Goal: Task Accomplishment & Management: Manage account settings

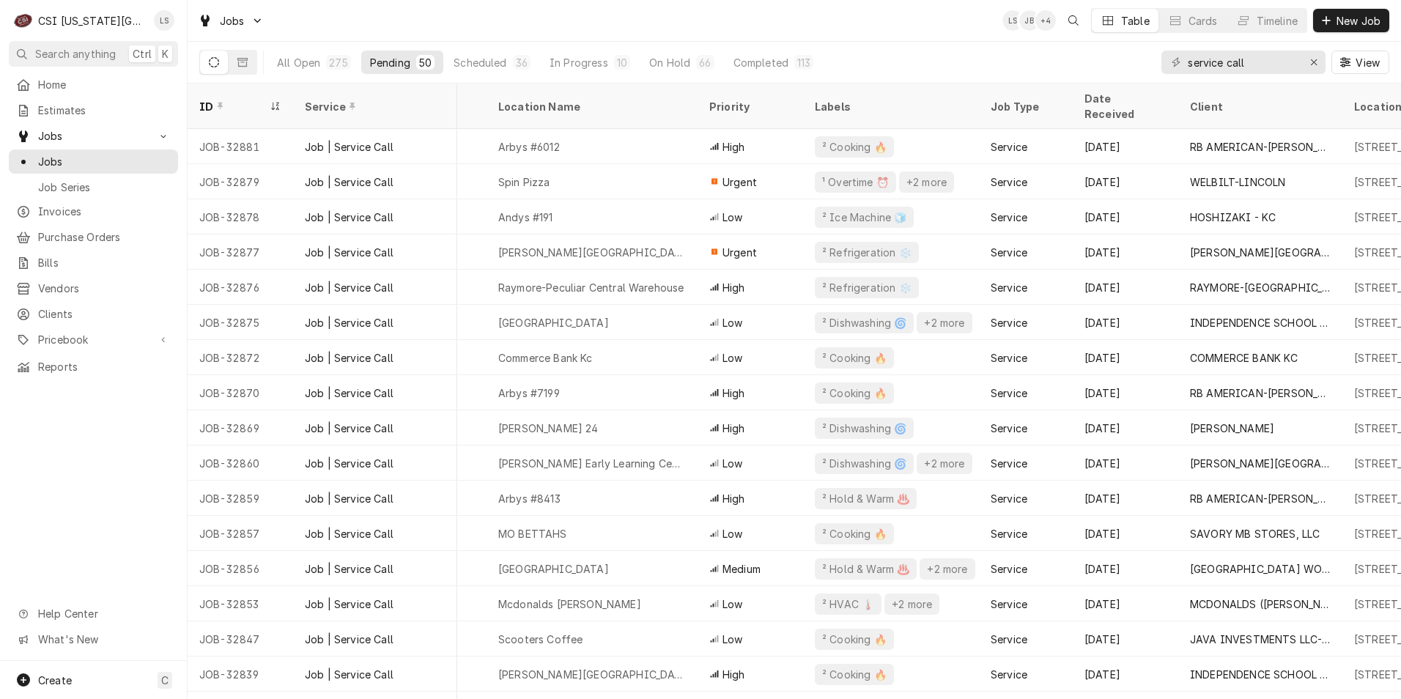
scroll to position [0, 132]
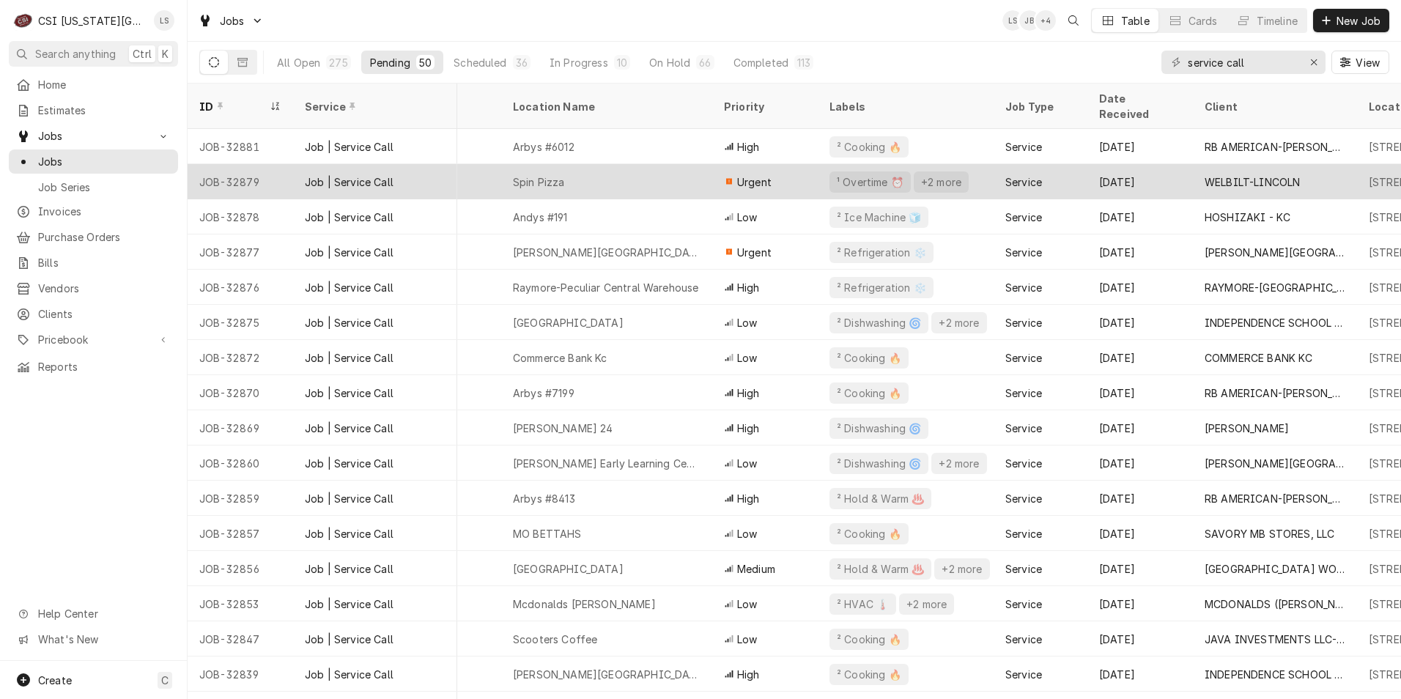
click at [701, 175] on div "Spin Pizza" at bounding box center [606, 181] width 211 height 35
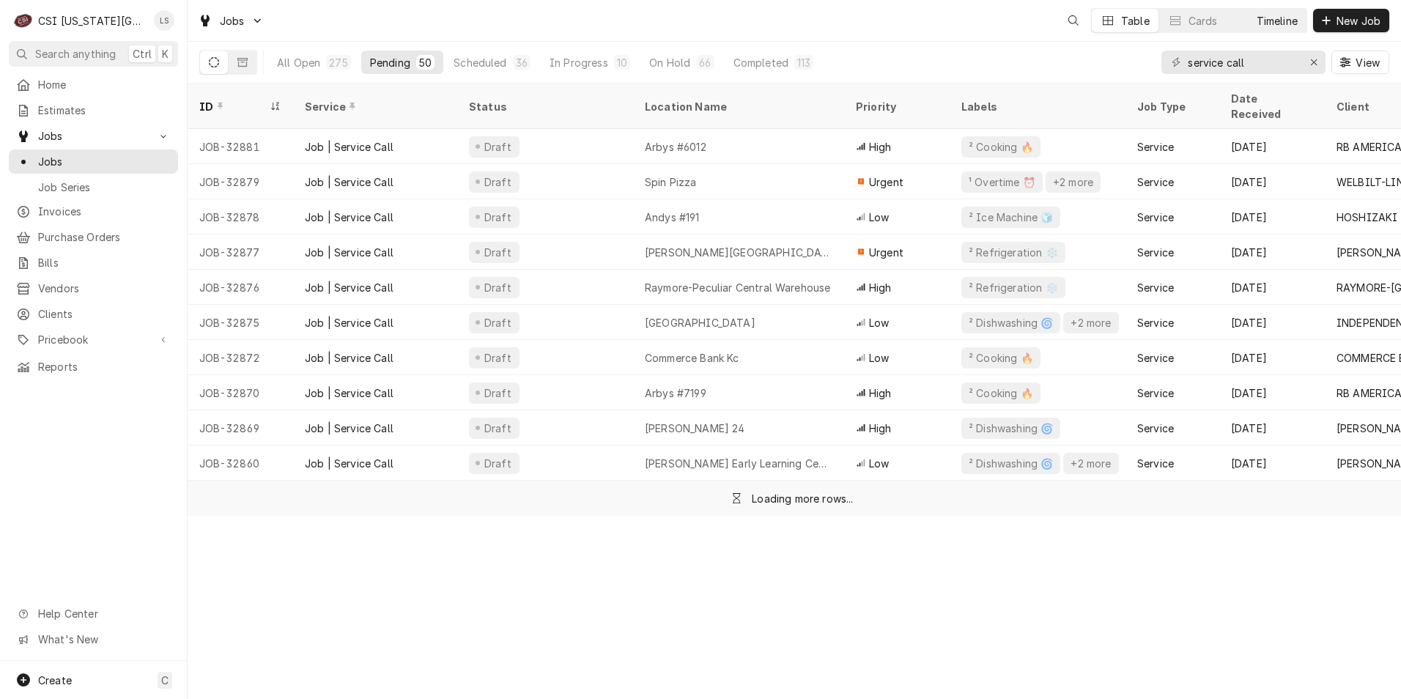
click at [1274, 21] on div "Timeline" at bounding box center [1277, 20] width 41 height 15
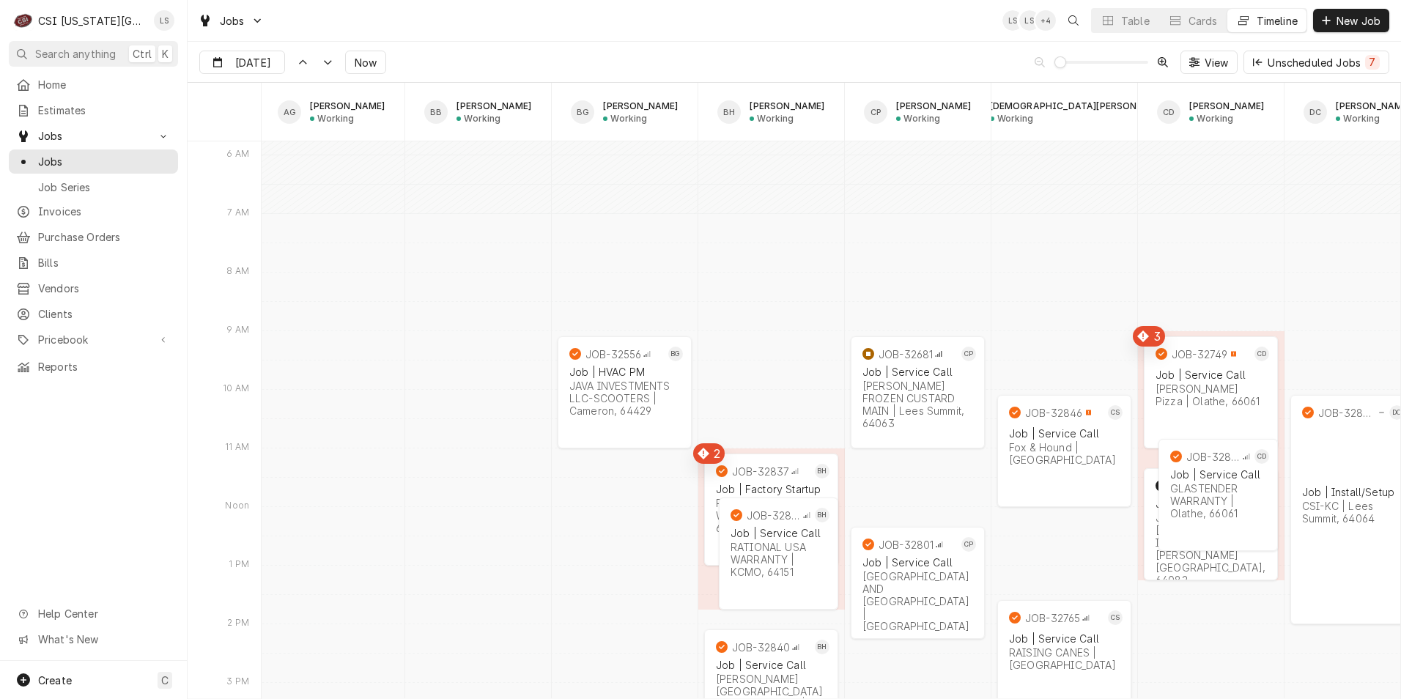
scroll to position [0, 150]
click at [364, 62] on span "Now" at bounding box center [366, 62] width 28 height 15
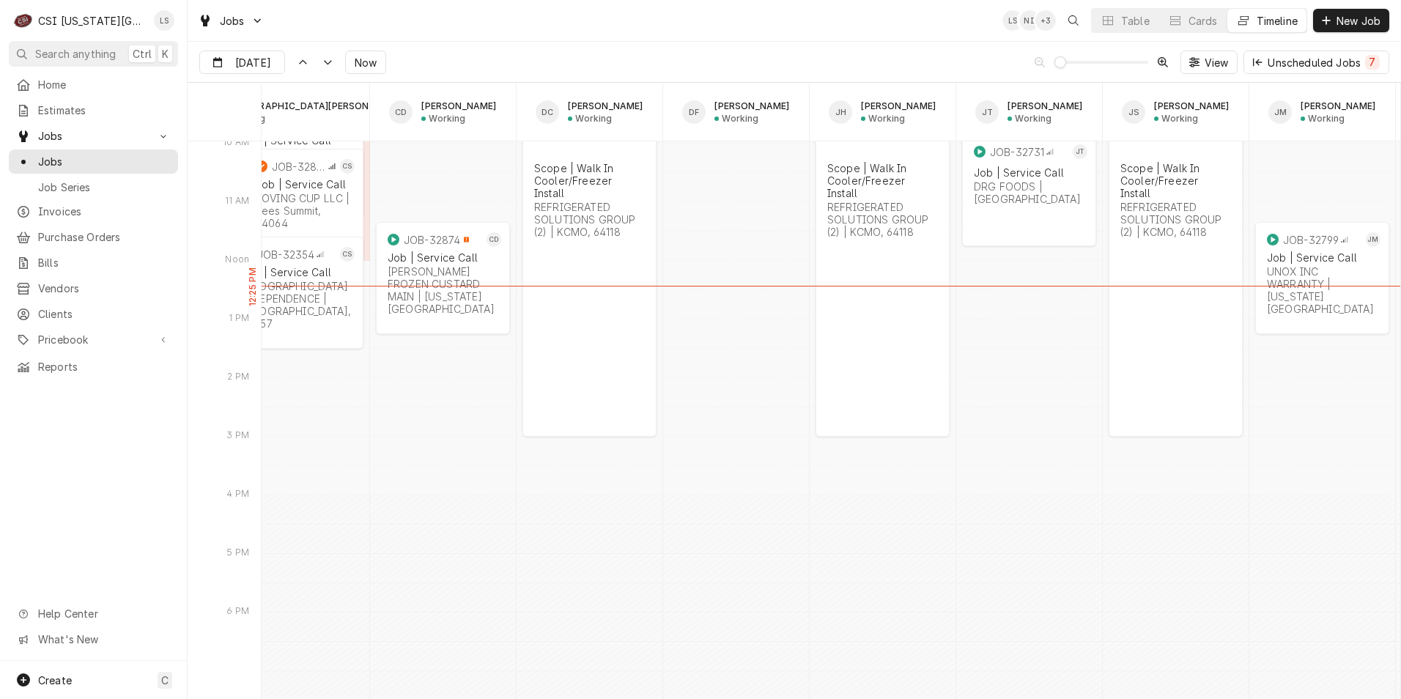
scroll to position [13190, 0]
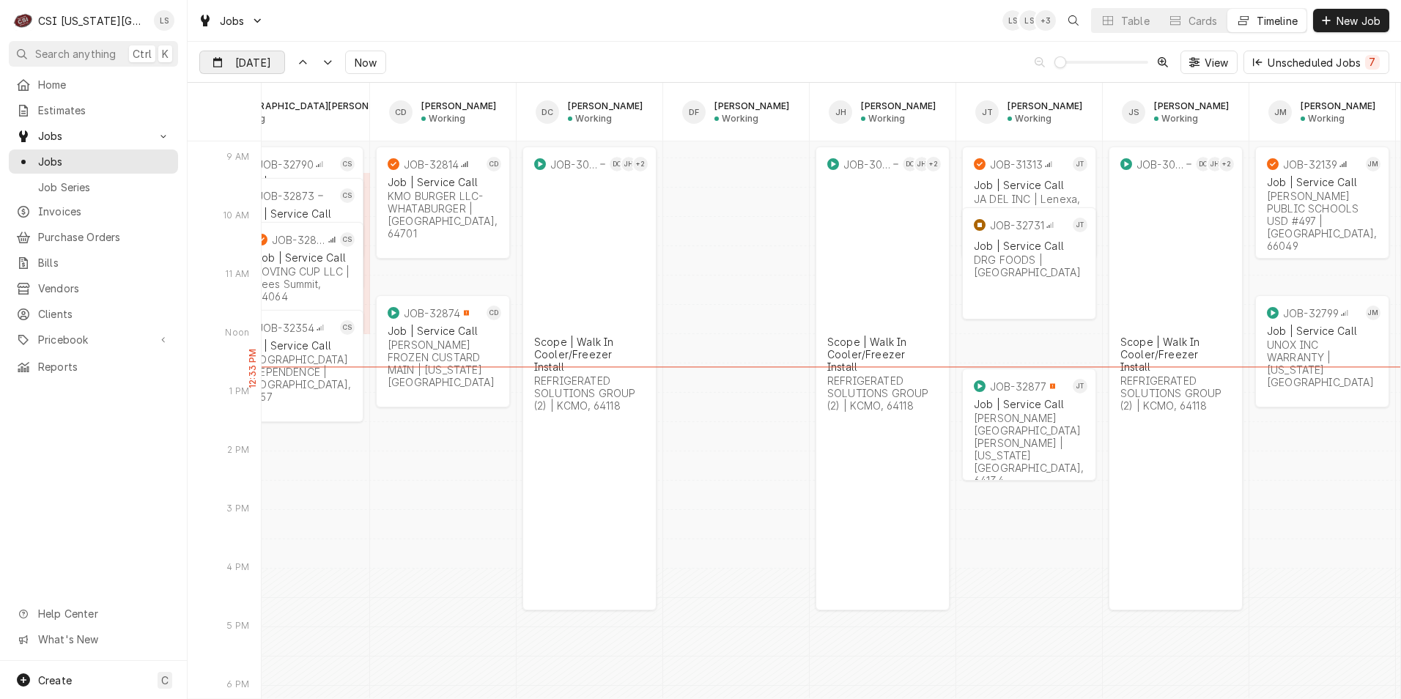
click at [252, 70] on input "Sep 19" at bounding box center [232, 65] width 64 height 29
click at [248, 242] on div "22" at bounding box center [239, 236] width 21 height 21
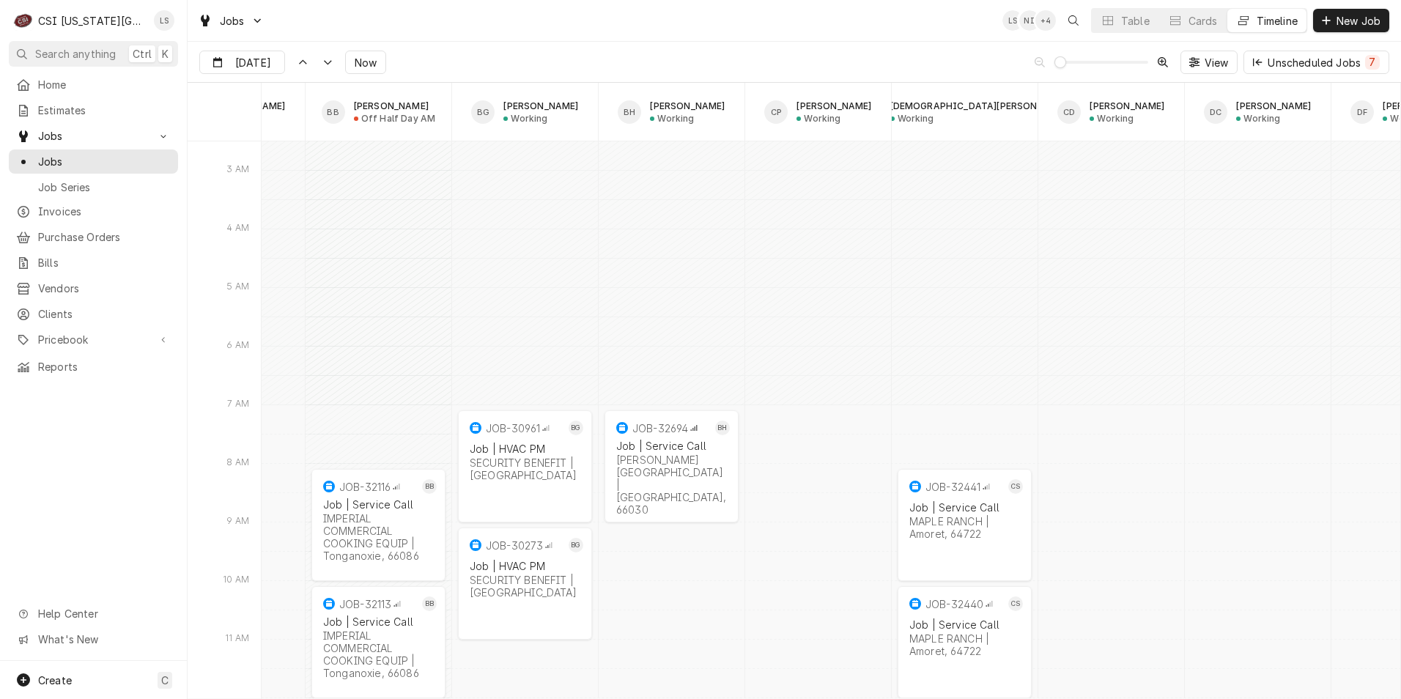
scroll to position [0, 118]
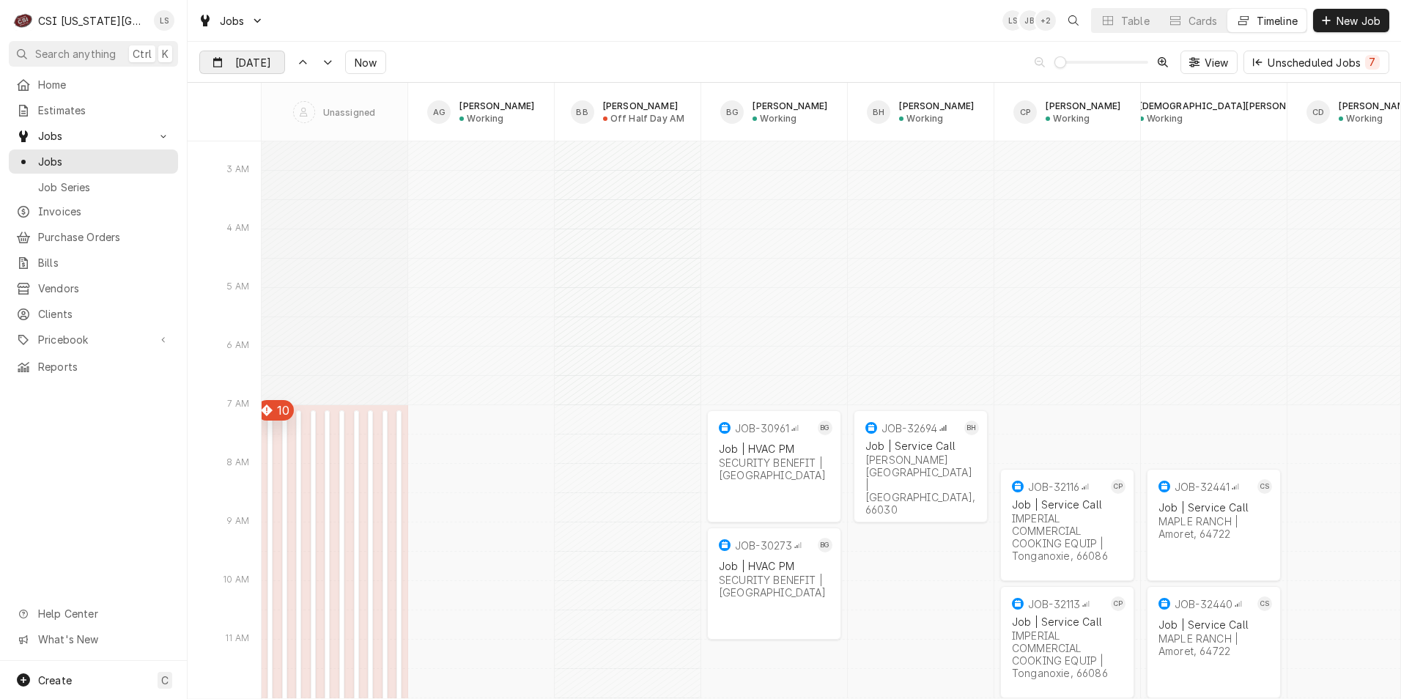
click at [245, 55] on input "[DATE]" at bounding box center [232, 65] width 64 height 29
click at [265, 240] on div "23" at bounding box center [266, 236] width 21 height 21
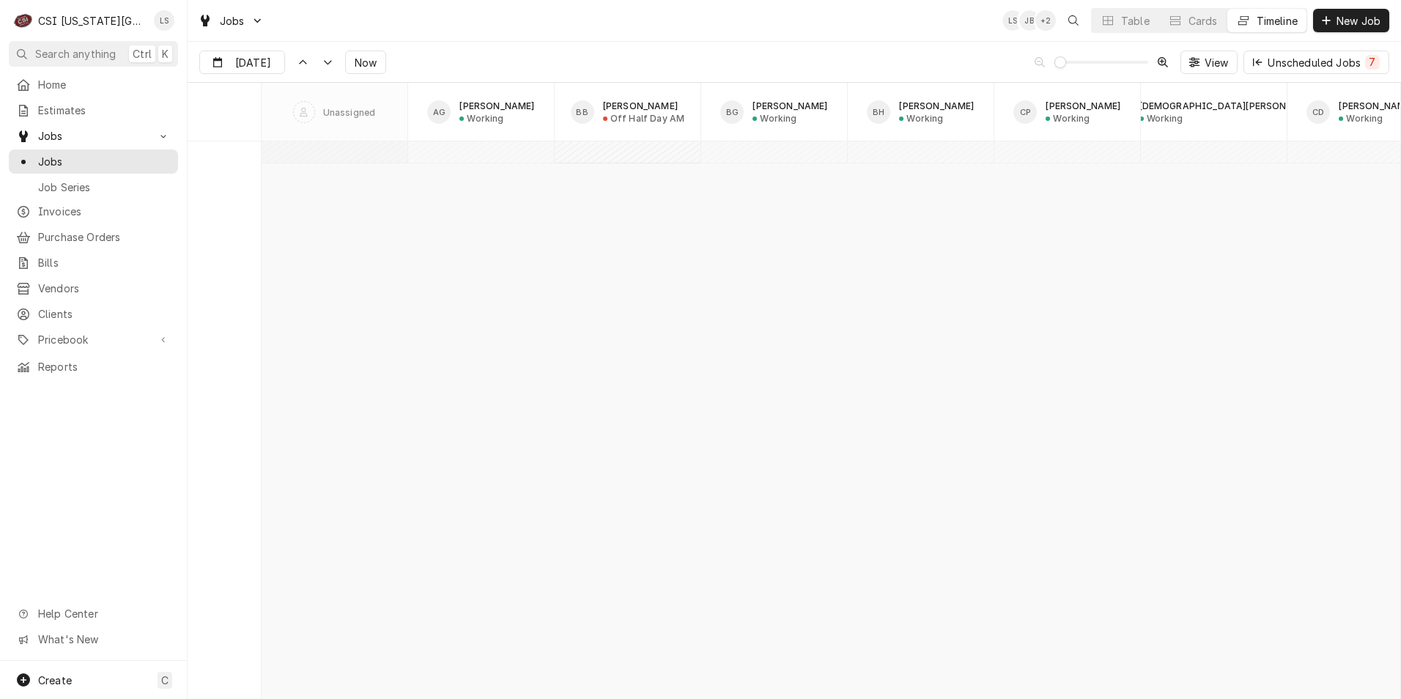
scroll to position [18455, 0]
click at [250, 62] on input "Sep 23" at bounding box center [232, 65] width 64 height 29
click at [364, 70] on button "Now" at bounding box center [365, 62] width 41 height 23
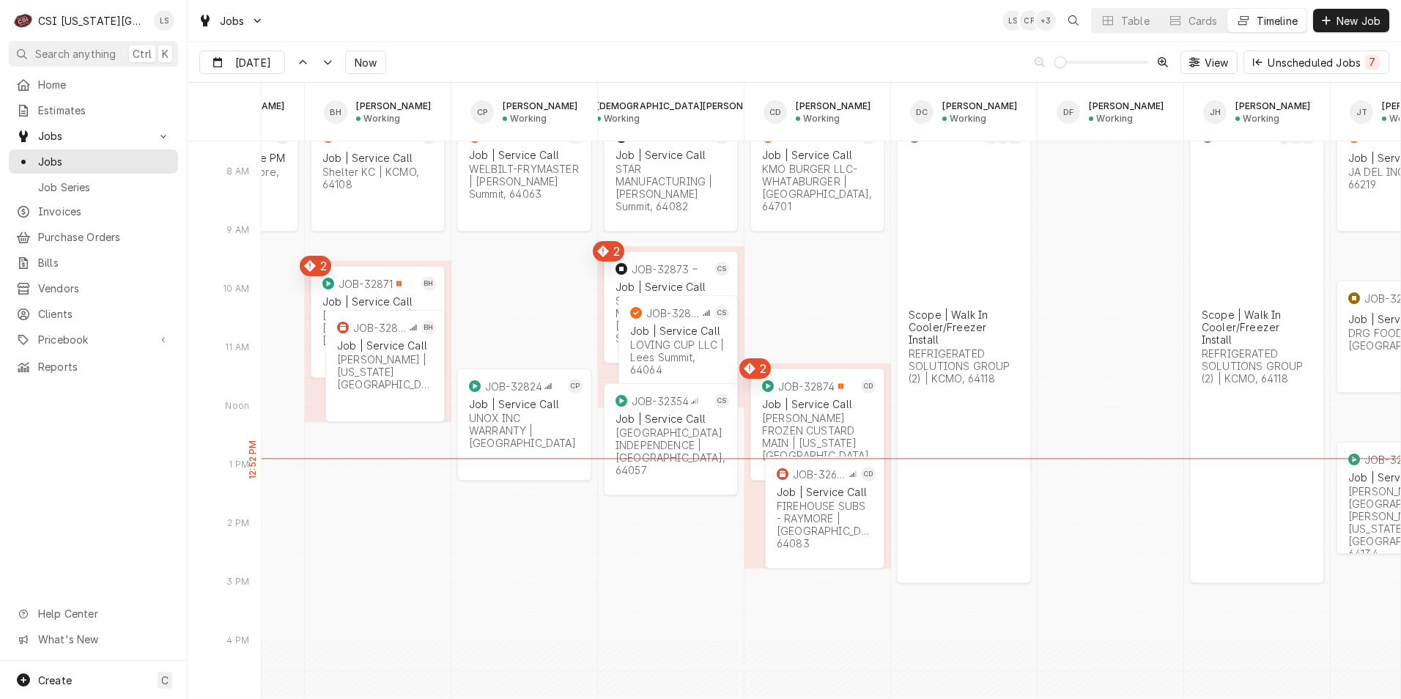
scroll to position [0, 682]
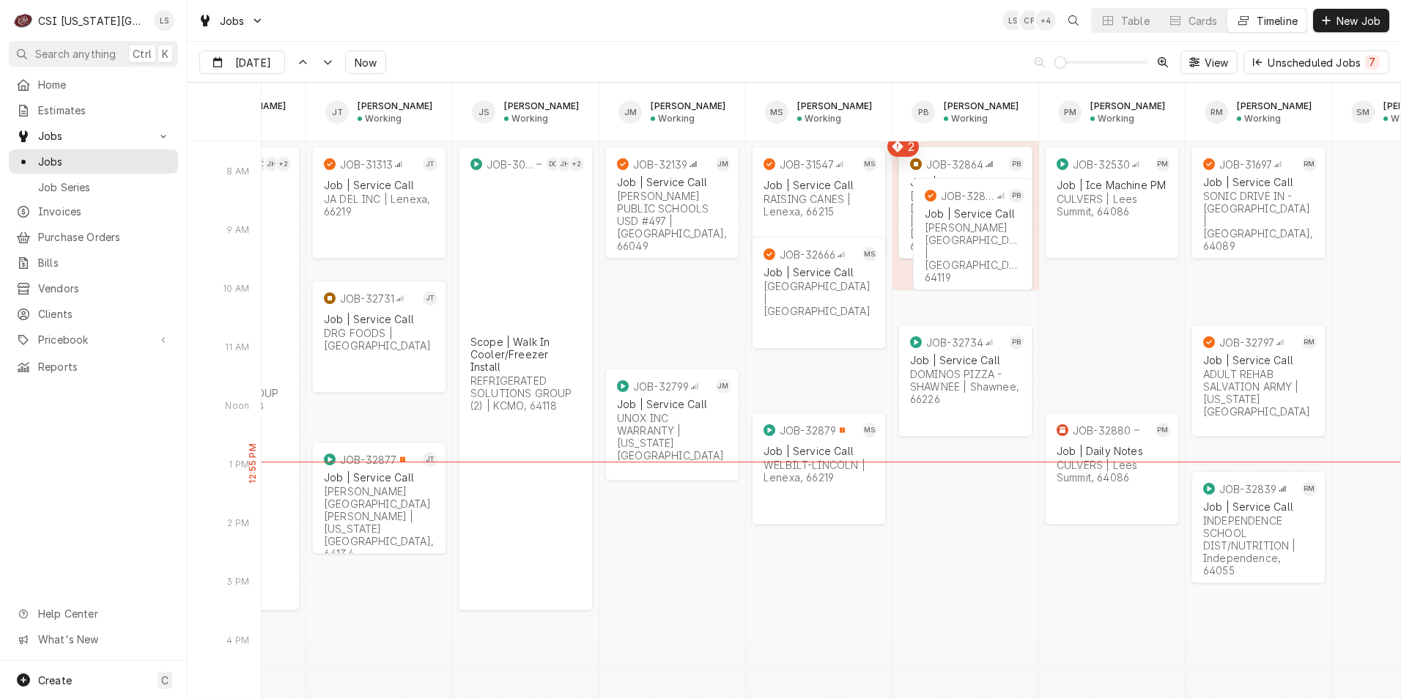
click at [548, 17] on div "Jobs LS CP + 4 Table Cards Timeline New Job" at bounding box center [795, 20] width 1214 height 41
click at [255, 65] on input "Sep 19" at bounding box center [232, 65] width 64 height 29
click at [234, 235] on div "22" at bounding box center [239, 236] width 21 height 21
type input "Sep 22"
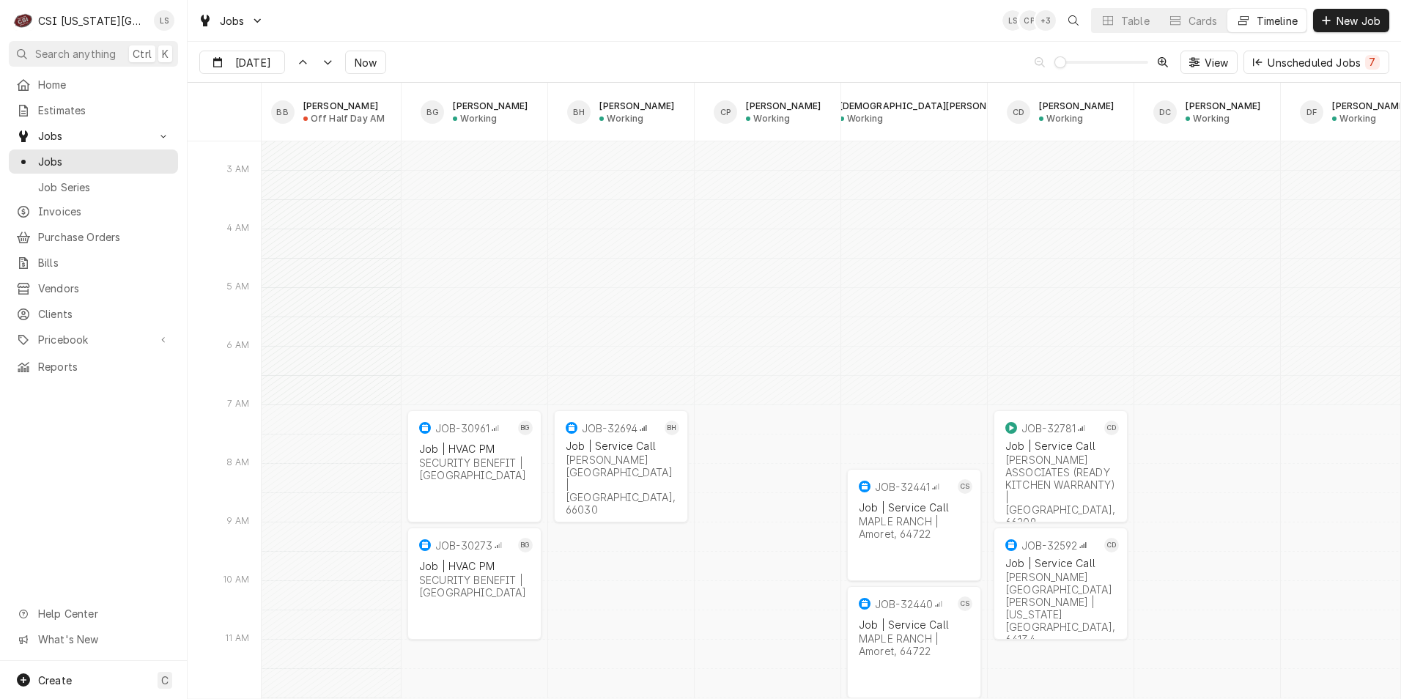
scroll to position [0, 313]
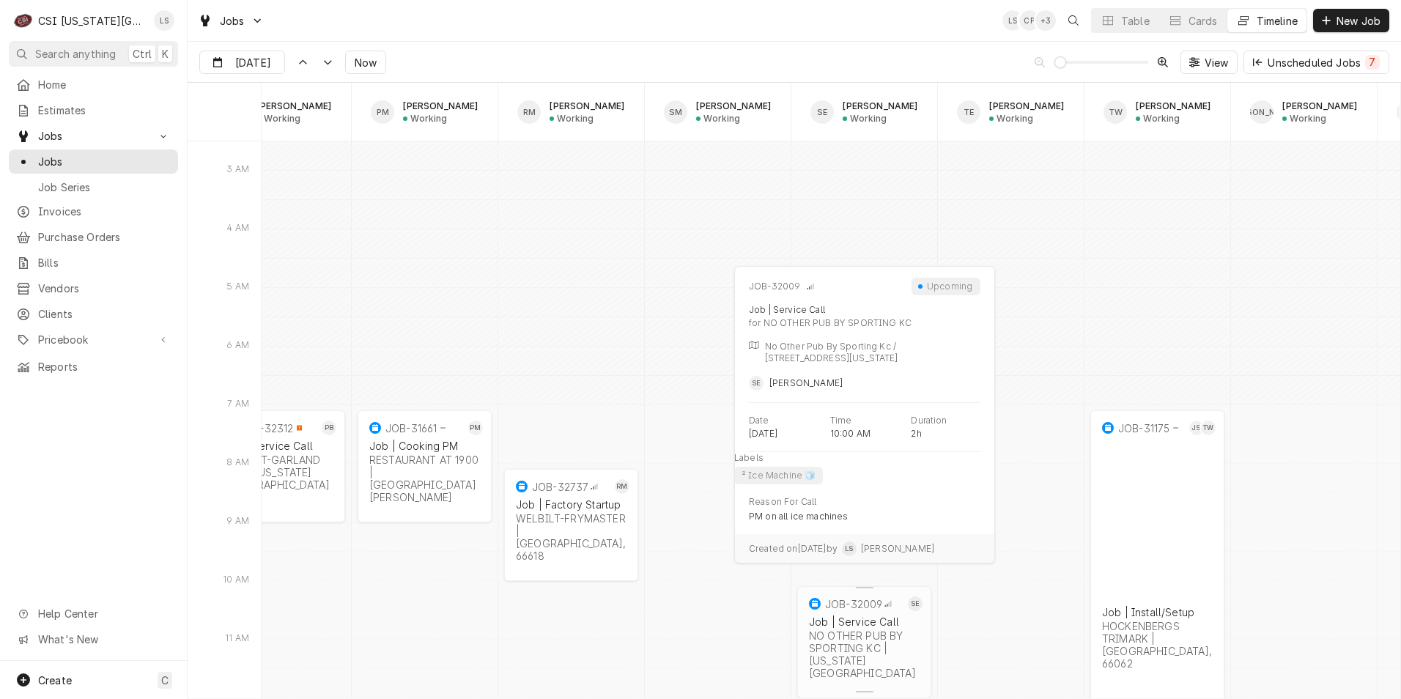
click at [886, 636] on div "NO OTHER PUB BY SPORTING KC | Kansas City, 64106" at bounding box center [864, 655] width 111 height 50
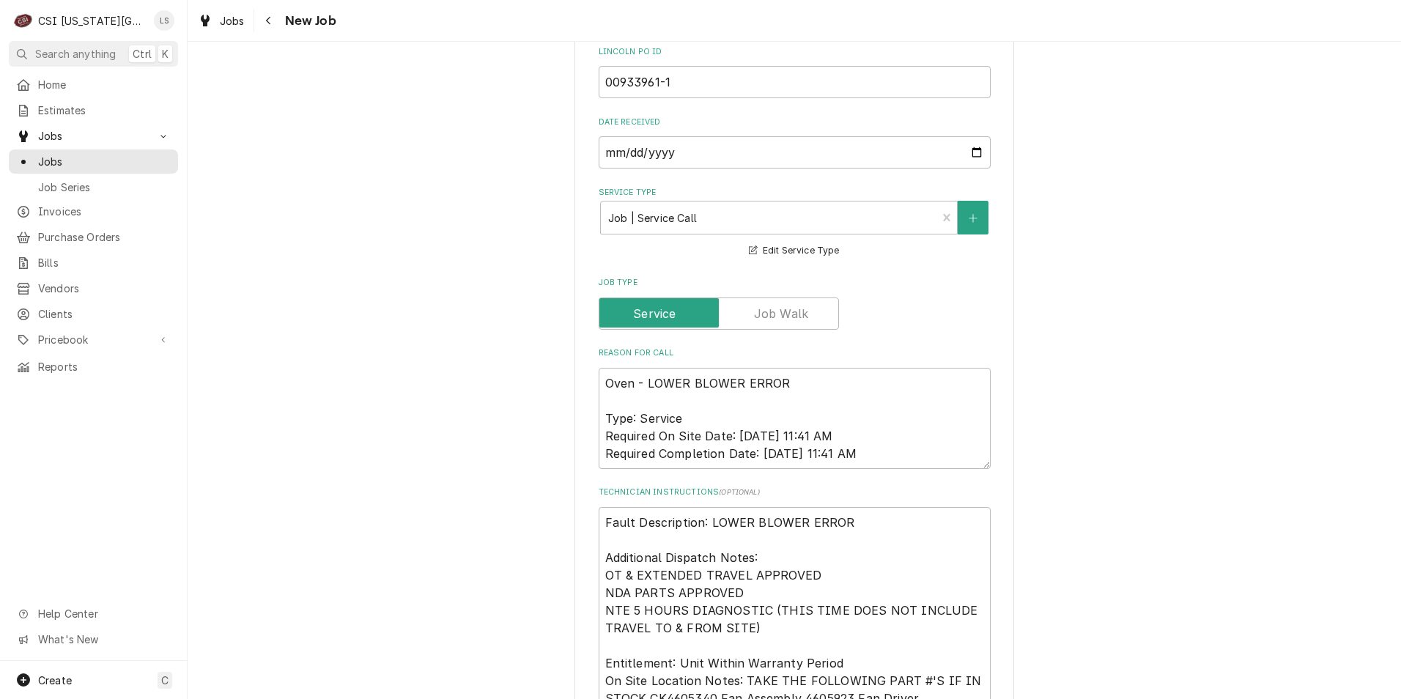
scroll to position [1466, 0]
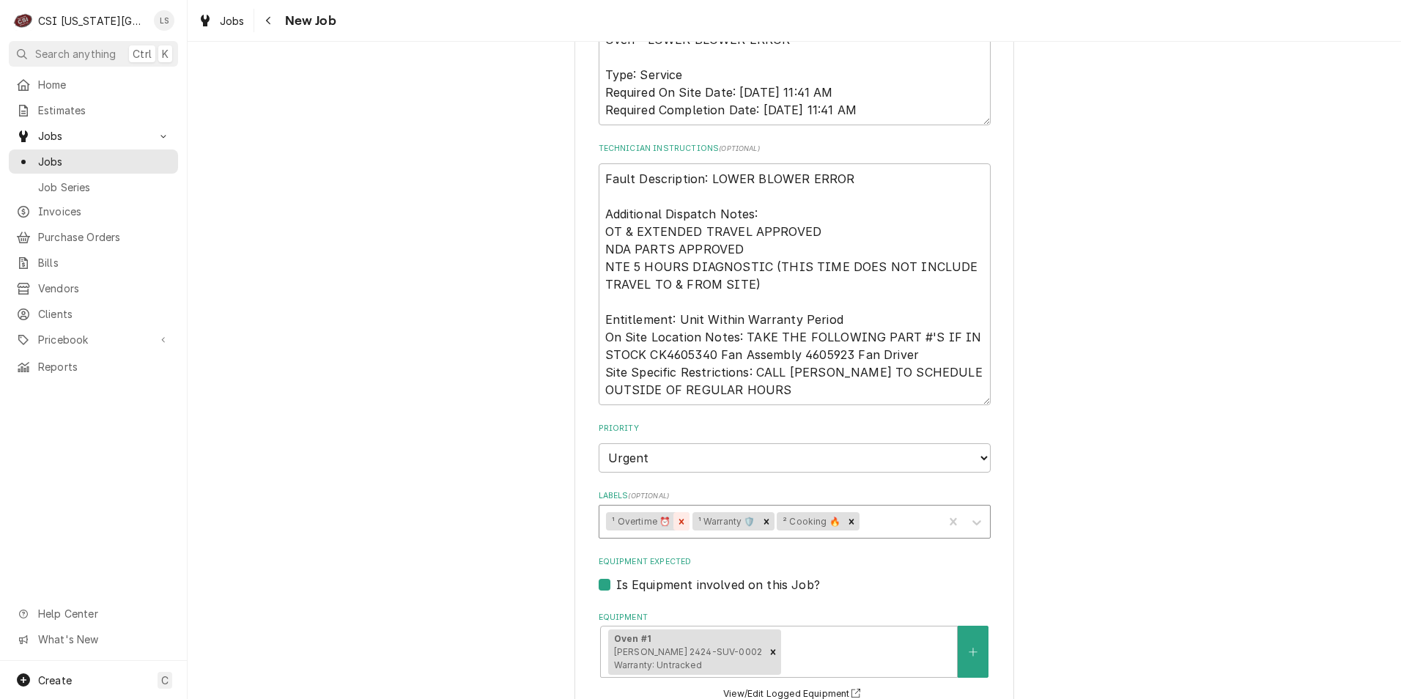
click at [680, 517] on icon "Remove ¹ Overtime ⏰" at bounding box center [681, 522] width 10 height 10
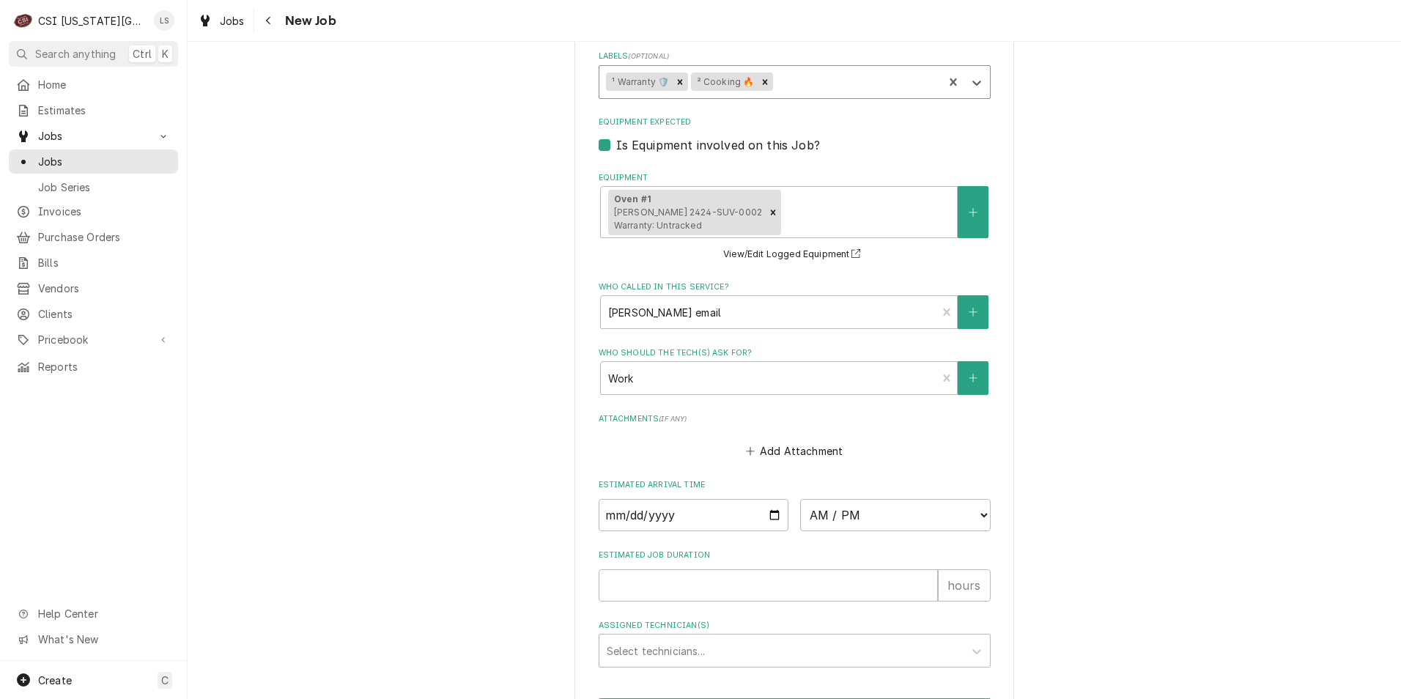
scroll to position [2021, 0]
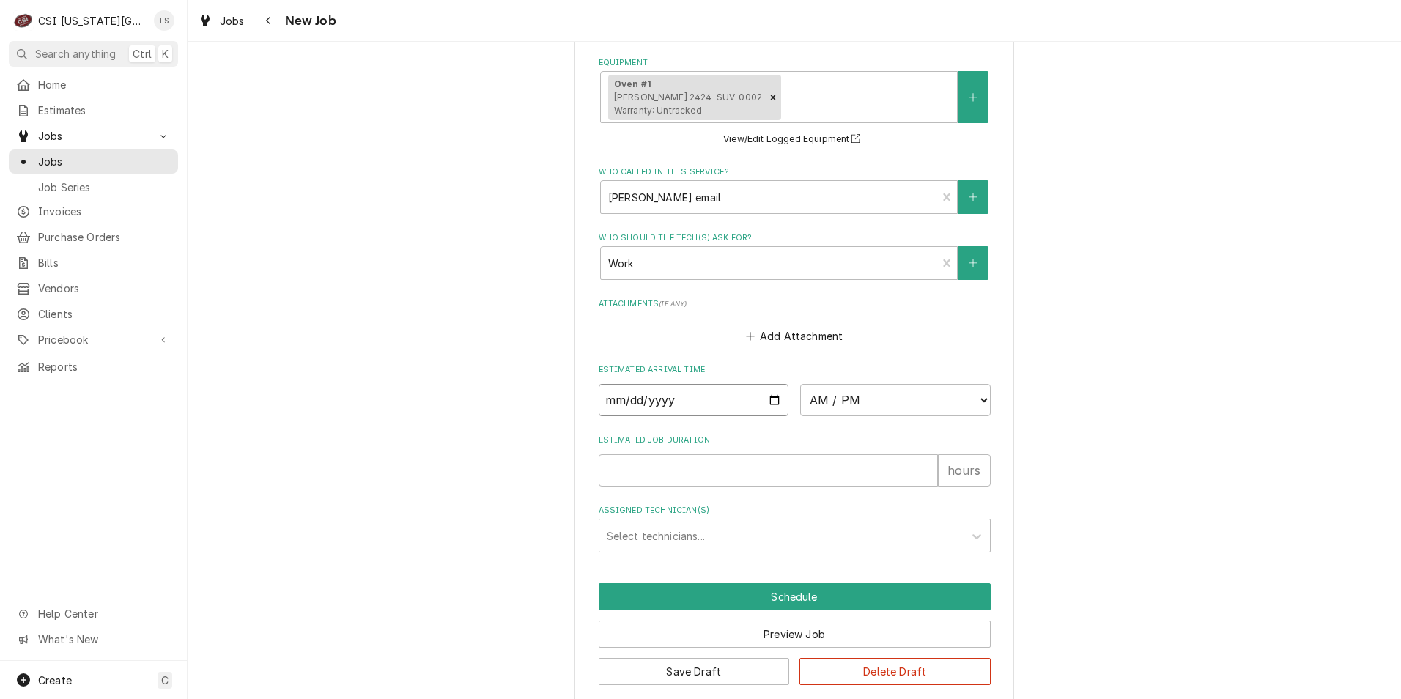
click at [767, 384] on input "Date" at bounding box center [694, 400] width 191 height 32
type textarea "x"
type input "2025-09-19"
type textarea "x"
click at [869, 384] on select "AM / PM 6:00 AM 6:15 AM 6:30 AM 6:45 AM 7:00 AM 7:15 AM 7:30 AM 7:45 AM 8:00 AM…" at bounding box center [895, 400] width 191 height 32
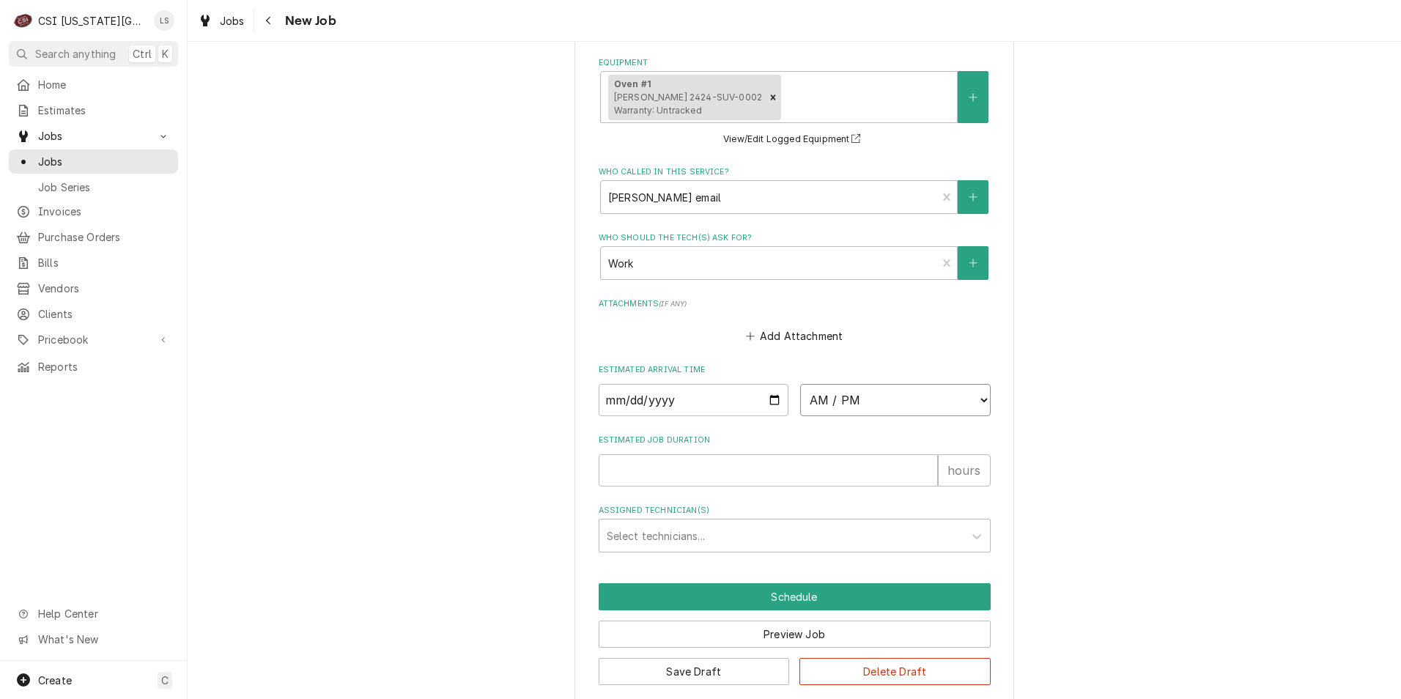
select select "12:00:00"
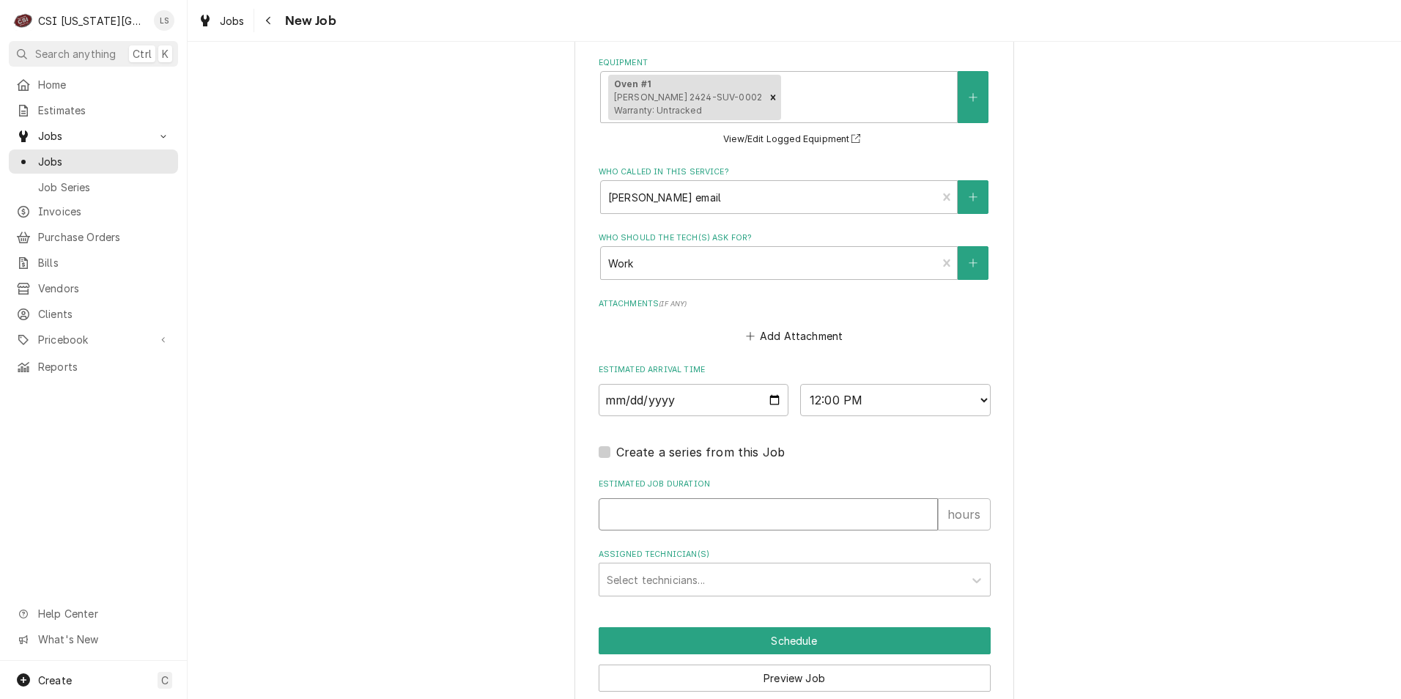
click at [816, 498] on input "Estimated Job Duration" at bounding box center [768, 514] width 339 height 32
type textarea "x"
type input "2"
type textarea "x"
type input "2"
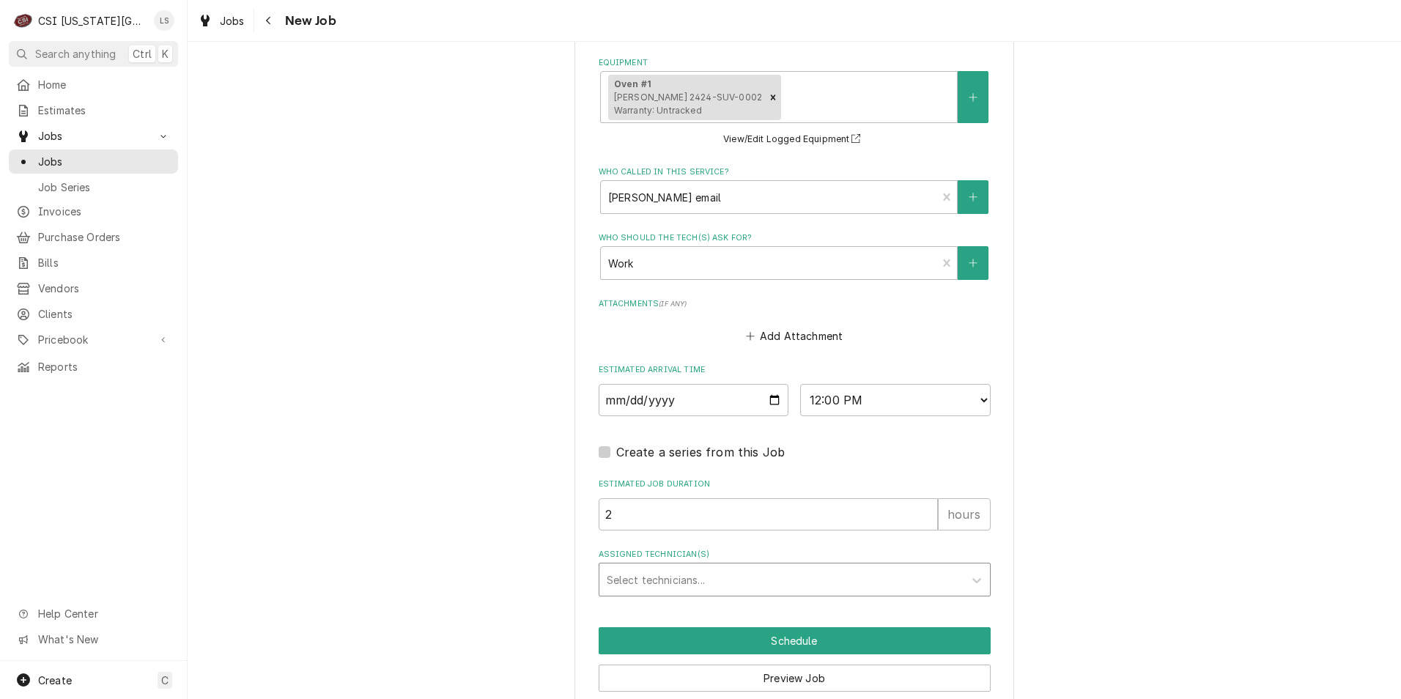
click at [792, 567] on div "Assigned Technician(s)" at bounding box center [782, 580] width 350 height 26
type input "mike"
click at [784, 600] on div "Mike Schupp" at bounding box center [795, 611] width 391 height 23
type textarea "x"
click at [783, 627] on button "Schedule" at bounding box center [795, 640] width 392 height 27
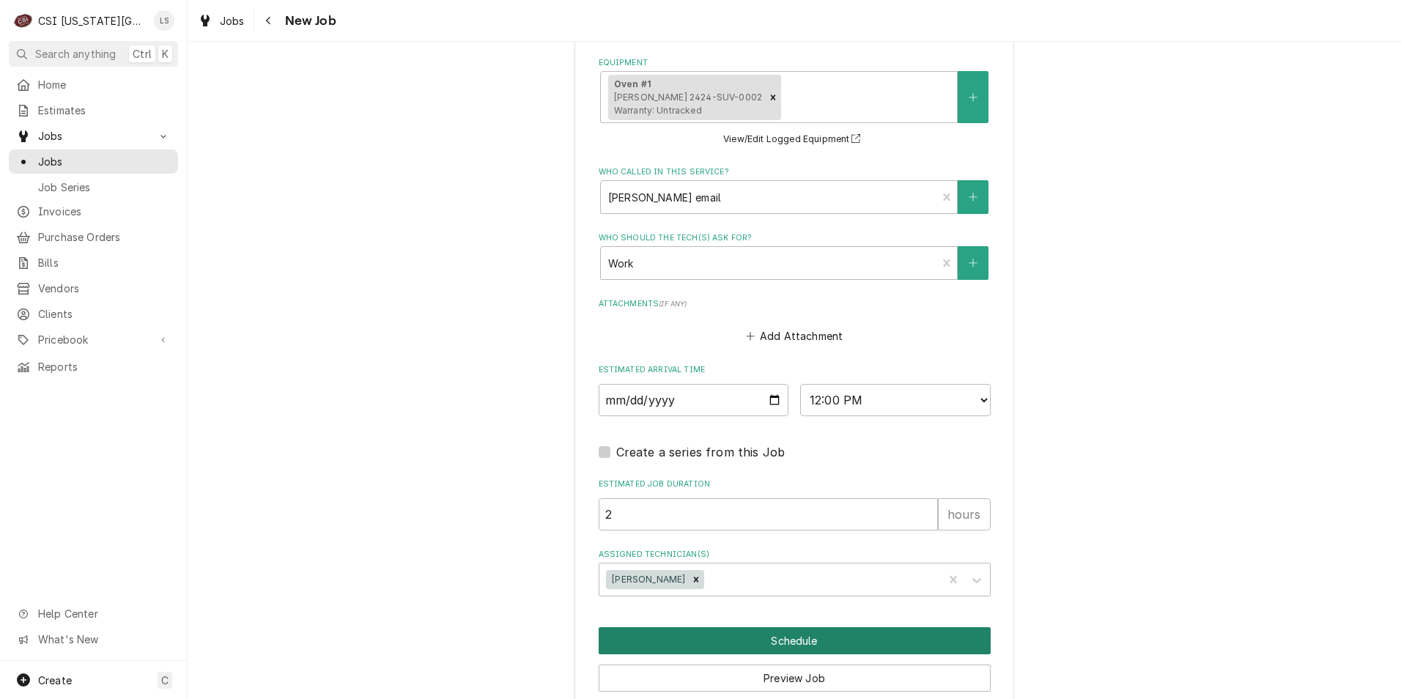
scroll to position [2014, 0]
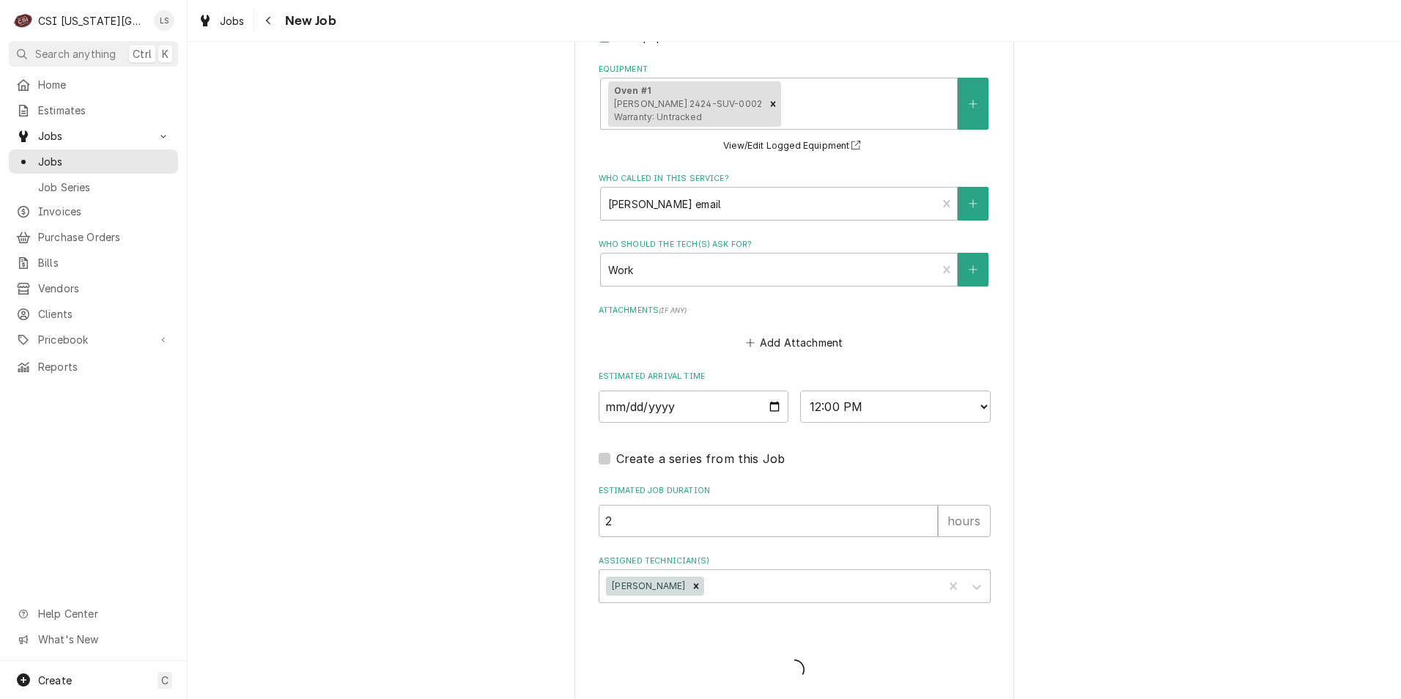
type textarea "x"
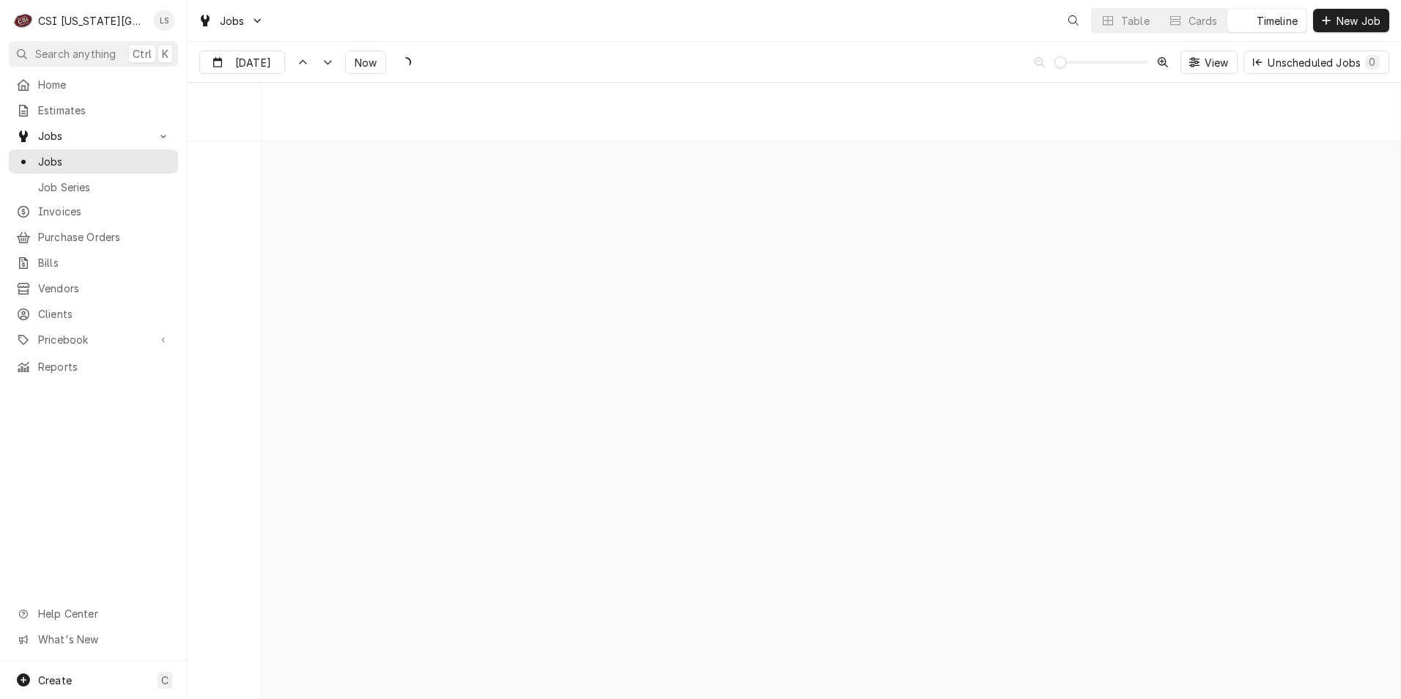
scroll to position [11607, 0]
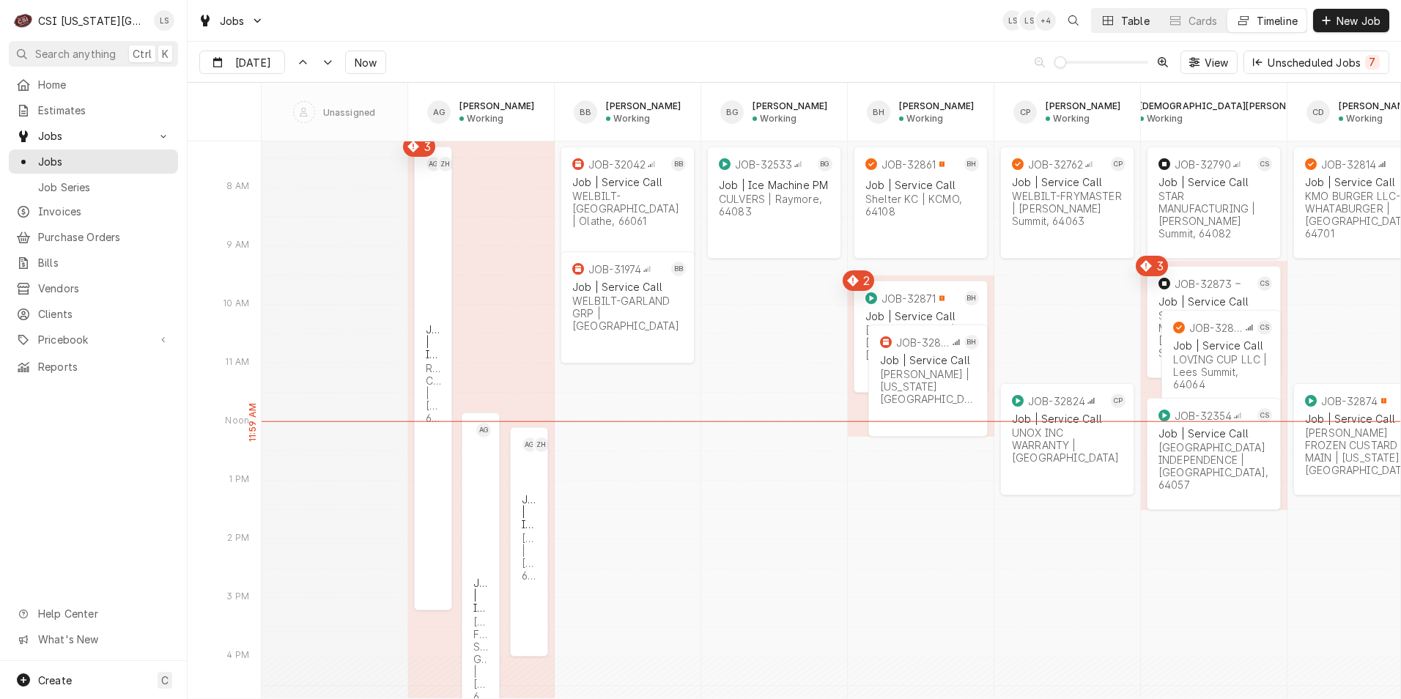
click at [1106, 18] on icon "Dynamic Content Wrapper" at bounding box center [1108, 20] width 10 height 10
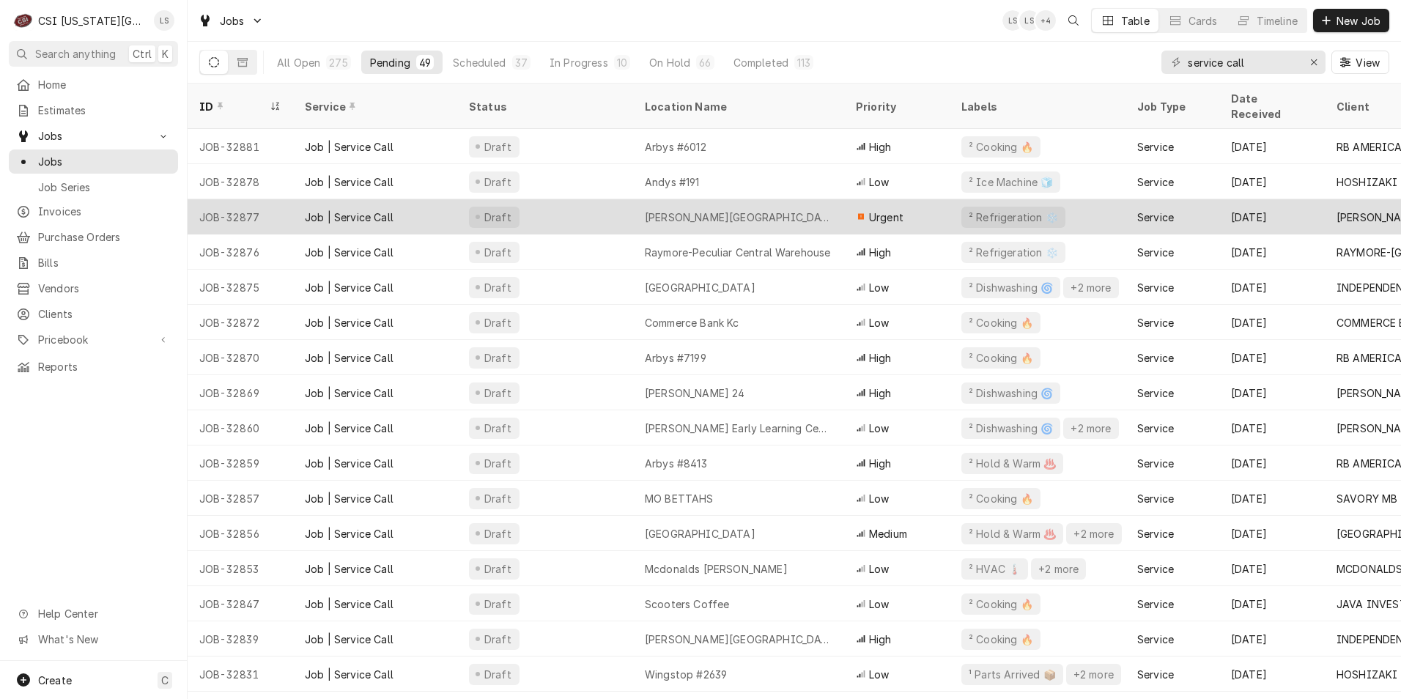
click at [815, 210] on div "[PERSON_NAME][GEOGRAPHIC_DATA]" at bounding box center [738, 216] width 211 height 35
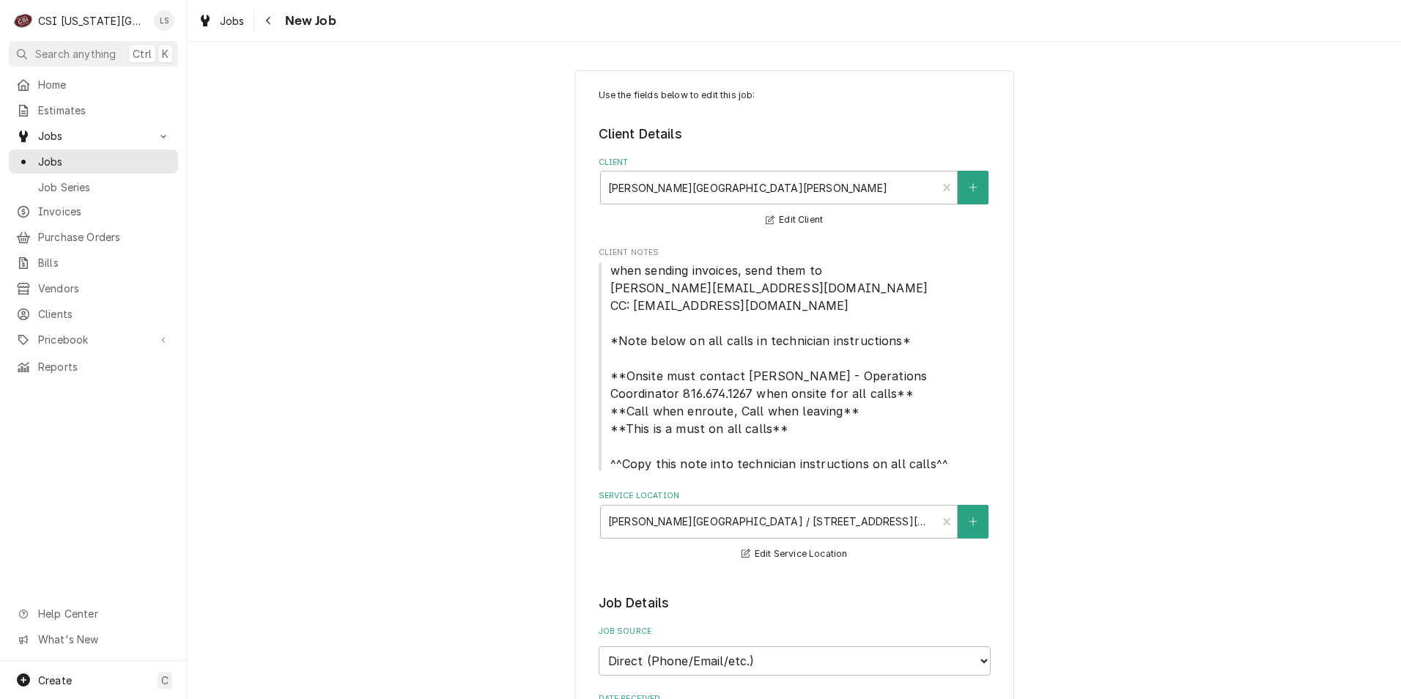
type textarea "x"
click at [146, 163] on span "Jobs" at bounding box center [104, 161] width 133 height 15
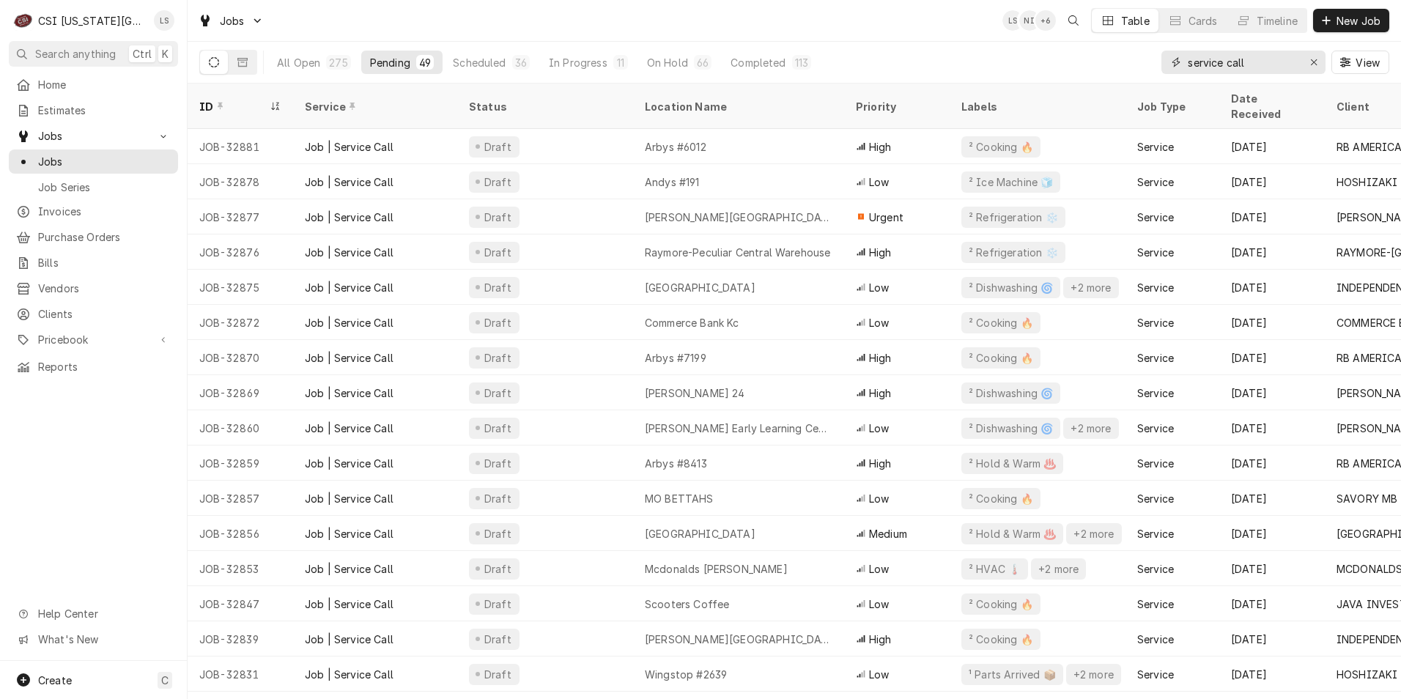
drag, startPoint x: 1263, startPoint y: 64, endPoint x: 1159, endPoint y: 65, distance: 103.3
click at [1159, 65] on div "All Open 275 Pending 49 Scheduled 36 In Progress 11 On Hold 66 Completed 113 se…" at bounding box center [794, 62] width 1190 height 41
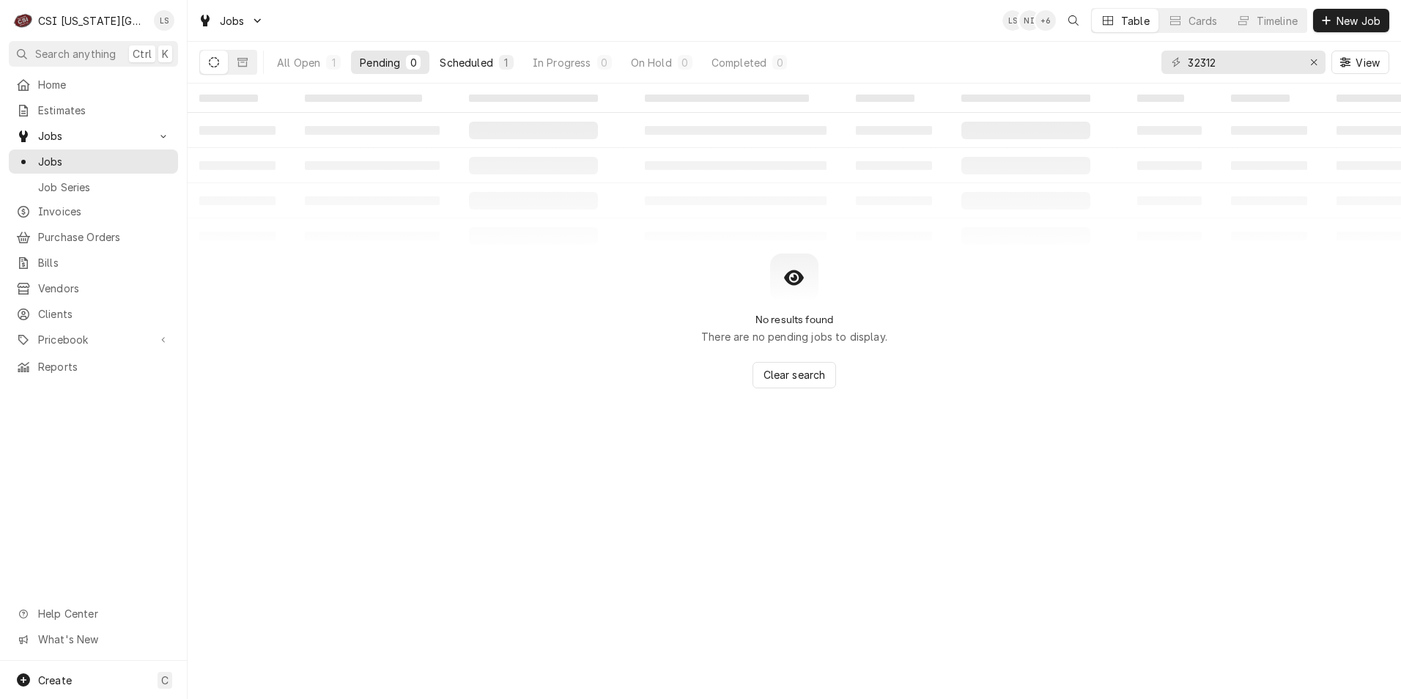
click at [504, 55] on div "1" at bounding box center [506, 62] width 15 height 15
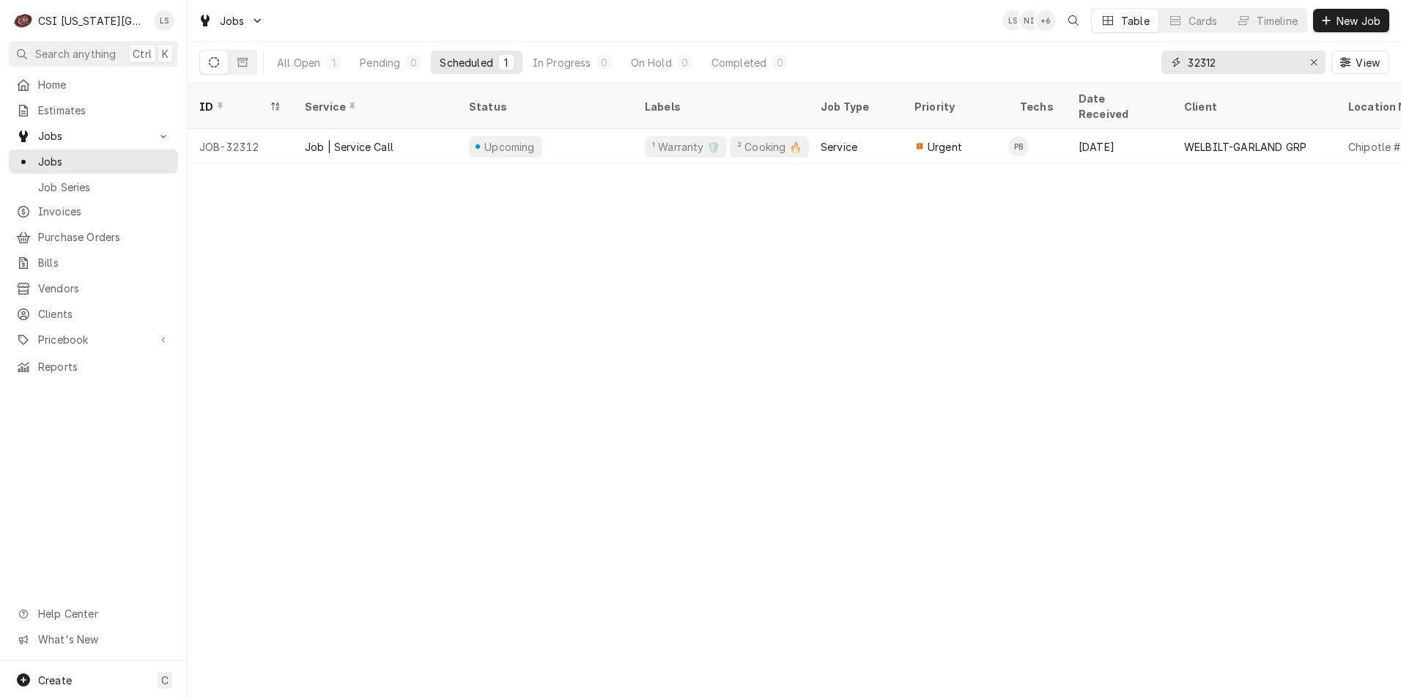
click at [1239, 59] on input "32312" at bounding box center [1243, 62] width 110 height 23
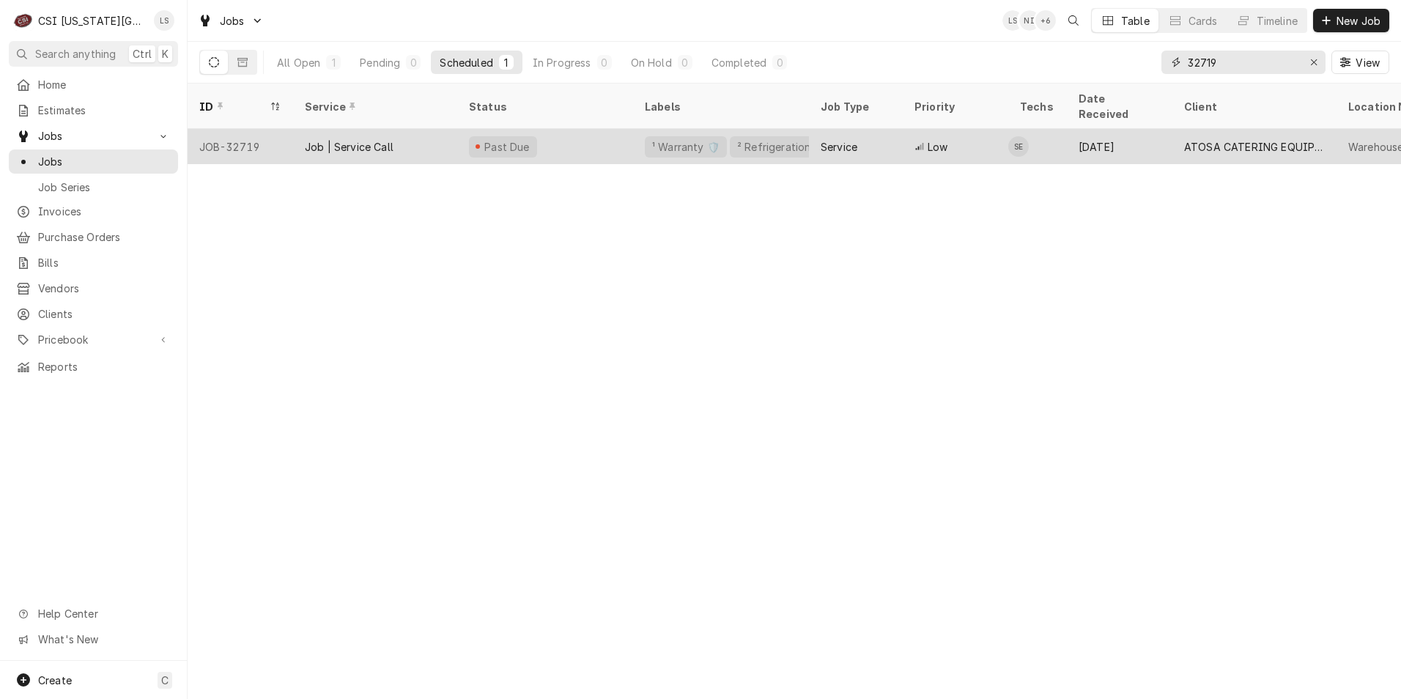
type input "32719"
click at [956, 129] on div "Low" at bounding box center [956, 146] width 106 height 35
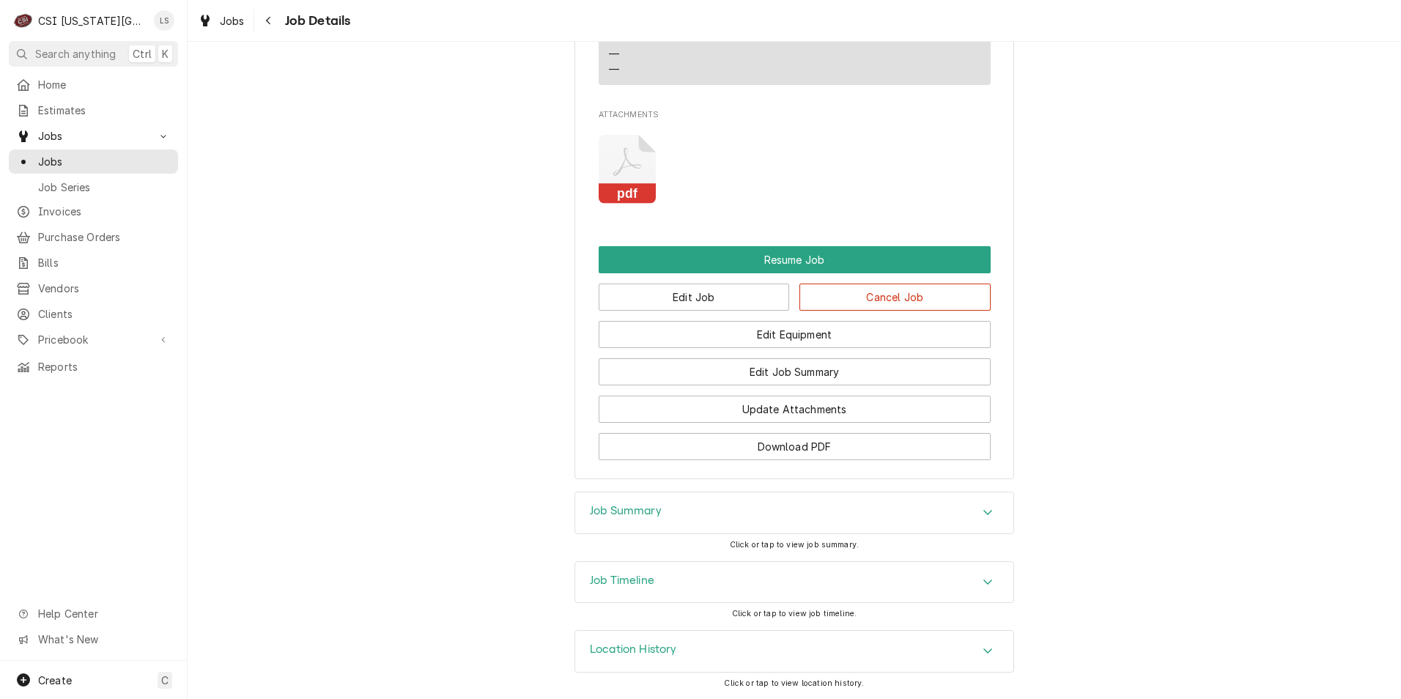
scroll to position [2070, 0]
click at [698, 294] on button "Edit Job" at bounding box center [694, 297] width 191 height 27
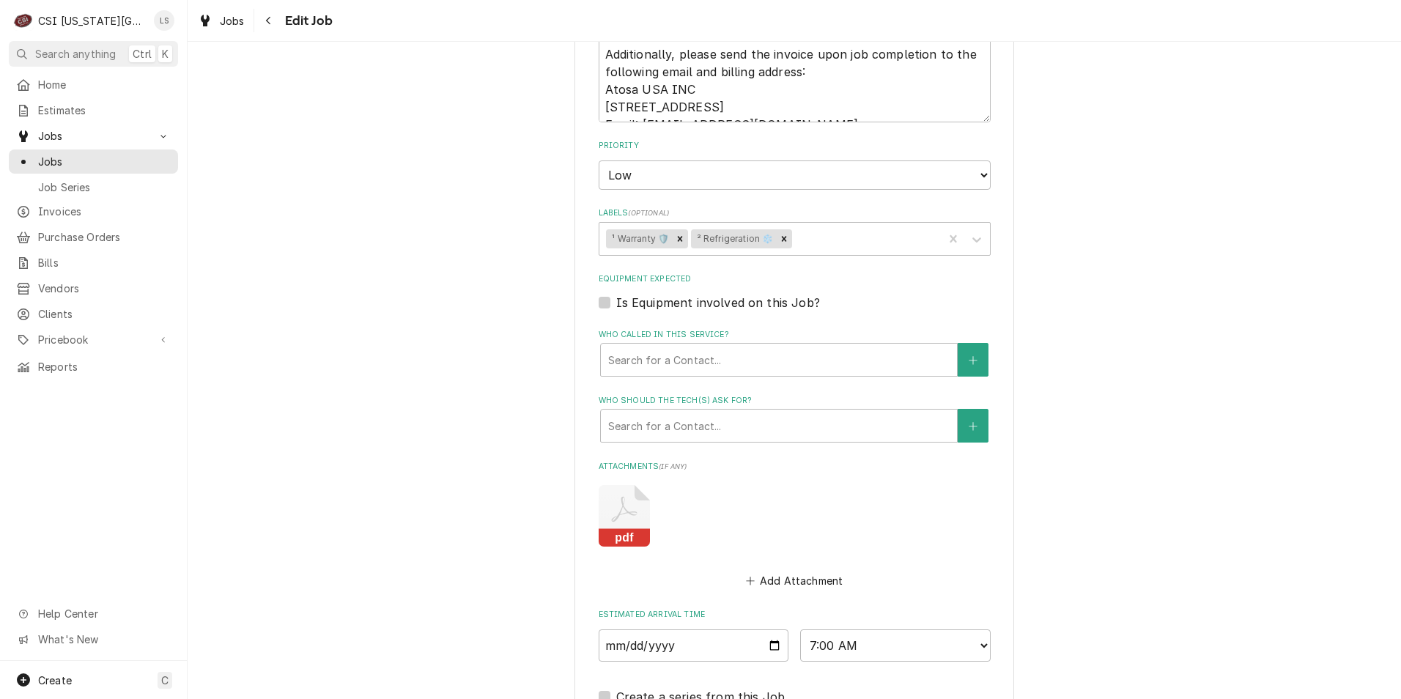
scroll to position [1696, 0]
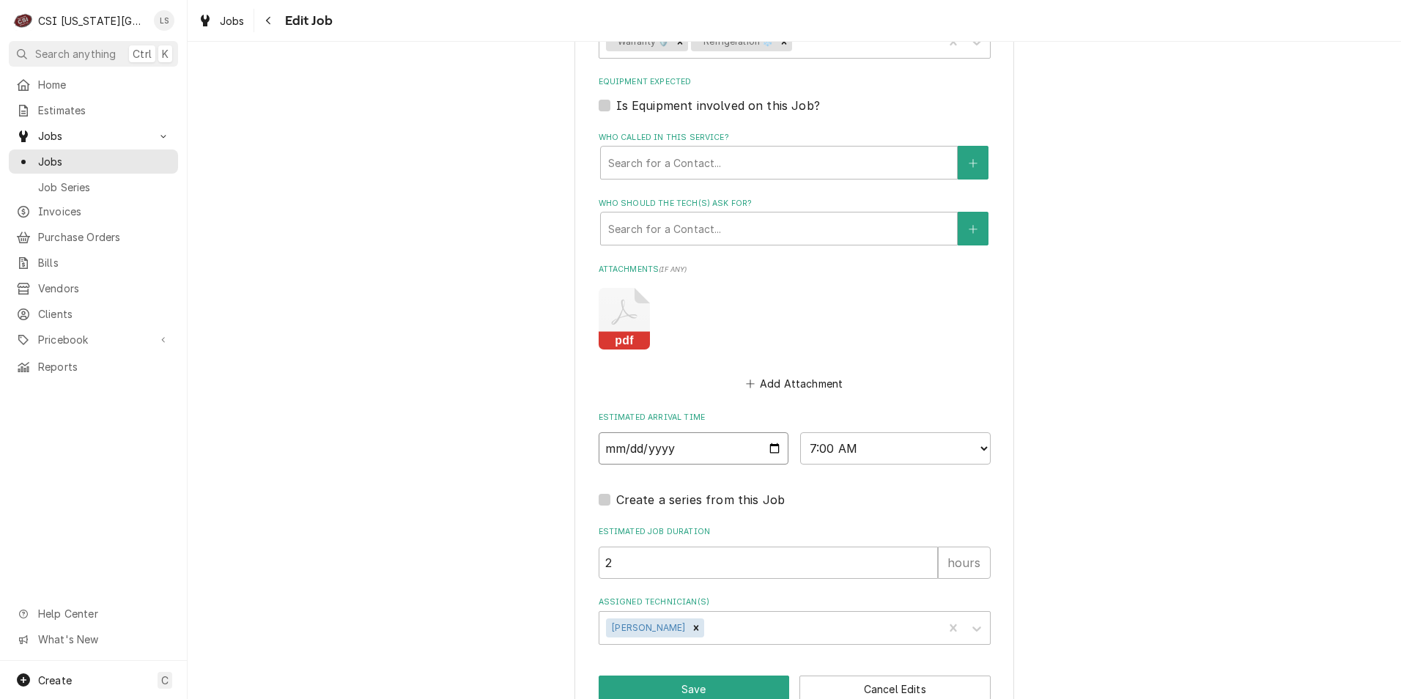
click at [770, 432] on input "[DATE]" at bounding box center [694, 448] width 191 height 32
type textarea "x"
type input "2025-09-22"
click at [764, 432] on input "2025-09-22" at bounding box center [694, 448] width 191 height 32
type textarea "x"
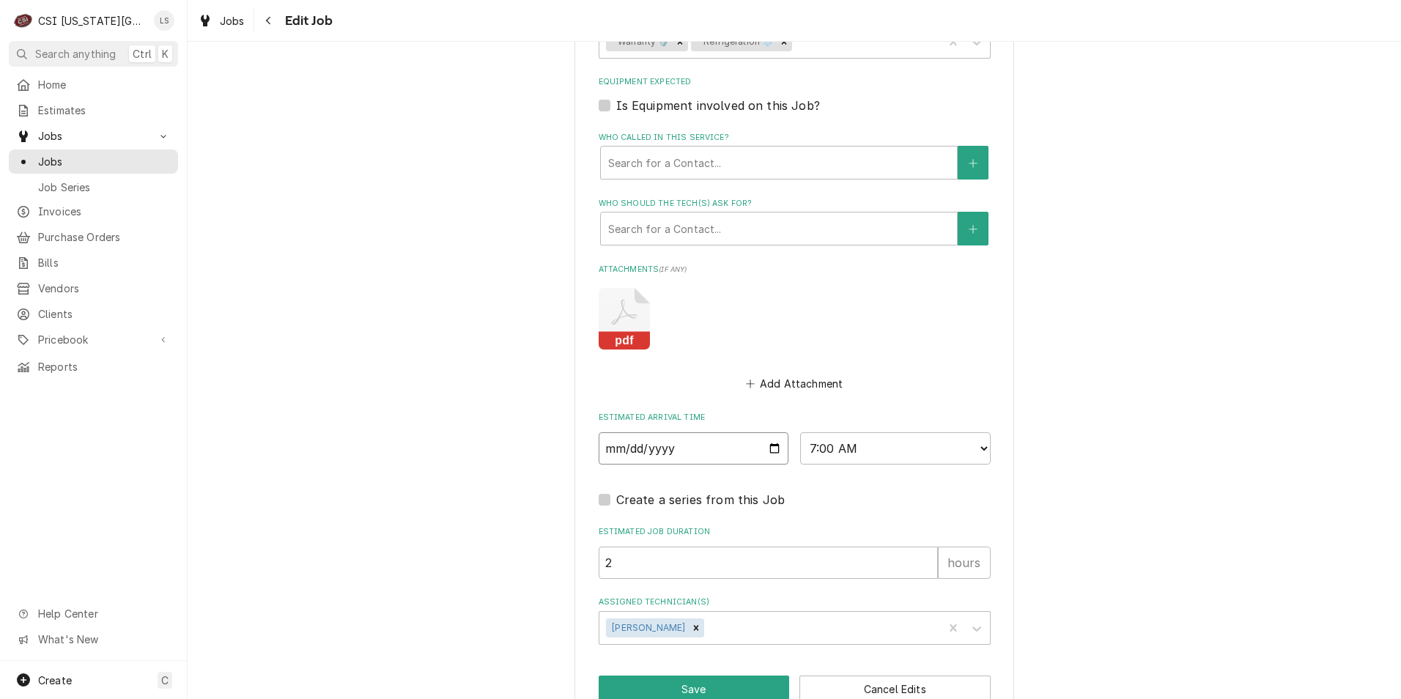
type input "2025-09-23"
type textarea "x"
click at [844, 432] on select "AM / PM 6:00 AM 6:15 AM 6:30 AM 6:45 AM 7:00 AM 7:15 AM 7:30 AM 7:45 AM 8:00 AM…" at bounding box center [895, 448] width 191 height 32
select select "12:00:00"
click at [800, 432] on select "AM / PM 6:00 AM 6:15 AM 6:30 AM 6:45 AM 7:00 AM 7:15 AM 7:30 AM 7:45 AM 8:00 AM…" at bounding box center [895, 448] width 191 height 32
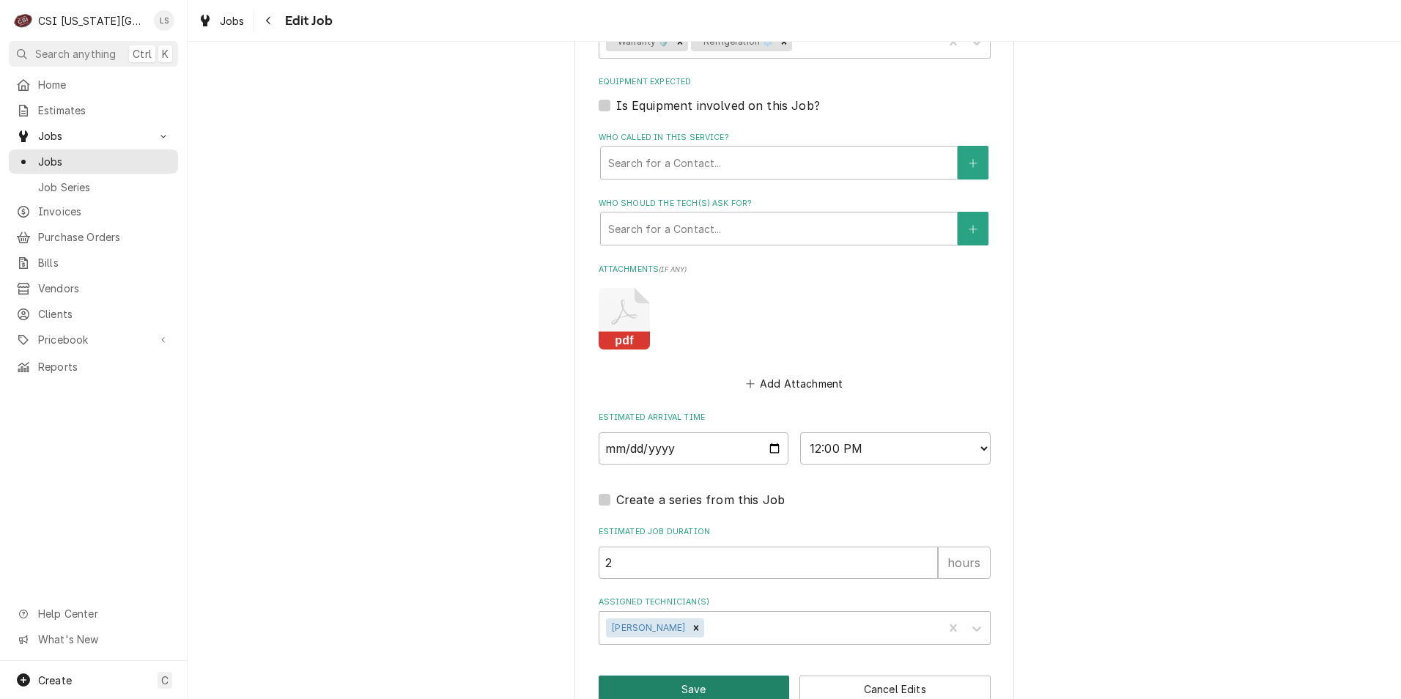
click at [670, 676] on button "Save" at bounding box center [694, 689] width 191 height 27
type textarea "x"
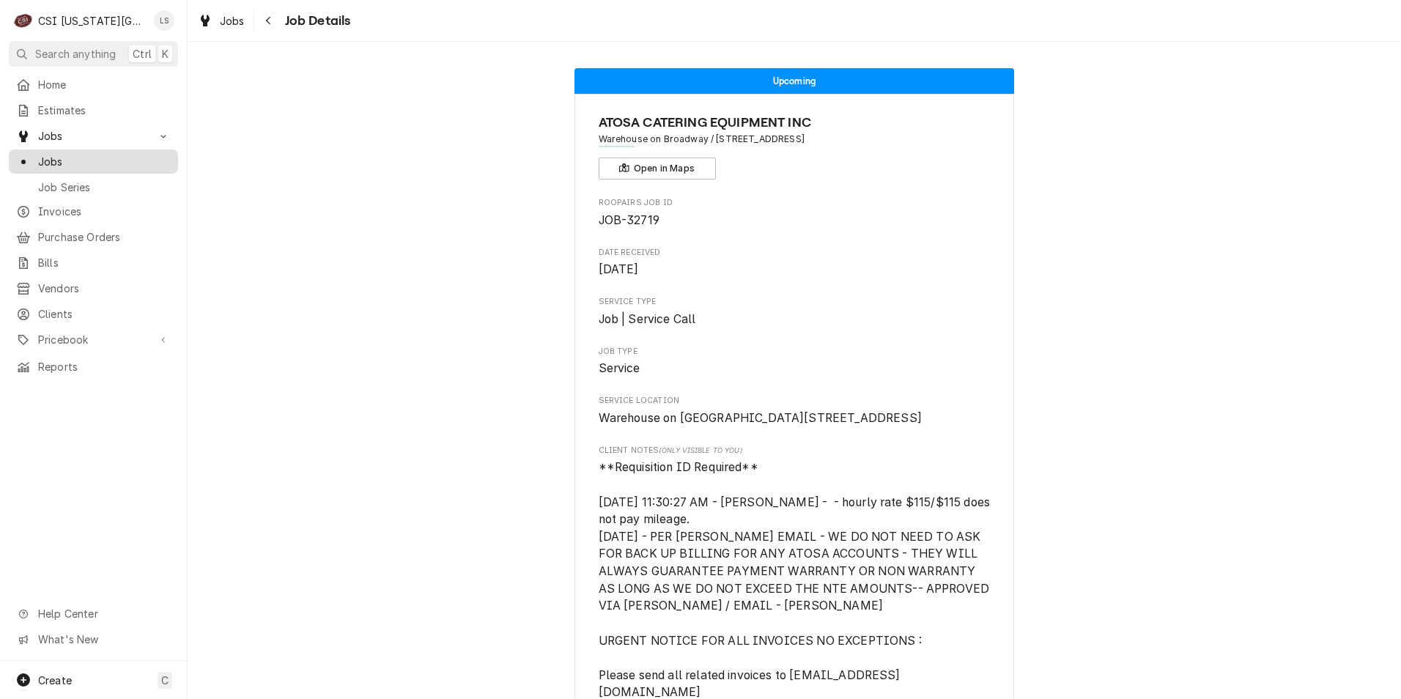
click at [119, 154] on span "Jobs" at bounding box center [104, 161] width 133 height 15
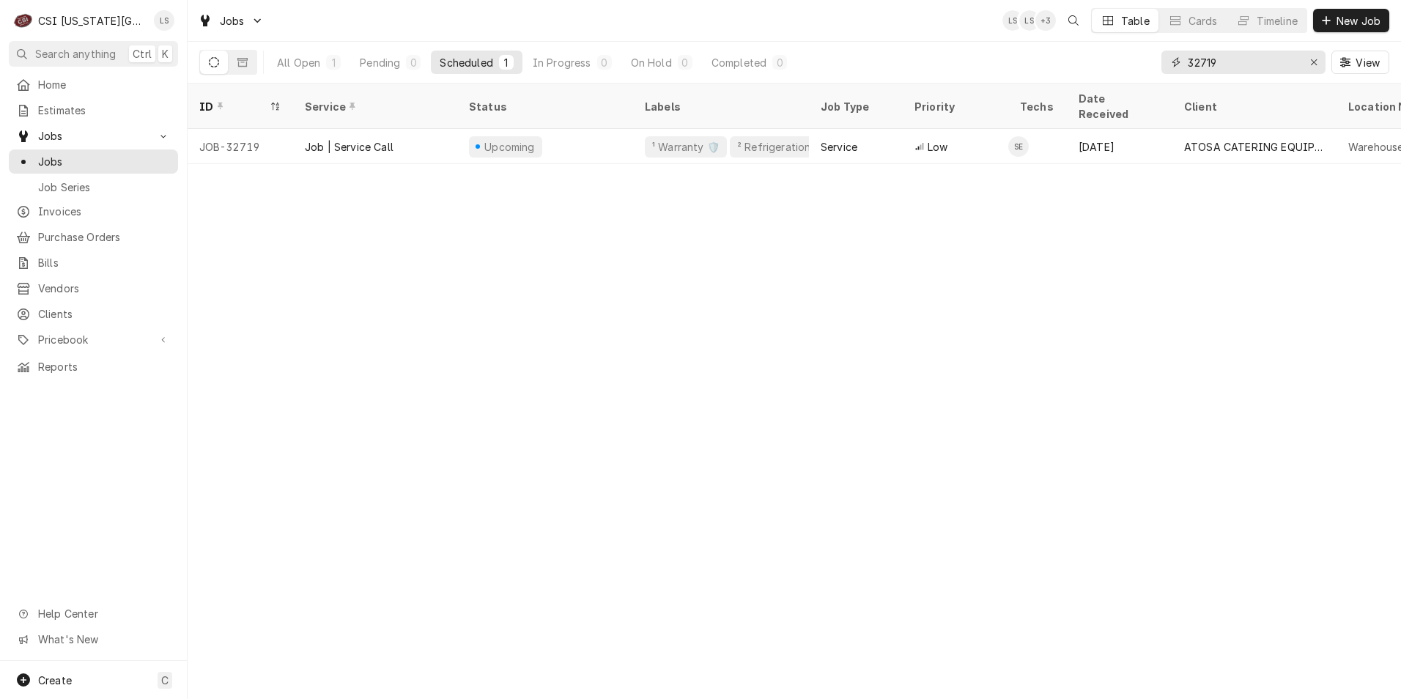
click at [1231, 61] on input "32719" at bounding box center [1243, 62] width 110 height 23
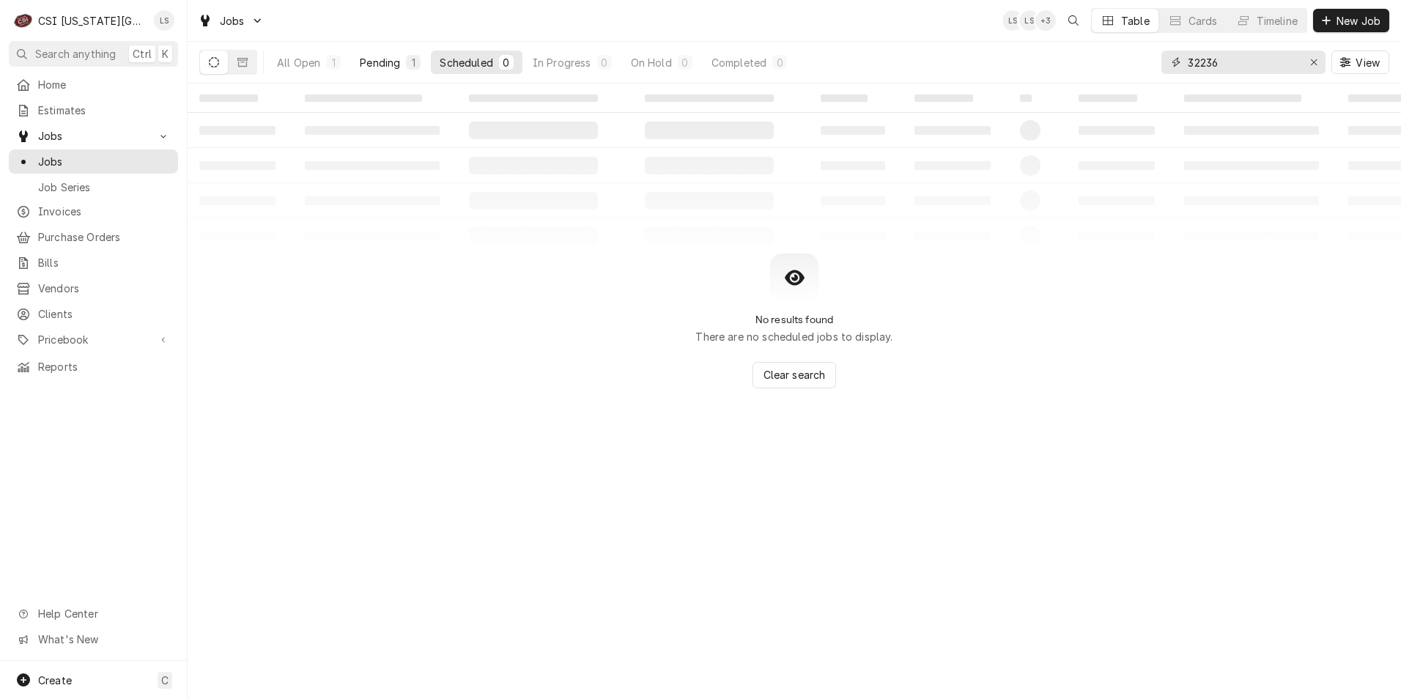
type input "32236"
click at [376, 62] on div "Pending" at bounding box center [380, 62] width 40 height 15
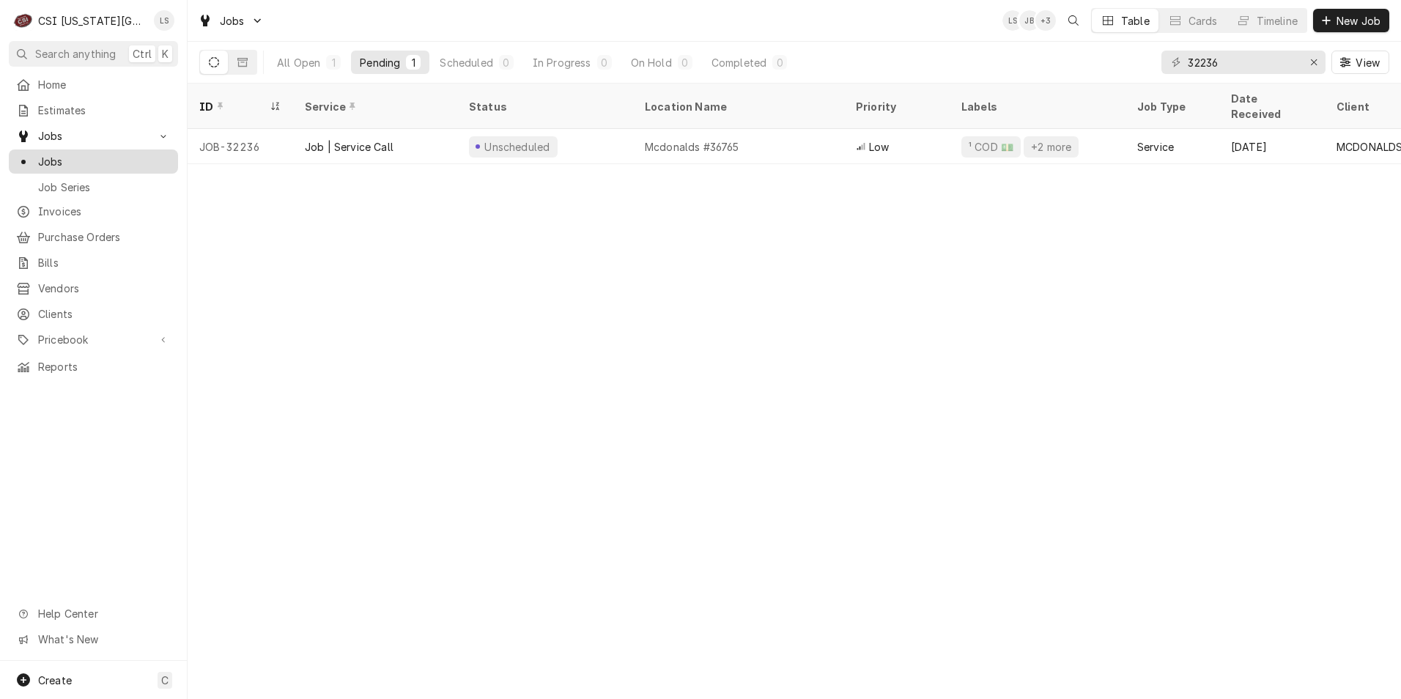
click at [84, 154] on span "Jobs" at bounding box center [104, 161] width 133 height 15
click at [1223, 67] on input "32236" at bounding box center [1243, 62] width 110 height 23
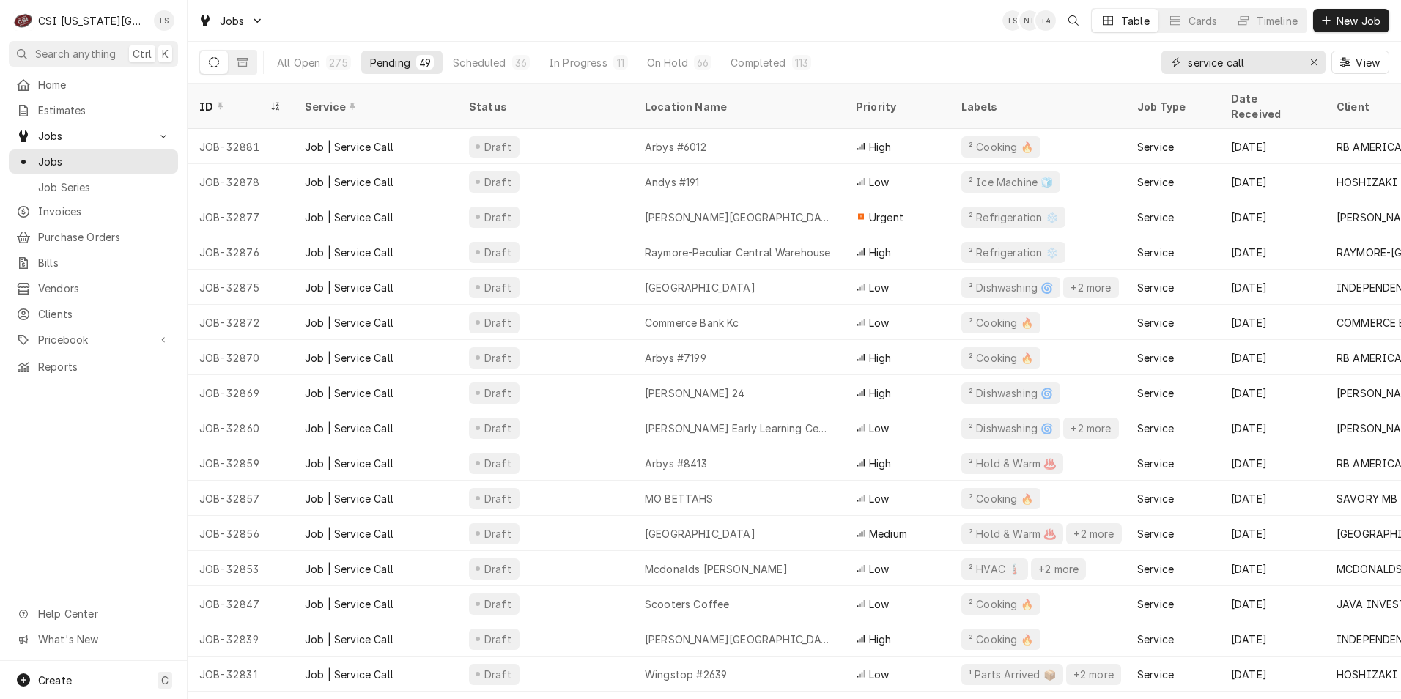
drag, startPoint x: 1275, startPoint y: 68, endPoint x: 1149, endPoint y: 64, distance: 126.1
click at [1149, 64] on div "All Open 275 Pending 49 Scheduled 36 In Progress 11 On Hold 66 Completed 113 se…" at bounding box center [794, 62] width 1190 height 41
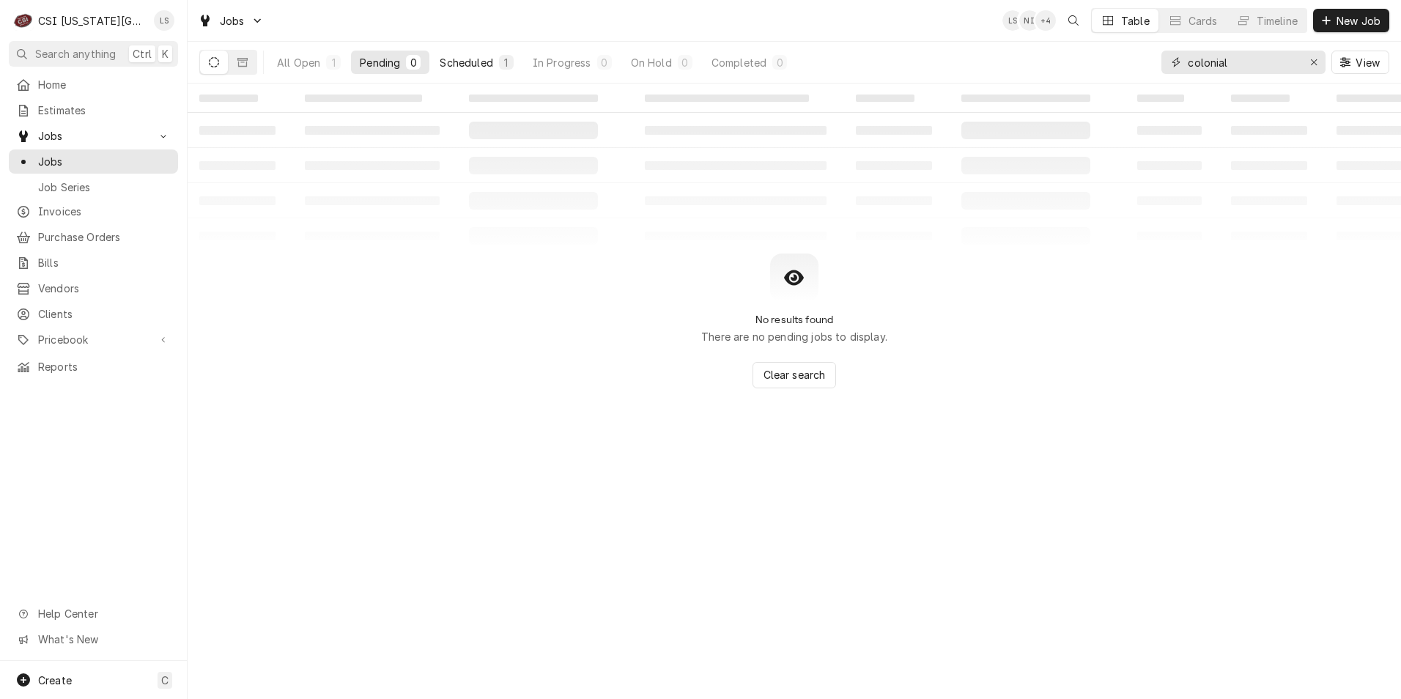
type input "colonial"
click at [484, 53] on button "Scheduled 1" at bounding box center [476, 62] width 91 height 23
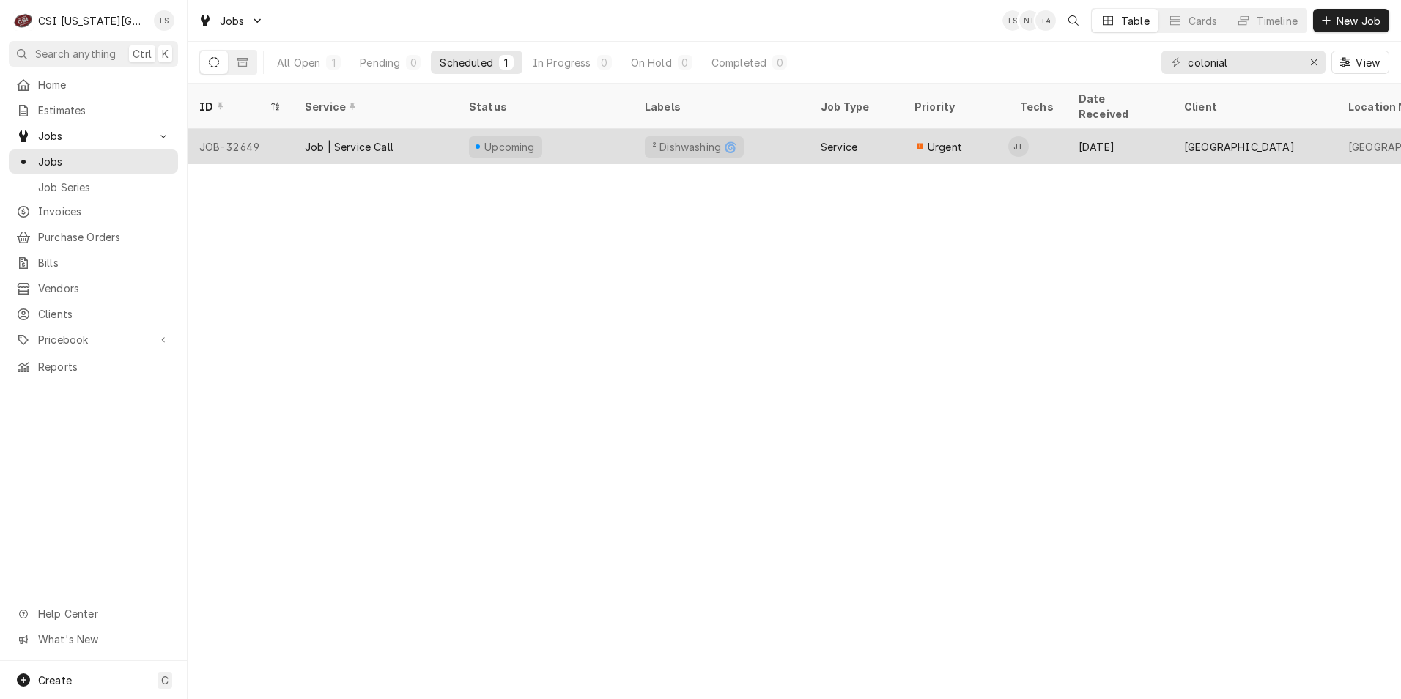
click at [764, 129] on div "² Dishwashing 🌀" at bounding box center [721, 146] width 176 height 35
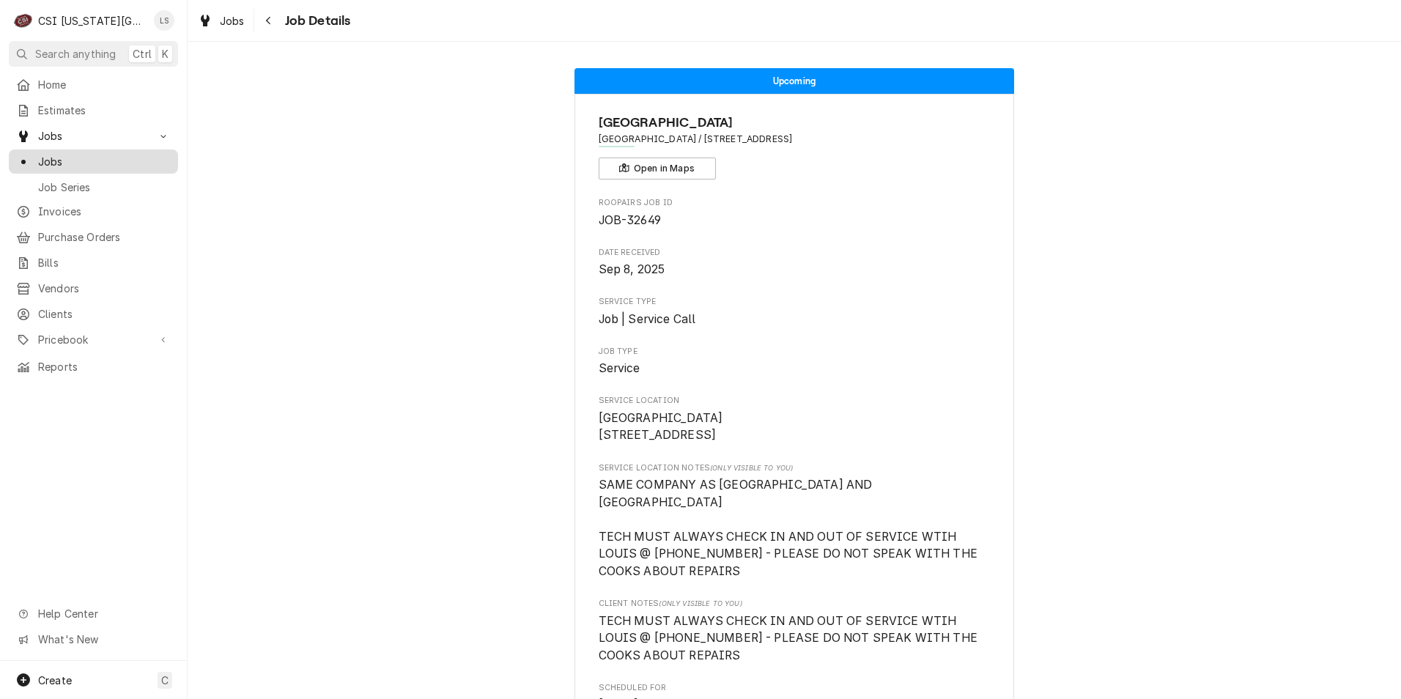
click at [55, 167] on link "Jobs" at bounding box center [93, 162] width 169 height 24
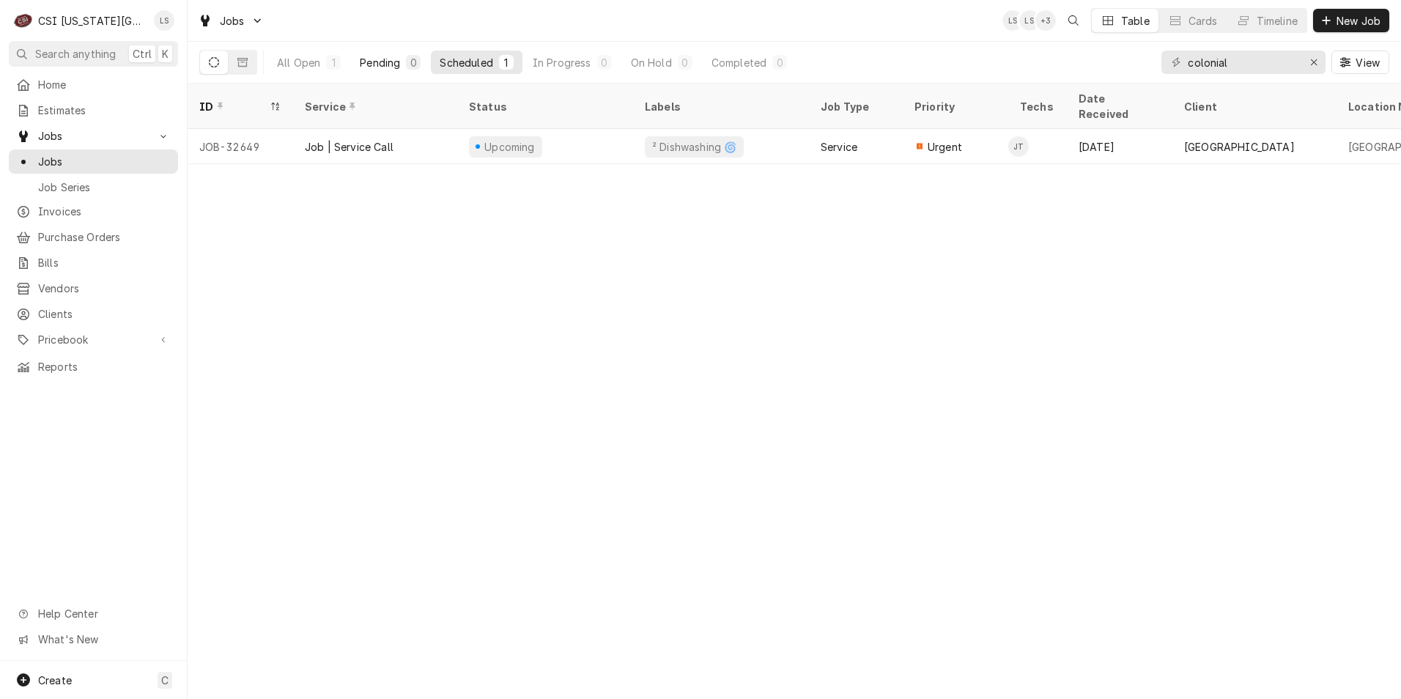
click at [383, 67] on div "Pending" at bounding box center [380, 62] width 40 height 15
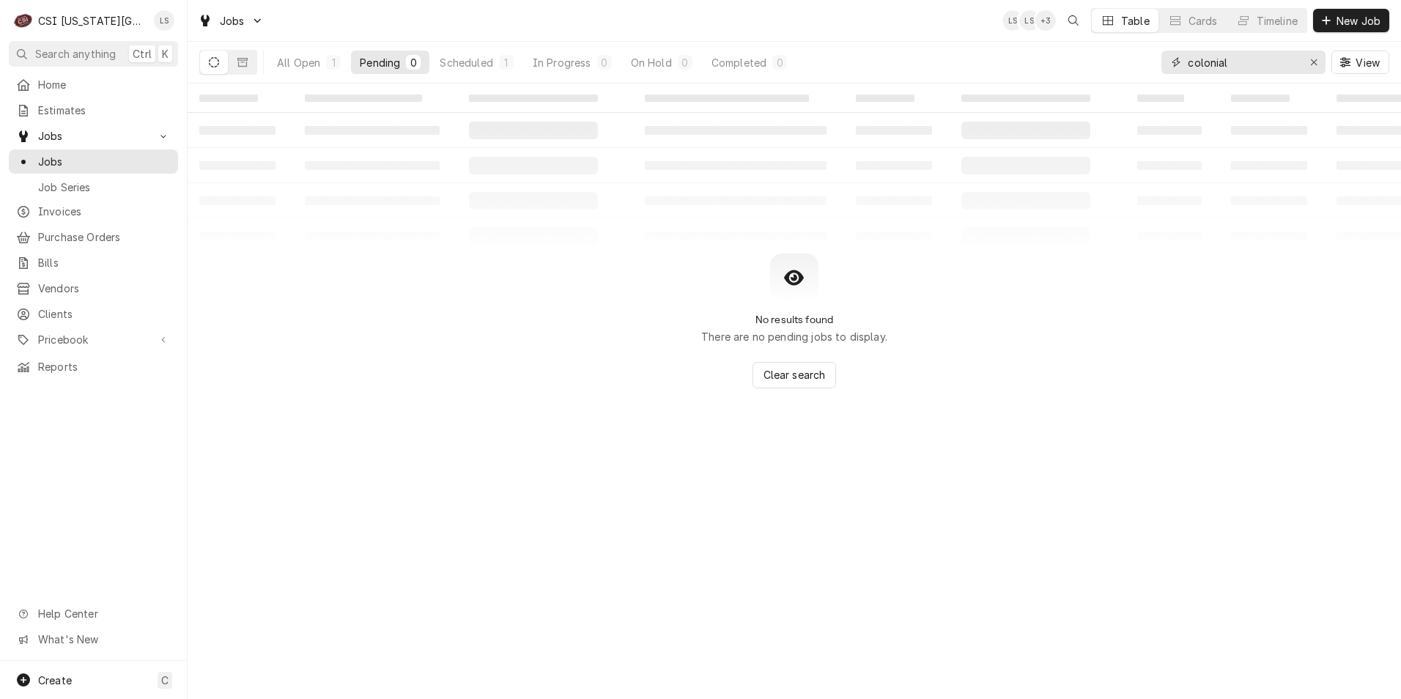
click at [1248, 67] on input "colonial" at bounding box center [1243, 62] width 110 height 23
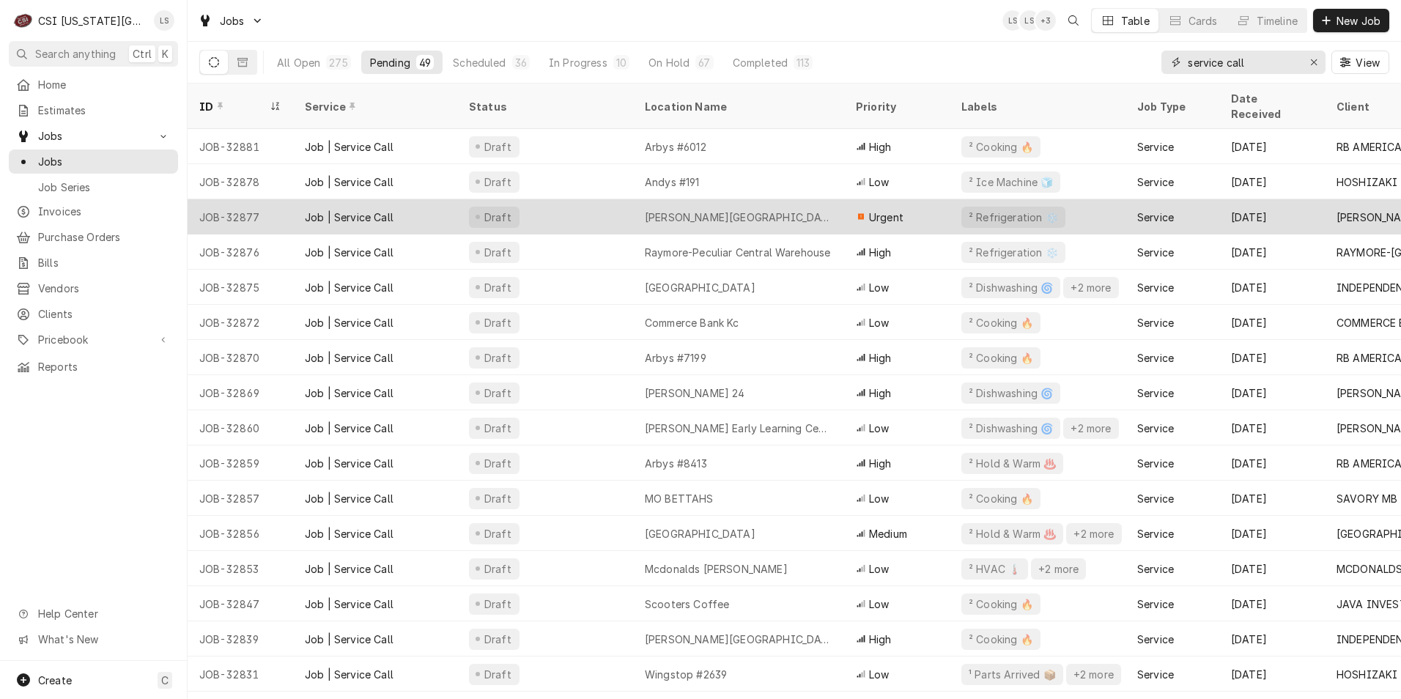
type input "service call"
click at [693, 199] on div "Truman Elementary" at bounding box center [738, 216] width 211 height 35
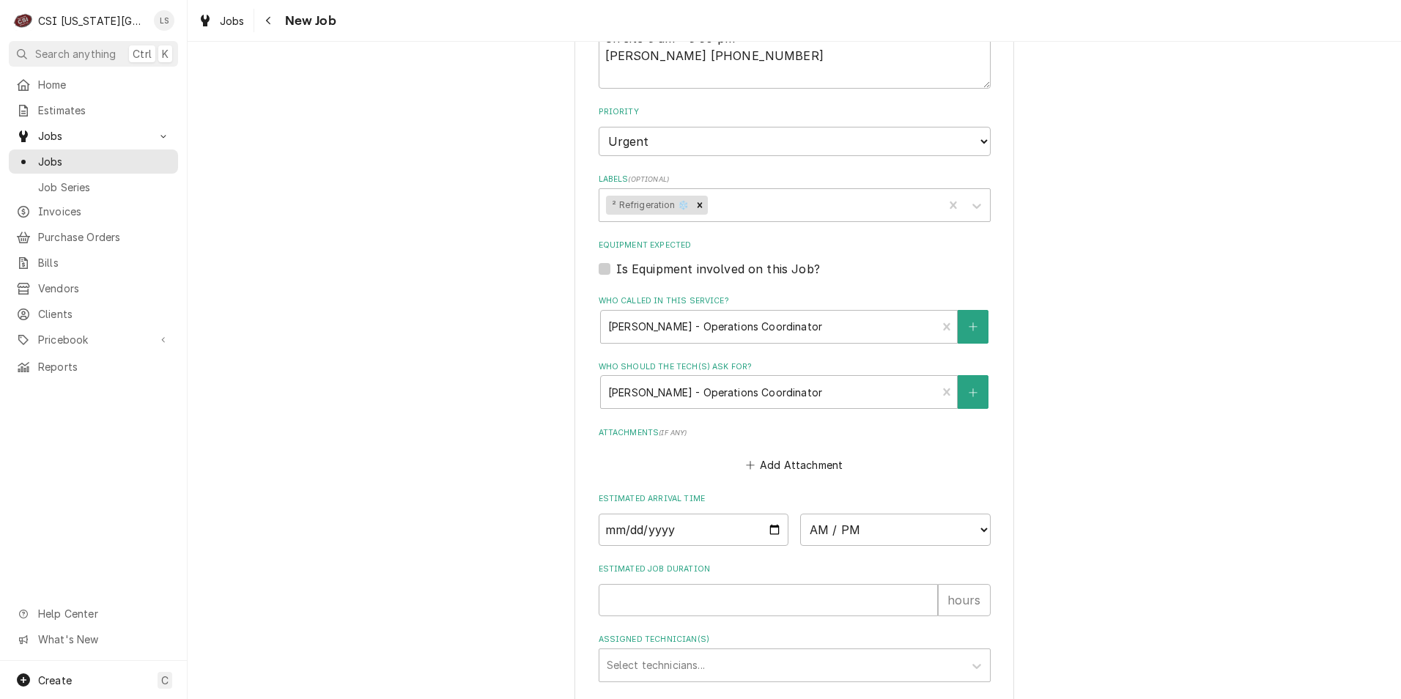
scroll to position [1173, 0]
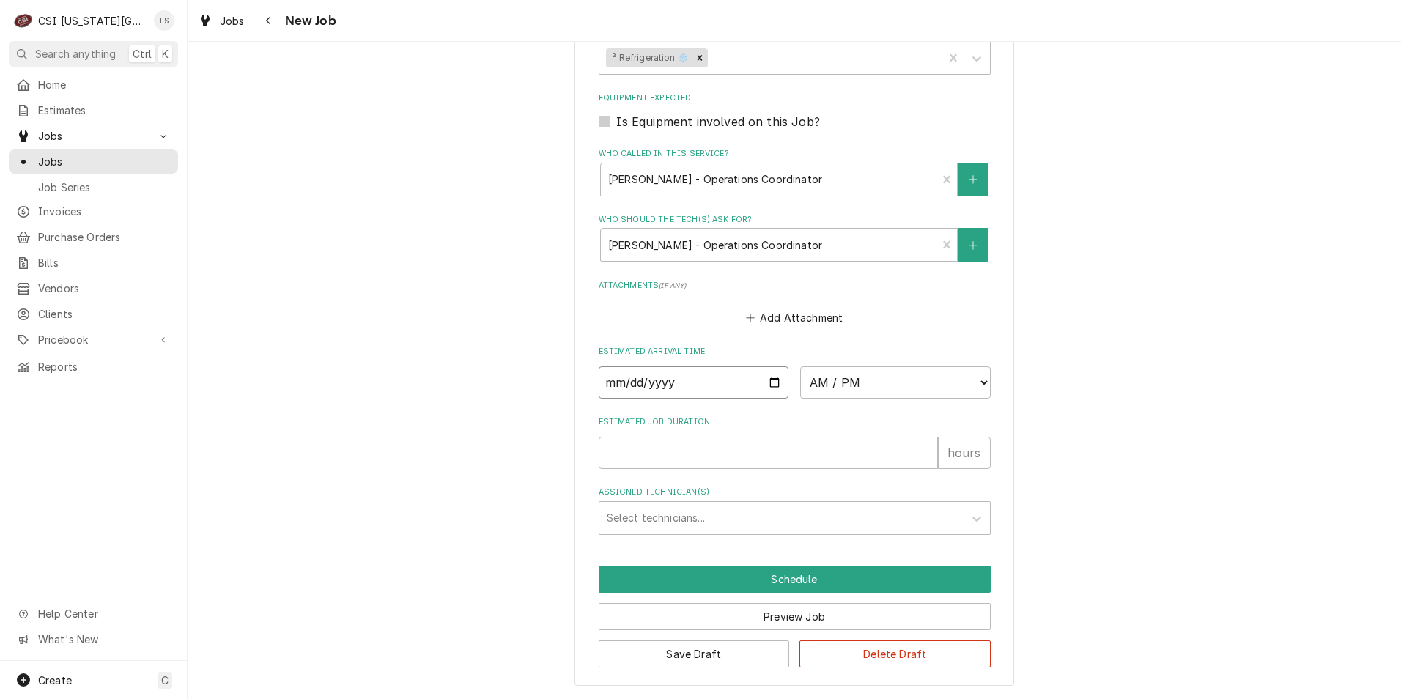
click at [770, 385] on input "Date" at bounding box center [694, 382] width 191 height 32
type textarea "x"
type input "2025-09-19"
type textarea "x"
click at [847, 391] on select "AM / PM 6:00 AM 6:15 AM 6:30 AM 6:45 AM 7:00 AM 7:15 AM 7:30 AM 7:45 AM 8:00 AM…" at bounding box center [895, 382] width 191 height 32
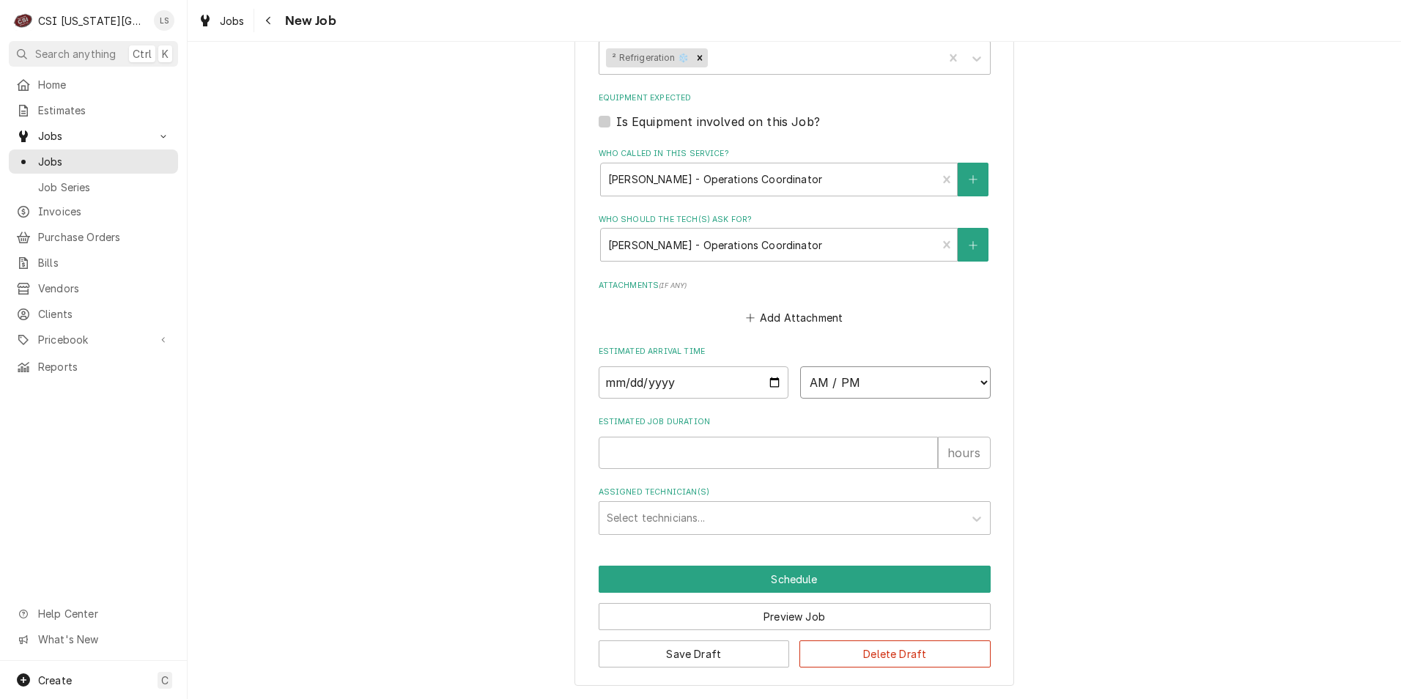
select select "12:30:00"
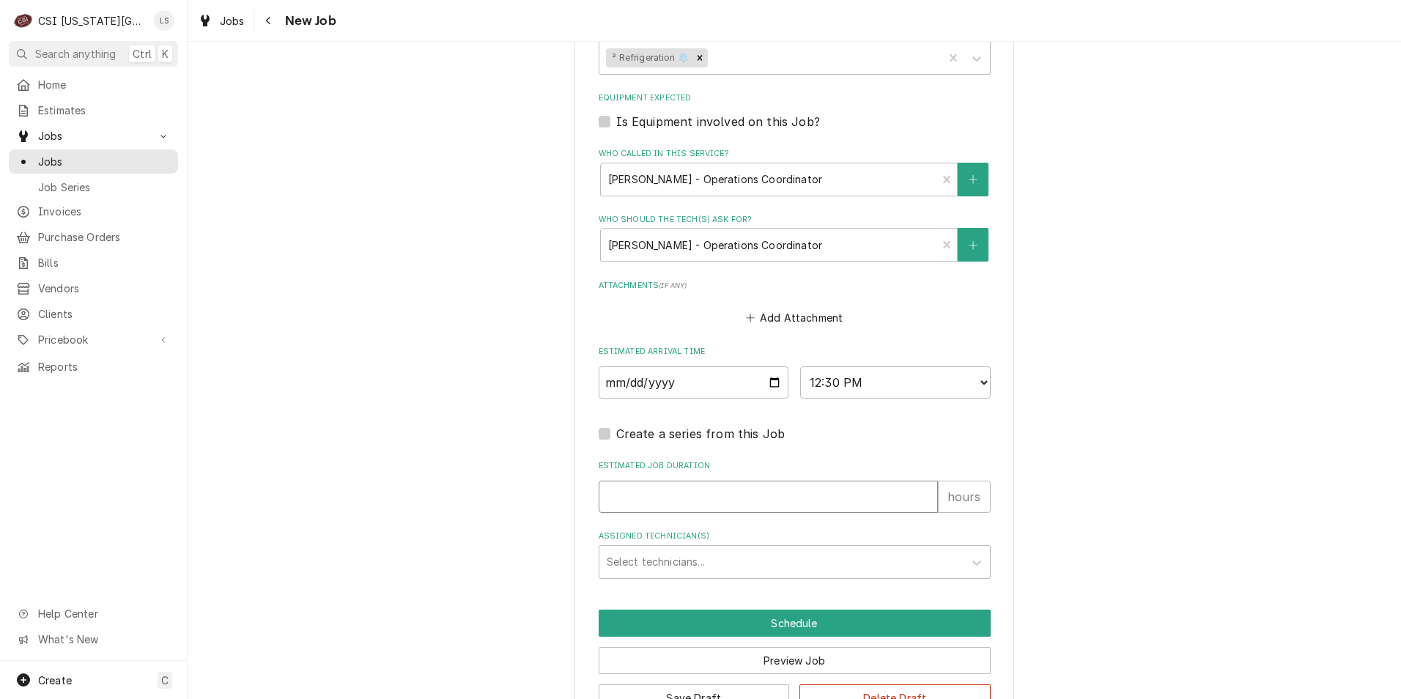
click at [816, 491] on input "Estimated Job Duration" at bounding box center [768, 497] width 339 height 32
type textarea "x"
type input "2"
type textarea "x"
type input "2"
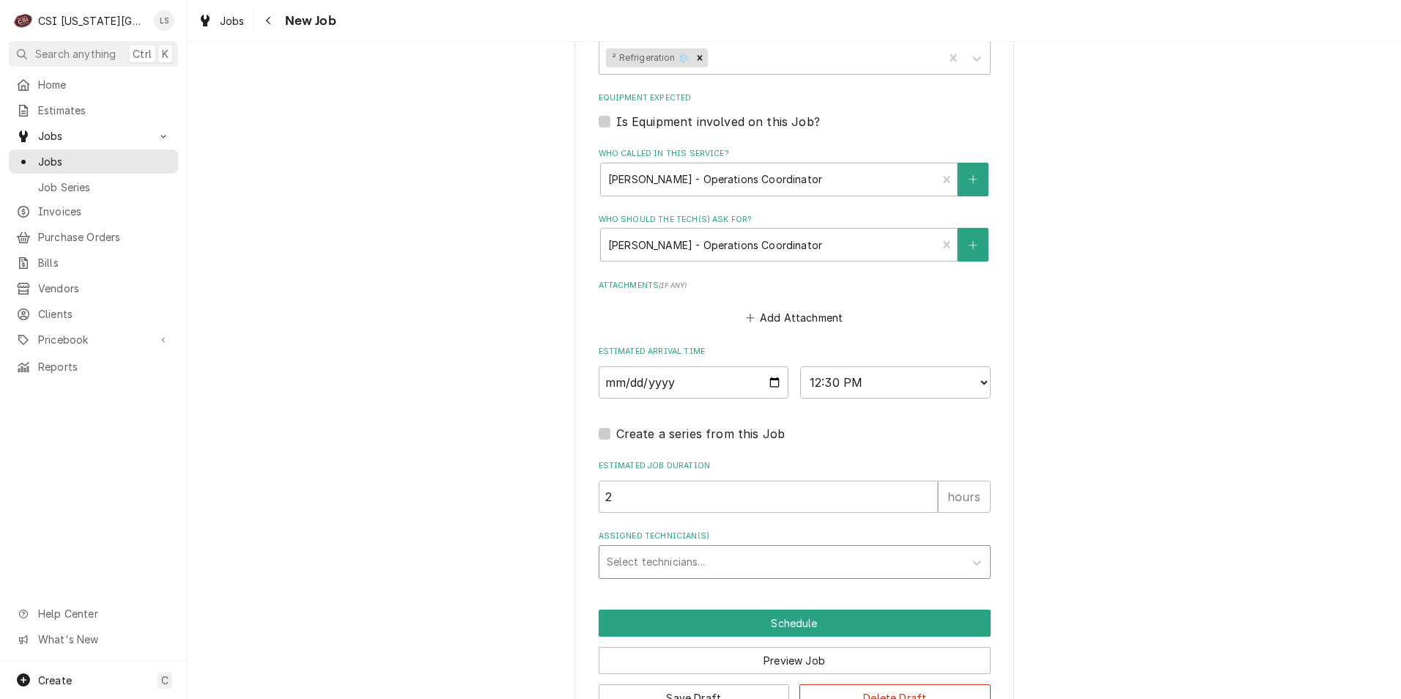
click at [821, 559] on div "Assigned Technician(s)" at bounding box center [782, 562] width 350 height 26
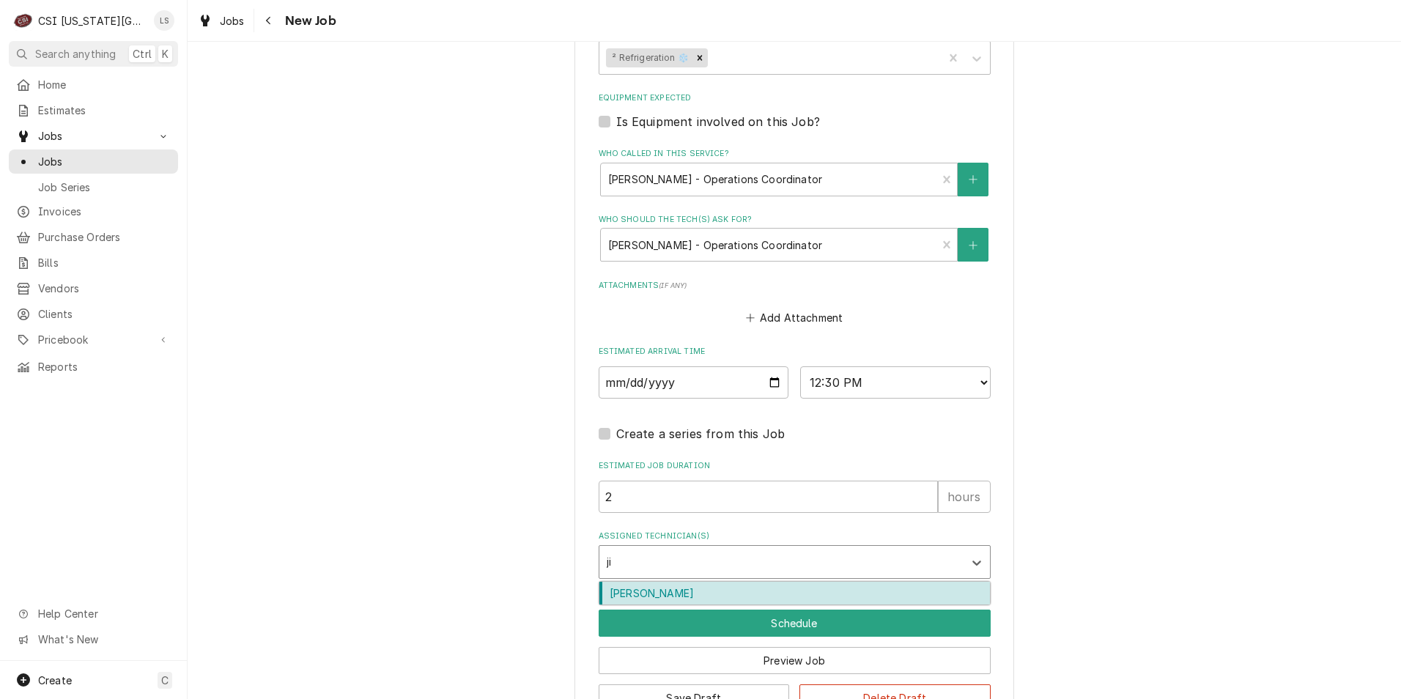
type input "jim"
click at [811, 589] on div "Jimmy Terrell" at bounding box center [795, 593] width 391 height 23
type textarea "x"
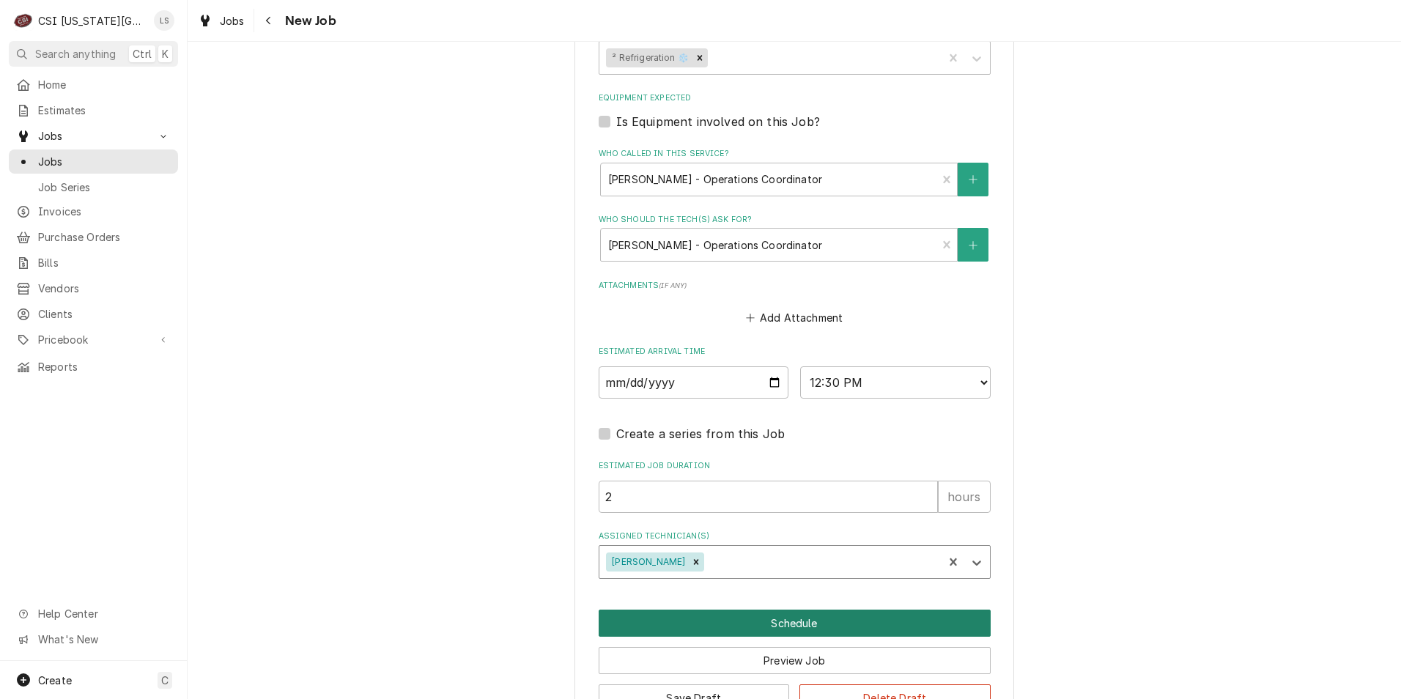
click at [809, 619] on button "Schedule" at bounding box center [795, 623] width 392 height 27
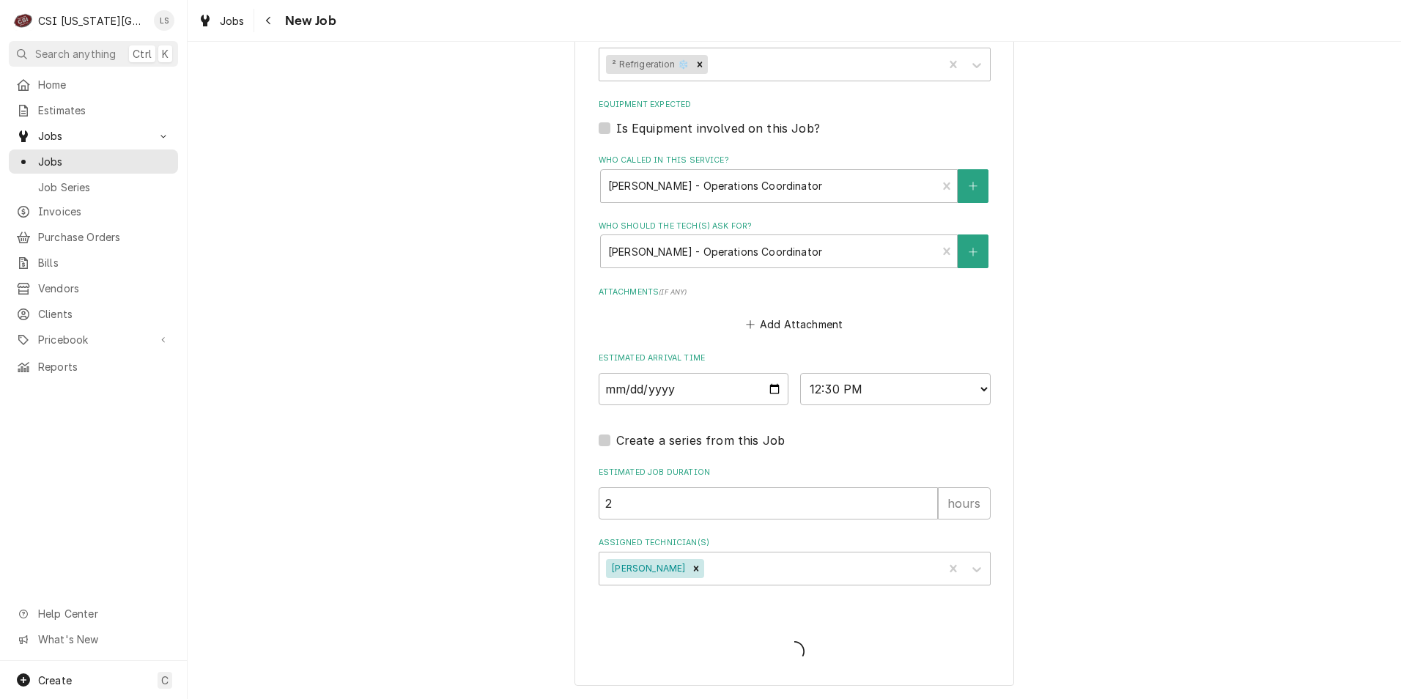
type textarea "x"
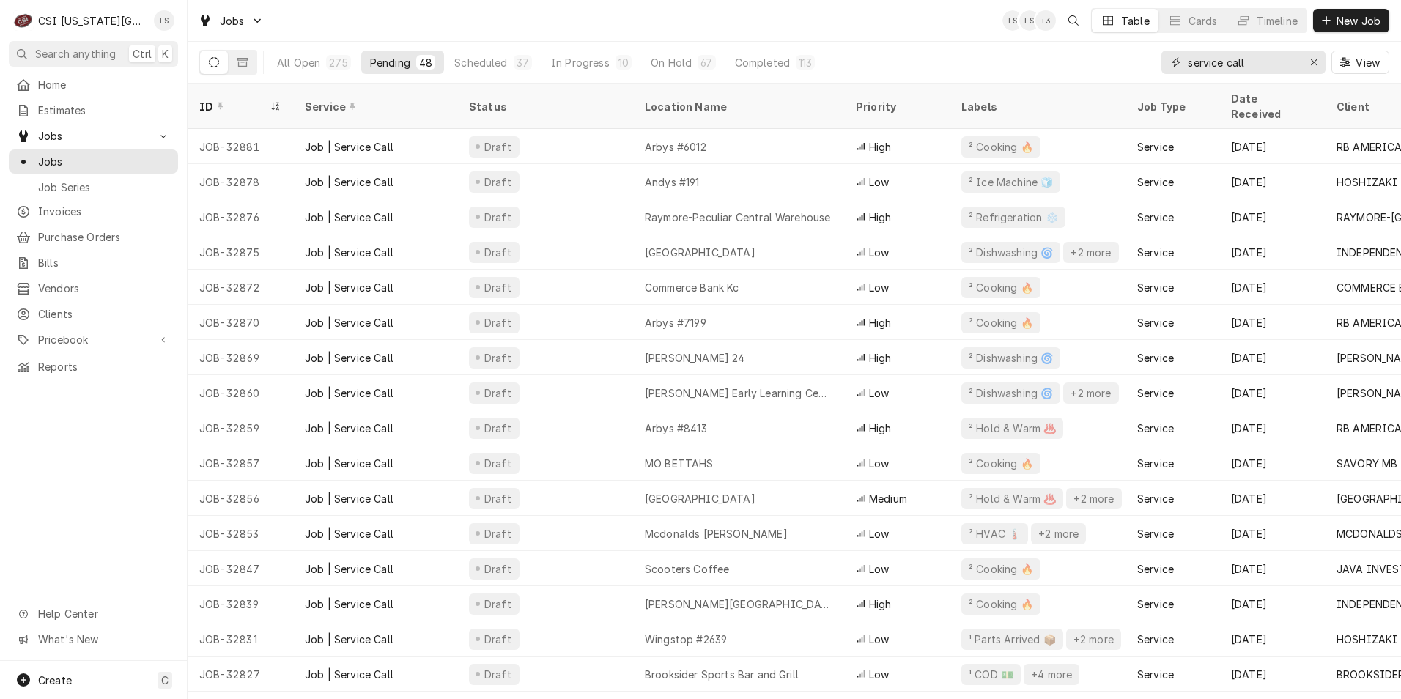
drag, startPoint x: 1276, startPoint y: 66, endPoint x: 1161, endPoint y: 52, distance: 115.9
click at [1162, 52] on div "service call" at bounding box center [1244, 62] width 164 height 23
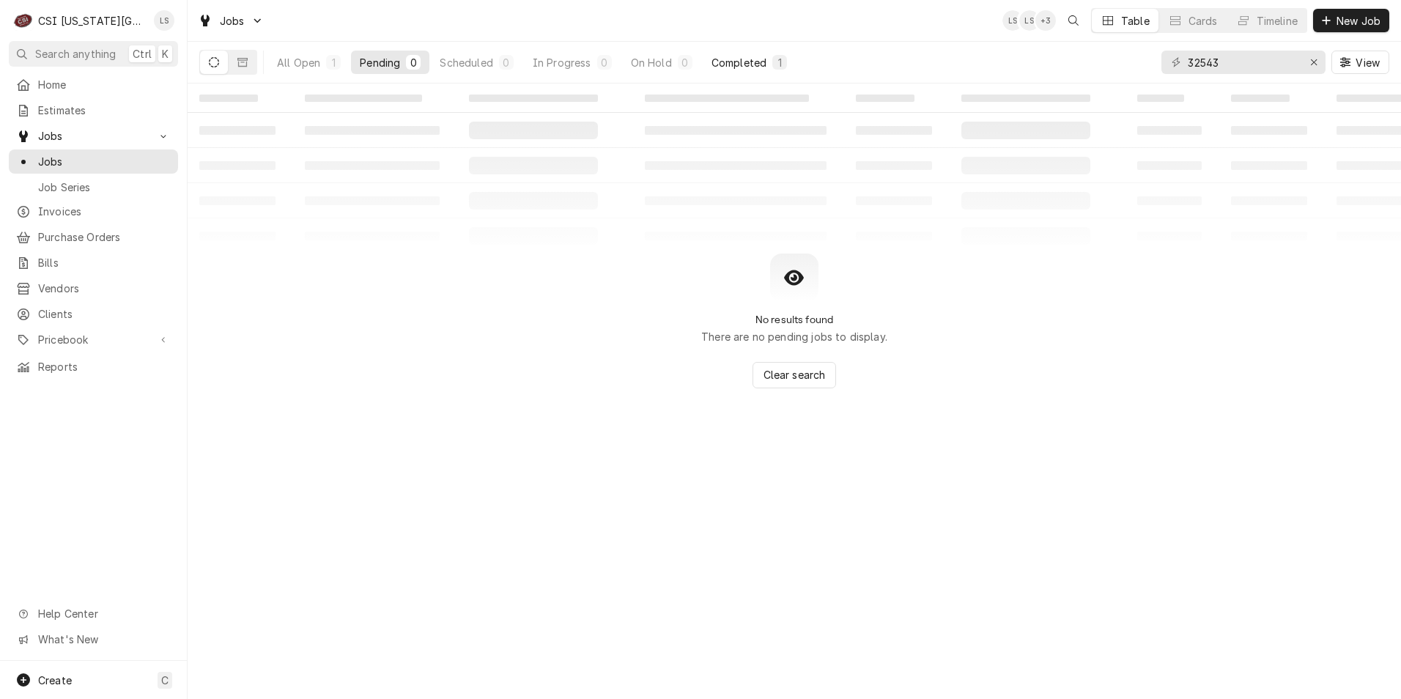
click at [715, 66] on div "Completed" at bounding box center [739, 62] width 55 height 15
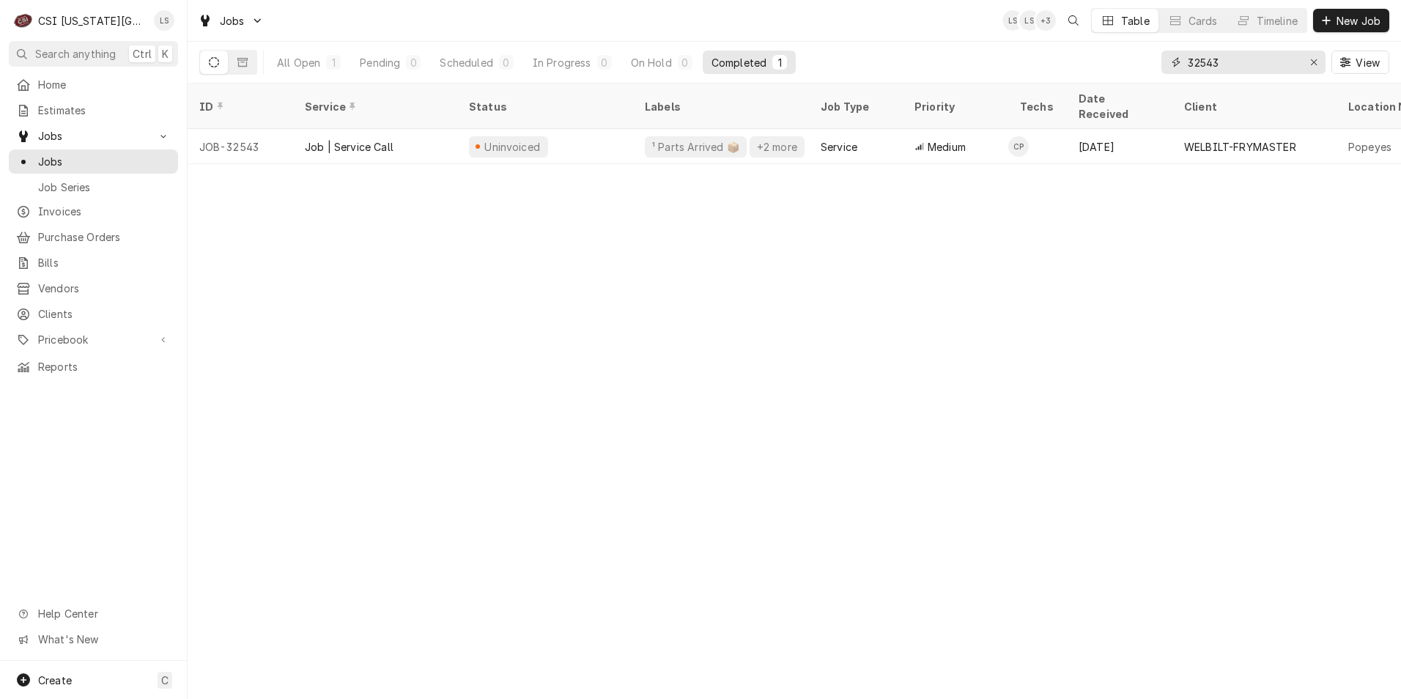
click at [1209, 64] on input "32543" at bounding box center [1243, 62] width 110 height 23
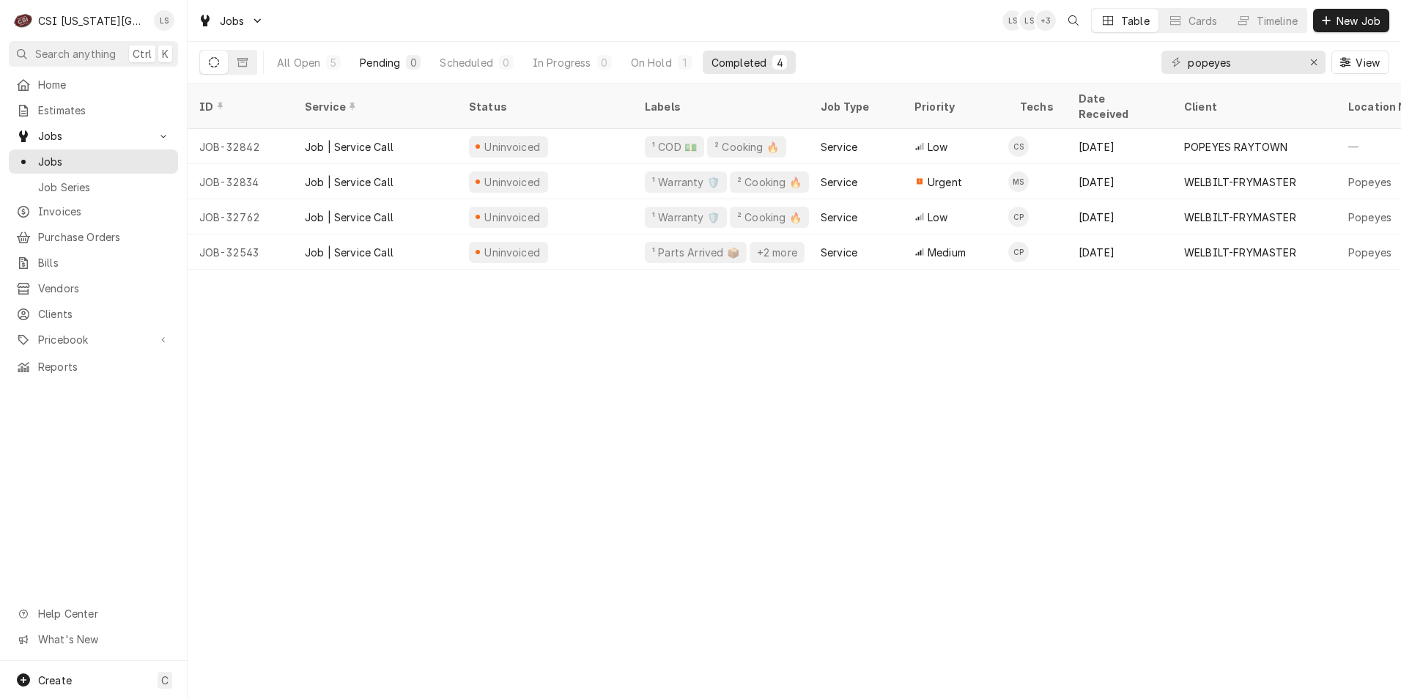
click at [394, 65] on div "Pending" at bounding box center [380, 62] width 40 height 15
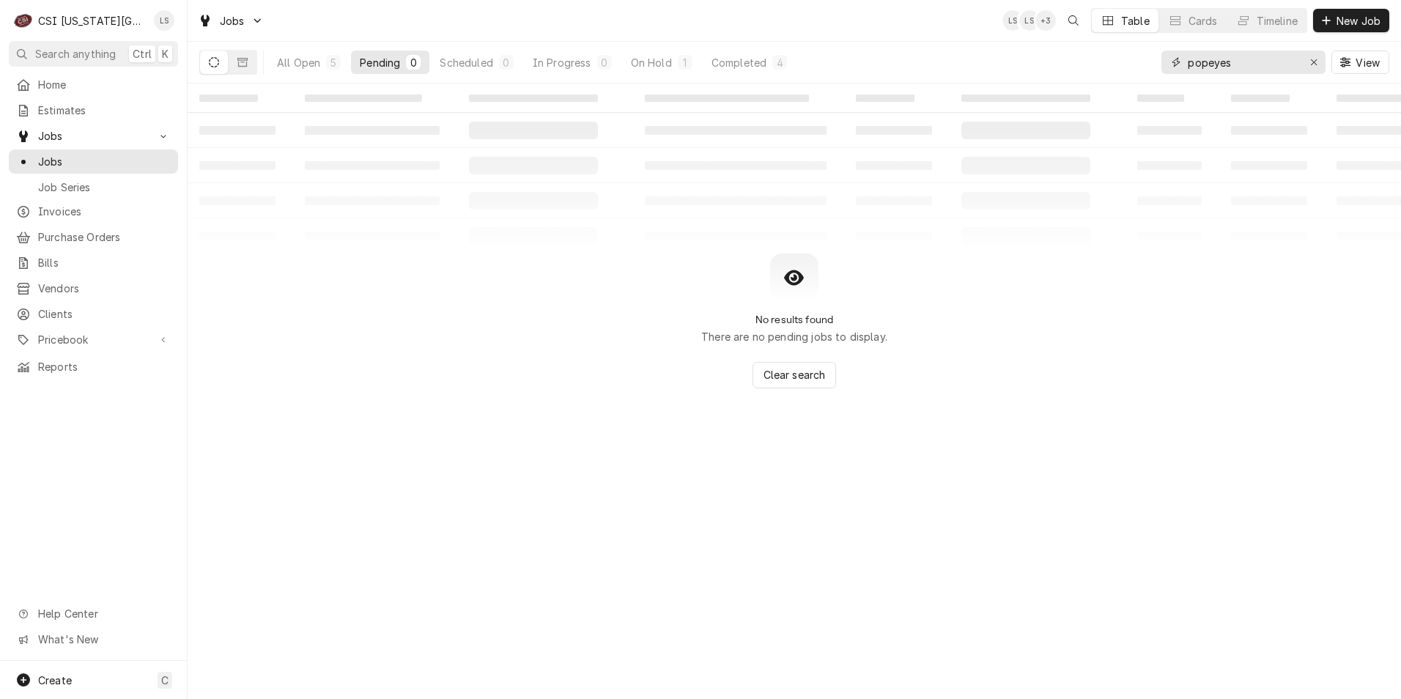
click at [1242, 59] on input "popeyes" at bounding box center [1243, 62] width 110 height 23
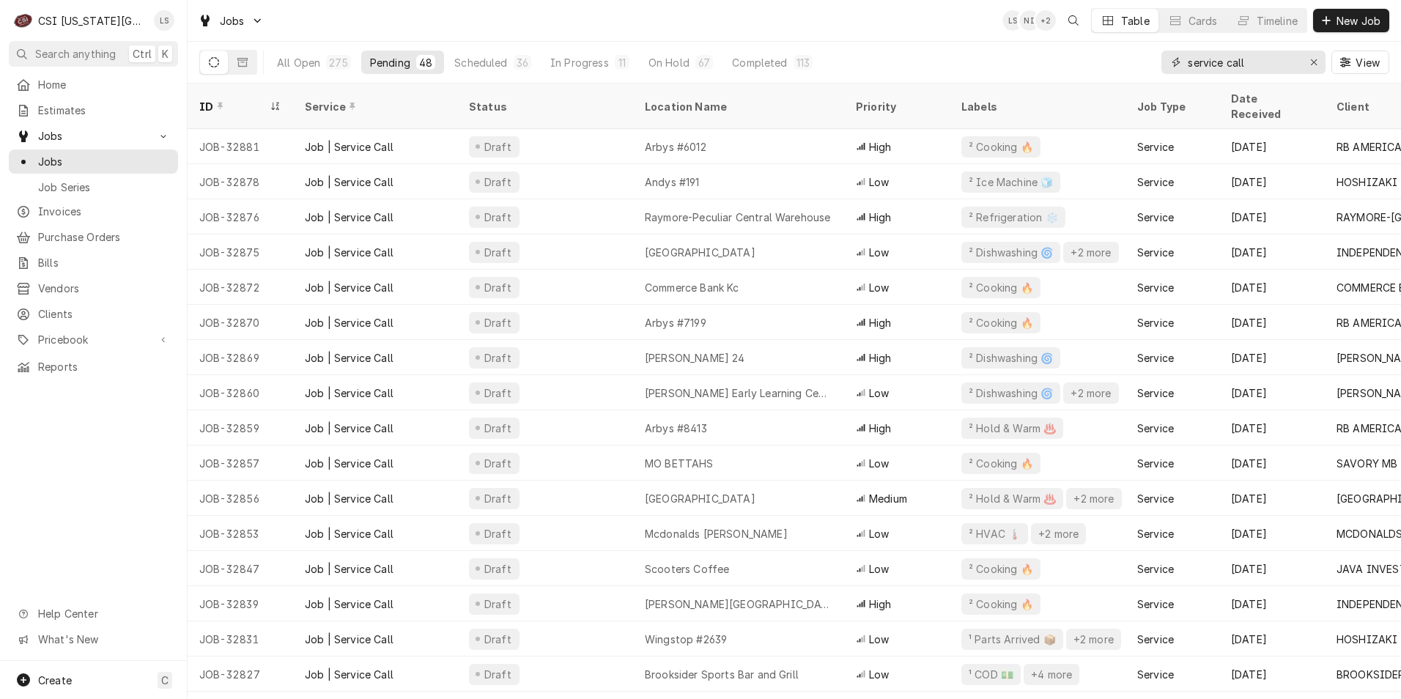
drag, startPoint x: 1255, startPoint y: 58, endPoint x: 1145, endPoint y: 54, distance: 110.0
click at [1145, 54] on div "All Open 275 Pending 48 Scheduled 36 In Progress 11 On Hold 67 Completed 113 se…" at bounding box center [794, 62] width 1190 height 41
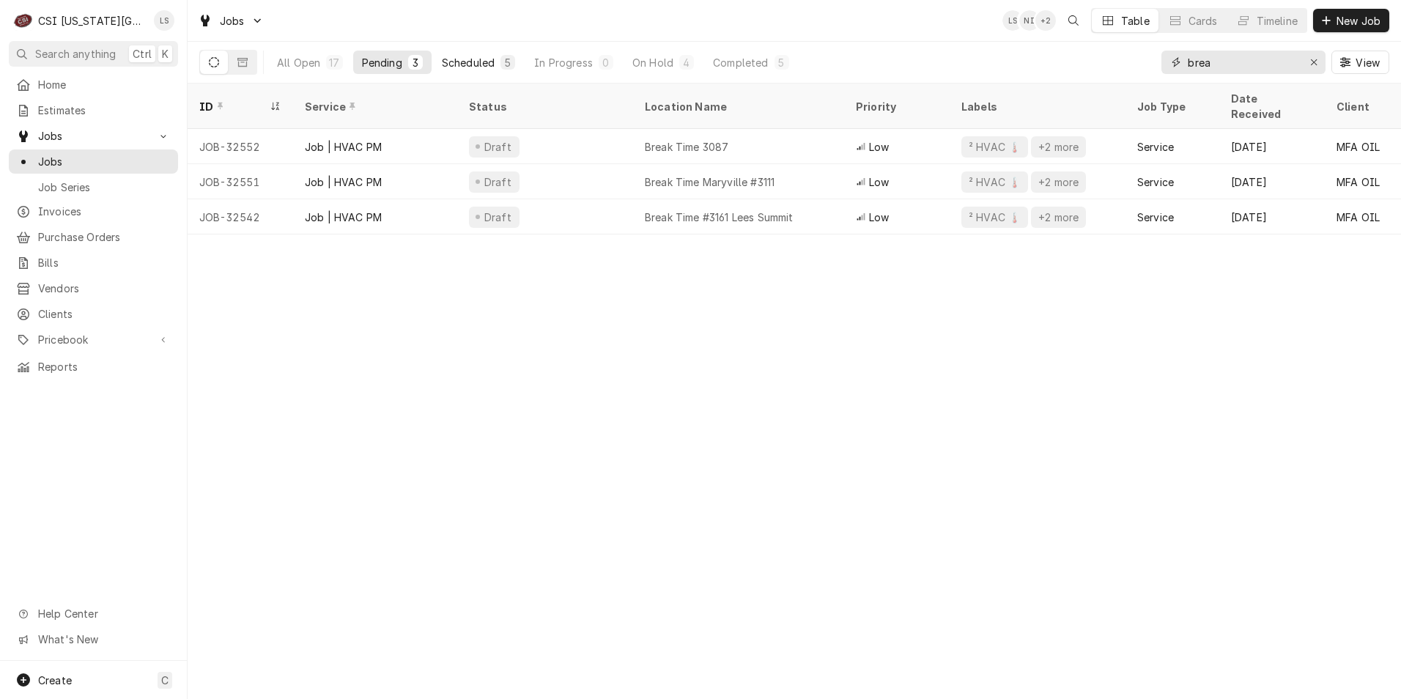
type input "brea"
click at [493, 67] on div "Scheduled" at bounding box center [468, 62] width 53 height 15
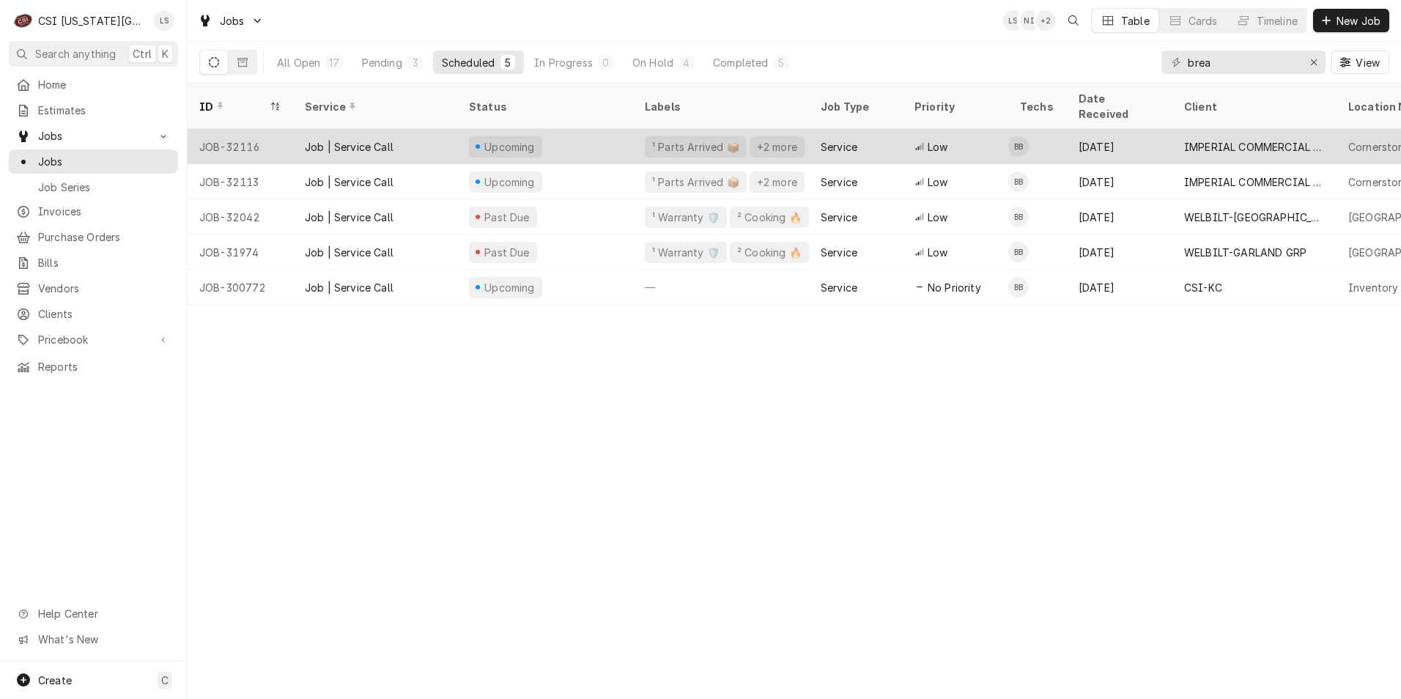
click at [966, 139] on div "Low" at bounding box center [956, 146] width 106 height 35
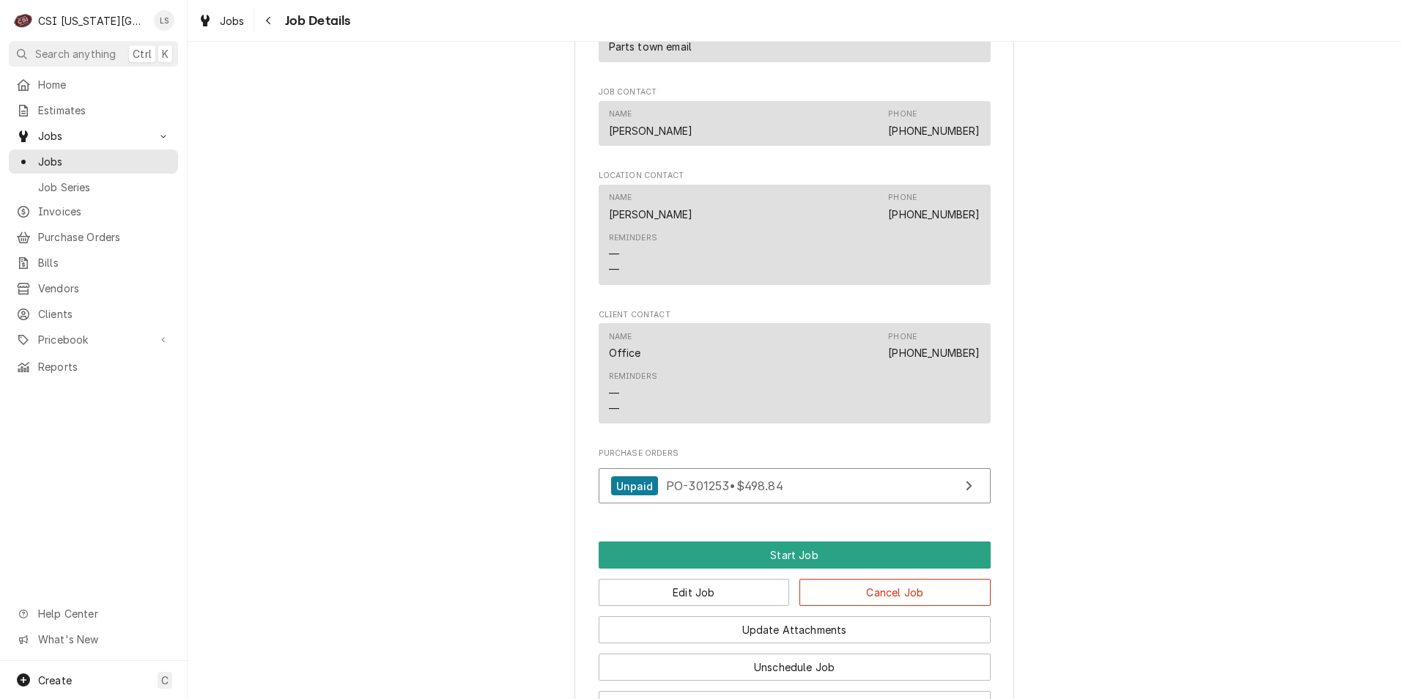
scroll to position [2548, 0]
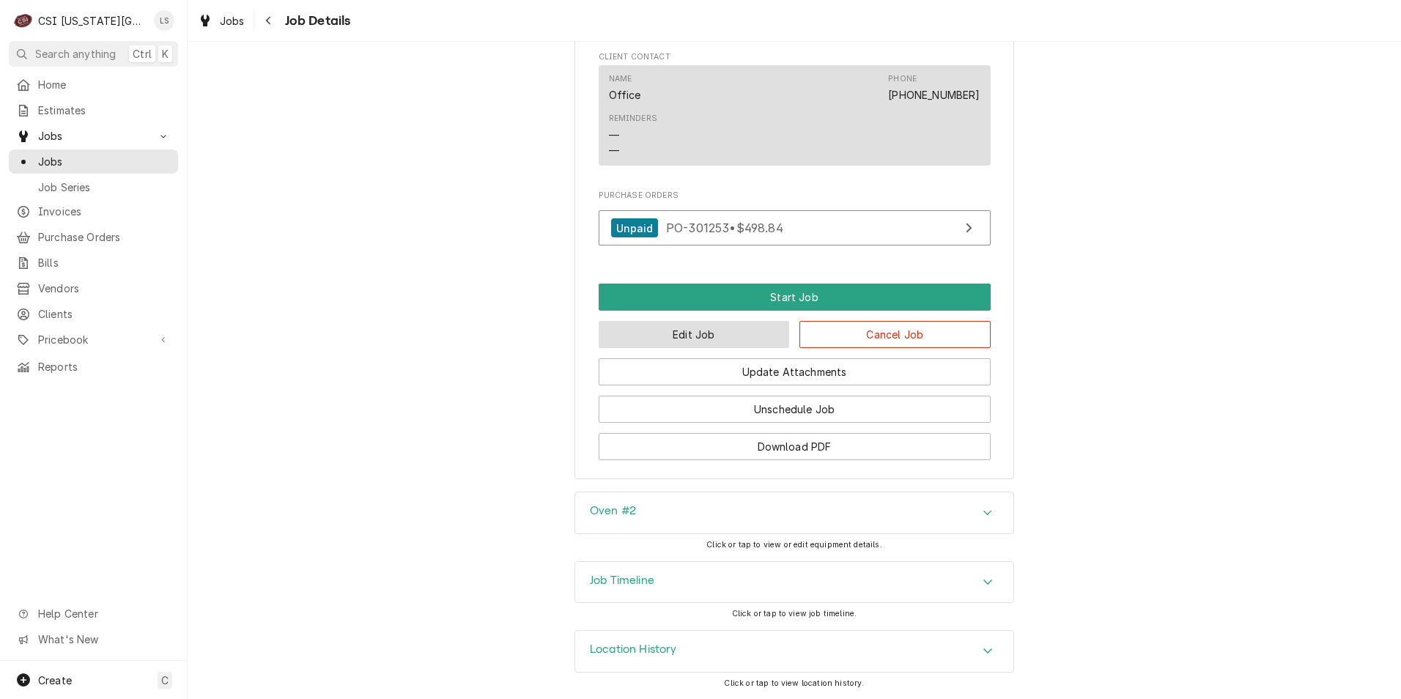
click at [719, 336] on button "Edit Job" at bounding box center [694, 334] width 191 height 27
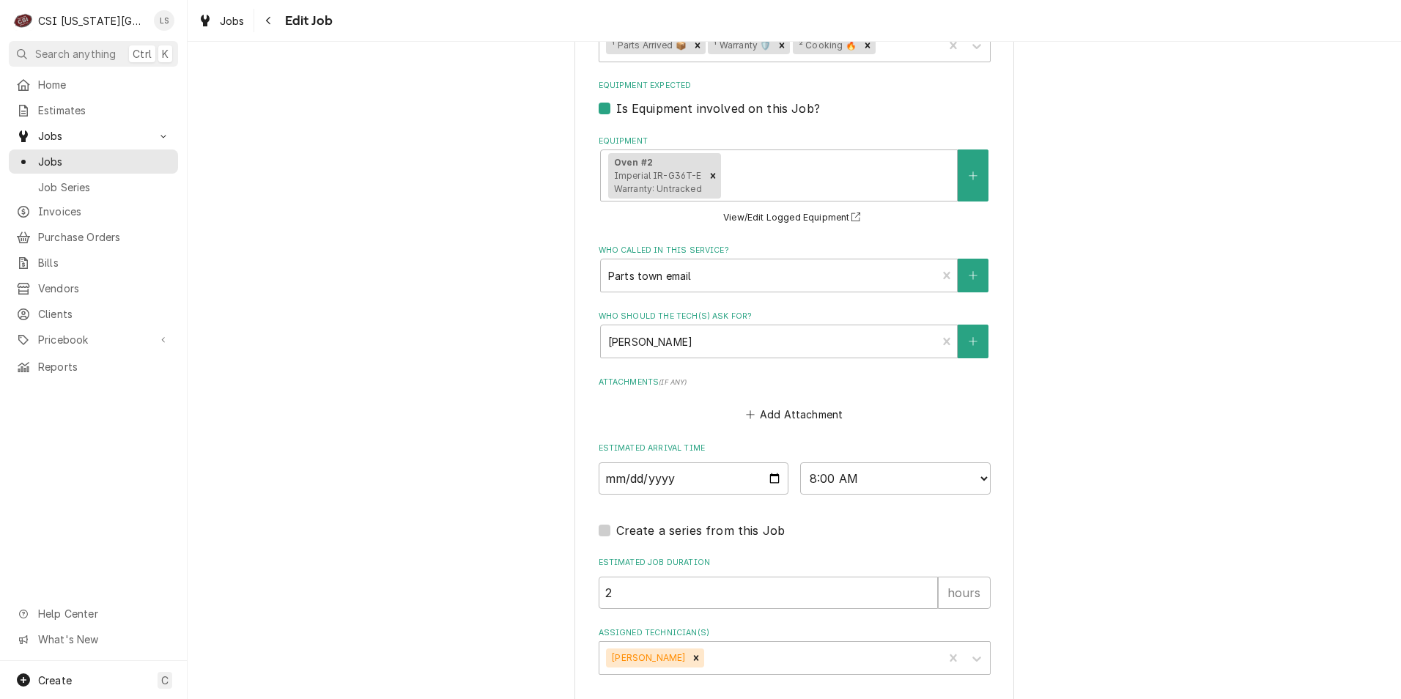
scroll to position [2482, 0]
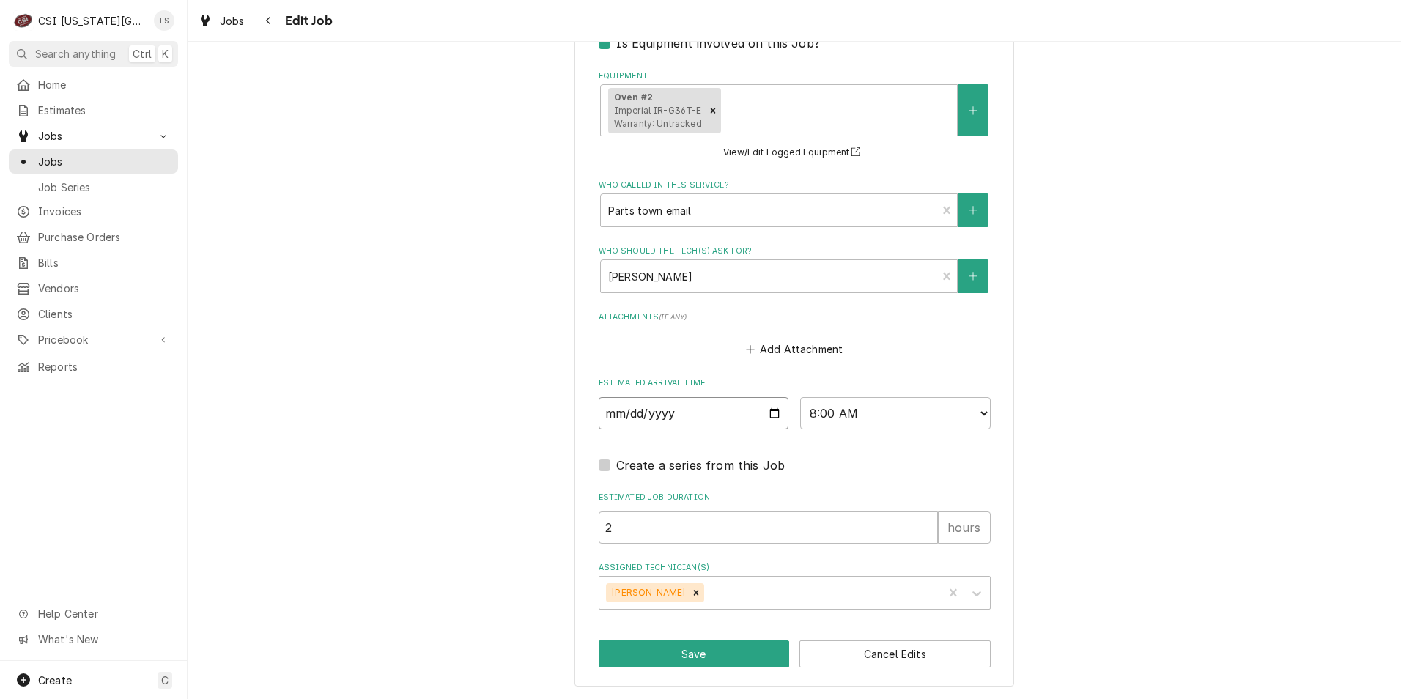
click at [772, 418] on input "[DATE]" at bounding box center [694, 413] width 191 height 32
click at [841, 465] on div "Create a series from this Job" at bounding box center [795, 466] width 392 height 18
click at [694, 593] on icon "Remove Brian Breazier" at bounding box center [696, 593] width 5 height 5
type textarea "x"
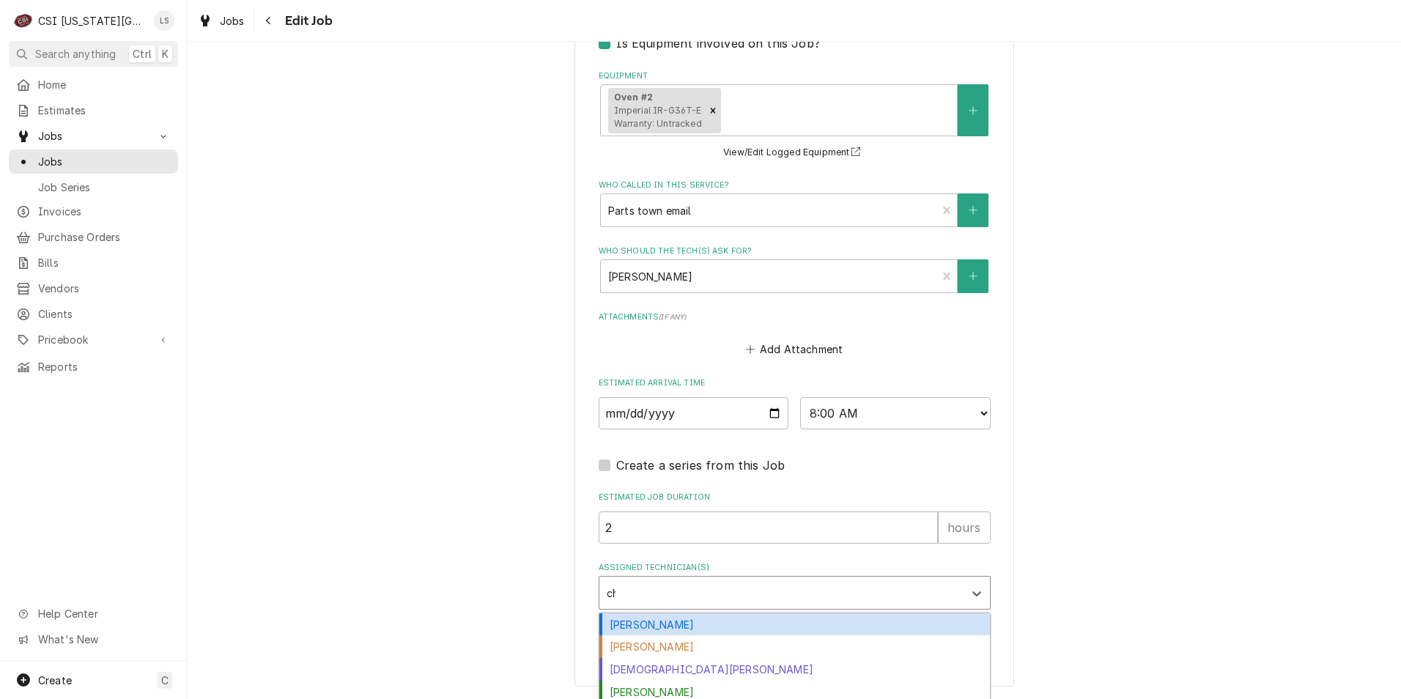
type input "char"
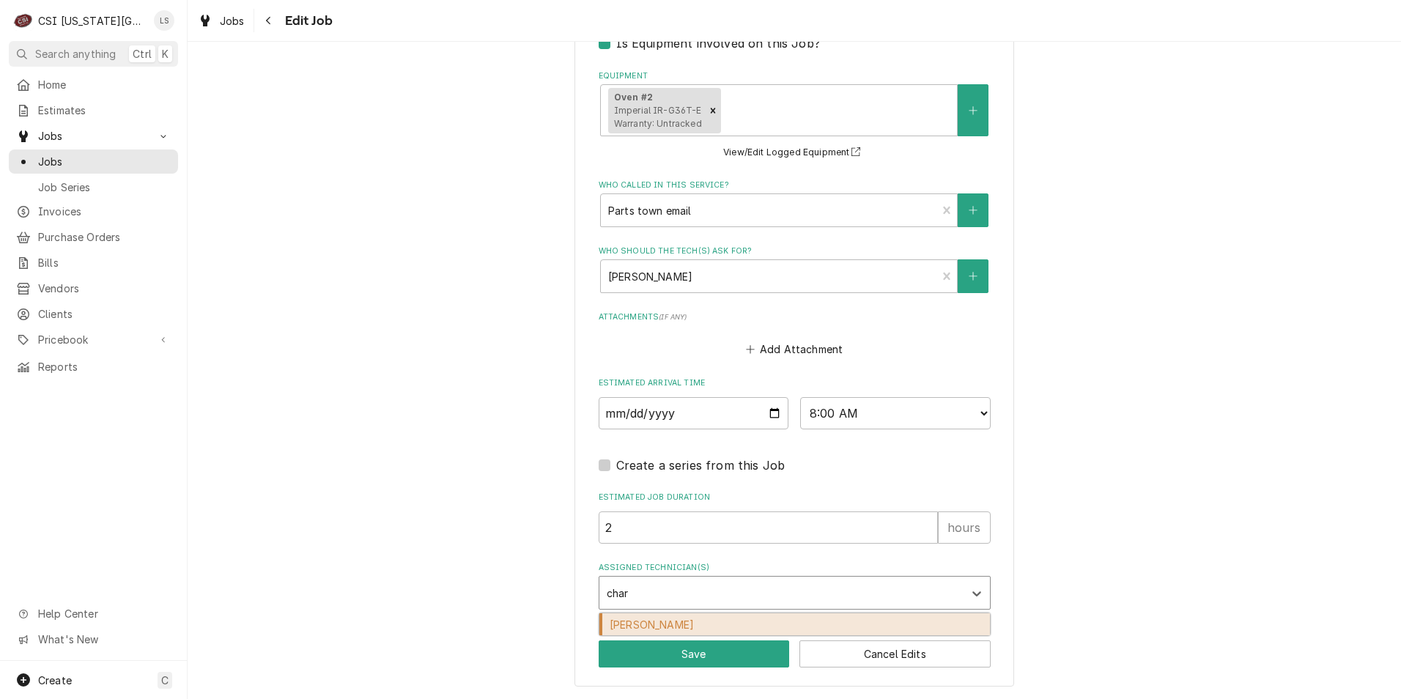
click at [690, 622] on div "[PERSON_NAME]" at bounding box center [795, 624] width 391 height 23
type textarea "x"
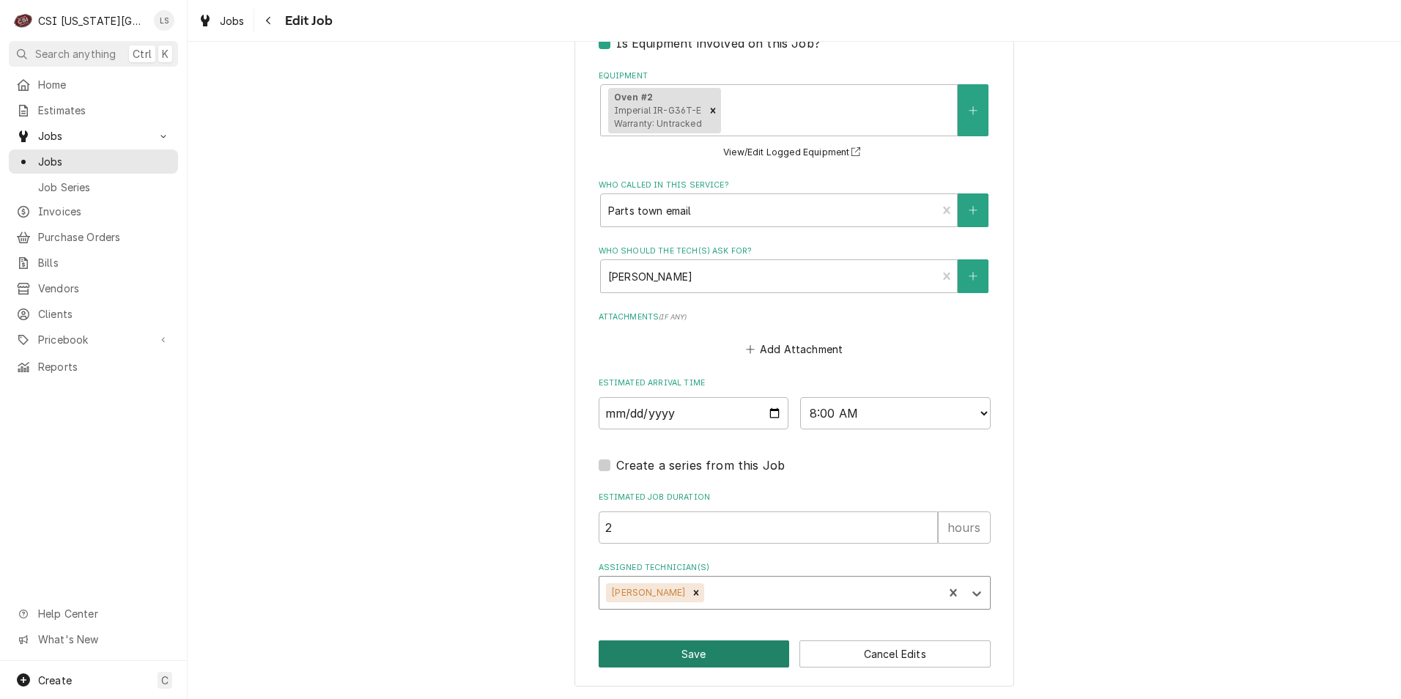
click at [687, 657] on button "Save" at bounding box center [694, 654] width 191 height 27
type textarea "x"
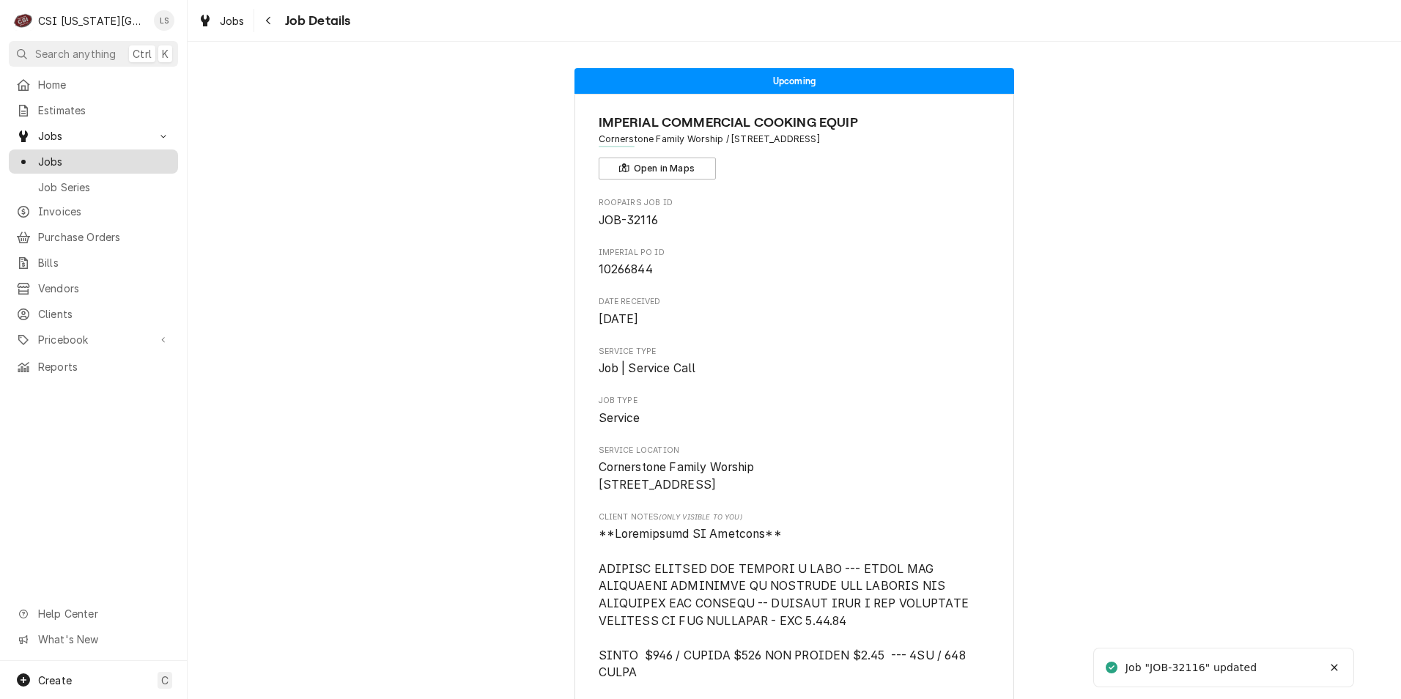
click at [149, 156] on span "Jobs" at bounding box center [104, 161] width 133 height 15
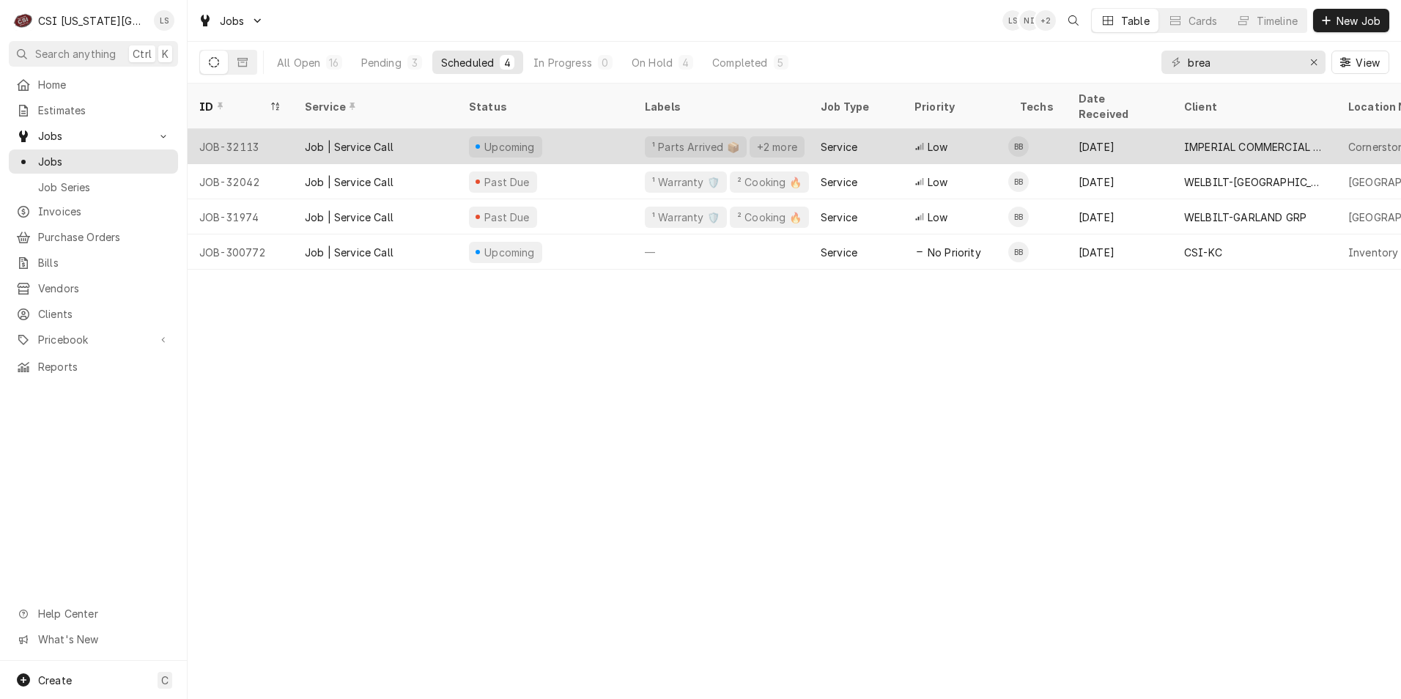
click at [1058, 141] on td "BB" at bounding box center [1037, 146] width 59 height 35
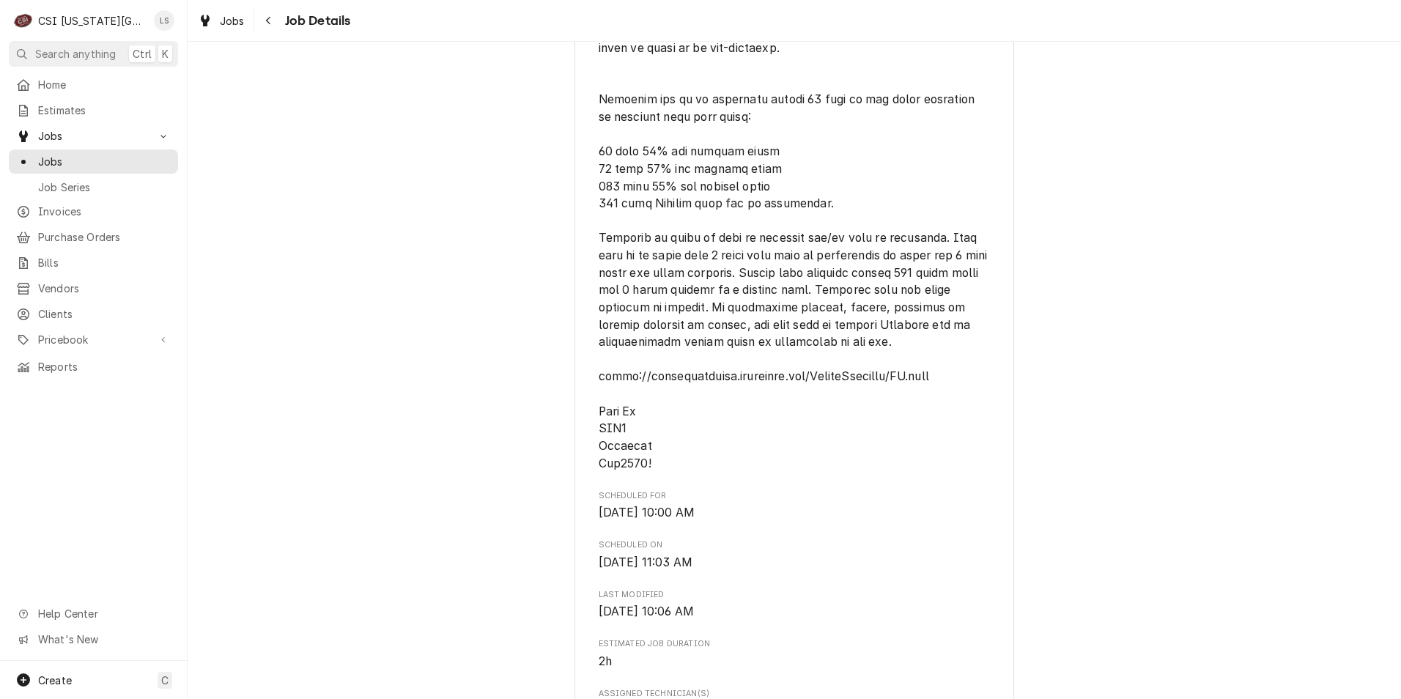
scroll to position [880, 0]
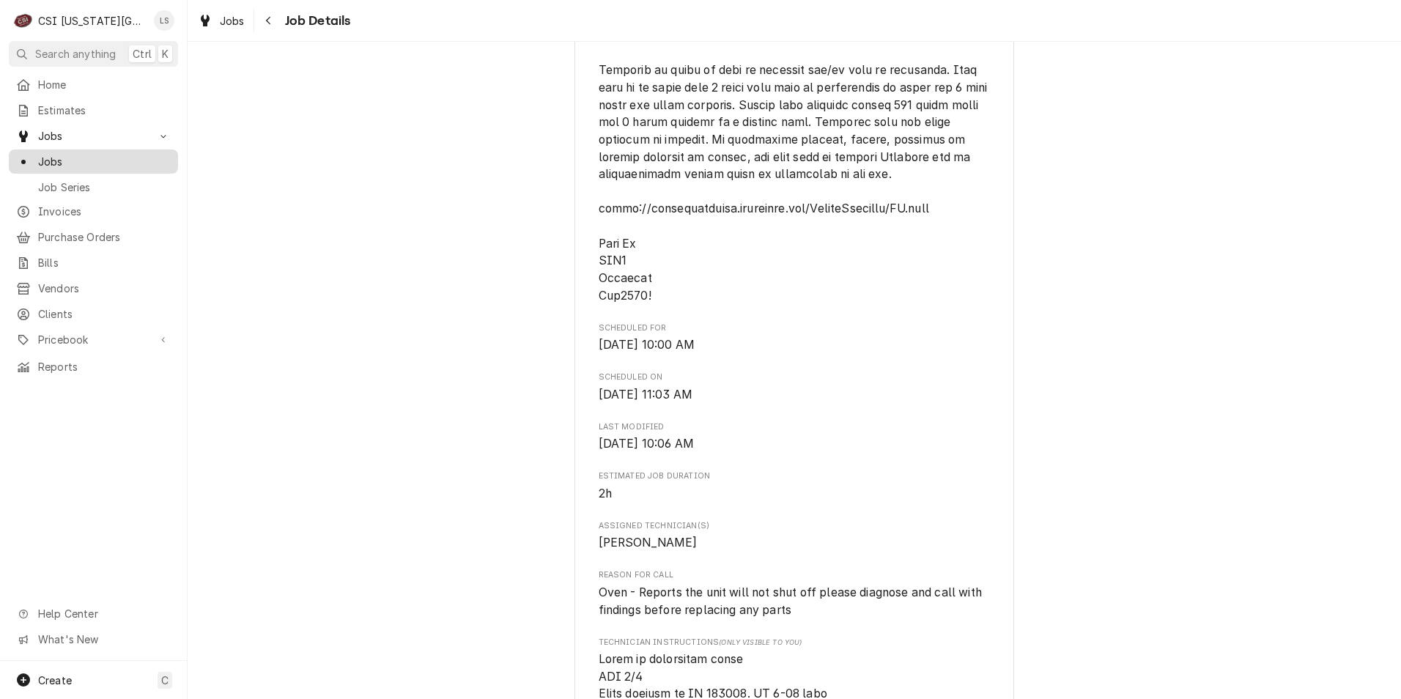
click at [67, 154] on span "Jobs" at bounding box center [104, 161] width 133 height 15
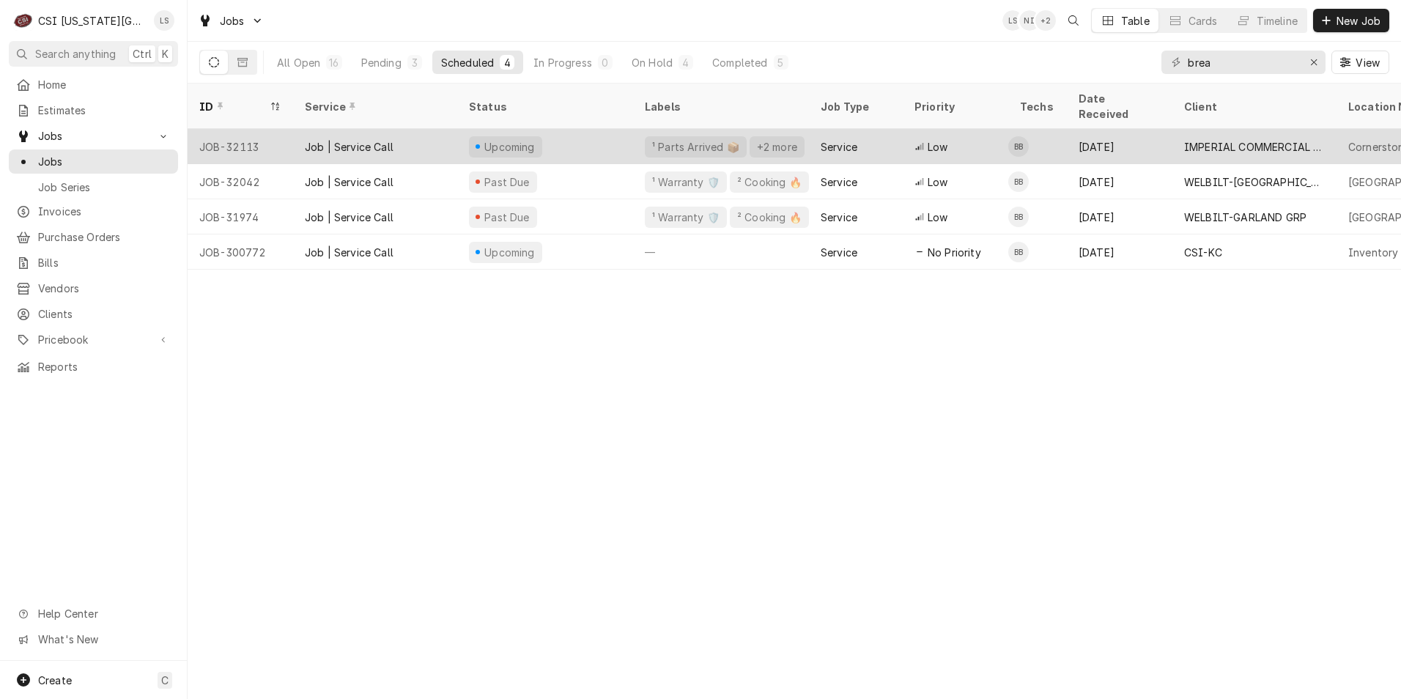
click at [980, 129] on div "Low" at bounding box center [956, 146] width 106 height 35
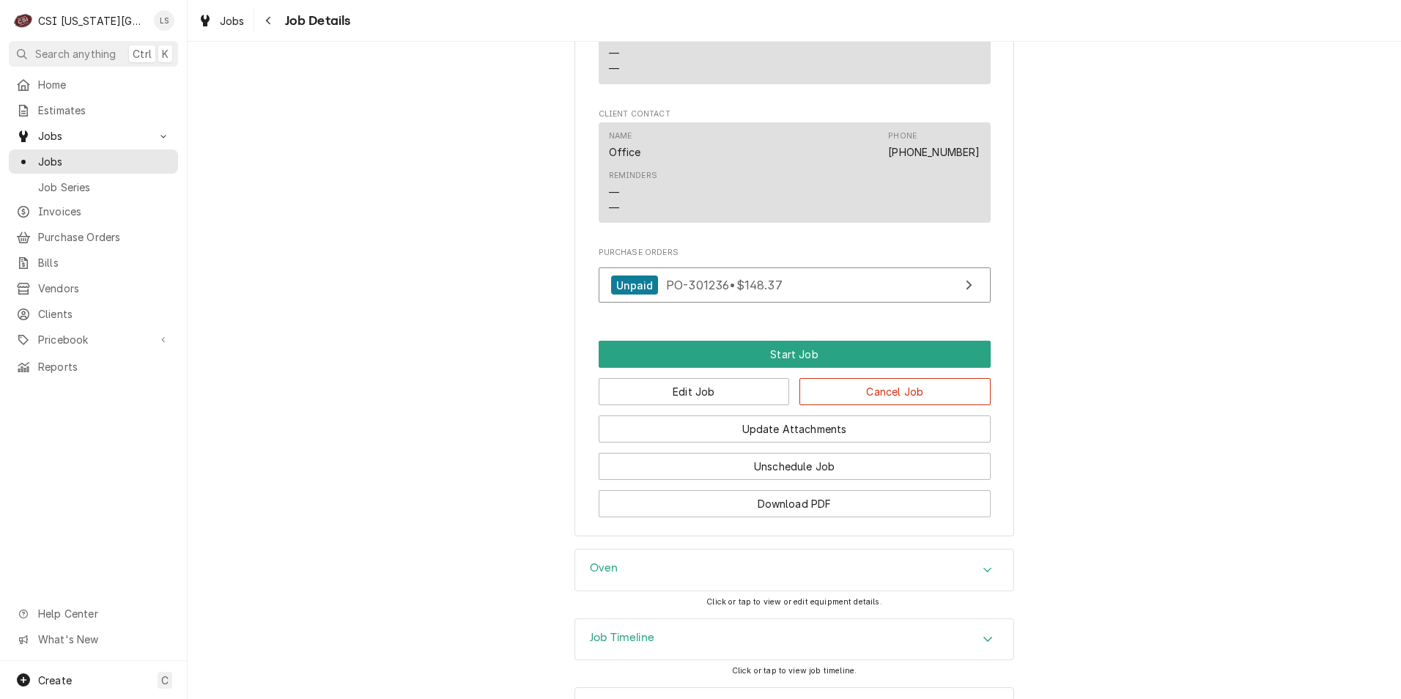
scroll to position [2513, 0]
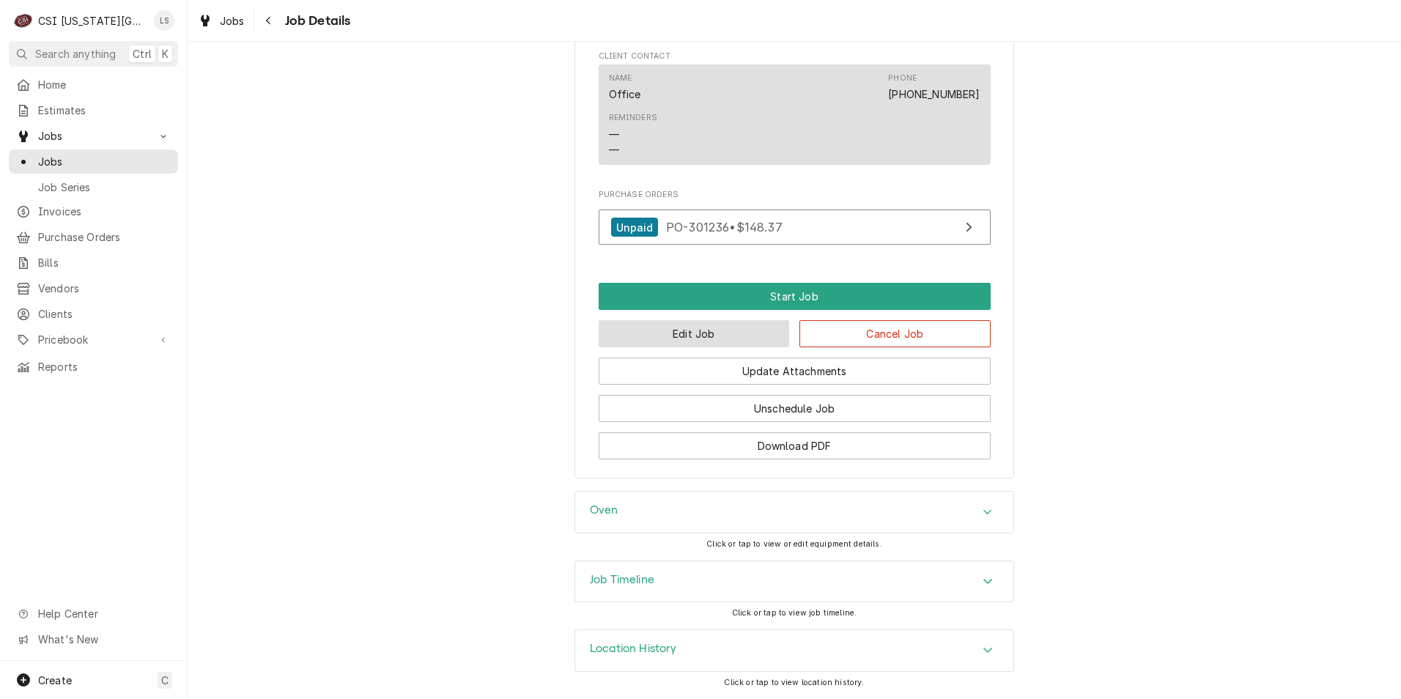
click at [703, 327] on button "Edit Job" at bounding box center [694, 333] width 191 height 27
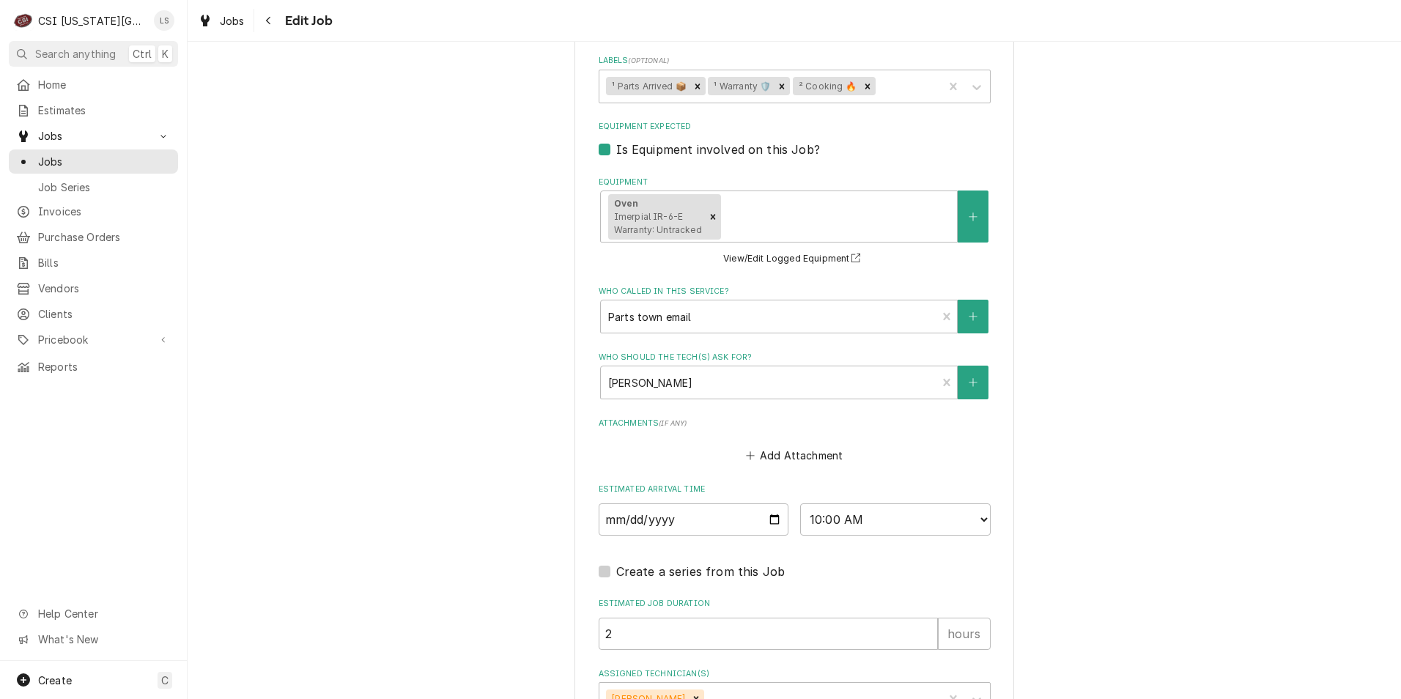
scroll to position [2412, 0]
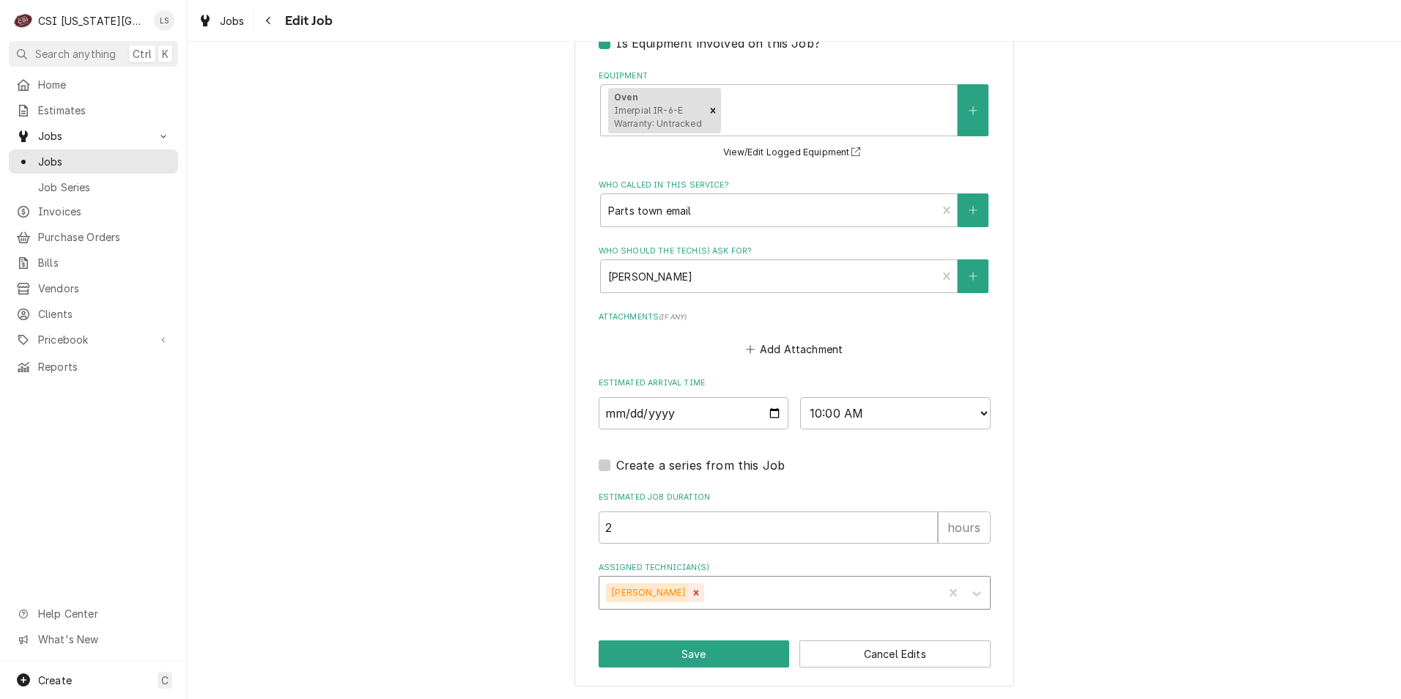
click at [694, 592] on icon "Remove Brian Breazier" at bounding box center [696, 593] width 5 height 5
type textarea "x"
type input "char"
click at [709, 619] on div "[PERSON_NAME]" at bounding box center [795, 624] width 391 height 23
type textarea "x"
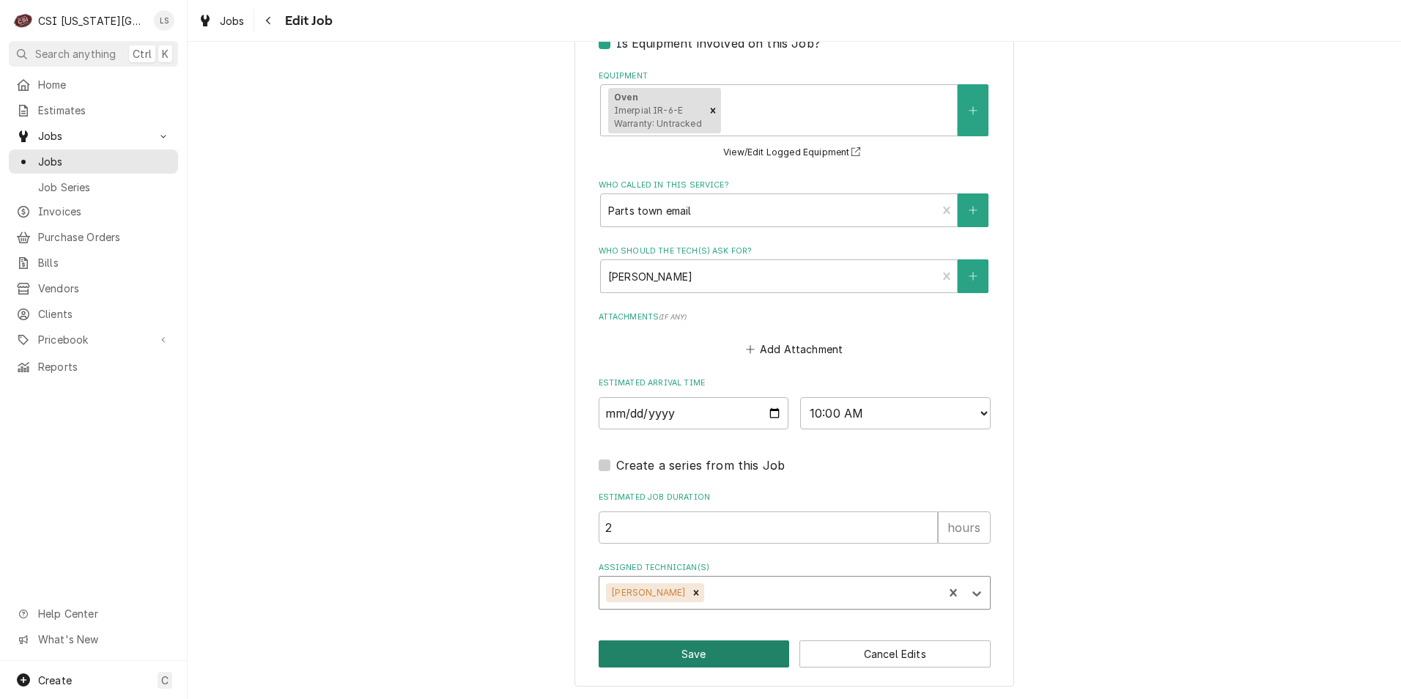
click at [715, 645] on button "Save" at bounding box center [694, 654] width 191 height 27
type textarea "x"
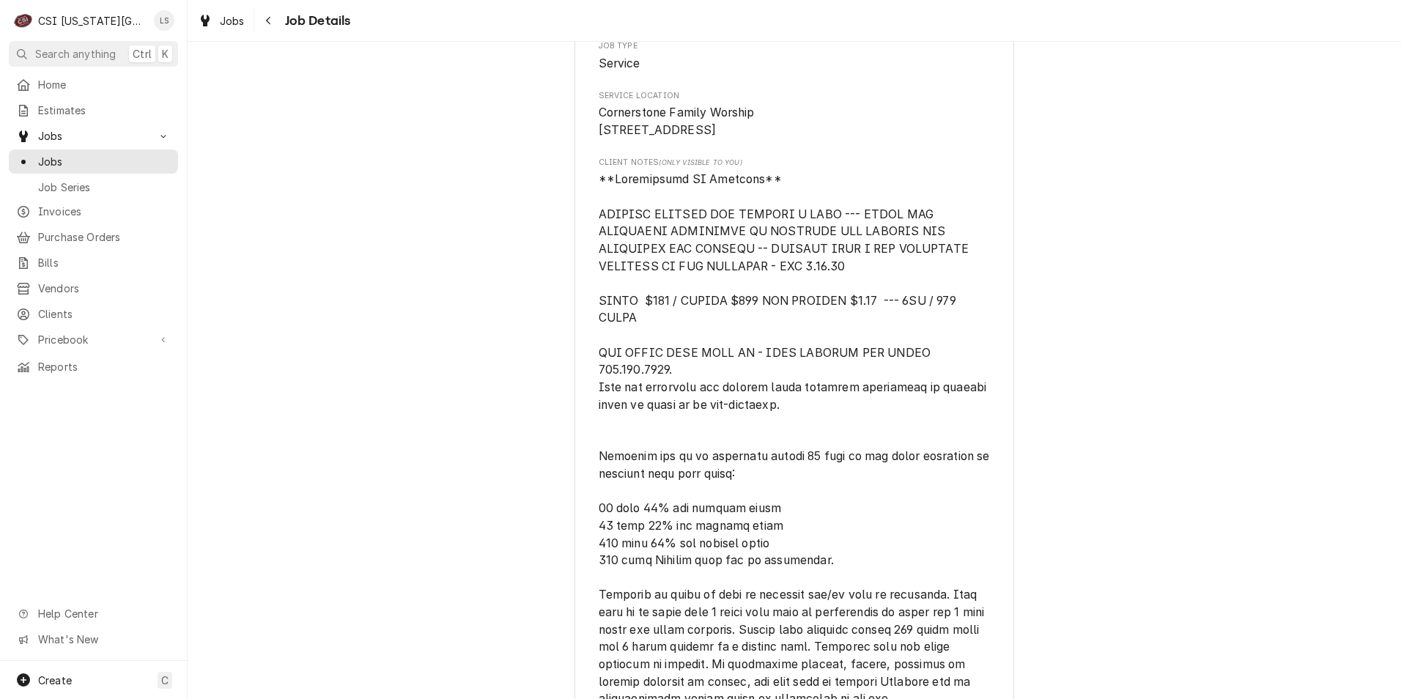
scroll to position [440, 0]
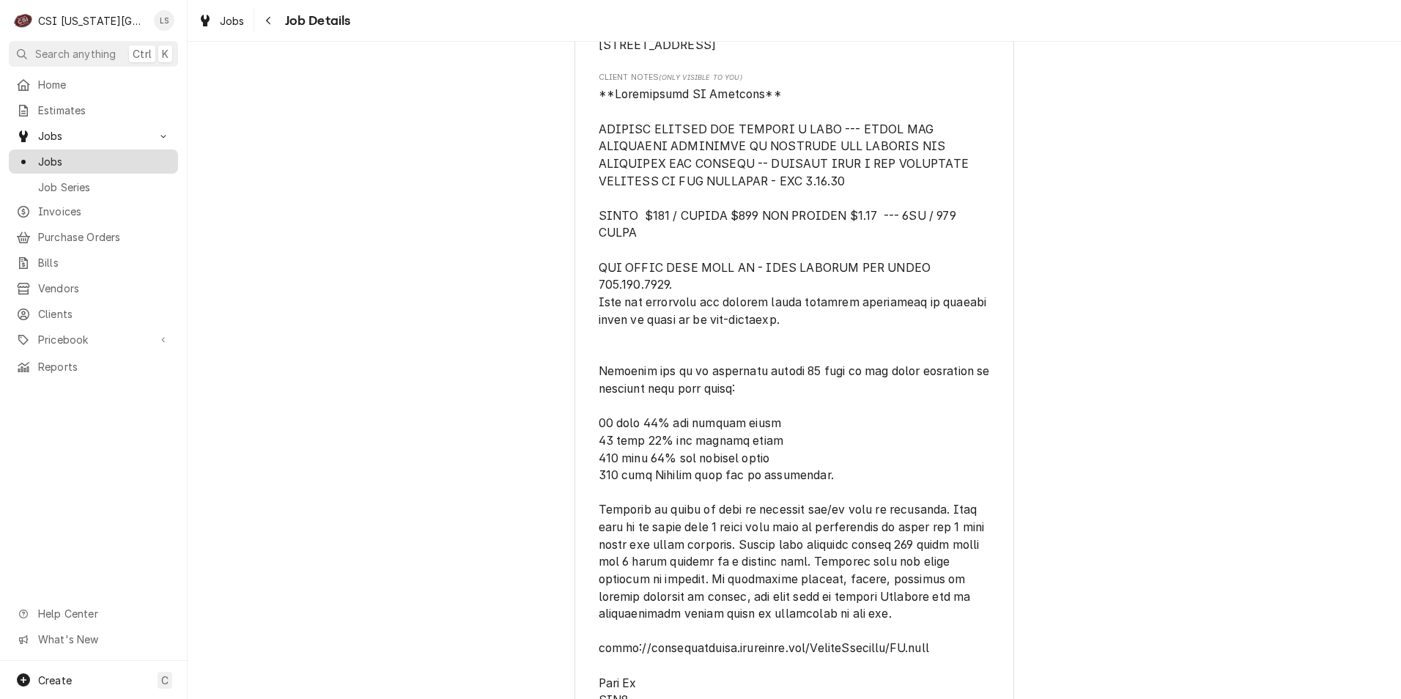
click at [155, 163] on span "Jobs" at bounding box center [104, 161] width 133 height 15
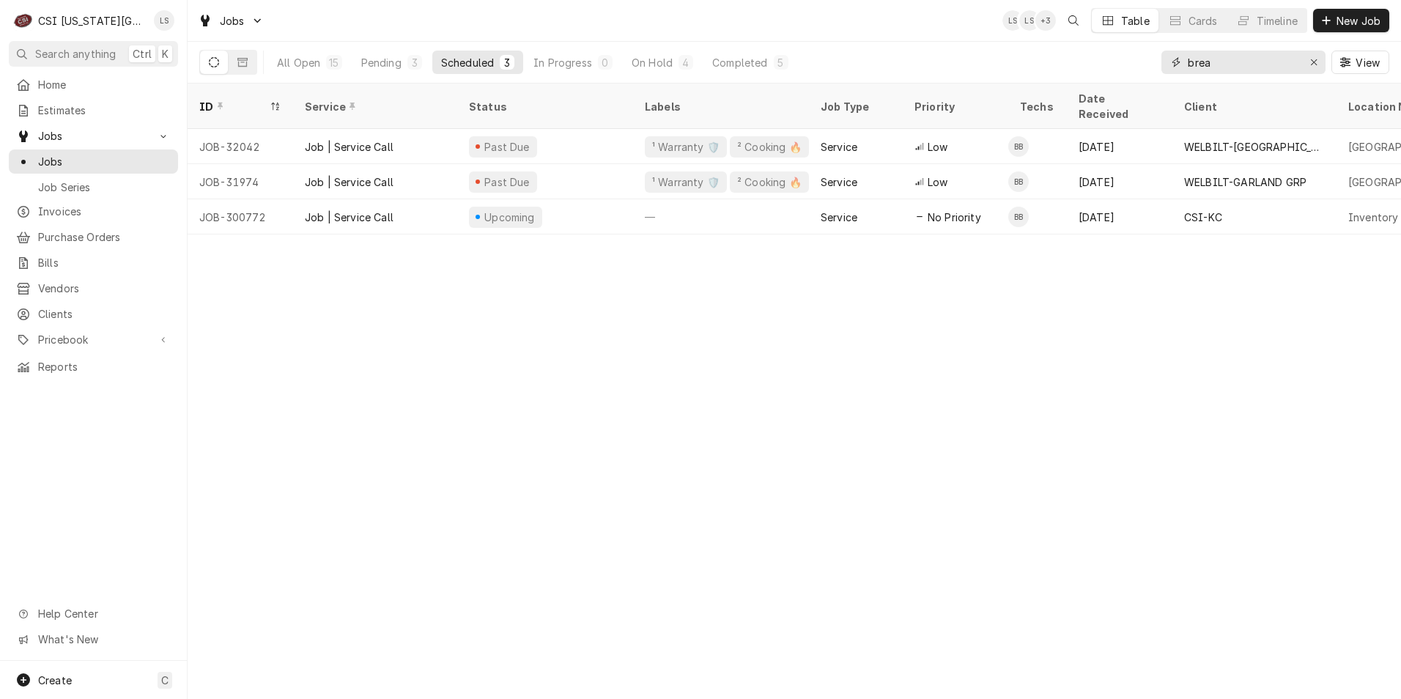
click at [1206, 60] on input "brea" at bounding box center [1243, 62] width 110 height 23
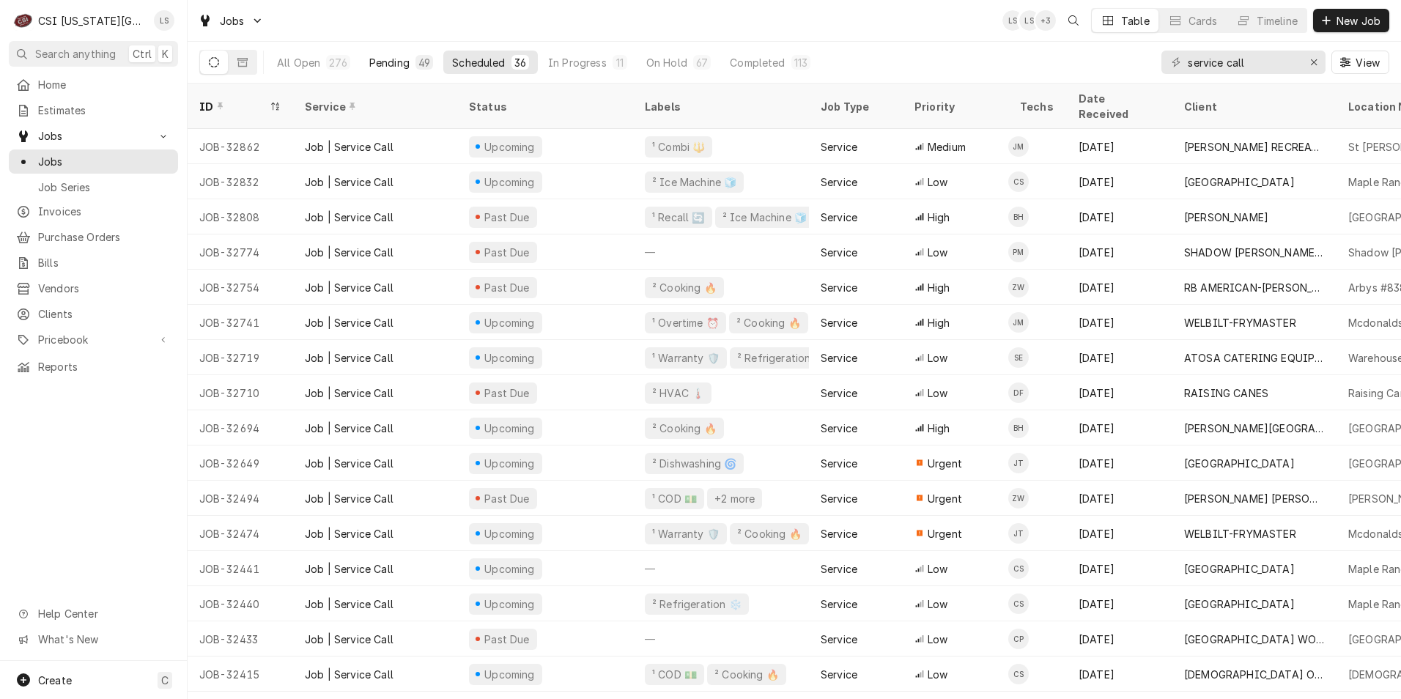
click at [389, 54] on button "Pending 49" at bounding box center [401, 62] width 81 height 23
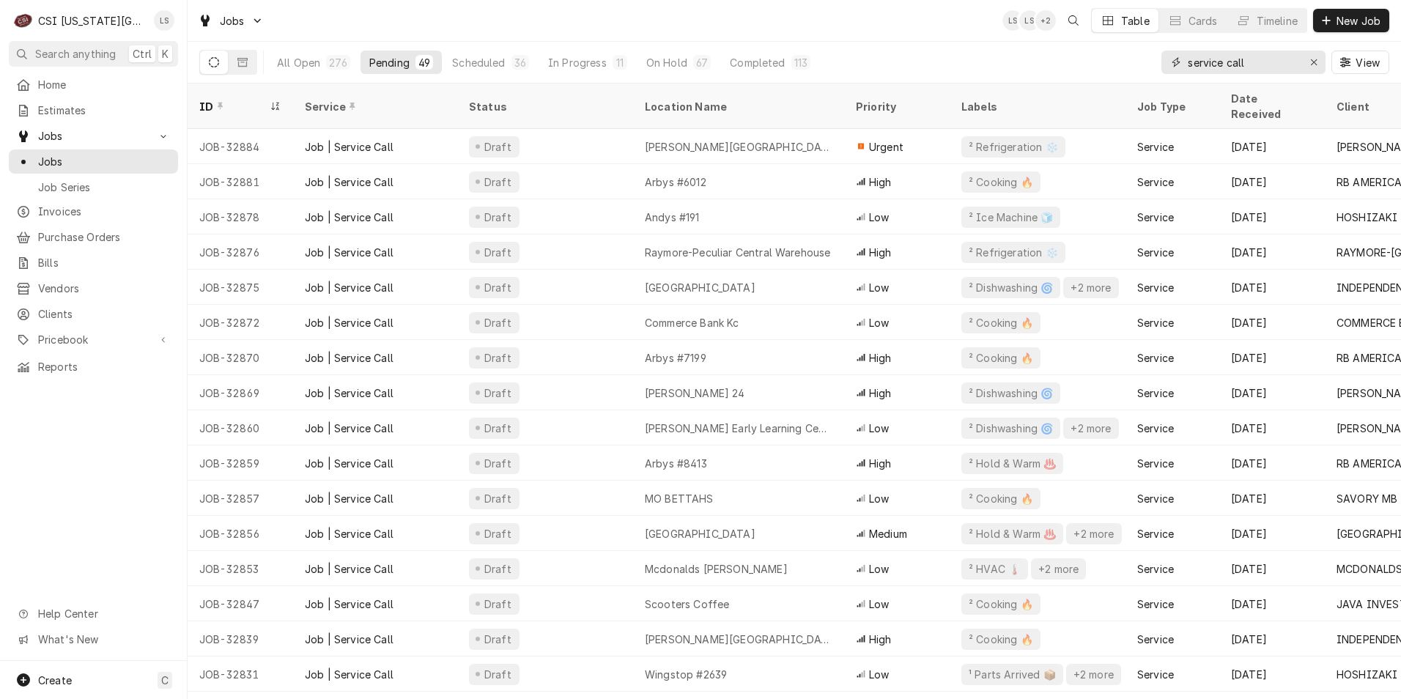
drag, startPoint x: 1276, startPoint y: 61, endPoint x: 1159, endPoint y: 62, distance: 117.3
click at [1159, 62] on div "All Open 276 Pending 49 Scheduled 36 In Progress 11 On Hold 67 Completed 113 se…" at bounding box center [794, 62] width 1190 height 41
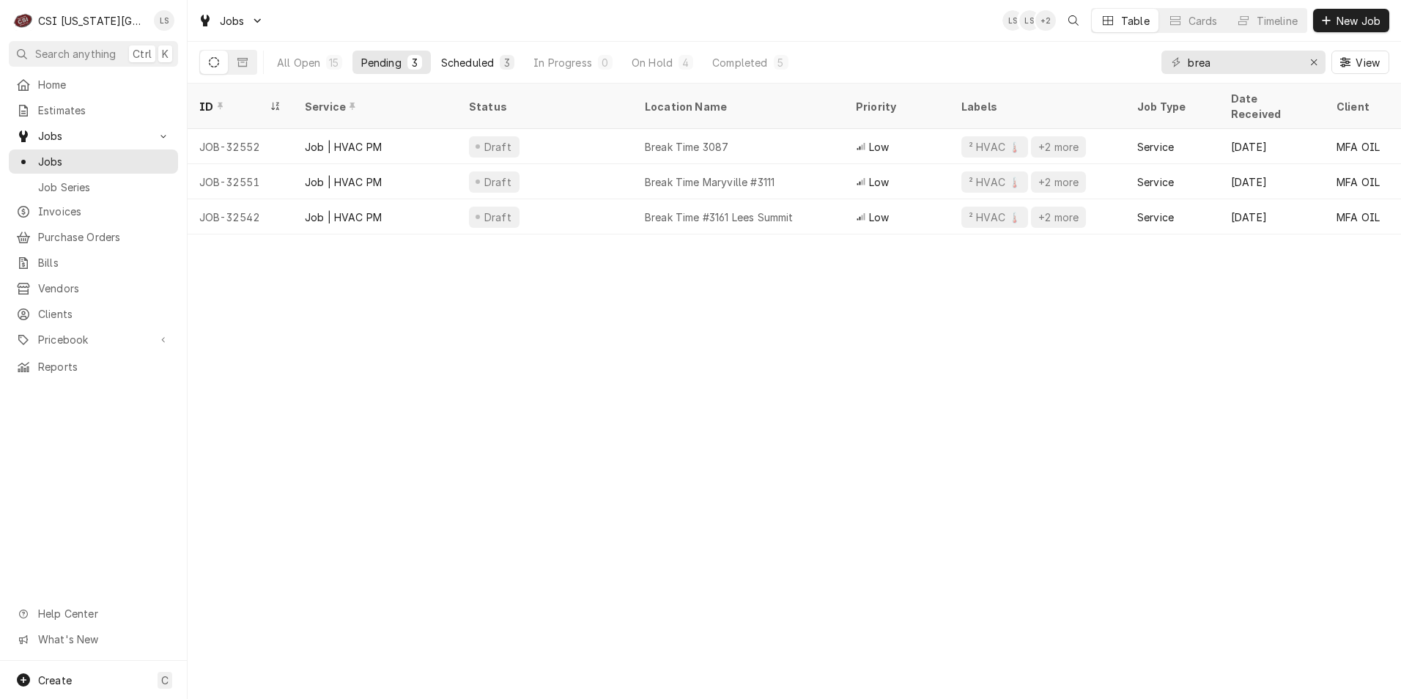
click at [465, 72] on button "Scheduled 3" at bounding box center [477, 62] width 91 height 23
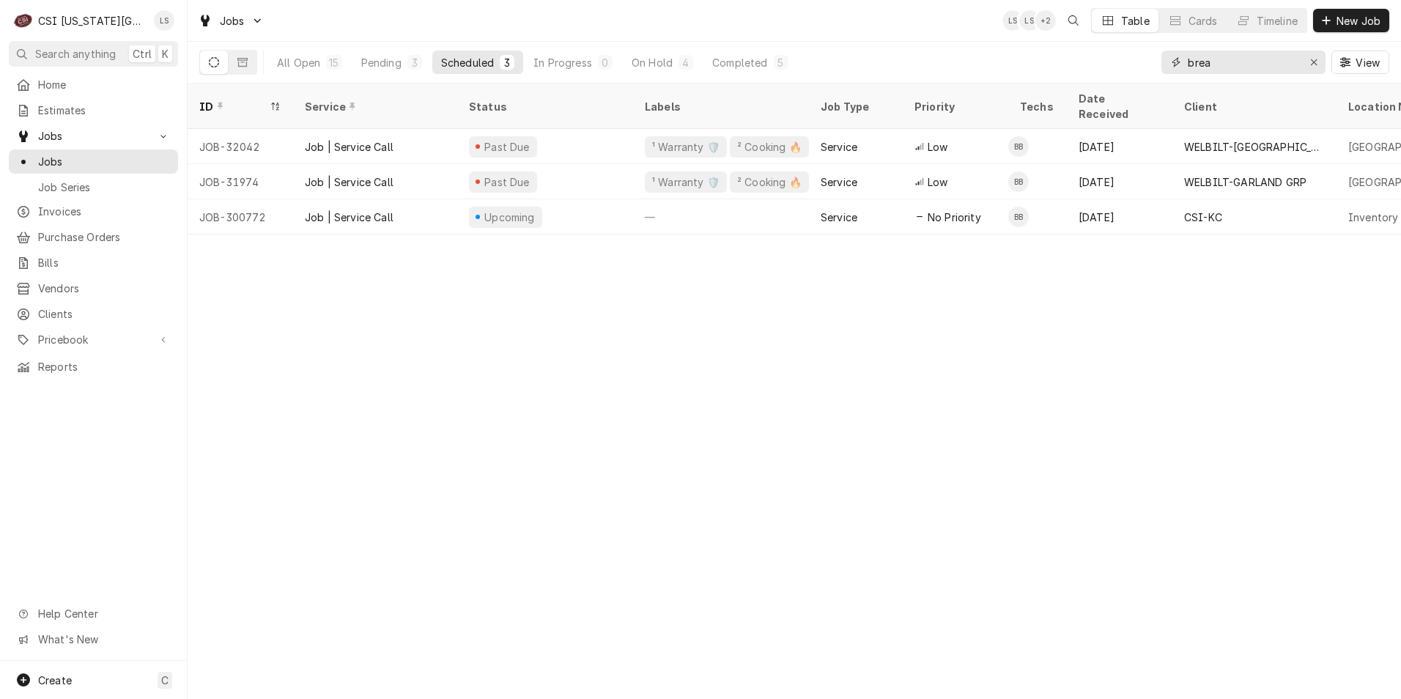
click at [1216, 70] on input "brea" at bounding box center [1243, 62] width 110 height 23
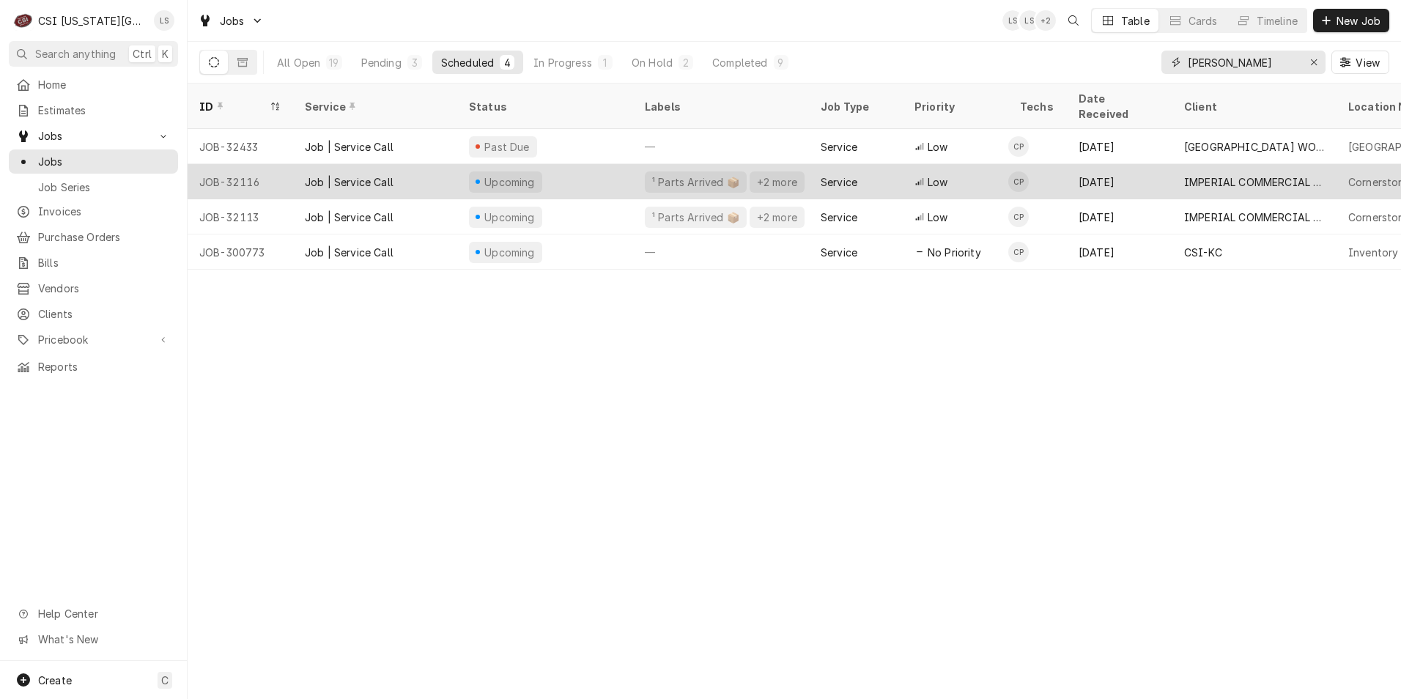
type input "charles"
click at [1033, 164] on td "CP" at bounding box center [1037, 181] width 59 height 35
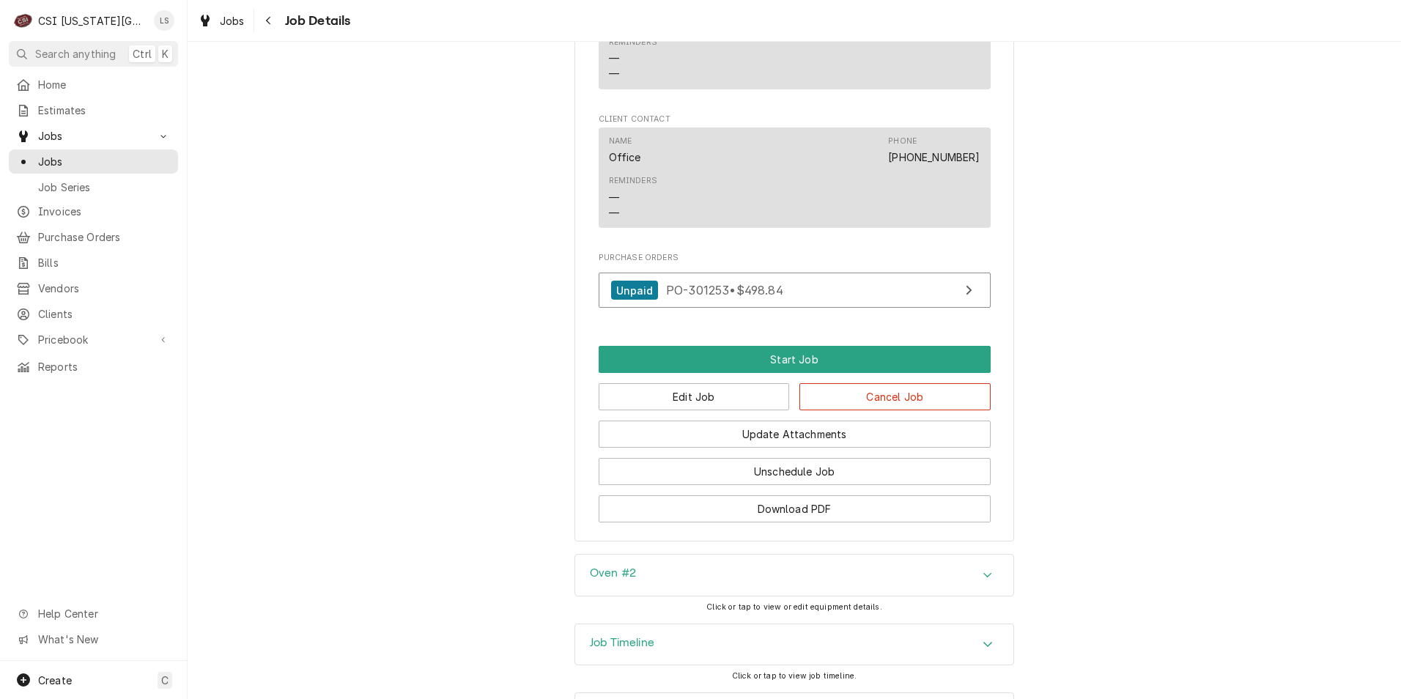
scroll to position [2548, 0]
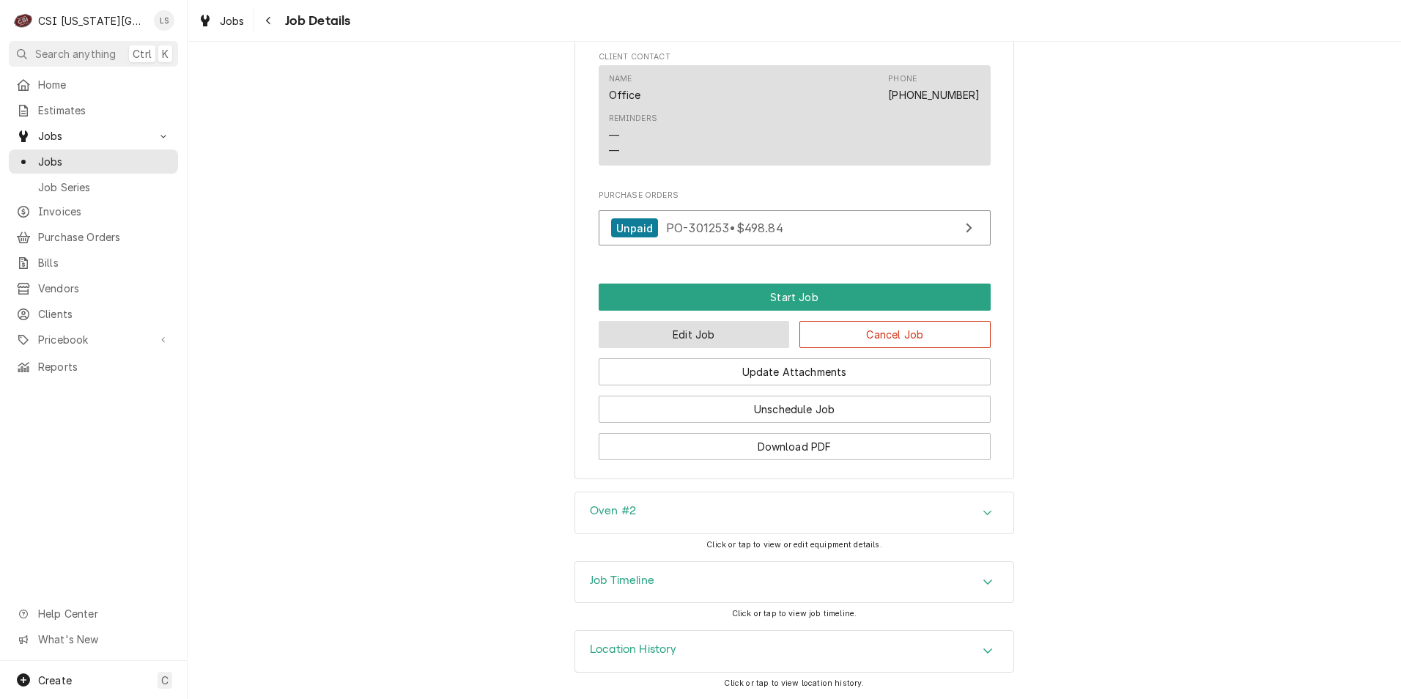
click at [725, 329] on button "Edit Job" at bounding box center [694, 334] width 191 height 27
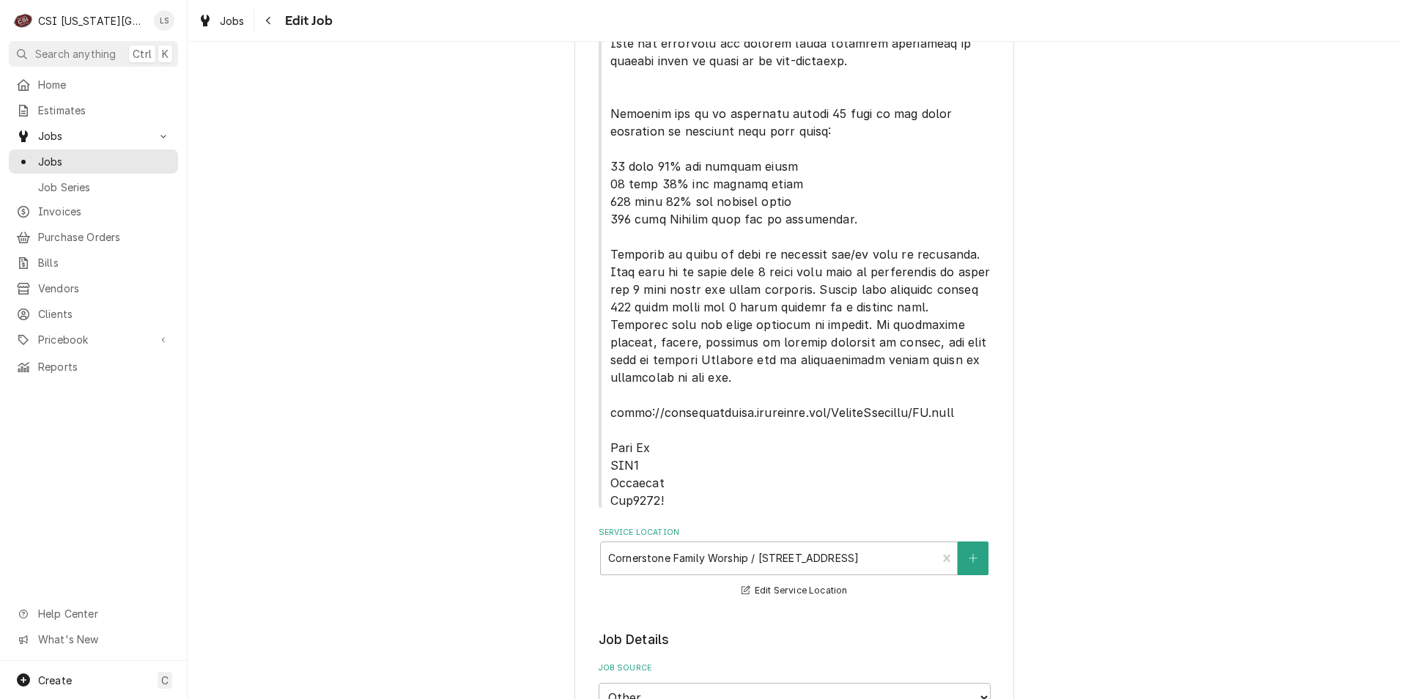
type textarea "x"
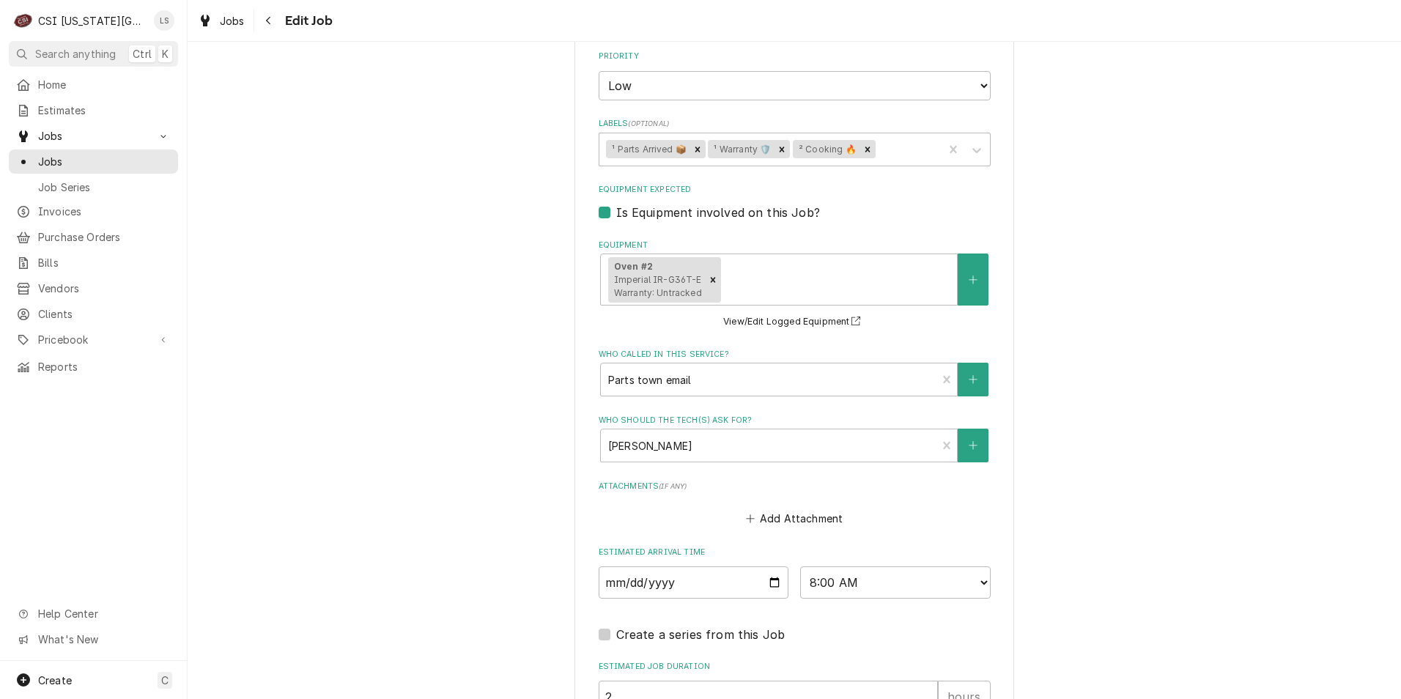
scroll to position [2482, 0]
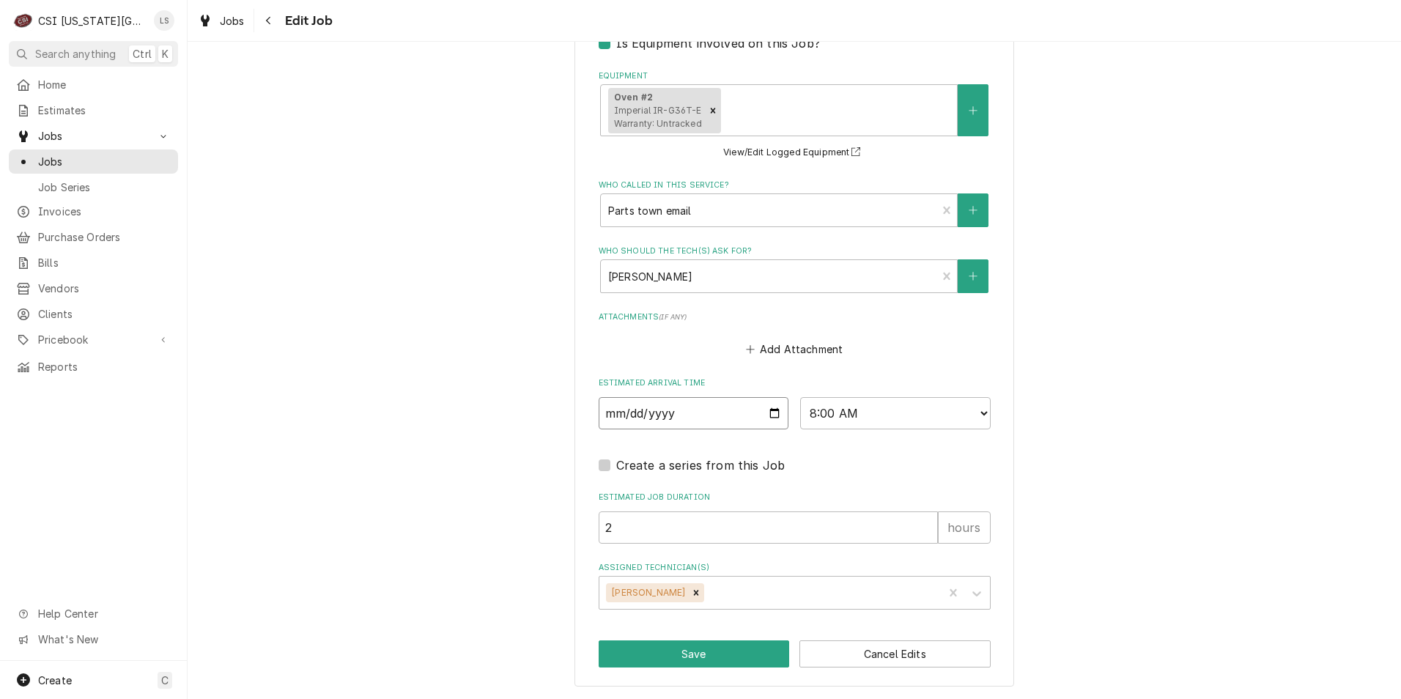
click at [772, 412] on input "[DATE]" at bounding box center [694, 413] width 191 height 32
type input "[DATE]"
click at [682, 655] on button "Save" at bounding box center [694, 654] width 191 height 27
type textarea "x"
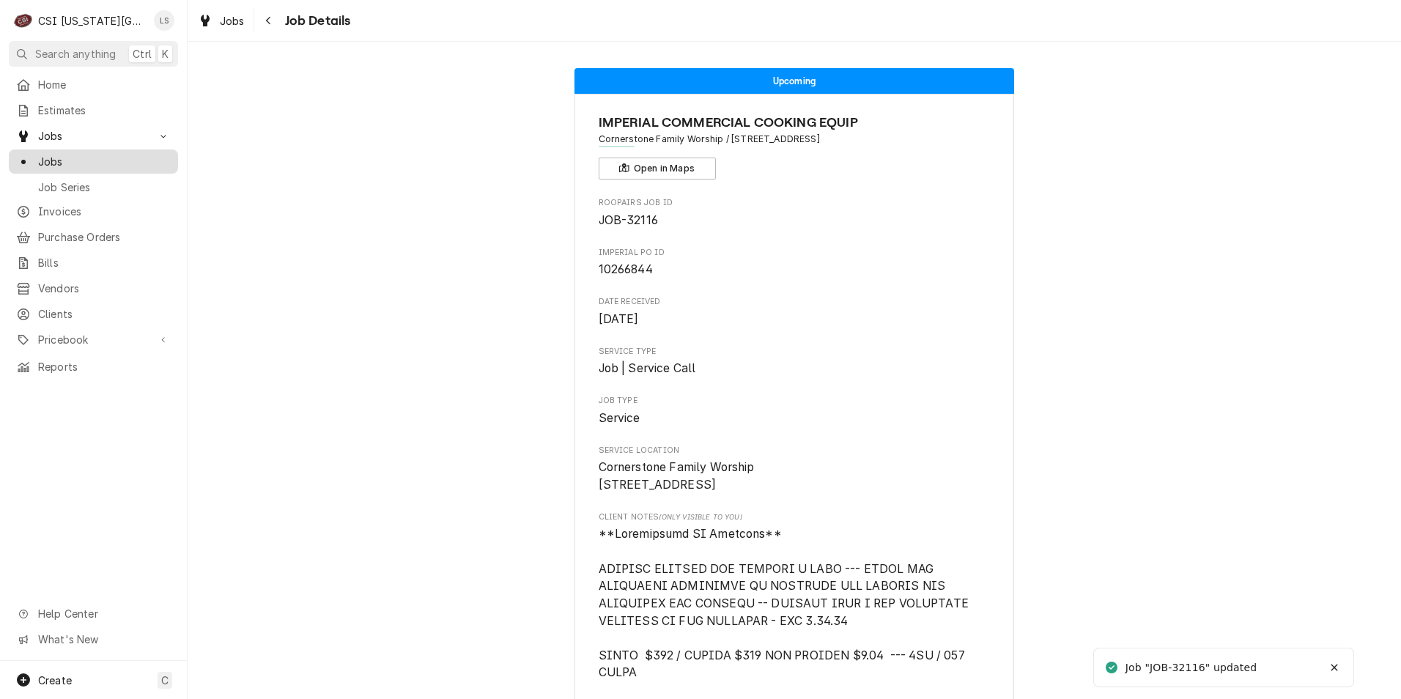
click at [106, 166] on link "Jobs" at bounding box center [93, 162] width 169 height 24
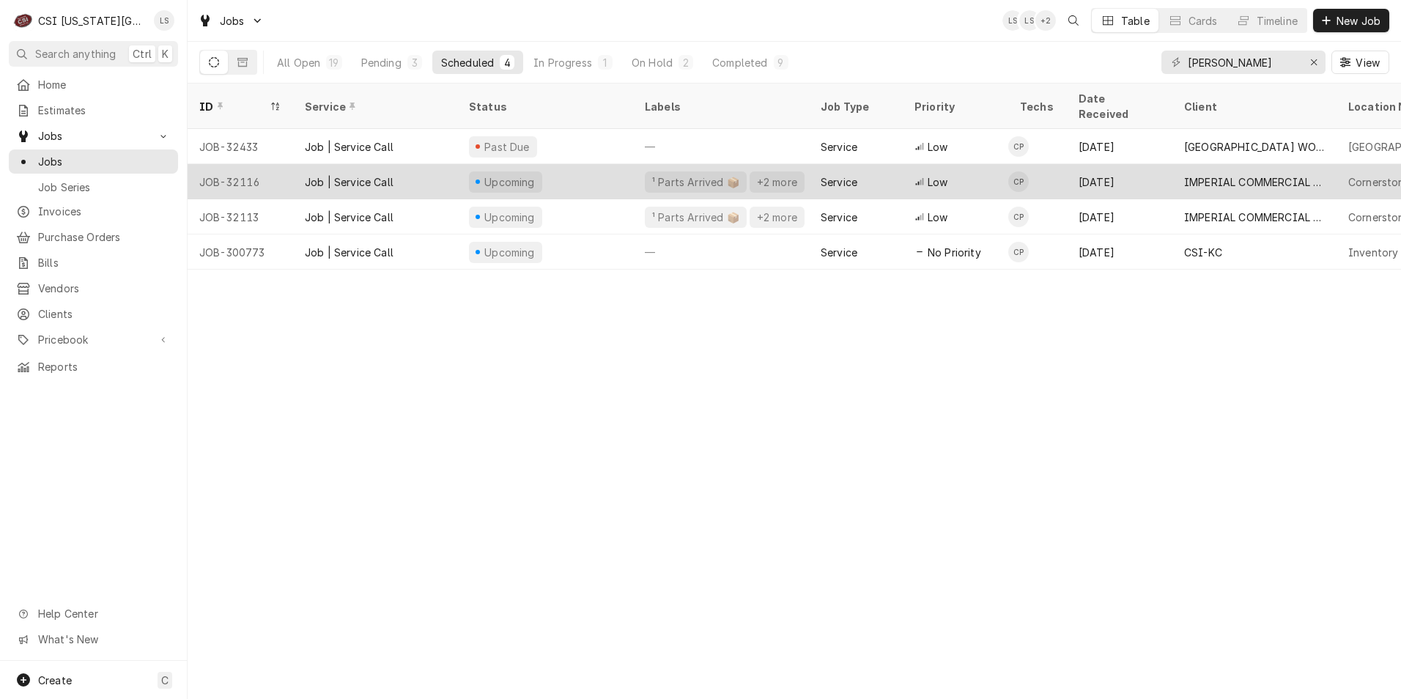
click at [1145, 164] on div "[DATE]" at bounding box center [1120, 181] width 106 height 35
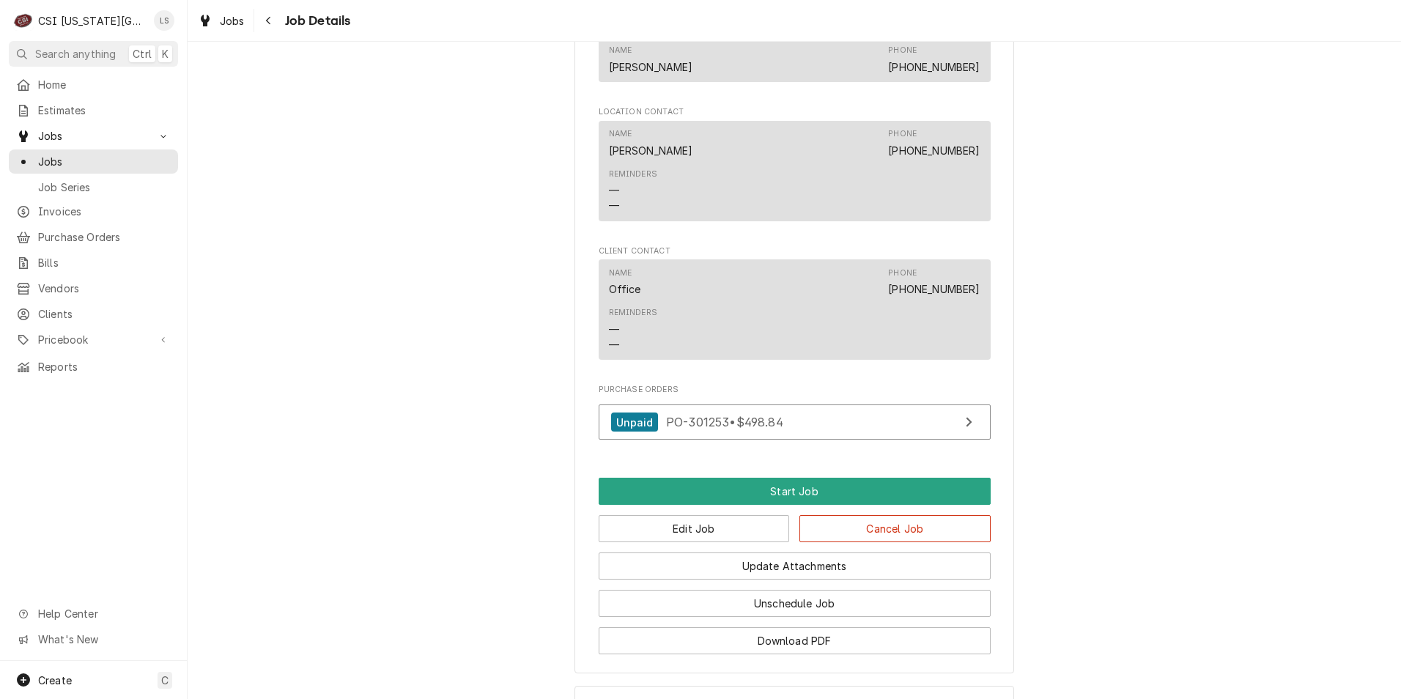
scroll to position [2548, 0]
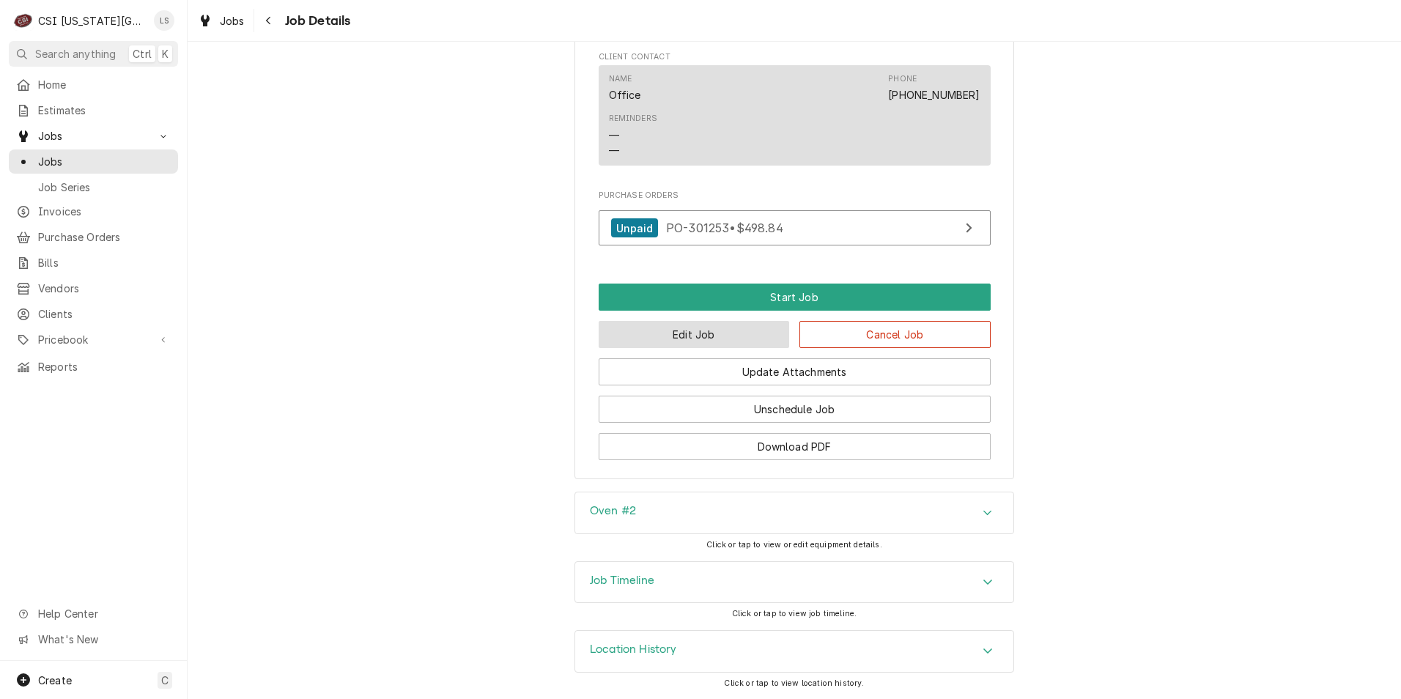
click at [689, 321] on button "Edit Job" at bounding box center [694, 334] width 191 height 27
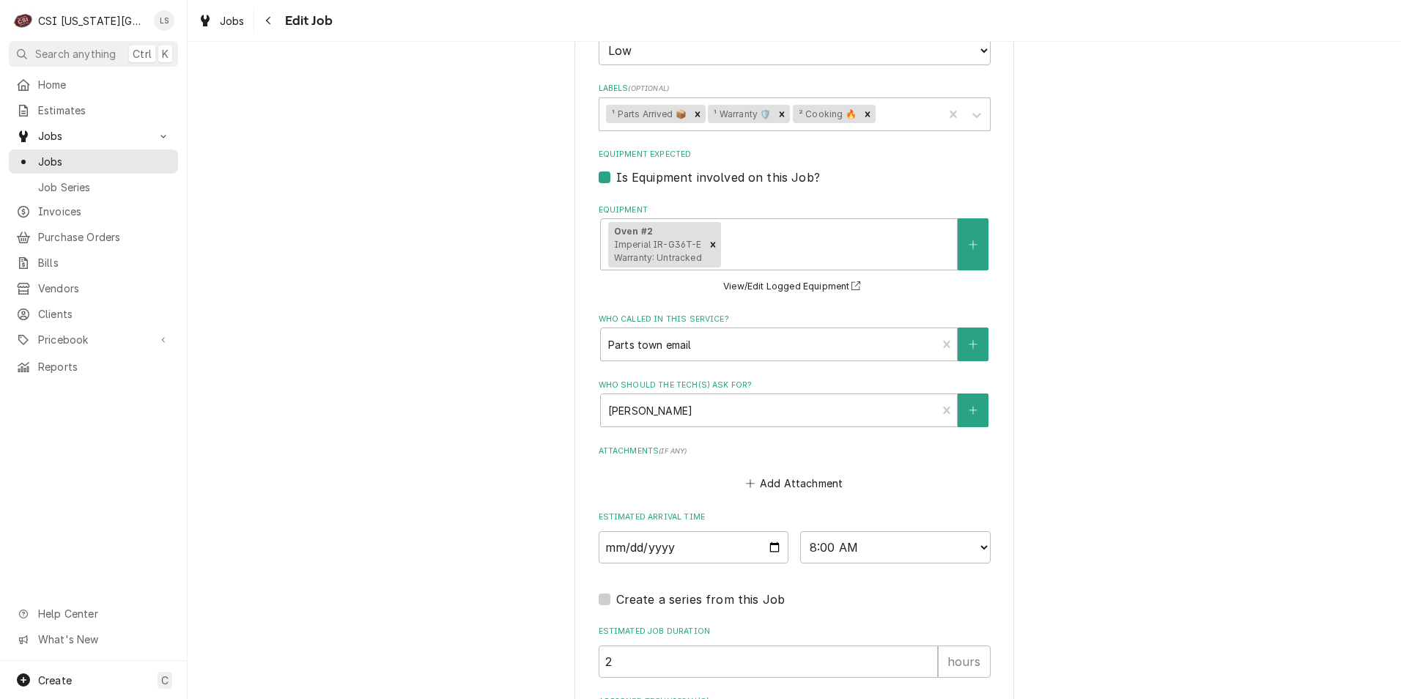
scroll to position [2482, 0]
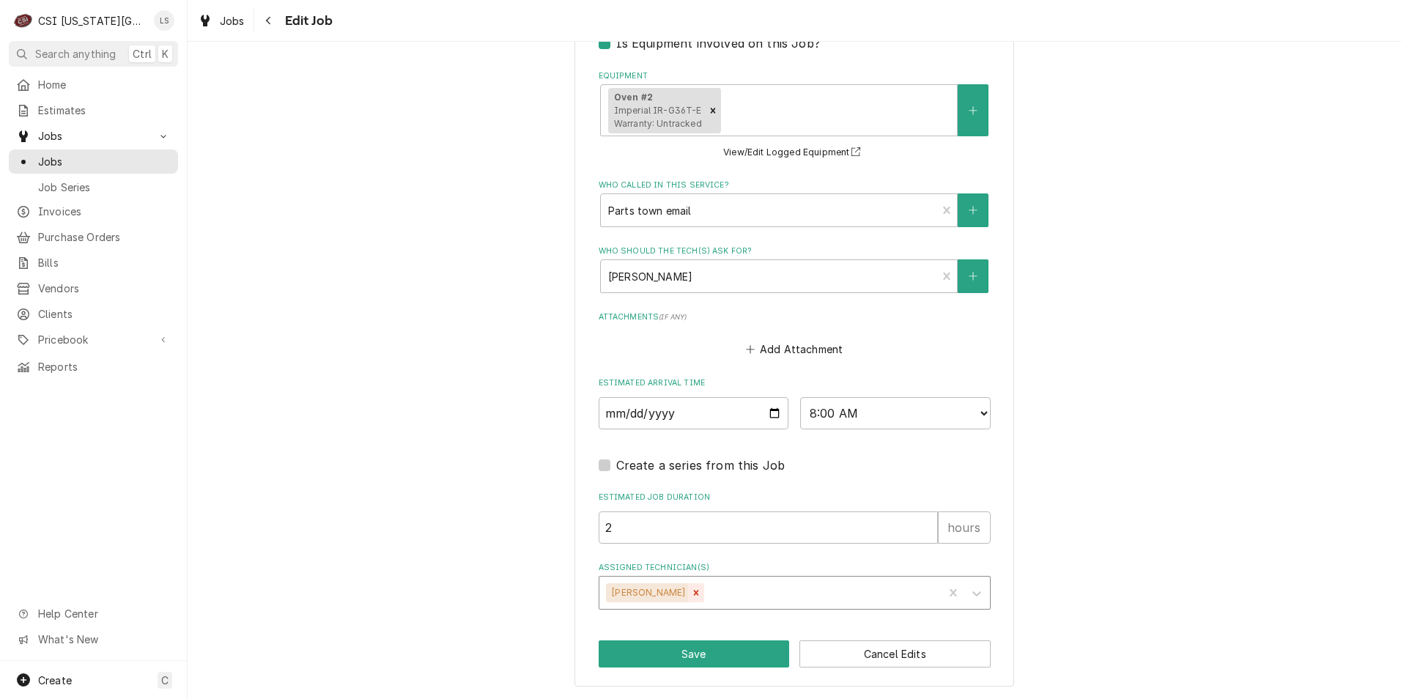
click at [701, 591] on icon "Remove Charles Pendergrass" at bounding box center [696, 593] width 10 height 10
type textarea "x"
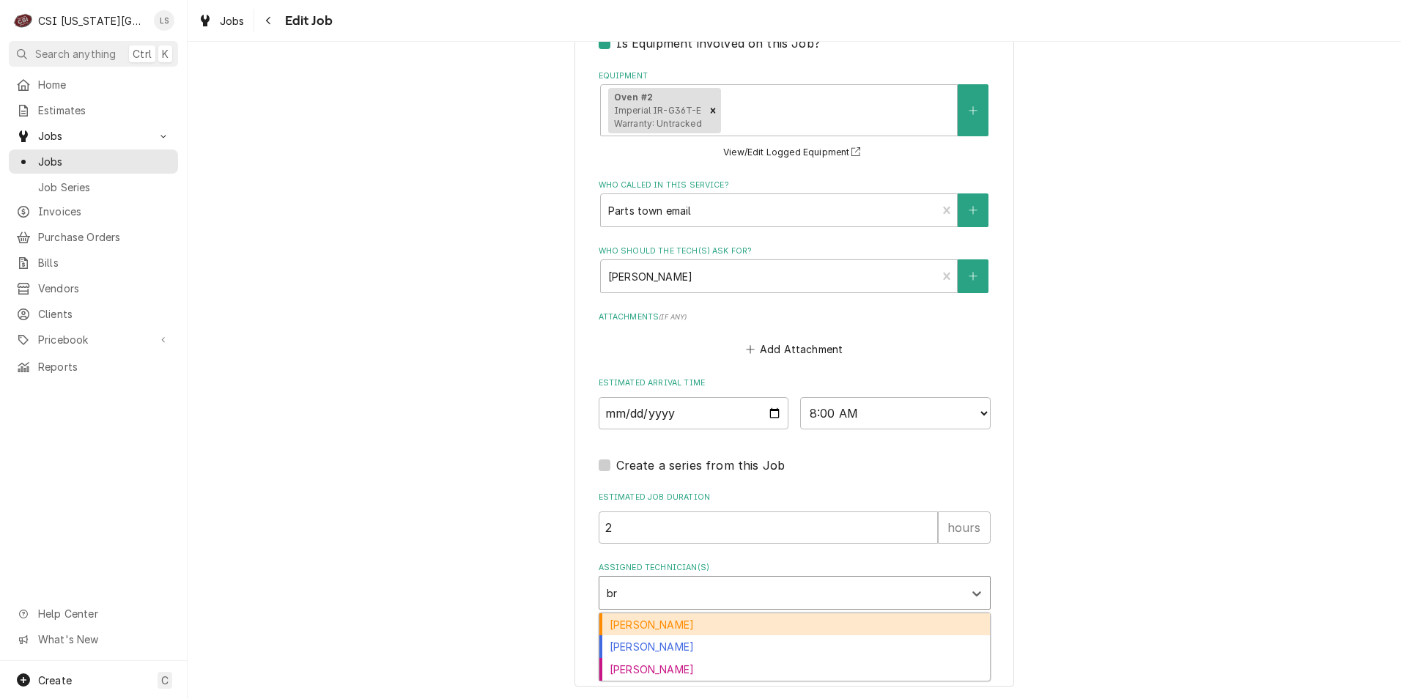
type input "bre"
drag, startPoint x: 704, startPoint y: 624, endPoint x: 706, endPoint y: 635, distance: 11.9
click at [704, 624] on div "[PERSON_NAME]" at bounding box center [795, 624] width 391 height 23
type textarea "x"
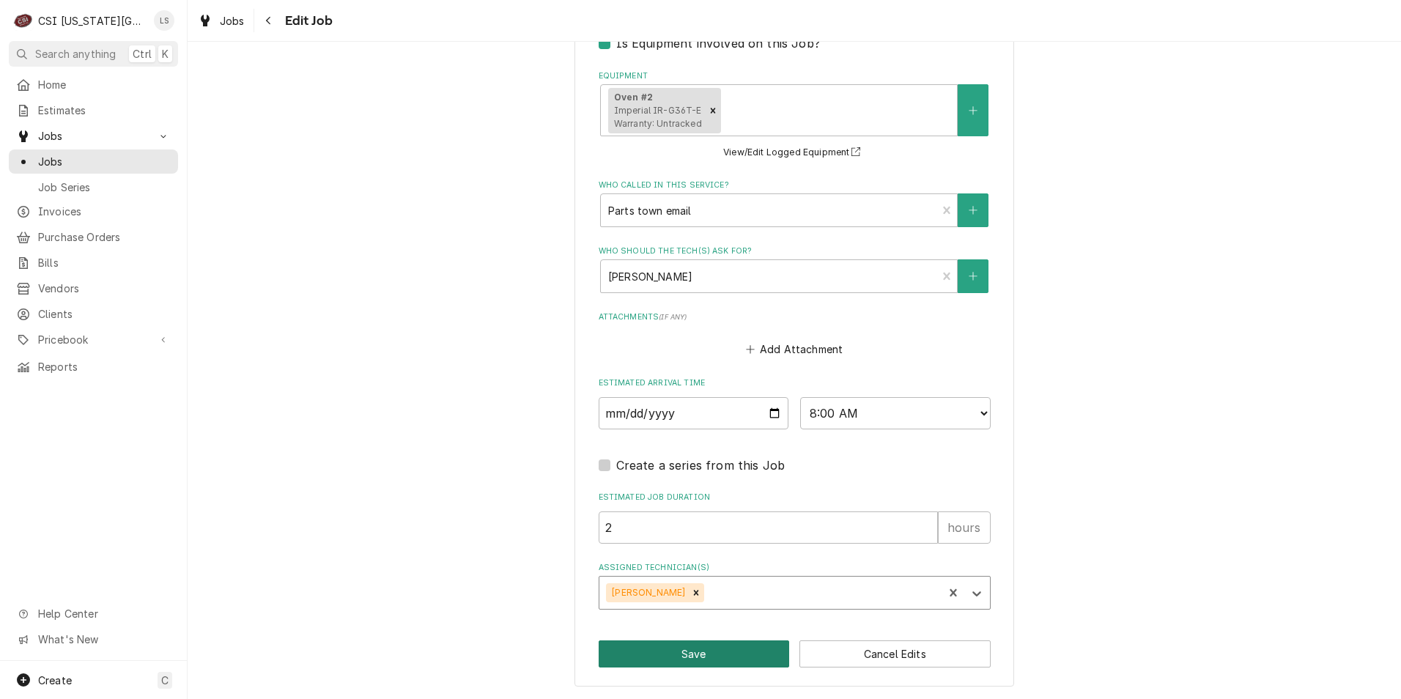
click at [707, 652] on button "Save" at bounding box center [694, 654] width 191 height 27
type textarea "x"
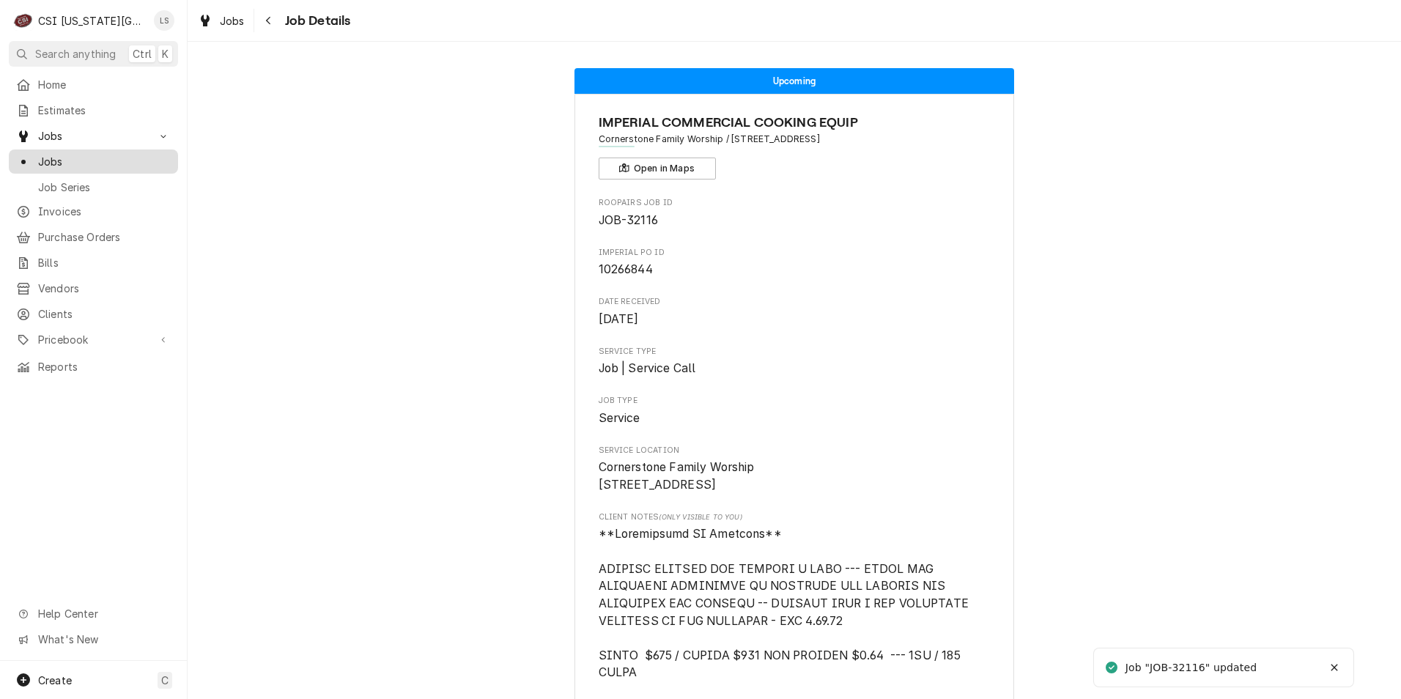
click at [126, 164] on div "Jobs" at bounding box center [93, 161] width 163 height 18
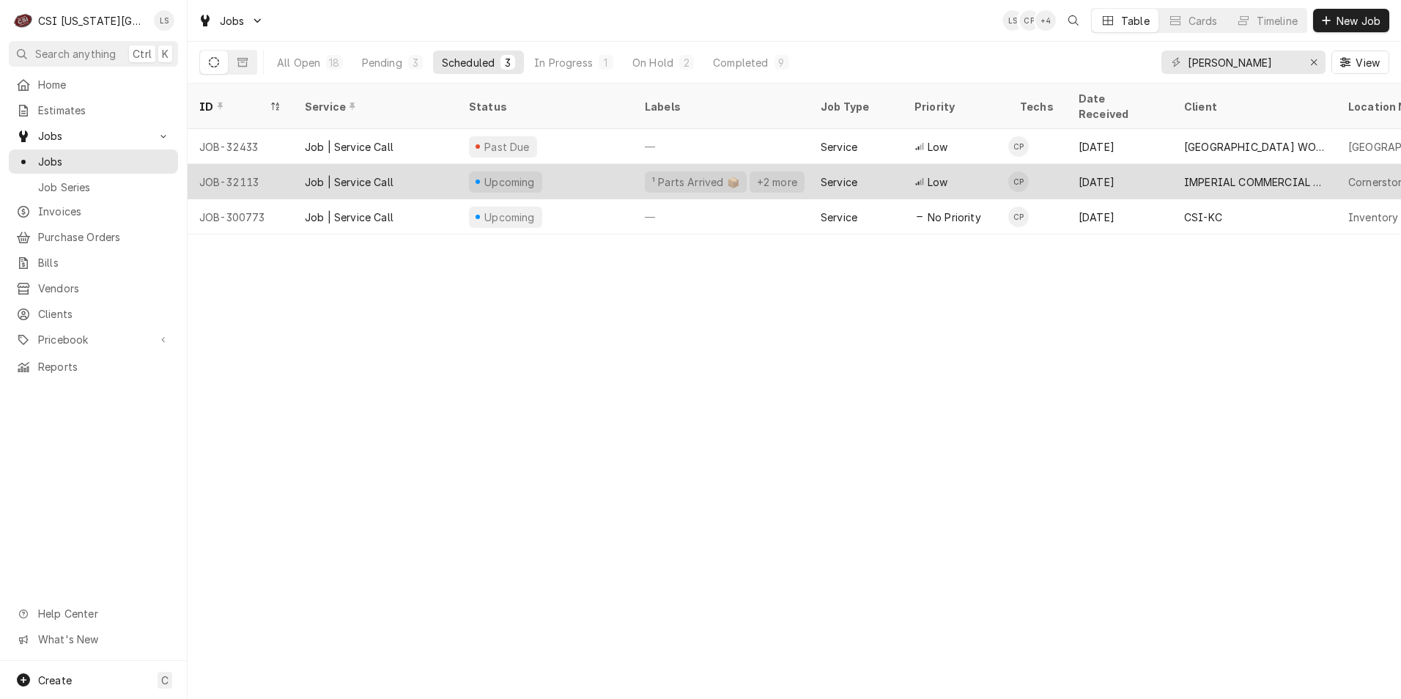
click at [1072, 164] on div "[DATE]" at bounding box center [1120, 181] width 106 height 35
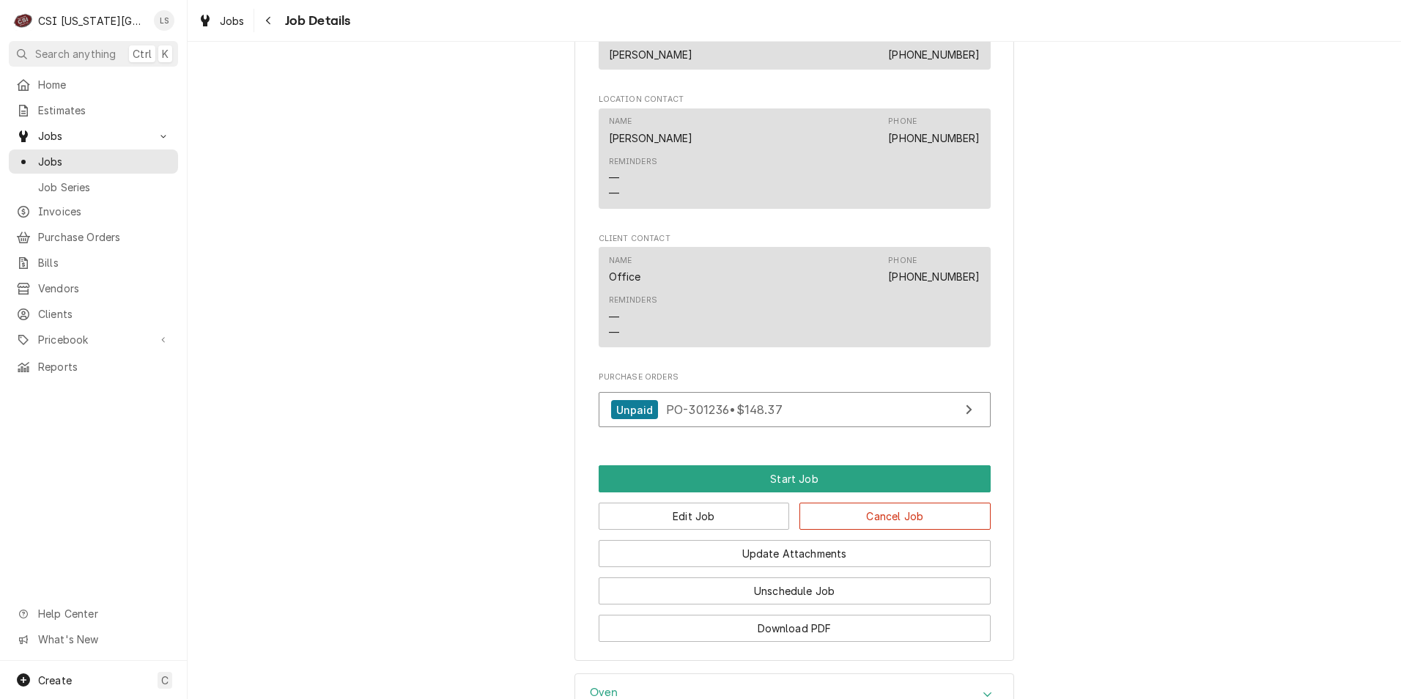
scroll to position [2492, 0]
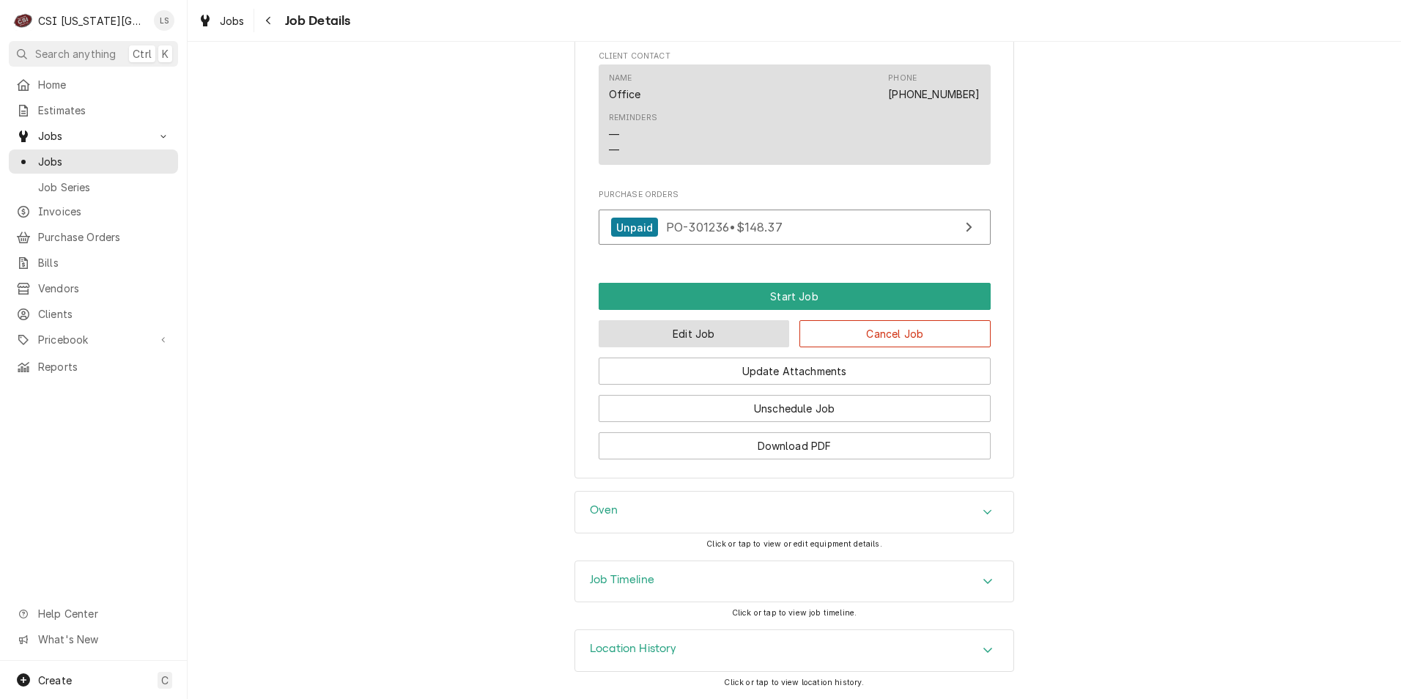
click at [641, 347] on button "Edit Job" at bounding box center [694, 333] width 191 height 27
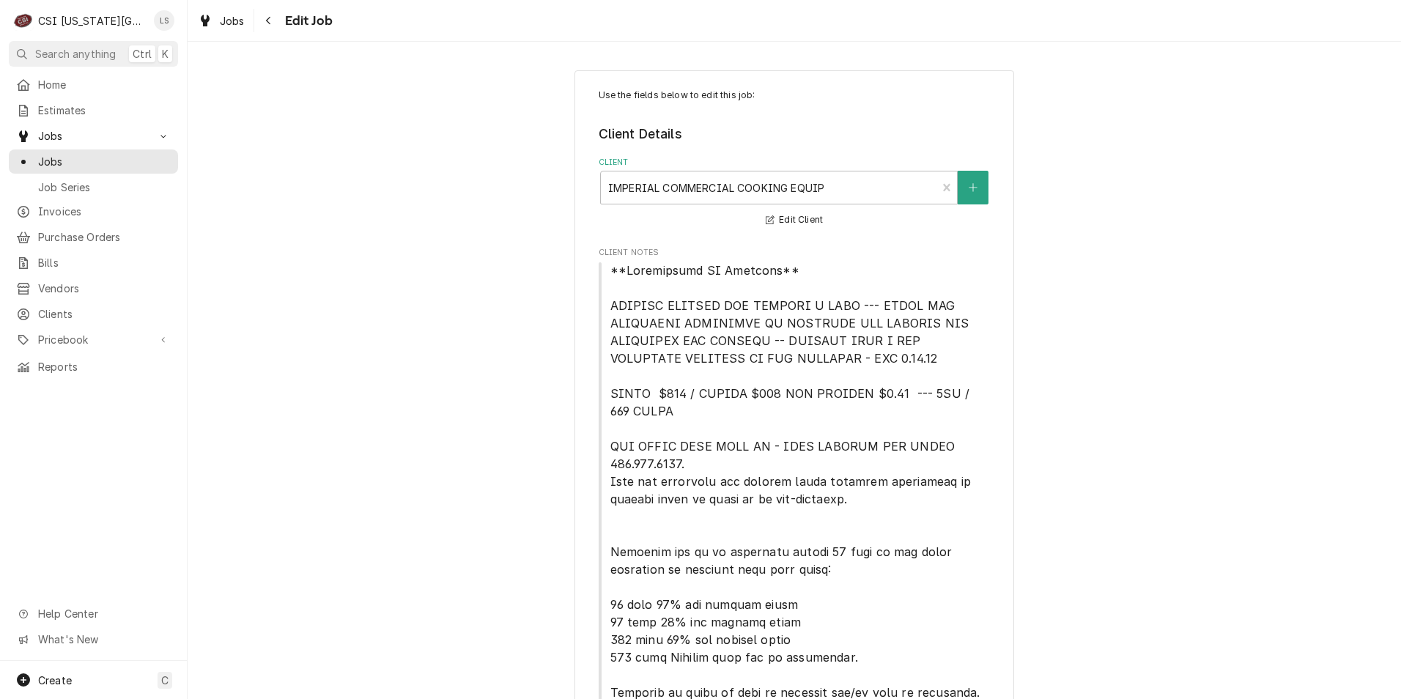
type textarea "x"
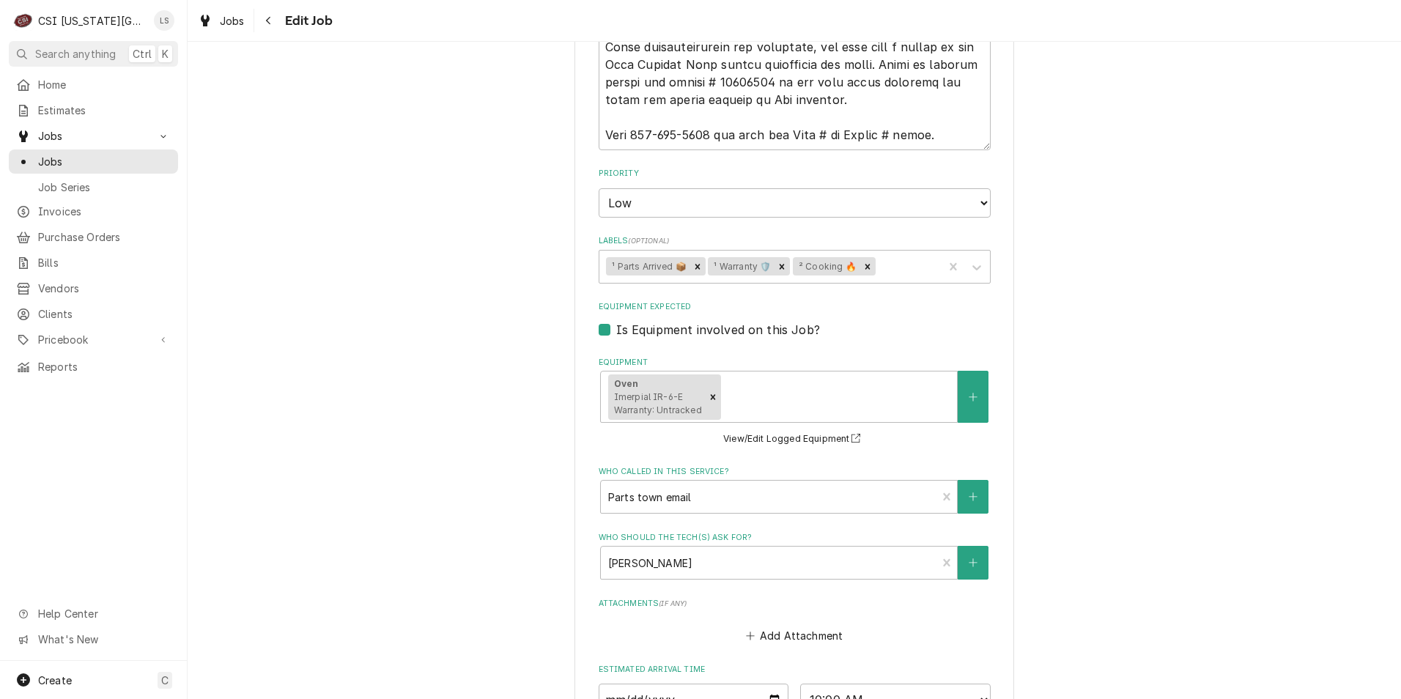
scroll to position [2412, 0]
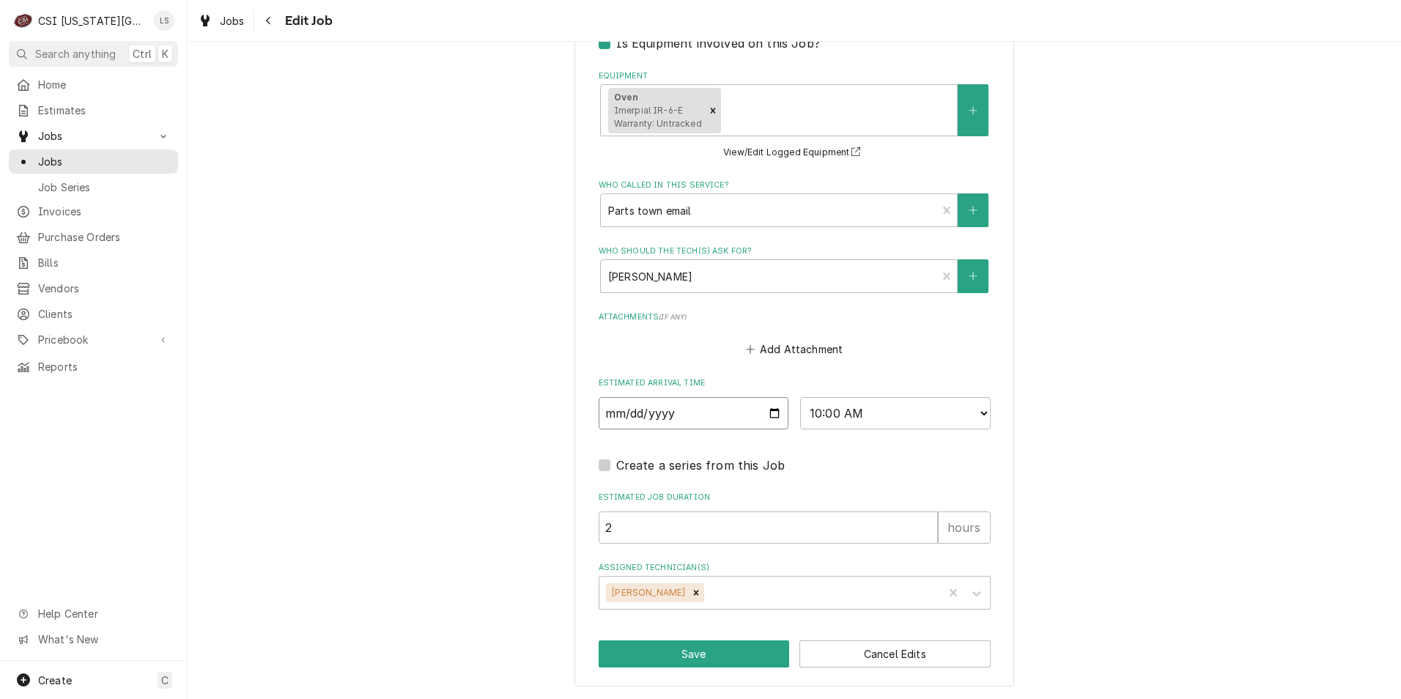
click at [771, 417] on input "2025-09-22" at bounding box center [694, 413] width 191 height 32
type input "2025-09-23"
click at [701, 590] on icon "Remove Charles Pendergrass" at bounding box center [696, 593] width 10 height 10
type textarea "x"
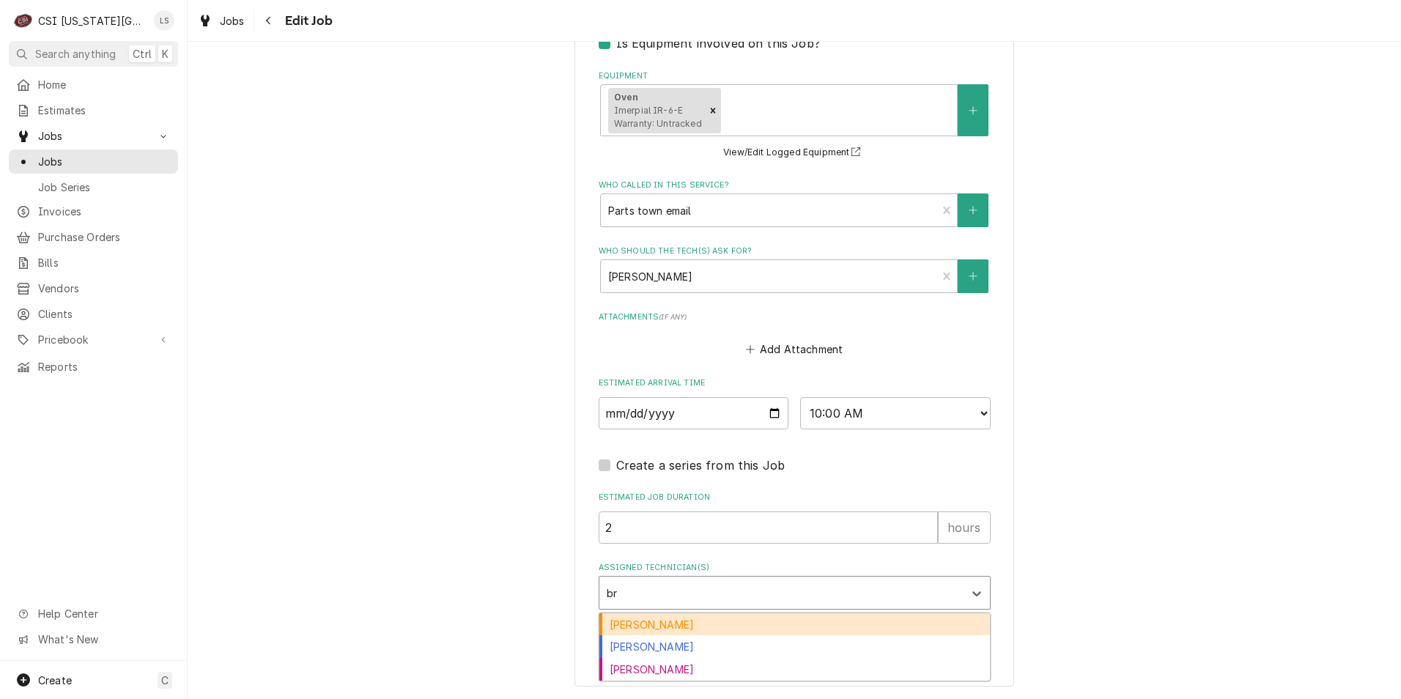
type input "bre"
click at [709, 624] on div "Brian Breazier" at bounding box center [795, 624] width 391 height 23
type textarea "x"
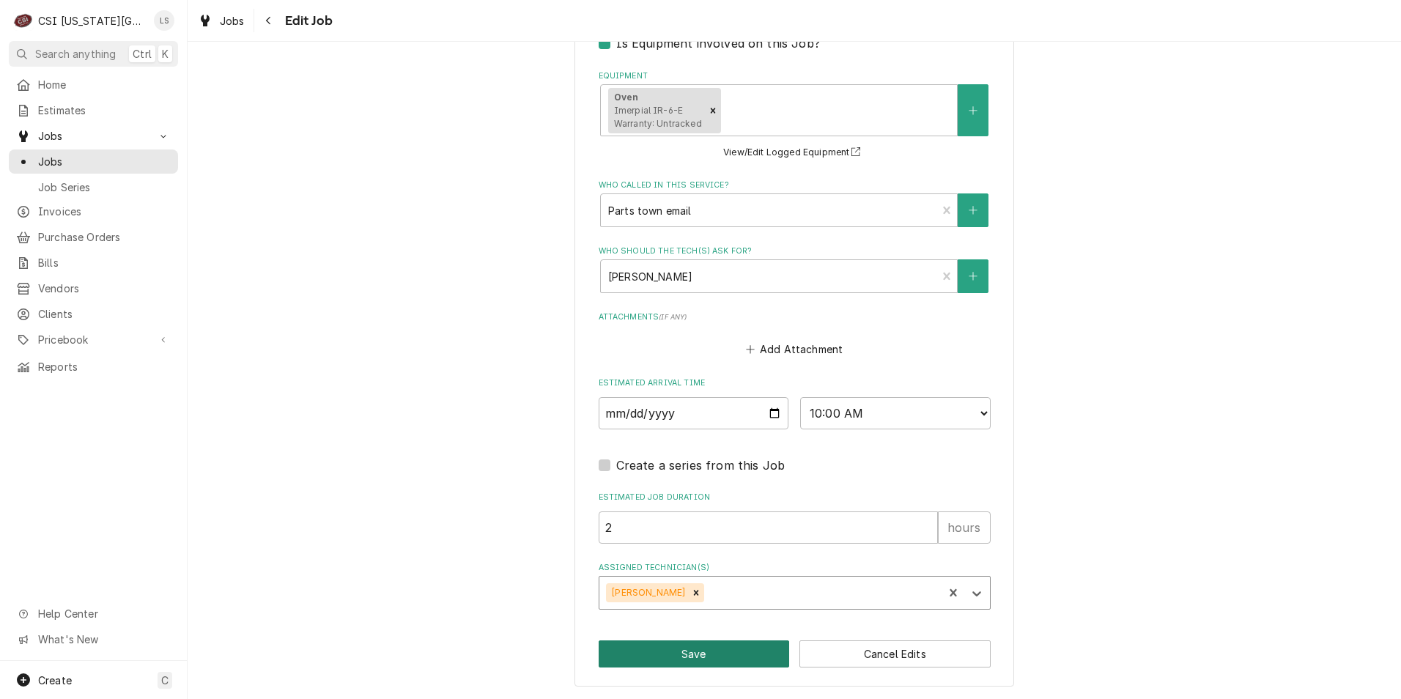
click at [696, 649] on button "Save" at bounding box center [694, 654] width 191 height 27
type textarea "x"
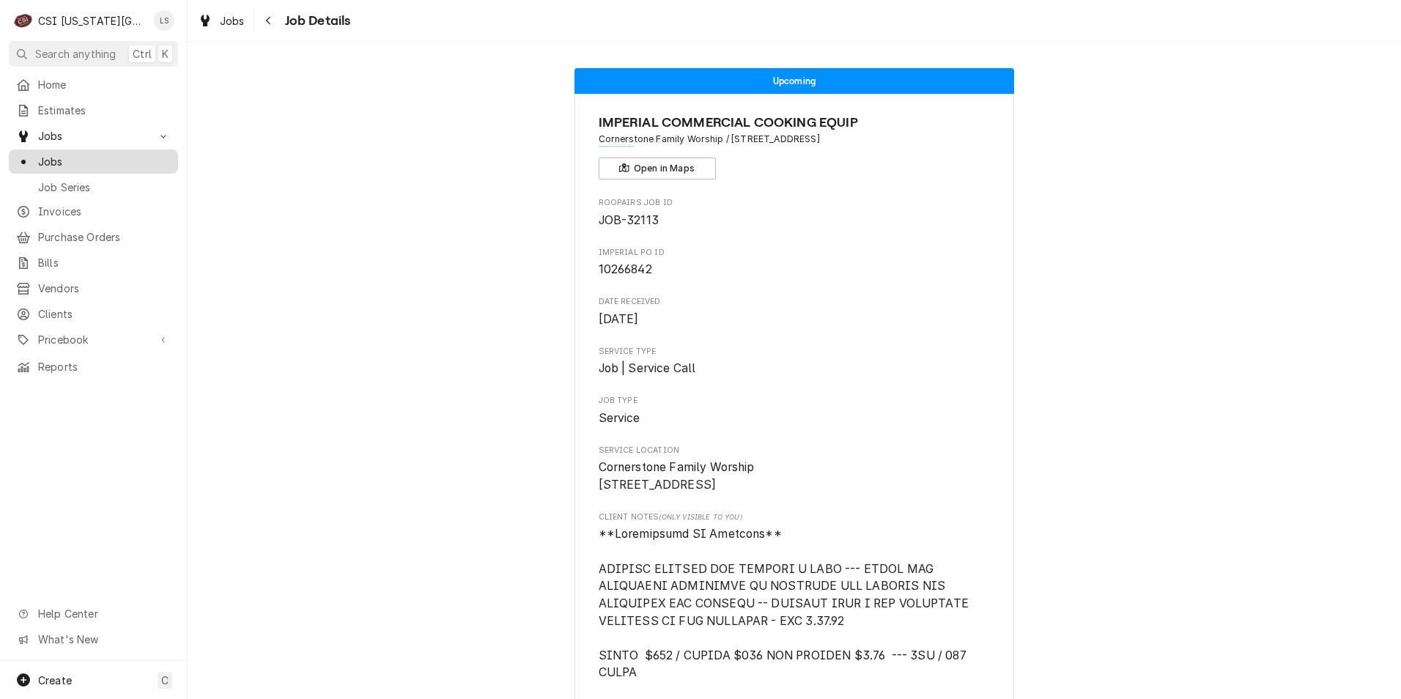
click at [55, 155] on span "Jobs" at bounding box center [104, 161] width 133 height 15
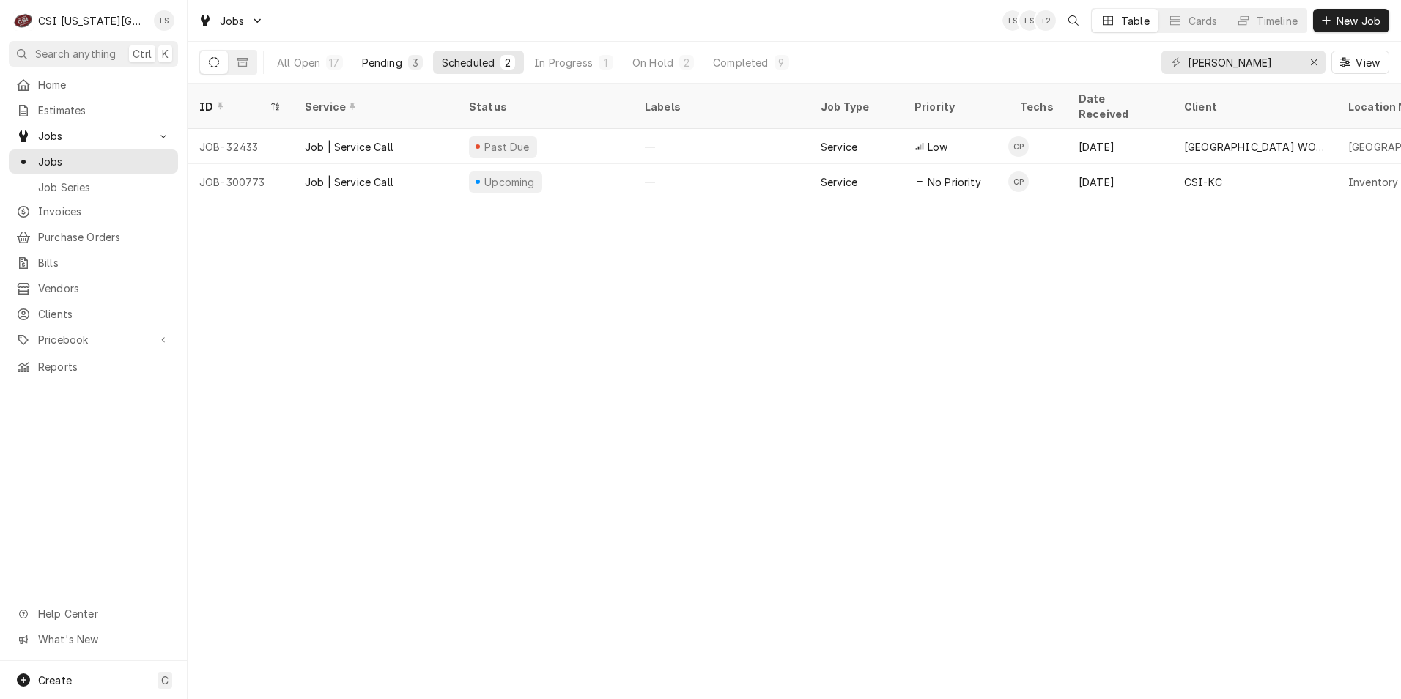
click at [374, 70] on button "Pending 3" at bounding box center [392, 62] width 78 height 23
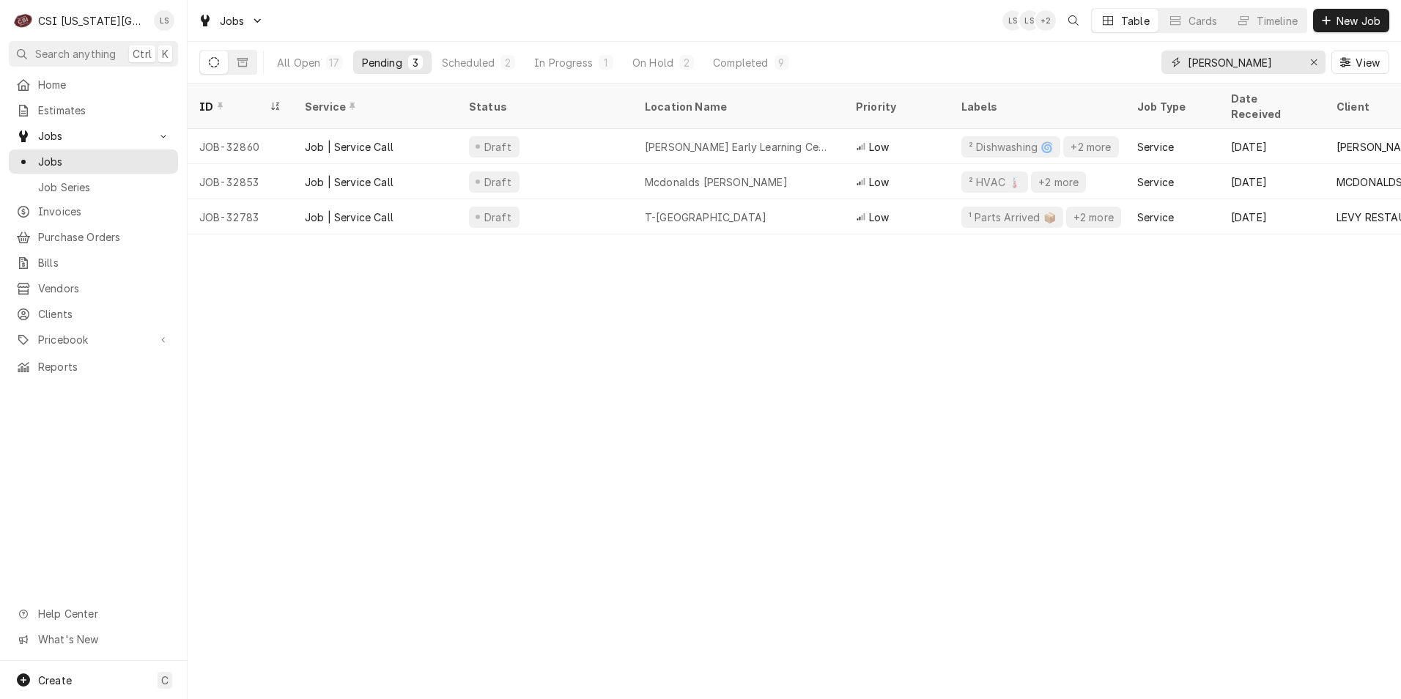
click at [1208, 67] on input "[PERSON_NAME]" at bounding box center [1243, 62] width 110 height 23
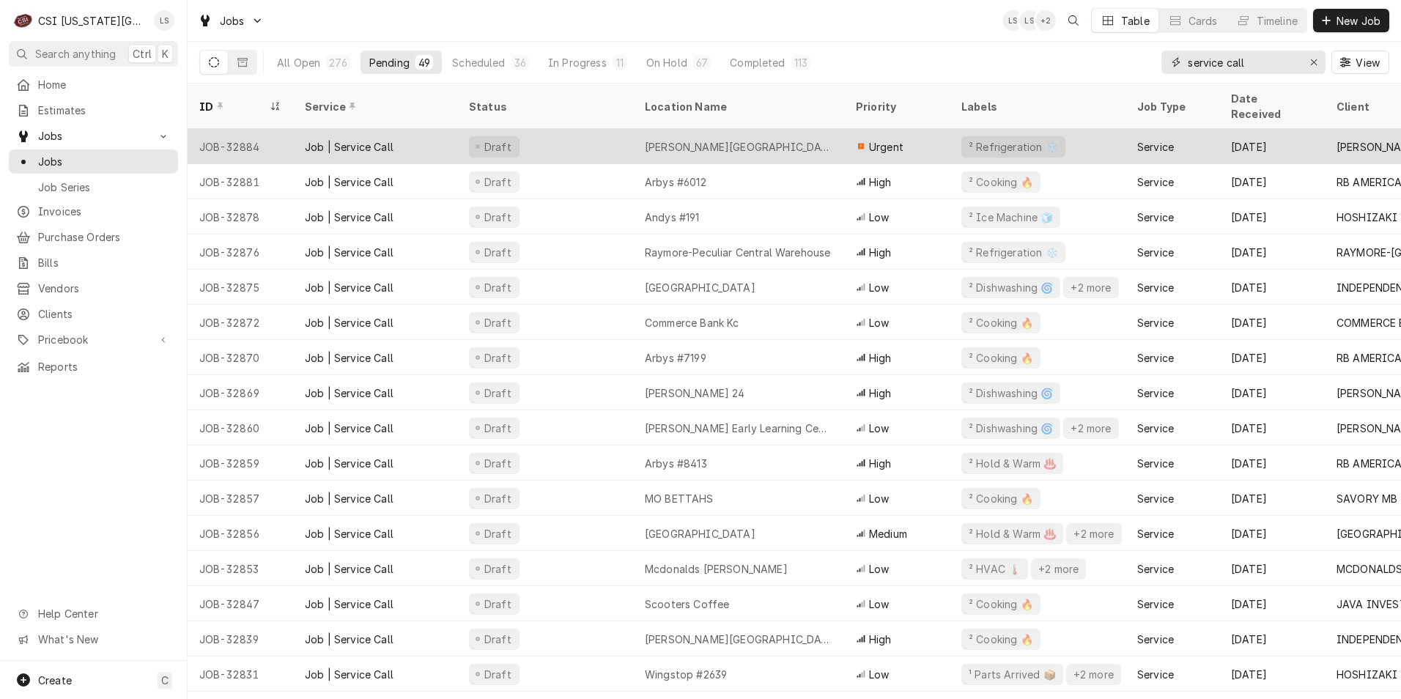
type input "service call"
click at [742, 129] on div "Lewis Elementary School" at bounding box center [738, 146] width 211 height 35
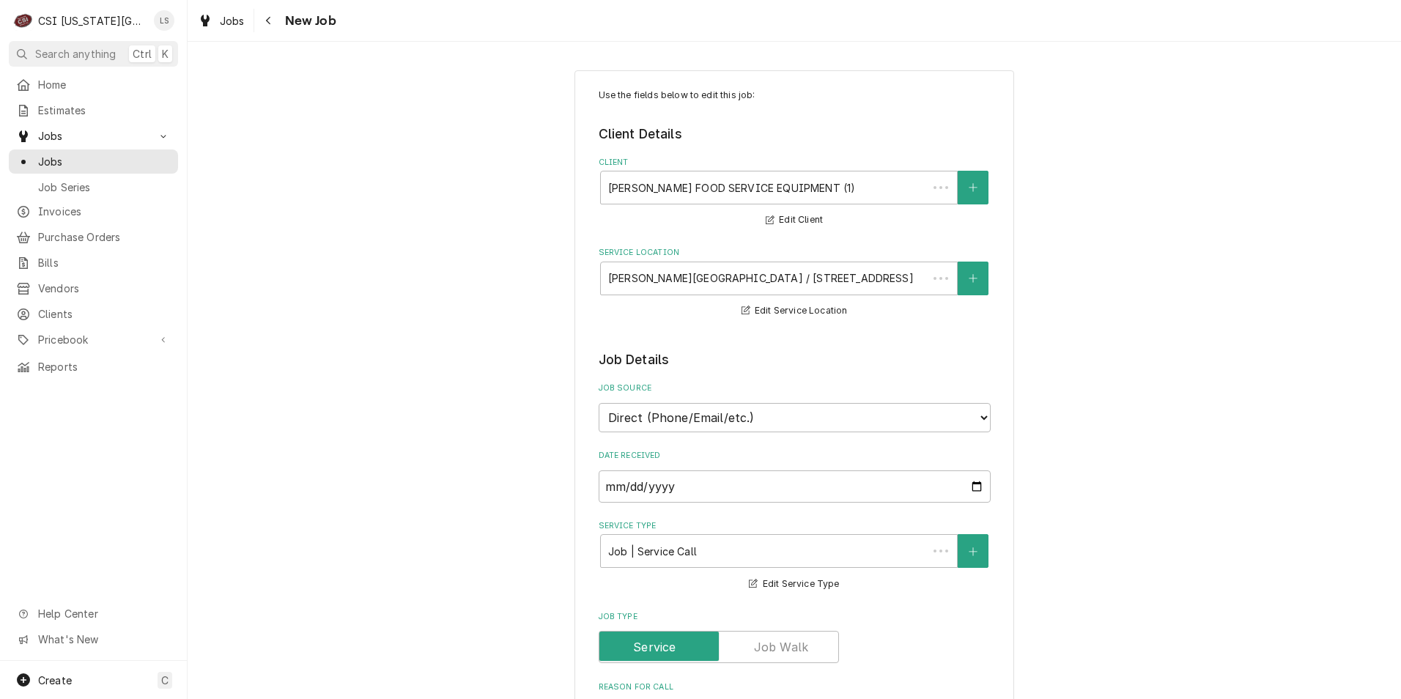
type textarea "x"
click at [33, 158] on div "Jobs" at bounding box center [93, 161] width 155 height 15
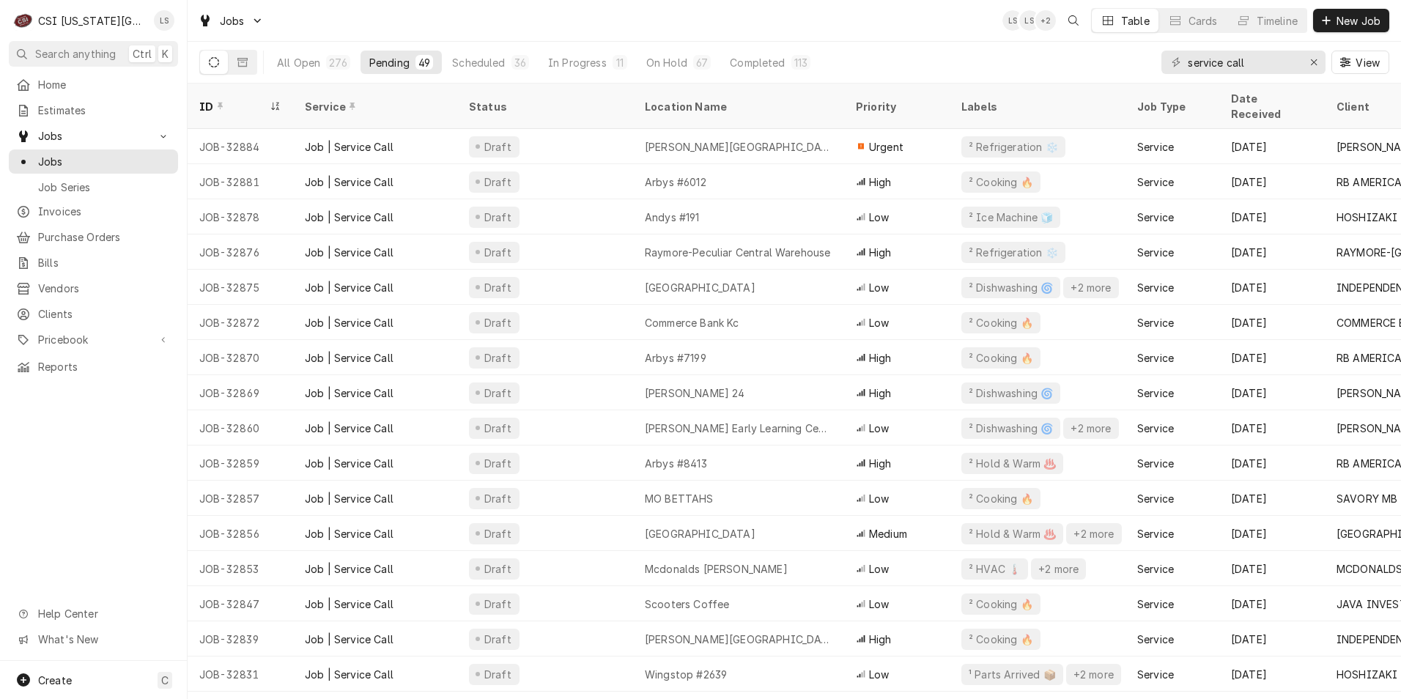
click at [682, 139] on div "Lewis Elementary School" at bounding box center [739, 146] width 188 height 15
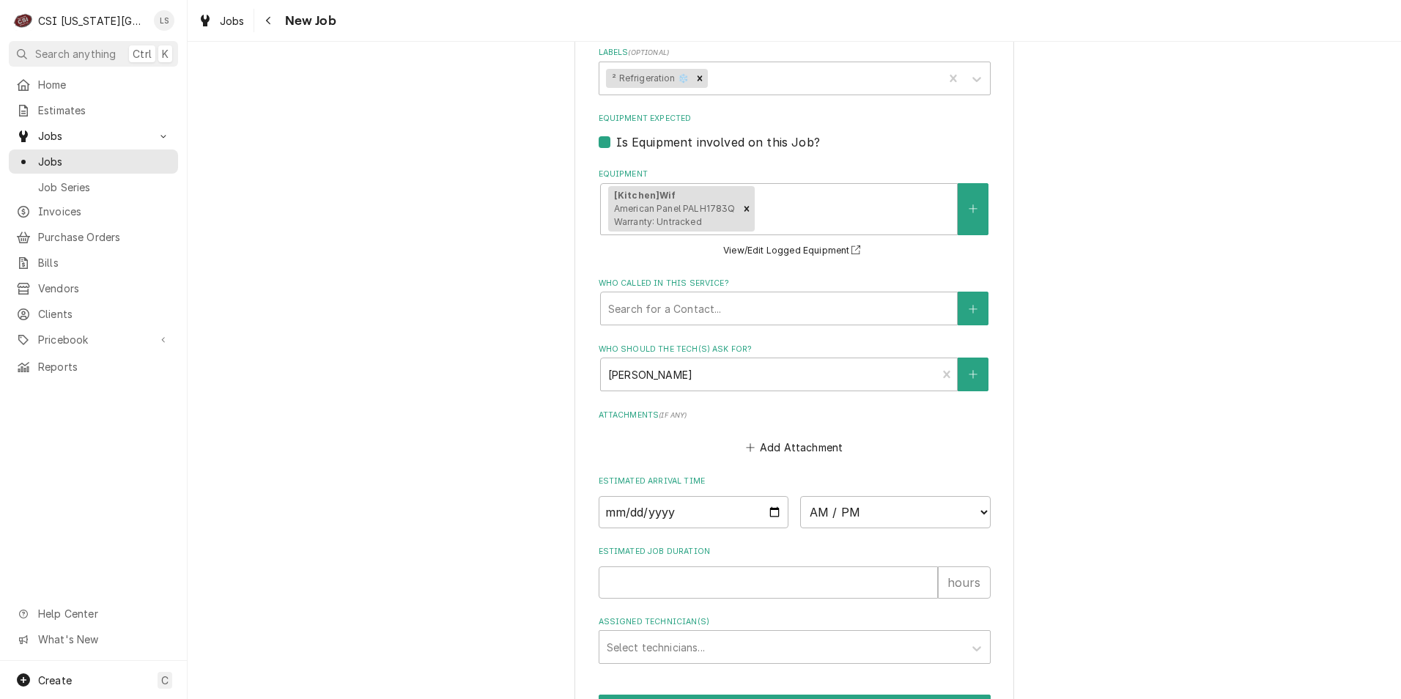
scroll to position [1039, 0]
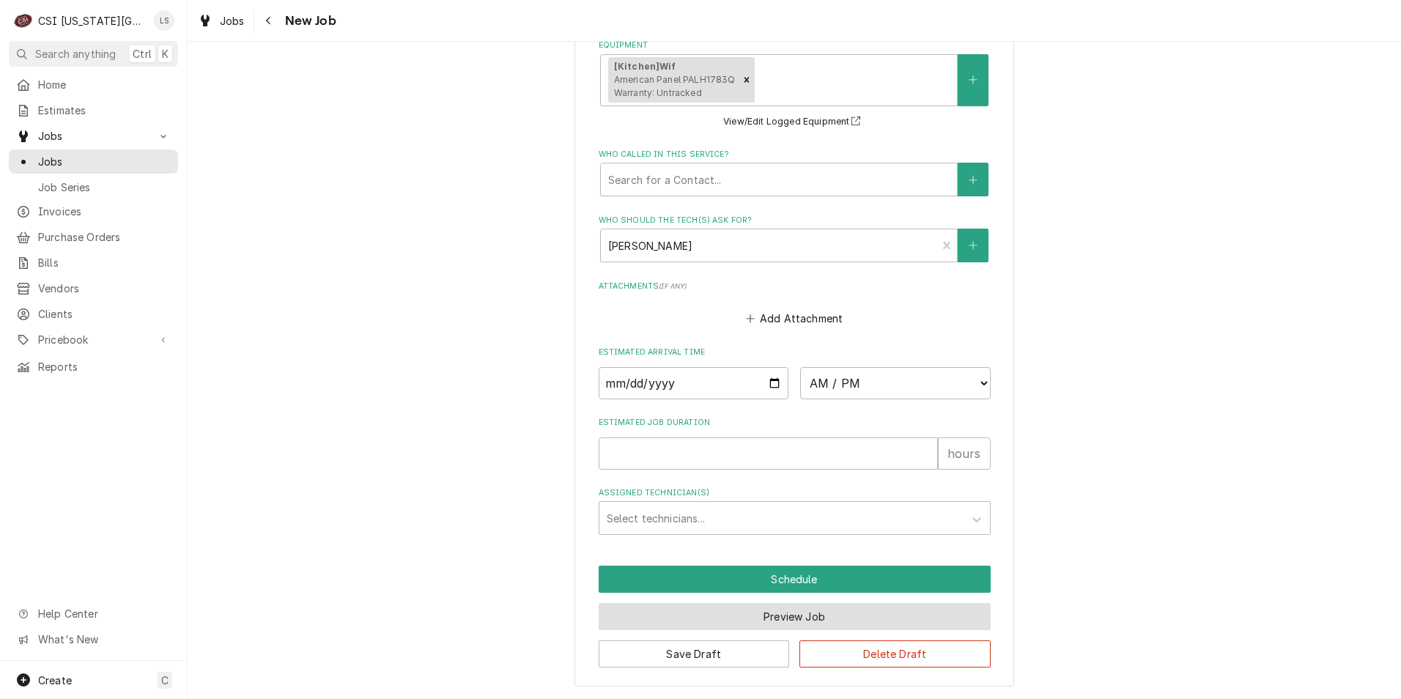
click at [775, 615] on button "Preview Job" at bounding box center [795, 616] width 392 height 27
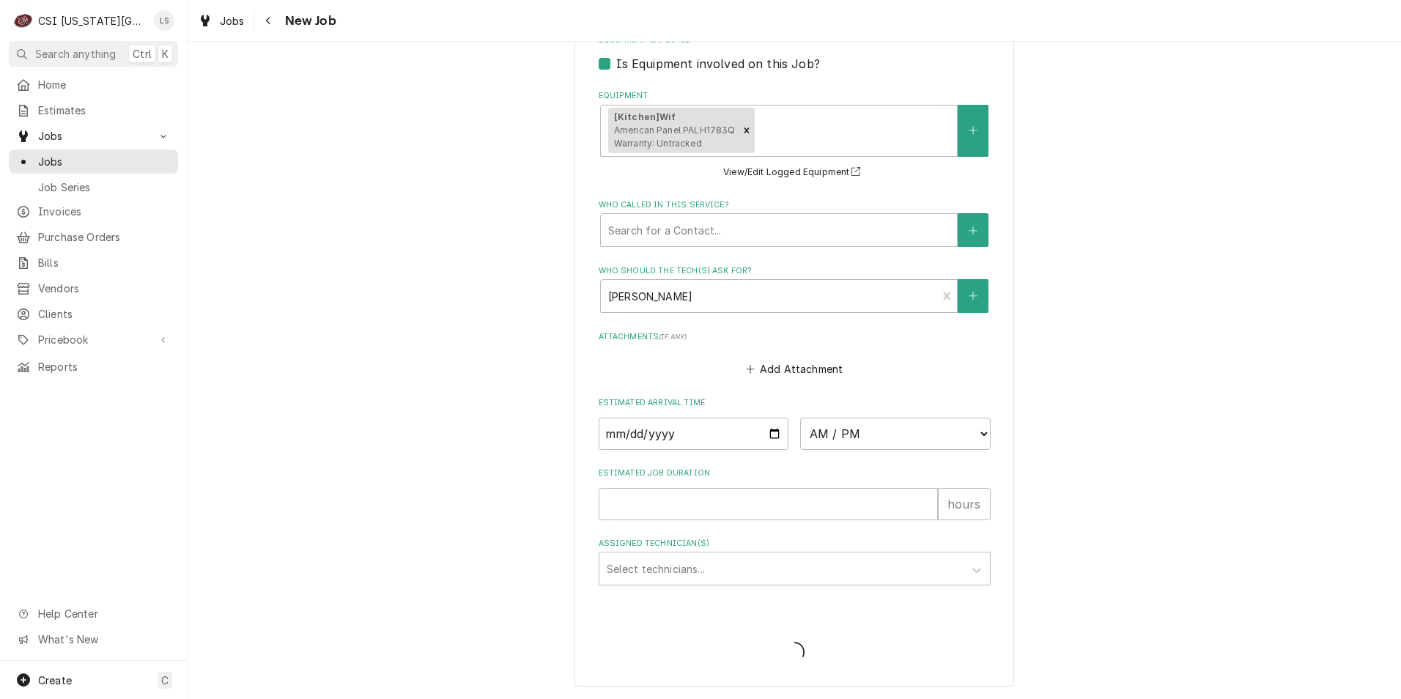
type textarea "x"
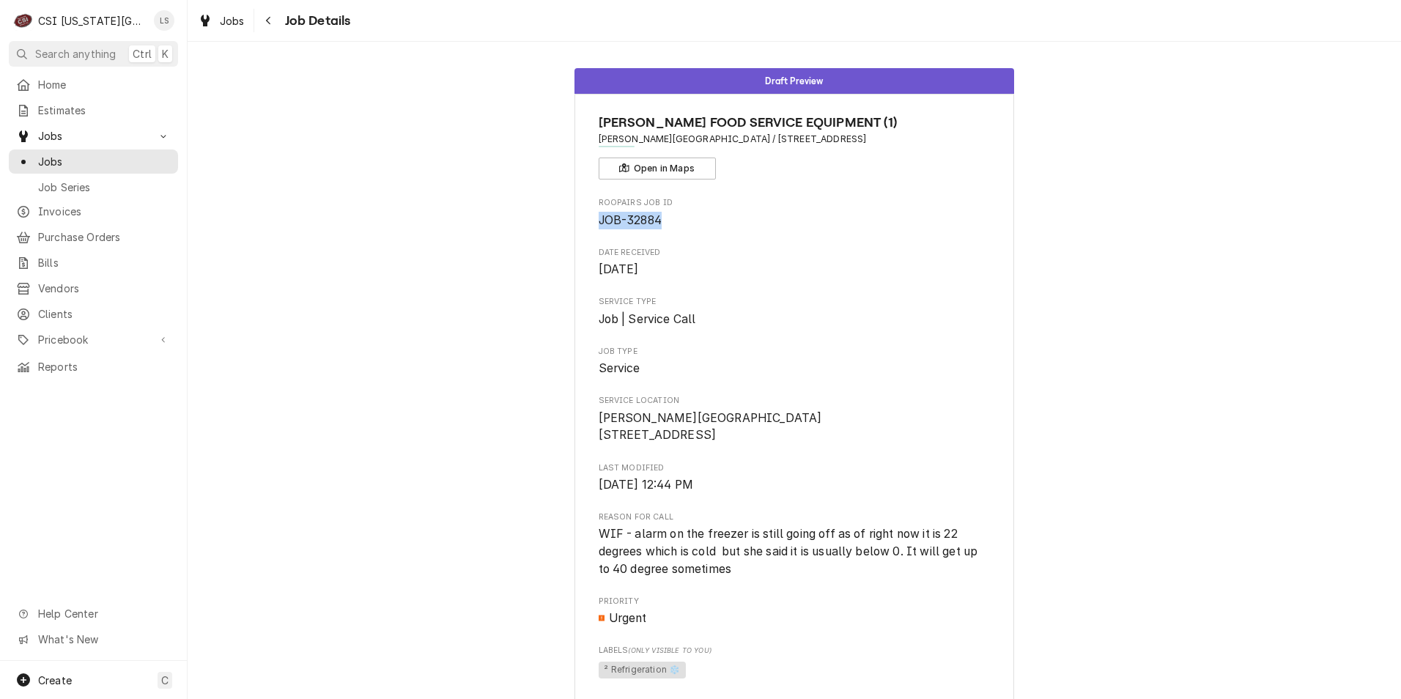
drag, startPoint x: 665, startPoint y: 221, endPoint x: 594, endPoint y: 224, distance: 71.2
click at [599, 224] on span "JOB-32884" at bounding box center [795, 221] width 392 height 18
copy span "JOB-32884"
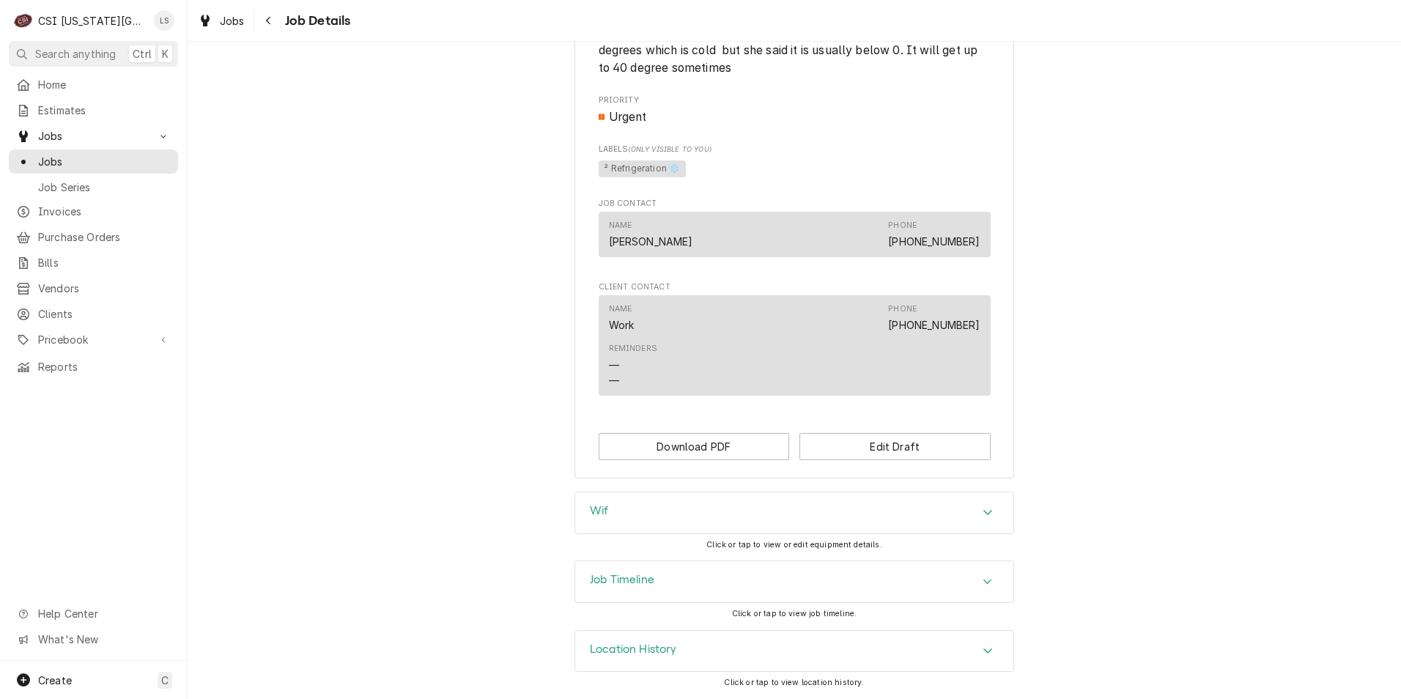
scroll to position [519, 0]
click at [758, 605] on div "Job Timeline Click or tap to view job timeline." at bounding box center [795, 595] width 440 height 69
click at [808, 591] on div "Job Timeline" at bounding box center [794, 581] width 438 height 41
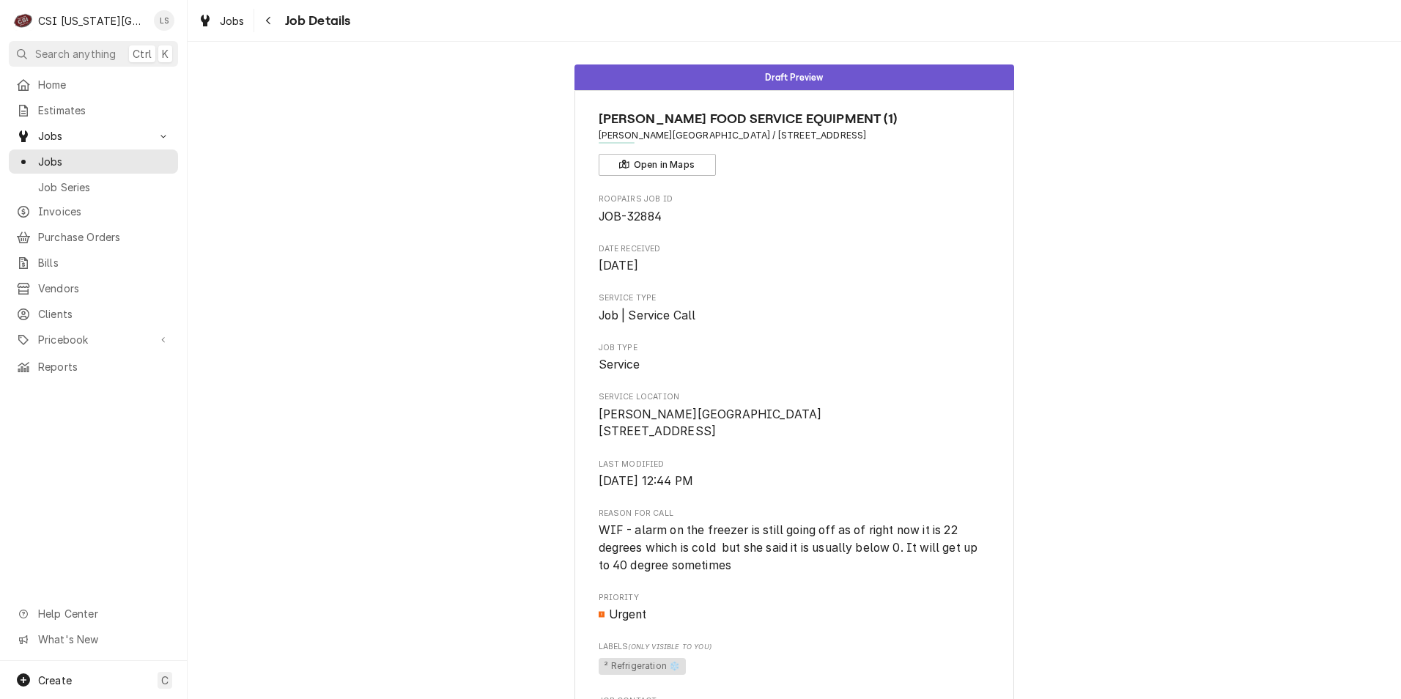
scroll to position [0, 0]
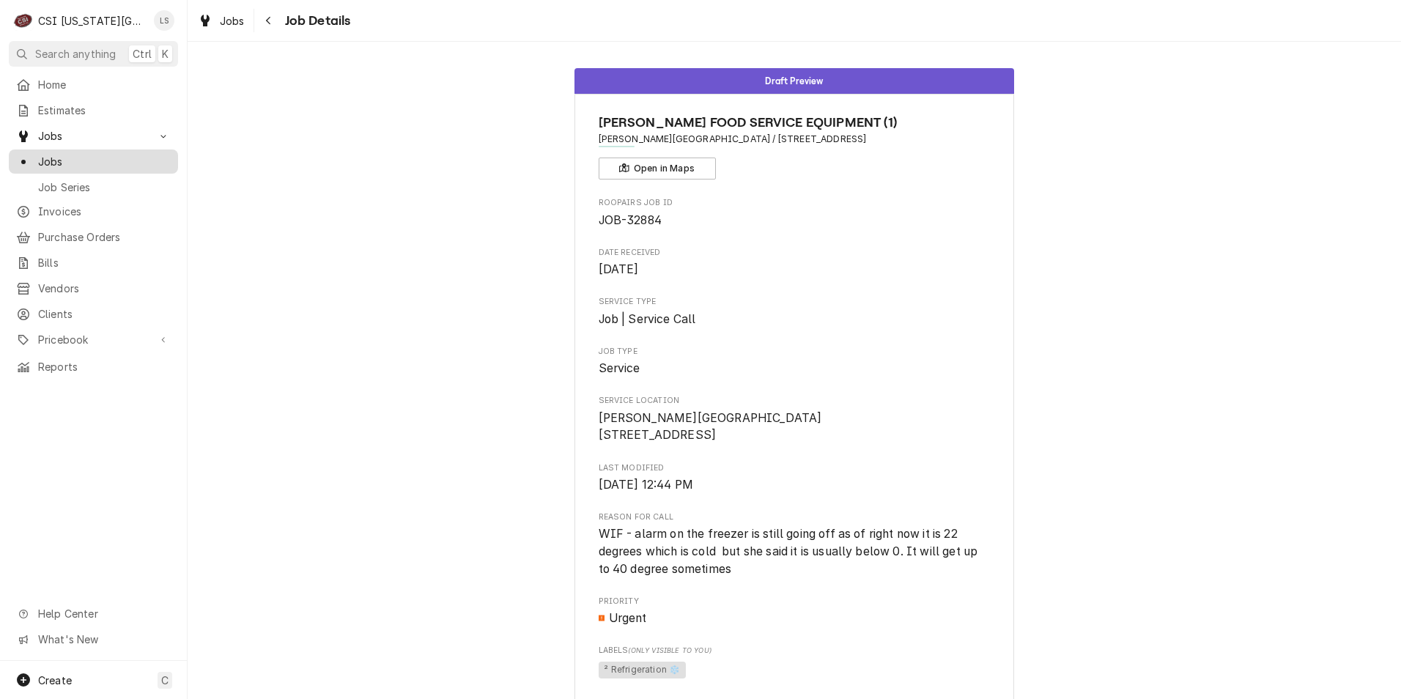
click at [119, 163] on span "Jobs" at bounding box center [104, 161] width 133 height 15
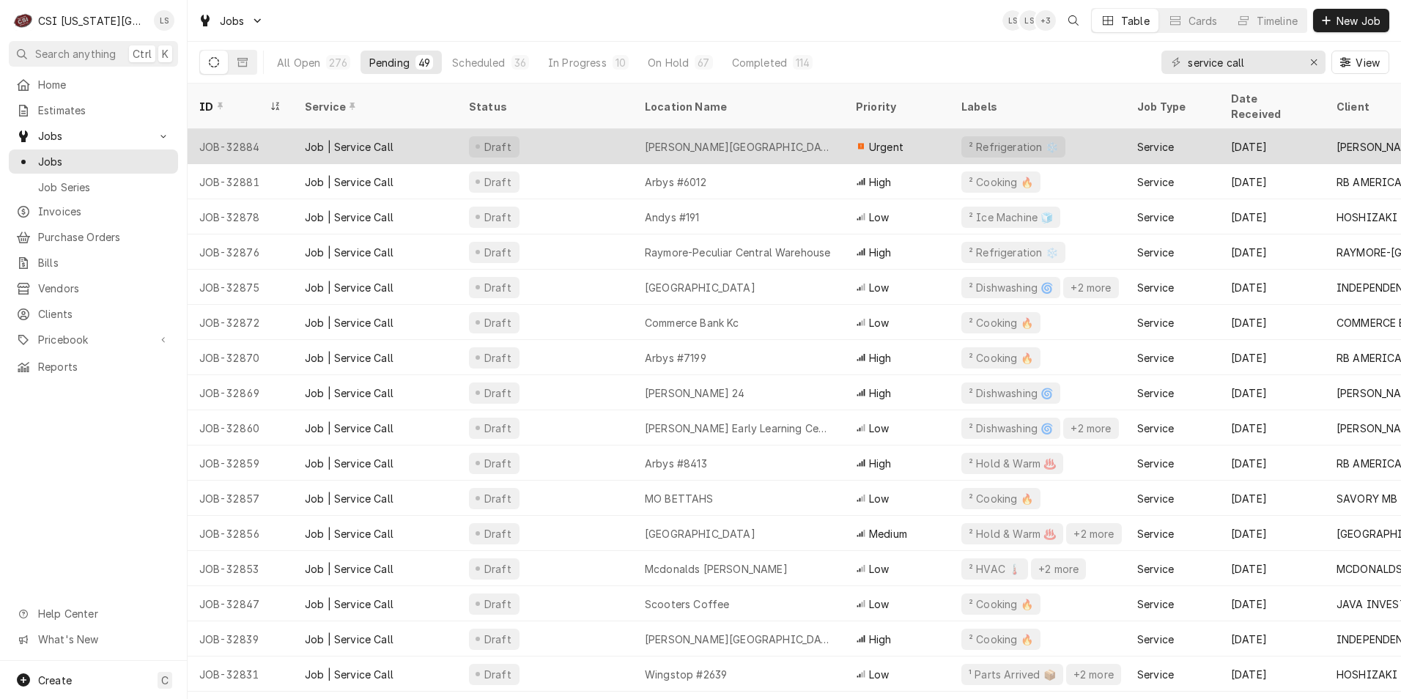
click at [732, 129] on div "[PERSON_NAME][GEOGRAPHIC_DATA]" at bounding box center [738, 146] width 211 height 35
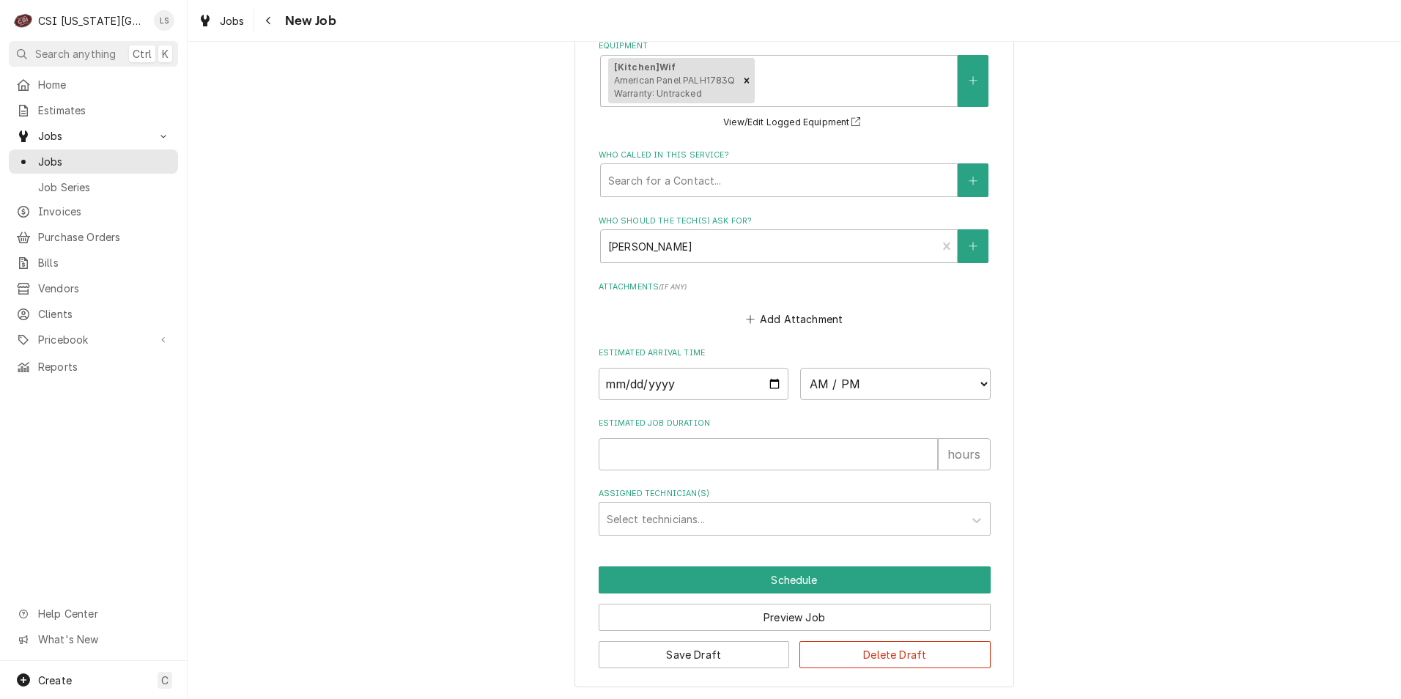
scroll to position [1039, 0]
click at [767, 386] on input "Date" at bounding box center [694, 383] width 191 height 32
type textarea "x"
type input "[DATE]"
type textarea "x"
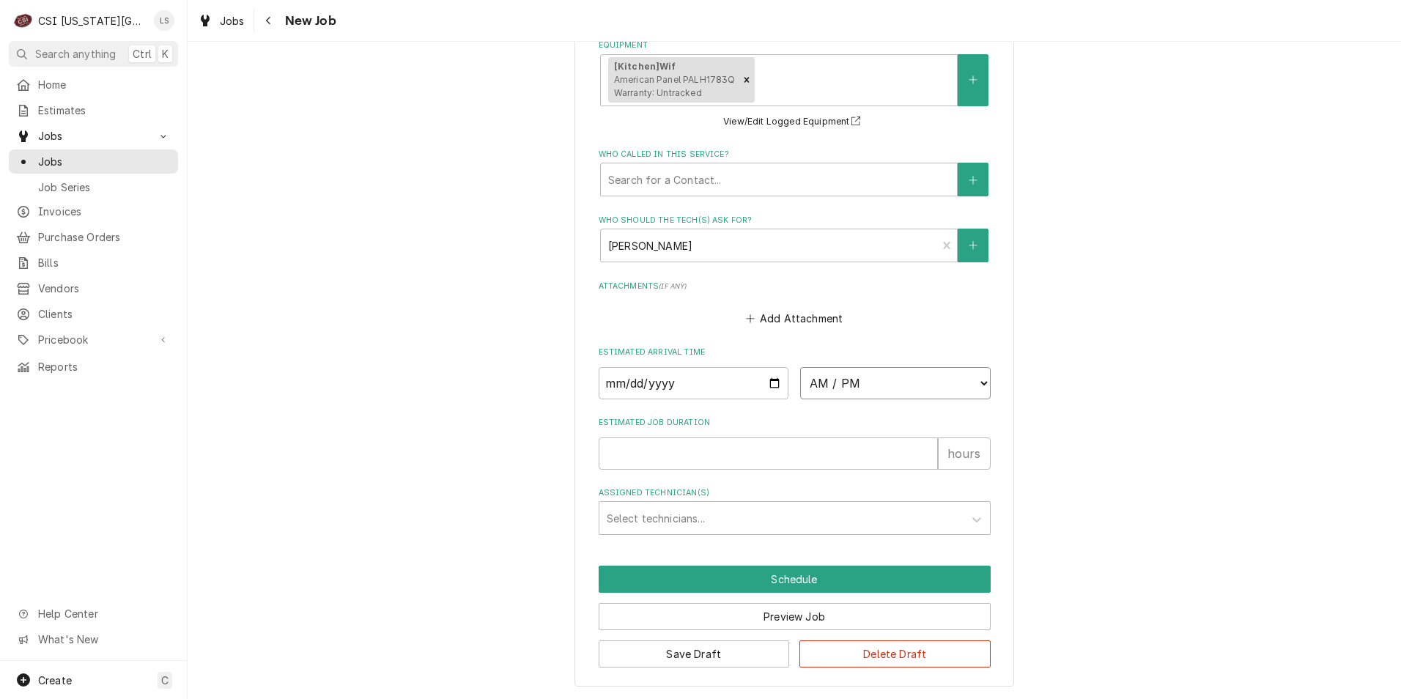
click at [840, 389] on select "AM / PM 6:00 AM 6:15 AM 6:30 AM 6:45 AM 7:00 AM 7:15 AM 7:30 AM 7:45 AM 8:00 AM…" at bounding box center [895, 383] width 191 height 32
select select "12:45:00"
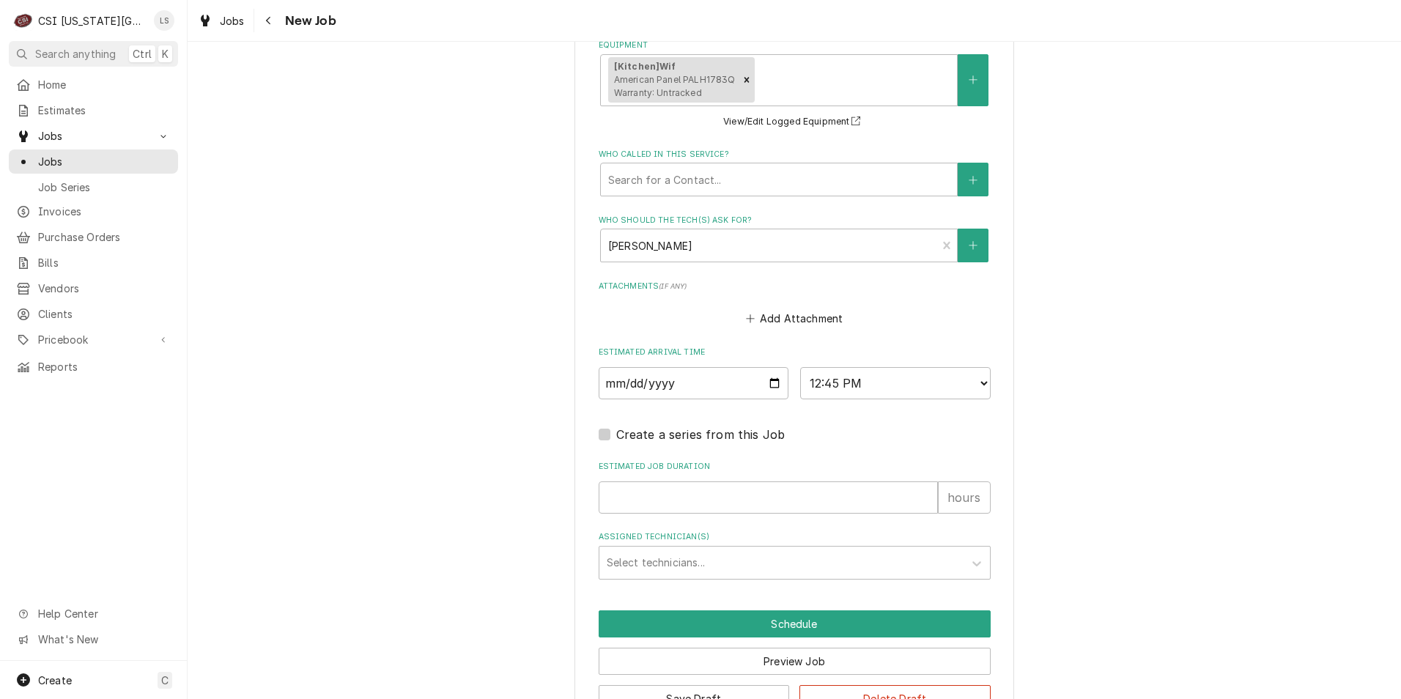
click at [893, 499] on input "Estimated Job Duration" at bounding box center [768, 498] width 339 height 32
type textarea "x"
type input "2"
type textarea "x"
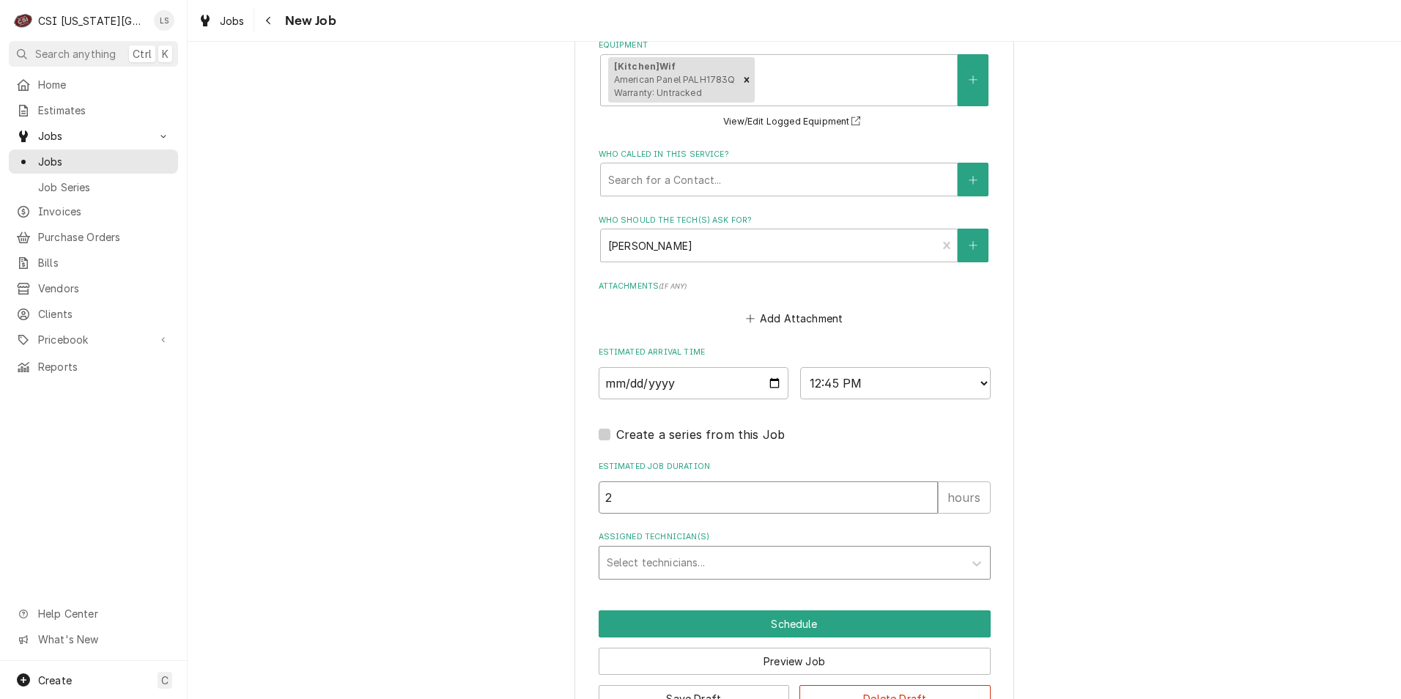
type input "2"
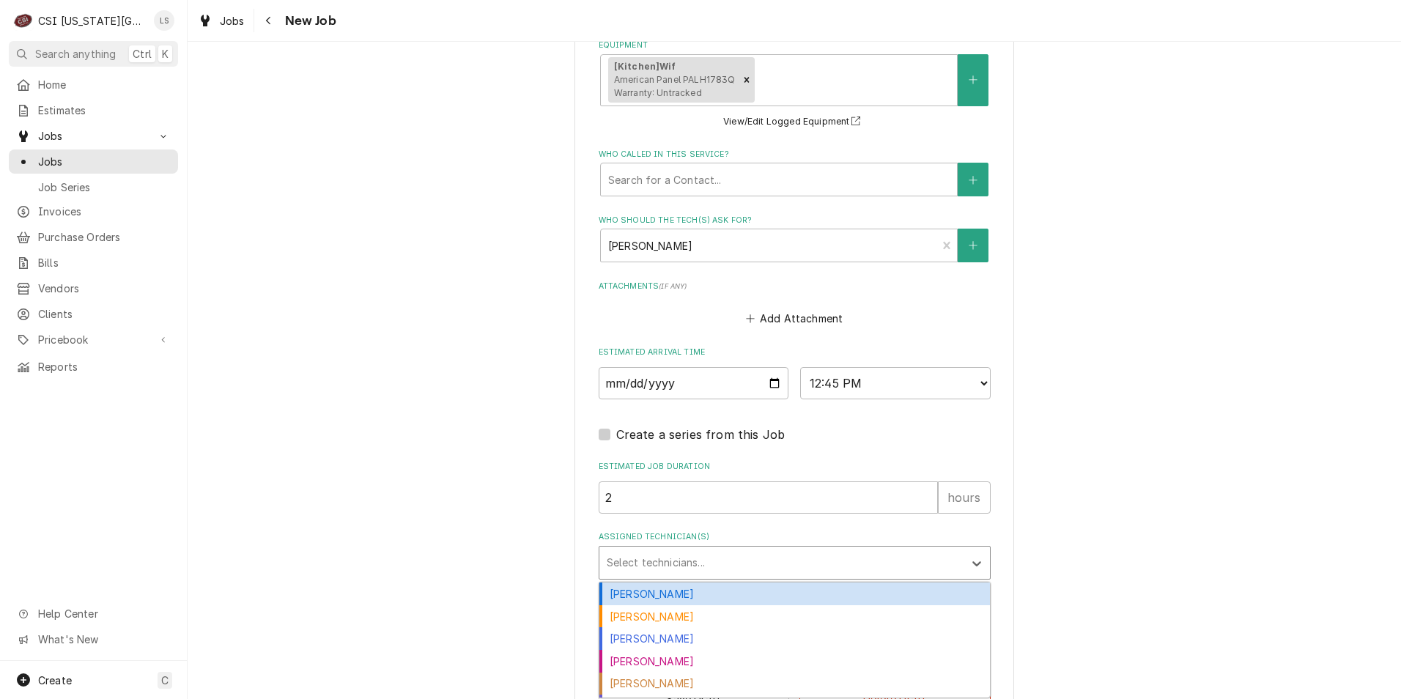
click at [831, 562] on div "Assigned Technician(s)" at bounding box center [782, 563] width 350 height 26
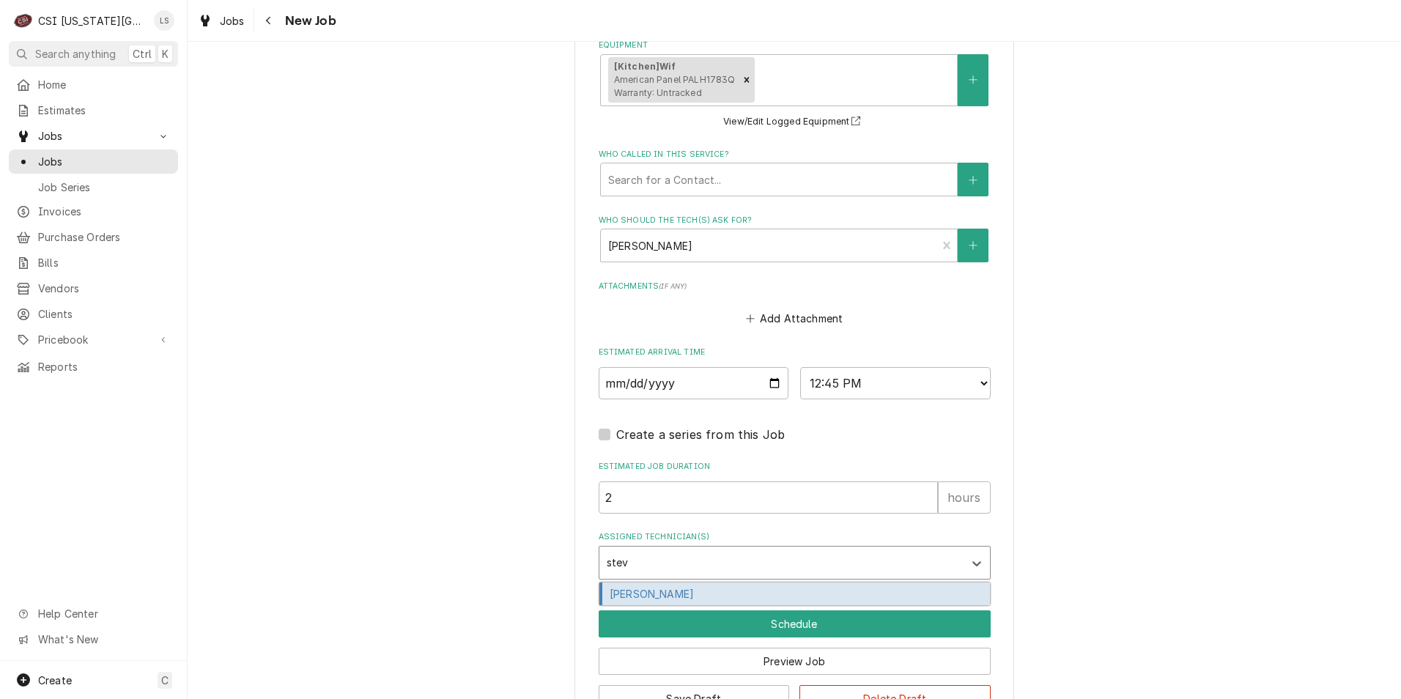
type input "[PERSON_NAME]"
click at [810, 588] on div "[PERSON_NAME]" at bounding box center [795, 594] width 391 height 23
type textarea "x"
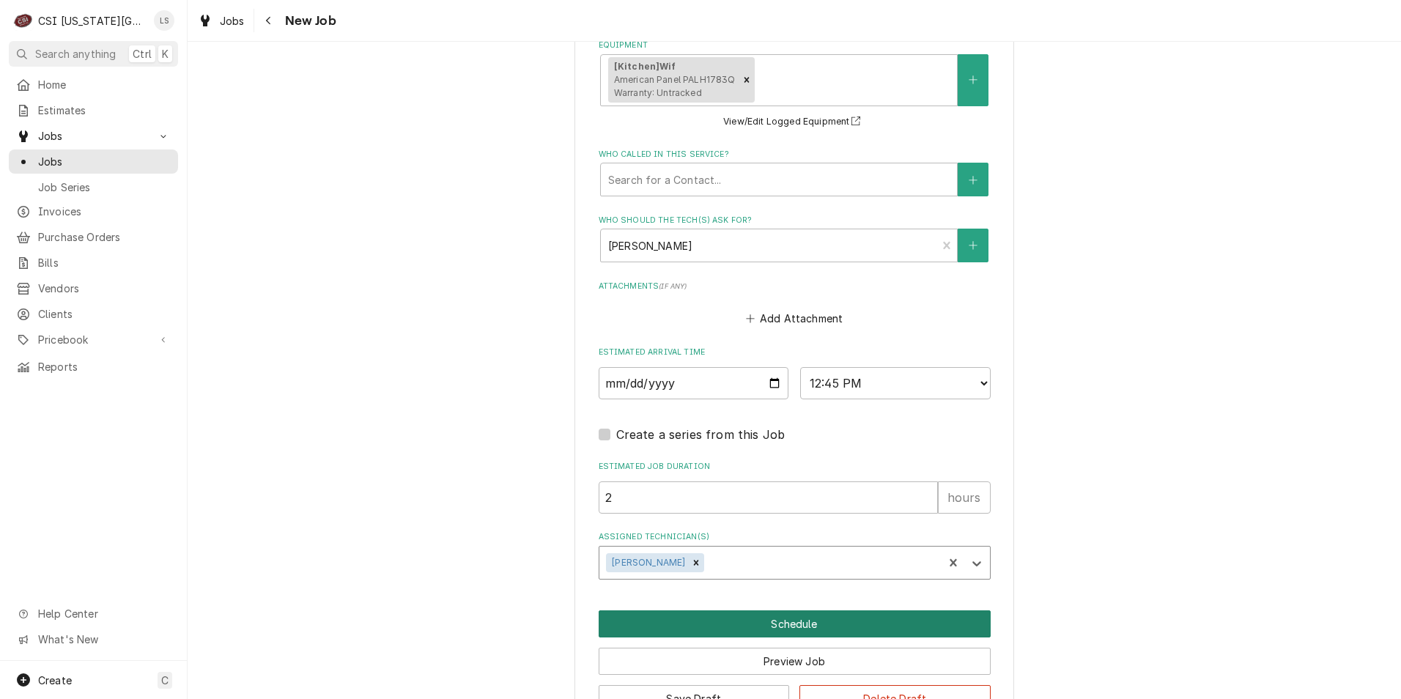
click at [794, 627] on button "Schedule" at bounding box center [795, 624] width 392 height 27
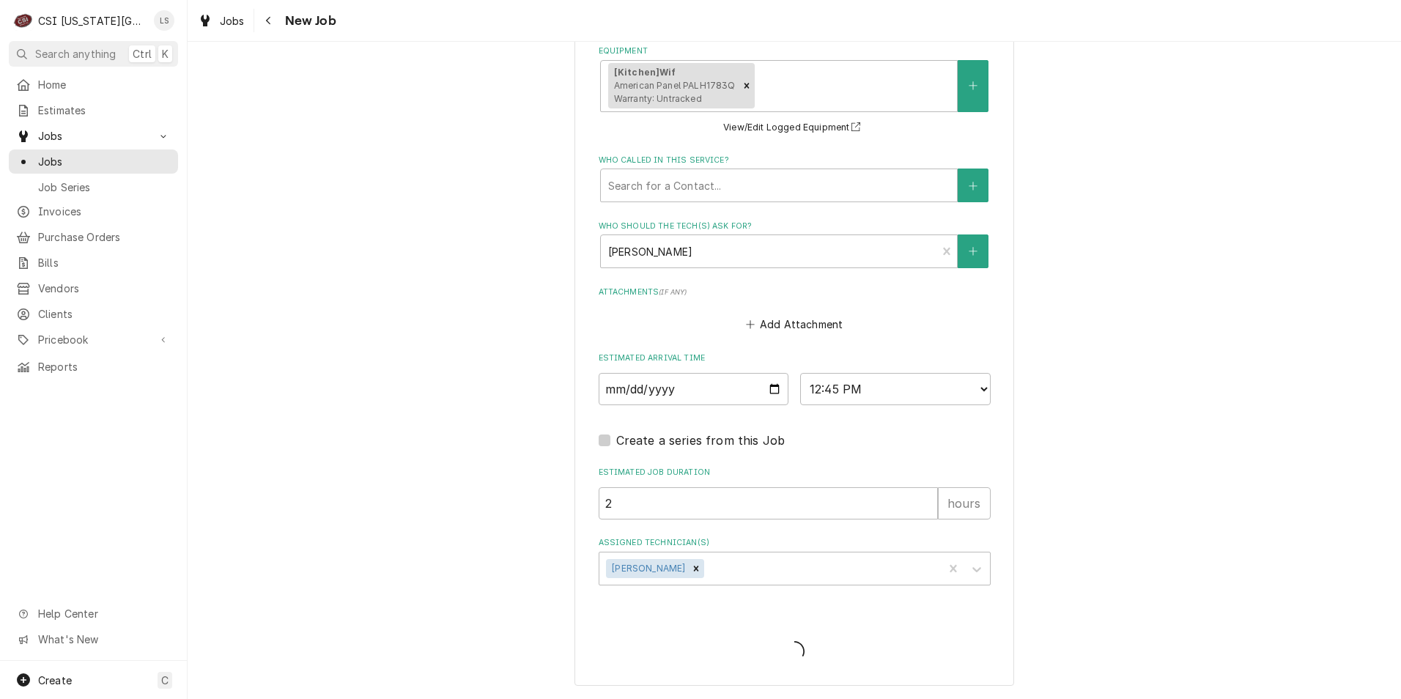
type textarea "x"
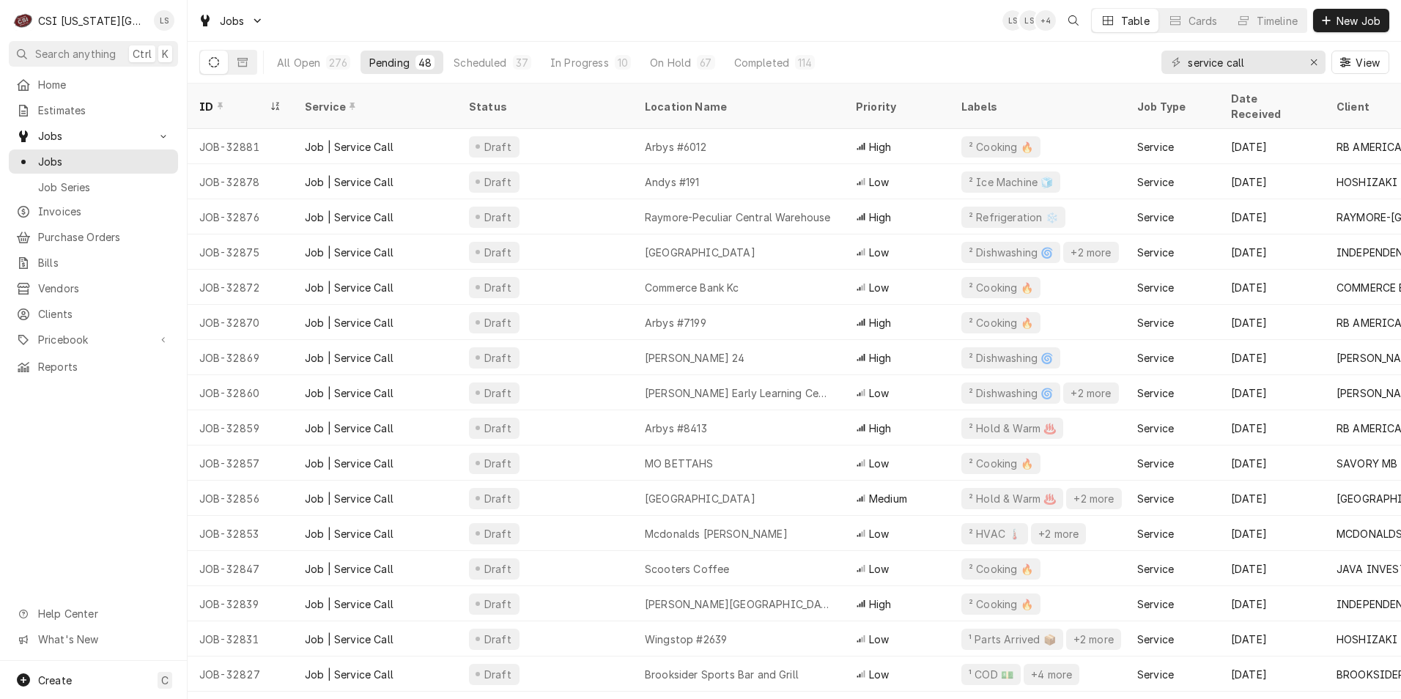
click at [698, 37] on div "Jobs LS LS + 4 Table Cards Timeline New Job" at bounding box center [795, 20] width 1214 height 41
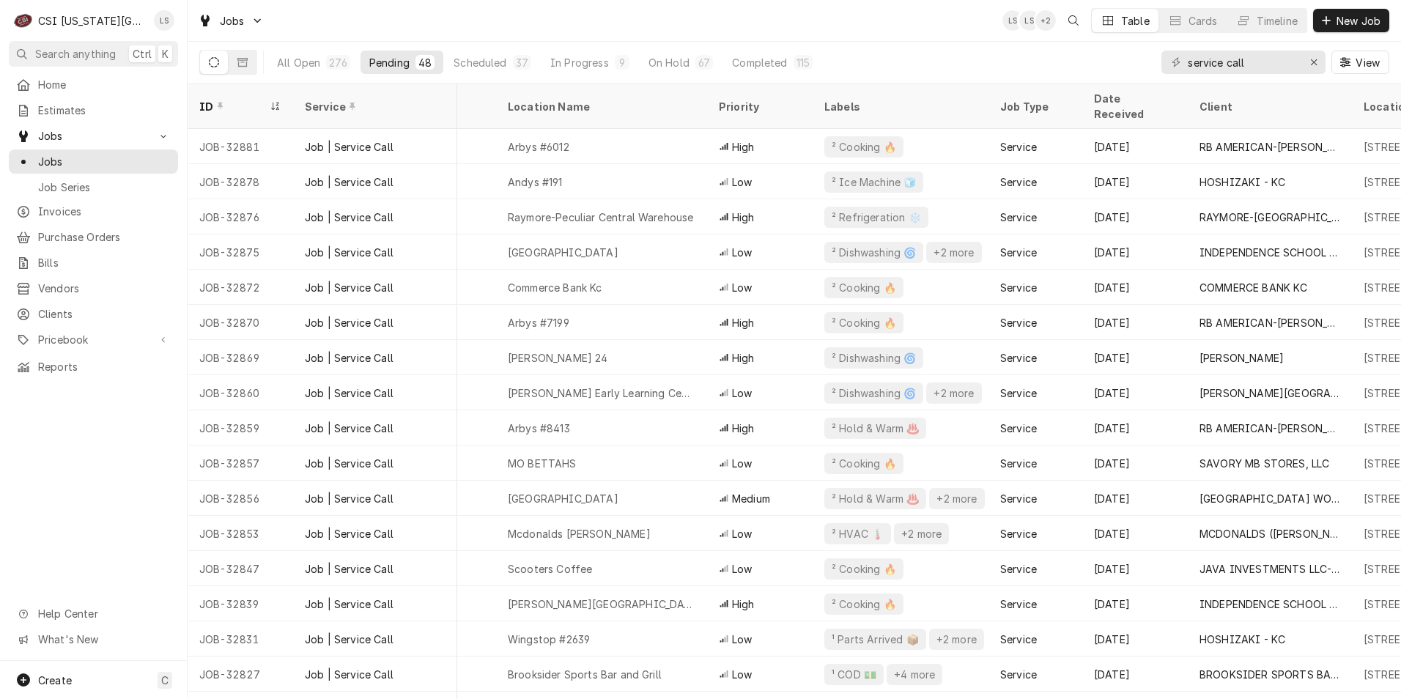
scroll to position [0, 140]
drag, startPoint x: 1259, startPoint y: 63, endPoint x: 1178, endPoint y: 62, distance: 81.4
click at [1180, 62] on div "service call" at bounding box center [1244, 62] width 164 height 23
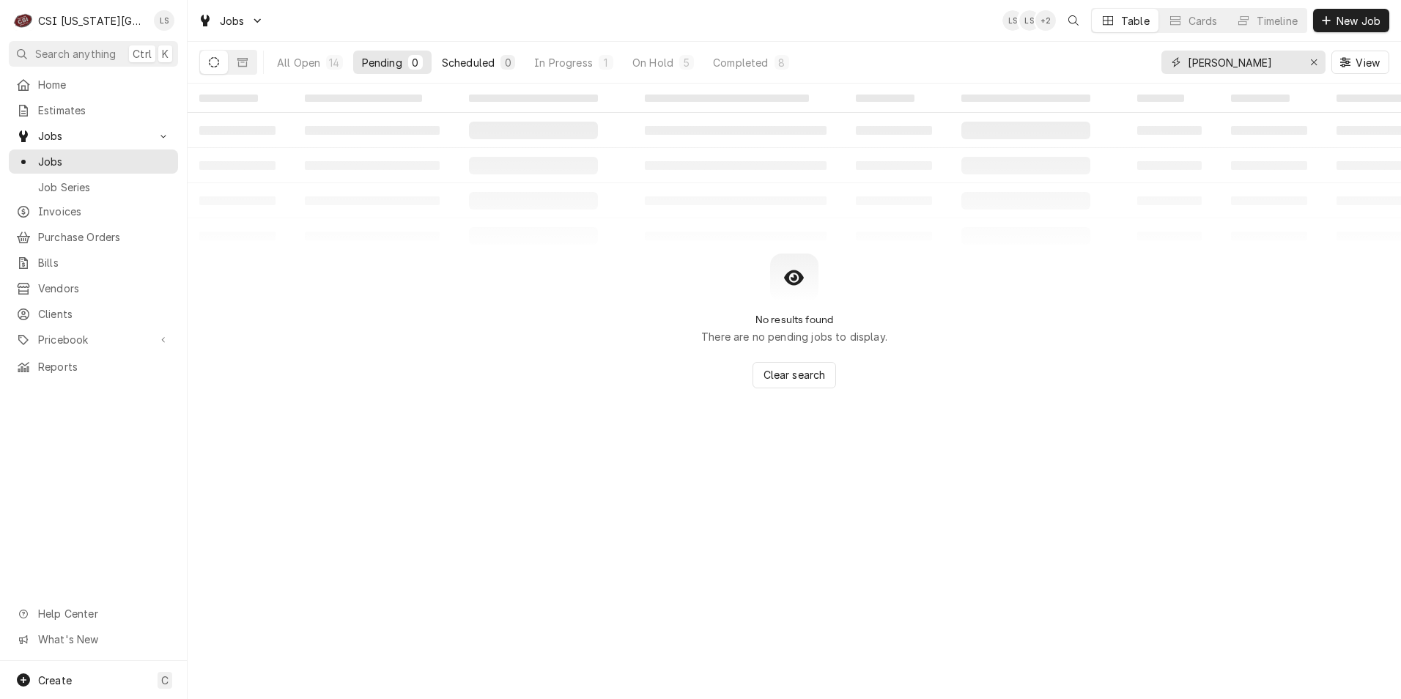
type input "[PERSON_NAME]"
click at [488, 64] on div "Scheduled" at bounding box center [468, 62] width 53 height 15
click at [671, 62] on div "On Hold" at bounding box center [653, 62] width 41 height 15
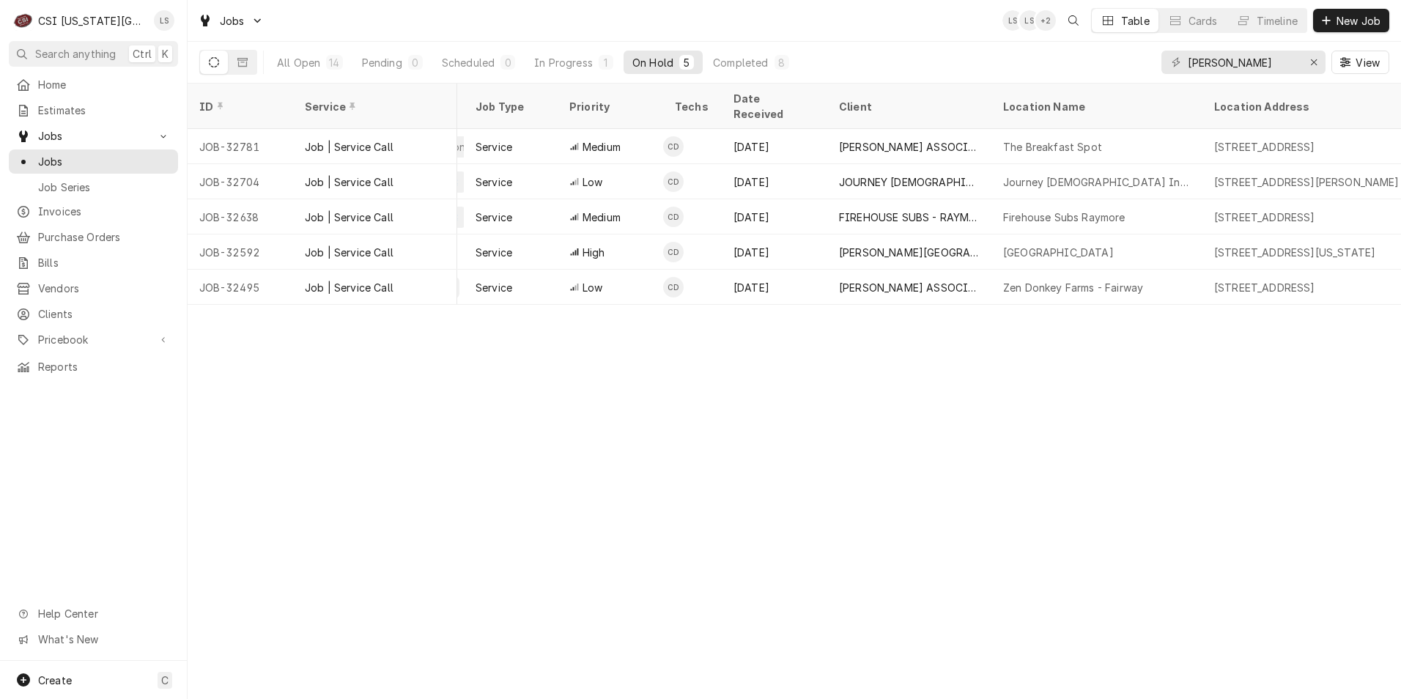
scroll to position [0, 399]
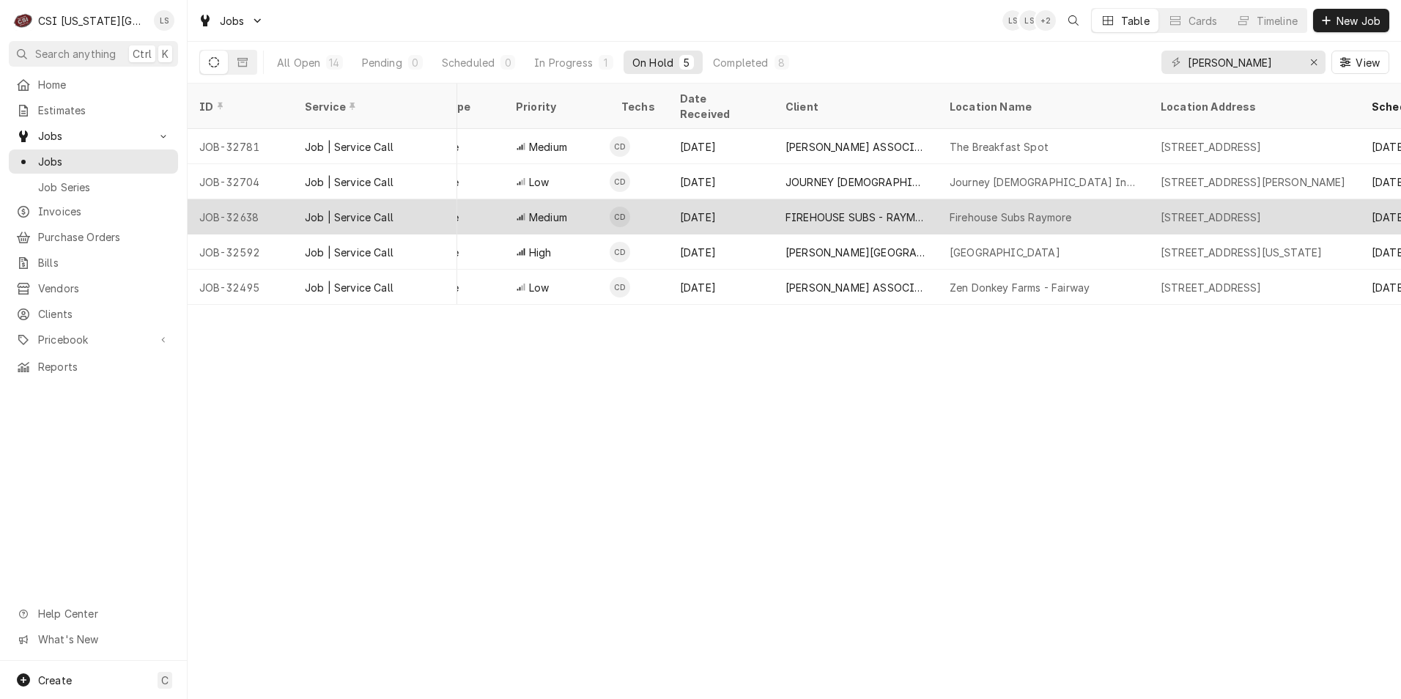
click at [975, 208] on div "Firehouse Subs Raymore" at bounding box center [1043, 216] width 211 height 35
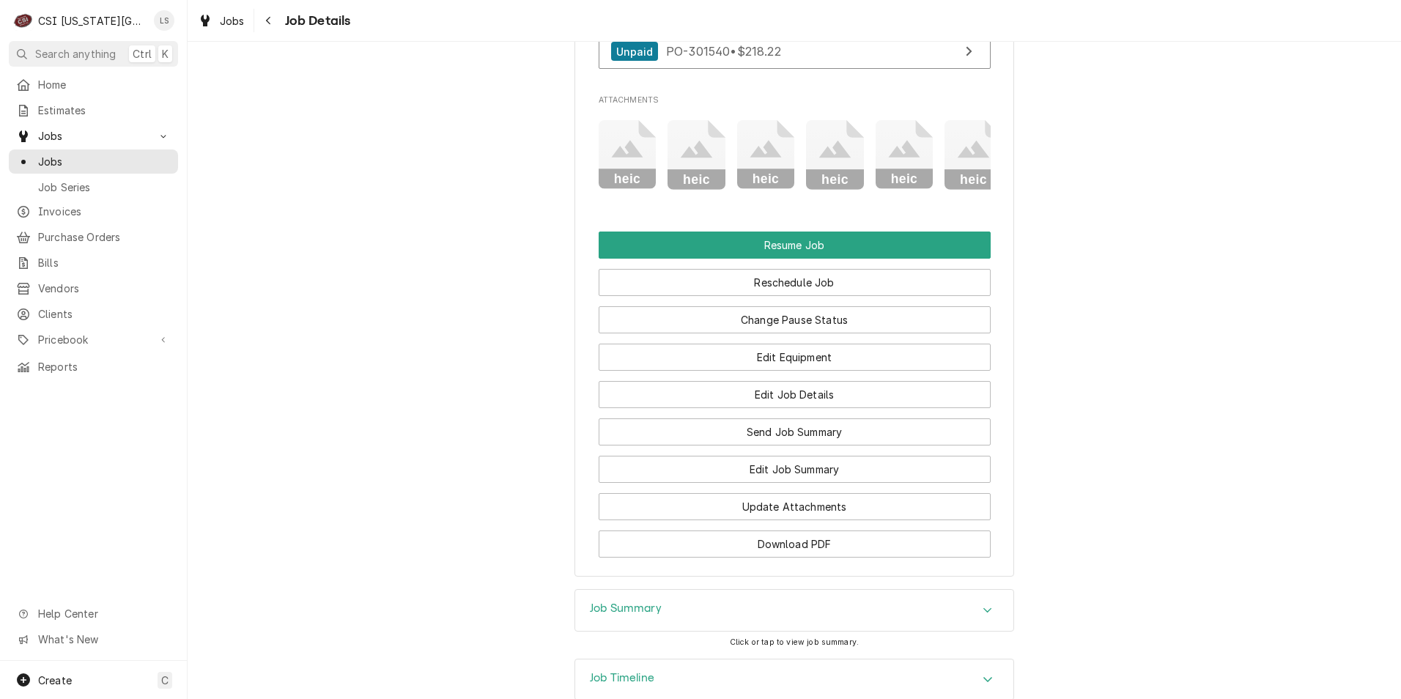
scroll to position [2086, 0]
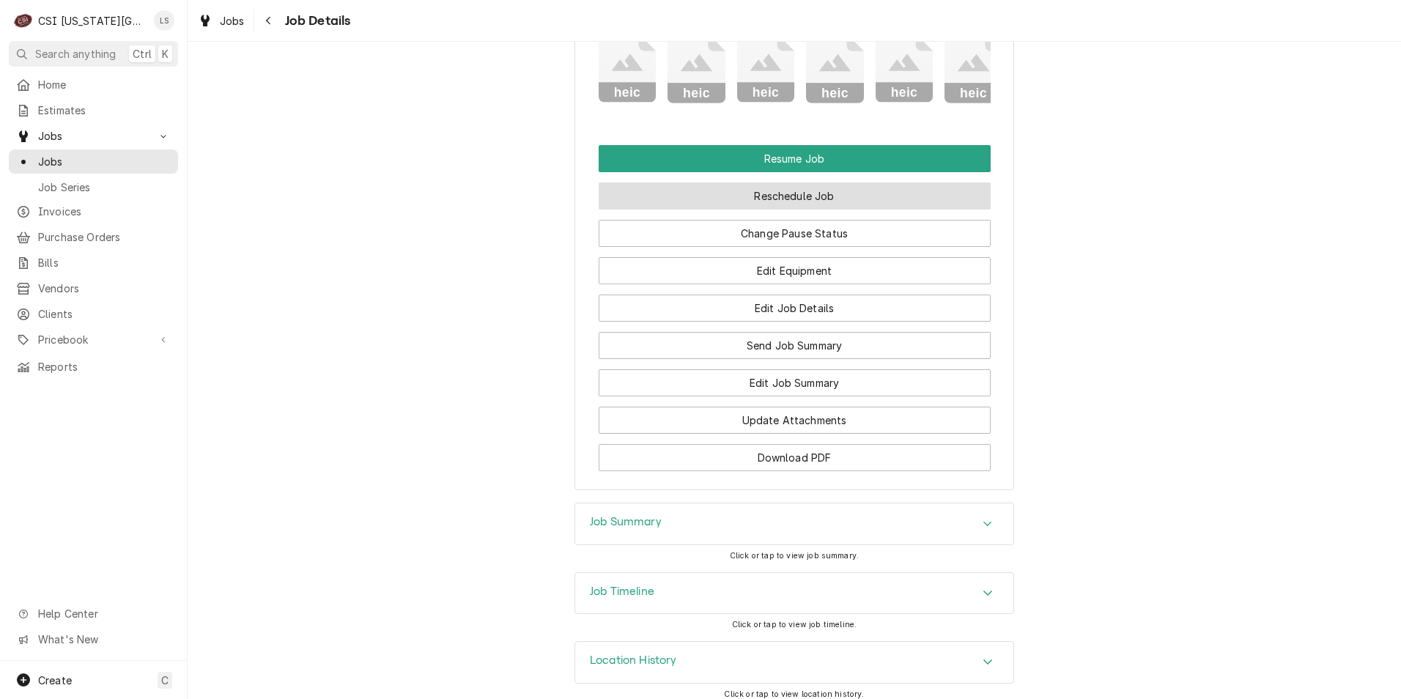
click at [833, 191] on button "Reschedule Job" at bounding box center [795, 195] width 392 height 27
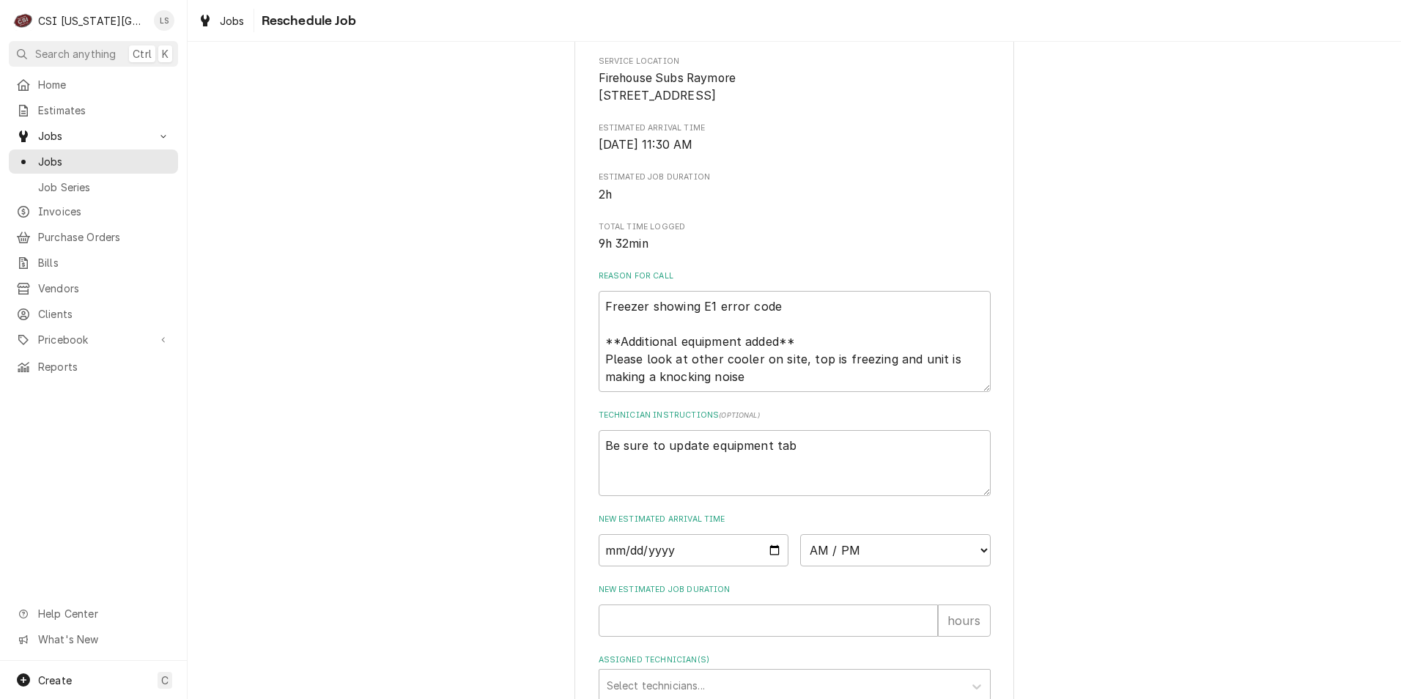
scroll to position [432, 0]
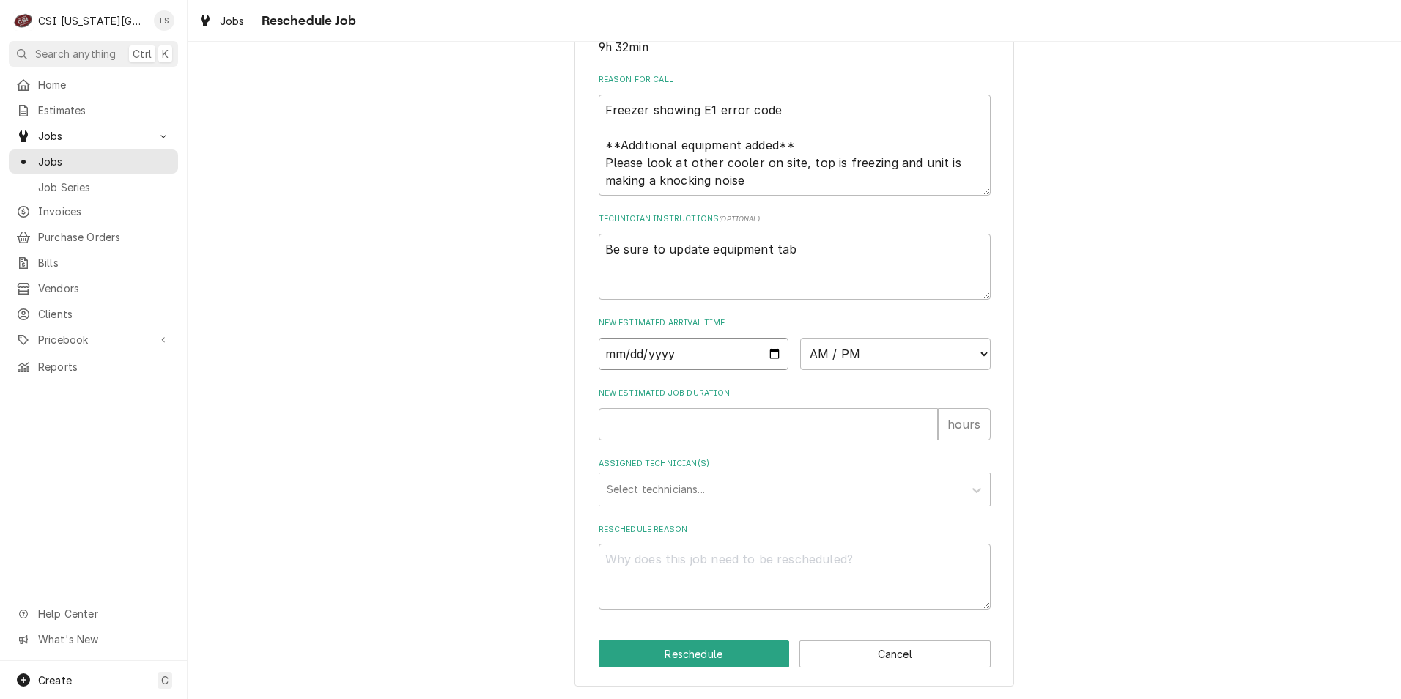
click at [768, 355] on input "Date" at bounding box center [694, 354] width 191 height 32
type input "2025-09-19"
type textarea "x"
click at [858, 364] on select "AM / PM 6:00 AM 6:15 AM 6:30 AM 6:45 AM 7:00 AM 7:15 AM 7:30 AM 7:45 AM 8:00 AM…" at bounding box center [895, 354] width 191 height 32
select select "12:45:00"
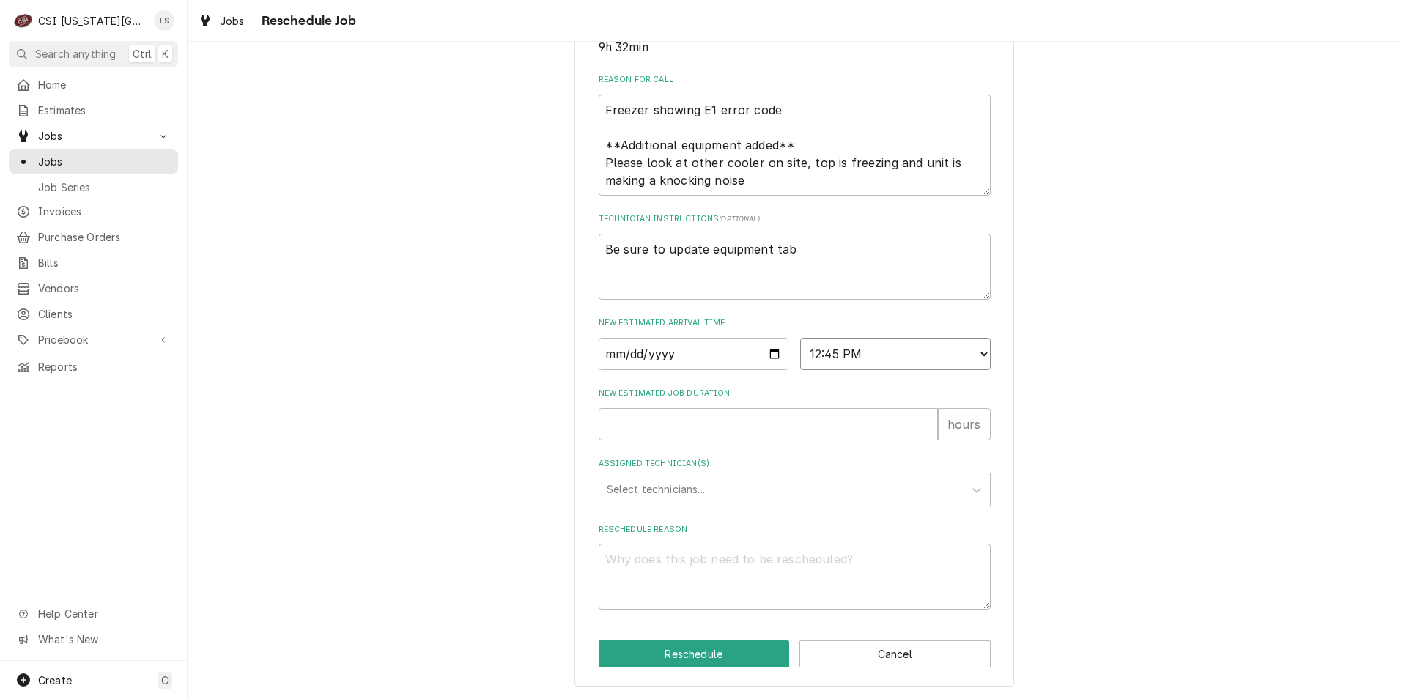
click at [800, 338] on select "AM / PM 6:00 AM 6:15 AM 6:30 AM 6:45 AM 7:00 AM 7:15 AM 7:30 AM 7:45 AM 8:00 AM…" at bounding box center [895, 354] width 191 height 32
click at [810, 428] on input "New Estimated Job Duration" at bounding box center [768, 424] width 339 height 32
type textarea "x"
type input "2"
click at [794, 494] on div "Assigned Technician(s)" at bounding box center [782, 489] width 350 height 26
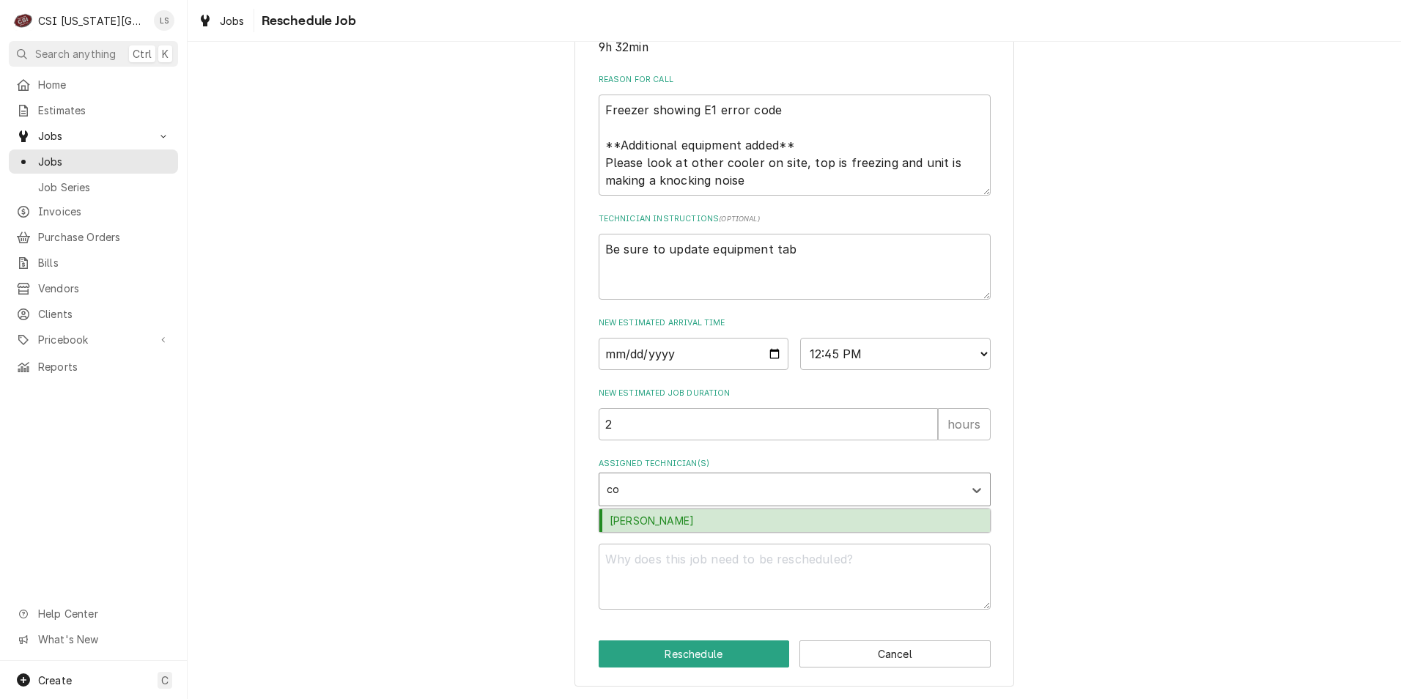
type input "cod"
click at [786, 526] on div "Cody Davis" at bounding box center [795, 520] width 391 height 23
type textarea "x"
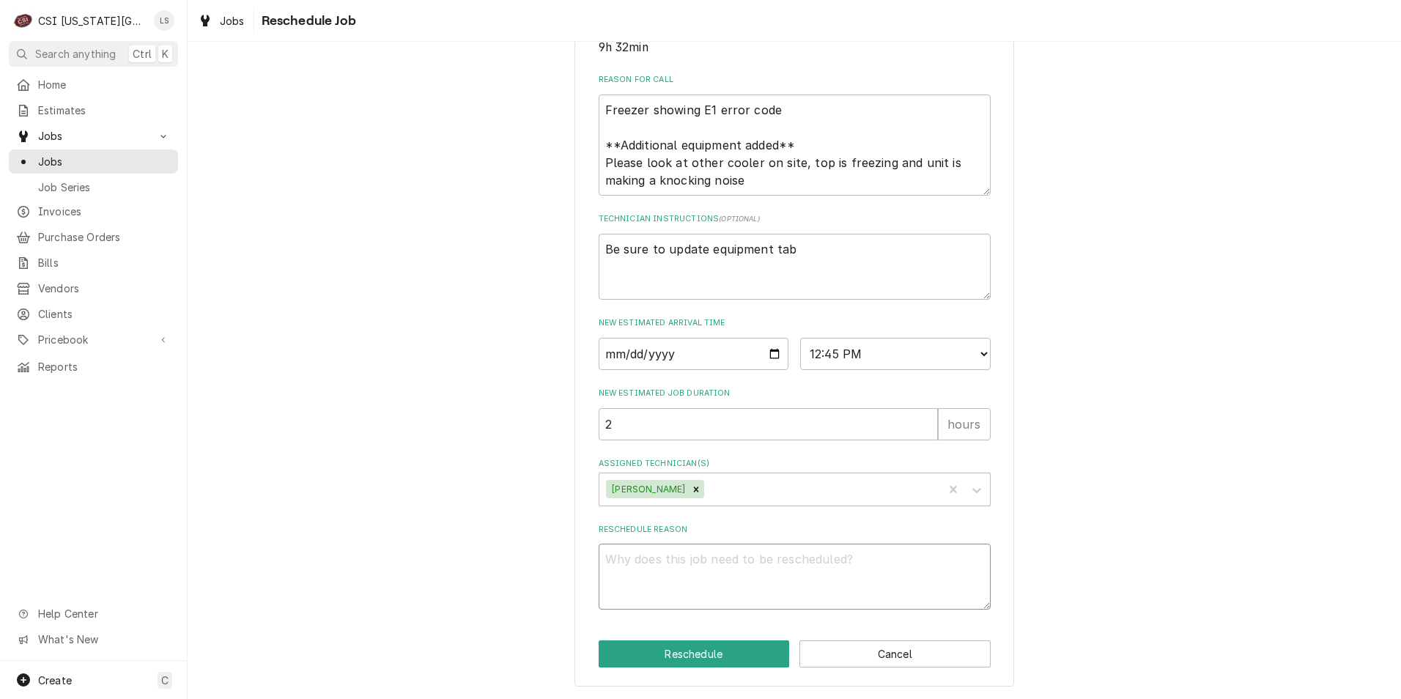
click at [809, 564] on textarea "Reschedule Reason" at bounding box center [795, 577] width 392 height 66
type textarea "x"
type textarea "R"
type textarea "x"
type textarea "Re"
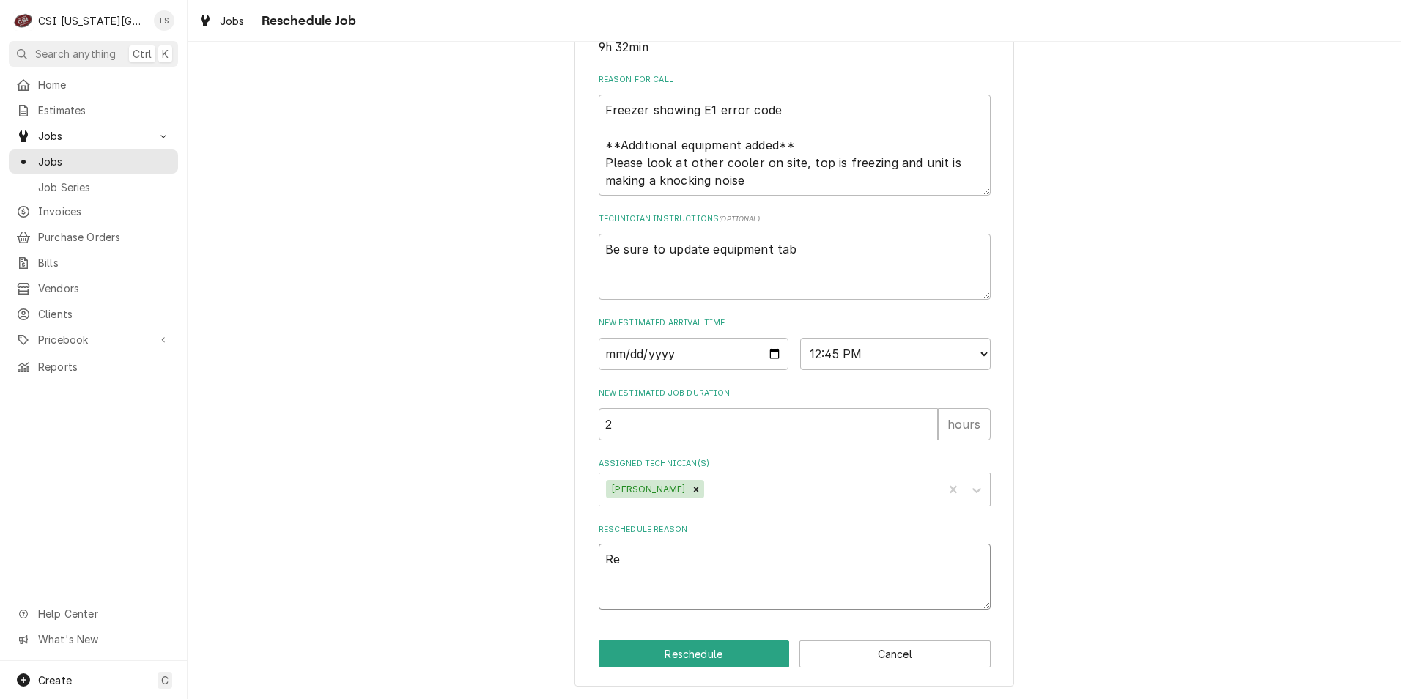
type textarea "x"
type textarea "Ret"
type textarea "x"
type textarea "Retur"
type textarea "x"
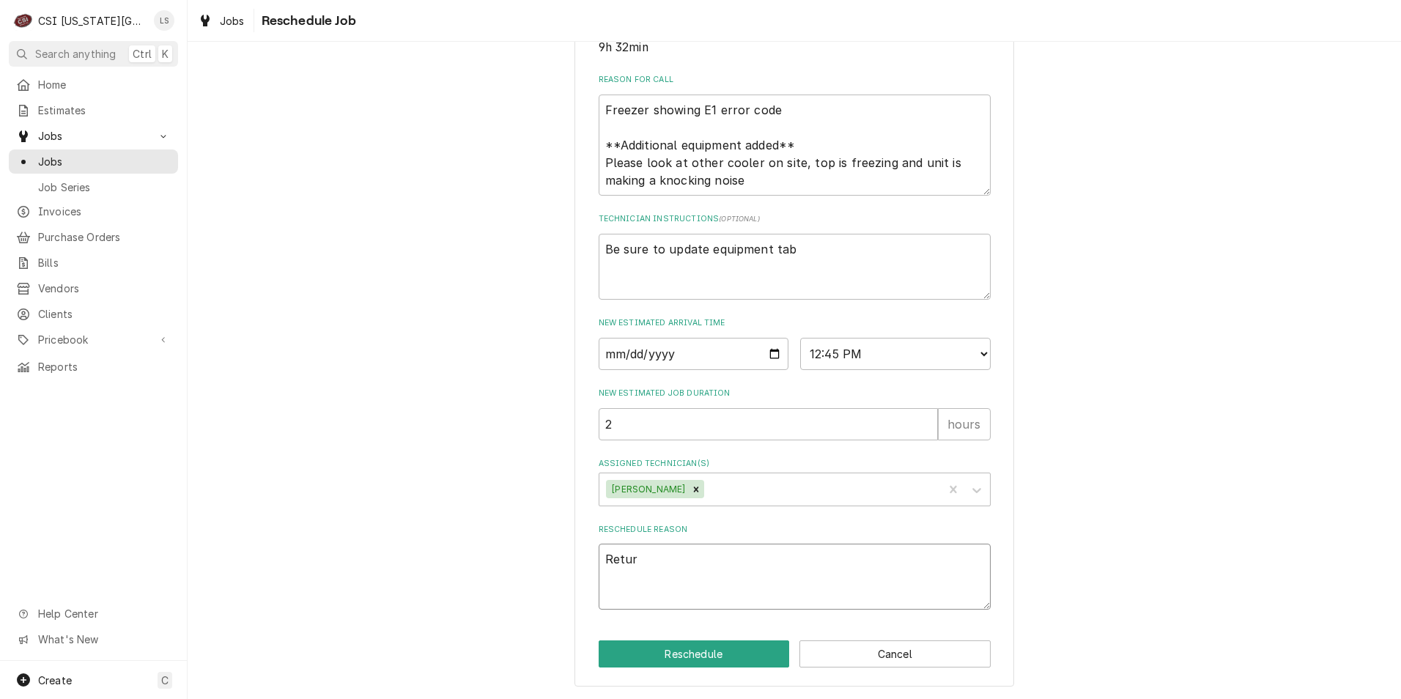
type textarea "Return"
type textarea "x"
type textarea "Return"
type textarea "x"
type textarea "Return f"
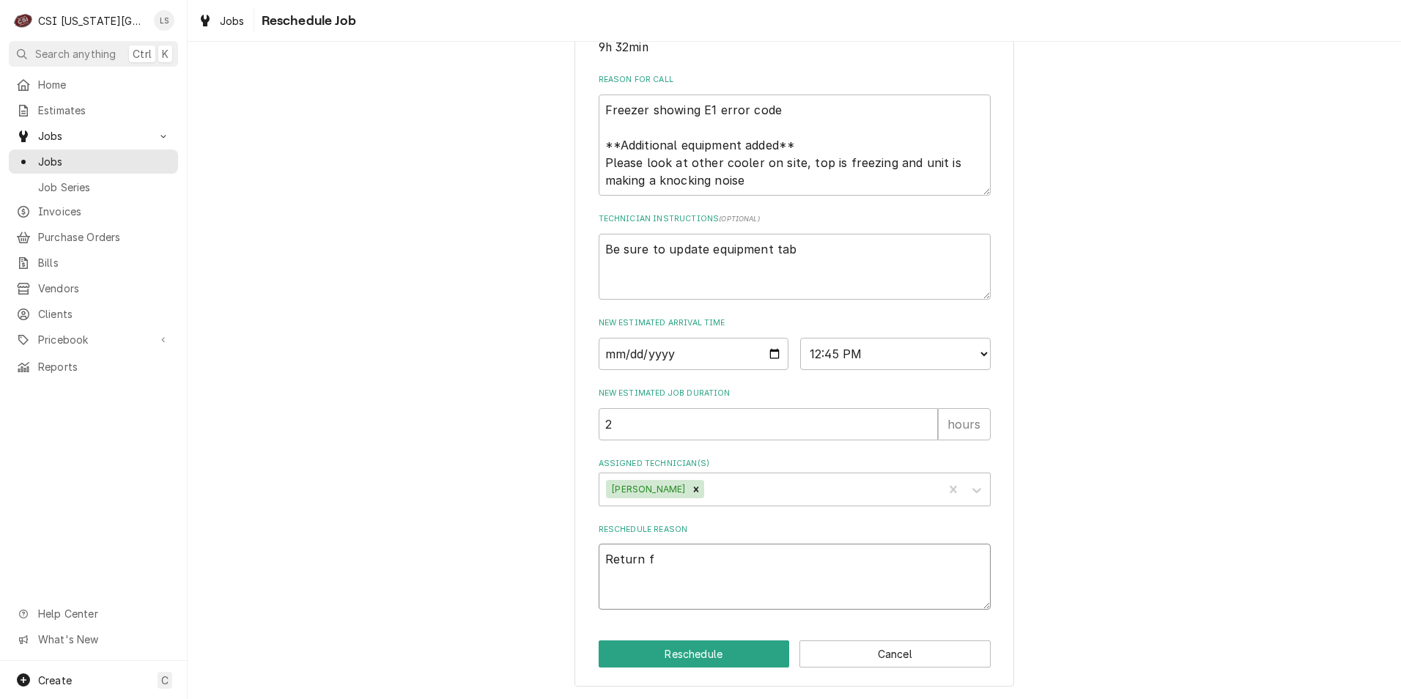
type textarea "x"
type textarea "Return fo"
type textarea "x"
type textarea "Return for"
type textarea "x"
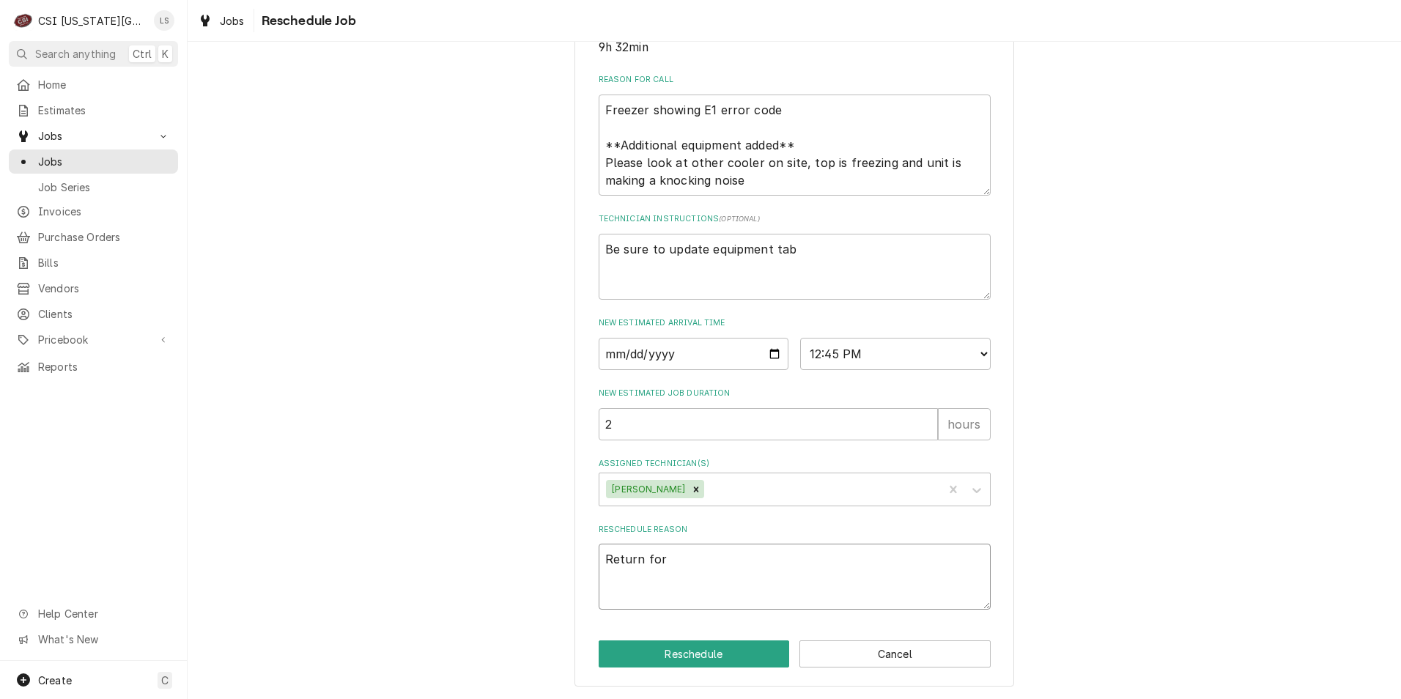
type textarea "Return for"
type textarea "x"
type textarea "Return for r"
type textarea "x"
type textarea "Return for re"
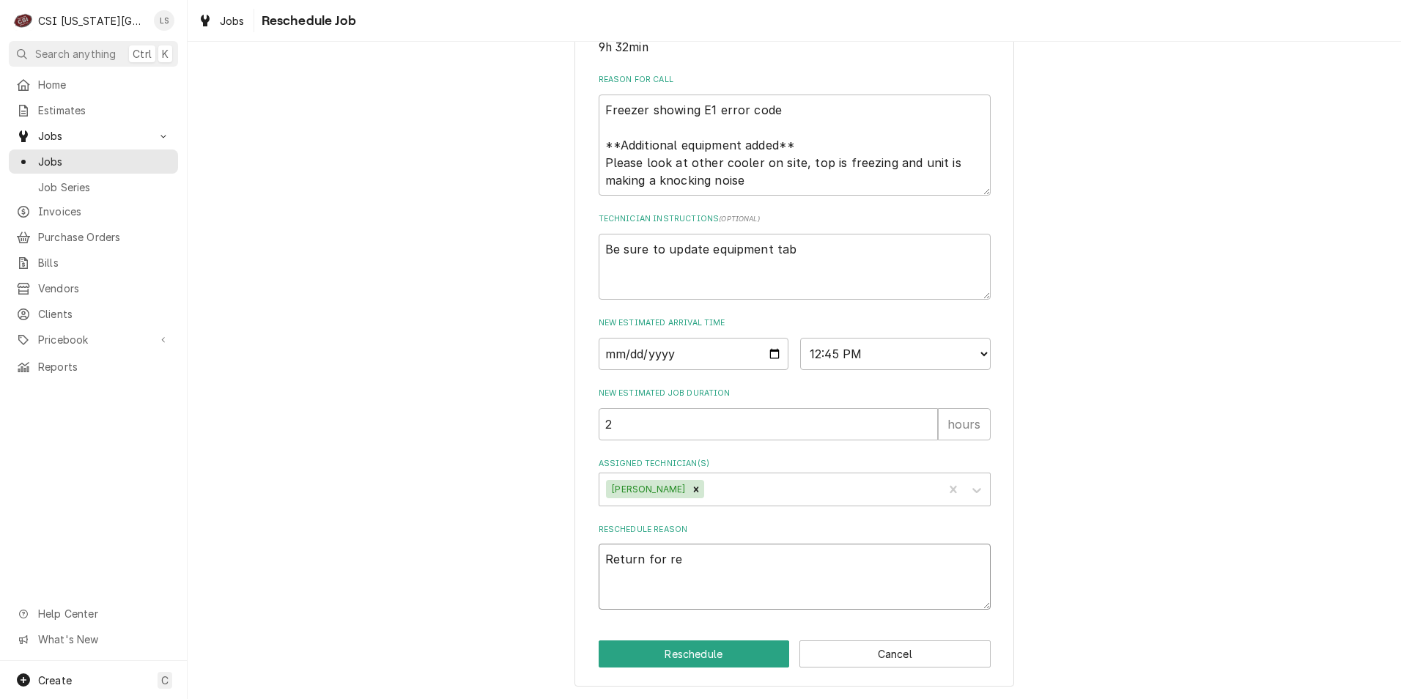
type textarea "x"
type textarea "Return for rep"
type textarea "x"
type textarea "Return for repa"
type textarea "x"
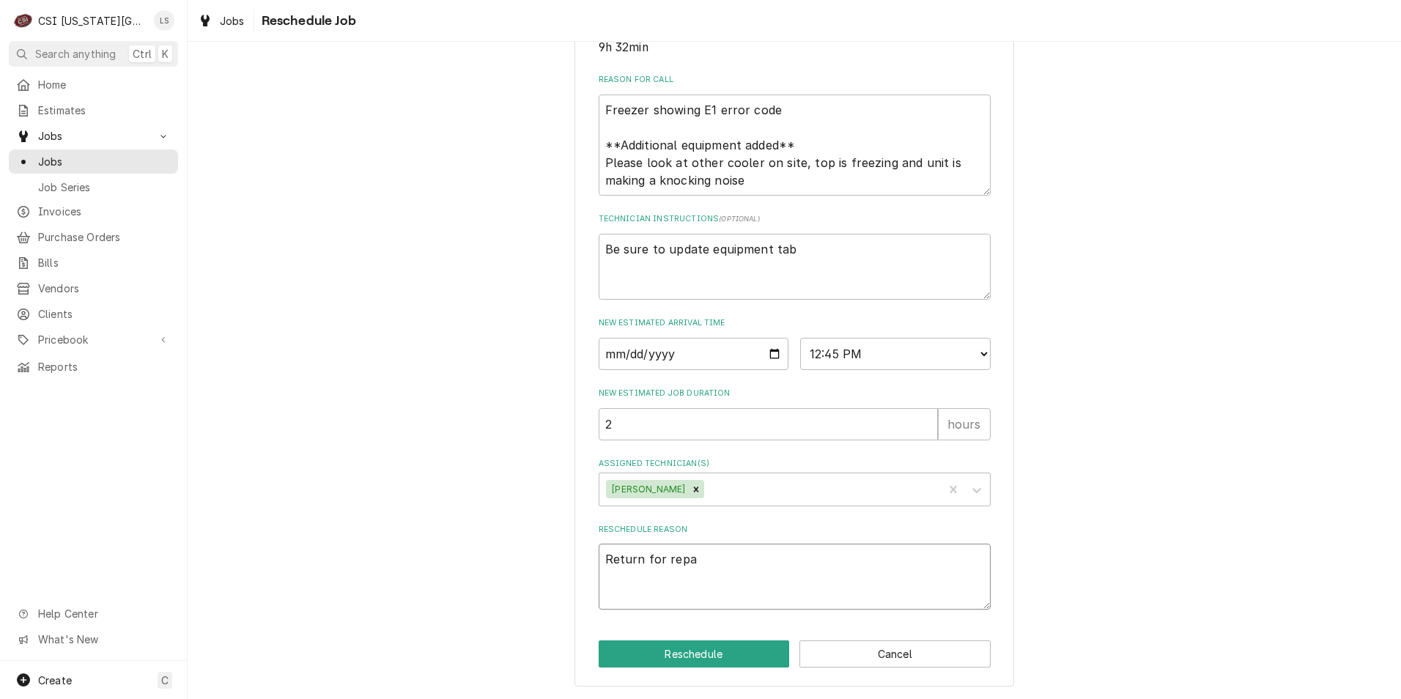
type textarea "Return for repar"
type textarea "x"
type textarea "Return for repa"
type textarea "x"
type textarea "Return for repai"
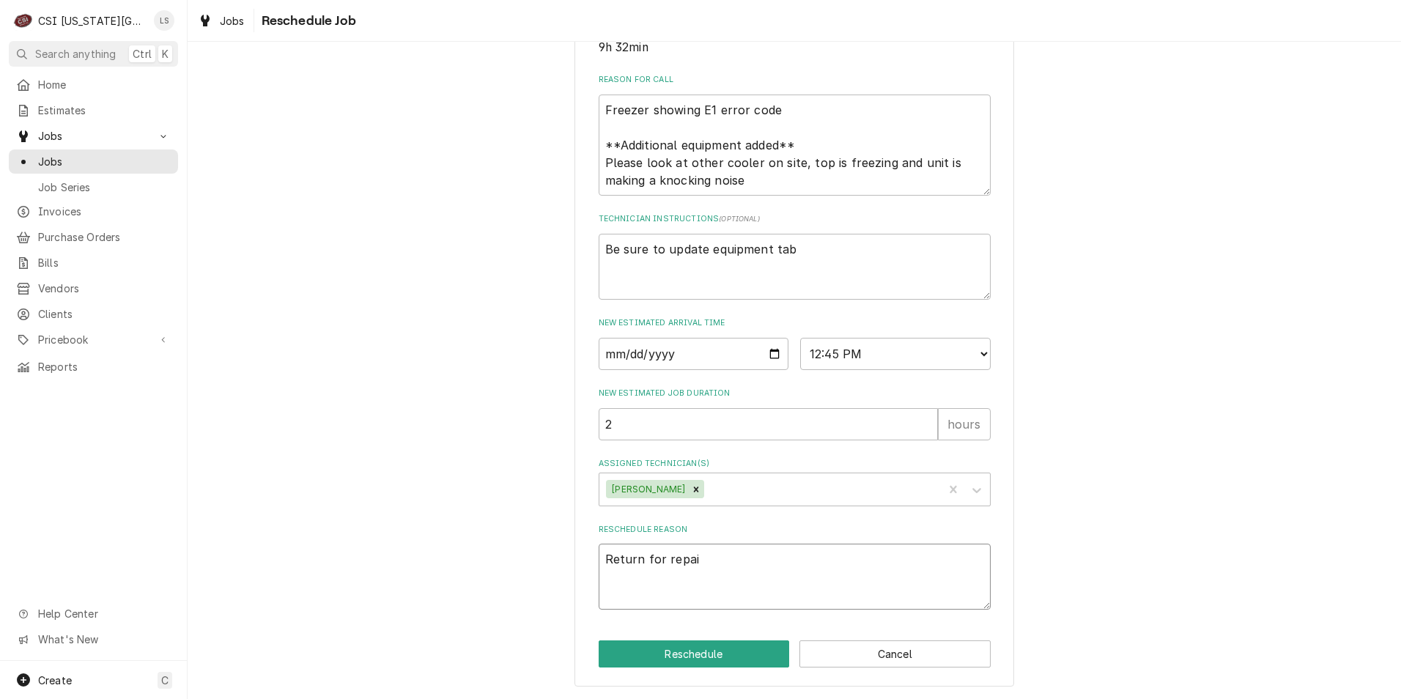
type textarea "x"
type textarea "Return for repair"
type textarea "x"
type textarea "Return for repairs"
click at [719, 649] on button "Reschedule" at bounding box center [694, 654] width 191 height 27
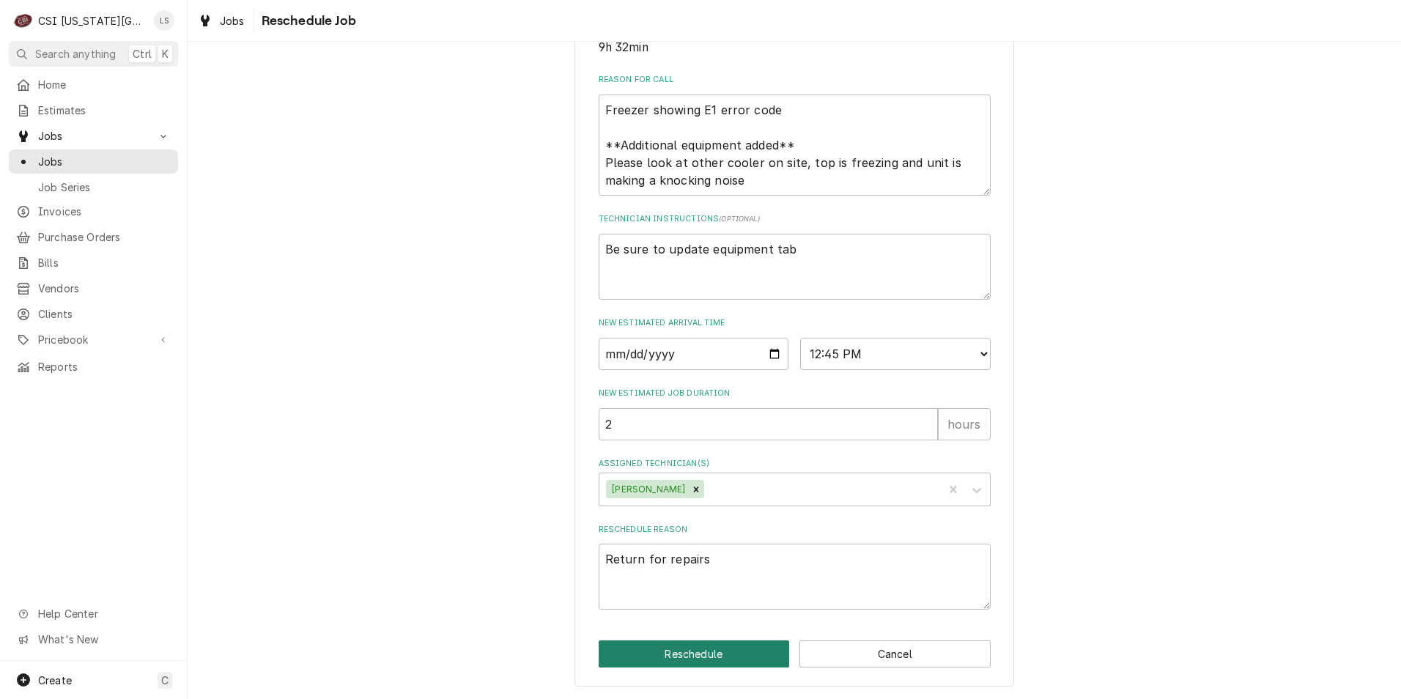
type textarea "x"
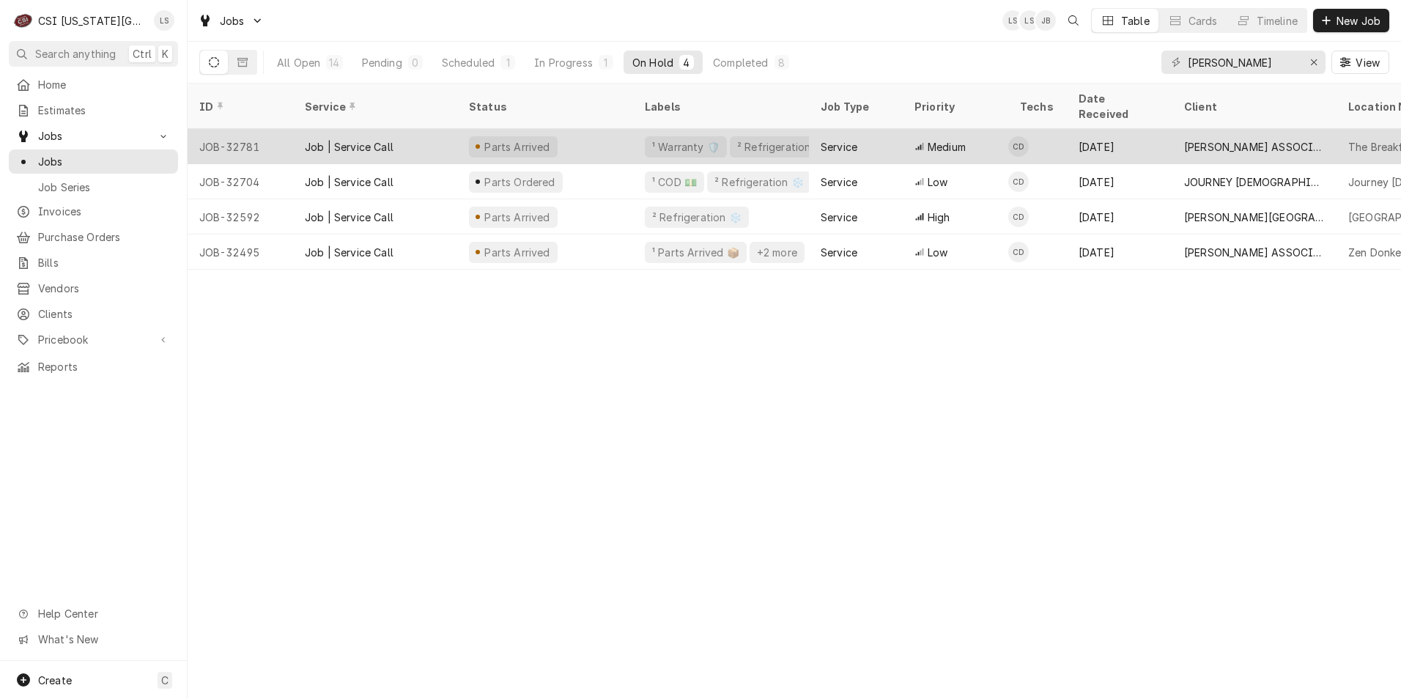
click at [1003, 129] on div "Medium" at bounding box center [956, 146] width 106 height 35
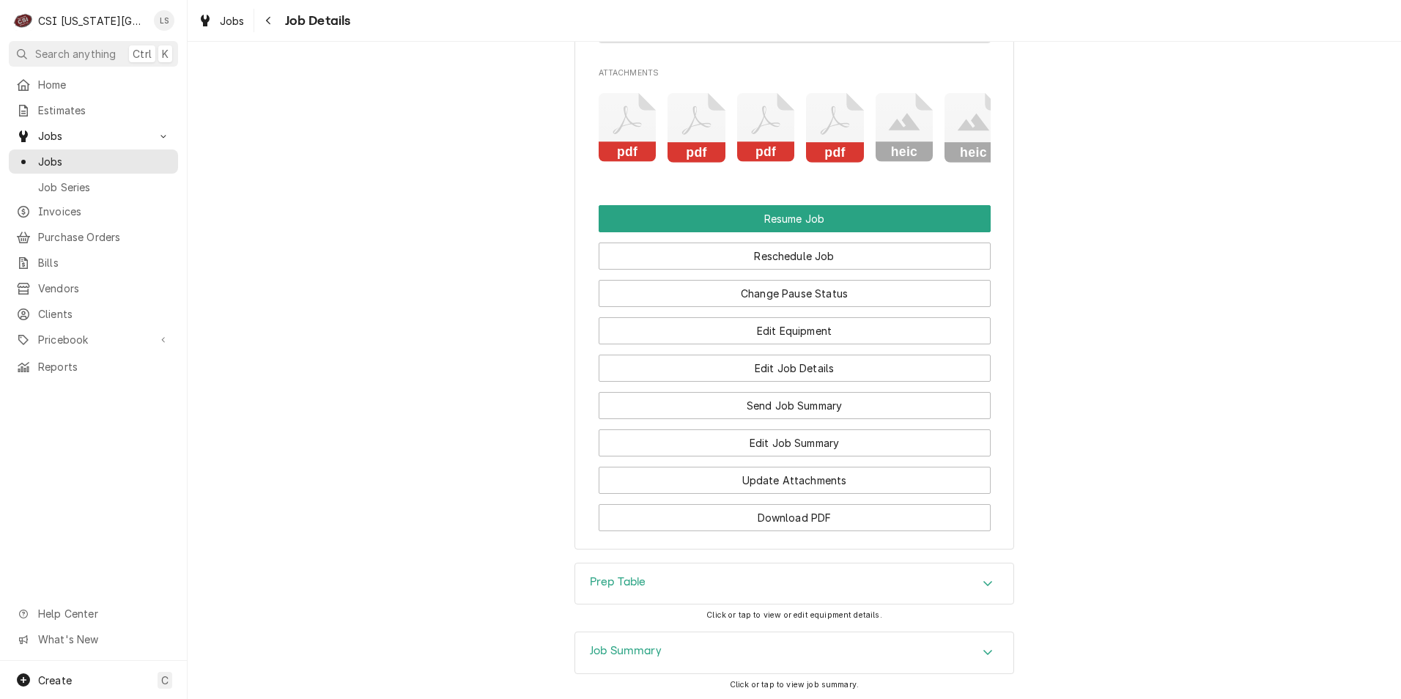
scroll to position [2600, 0]
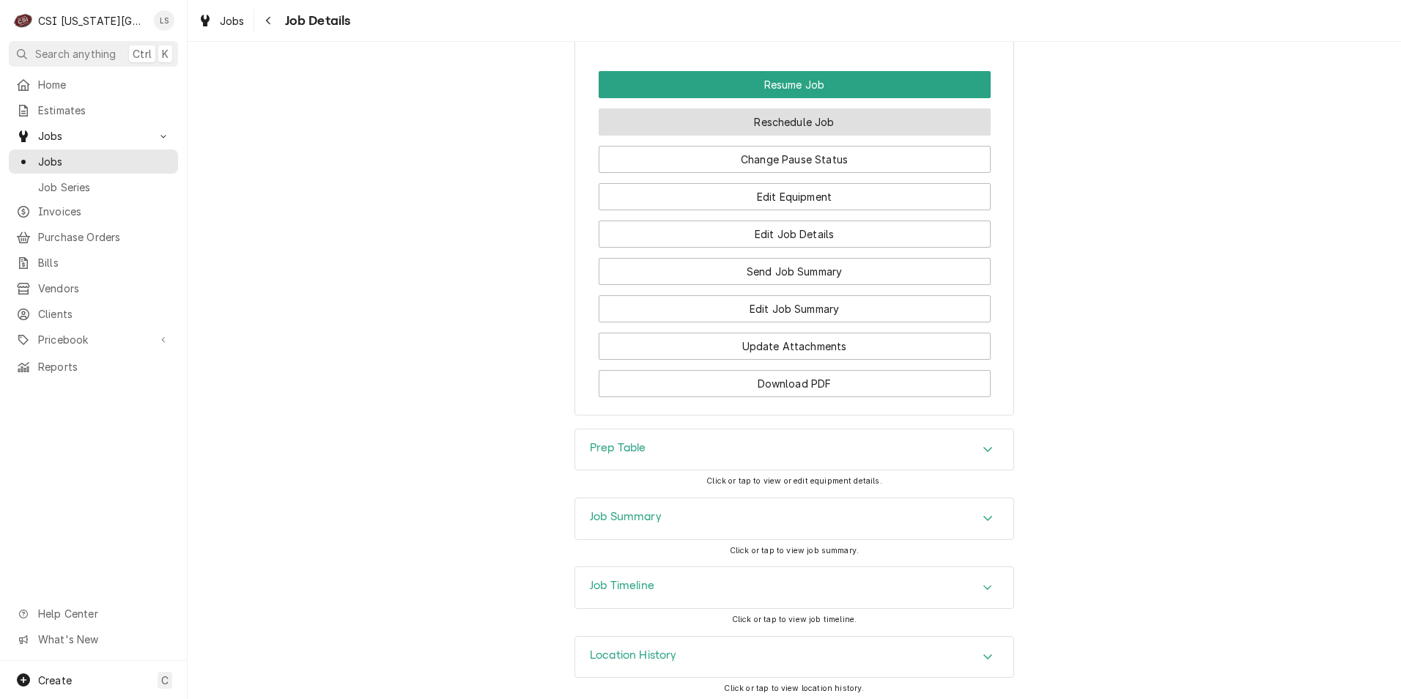
click at [754, 109] on button "Reschedule Job" at bounding box center [795, 121] width 392 height 27
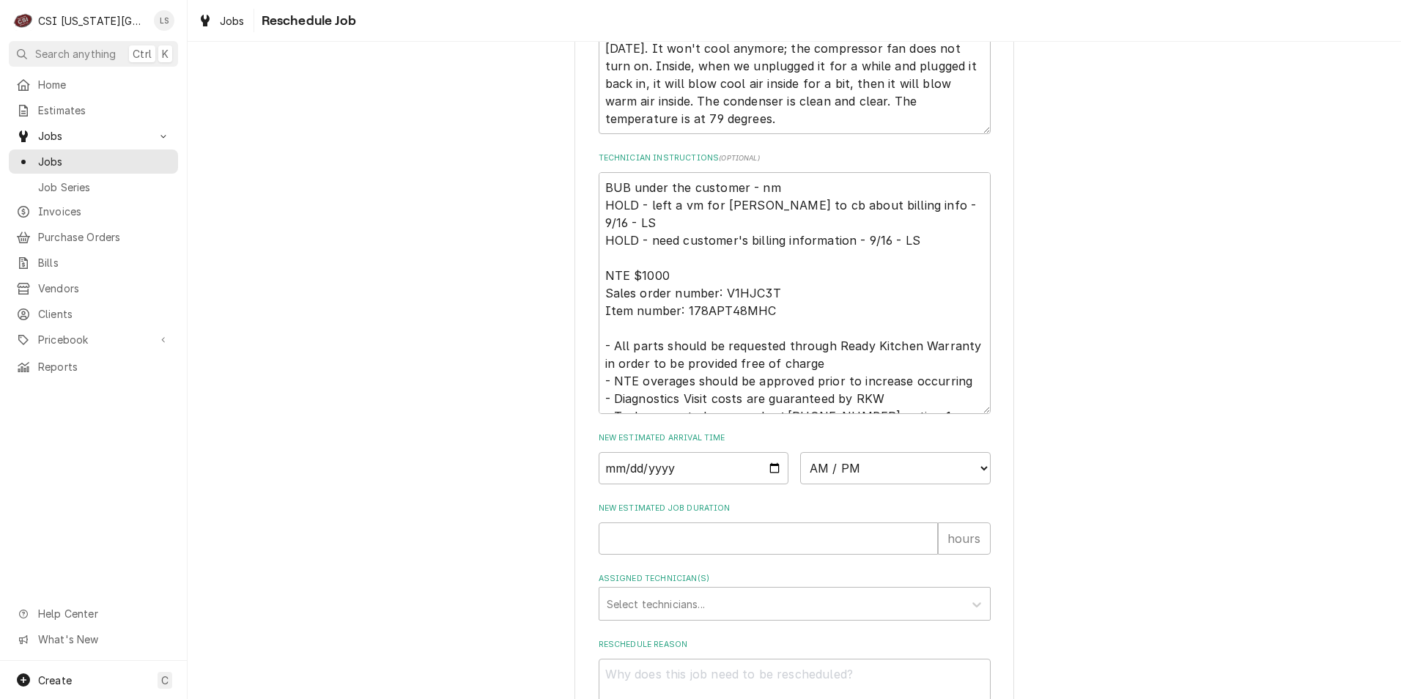
scroll to position [675, 0]
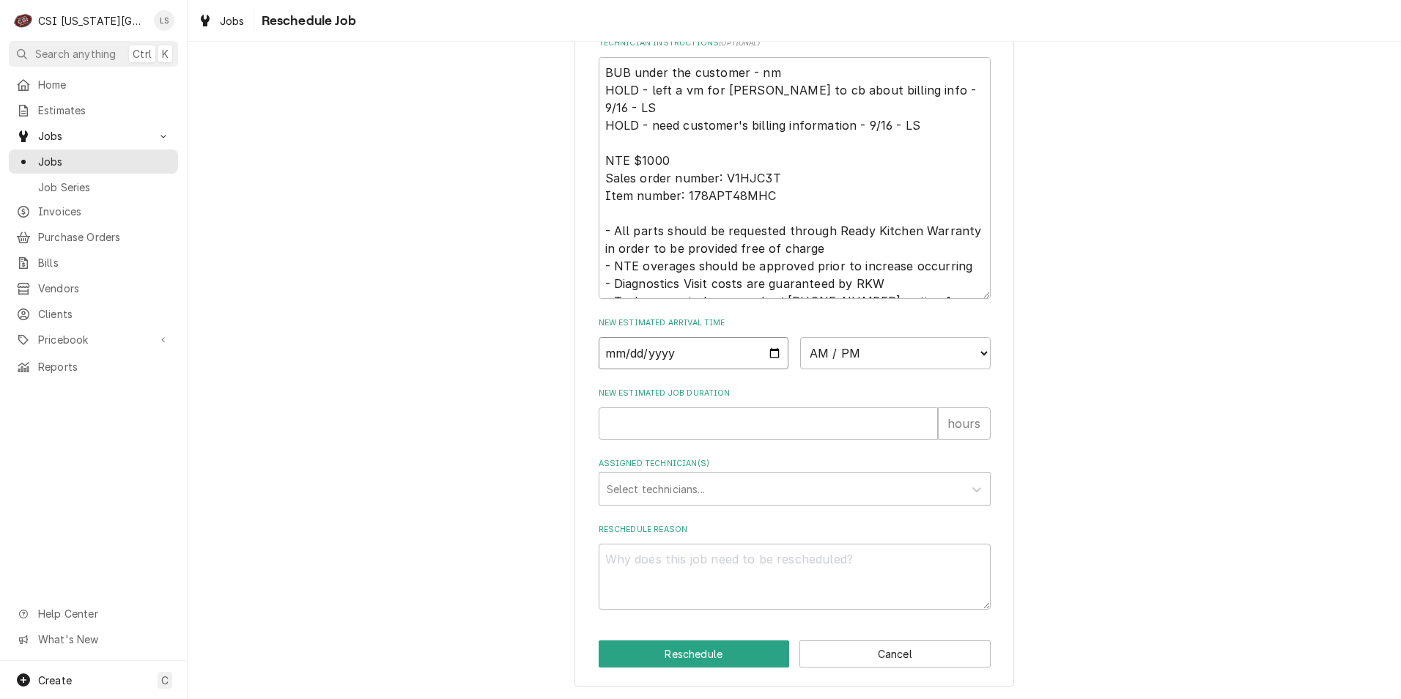
click at [770, 355] on input "Date" at bounding box center [694, 353] width 191 height 32
type textarea "x"
type input "[DATE]"
click at [891, 361] on select "AM / PM 6:00 AM 6:15 AM 6:30 AM 6:45 AM 7:00 AM 7:15 AM 7:30 AM 7:45 AM 8:00 AM…" at bounding box center [895, 353] width 191 height 32
select select "07:00:00"
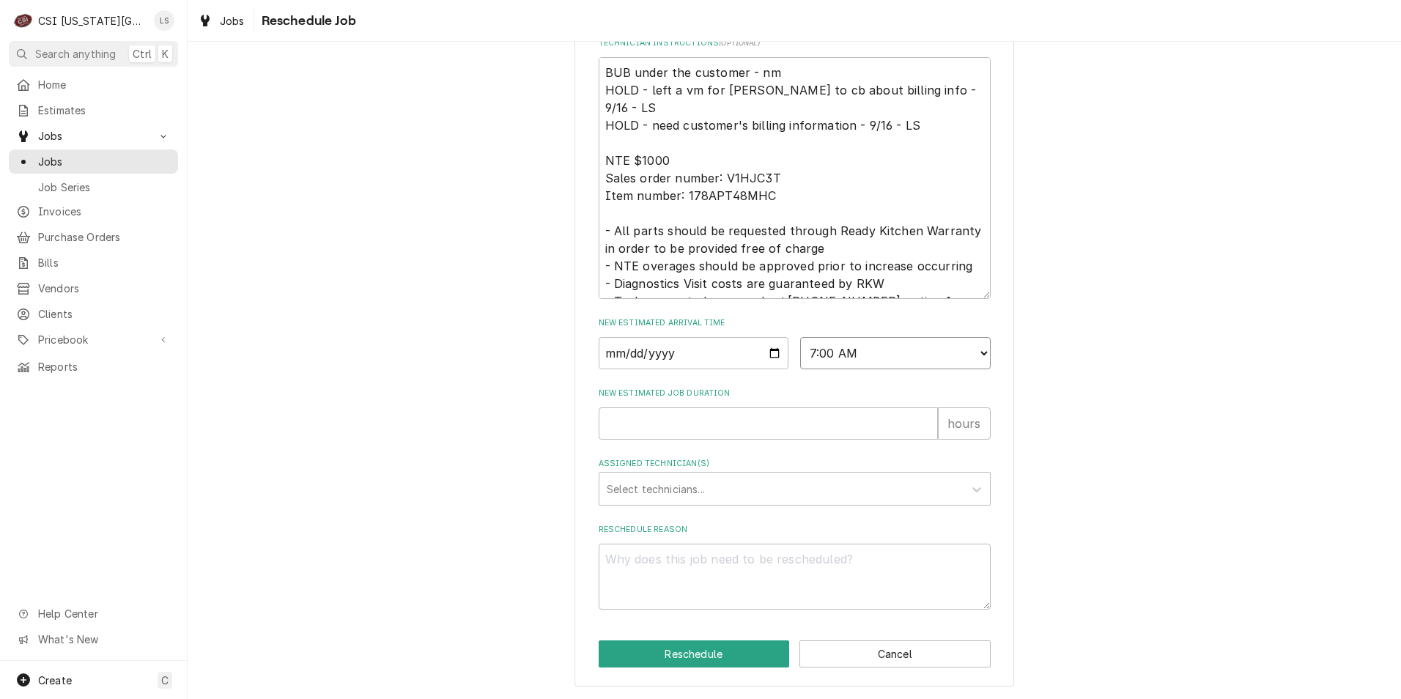
click at [800, 337] on select "AM / PM 6:00 AM 6:15 AM 6:30 AM 6:45 AM 7:00 AM 7:15 AM 7:30 AM 7:45 AM 8:00 AM…" at bounding box center [895, 353] width 191 height 32
click at [857, 424] on input "New Estimated Job Duration" at bounding box center [768, 424] width 339 height 32
type textarea "x"
type input "2"
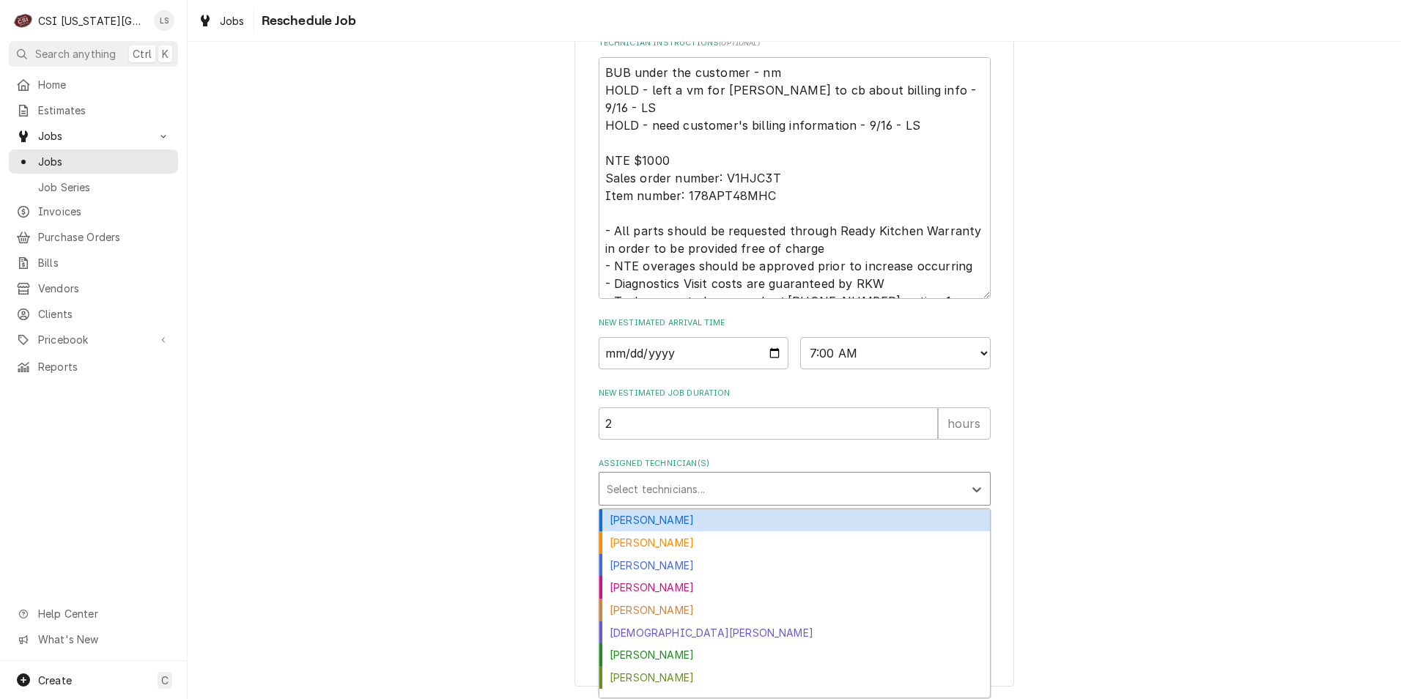
click at [808, 490] on div "Assigned Technician(s)" at bounding box center [782, 489] width 350 height 26
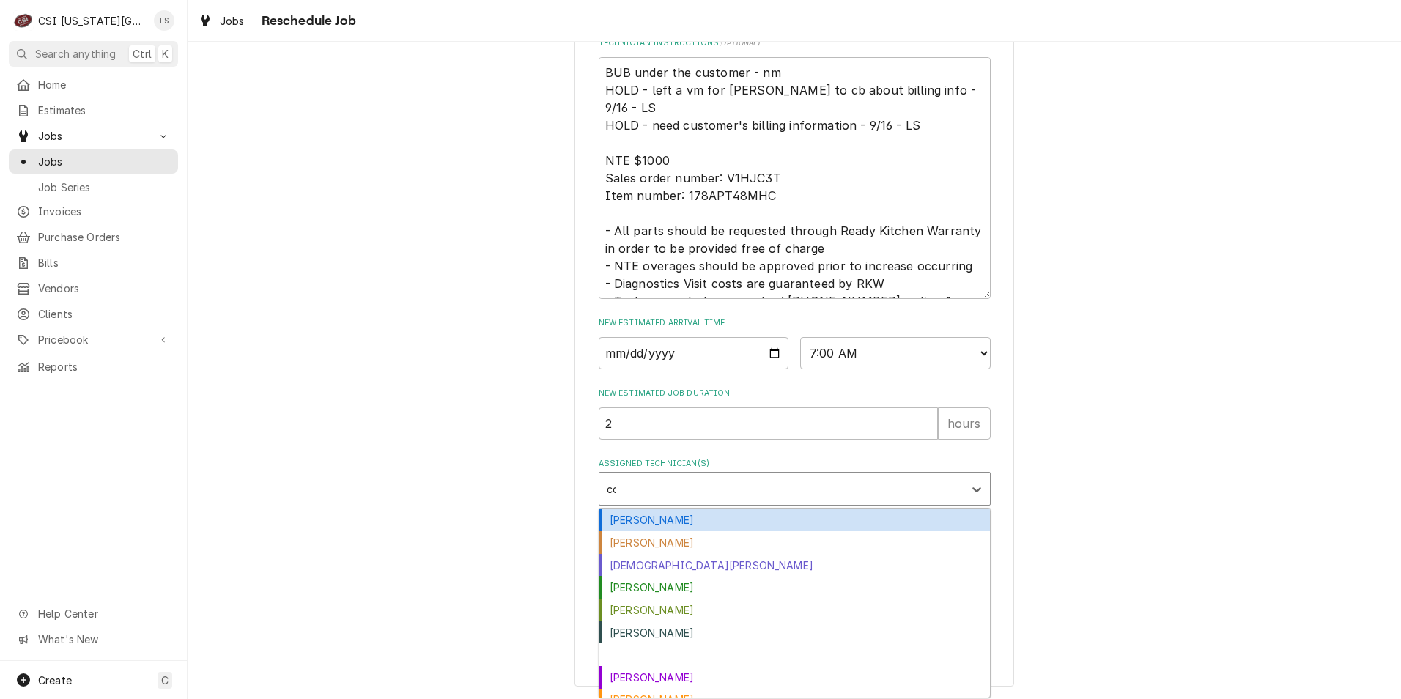
type input "cod"
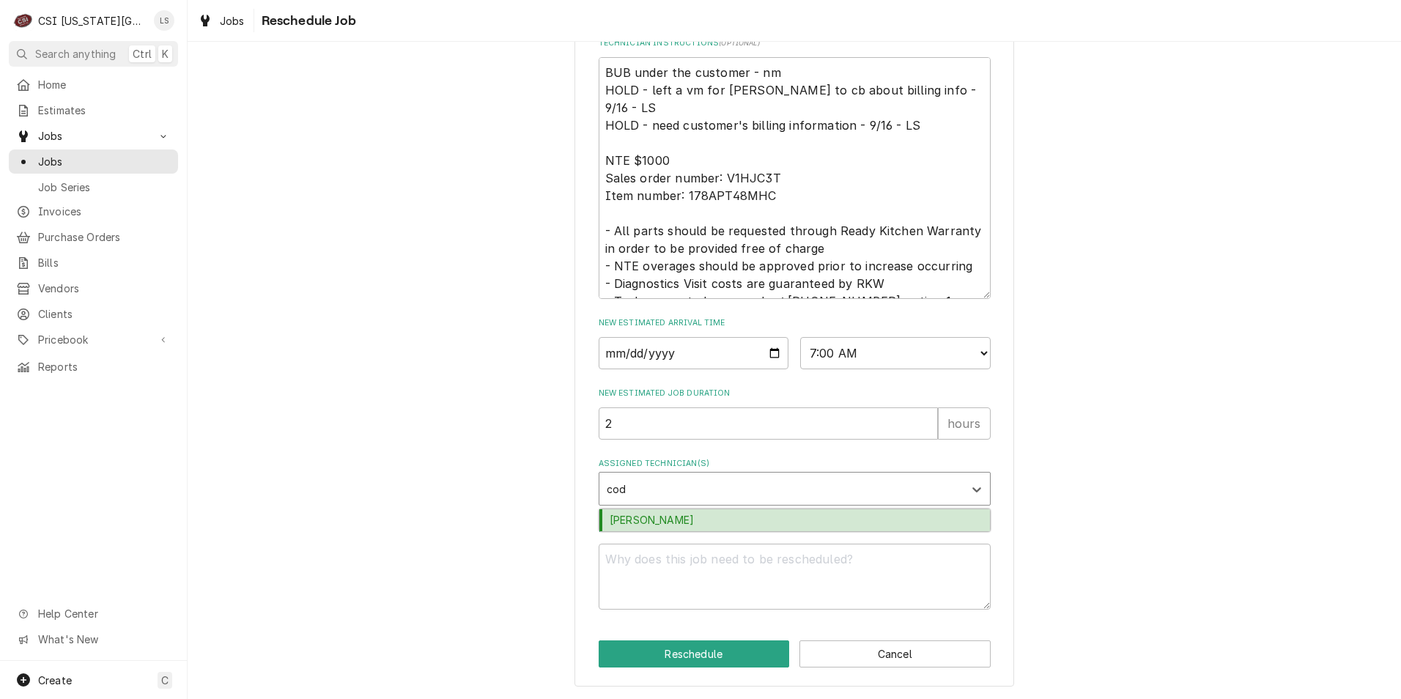
click at [792, 524] on div "Cody Davis" at bounding box center [795, 520] width 391 height 23
type textarea "x"
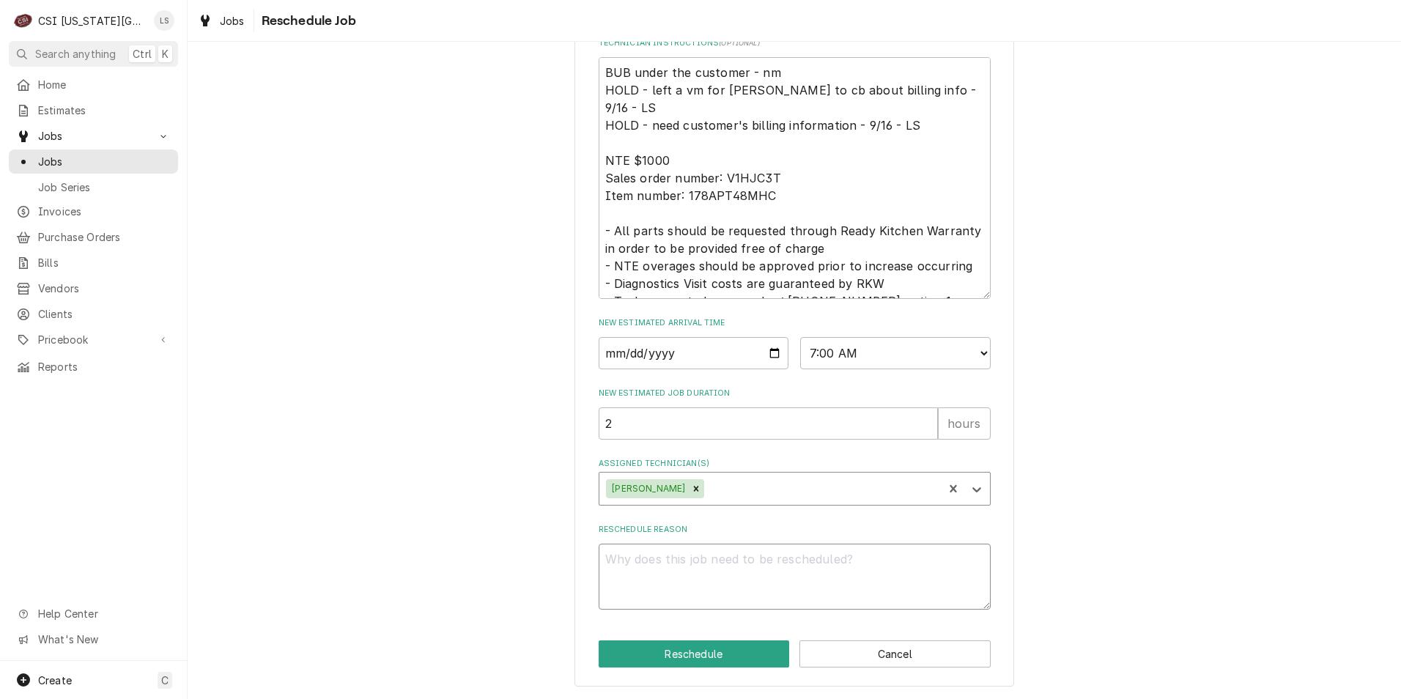
click at [800, 561] on textarea "Reschedule Reason" at bounding box center [795, 577] width 392 height 66
type textarea "x"
type textarea "R"
type textarea "x"
type textarea "RE"
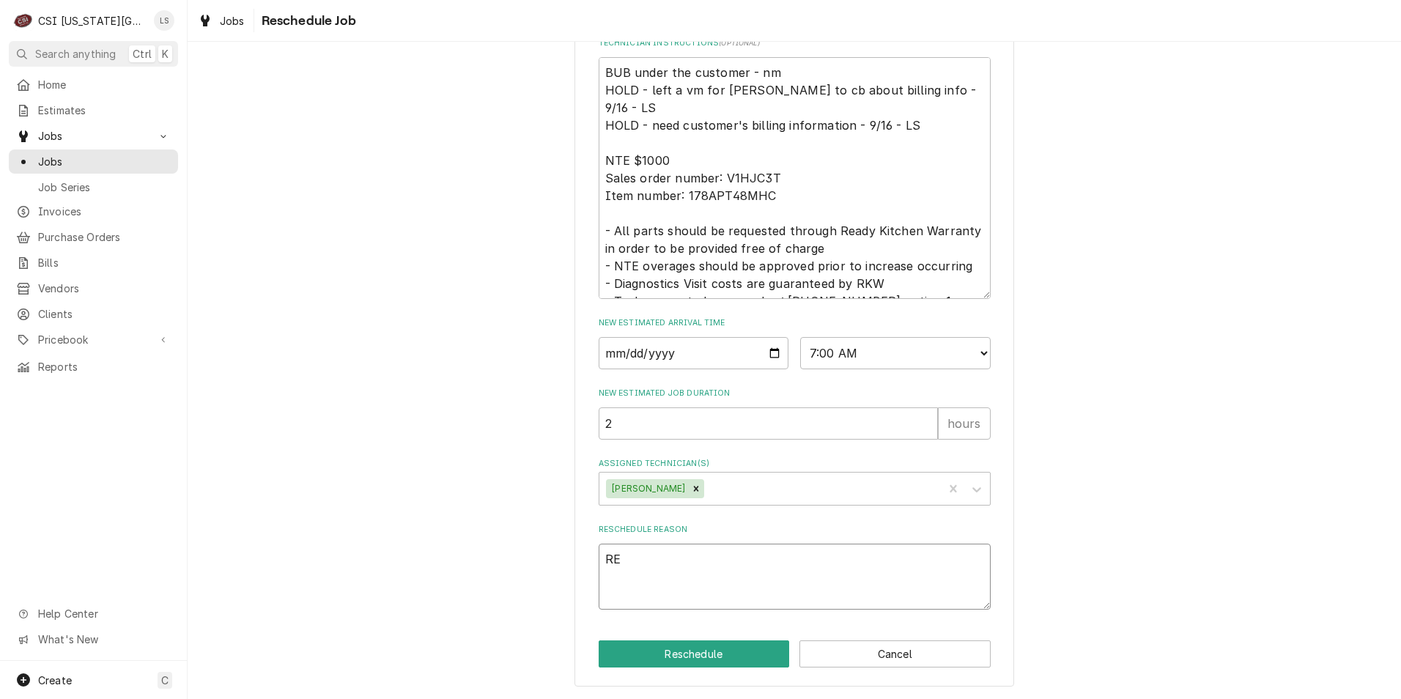
type textarea "x"
type textarea "REt"
type textarea "x"
type textarea "REtu"
type textarea "x"
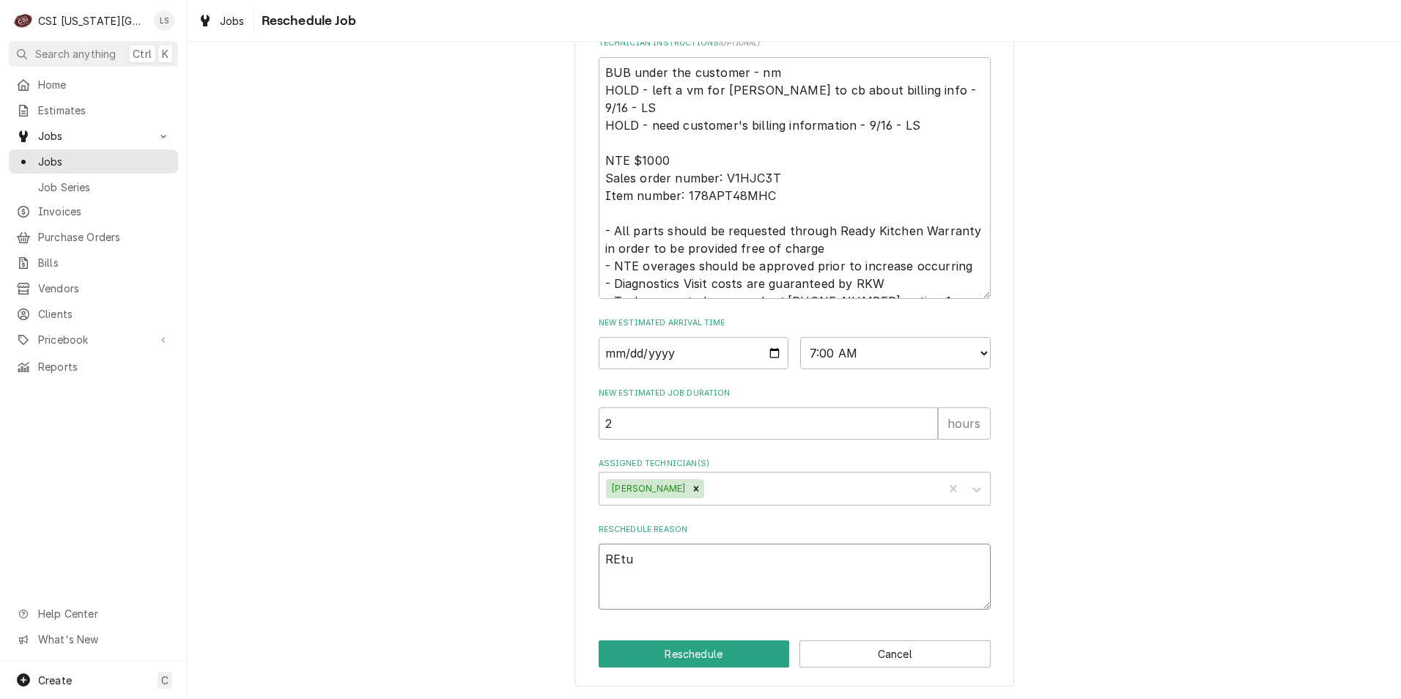
type textarea "REtur"
type textarea "x"
type textarea "REturn"
type textarea "x"
type textarea "REturn"
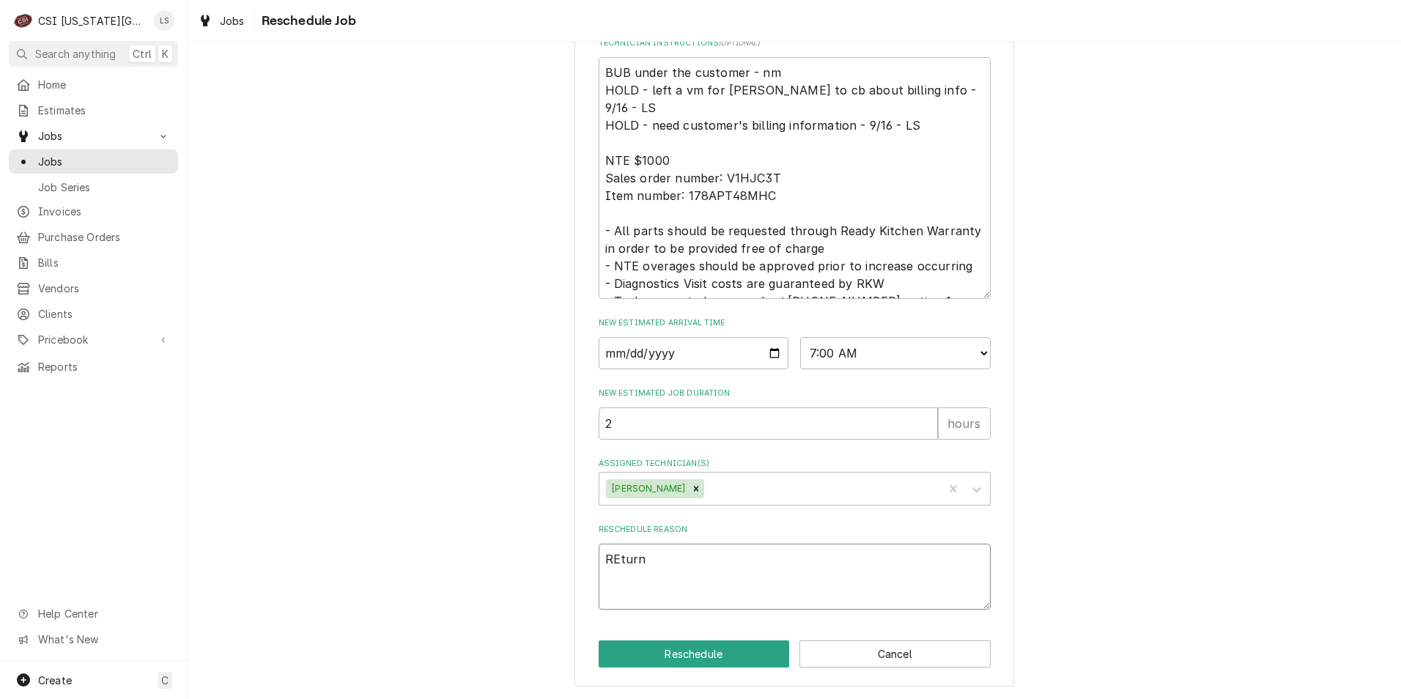
type textarea "x"
type textarea "REturn"
type textarea "x"
type textarea "REtur"
type textarea "x"
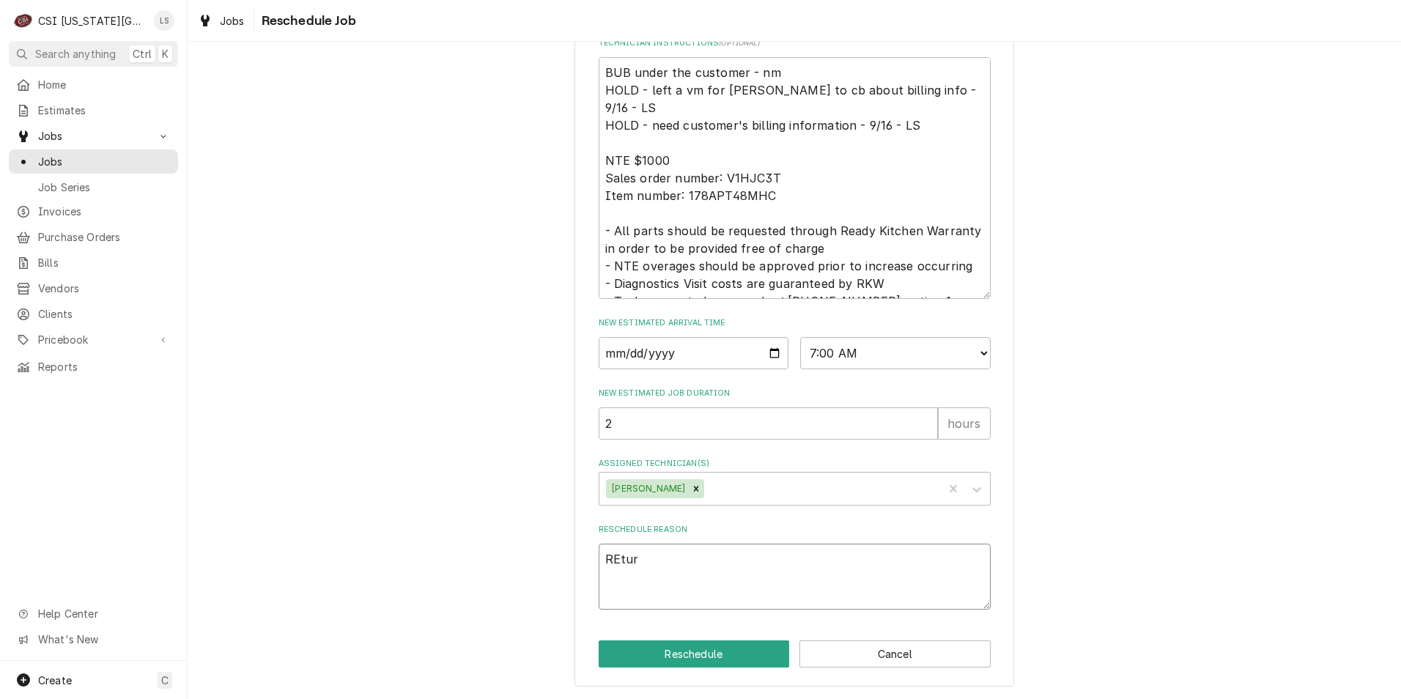
type textarea "REtu"
type textarea "x"
type textarea "REt"
type textarea "x"
type textarea "RE"
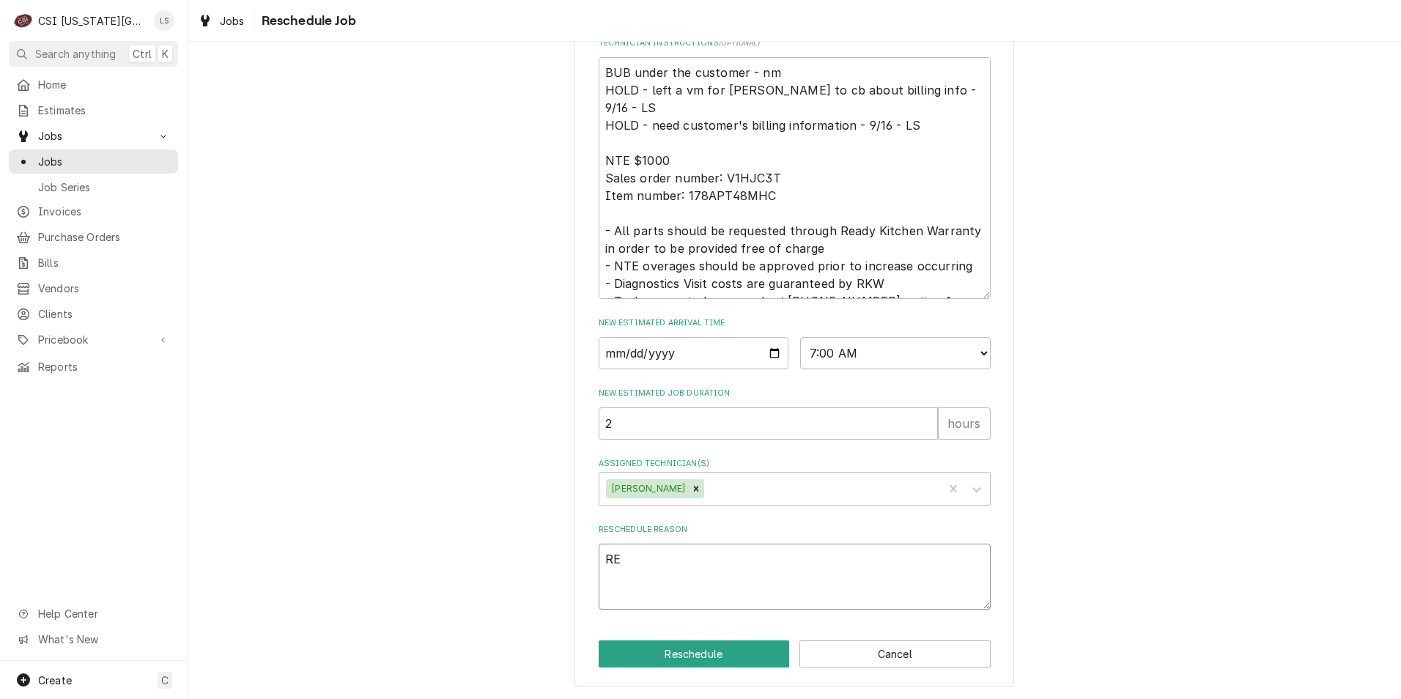
type textarea "x"
type textarea "R"
type textarea "x"
type textarea "Re"
type textarea "x"
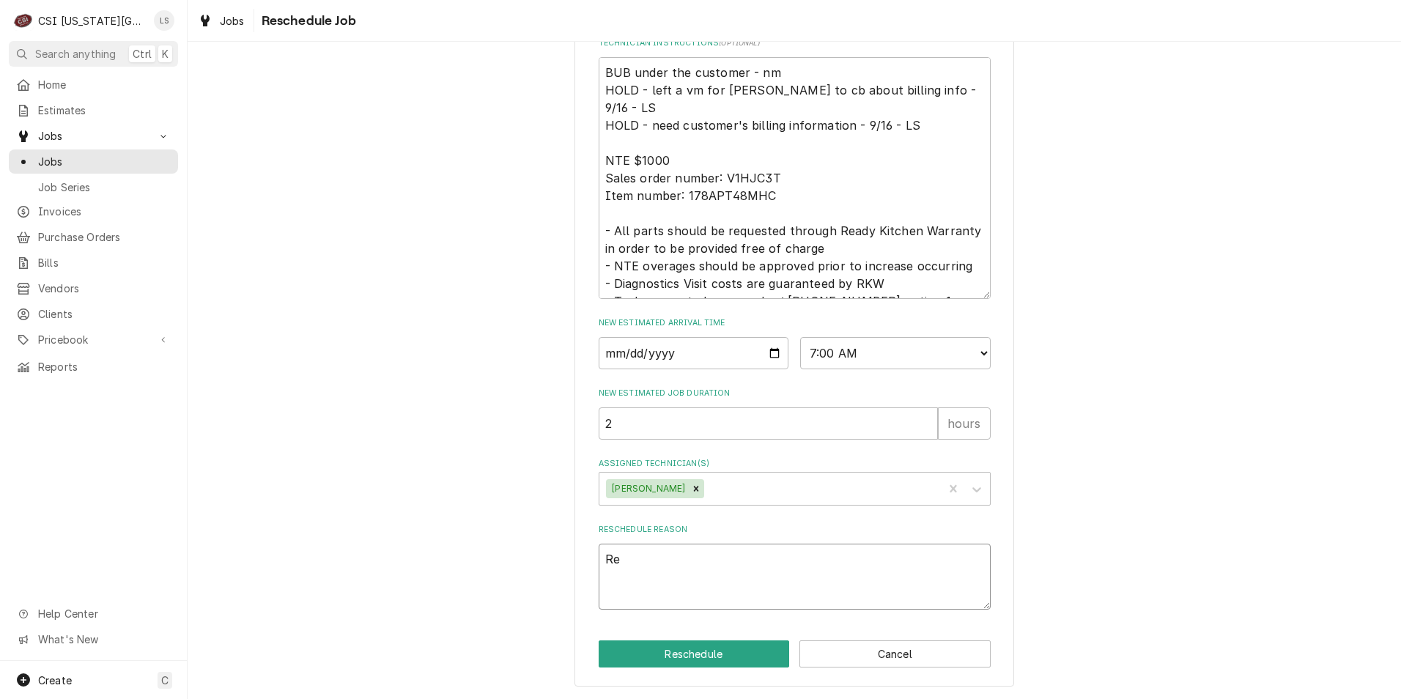
type textarea "Ret"
type textarea "x"
type textarea "Retu"
type textarea "x"
type textarea "Retur"
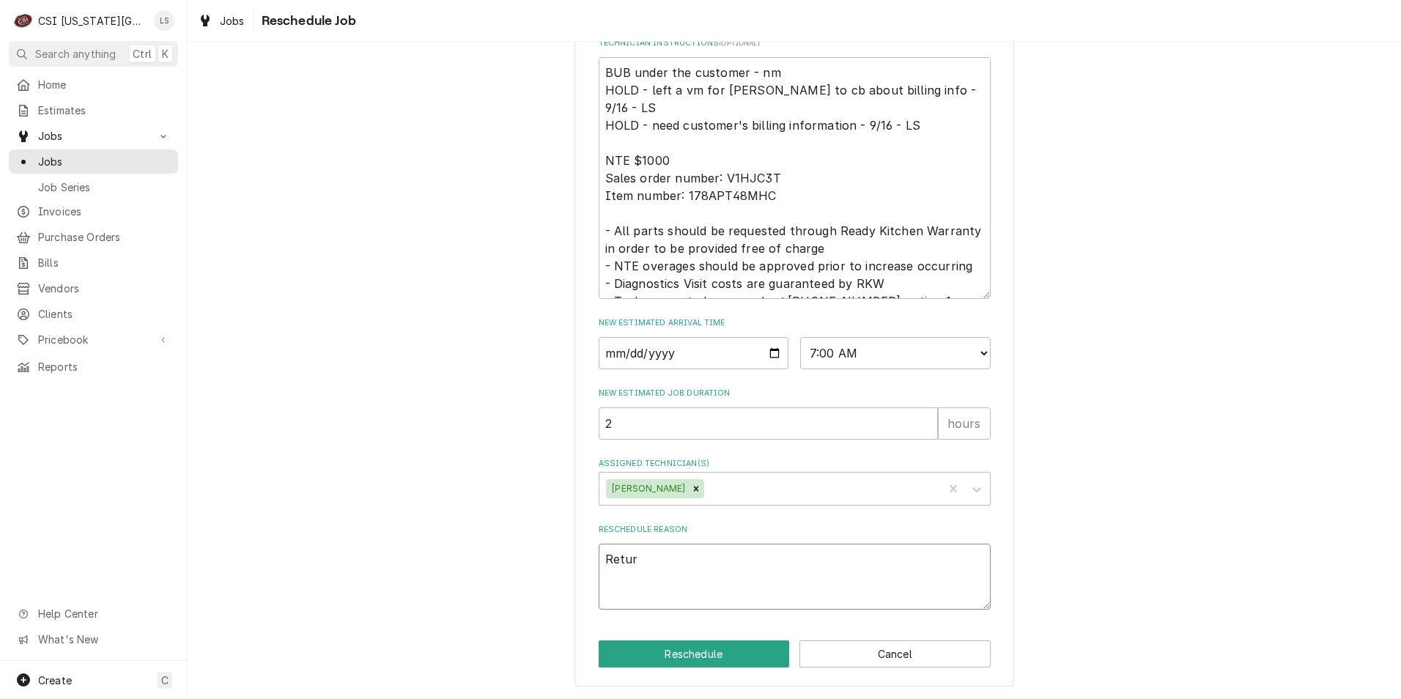
type textarea "x"
type textarea "Return"
type textarea "x"
type textarea "Return"
type textarea "x"
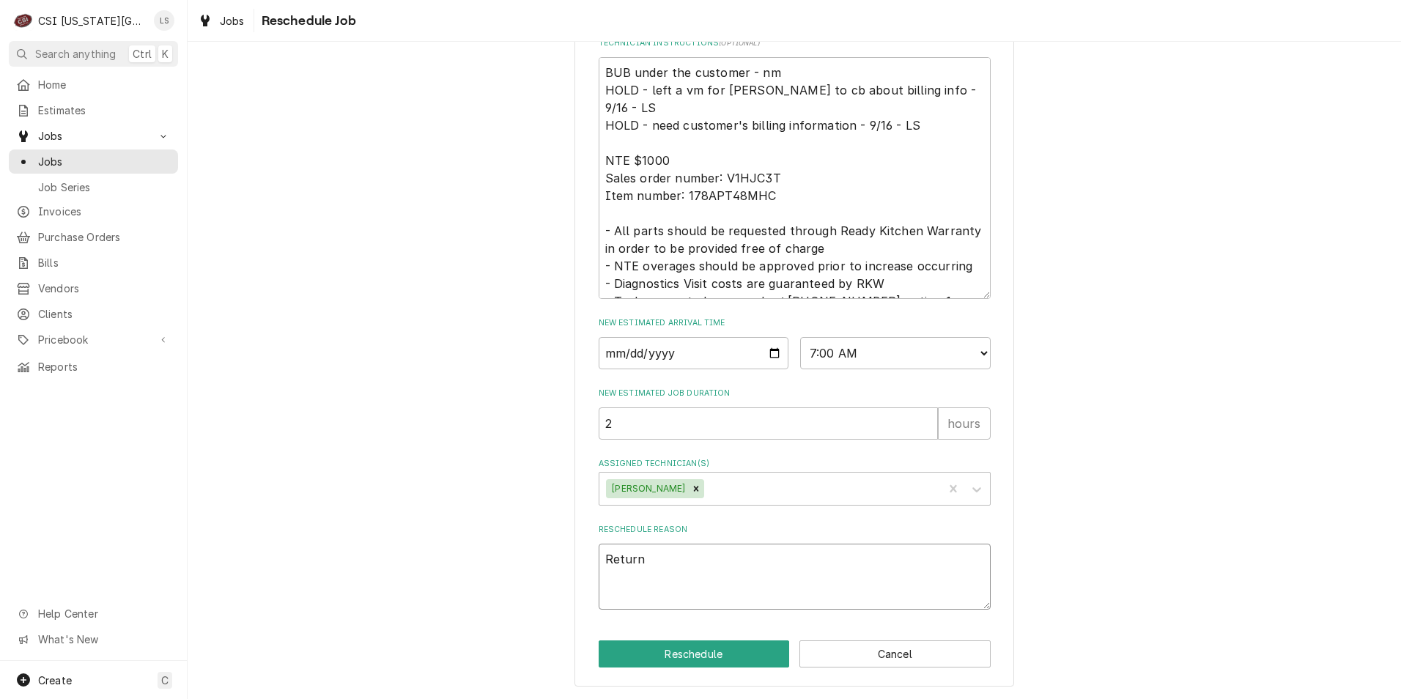
type textarea "Return f"
type textarea "x"
type textarea "Return for"
type textarea "x"
type textarea "Return for"
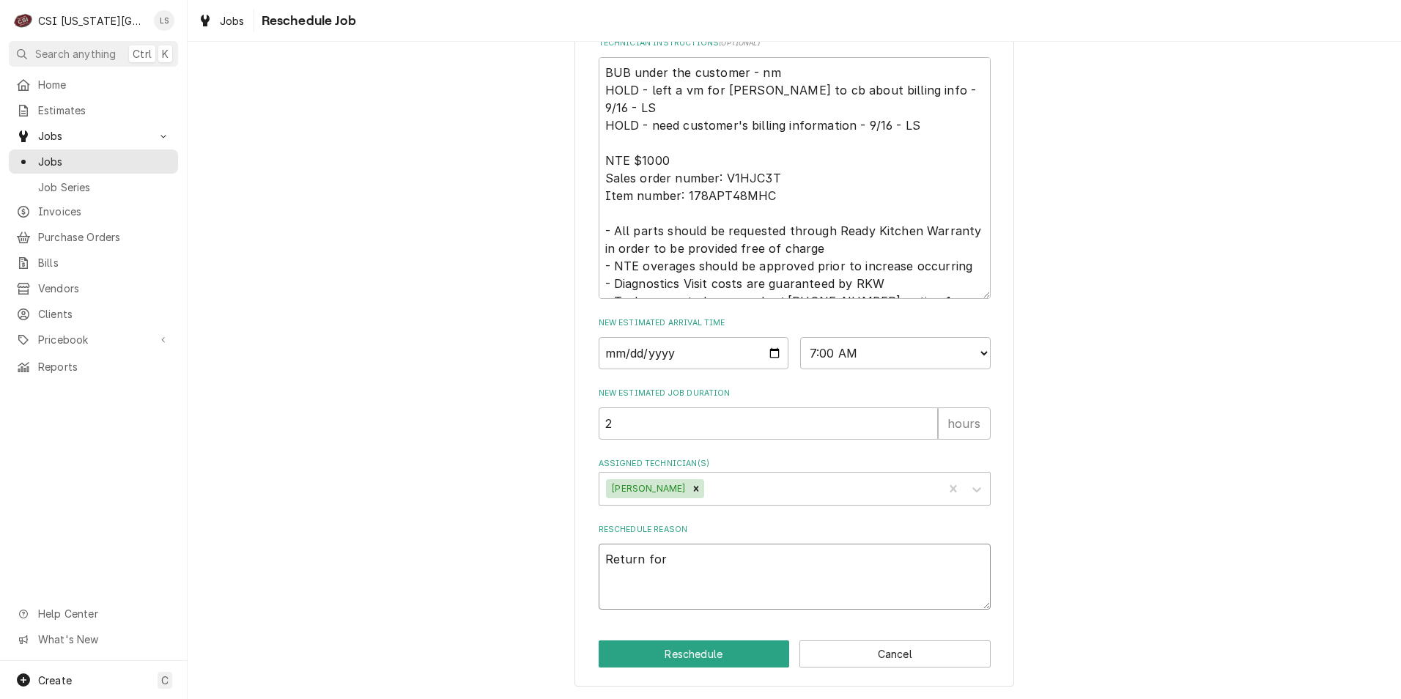
type textarea "x"
type textarea "Return for r"
type textarea "x"
type textarea "Return for re"
type textarea "x"
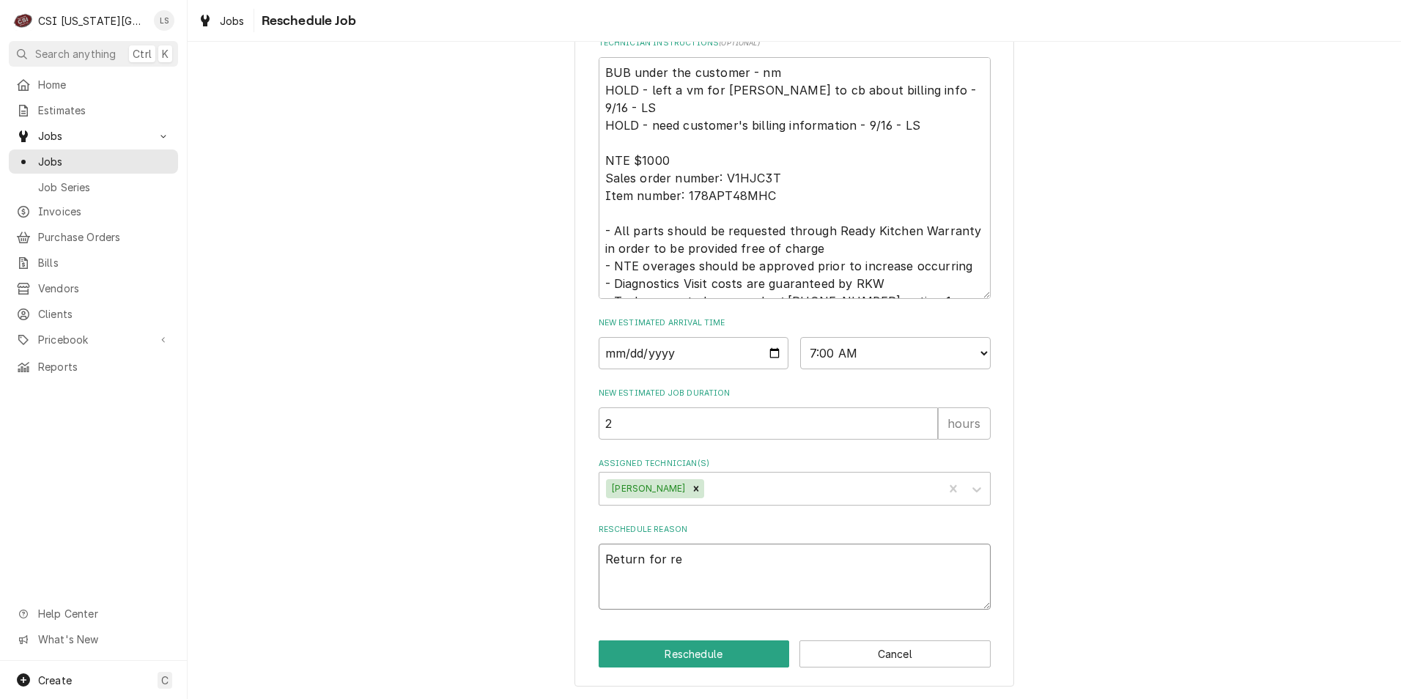
type textarea "Return for rep"
type textarea "x"
type textarea "Return for repa"
type textarea "x"
type textarea "Return for repai"
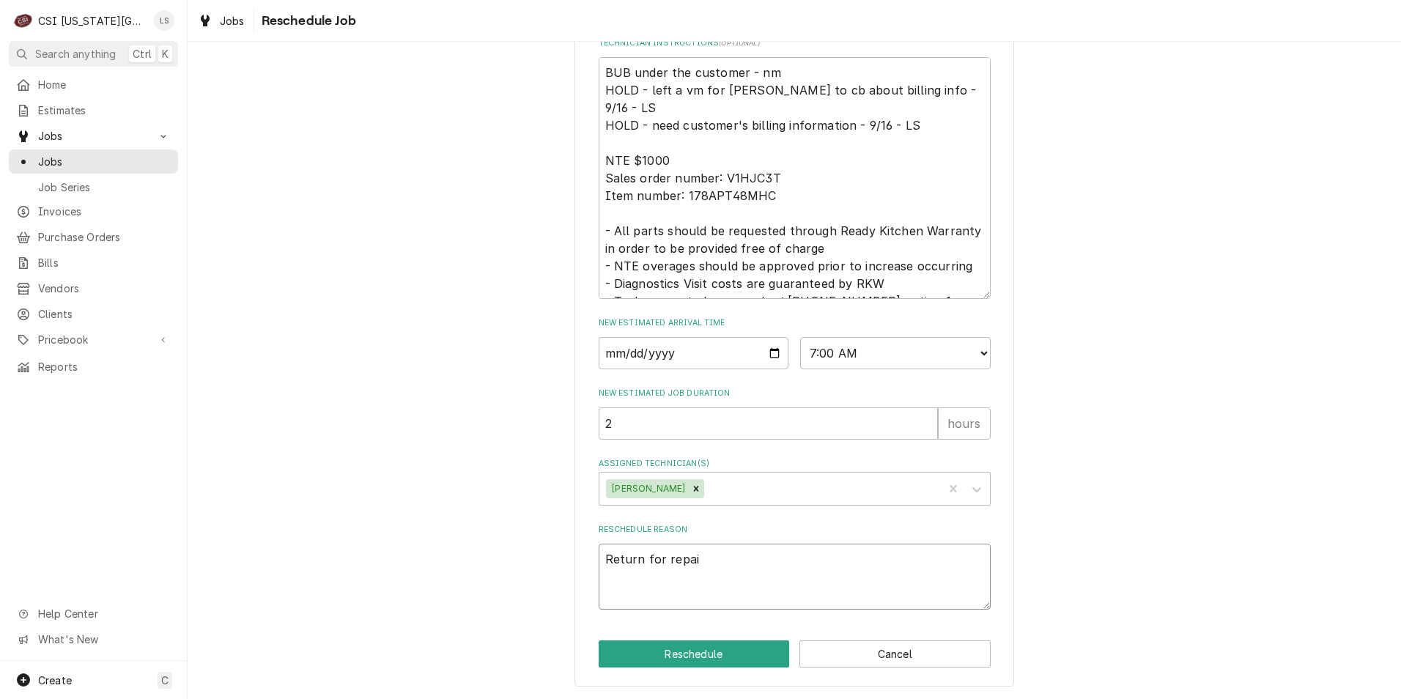
type textarea "x"
type textarea "Return for repair"
type textarea "x"
type textarea "Return for repairs"
click at [718, 660] on button "Reschedule" at bounding box center [694, 654] width 191 height 27
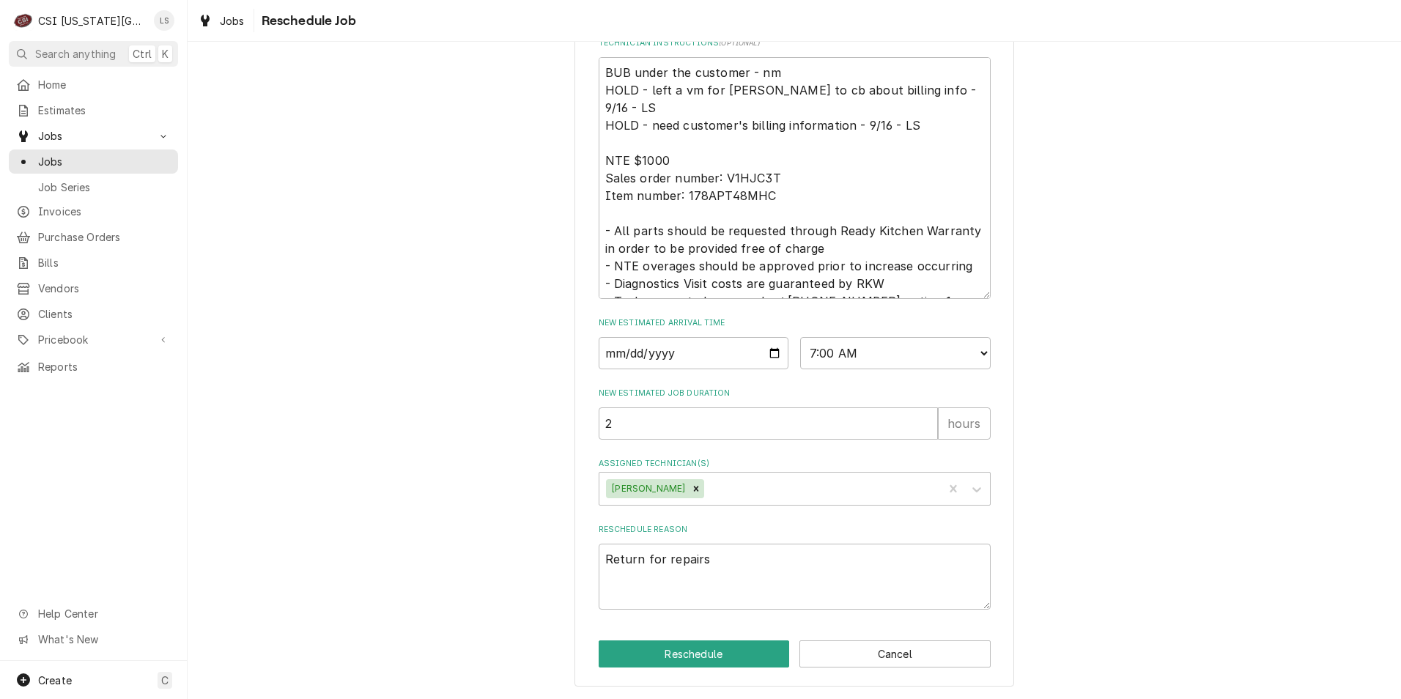
type textarea "x"
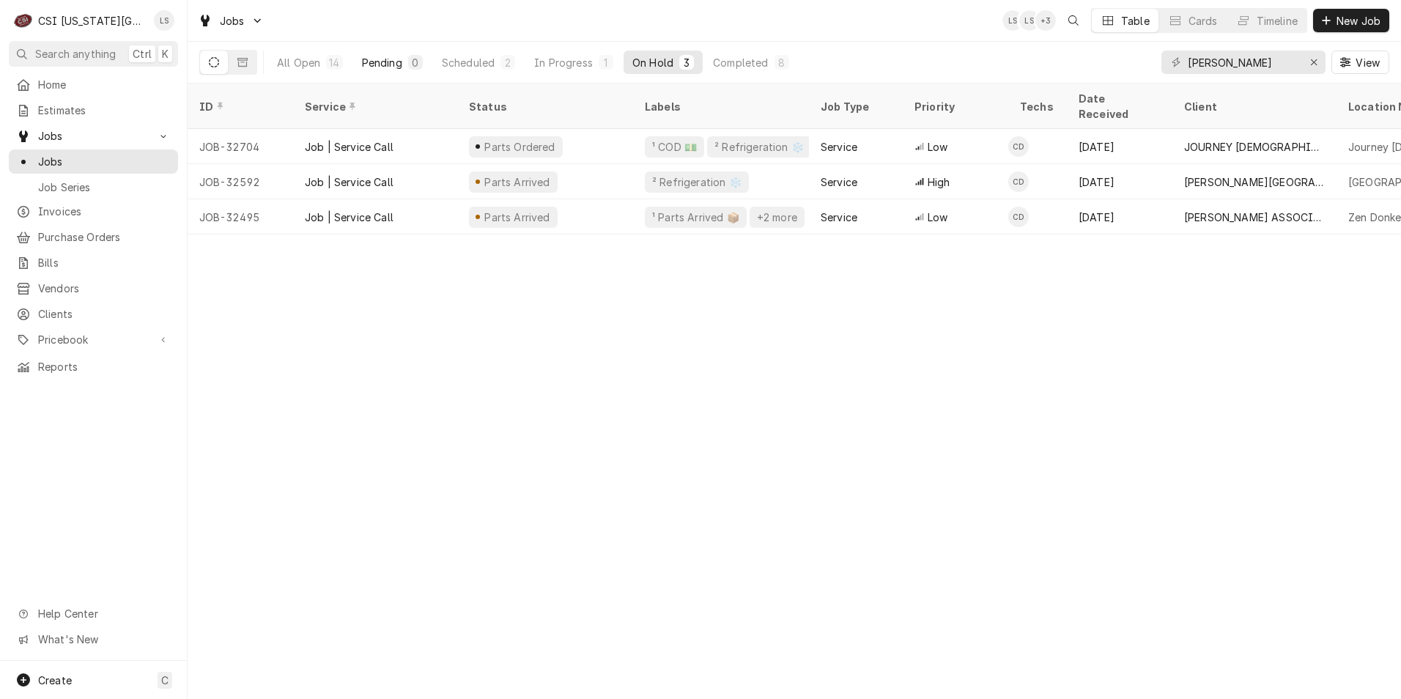
click at [402, 63] on div "Pending" at bounding box center [382, 62] width 40 height 15
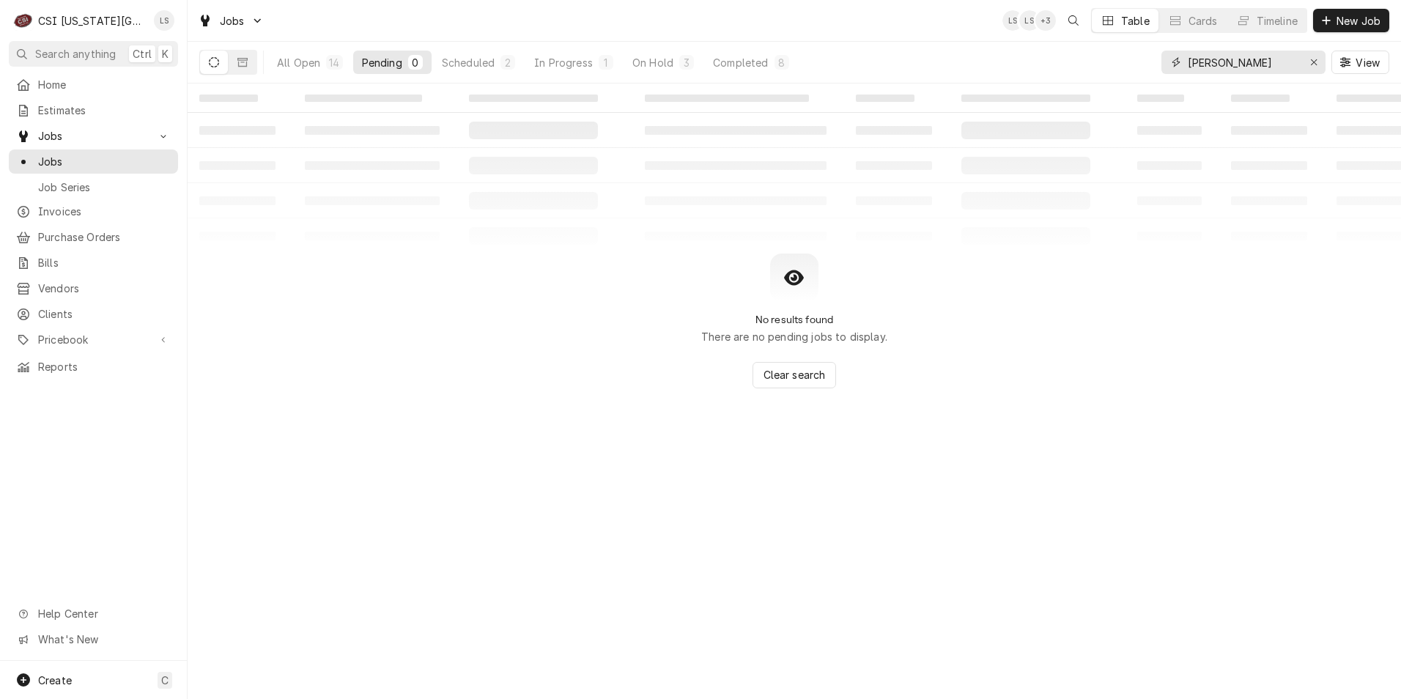
click at [1223, 65] on input "[PERSON_NAME]" at bounding box center [1243, 62] width 110 height 23
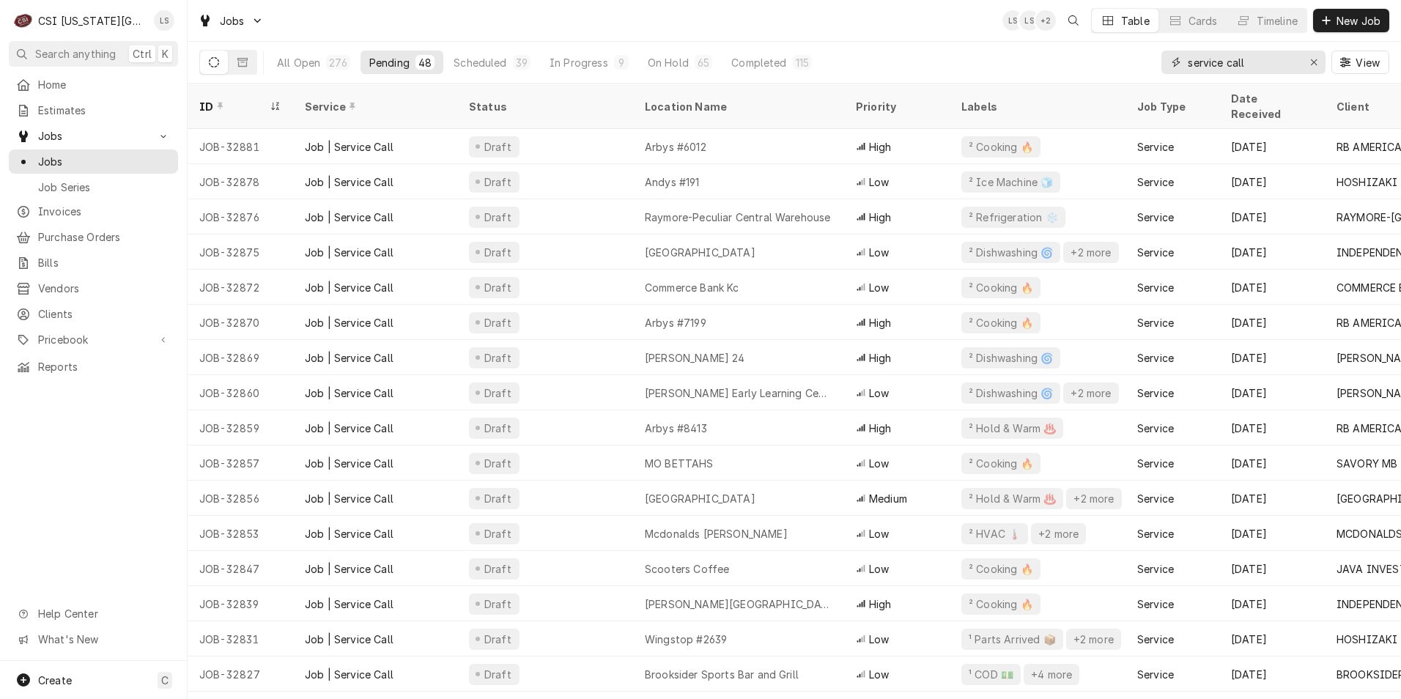
type input "service call"
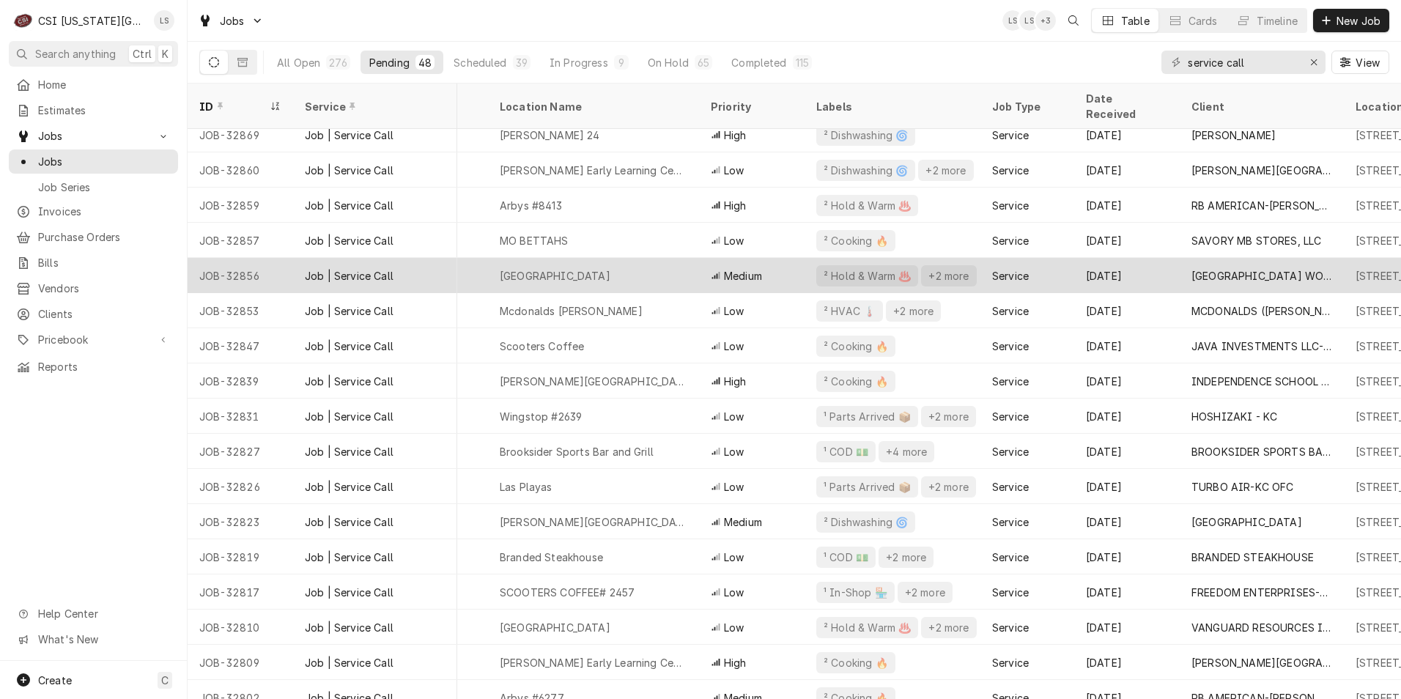
scroll to position [238, 145]
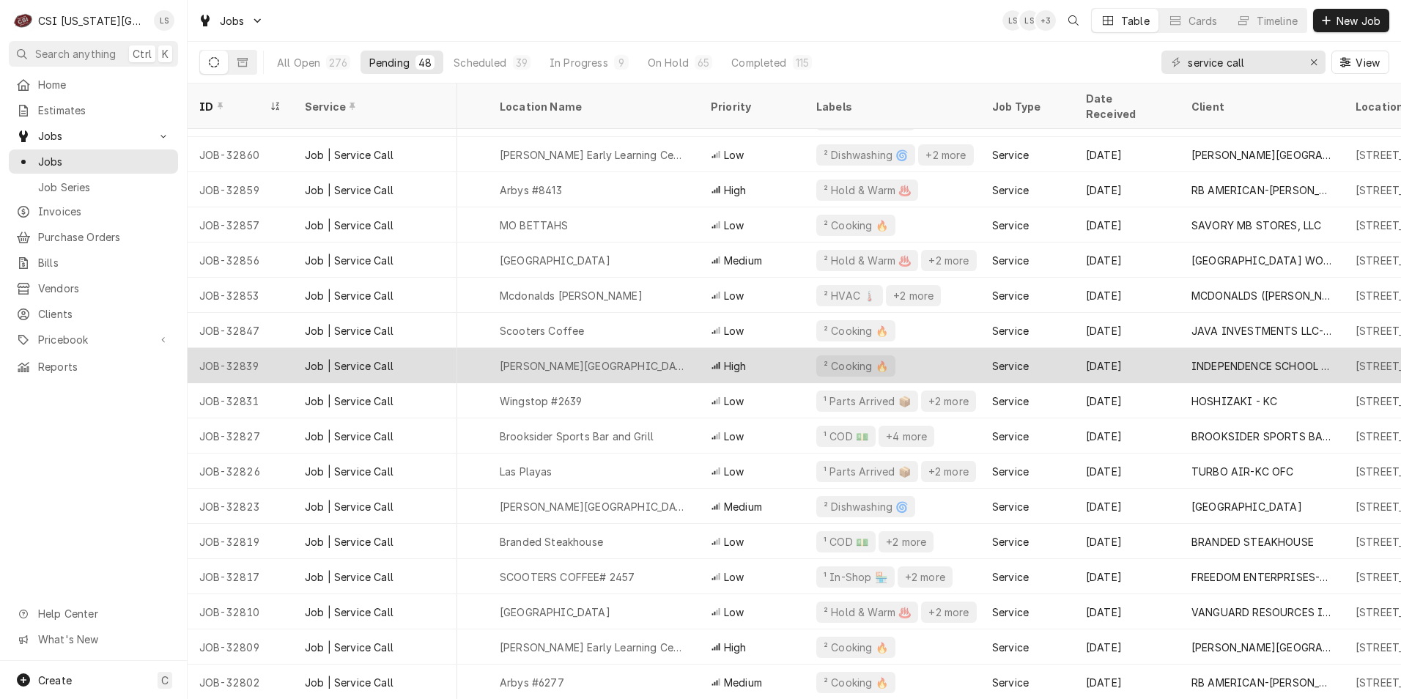
click at [661, 348] on div "John W Luff Elementary School" at bounding box center [593, 365] width 211 height 35
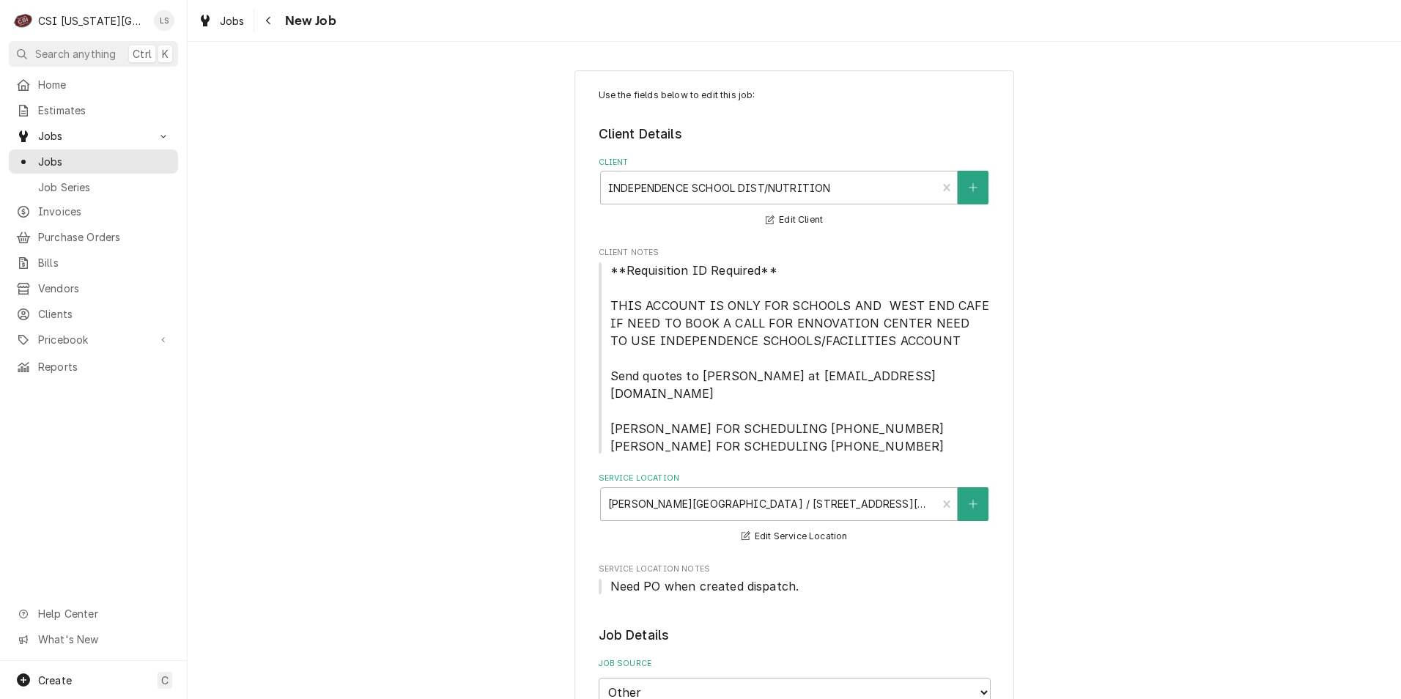
type textarea "x"
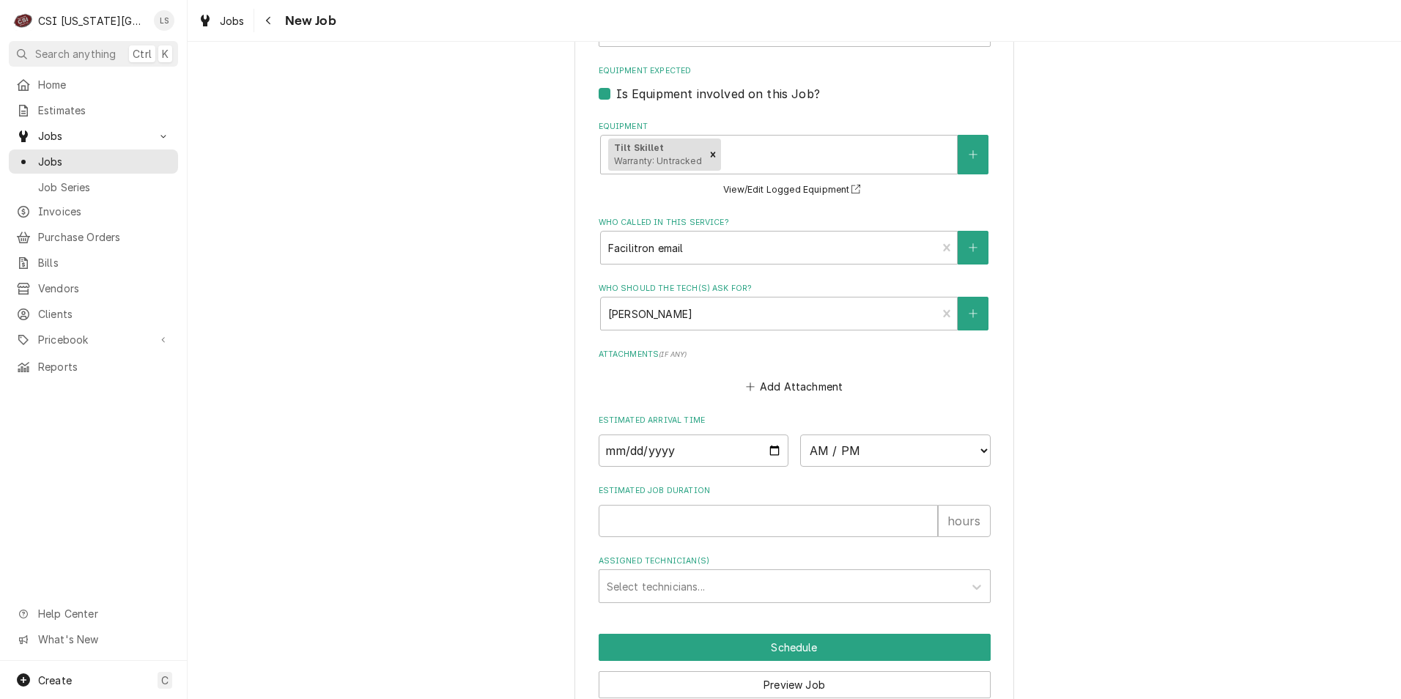
scroll to position [1424, 0]
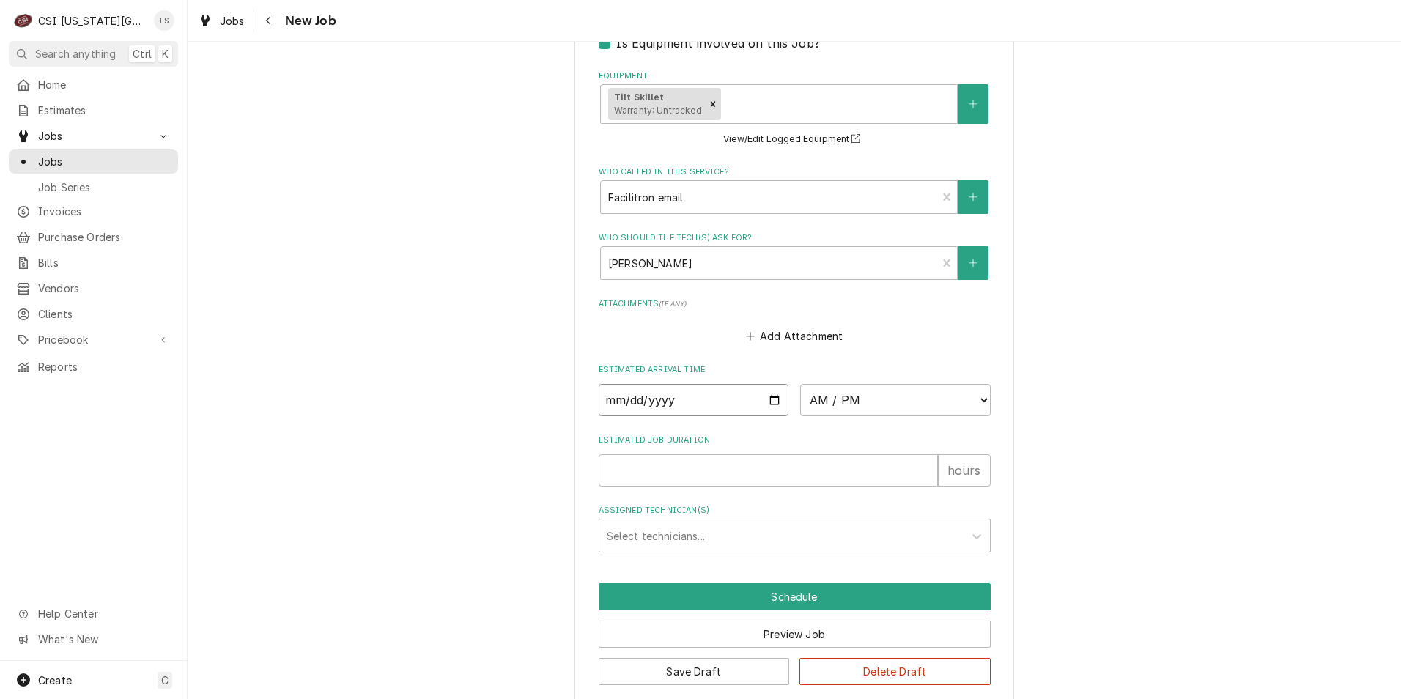
click at [767, 384] on input "Date" at bounding box center [694, 400] width 191 height 32
type input "[DATE]"
click at [846, 384] on select "AM / PM 6:00 AM 6:15 AM 6:30 AM 6:45 AM 7:00 AM 7:15 AM 7:30 AM 7:45 AM 8:00 AM…" at bounding box center [895, 400] width 191 height 32
type textarea "x"
select select "13:00:00"
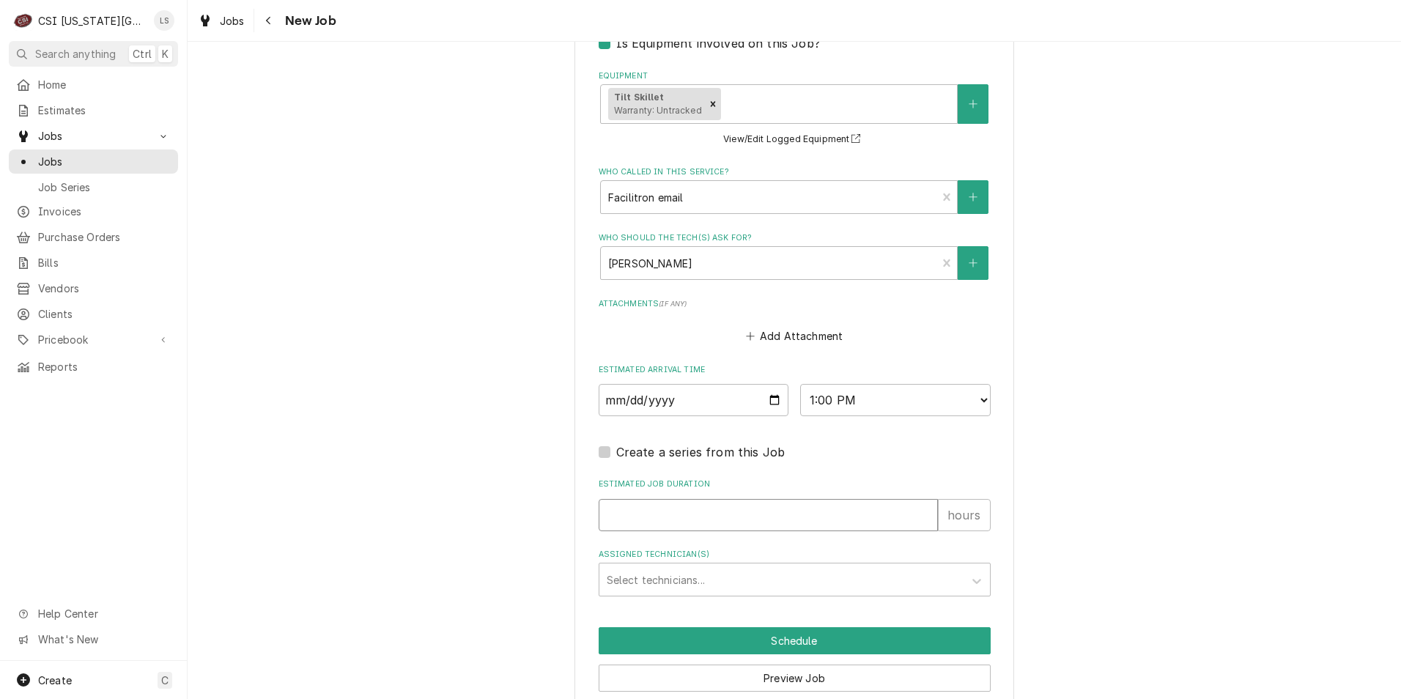
click at [838, 499] on input "Estimated Job Duration" at bounding box center [768, 515] width 339 height 32
type textarea "x"
type input "2"
type textarea "x"
type input "2"
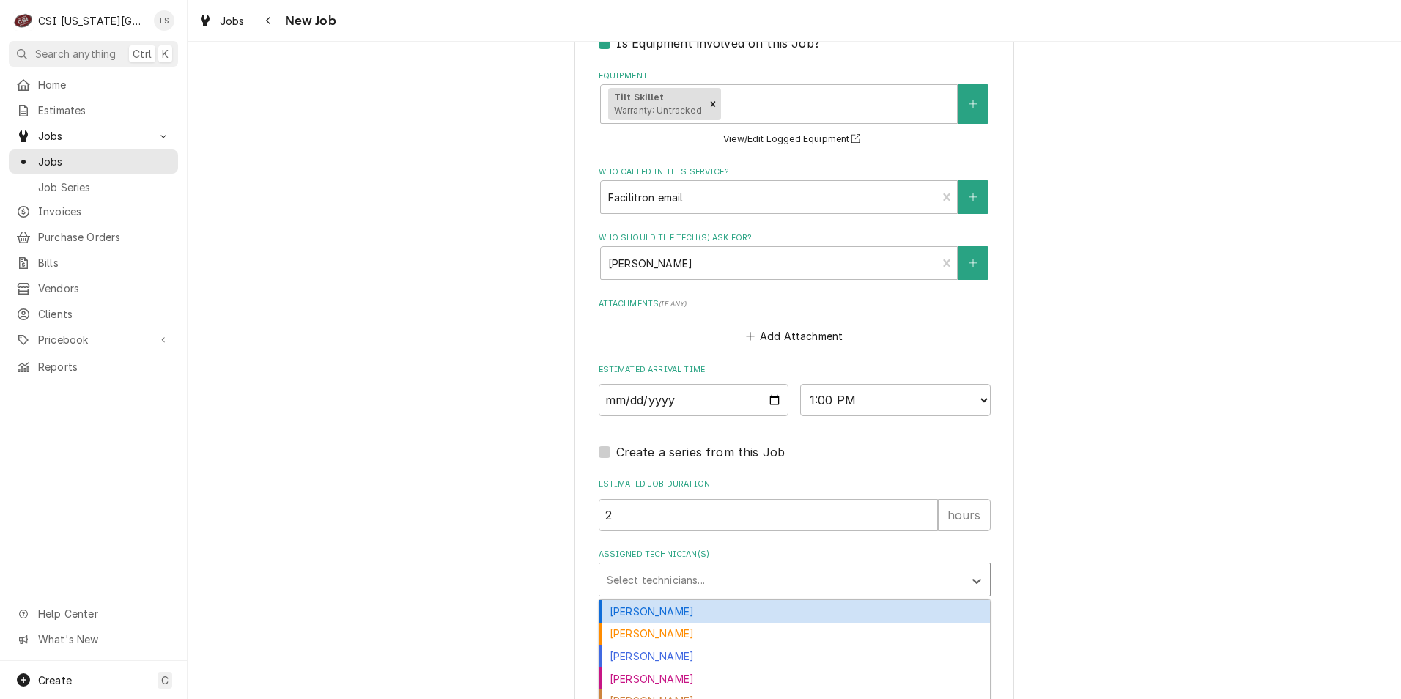
click at [844, 567] on div "Assigned Technician(s)" at bounding box center [782, 580] width 350 height 26
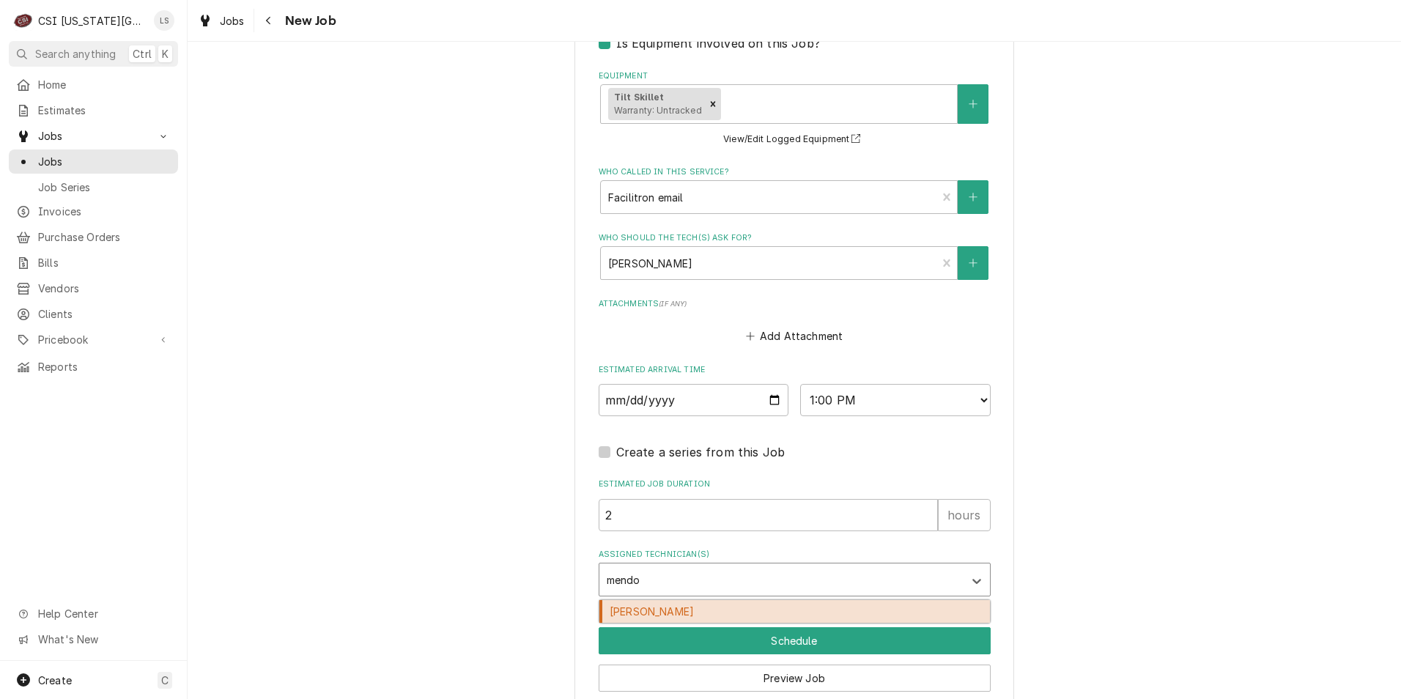
type input "mendon"
click at [816, 600] on div "[PERSON_NAME]" at bounding box center [795, 611] width 391 height 23
type textarea "x"
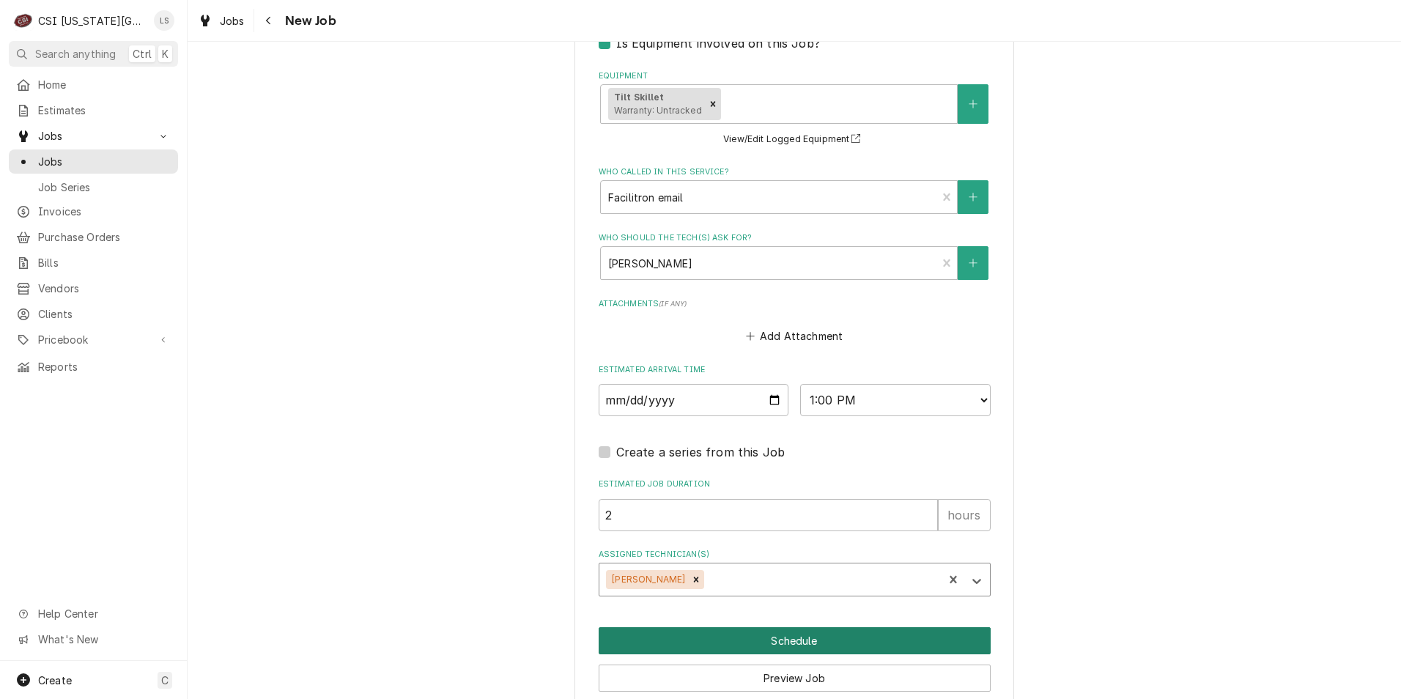
click at [816, 627] on button "Schedule" at bounding box center [795, 640] width 392 height 27
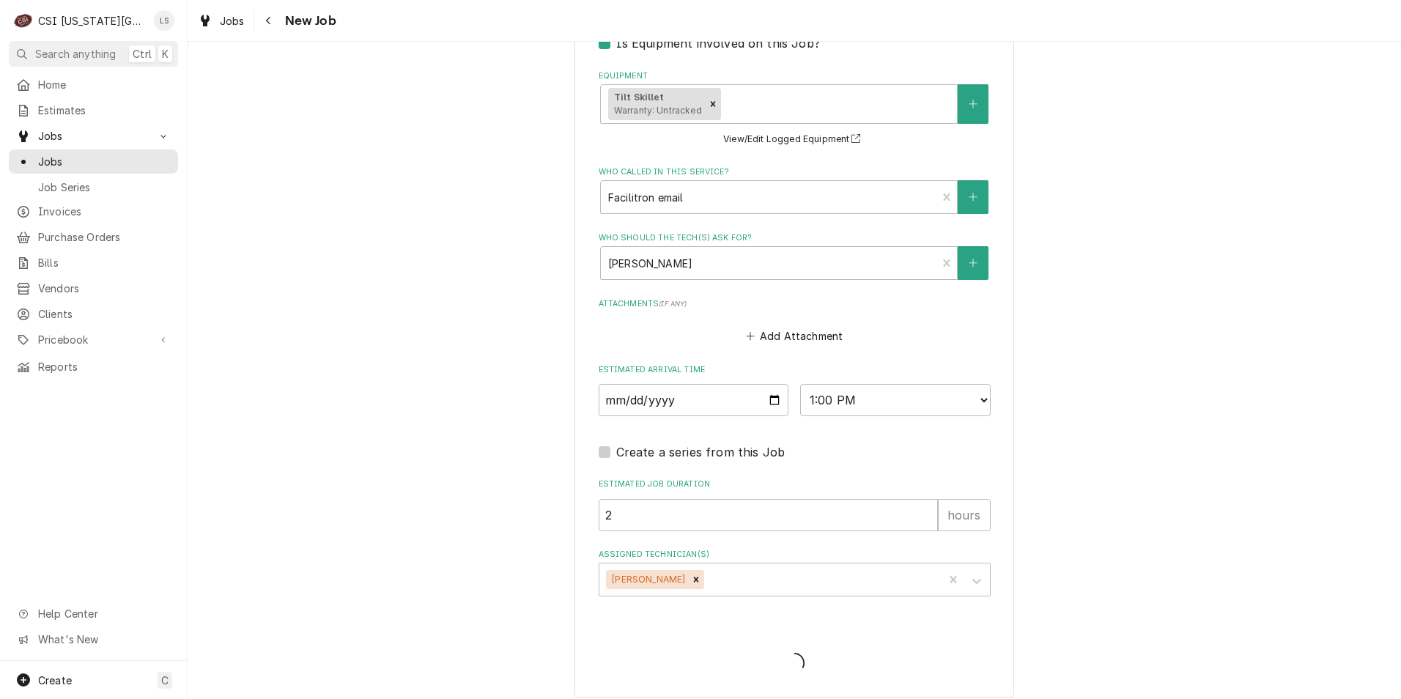
scroll to position [1417, 0]
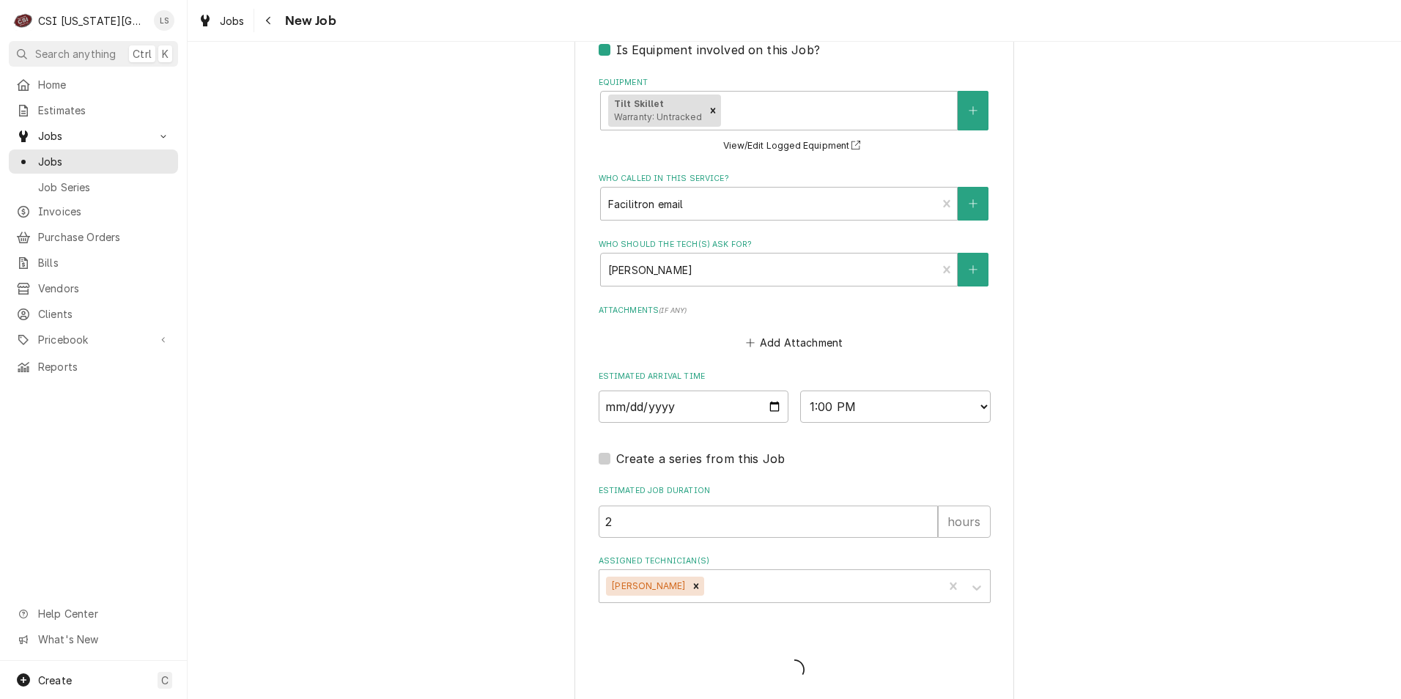
type textarea "x"
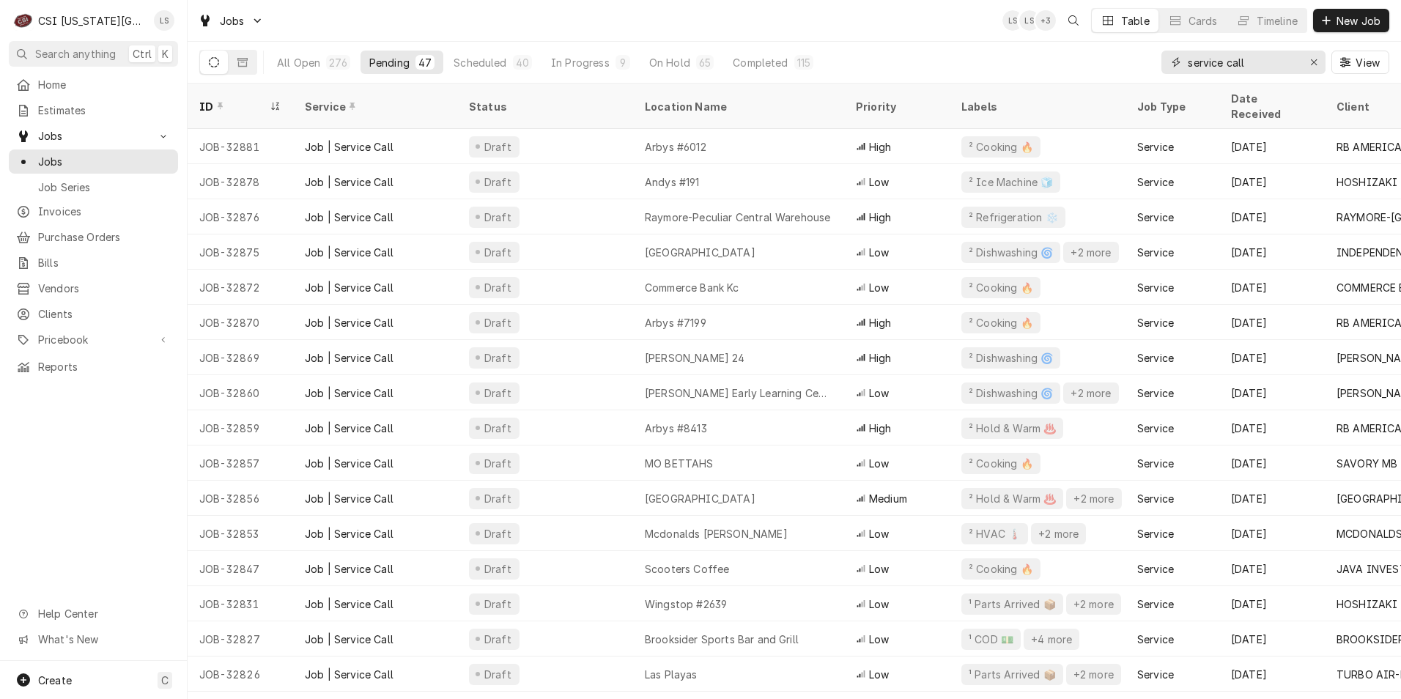
drag, startPoint x: 1258, startPoint y: 63, endPoint x: 1164, endPoint y: 59, distance: 93.9
click at [1164, 59] on div "service call" at bounding box center [1244, 62] width 164 height 23
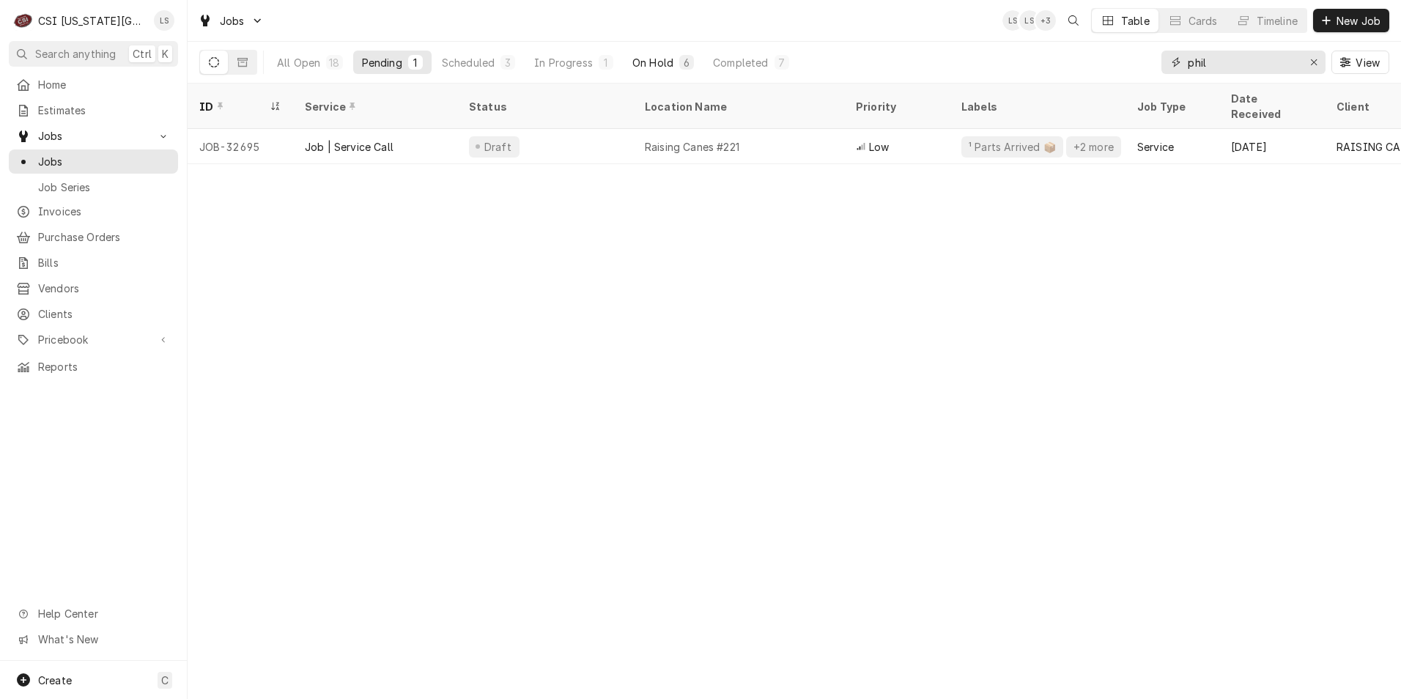
type input "phil"
click at [648, 59] on div "On Hold" at bounding box center [653, 62] width 41 height 15
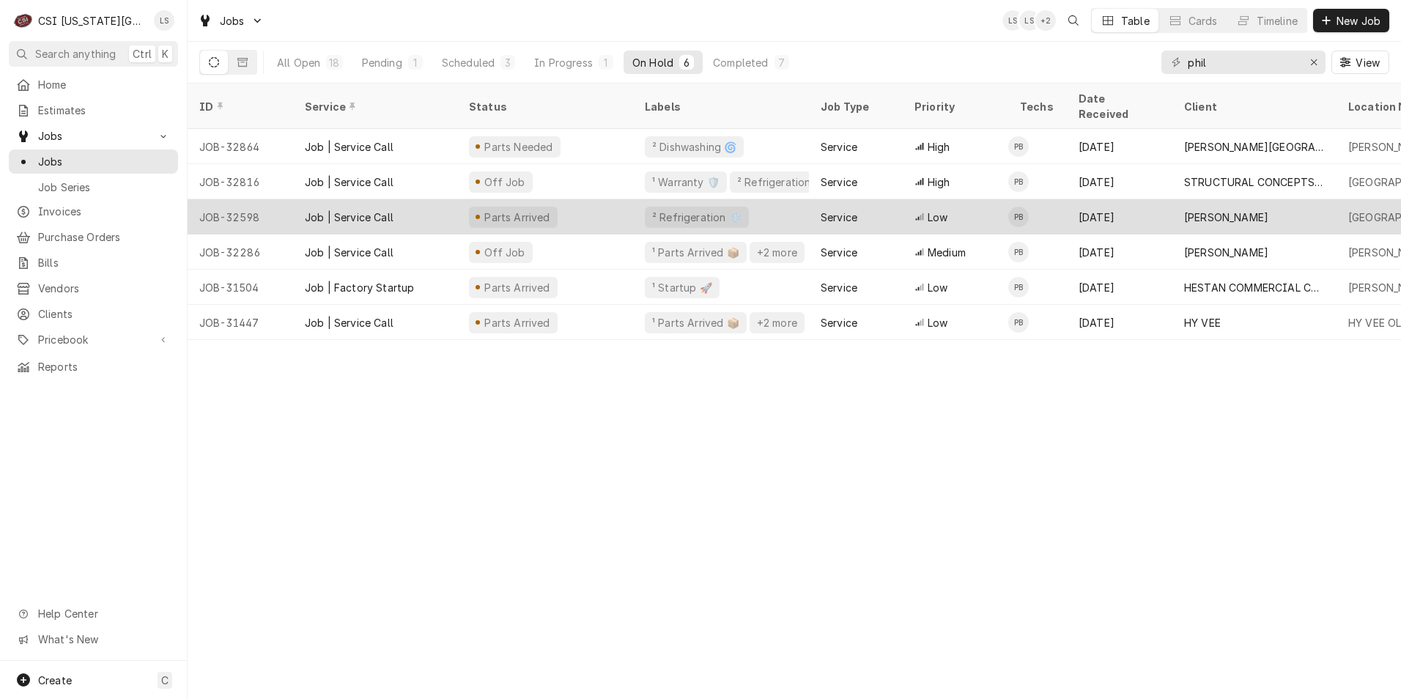
click at [1063, 210] on td "PB" at bounding box center [1037, 216] width 59 height 35
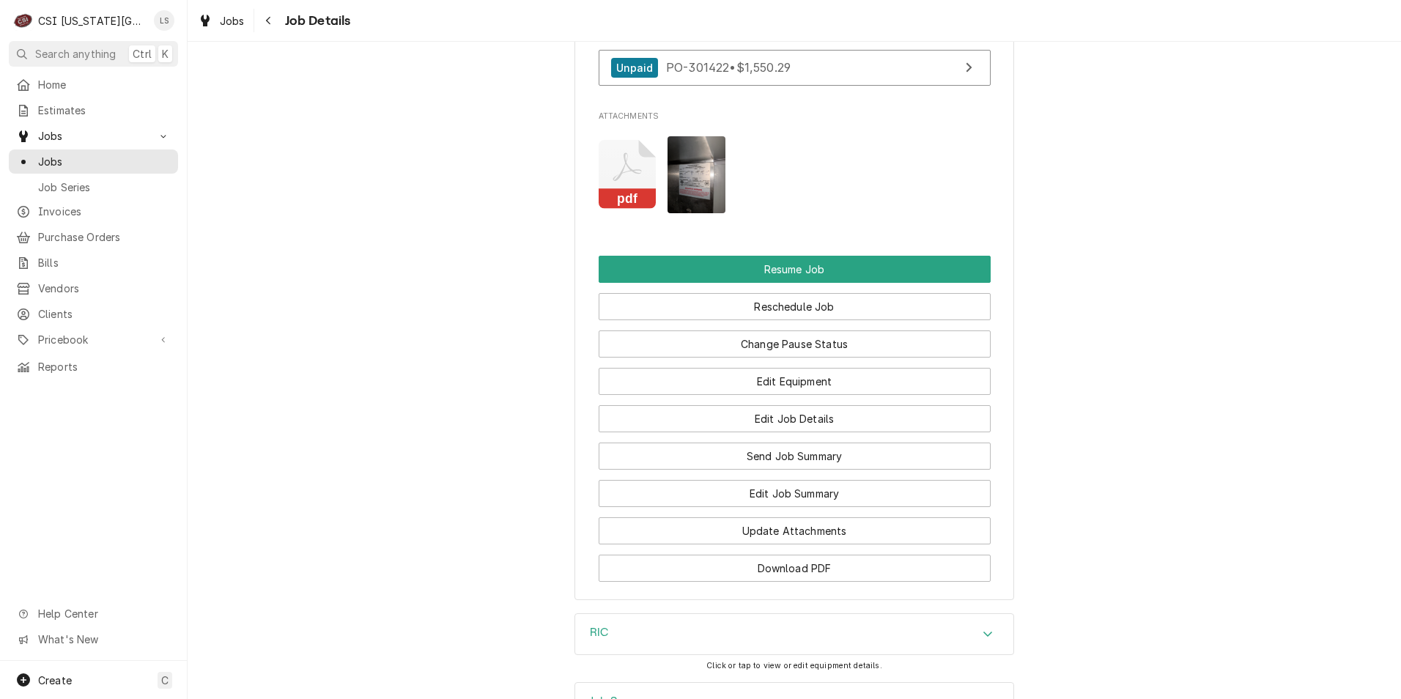
scroll to position [2096, 0]
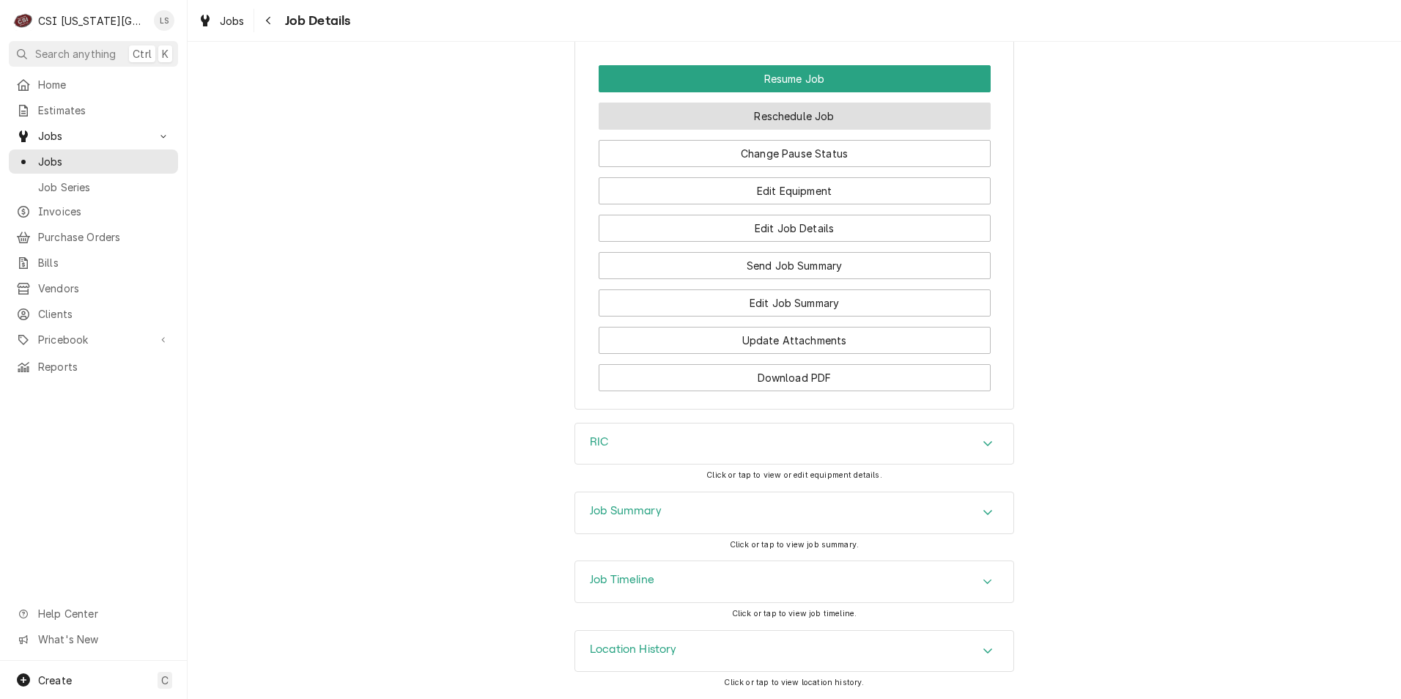
click at [792, 118] on button "Reschedule Job" at bounding box center [795, 116] width 392 height 27
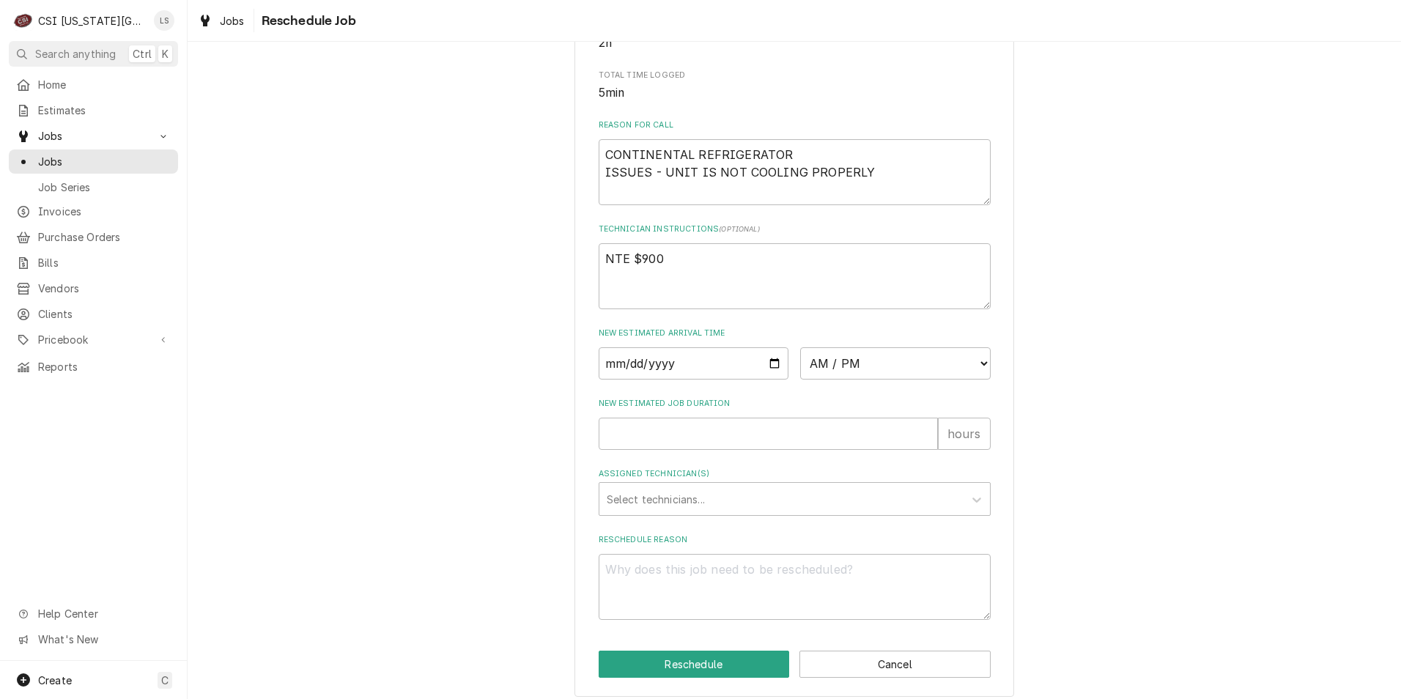
scroll to position [446, 0]
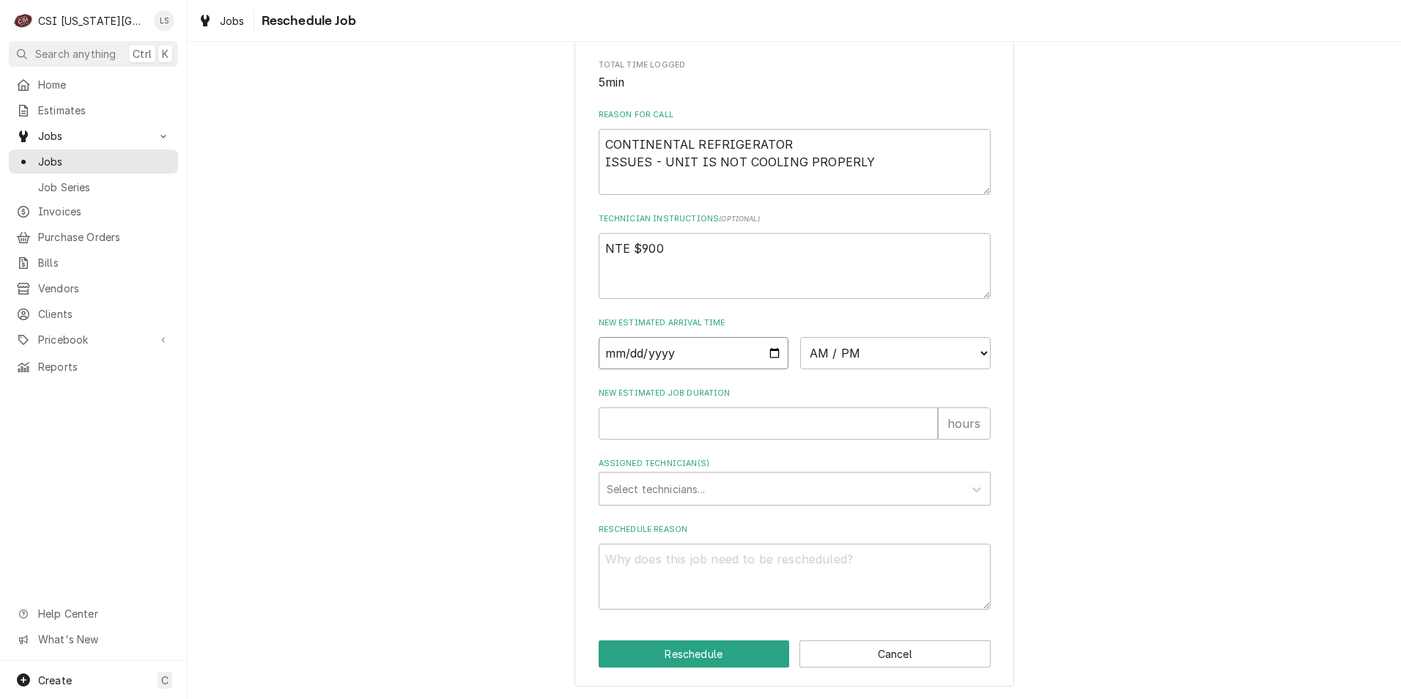
click at [767, 358] on input "Date" at bounding box center [694, 353] width 191 height 32
type textarea "x"
type input "[DATE]"
click at [891, 364] on select "AM / PM 6:00 AM 6:15 AM 6:30 AM 6:45 AM 7:00 AM 7:15 AM 7:30 AM 7:45 AM 8:00 AM…" at bounding box center [895, 353] width 191 height 32
select select "13:00:00"
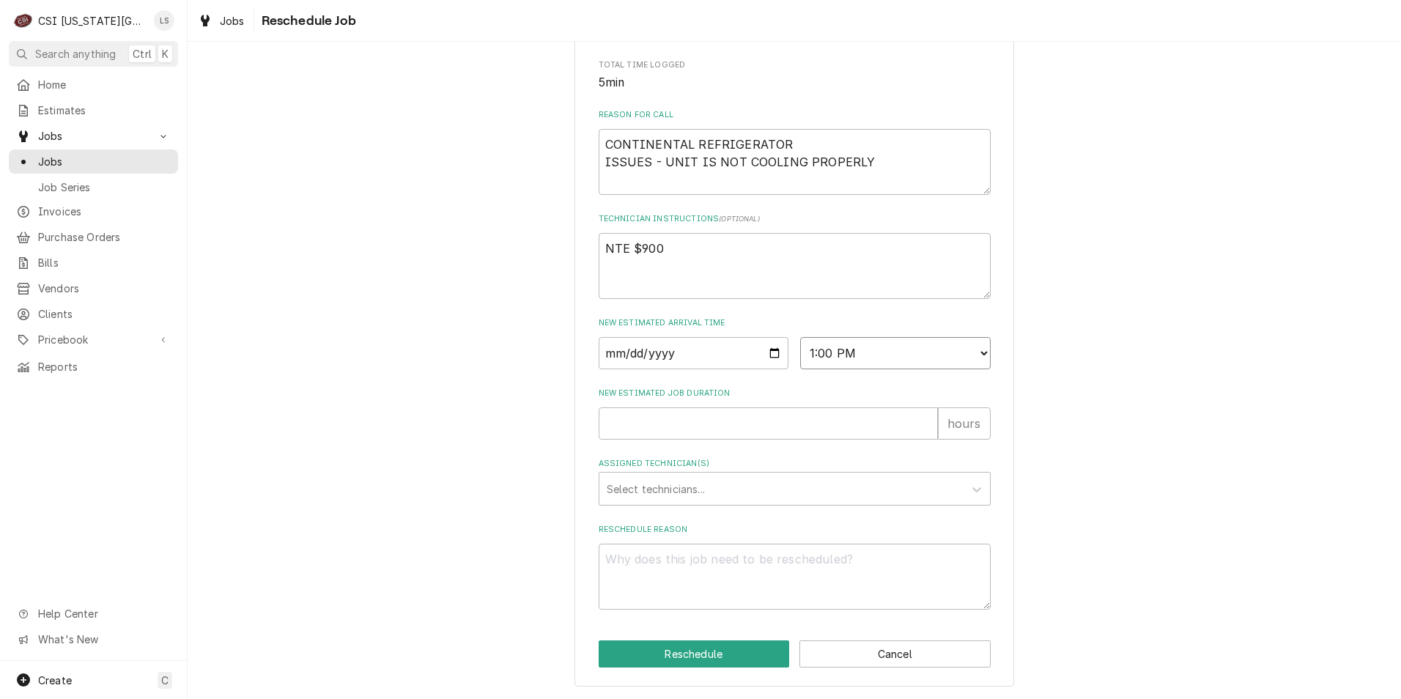
click at [800, 337] on select "AM / PM 6:00 AM 6:15 AM 6:30 AM 6:45 AM 7:00 AM 7:15 AM 7:30 AM 7:45 AM 8:00 AM…" at bounding box center [895, 353] width 191 height 32
click at [784, 418] on input "New Estimated Job Duration" at bounding box center [768, 424] width 339 height 32
type textarea "x"
type input "2"
click at [1137, 409] on div "Please provide some additional details to reschedule this job. Roopairs Job ID …" at bounding box center [795, 163] width 1214 height 1071
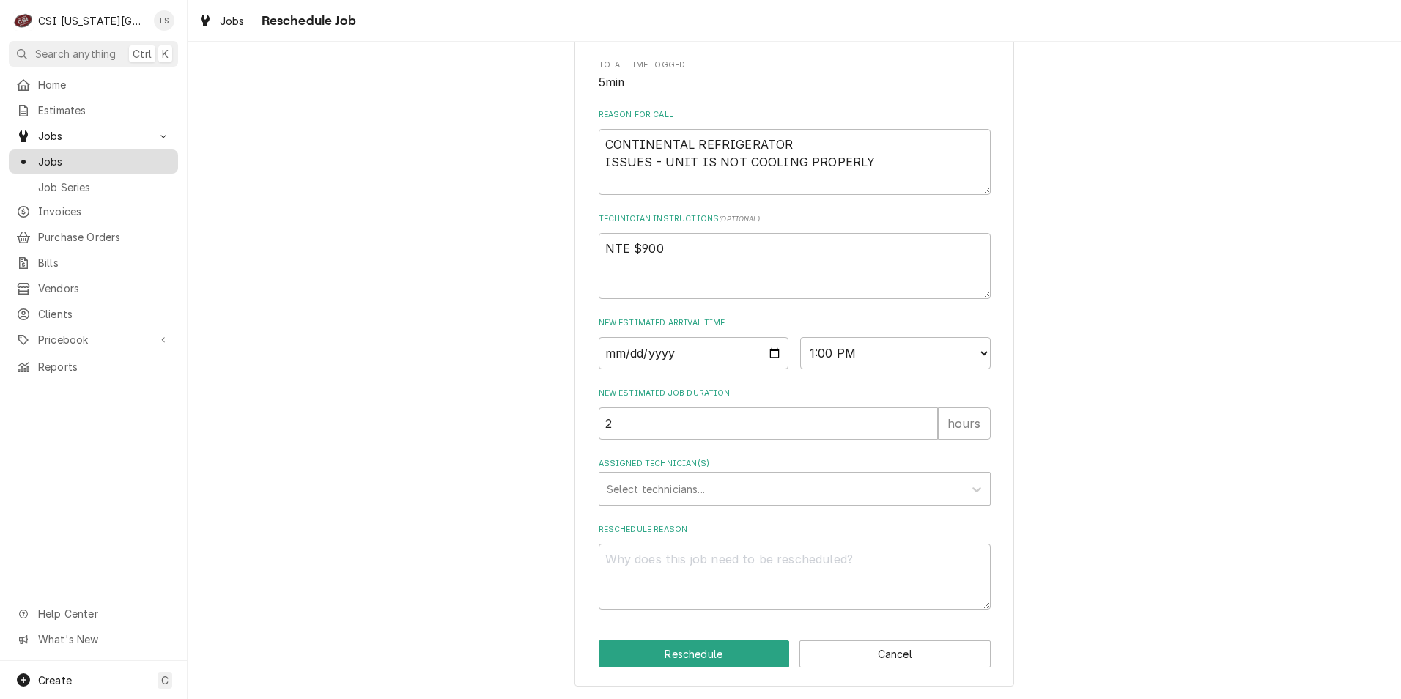
click at [121, 165] on div "Jobs" at bounding box center [93, 161] width 163 height 18
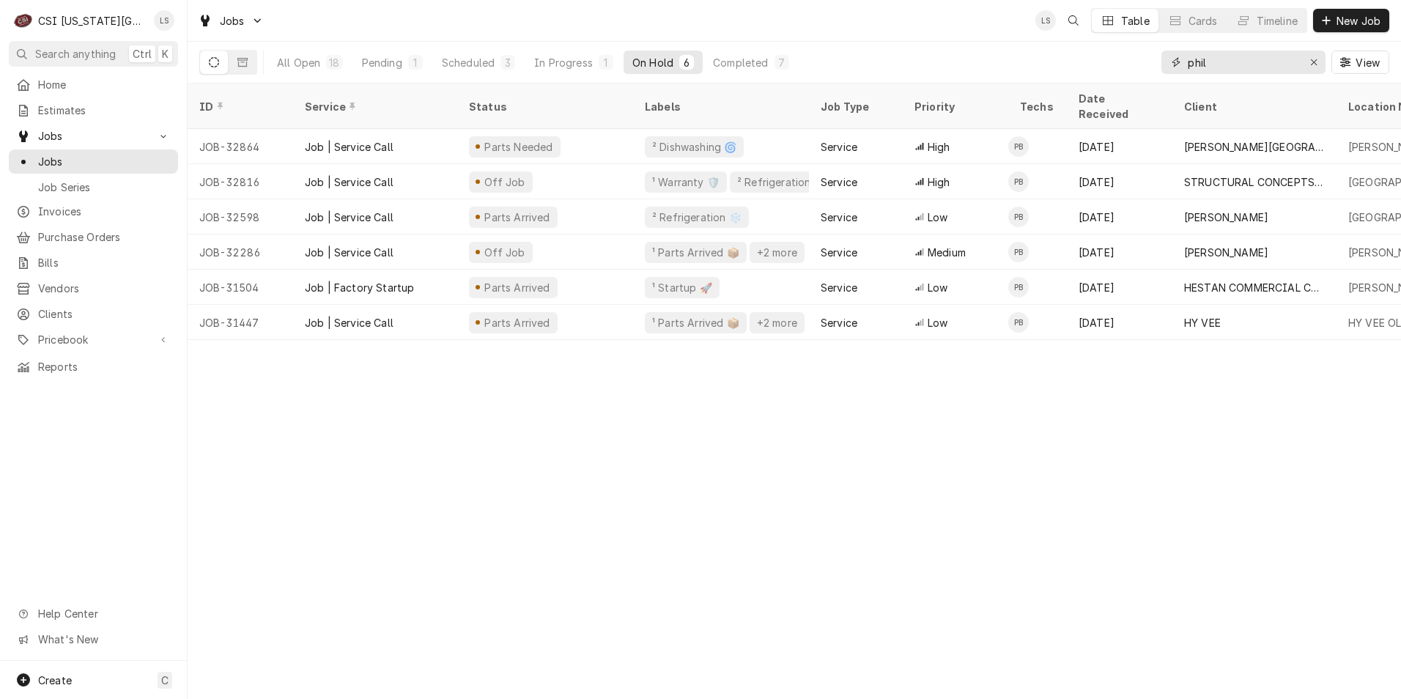
click at [1254, 61] on input "phil" at bounding box center [1243, 62] width 110 height 23
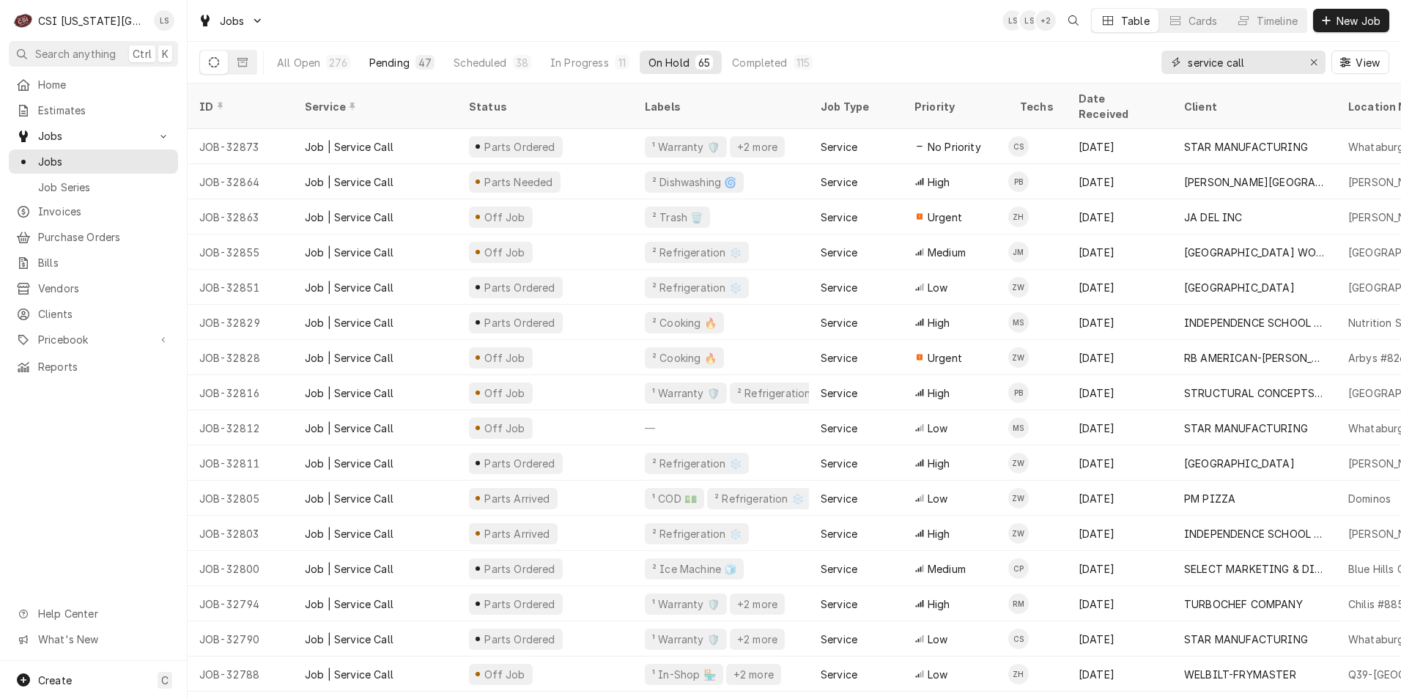
type input "service call"
click at [374, 56] on div "Pending" at bounding box center [389, 62] width 40 height 15
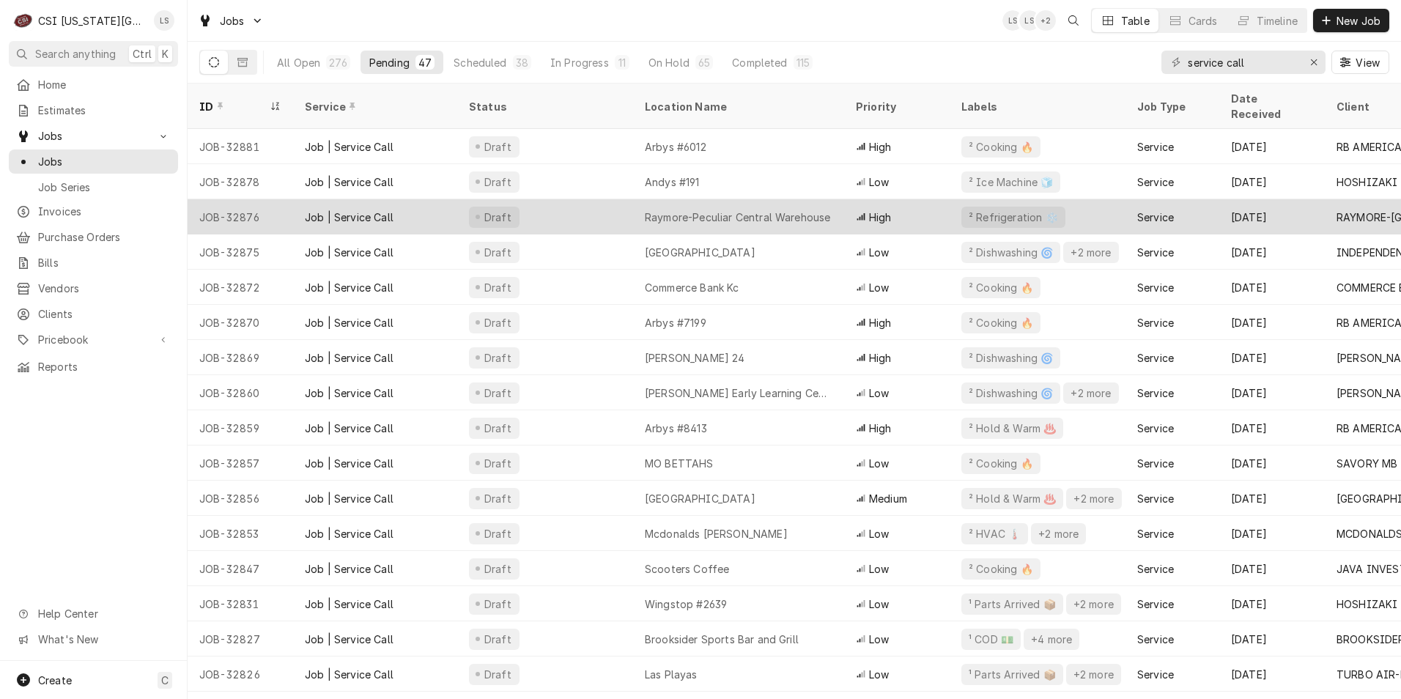
click at [613, 199] on div "Draft" at bounding box center [545, 216] width 176 height 35
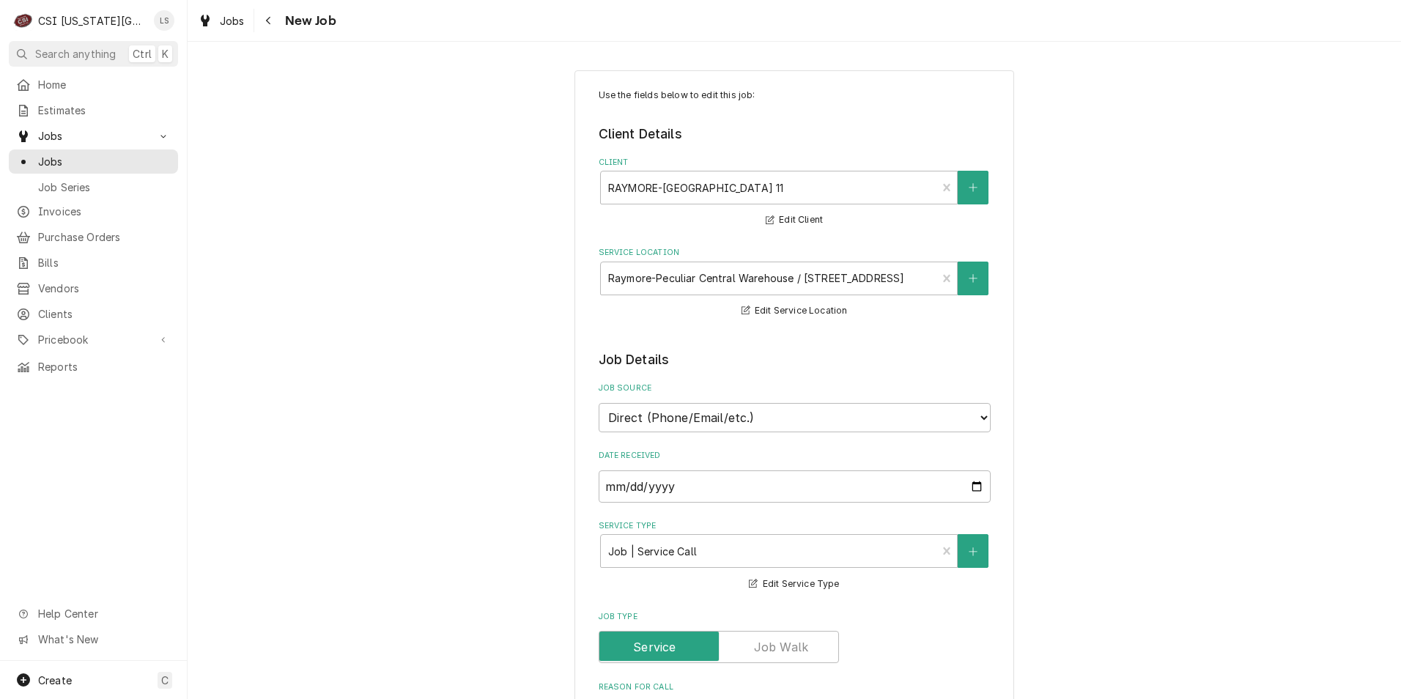
type textarea "x"
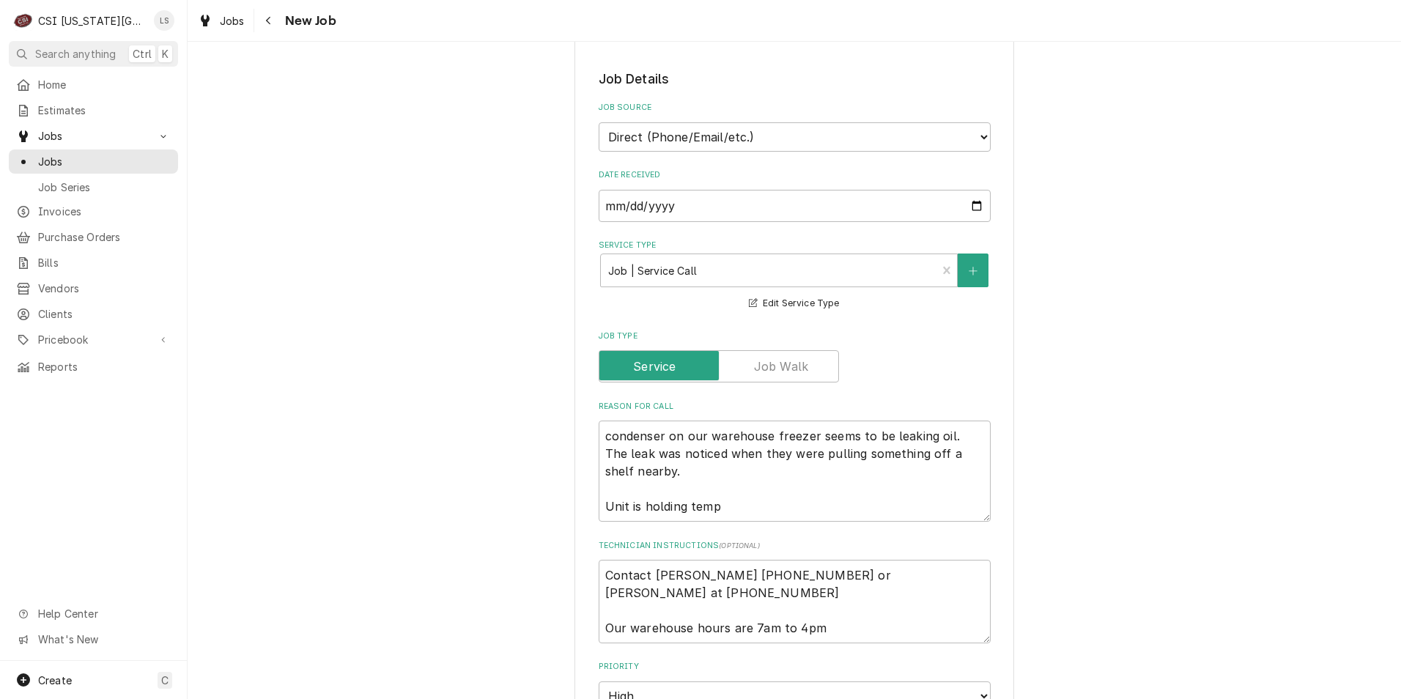
scroll to position [366, 0]
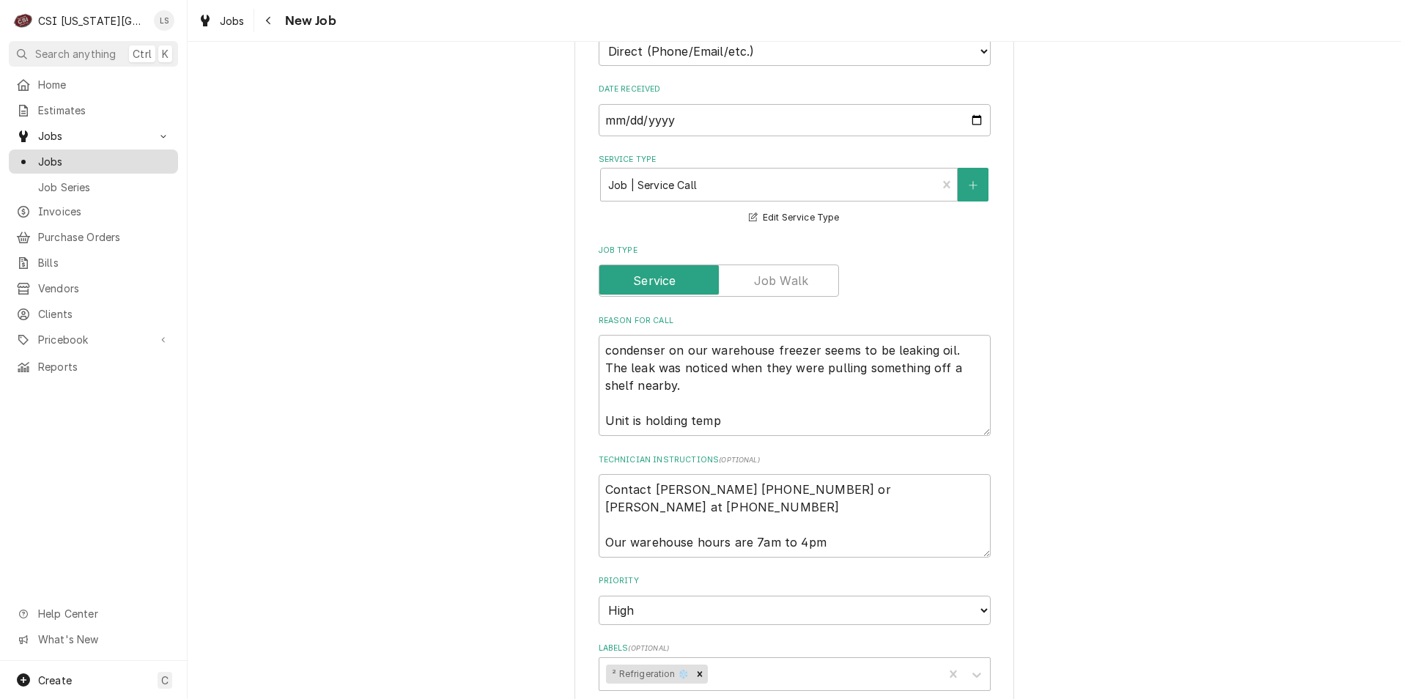
click at [167, 163] on span "Jobs" at bounding box center [104, 161] width 133 height 15
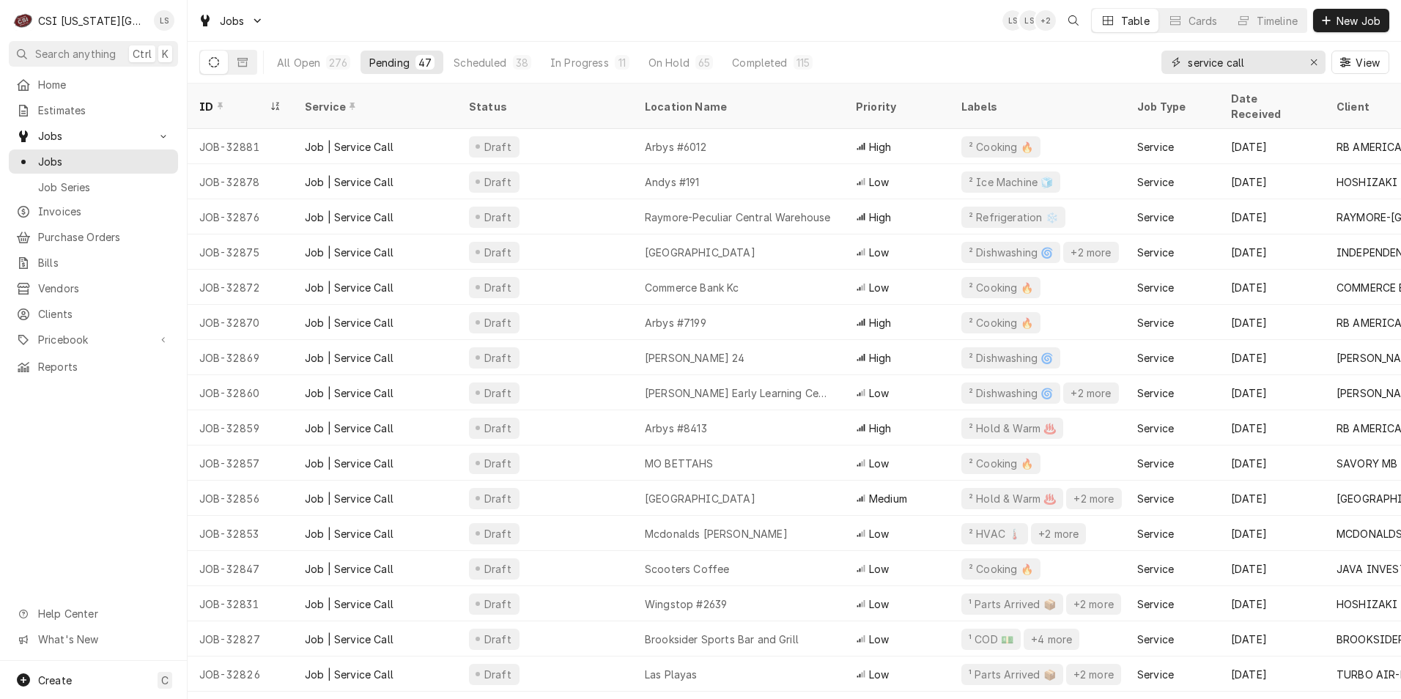
drag, startPoint x: 1270, startPoint y: 56, endPoint x: 1147, endPoint y: 67, distance: 123.6
click at [1147, 67] on div "All Open 276 Pending 47 Scheduled 38 In Progress 11 On Hold 65 Completed 115 se…" at bounding box center [794, 62] width 1190 height 41
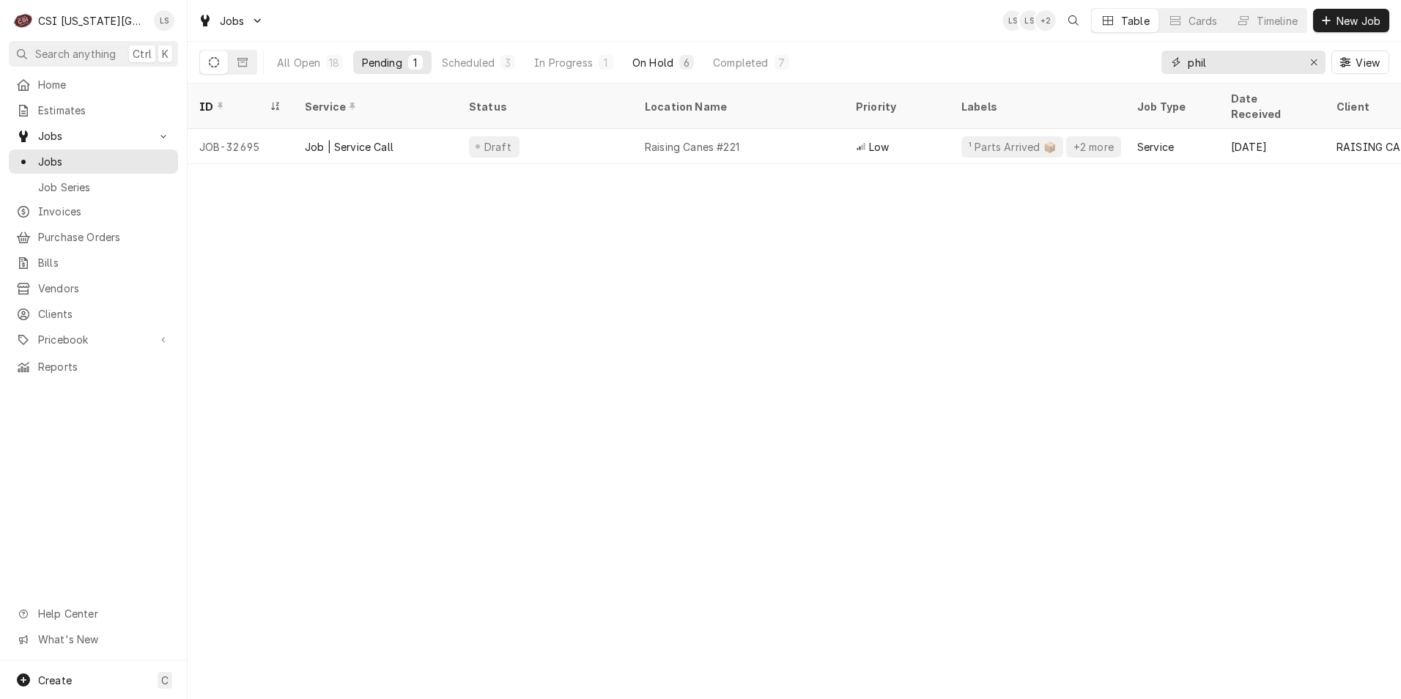
type input "phil"
click at [652, 55] on div "On Hold" at bounding box center [653, 62] width 41 height 15
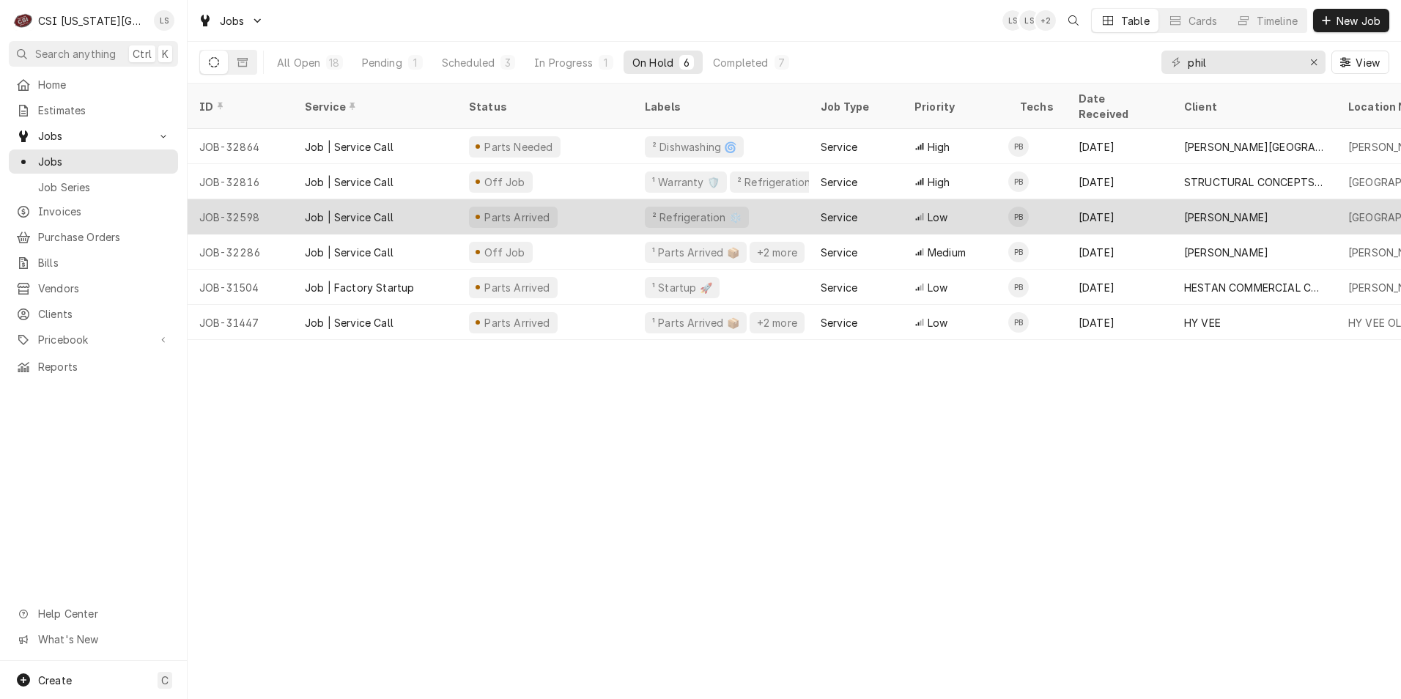
click at [1061, 213] on td "PB" at bounding box center [1037, 216] width 59 height 35
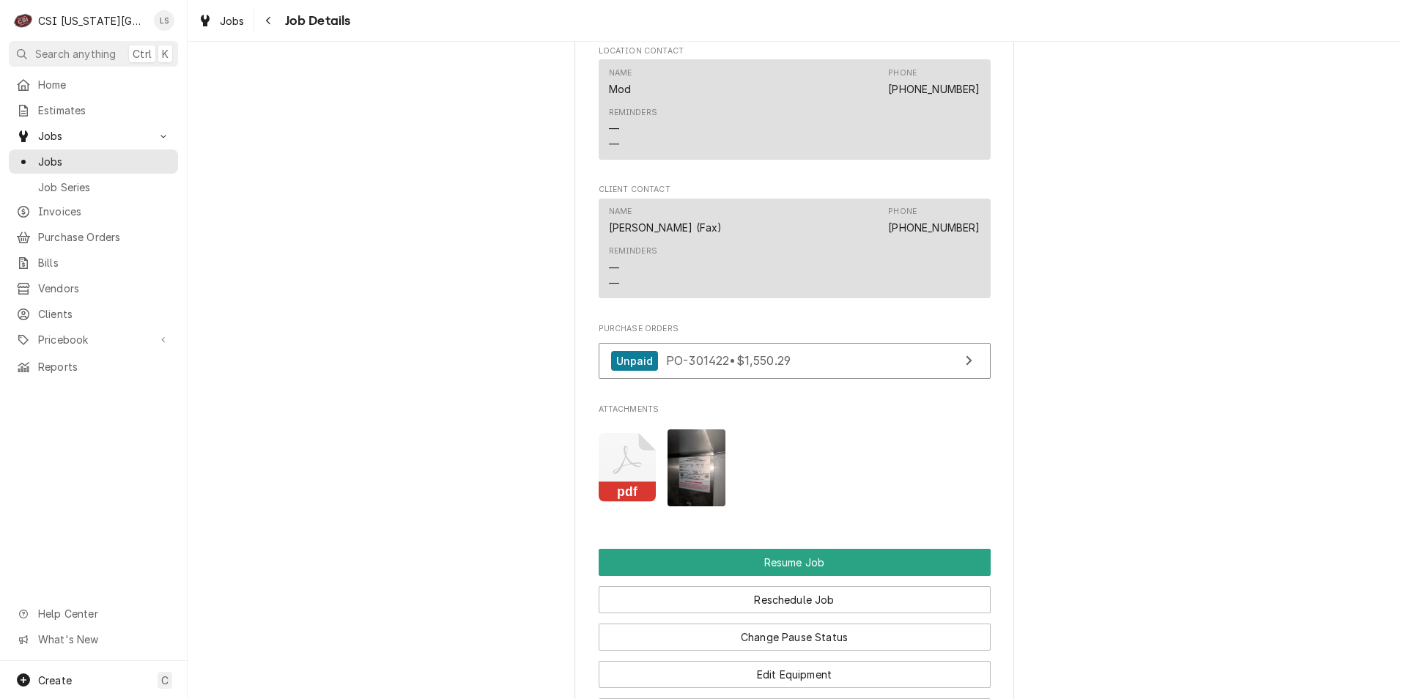
scroll to position [2096, 0]
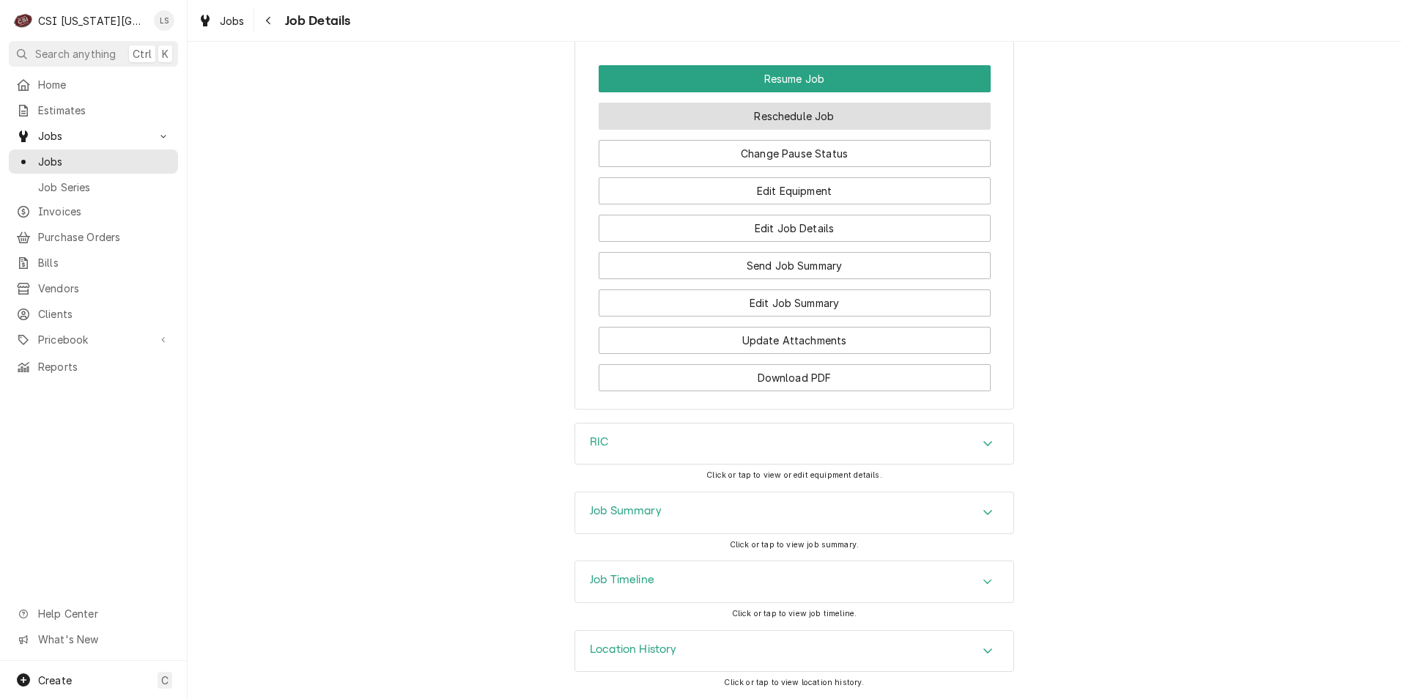
click at [751, 112] on button "Reschedule Job" at bounding box center [795, 116] width 392 height 27
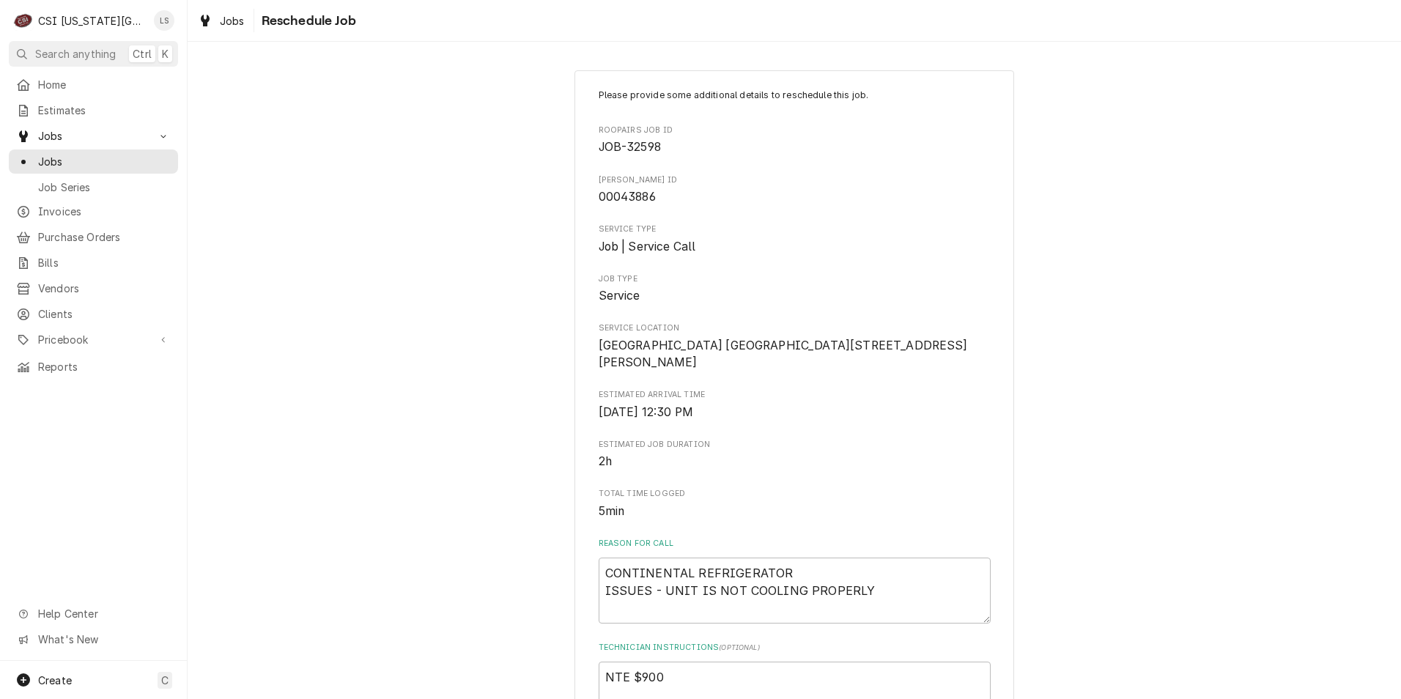
scroll to position [446, 0]
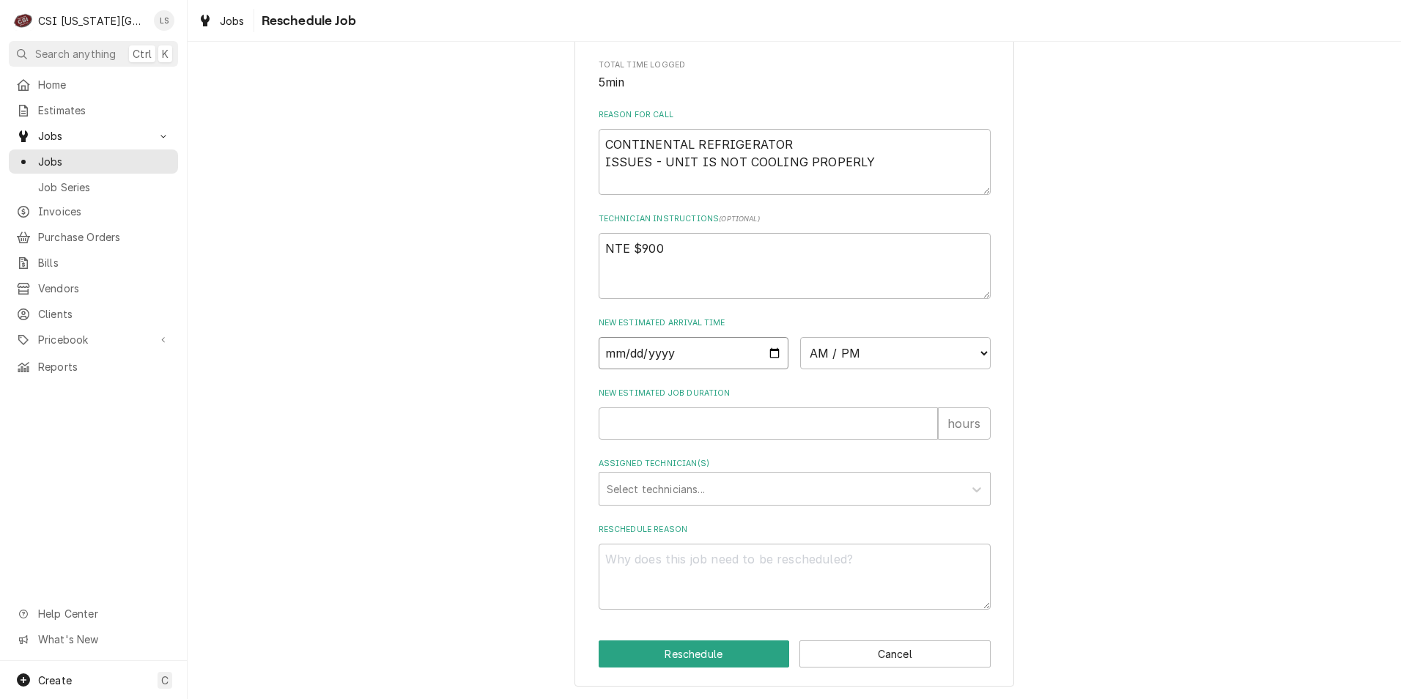
click at [764, 353] on input "Date" at bounding box center [694, 353] width 191 height 32
type textarea "x"
type input "[DATE]"
click at [840, 353] on select "AM / PM 6:00 AM 6:15 AM 6:30 AM 6:45 AM 7:00 AM 7:15 AM 7:30 AM 7:45 AM 8:00 AM…" at bounding box center [895, 353] width 191 height 32
select select "13:00:00"
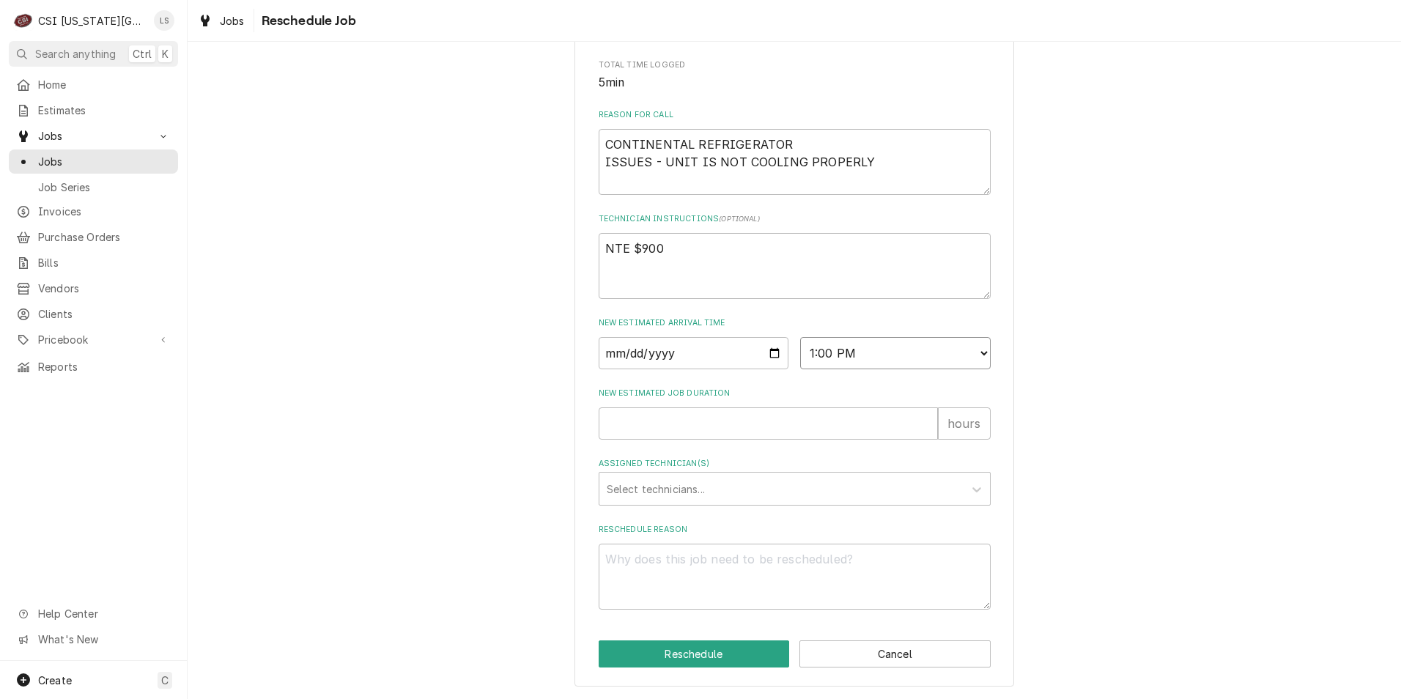
click at [800, 337] on select "AM / PM 6:00 AM 6:15 AM 6:30 AM 6:45 AM 7:00 AM 7:15 AM 7:30 AM 7:45 AM 8:00 AM…" at bounding box center [895, 353] width 191 height 32
click at [841, 421] on input "New Estimated Job Duration" at bounding box center [768, 424] width 339 height 32
type textarea "x"
type input "2"
click at [801, 485] on div "Assigned Technician(s)" at bounding box center [782, 489] width 350 height 26
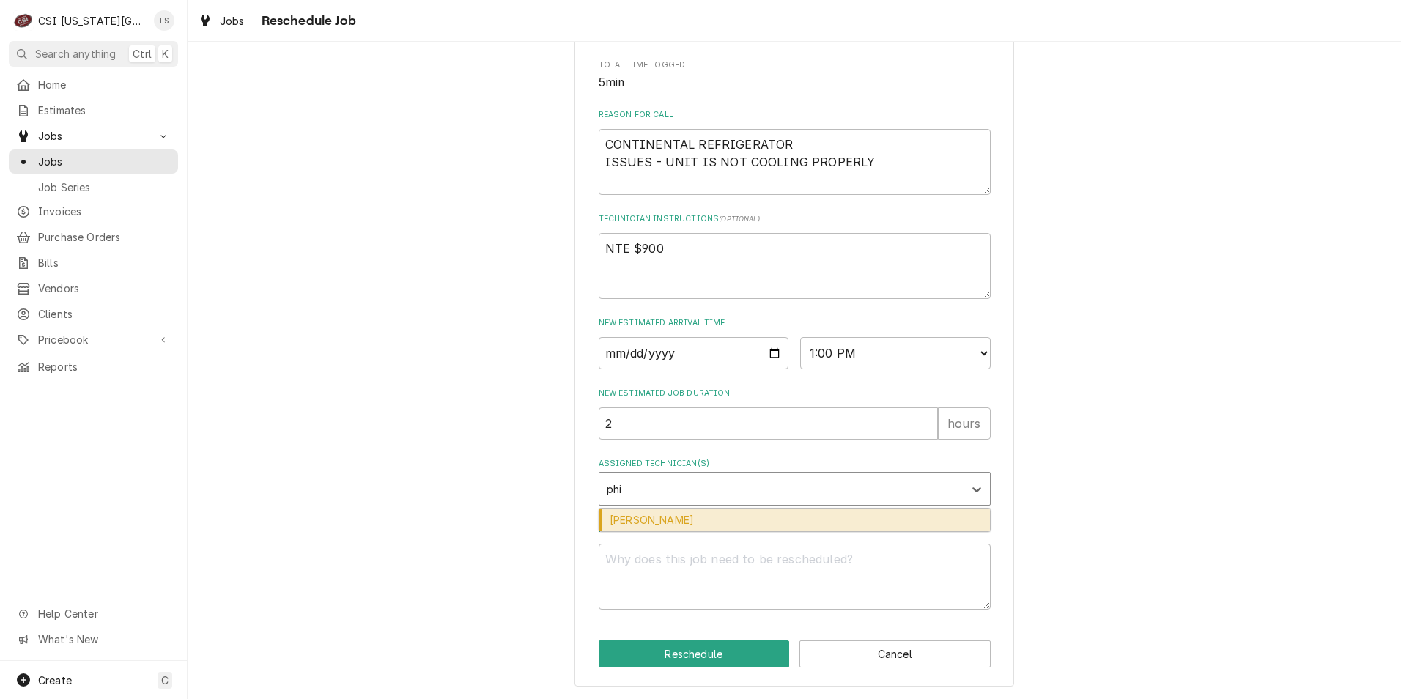
type input "phil"
click at [797, 519] on div "[PERSON_NAME]" at bounding box center [795, 520] width 391 height 23
type textarea "x"
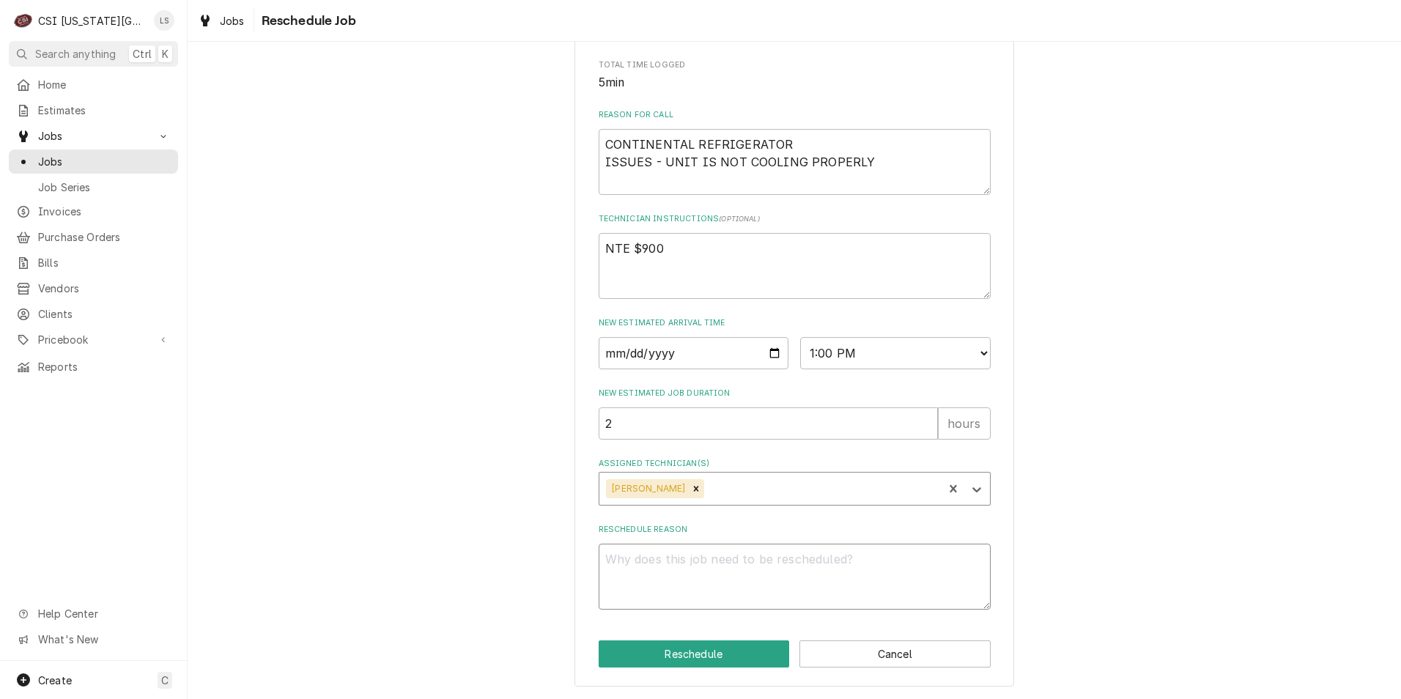
click at [791, 572] on textarea "Reschedule Reason" at bounding box center [795, 577] width 392 height 66
type textarea "x"
type textarea "R"
type textarea "x"
type textarea "RE"
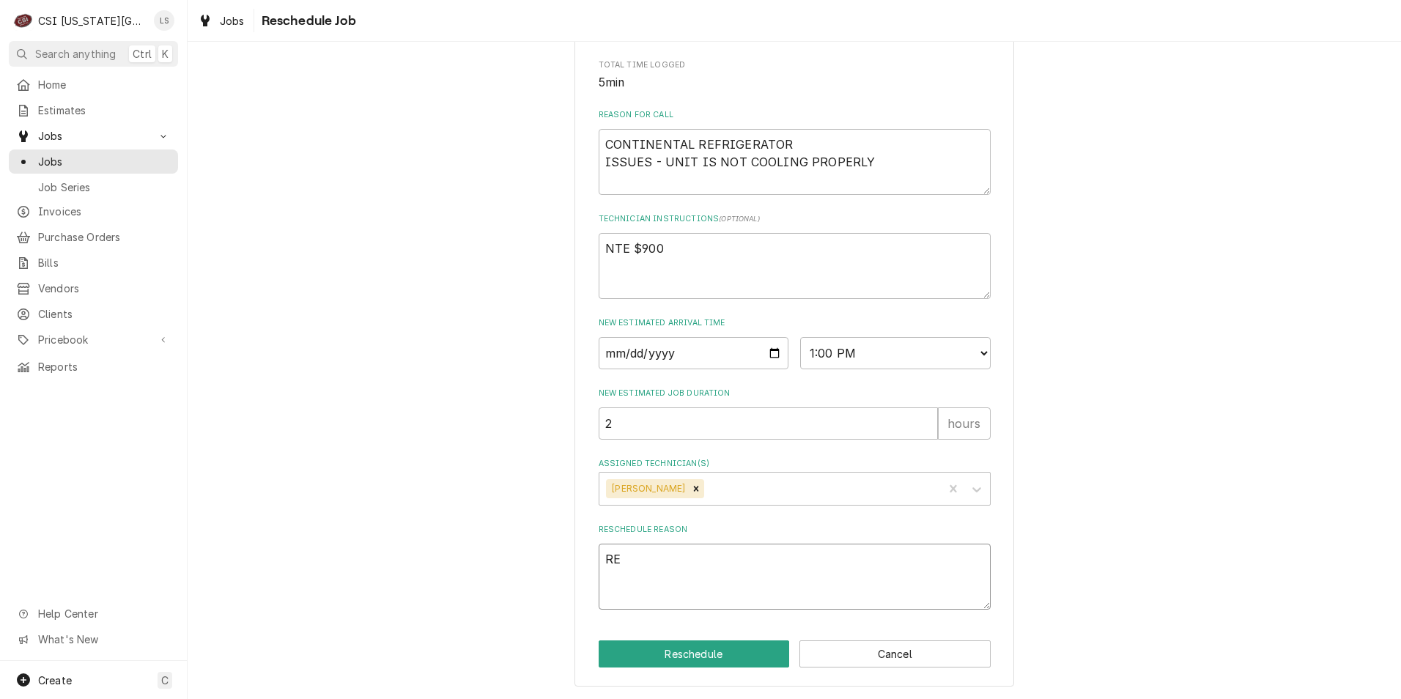
type textarea "x"
type textarea "REt"
type textarea "x"
type textarea "REtu"
type textarea "x"
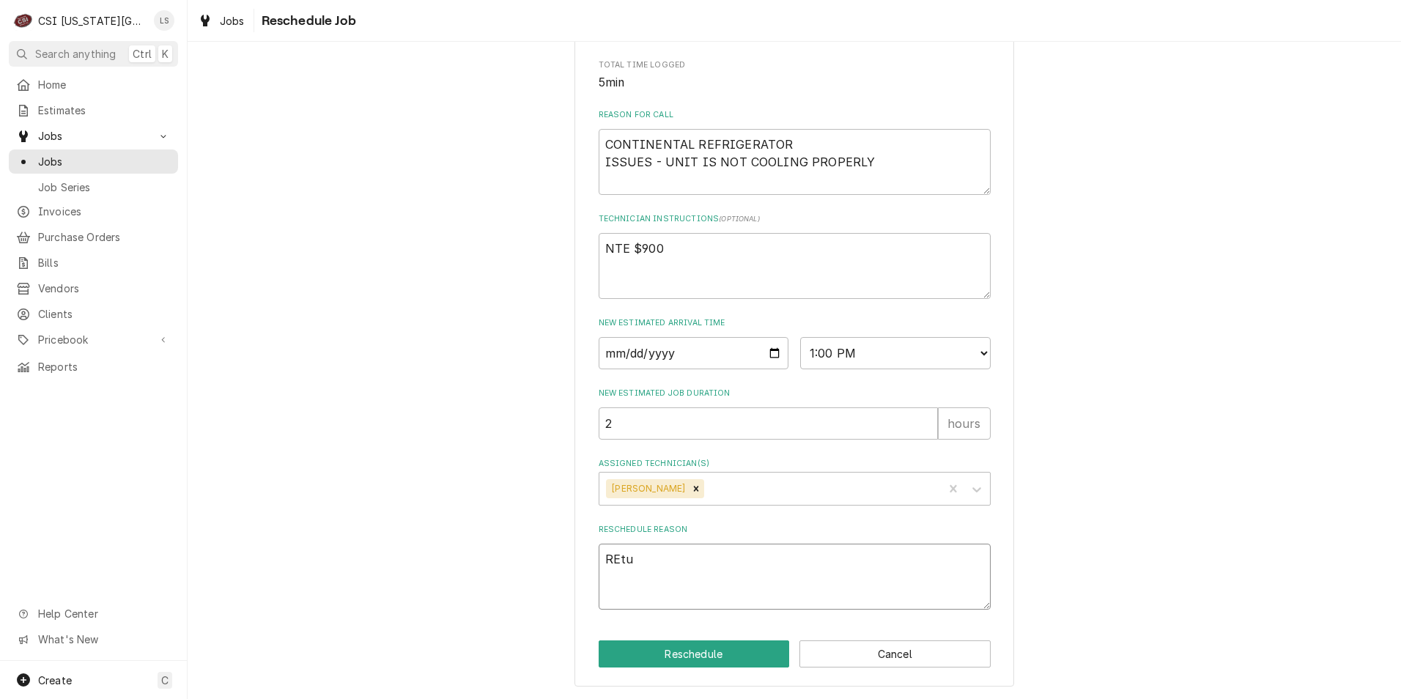
type textarea "REtur"
type textarea "x"
type textarea "REturn"
type textarea "x"
type textarea "REturn"
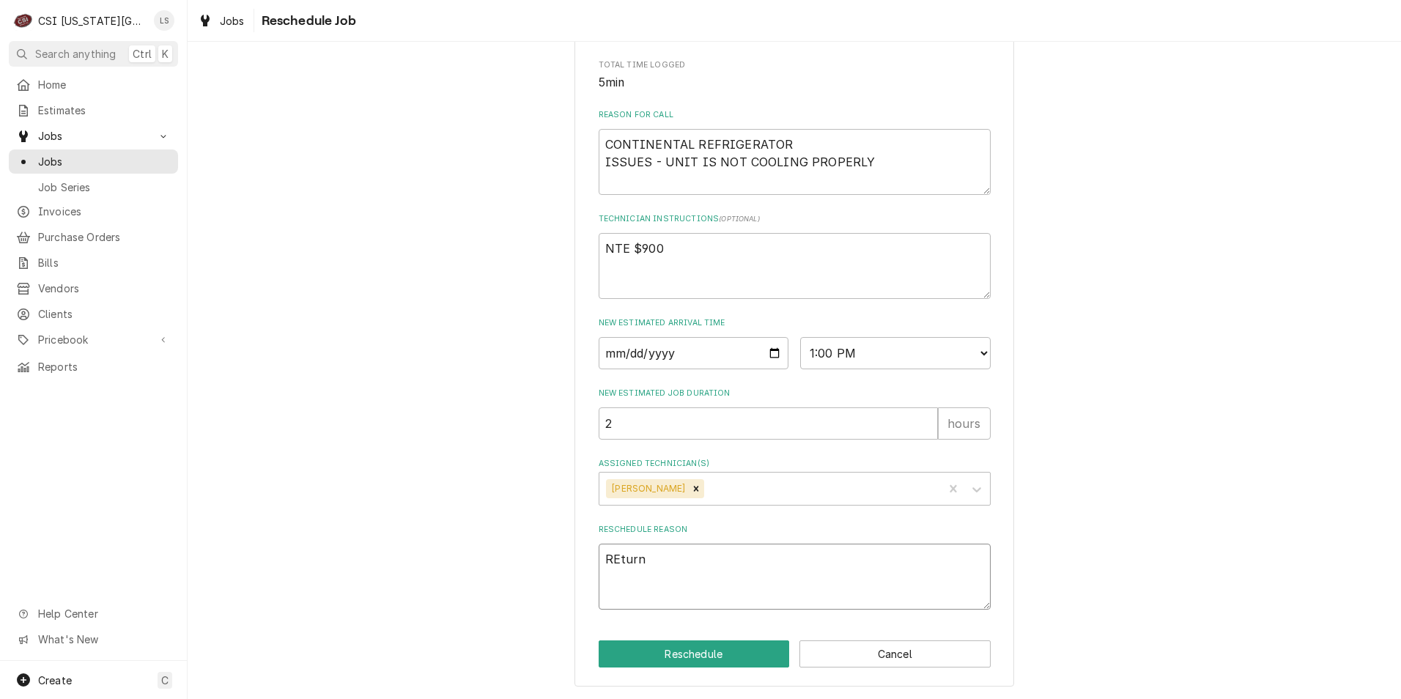
type textarea "x"
type textarea "REturn"
type textarea "x"
type textarea "REtur"
type textarea "x"
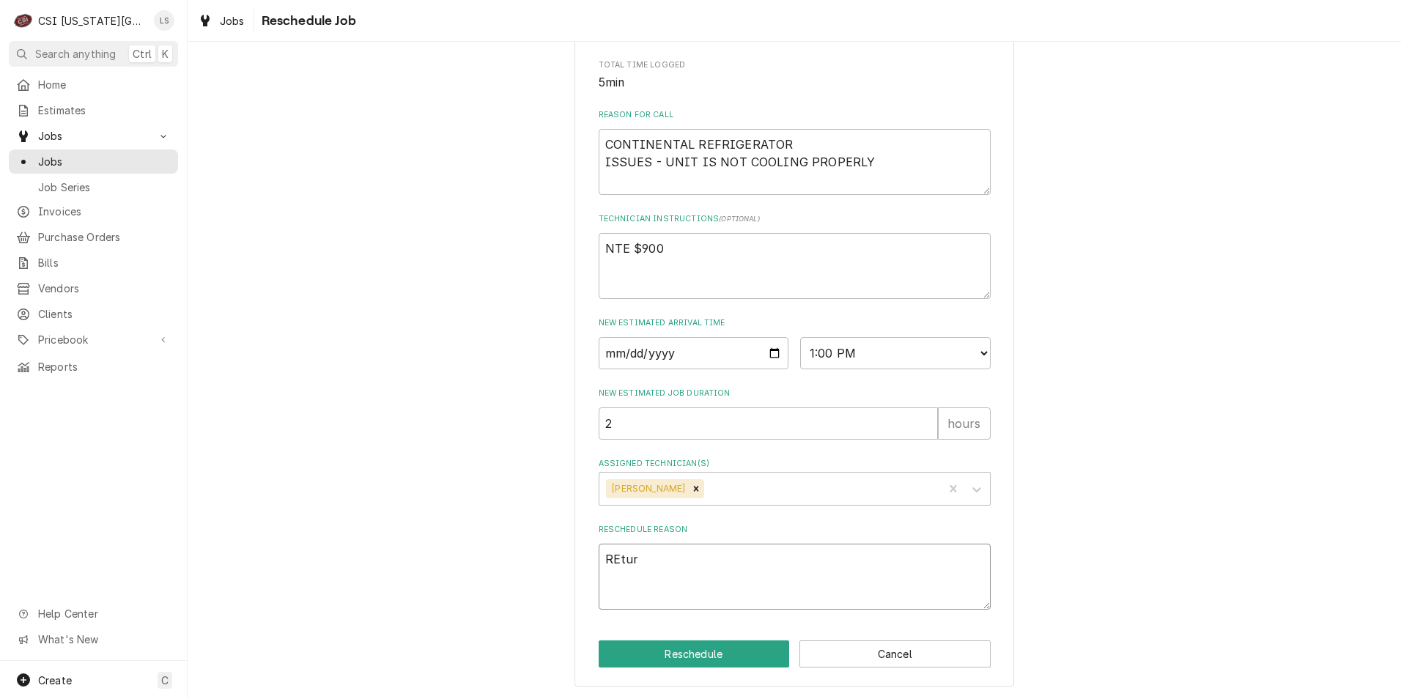
type textarea "REtu"
type textarea "x"
type textarea "REt"
type textarea "x"
type textarea "RE"
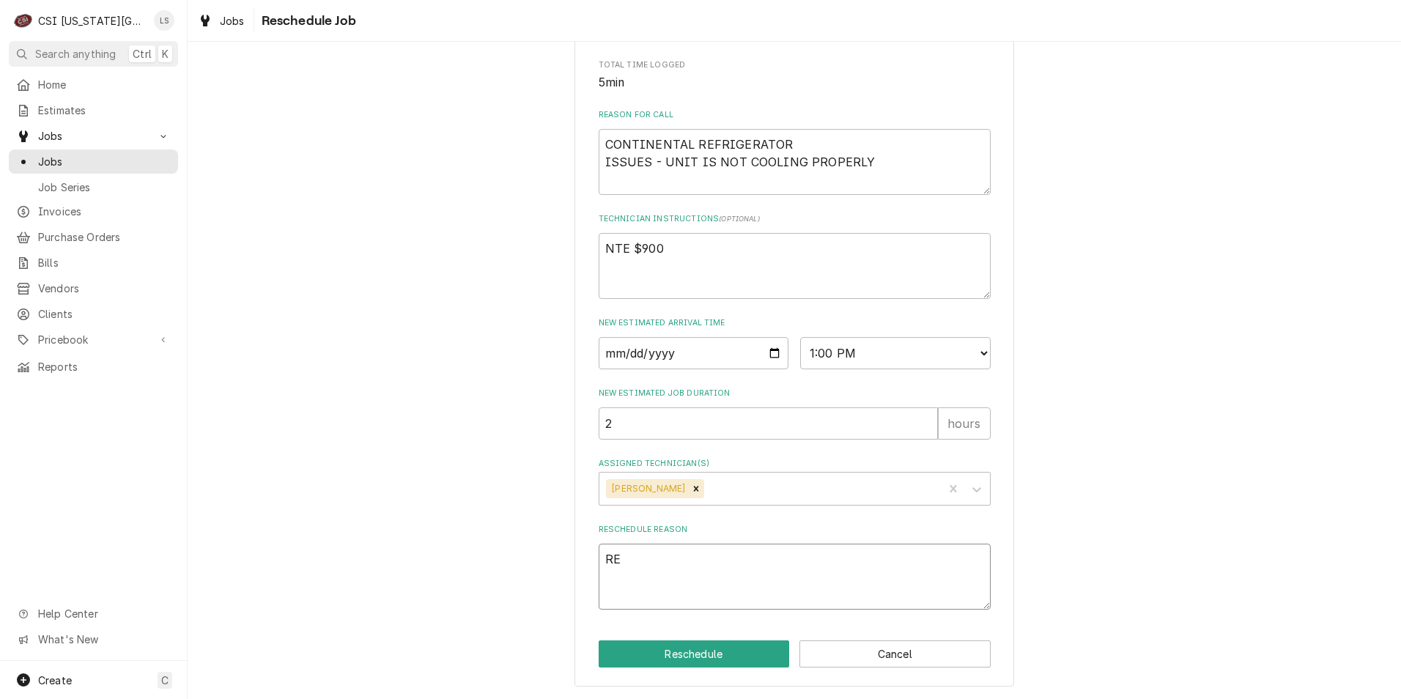
type textarea "x"
type textarea "R"
type textarea "x"
type textarea "Re"
type textarea "x"
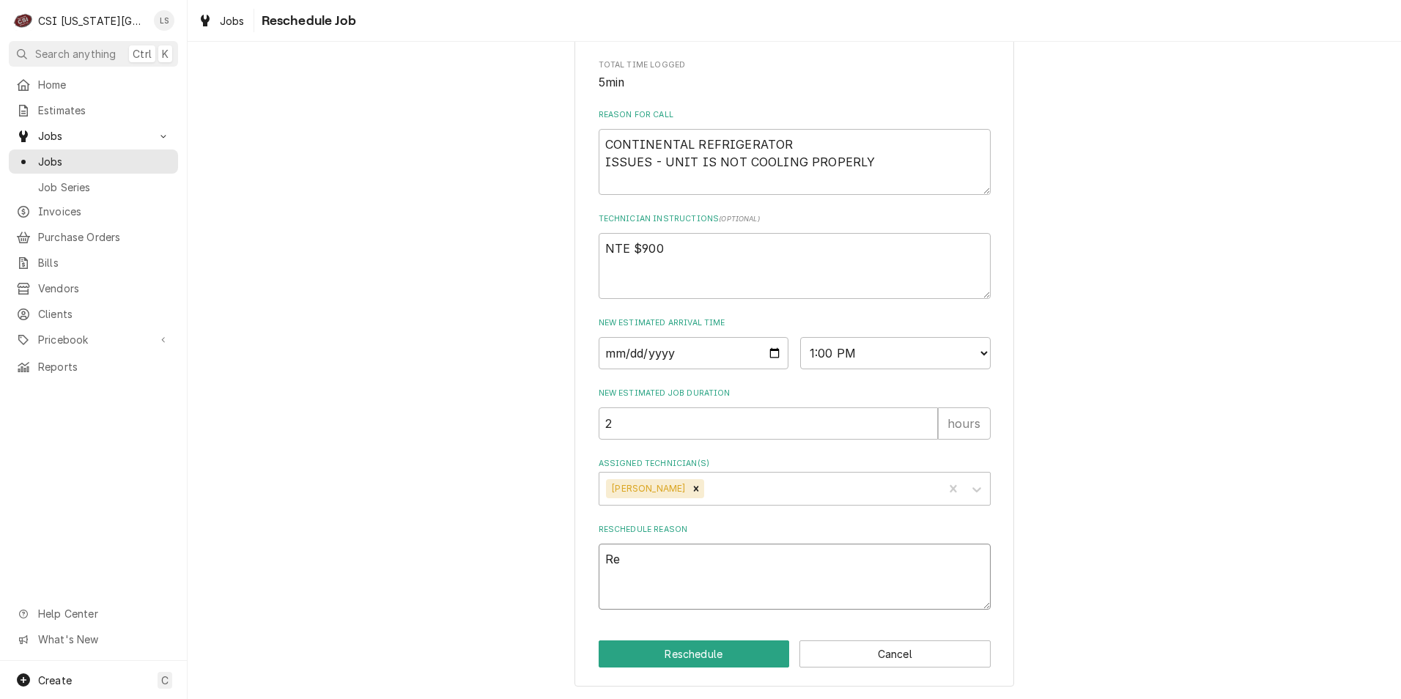
type textarea "Ret"
type textarea "x"
type textarea "Retu"
type textarea "x"
type textarea "Retur"
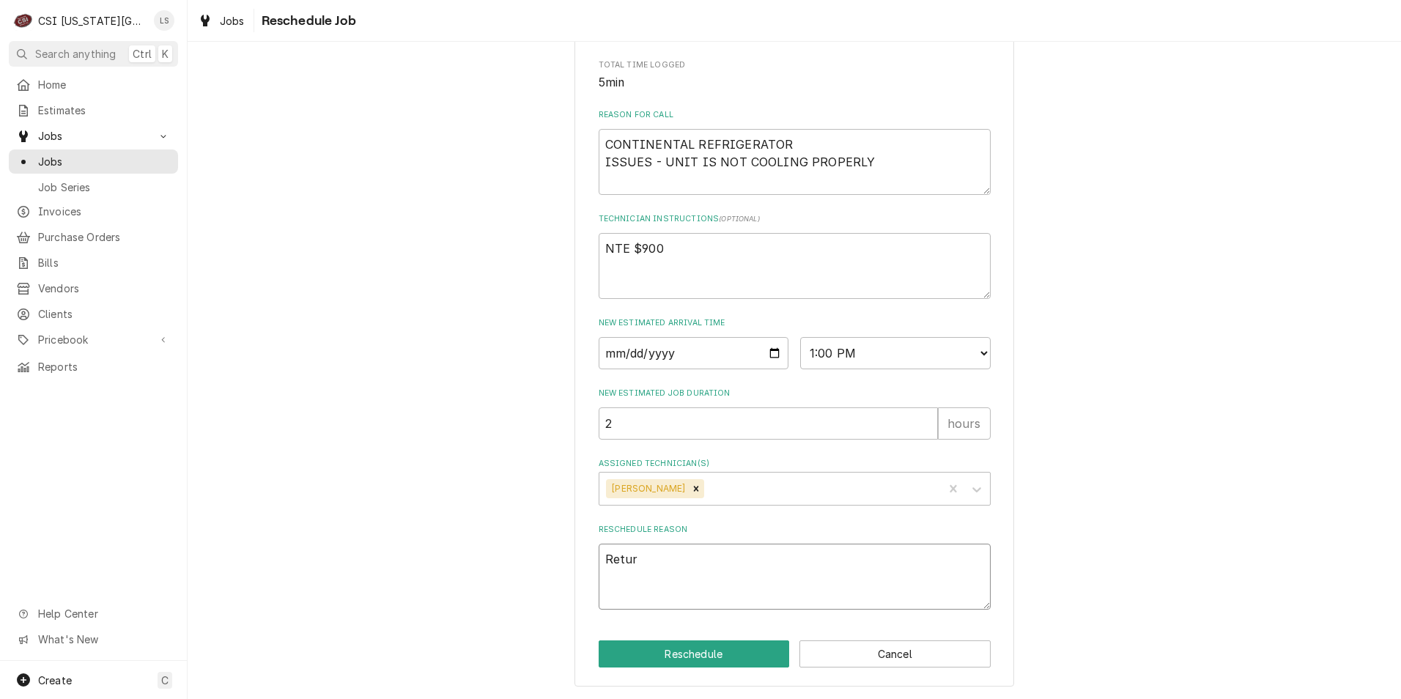
type textarea "x"
type textarea "Return"
type textarea "x"
type textarea "Return"
type textarea "x"
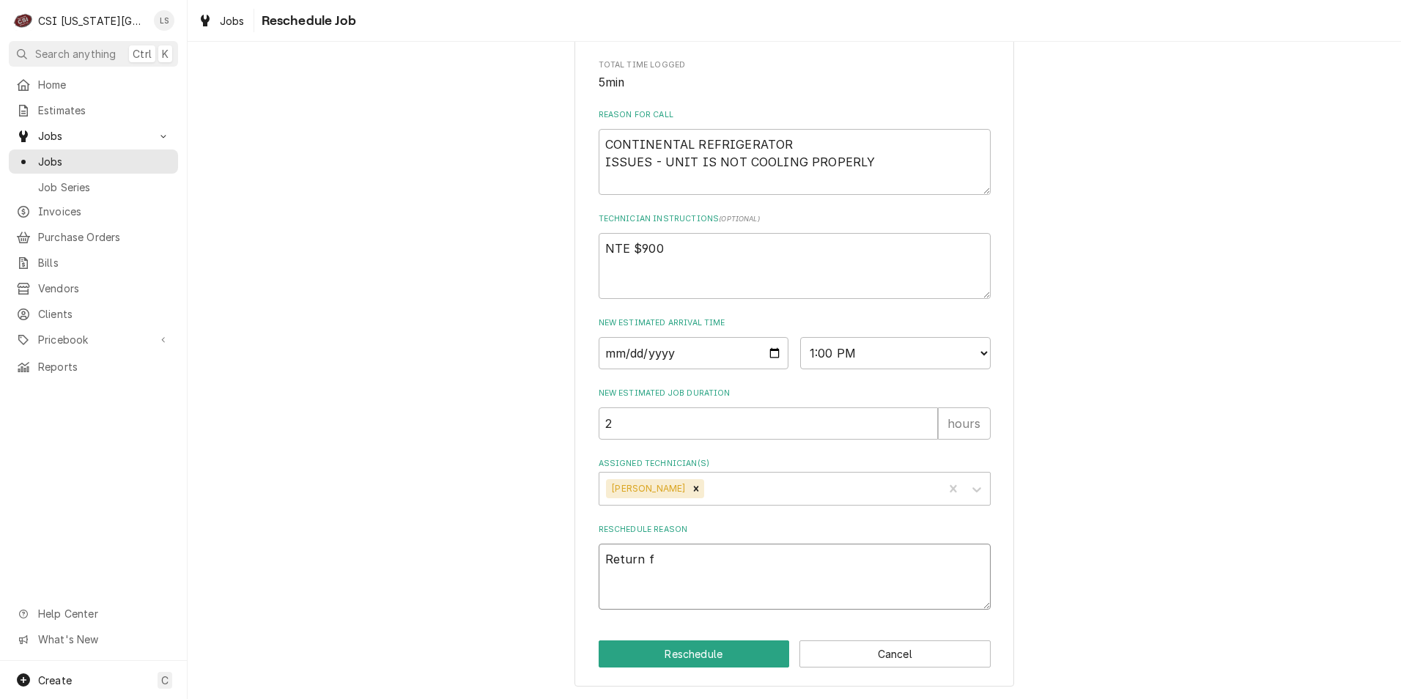
type textarea "Return fo"
type textarea "x"
type textarea "Return for"
type textarea "x"
type textarea "Return for"
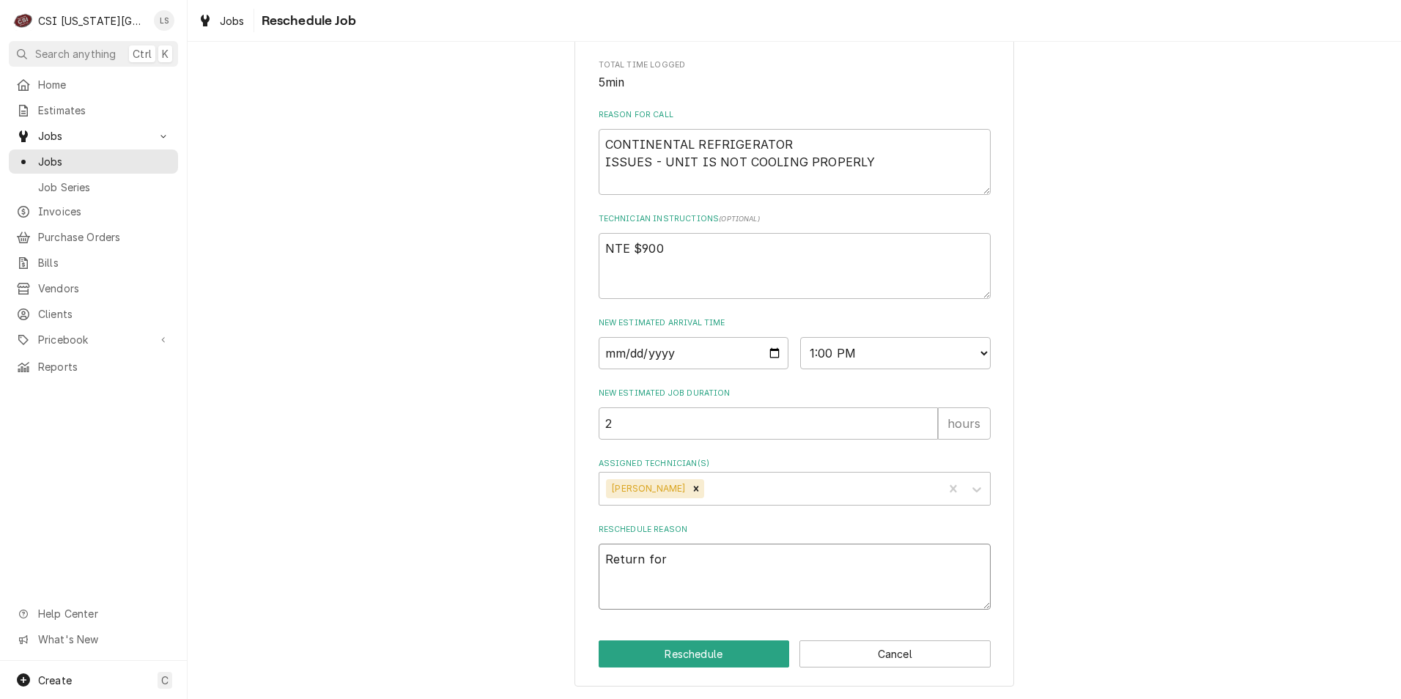
type textarea "x"
type textarea "Return for r"
type textarea "x"
type textarea "Return for re"
type textarea "x"
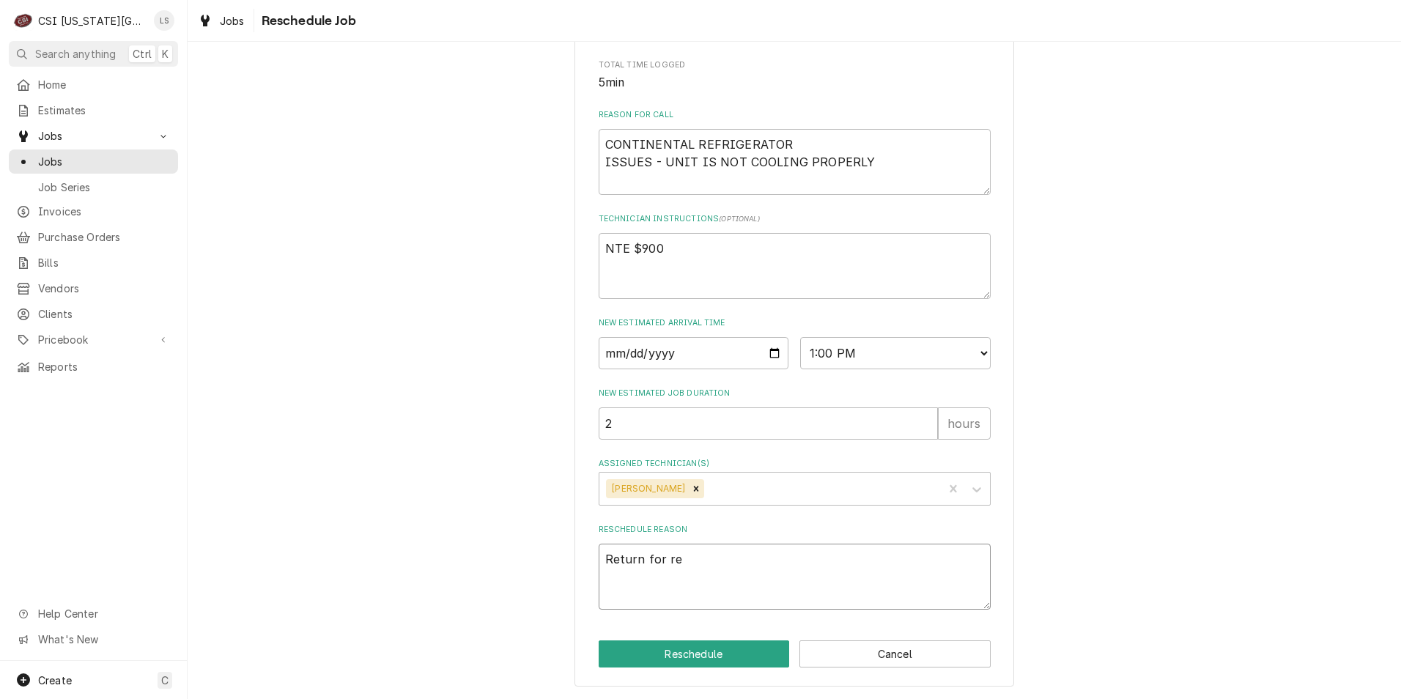
type textarea "Return for rep"
type textarea "x"
type textarea "Return for repa"
type textarea "x"
type textarea "Return for repai"
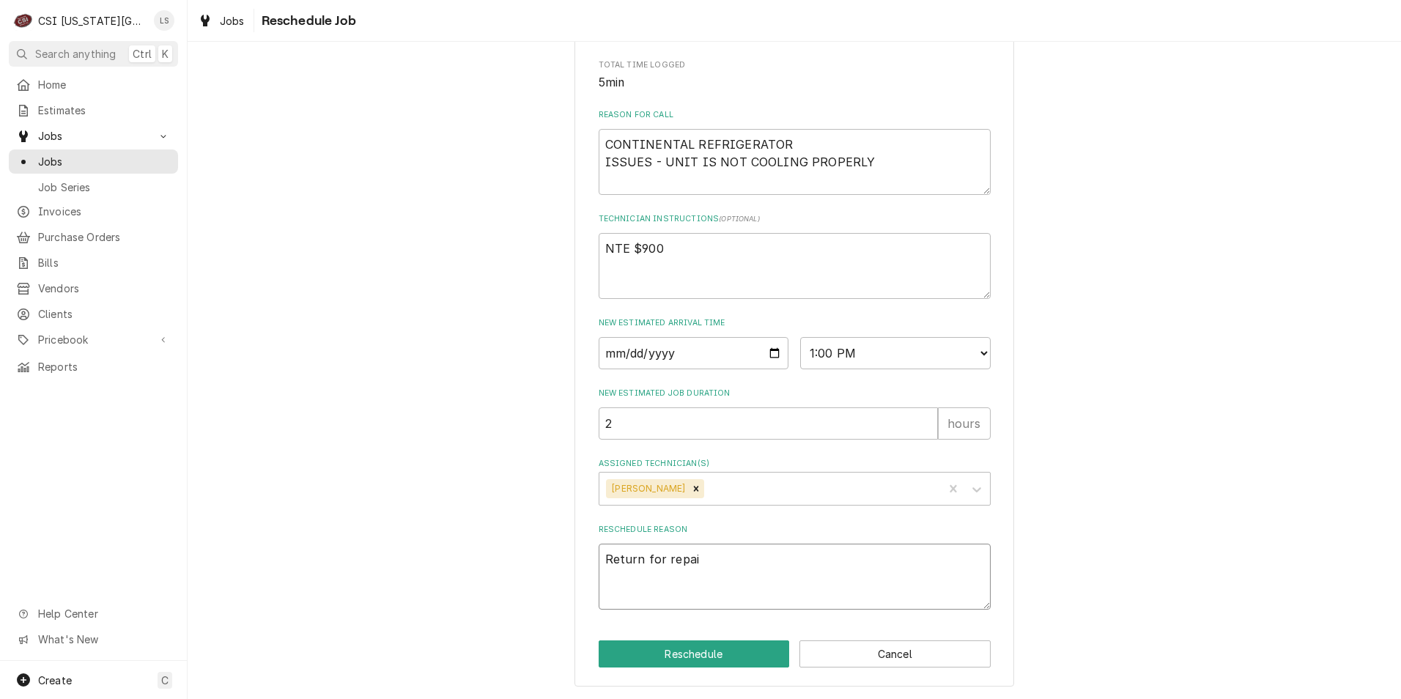
type textarea "x"
type textarea "Return for repair"
type textarea "x"
type textarea "Return for repairs"
click at [718, 664] on button "Reschedule" at bounding box center [694, 654] width 191 height 27
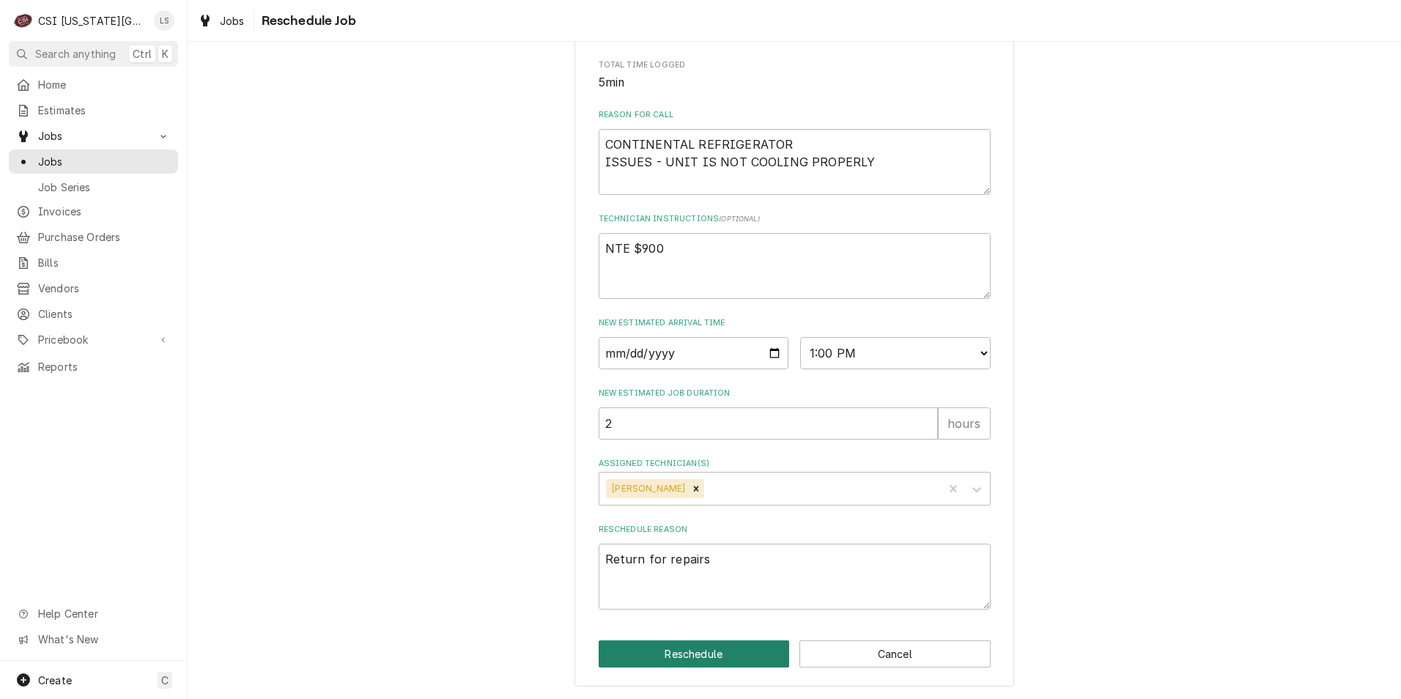
type textarea "x"
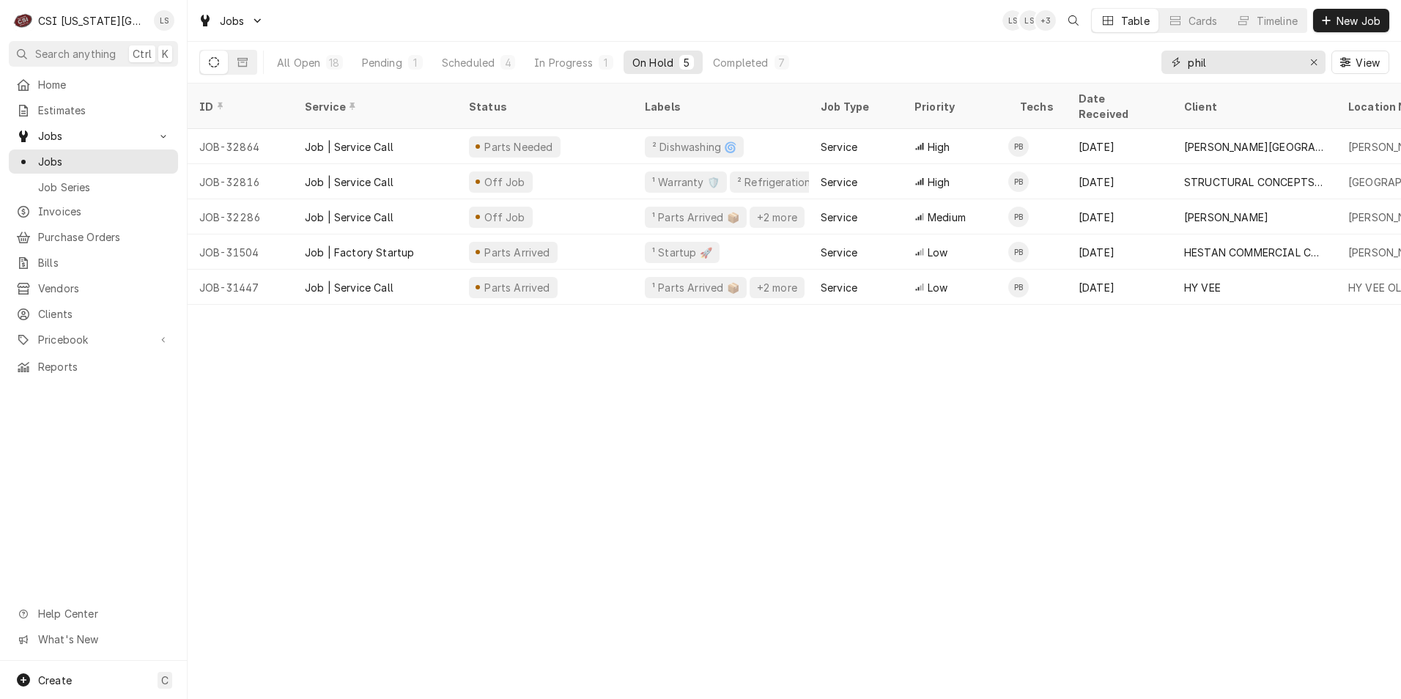
click at [1220, 65] on input "phil" at bounding box center [1243, 62] width 110 height 23
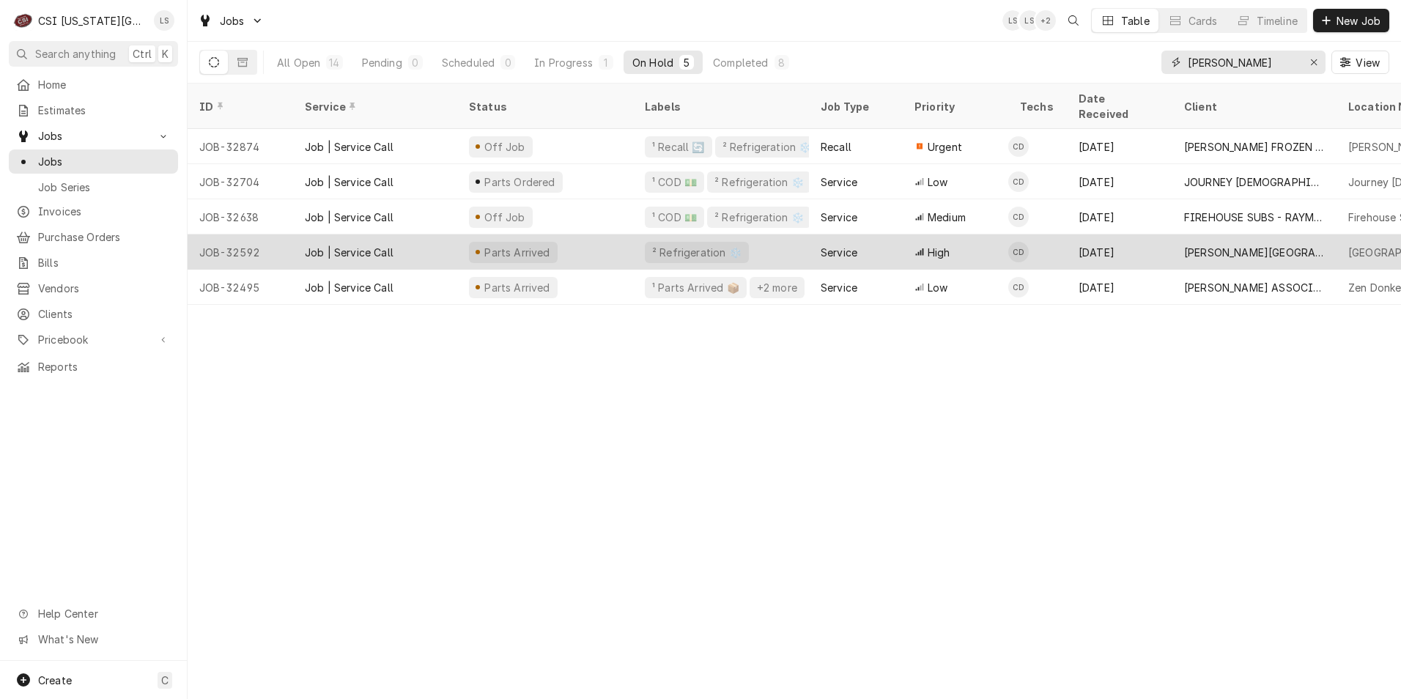
type input "cody"
click at [984, 235] on div "High" at bounding box center [956, 252] width 106 height 35
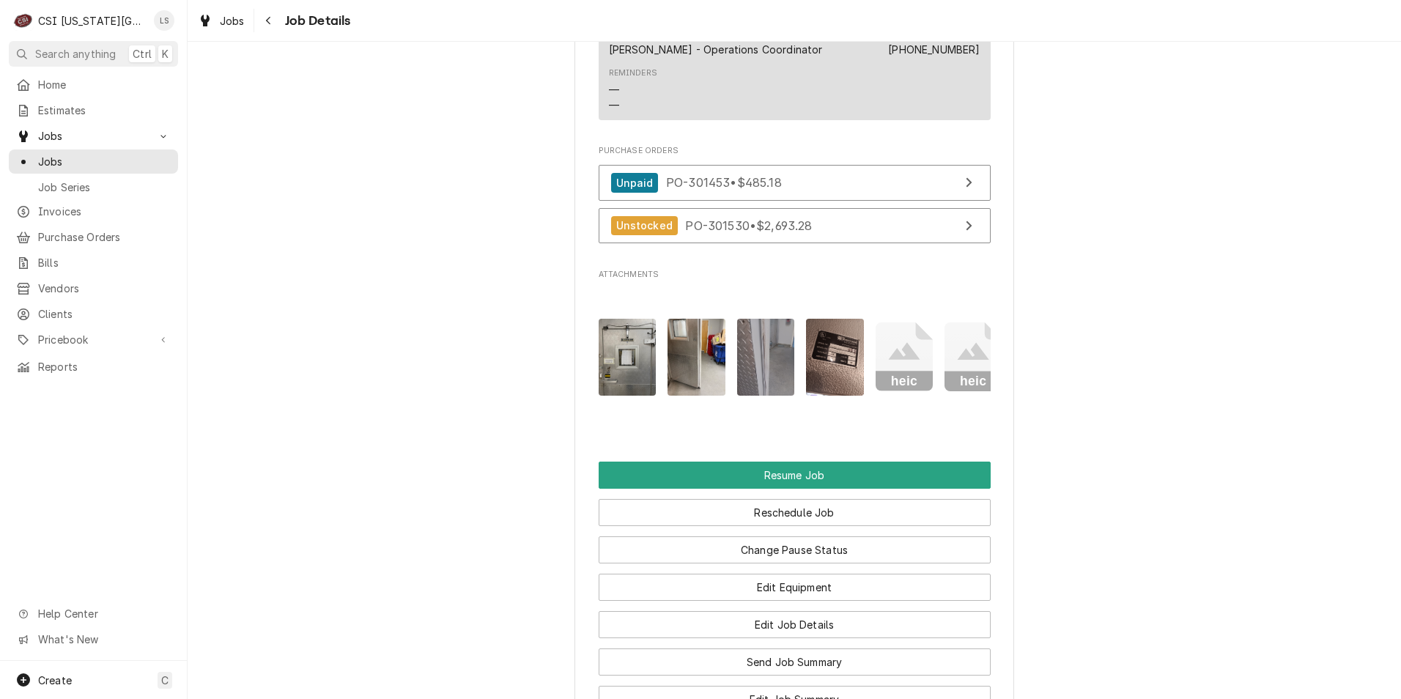
scroll to position [2331, 0]
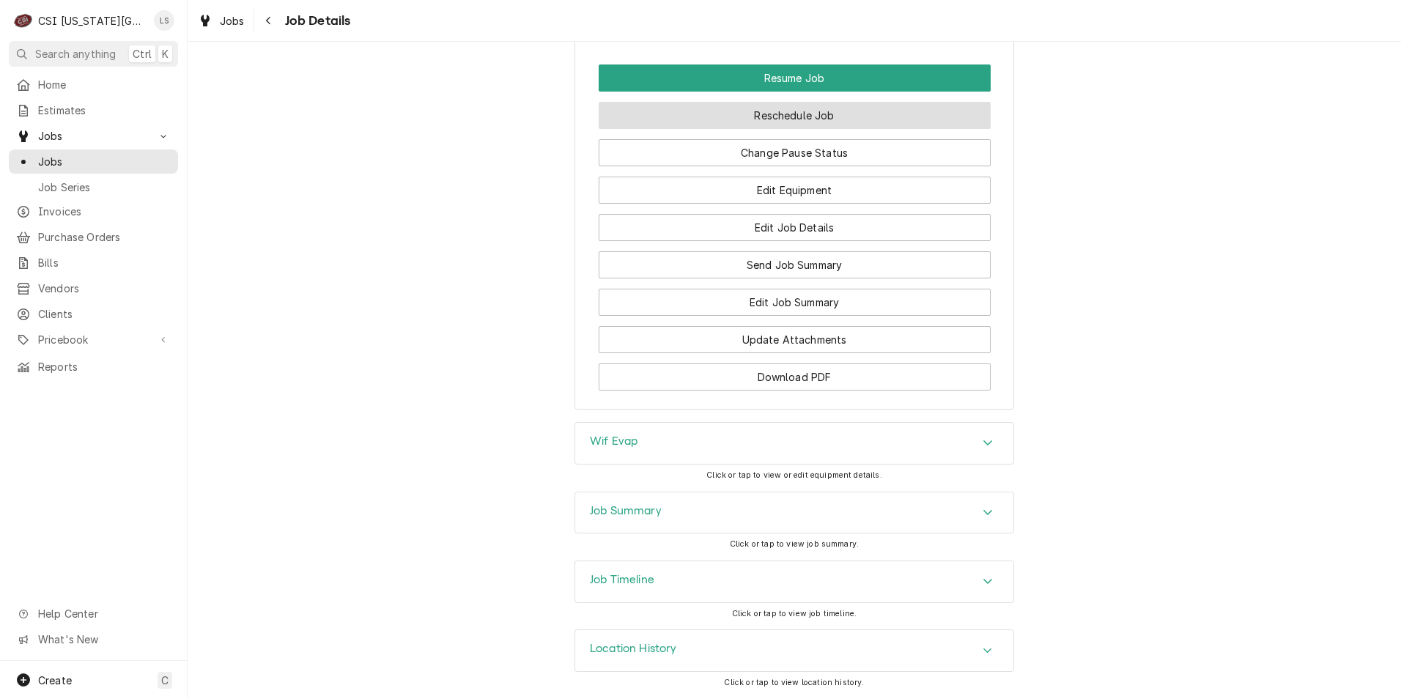
click at [751, 117] on button "Reschedule Job" at bounding box center [795, 115] width 392 height 27
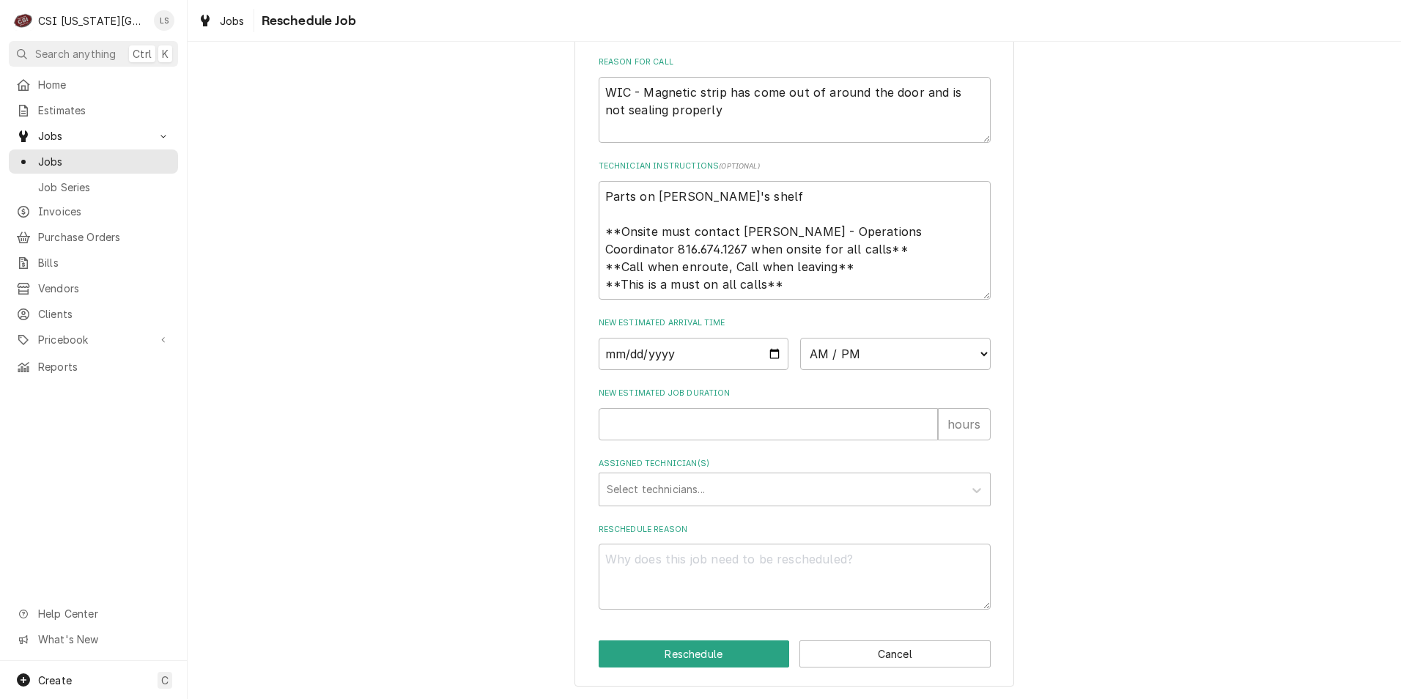
scroll to position [449, 0]
click at [773, 351] on input "Date" at bounding box center [694, 354] width 191 height 32
type input "2025-09-22"
type textarea "x"
click at [871, 346] on select "AM / PM 6:00 AM 6:15 AM 6:30 AM 6:45 AM 7:00 AM 7:15 AM 7:30 AM 7:45 AM 8:00 AM…" at bounding box center [895, 354] width 191 height 32
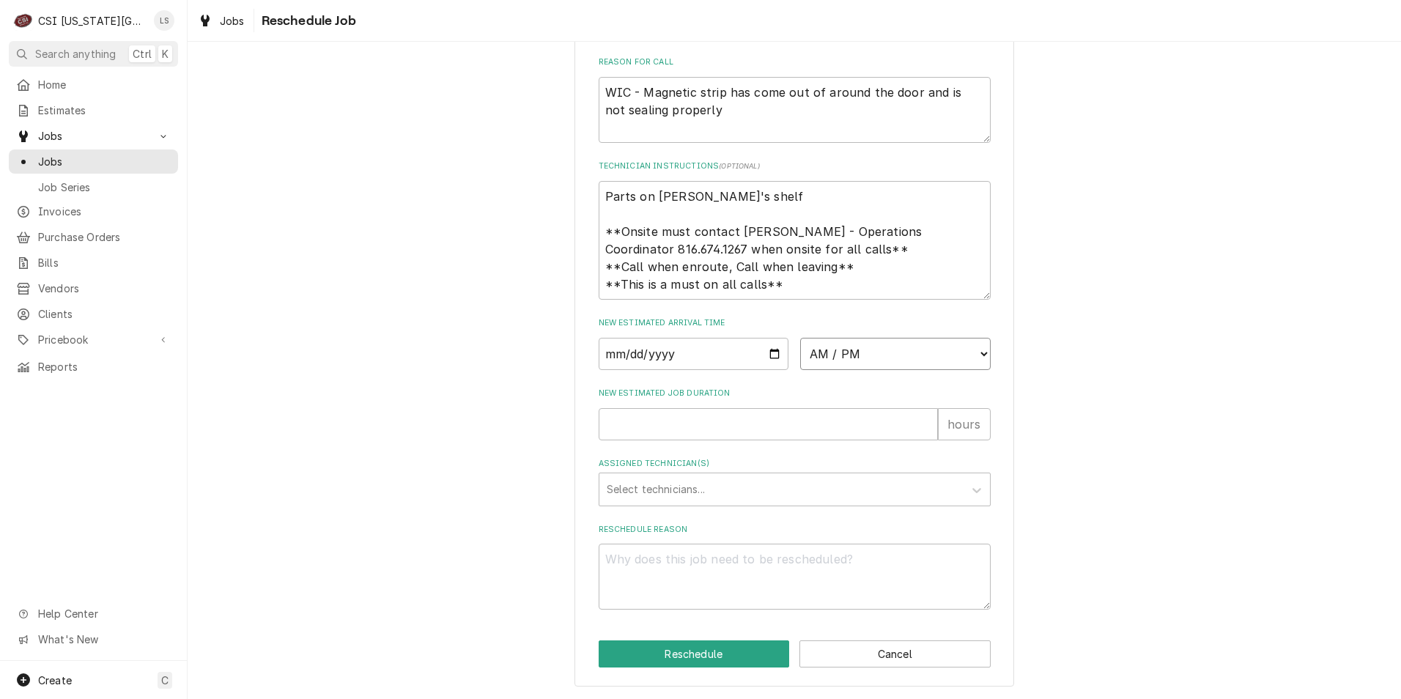
select select "09:00:00"
click at [800, 338] on select "AM / PM 6:00 AM 6:15 AM 6:30 AM 6:45 AM 7:00 AM 7:15 AM 7:30 AM 7:45 AM 8:00 AM…" at bounding box center [895, 354] width 191 height 32
click at [847, 437] on input "New Estimated Job Duration" at bounding box center [768, 424] width 339 height 32
type textarea "x"
type input "2"
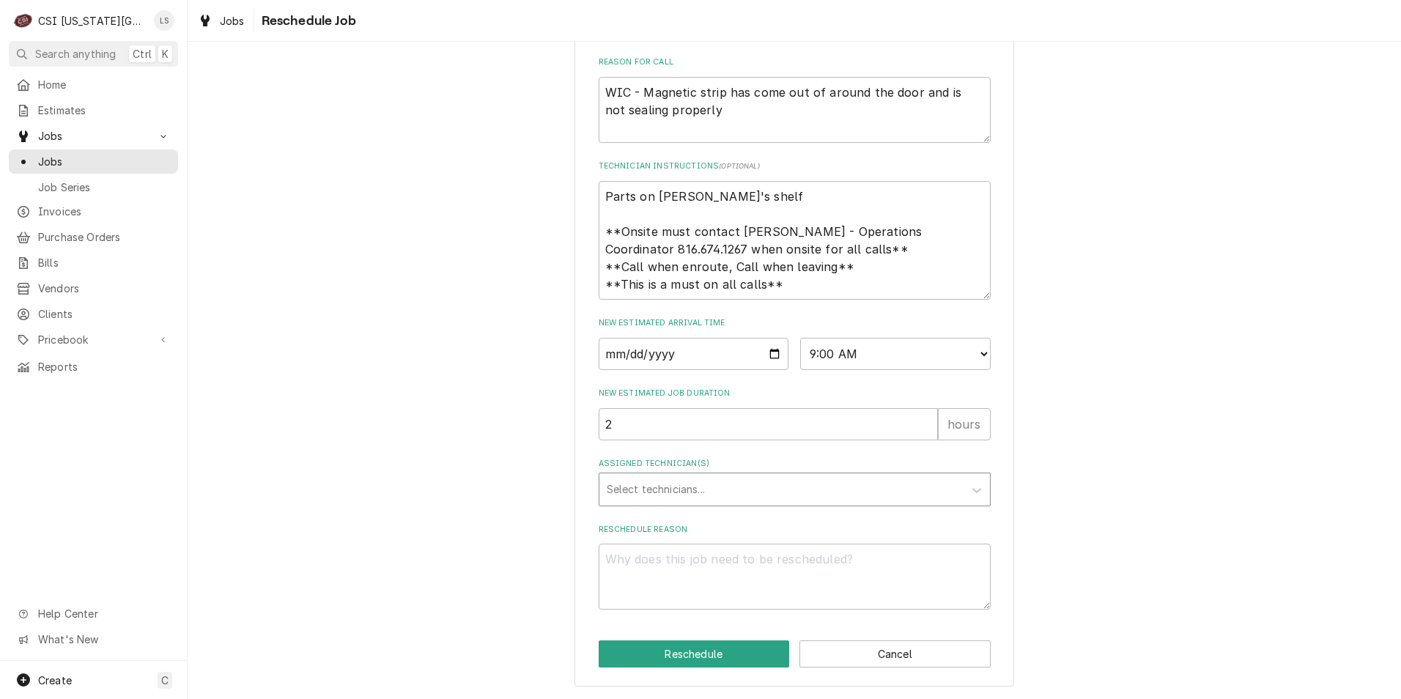
click at [841, 485] on div "Assigned Technician(s)" at bounding box center [782, 489] width 350 height 26
type input "cod"
click at [809, 509] on div "[PERSON_NAME]" at bounding box center [795, 520] width 391 height 23
type textarea "x"
click at [816, 579] on textarea "Reschedule Reason" at bounding box center [795, 577] width 392 height 66
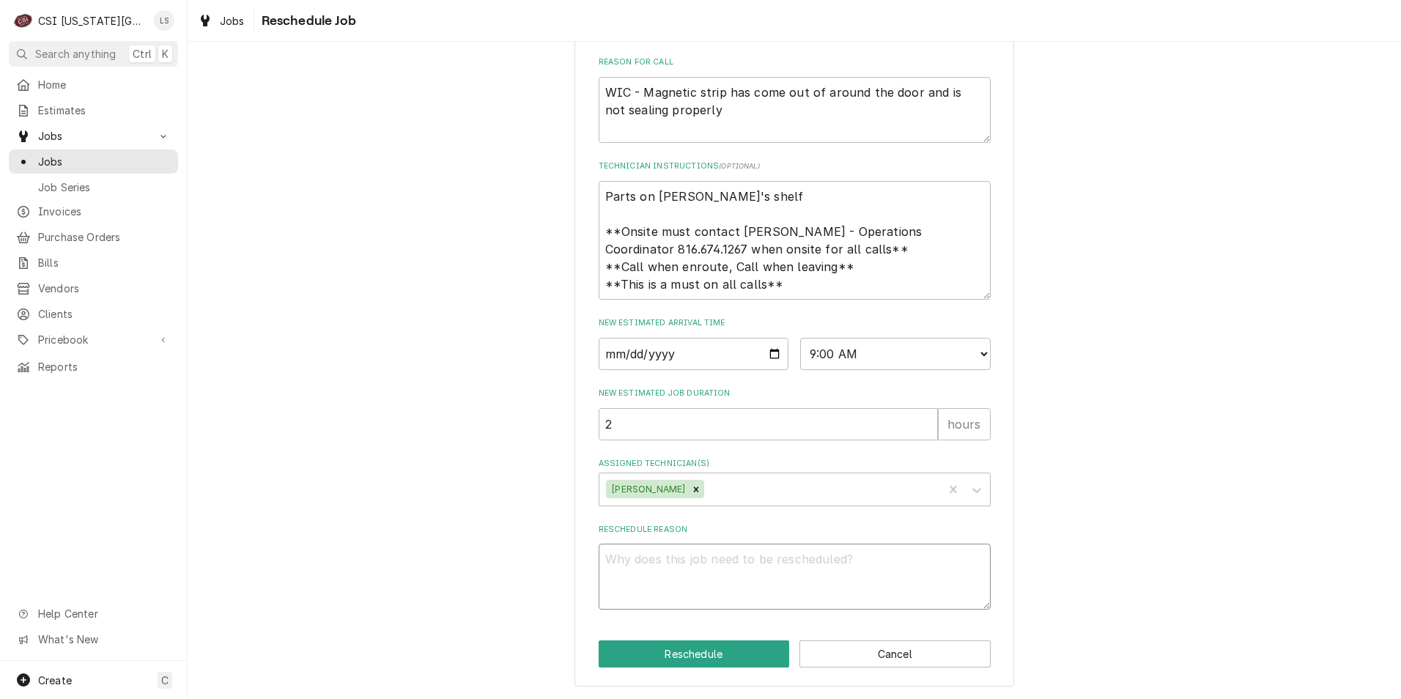
type textarea "x"
type textarea "R"
type textarea "x"
type textarea "RE"
type textarea "x"
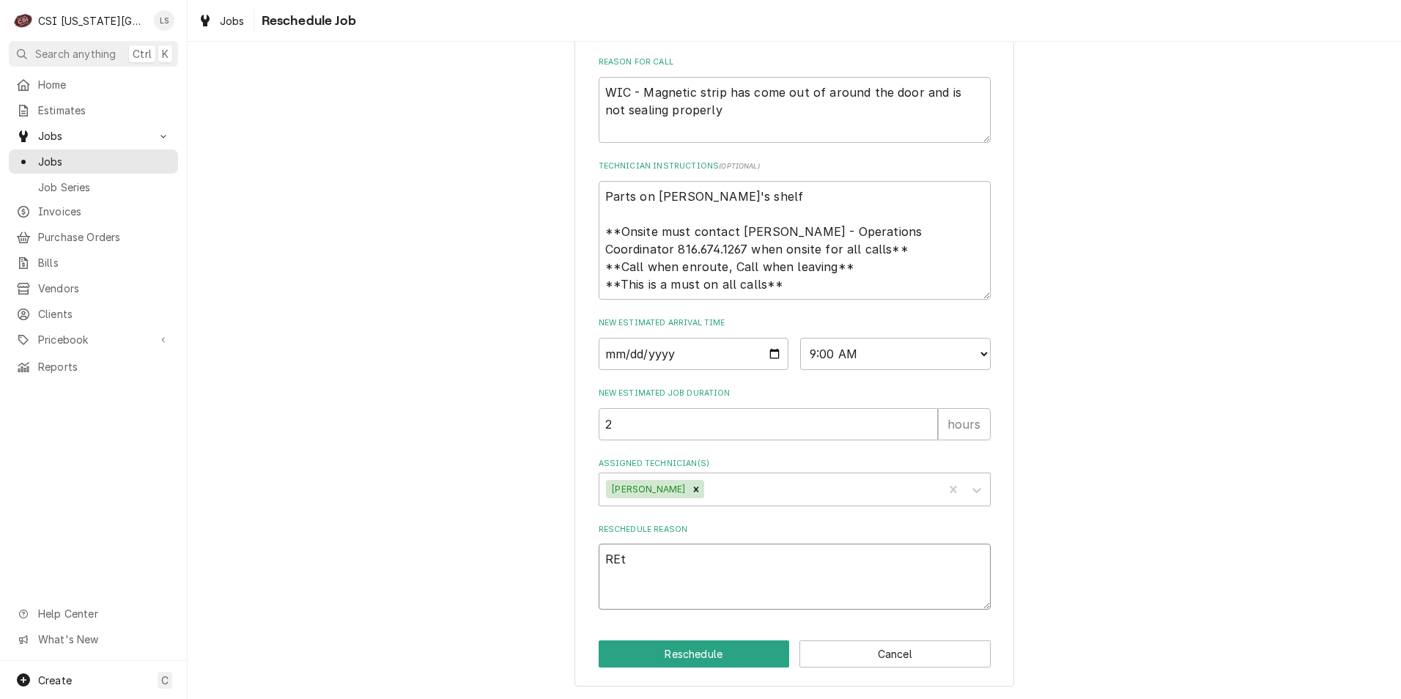
type textarea "REtu"
type textarea "x"
type textarea "REtur"
type textarea "x"
type textarea "REturn"
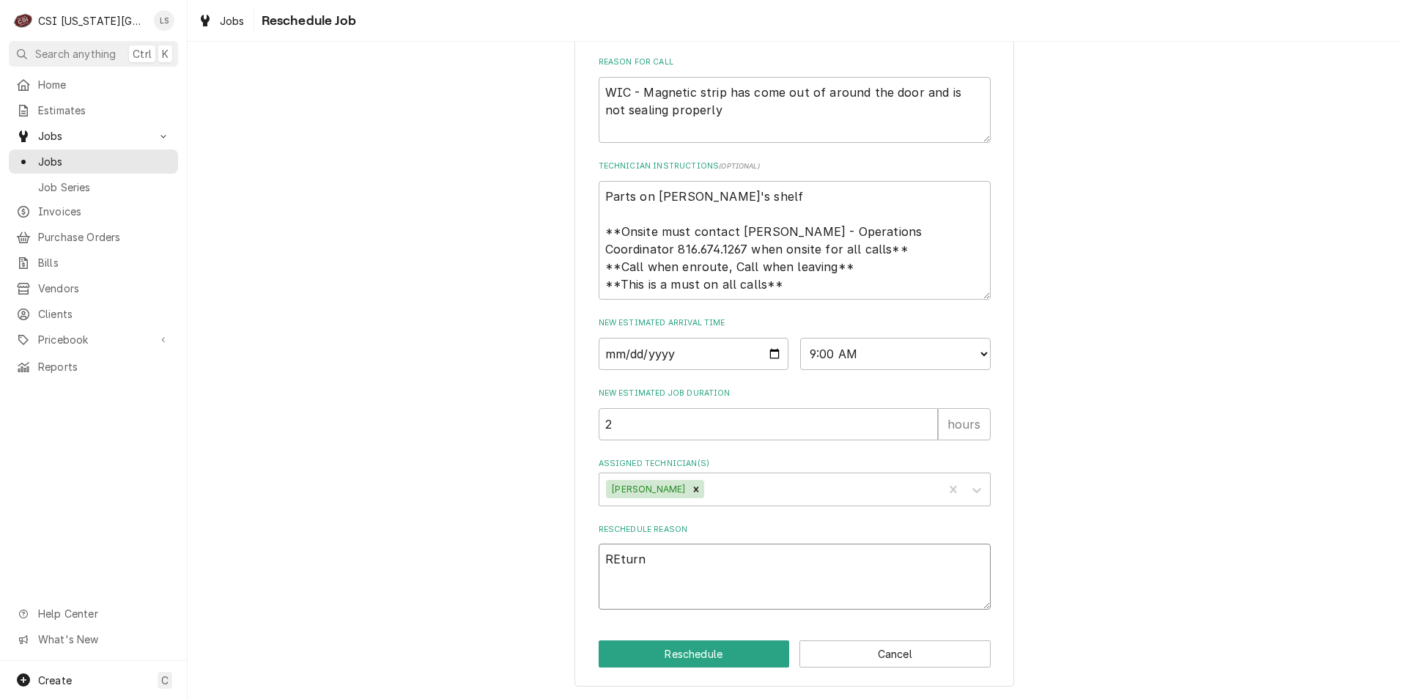
type textarea "x"
type textarea "REturn"
type textarea "x"
type textarea "REturn"
type textarea "x"
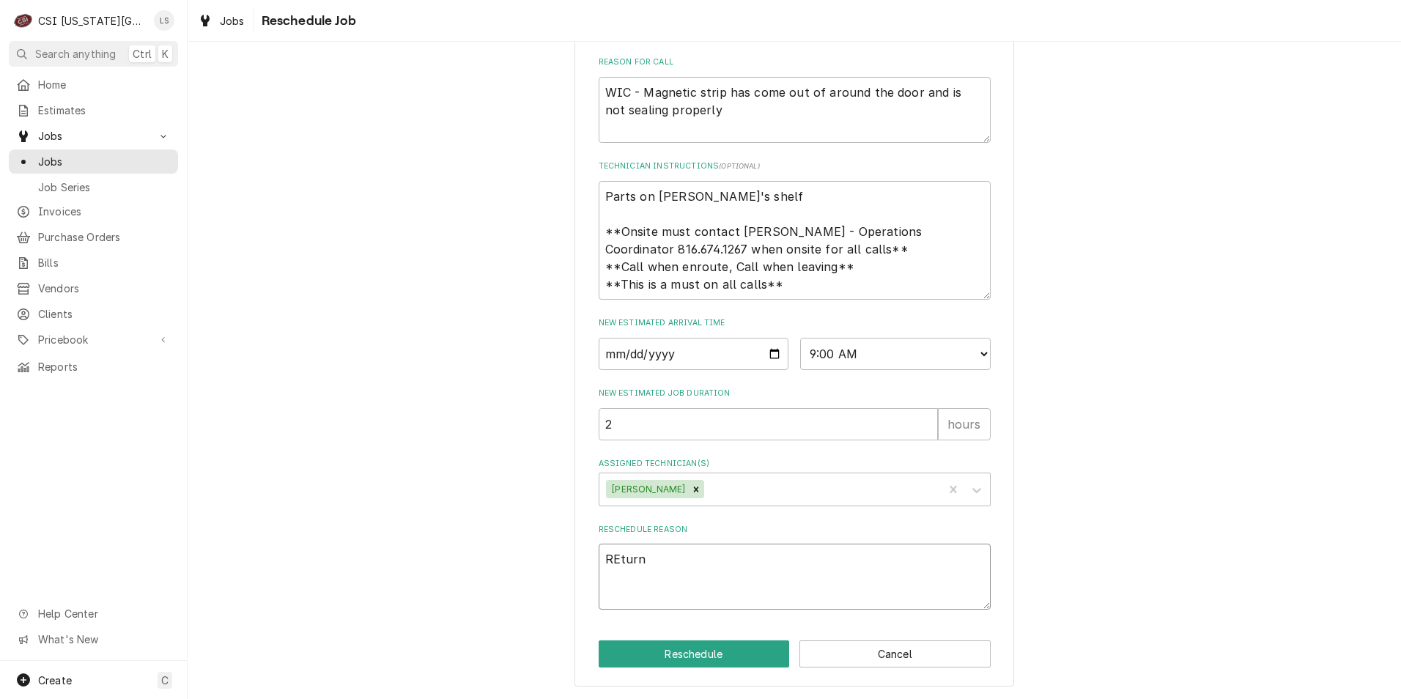
type textarea "REtur"
type textarea "x"
type textarea "REtu"
type textarea "x"
type textarea "REt"
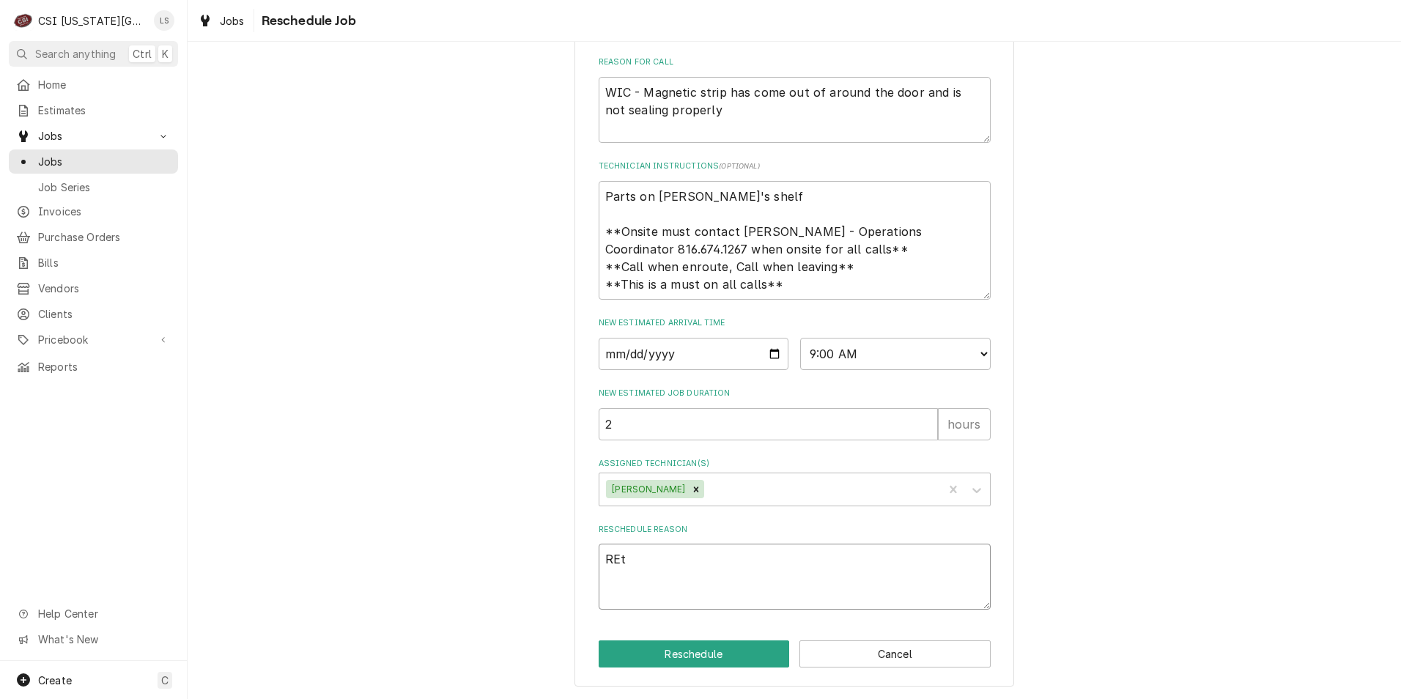
type textarea "x"
type textarea "RE"
type textarea "x"
type textarea "R"
type textarea "x"
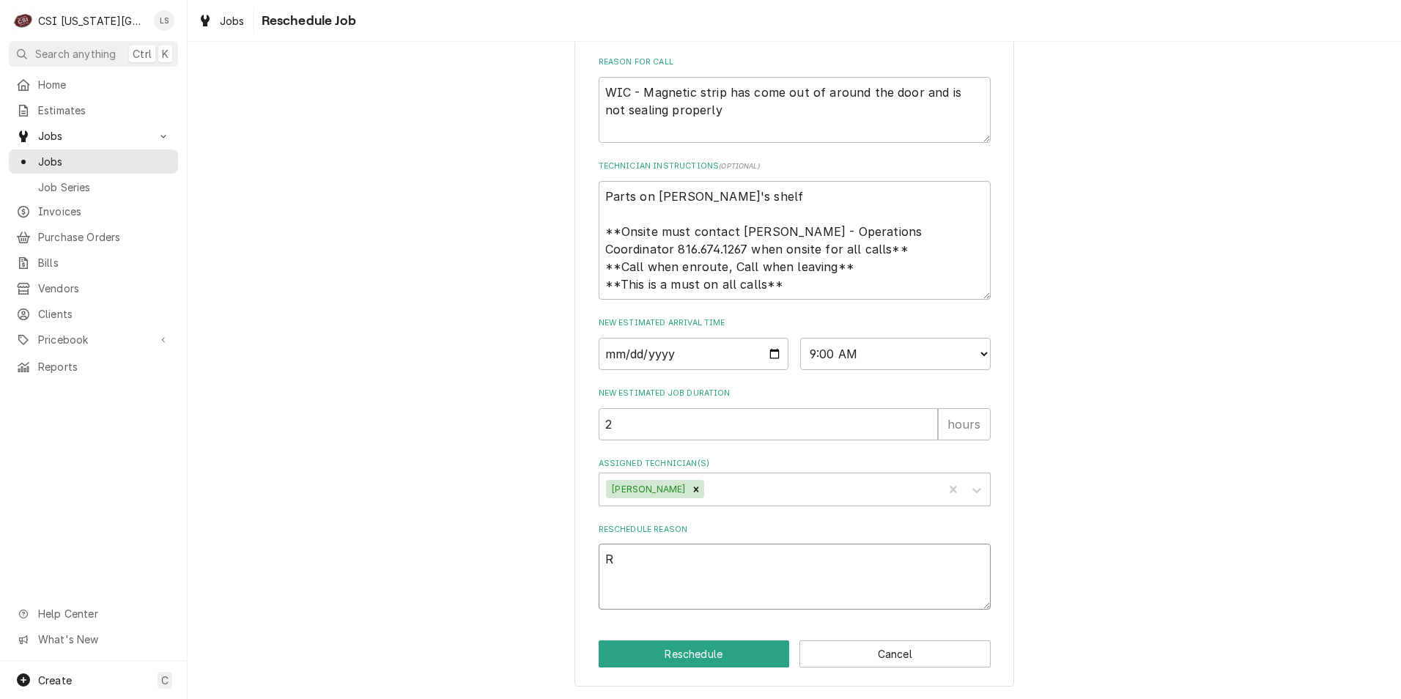
type textarea "Re"
type textarea "x"
type textarea "Ret"
type textarea "x"
type textarea "Retu"
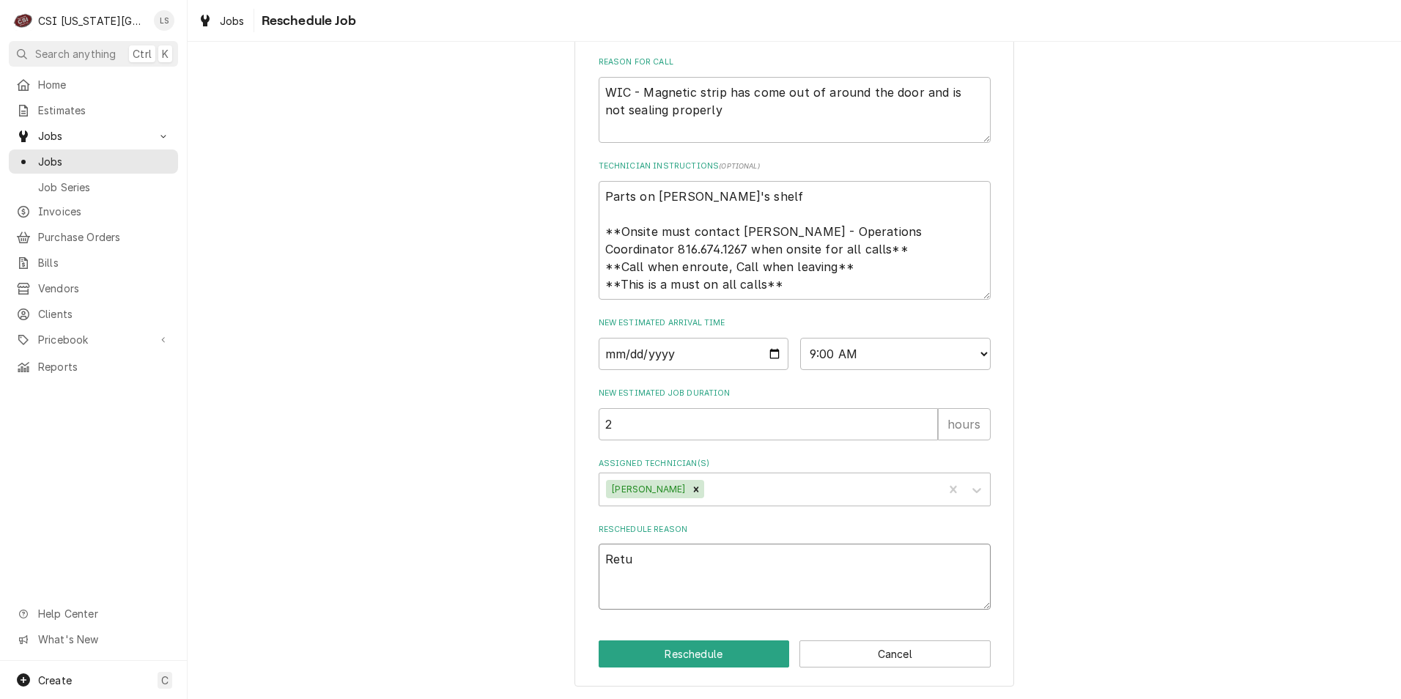
type textarea "x"
type textarea "Retur"
type textarea "x"
type textarea "Return"
type textarea "x"
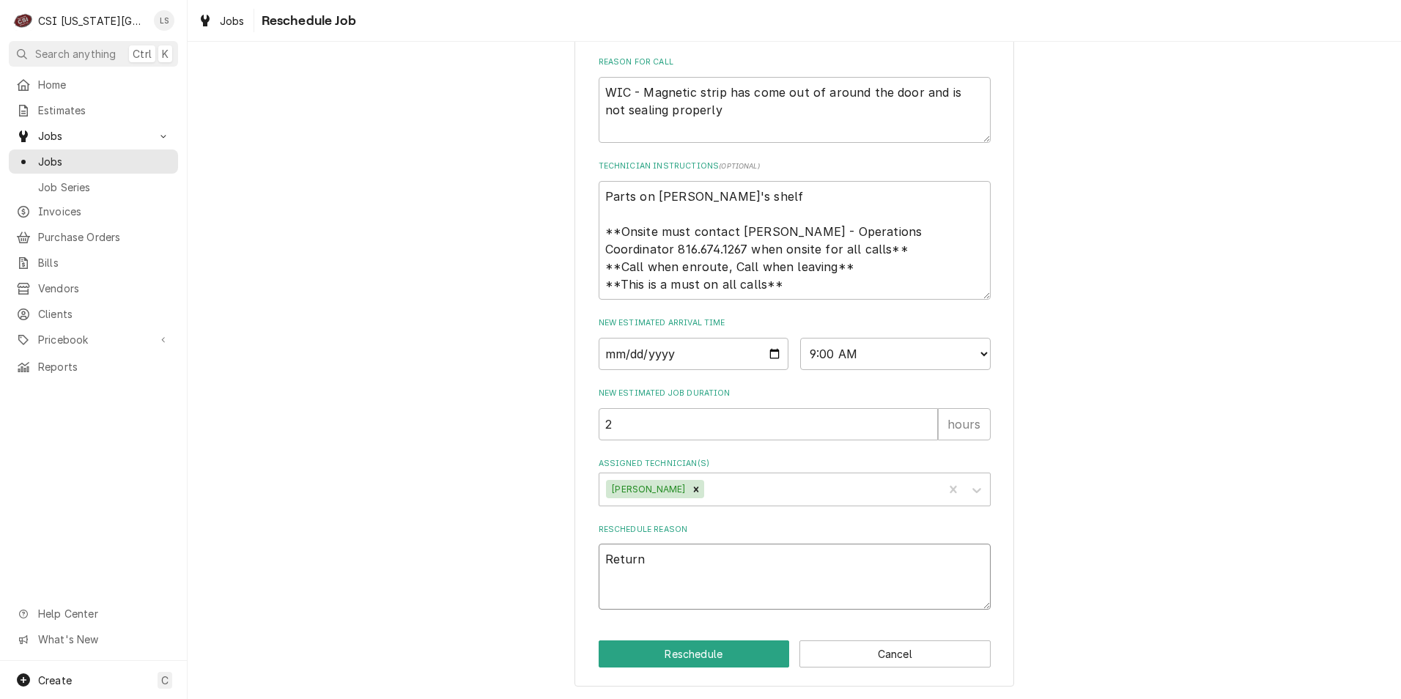
type textarea "Return"
type textarea "x"
type textarea "Return f"
type textarea "x"
type textarea "Return fr"
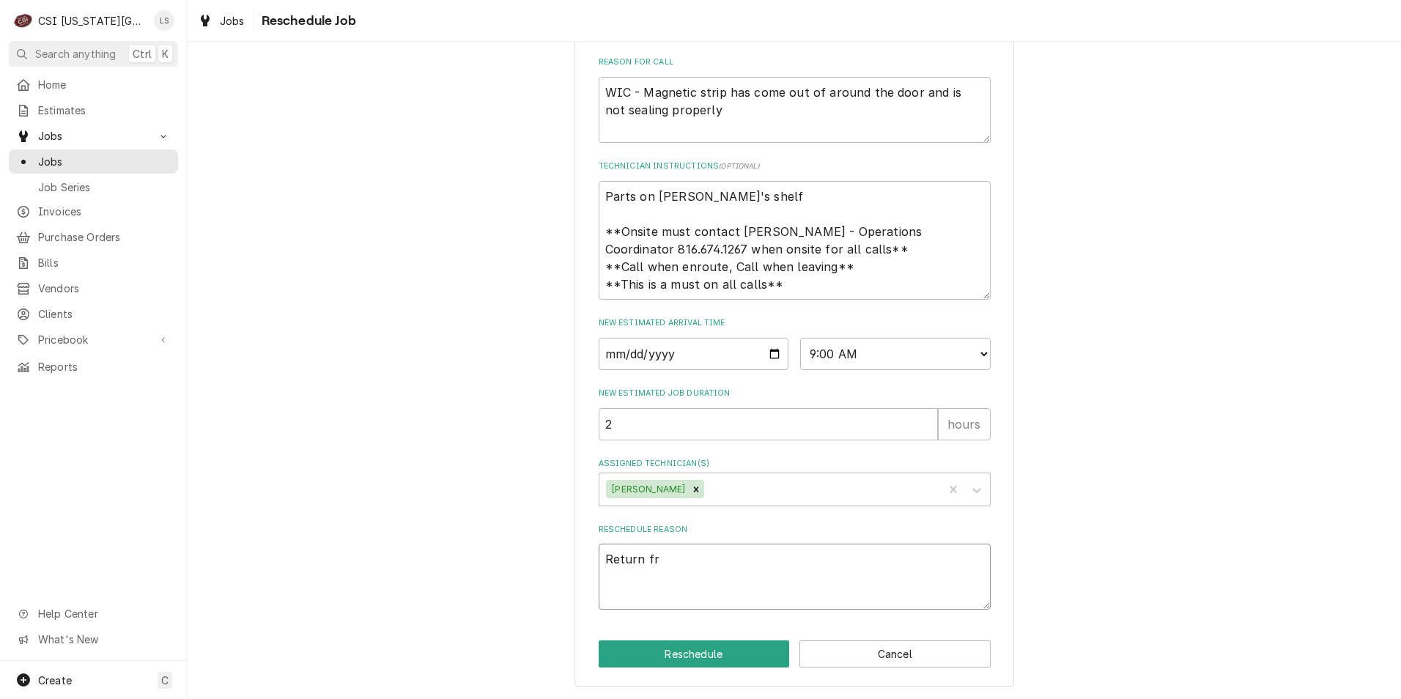
type textarea "x"
type textarea "Return f"
type textarea "x"
type textarea "Return fo"
type textarea "x"
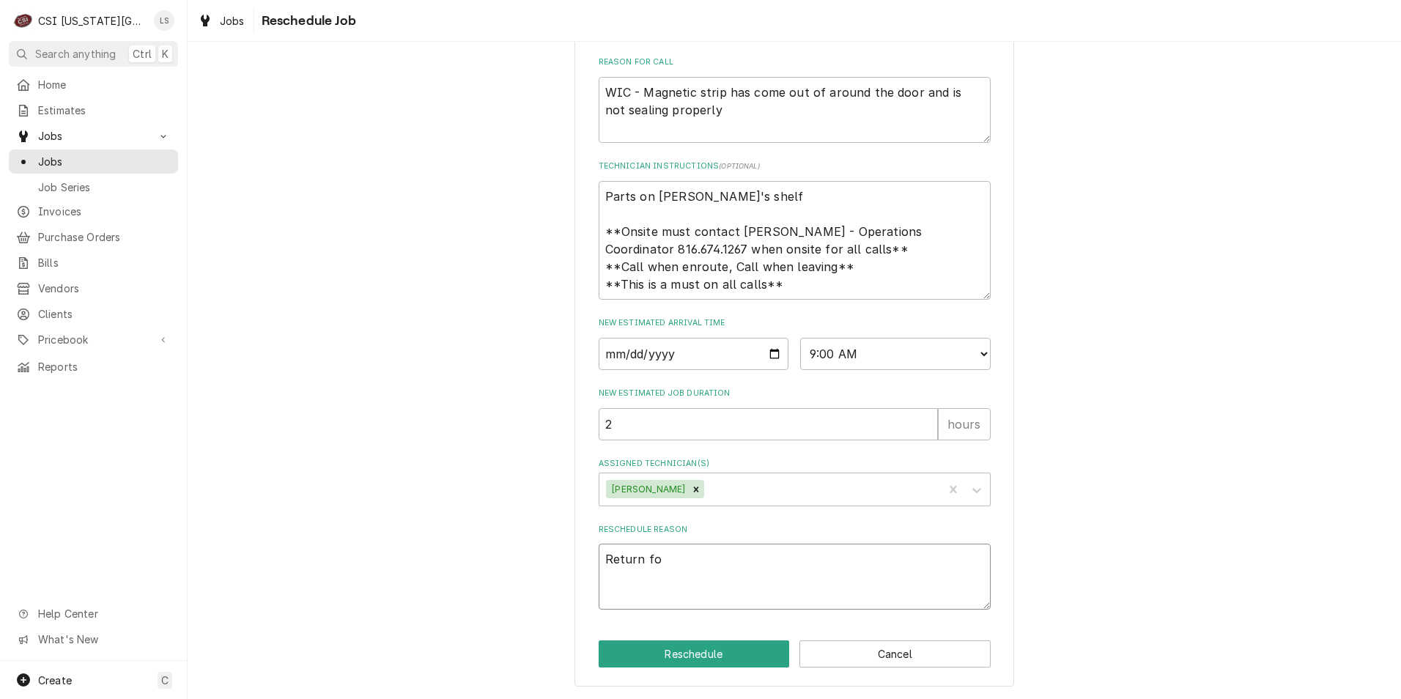
type textarea "Return for"
type textarea "x"
type textarea "Return for"
type textarea "x"
type textarea "Return for r"
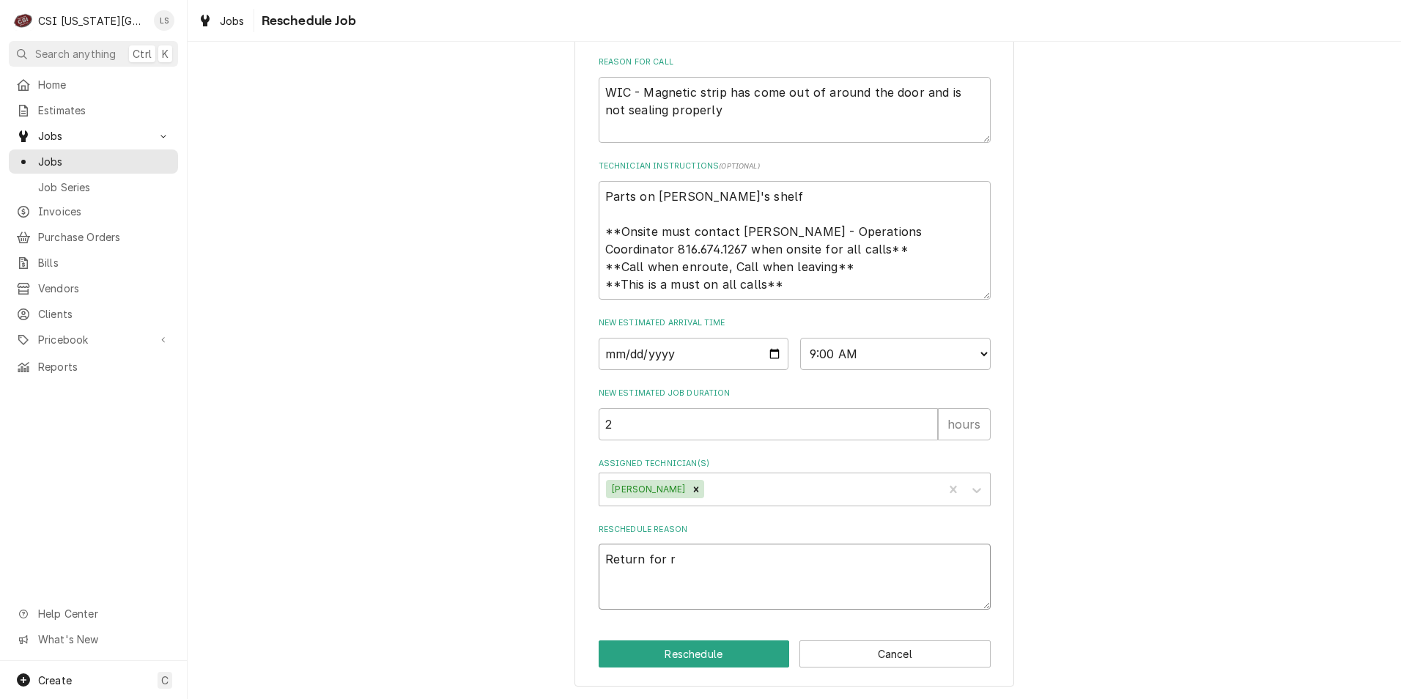
type textarea "x"
type textarea "Return for re"
type textarea "x"
type textarea "Return for rep"
type textarea "x"
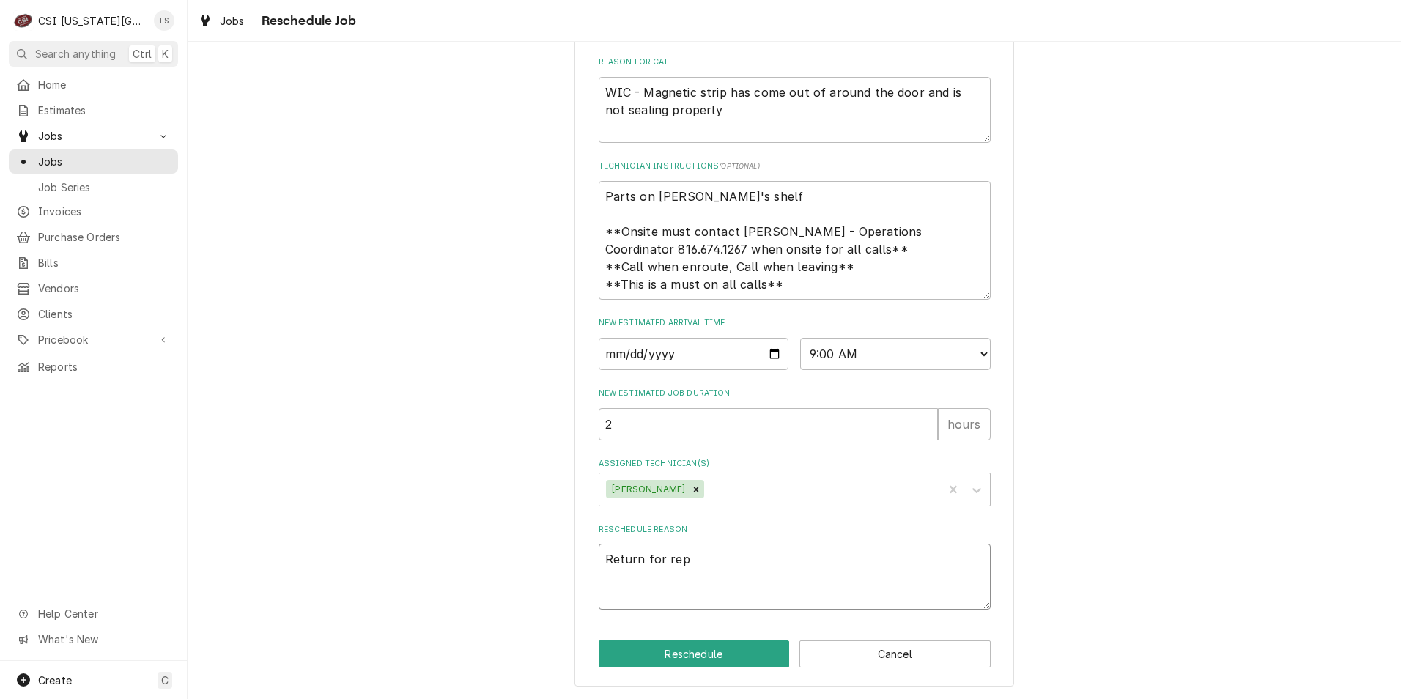
type textarea "Return for repa"
type textarea "x"
type textarea "Return for repai"
type textarea "x"
type textarea "Return for repair"
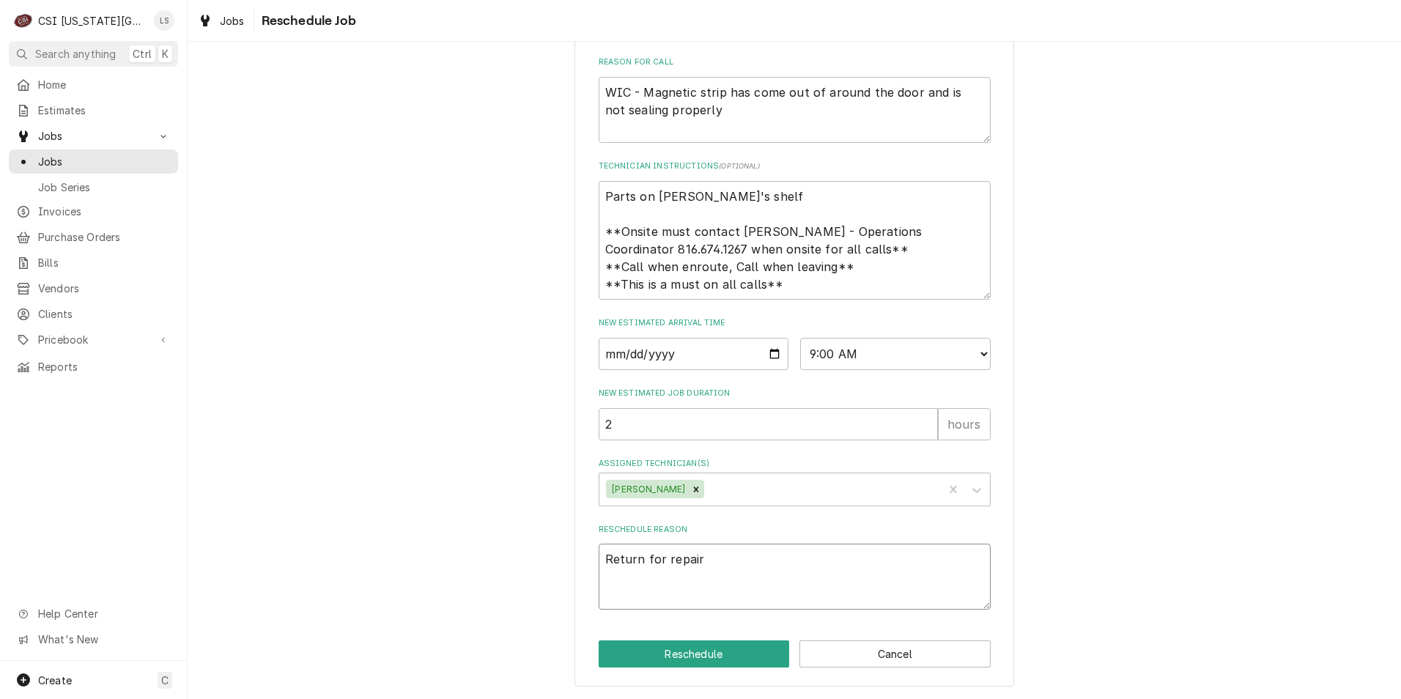
type textarea "x"
type textarea "Return for repairs"
click at [712, 650] on button "Reschedule" at bounding box center [694, 654] width 191 height 27
type textarea "x"
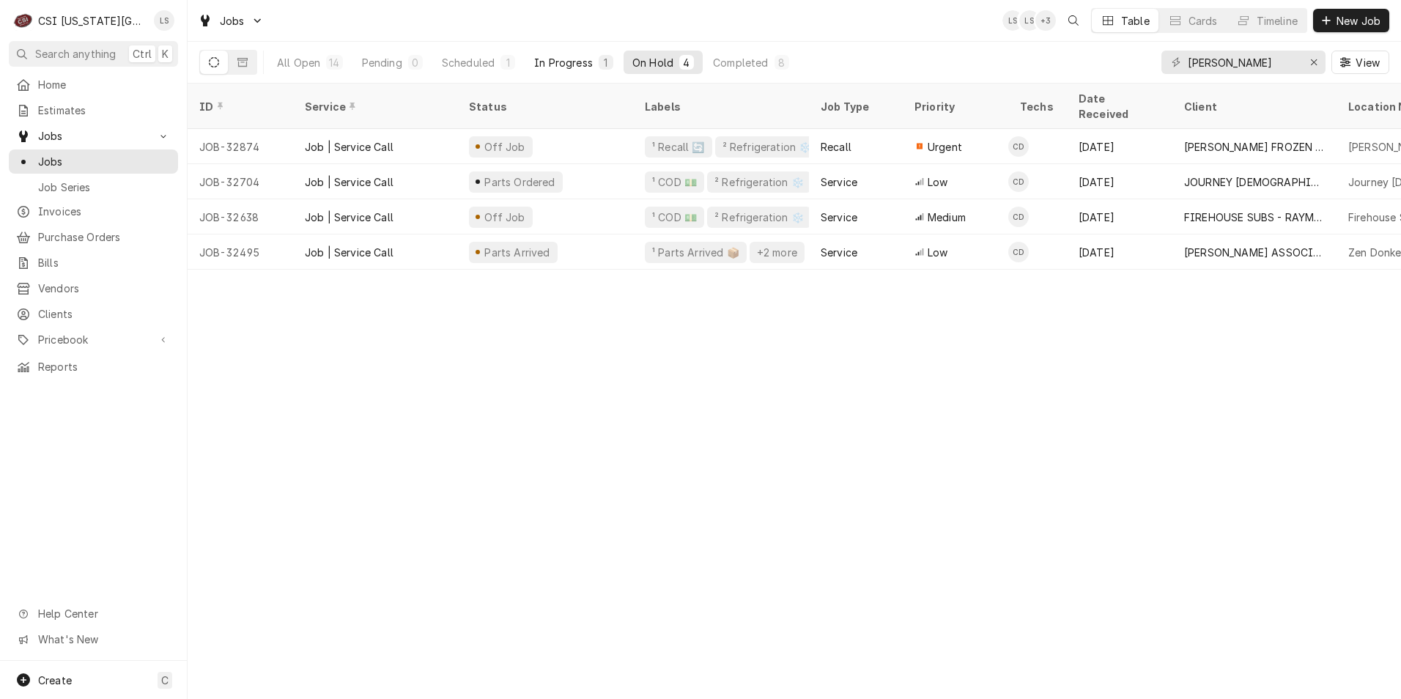
click at [573, 62] on div "In Progress" at bounding box center [563, 62] width 59 height 15
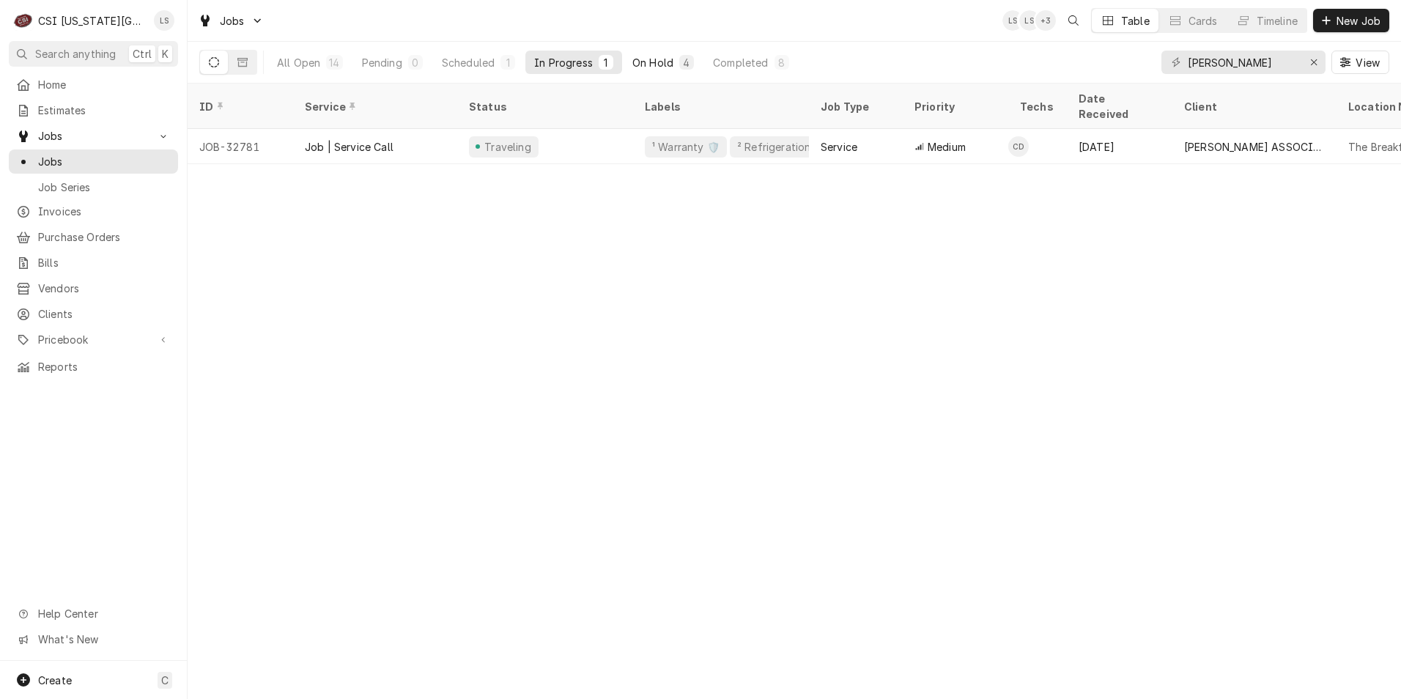
click at [648, 63] on div "On Hold" at bounding box center [653, 62] width 41 height 15
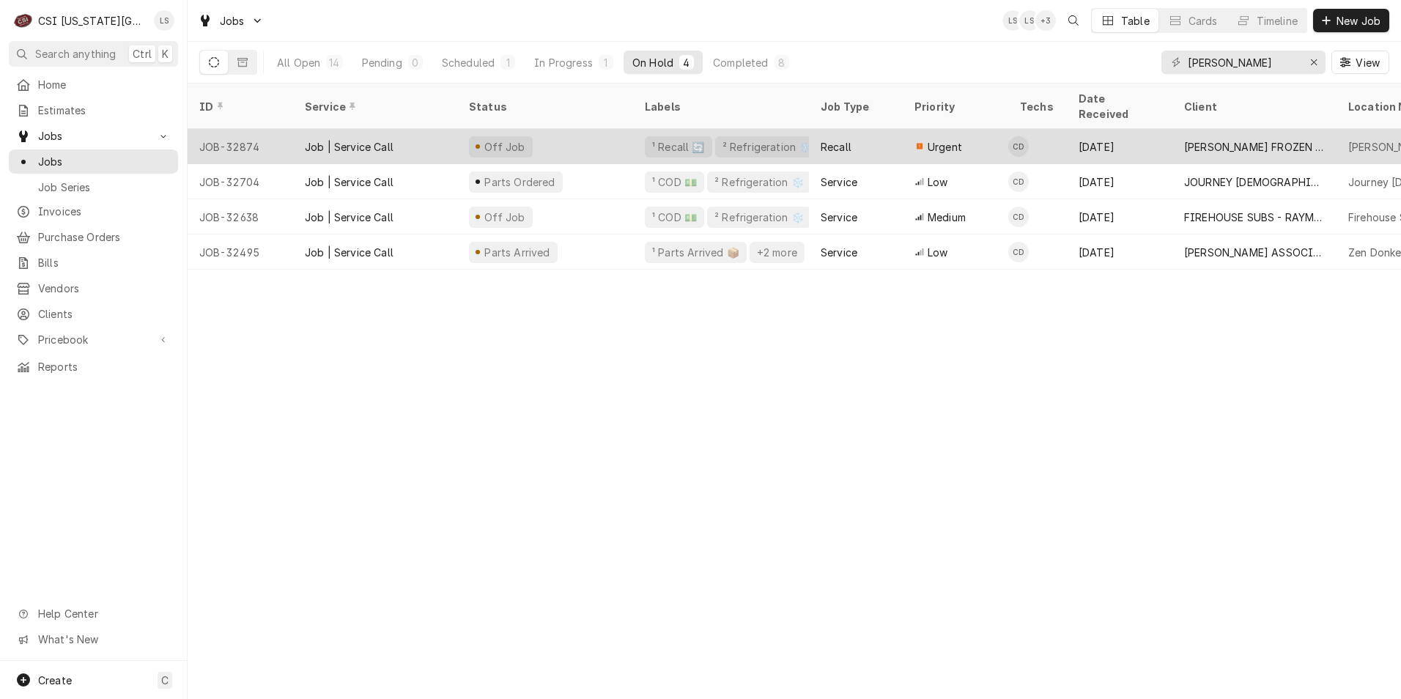
click at [919, 129] on div "Urgent" at bounding box center [956, 146] width 106 height 35
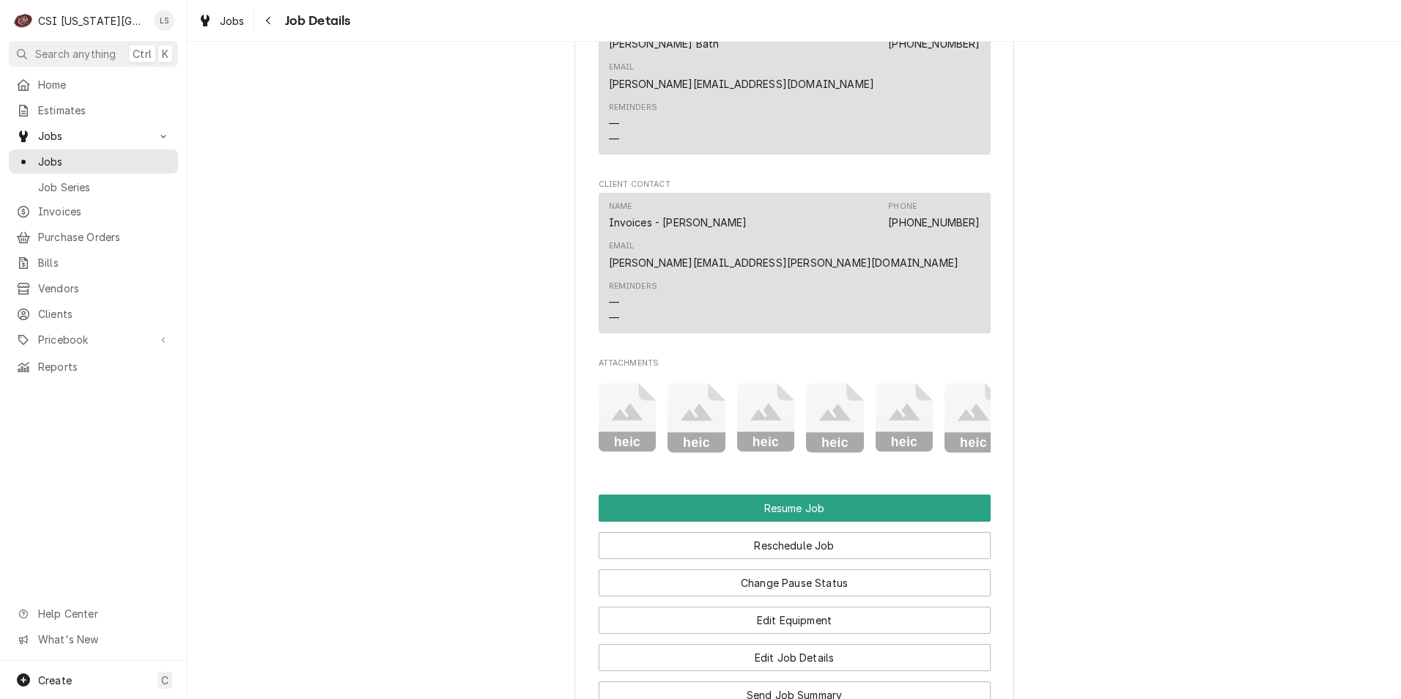
scroll to position [2148, 0]
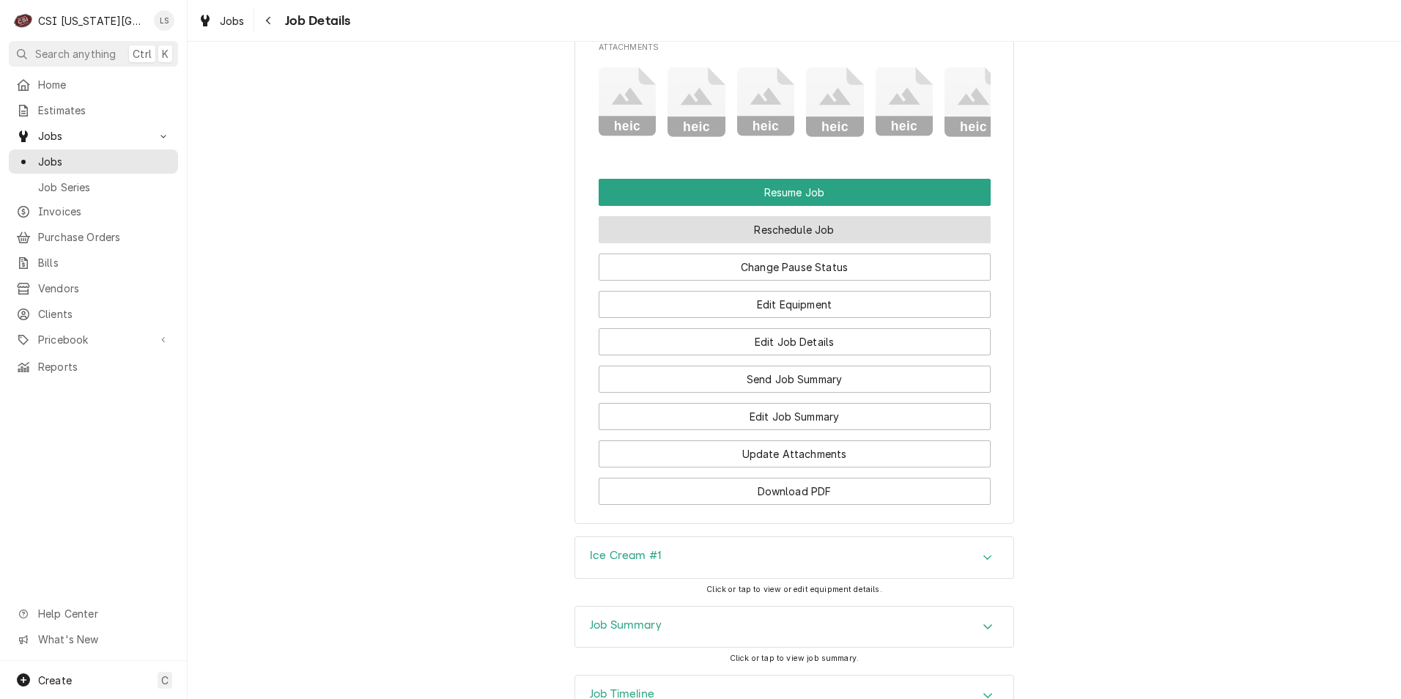
click at [723, 216] on button "Reschedule Job" at bounding box center [795, 229] width 392 height 27
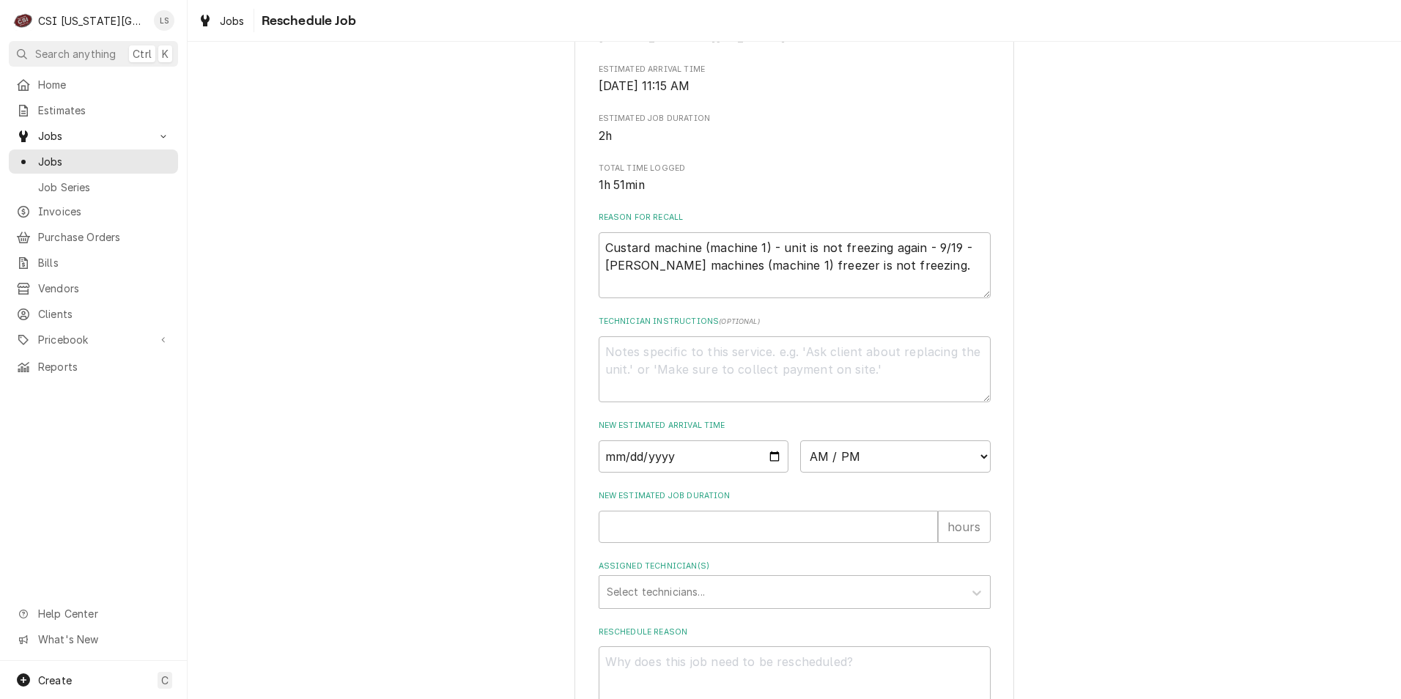
scroll to position [397, 0]
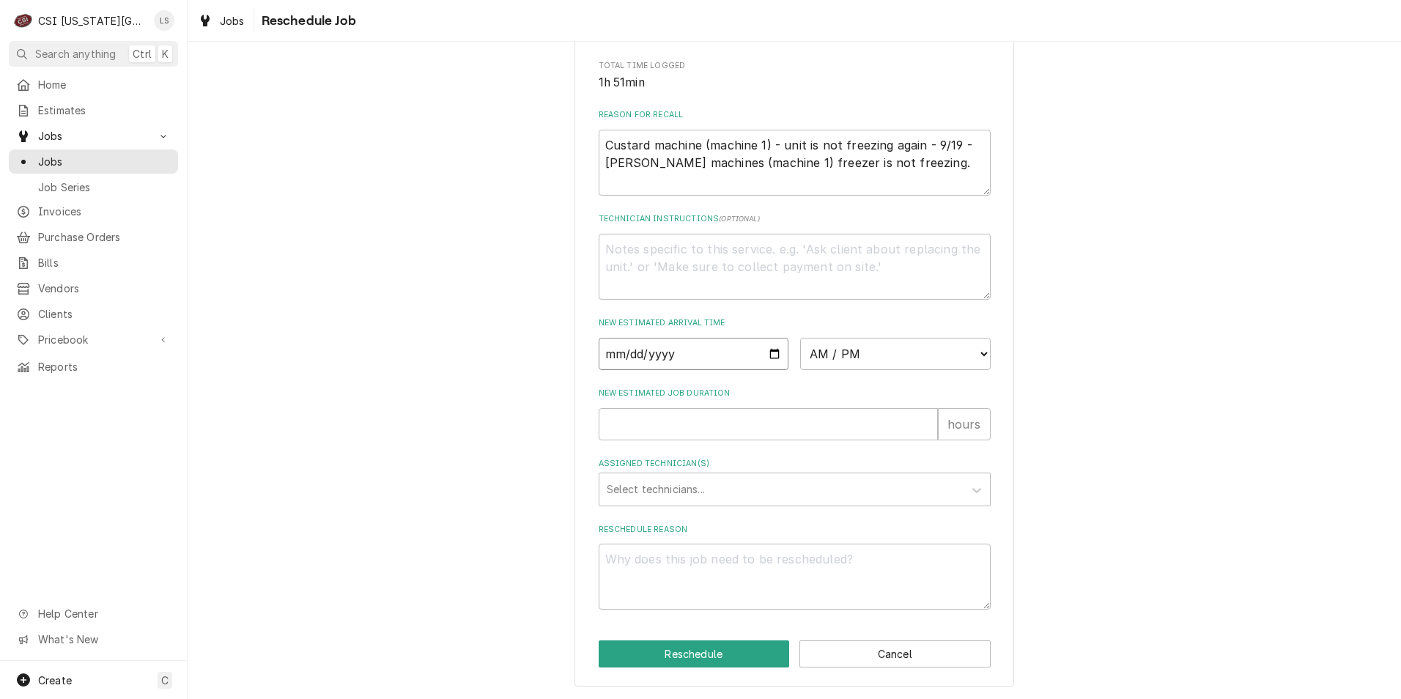
click at [769, 351] on input "Date" at bounding box center [694, 354] width 191 height 32
type textarea "x"
type input "[DATE]"
click at [838, 353] on select "AM / PM 6:00 AM 6:15 AM 6:30 AM 6:45 AM 7:00 AM 7:15 AM 7:30 AM 7:45 AM 8:00 AM…" at bounding box center [895, 354] width 191 height 32
select select "13:00:00"
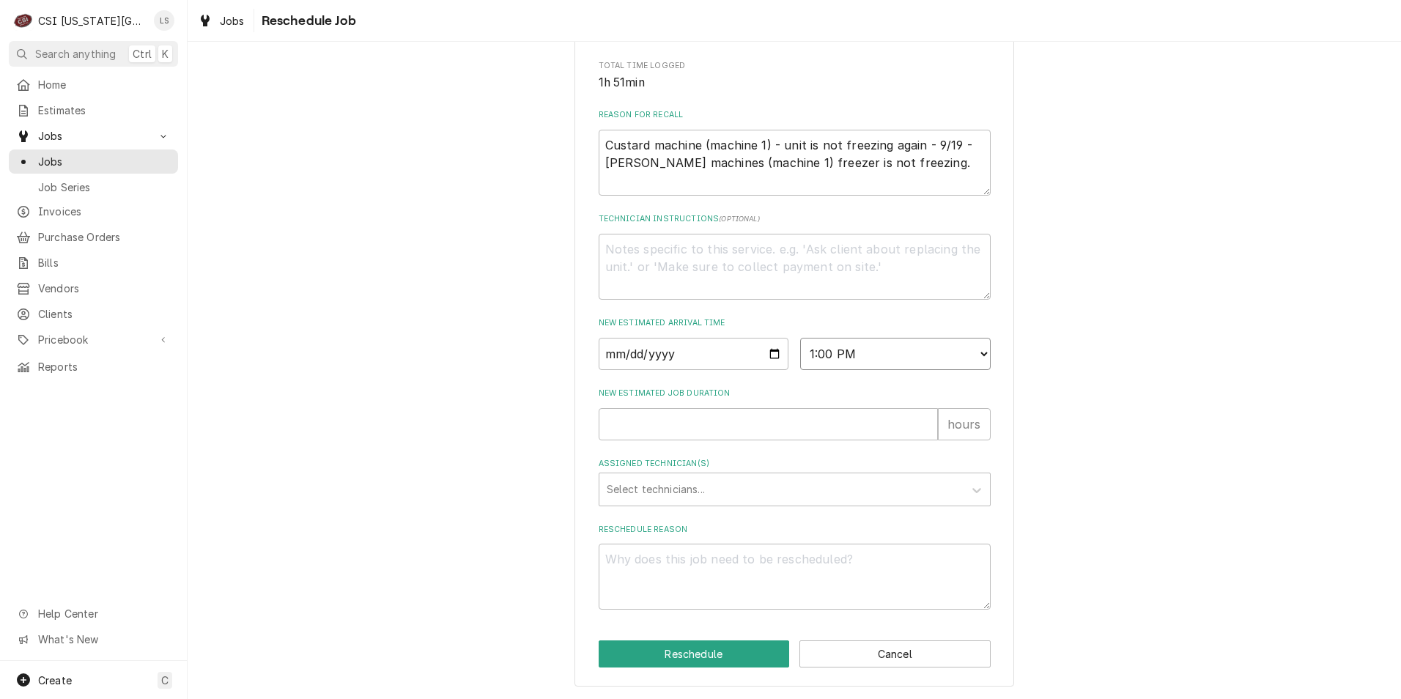
click at [800, 338] on select "AM / PM 6:00 AM 6:15 AM 6:30 AM 6:45 AM 7:00 AM 7:15 AM 7:30 AM 7:45 AM 8:00 AM…" at bounding box center [895, 354] width 191 height 32
click at [772, 423] on input "New Estimated Job Duration" at bounding box center [768, 424] width 339 height 32
type textarea "x"
type input "2"
click at [794, 493] on div "Assigned Technician(s)" at bounding box center [782, 489] width 350 height 26
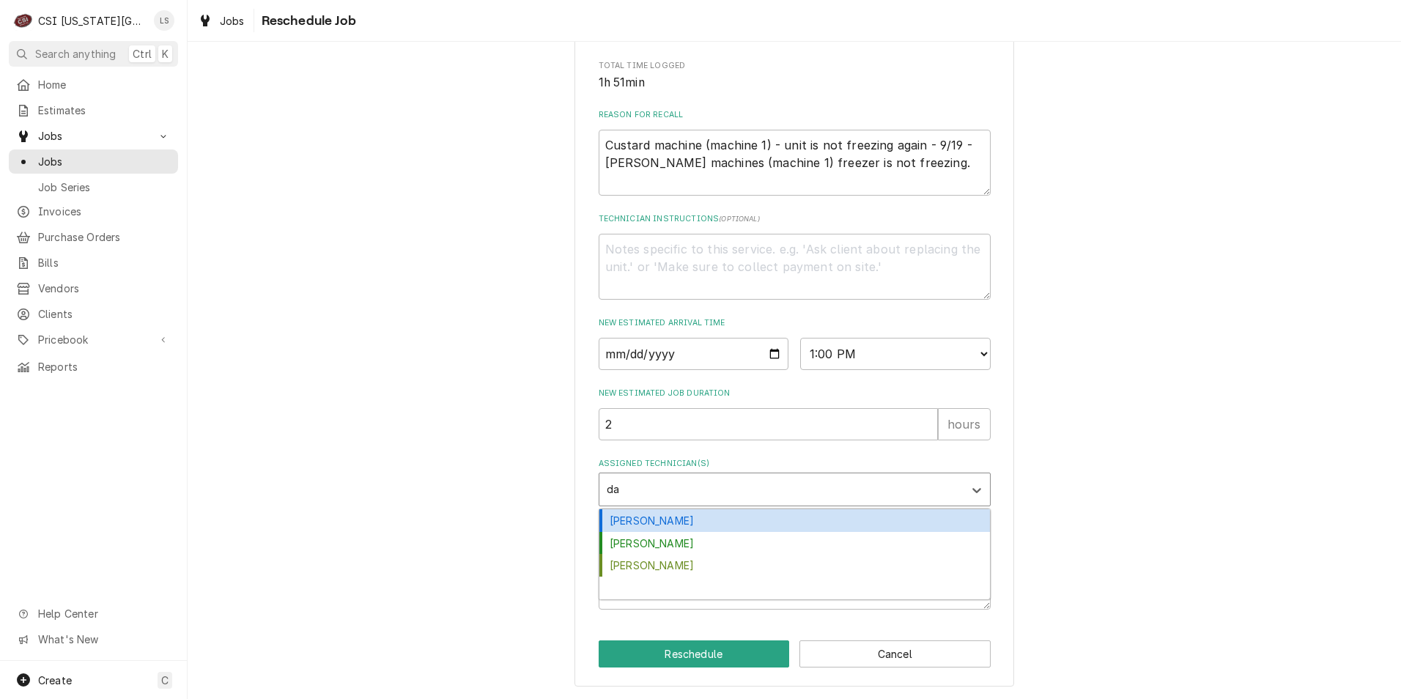
type input "dav"
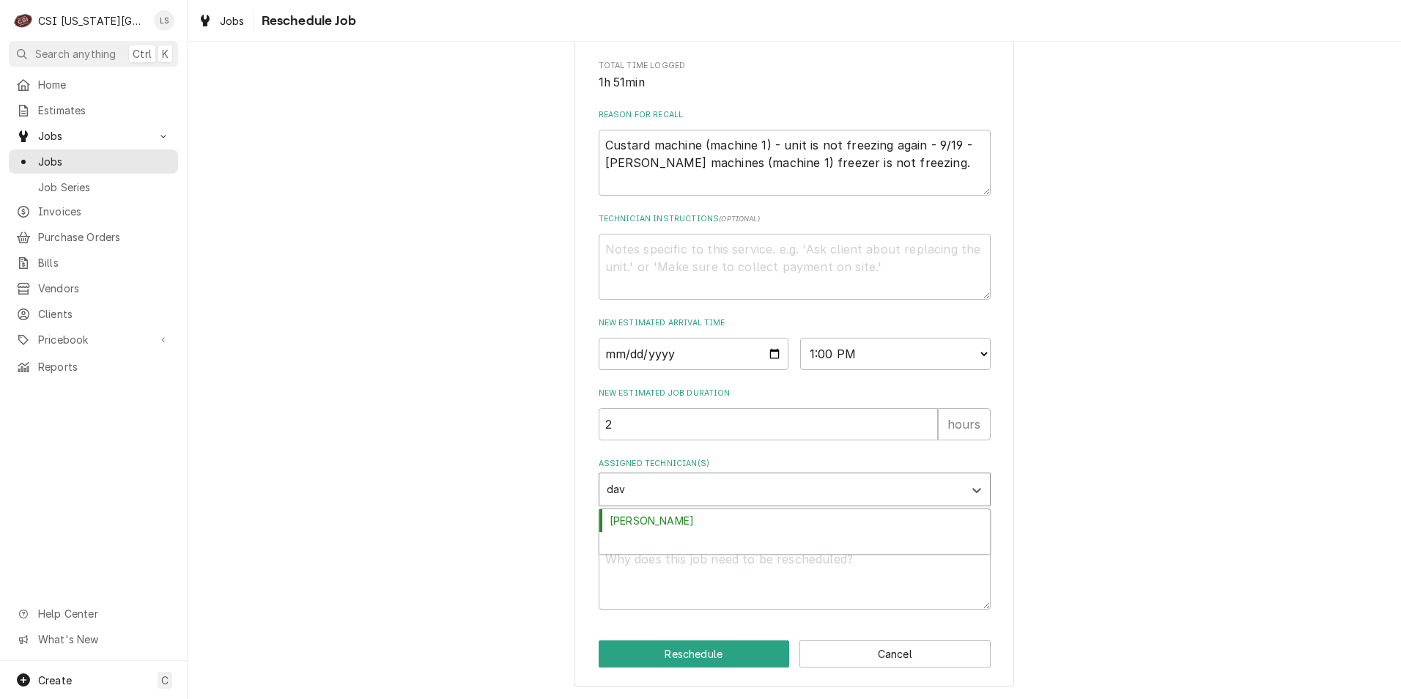
click at [758, 540] on div "[PERSON_NAME]" at bounding box center [795, 543] width 391 height 23
type textarea "x"
click at [757, 570] on textarea "Reschedule Reason" at bounding box center [795, 577] width 392 height 66
type textarea "x"
type textarea "R"
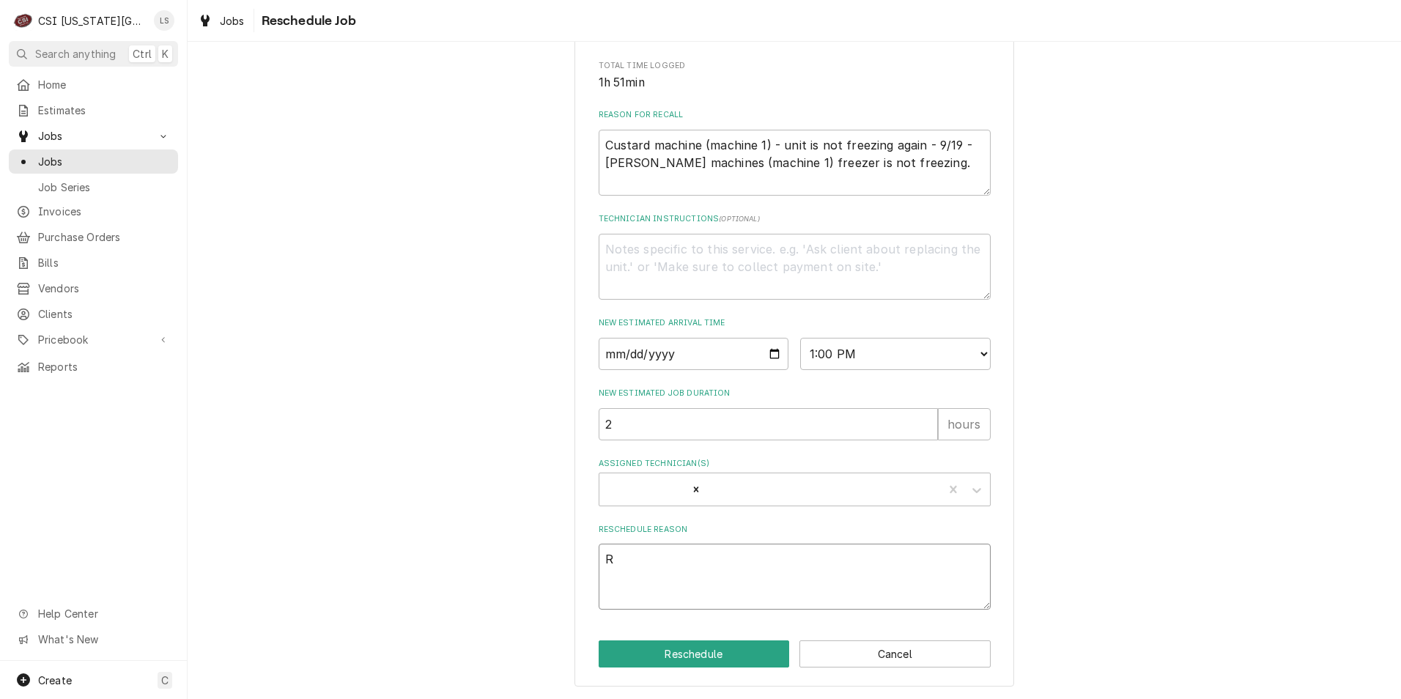
type textarea "x"
type textarea "RE"
type textarea "x"
type textarea "REs"
type textarea "x"
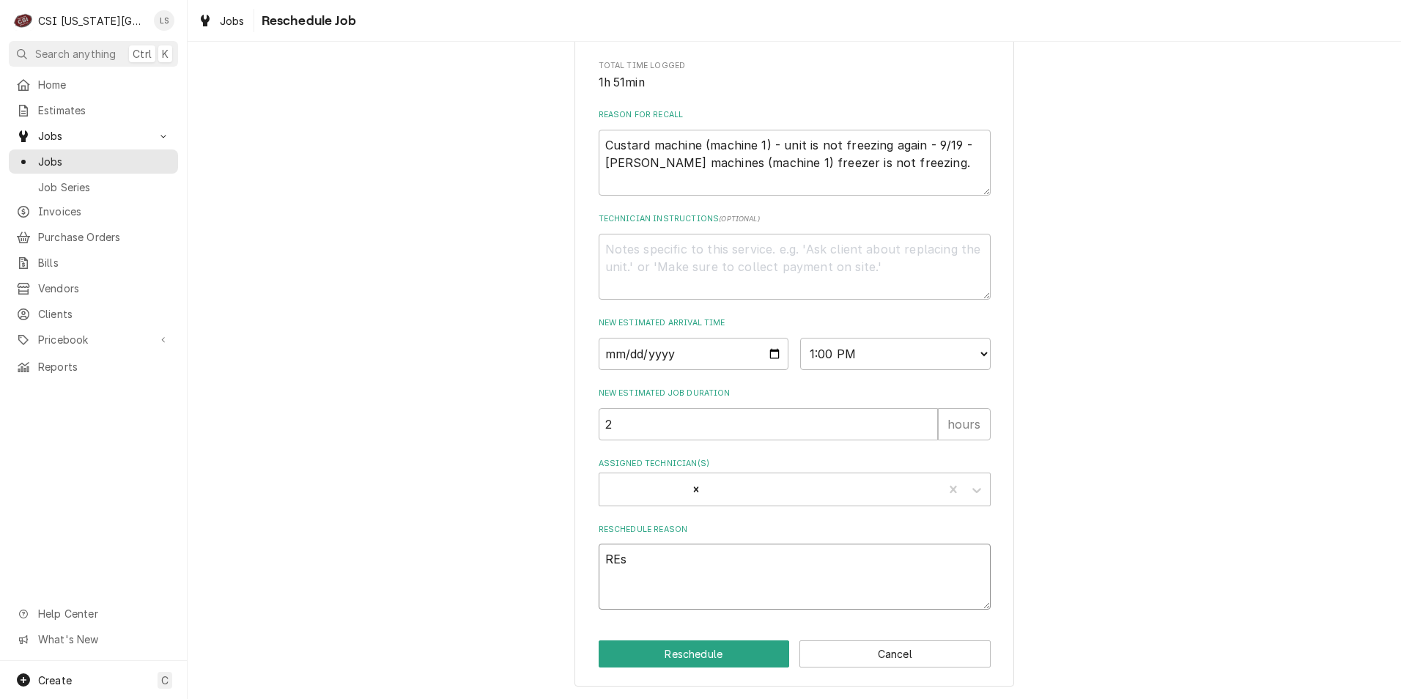
type textarea "REsc"
type textarea "x"
type textarea "[PERSON_NAME]"
type textarea "x"
type textarea "REsche"
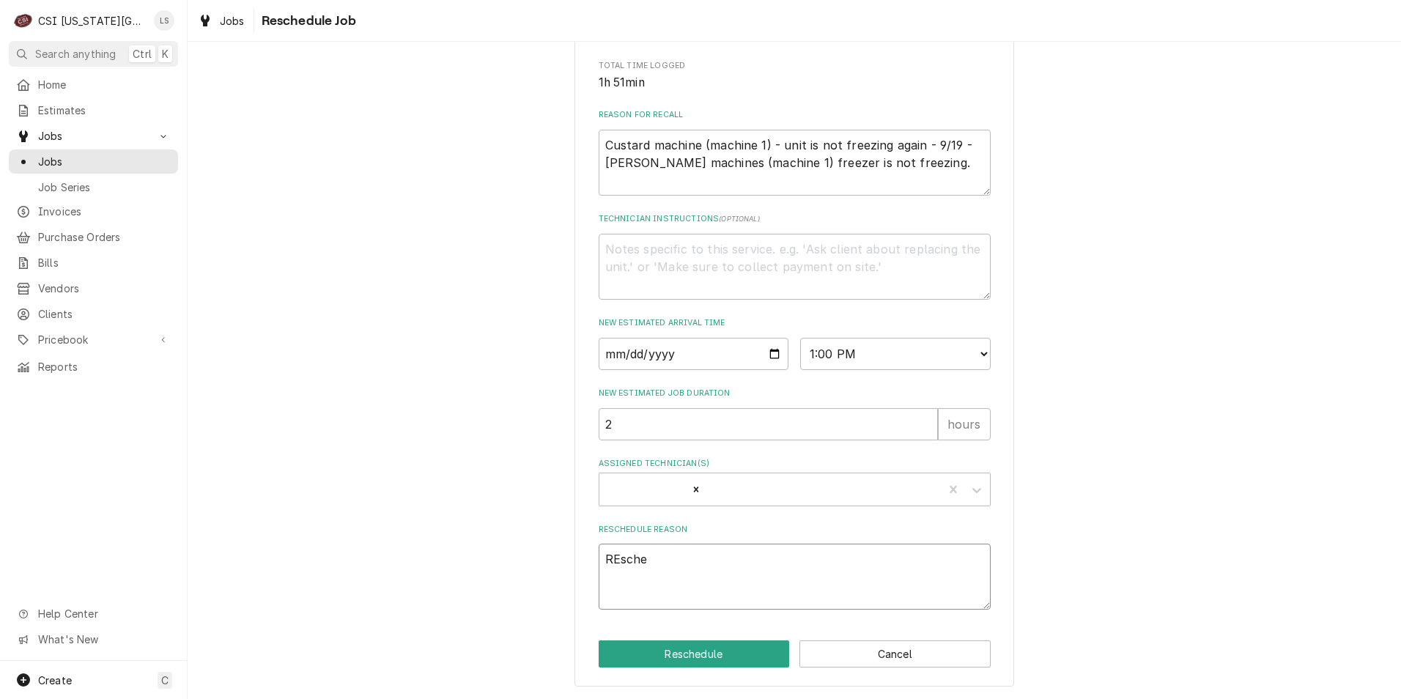
type textarea "x"
type textarea "REsched"
type textarea "x"
type textarea "REschedu"
type textarea "x"
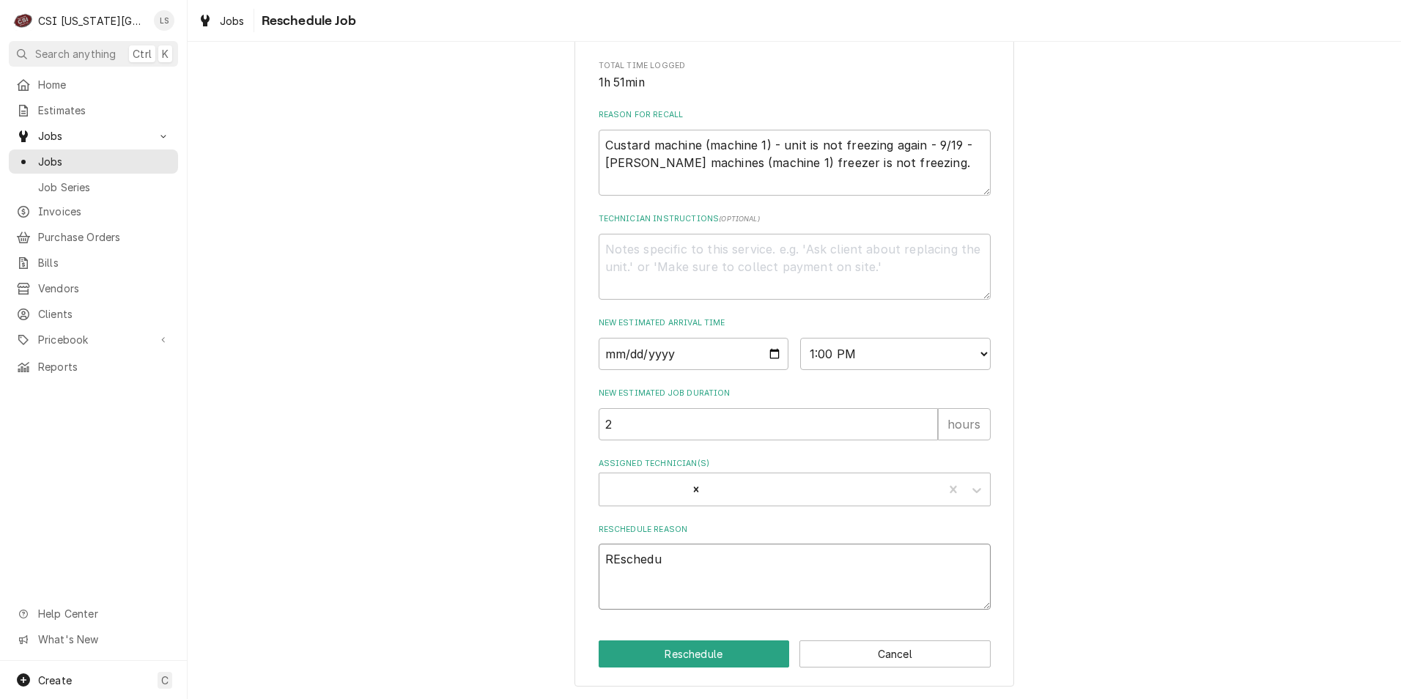
type textarea "REsched"
type textarea "x"
type textarea "REsche"
type textarea "x"
type textarea "REsch"
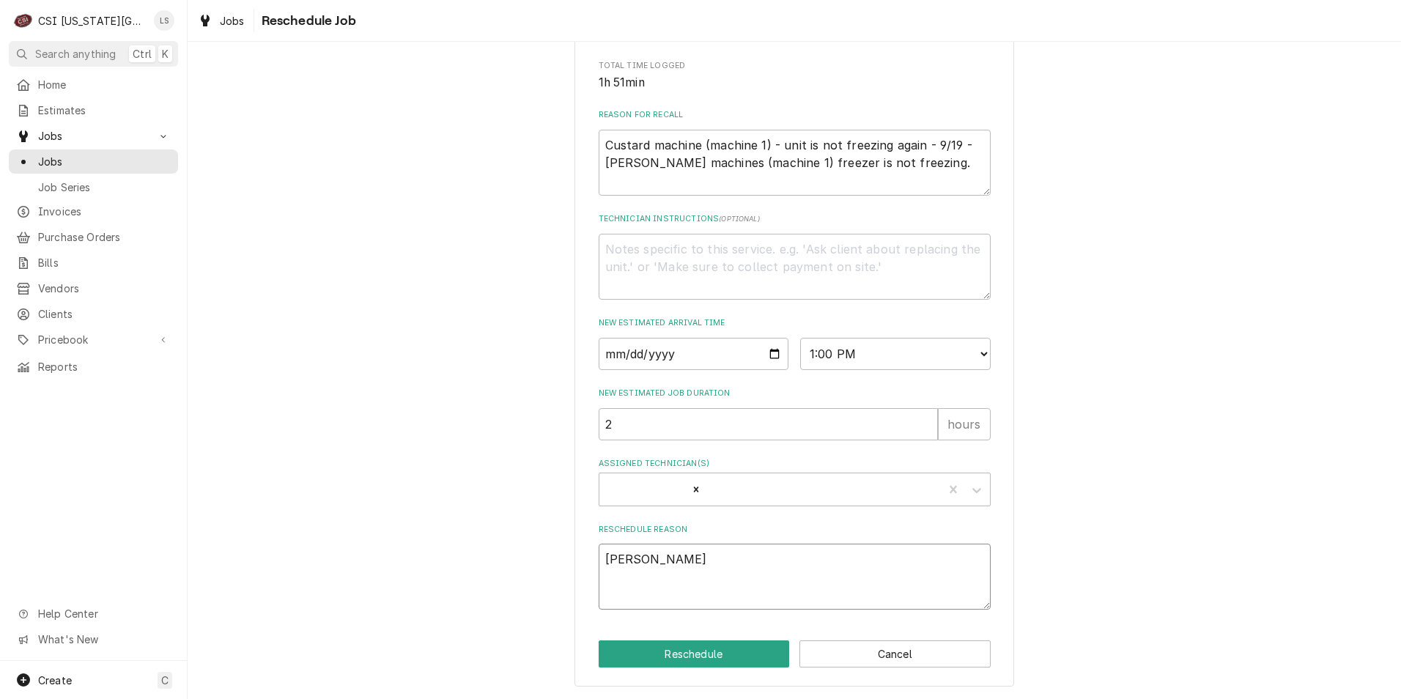
type textarea "x"
type textarea "REsc"
type textarea "x"
type textarea "REs"
type textarea "x"
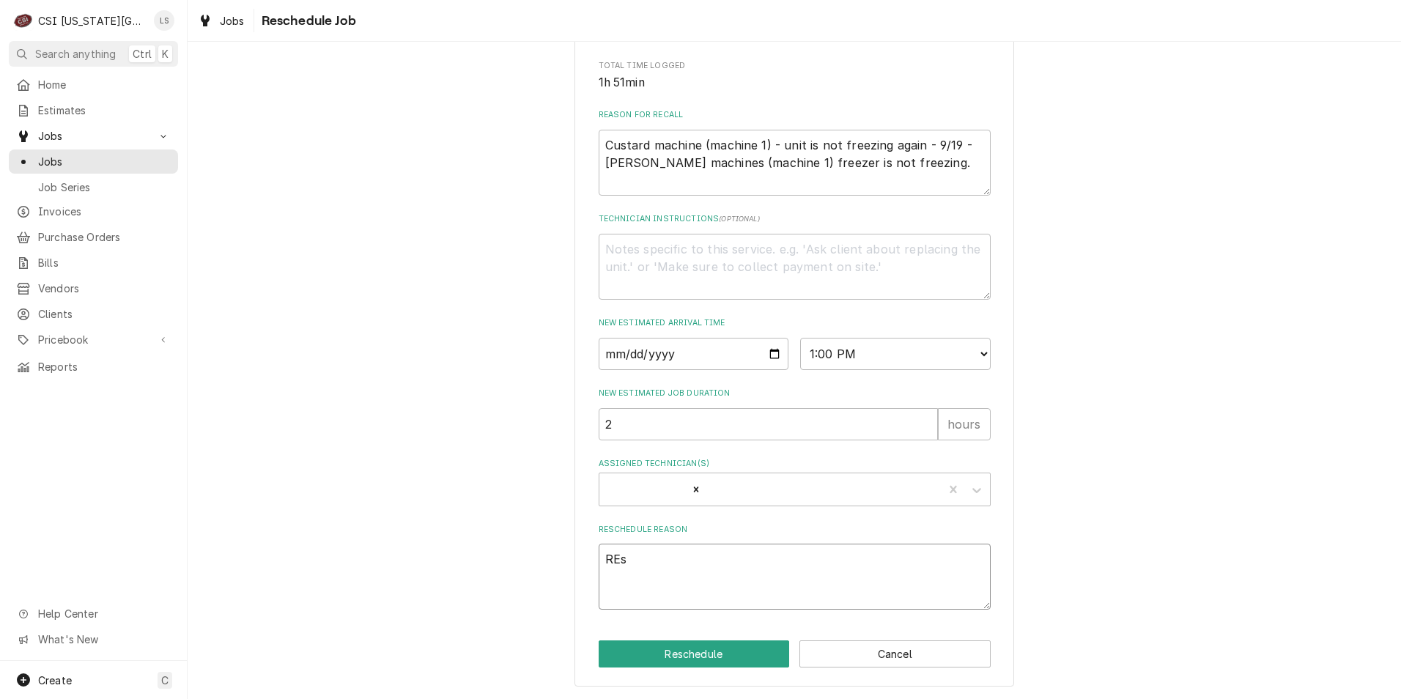
type textarea "RE"
type textarea "x"
type textarea "R"
type textarea "x"
type textarea "Re"
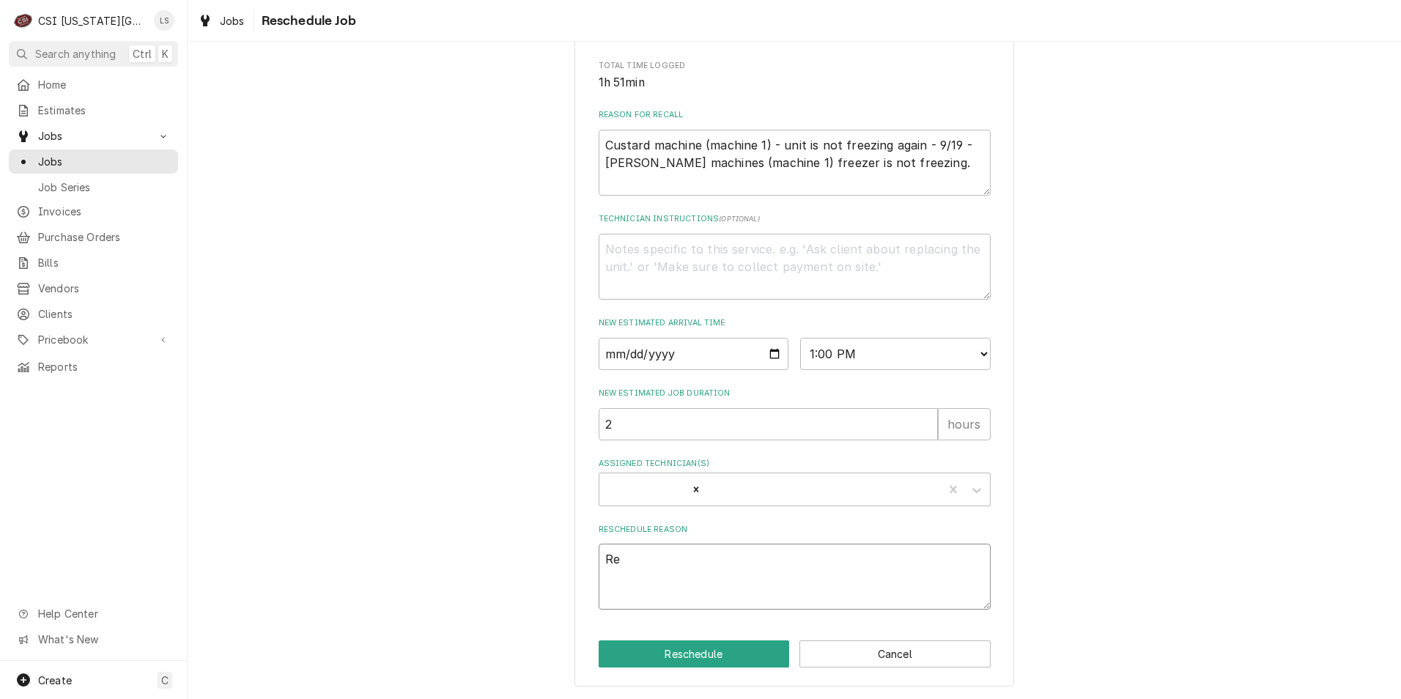
type textarea "x"
type textarea "Res"
type textarea "x"
type textarea "Resc"
type textarea "x"
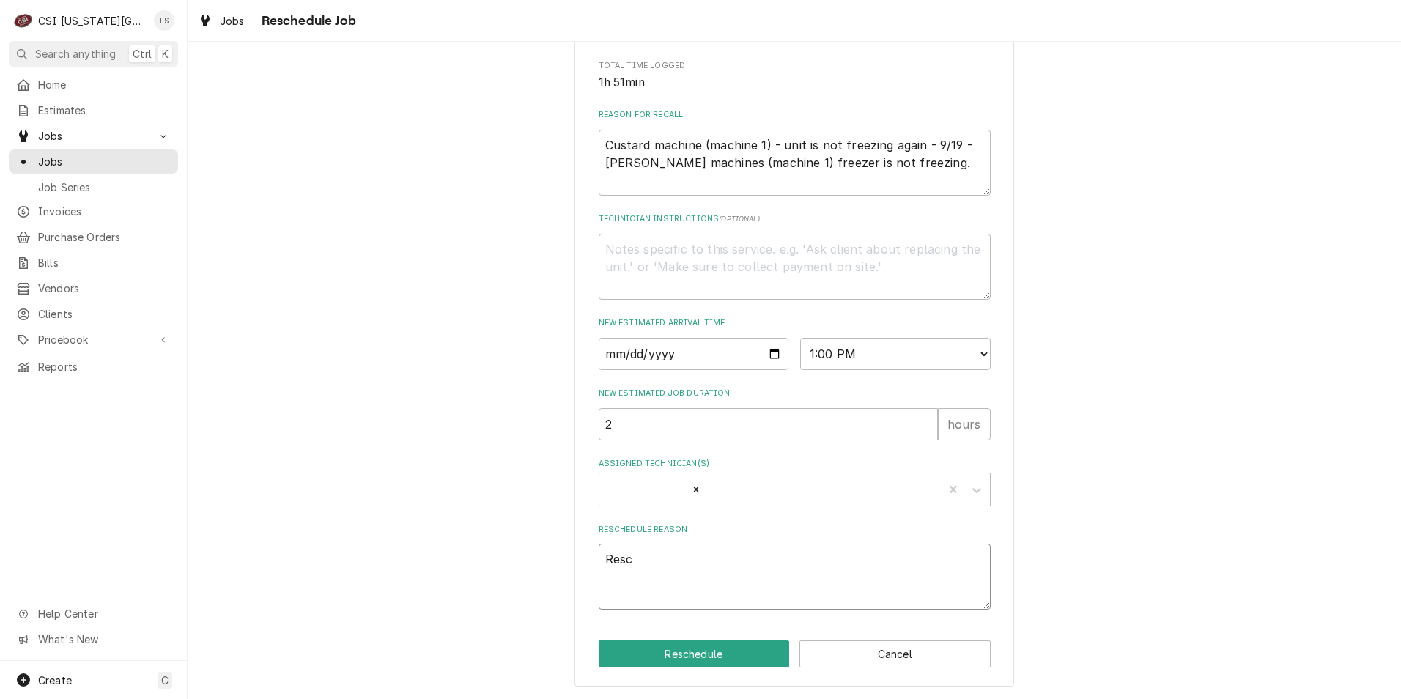
type textarea "Resch"
type textarea "x"
type textarea "Resche"
type textarea "x"
type textarea "Resched"
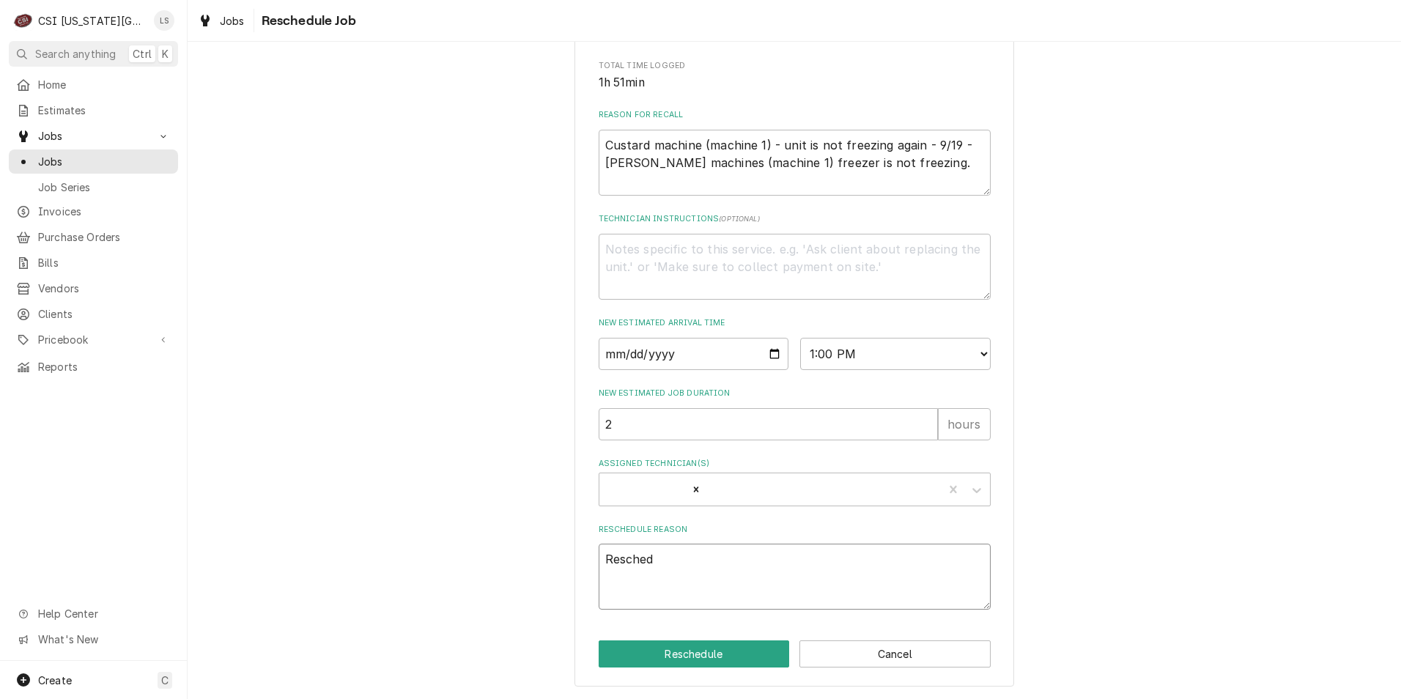
type textarea "x"
type textarea "Reschedu"
type textarea "x"
type textarea "Reschedul"
type textarea "x"
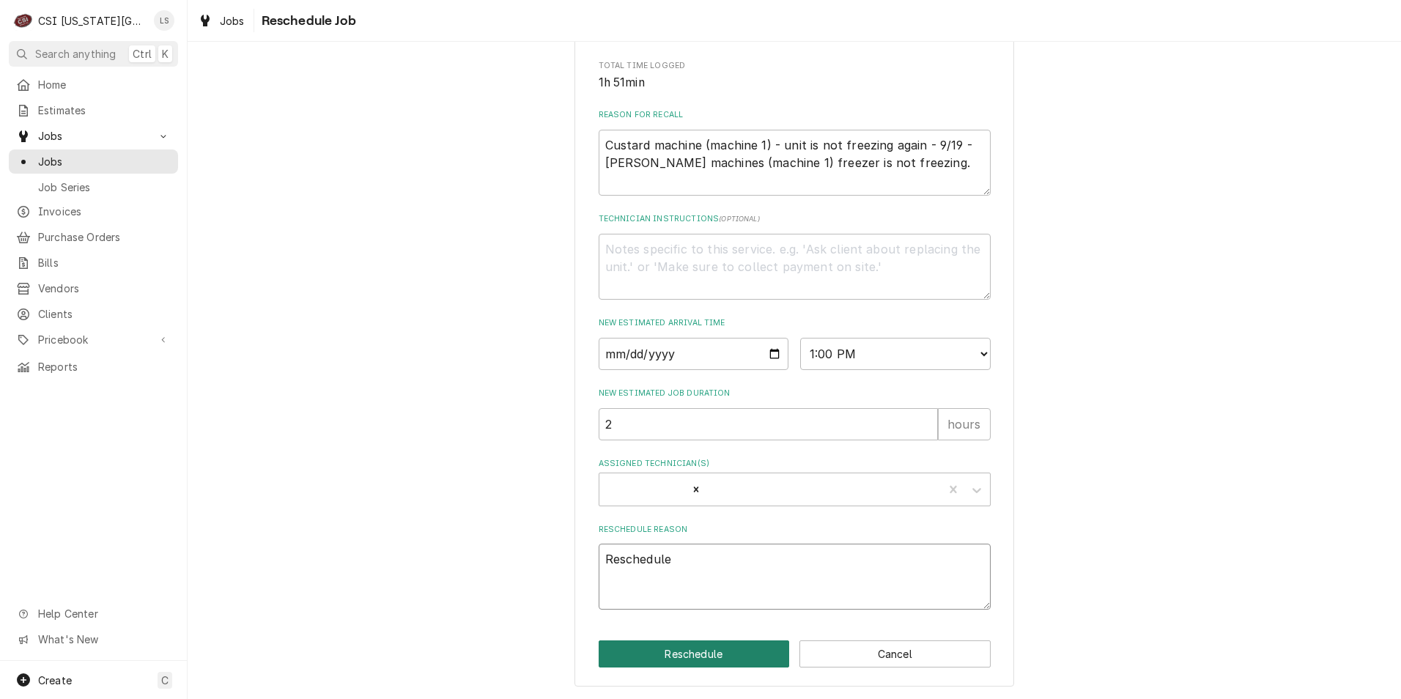
type textarea "Reschedule"
click at [701, 656] on button "Reschedule" at bounding box center [694, 654] width 191 height 27
type textarea "x"
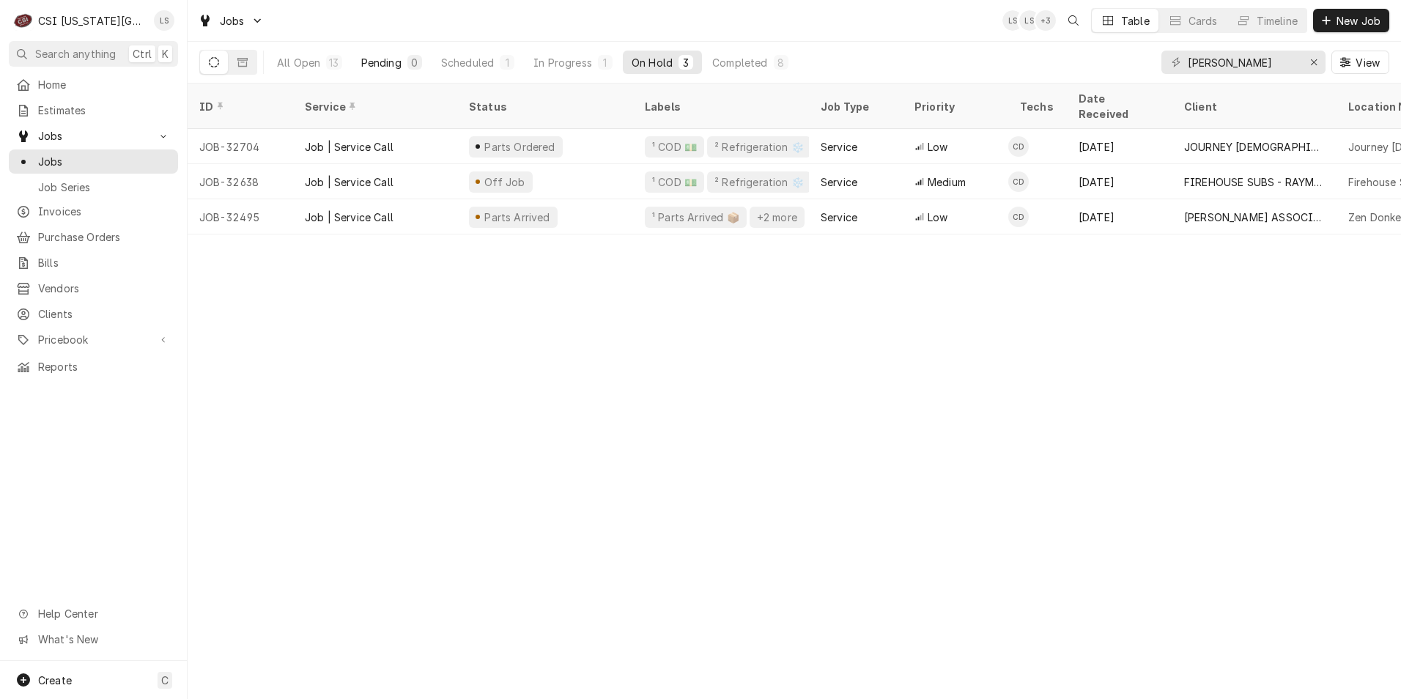
click at [369, 68] on div "Pending" at bounding box center [381, 62] width 40 height 15
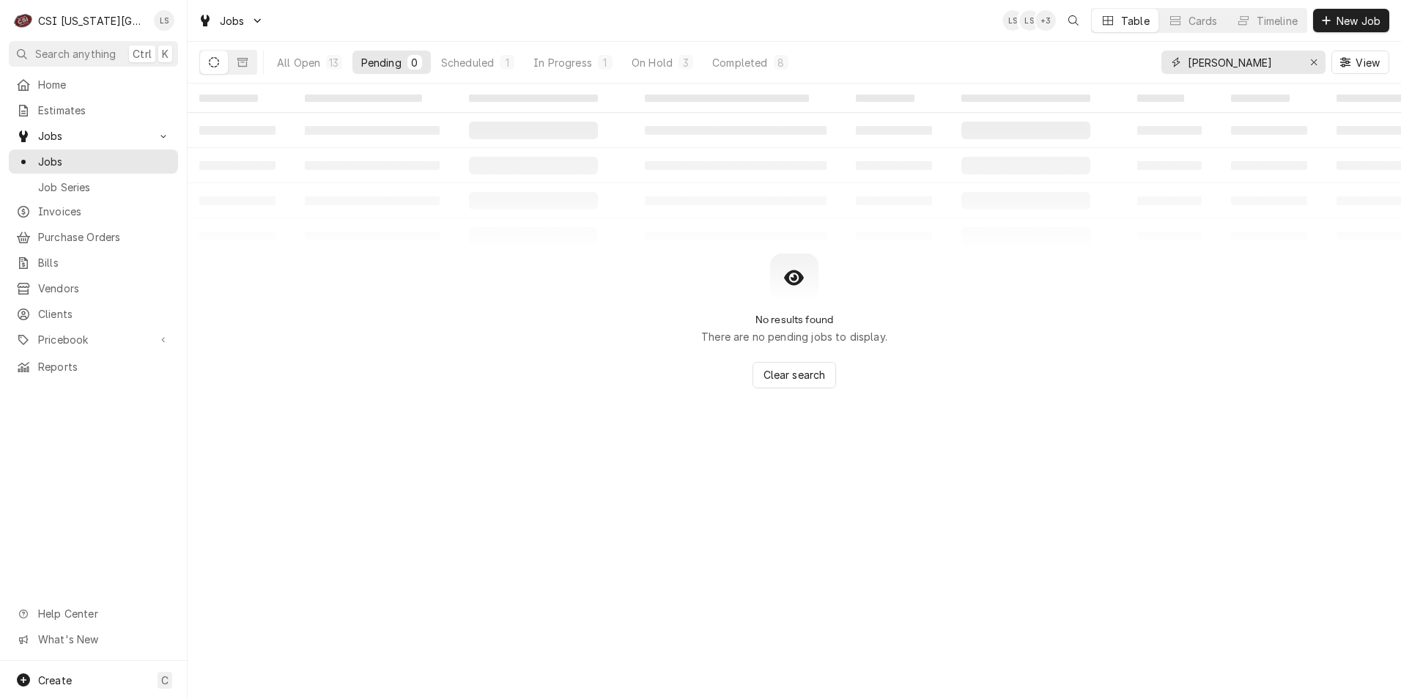
click at [1244, 62] on input "[PERSON_NAME]" at bounding box center [1243, 62] width 110 height 23
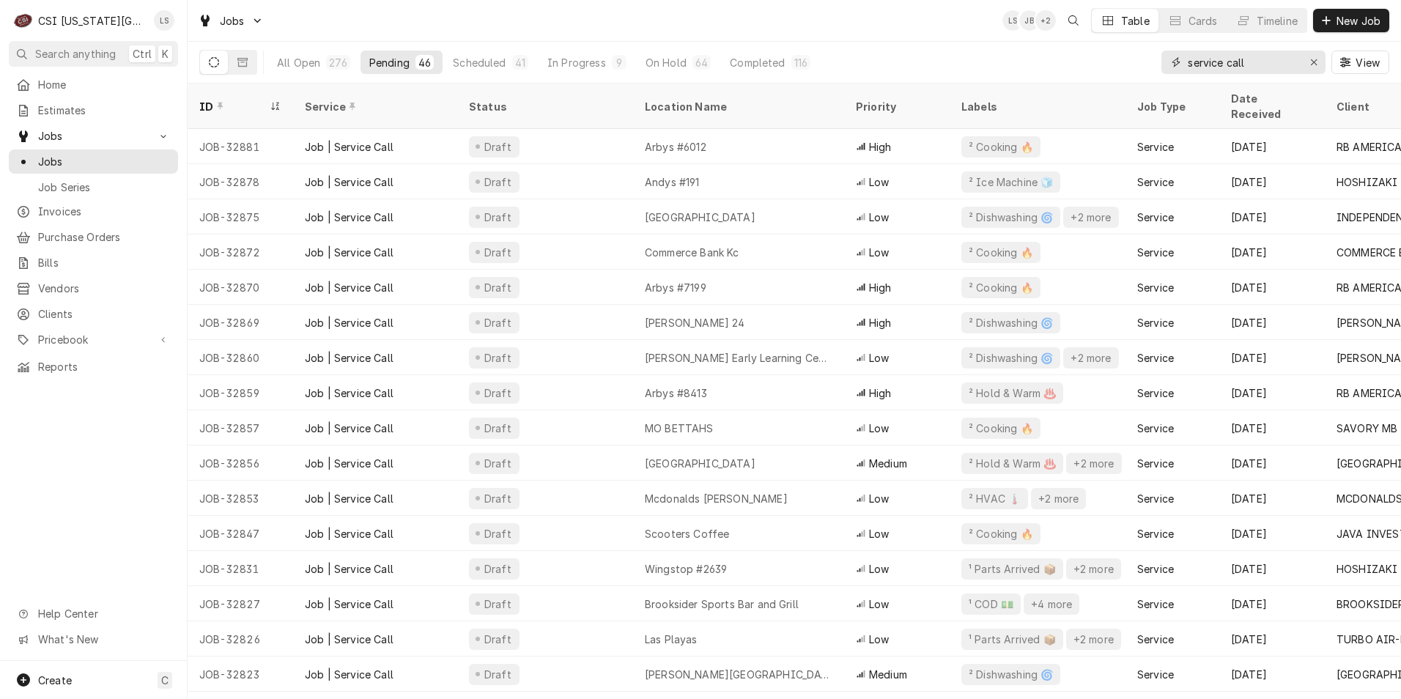
drag, startPoint x: 1272, startPoint y: 58, endPoint x: 1150, endPoint y: 54, distance: 122.5
click at [1150, 54] on div "All Open 276 Pending 46 Scheduled 41 In Progress 9 On Hold 64 Completed 116 ser…" at bounding box center [794, 62] width 1190 height 41
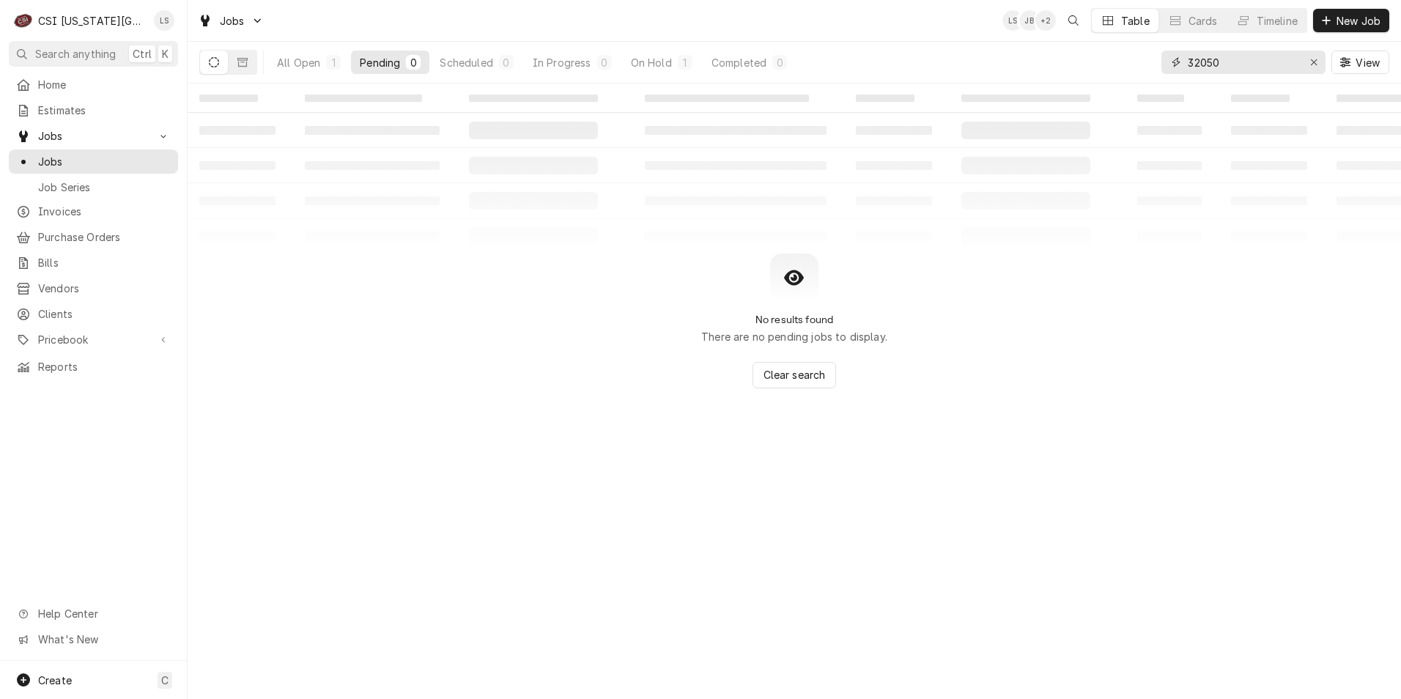
type input "32050"
click at [882, 15] on div "Jobs LS JB + 2 Table Cards Timeline New Job" at bounding box center [795, 20] width 1214 height 41
click at [627, 56] on button "On Hold 1" at bounding box center [661, 62] width 79 height 23
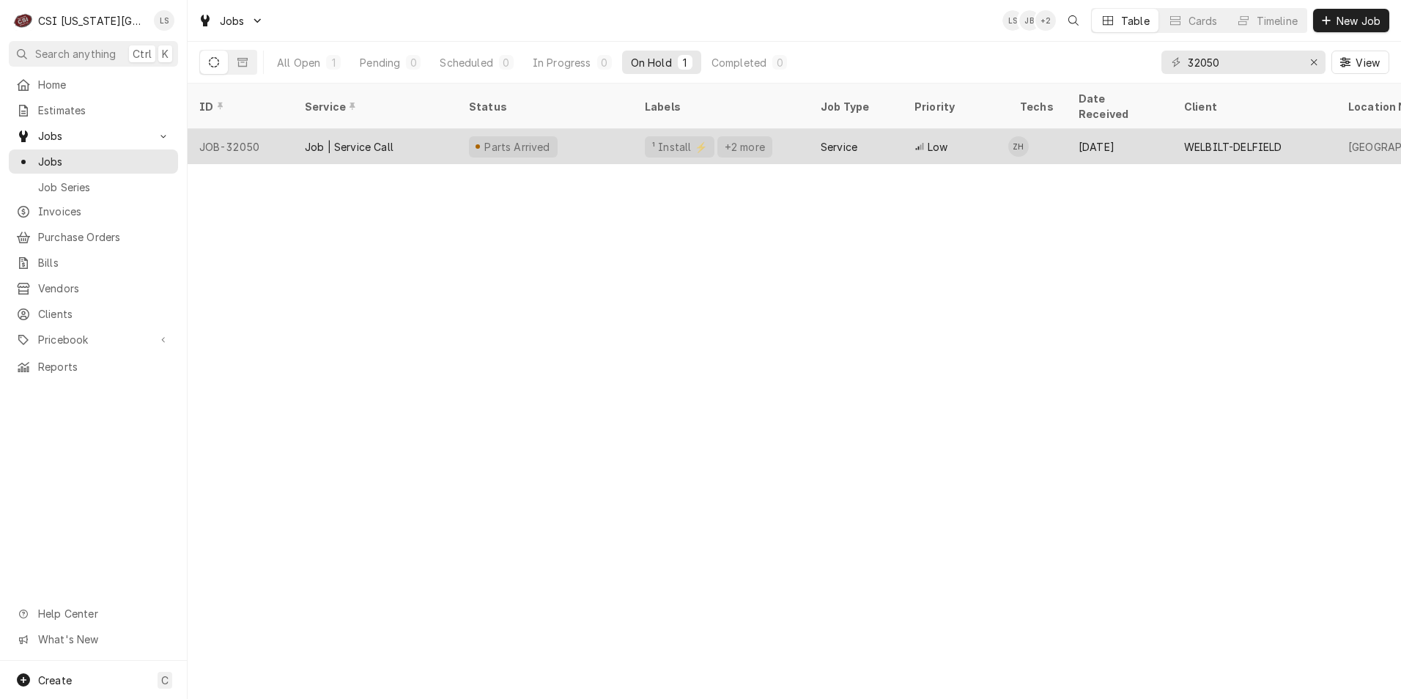
click at [810, 141] on div "Service" at bounding box center [856, 146] width 94 height 35
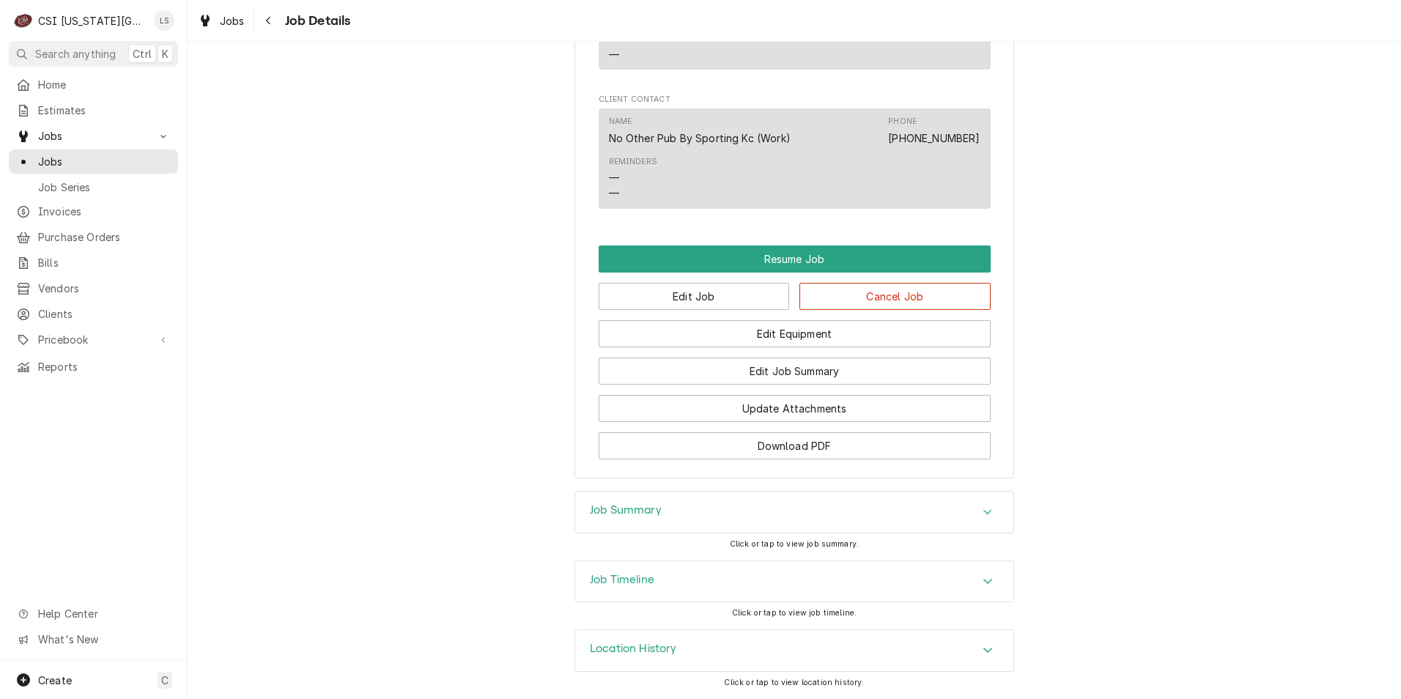
scroll to position [1737, 0]
click at [701, 297] on button "Edit Job" at bounding box center [694, 296] width 191 height 27
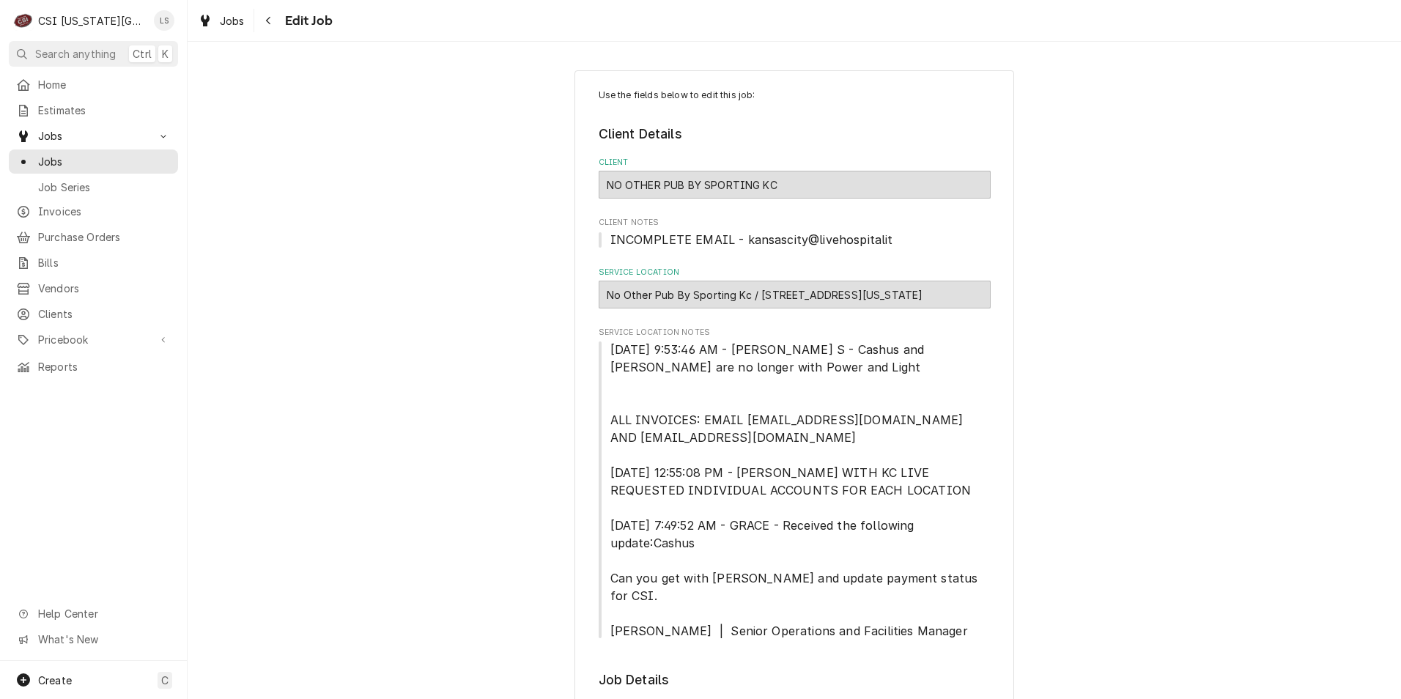
type textarea "x"
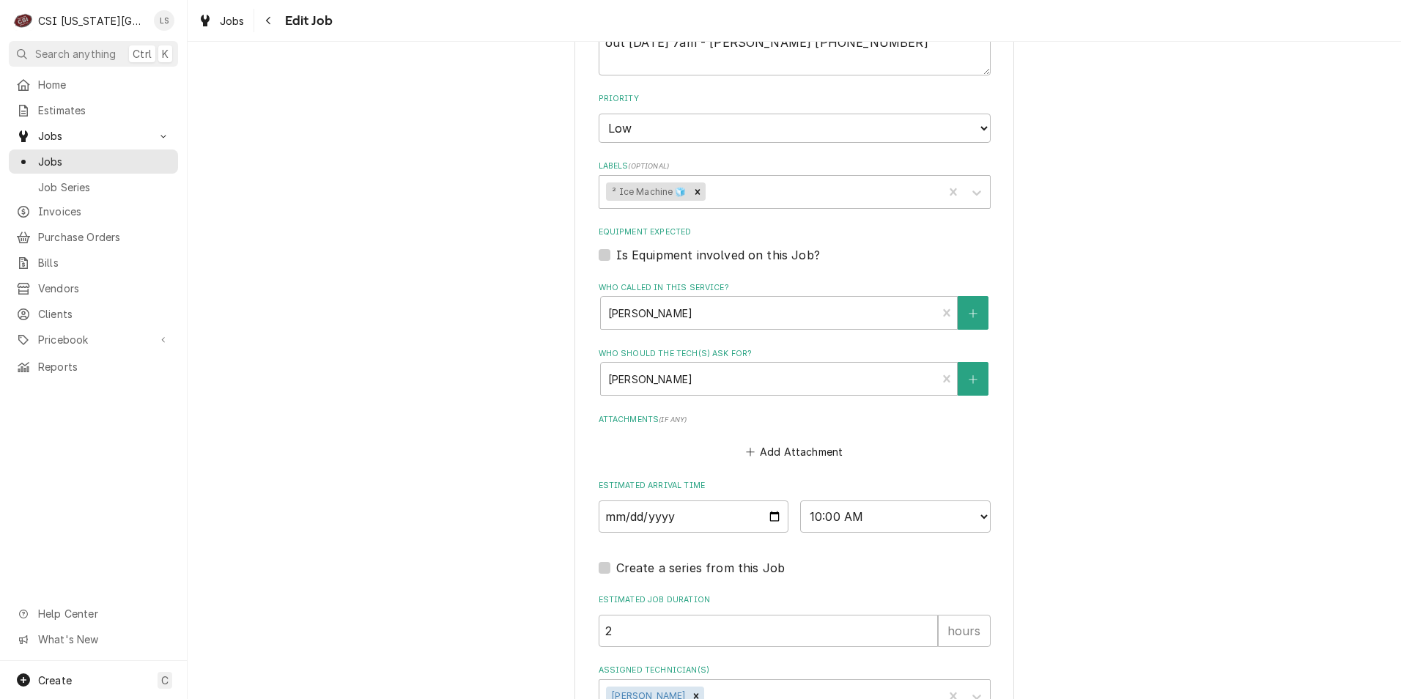
scroll to position [1277, 0]
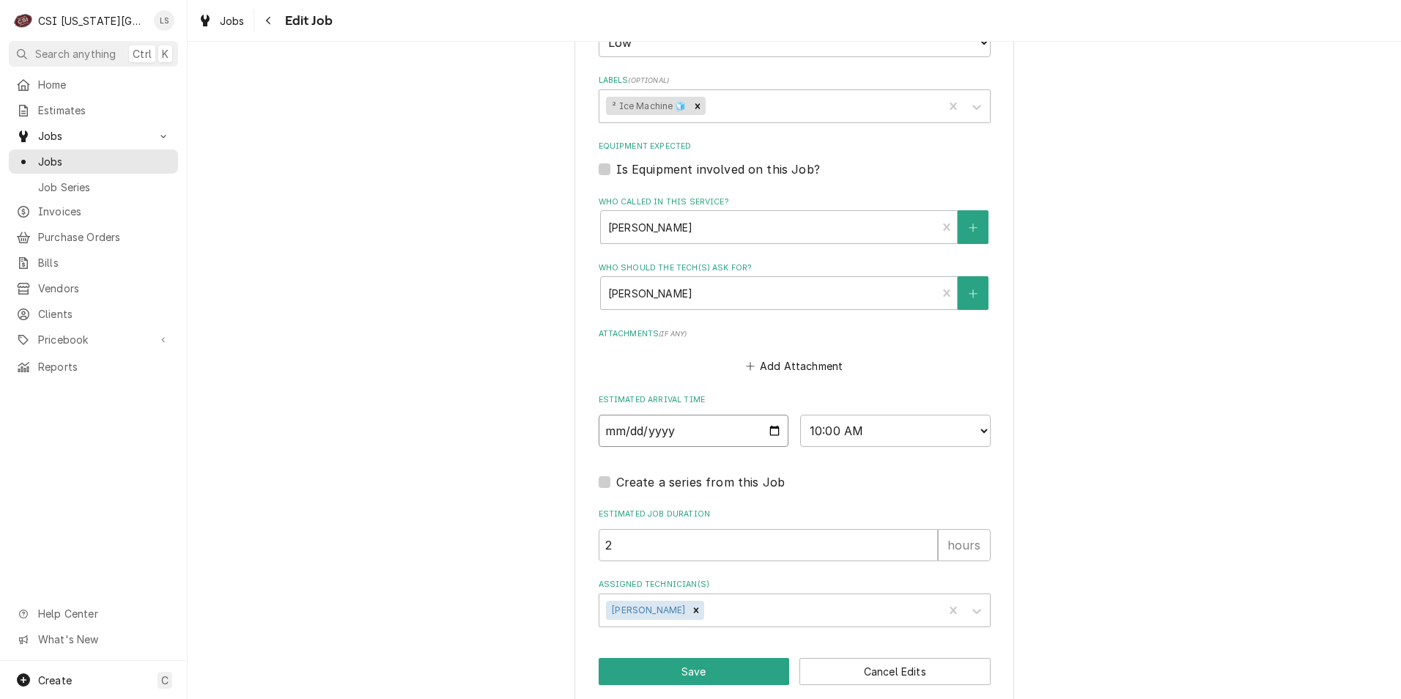
click at [763, 415] on input "2025-09-22" at bounding box center [694, 431] width 191 height 32
type input "2025-09-24"
click at [770, 415] on input "2025-09-24" at bounding box center [694, 431] width 191 height 32
type textarea "x"
type input "2025-09-25"
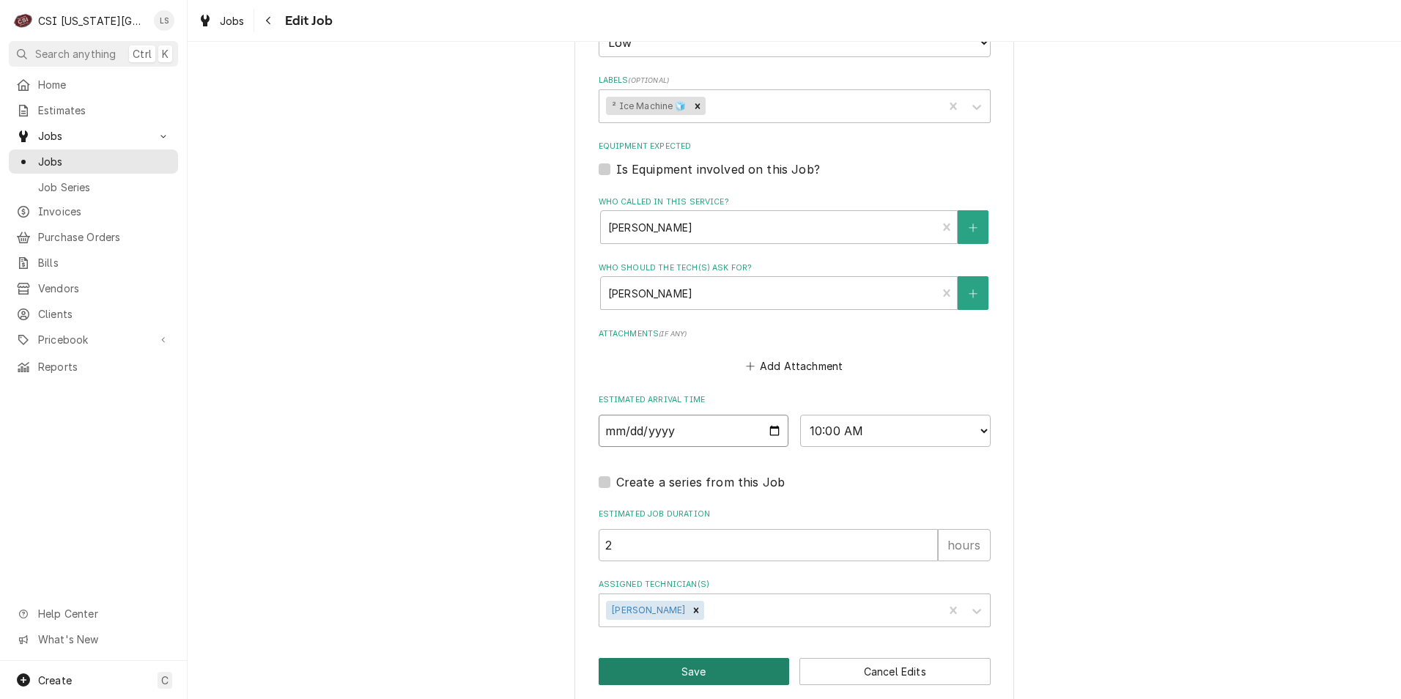
type textarea "x"
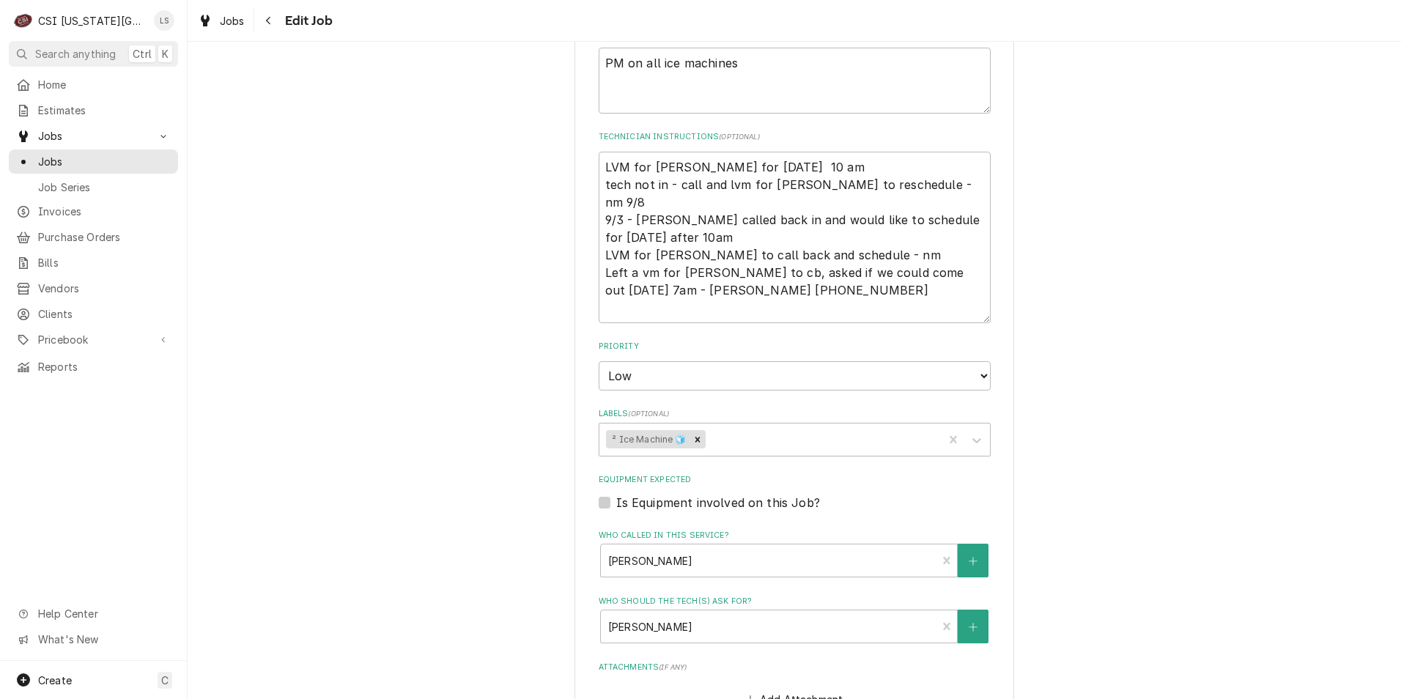
scroll to position [910, 0]
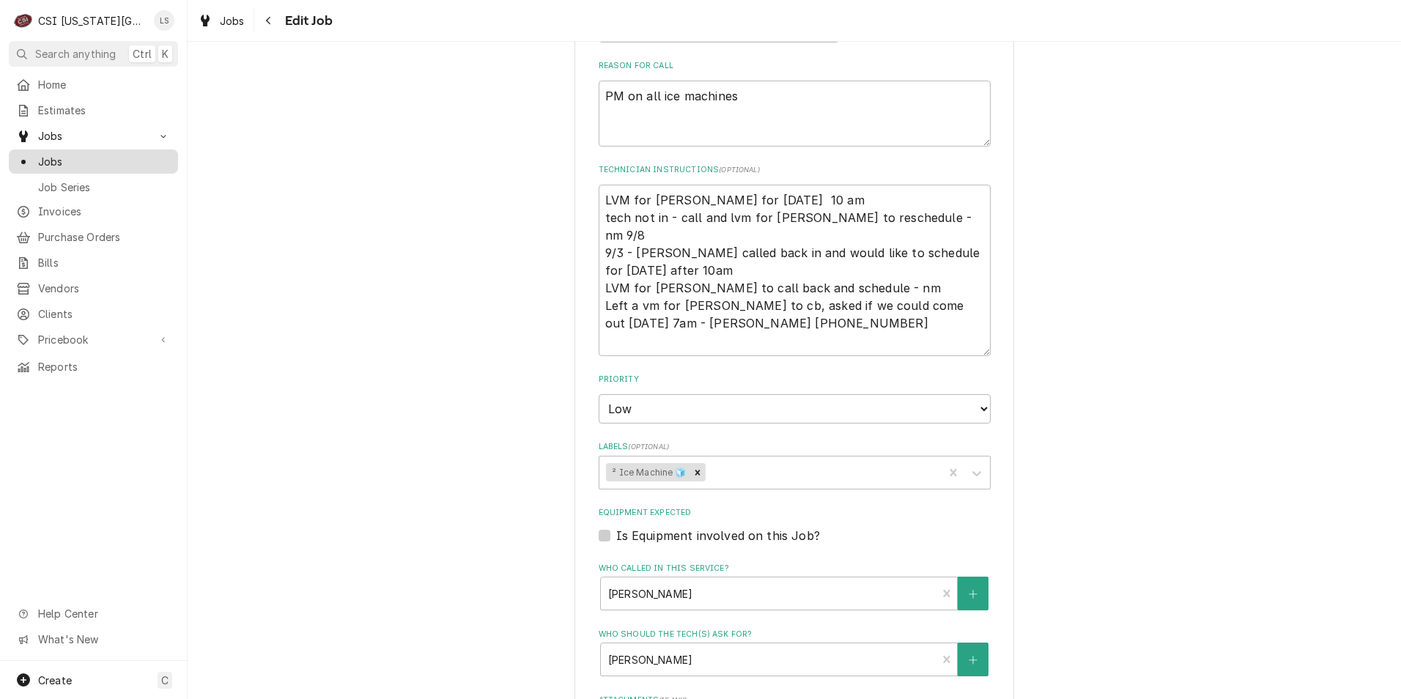
click at [78, 159] on span "Jobs" at bounding box center [104, 161] width 133 height 15
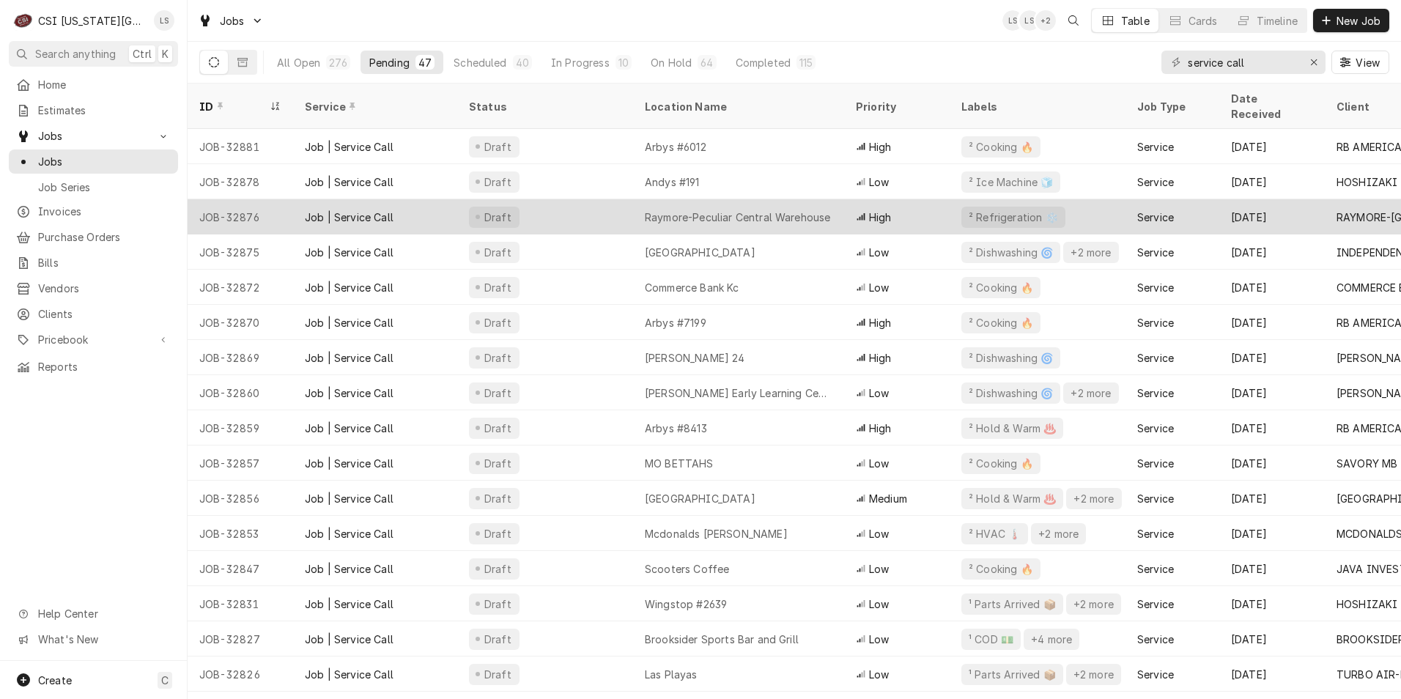
click at [570, 199] on div "Draft" at bounding box center [545, 216] width 176 height 35
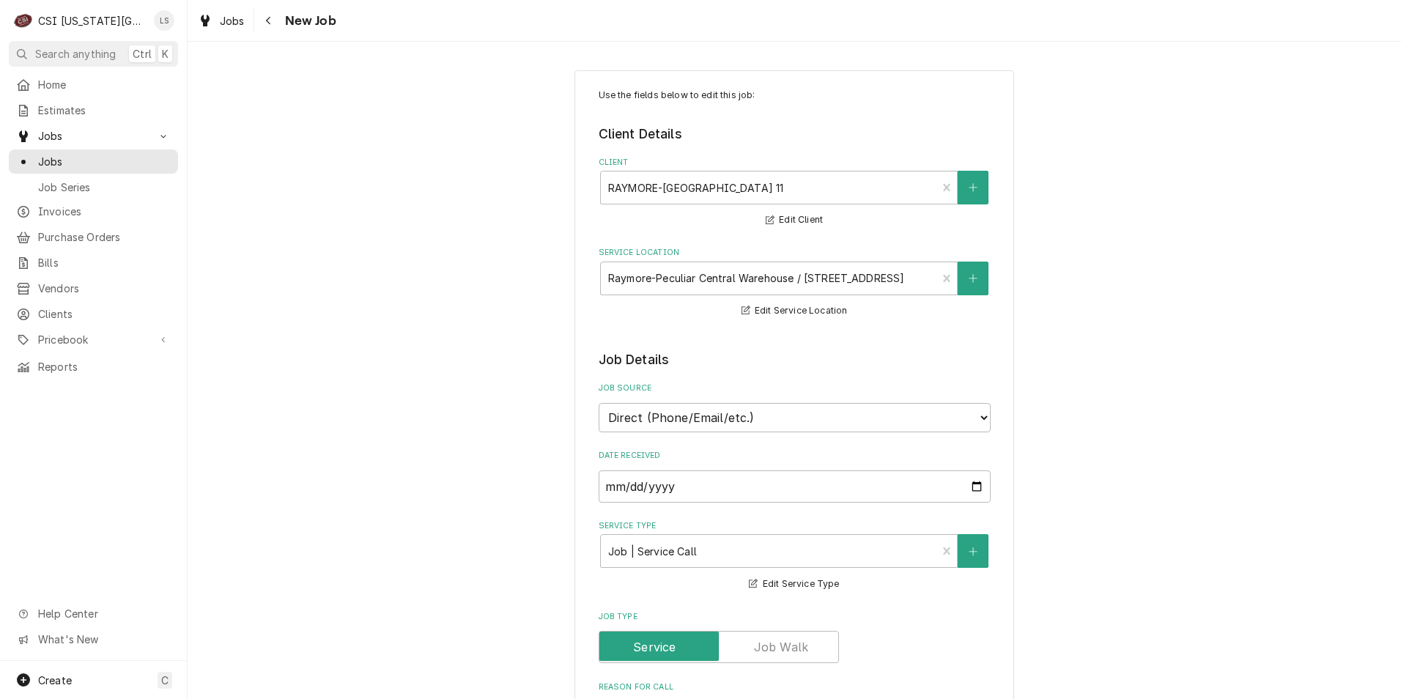
type textarea "x"
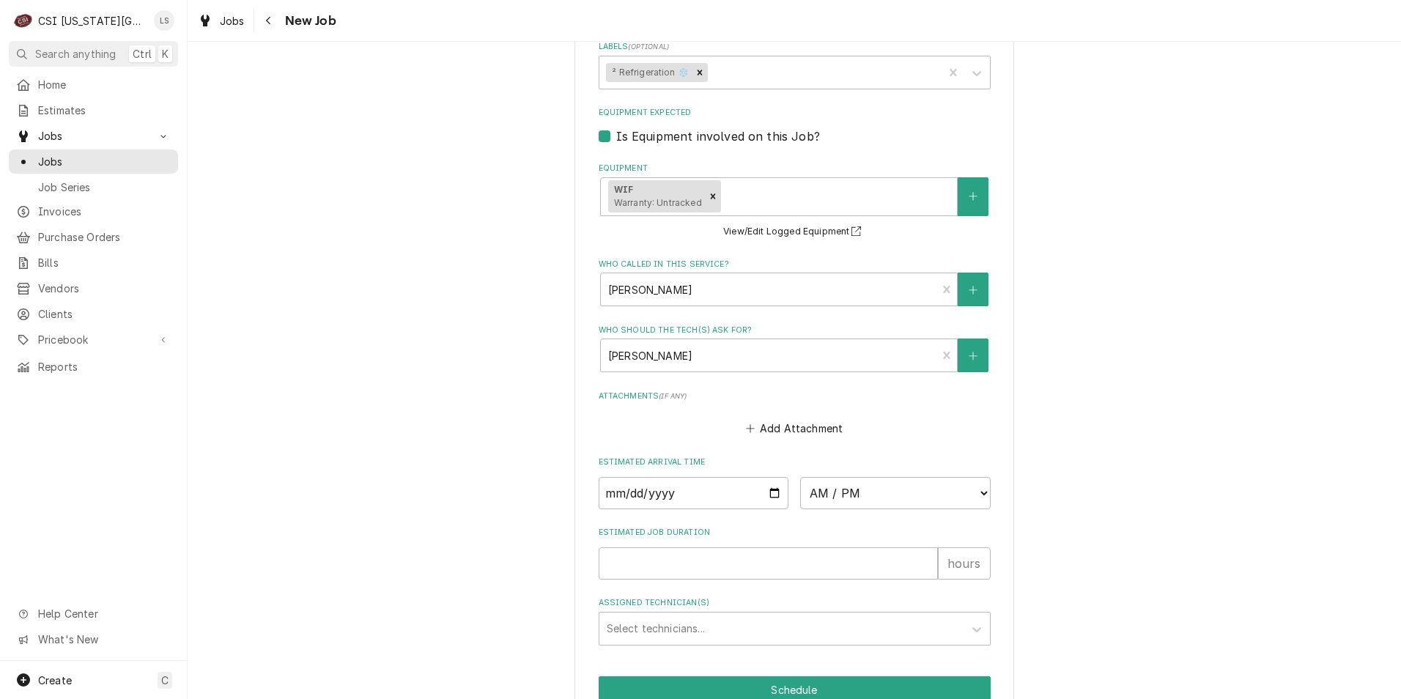
scroll to position [1079, 0]
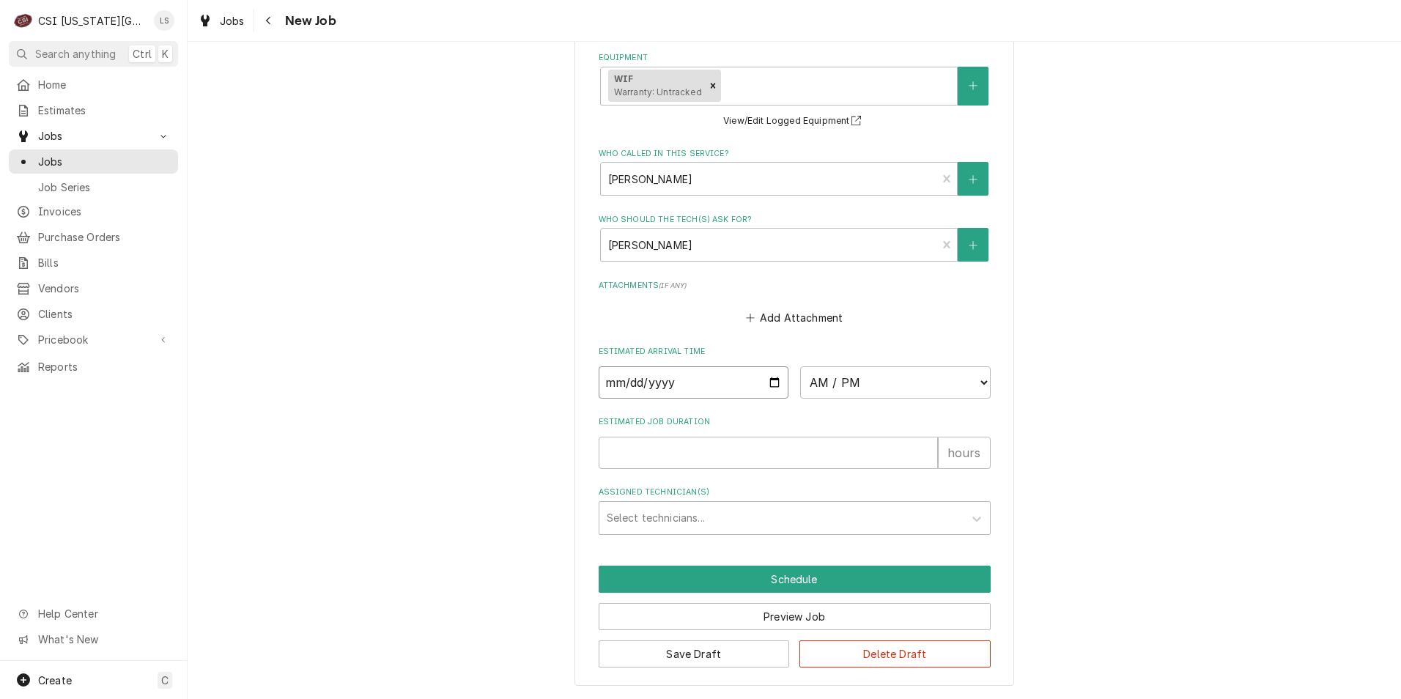
click at [767, 383] on input "Date" at bounding box center [694, 382] width 191 height 32
type input "2025-09-22"
type textarea "x"
click at [836, 385] on select "AM / PM 6:00 AM 6:15 AM 6:30 AM 6:45 AM 7:00 AM 7:15 AM 7:30 AM 7:45 AM 8:00 AM…" at bounding box center [895, 382] width 191 height 32
select select "07:00:00"
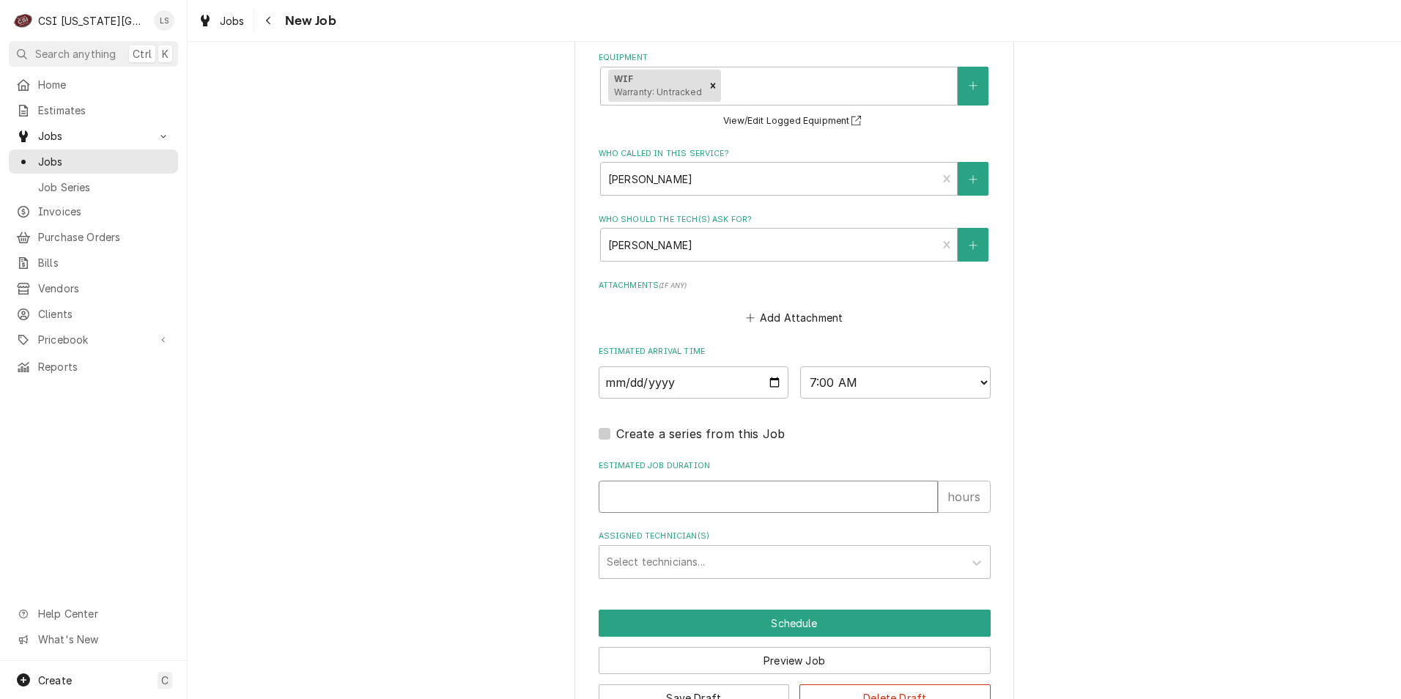
click at [782, 504] on input "Estimated Job Duration" at bounding box center [768, 497] width 339 height 32
type textarea "x"
type input "2"
type textarea "x"
type input "2"
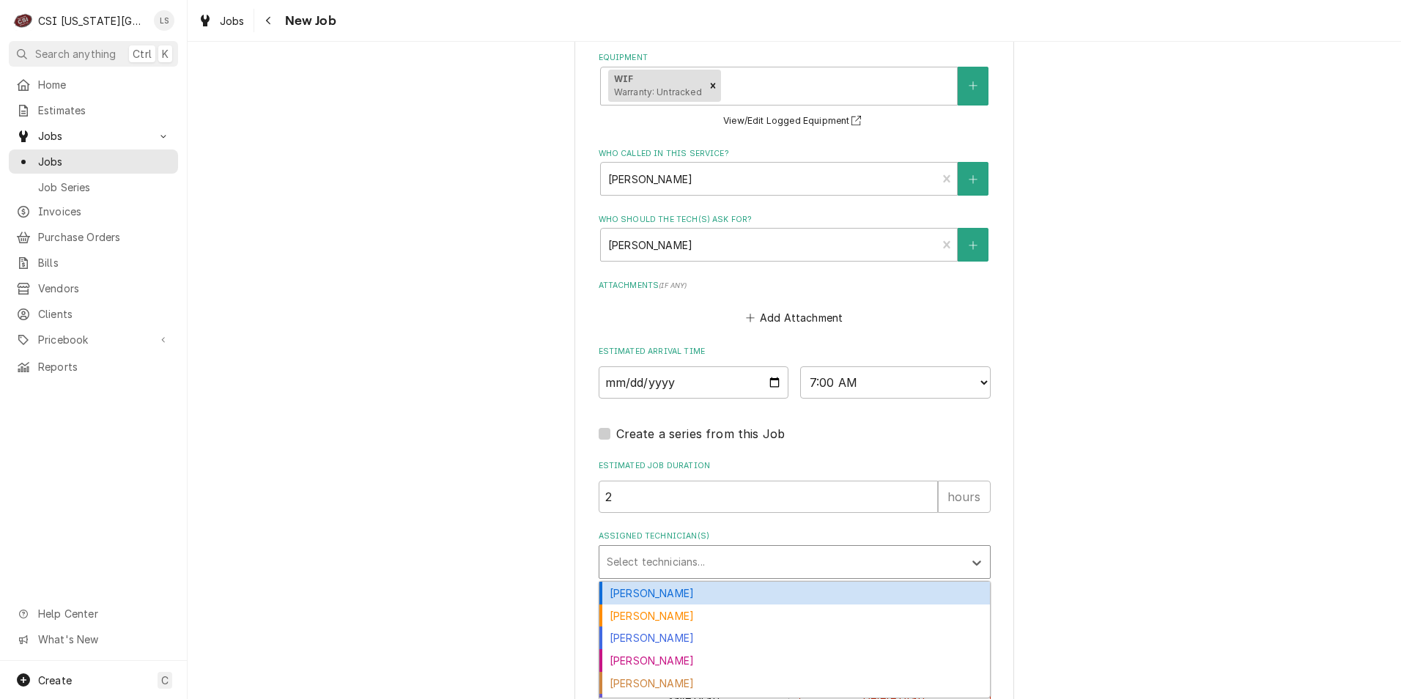
click at [753, 561] on div "Assigned Technician(s)" at bounding box center [782, 562] width 350 height 26
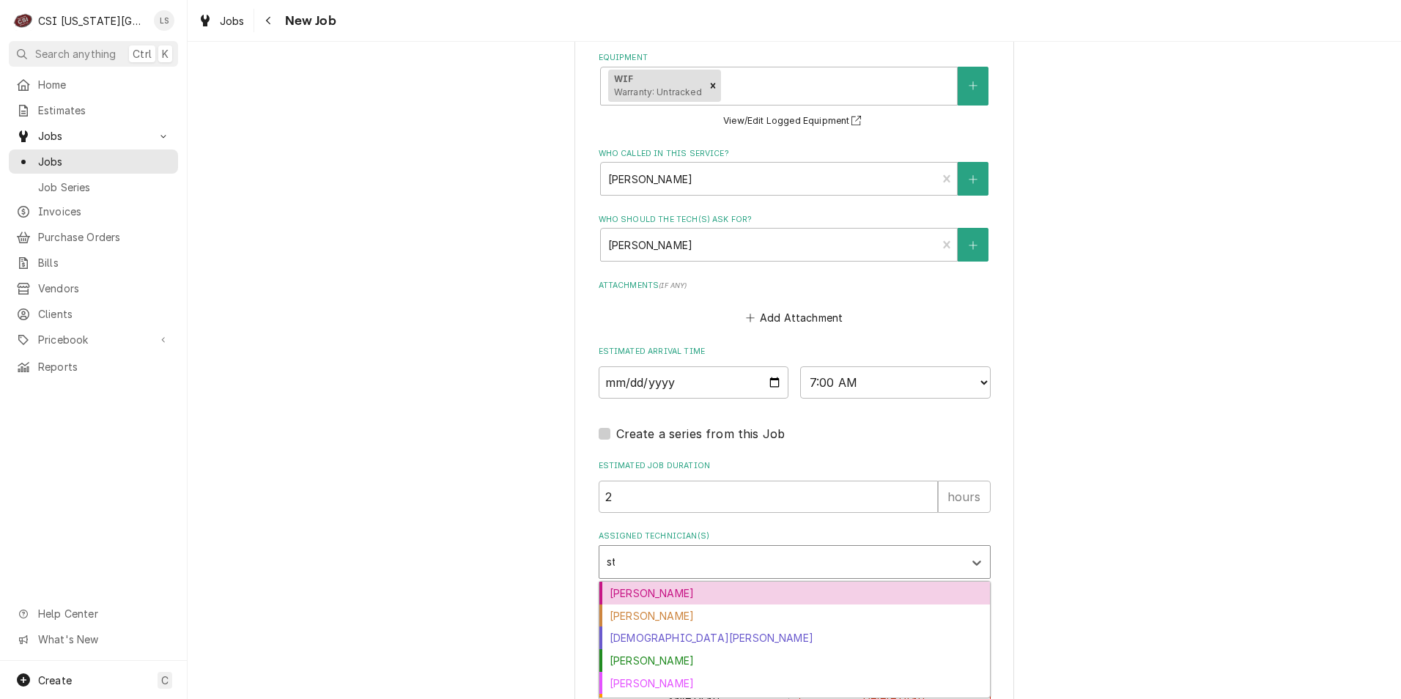
type input "ste"
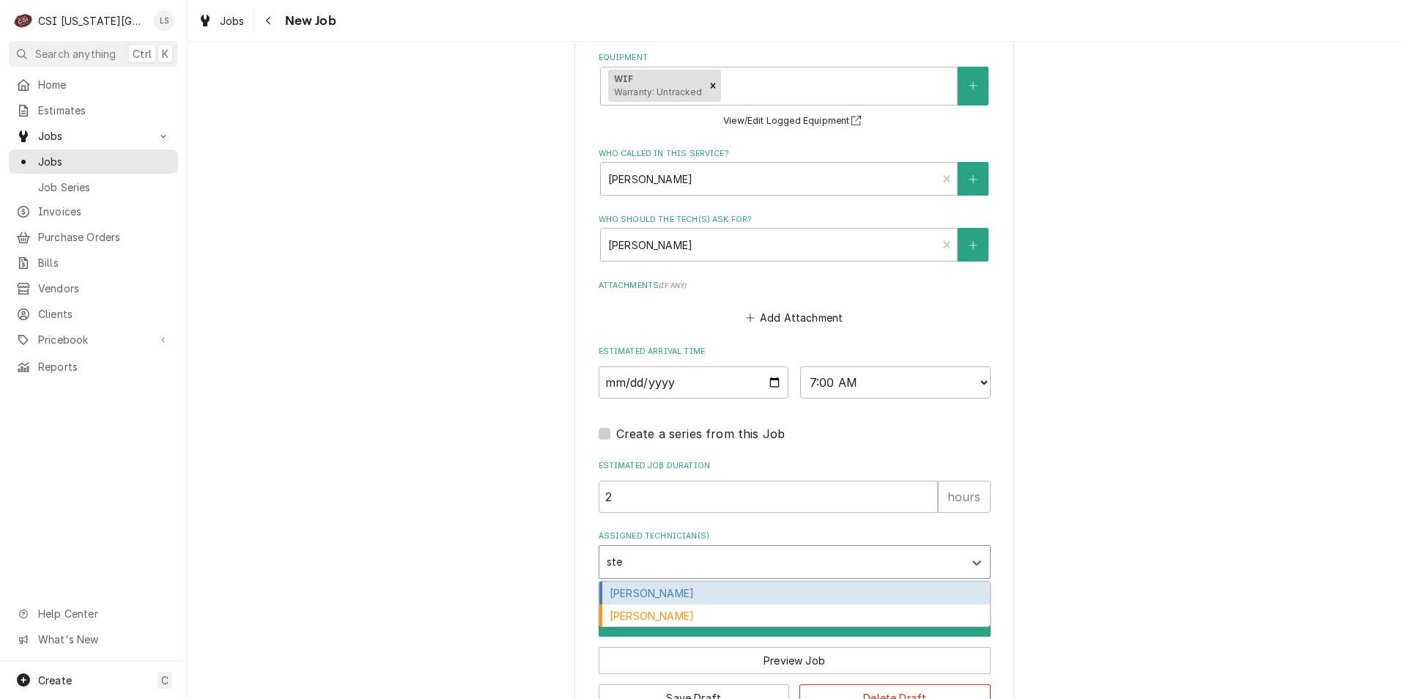
click at [748, 592] on div "[PERSON_NAME]" at bounding box center [795, 593] width 391 height 23
type textarea "x"
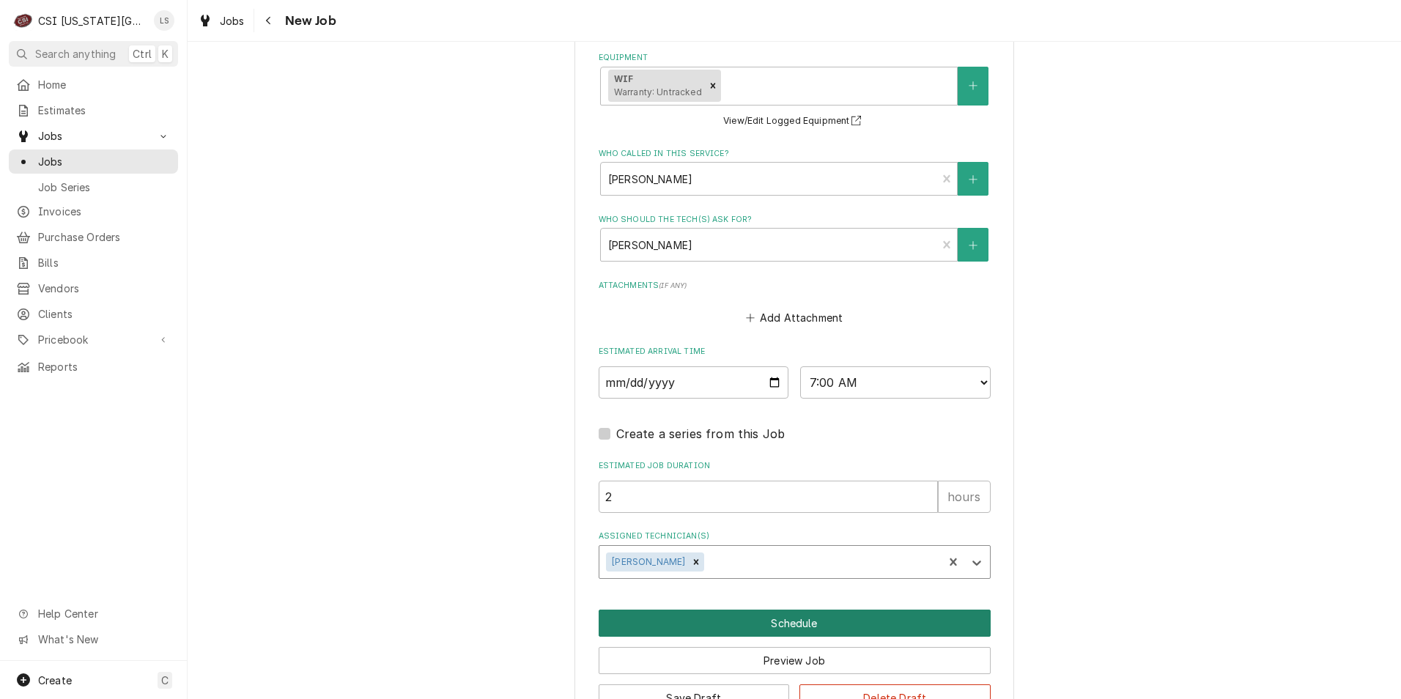
click at [745, 629] on button "Schedule" at bounding box center [795, 623] width 392 height 27
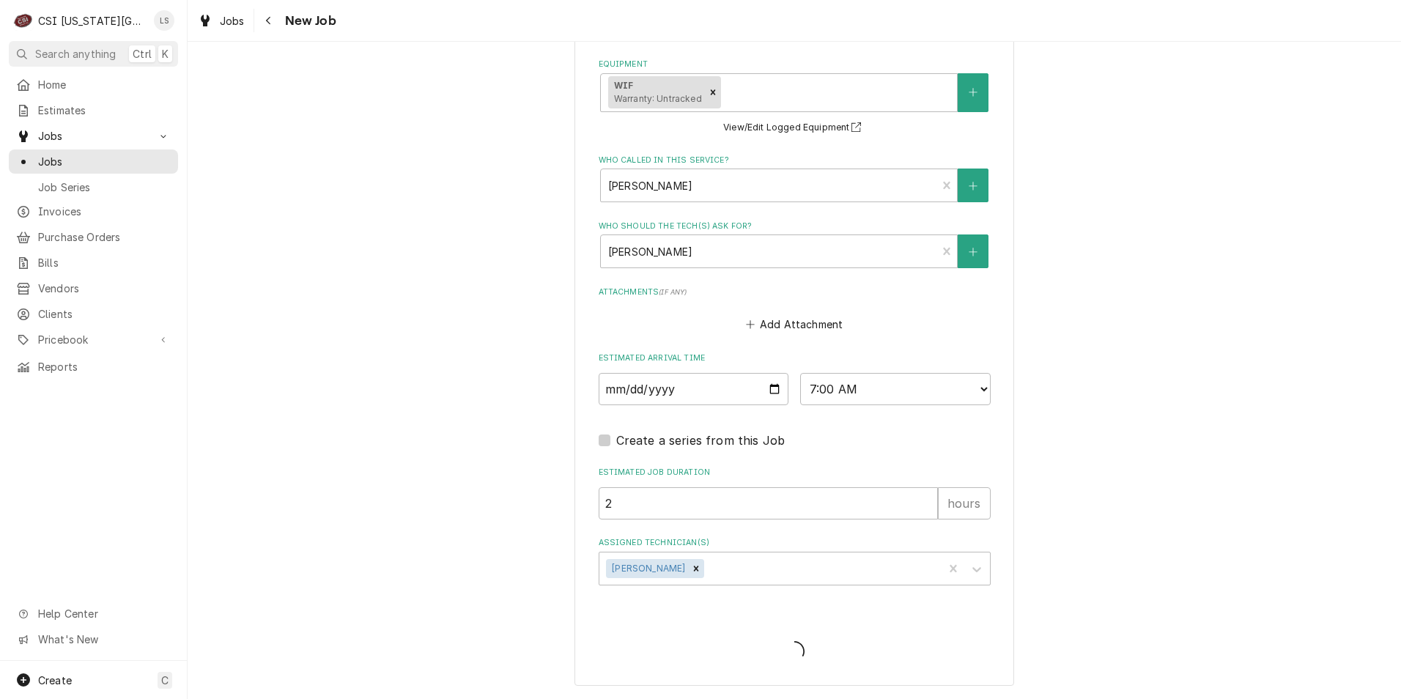
type textarea "x"
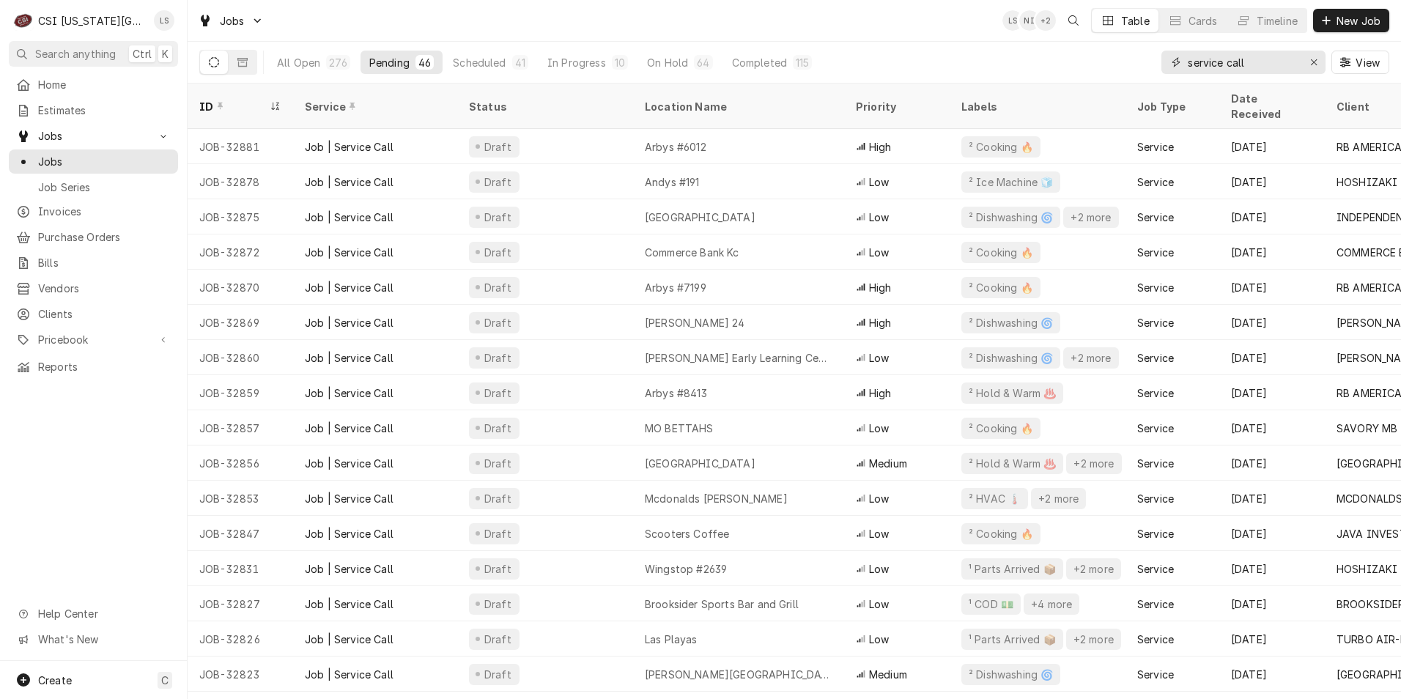
drag, startPoint x: 1251, startPoint y: 68, endPoint x: 1180, endPoint y: 60, distance: 71.5
click at [1180, 60] on div "service call" at bounding box center [1244, 62] width 164 height 23
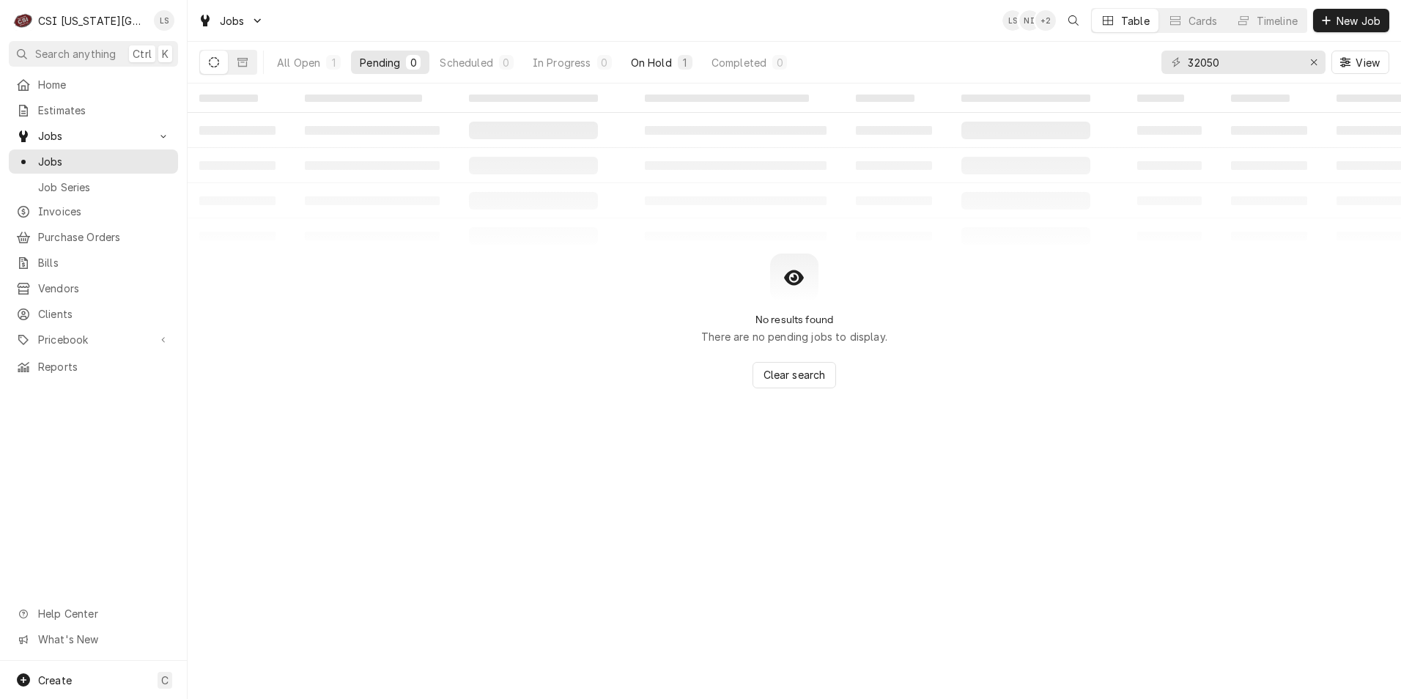
click at [648, 56] on div "On Hold" at bounding box center [651, 62] width 41 height 15
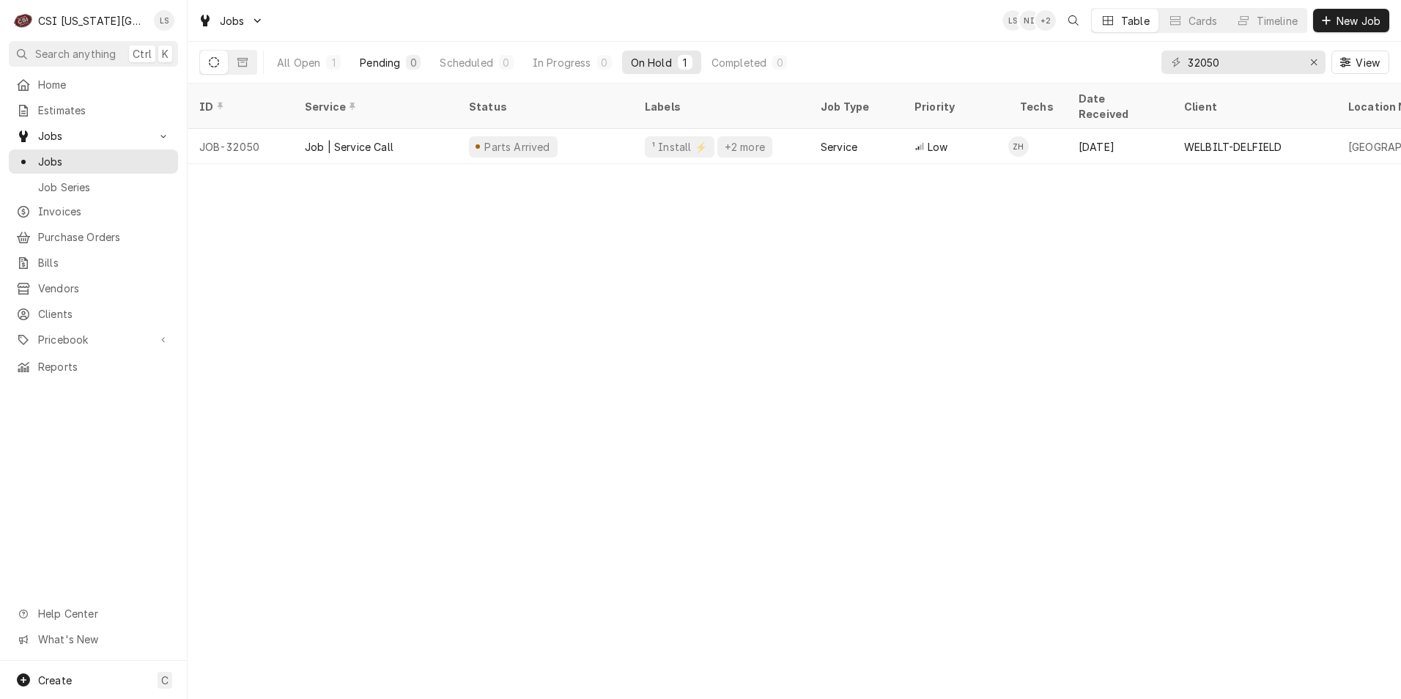
click at [375, 51] on button "Pending 0" at bounding box center [390, 62] width 78 height 23
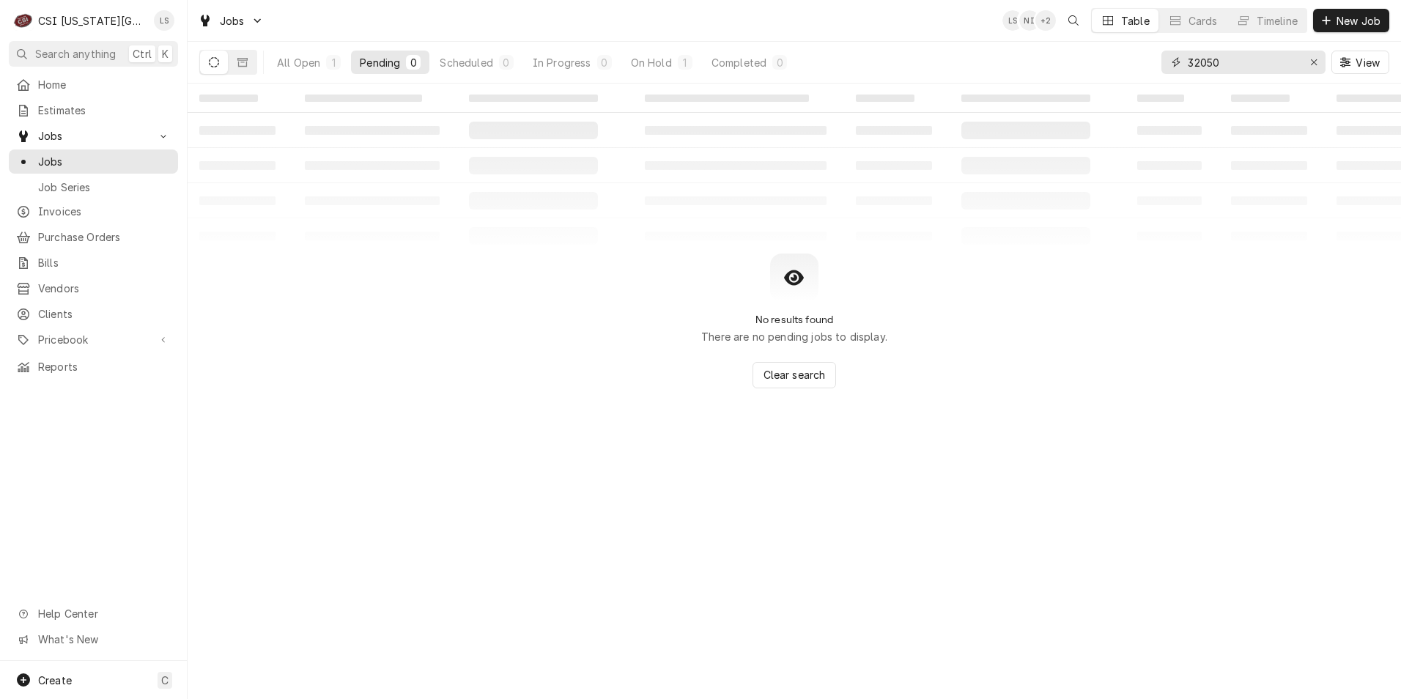
click at [1193, 67] on input "32050" at bounding box center [1243, 62] width 110 height 23
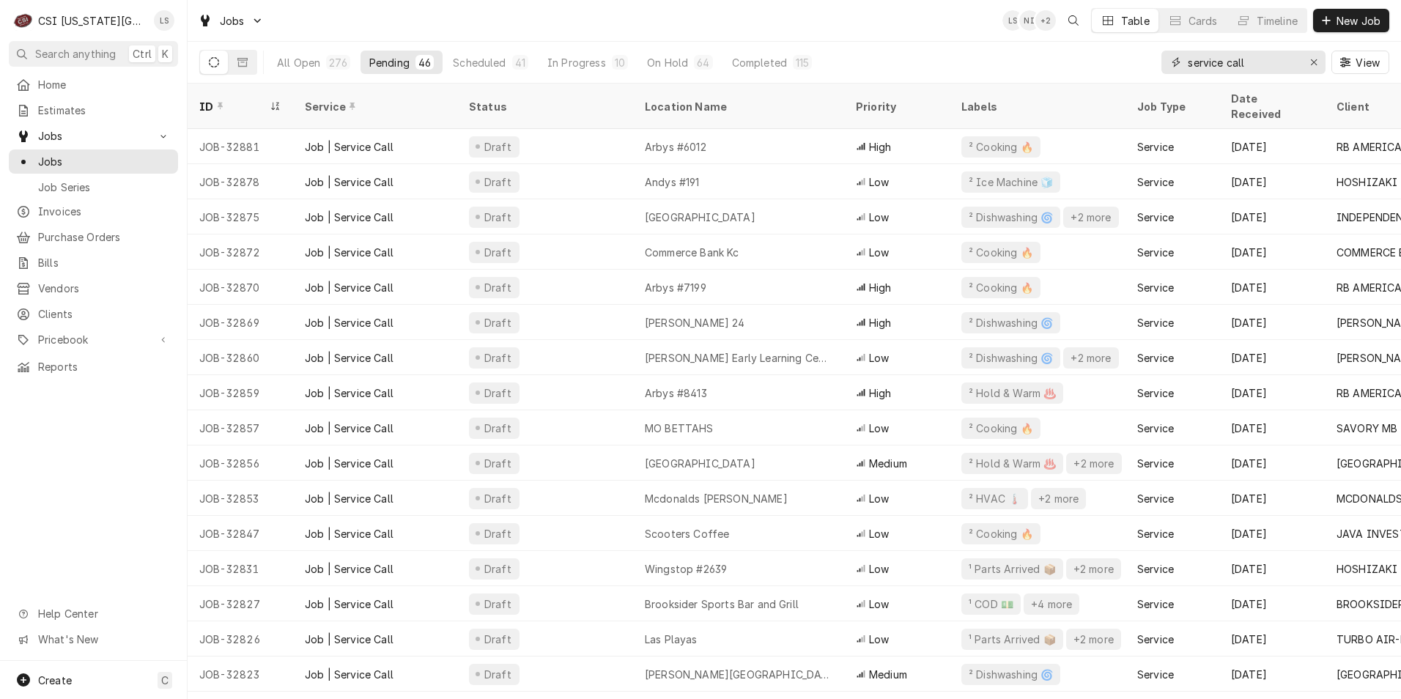
type input "service call"
click at [1285, 21] on div "Timeline" at bounding box center [1277, 20] width 41 height 15
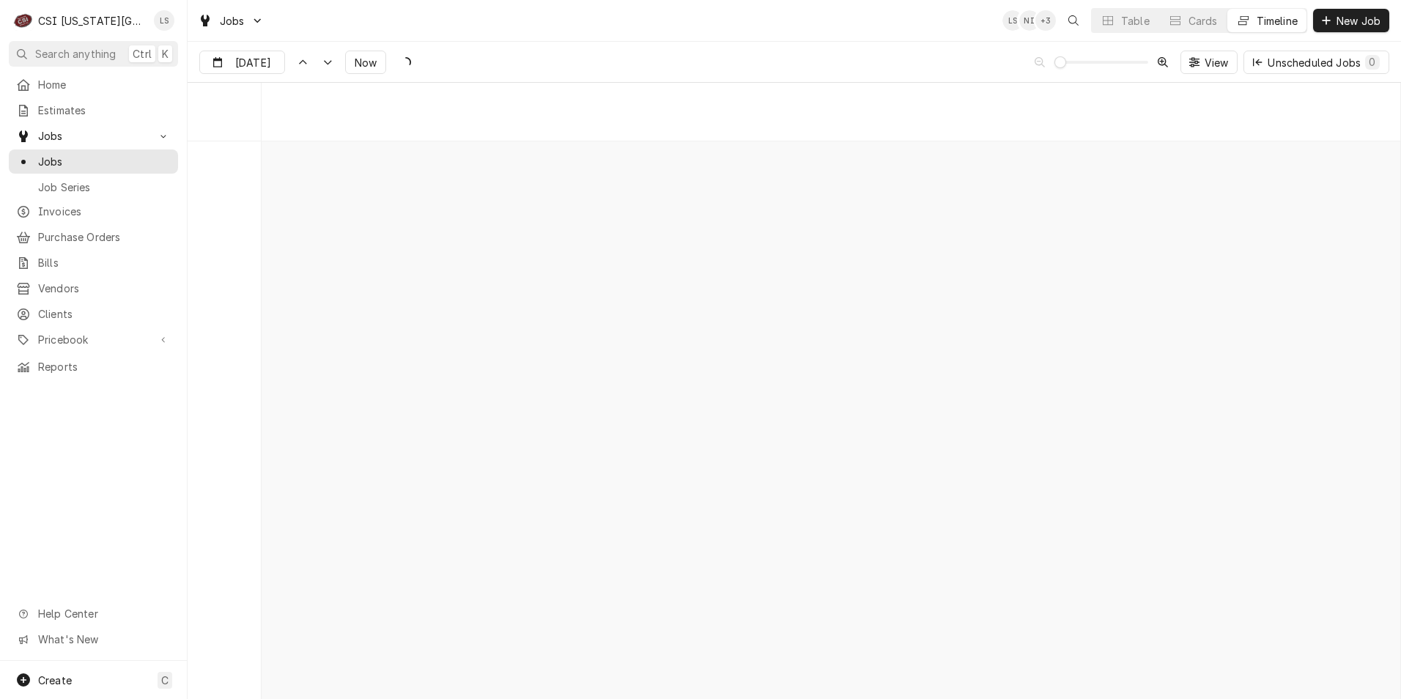
scroll to position [11609, 0]
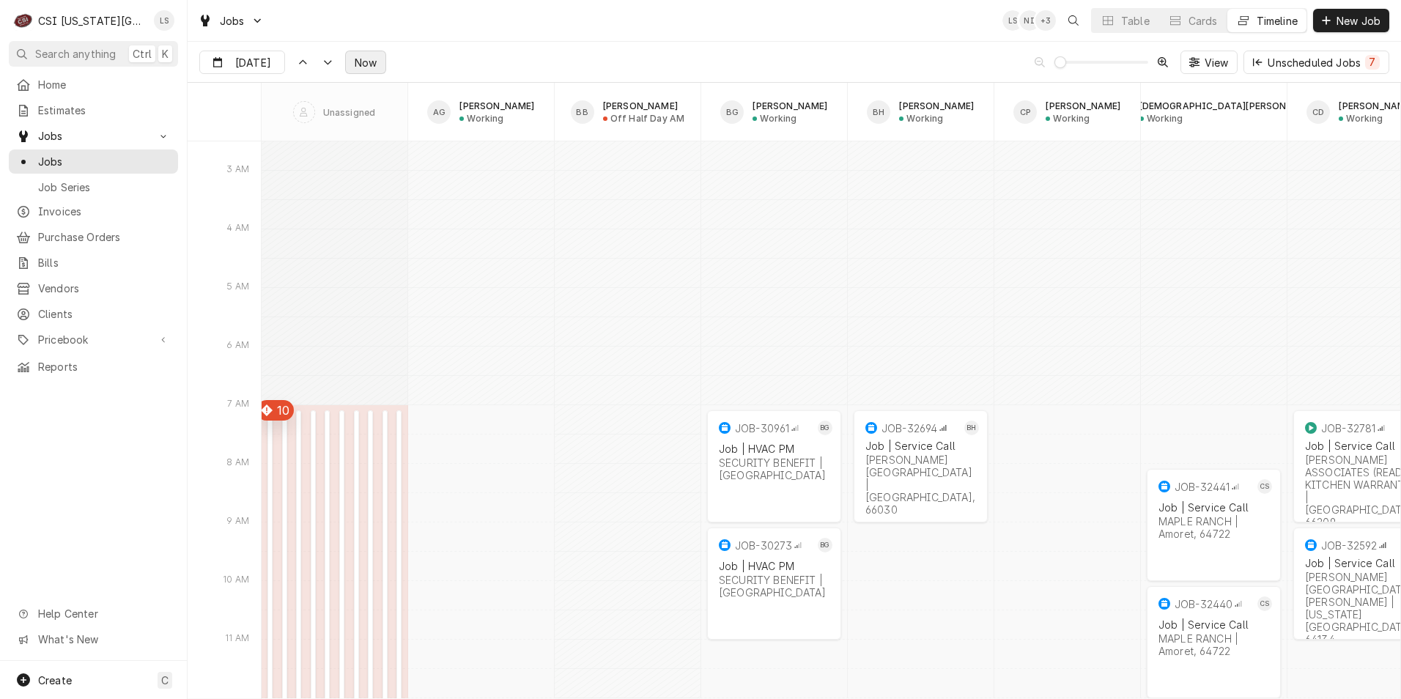
click at [366, 62] on span "Now" at bounding box center [366, 62] width 28 height 15
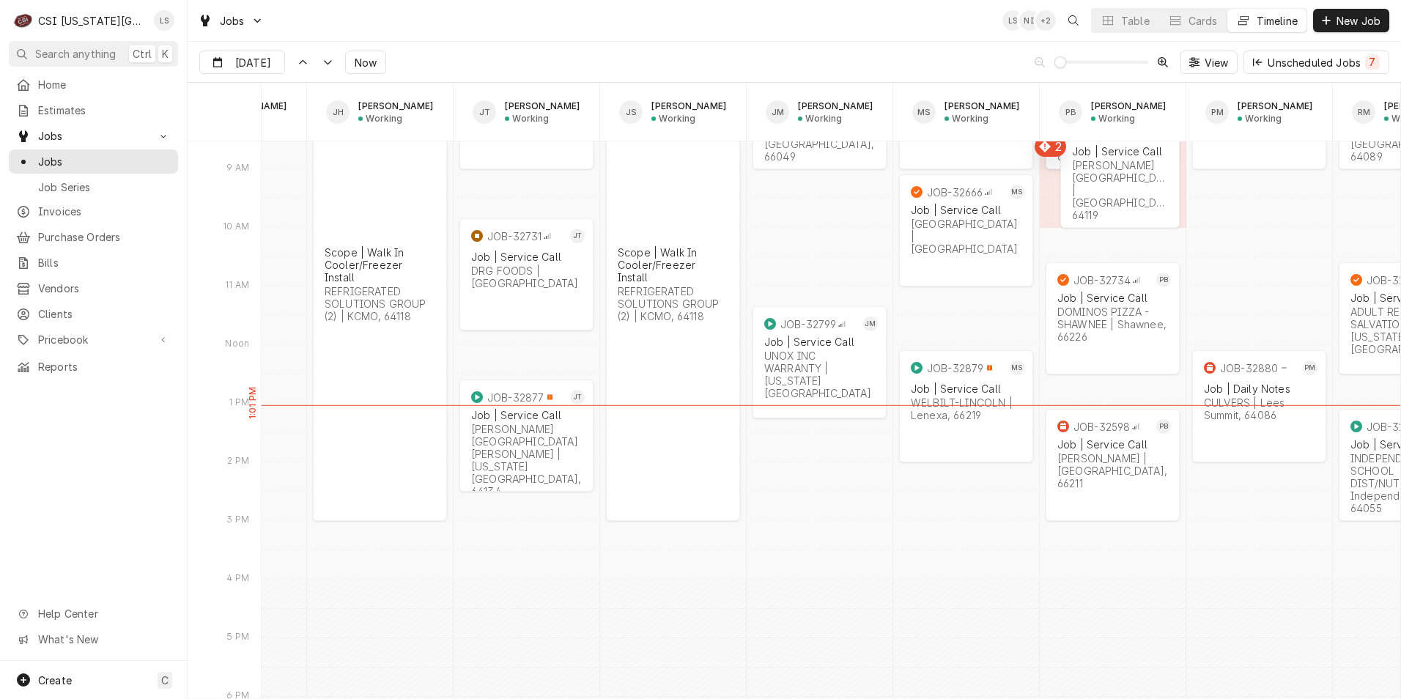
scroll to position [0, 1474]
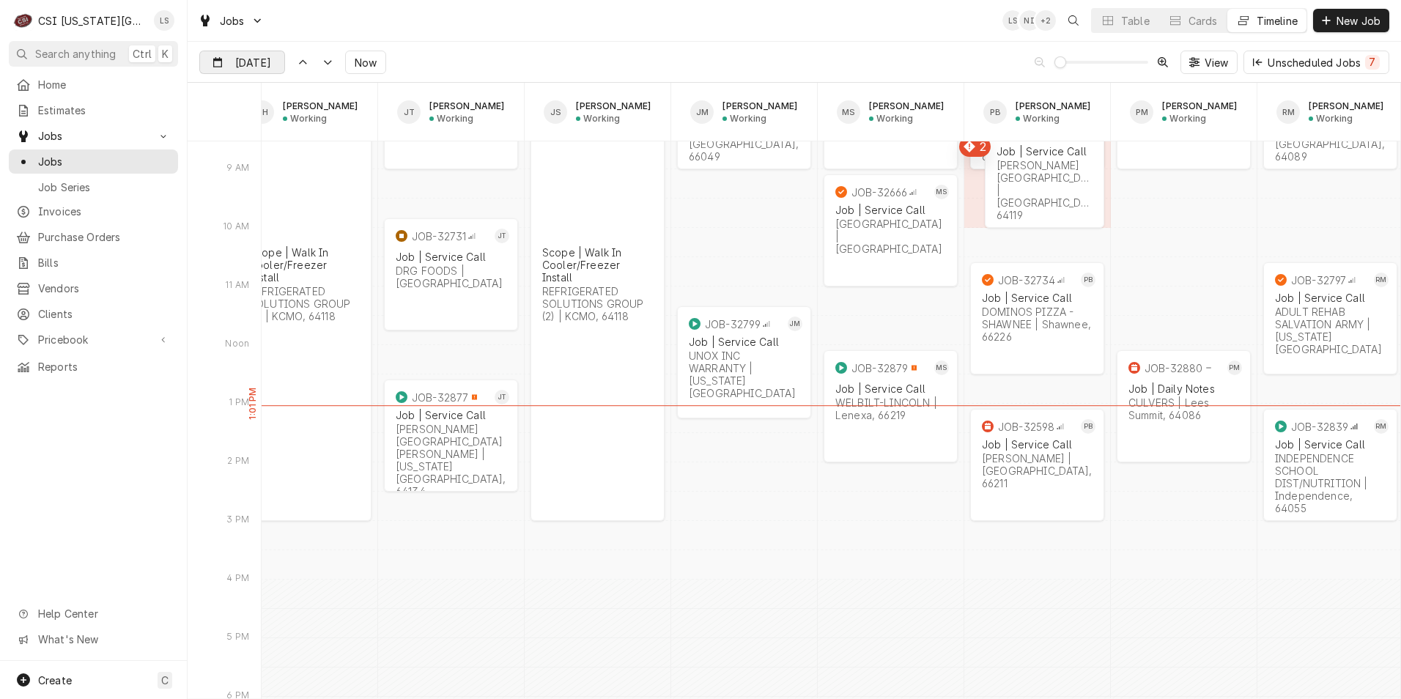
click at [264, 66] on div "Dynamic Content Wrapper" at bounding box center [274, 62] width 21 height 23
click at [246, 239] on div "22" at bounding box center [239, 236] width 21 height 21
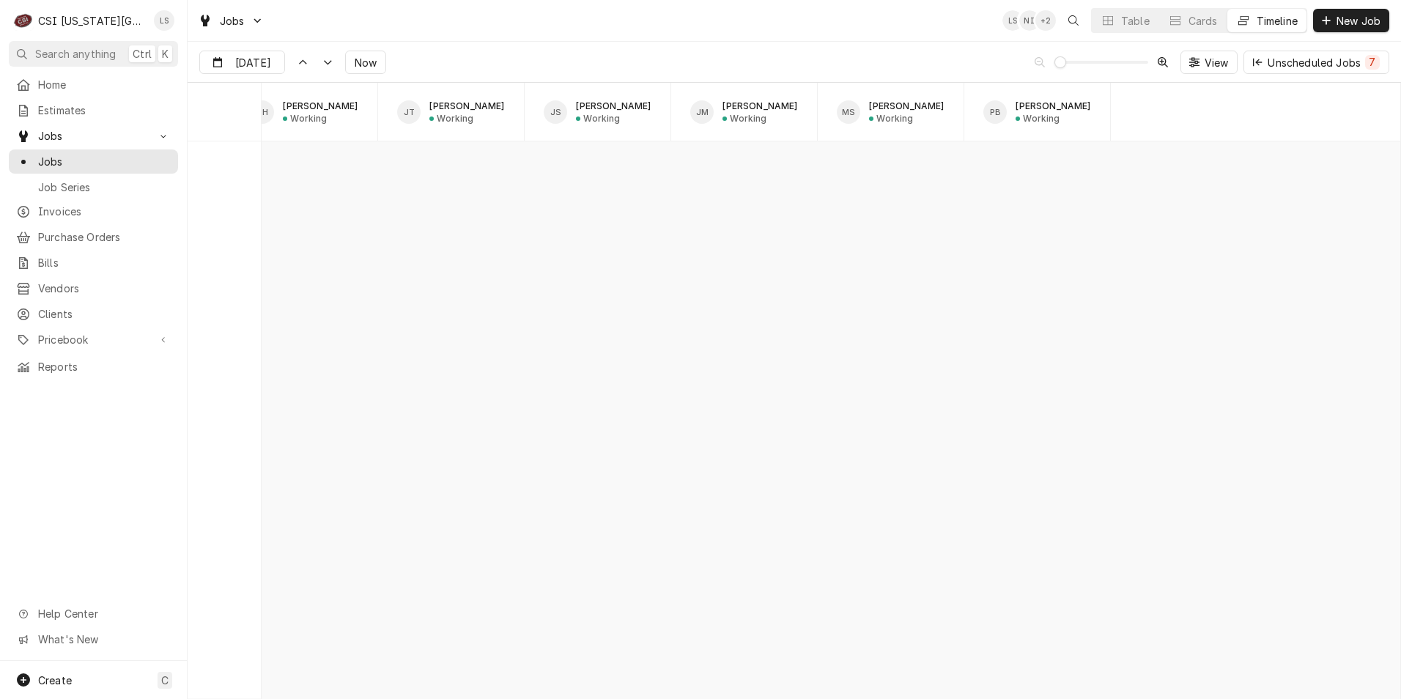
scroll to position [0, 341]
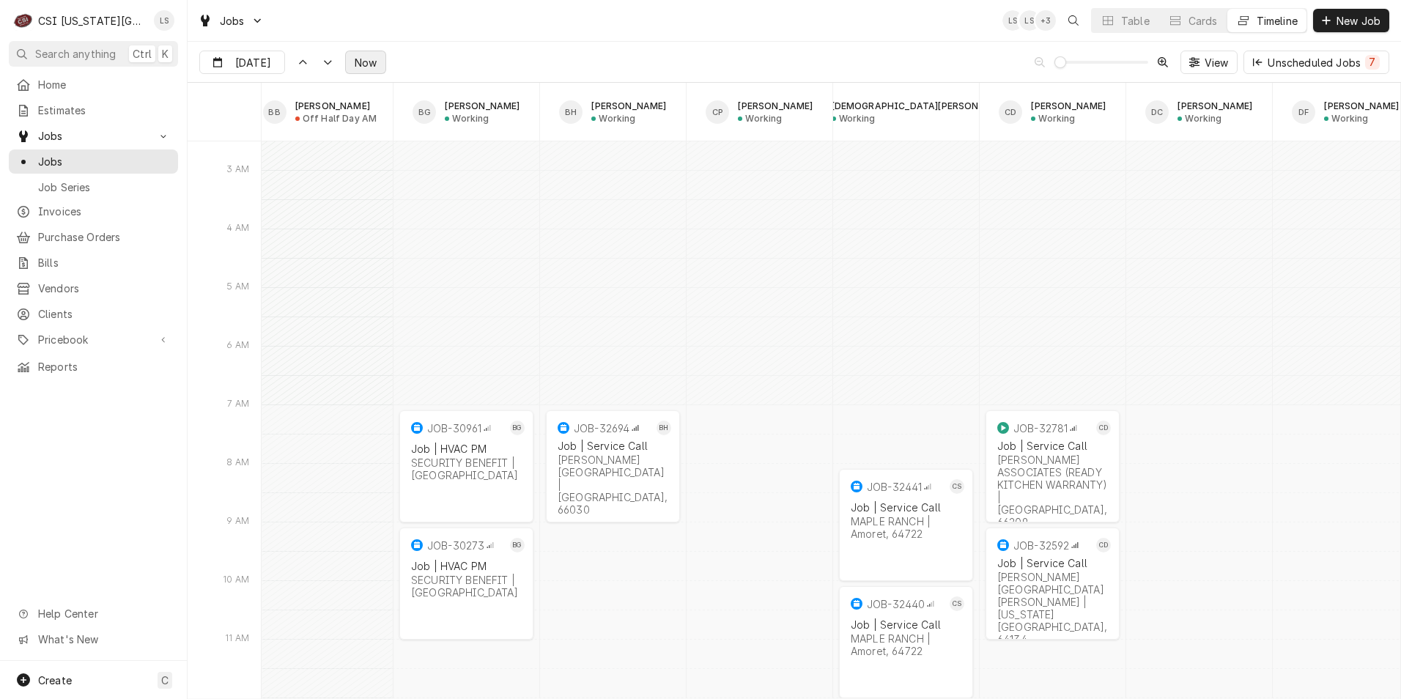
click at [372, 70] on button "Now" at bounding box center [365, 62] width 41 height 23
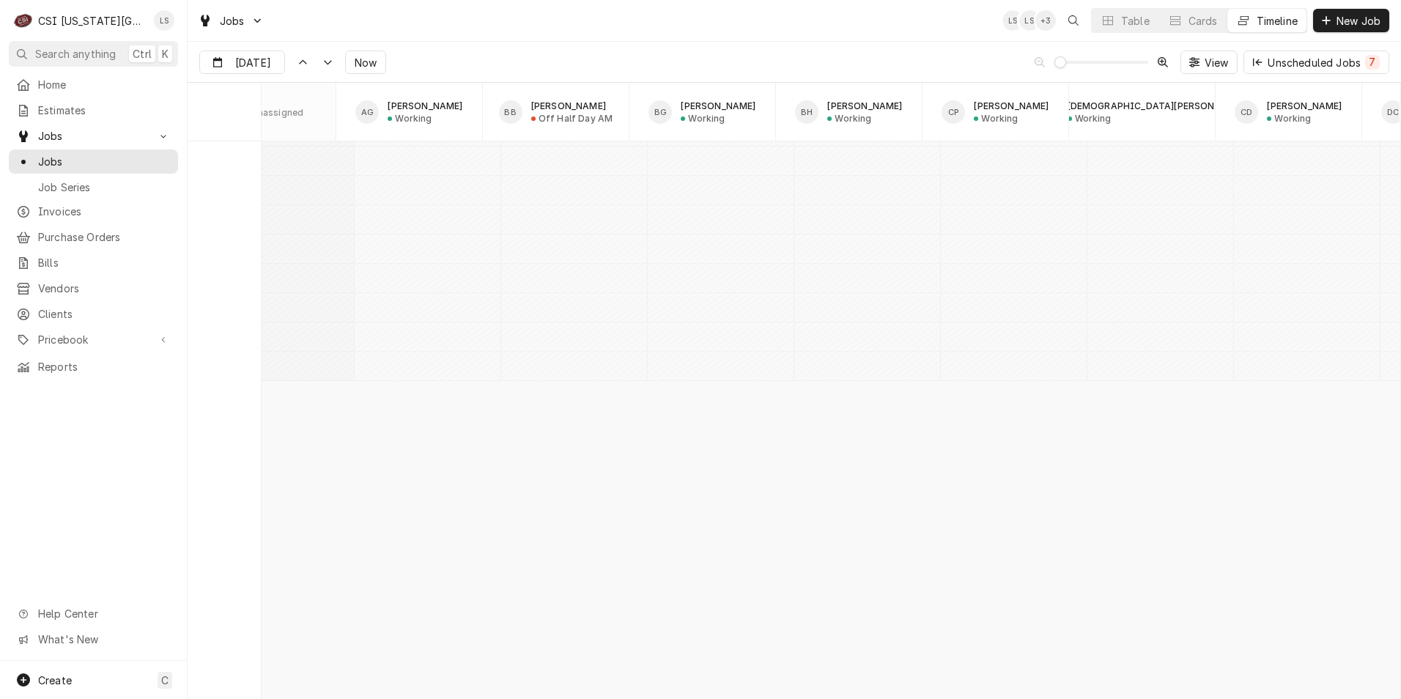
scroll to position [7741, 0]
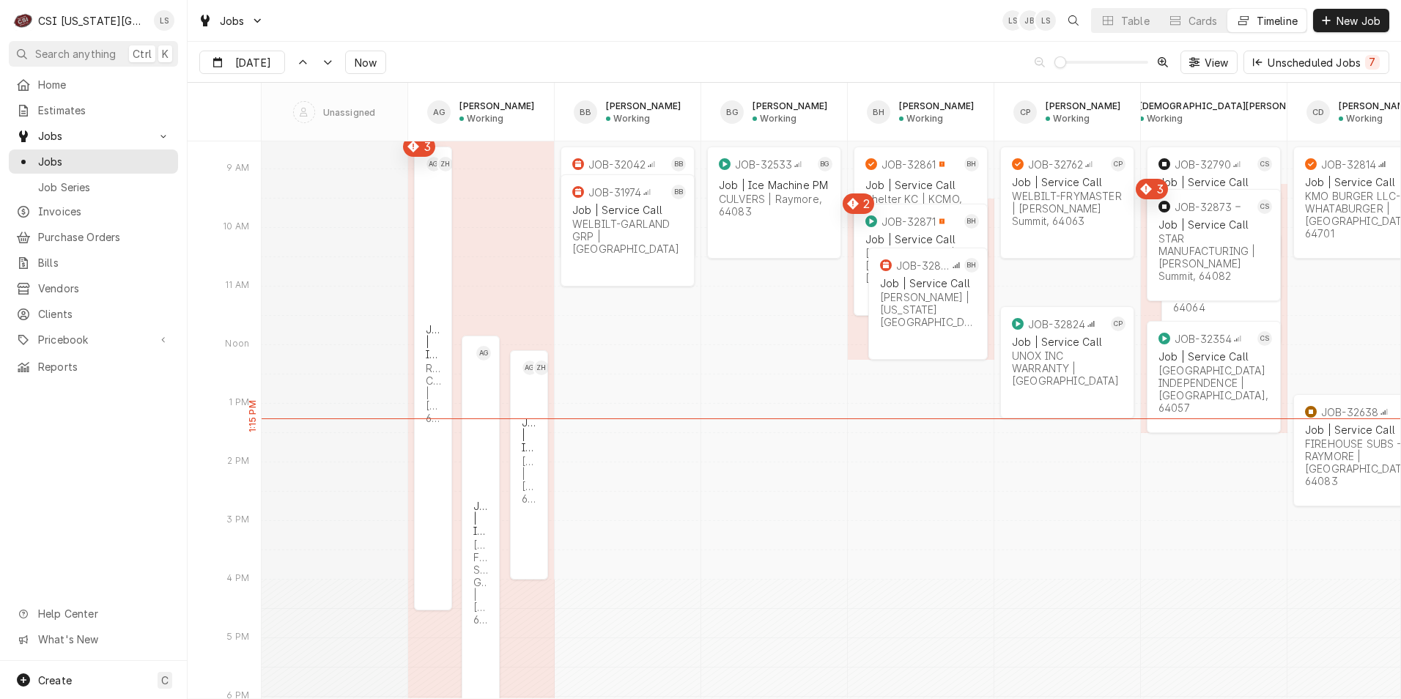
click at [752, 13] on div "Jobs LS JB LS Table Cards Timeline New Job" at bounding box center [795, 20] width 1214 height 41
click at [230, 60] on input "[DATE]" at bounding box center [232, 65] width 64 height 29
click at [247, 235] on div "22" at bounding box center [239, 236] width 21 height 21
type input "[DATE]"
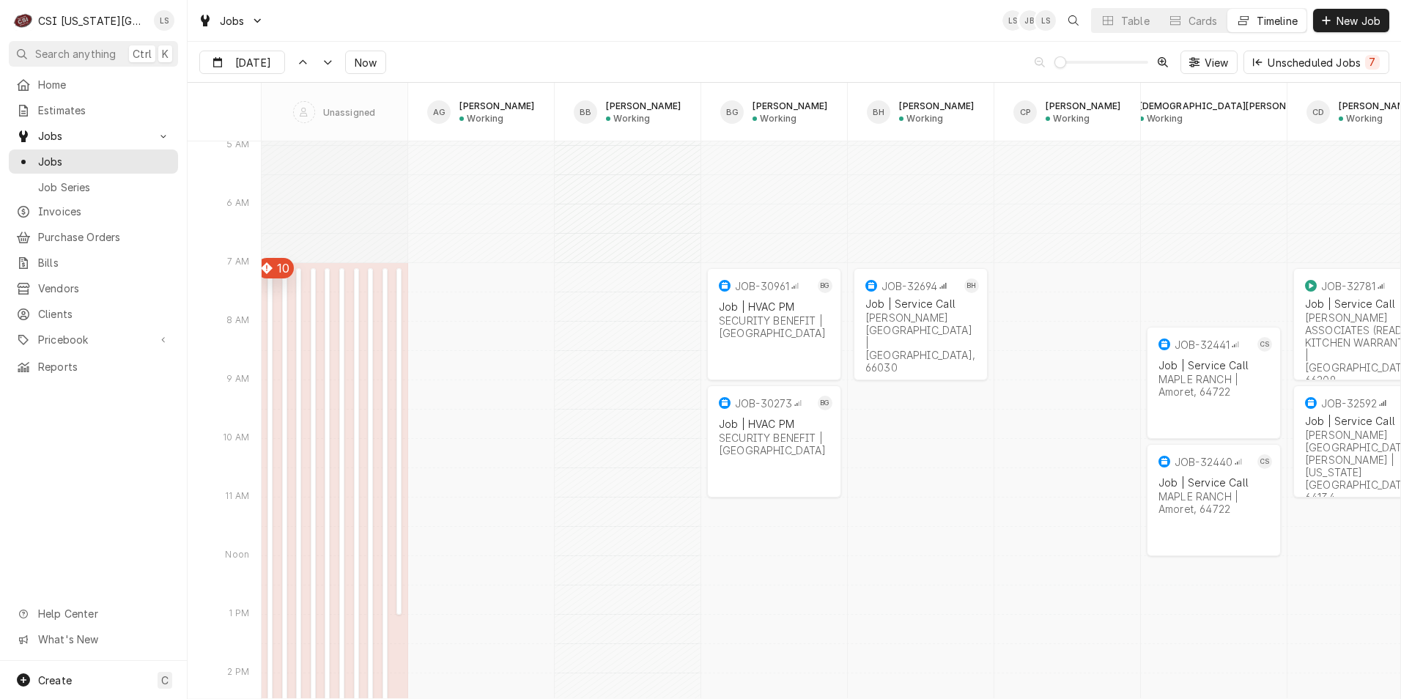
scroll to position [11756, 0]
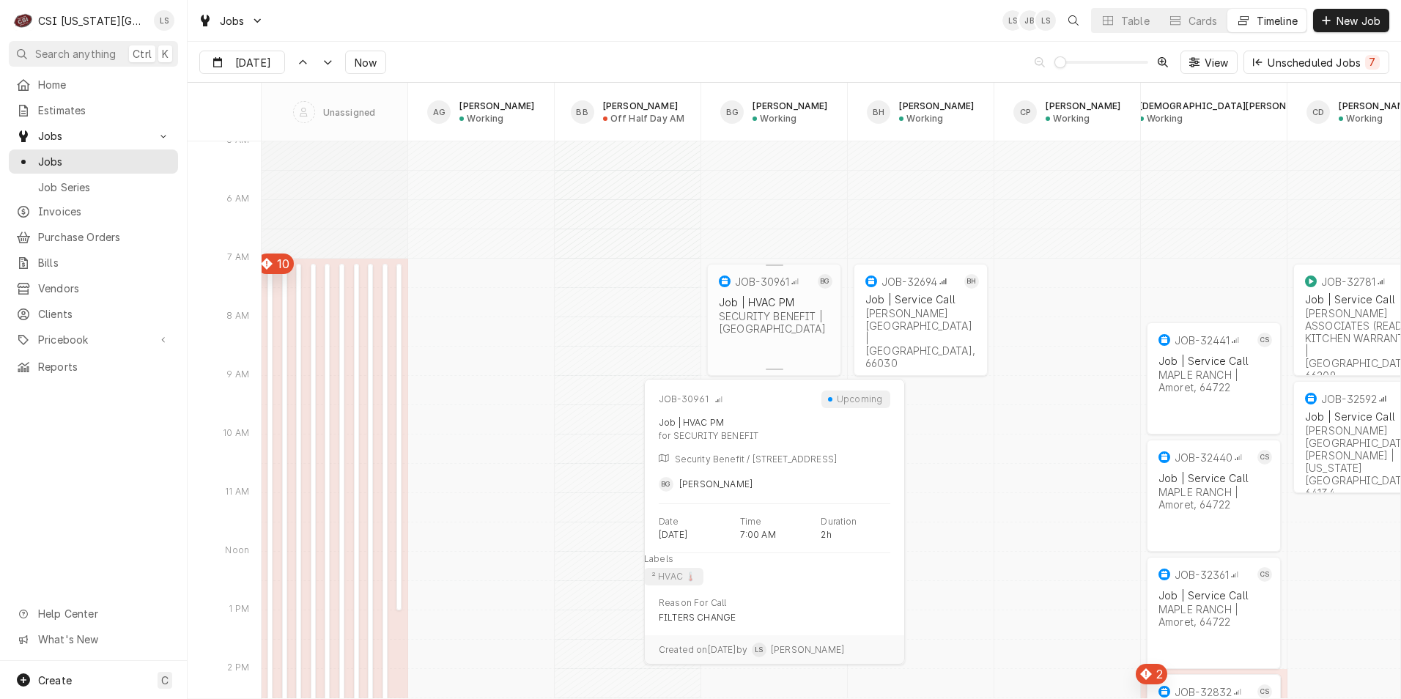
click at [800, 325] on div "SECURITY BENEFIT | Overland Park, 66210" at bounding box center [774, 322] width 111 height 25
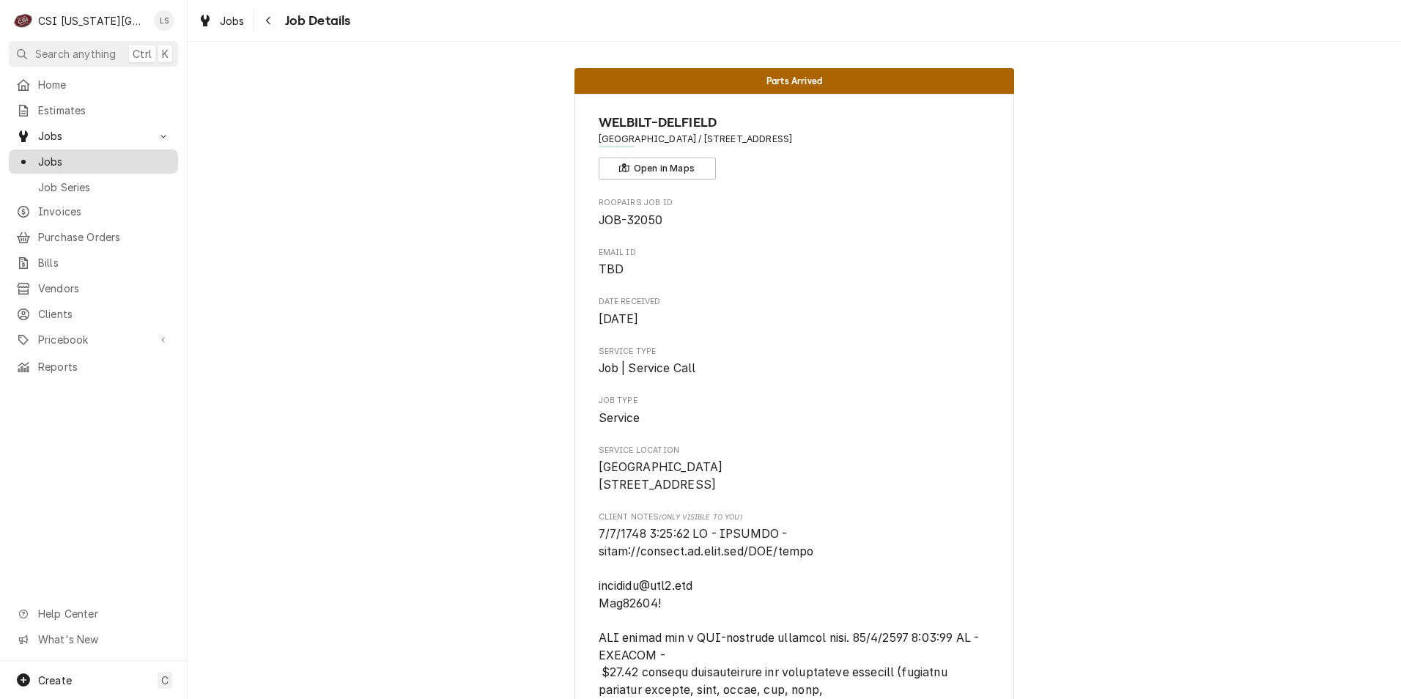
click at [83, 154] on span "Jobs" at bounding box center [104, 161] width 133 height 15
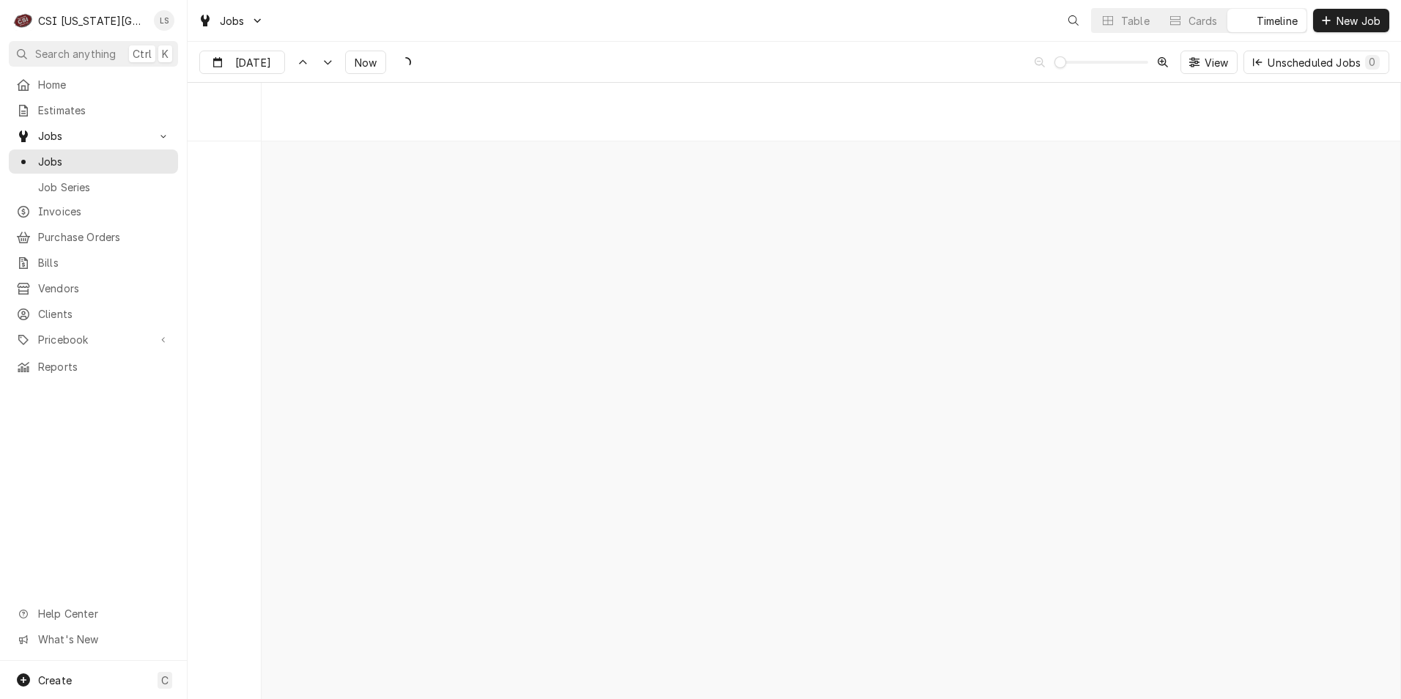
scroll to position [11611, 0]
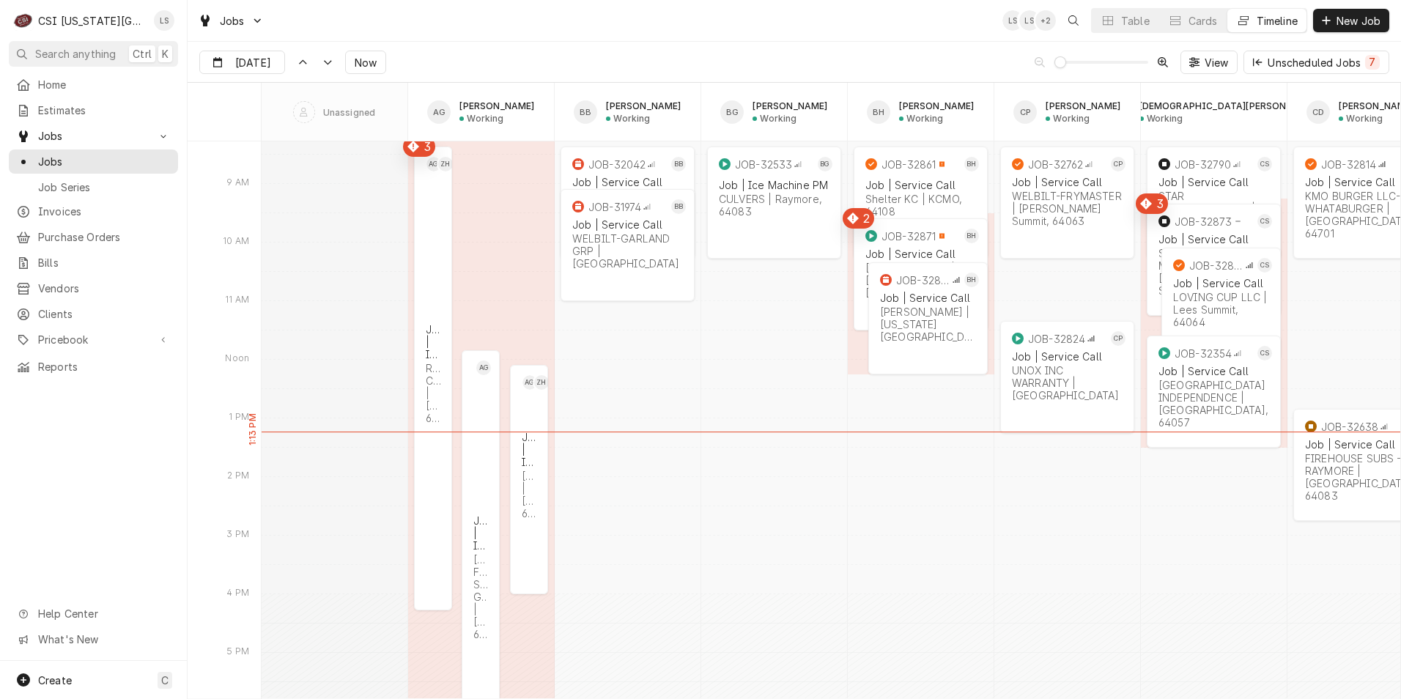
drag, startPoint x: 1132, startPoint y: 26, endPoint x: 988, endPoint y: 56, distance: 147.3
click at [1132, 26] on div "Table" at bounding box center [1135, 20] width 29 height 15
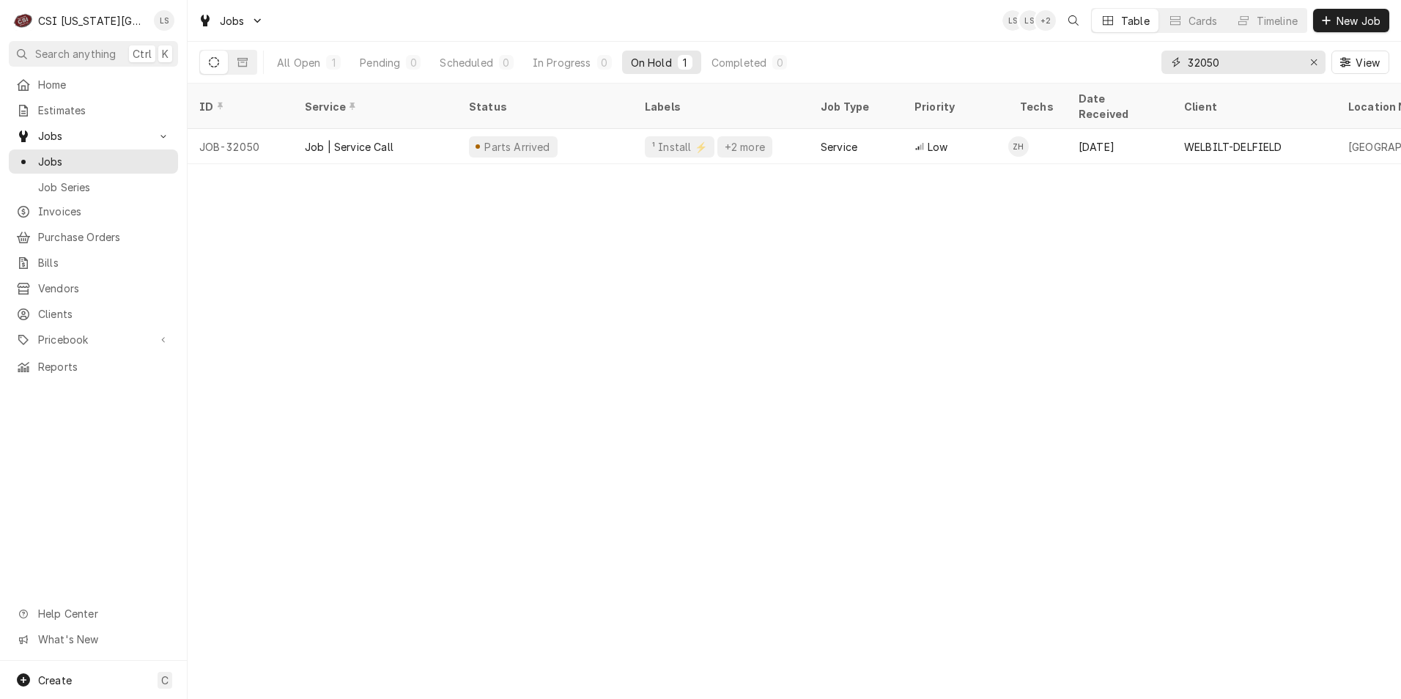
click at [1198, 69] on input "32050" at bounding box center [1243, 62] width 110 height 23
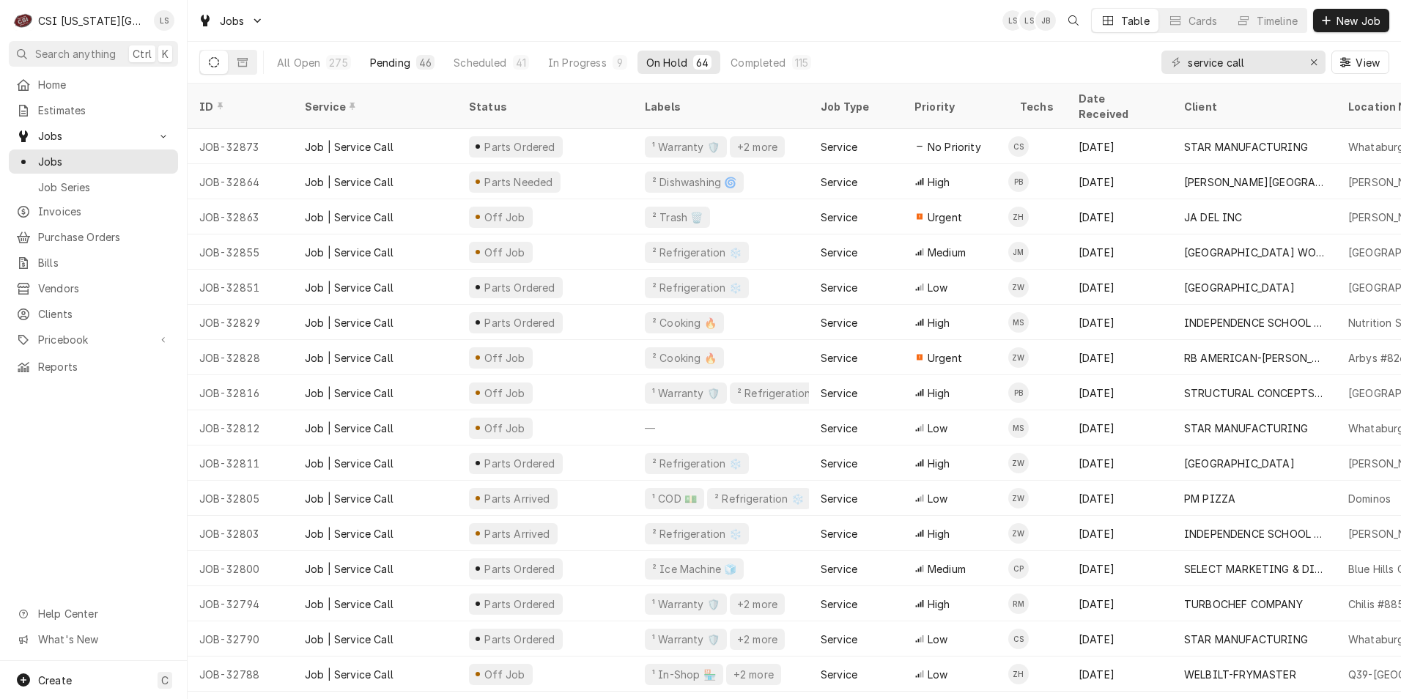
click at [372, 57] on div "Pending" at bounding box center [390, 62] width 40 height 15
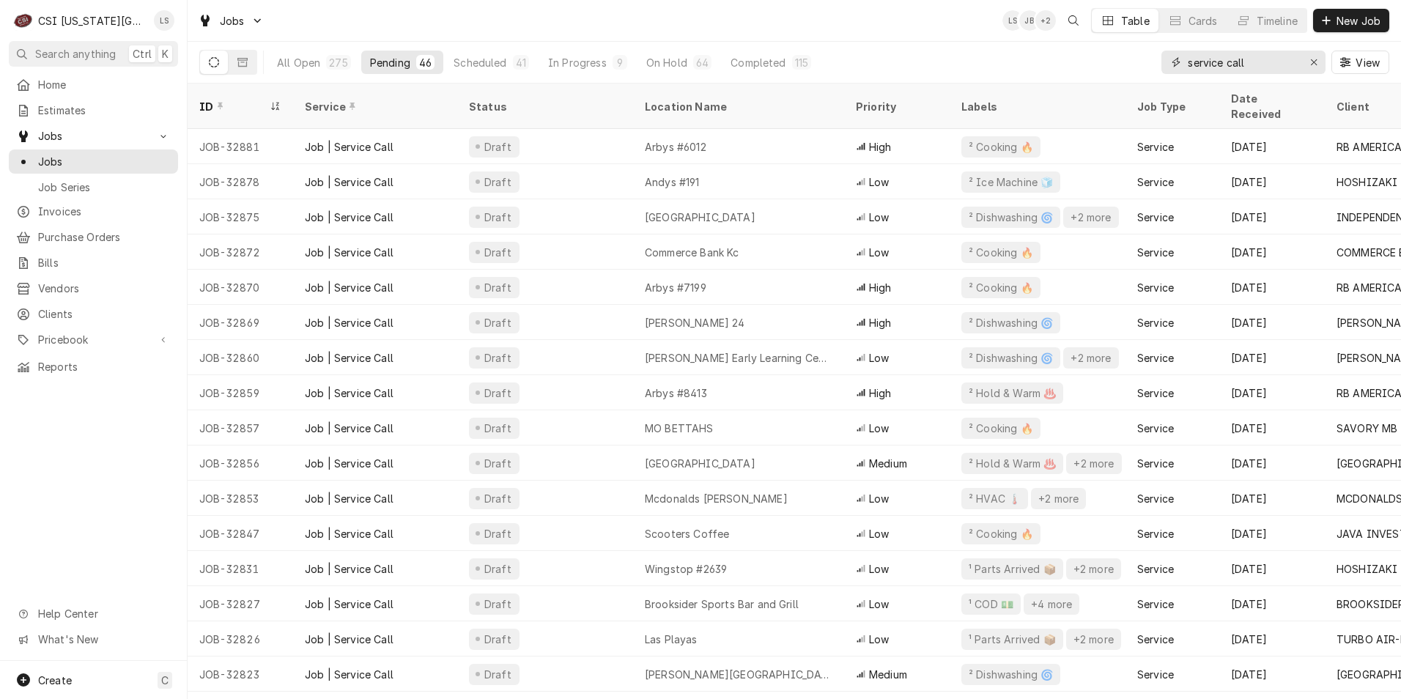
drag, startPoint x: 1291, startPoint y: 67, endPoint x: 1159, endPoint y: 58, distance: 132.3
click at [1159, 58] on div "All Open 275 Pending 46 Scheduled 41 In Progress 9 On Hold 64 Completed 115 ser…" at bounding box center [794, 62] width 1190 height 41
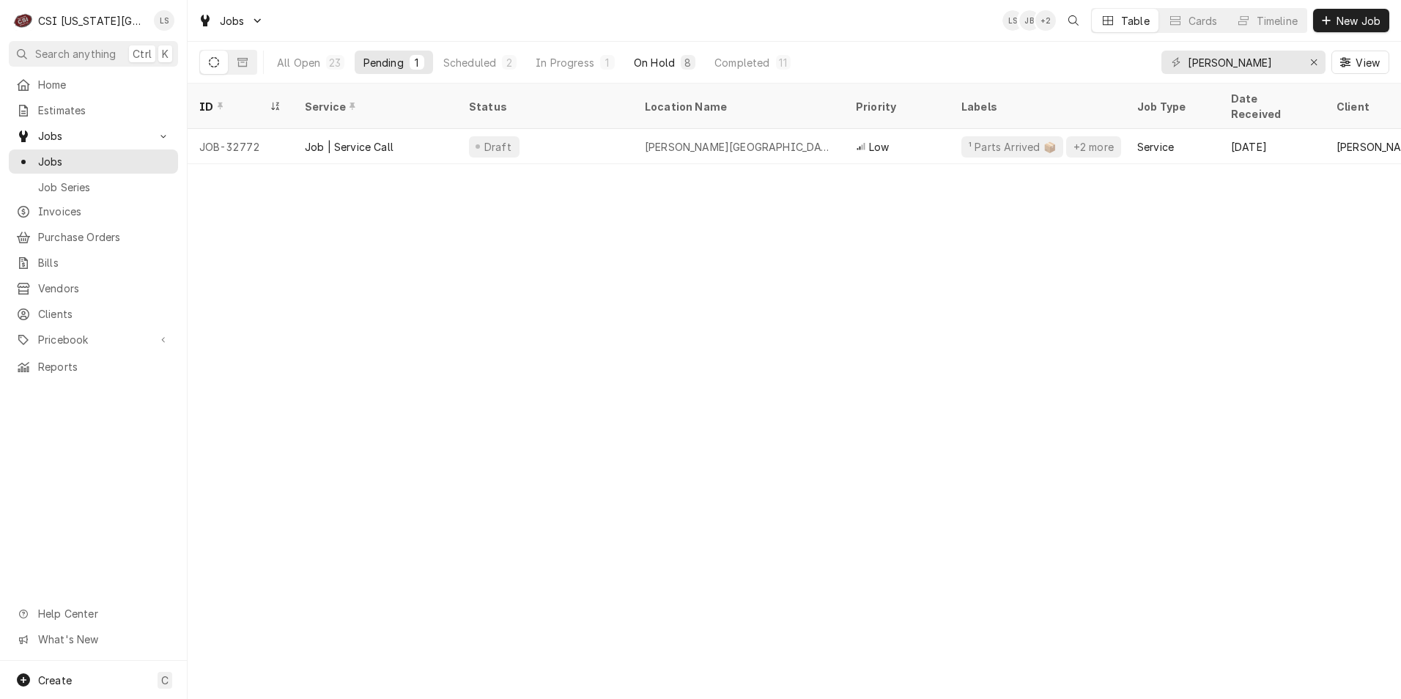
click at [652, 70] on button "On Hold 8" at bounding box center [664, 62] width 79 height 23
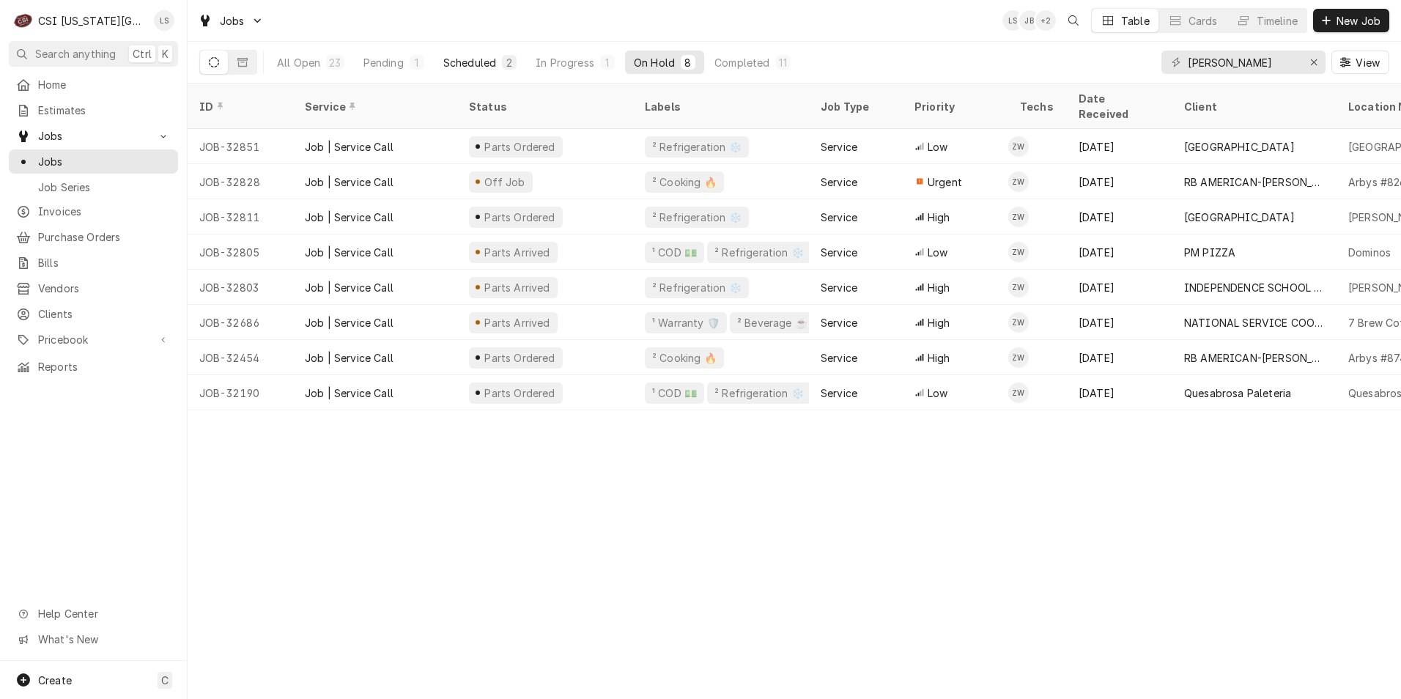
click at [506, 63] on div "2" at bounding box center [509, 62] width 9 height 15
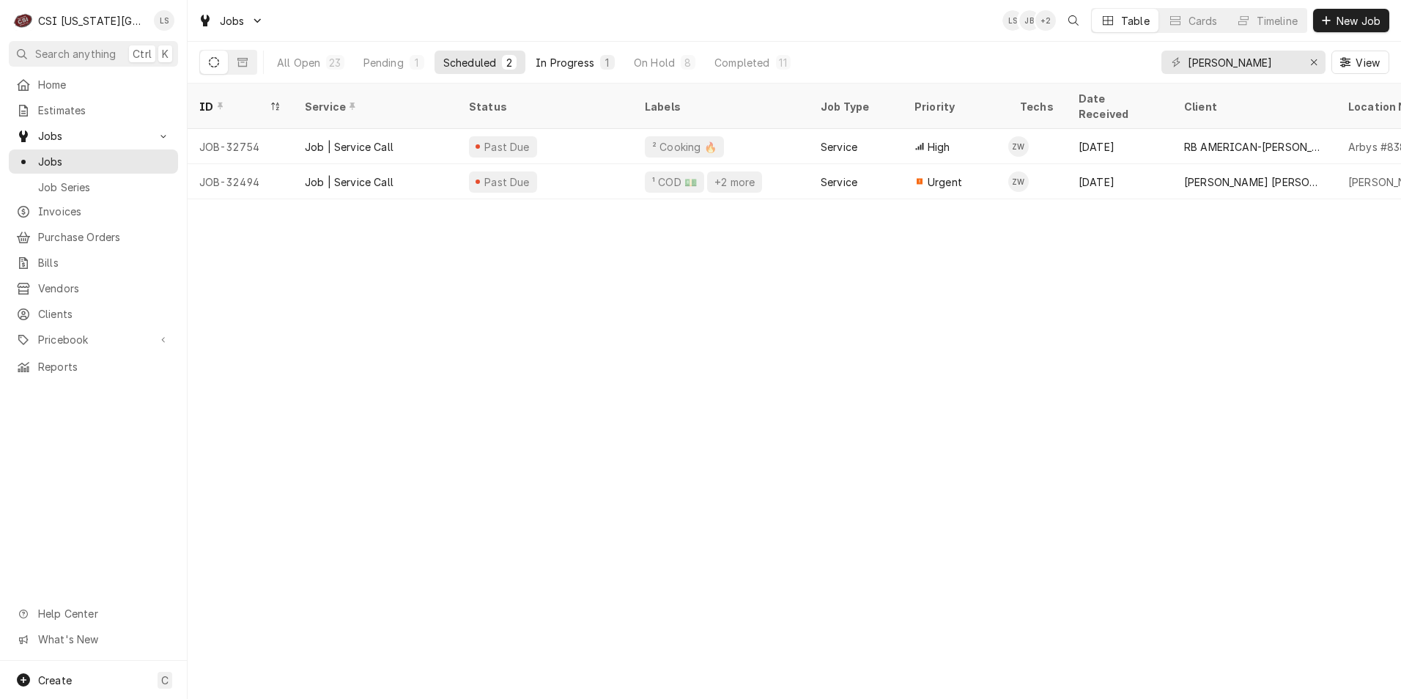
click at [552, 64] on div "In Progress" at bounding box center [565, 62] width 59 height 15
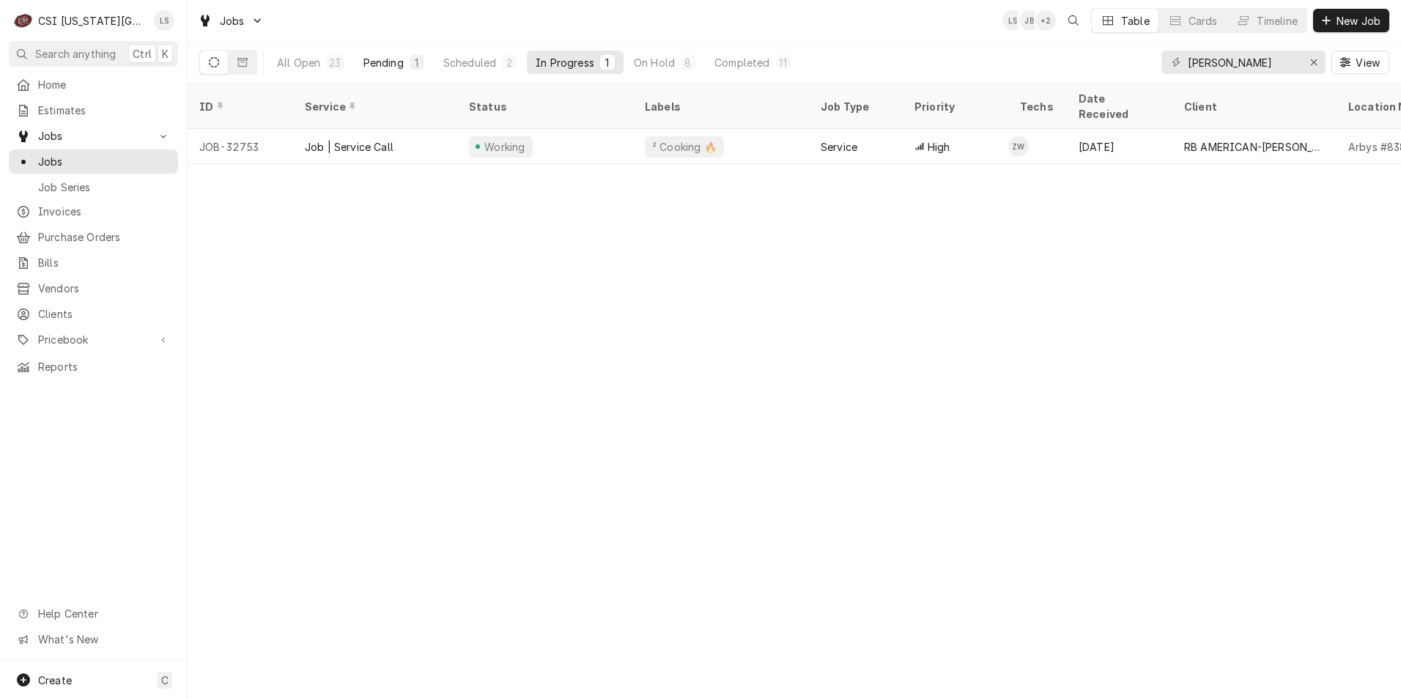
click at [418, 62] on div "1" at bounding box center [417, 62] width 9 height 15
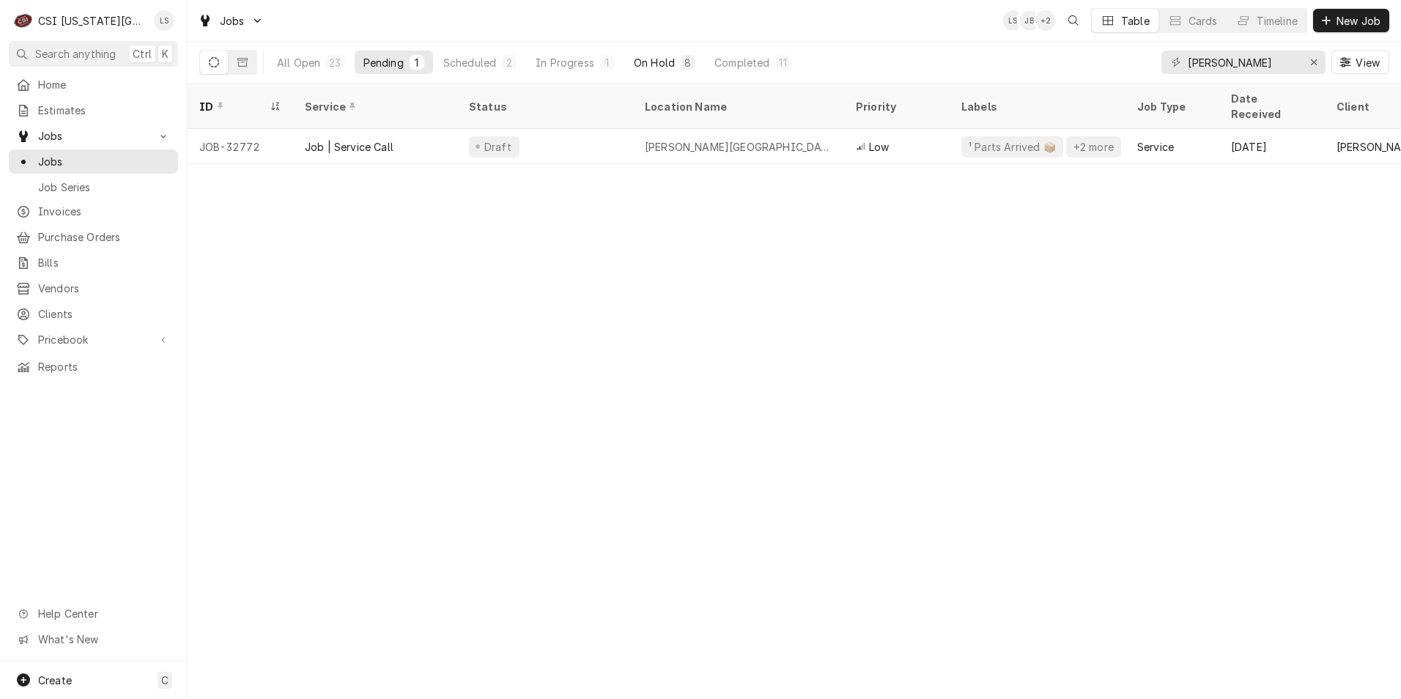
click at [668, 66] on div "On Hold" at bounding box center [654, 62] width 41 height 15
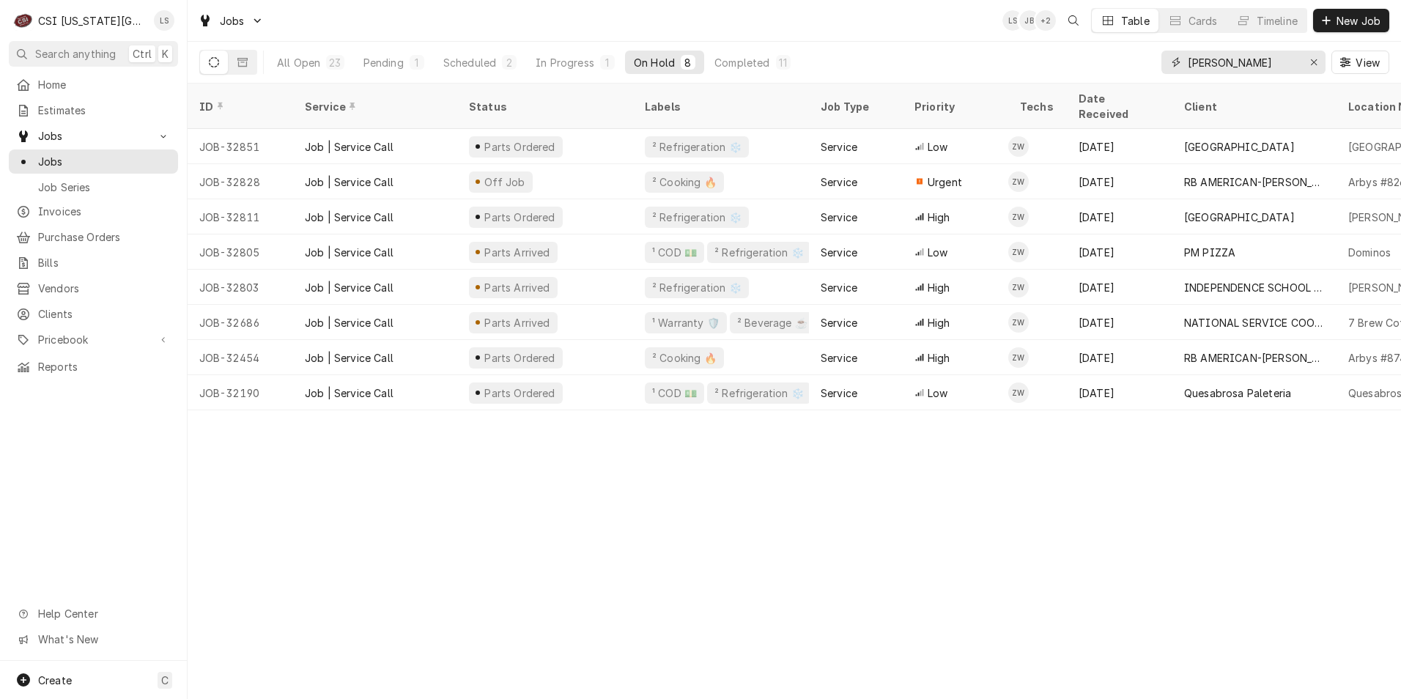
drag, startPoint x: 1254, startPoint y: 67, endPoint x: 1166, endPoint y: 52, distance: 89.3
click at [1166, 52] on div "zach wilson" at bounding box center [1244, 62] width 164 height 23
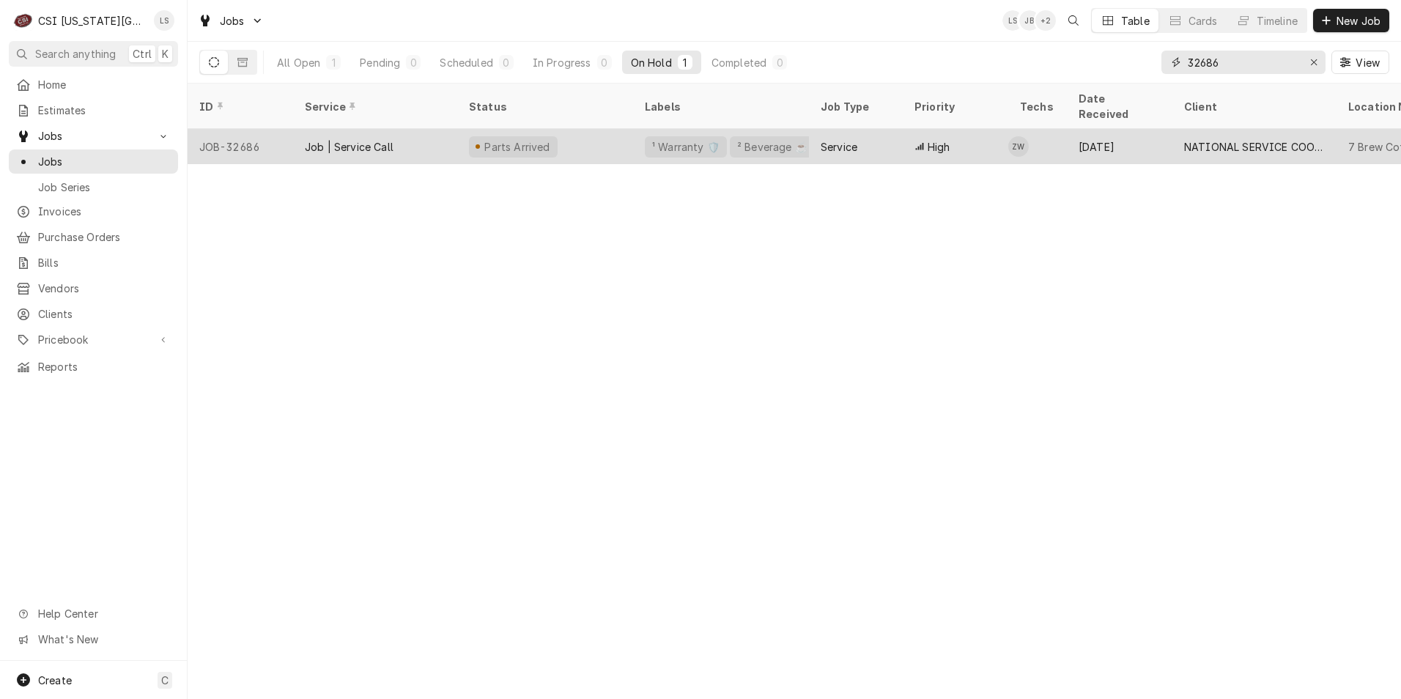
type input "32686"
click at [864, 129] on div "Service" at bounding box center [856, 146] width 94 height 35
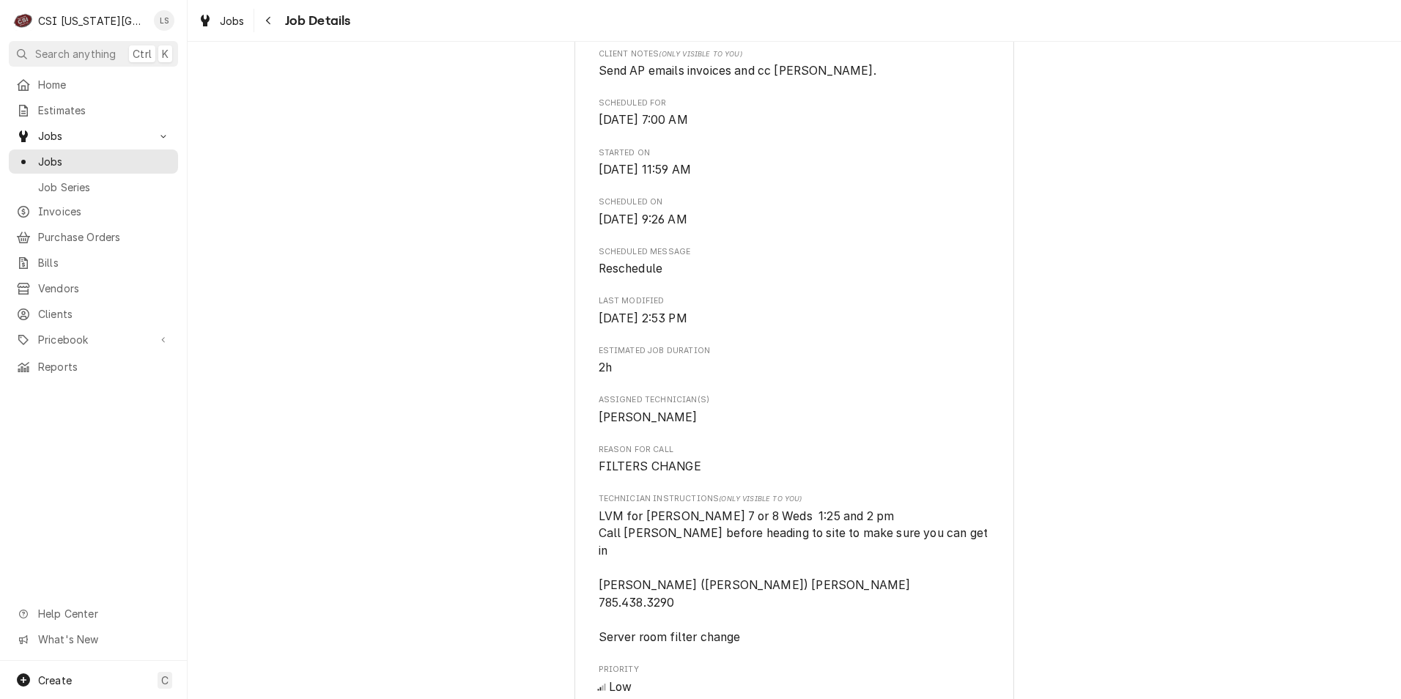
scroll to position [440, 0]
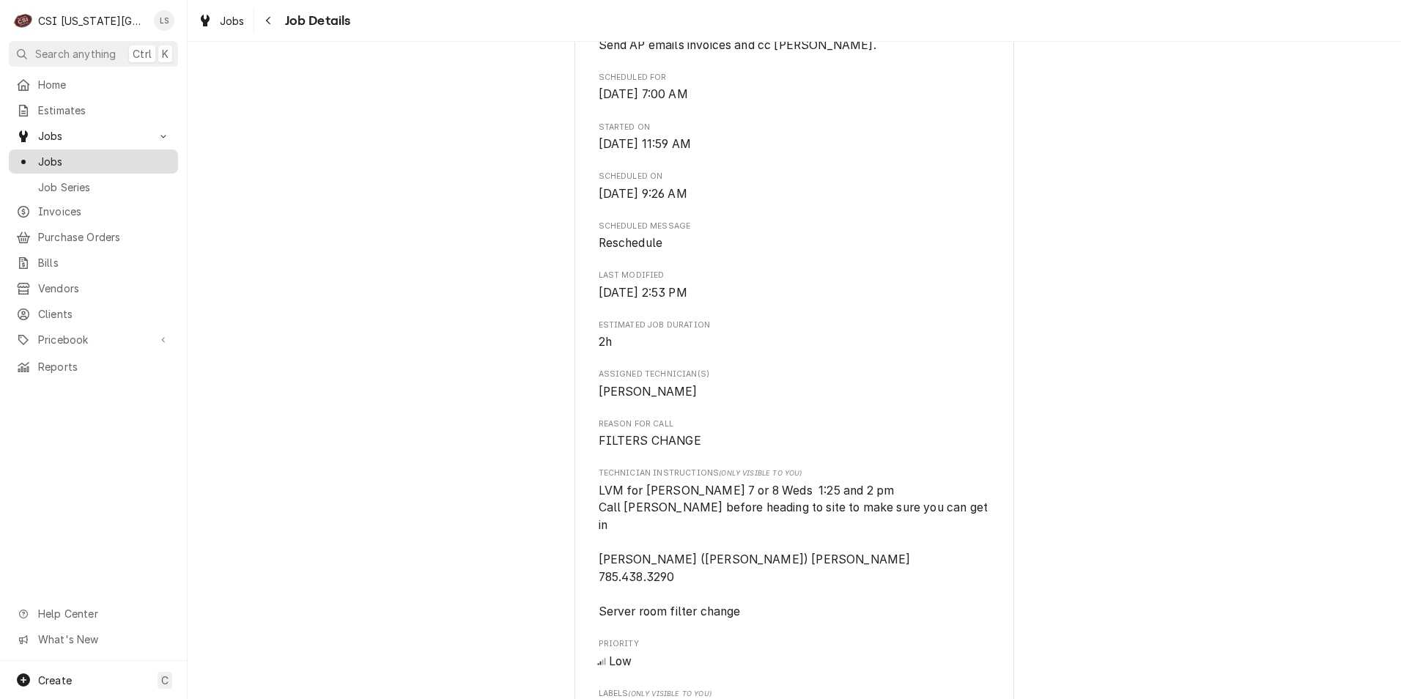
click at [149, 163] on span "Jobs" at bounding box center [104, 161] width 133 height 15
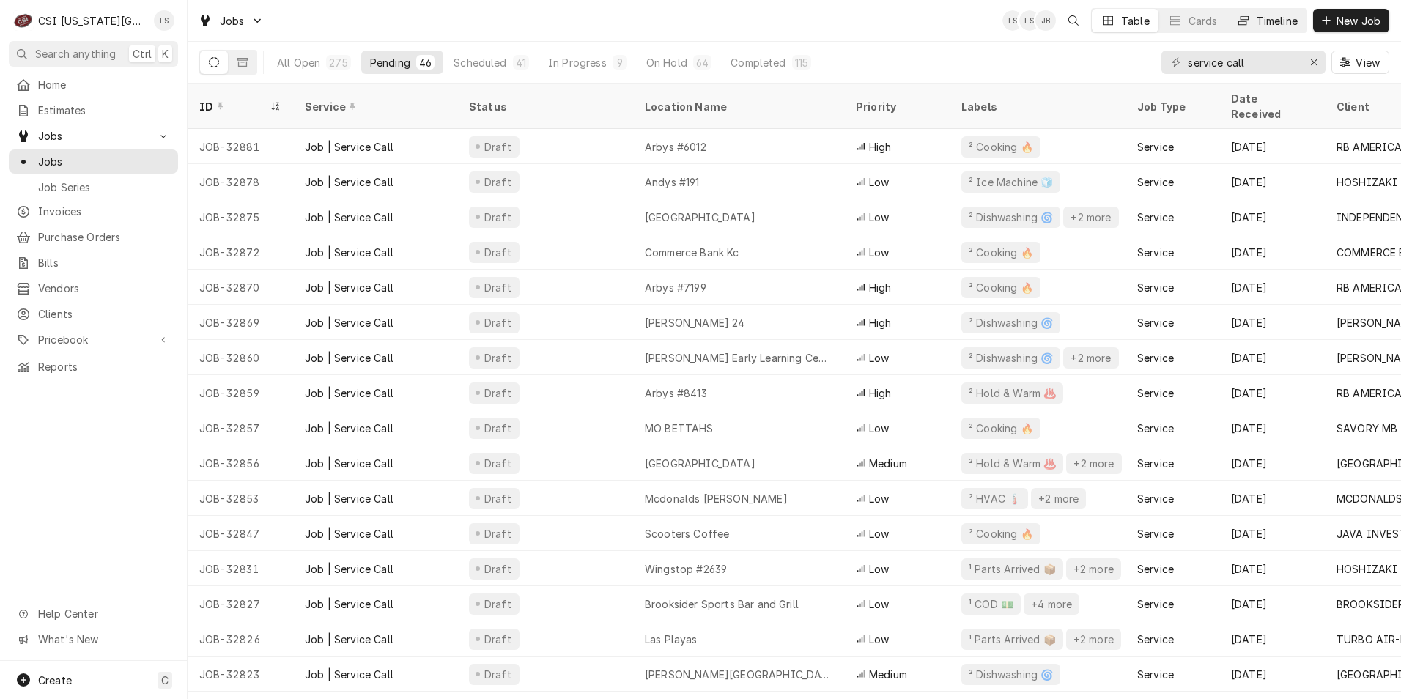
click at [1265, 31] on button "Timeline" at bounding box center [1267, 20] width 79 height 23
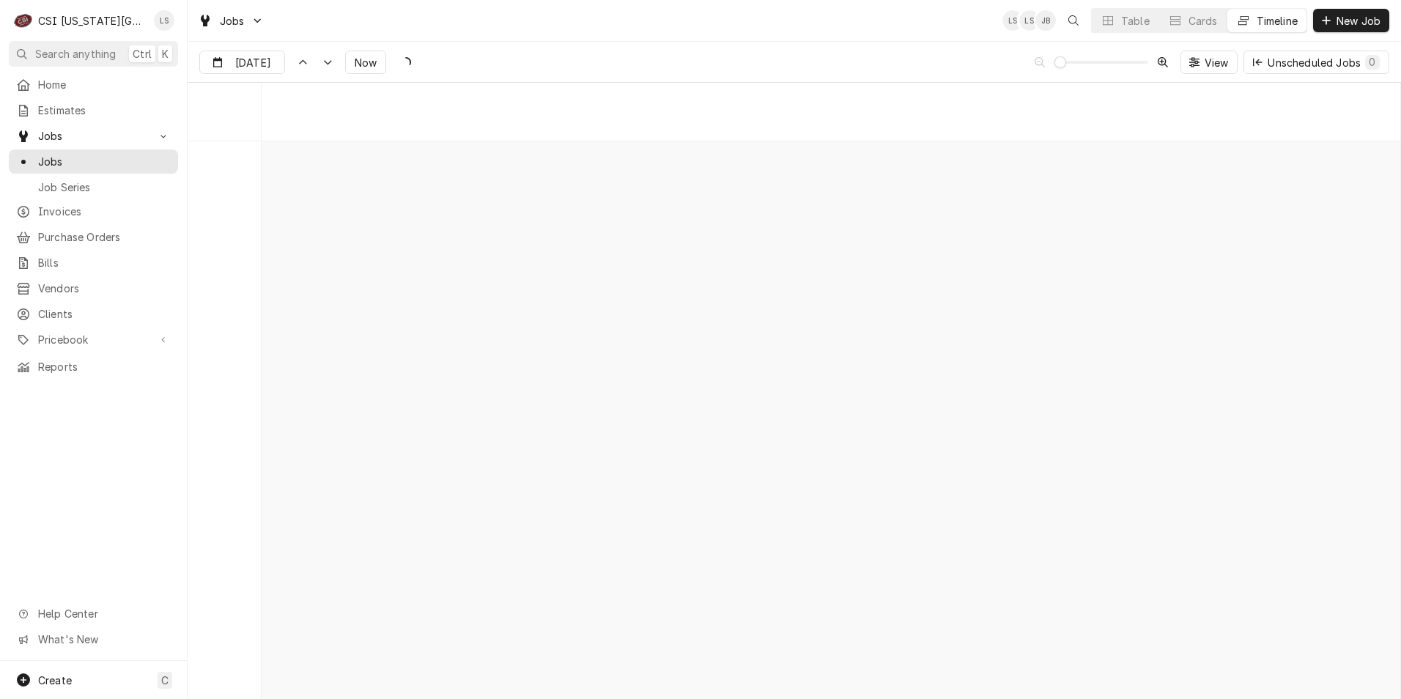
scroll to position [11609, 0]
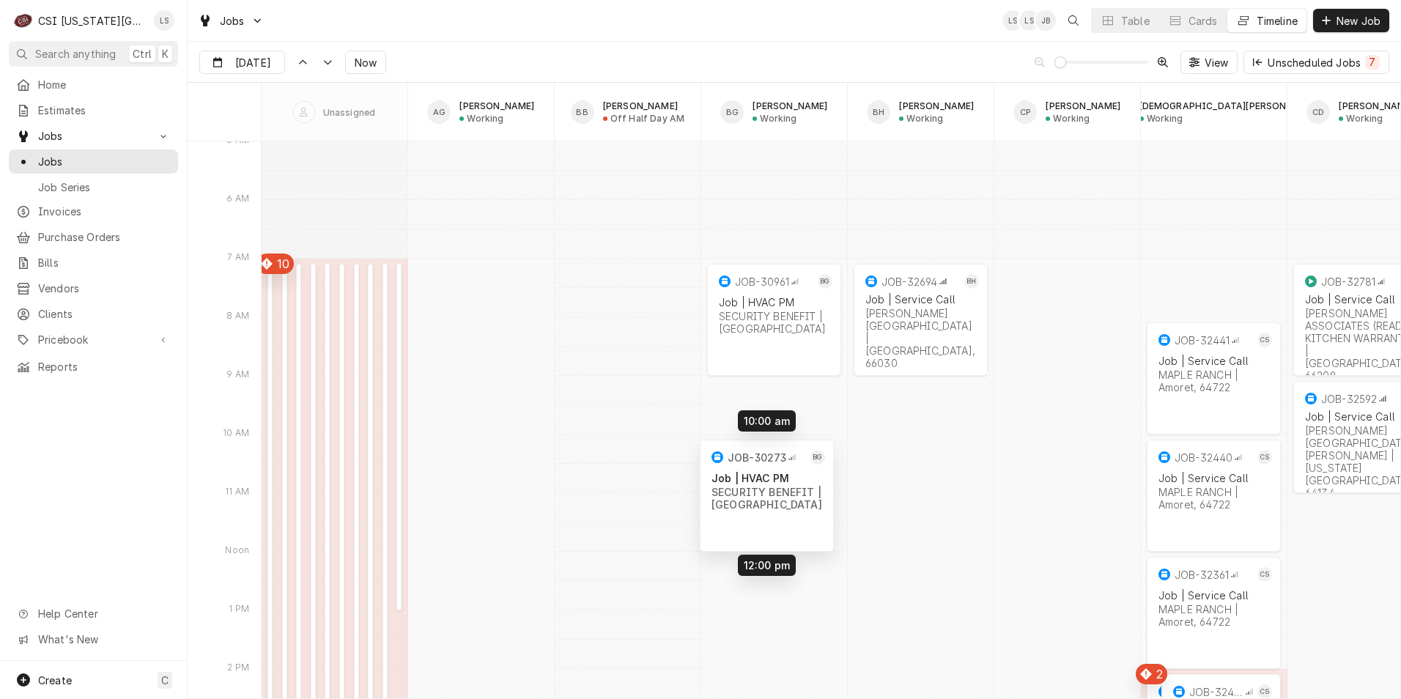
drag, startPoint x: 789, startPoint y: 413, endPoint x: 782, endPoint y: 473, distance: 60.5
click at [782, 473] on div "7:00 AM 3:00 PM JOB-32205 Job | Install/Setup [PERSON_NAME] FOOD SERVICE GROUP …" at bounding box center [831, 544] width 1139 height 24025
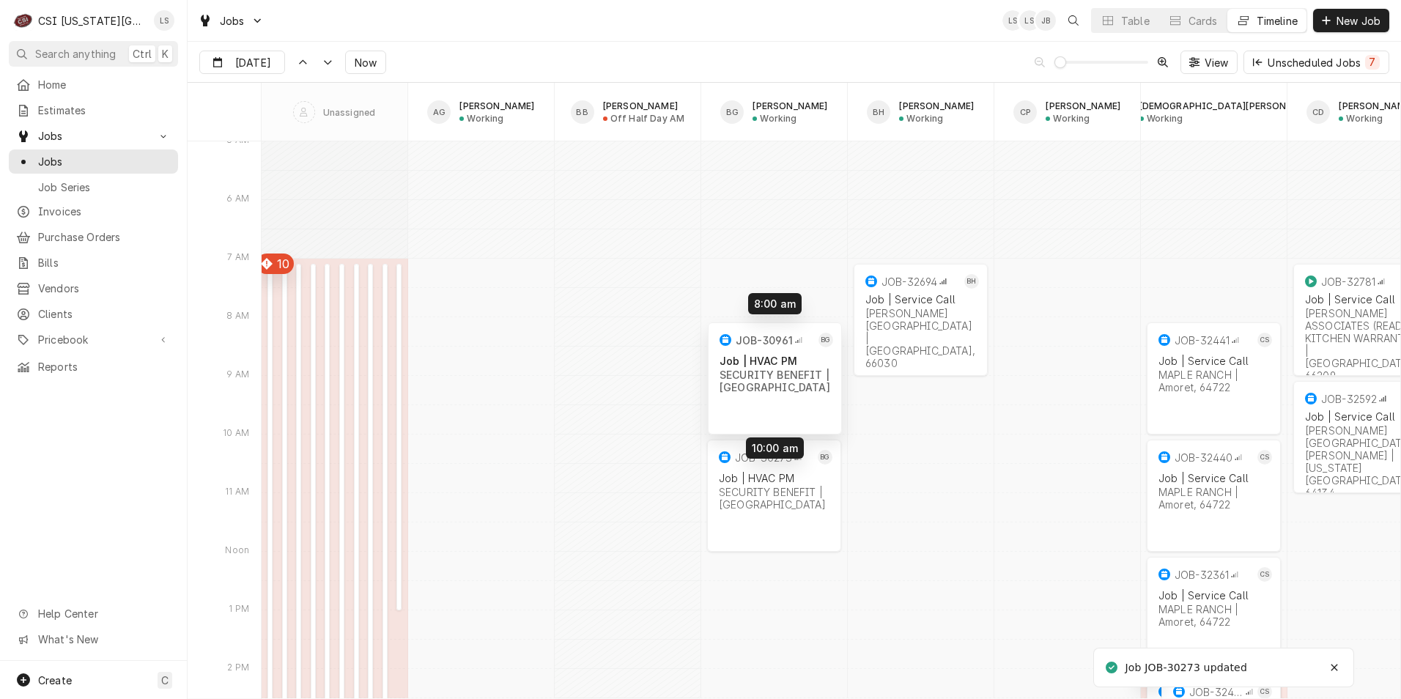
drag, startPoint x: 768, startPoint y: 306, endPoint x: 769, endPoint y: 358, distance: 52.8
click at [769, 358] on div "7:00 AM 3:00 PM JOB-32205 Job | Install/Setup [PERSON_NAME] FOOD SERVICE GROUP …" at bounding box center [831, 544] width 1139 height 24025
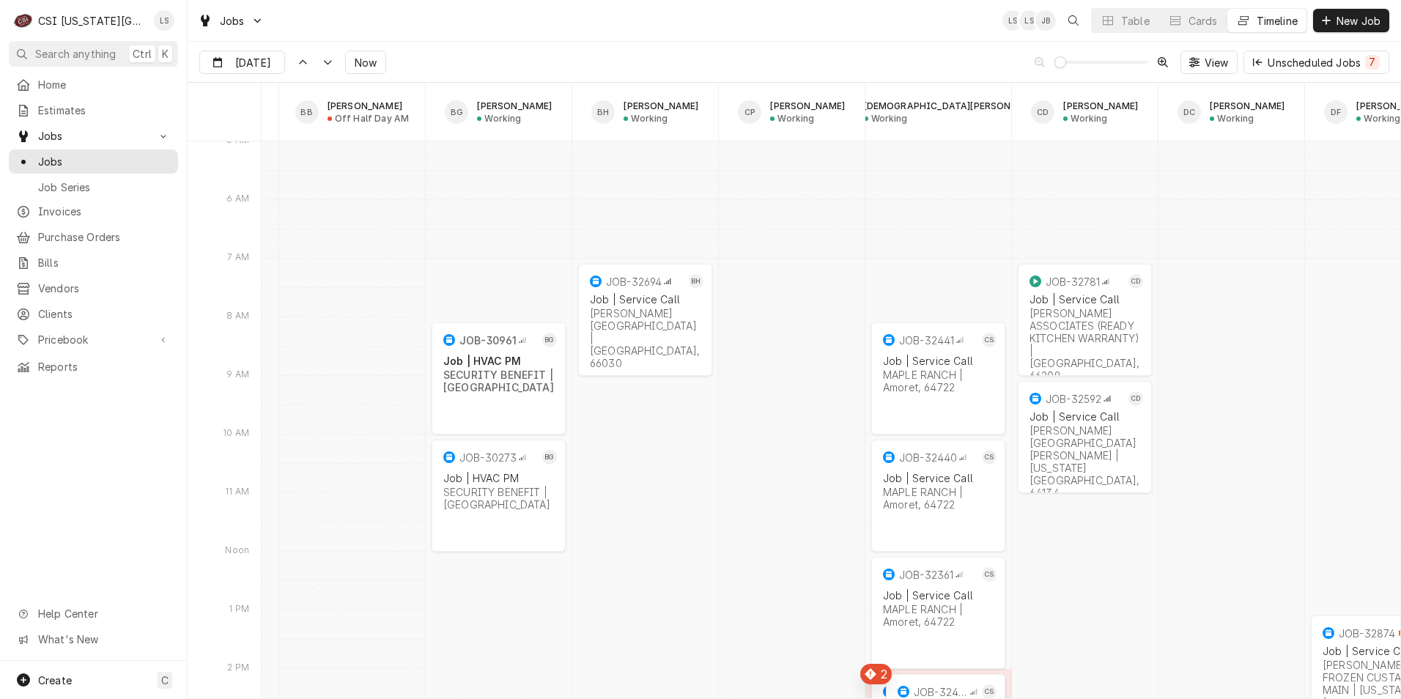
scroll to position [0, 0]
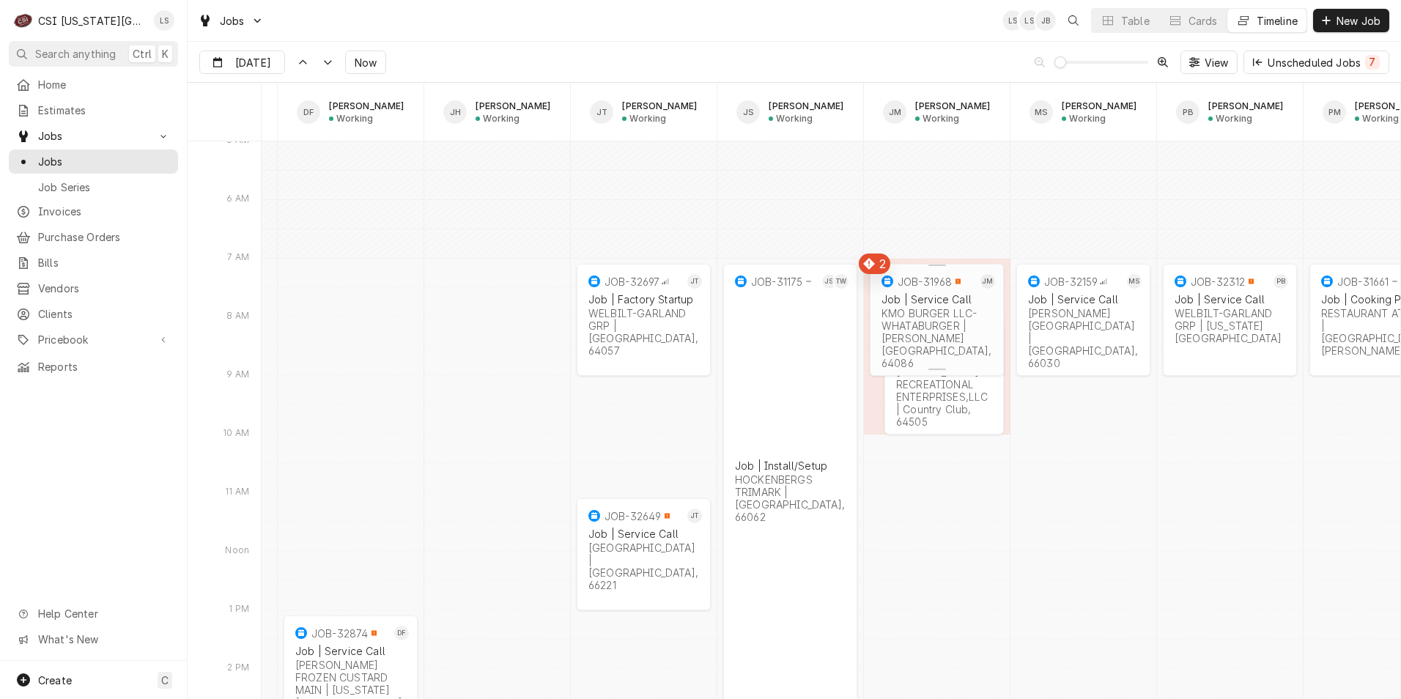
click at [940, 334] on div "KMO BURGER LLC-WHATABURGER | Lee's Summit, 64086" at bounding box center [937, 338] width 111 height 62
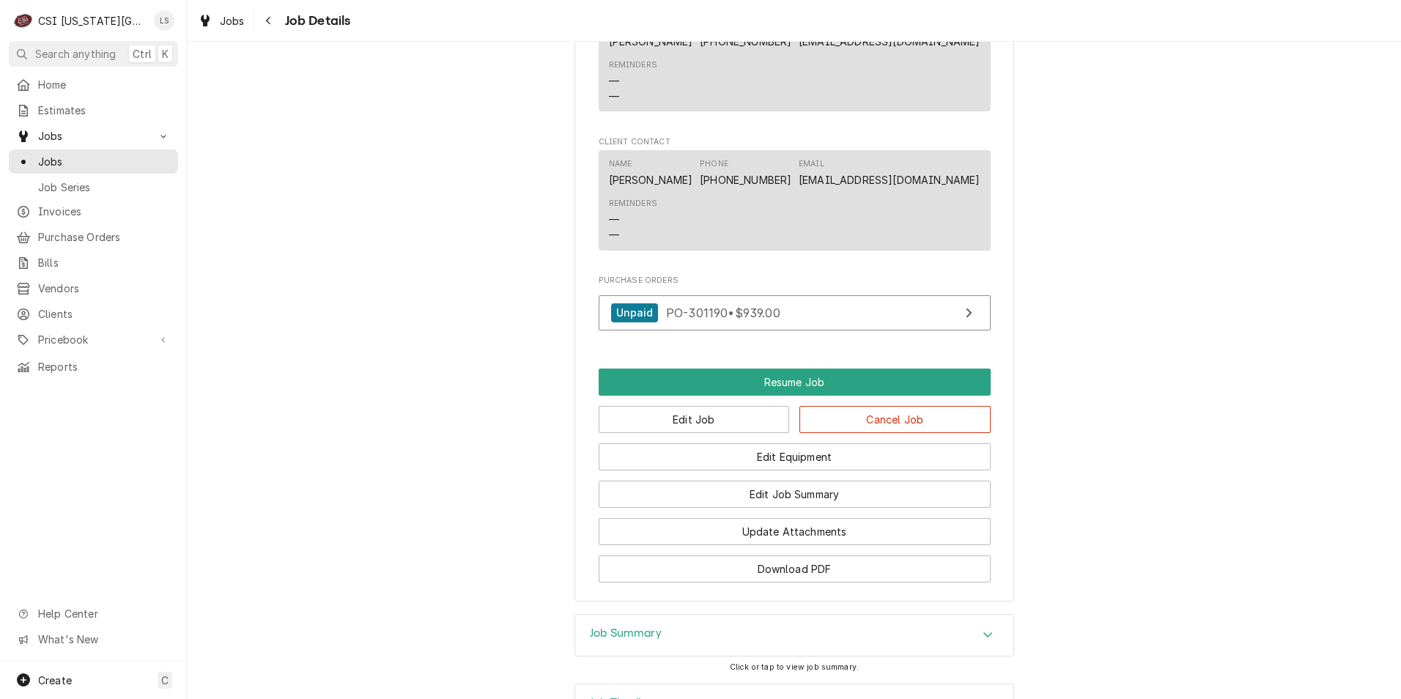
scroll to position [1686, 0]
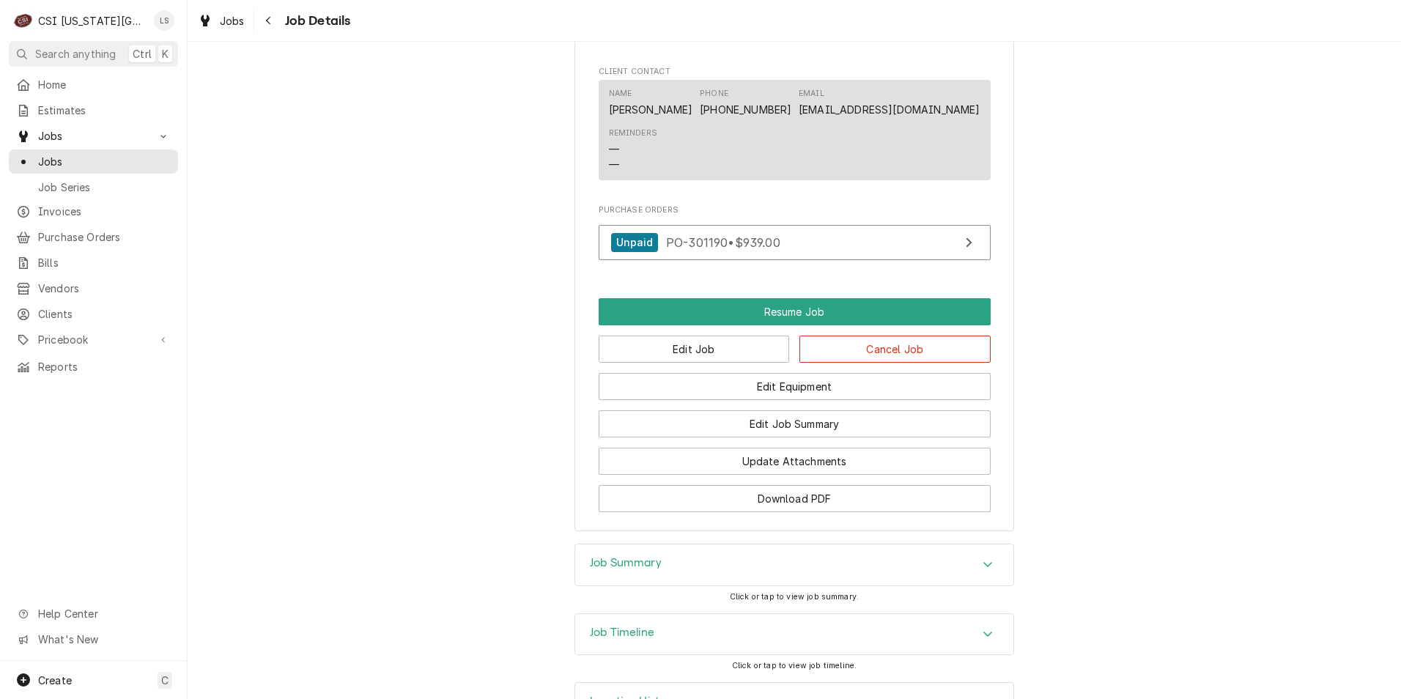
click at [874, 614] on div "Job Timeline" at bounding box center [794, 634] width 438 height 41
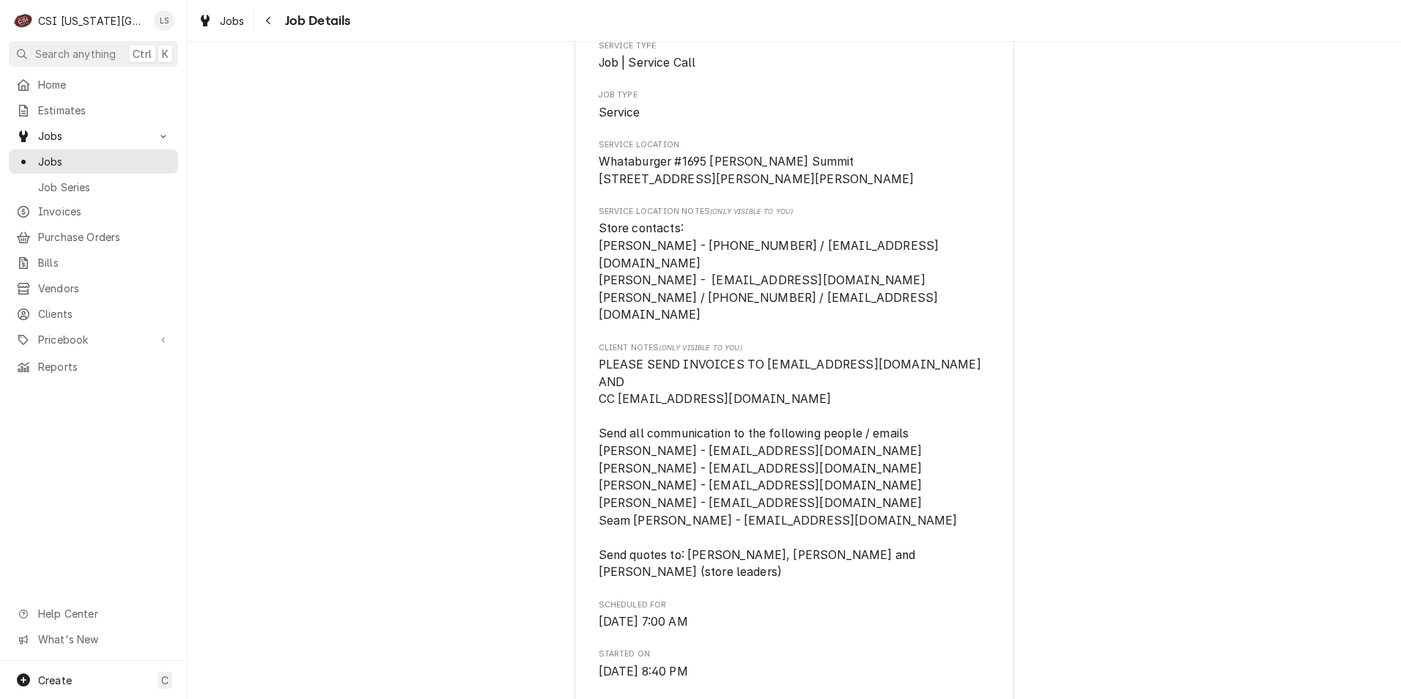
scroll to position [0, 0]
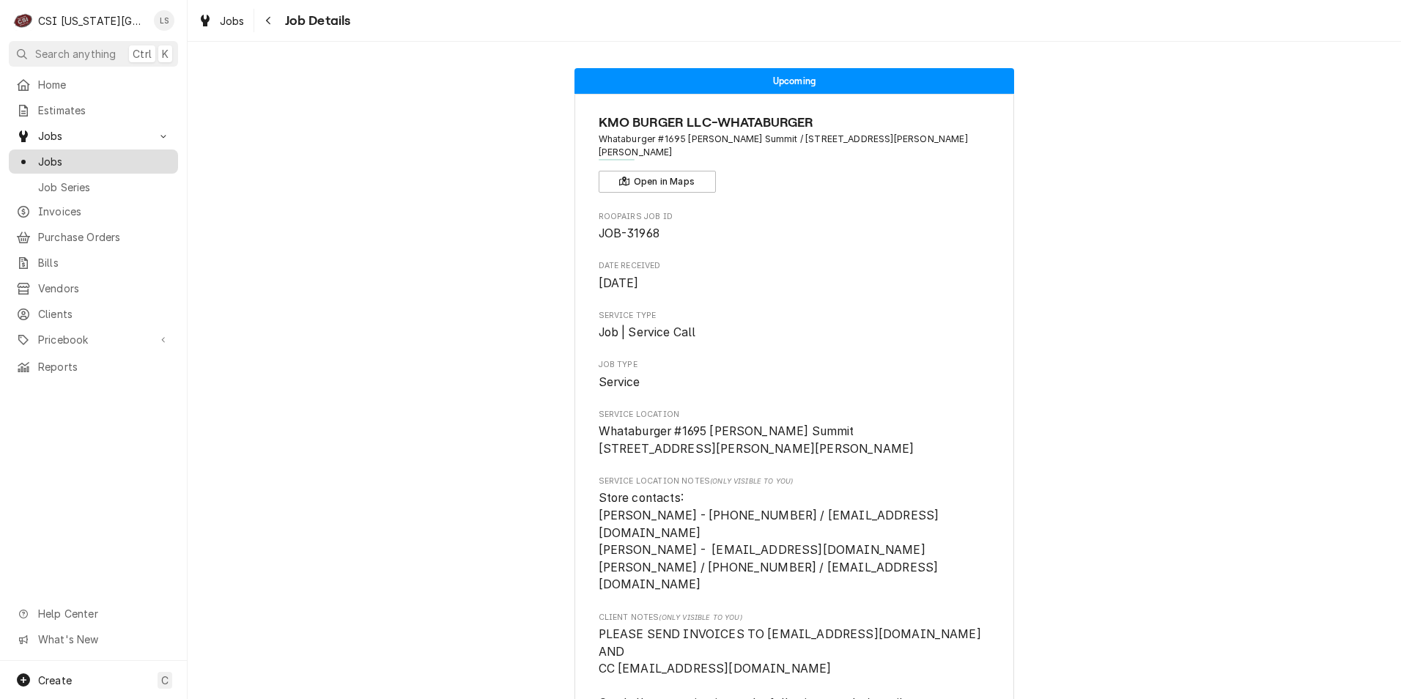
click at [95, 159] on span "Jobs" at bounding box center [104, 161] width 133 height 15
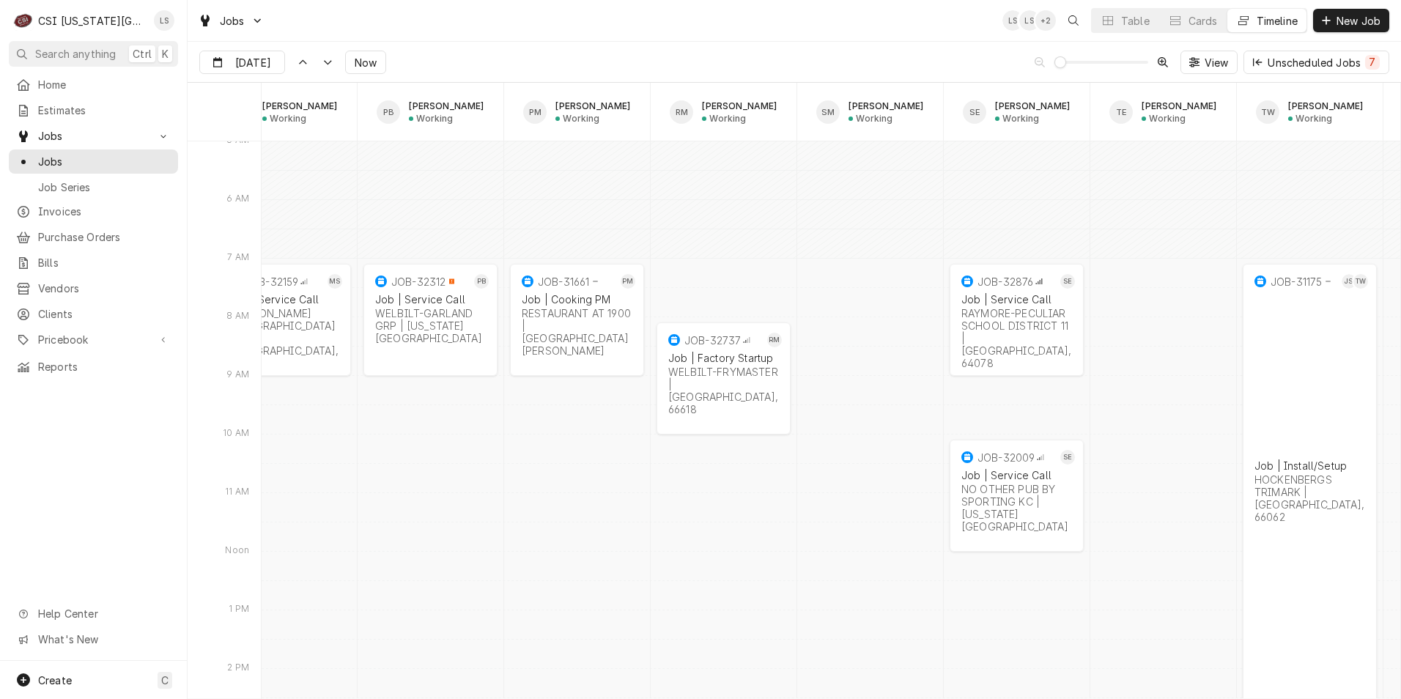
scroll to position [0, 2145]
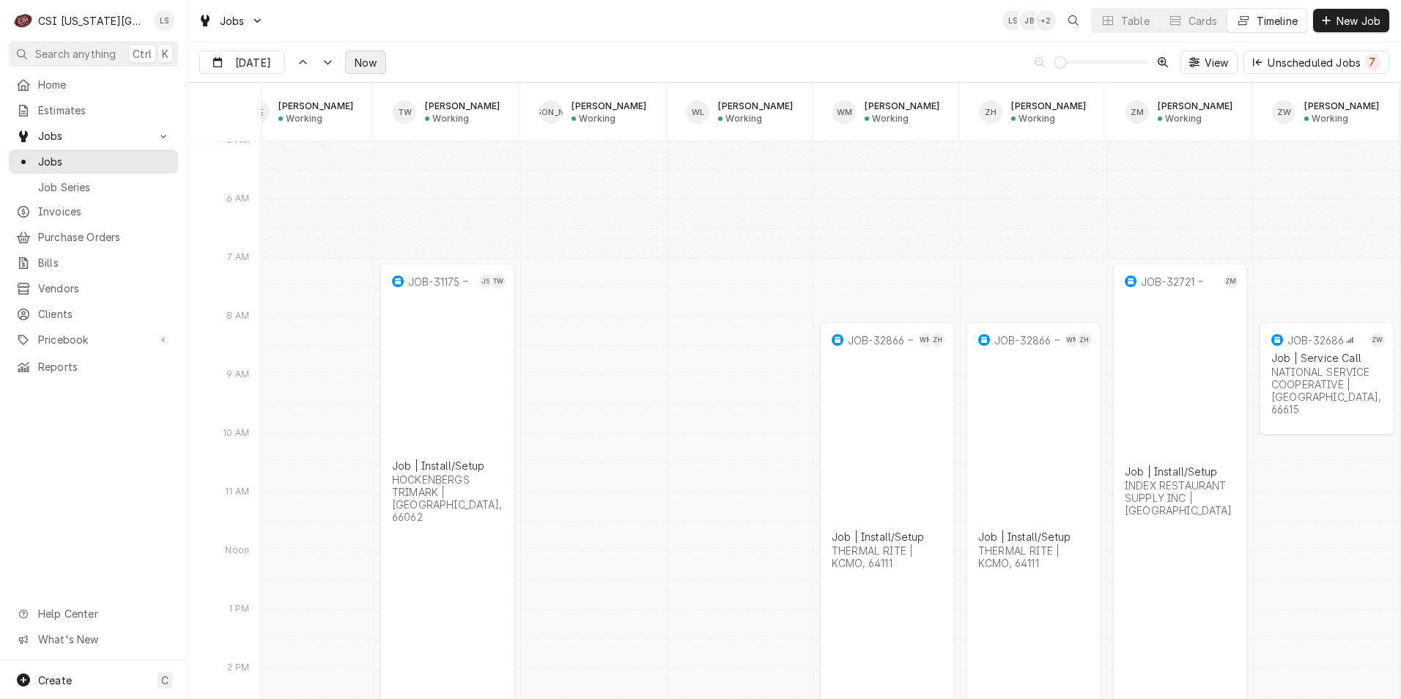
click at [368, 58] on span "Now" at bounding box center [366, 62] width 28 height 15
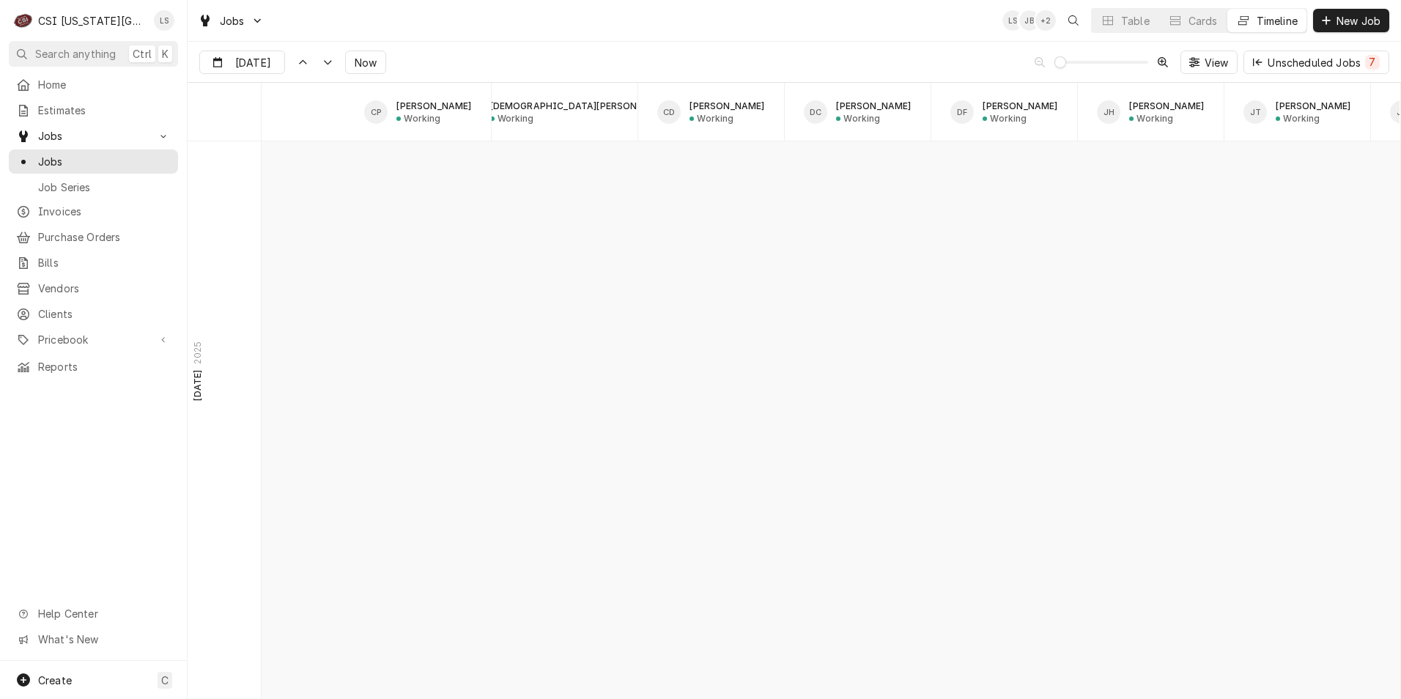
scroll to position [7617, 0]
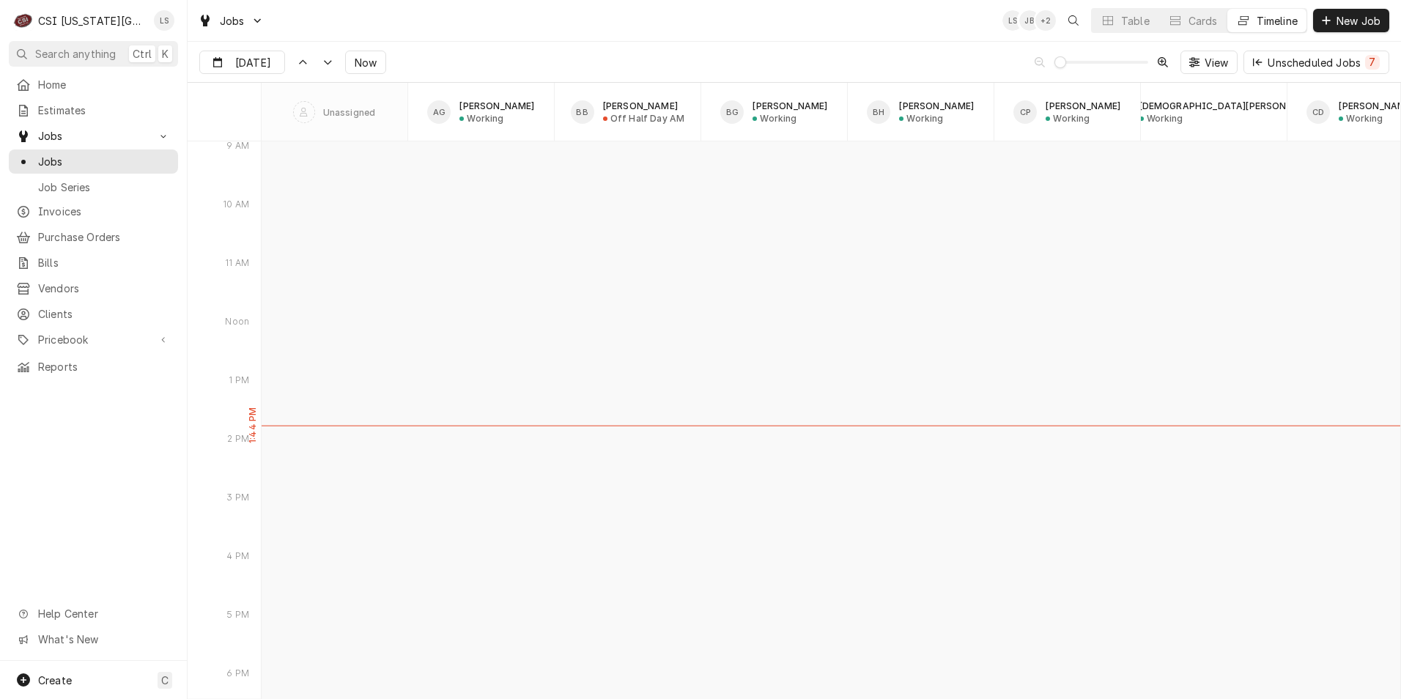
type input "[DATE]"
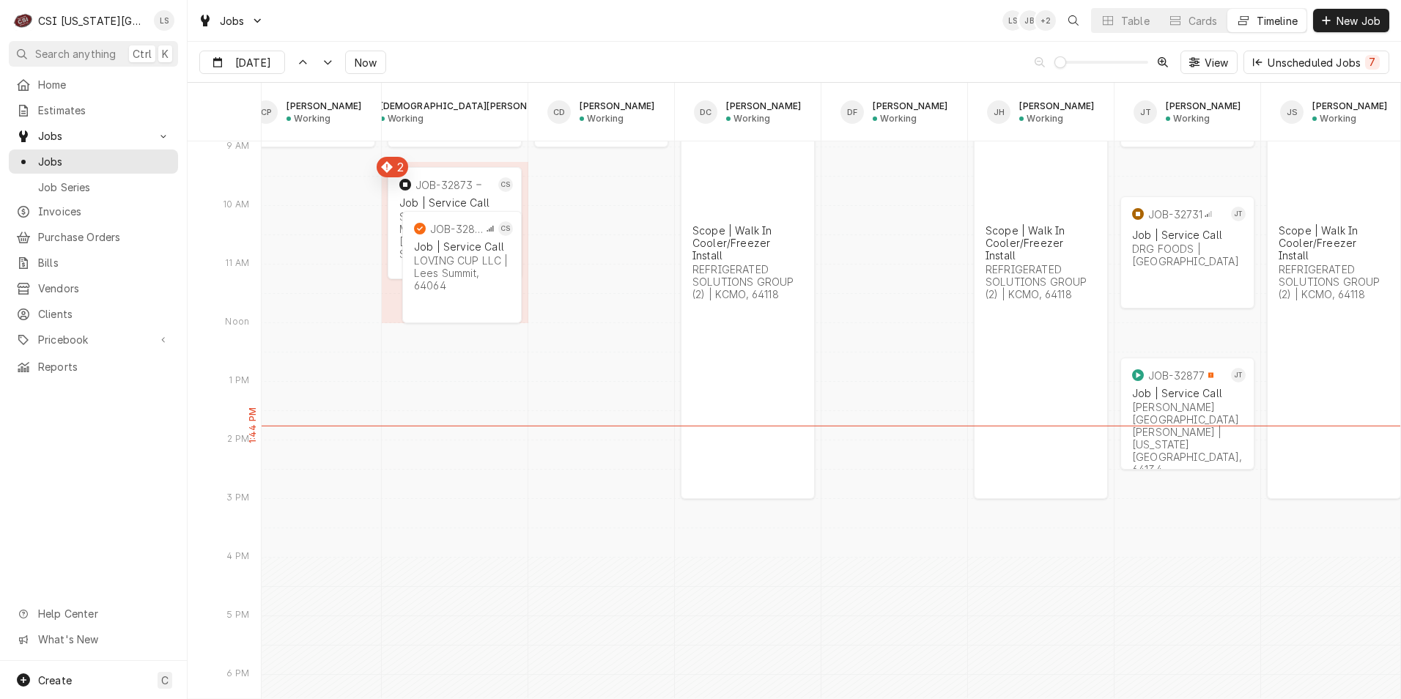
scroll to position [0, 1078]
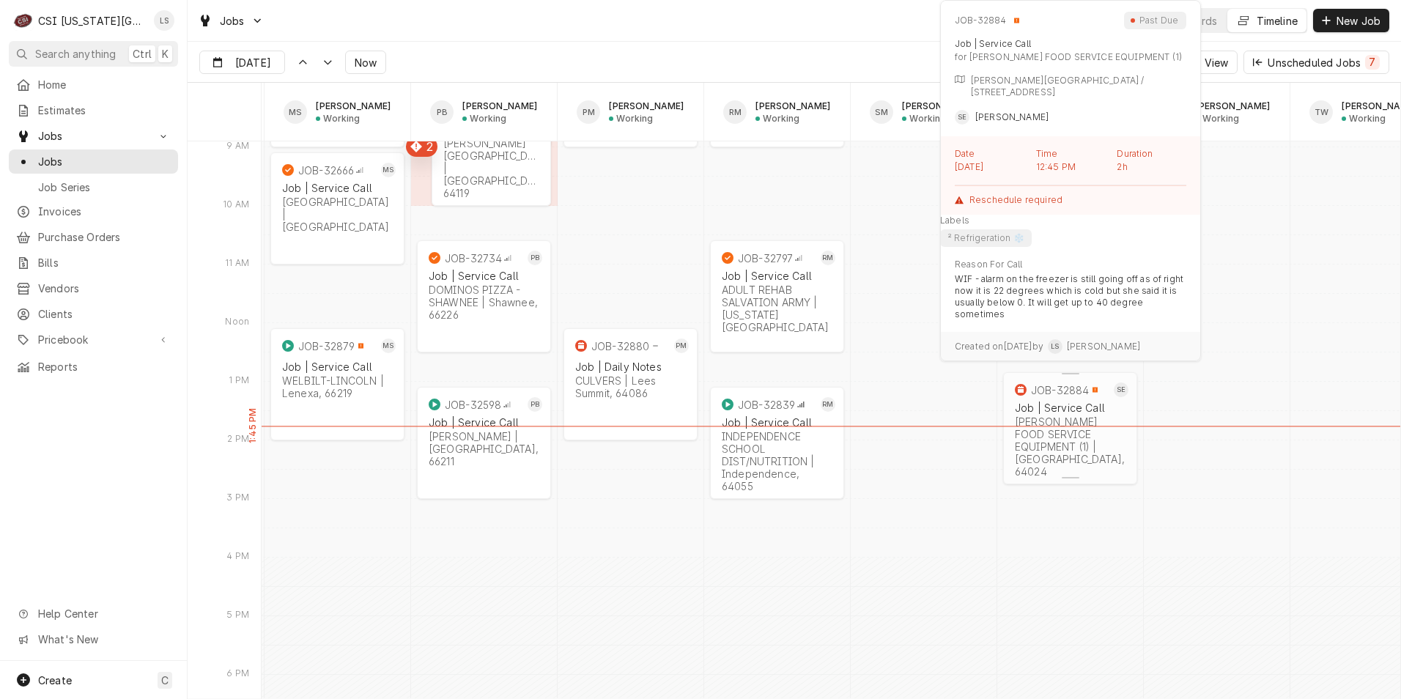
click at [1044, 424] on div "FELLERS FOOD SERVICE EQUIPMENT (1) | Excelsior Springs, 64024" at bounding box center [1070, 447] width 111 height 62
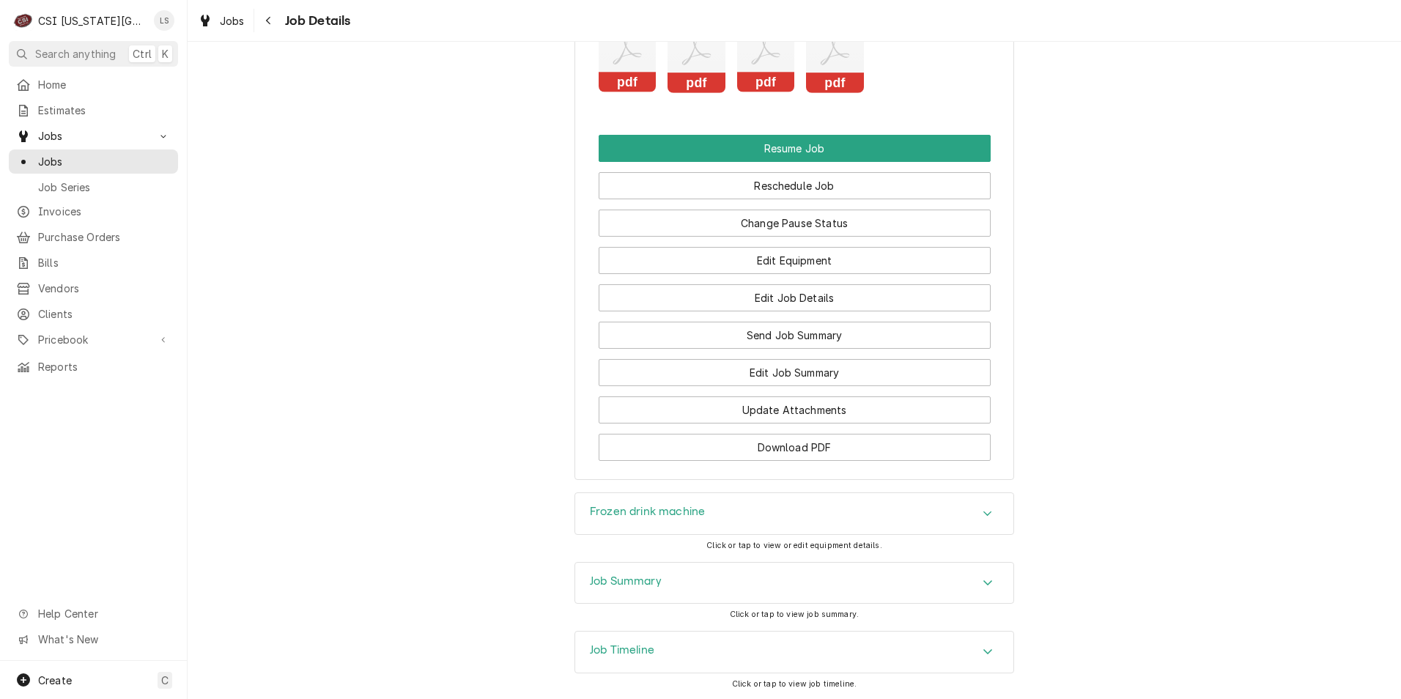
scroll to position [2720, 0]
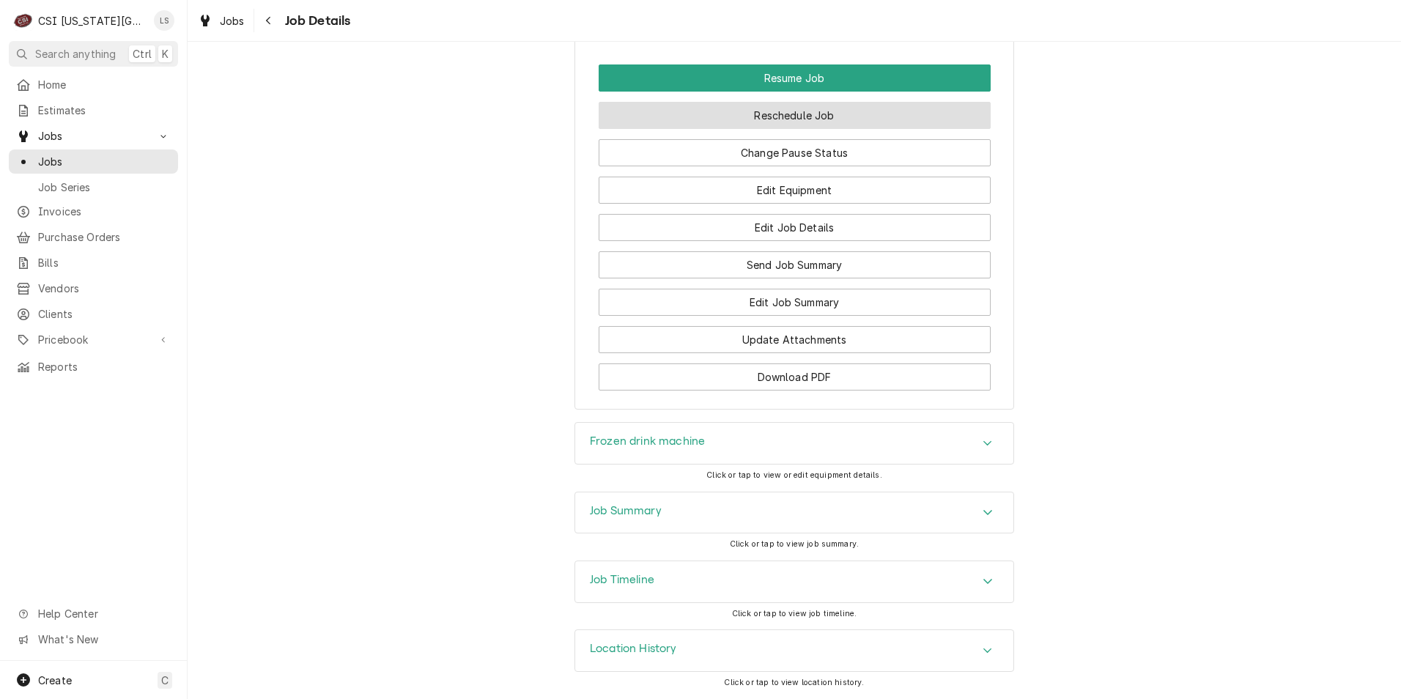
click at [833, 122] on button "Reschedule Job" at bounding box center [795, 115] width 392 height 27
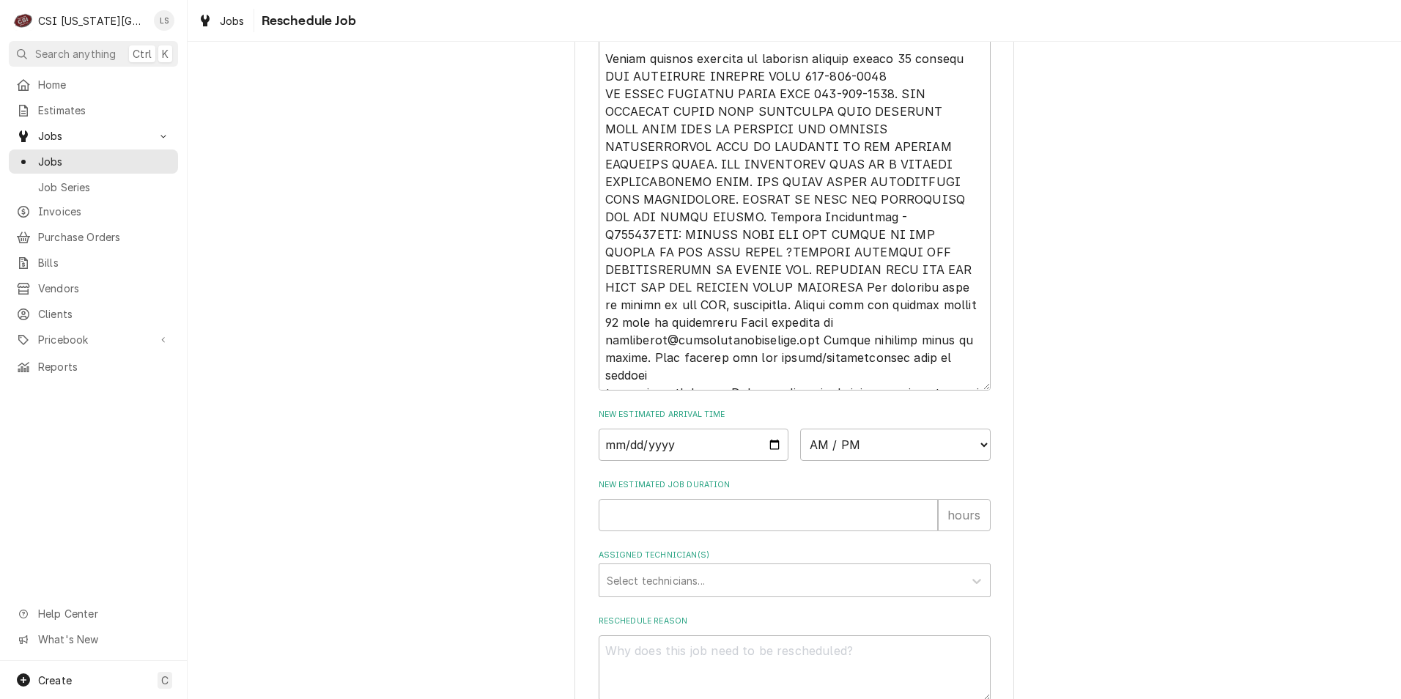
scroll to position [816, 0]
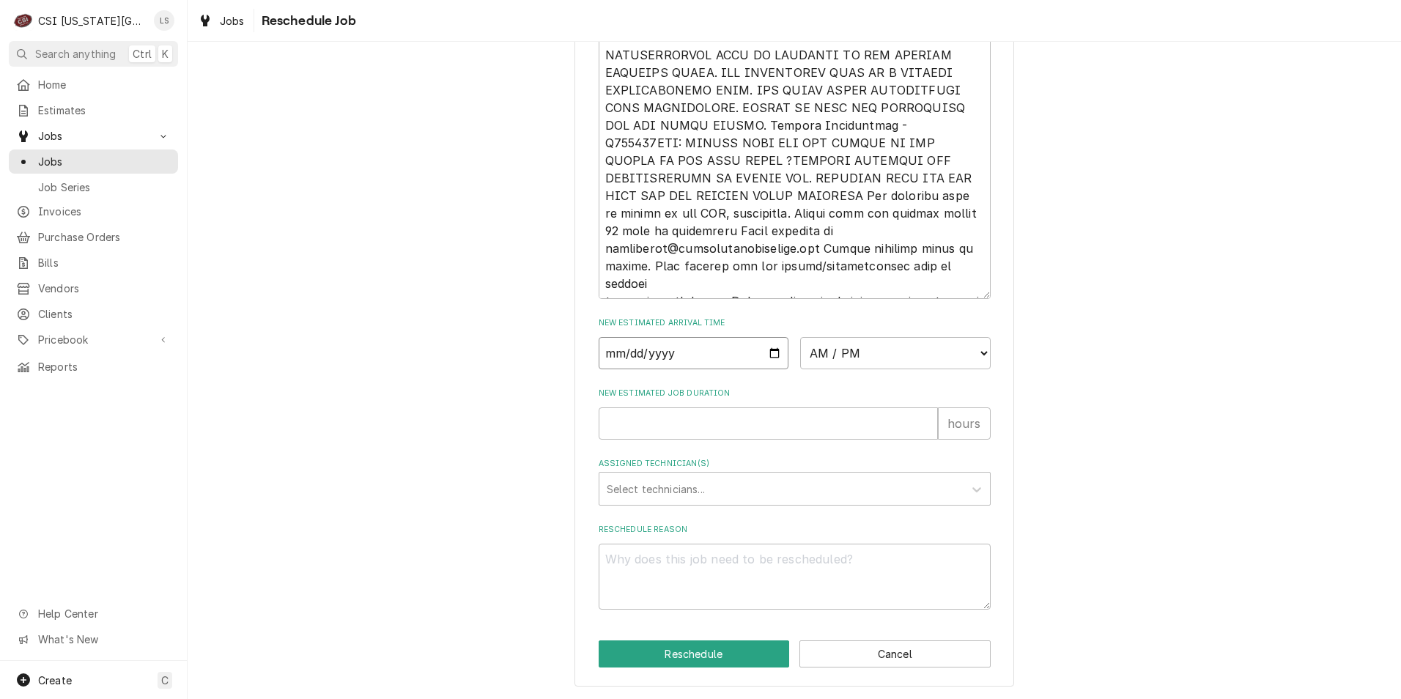
click at [774, 343] on input "Date" at bounding box center [694, 353] width 191 height 32
click at [768, 356] on input "Date" at bounding box center [694, 353] width 191 height 32
type textarea "x"
type input "[DATE]"
click at [827, 363] on select "AM / PM 6:00 AM 6:15 AM 6:30 AM 6:45 AM 7:00 AM 7:15 AM 7:30 AM 7:45 AM 8:00 AM…" at bounding box center [895, 353] width 191 height 32
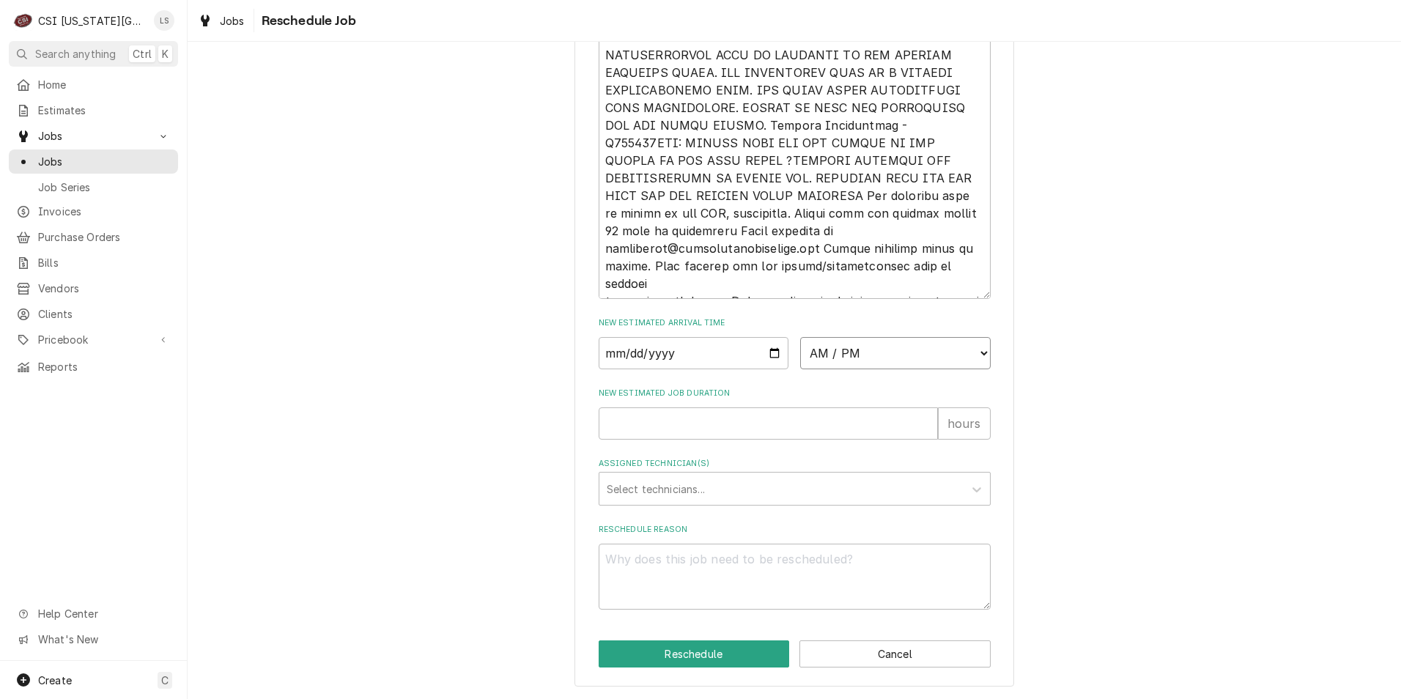
select select "08:00:00"
click at [800, 337] on select "AM / PM 6:00 AM 6:15 AM 6:30 AM 6:45 AM 7:00 AM 7:15 AM 7:30 AM 7:45 AM 8:00 AM…" at bounding box center [895, 353] width 191 height 32
click at [829, 419] on input "New Estimated Job Duration" at bounding box center [768, 424] width 339 height 32
type textarea "x"
type input "2"
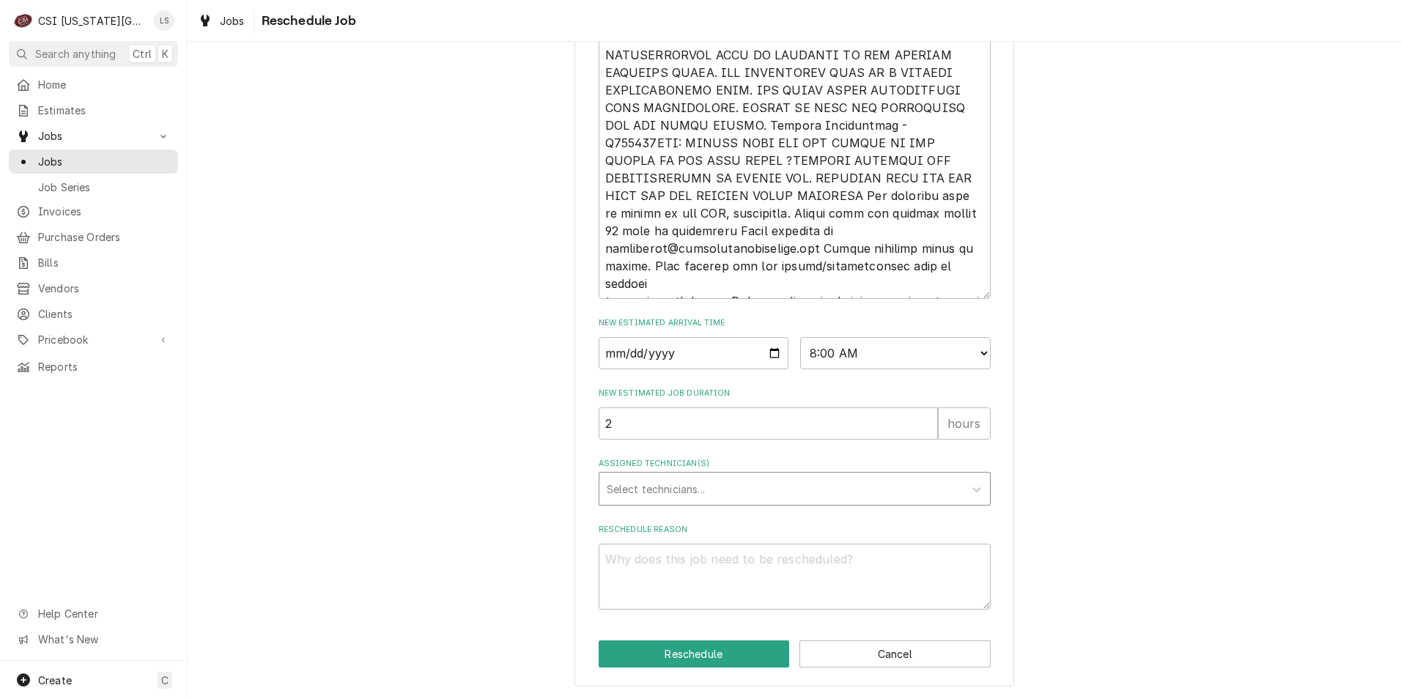
click at [807, 490] on div "Assigned Technician(s)" at bounding box center [782, 489] width 350 height 26
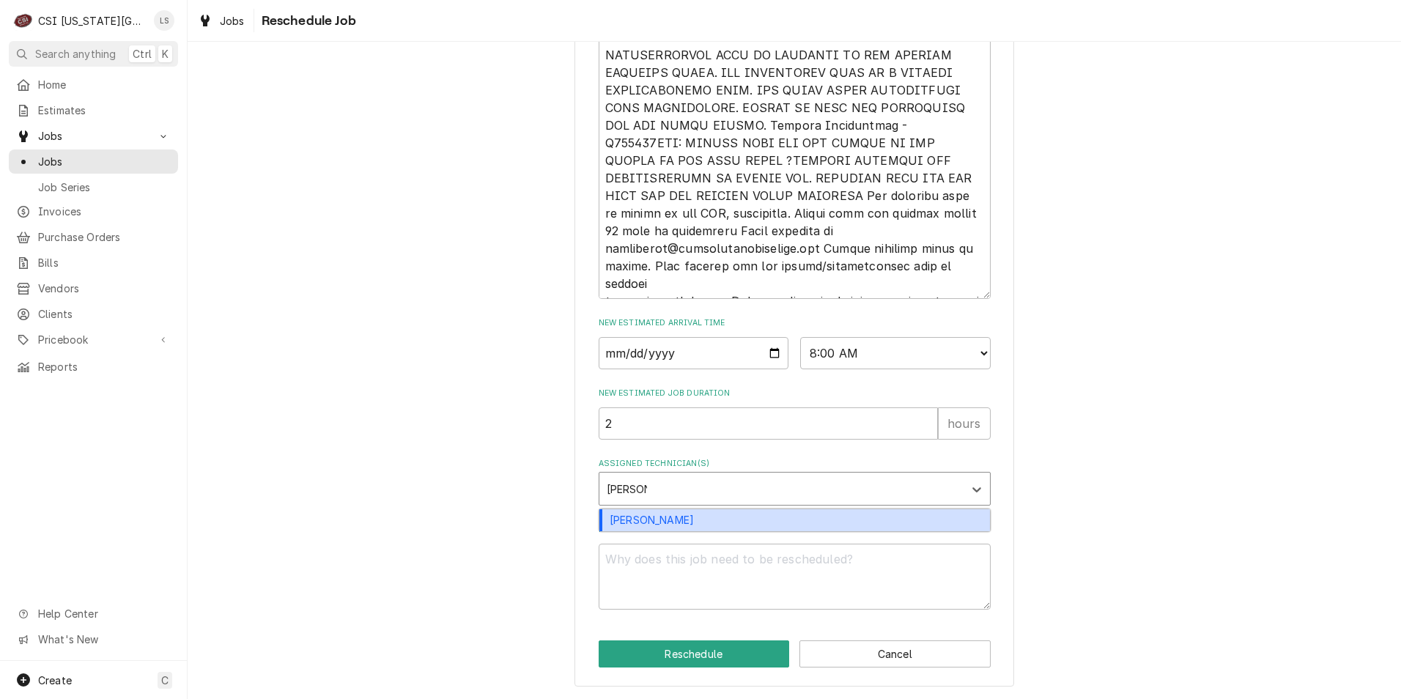
type input "[PERSON_NAME]"
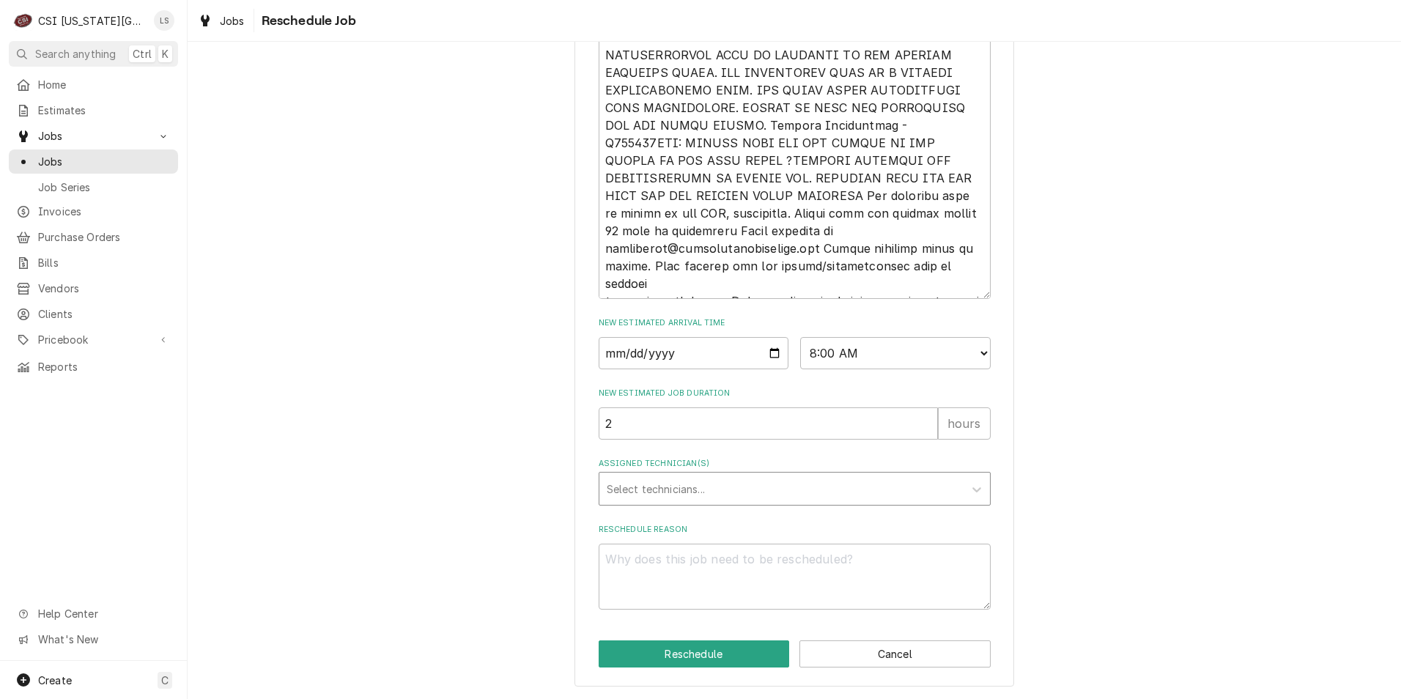
click at [791, 496] on div "Assigned Technician(s)" at bounding box center [782, 489] width 350 height 26
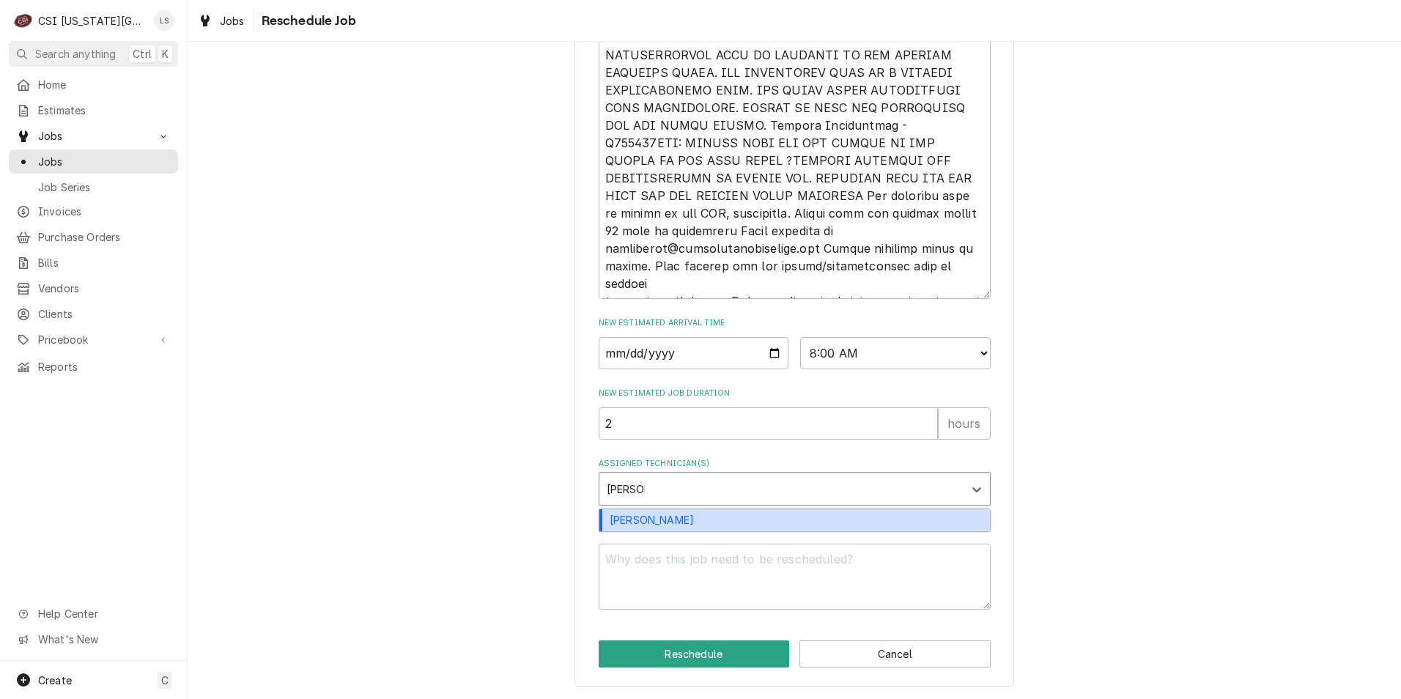
type input "[PERSON_NAME]"
click at [783, 517] on div "[PERSON_NAME]" at bounding box center [795, 520] width 391 height 23
type textarea "x"
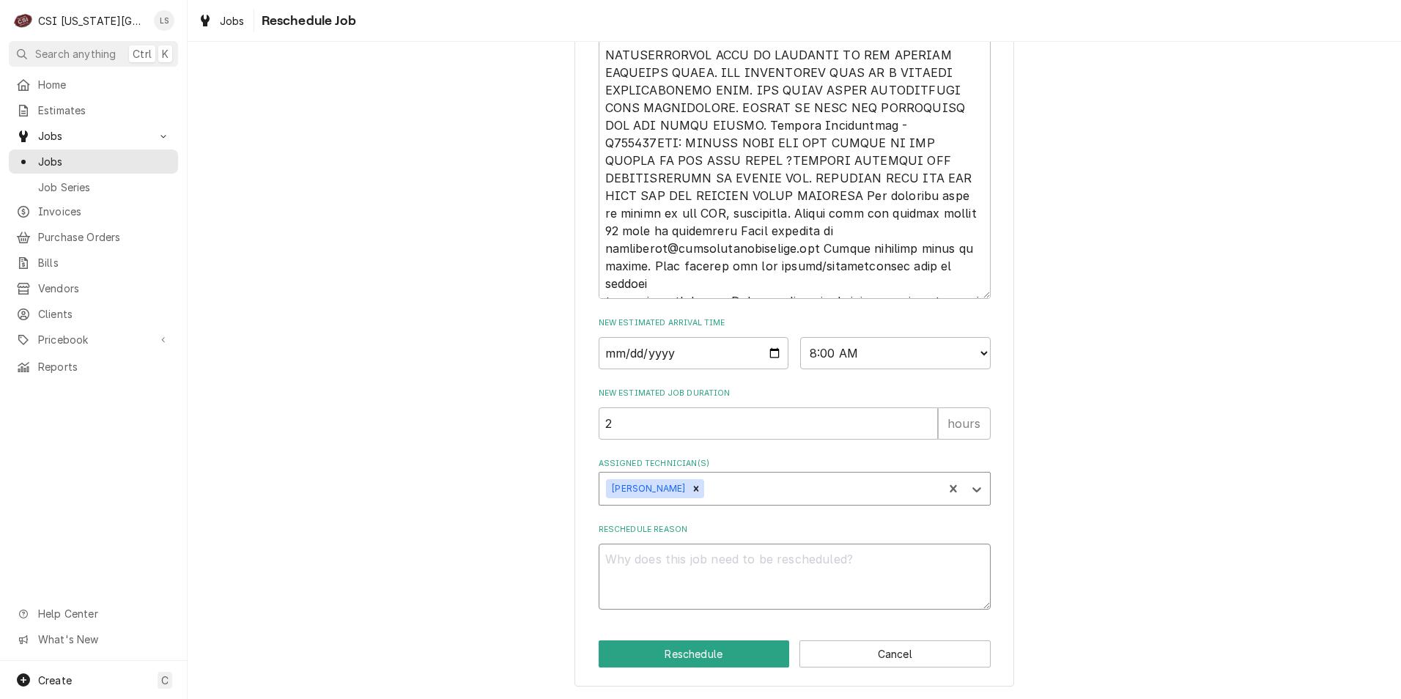
click at [794, 564] on textarea "Reschedule Reason" at bounding box center [795, 577] width 392 height 66
type textarea "x"
type textarea "R"
type textarea "x"
type textarea "Re"
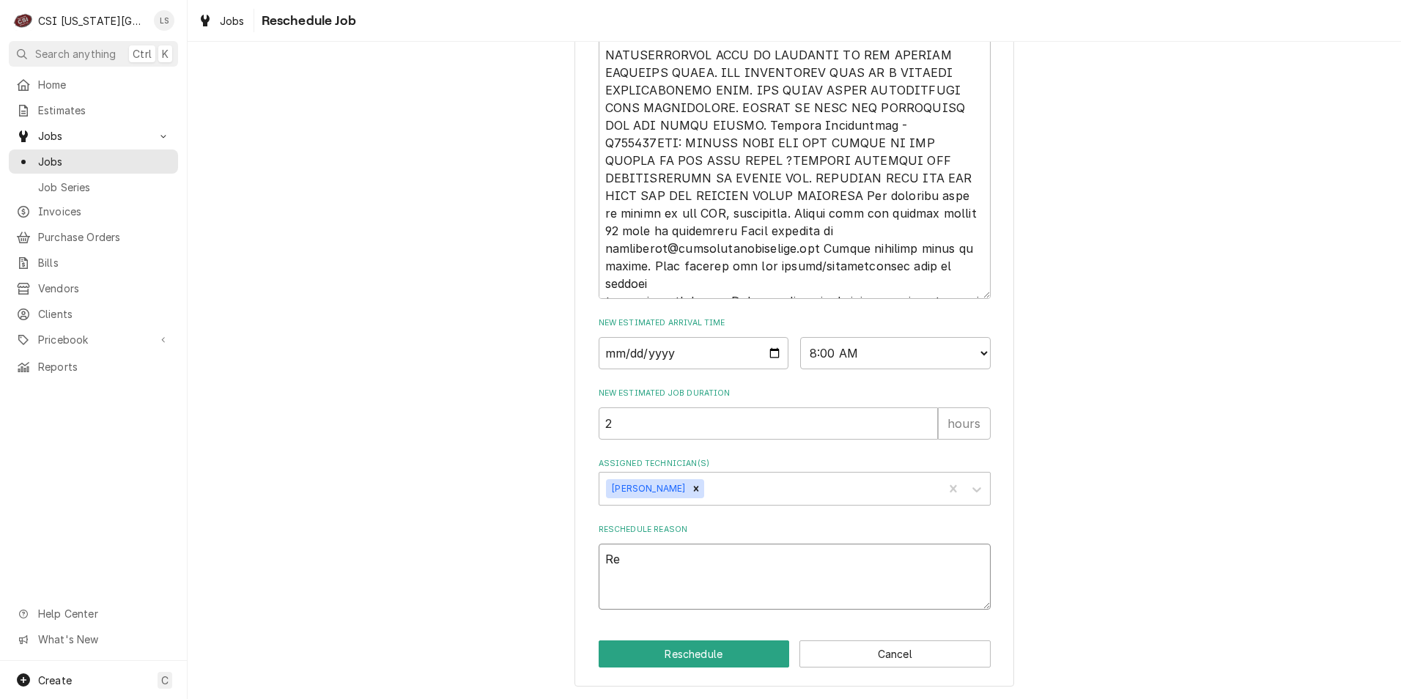
type textarea "x"
type textarea "Ret"
type textarea "x"
type textarea "Retu"
type textarea "x"
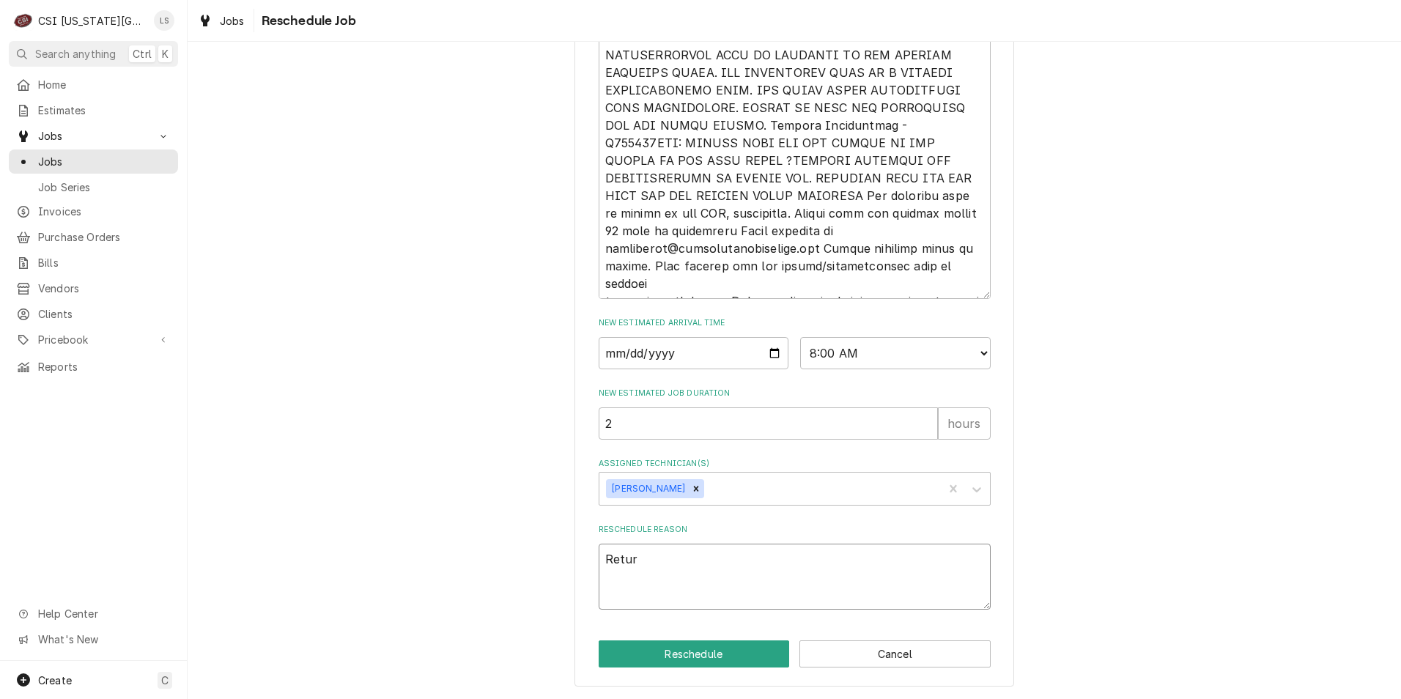
type textarea "Return"
type textarea "x"
type textarea "Return"
type textarea "x"
type textarea "Return f"
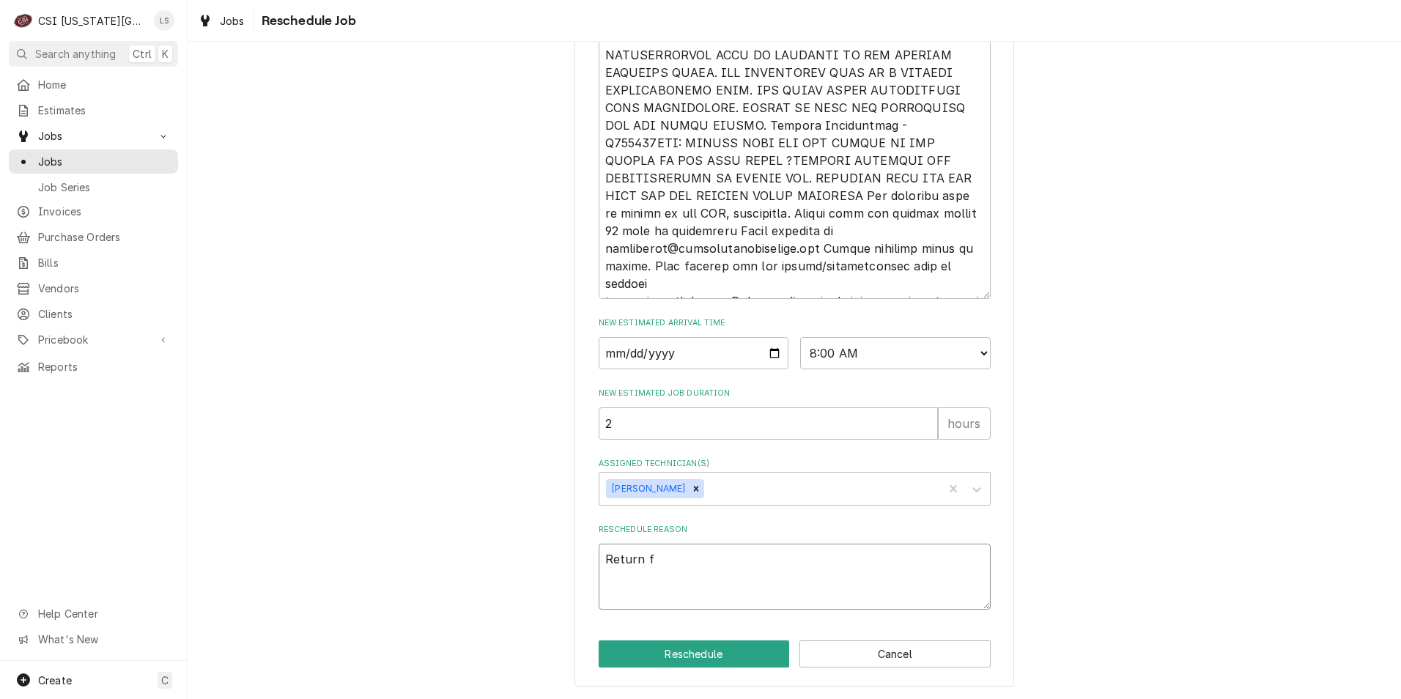
type textarea "x"
type textarea "Return fo"
type textarea "x"
type textarea "Return for"
type textarea "x"
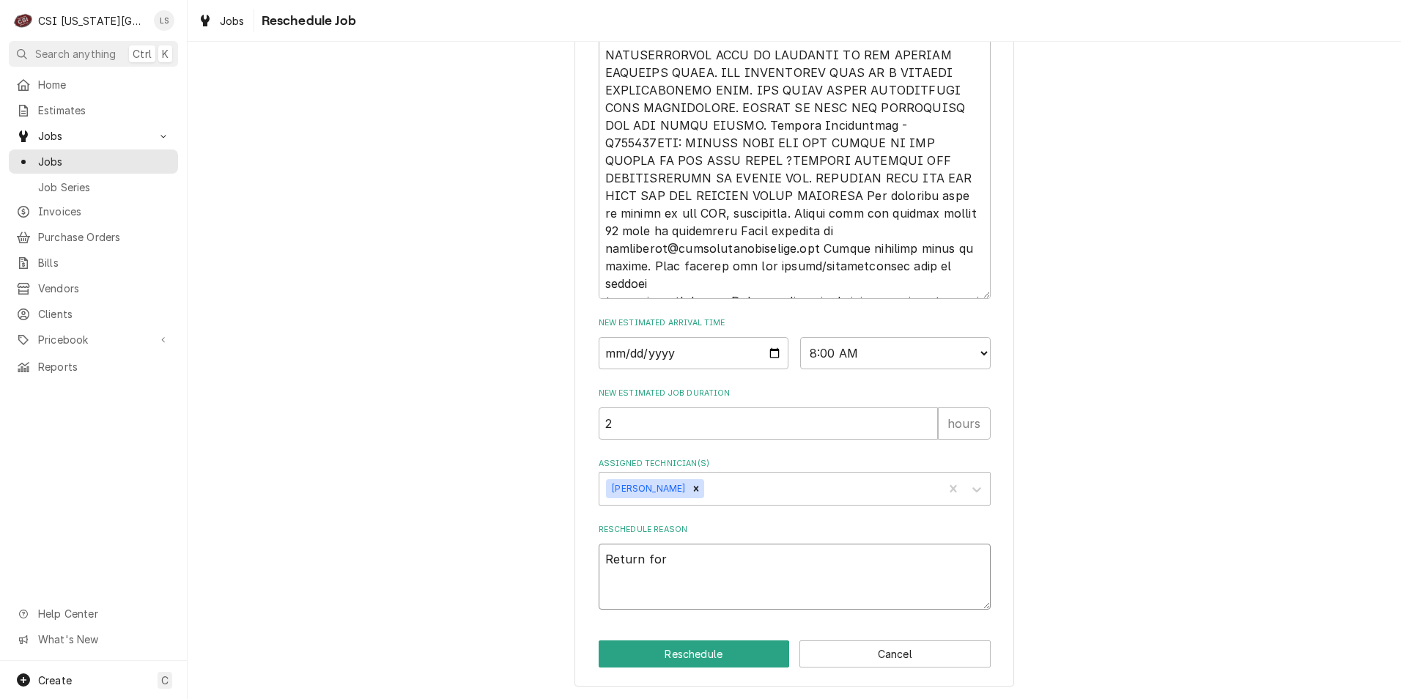
type textarea "Return for r"
type textarea "x"
type textarea "Return for rep"
type textarea "x"
type textarea "Return for repa"
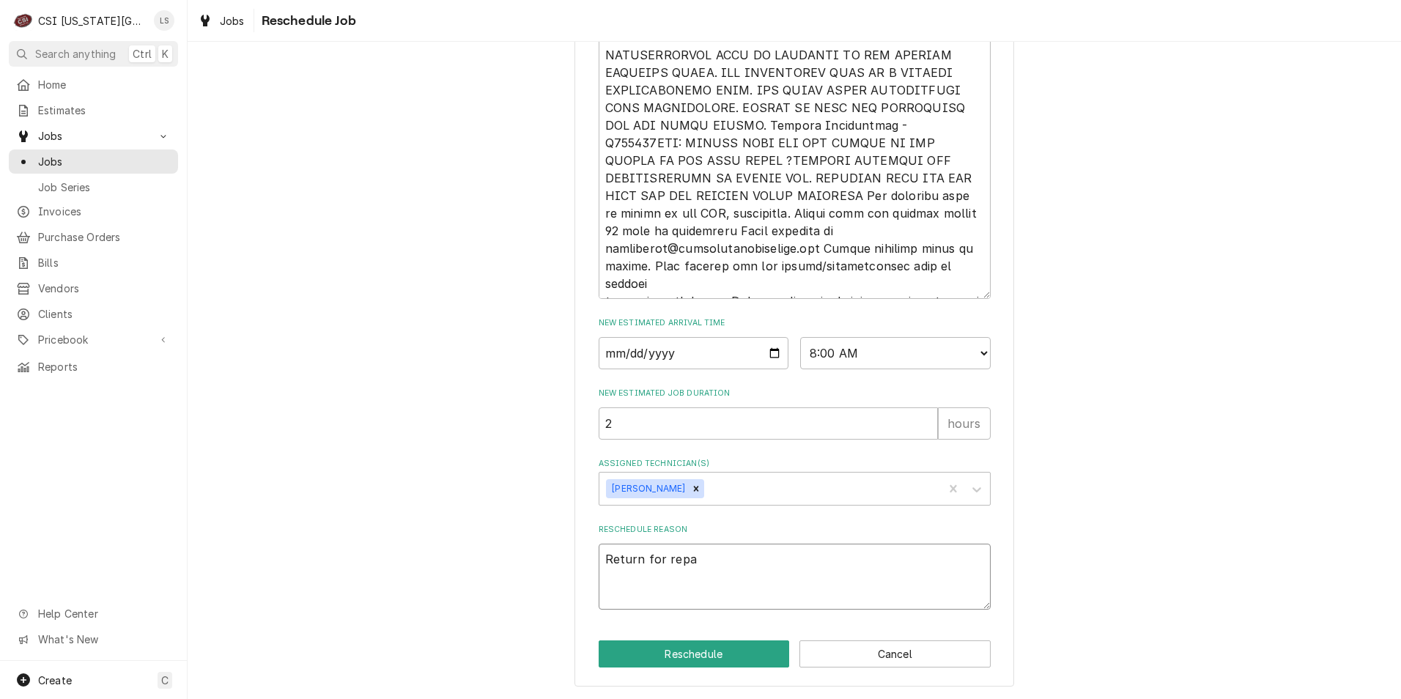
type textarea "x"
type textarea "Return for repai"
type textarea "x"
type textarea "Return for repair"
type textarea "x"
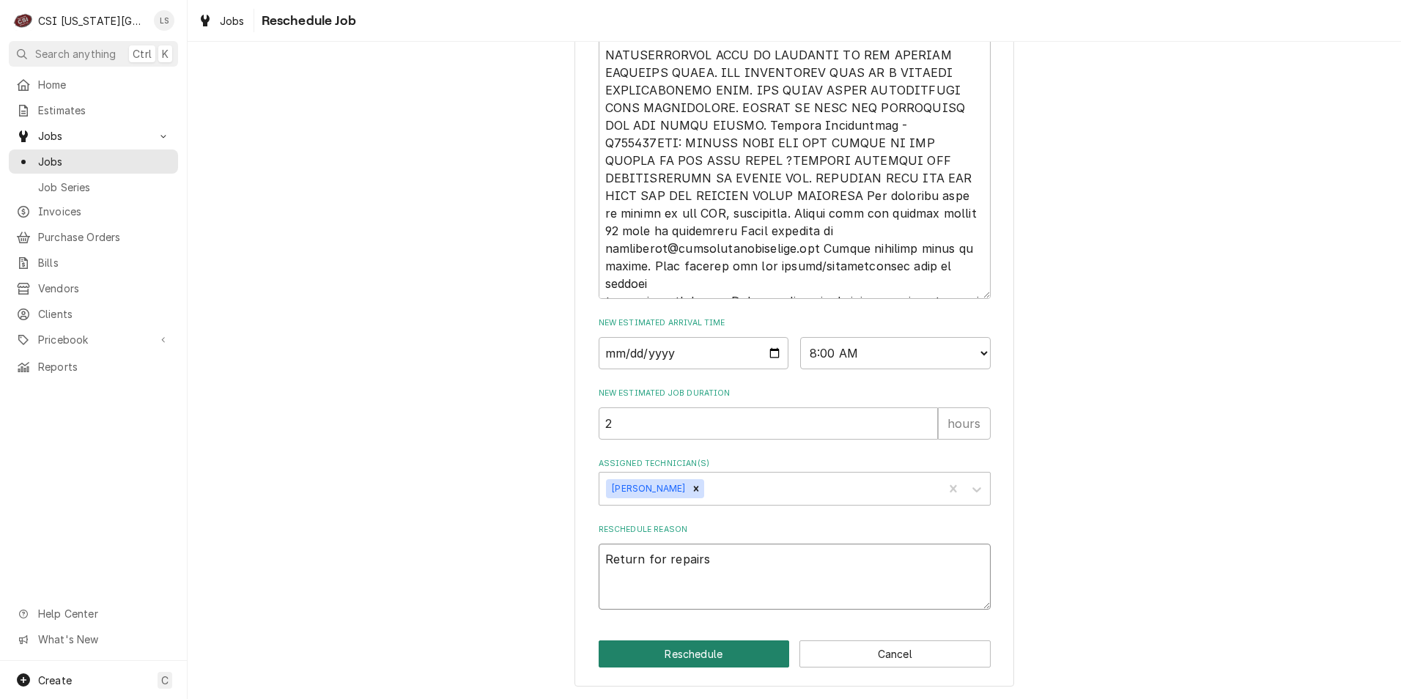
type textarea "Return for repairs"
click at [735, 650] on button "Reschedule" at bounding box center [694, 654] width 191 height 27
type textarea "x"
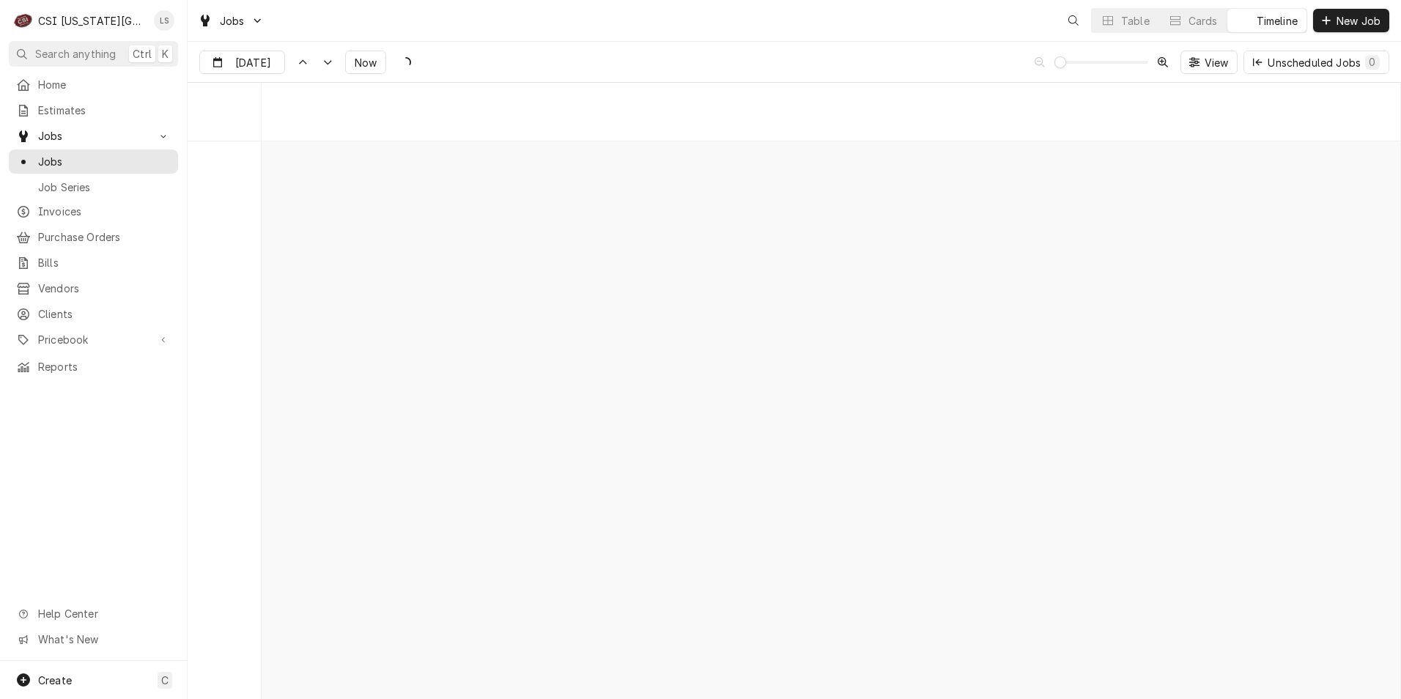
scroll to position [11609, 0]
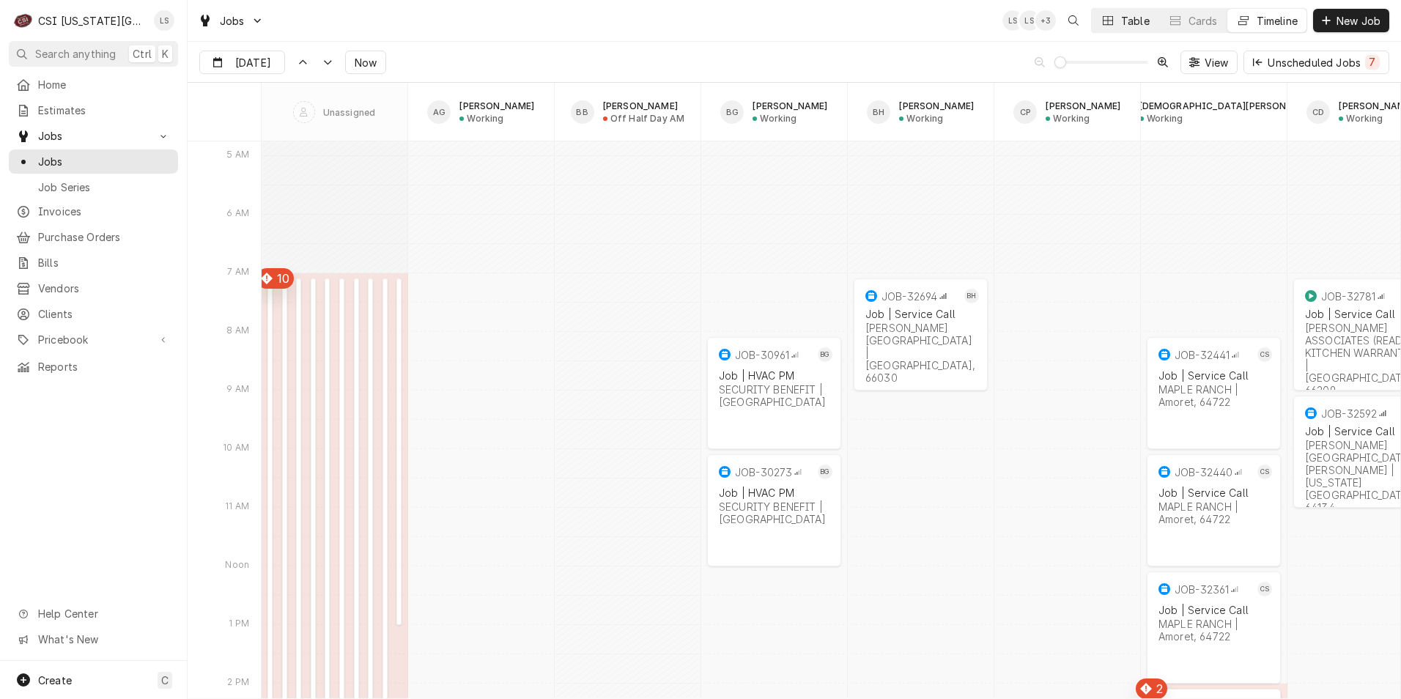
click at [1110, 22] on icon "Dynamic Content Wrapper" at bounding box center [1108, 20] width 10 height 10
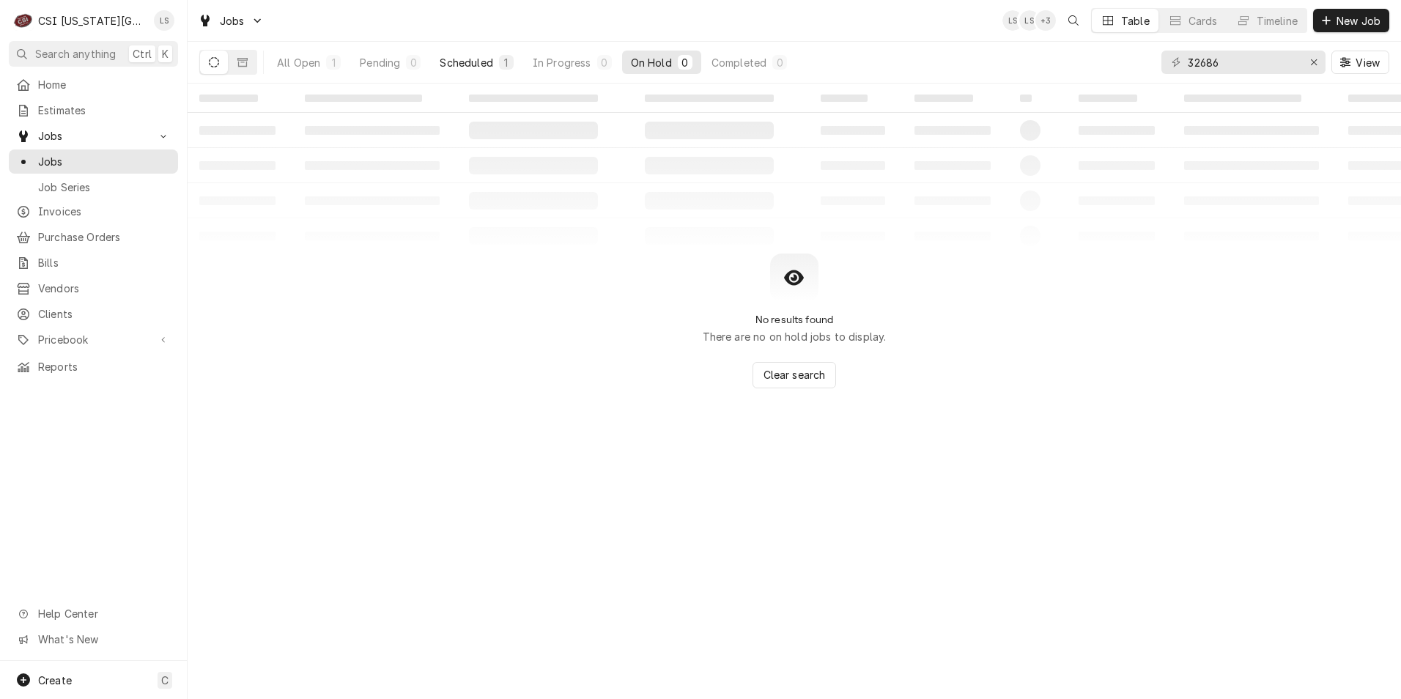
click at [473, 59] on div "Scheduled" at bounding box center [466, 62] width 53 height 15
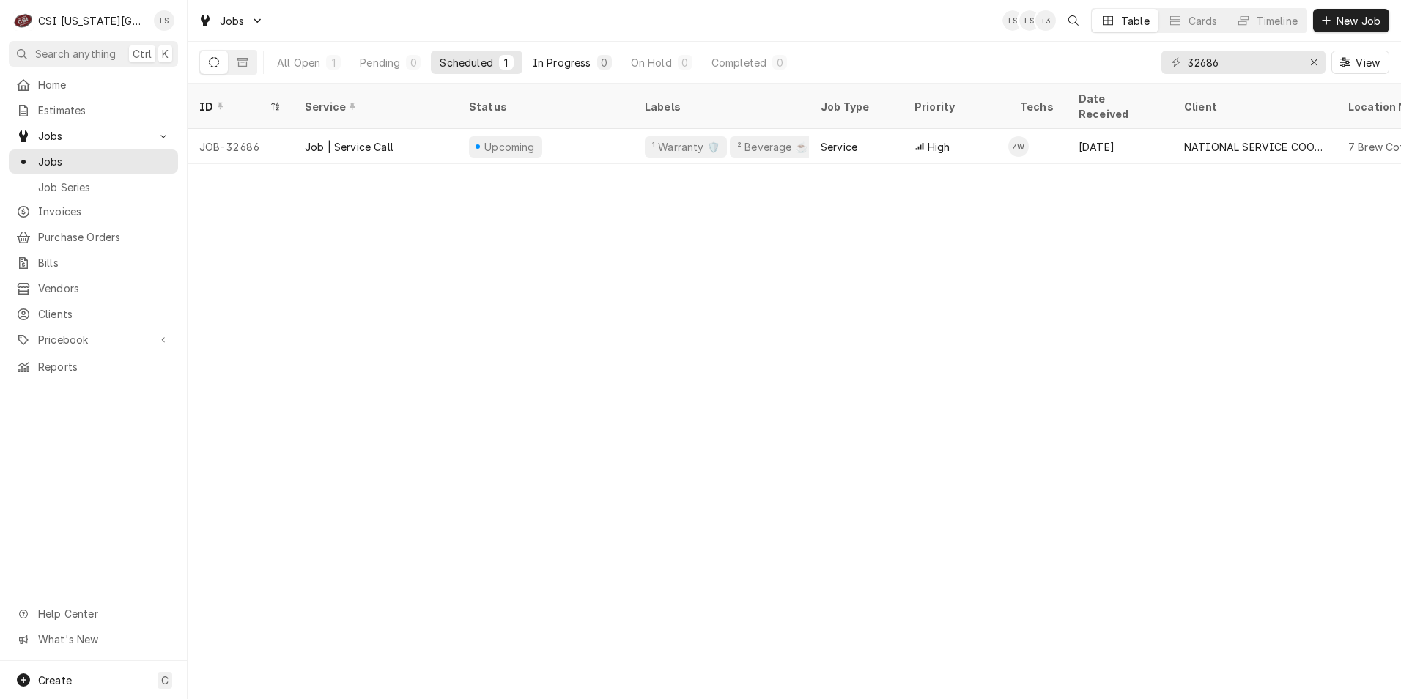
drag, startPoint x: 401, startPoint y: 62, endPoint x: 526, endPoint y: 69, distance: 124.8
click at [401, 62] on button "Pending 0" at bounding box center [390, 62] width 78 height 23
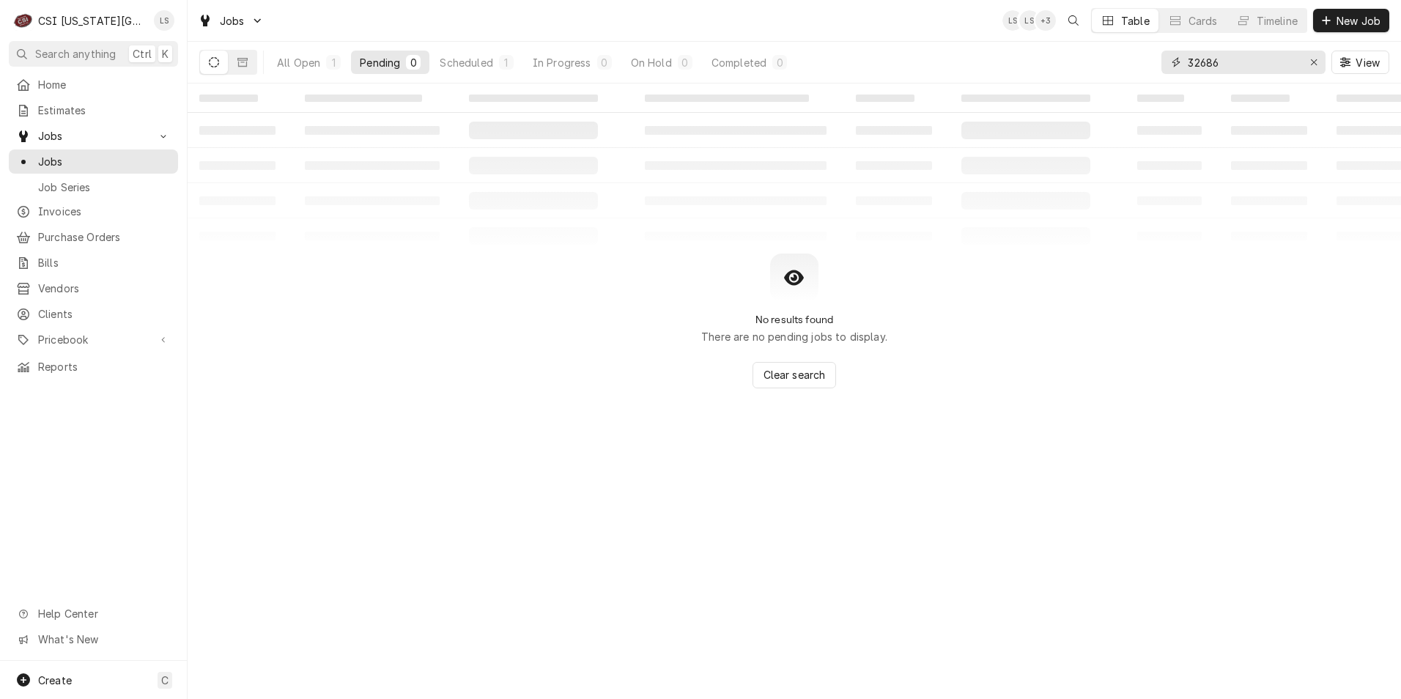
click at [1247, 63] on input "32686" at bounding box center [1243, 62] width 110 height 23
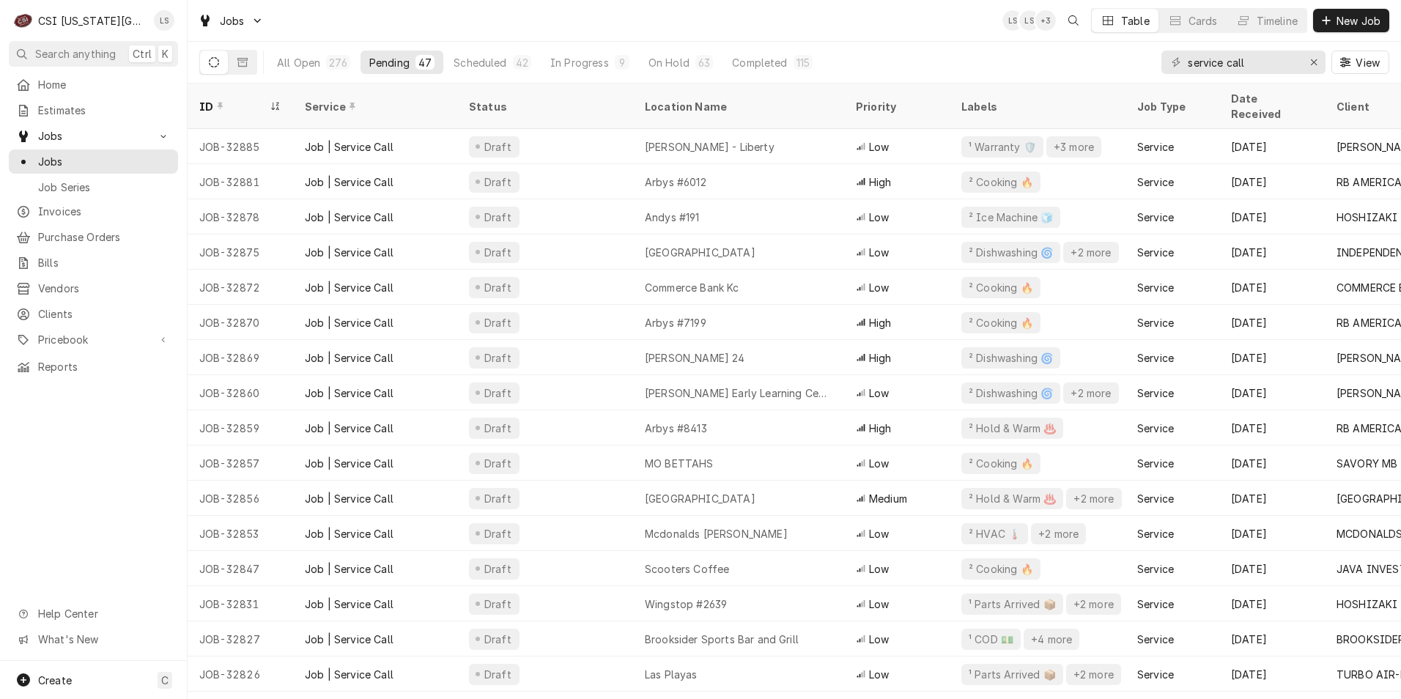
click at [874, 29] on div "Jobs LS LS + 3 Table Cards Timeline New Job" at bounding box center [795, 20] width 1214 height 41
click at [888, 22] on div "Jobs LS LS + 2 Table Cards Timeline New Job" at bounding box center [795, 20] width 1214 height 41
drag, startPoint x: 1267, startPoint y: 66, endPoint x: 1162, endPoint y: 57, distance: 105.2
click at [1162, 57] on div "service call" at bounding box center [1244, 62] width 164 height 23
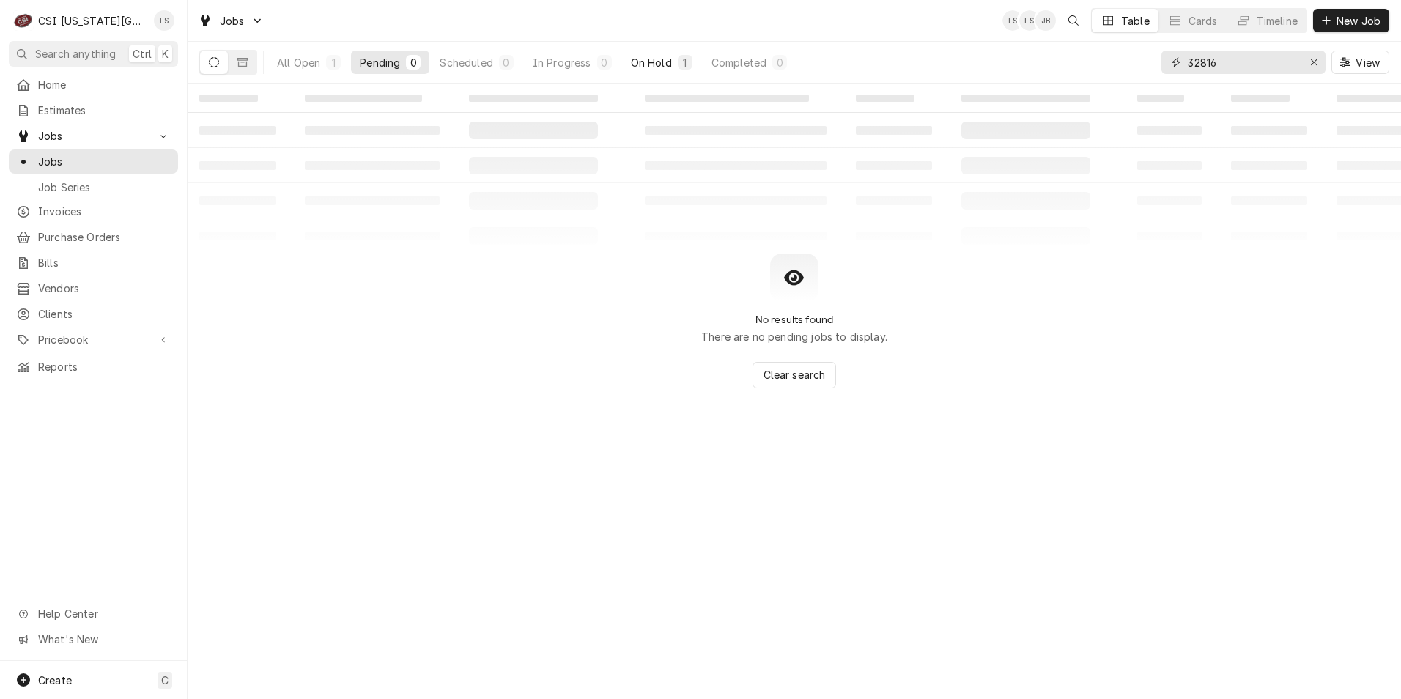
type input "32816"
click at [647, 58] on div "On Hold" at bounding box center [651, 62] width 41 height 15
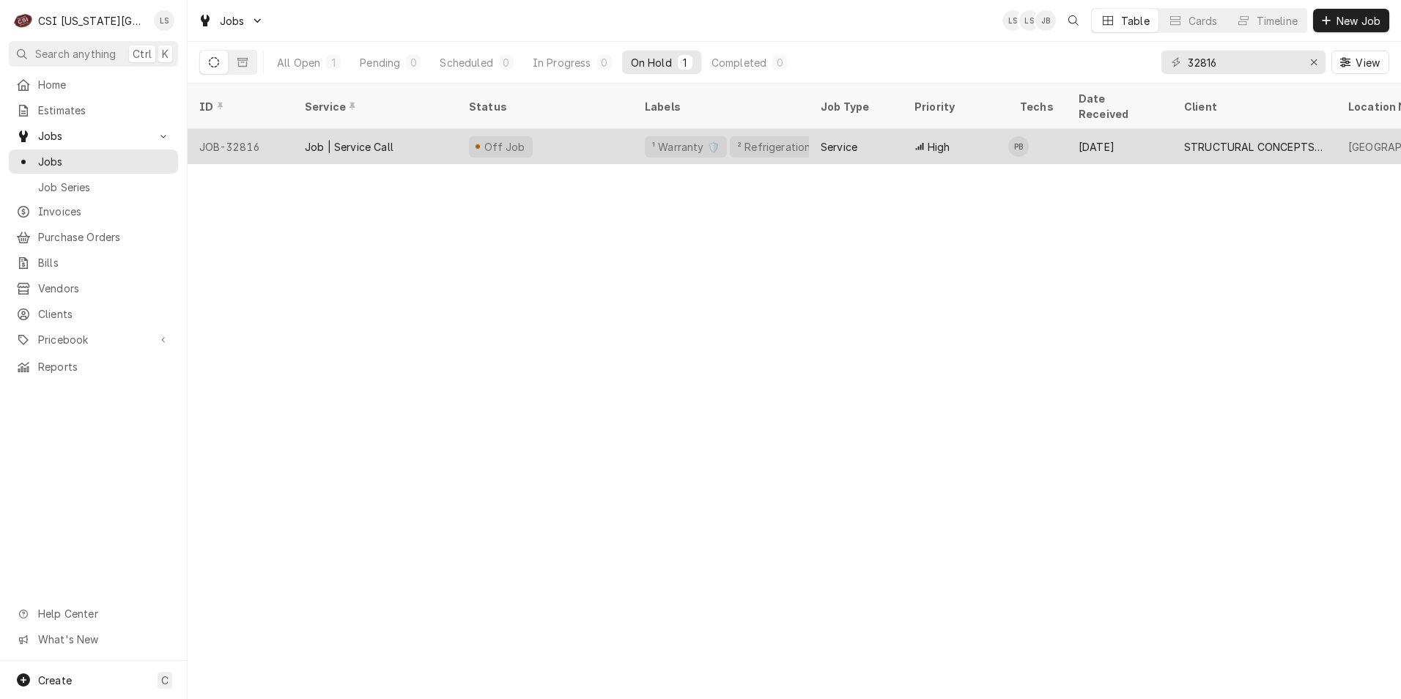
click at [844, 139] on div "Service" at bounding box center [839, 146] width 37 height 15
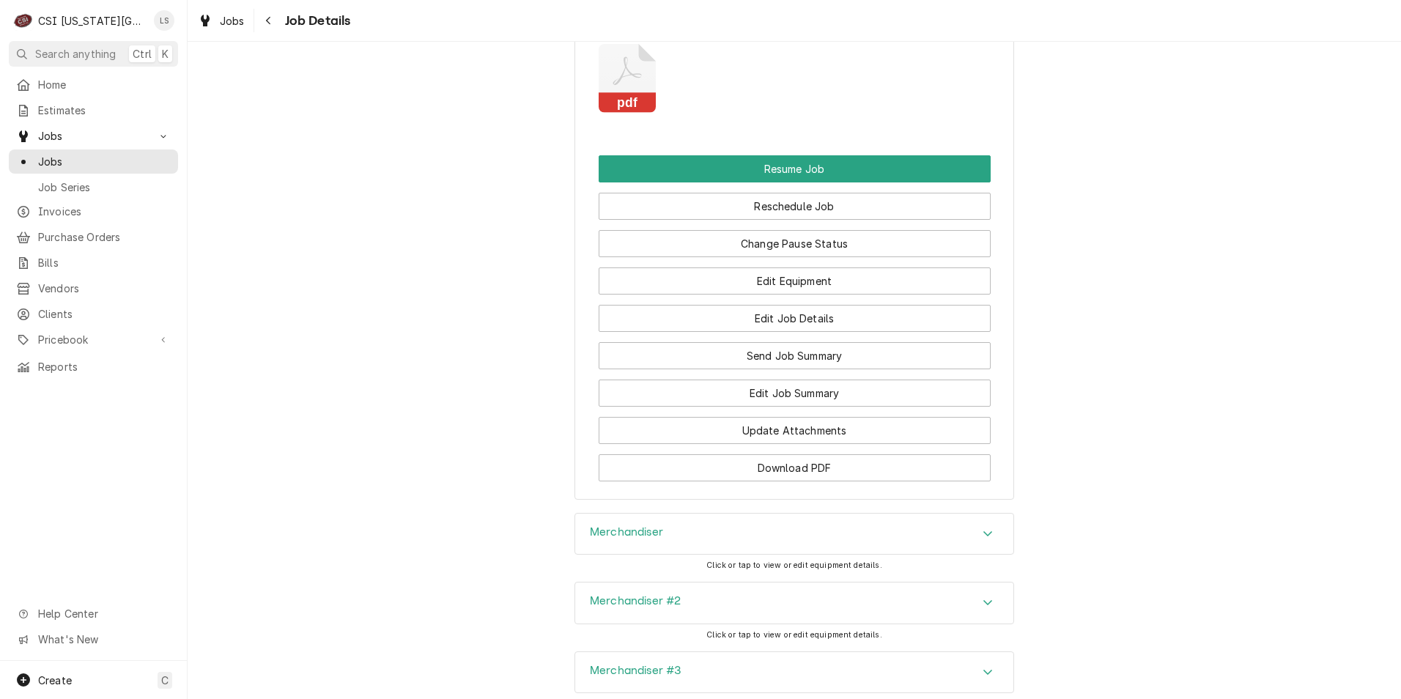
scroll to position [2218, 0]
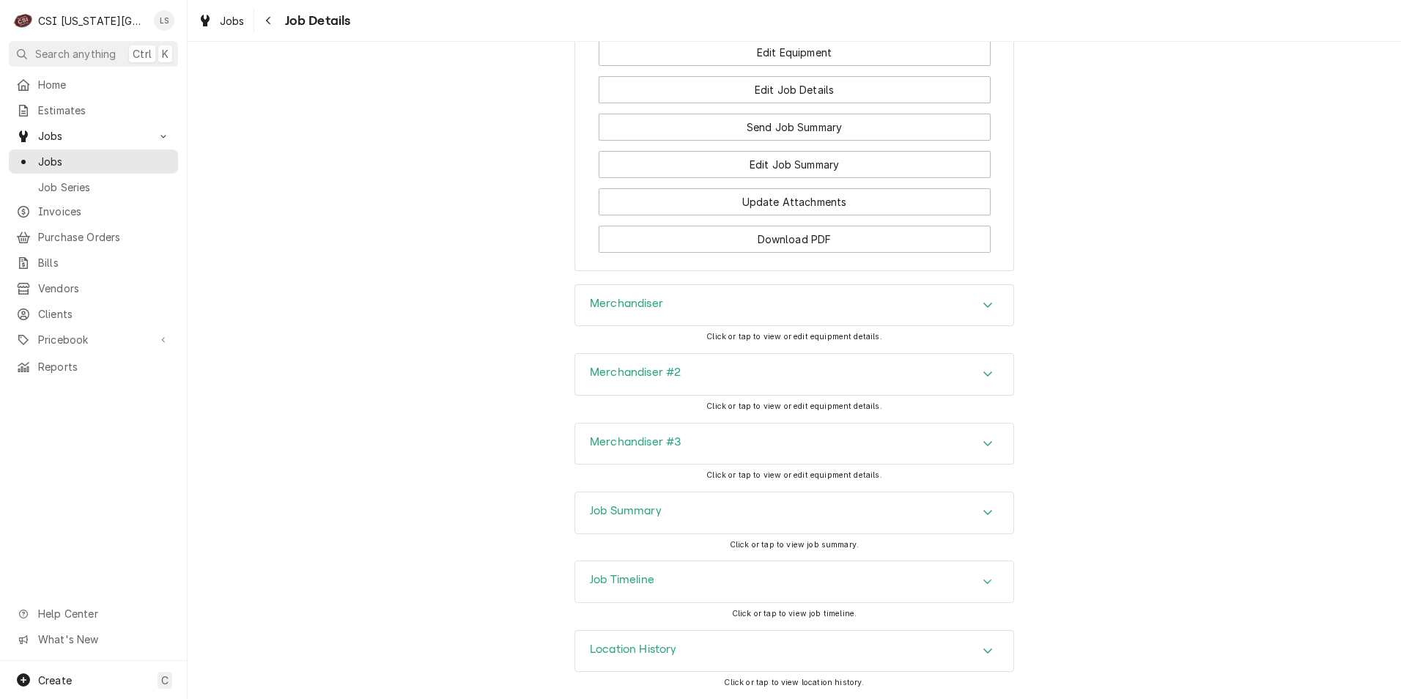
click at [844, 501] on div "Job Summary" at bounding box center [794, 513] width 438 height 41
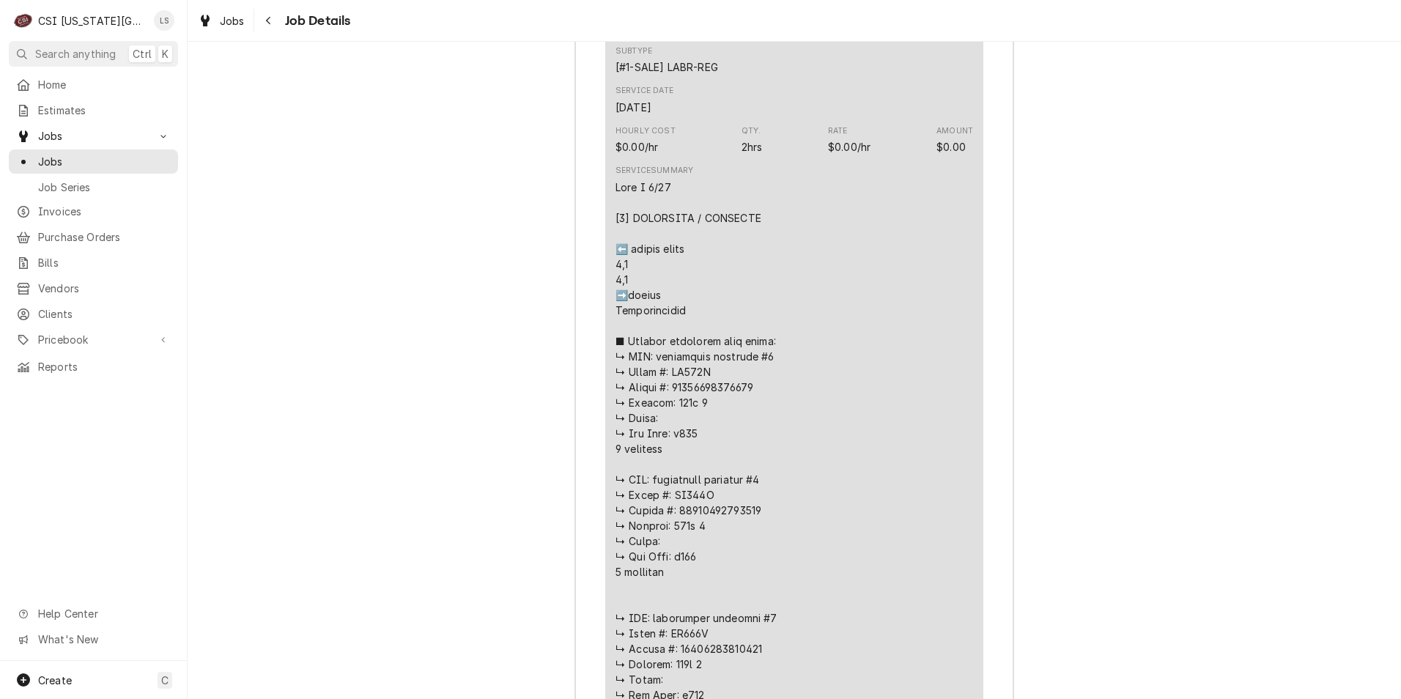
scroll to position [2943, 0]
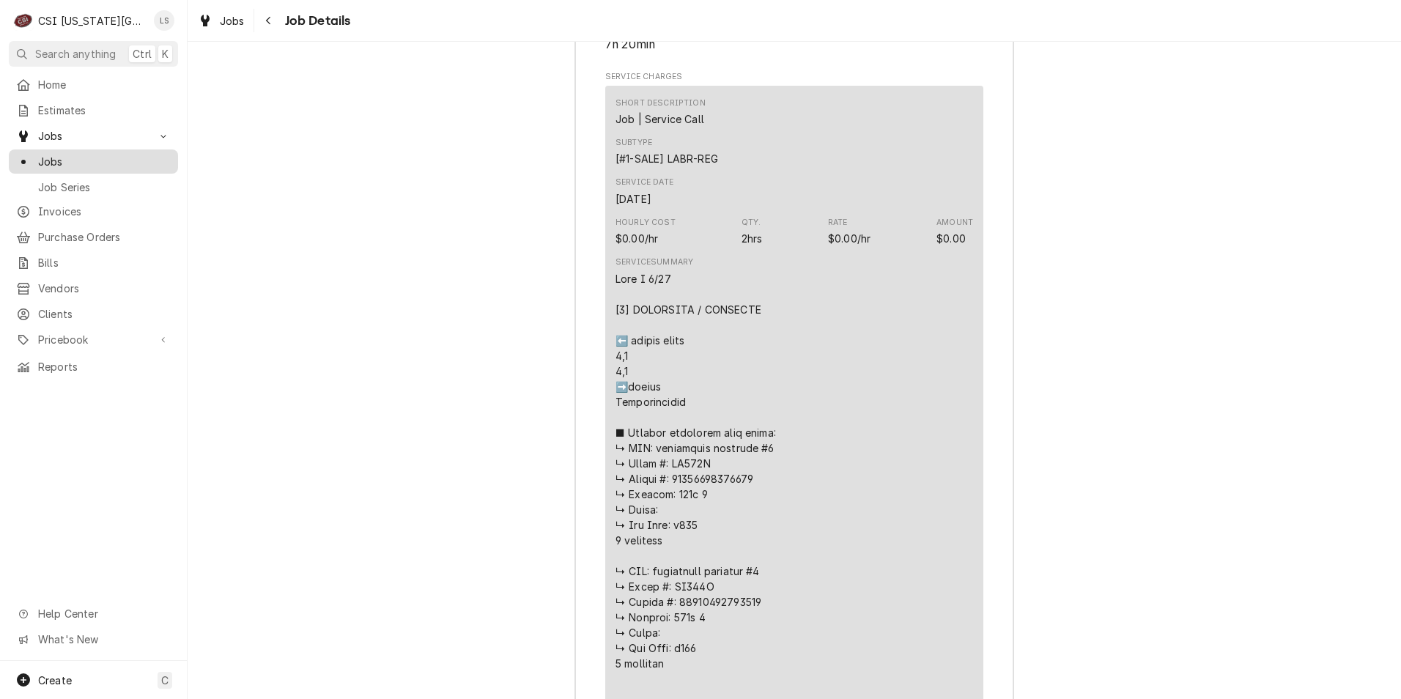
click at [115, 158] on span "Jobs" at bounding box center [104, 161] width 133 height 15
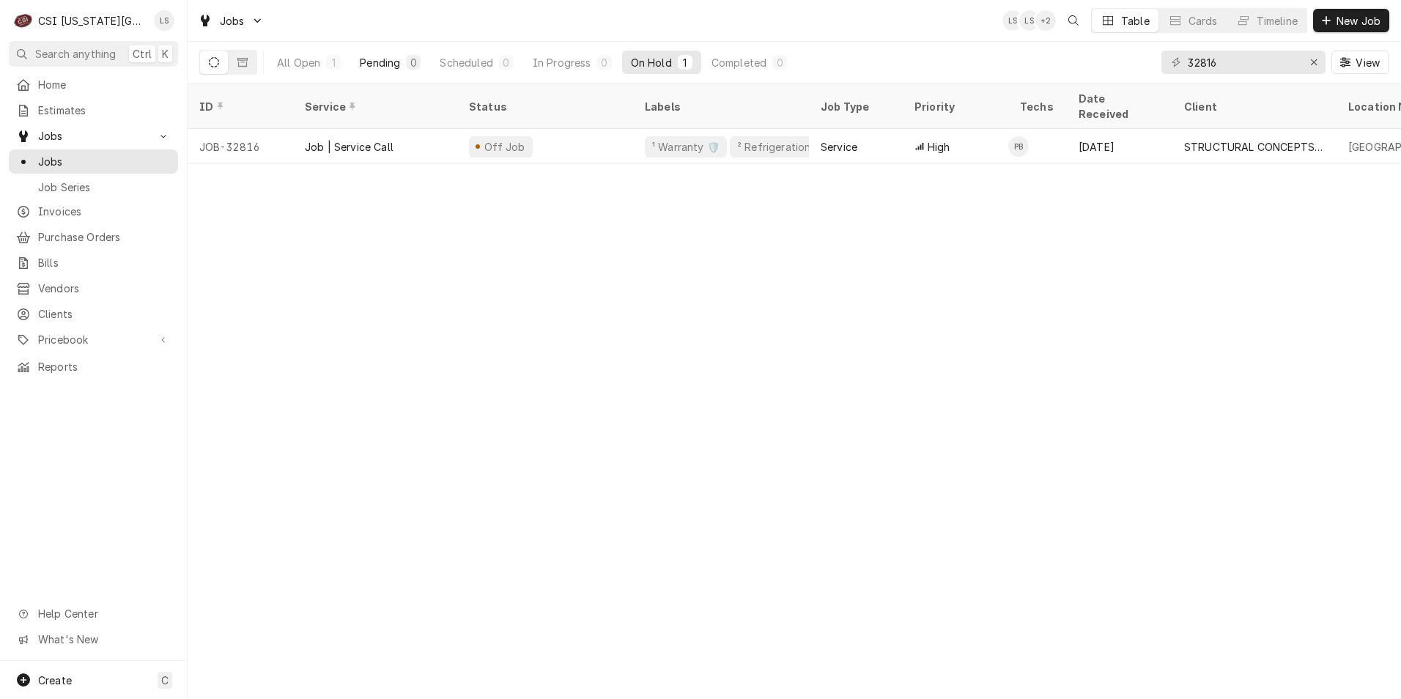
click at [383, 61] on div "Pending" at bounding box center [380, 62] width 40 height 15
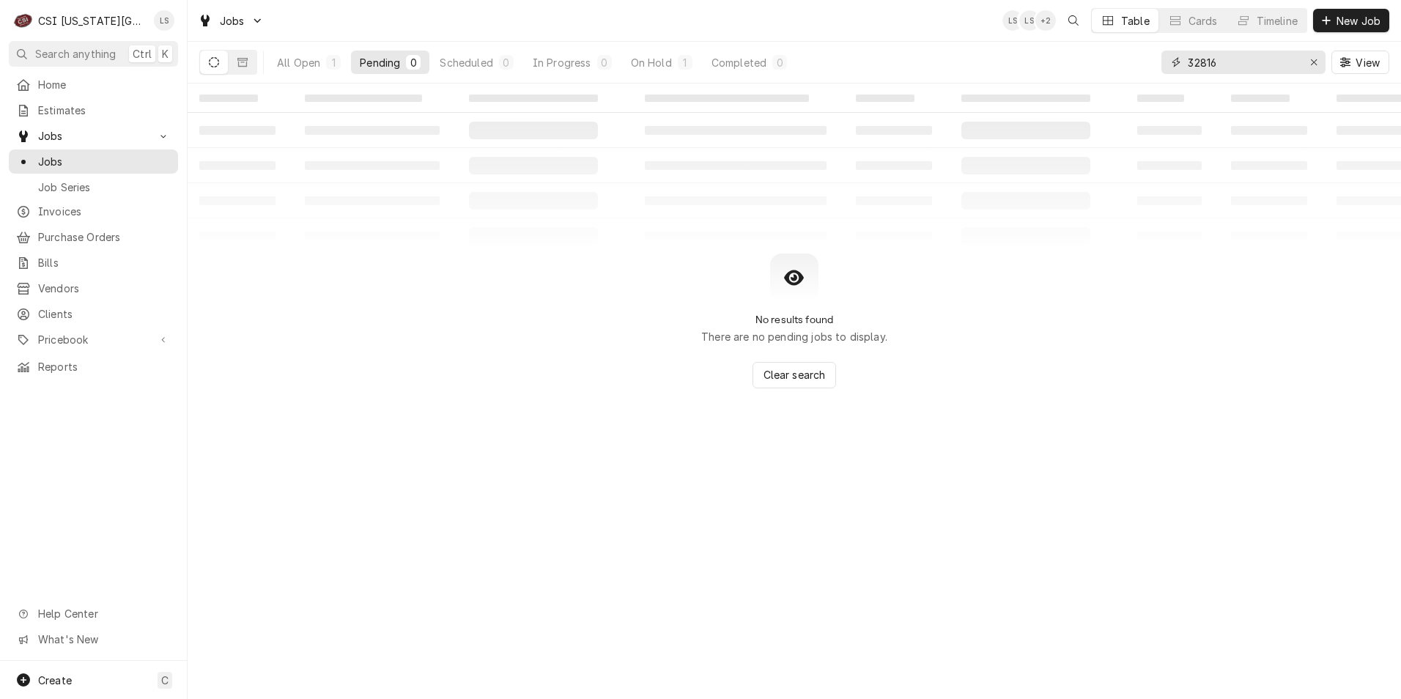
click at [1200, 59] on input "32816" at bounding box center [1243, 62] width 110 height 23
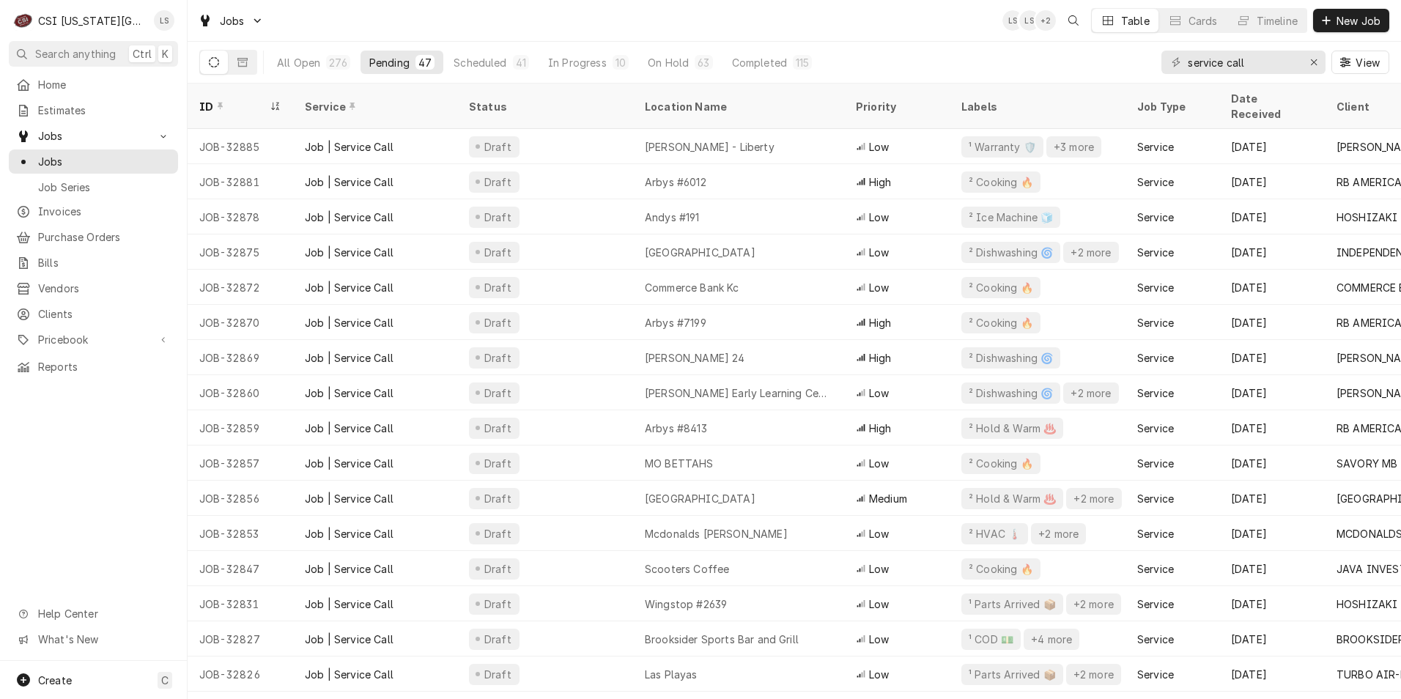
click at [821, 15] on div "Jobs LS LS + 2 Table Cards Timeline New Job" at bounding box center [795, 20] width 1214 height 41
click at [901, 23] on div "Jobs LS LS + 2 Table Cards Timeline New Job" at bounding box center [795, 20] width 1214 height 41
click at [751, 32] on div "Jobs LS LS + 2 Table Cards Timeline New Job" at bounding box center [795, 20] width 1214 height 41
click at [981, 29] on div "Jobs LS JB LS Table Cards Timeline New Job" at bounding box center [795, 20] width 1214 height 41
click at [987, 29] on div "Jobs LS JB LS Table Cards Timeline New Job" at bounding box center [795, 20] width 1214 height 41
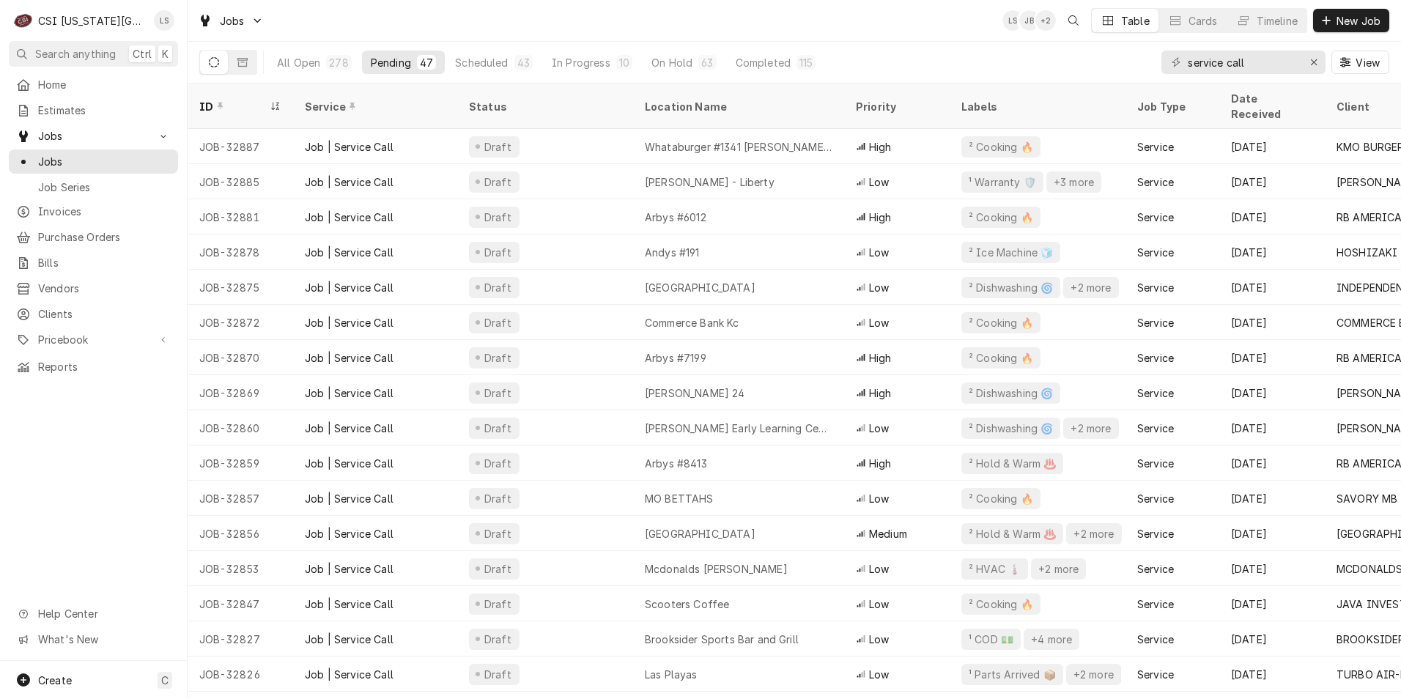
click at [698, 15] on div "Jobs LS JB + 2 Table Cards Timeline New Job" at bounding box center [795, 20] width 1214 height 41
drag, startPoint x: 1274, startPoint y: 65, endPoint x: 1173, endPoint y: 51, distance: 102.1
click at [1173, 51] on div "service call" at bounding box center [1244, 62] width 164 height 23
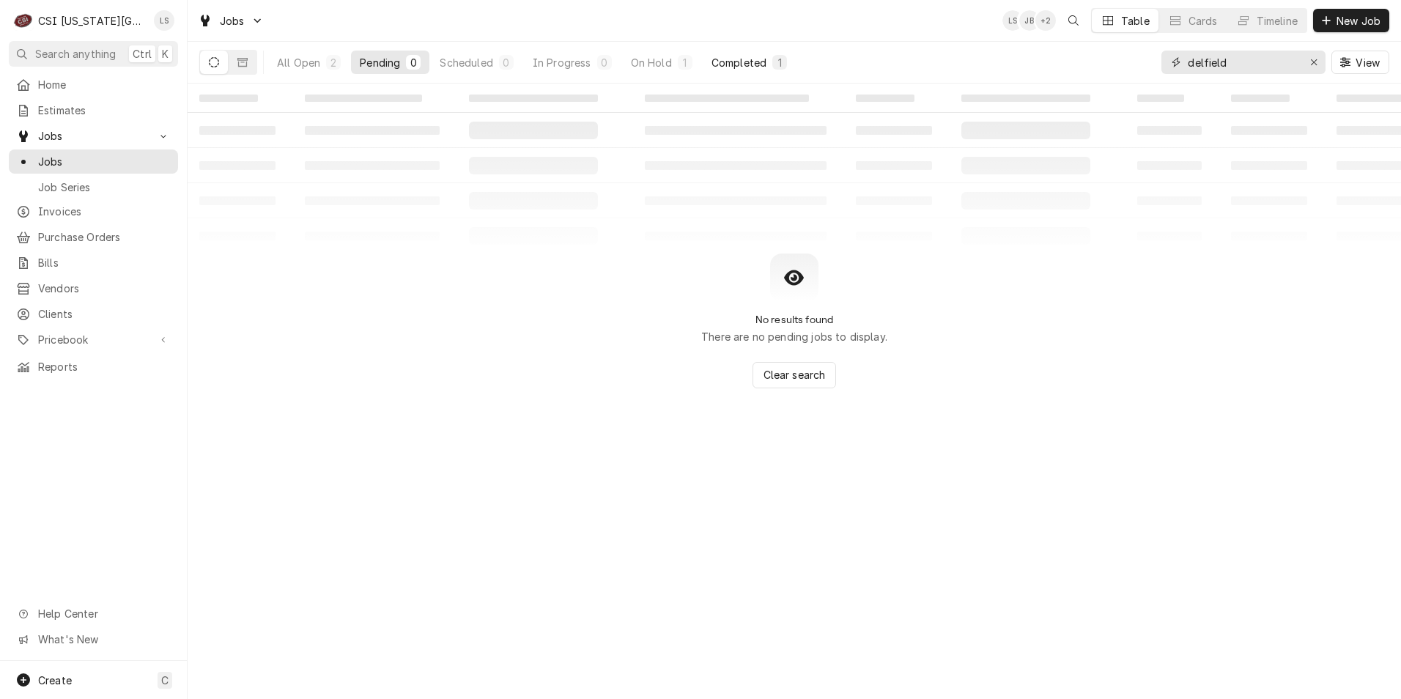
type input "delfield"
click at [722, 70] on button "Completed 1" at bounding box center [749, 62] width 93 height 23
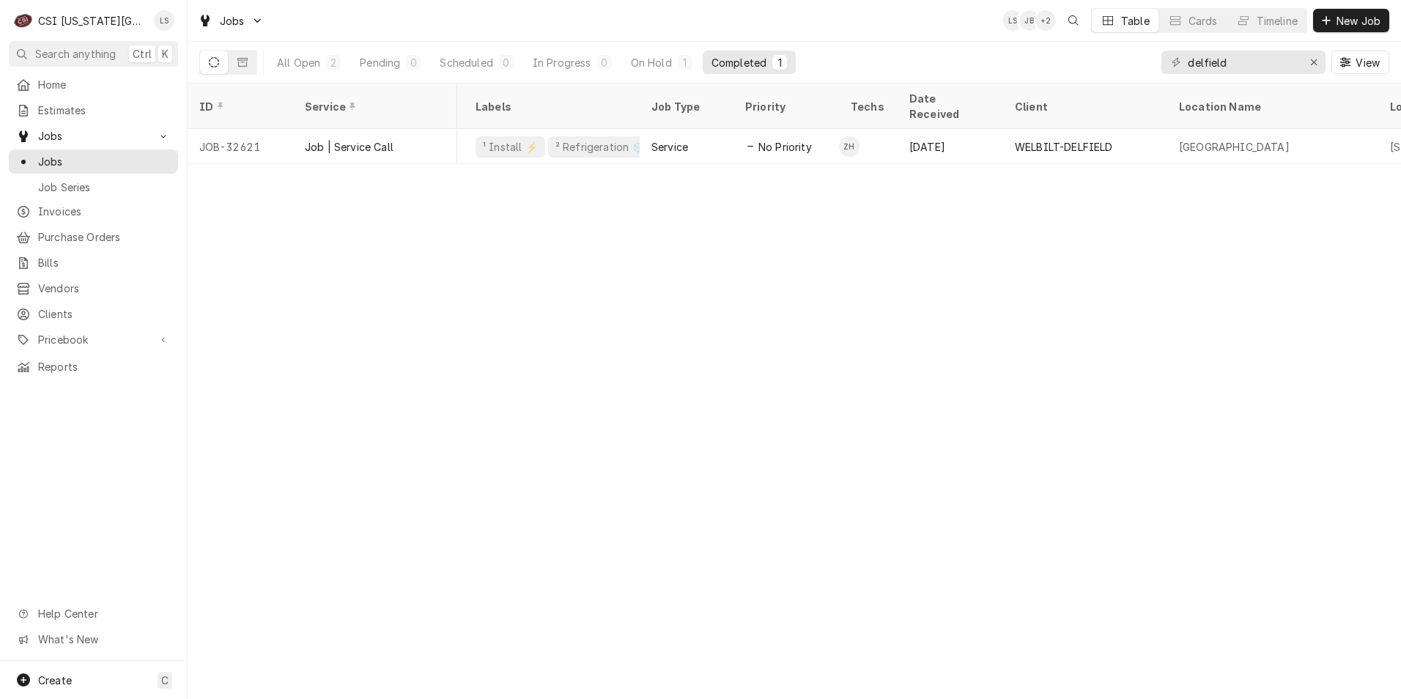
scroll to position [0, 158]
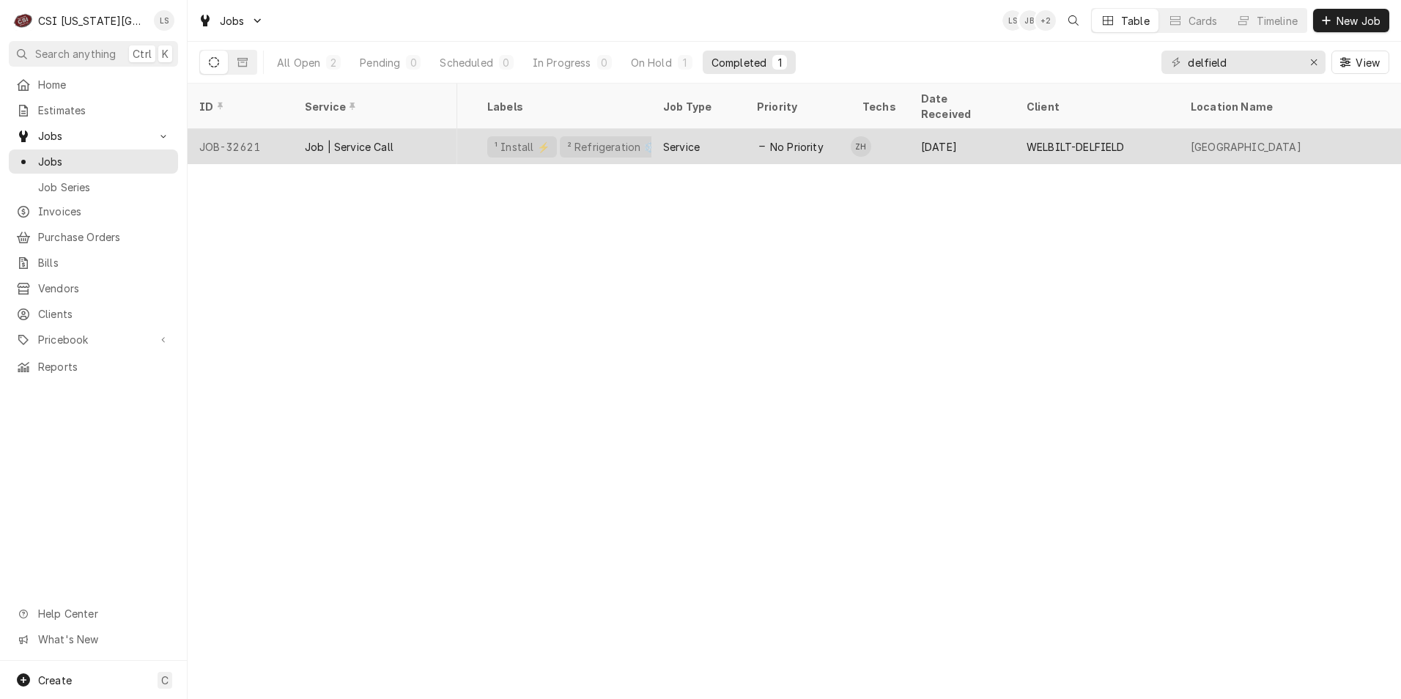
click at [937, 142] on div "Sep 5" at bounding box center [963, 146] width 106 height 35
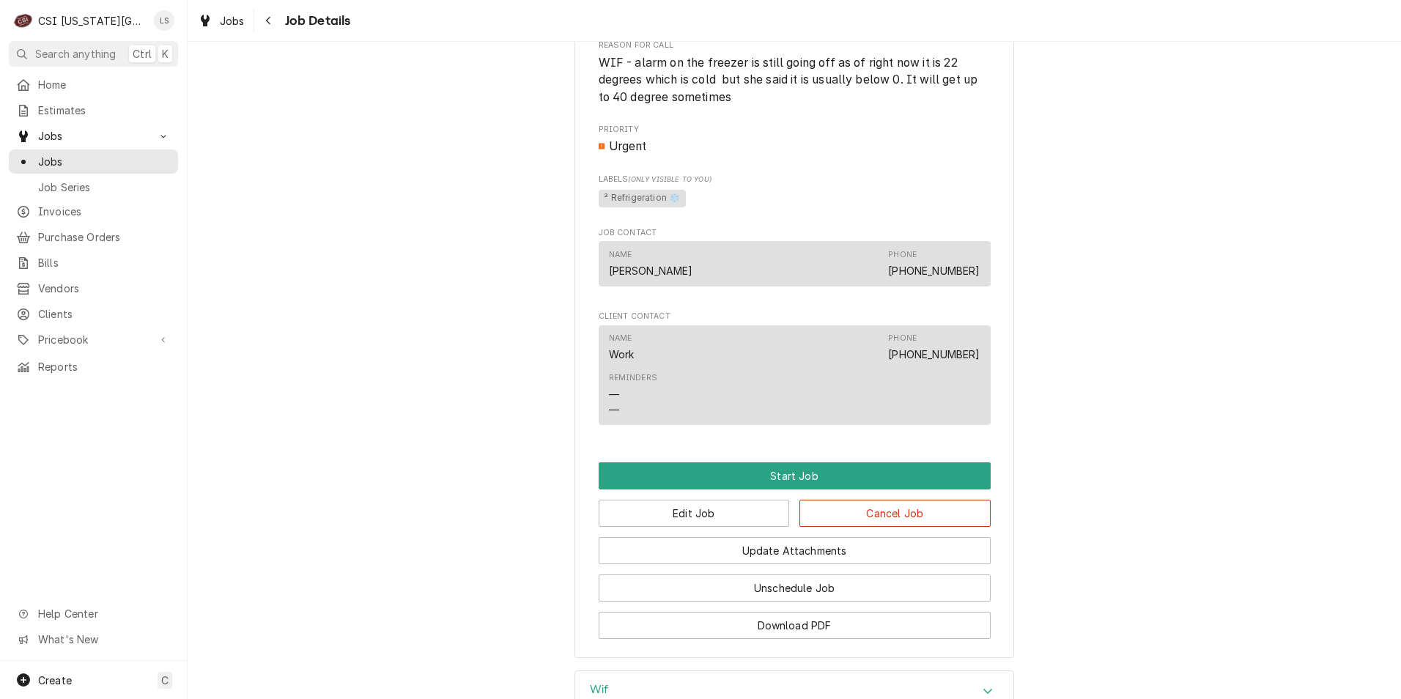
scroll to position [866, 0]
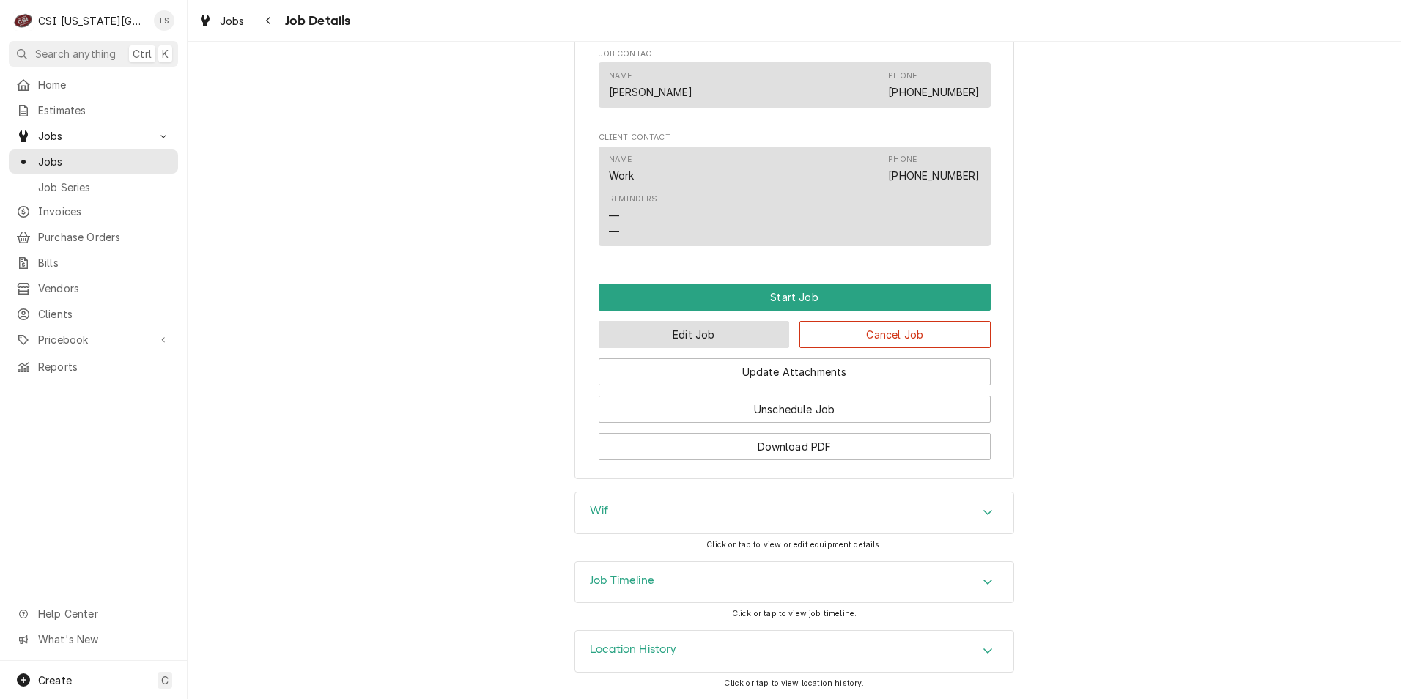
click at [687, 328] on button "Edit Job" at bounding box center [694, 334] width 191 height 27
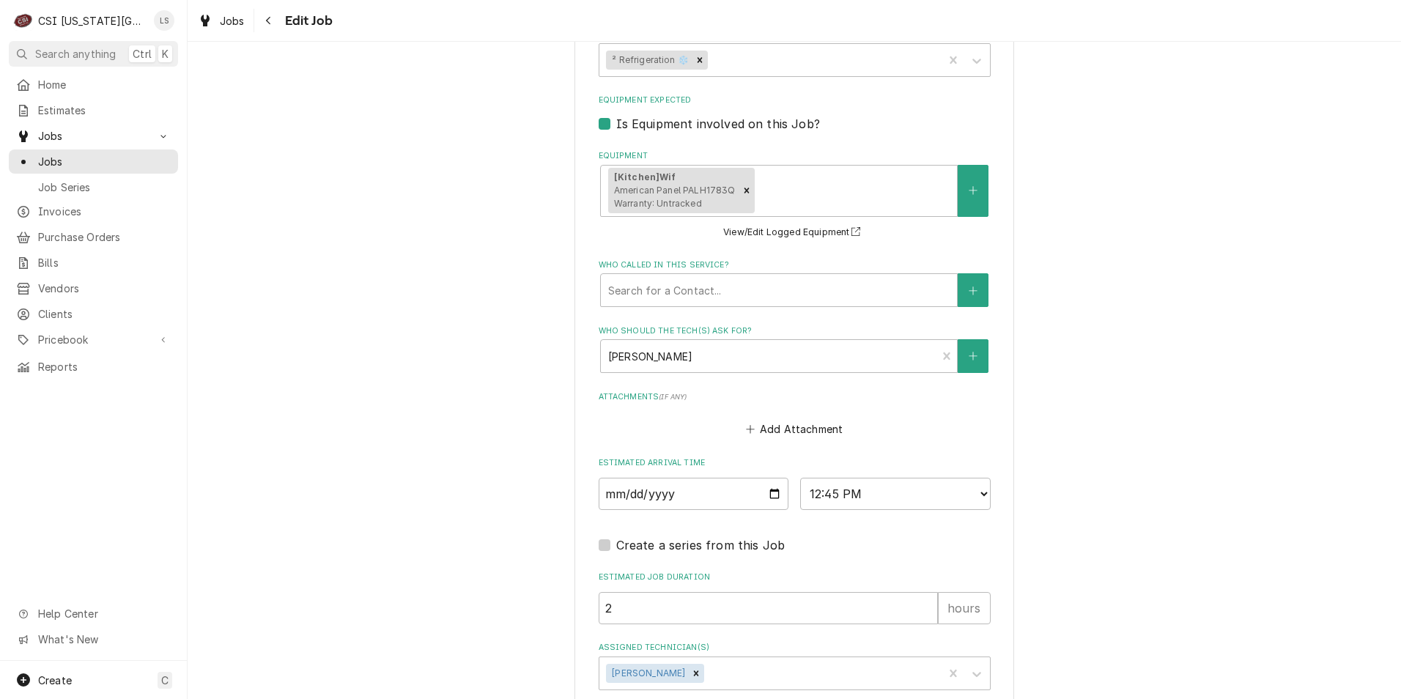
scroll to position [1008, 0]
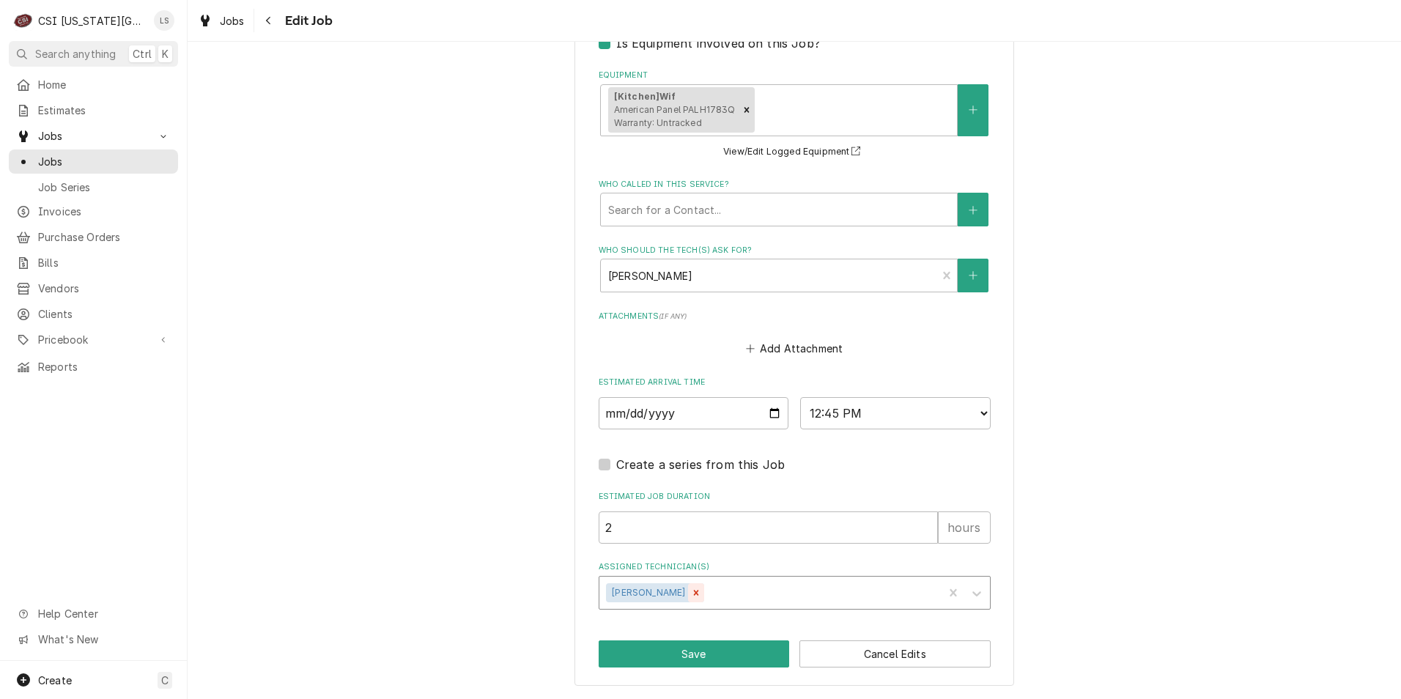
click at [691, 588] on icon "Remove Steve Ethridge" at bounding box center [696, 593] width 10 height 10
type textarea "x"
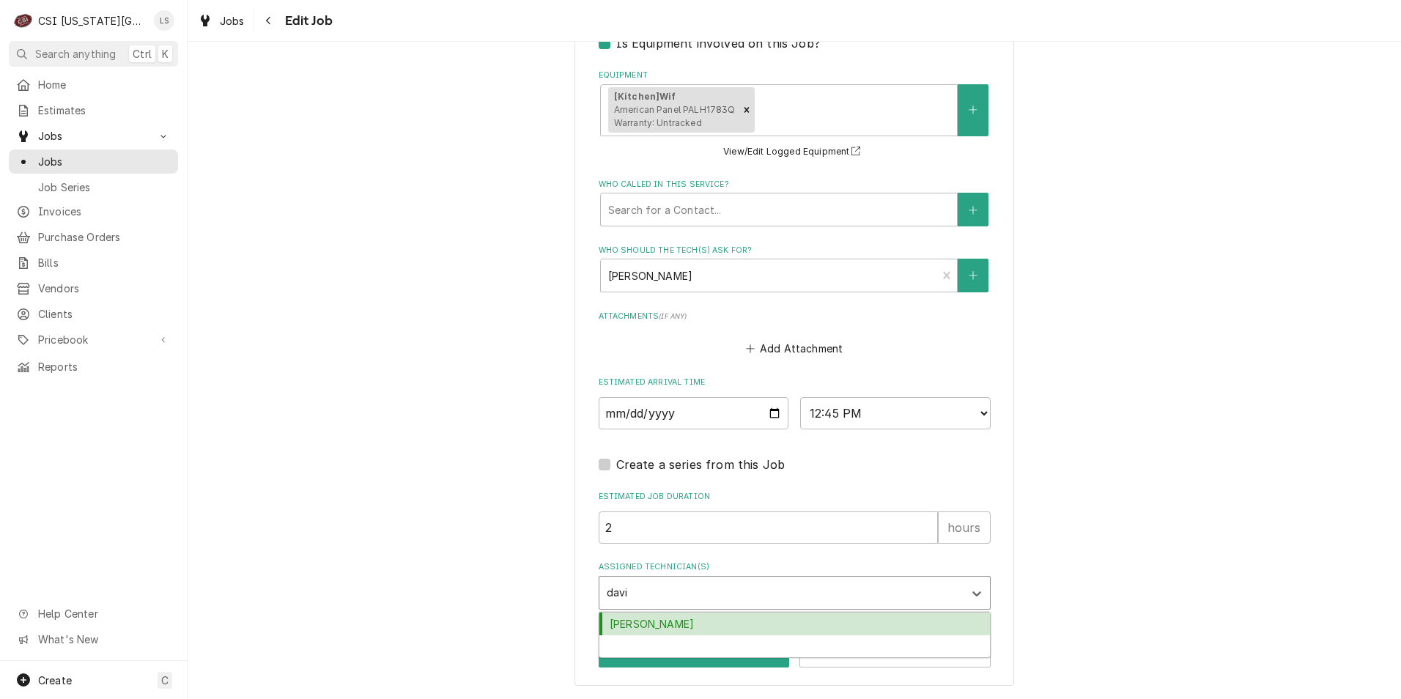
type input "david"
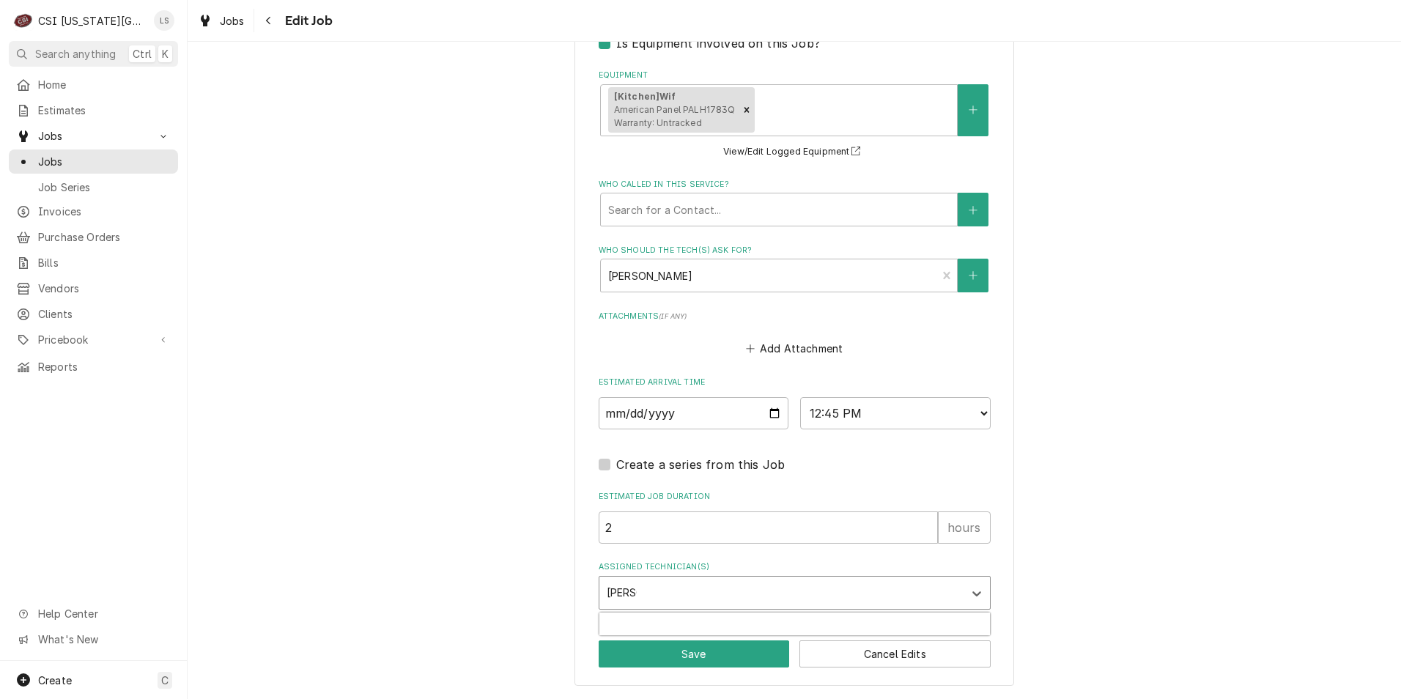
click at [668, 625] on div "David Fannin" at bounding box center [795, 624] width 391 height 23
type textarea "x"
click at [668, 654] on button "Save" at bounding box center [694, 654] width 191 height 27
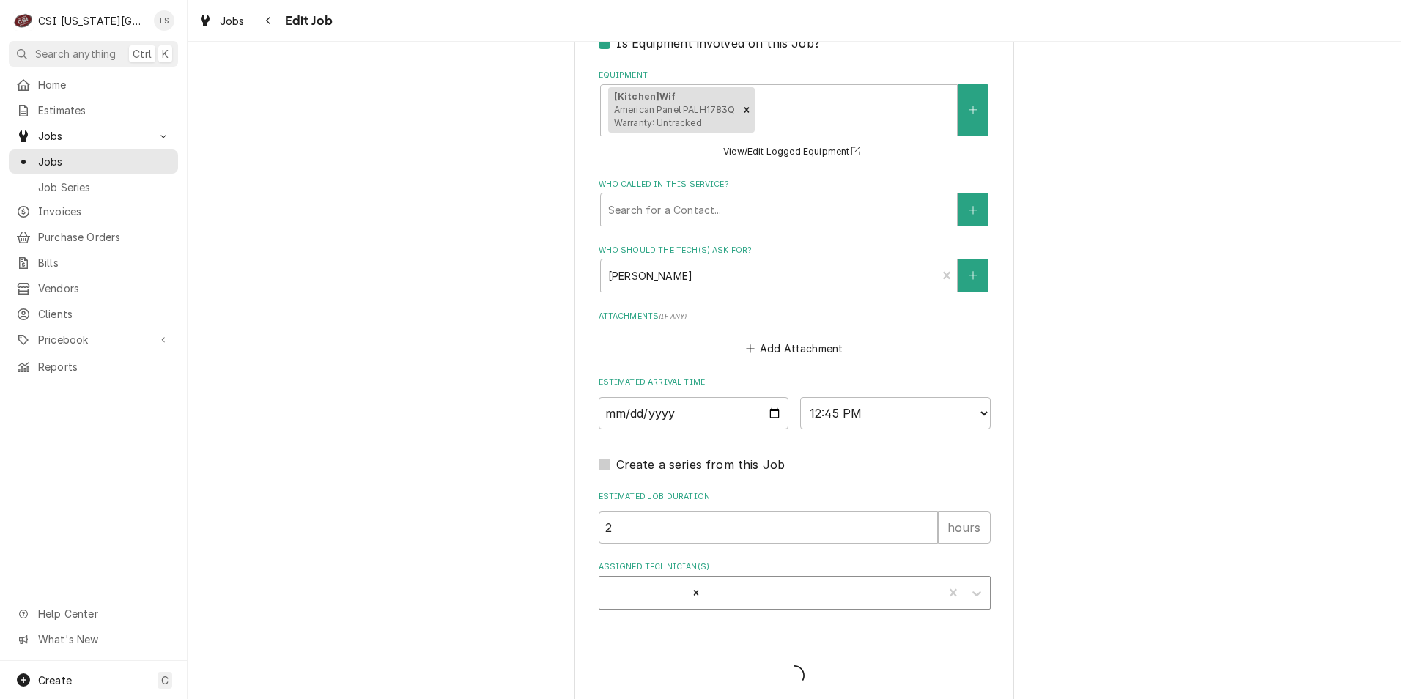
type textarea "x"
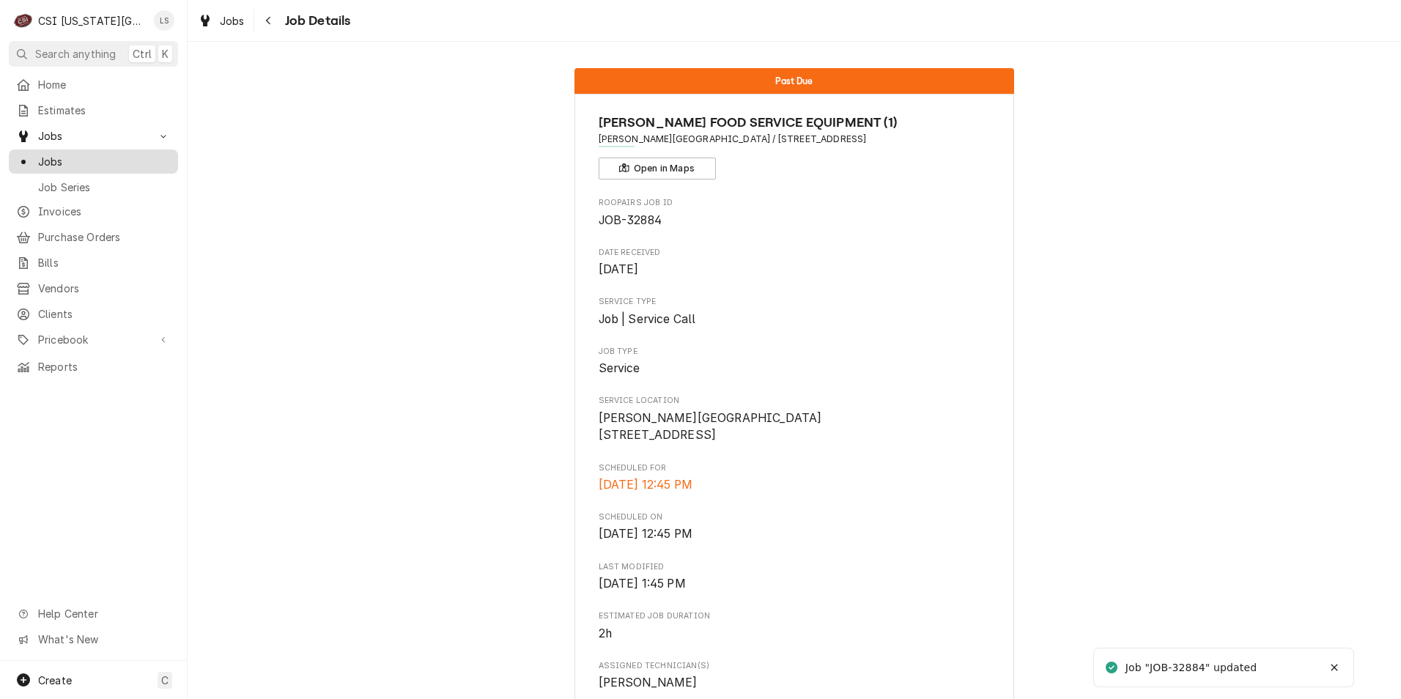
click at [143, 154] on span "Jobs" at bounding box center [104, 161] width 133 height 15
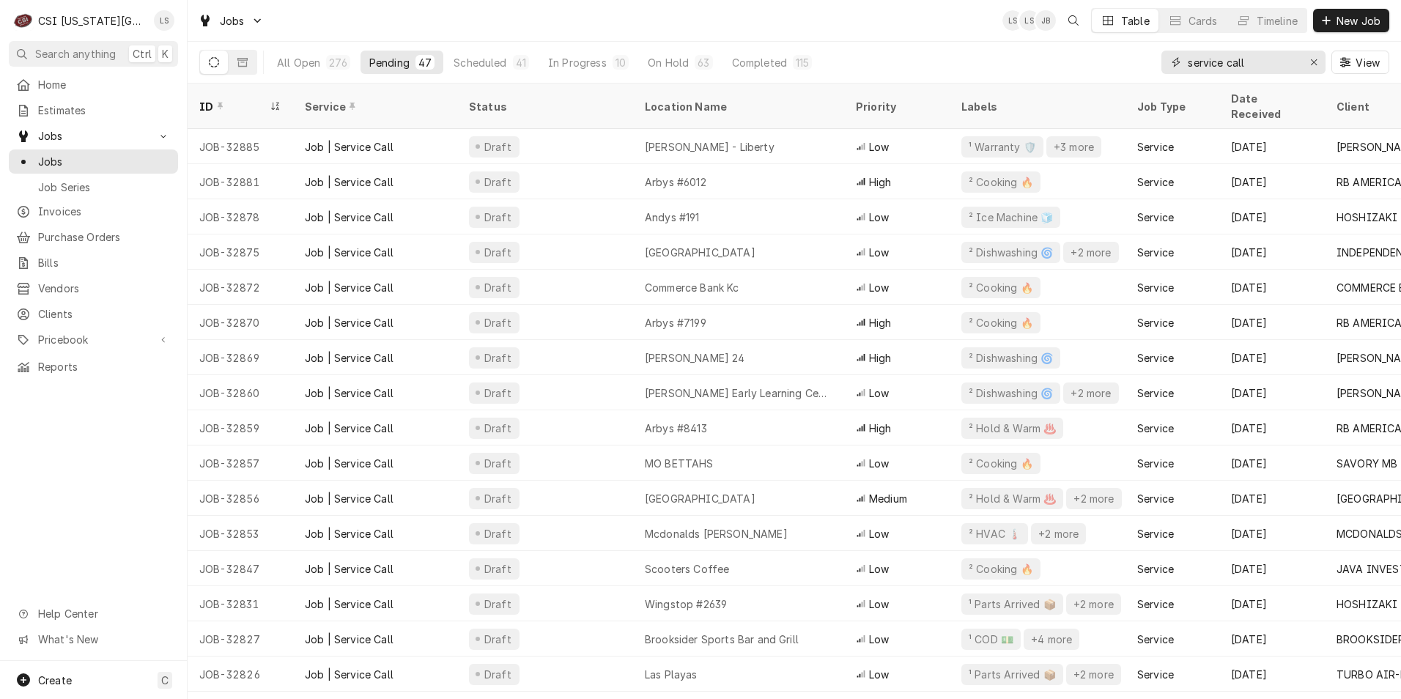
drag, startPoint x: 1277, startPoint y: 63, endPoint x: 1140, endPoint y: 51, distance: 137.6
click at [1140, 51] on div "All Open 276 Pending 47 Scheduled 41 In Progress 10 On Hold 63 Completed 115 se…" at bounding box center [794, 62] width 1190 height 41
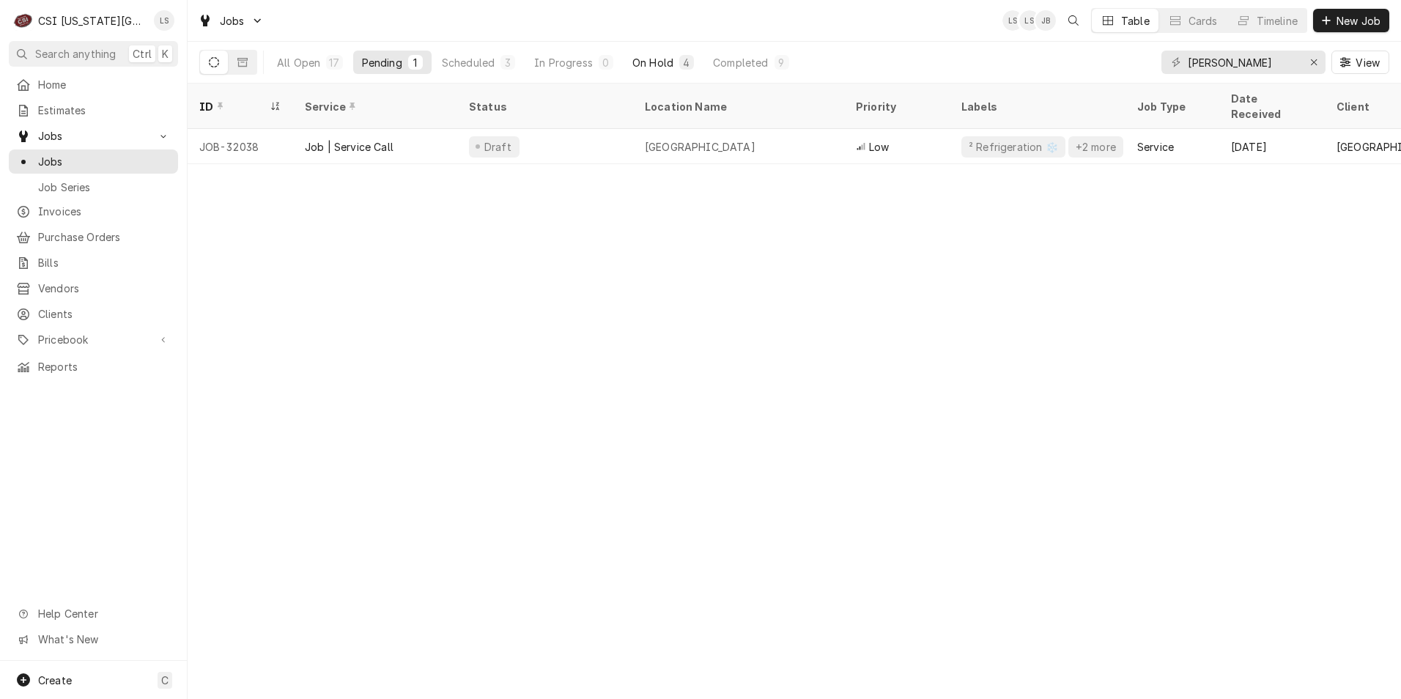
click at [656, 54] on button "On Hold 4" at bounding box center [663, 62] width 79 height 23
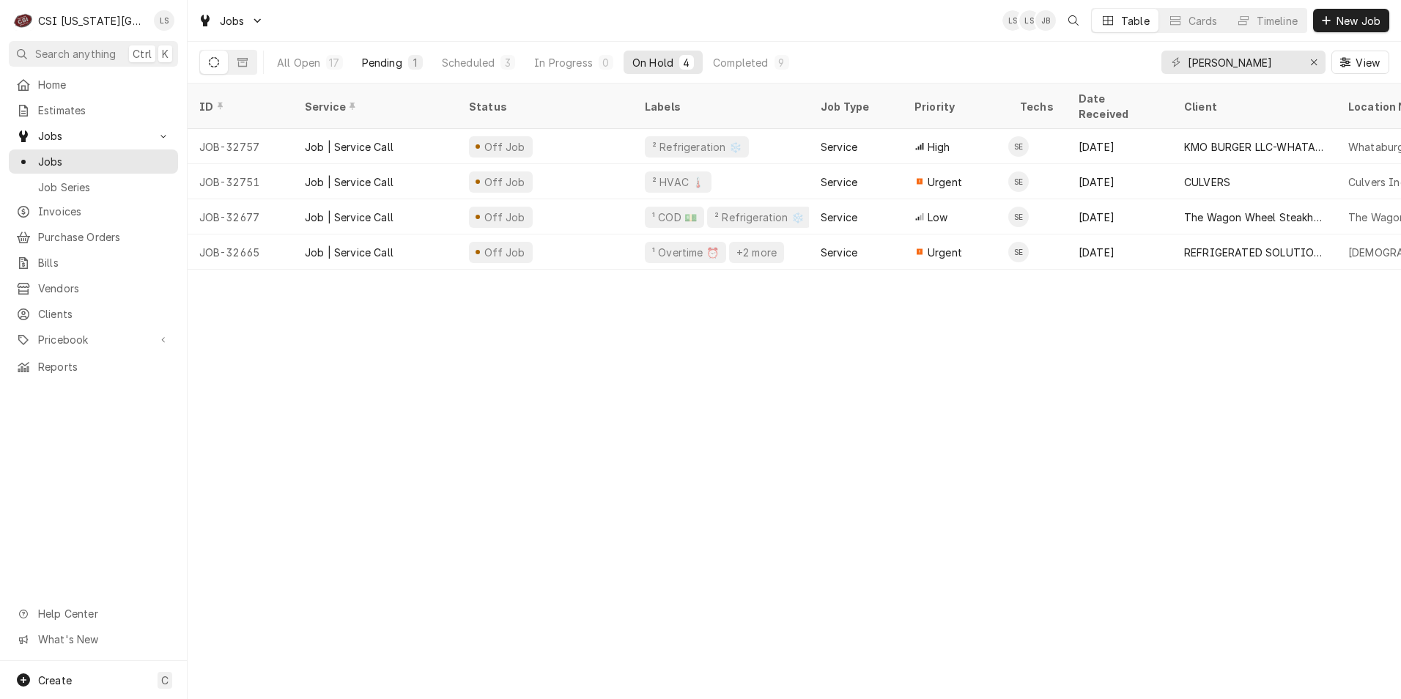
click at [377, 59] on div "Pending" at bounding box center [382, 62] width 40 height 15
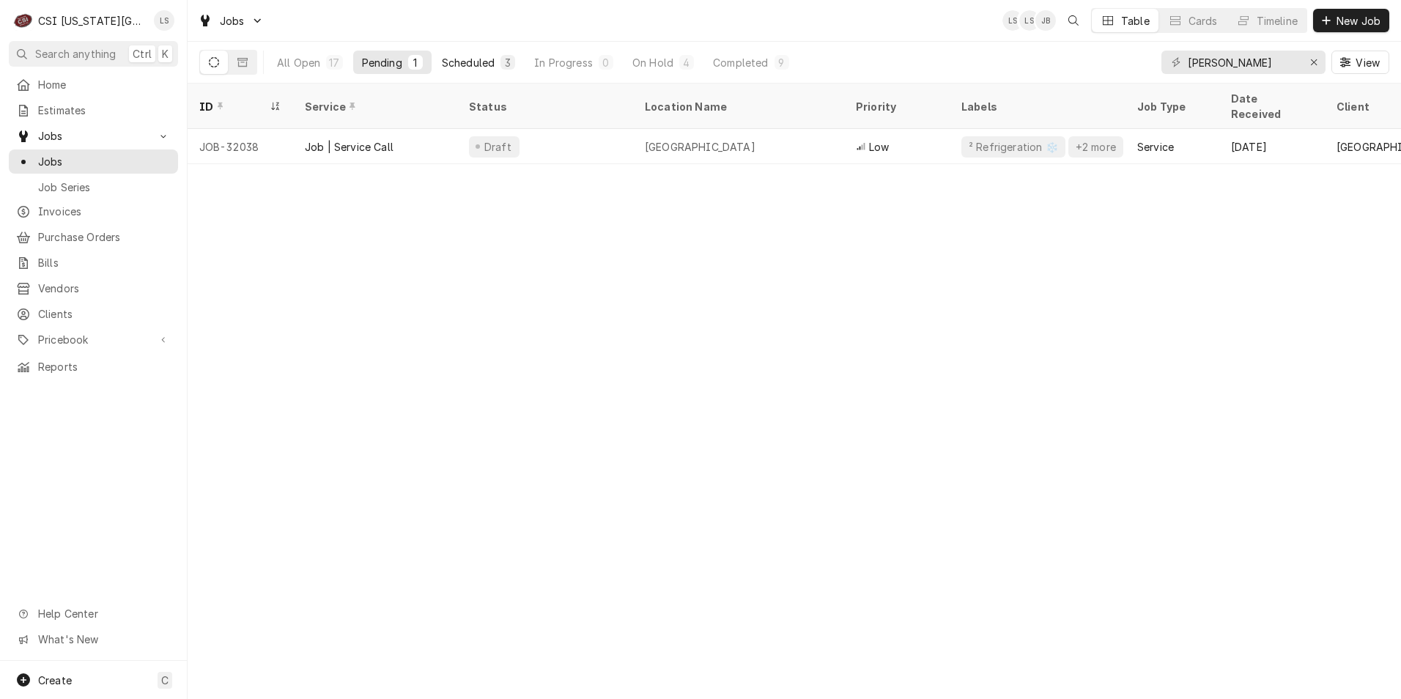
click at [478, 55] on div "Scheduled" at bounding box center [468, 62] width 53 height 15
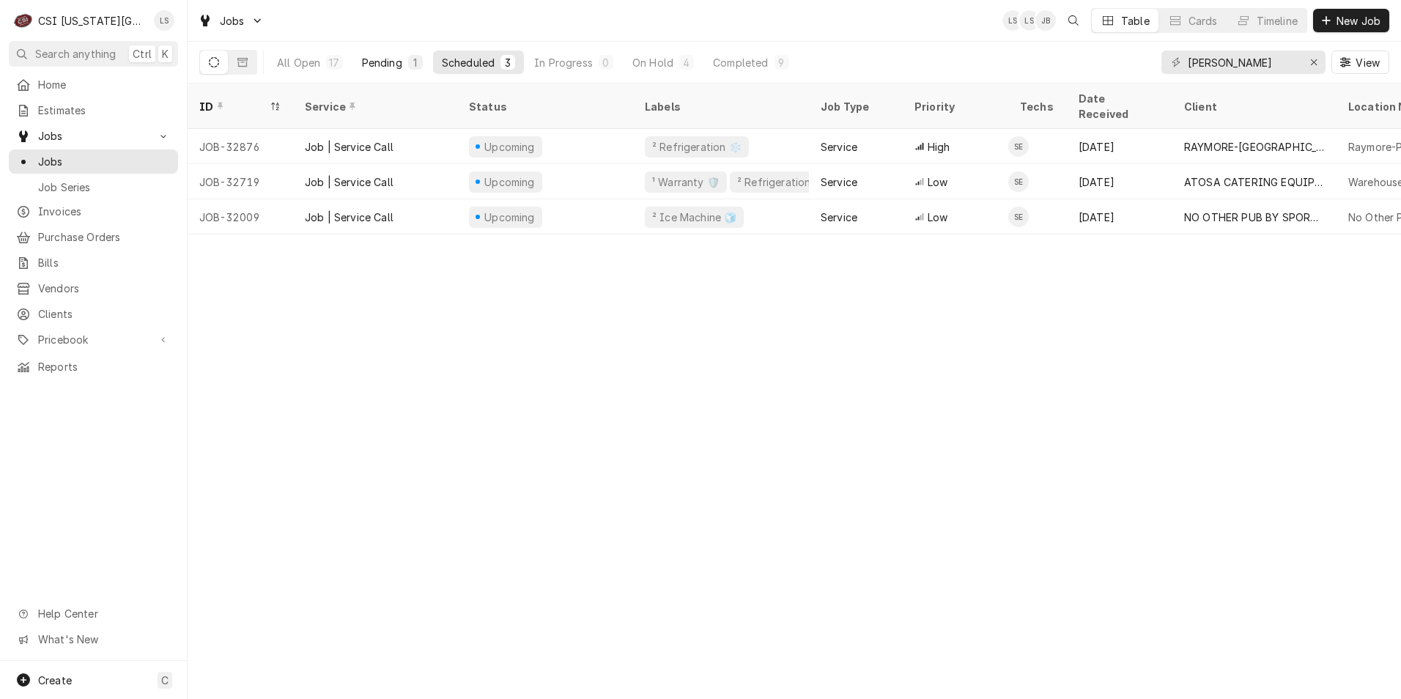
click at [392, 51] on button "Pending 1" at bounding box center [392, 62] width 78 height 23
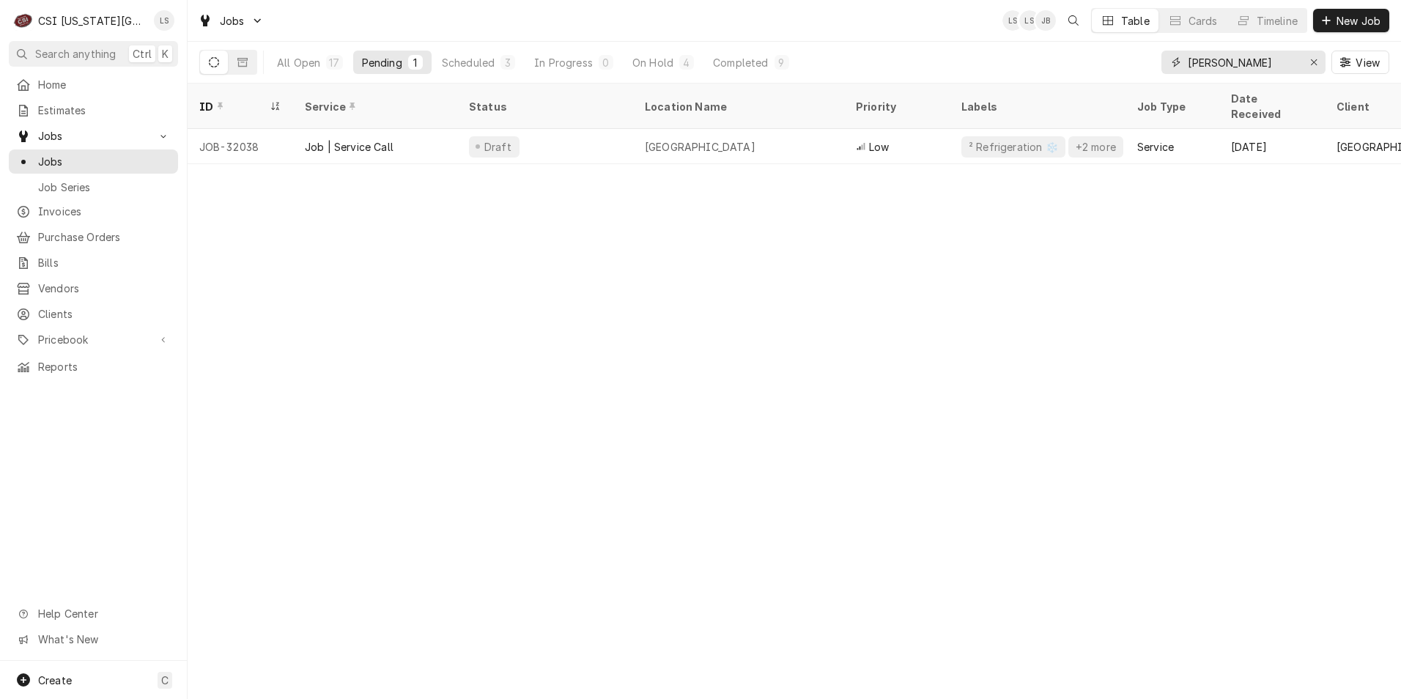
click at [1197, 67] on input "[PERSON_NAME]" at bounding box center [1243, 62] width 110 height 23
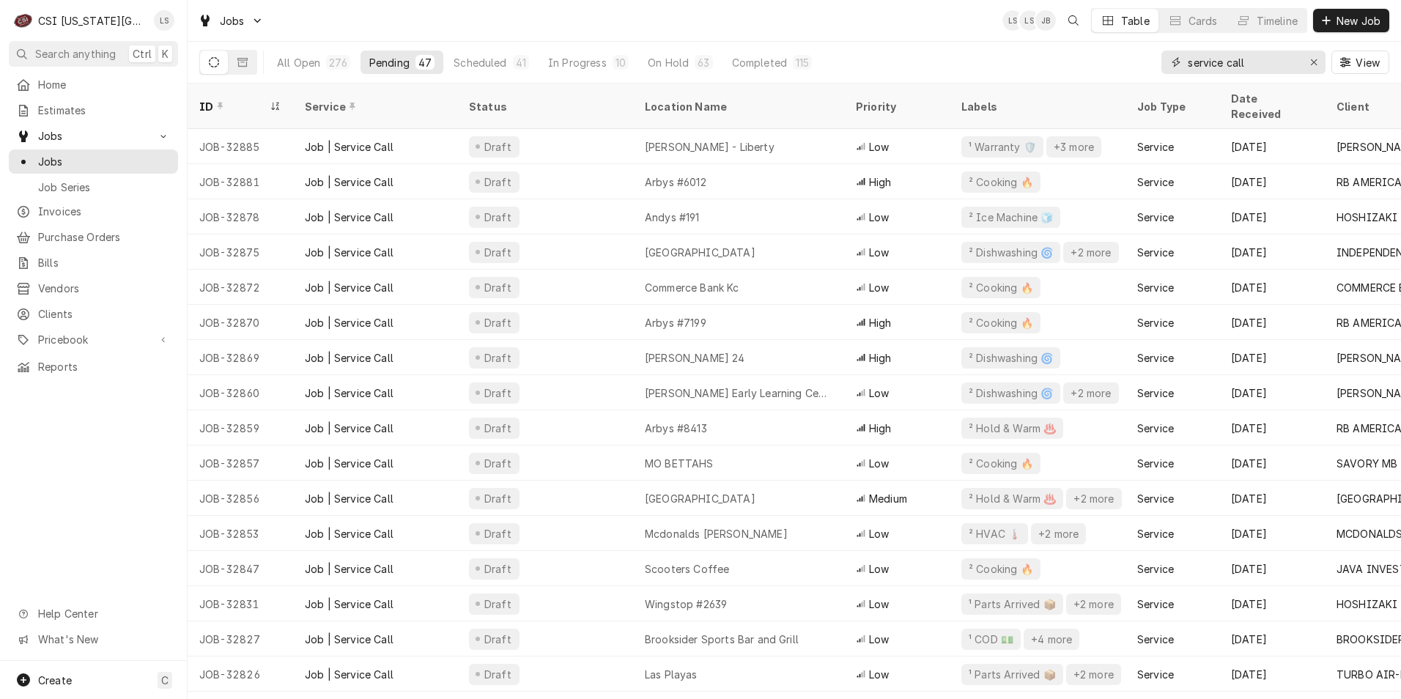
type input "service call"
click at [742, 33] on div "Jobs LS LS JB Table Cards Timeline New Job" at bounding box center [795, 20] width 1214 height 41
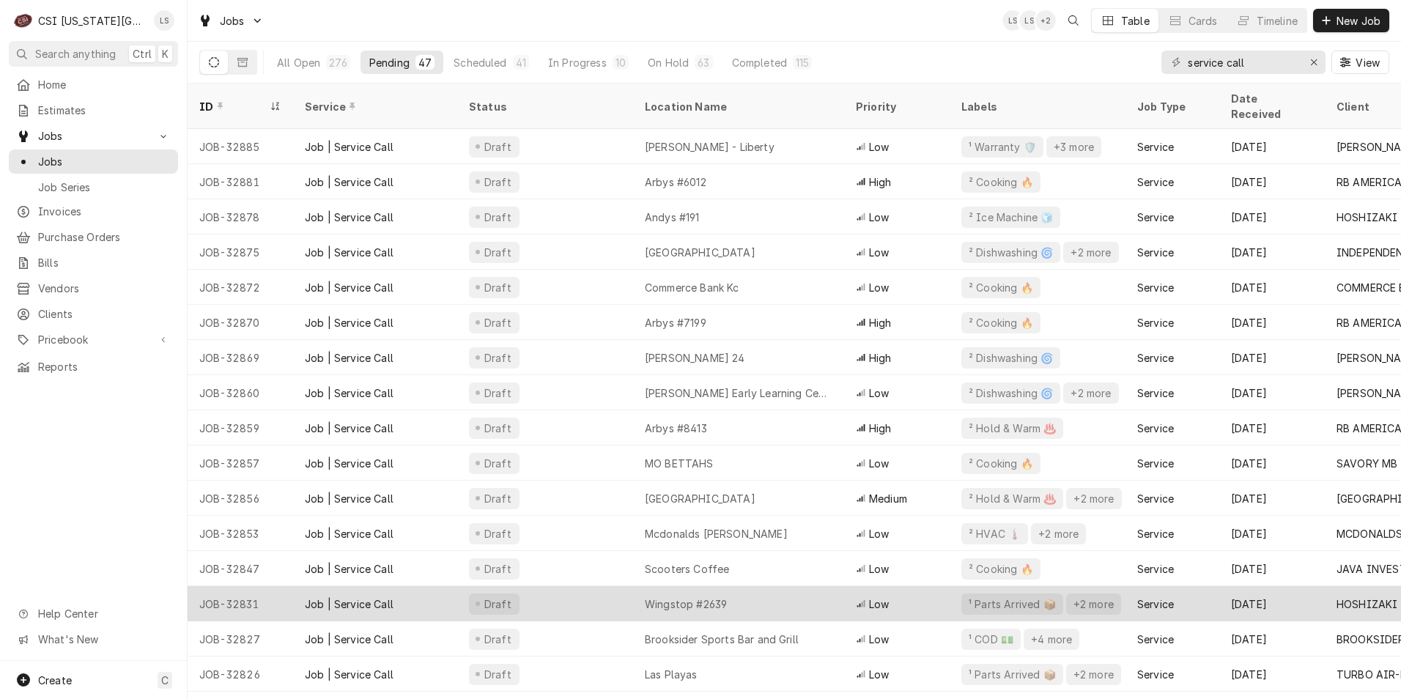
click at [814, 591] on div "Wingstop #2639" at bounding box center [738, 603] width 211 height 35
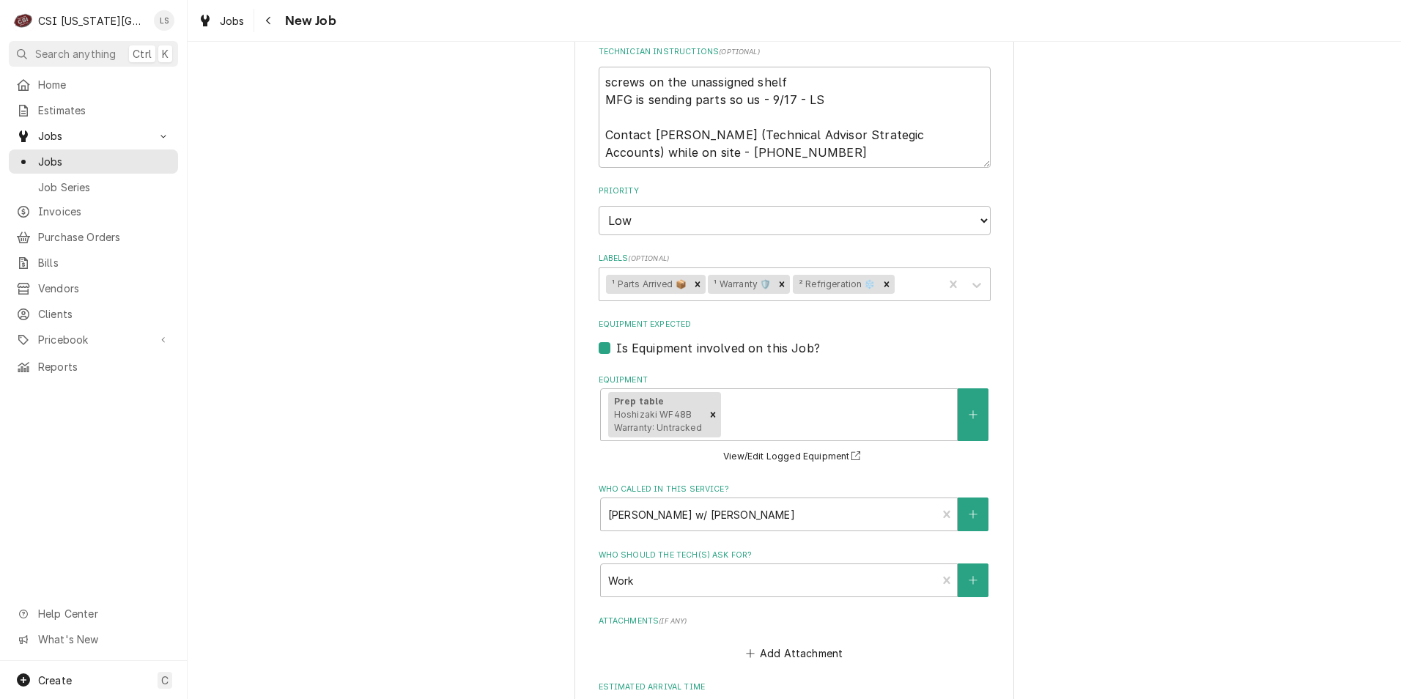
scroll to position [1173, 0]
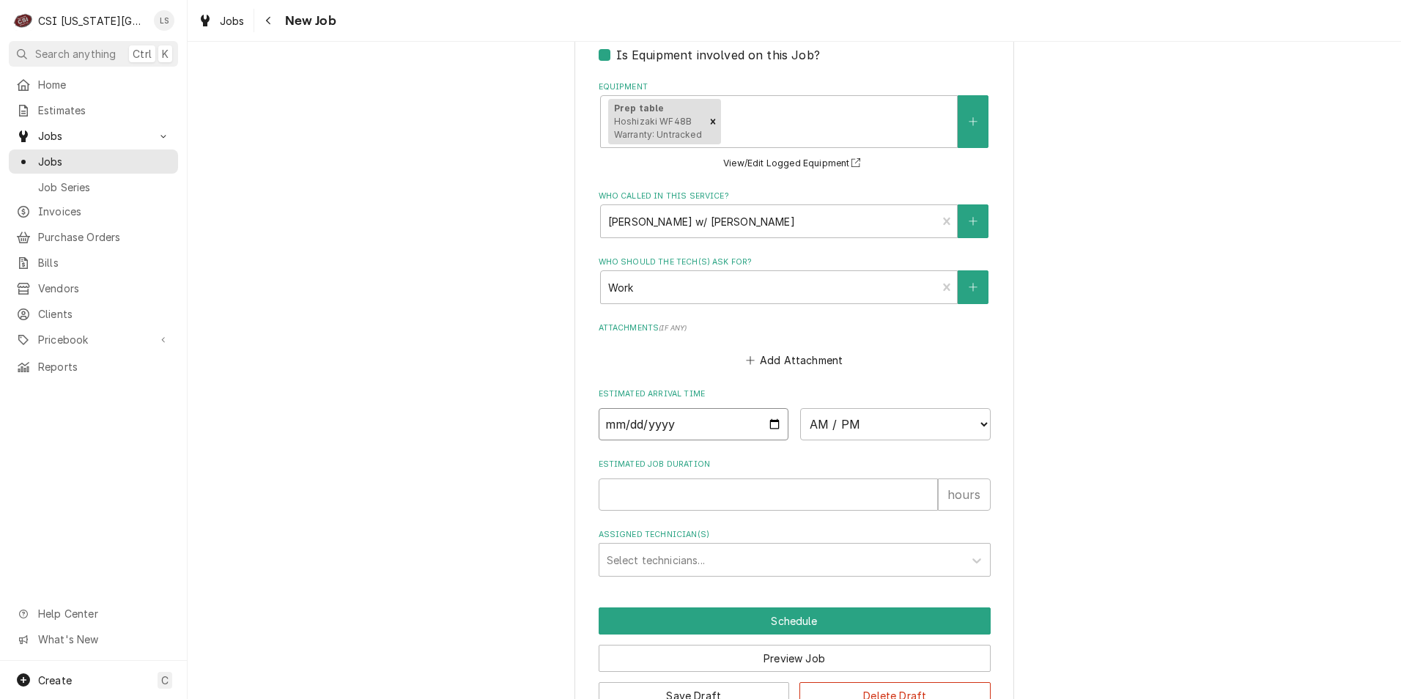
click at [771, 429] on input "Date" at bounding box center [694, 424] width 191 height 32
type textarea "x"
type input "[DATE]"
type textarea "x"
click at [847, 429] on select "AM / PM 6:00 AM 6:15 AM 6:30 AM 6:45 AM 7:00 AM 7:15 AM 7:30 AM 7:45 AM 8:00 AM…" at bounding box center [895, 424] width 191 height 32
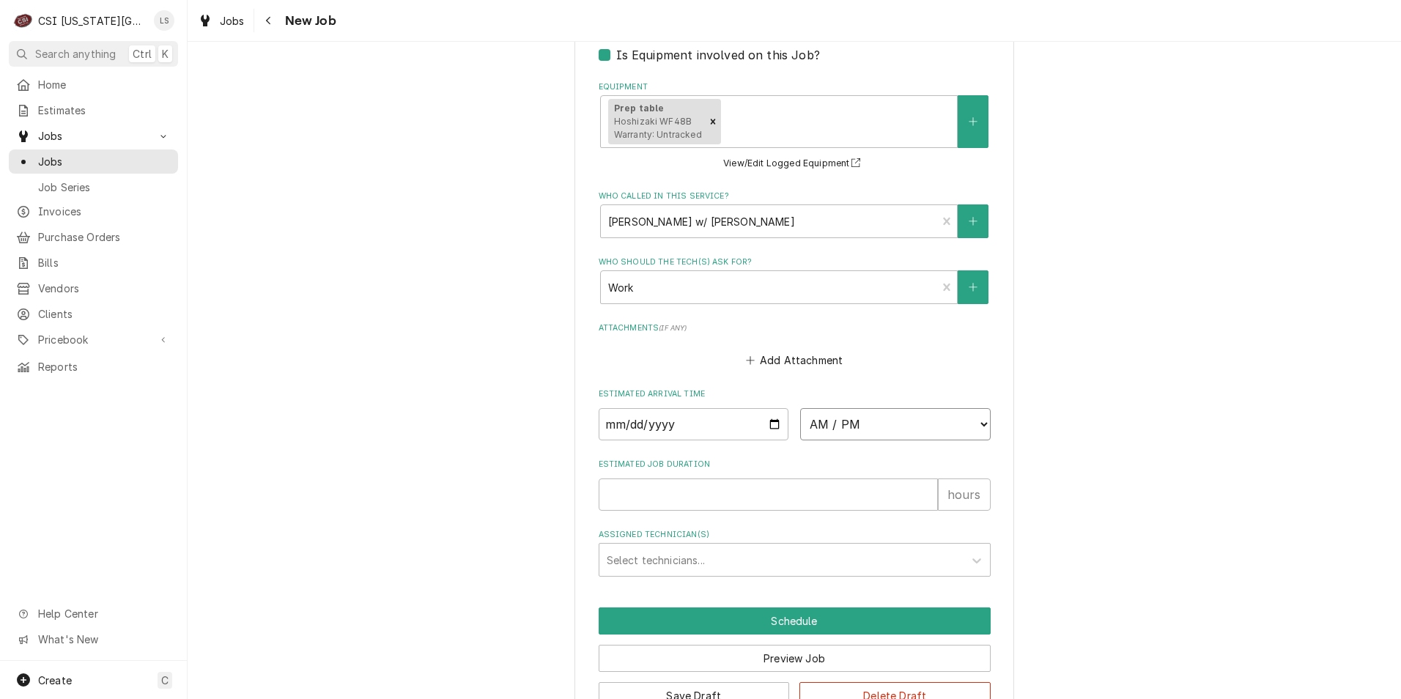
select select "14:00:00"
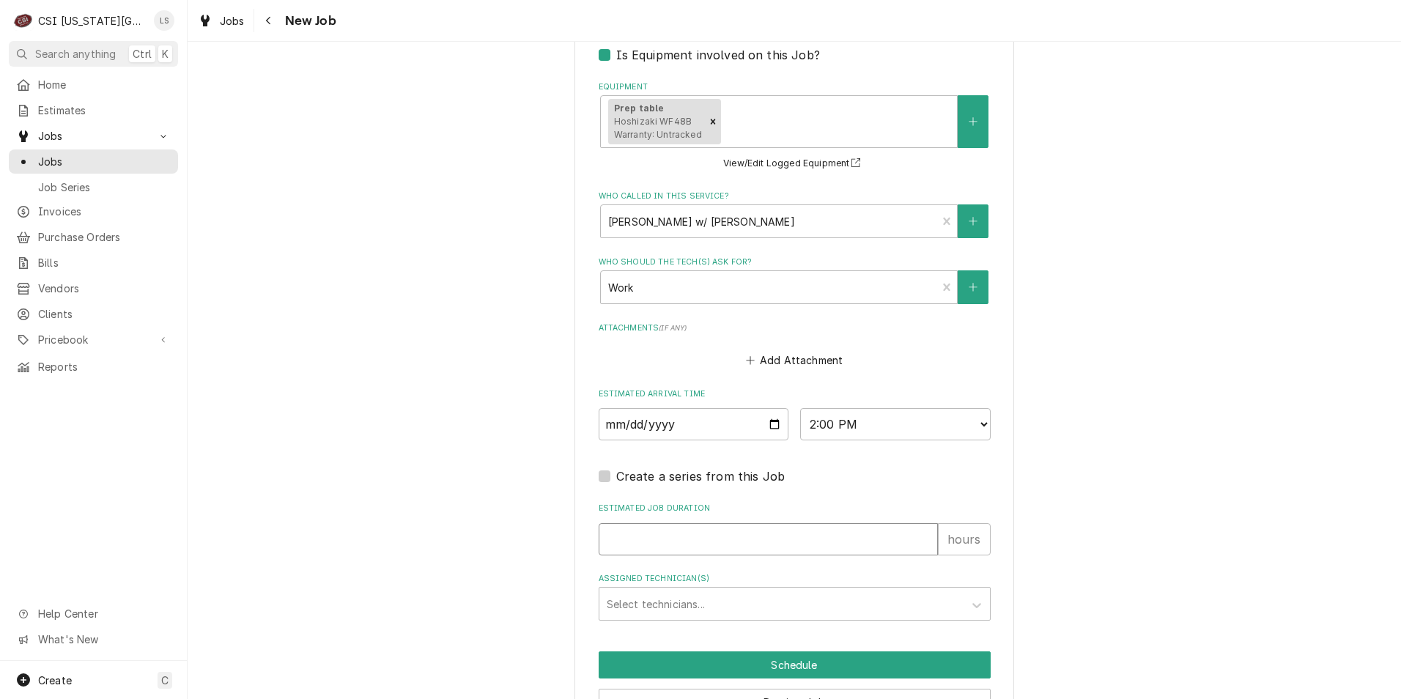
click at [807, 534] on input "Estimated Job Duration" at bounding box center [768, 539] width 339 height 32
type textarea "x"
type input "2"
type textarea "x"
type input "2"
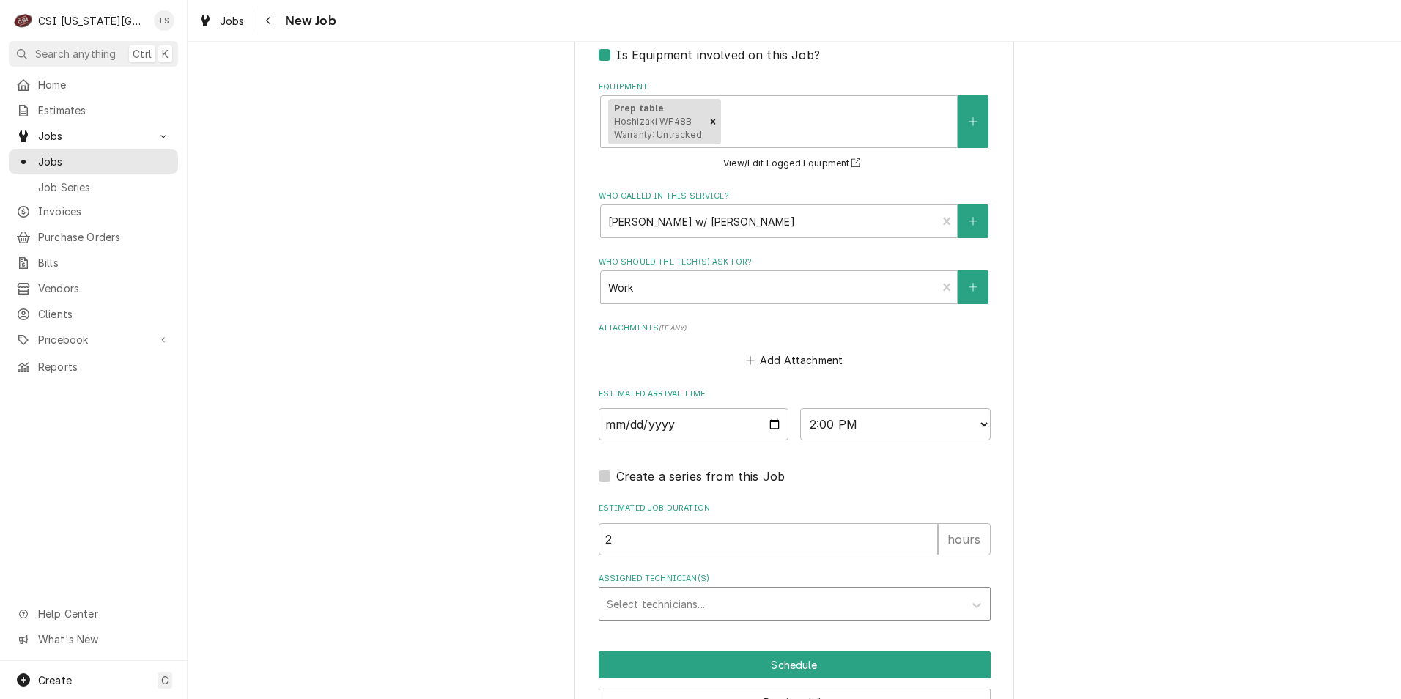
click at [800, 604] on div "Assigned Technician(s)" at bounding box center [782, 604] width 350 height 26
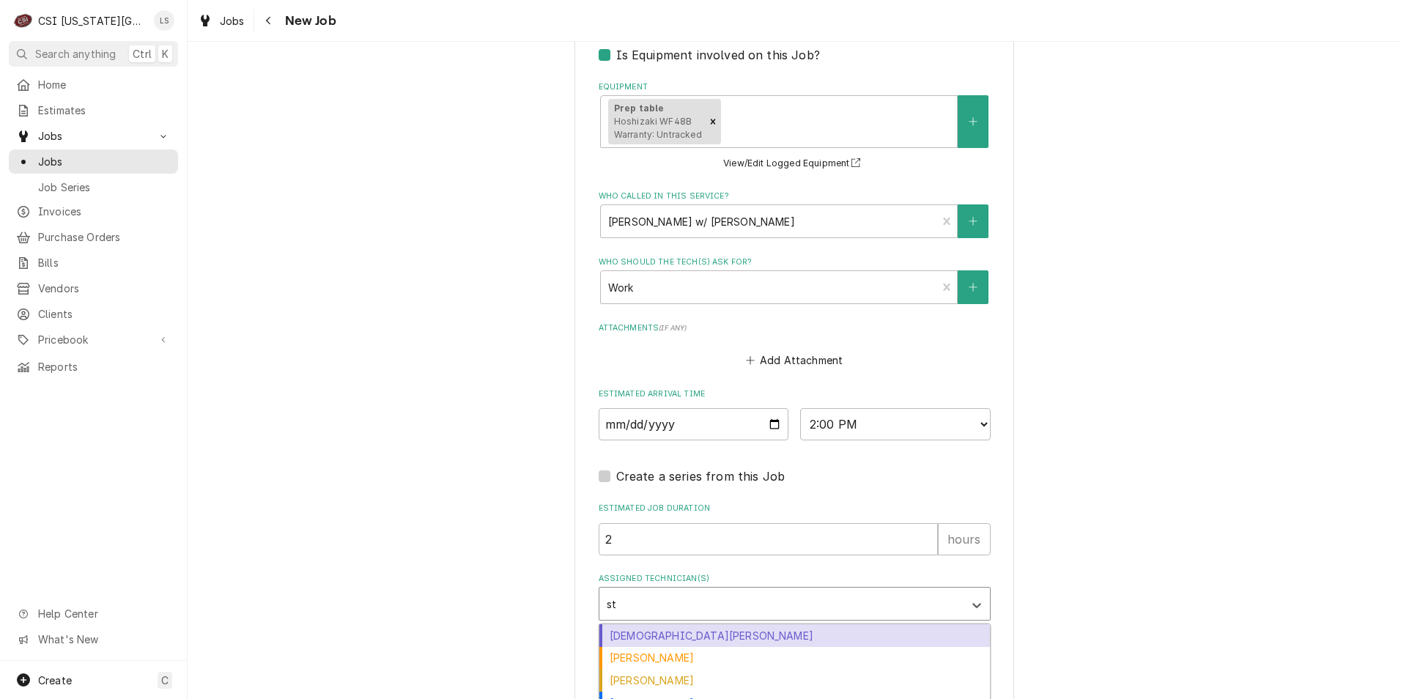
type input "ste"
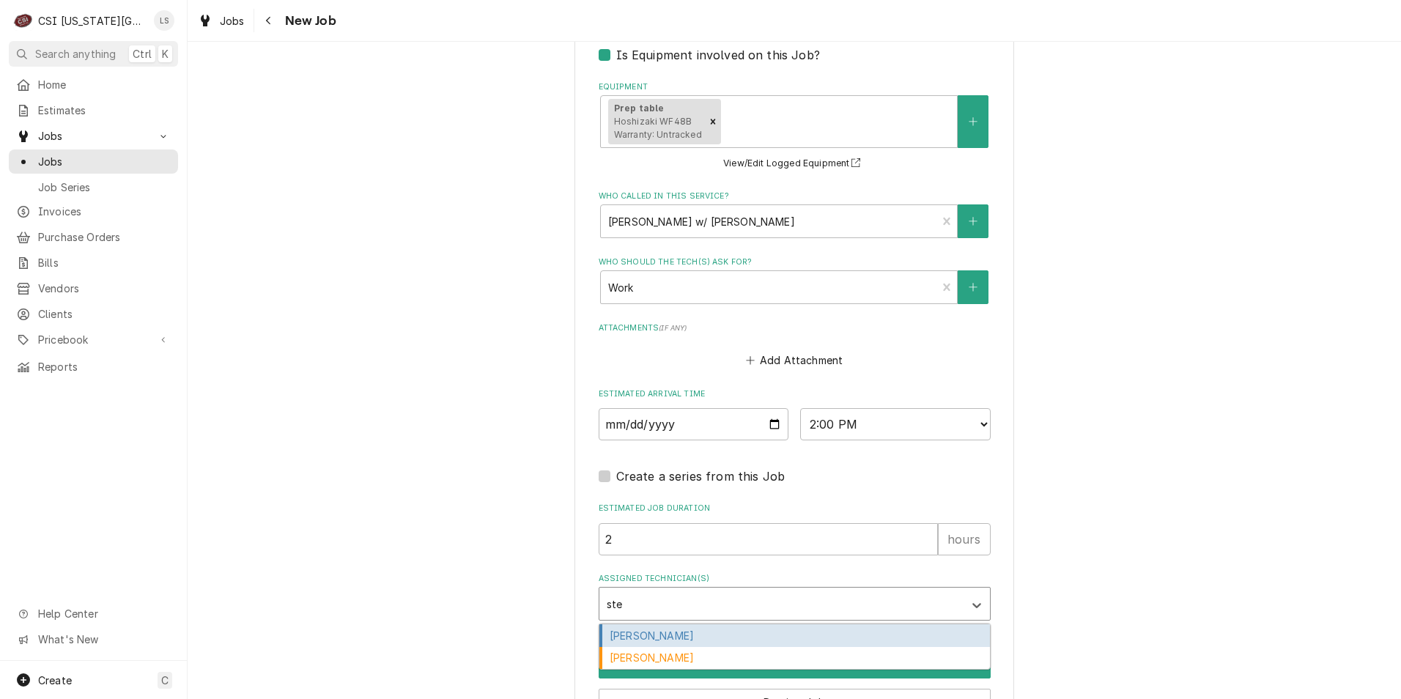
click at [784, 638] on div "[PERSON_NAME]" at bounding box center [795, 635] width 391 height 23
type textarea "x"
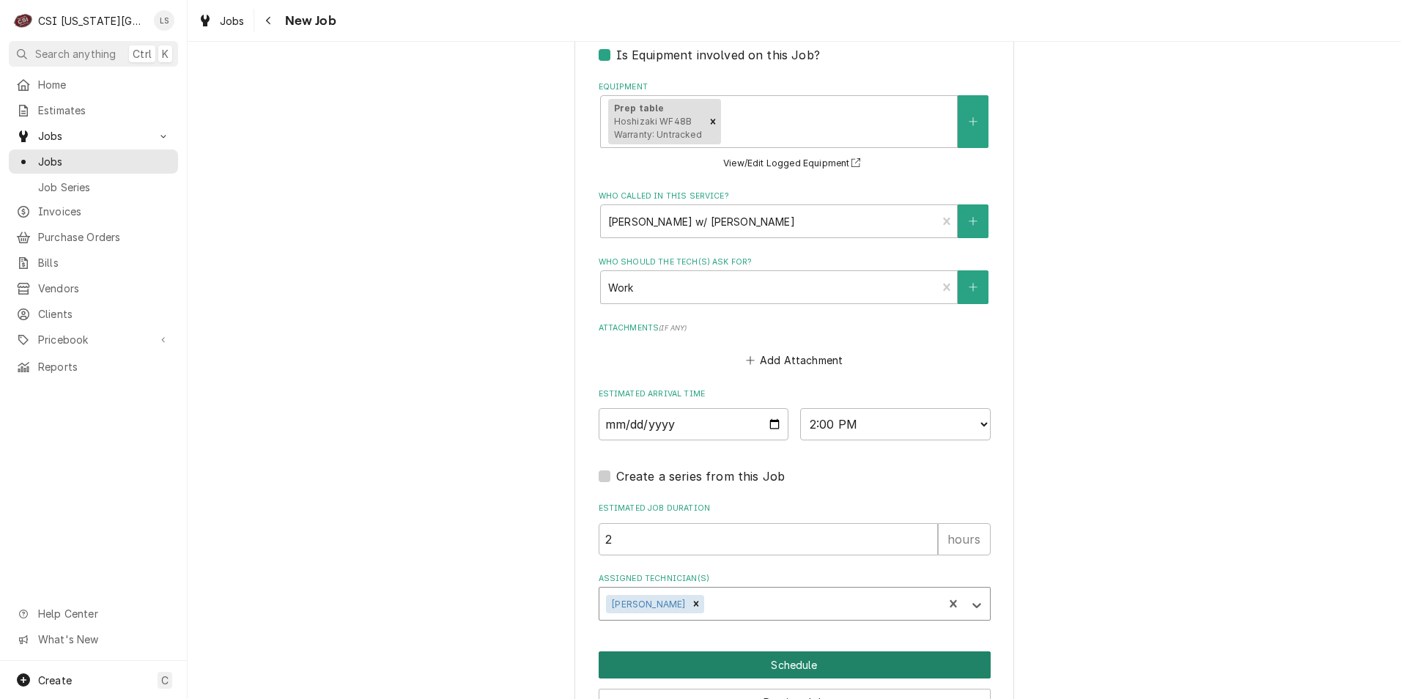
click at [790, 665] on button "Schedule" at bounding box center [795, 665] width 392 height 27
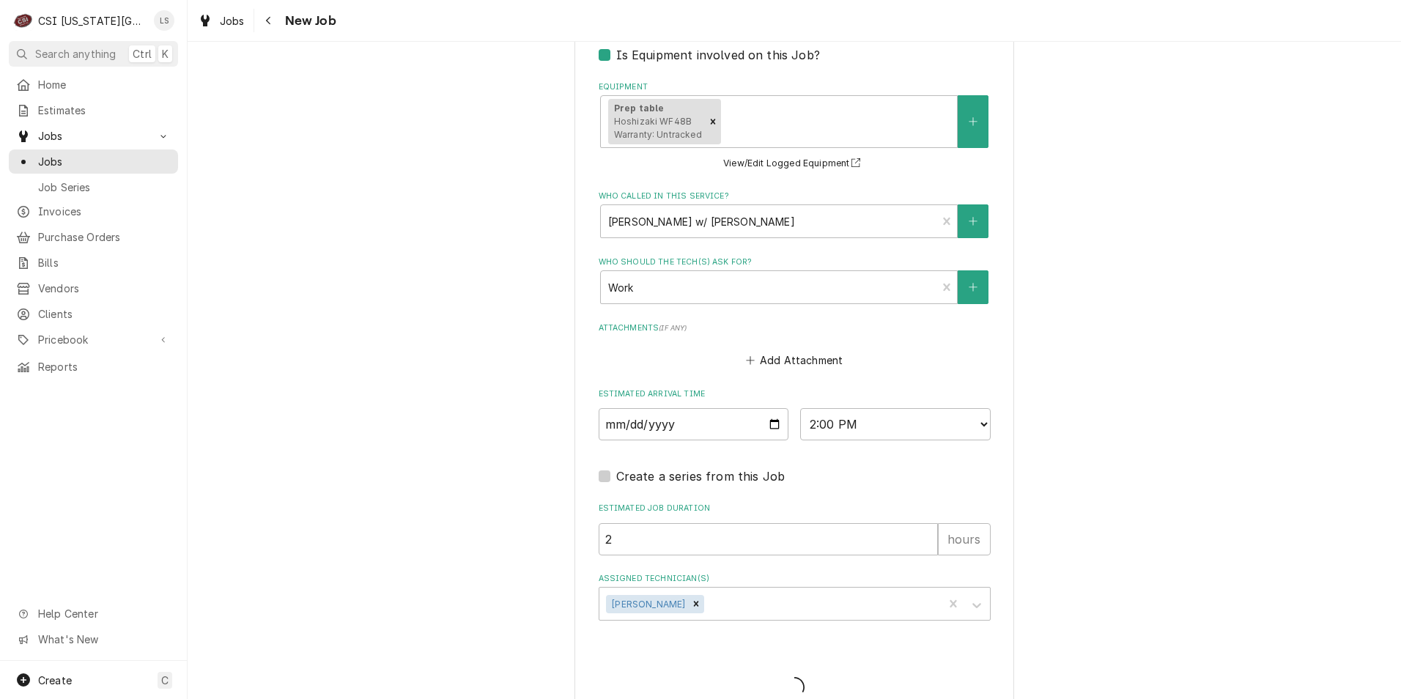
type textarea "x"
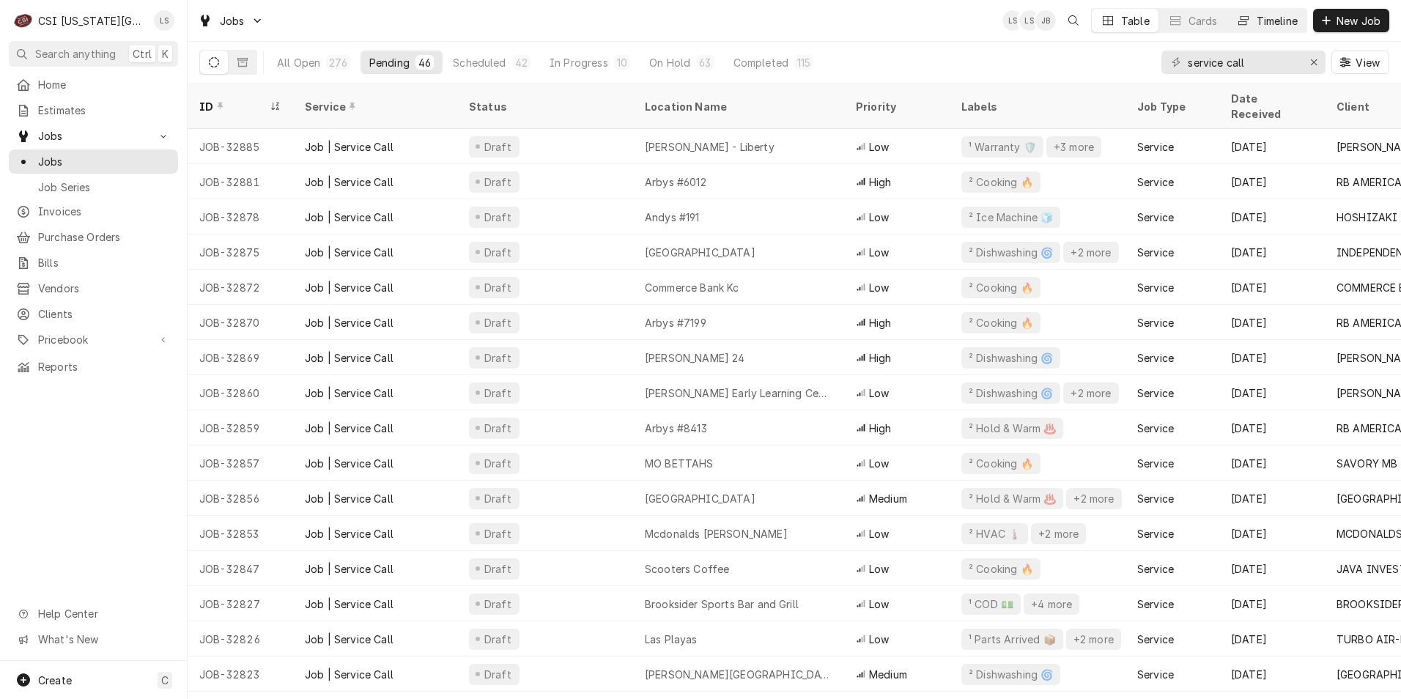
click at [1261, 27] on div "Timeline" at bounding box center [1277, 20] width 41 height 15
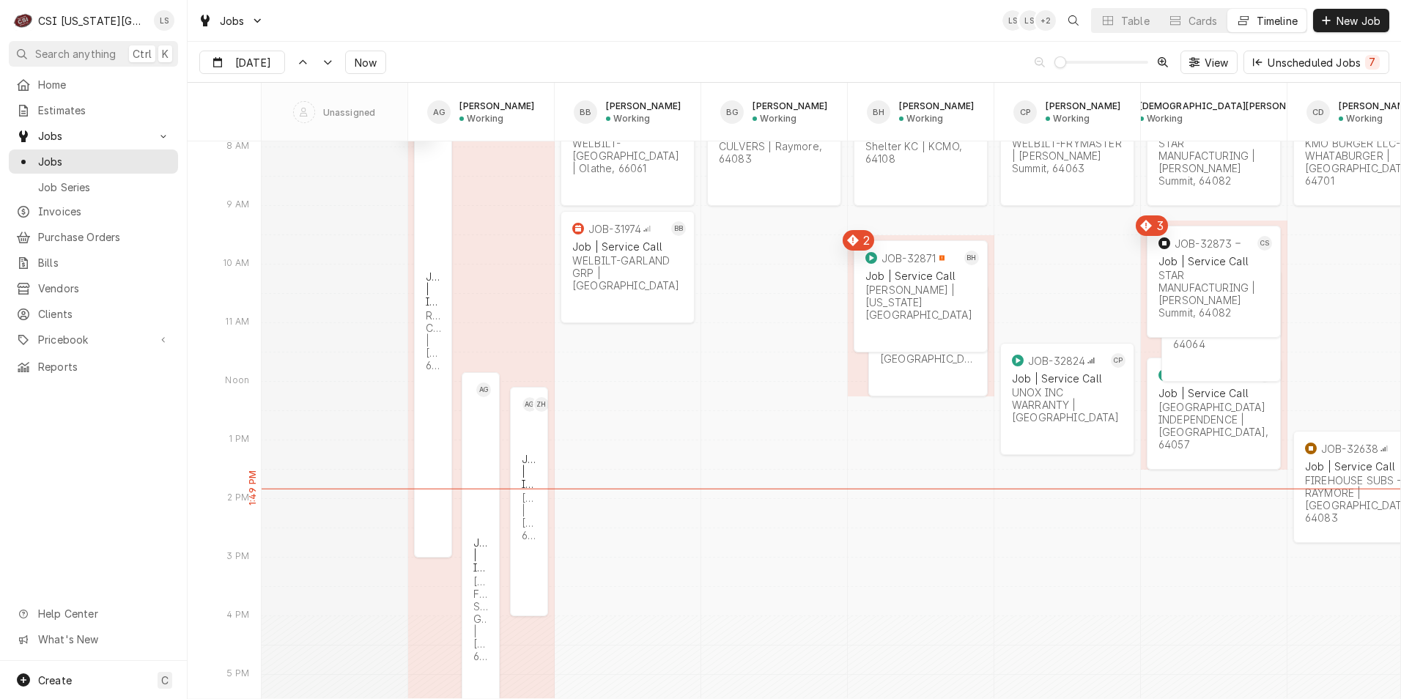
scroll to position [11472, 0]
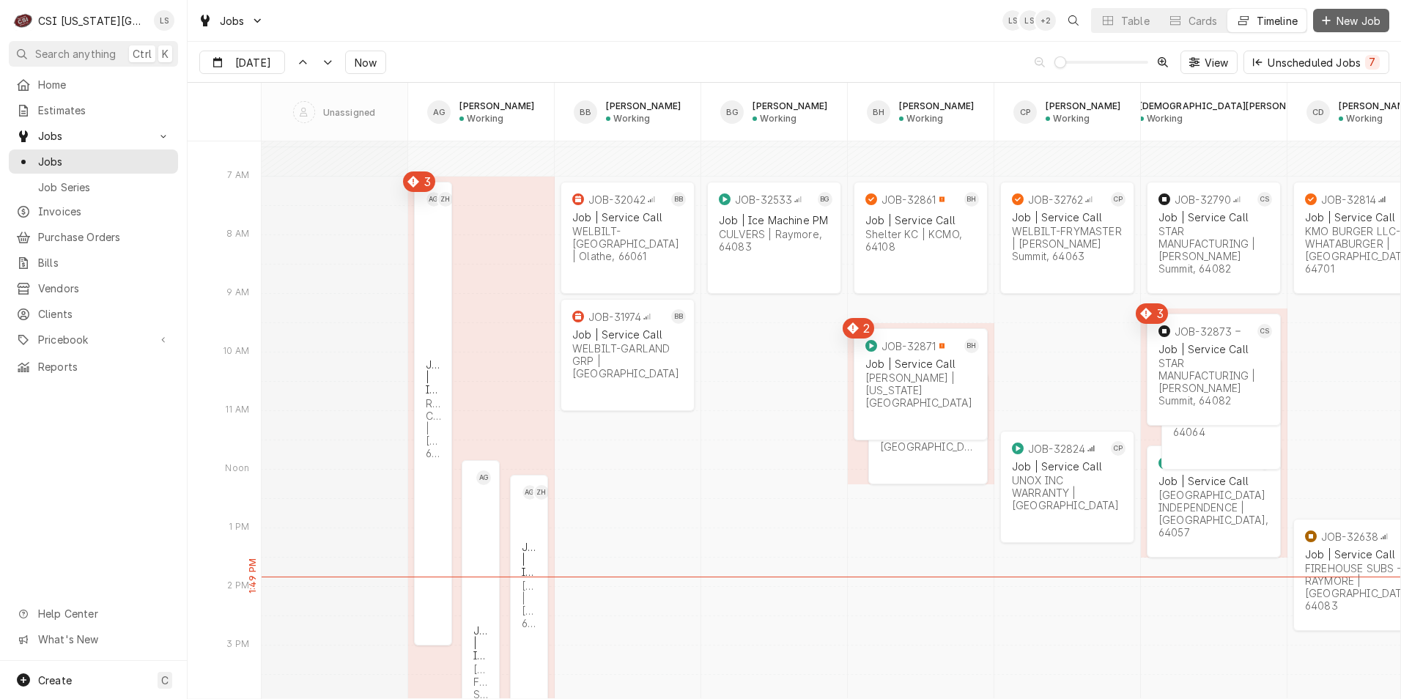
click at [1356, 28] on button "New Job" at bounding box center [1351, 20] width 76 height 23
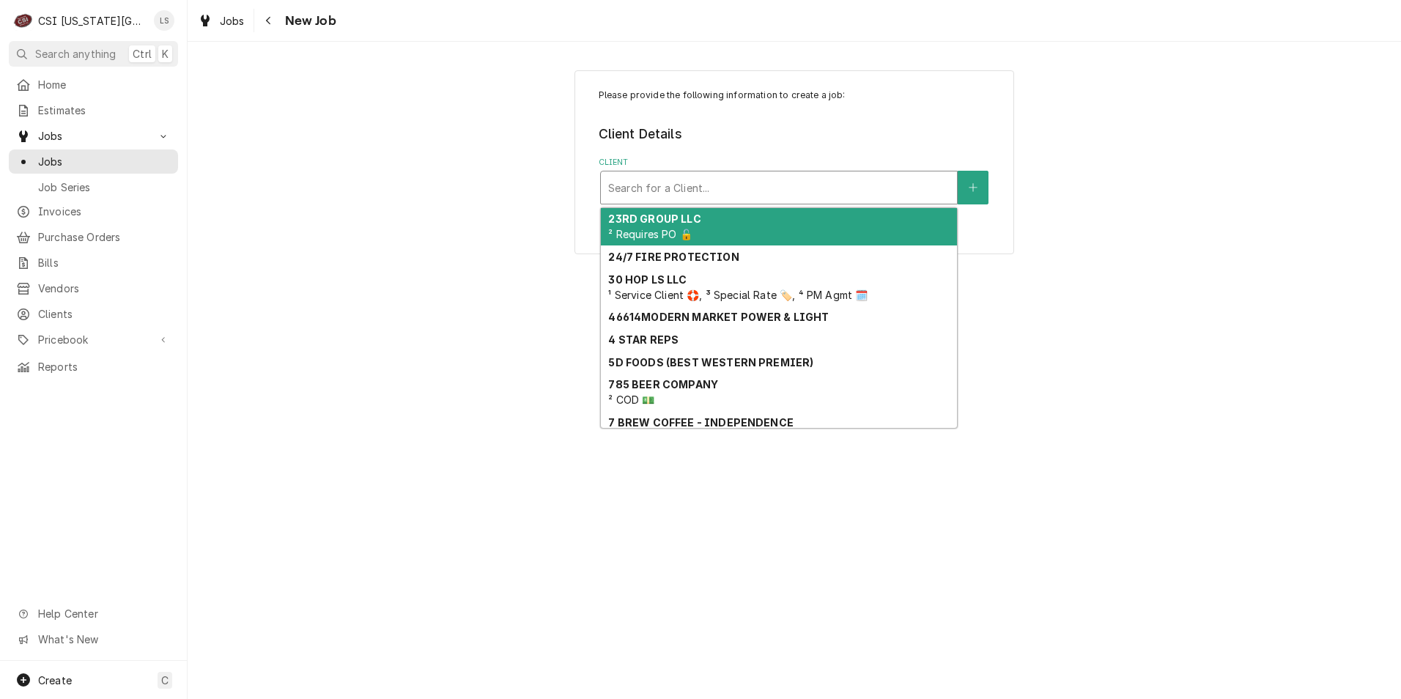
click at [767, 180] on div "Client" at bounding box center [779, 187] width 342 height 26
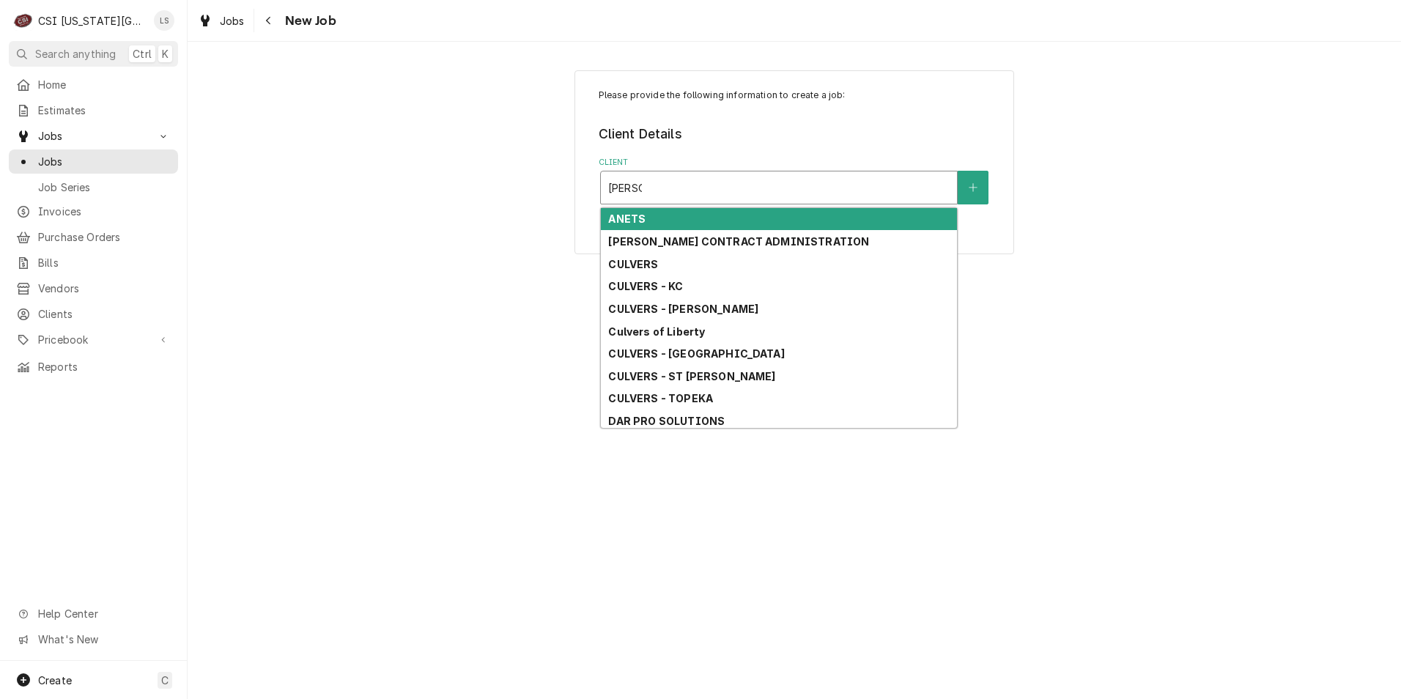
type input "culvers"
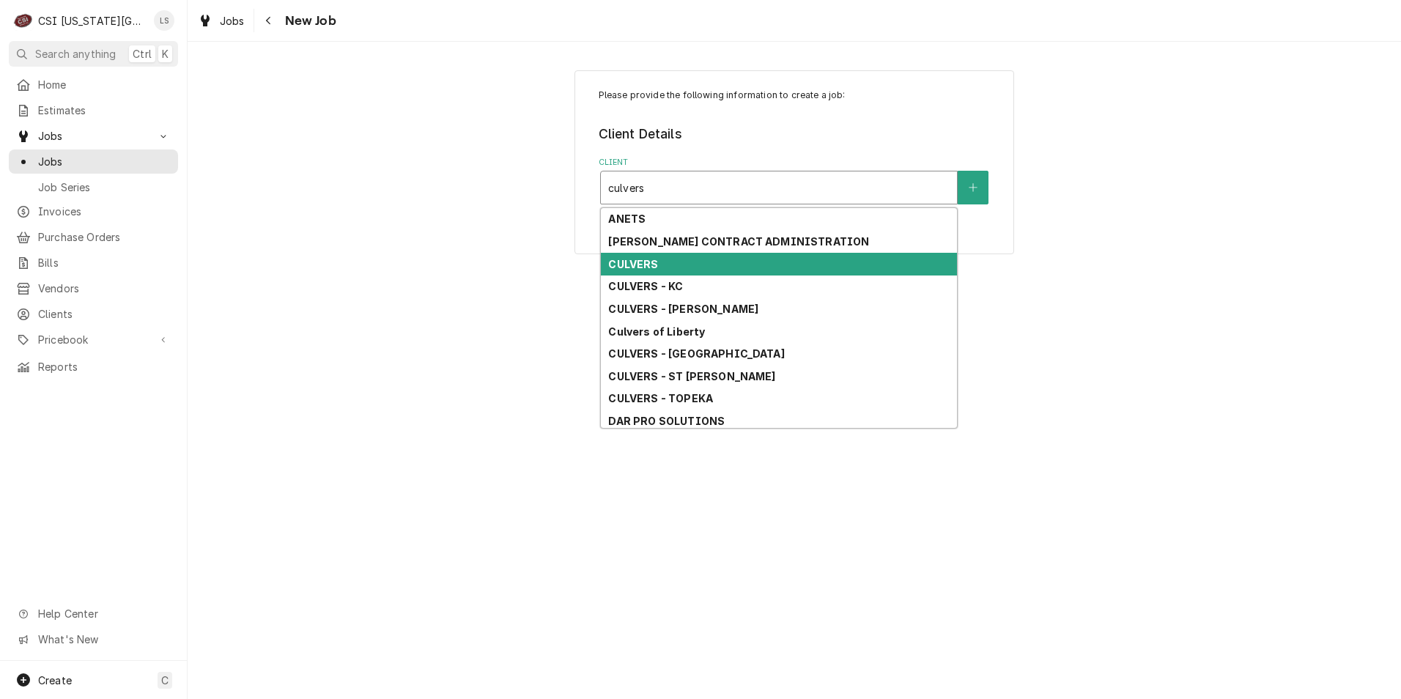
click at [713, 272] on div "CULVERS" at bounding box center [779, 264] width 356 height 23
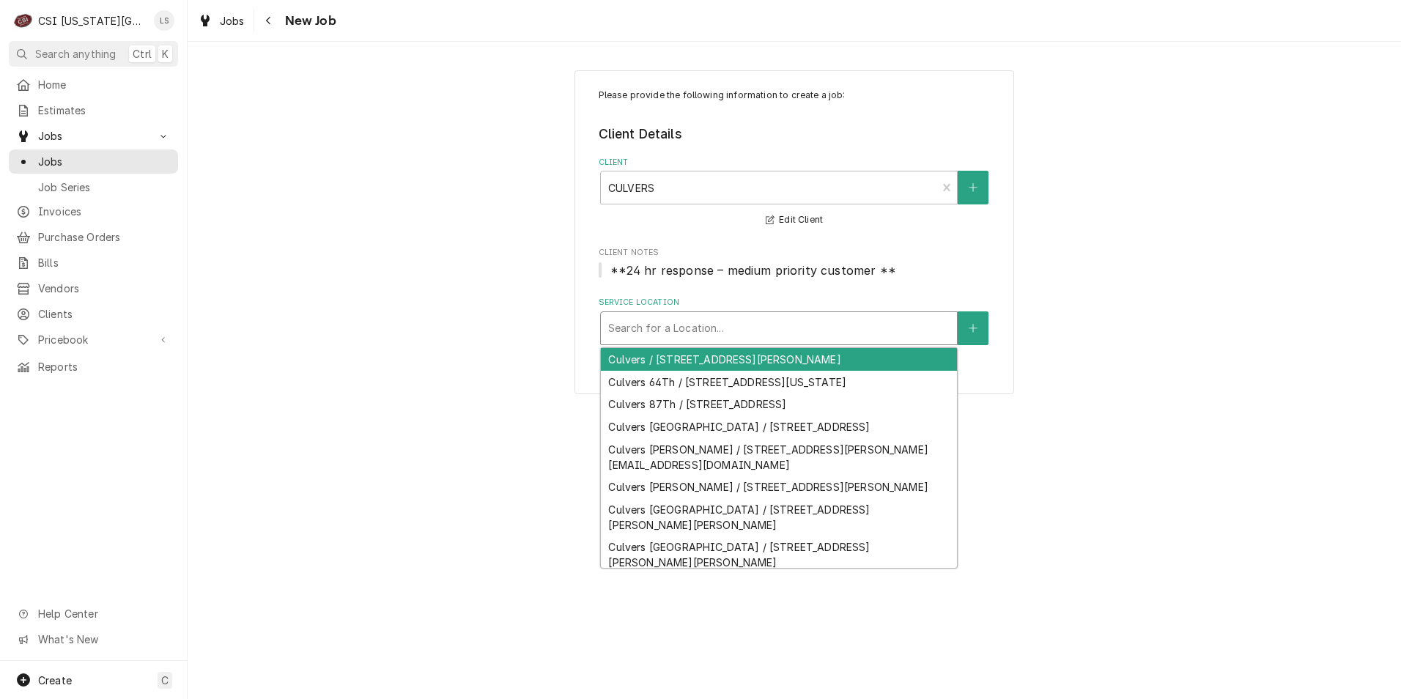
click at [777, 330] on div "Service Location" at bounding box center [779, 328] width 342 height 26
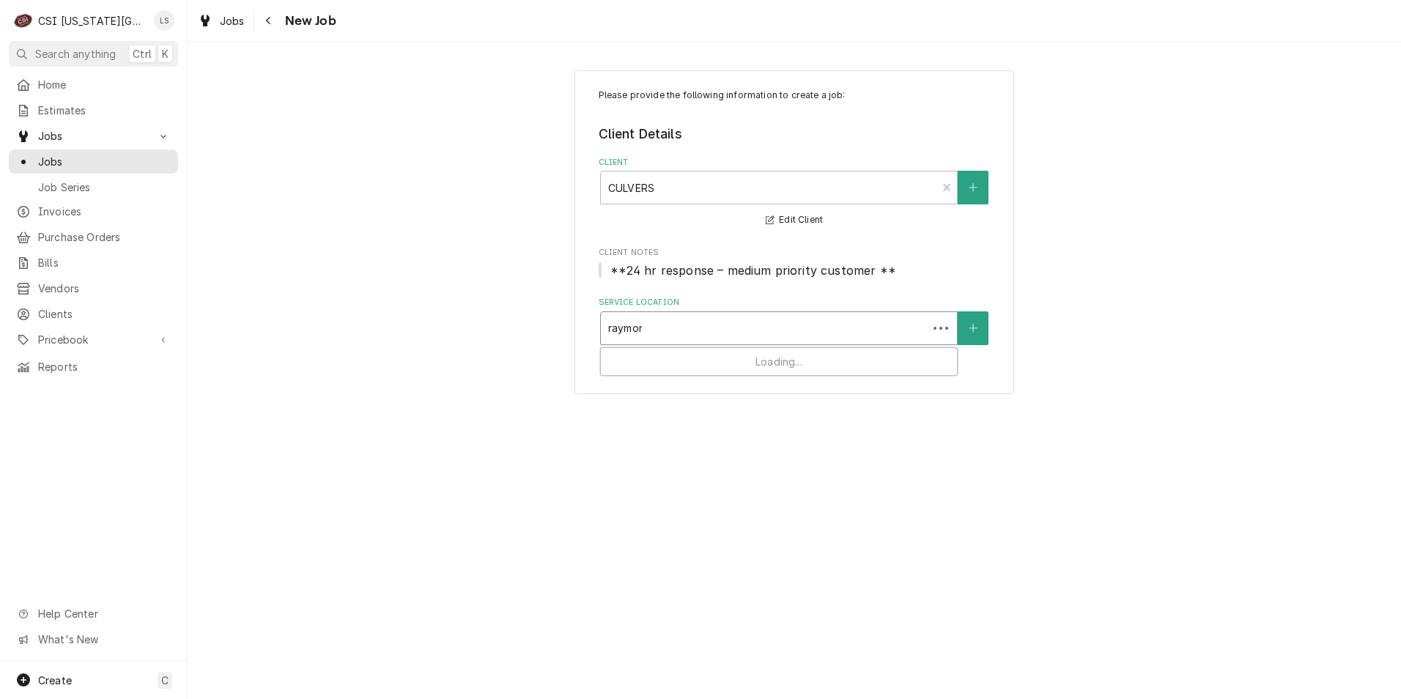
type input "raymore"
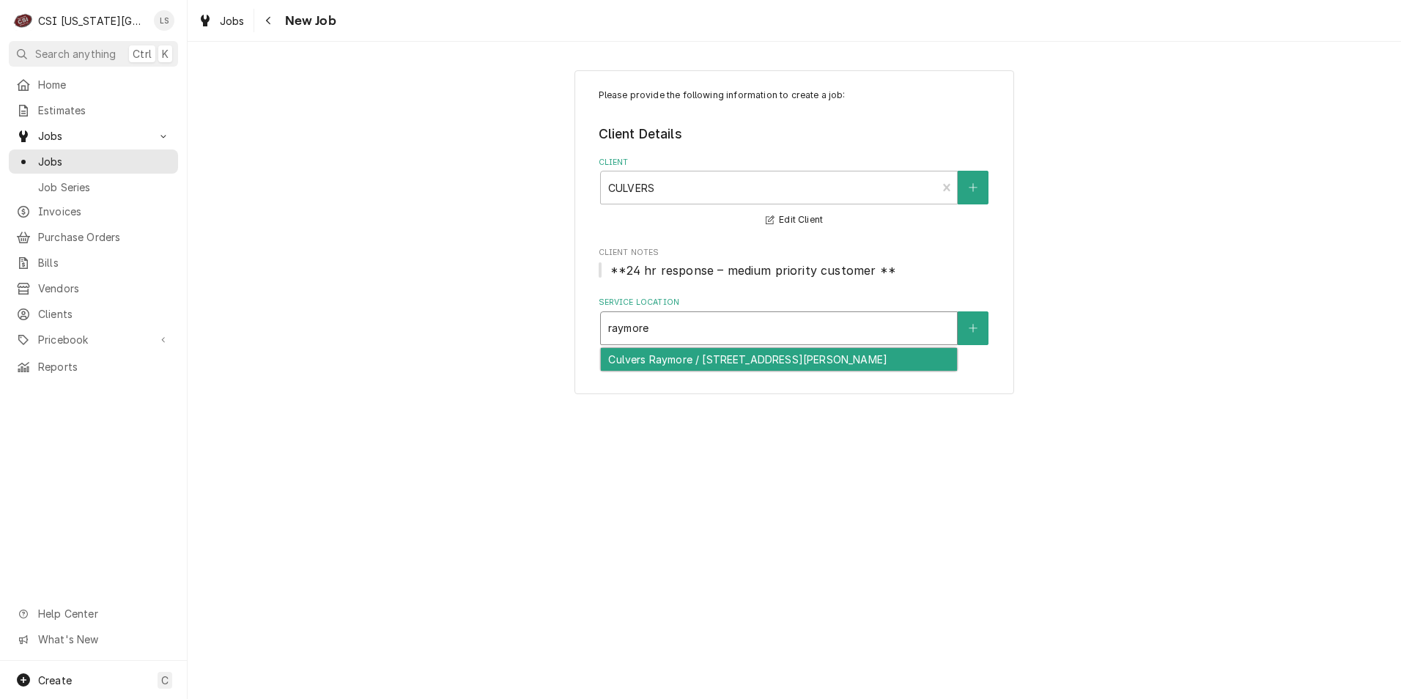
click at [760, 356] on div "Culvers Raymore / [STREET_ADDRESS][PERSON_NAME]" at bounding box center [779, 359] width 356 height 23
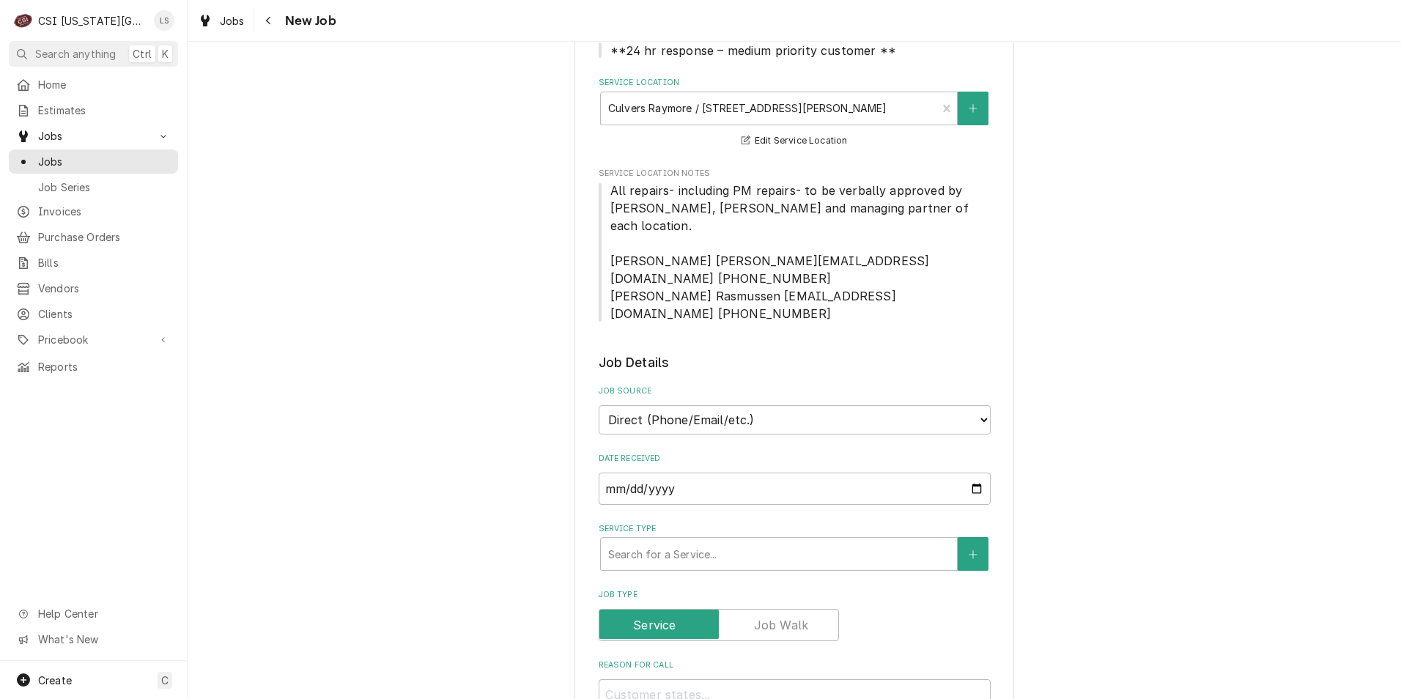
scroll to position [440, 0]
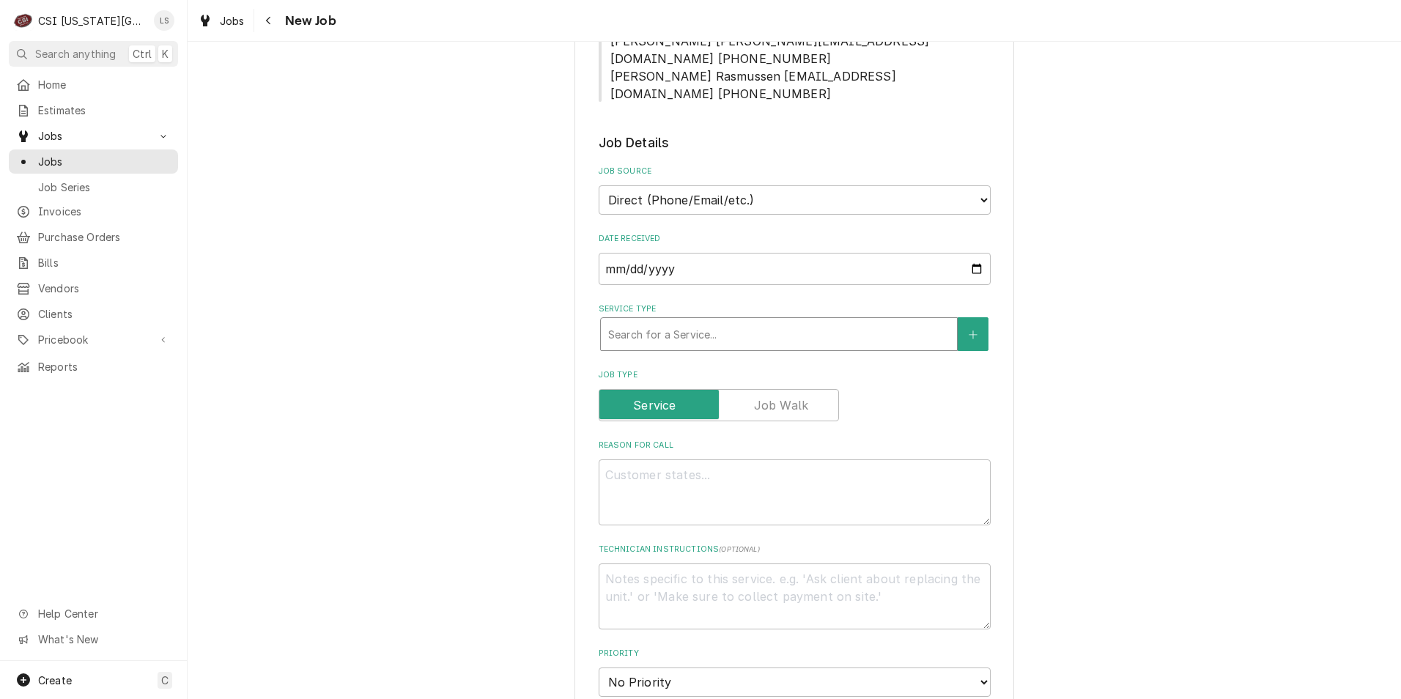
click at [777, 321] on div "Service Type" at bounding box center [779, 334] width 342 height 26
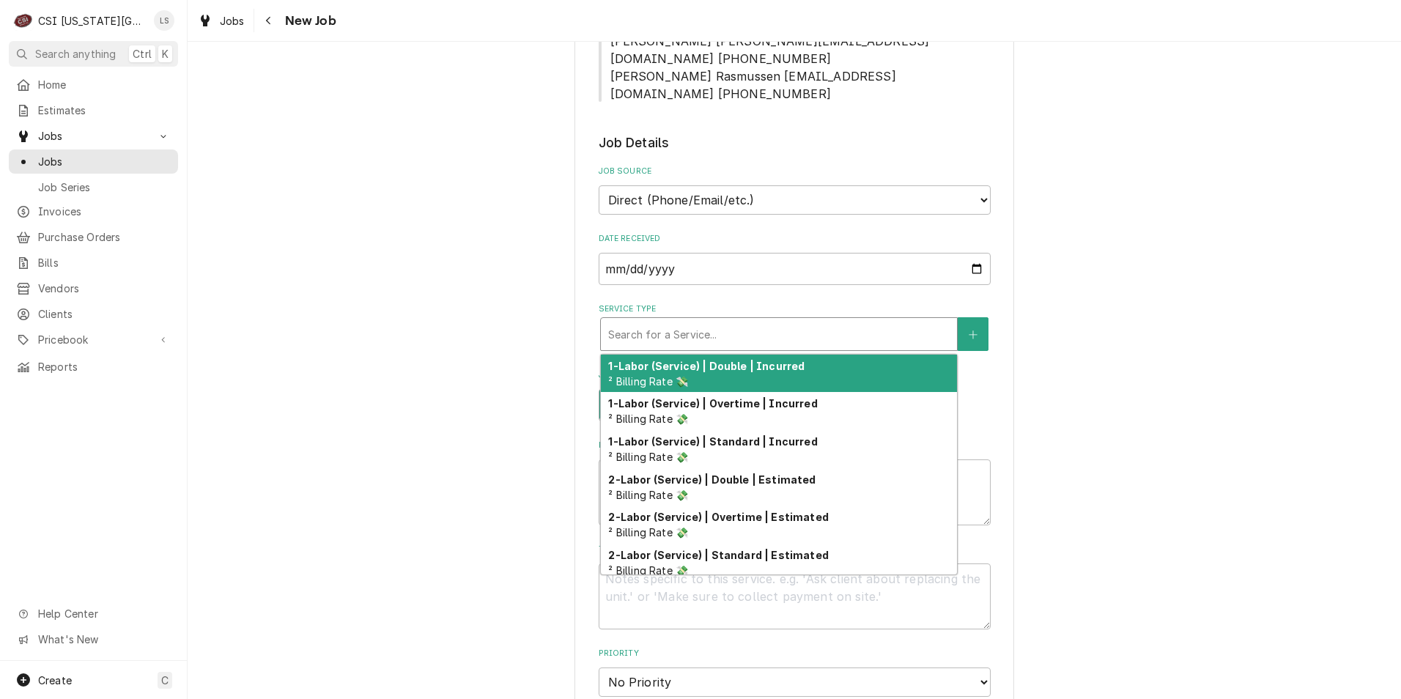
type textarea "x"
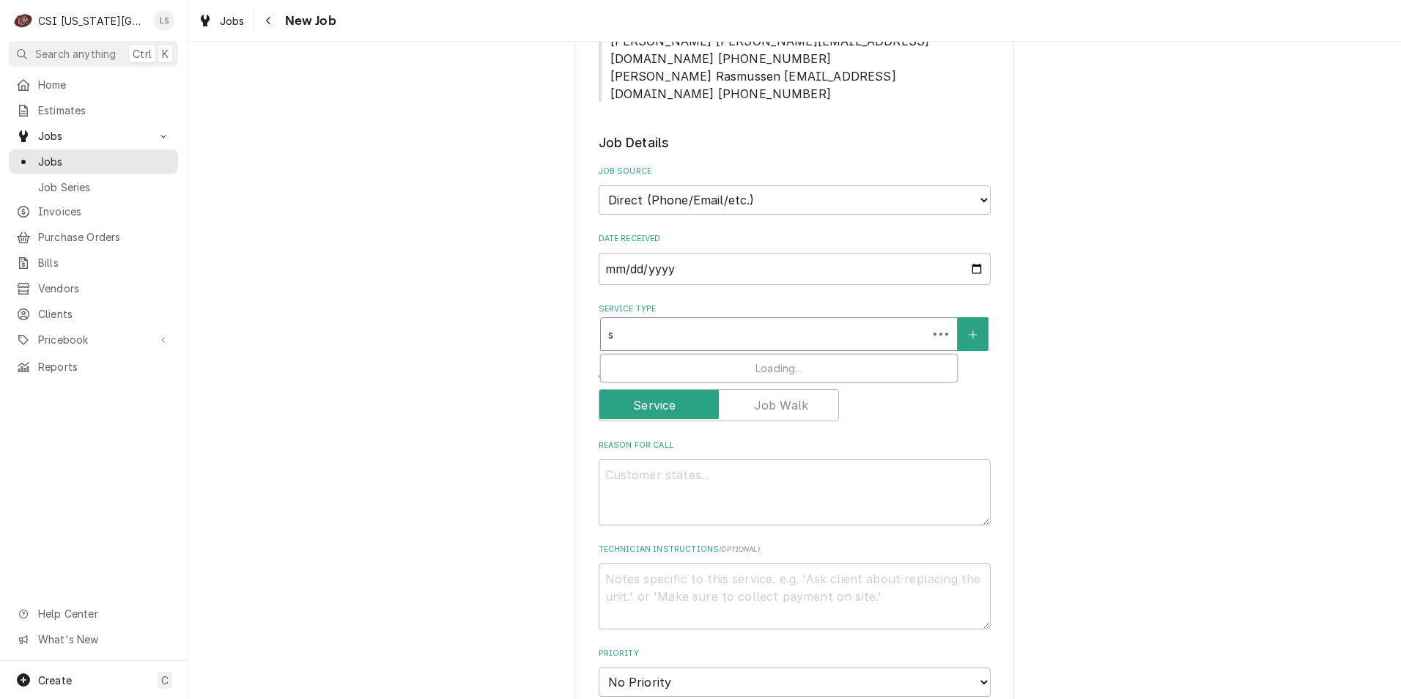
type input "sr"
type textarea "x"
type input "sre"
type textarea "x"
type input "srev"
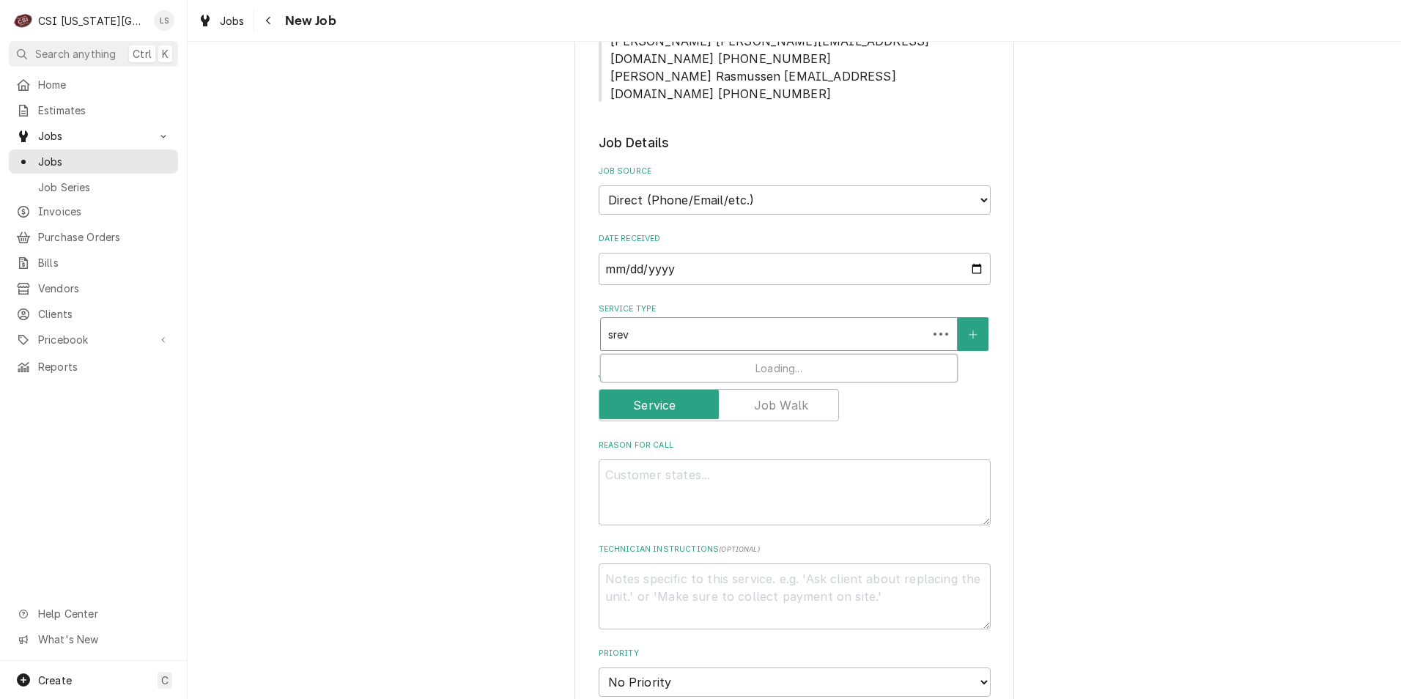
type textarea "x"
type input "srevi"
type textarea "x"
type input "srevic"
type textarea "x"
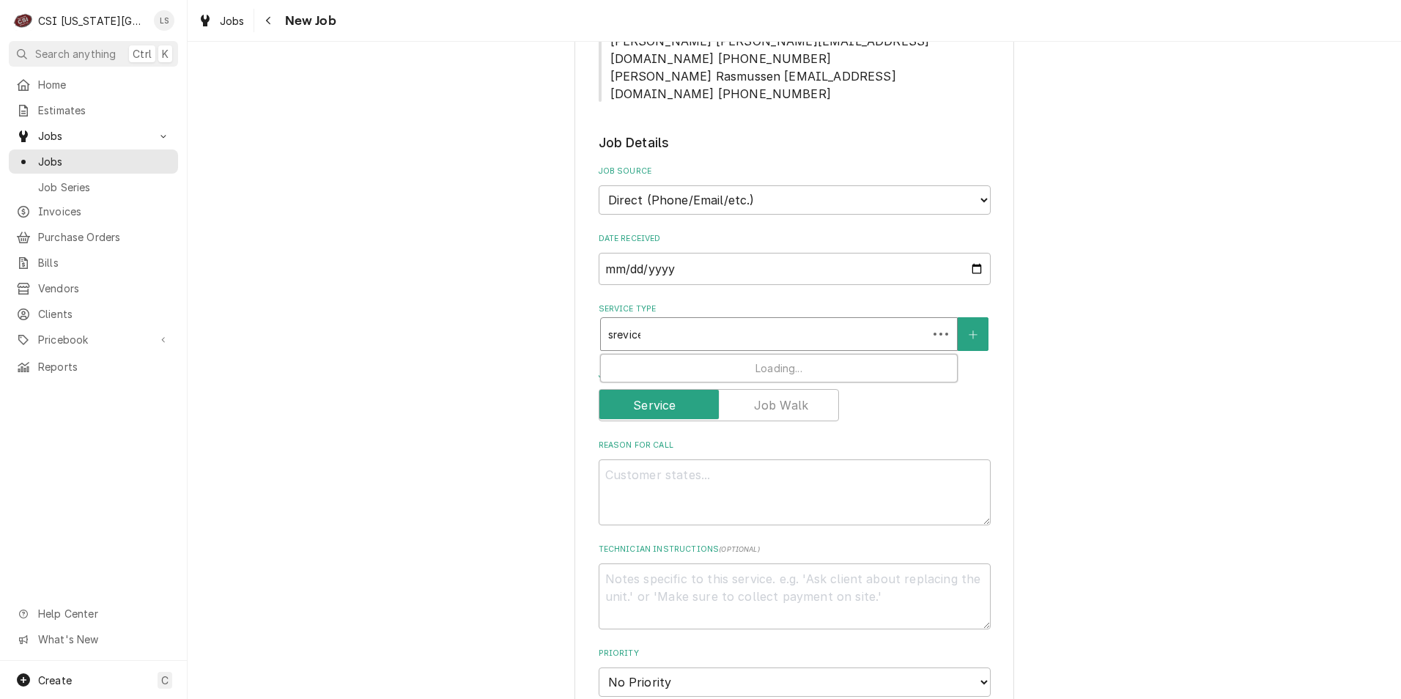
type input "srevice"
type textarea "x"
type input "srevice ca"
type textarea "x"
type input "srevice c"
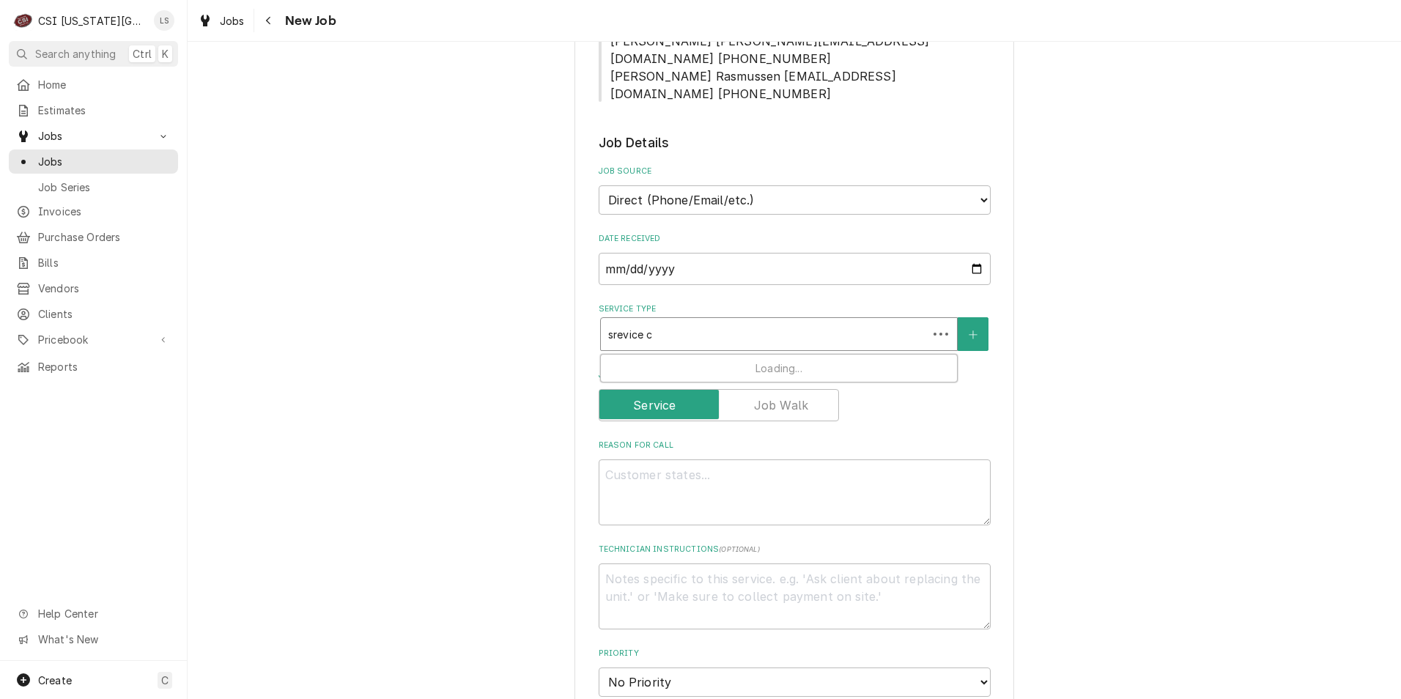
type textarea "x"
type input "srevice"
type textarea "x"
type input "srevice"
type textarea "x"
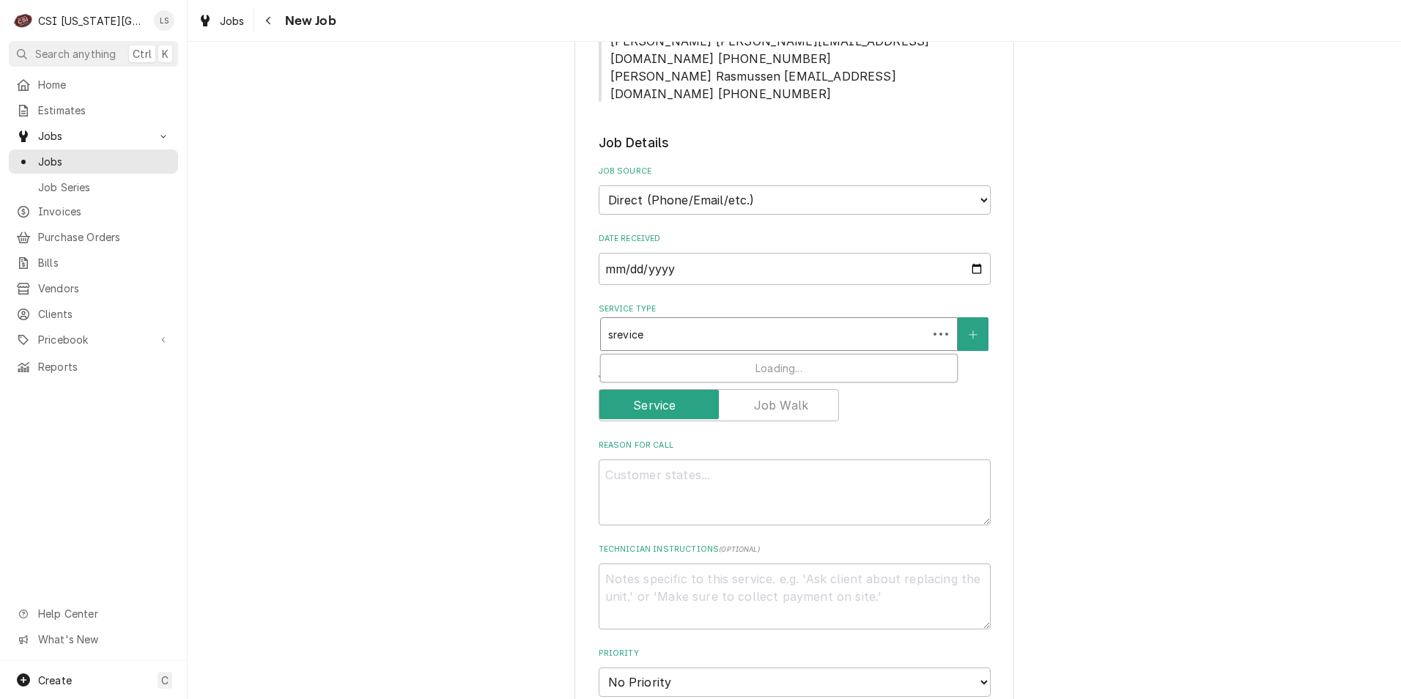
type input "srevic"
type textarea "x"
type input "srevi"
type textarea "x"
type input "srev"
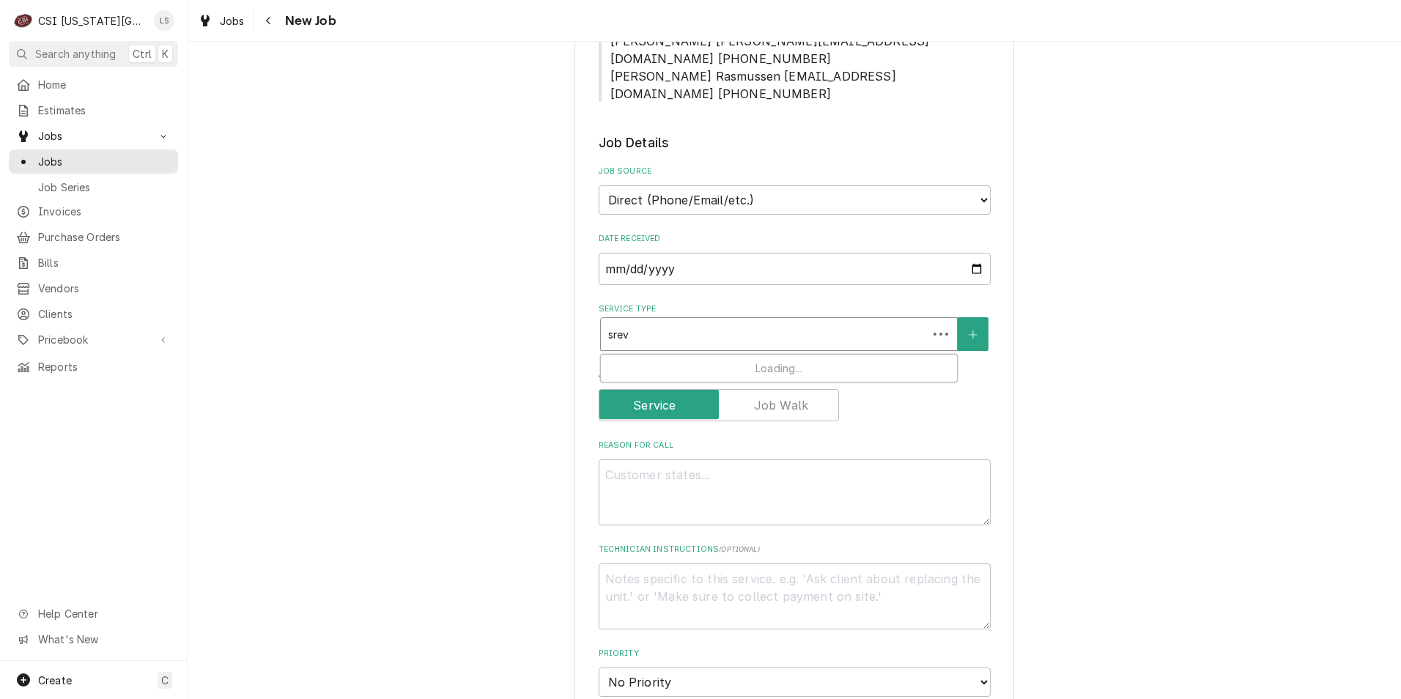
type textarea "x"
type input "sre"
type textarea "x"
type input "sr"
type textarea "x"
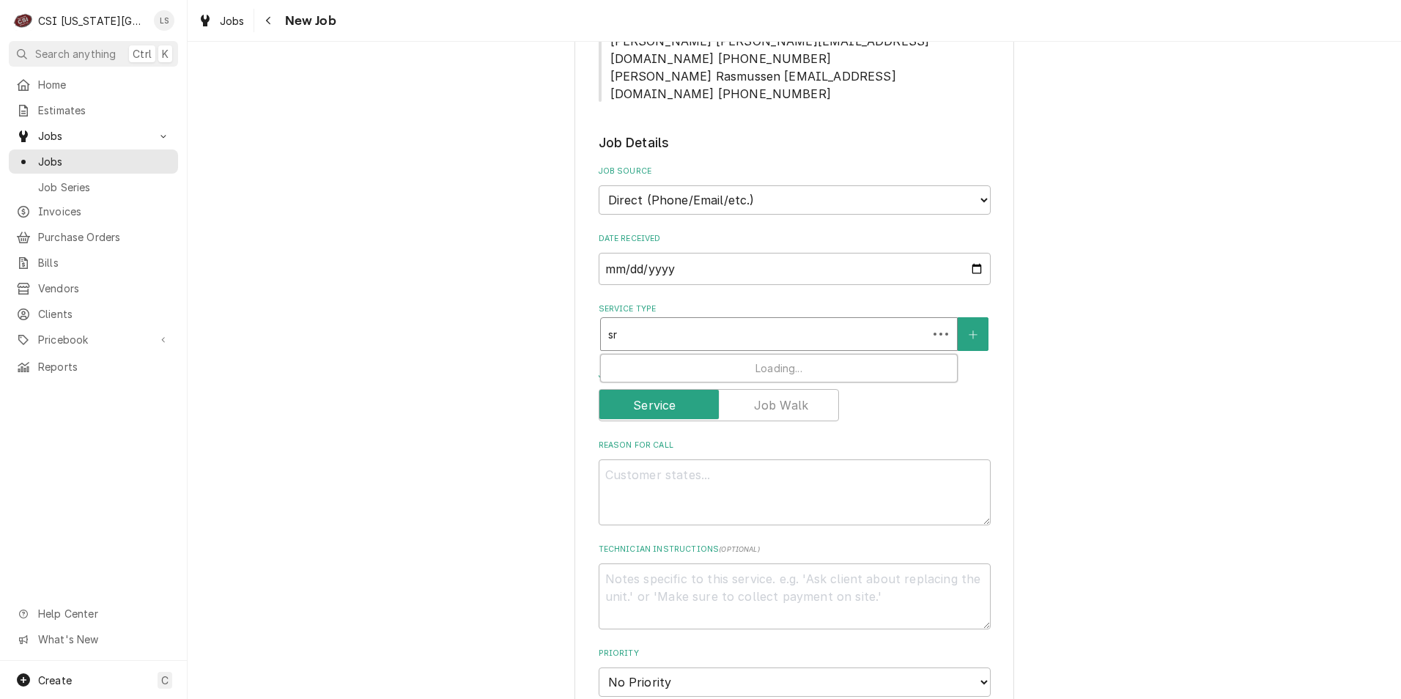
type input "s"
type textarea "x"
type input "se"
type textarea "x"
type input "ser"
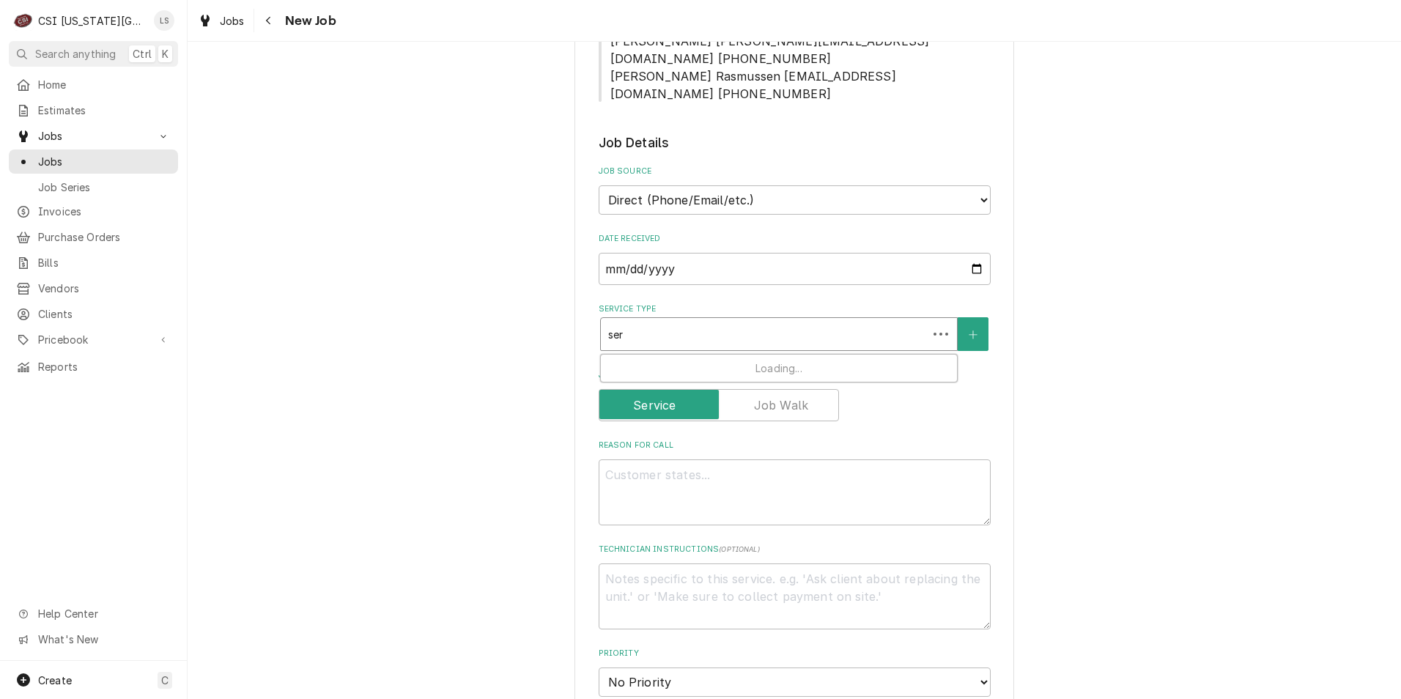
type textarea "x"
type input "serv"
type textarea "x"
type input "servi"
type textarea "x"
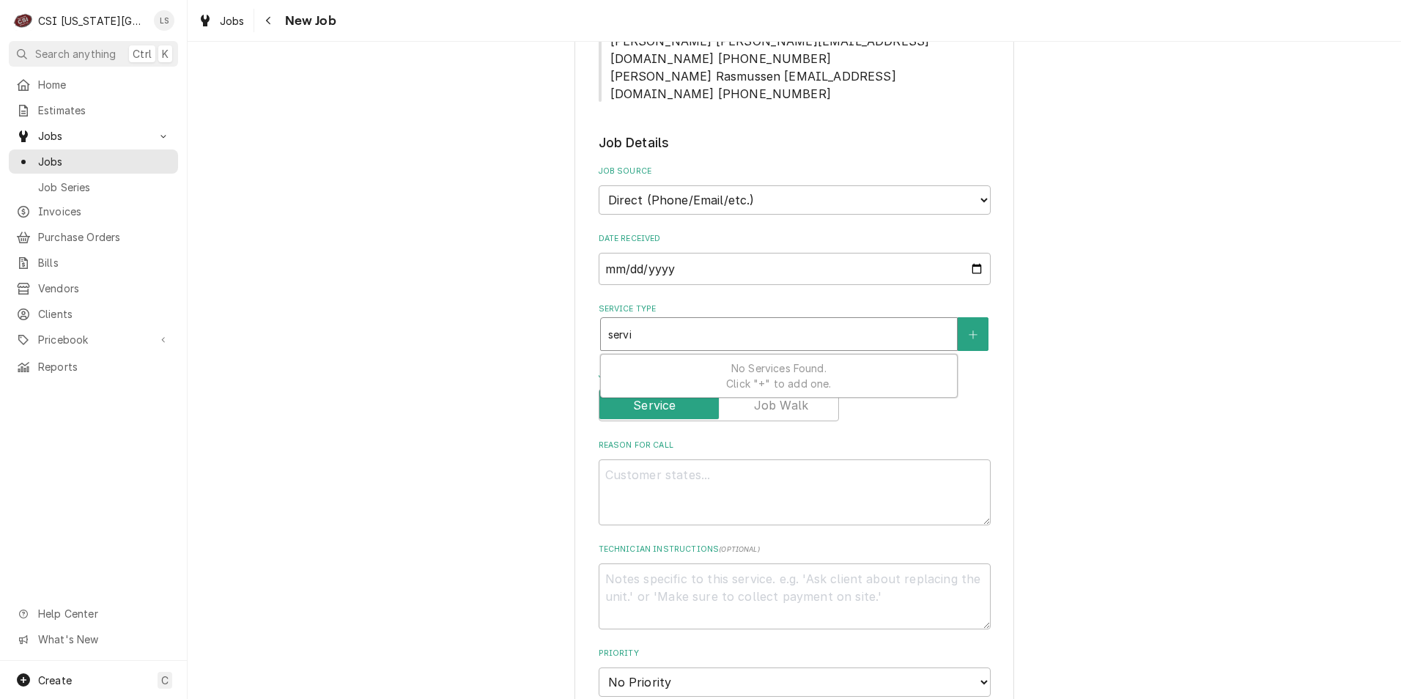
type input "servic"
type textarea "x"
type input "servic"
type textarea "x"
type input "servic"
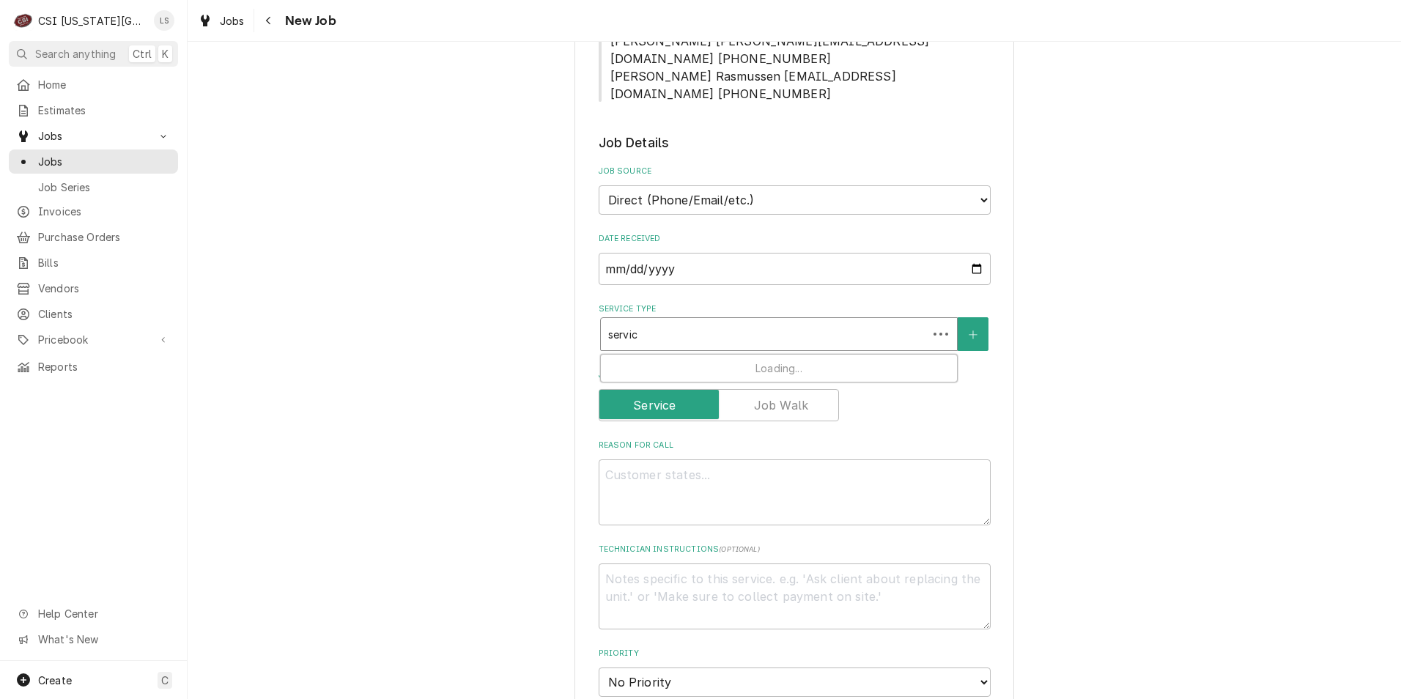
type textarea "x"
type input "service"
type textarea "x"
type input "service"
type textarea "x"
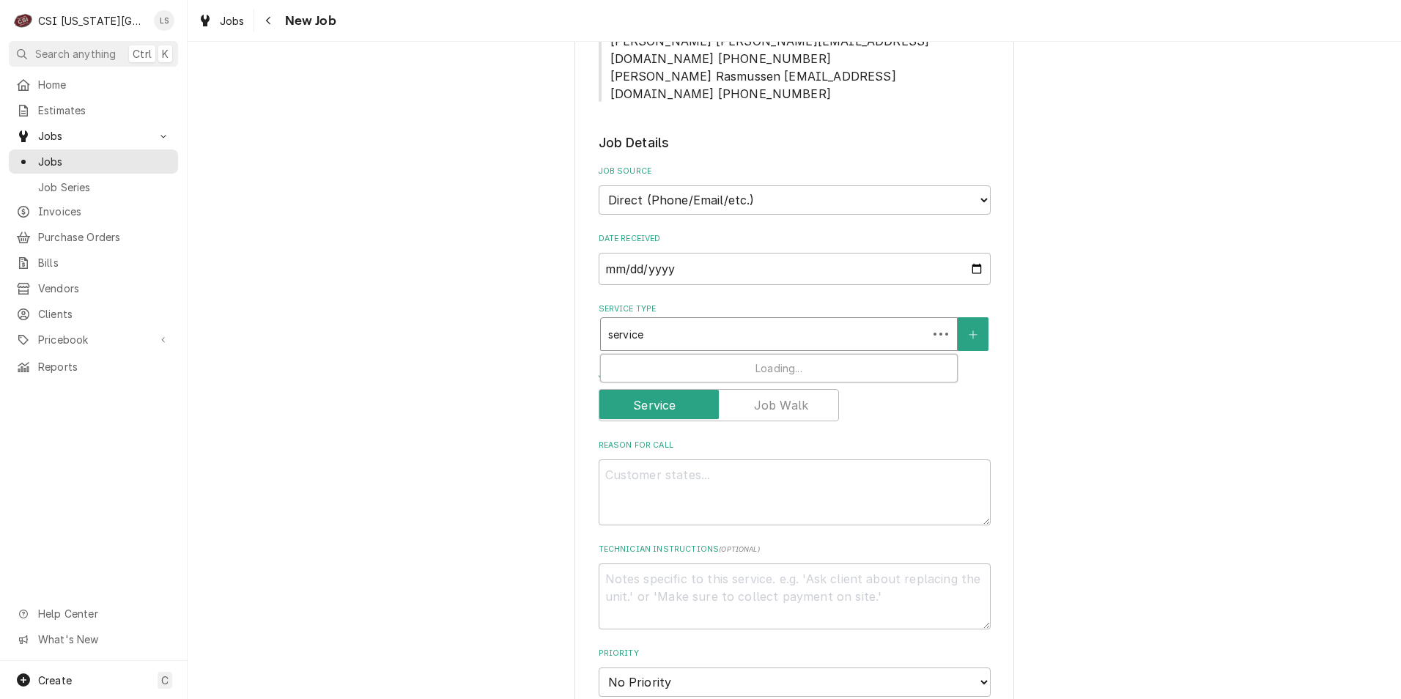
type input "service c"
type textarea "x"
type input "service ca"
type textarea "x"
type input "service cal"
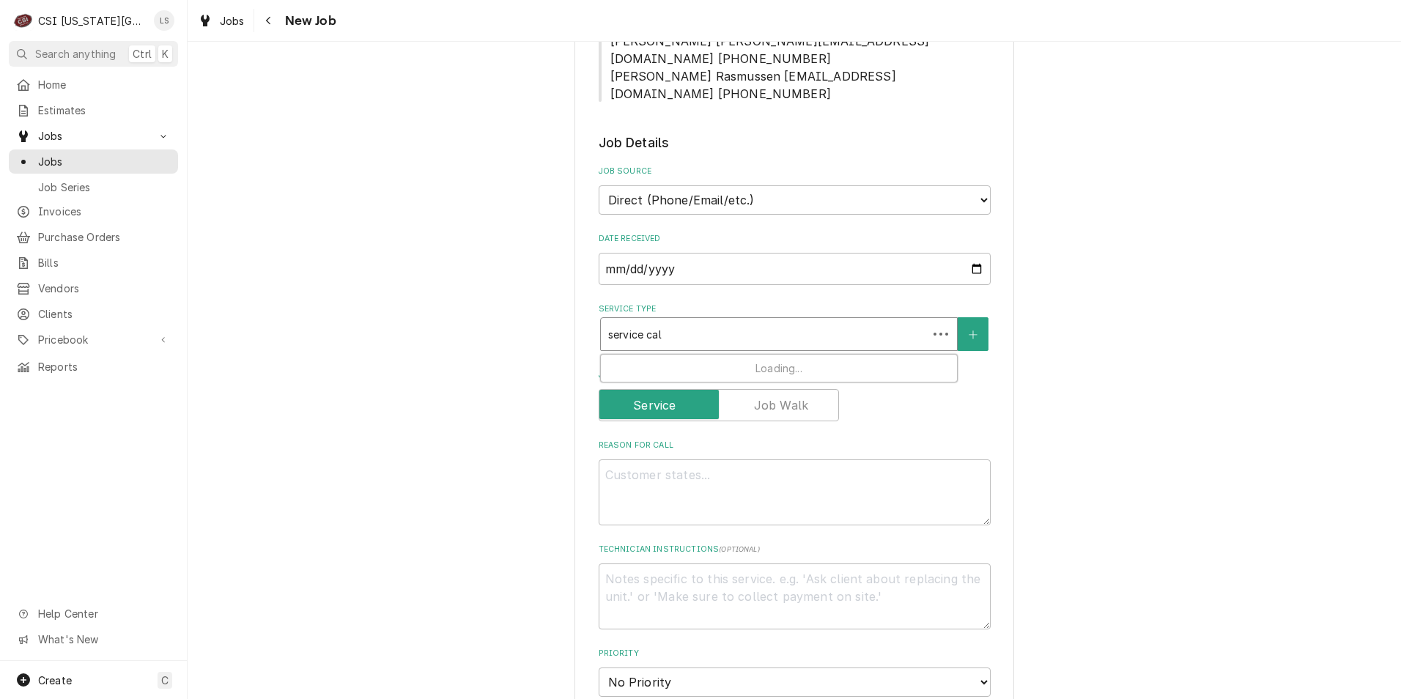
type textarea "x"
type input "service call"
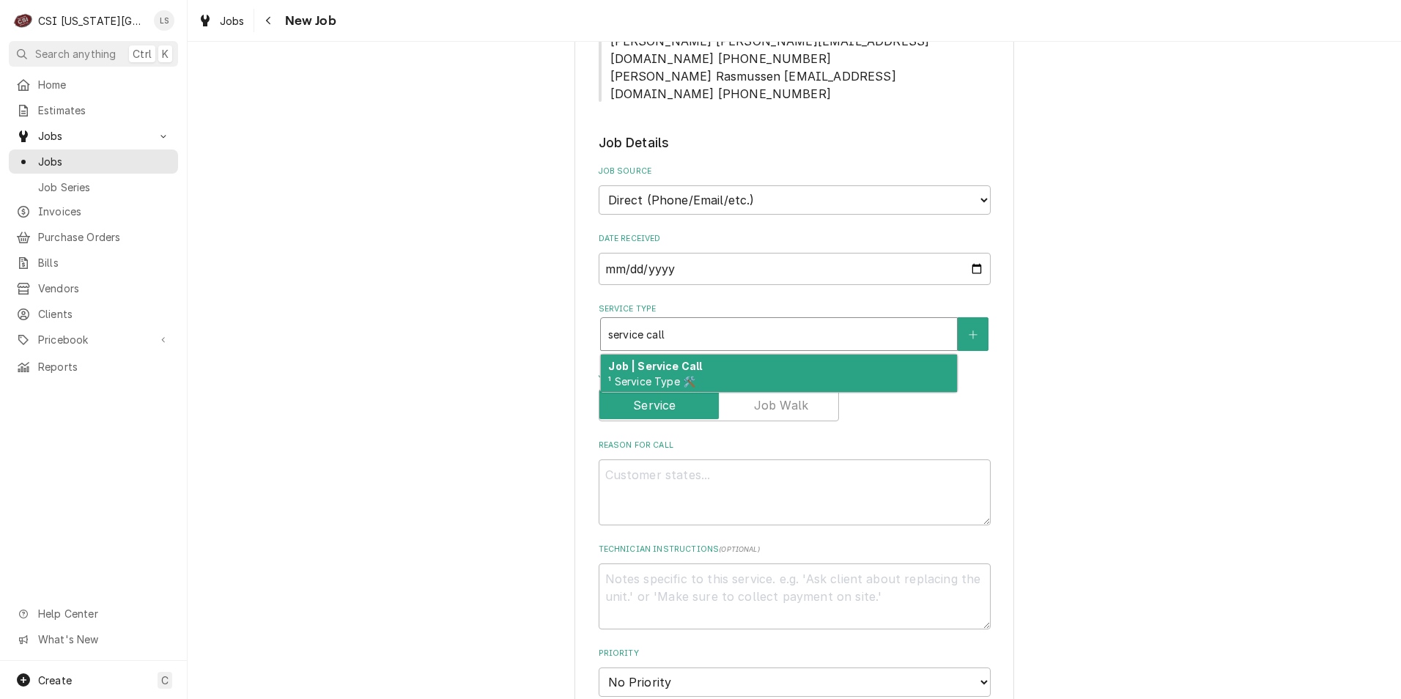
click at [792, 355] on div "Job | Service Call ¹ Service Type 🛠️" at bounding box center [779, 374] width 356 height 38
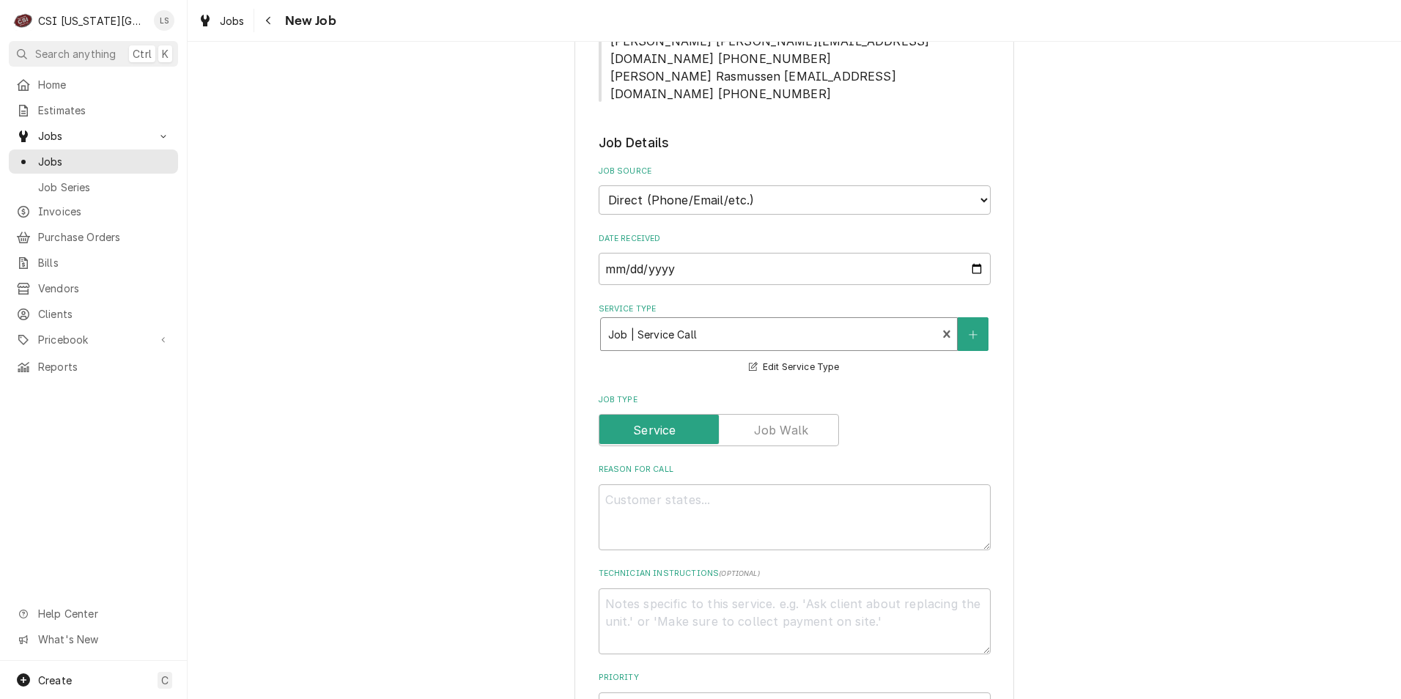
type textarea "x"
click at [789, 414] on label "Job Type" at bounding box center [719, 430] width 240 height 32
click at [789, 414] on input "Job Type" at bounding box center [718, 430] width 227 height 32
checkbox input "true"
click at [808, 494] on textarea "Reason For Call" at bounding box center [795, 517] width 392 height 66
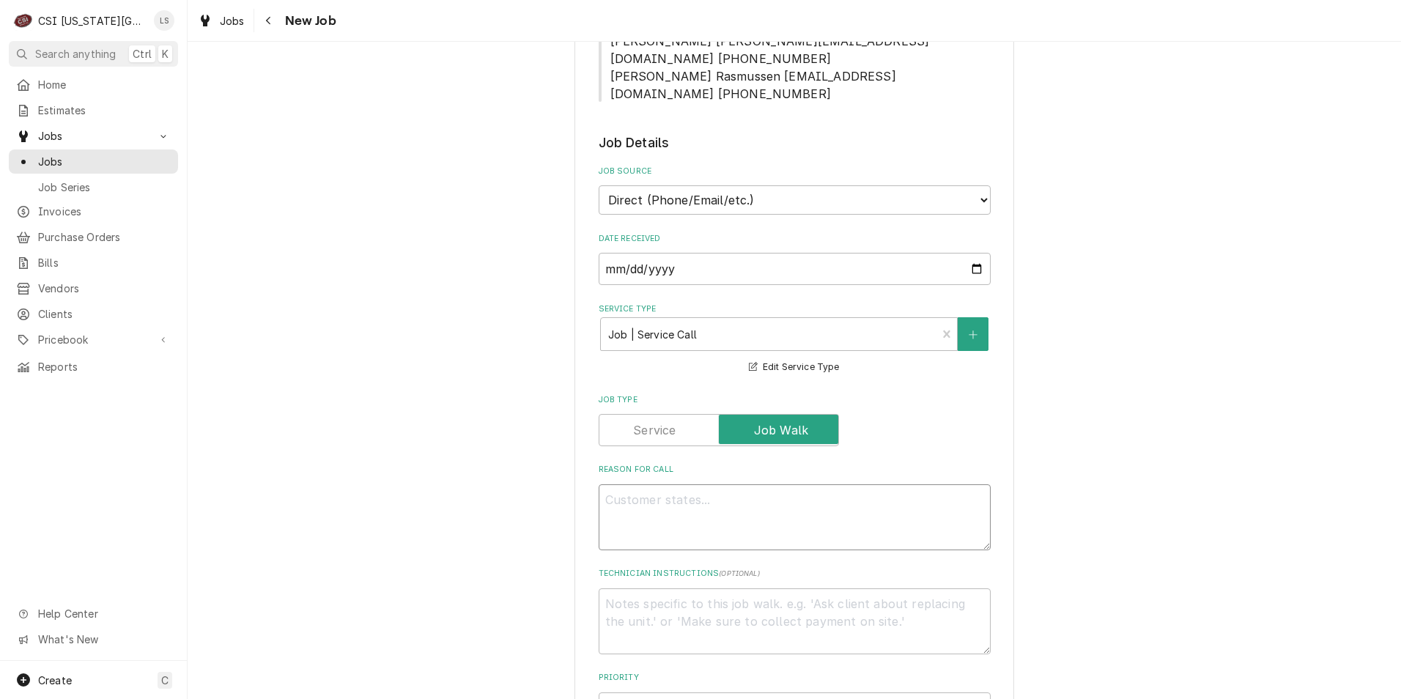
type textarea "x"
type textarea "D"
type textarea "x"
type textarea "Di"
type textarea "x"
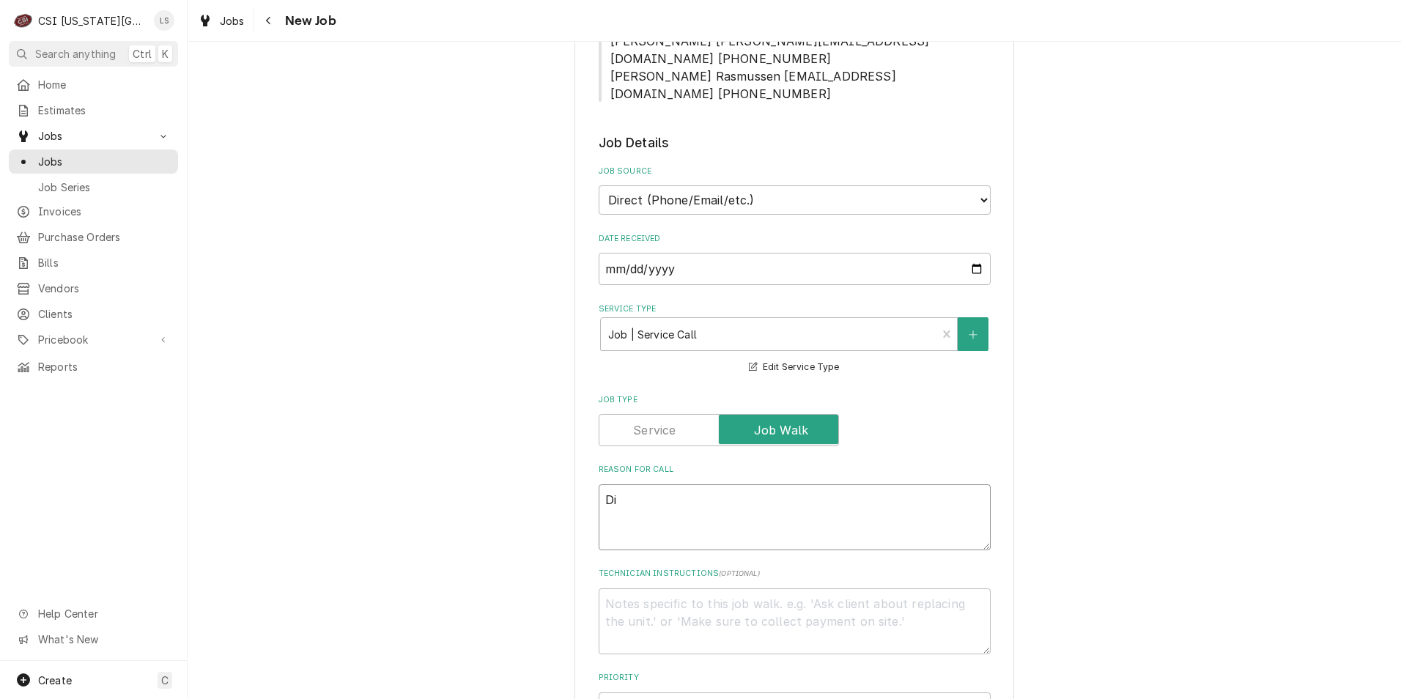
type textarea "Dis"
type textarea "x"
type textarea "Disp"
type textarea "x"
type textarea "Dispa"
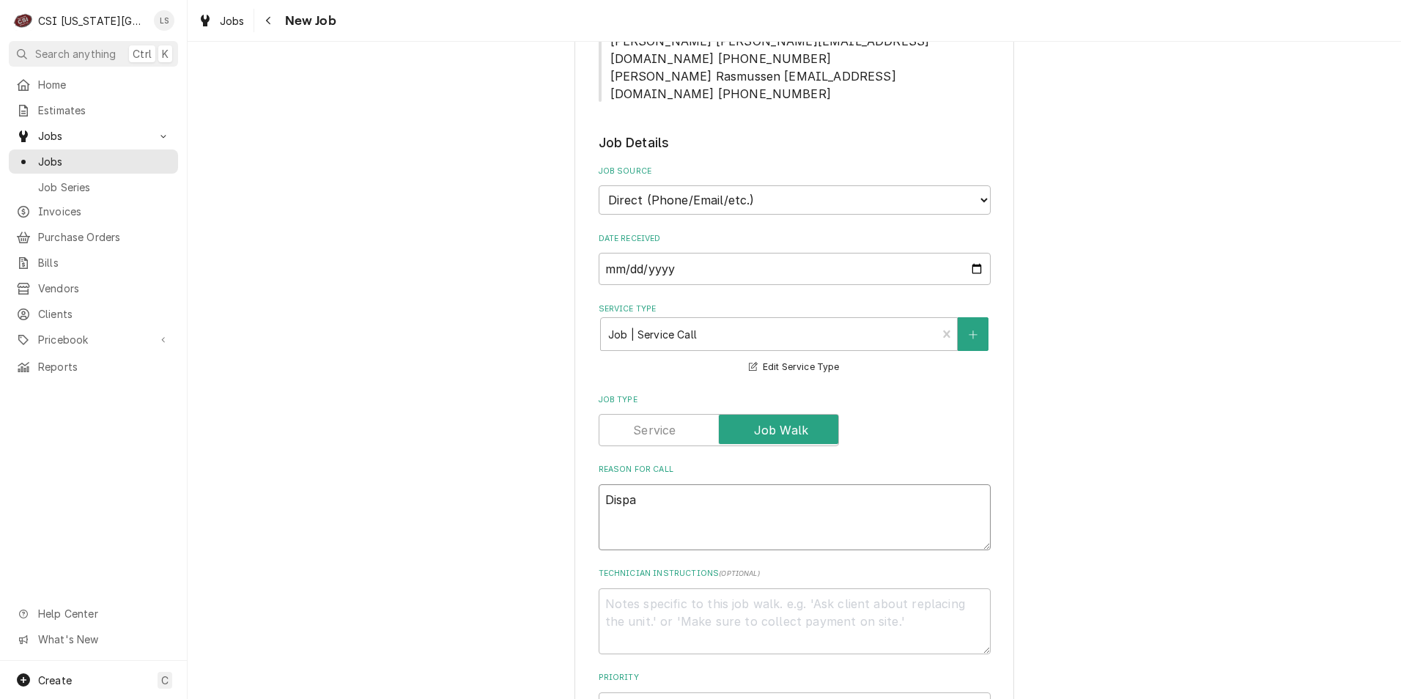
type textarea "x"
type textarea "Dispat"
type textarea "x"
type textarea "Dispatch"
type textarea "x"
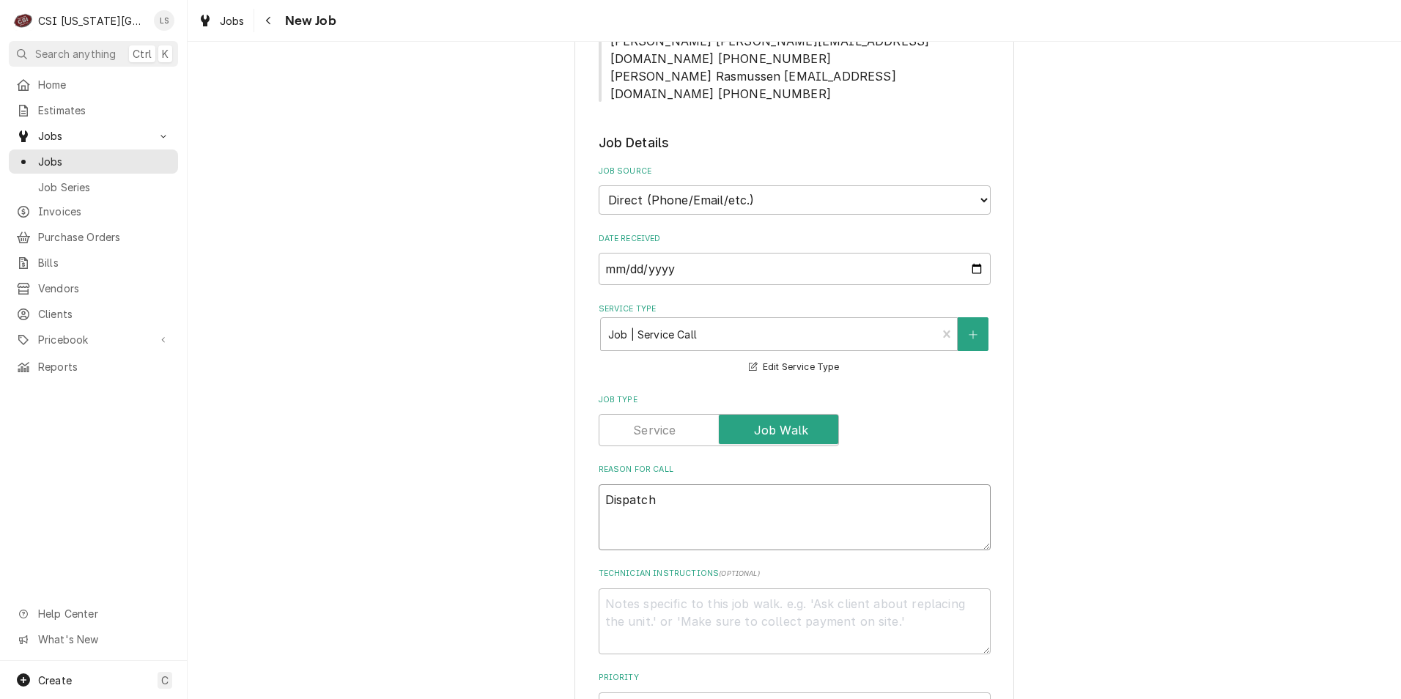
type textarea "Dispatch"
type textarea "x"
type textarea "Dispatch t"
type textarea "x"
type textarea "Dispatch to"
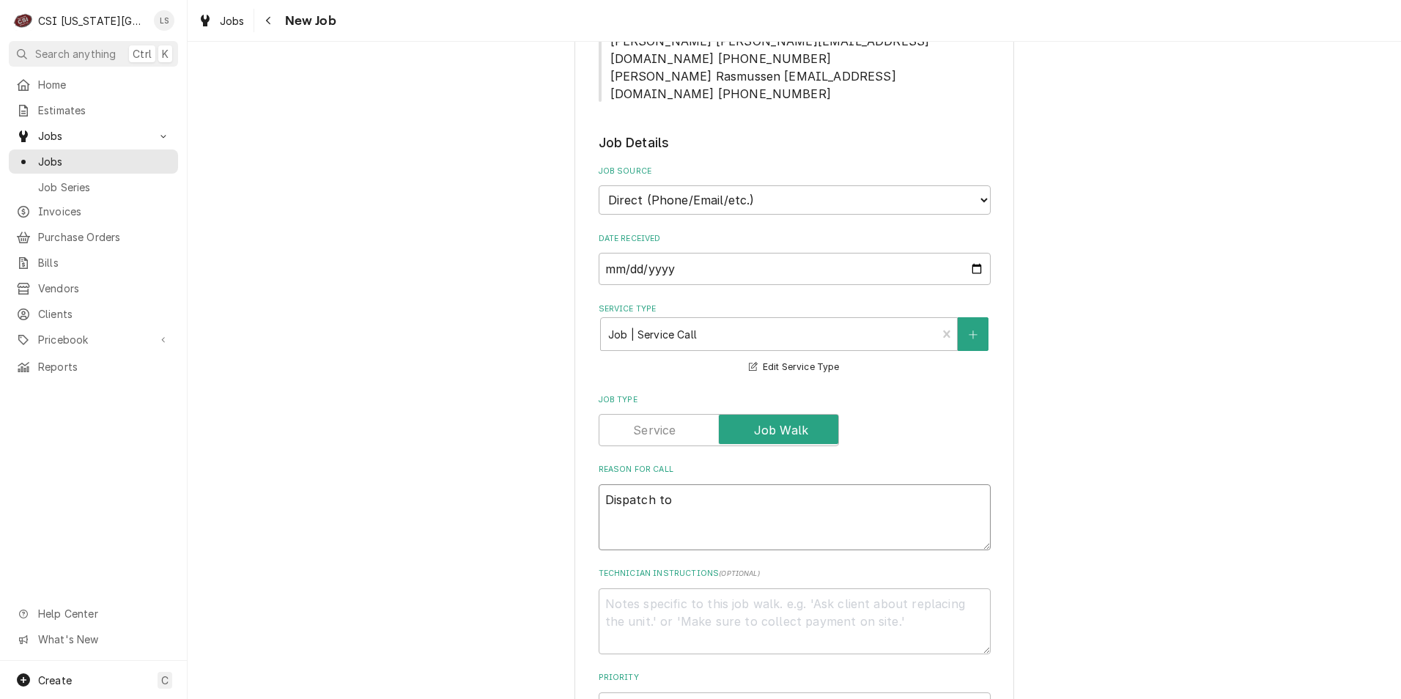
type textarea "x"
type textarea "Dispatch to"
type textarea "x"
type textarea "Dispatch to q"
type textarea "x"
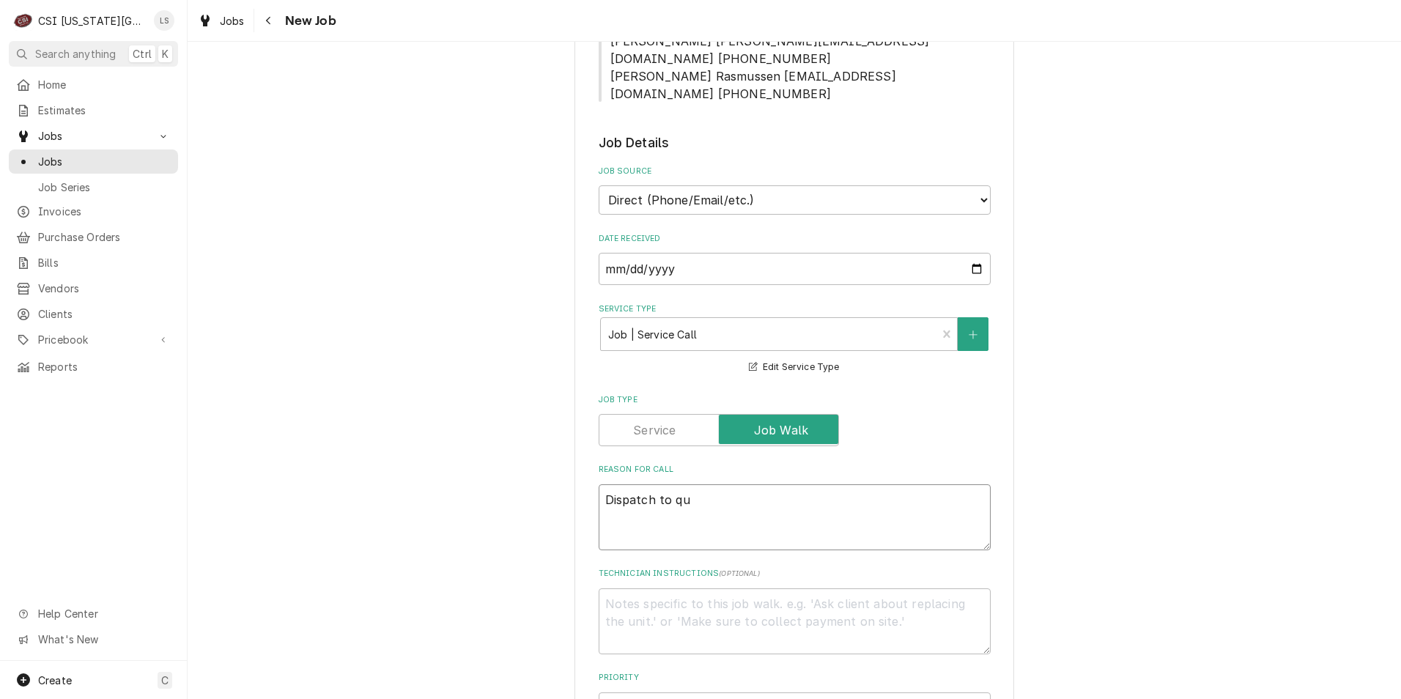
type textarea "Dispatch to quo"
type textarea "x"
type textarea "Dispatch to quot"
type textarea "x"
type textarea "Dispatch to quote"
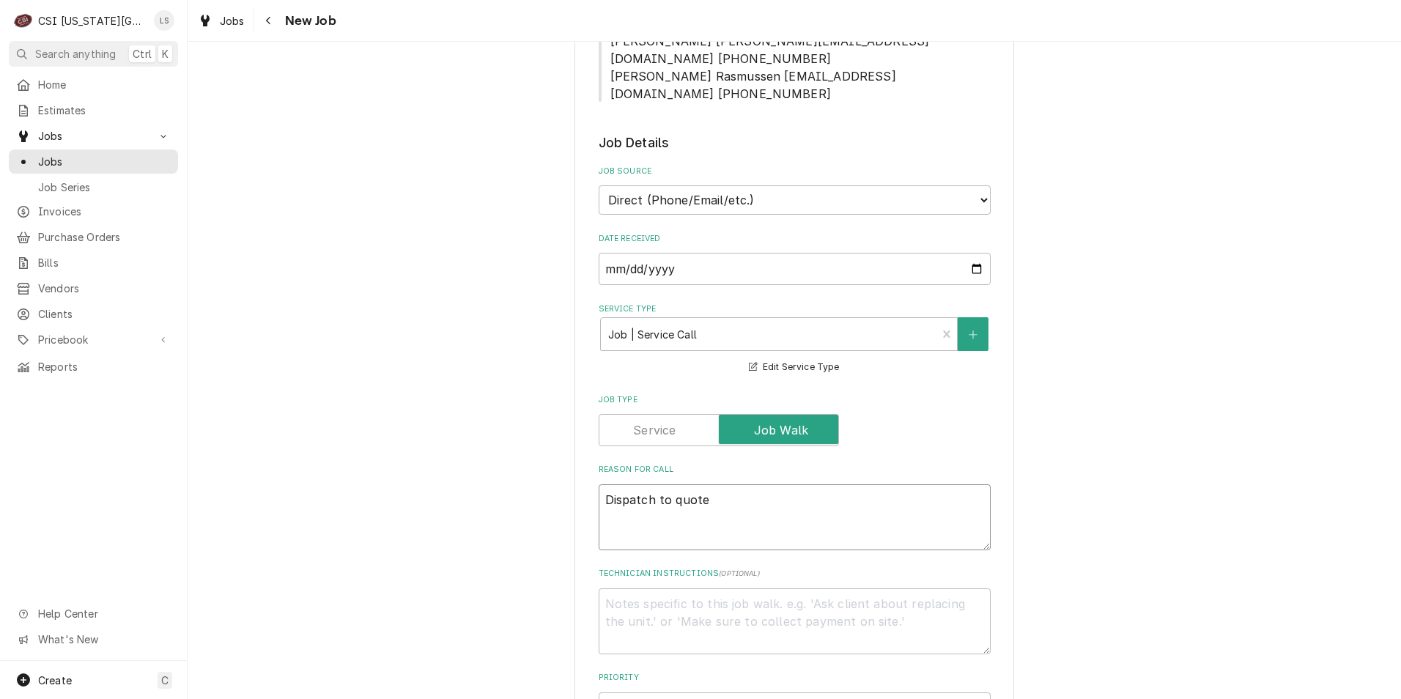
type textarea "x"
type textarea "Dispatch to quote"
type textarea "x"
type textarea "Dispatch to quote P"
type textarea "x"
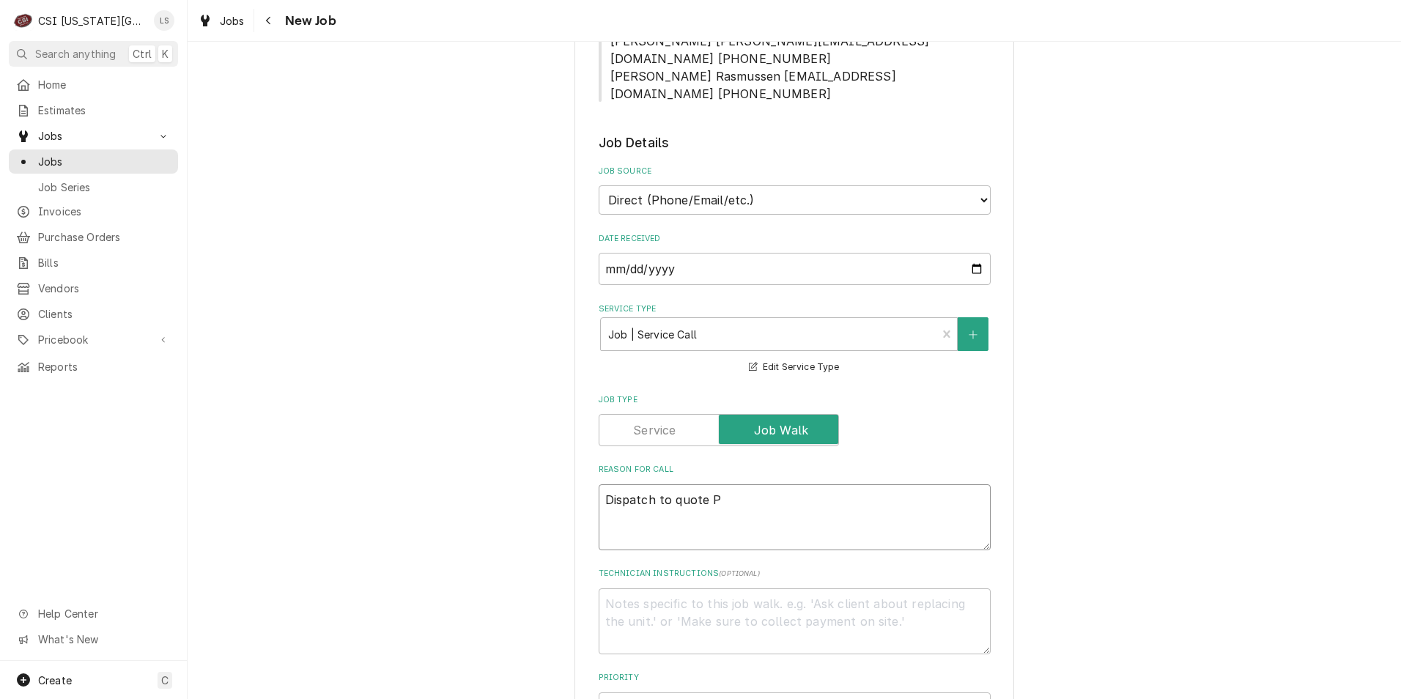
type textarea "Dispatch to quote PM"
type textarea "x"
type textarea "Dispatch to quote PM"
type textarea "x"
type textarea "Dispatch to quote PM r"
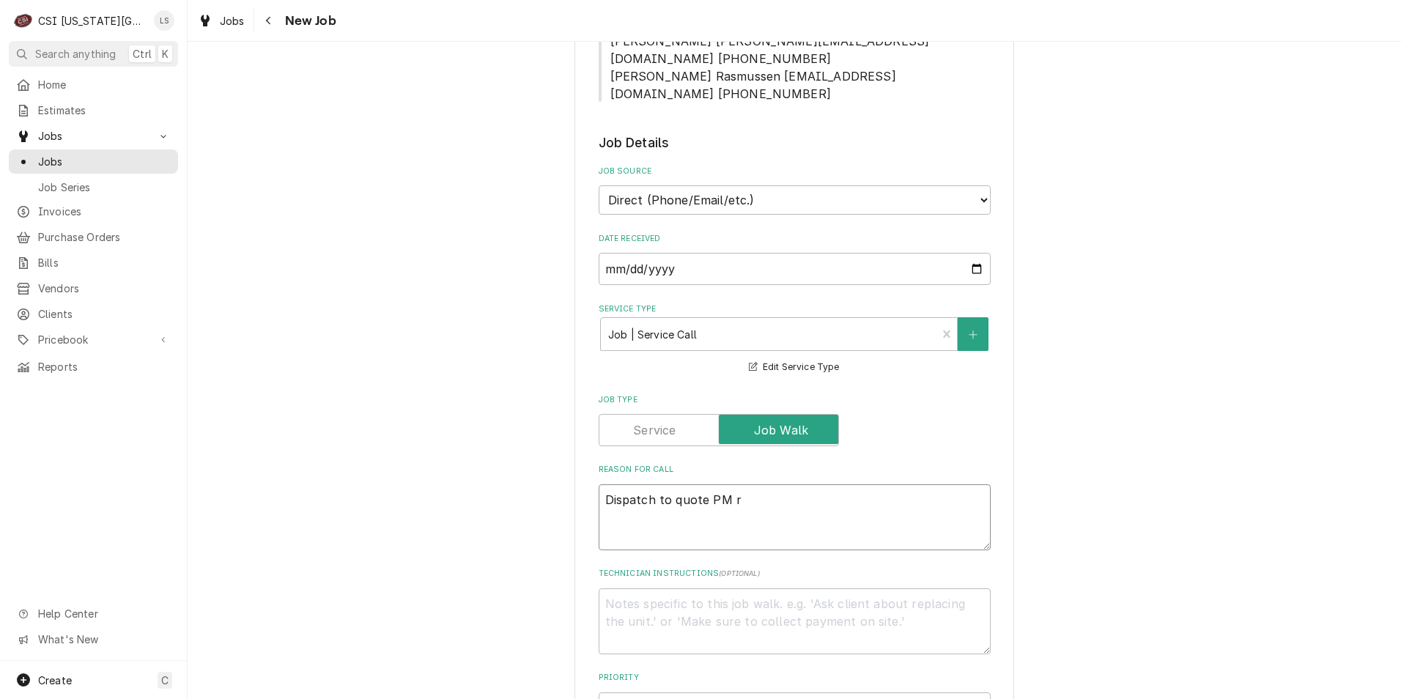
type textarea "x"
type textarea "Dispatch to quote PM re"
type textarea "x"
type textarea "Dispatch to quote PM reo"
type textarea "x"
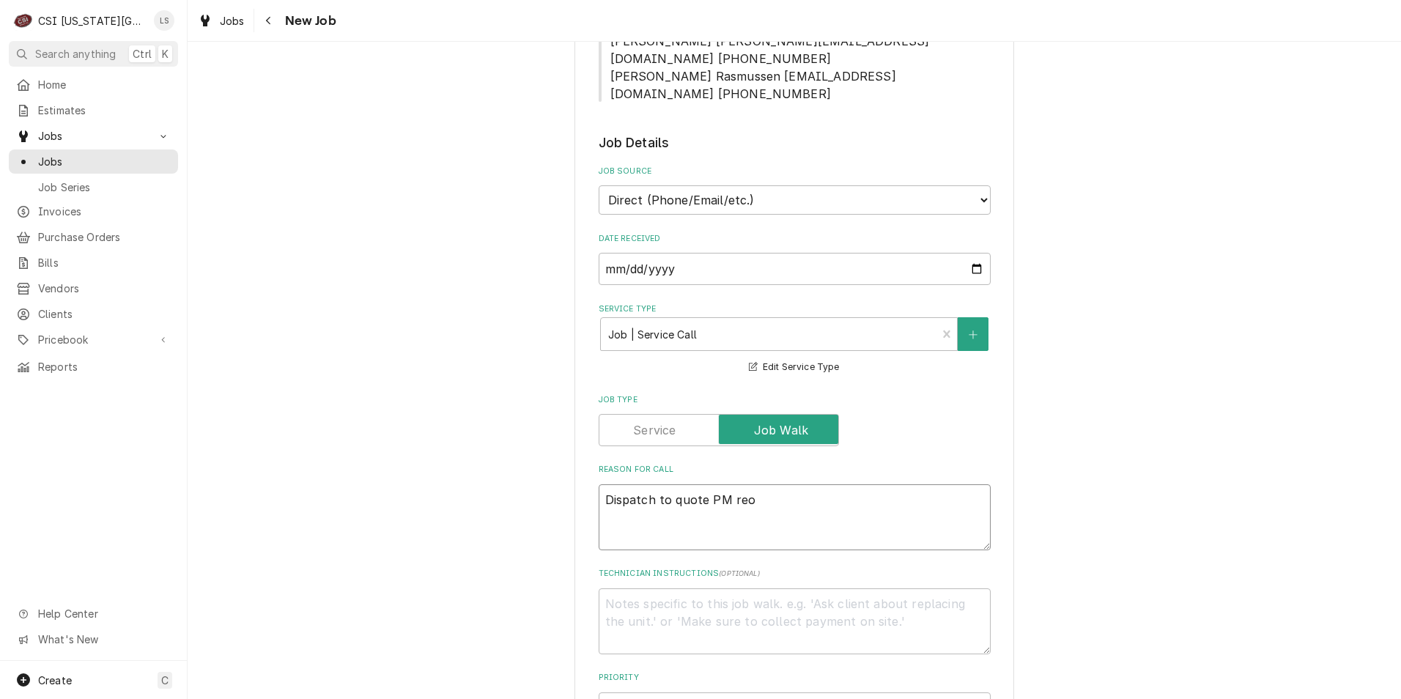
type textarea "Dispatch to quote PM reoa"
type textarea "x"
type textarea "Dispatch to quote PM reoai"
type textarea "x"
type textarea "Dispatch to quote PM reoair"
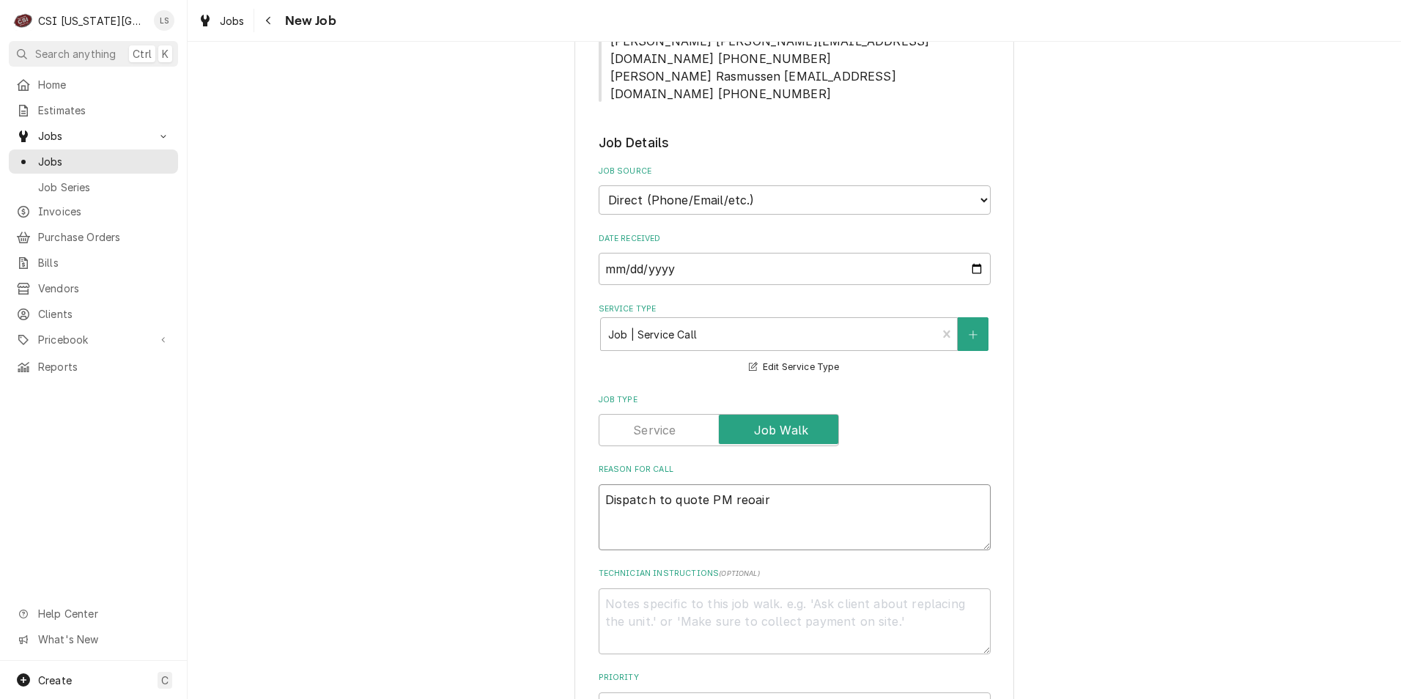
type textarea "x"
type textarea "Dispatch to quote PM reoai"
type textarea "x"
type textarea "Dispatch to quote PM reoa"
type textarea "x"
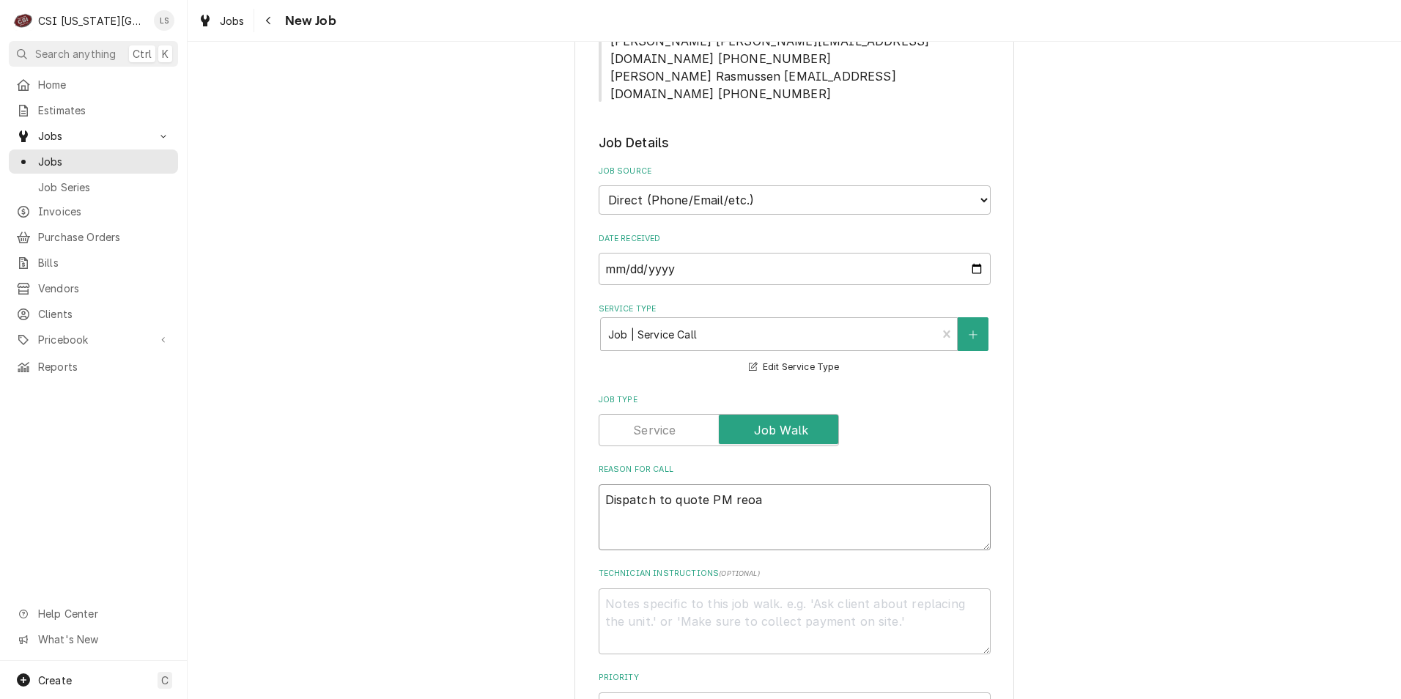
type textarea "Dispatch to quote PM reo"
type textarea "x"
type textarea "Dispatch to quote PM re"
type textarea "x"
type textarea "Dispatch to quote PM reo"
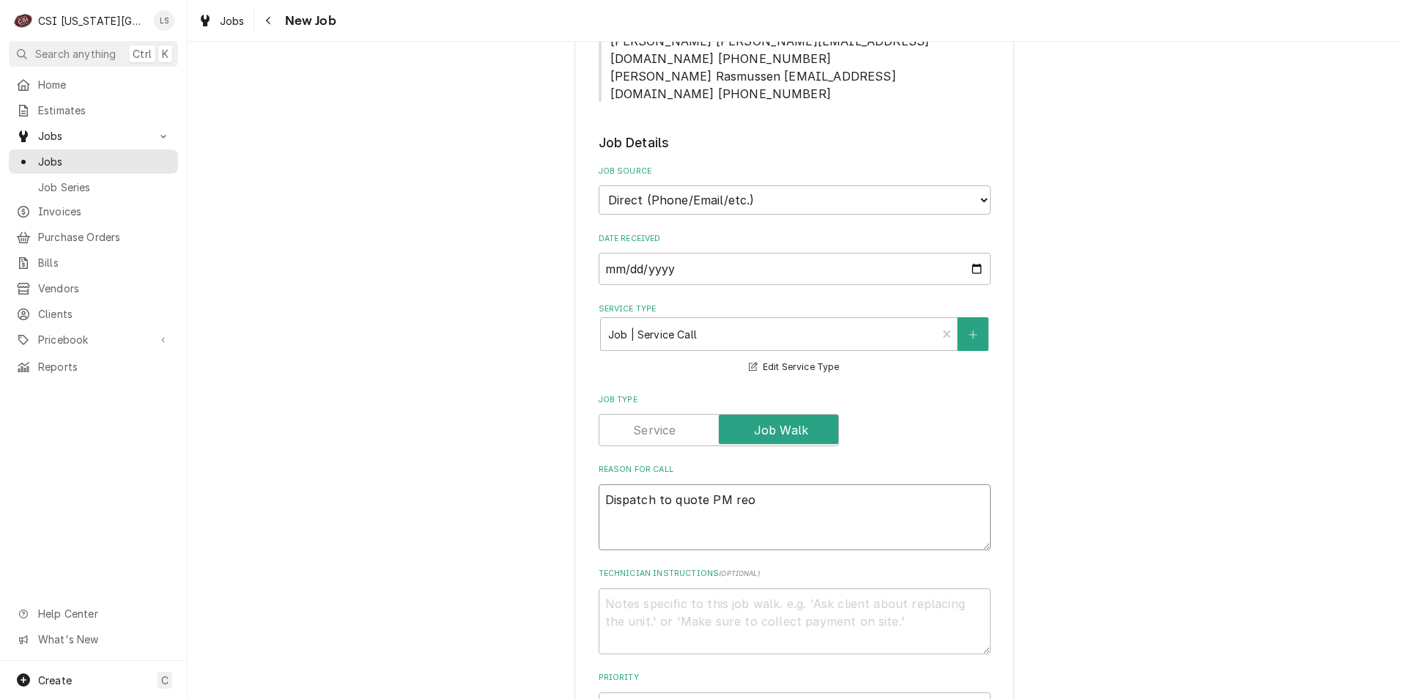
type textarea "x"
type textarea "Dispatch to quote PM re"
type textarea "x"
type textarea "Dispatch to quote PM rep"
type textarea "x"
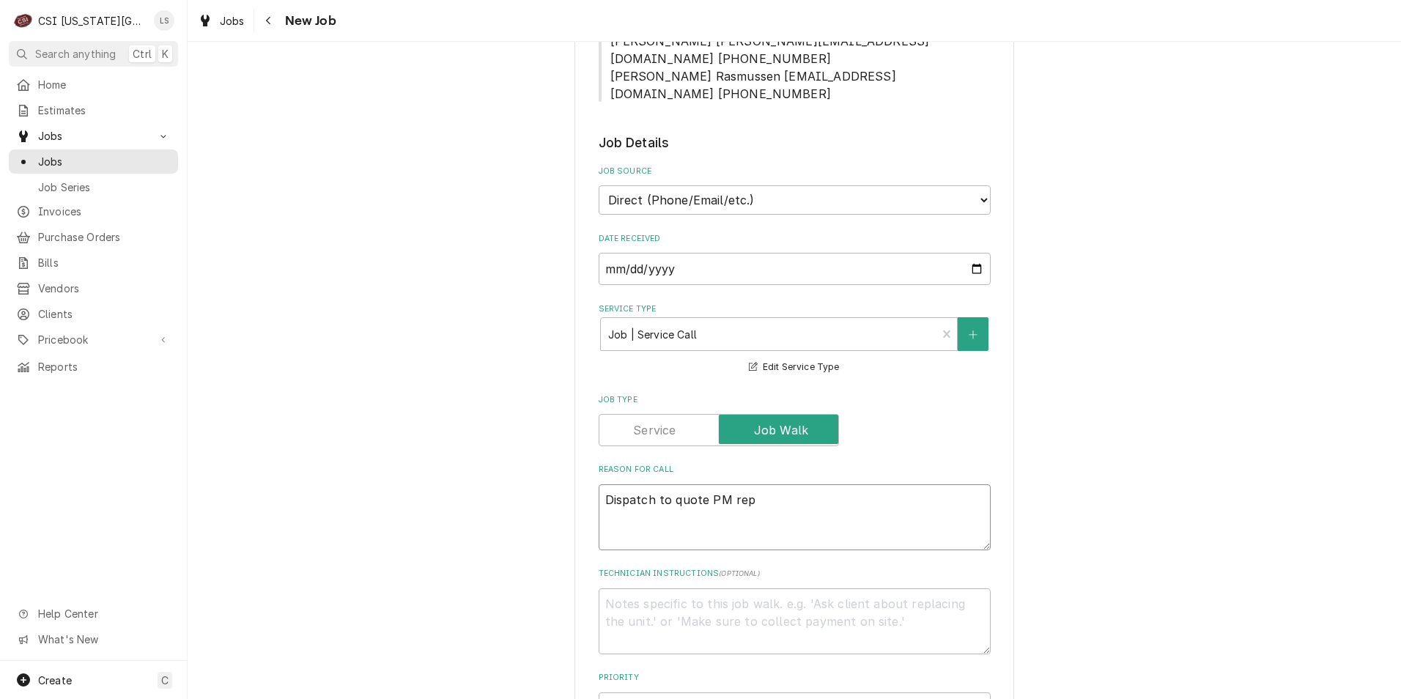
type textarea "Dispatch to quote PM repe"
type textarea "x"
type textarea "Dispatch to quote PM repei"
type textarea "x"
type textarea "Dispatch to quote PM repeir"
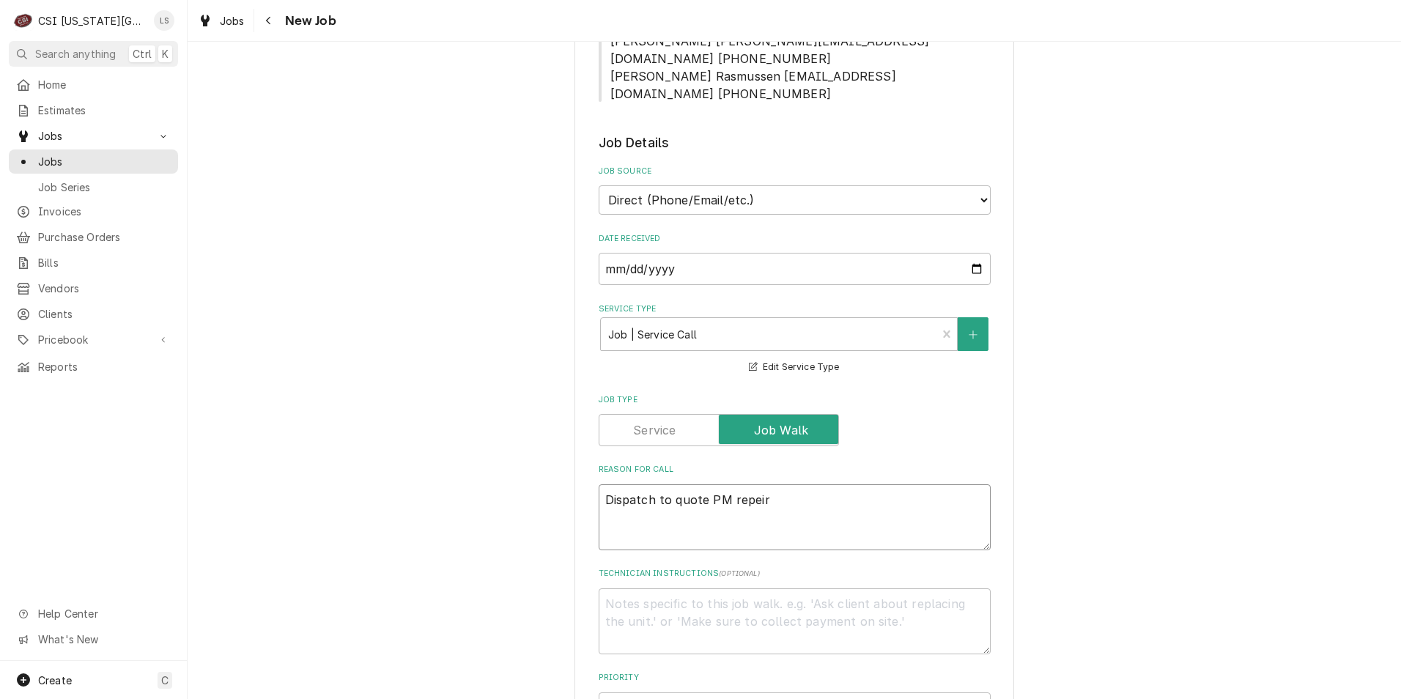
type textarea "x"
type textarea "Dispatch to quote PM repei"
type textarea "x"
type textarea "Dispatch to quote PM repe"
type textarea "x"
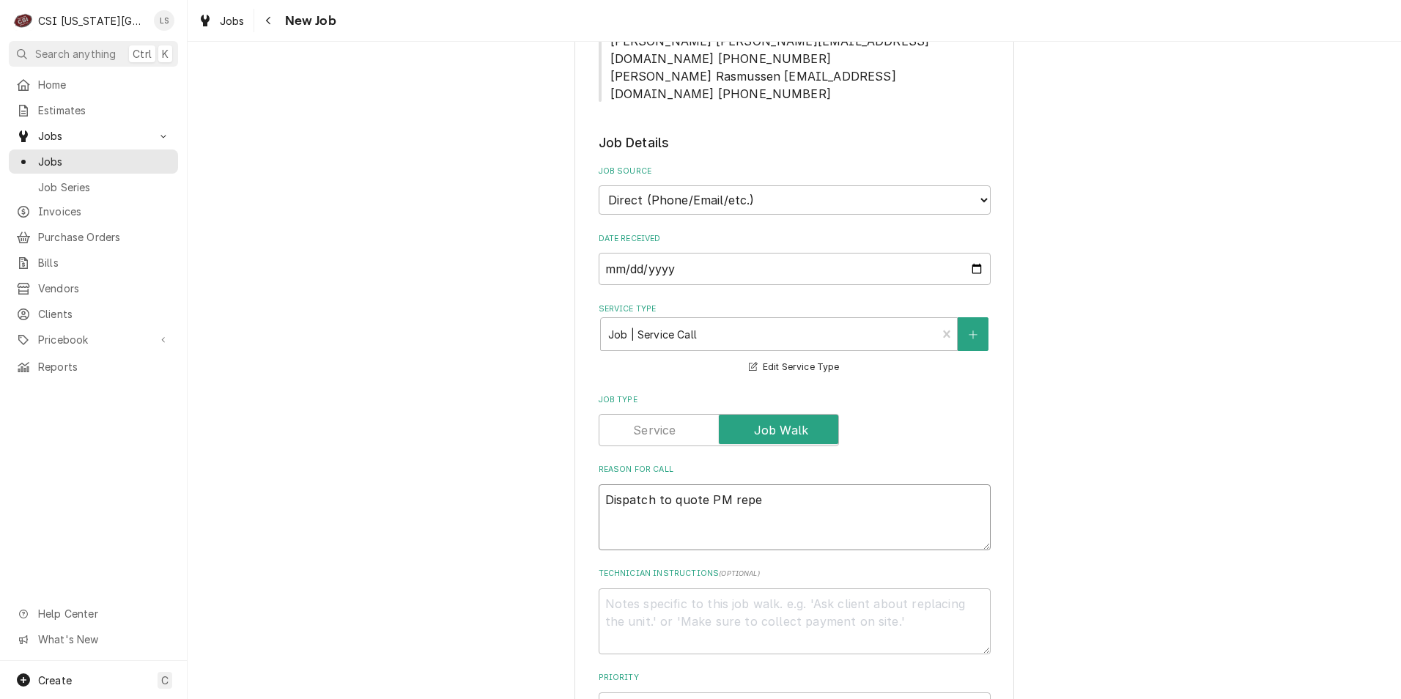
type textarea "Dispatch to quote PM rep"
type textarea "x"
type textarea "Dispatch to quote PM repa"
type textarea "x"
type textarea "Dispatch to quote PM repai"
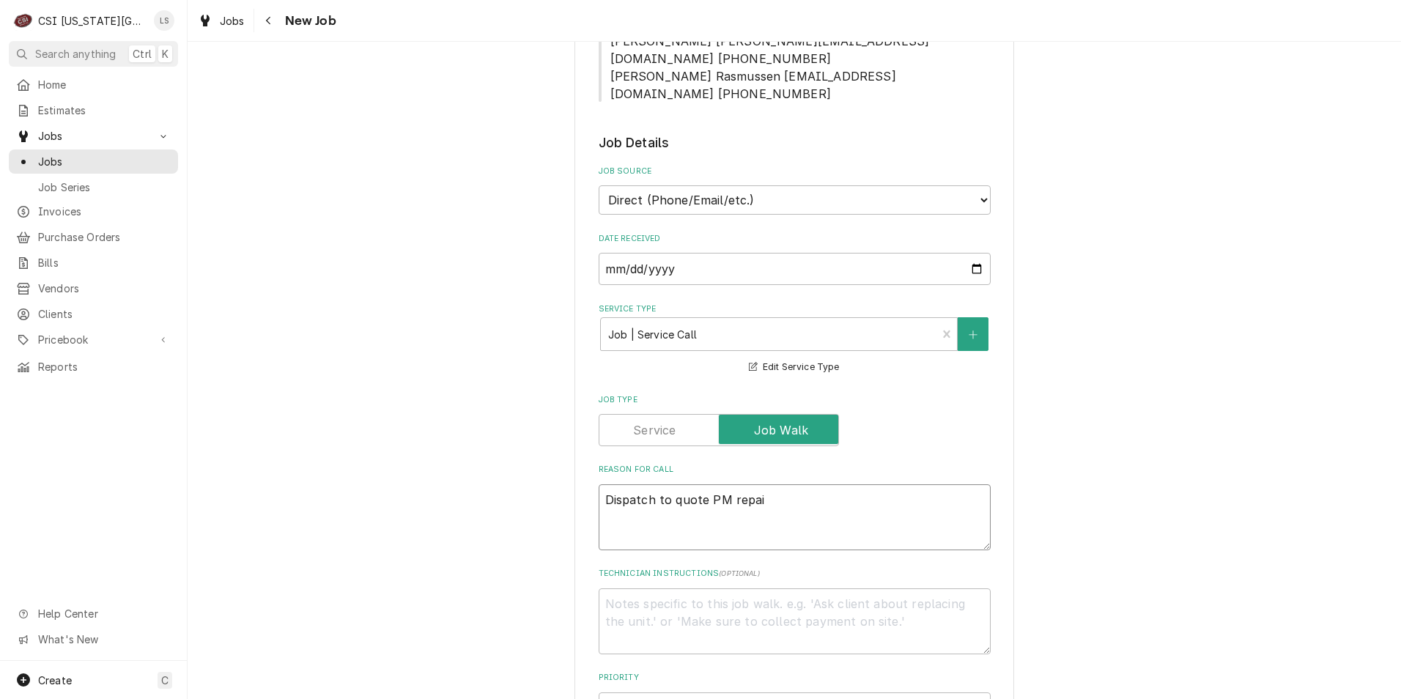
type textarea "x"
type textarea "Dispatch to quote PM repair"
type textarea "x"
type textarea "Dispatch to quote PM repairs"
type textarea "x"
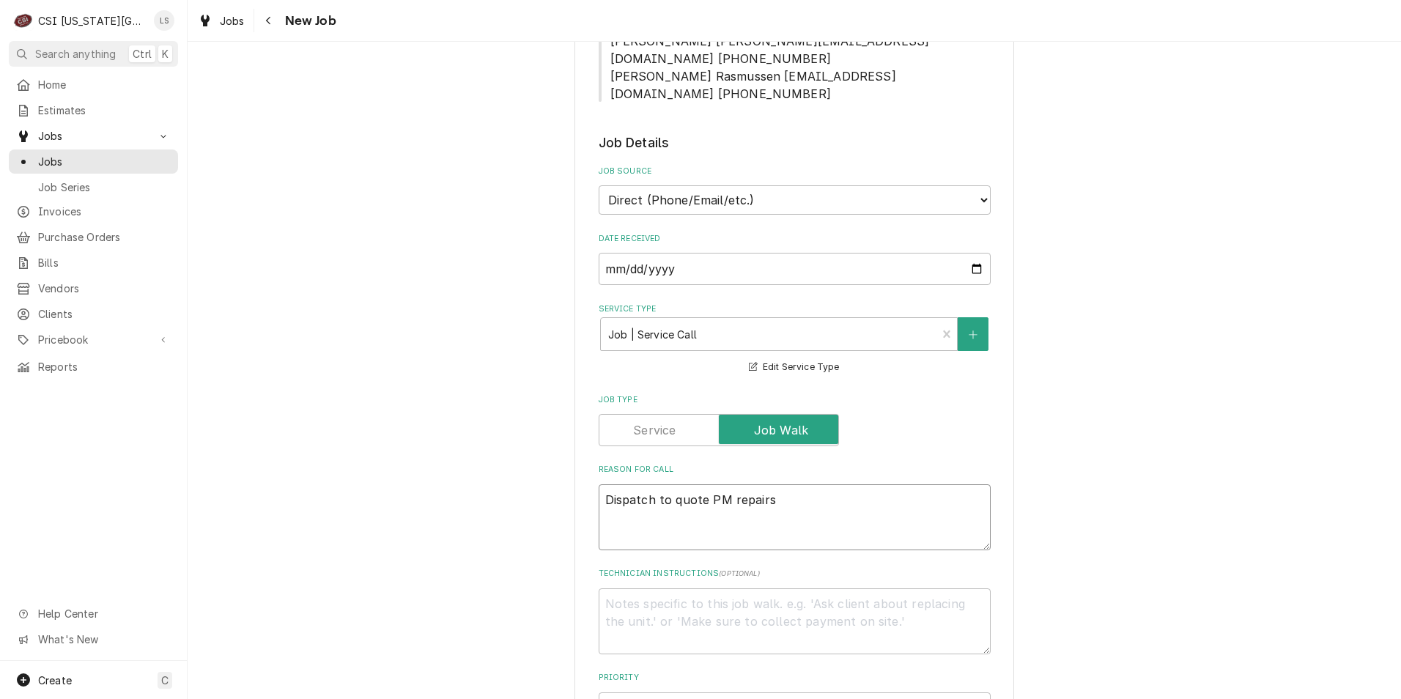
type textarea "Dispatch to quote PM repairs"
click at [1140, 423] on div "Please provide the following information to create a job: Client Details Client…" at bounding box center [795, 584] width 1214 height 1935
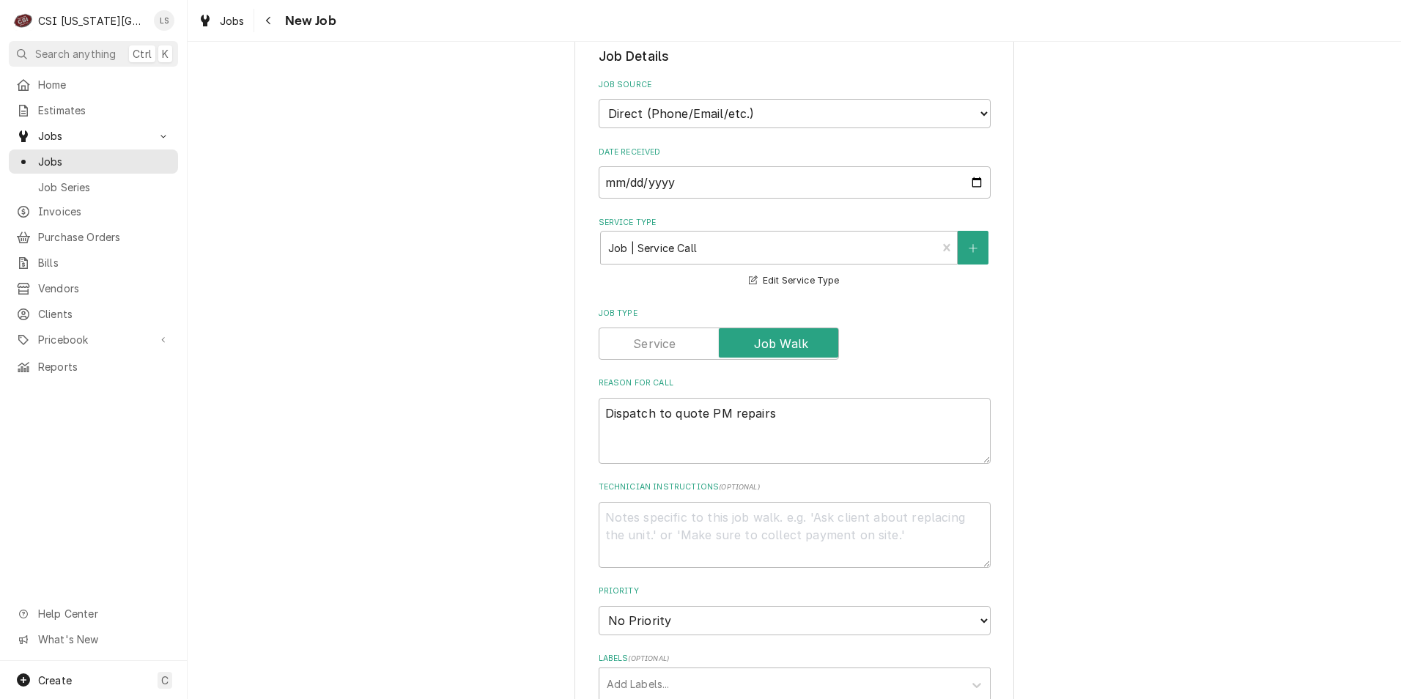
scroll to position [660, 0]
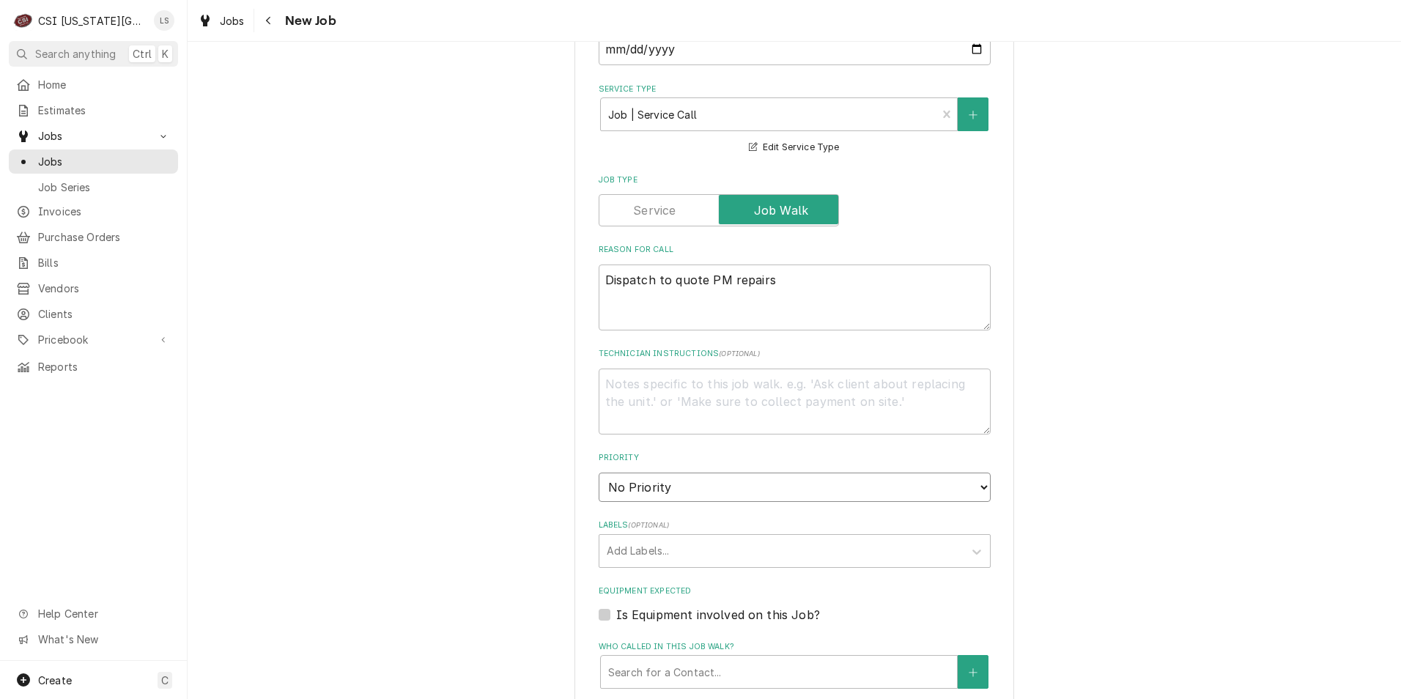
click at [686, 473] on select "No Priority Urgent High Medium Low" at bounding box center [795, 487] width 392 height 29
select select "4"
click at [599, 473] on select "No Priority Urgent High Medium Low" at bounding box center [795, 487] width 392 height 29
type textarea "x"
click at [1121, 478] on div "Please provide the following information to create a job: Client Details Client…" at bounding box center [795, 365] width 1214 height 1935
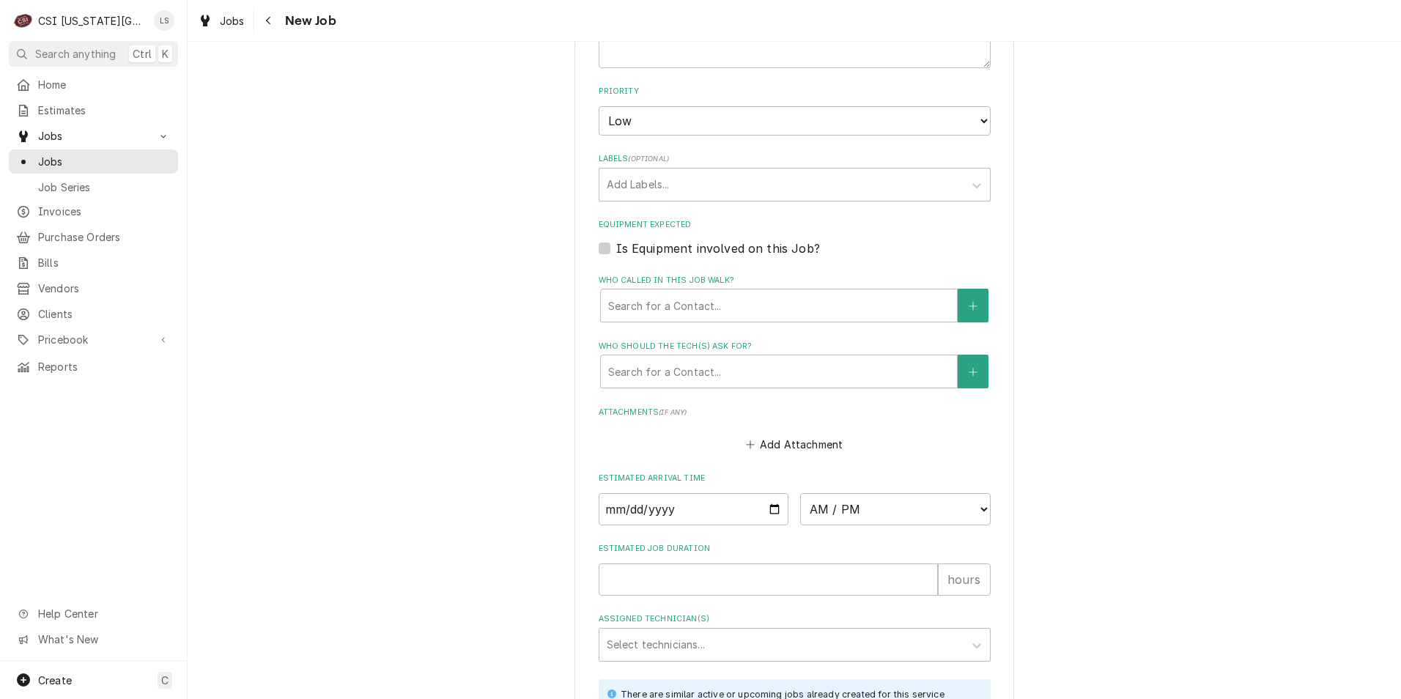
scroll to position [1246, 0]
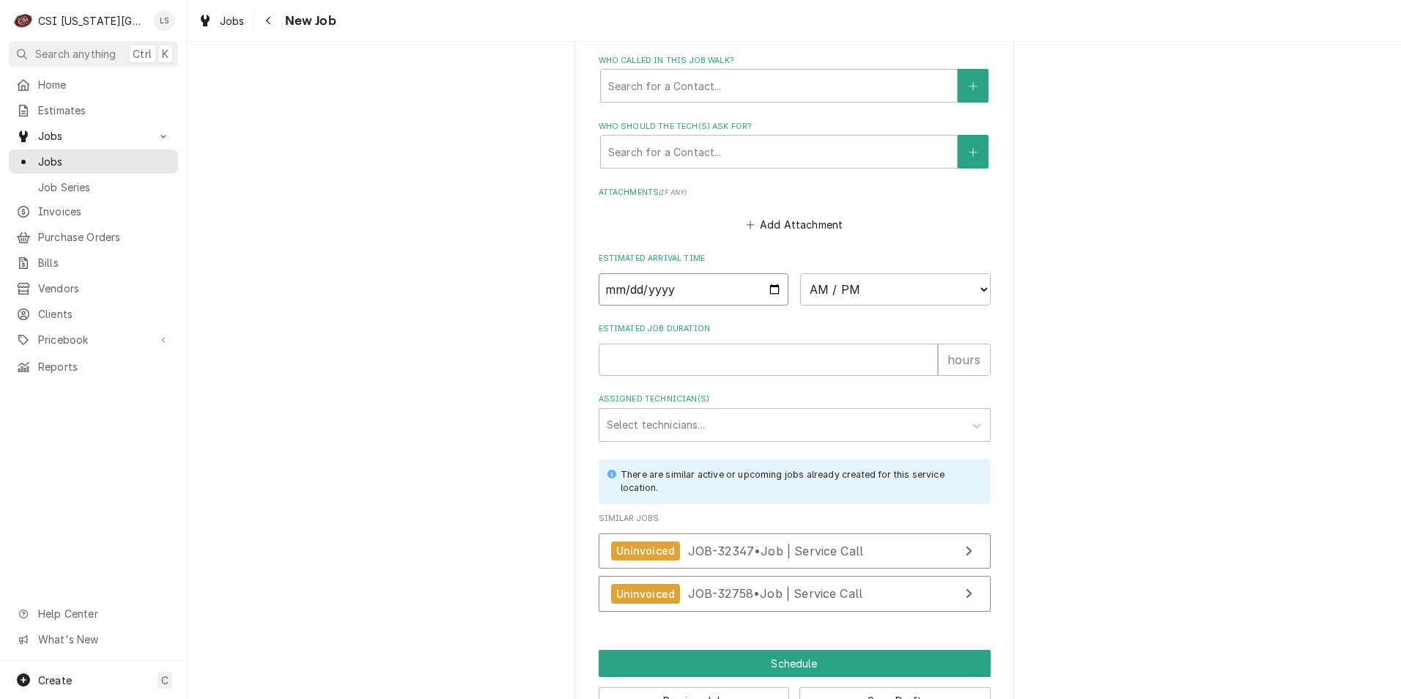
click at [770, 273] on input "Date" at bounding box center [694, 289] width 191 height 32
type input "2025-09-19"
type textarea "x"
click at [847, 273] on select "AM / PM 6:00 AM 6:15 AM 6:30 AM 6:45 AM 7:00 AM 7:15 AM 7:30 AM 7:45 AM 8:00 AM…" at bounding box center [895, 289] width 191 height 32
select select "14:00:00"
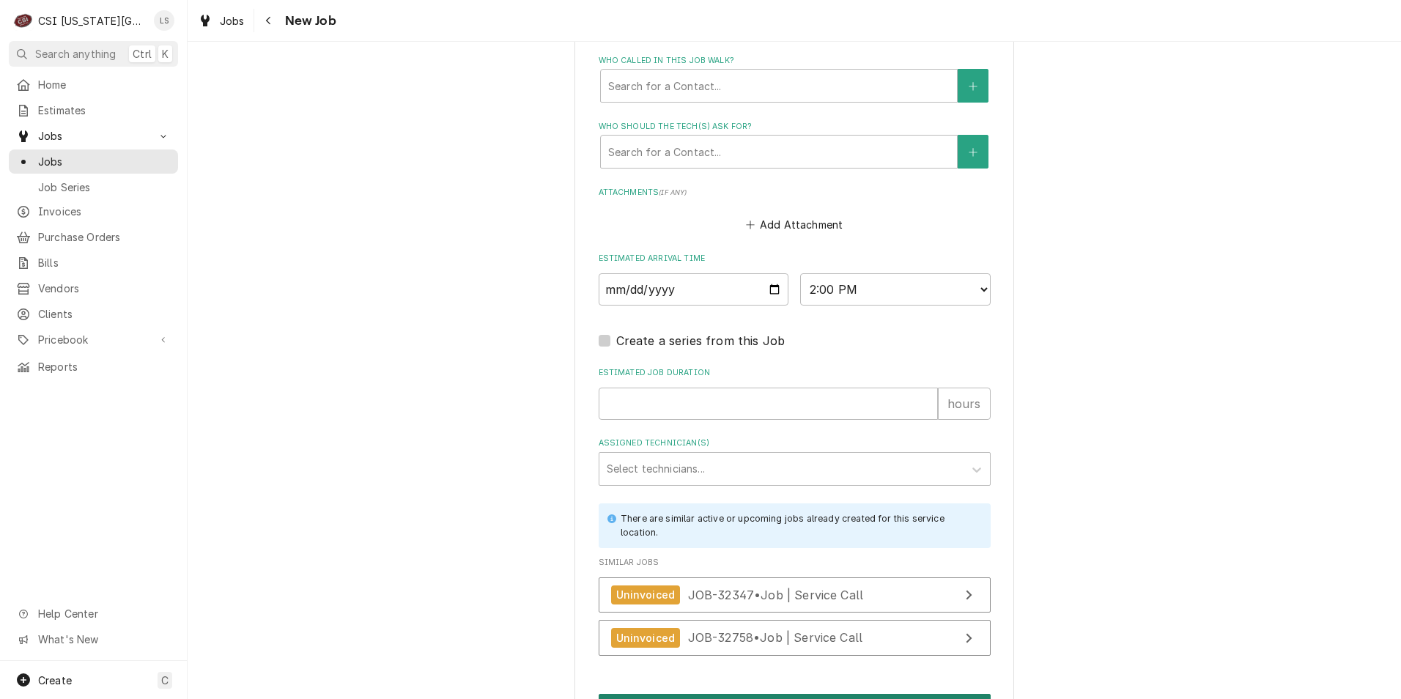
click at [740, 694] on button "Schedule" at bounding box center [795, 707] width 392 height 27
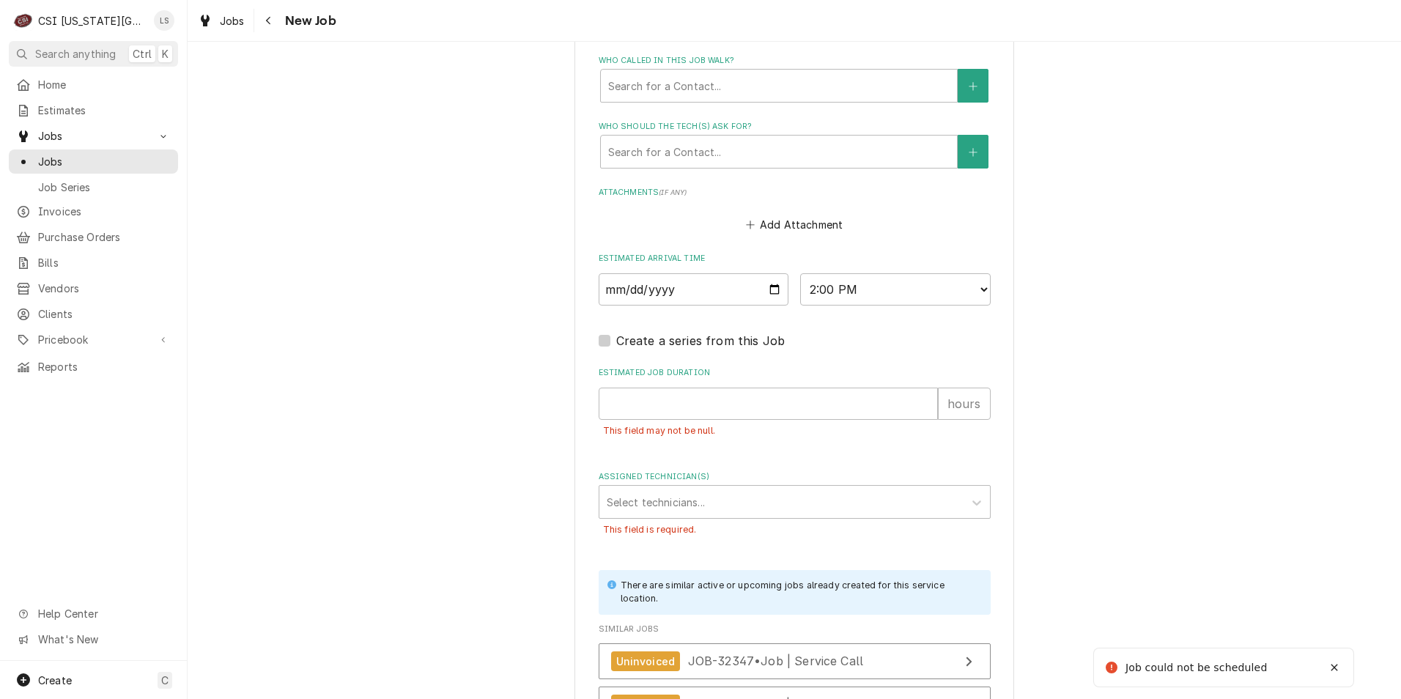
scroll to position [1288, 0]
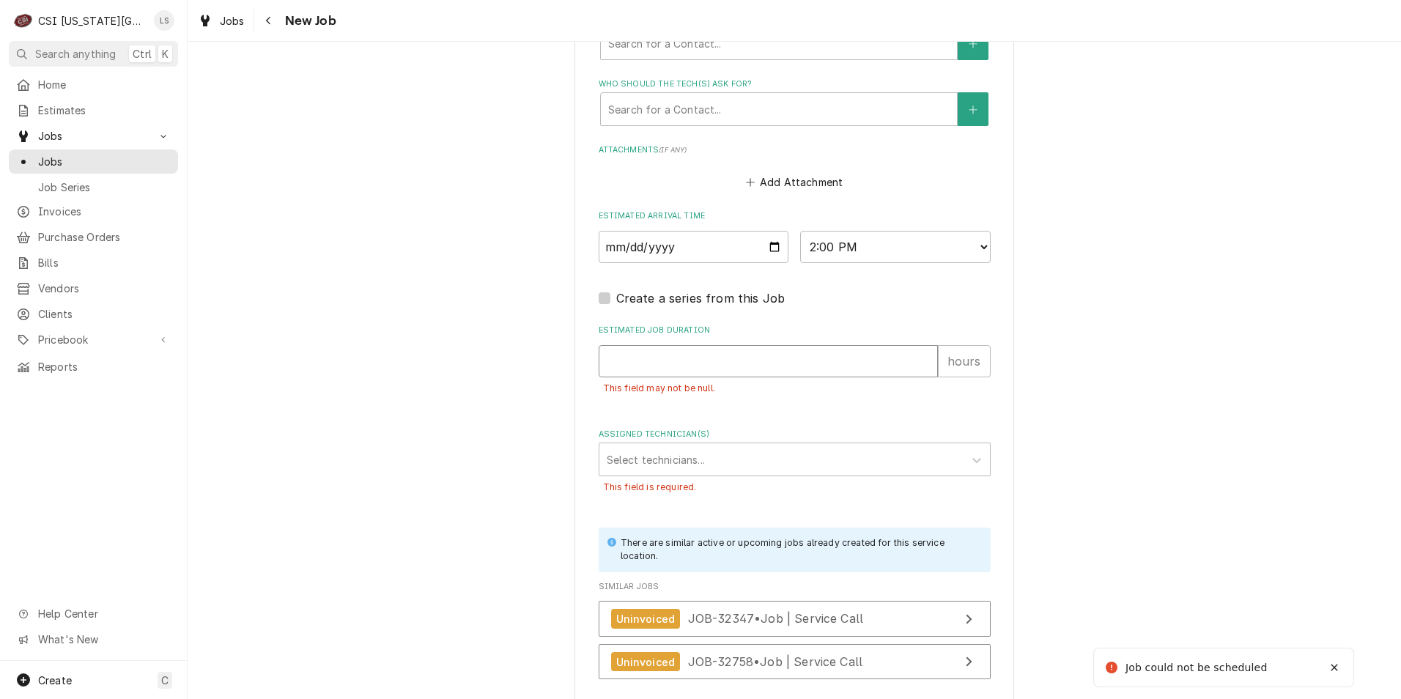
click at [745, 345] on input "Estimated Job Duration" at bounding box center [768, 361] width 339 height 32
type textarea "x"
type input "2"
type textarea "x"
type input "2"
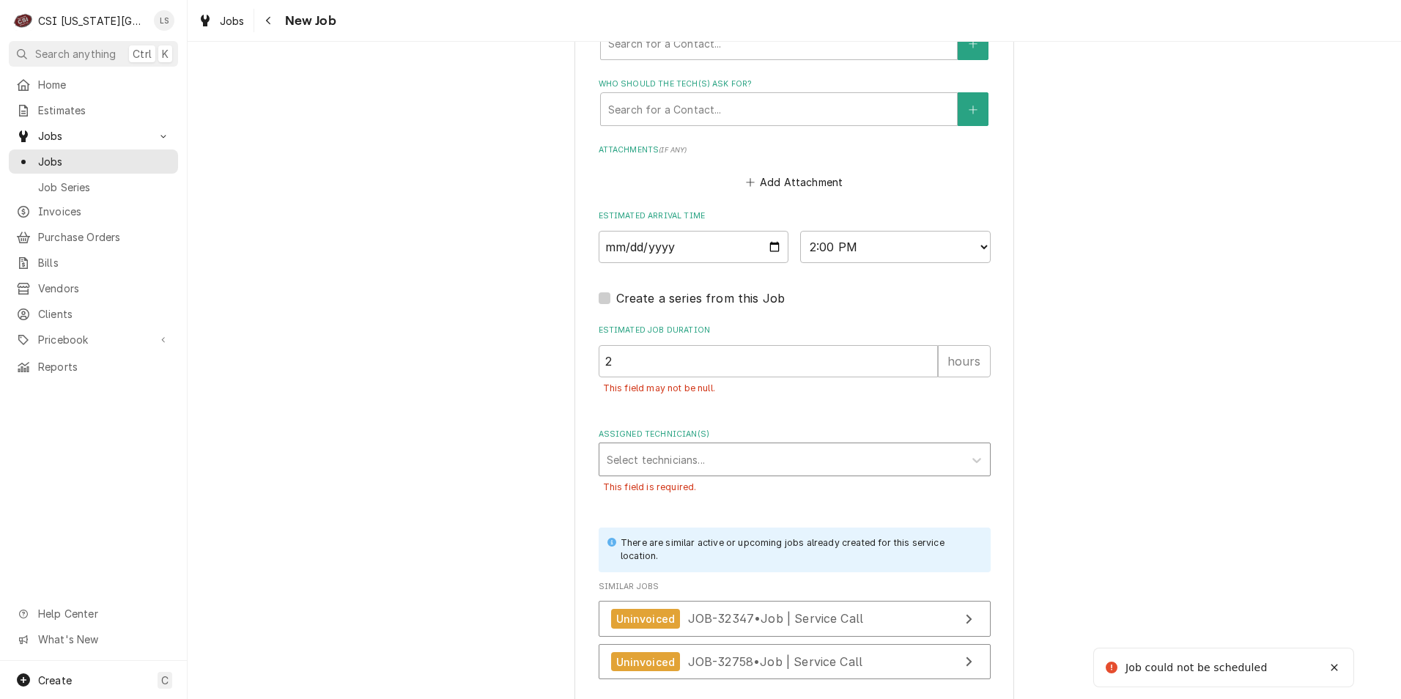
click at [788, 446] on div "Assigned Technician(s)" at bounding box center [782, 459] width 350 height 26
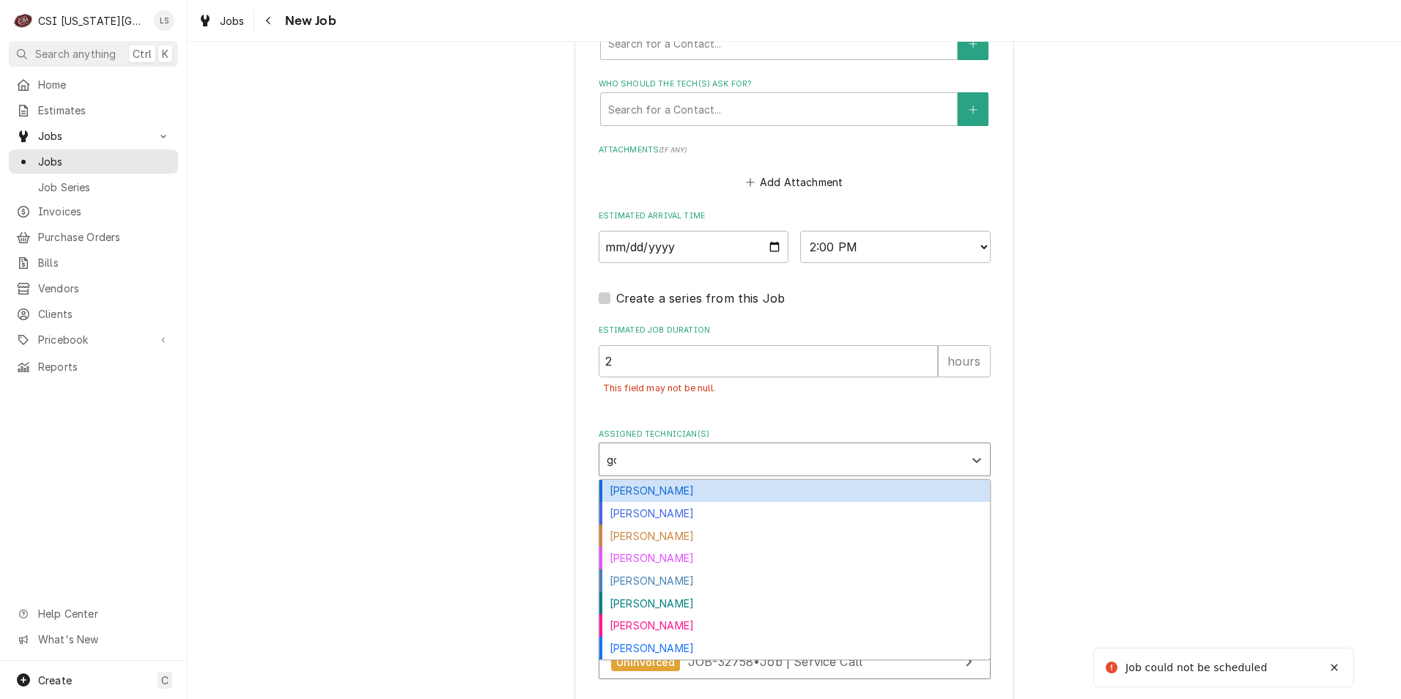
type input "gonz"
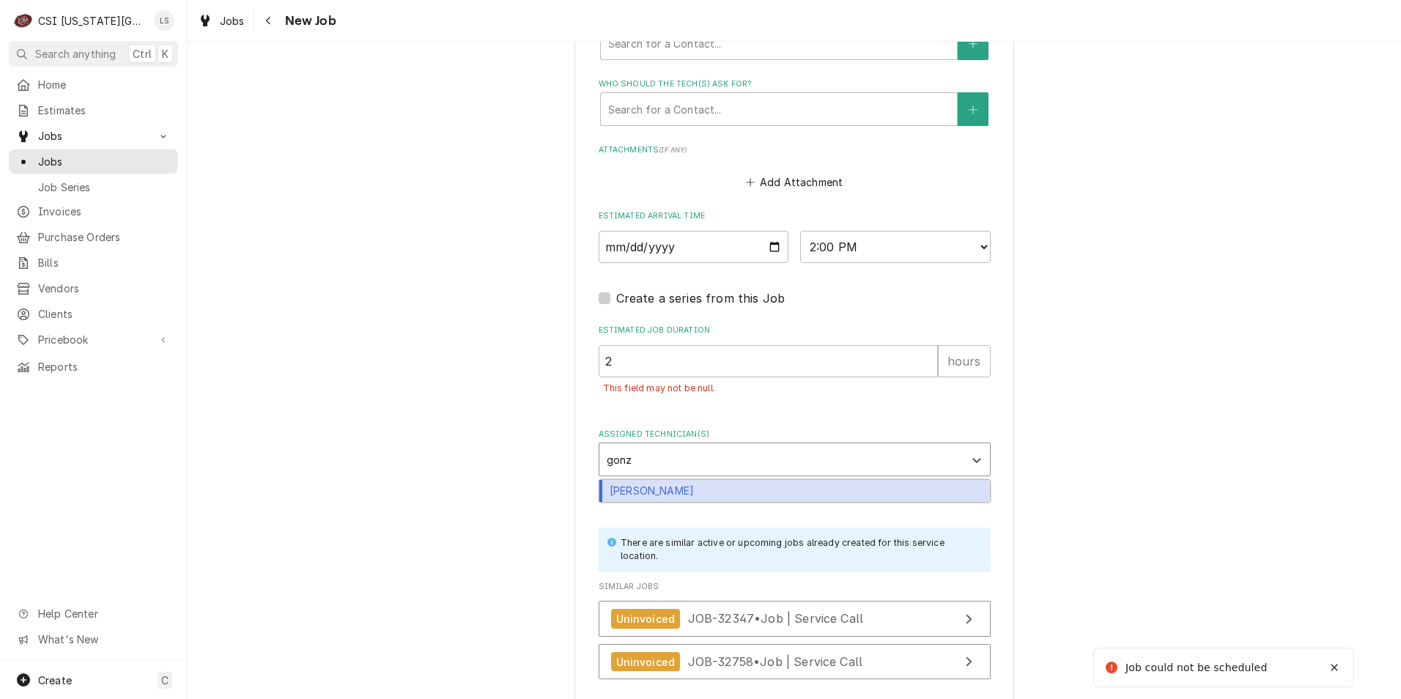
click at [783, 480] on div "Brian Gonzalez" at bounding box center [795, 491] width 391 height 23
type textarea "x"
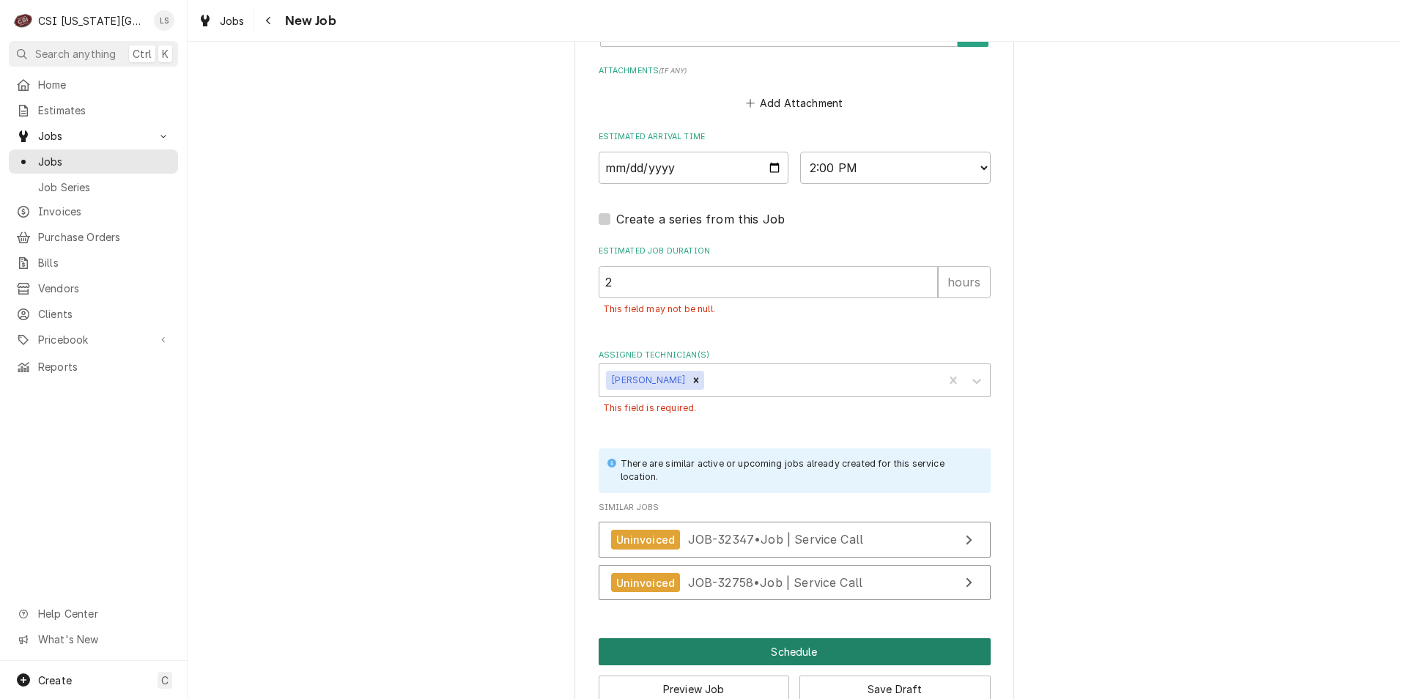
click at [799, 638] on button "Schedule" at bounding box center [795, 651] width 392 height 27
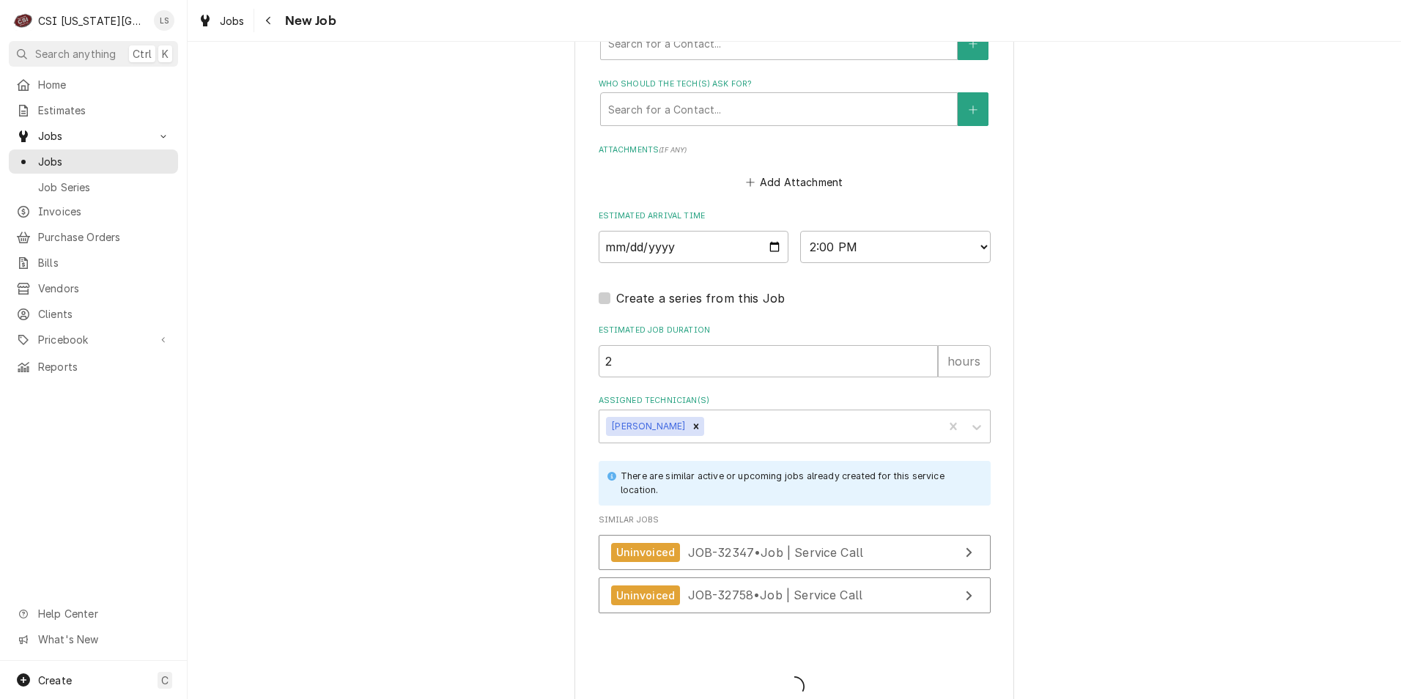
type textarea "x"
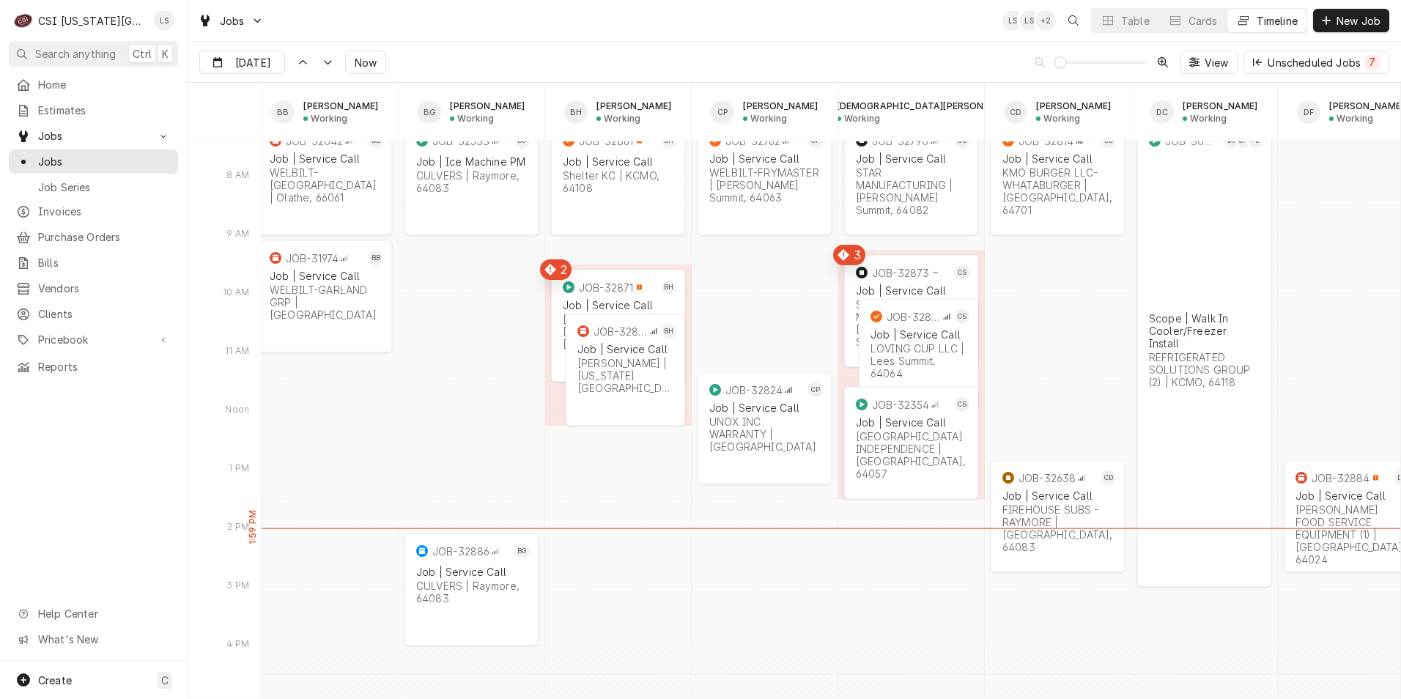
scroll to position [0, 321]
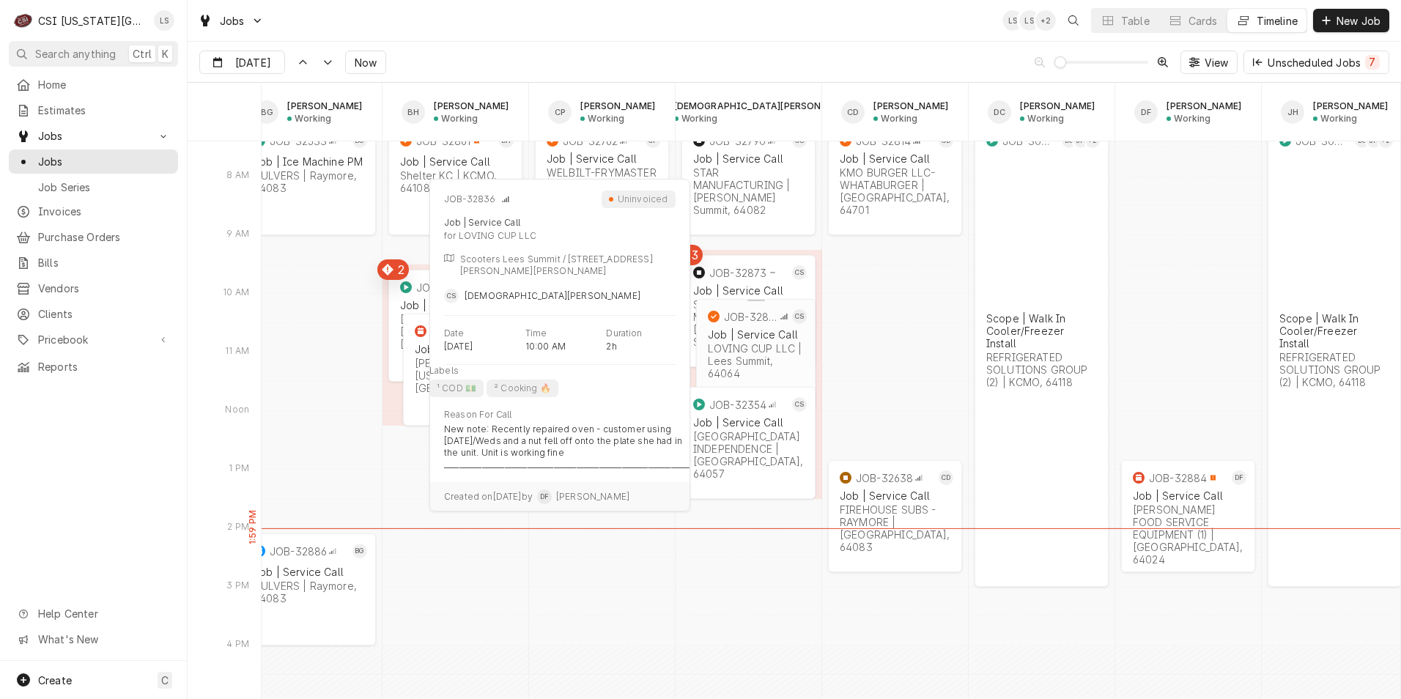
click at [762, 369] on div "JOB-32836 CS Job | Service Call LOVING CUP LLC | Lees Summit, 64064" at bounding box center [755, 345] width 119 height 92
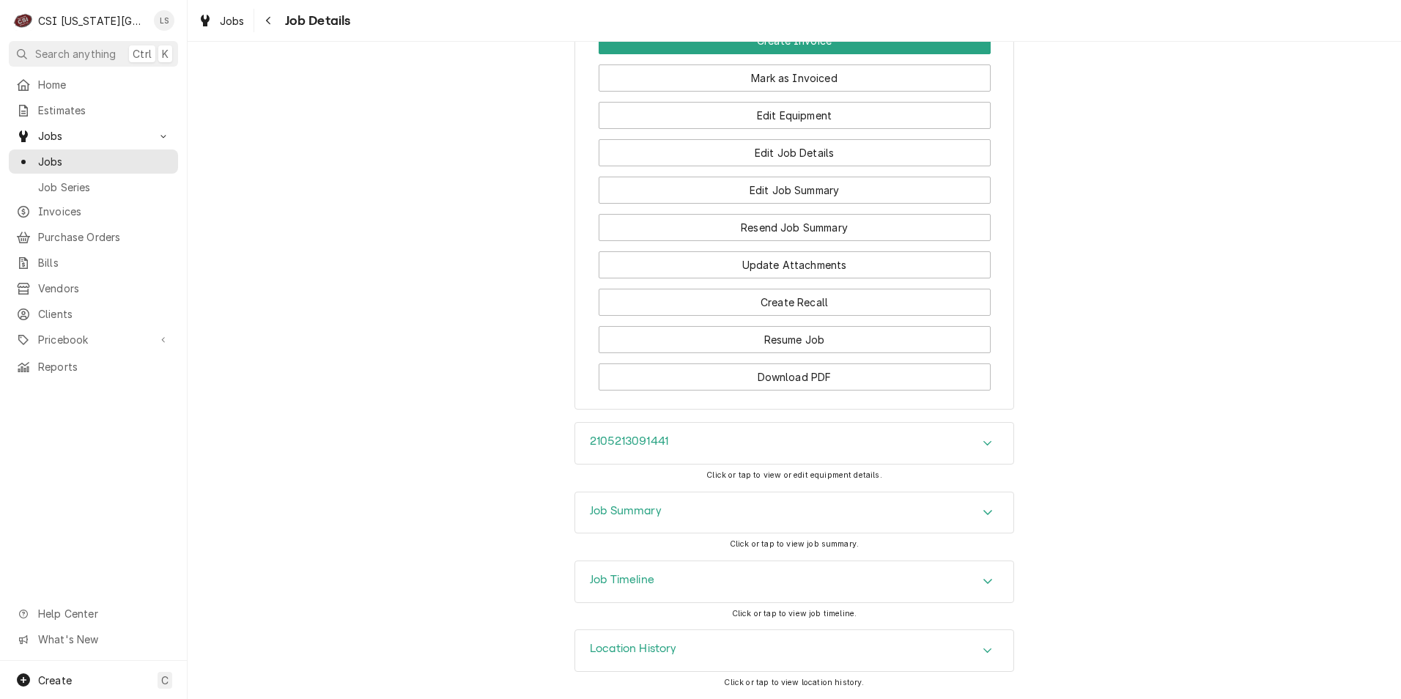
scroll to position [2203, 0]
click at [833, 523] on div "Job Summary" at bounding box center [794, 513] width 438 height 41
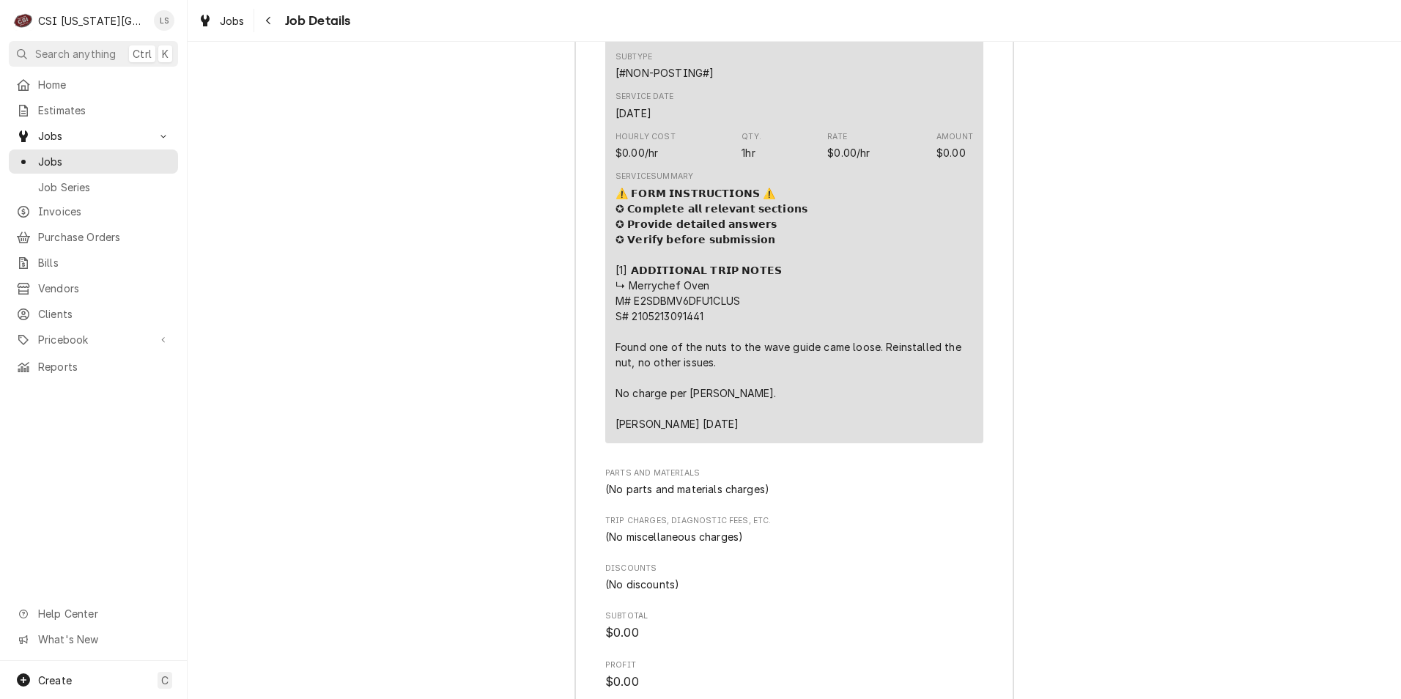
scroll to position [2936, 0]
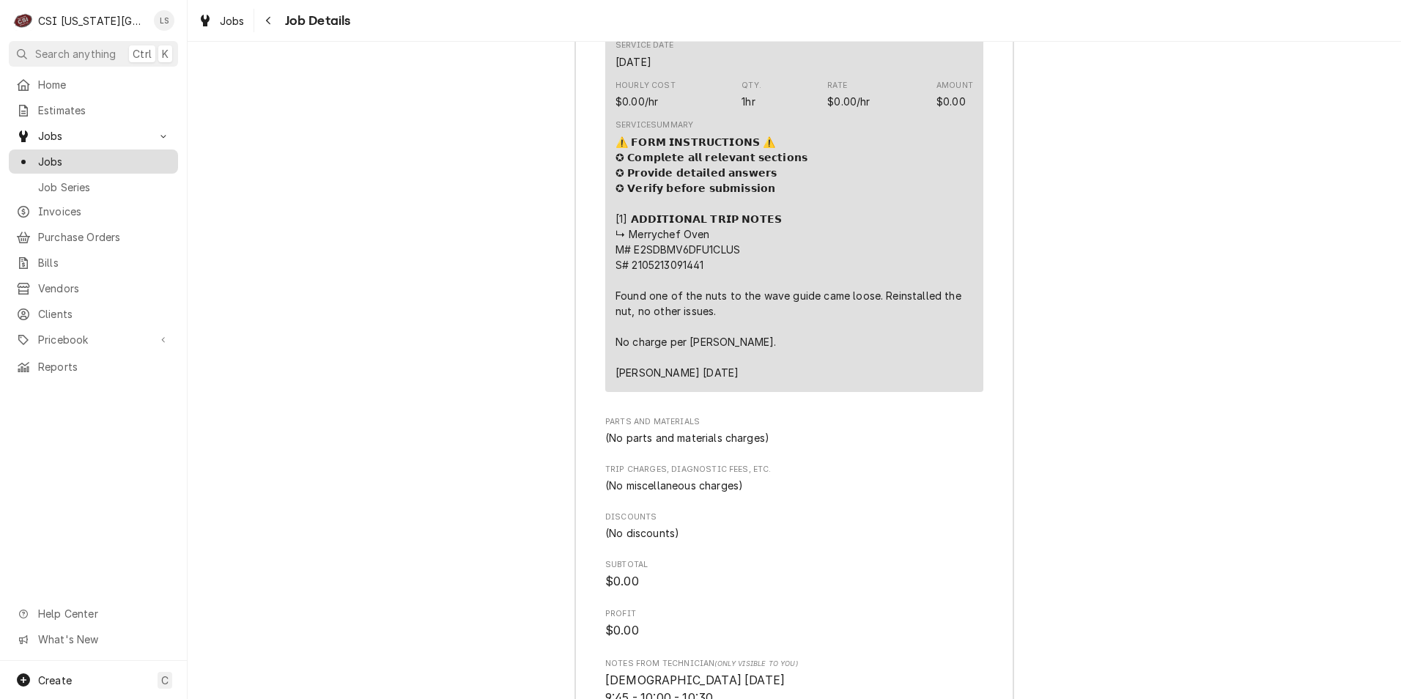
click at [60, 154] on span "Jobs" at bounding box center [104, 161] width 133 height 15
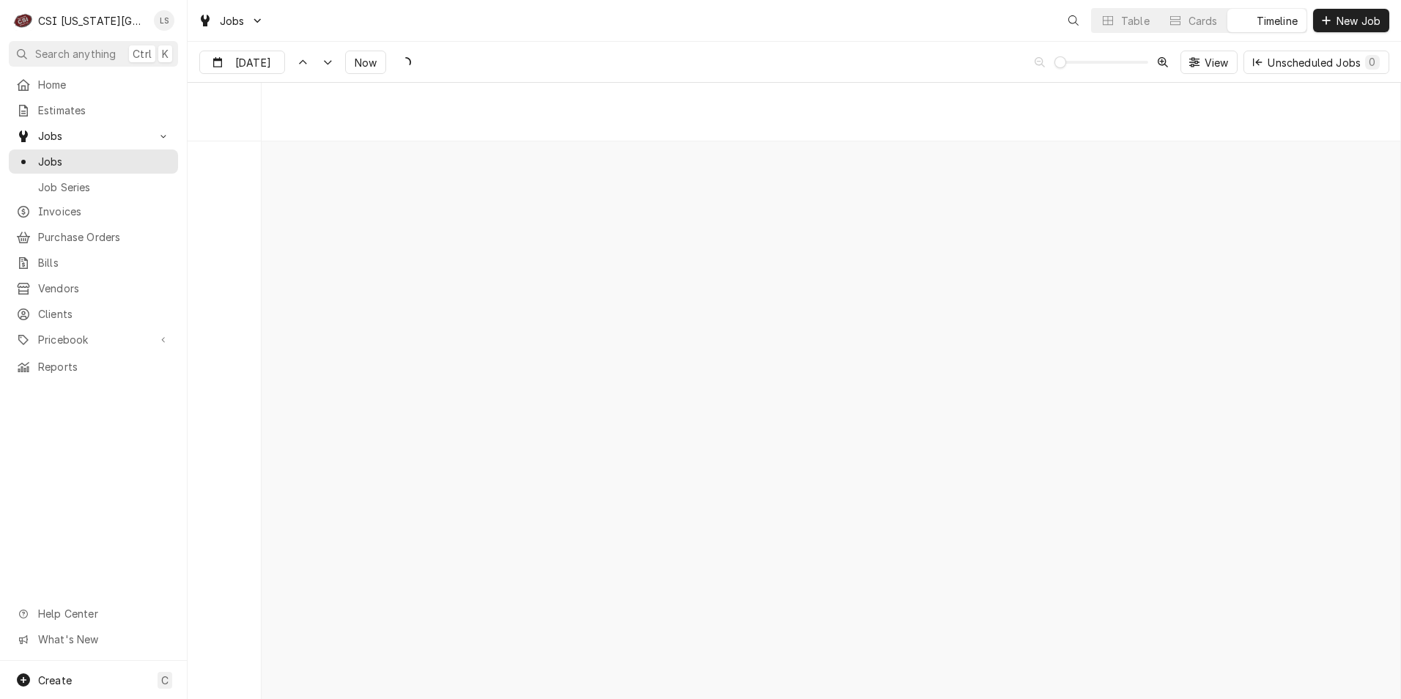
scroll to position [11618, 0]
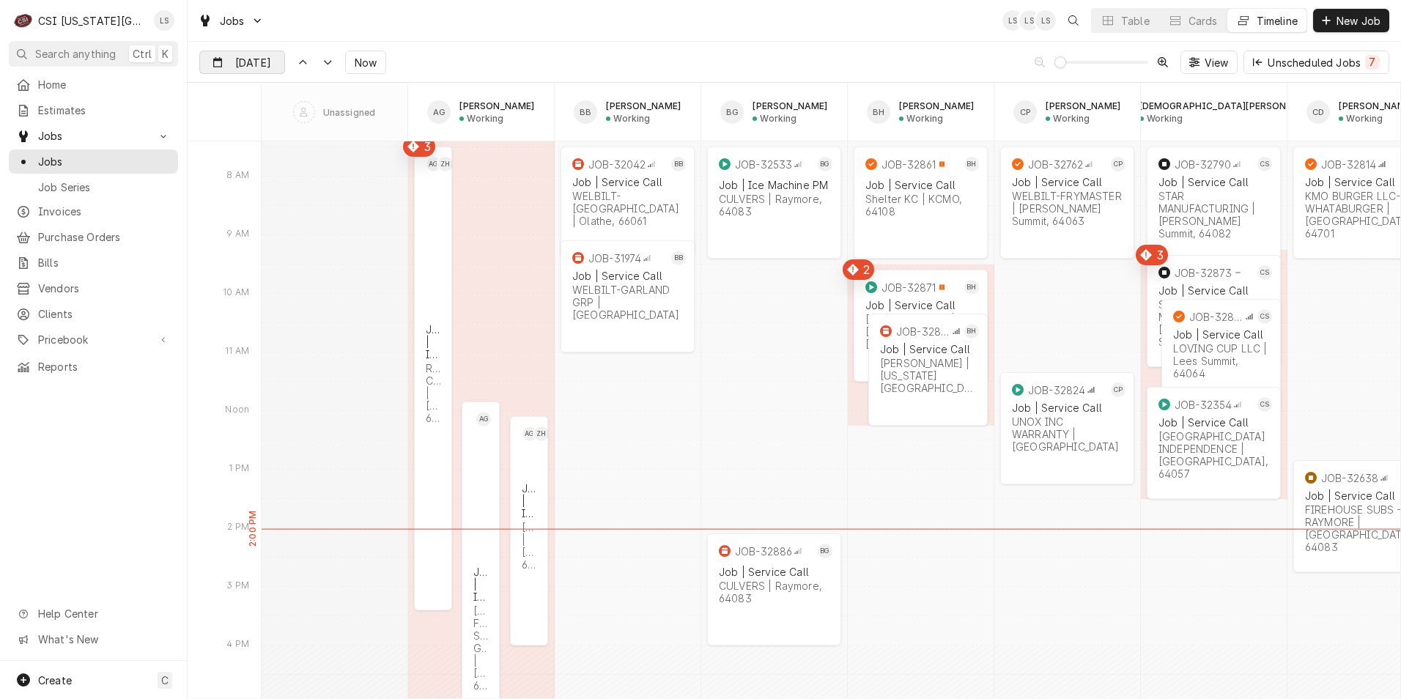
click at [253, 64] on input "Sep 19" at bounding box center [232, 65] width 64 height 29
click at [240, 227] on div "22" at bounding box center [239, 236] width 21 height 21
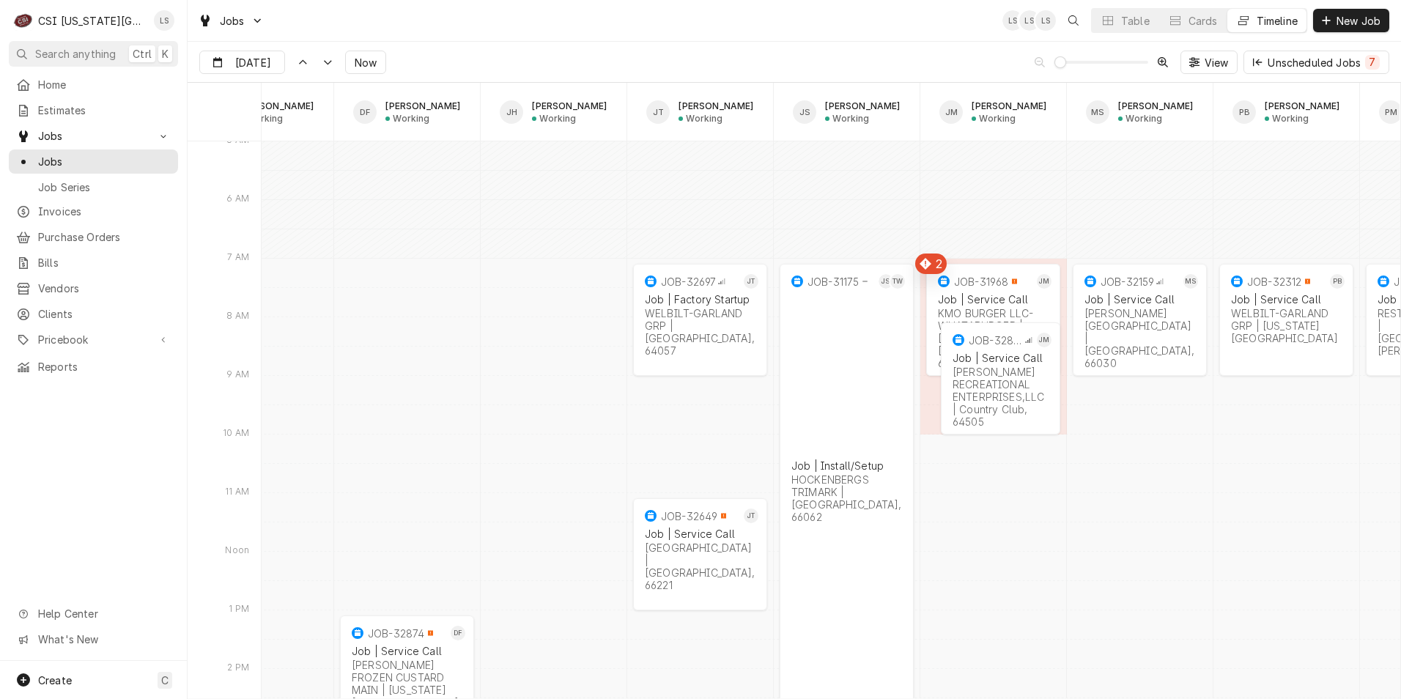
scroll to position [0, 0]
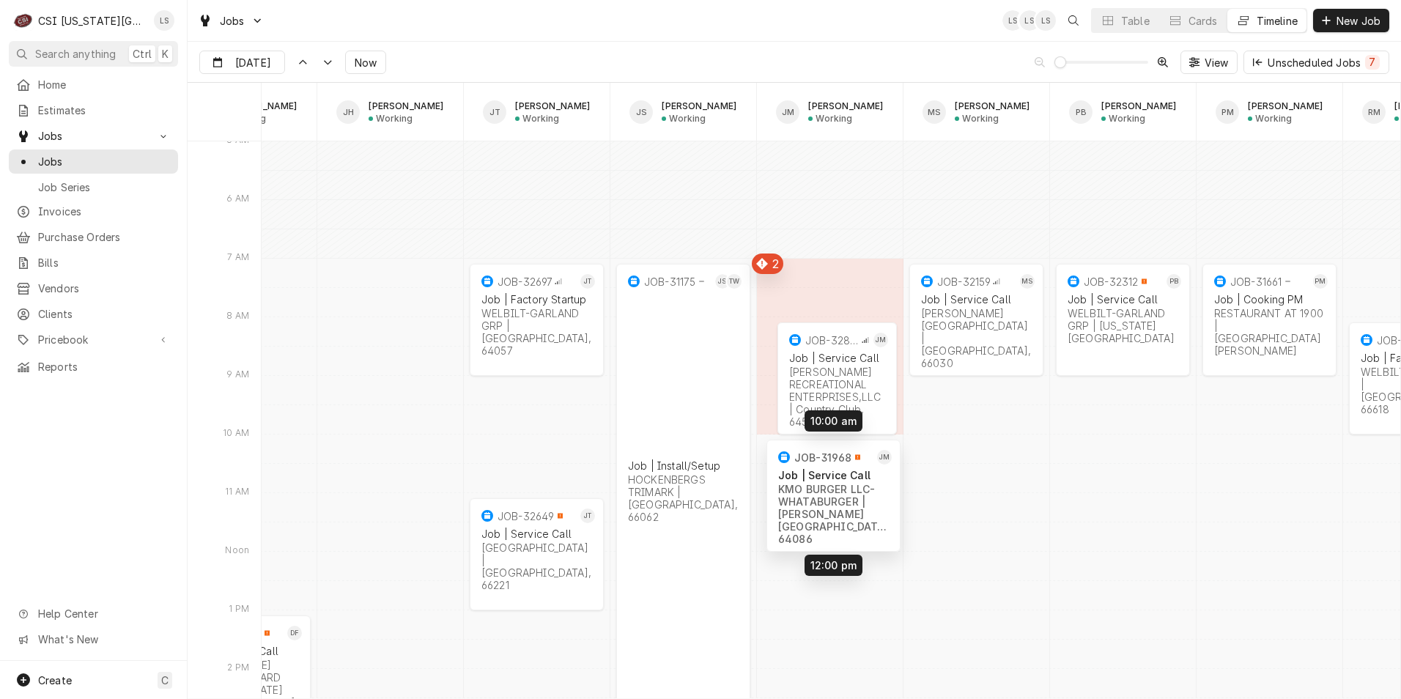
drag, startPoint x: 822, startPoint y: 292, endPoint x: 826, endPoint y: 463, distance: 170.8
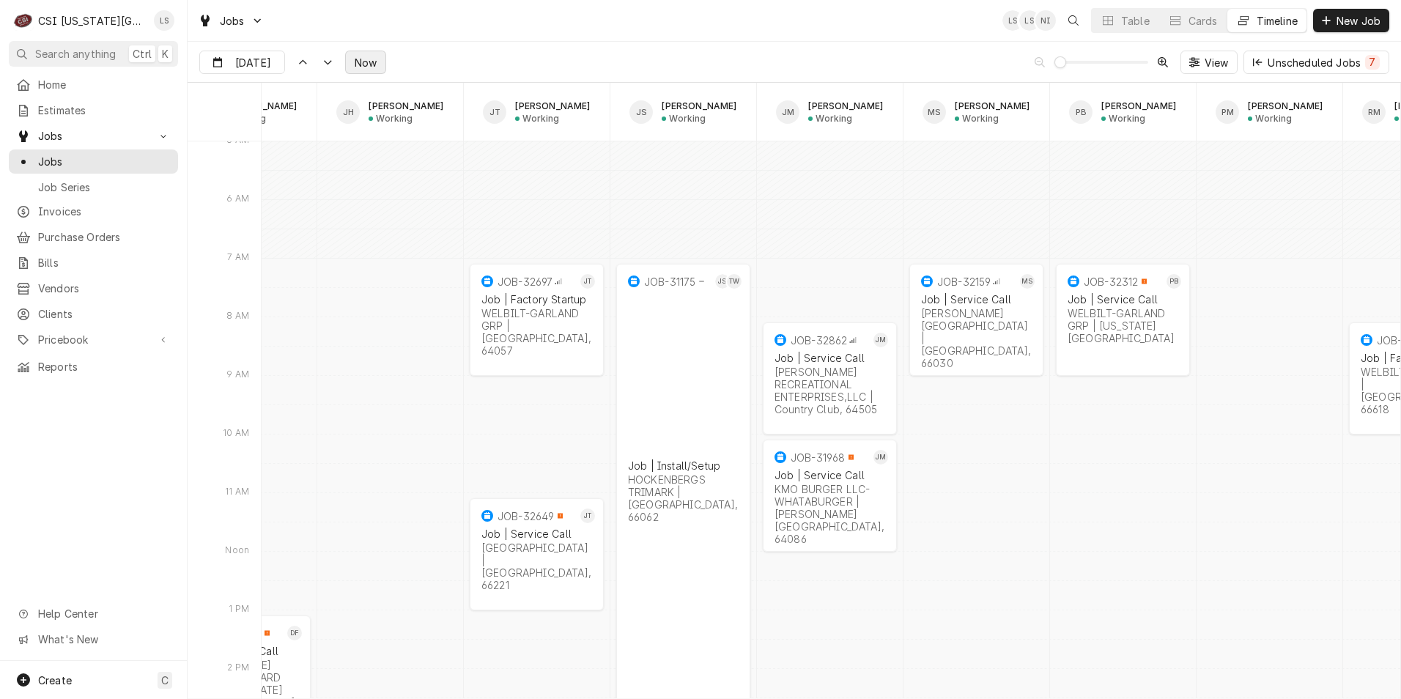
click at [364, 66] on span "Now" at bounding box center [366, 62] width 28 height 15
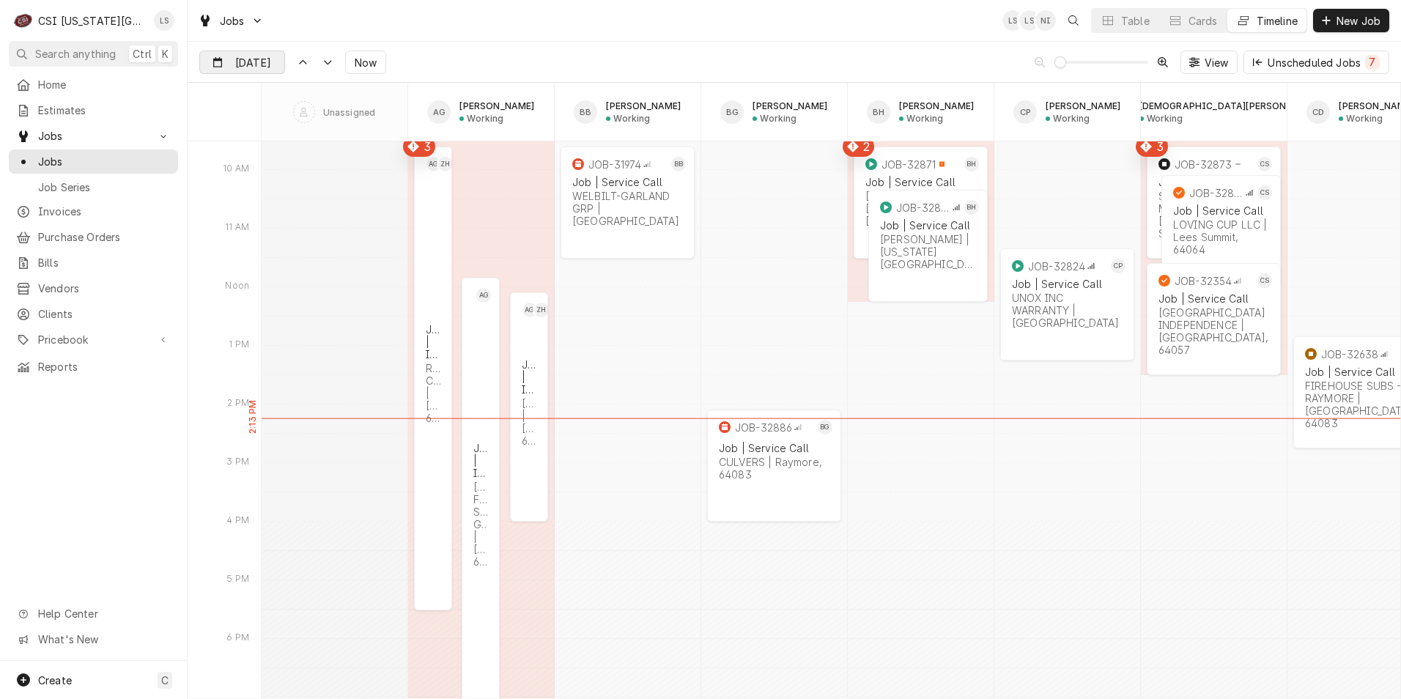
click at [264, 54] on div "Dynamic Content Wrapper" at bounding box center [274, 62] width 21 height 23
click at [232, 239] on div "22" at bounding box center [239, 236] width 21 height 21
type input "[DATE]"
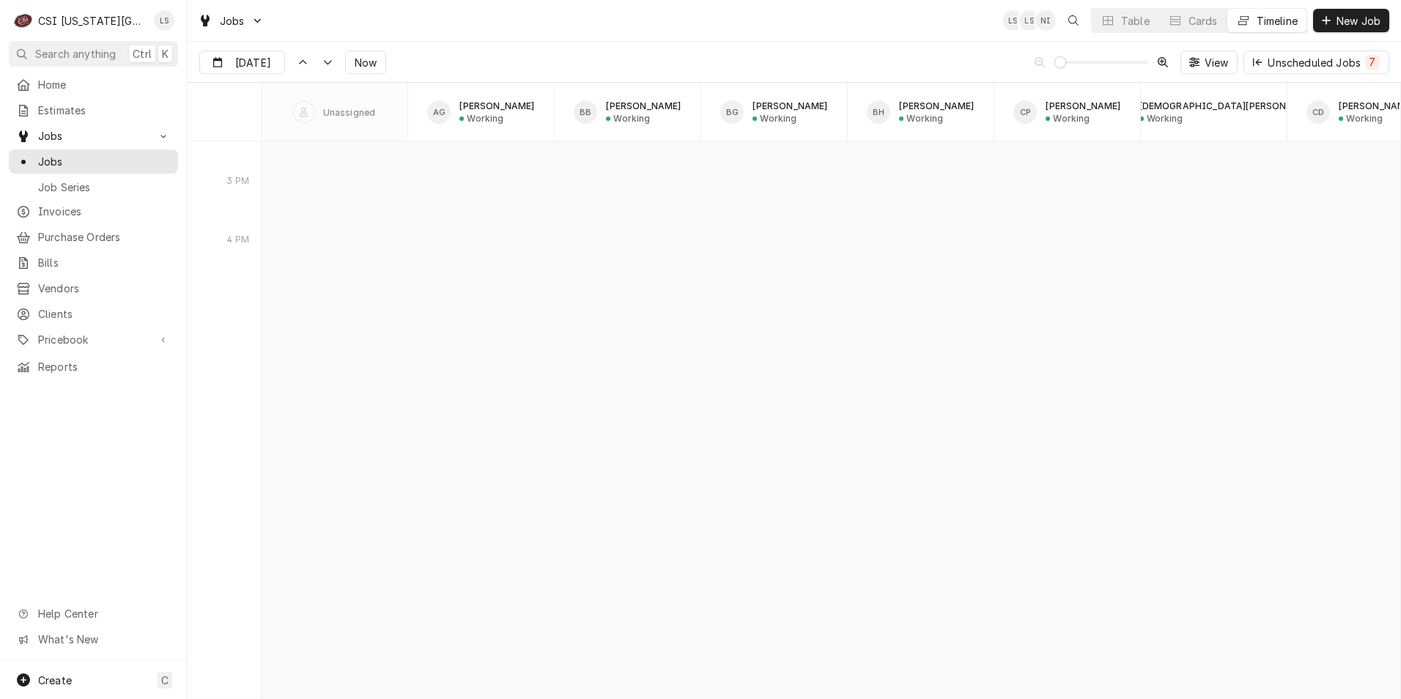
scroll to position [15553, 0]
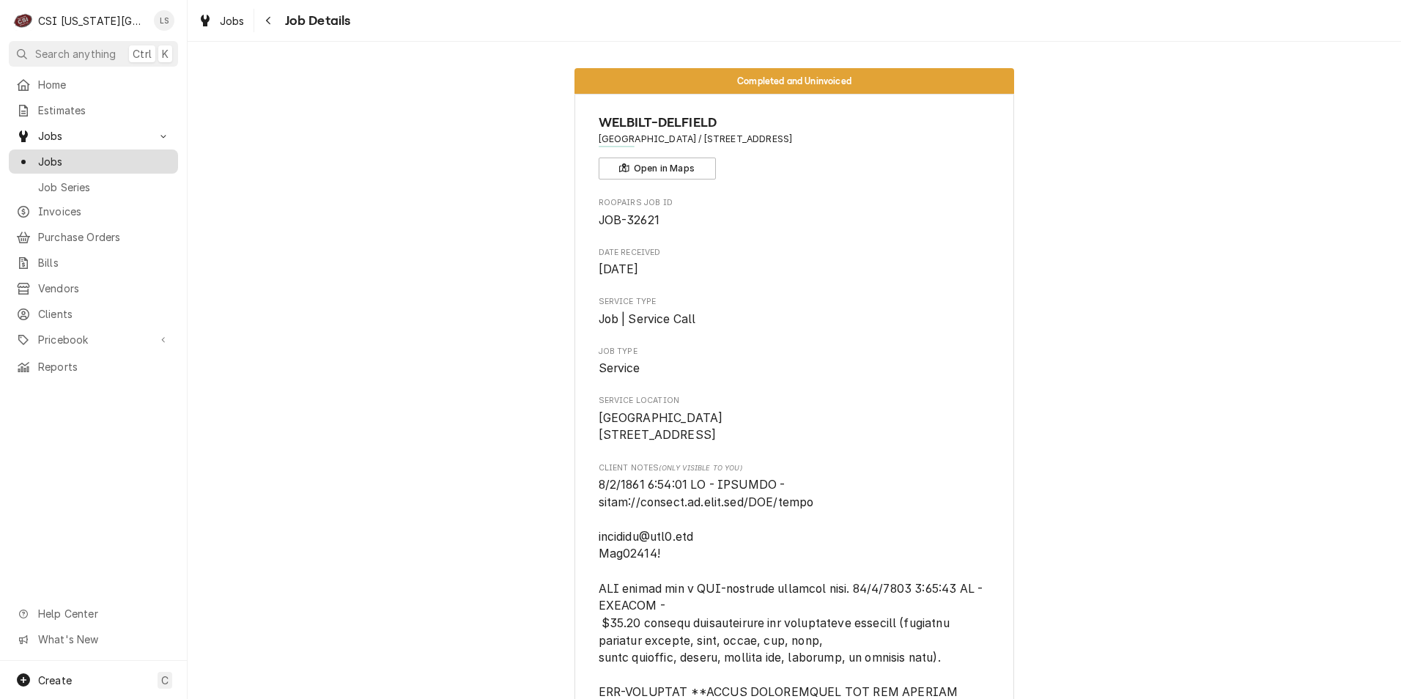
click at [137, 163] on span "Jobs" at bounding box center [104, 161] width 133 height 15
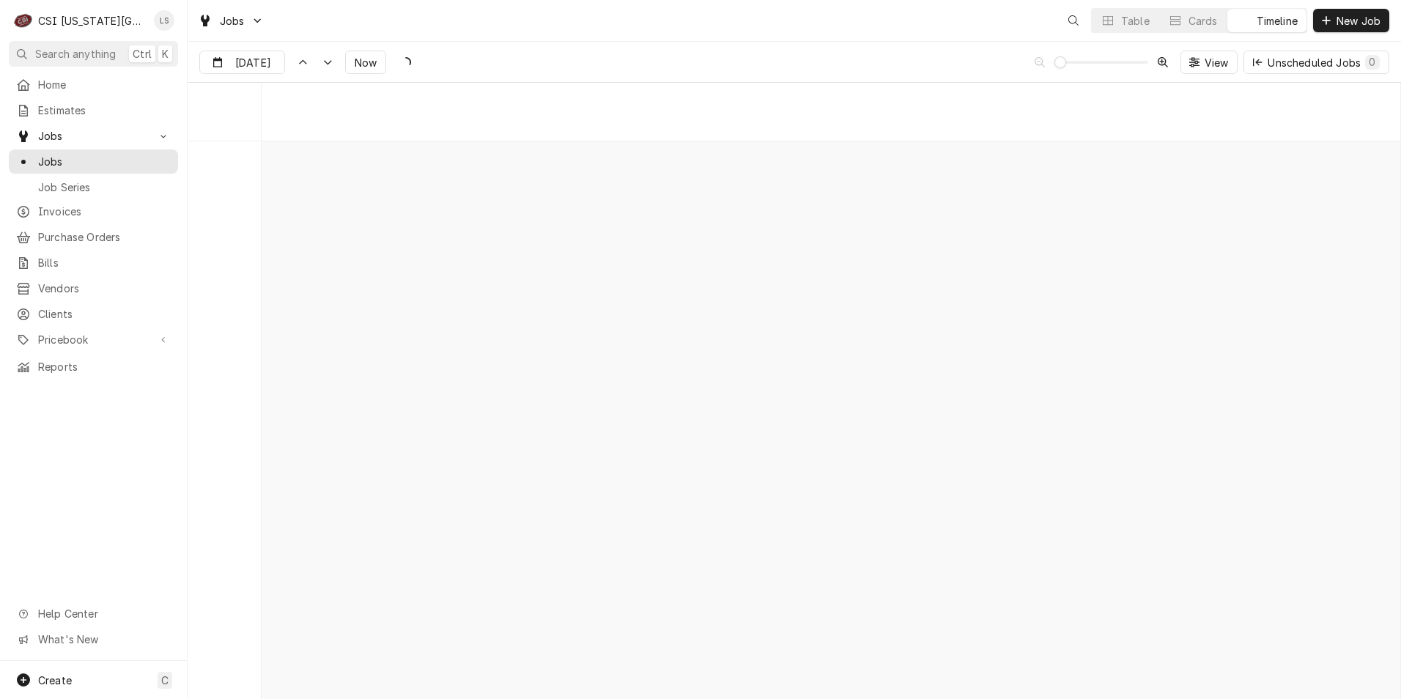
scroll to position [11609, 0]
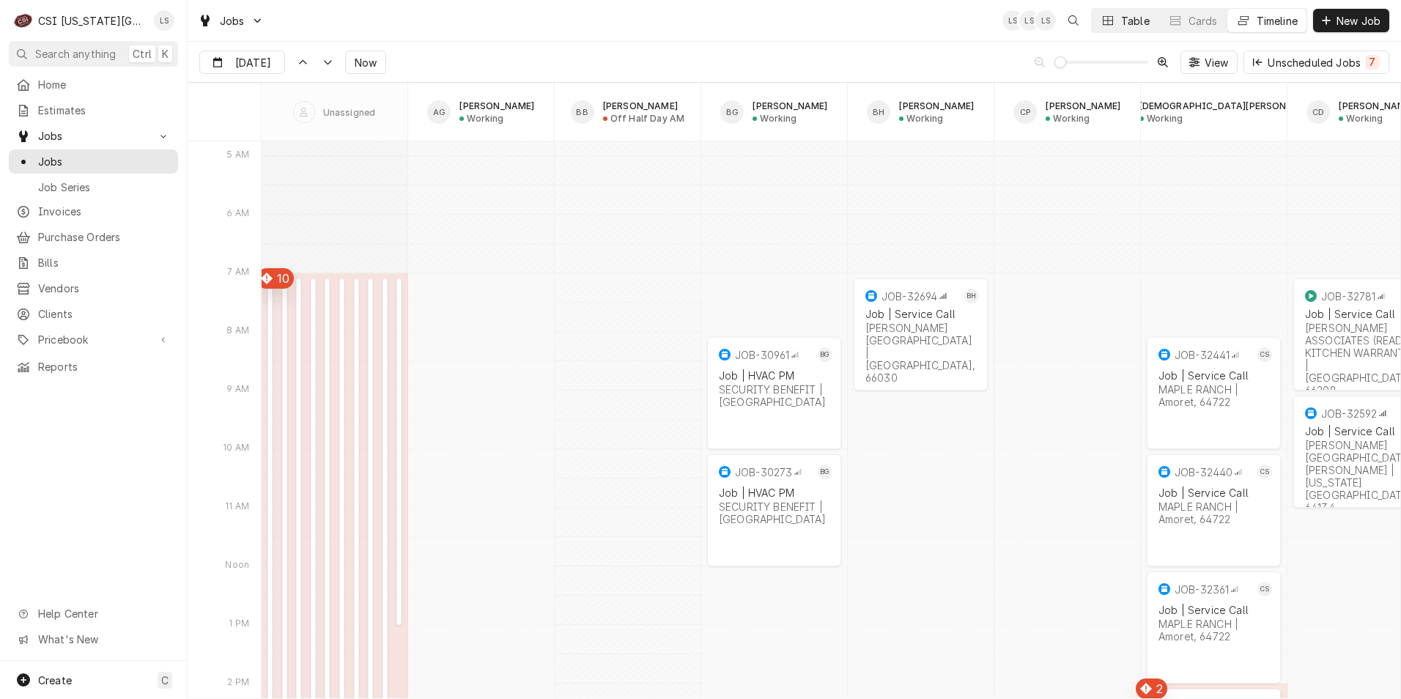
click at [1114, 23] on button "Table" at bounding box center [1125, 20] width 67 height 23
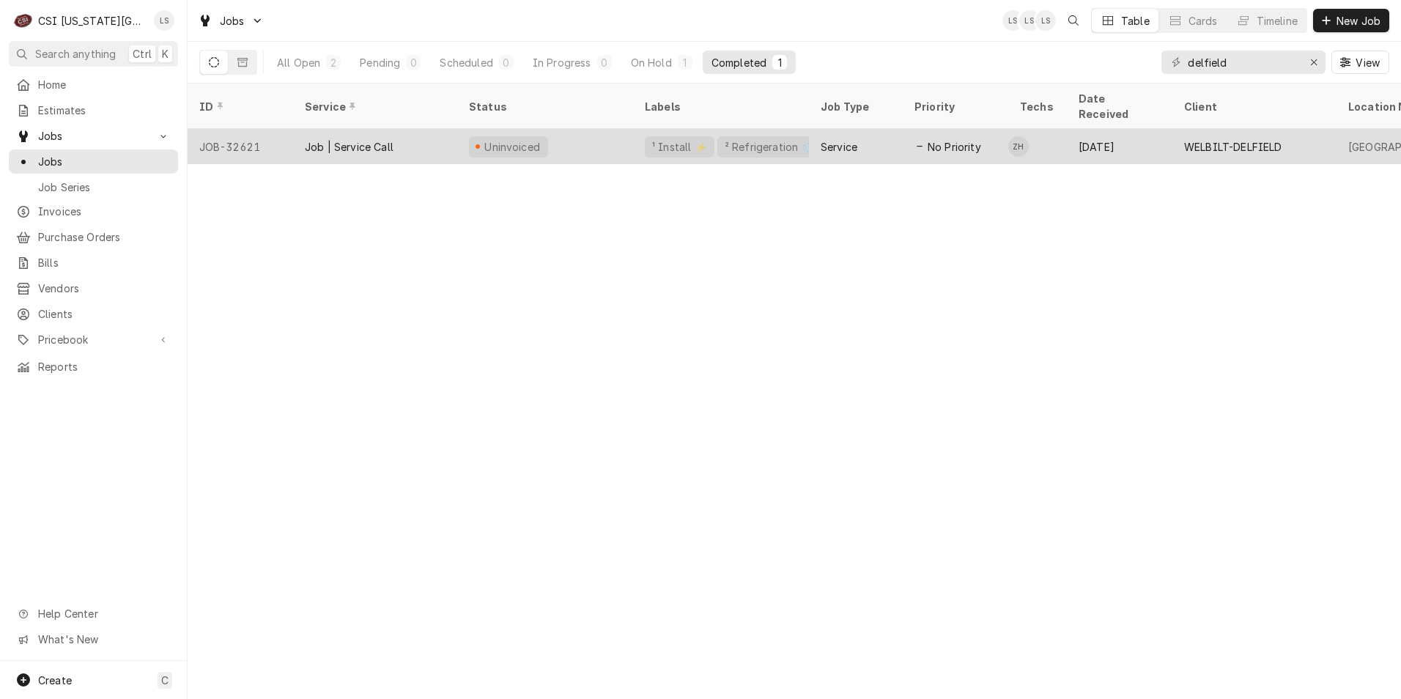
click at [1113, 129] on div "[DATE]" at bounding box center [1120, 146] width 106 height 35
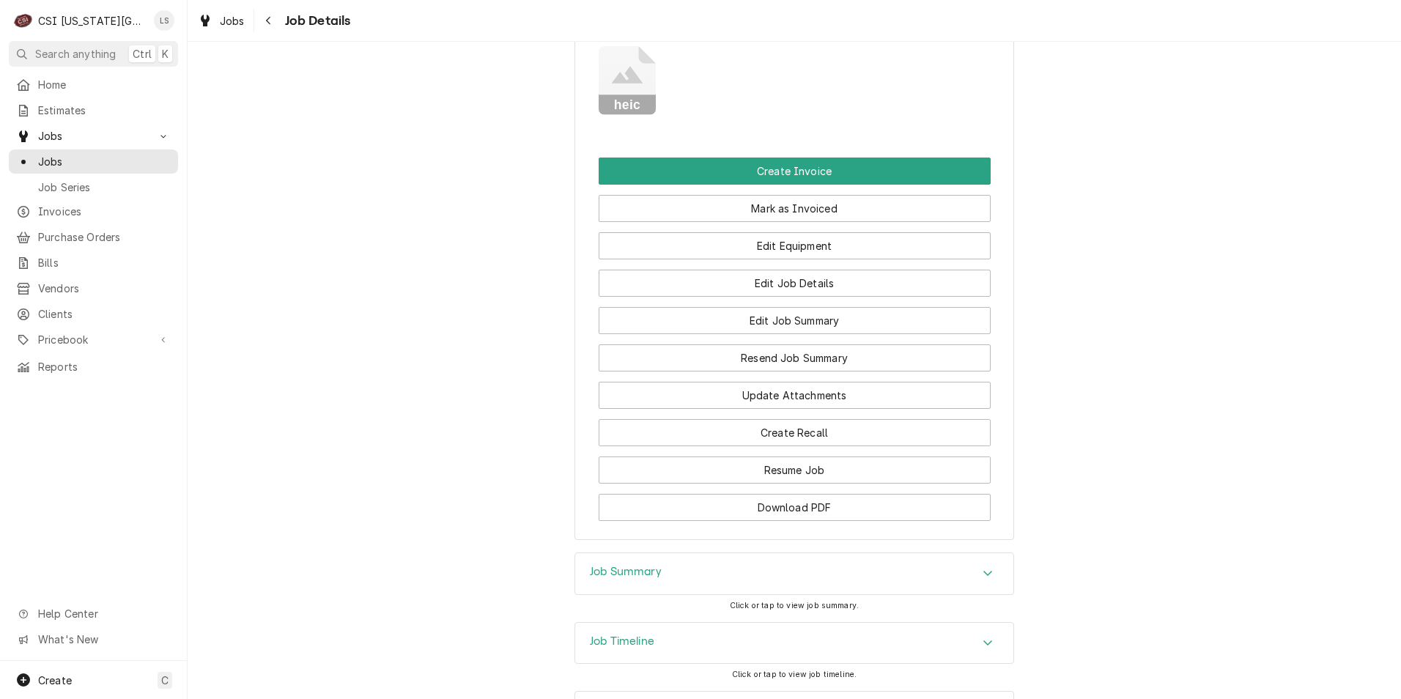
scroll to position [1955, 0]
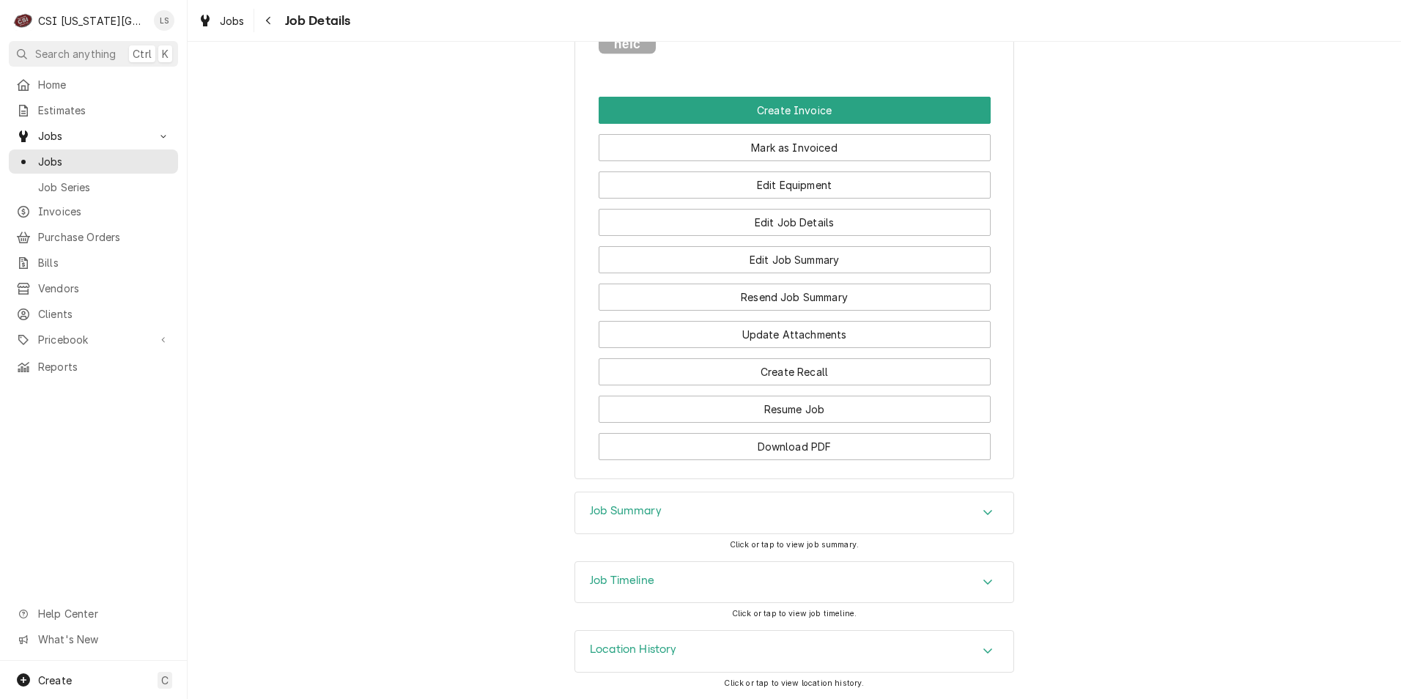
click at [835, 520] on div "Job Summary" at bounding box center [794, 513] width 438 height 41
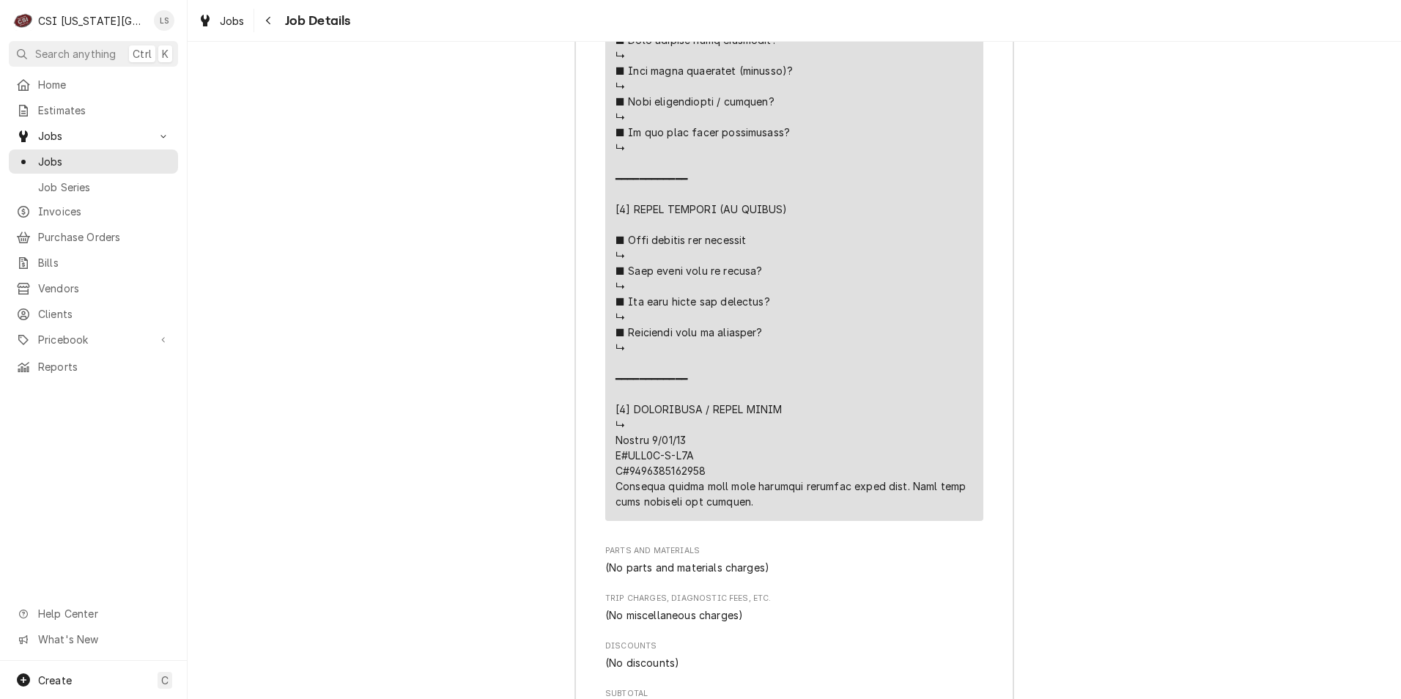
scroll to position [3567, 0]
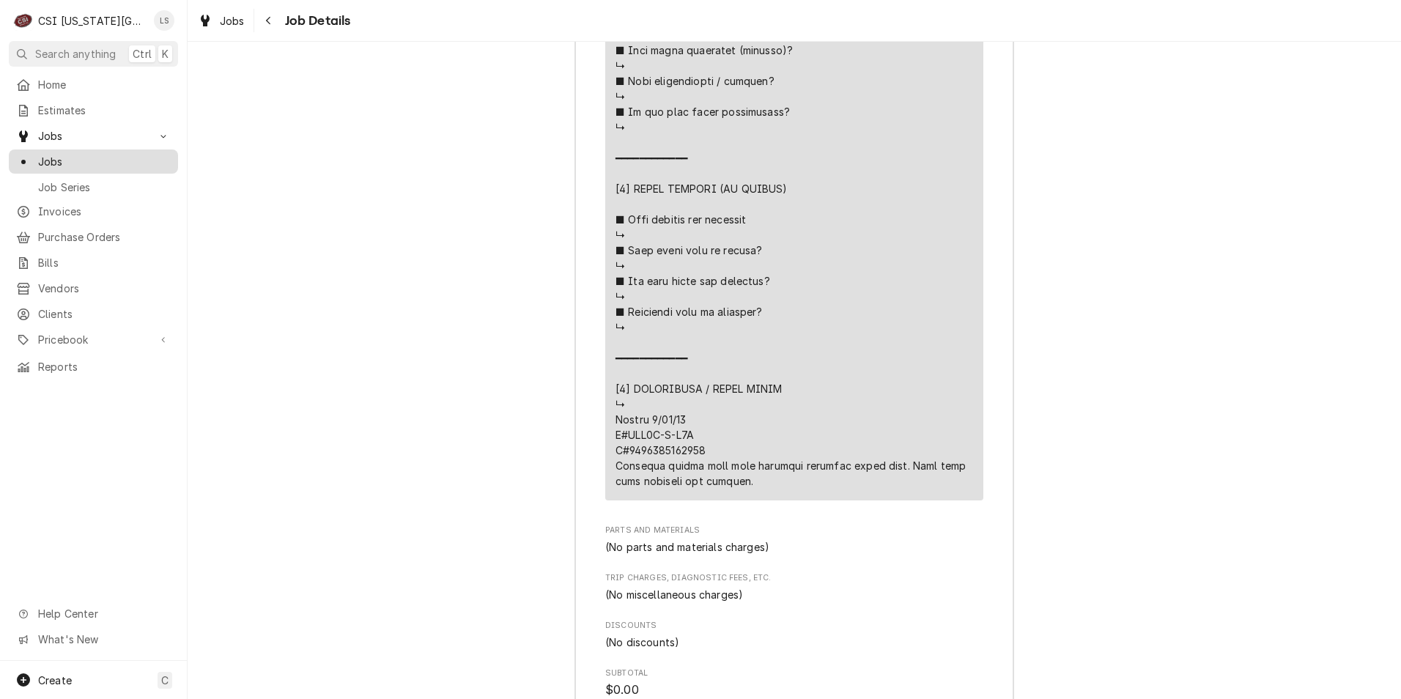
click at [147, 167] on link "Jobs" at bounding box center [93, 162] width 169 height 24
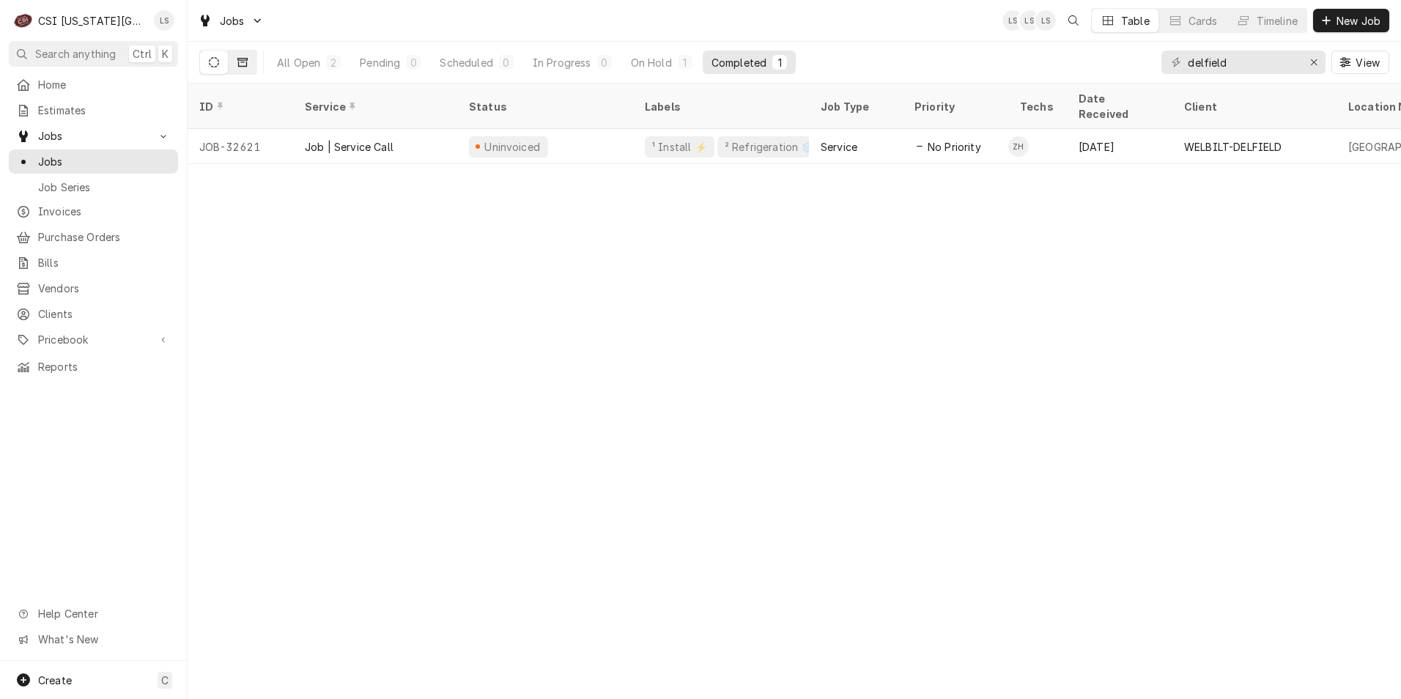
click at [238, 64] on icon "Dynamic Content Wrapper" at bounding box center [242, 62] width 10 height 9
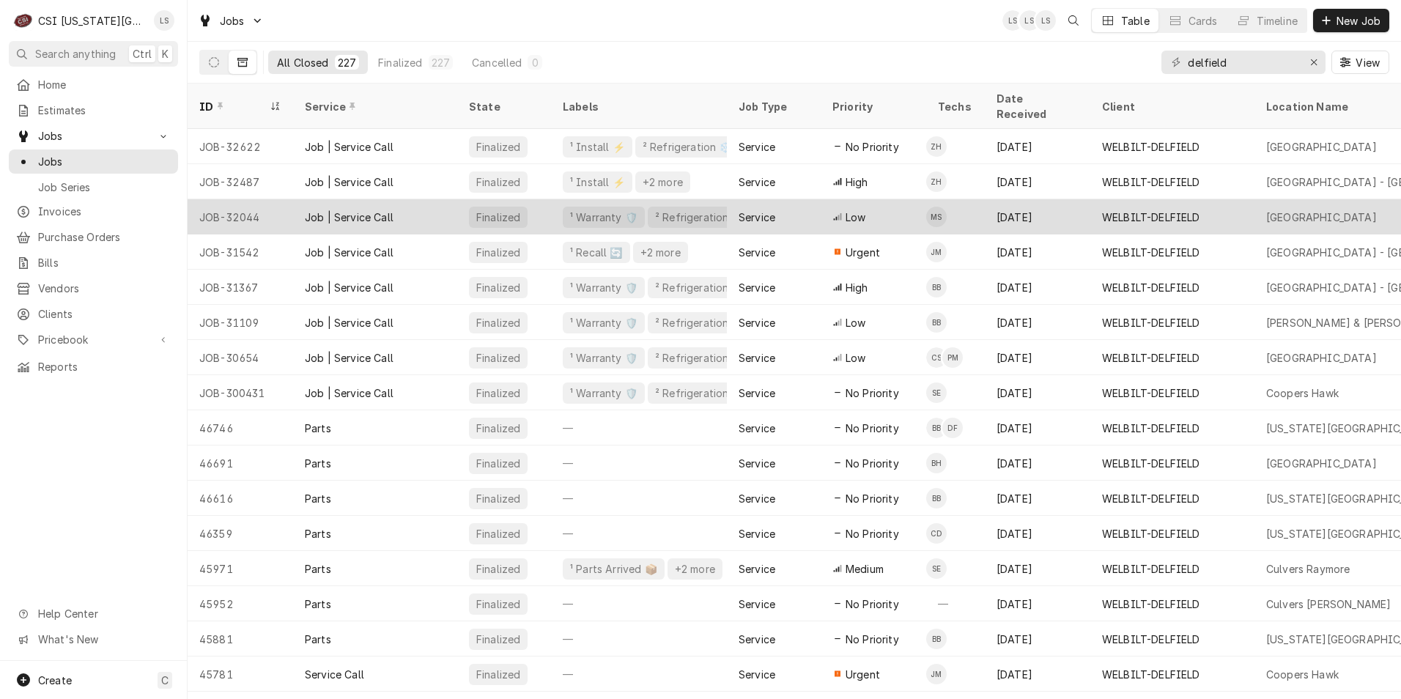
click at [985, 205] on div "Aug 14" at bounding box center [1038, 216] width 106 height 35
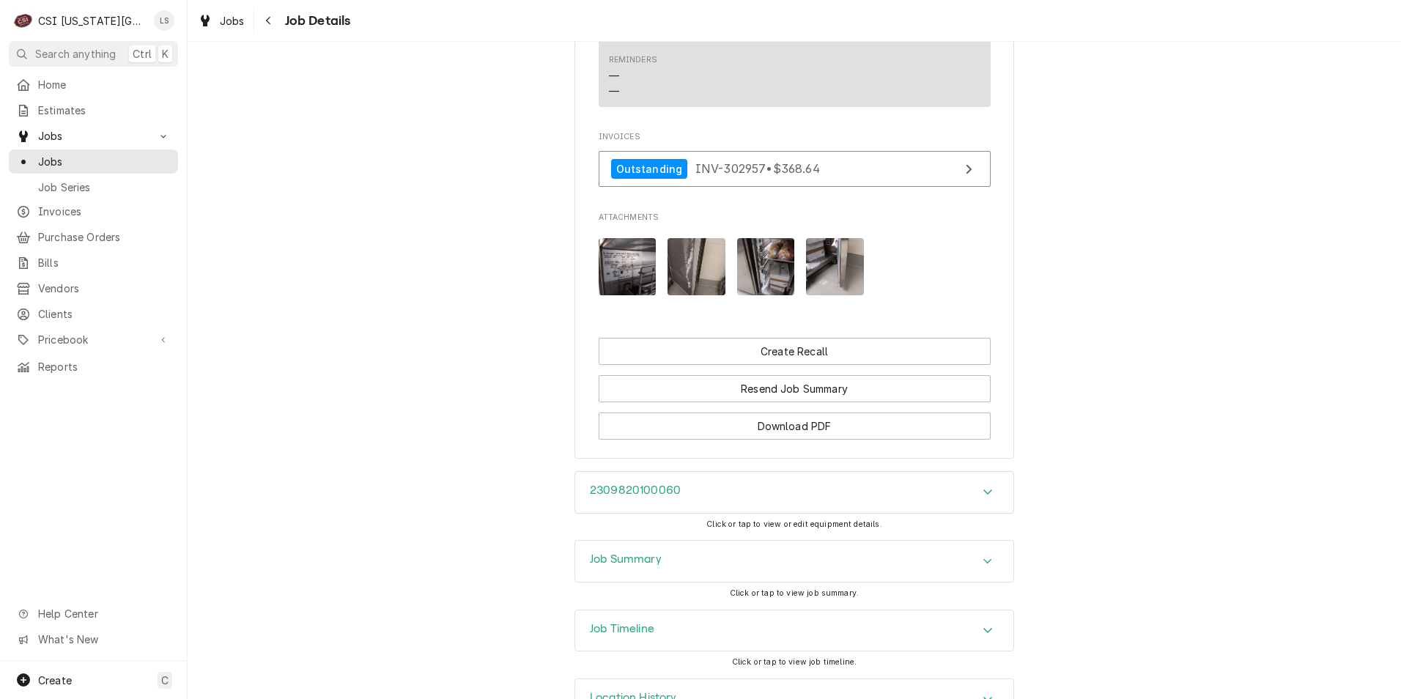
scroll to position [2118, 0]
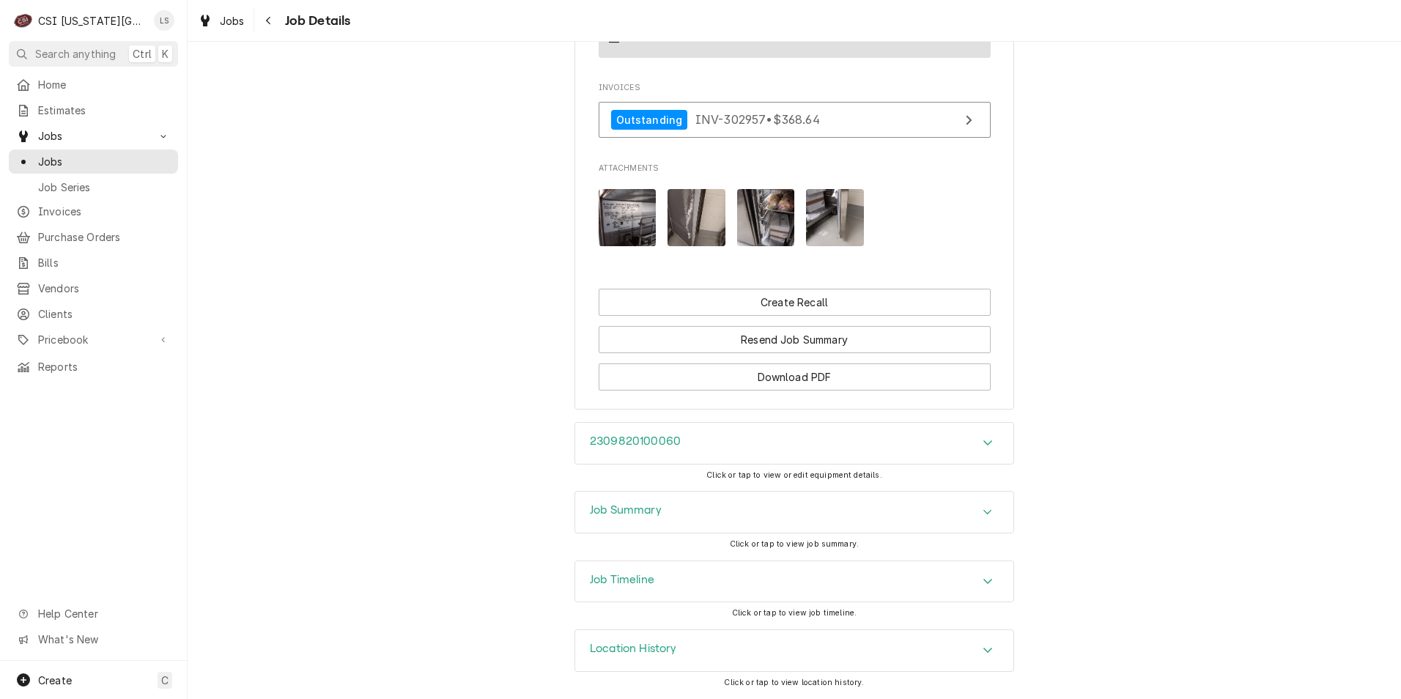
click at [915, 500] on div "Job Summary" at bounding box center [794, 512] width 438 height 41
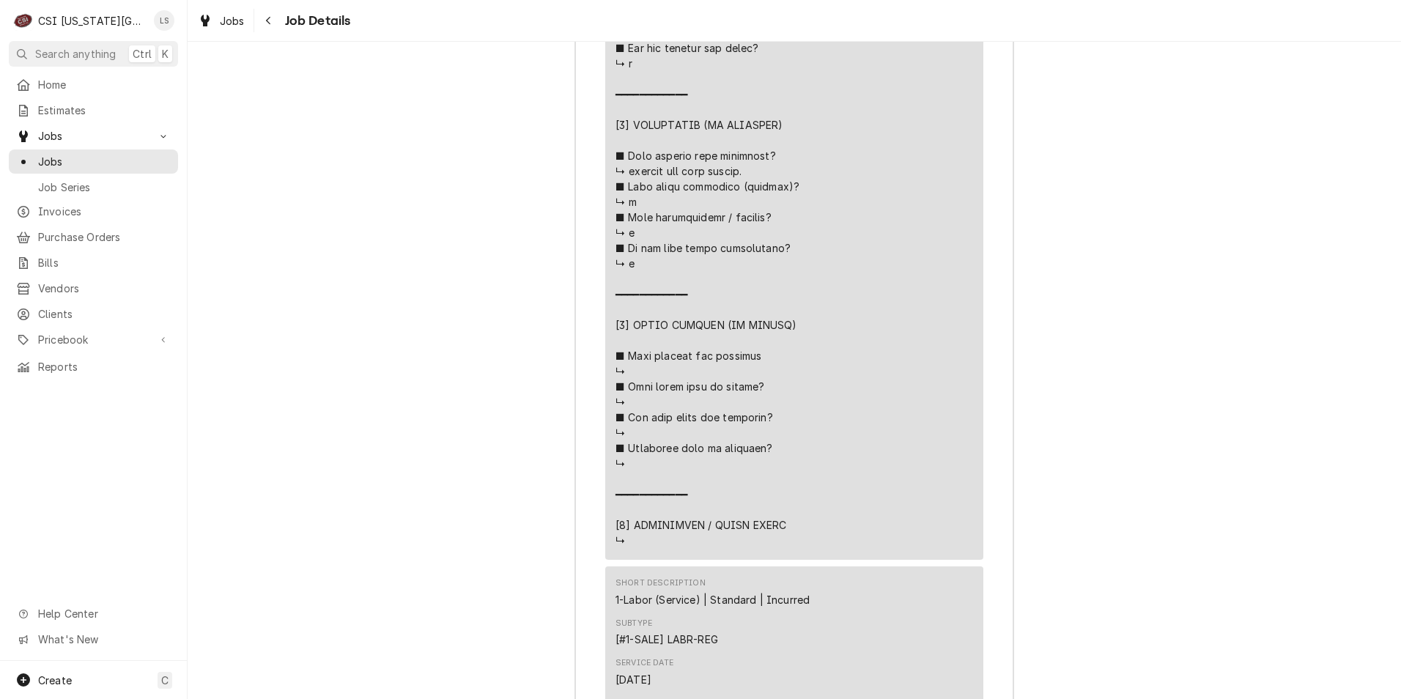
scroll to position [3364, 0]
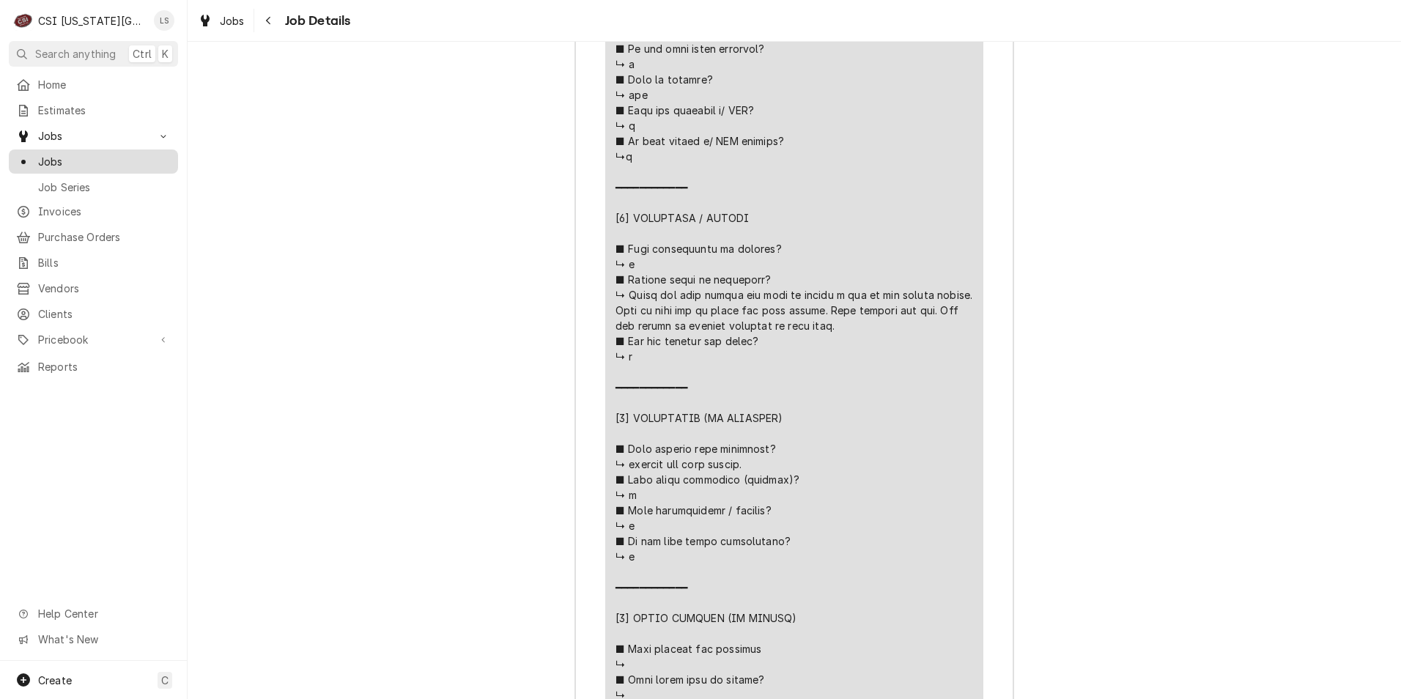
click at [142, 156] on span "Jobs" at bounding box center [104, 161] width 133 height 15
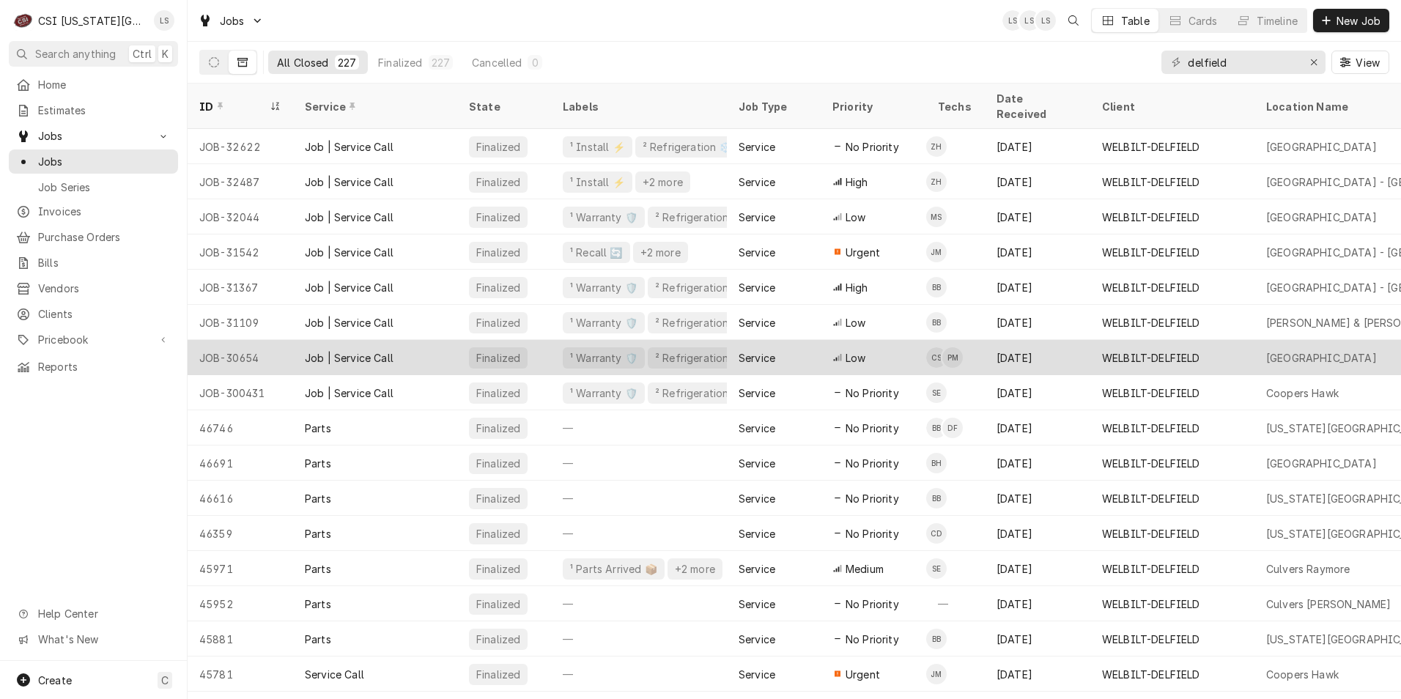
click at [819, 340] on div "Service" at bounding box center [774, 357] width 94 height 35
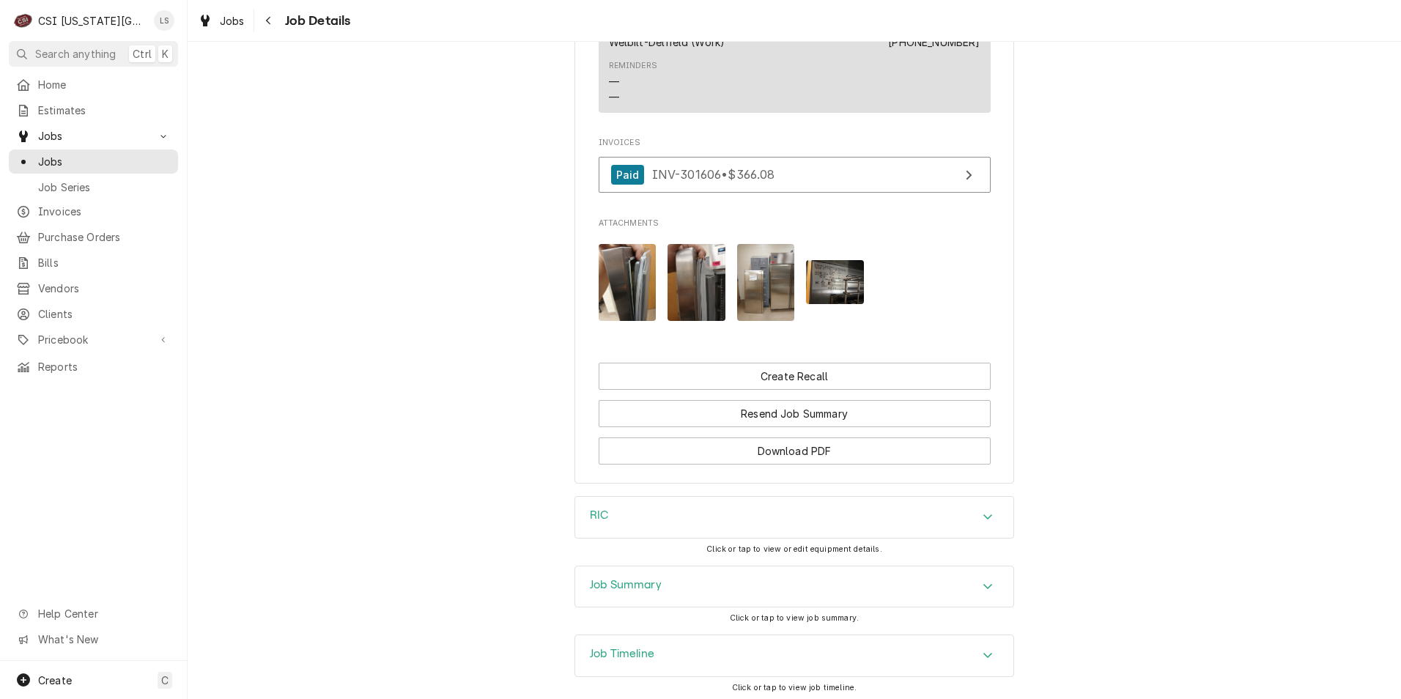
scroll to position [2189, 0]
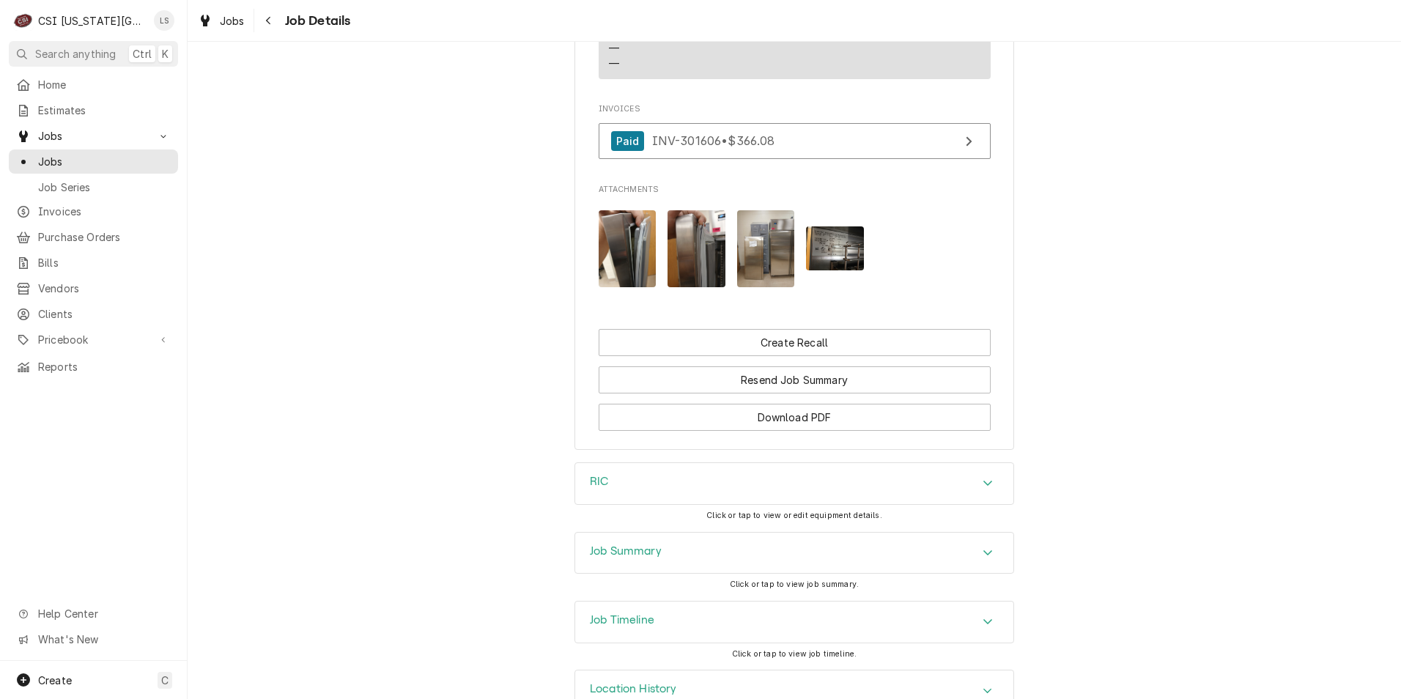
click at [833, 533] on div "Job Summary" at bounding box center [794, 553] width 438 height 41
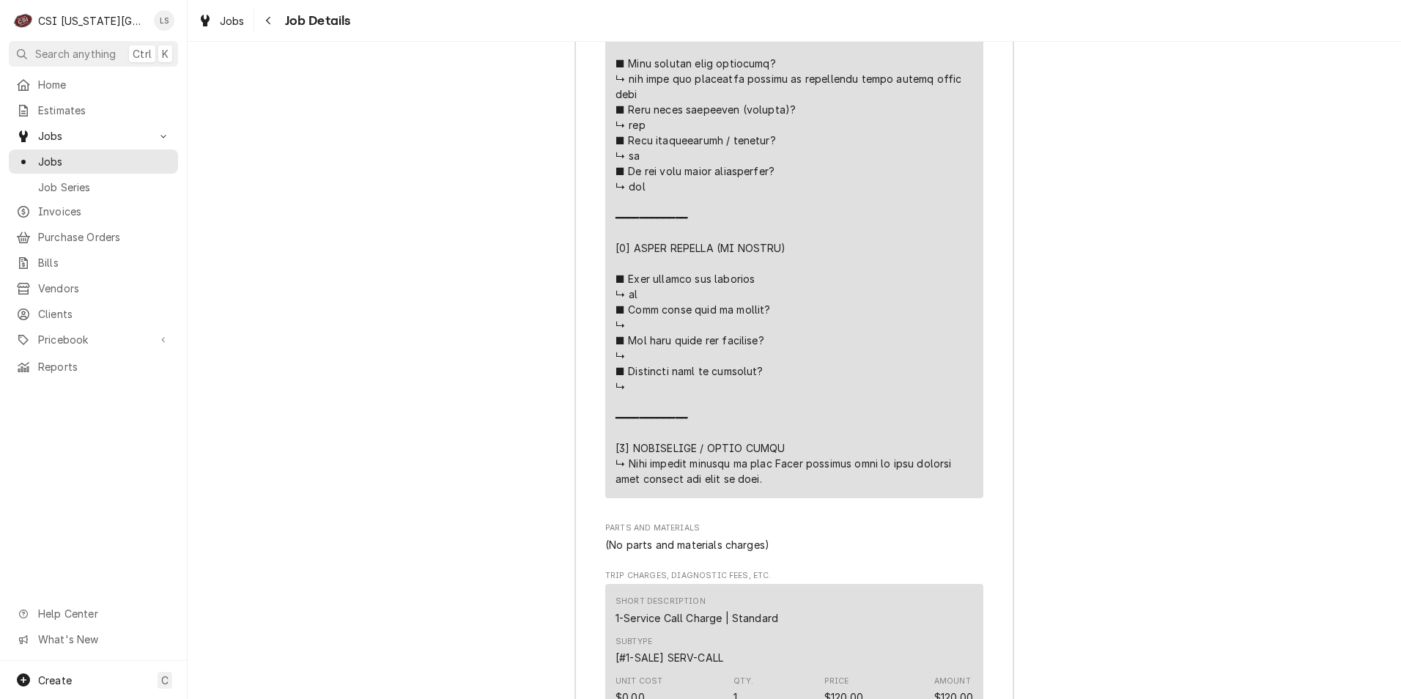
scroll to position [4095, 0]
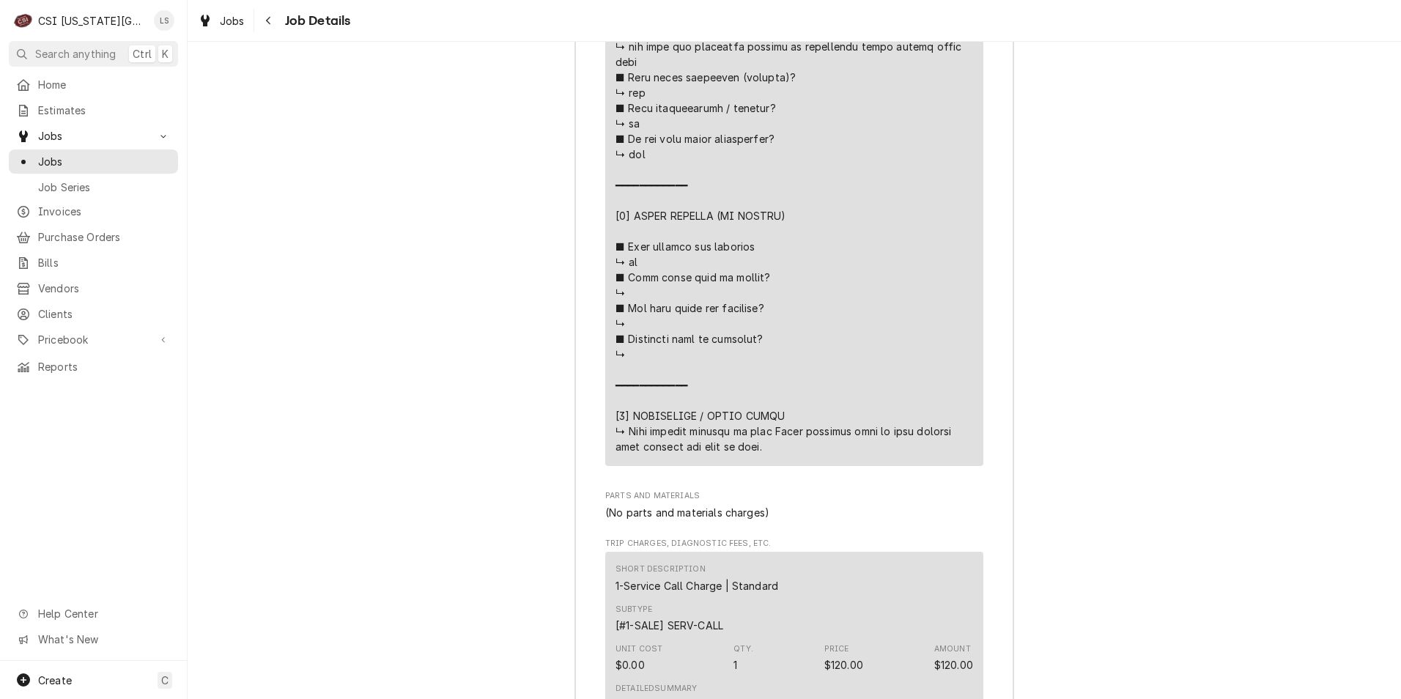
click at [141, 169] on div "Jobs Job Series" at bounding box center [93, 174] width 169 height 48
click at [148, 162] on span "Jobs" at bounding box center [104, 161] width 133 height 15
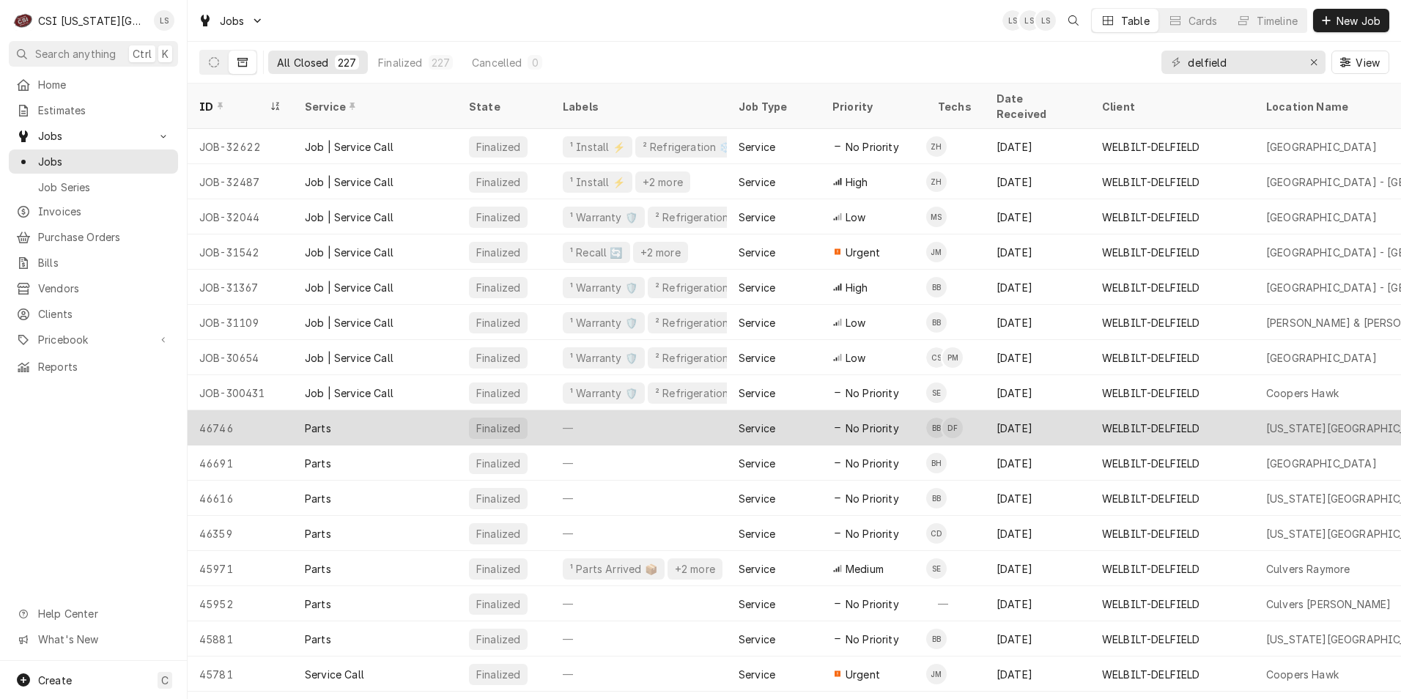
click at [907, 410] on div "No Priority" at bounding box center [874, 427] width 106 height 35
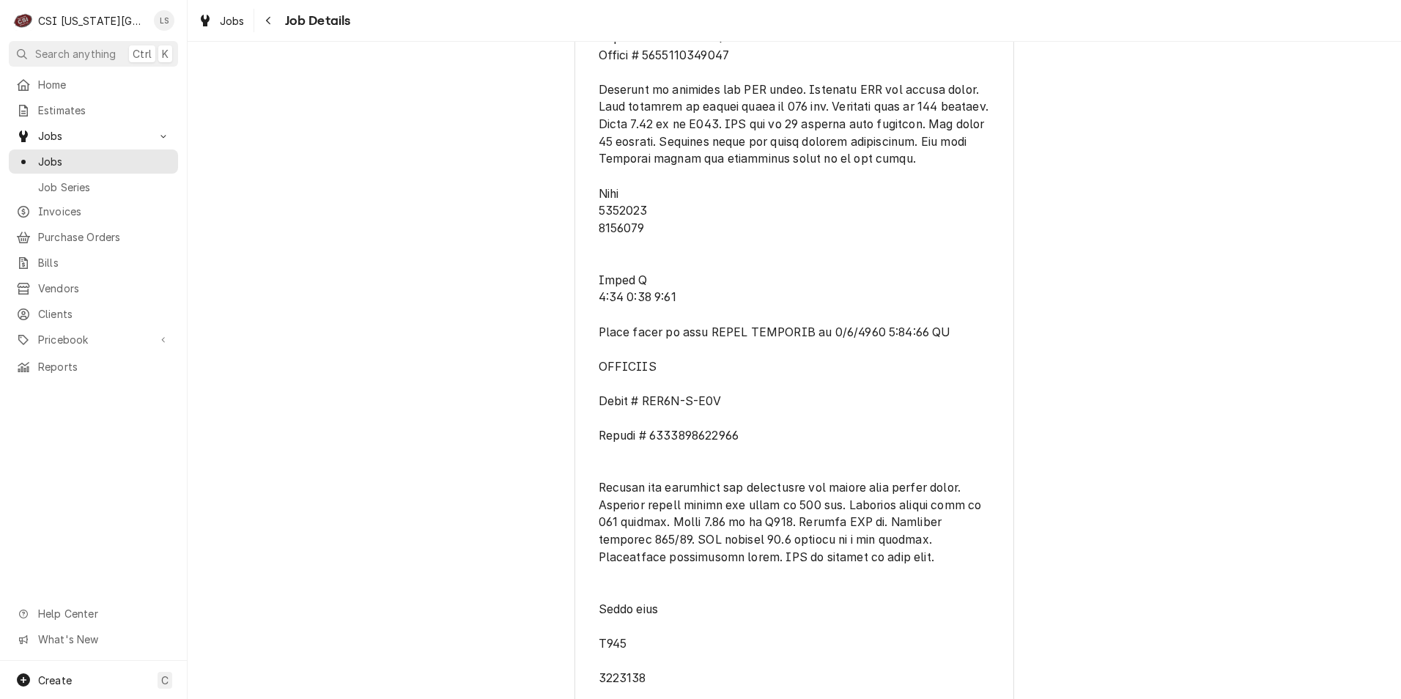
scroll to position [2644, 0]
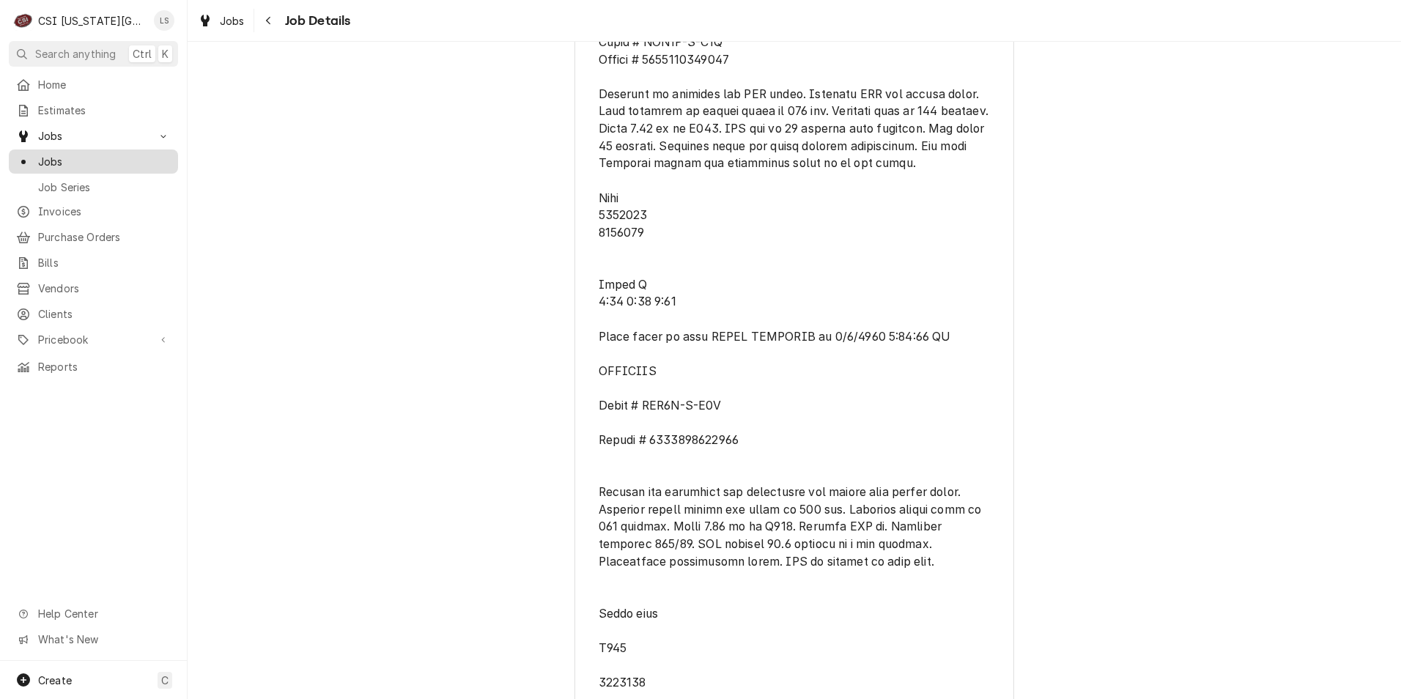
click at [143, 154] on span "Jobs" at bounding box center [104, 161] width 133 height 15
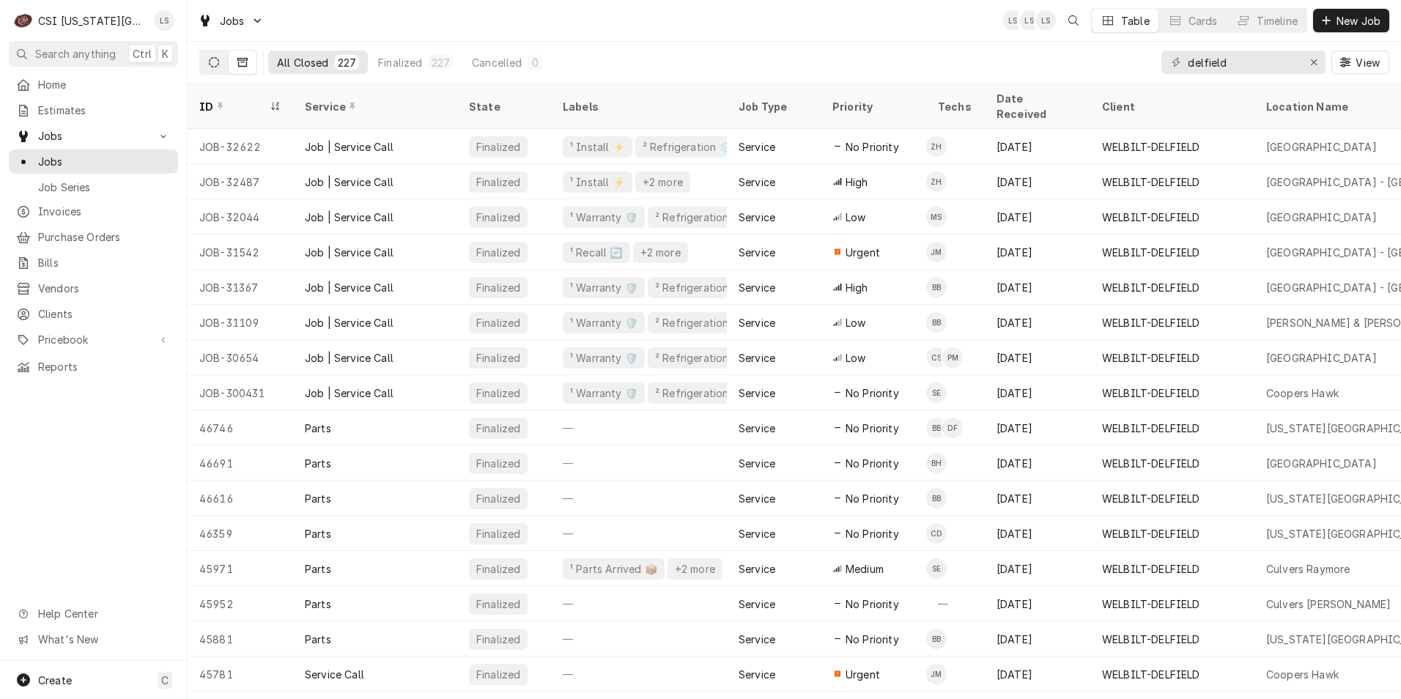
click at [211, 57] on icon "Dynamic Content Wrapper" at bounding box center [214, 62] width 10 height 10
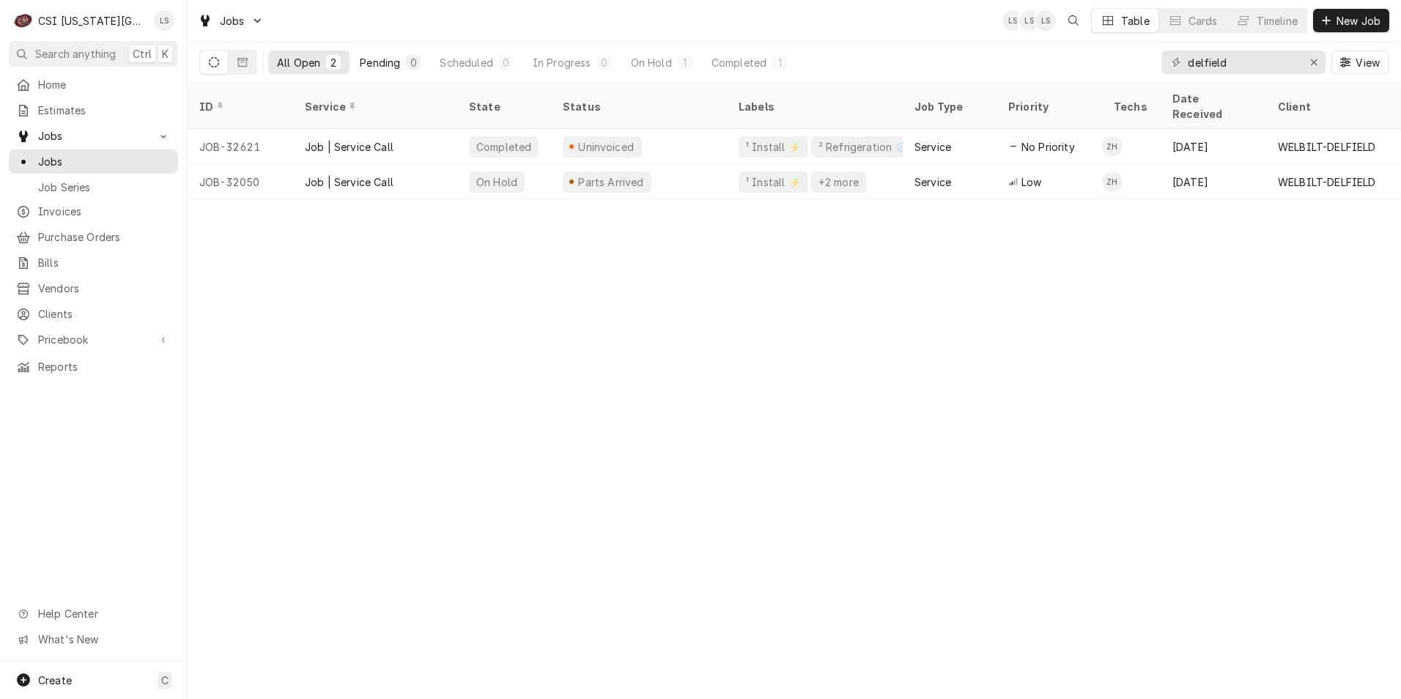
click at [366, 64] on div "Pending" at bounding box center [380, 62] width 40 height 15
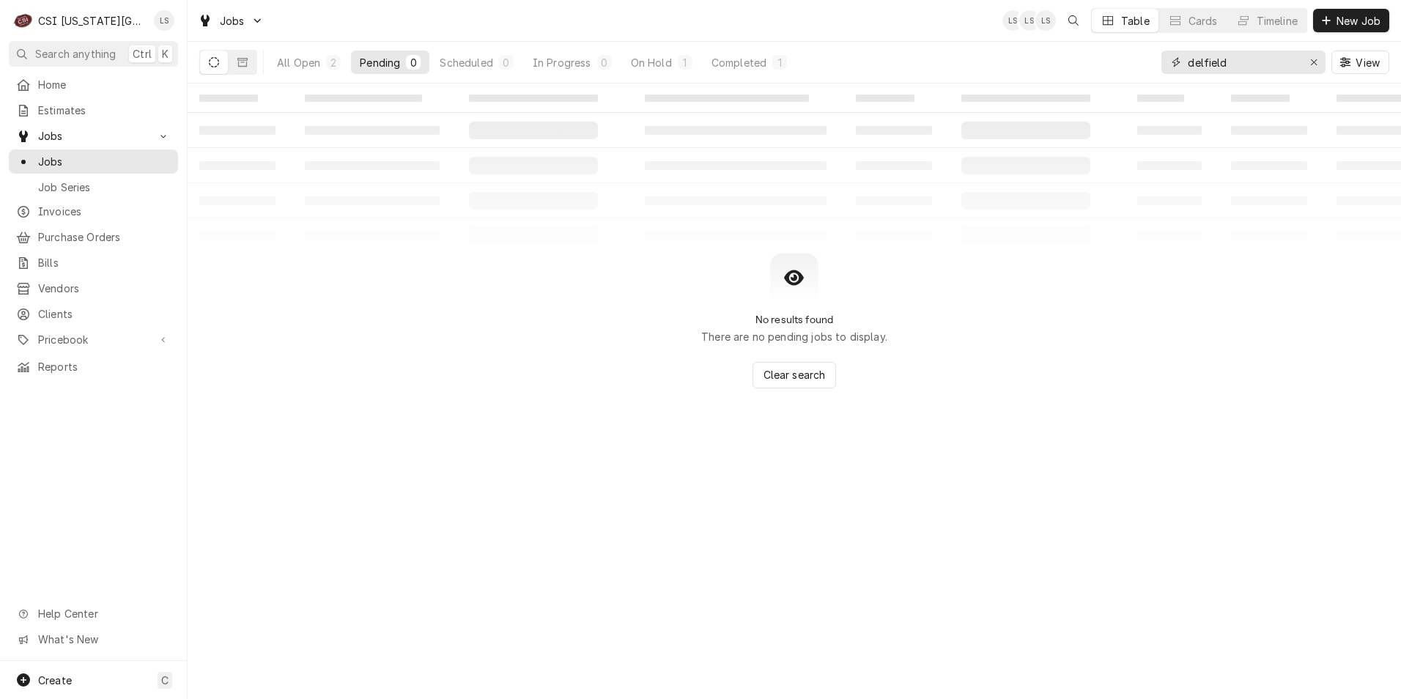
click at [1212, 59] on input "delfield" at bounding box center [1243, 62] width 110 height 23
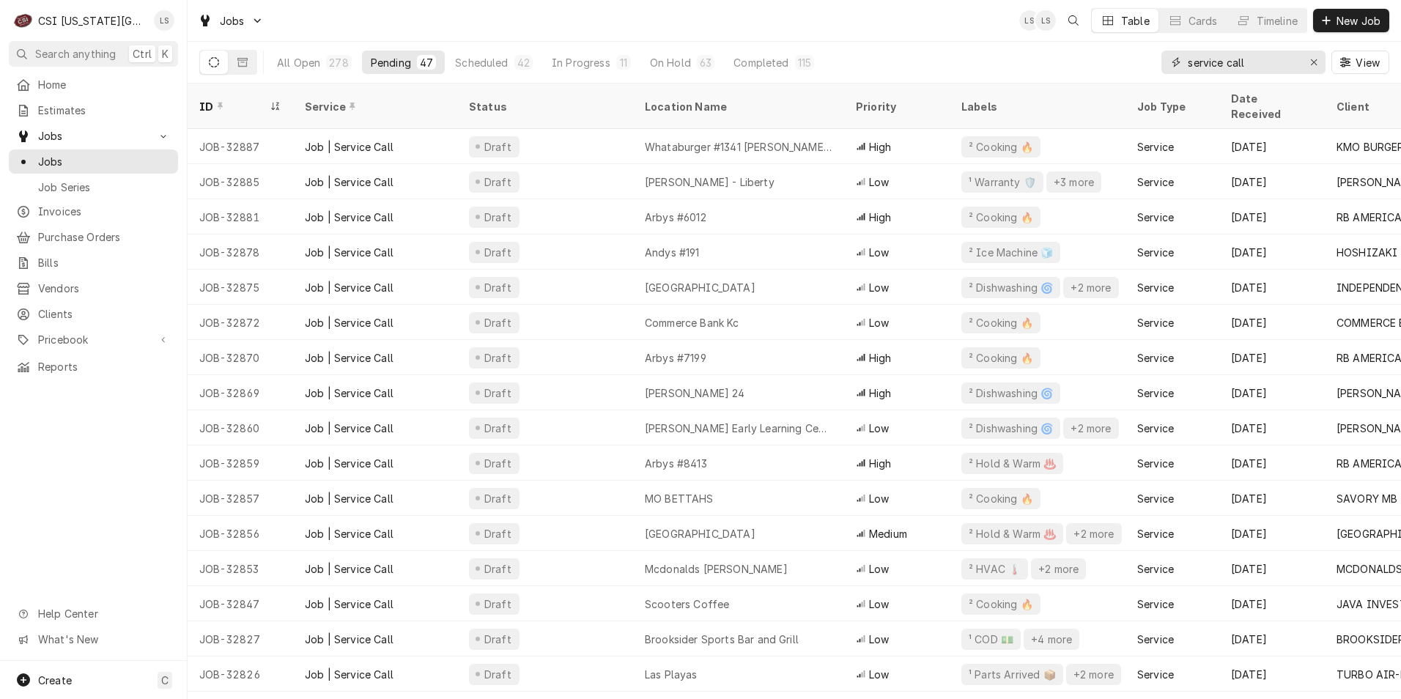
drag, startPoint x: 1264, startPoint y: 69, endPoint x: 1153, endPoint y: 51, distance: 112.2
click at [1153, 51] on div "All Open 278 Pending 47 Scheduled 42 In Progress 11 On Hold 63 Completed 115 se…" at bounding box center [794, 62] width 1190 height 41
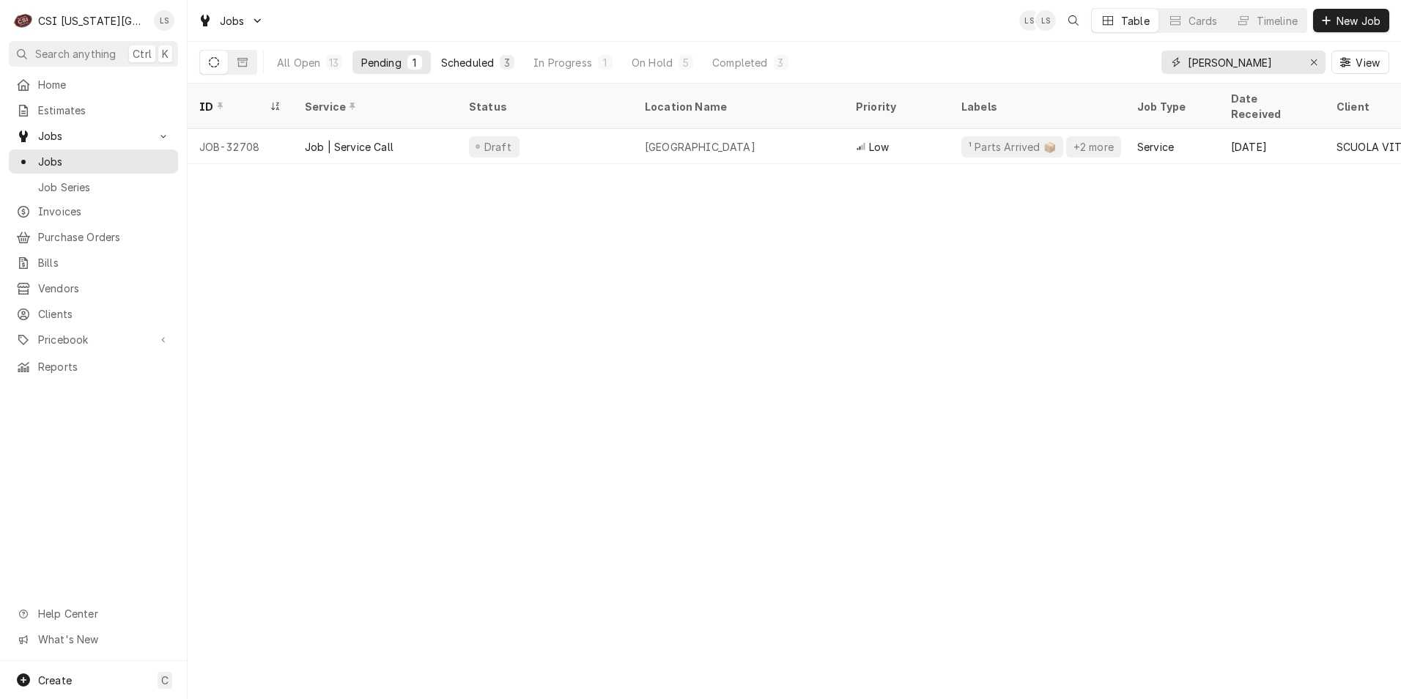
type input "[PERSON_NAME]"
click at [496, 69] on button "Scheduled 3" at bounding box center [477, 62] width 91 height 23
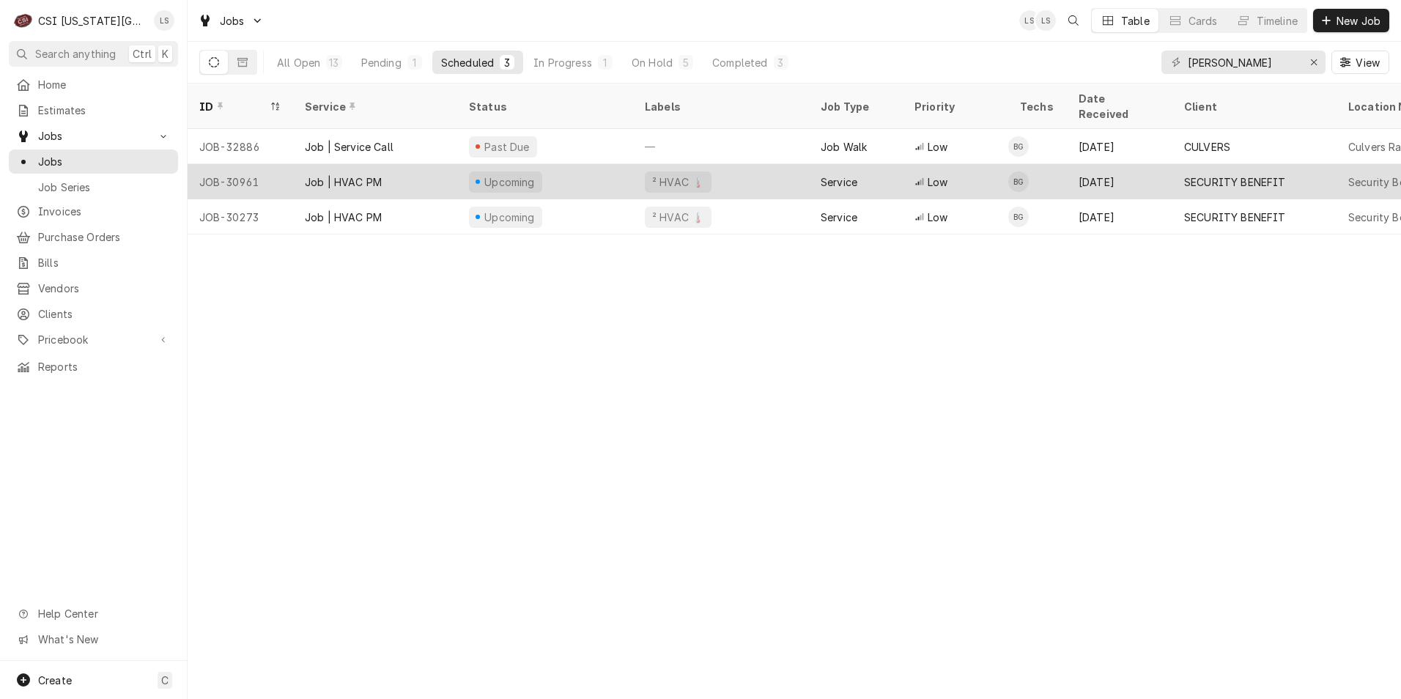
click at [874, 164] on div "Service" at bounding box center [856, 181] width 94 height 35
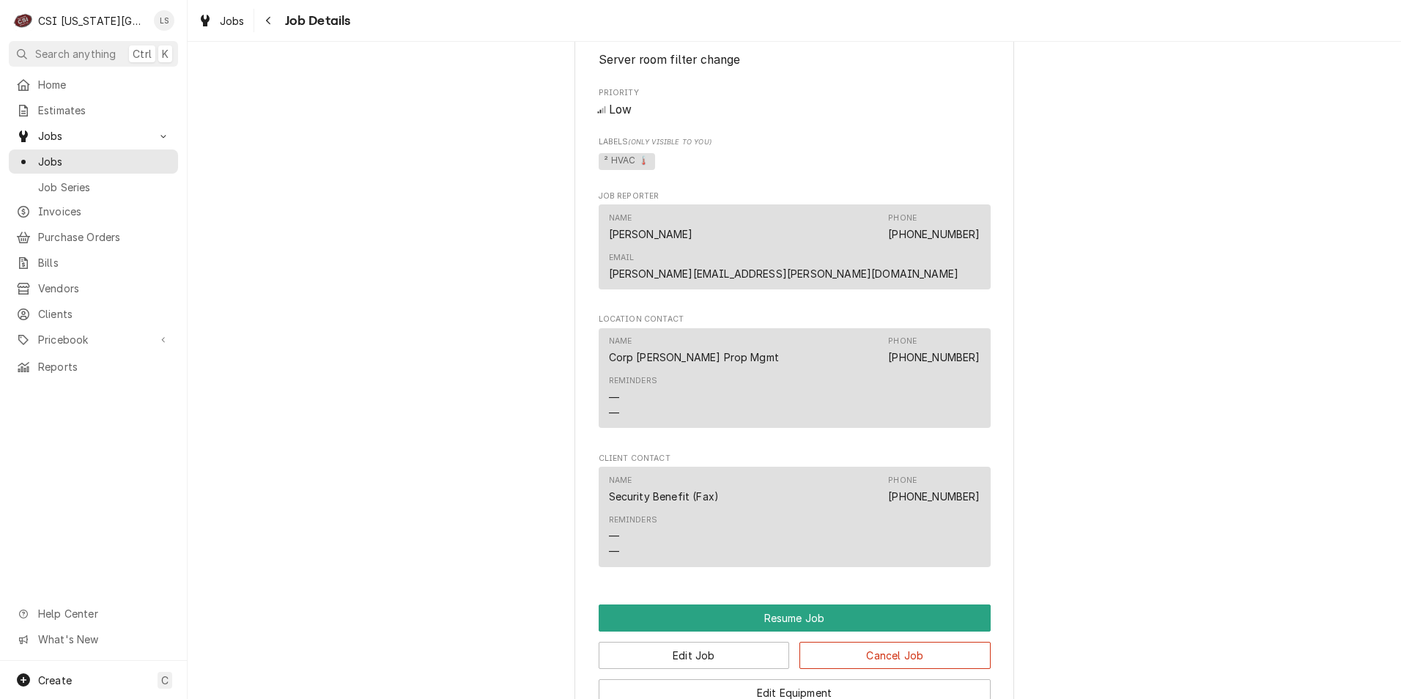
scroll to position [1327, 0]
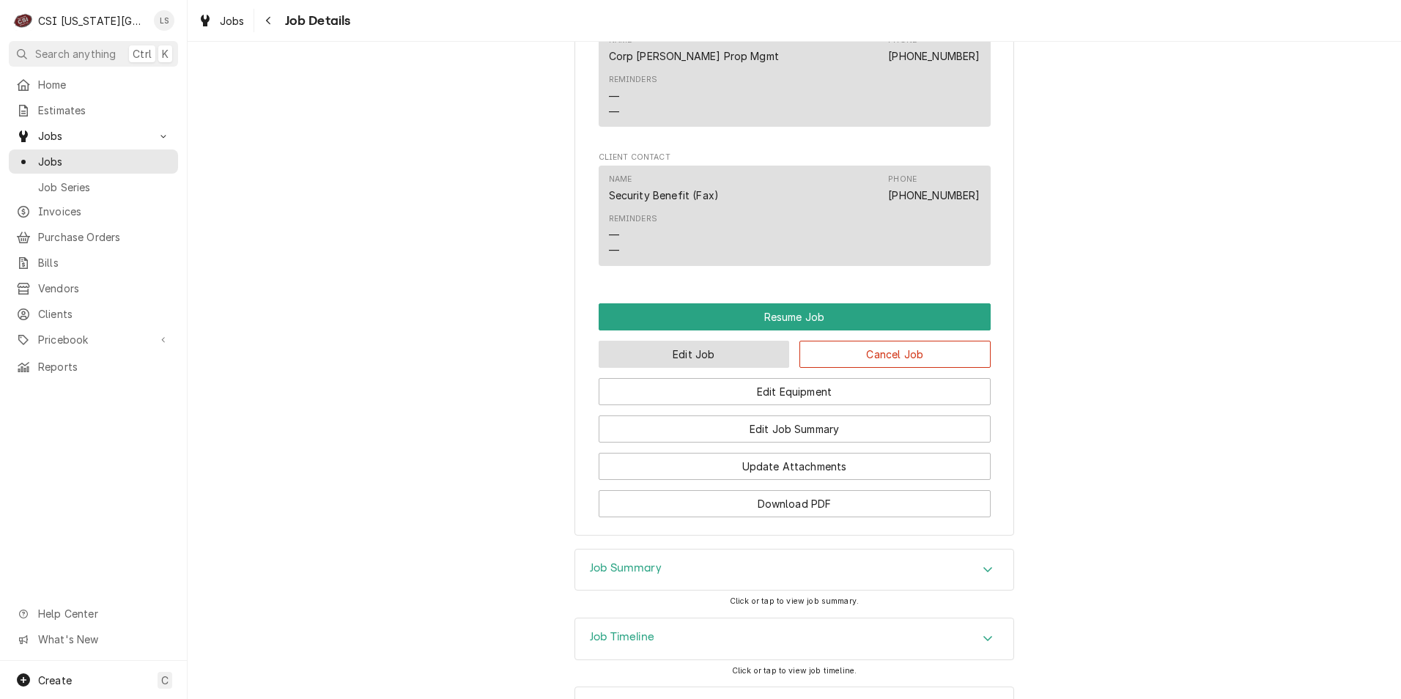
click at [696, 341] on button "Edit Job" at bounding box center [694, 354] width 191 height 27
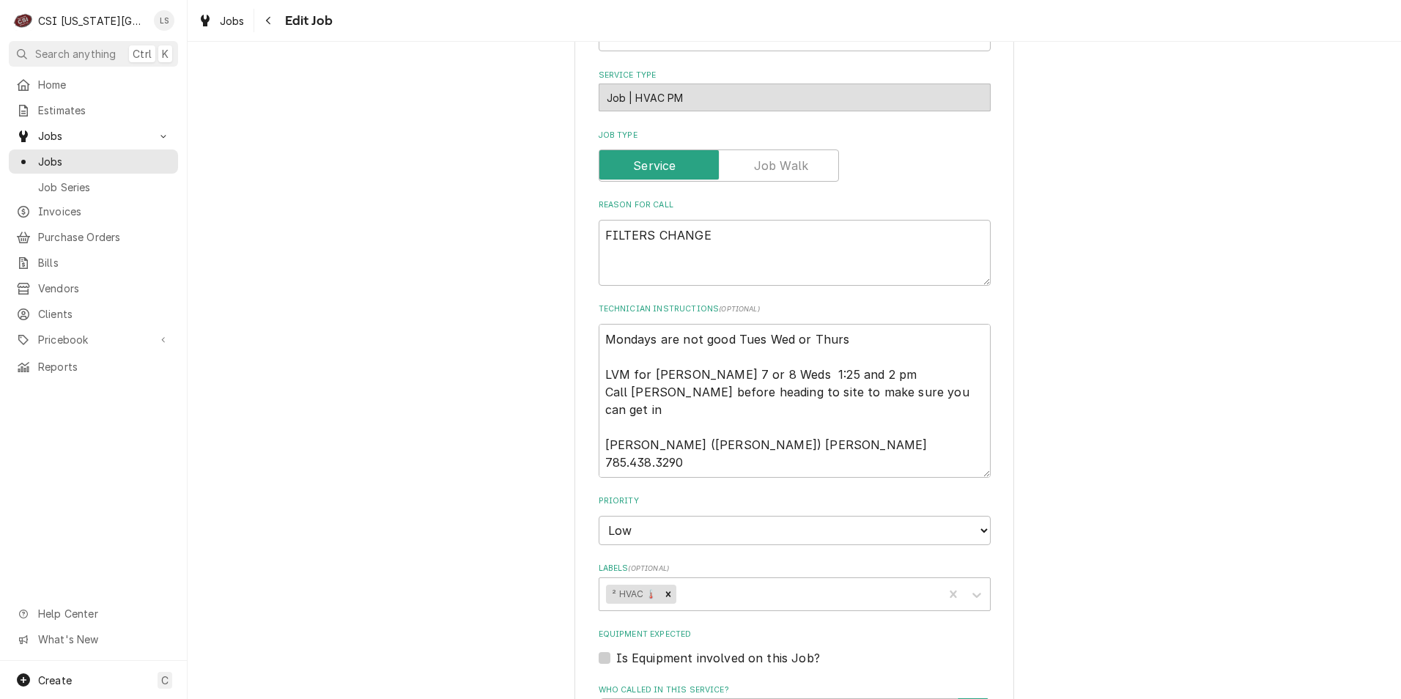
type textarea "x"
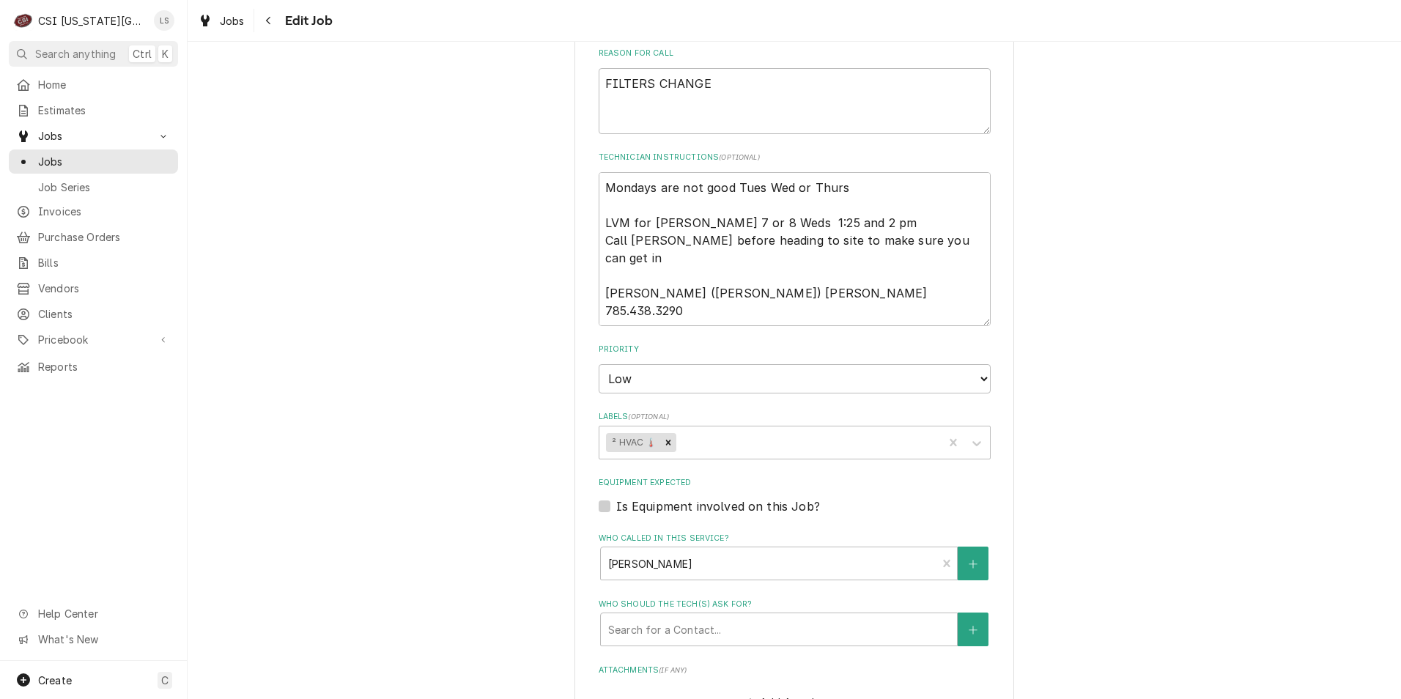
scroll to position [806, 0]
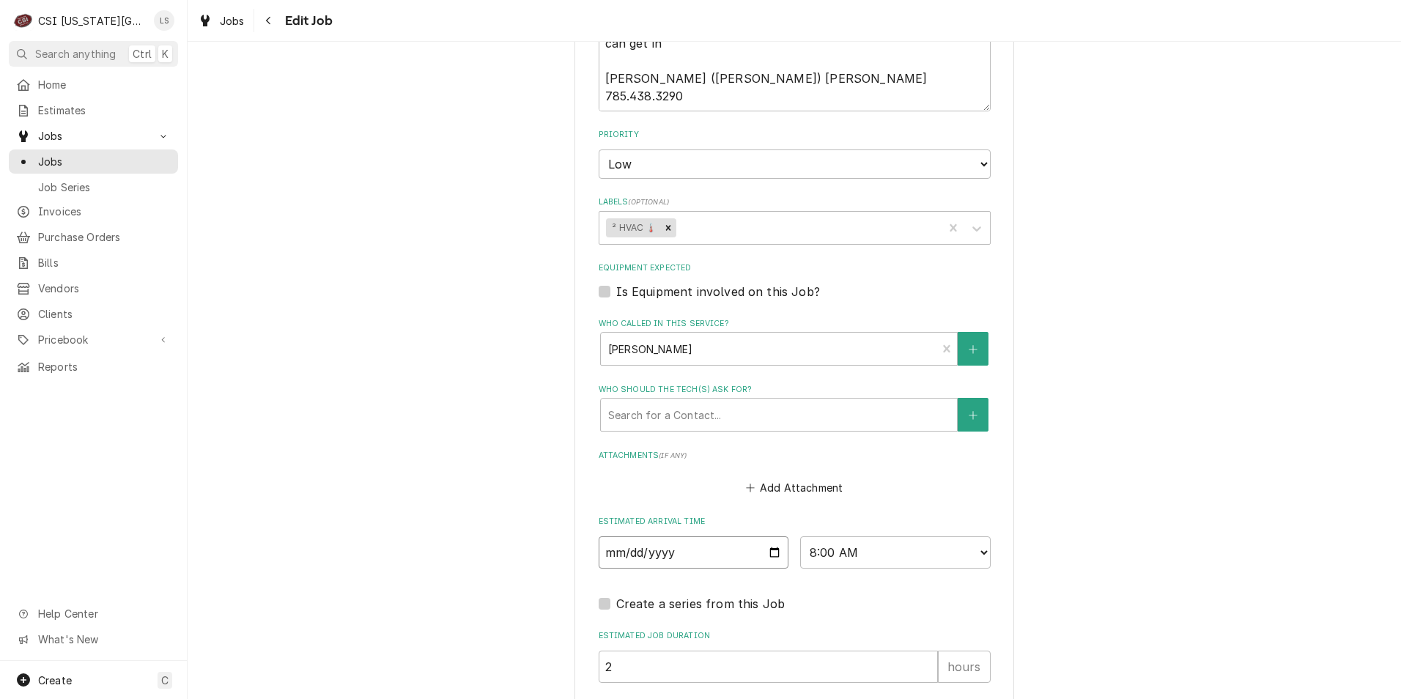
click at [769, 549] on input "[DATE]" at bounding box center [694, 552] width 191 height 32
type input "[DATE]"
click at [1085, 455] on div "Use the fields below to edit this job: Client Details Client SECURITY BENEFIT C…" at bounding box center [795, 45] width 1214 height 1588
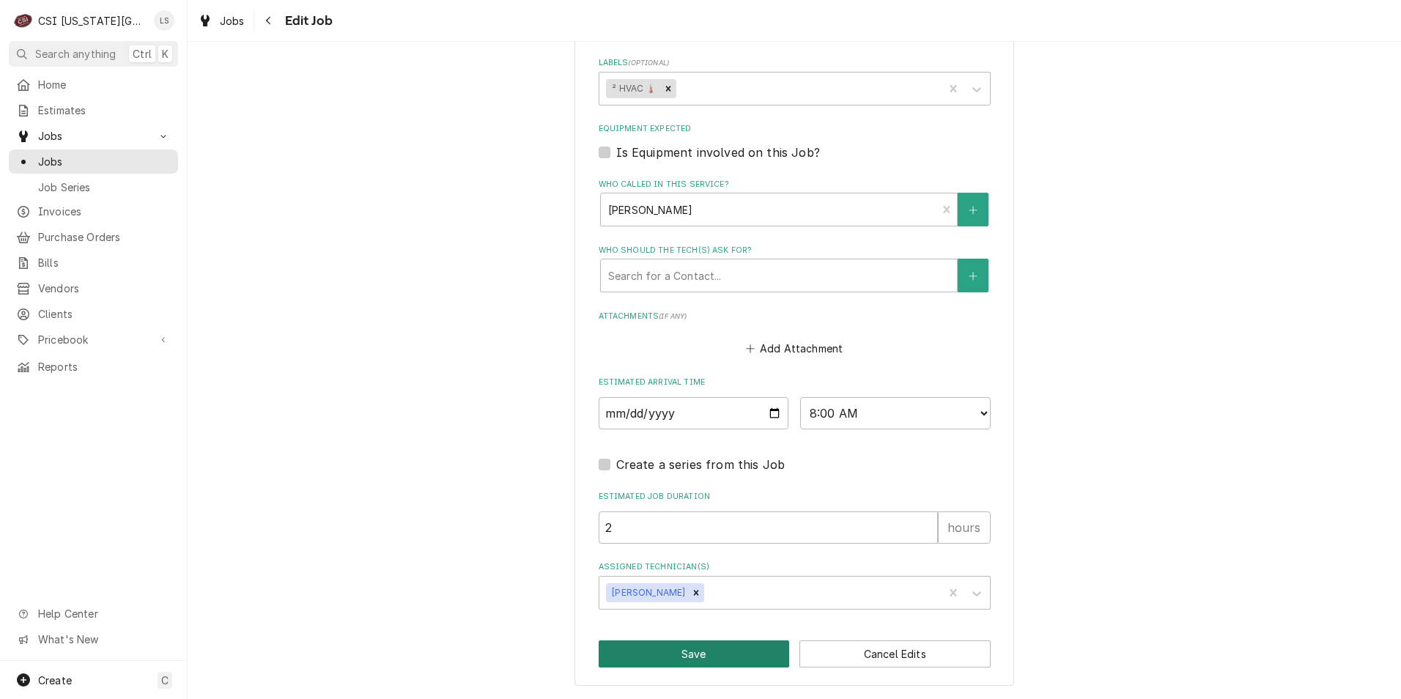
click at [665, 649] on button "Save" at bounding box center [694, 654] width 191 height 27
type textarea "x"
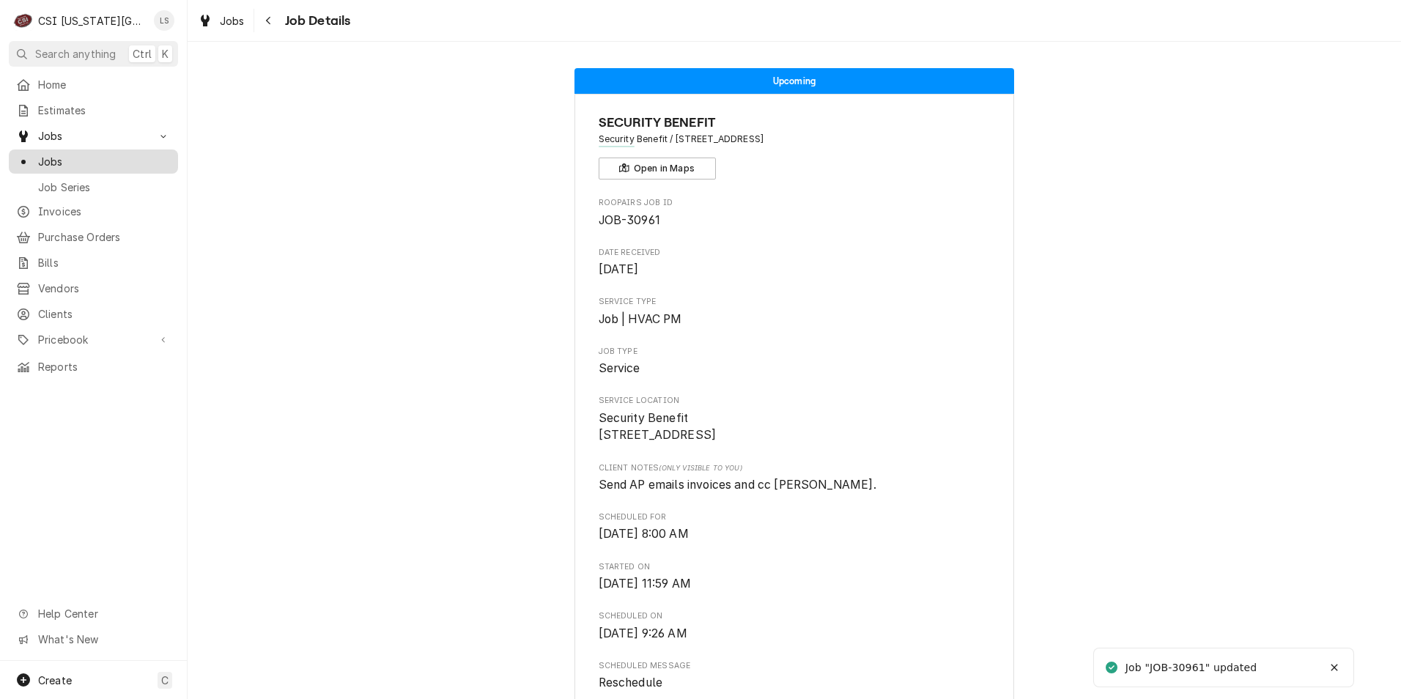
drag, startPoint x: 153, startPoint y: 150, endPoint x: 163, endPoint y: 151, distance: 9.6
click at [153, 154] on span "Jobs" at bounding box center [104, 161] width 133 height 15
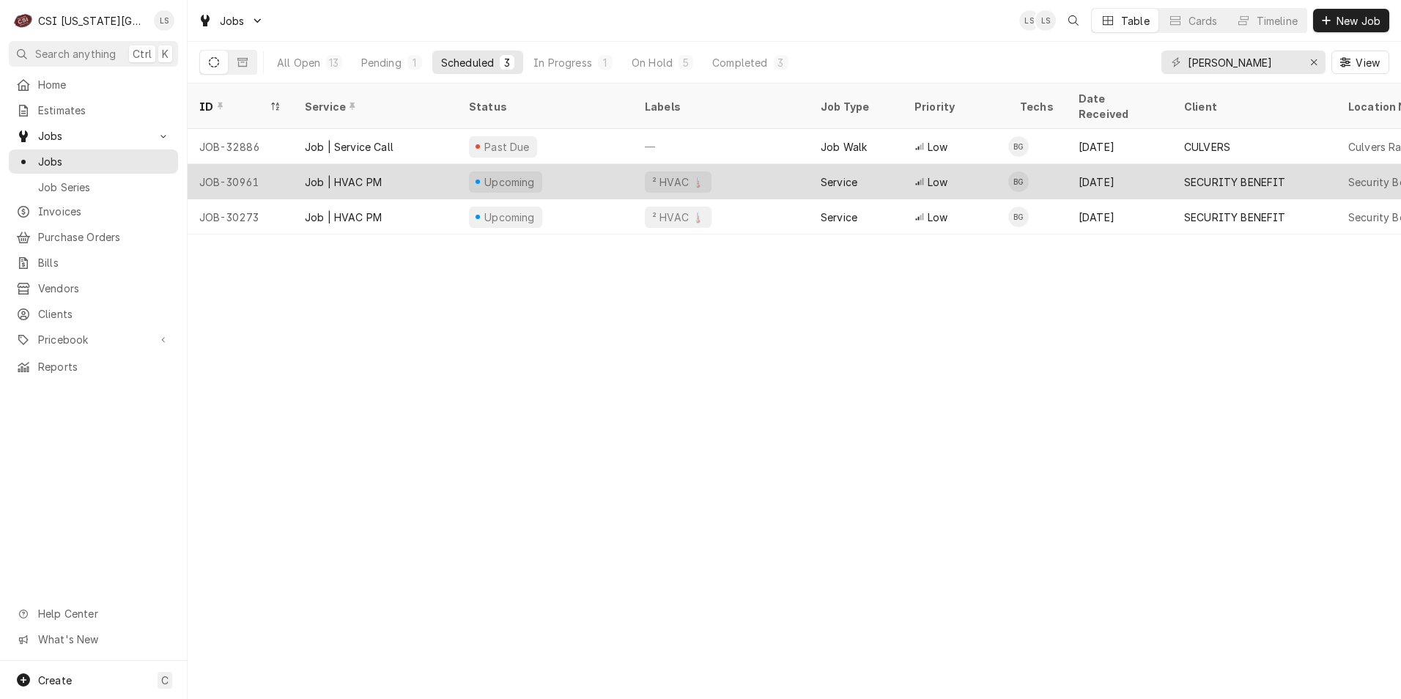
click at [959, 172] on div "Low" at bounding box center [956, 181] width 106 height 35
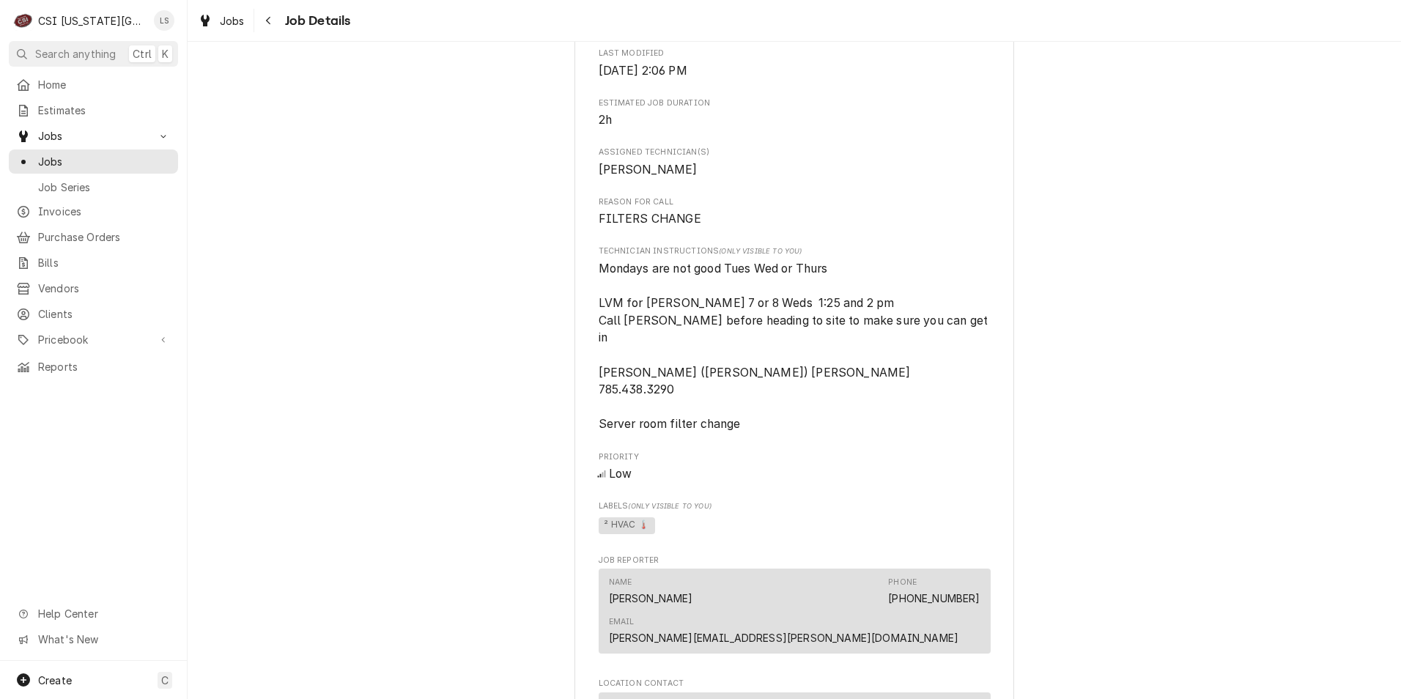
scroll to position [440, 0]
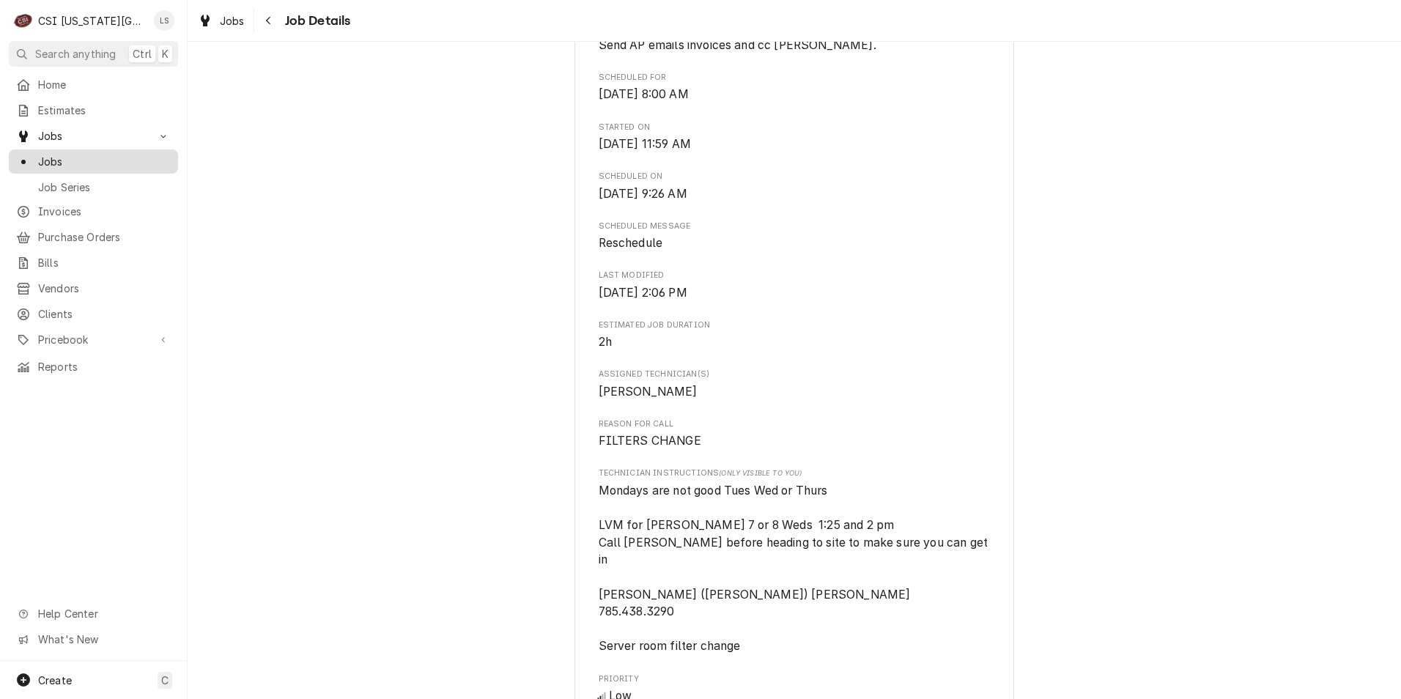
click at [141, 157] on span "Jobs" at bounding box center [104, 161] width 133 height 15
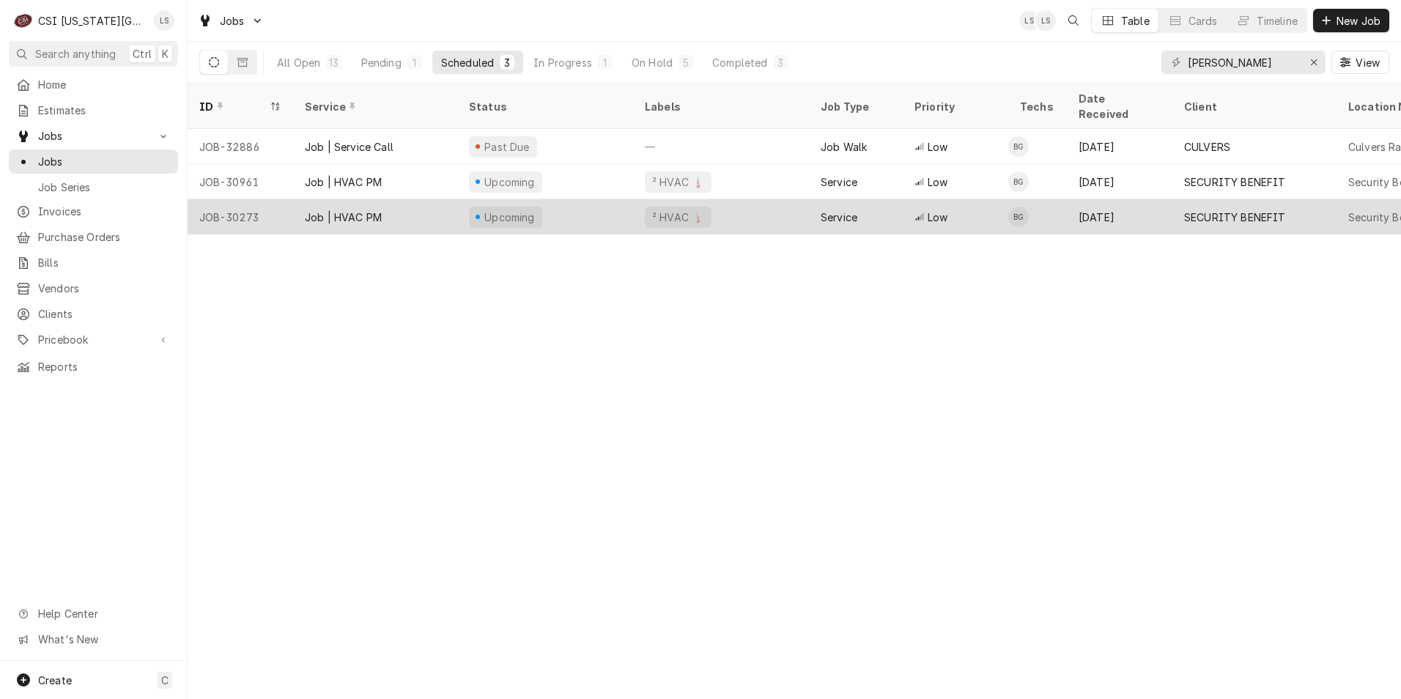
click at [885, 199] on div "Service" at bounding box center [856, 216] width 94 height 35
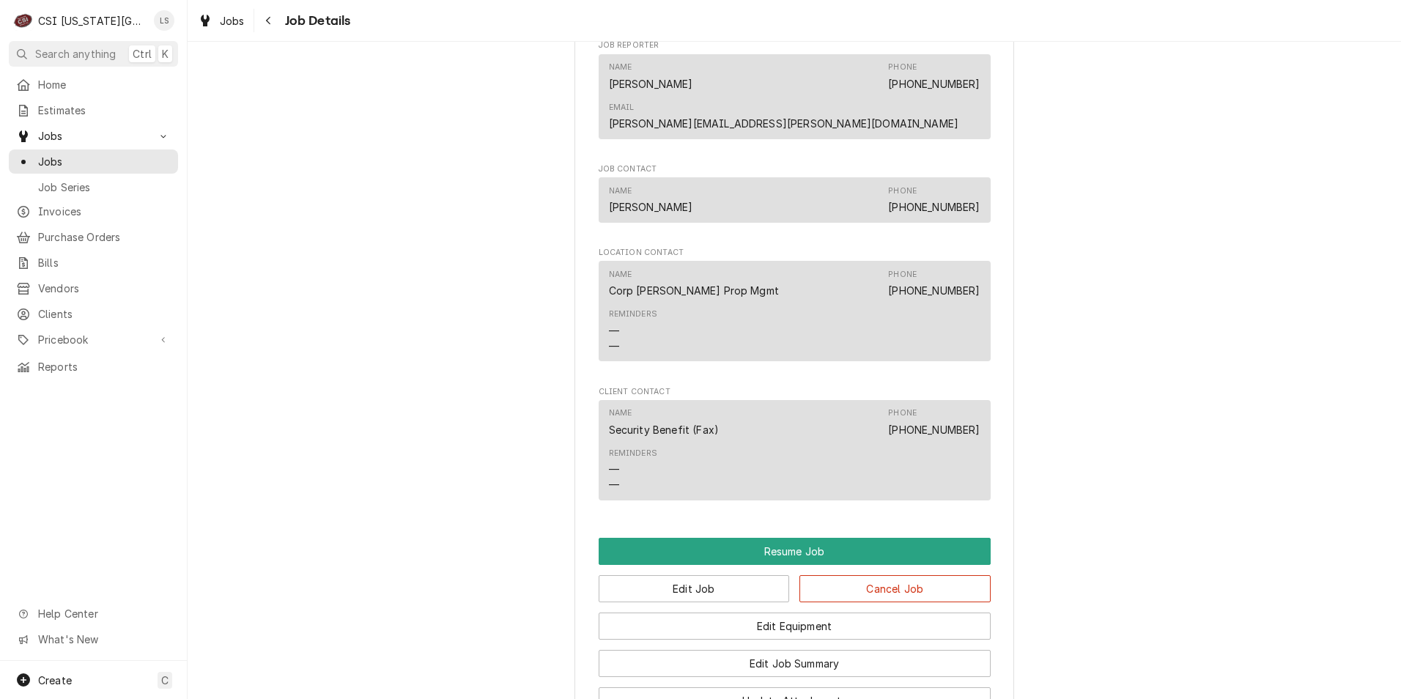
scroll to position [1571, 0]
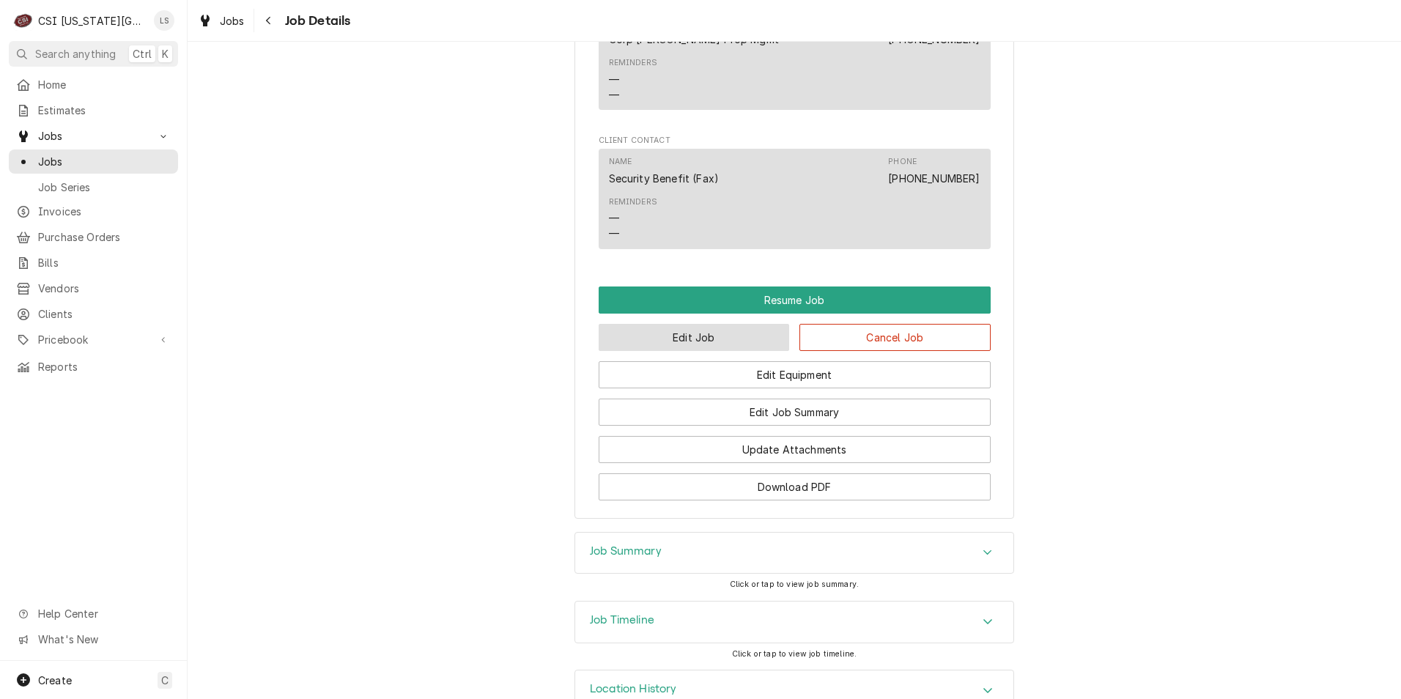
click at [726, 324] on button "Edit Job" at bounding box center [694, 337] width 191 height 27
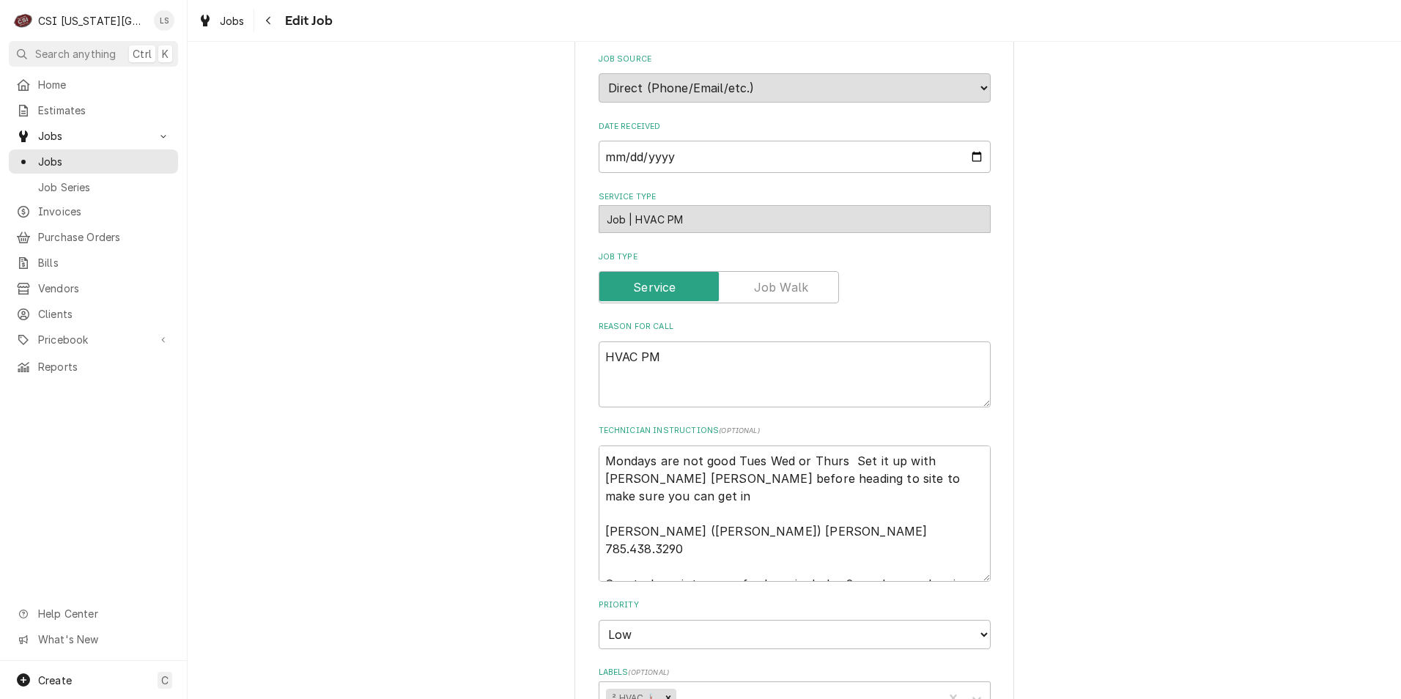
type textarea "x"
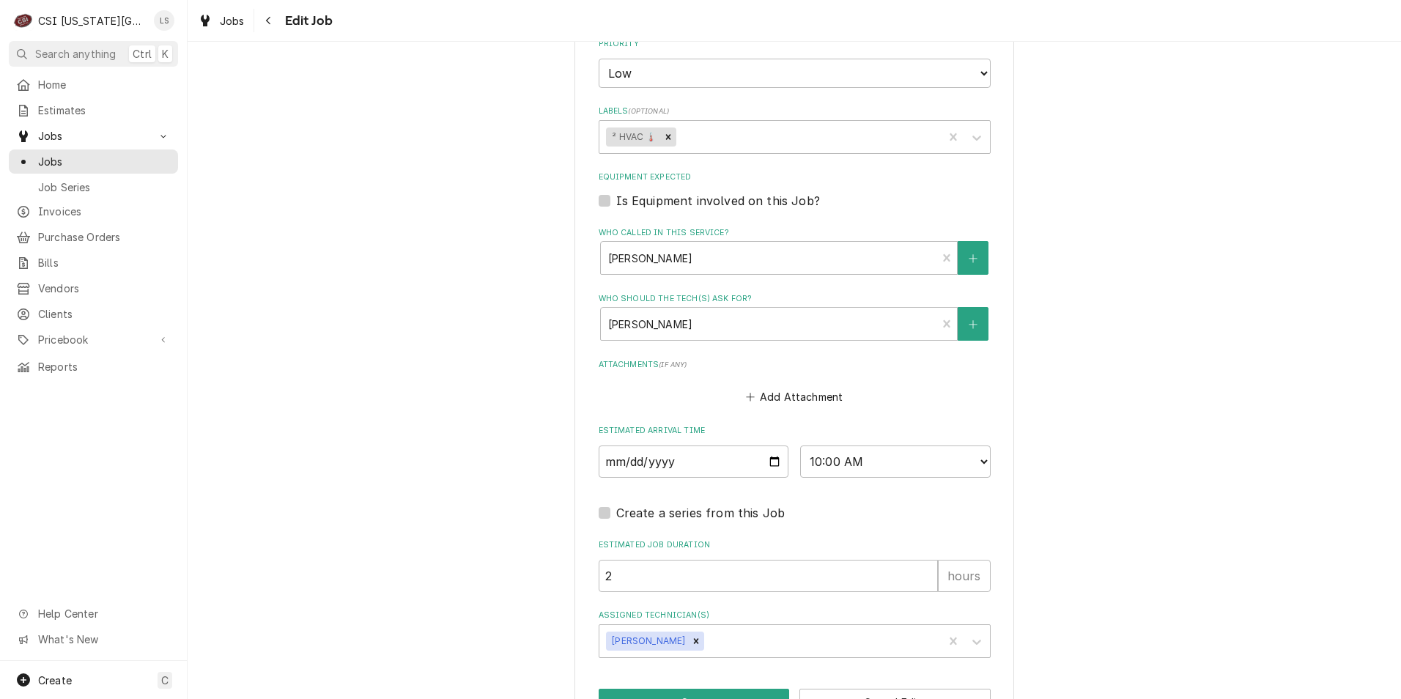
scroll to position [928, 0]
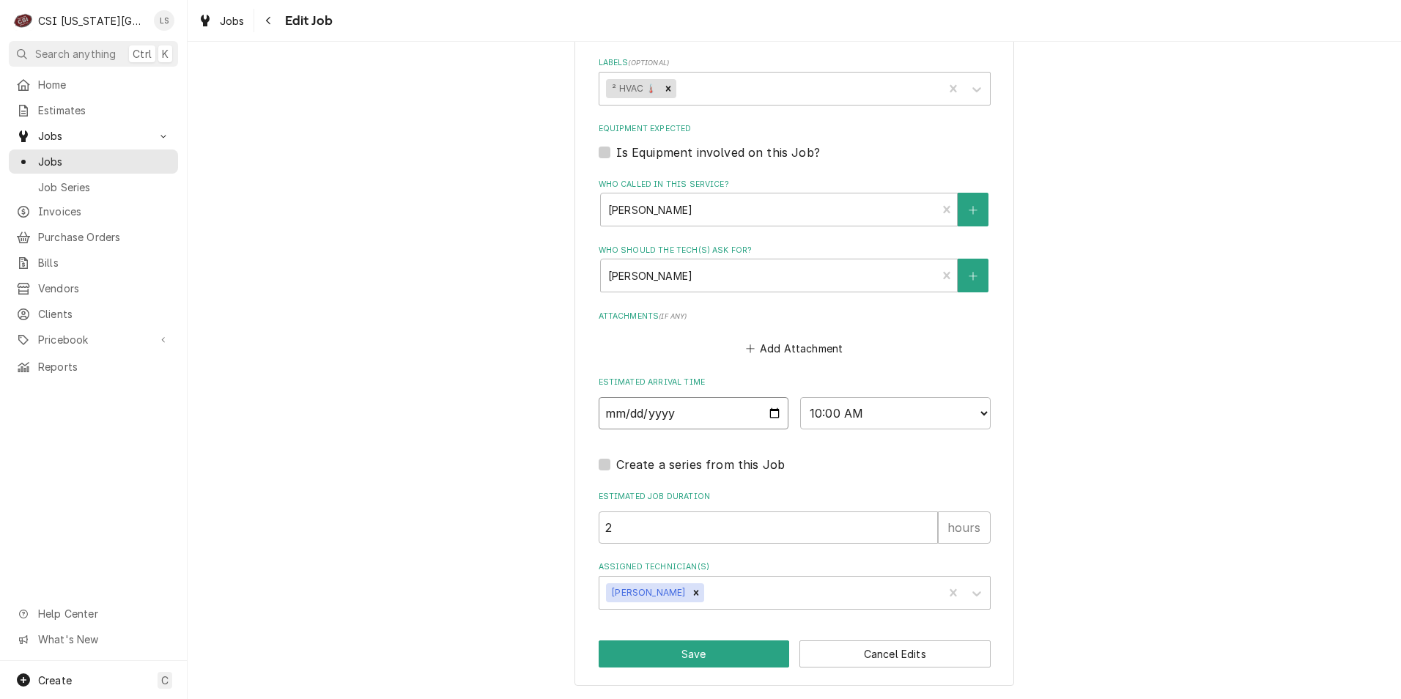
click at [774, 414] on input "2025-09-22" at bounding box center [694, 413] width 191 height 32
type input "2025-09-23"
click at [665, 653] on button "Save" at bounding box center [694, 654] width 191 height 27
type textarea "x"
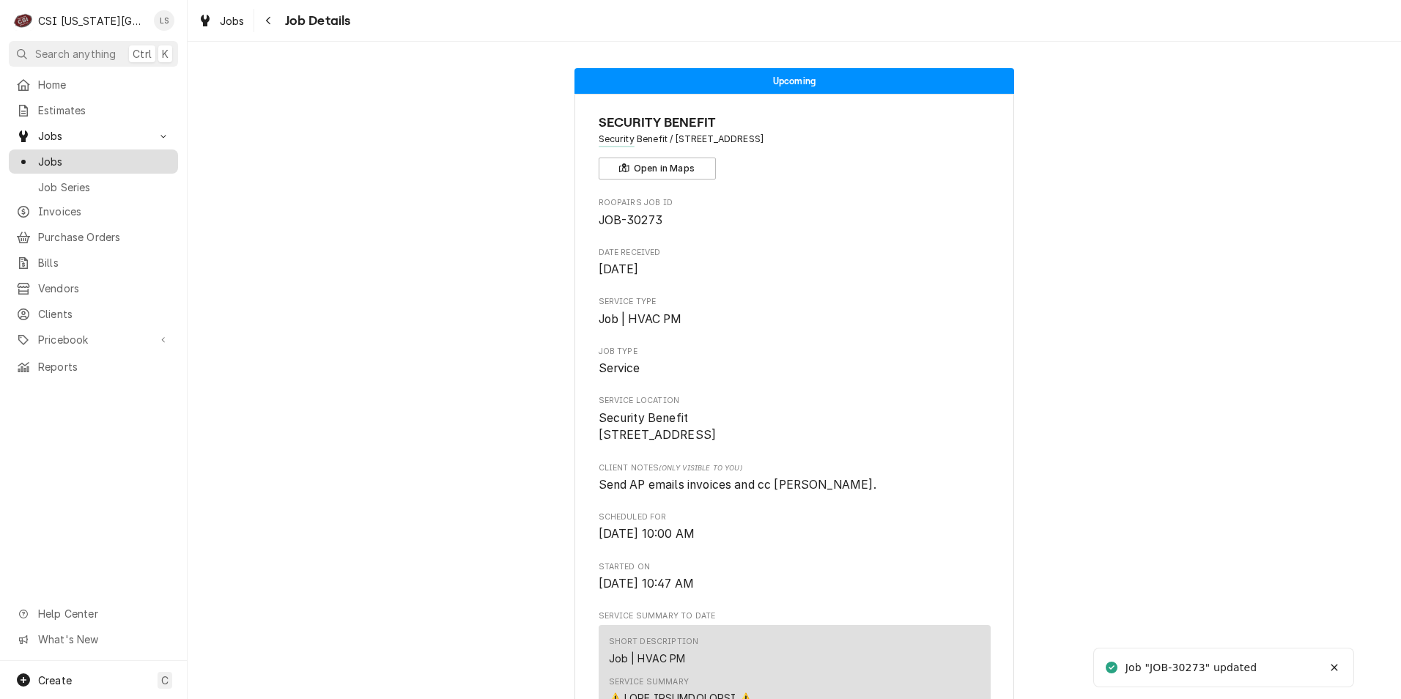
click at [86, 155] on span "Jobs" at bounding box center [104, 161] width 133 height 15
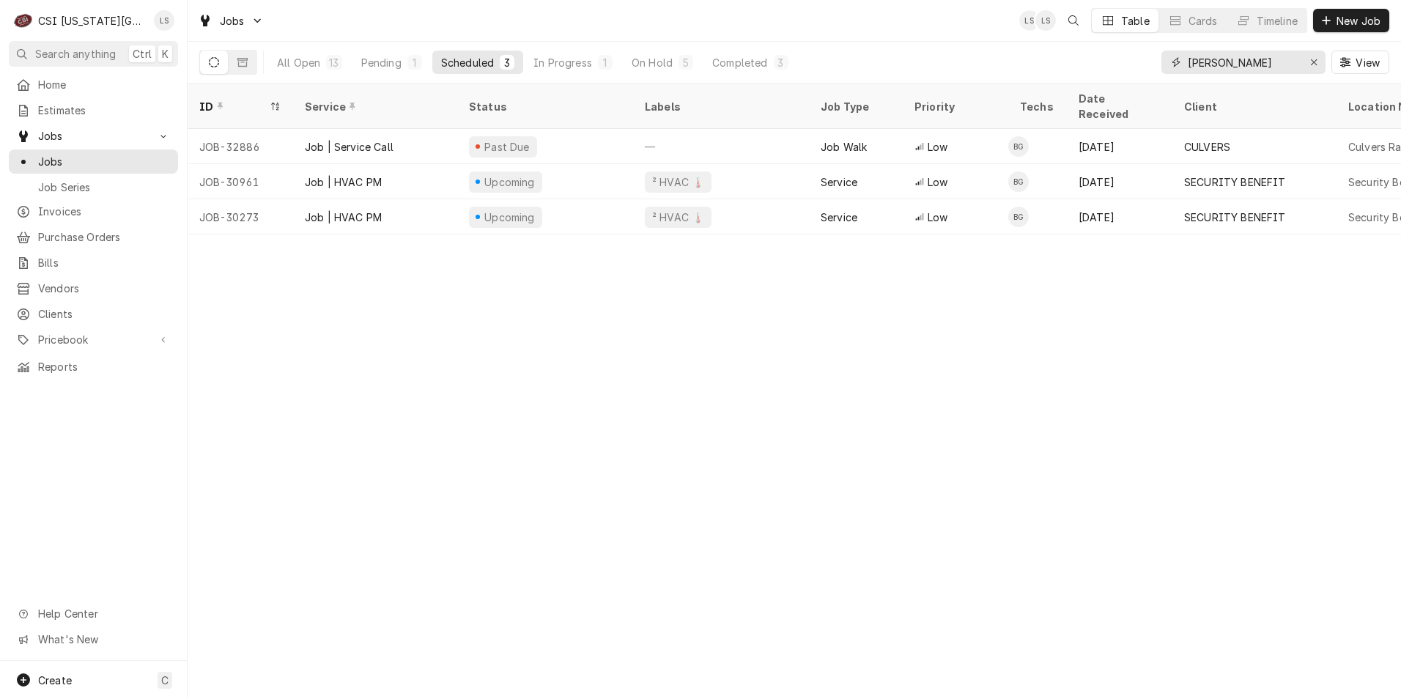
click at [1258, 60] on input "gonzalez" at bounding box center [1243, 62] width 110 height 23
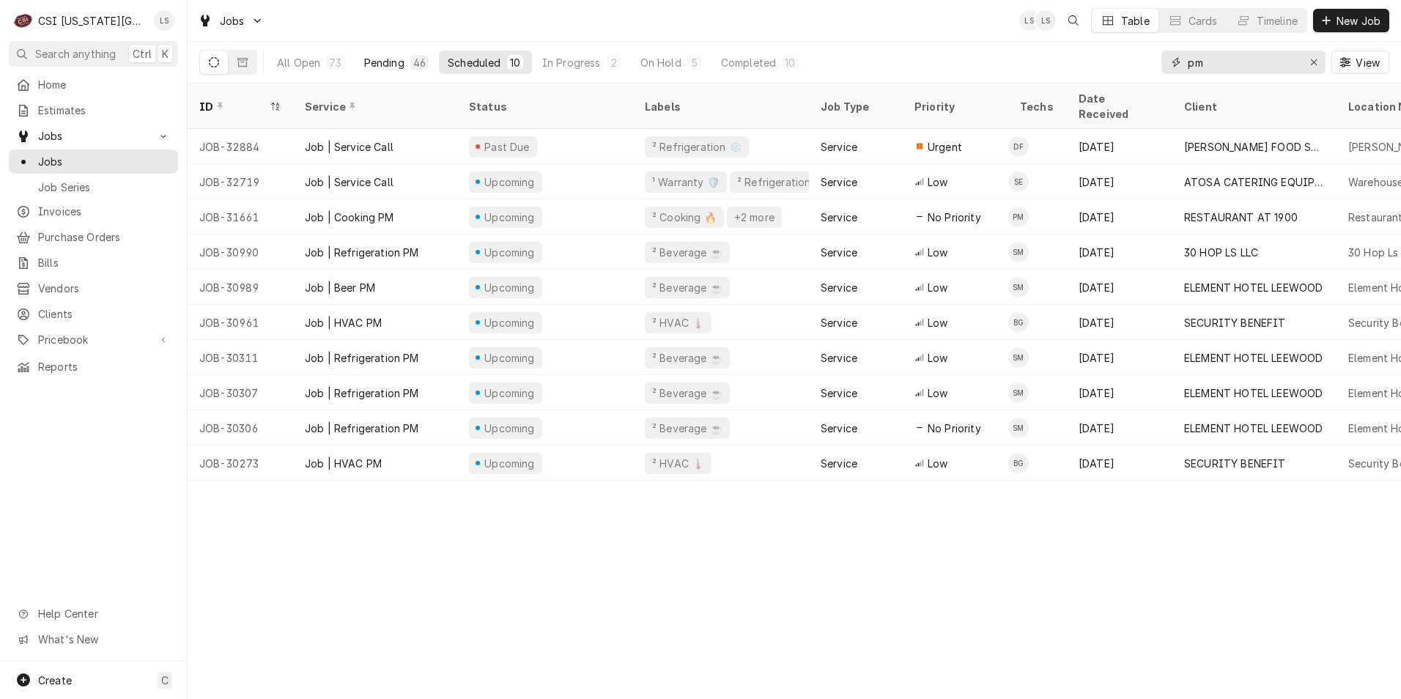
type input "pm"
click at [410, 66] on div "46" at bounding box center [419, 62] width 18 height 15
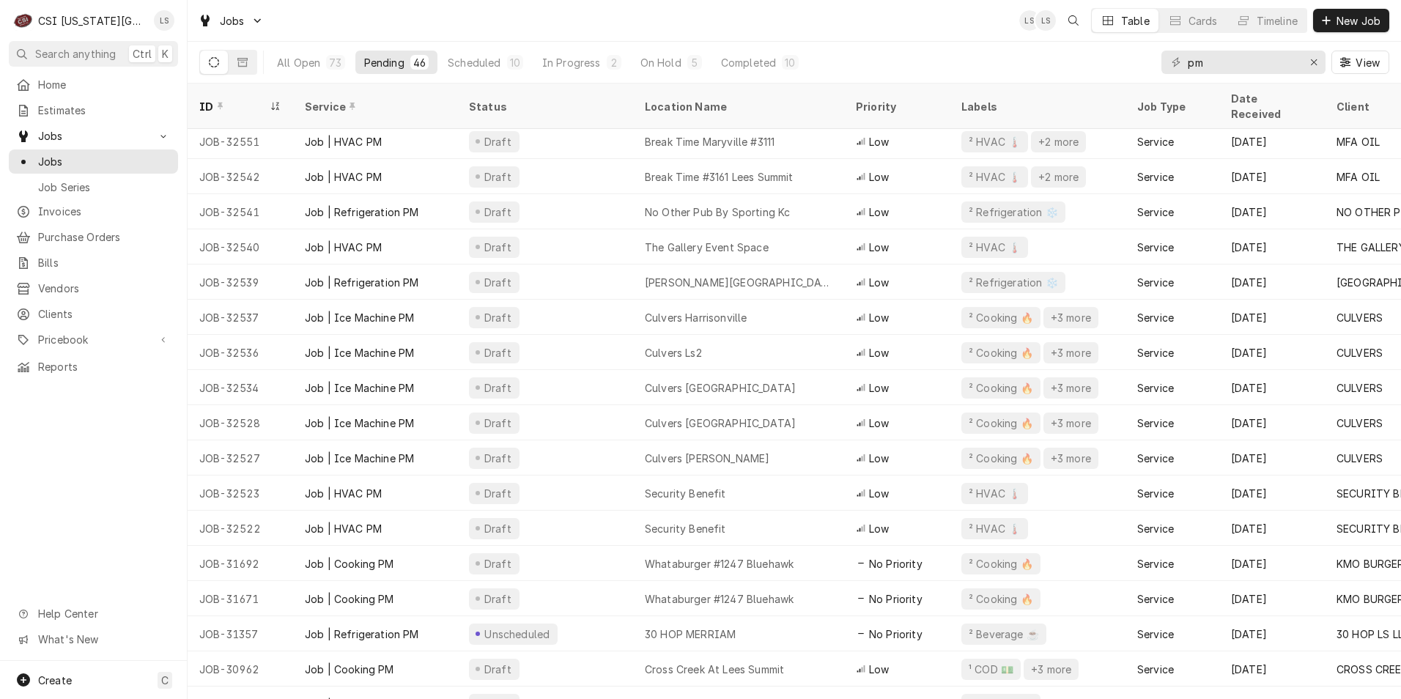
scroll to position [1041, 0]
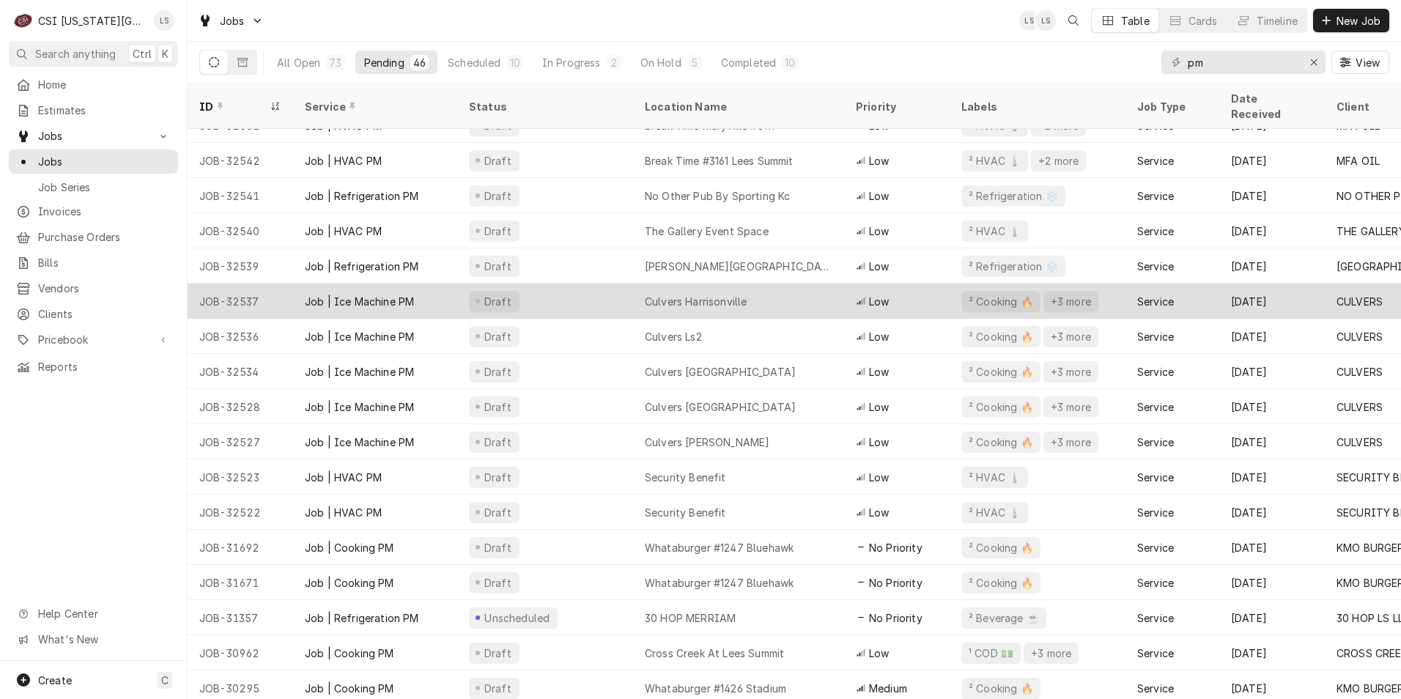
click at [707, 291] on div "Culvers Harrisonville" at bounding box center [738, 301] width 211 height 35
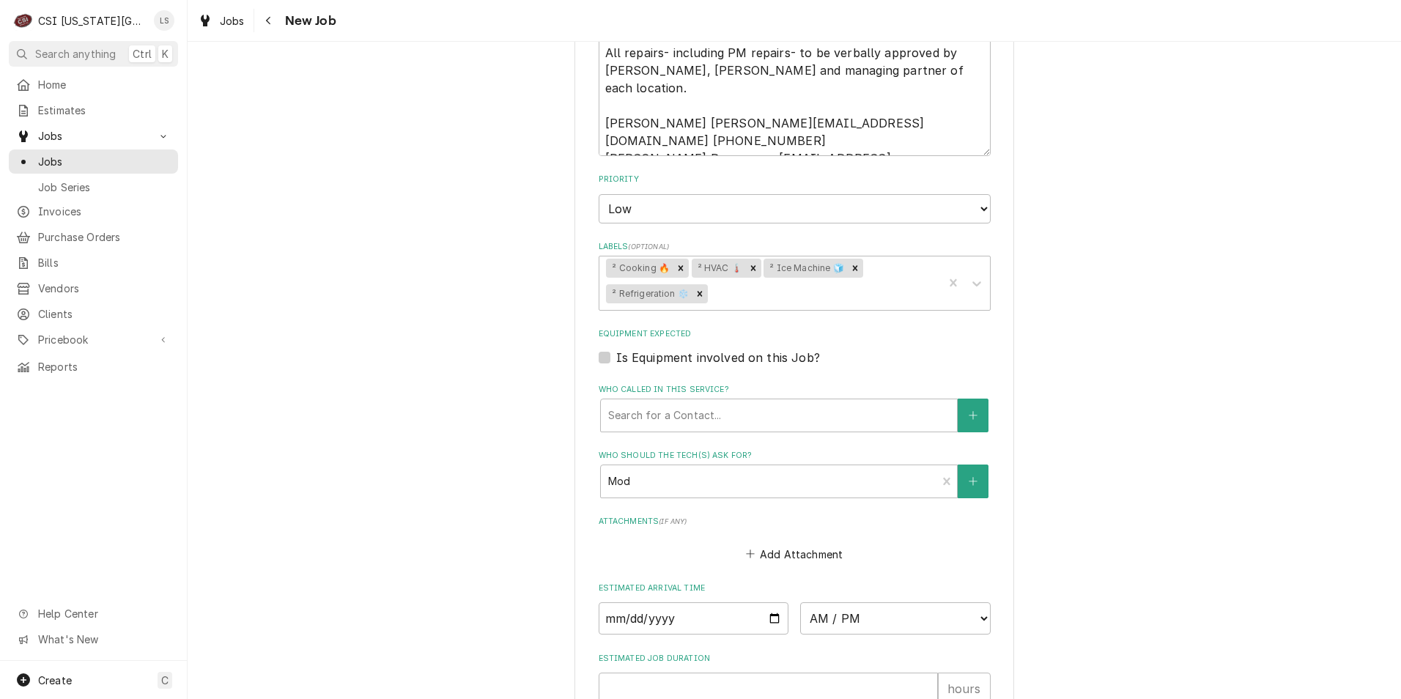
scroll to position [1227, 0]
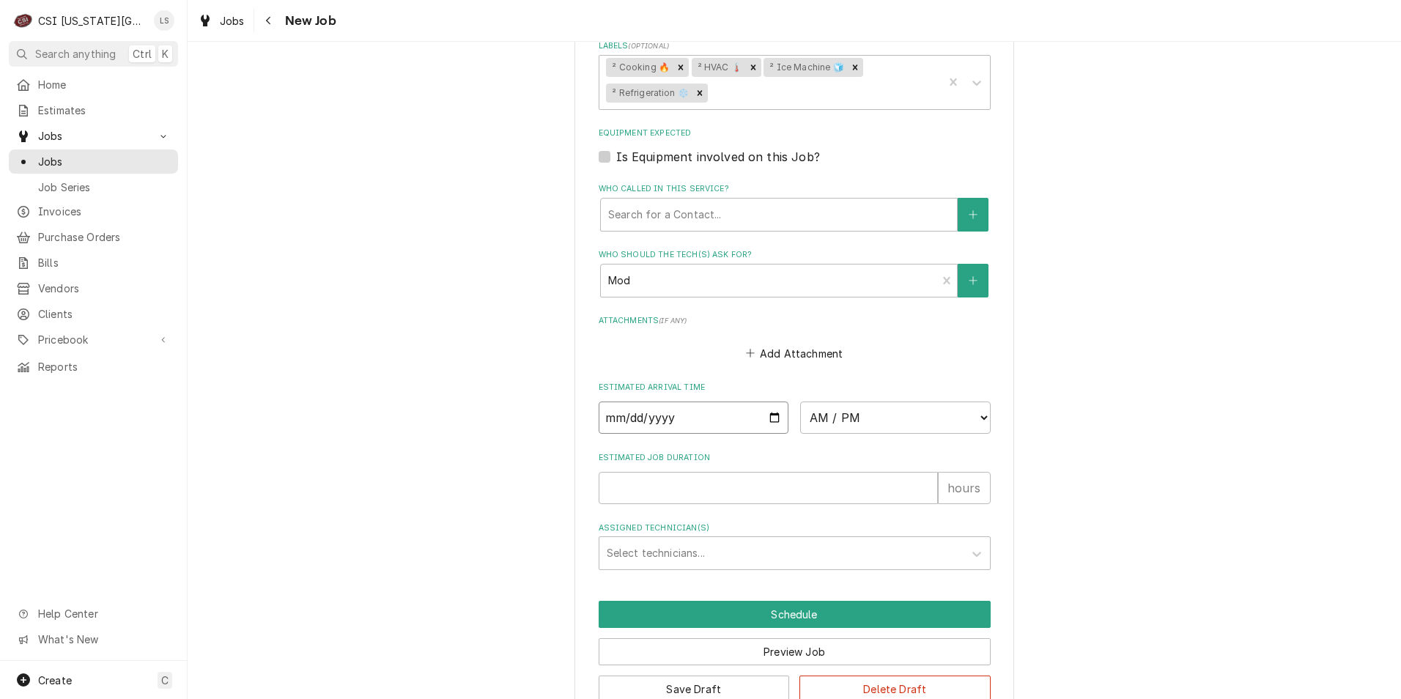
click at [765, 402] on input "Date" at bounding box center [694, 418] width 191 height 32
type textarea "x"
type input "[DATE]"
type textarea "x"
drag, startPoint x: 866, startPoint y: 384, endPoint x: 867, endPoint y: 372, distance: 12.5
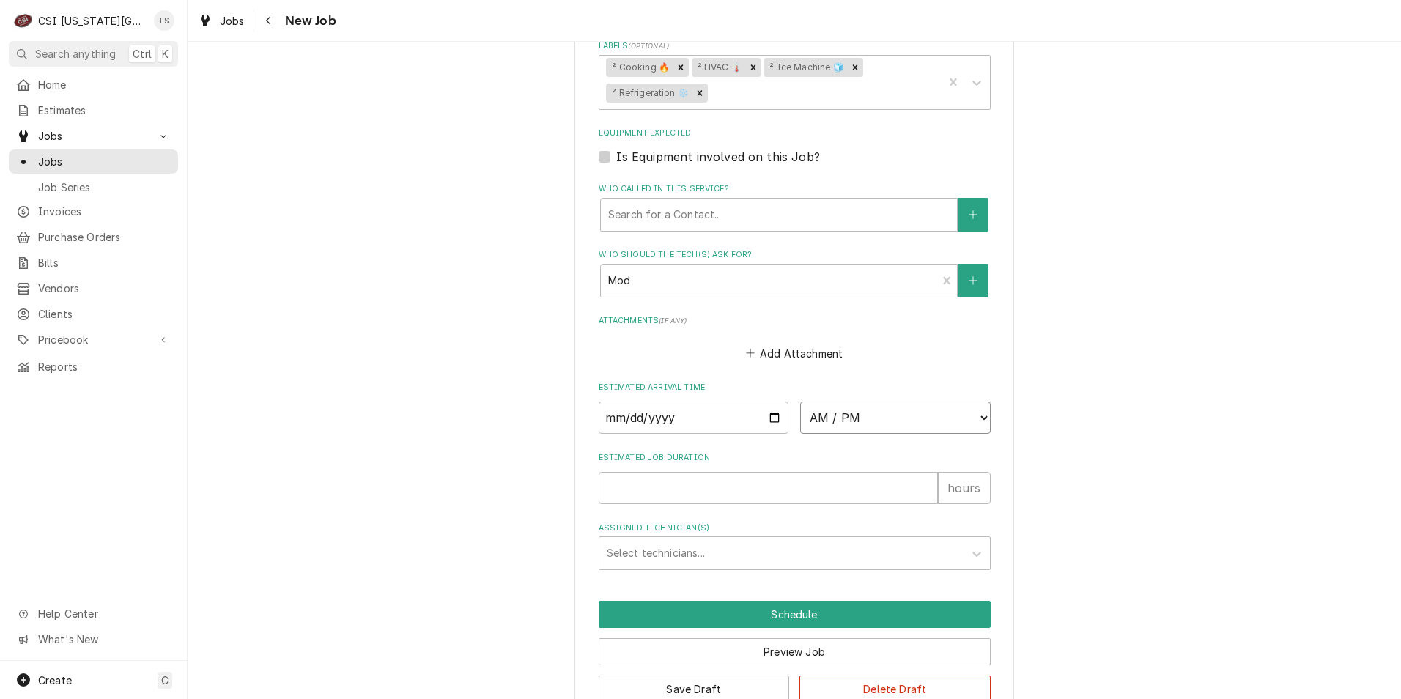
click at [866, 402] on select "AM / PM 6:00 AM 6:15 AM 6:30 AM 6:45 AM 7:00 AM 7:15 AM 7:30 AM 7:45 AM 8:00 AM…" at bounding box center [895, 418] width 191 height 32
select select "07:00:00"
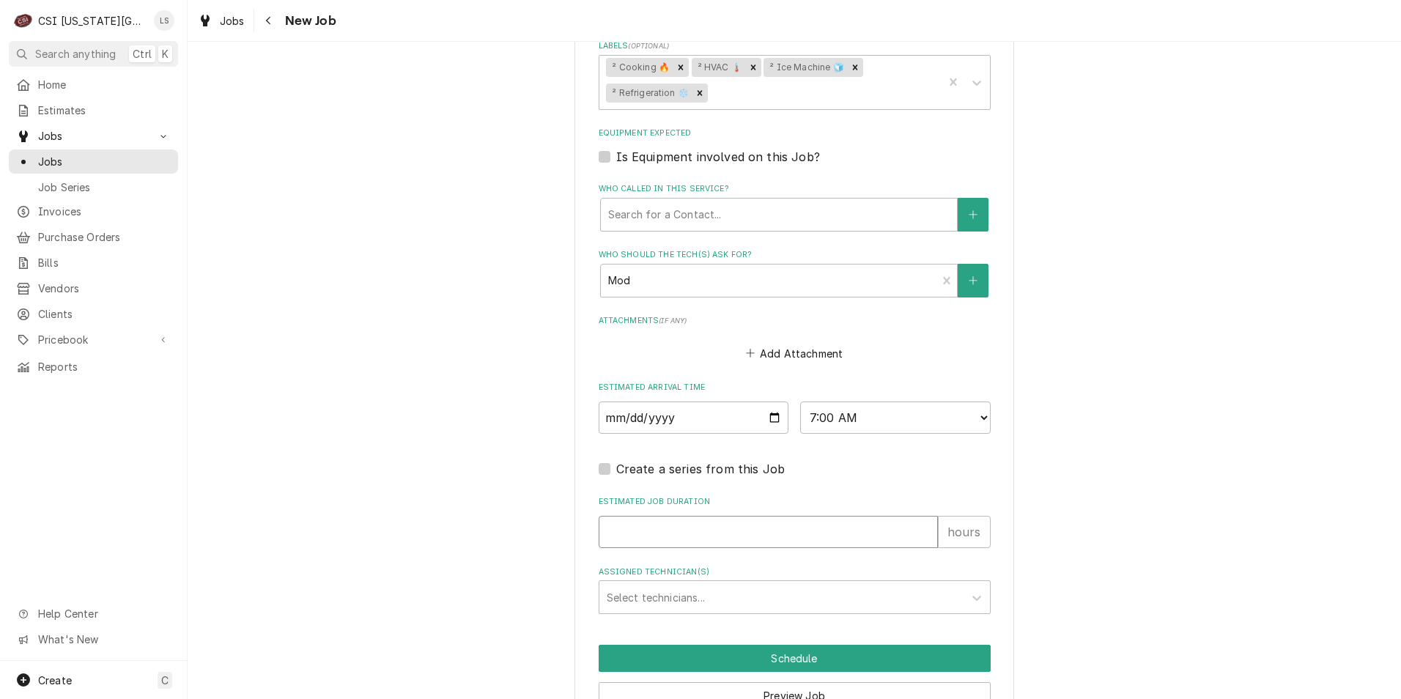
click at [809, 516] on input "Estimated Job Duration" at bounding box center [768, 532] width 339 height 32
type textarea "x"
type input "2"
type textarea "x"
type input "2"
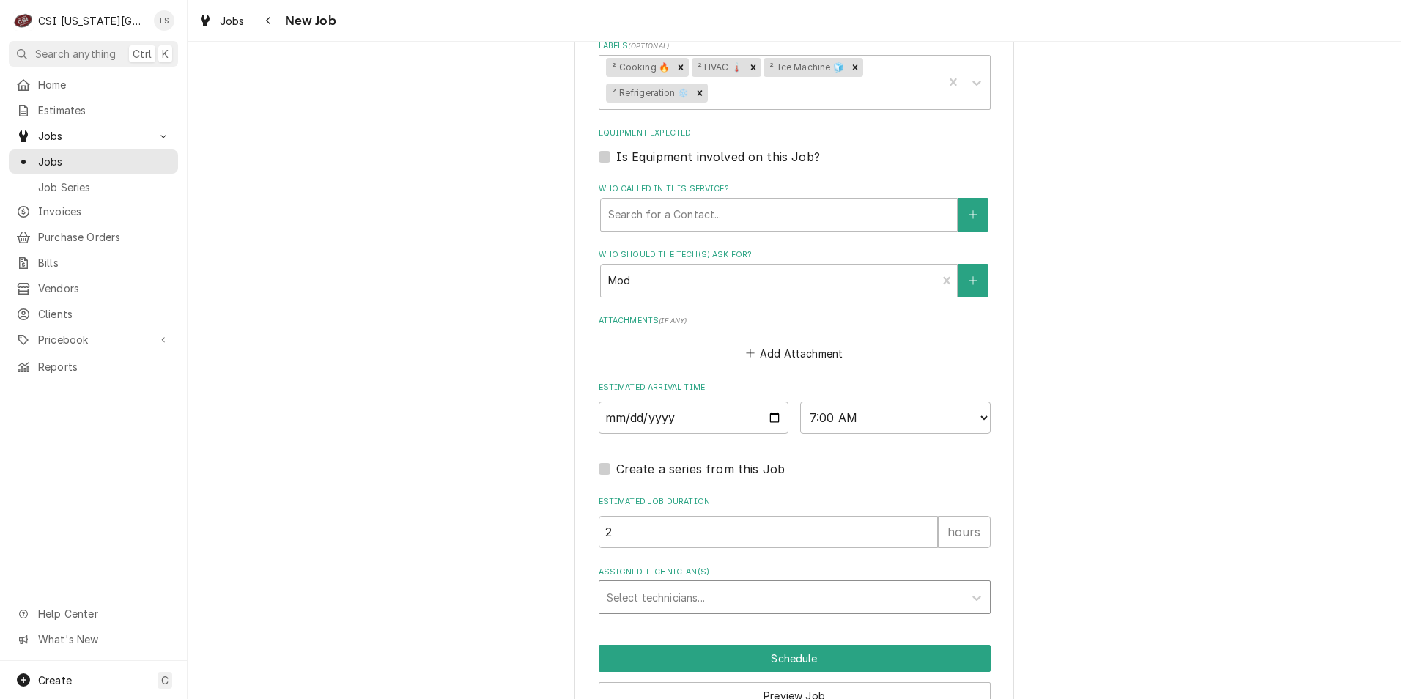
click at [786, 584] on div "Assigned Technician(s)" at bounding box center [782, 597] width 350 height 26
type input "gonz"
click at [785, 618] on div "Brian Gonzalez" at bounding box center [795, 629] width 391 height 23
type textarea "x"
click at [783, 645] on button "Schedule" at bounding box center [795, 658] width 392 height 27
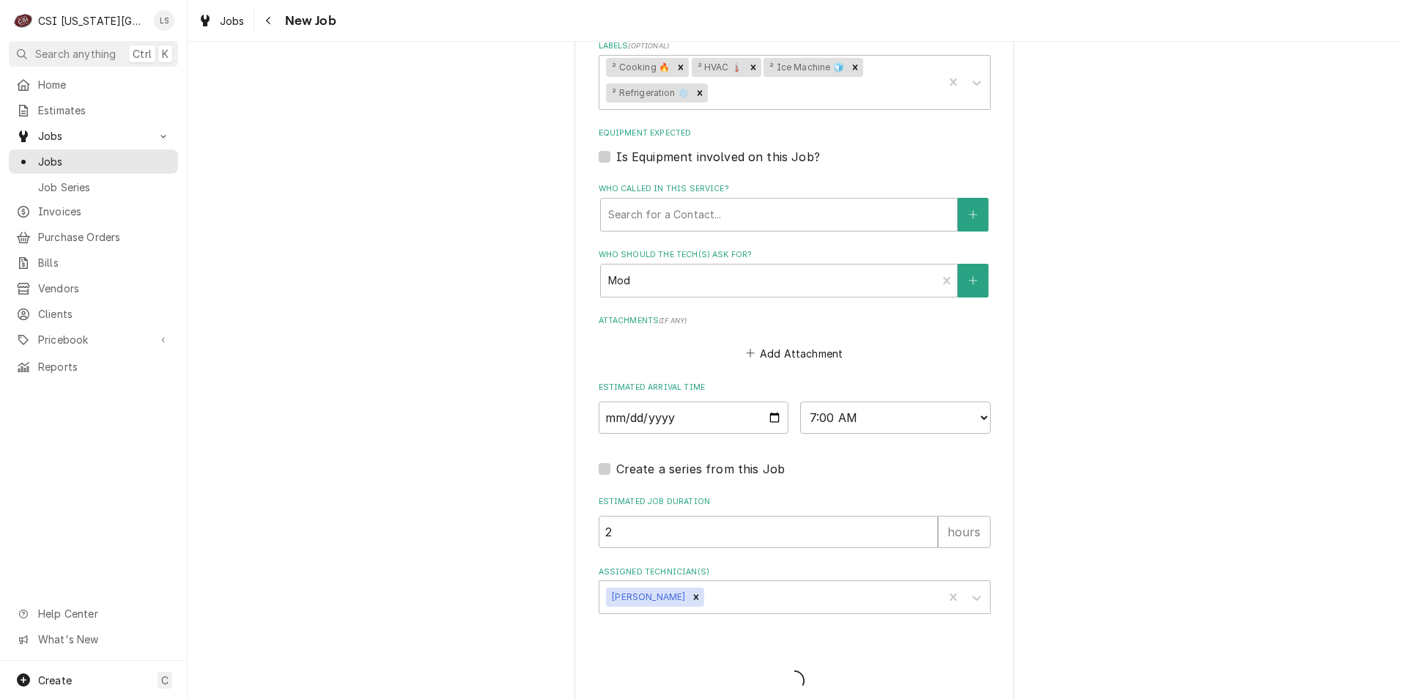
scroll to position [1220, 0]
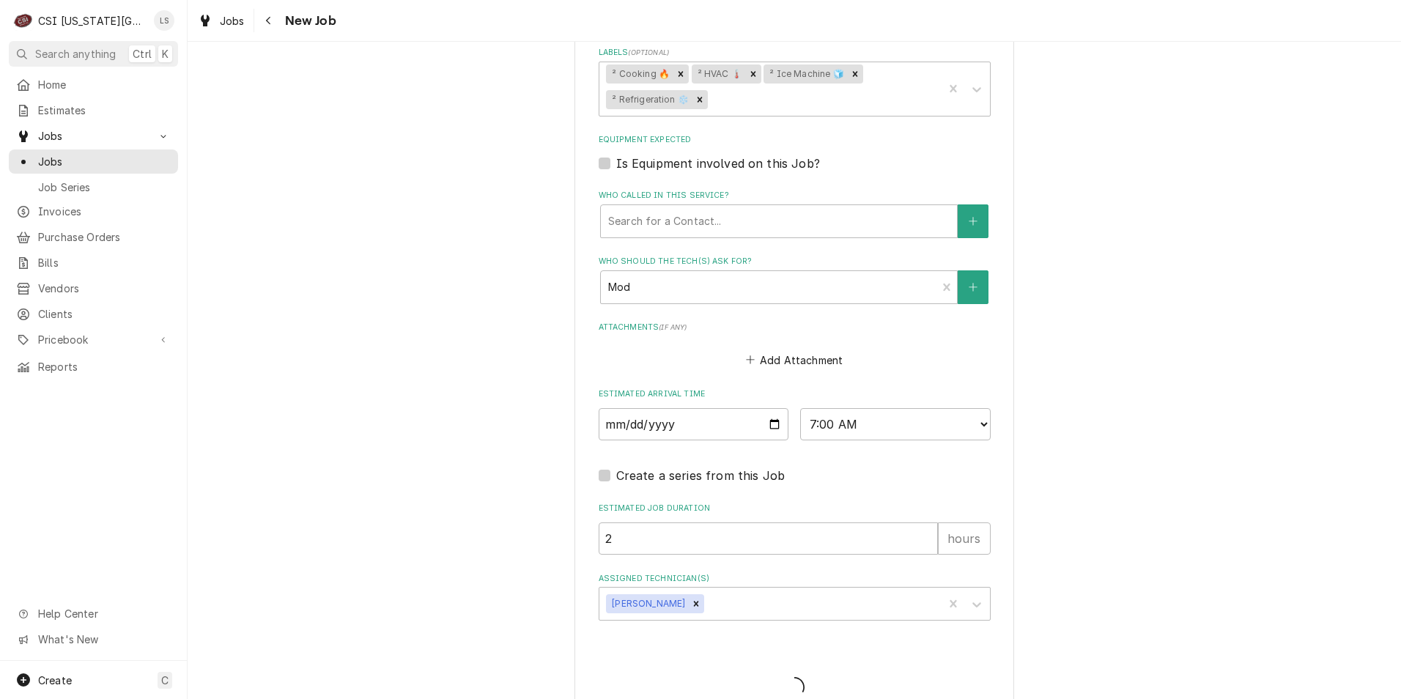
type textarea "x"
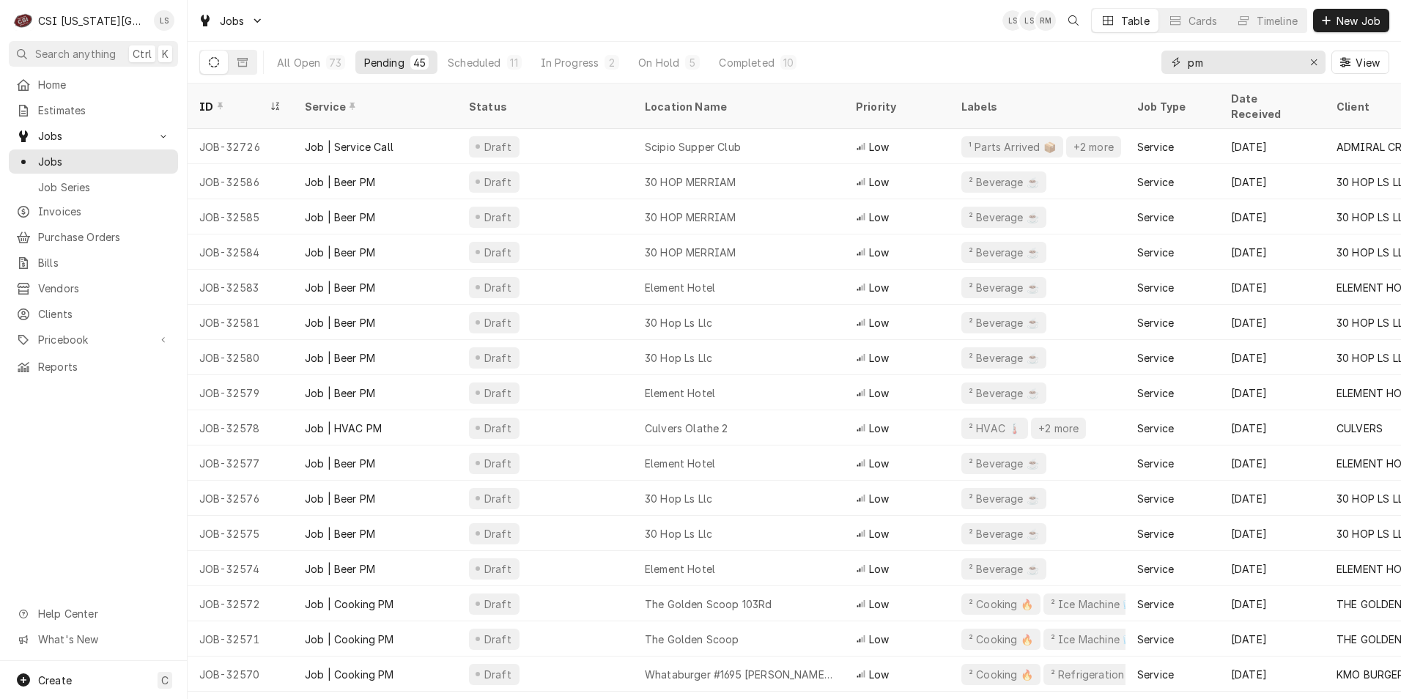
click at [1249, 68] on input "pm" at bounding box center [1243, 62] width 110 height 23
type input "p"
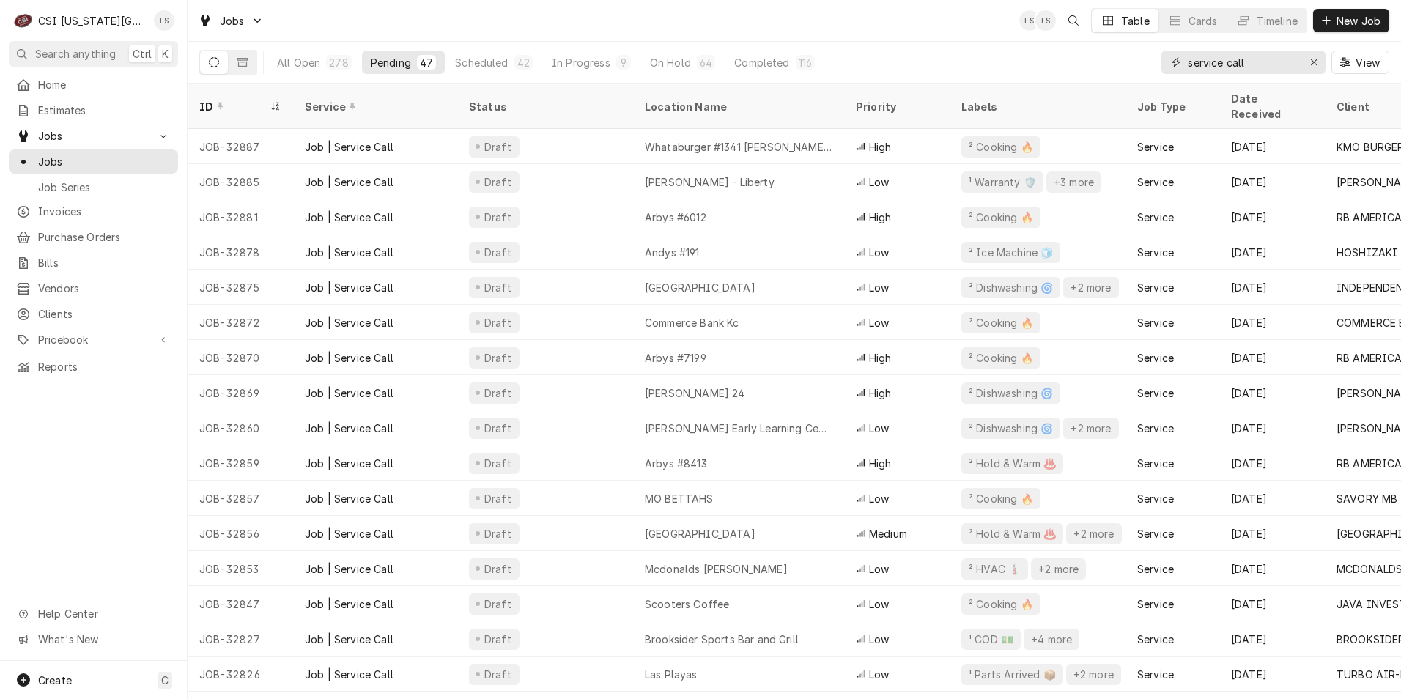
drag, startPoint x: 1269, startPoint y: 72, endPoint x: 1142, endPoint y: 66, distance: 126.9
click at [1142, 66] on div "All Open 278 Pending 47 Scheduled 42 In Progress 9 On Hold 64 Completed 116 ser…" at bounding box center [794, 62] width 1190 height 41
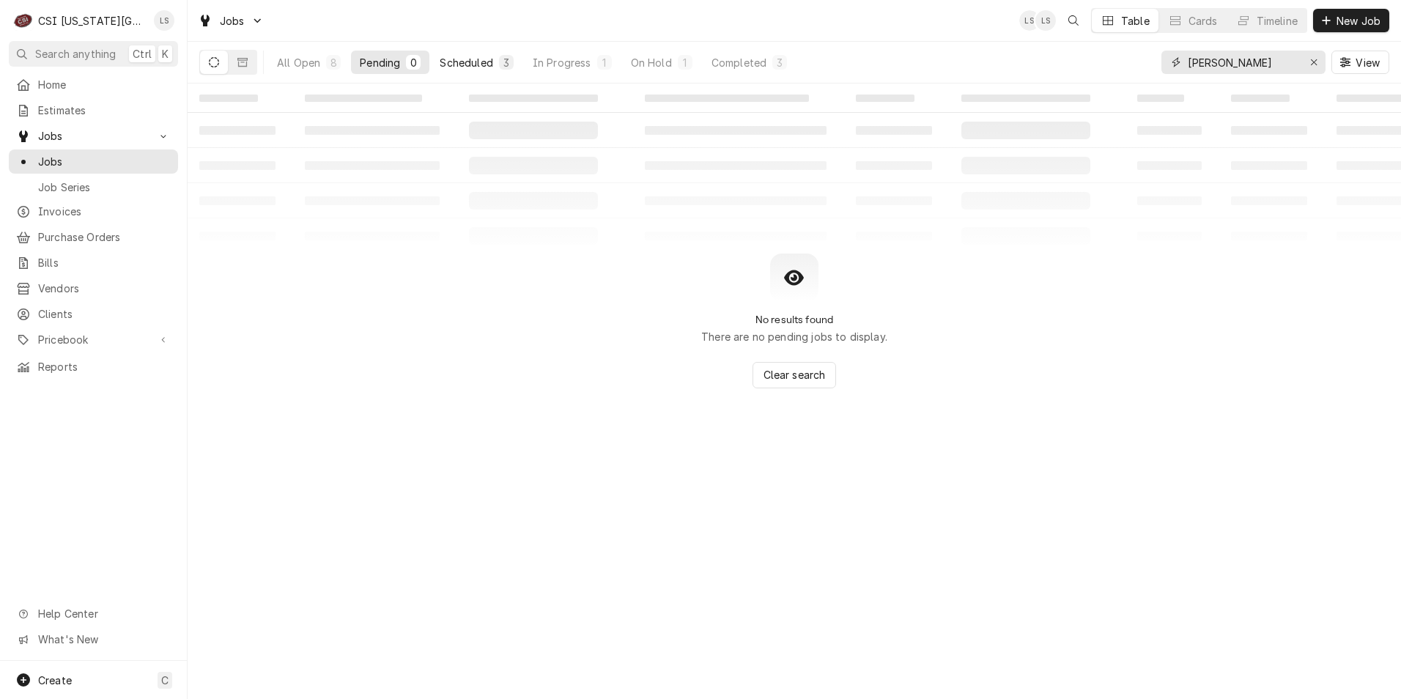
type input "[PERSON_NAME]"
click at [493, 73] on button "Scheduled 3" at bounding box center [476, 62] width 91 height 23
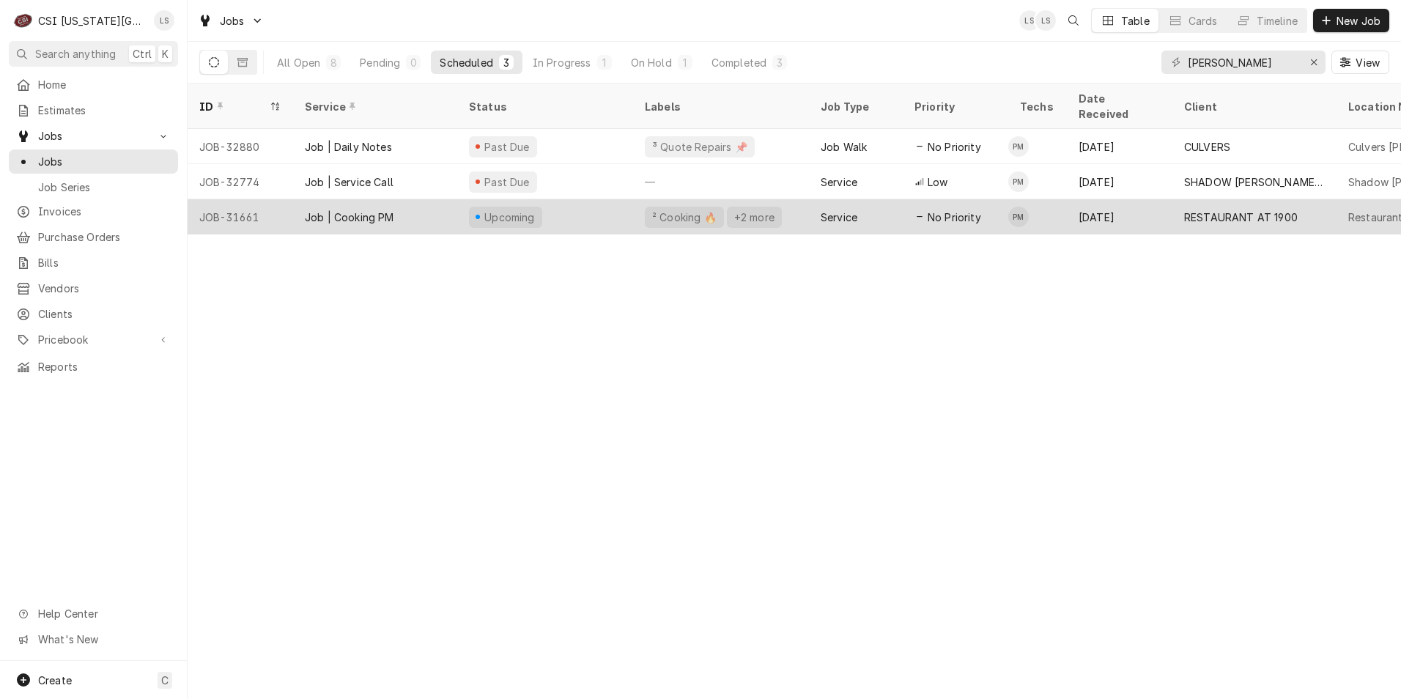
click at [976, 199] on div "No Priority" at bounding box center [956, 216] width 106 height 35
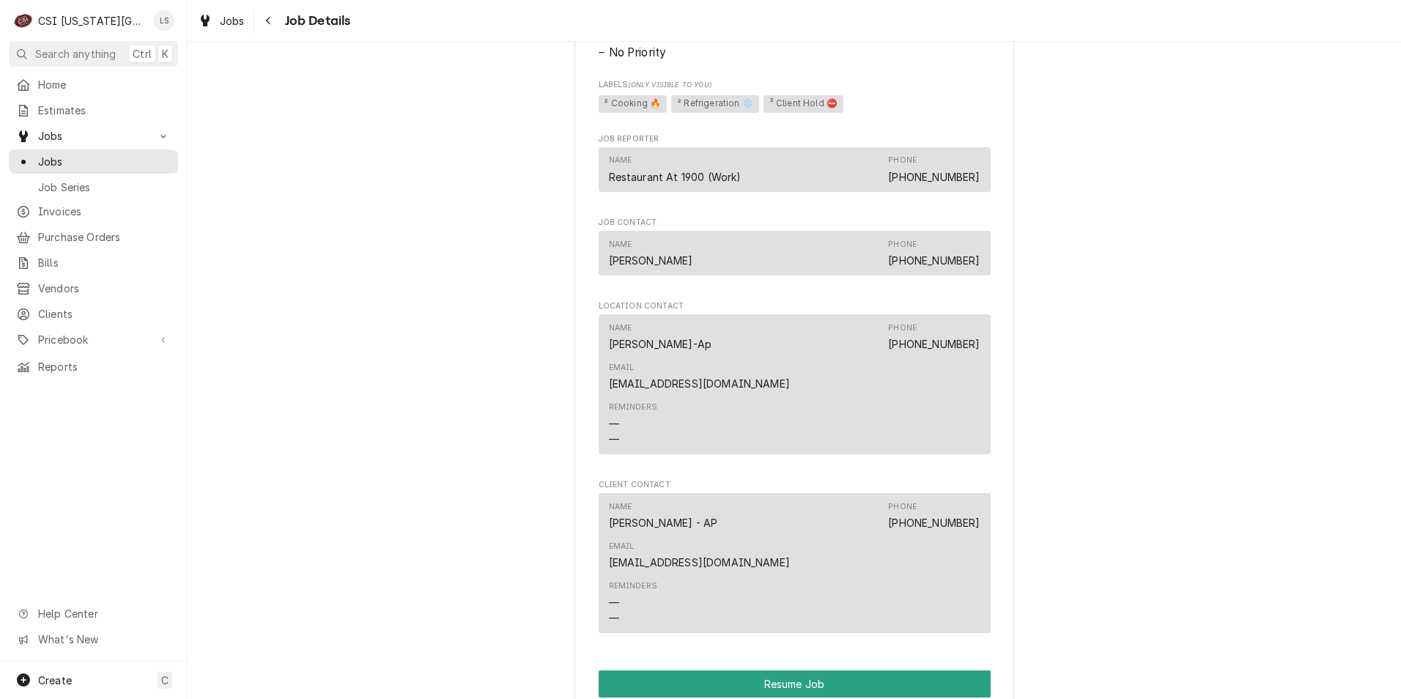
scroll to position [1686, 0]
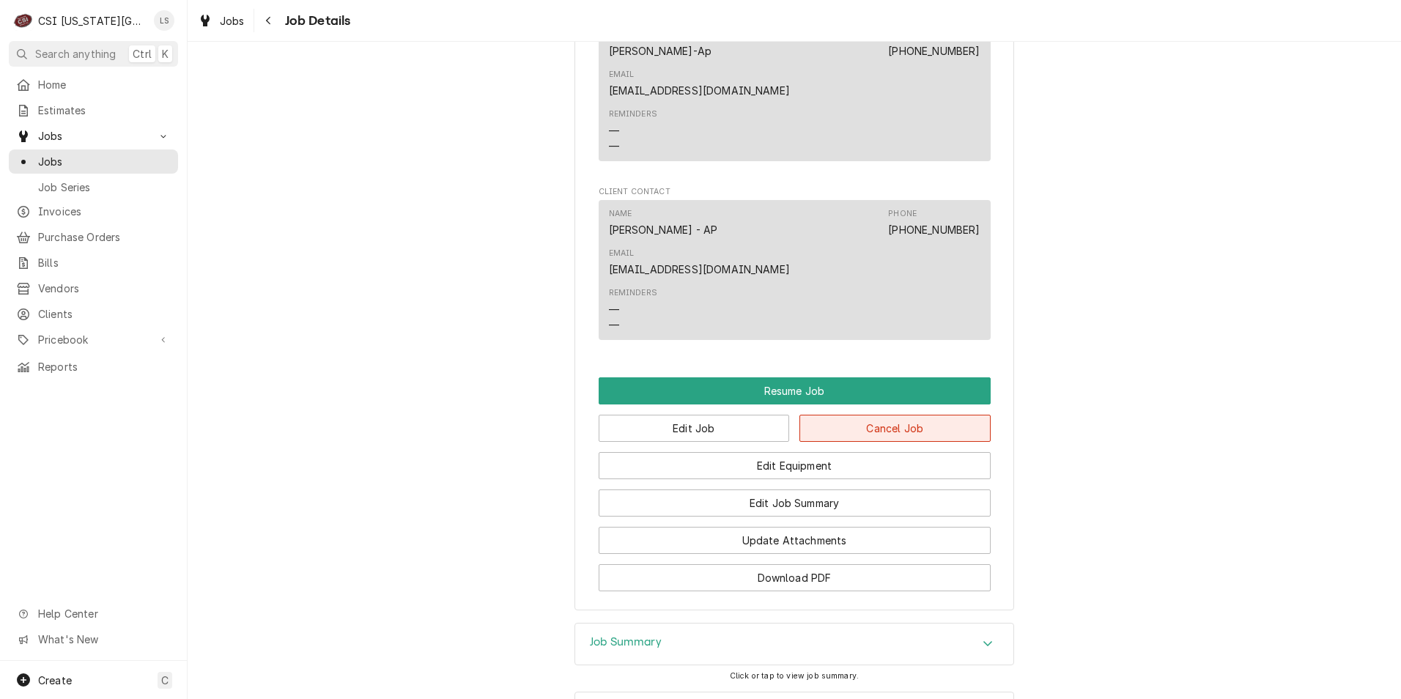
click at [893, 415] on button "Cancel Job" at bounding box center [895, 428] width 191 height 27
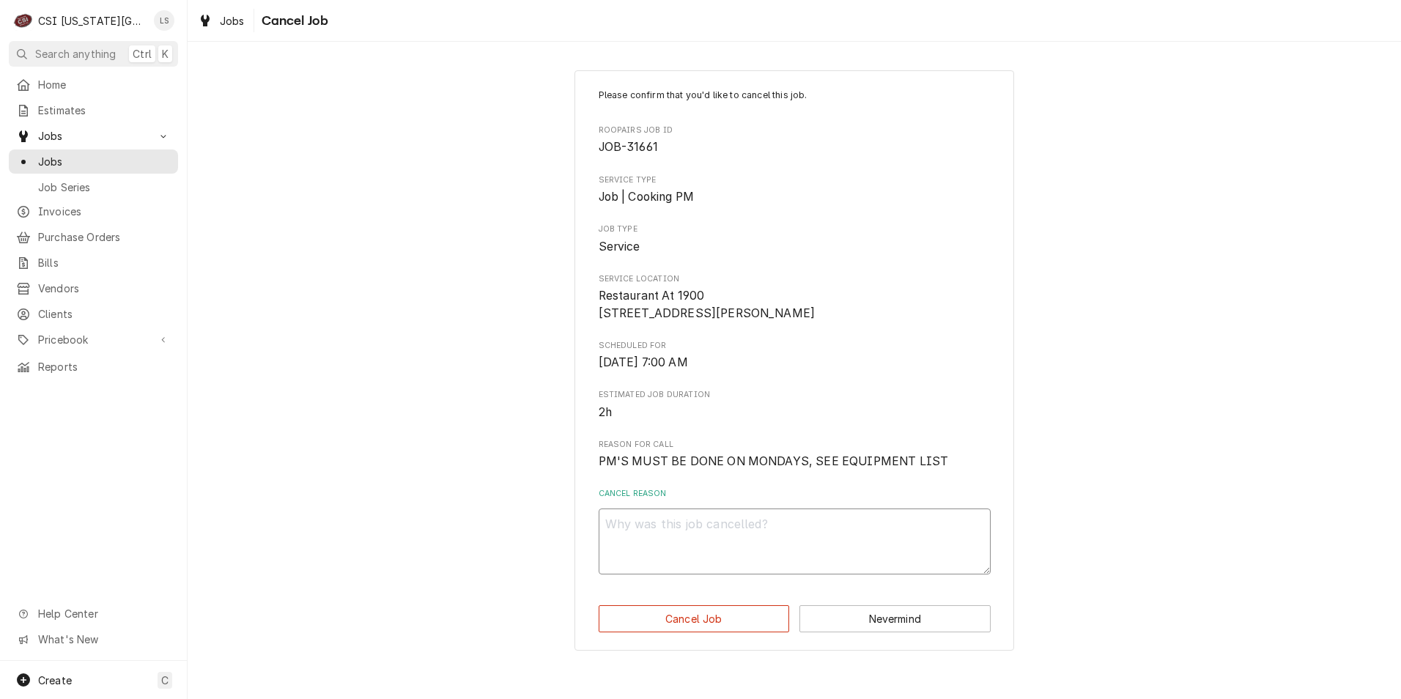
click at [879, 560] on textarea "Cancel Reason" at bounding box center [795, 542] width 392 height 66
type textarea "x"
type textarea "P"
type textarea "x"
type textarea "Pe"
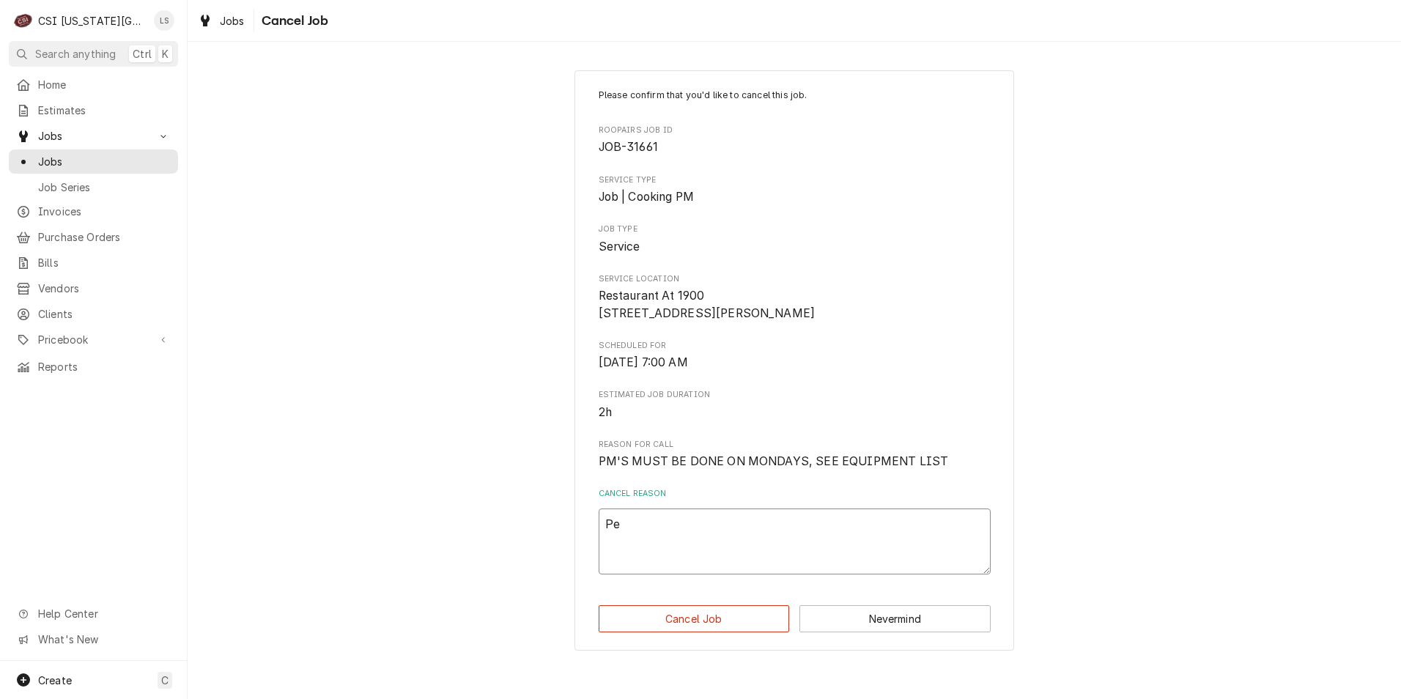
type textarea "x"
type textarea "Per"
type textarea "x"
type textarea "Per"
type textarea "x"
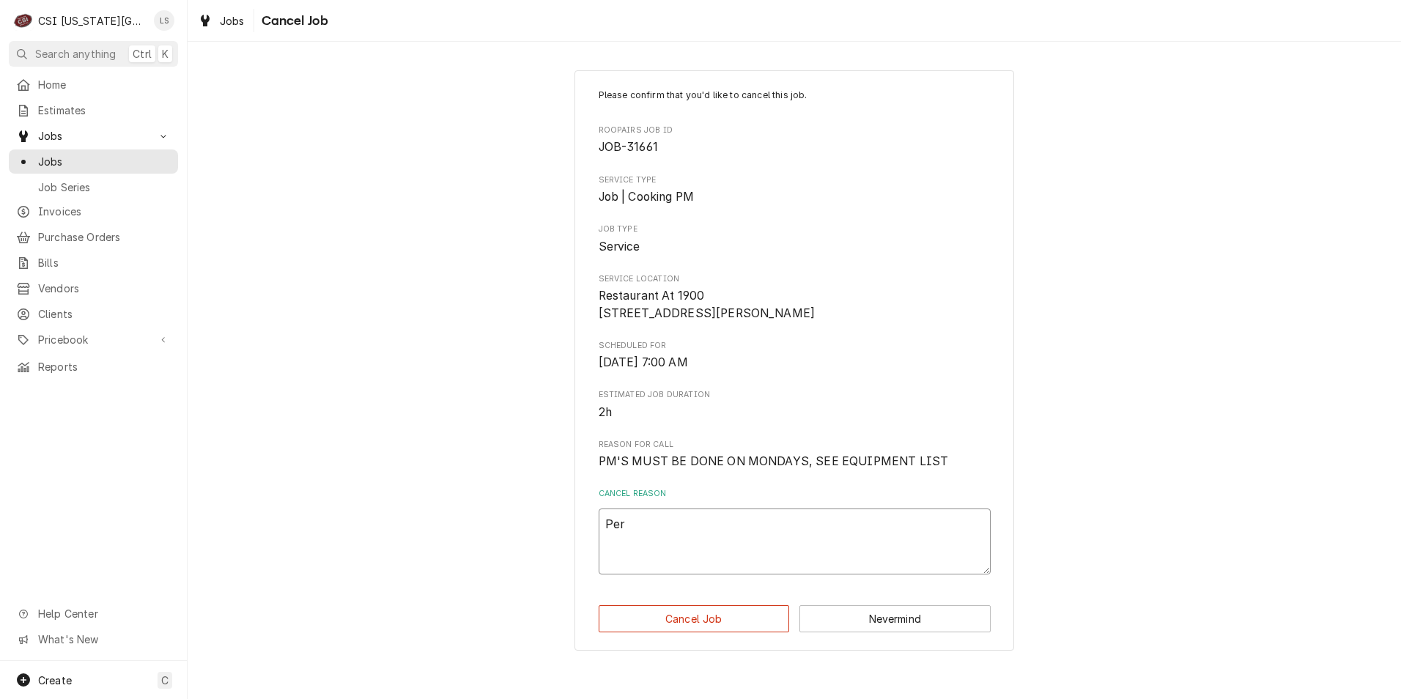
type textarea "Per K"
type textarea "x"
type textarea "Per Ke"
type textarea "x"
type textarea "Per Kei"
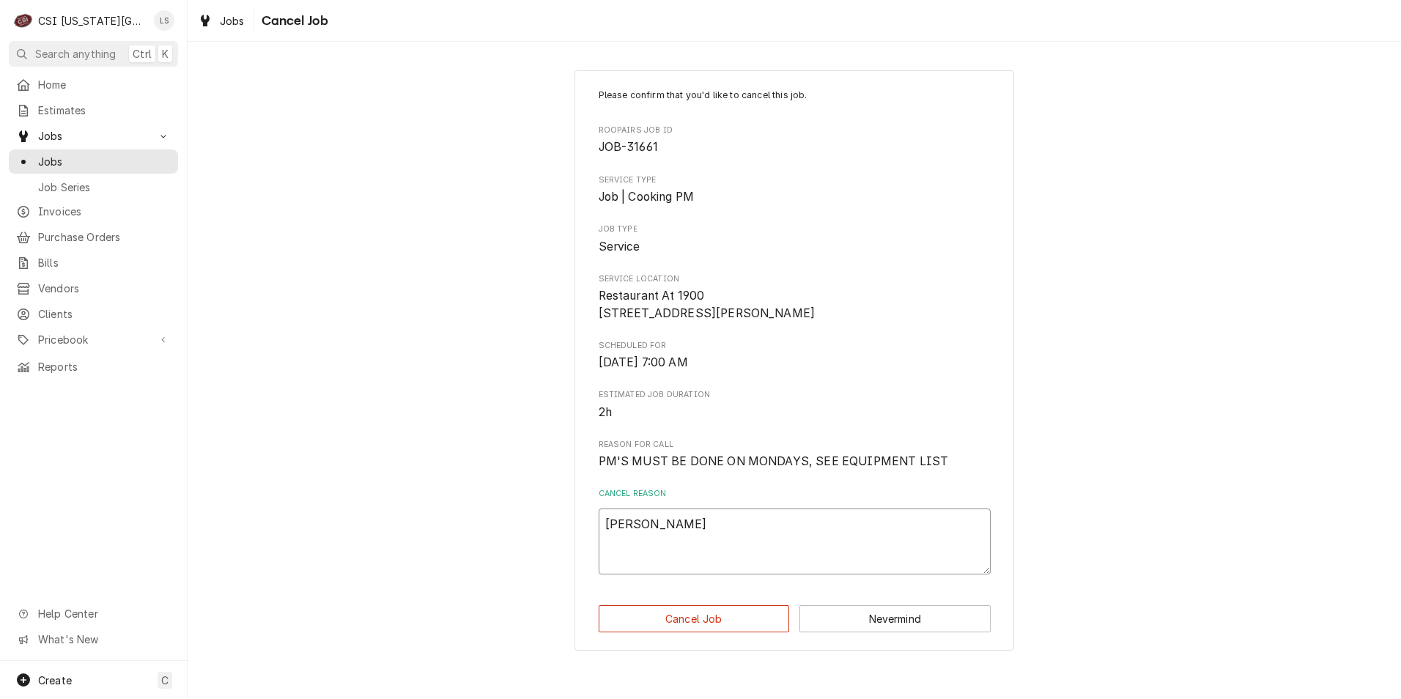
type textarea "x"
type textarea "Per Keith"
type textarea "x"
type textarea "Per Keith,"
type textarea "x"
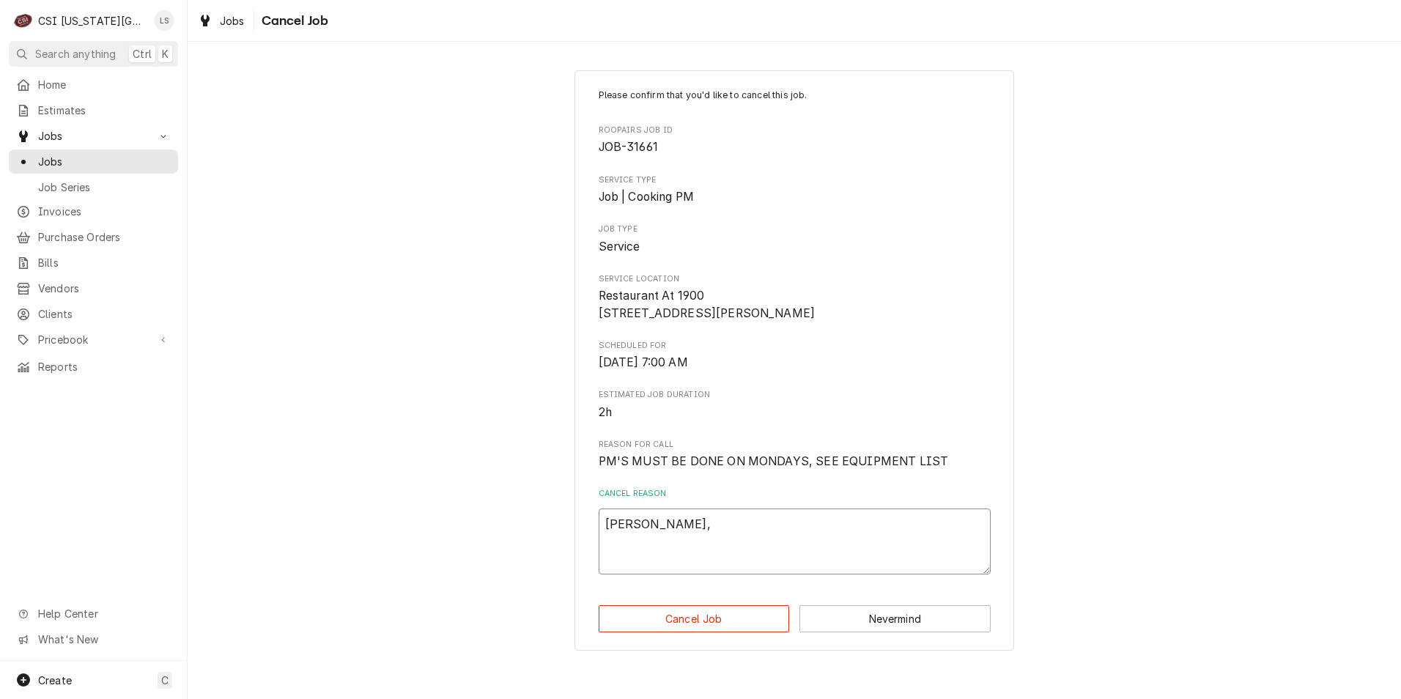
type textarea "Per Keith,"
type textarea "x"
type textarea "Per Keith, l"
type textarea "x"
type textarea "Per Keith, lo"
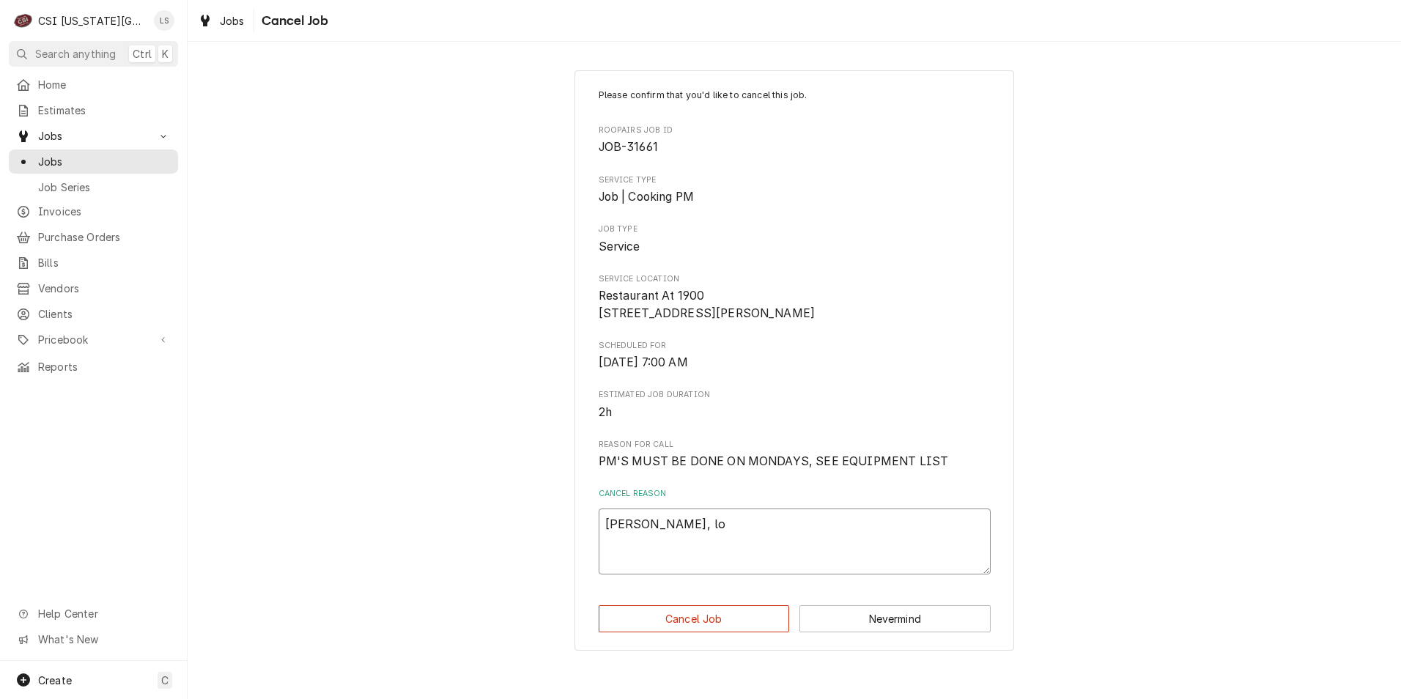
type textarea "x"
type textarea "Per Keith, loc"
type textarea "x"
type textarea "Per Keith, loca"
type textarea "x"
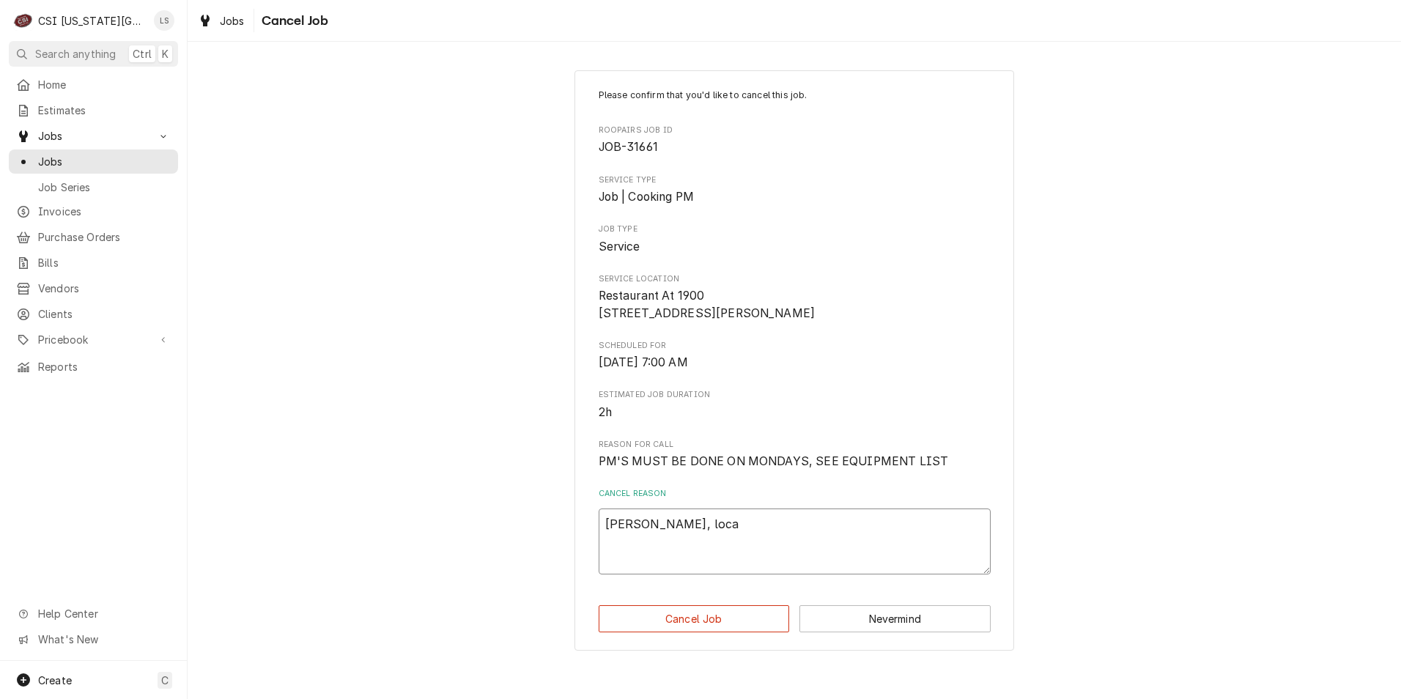
type textarea "Per Keith, locat"
type textarea "x"
type textarea "Per Keith, locati"
type textarea "x"
type textarea "Per Keith, locatio"
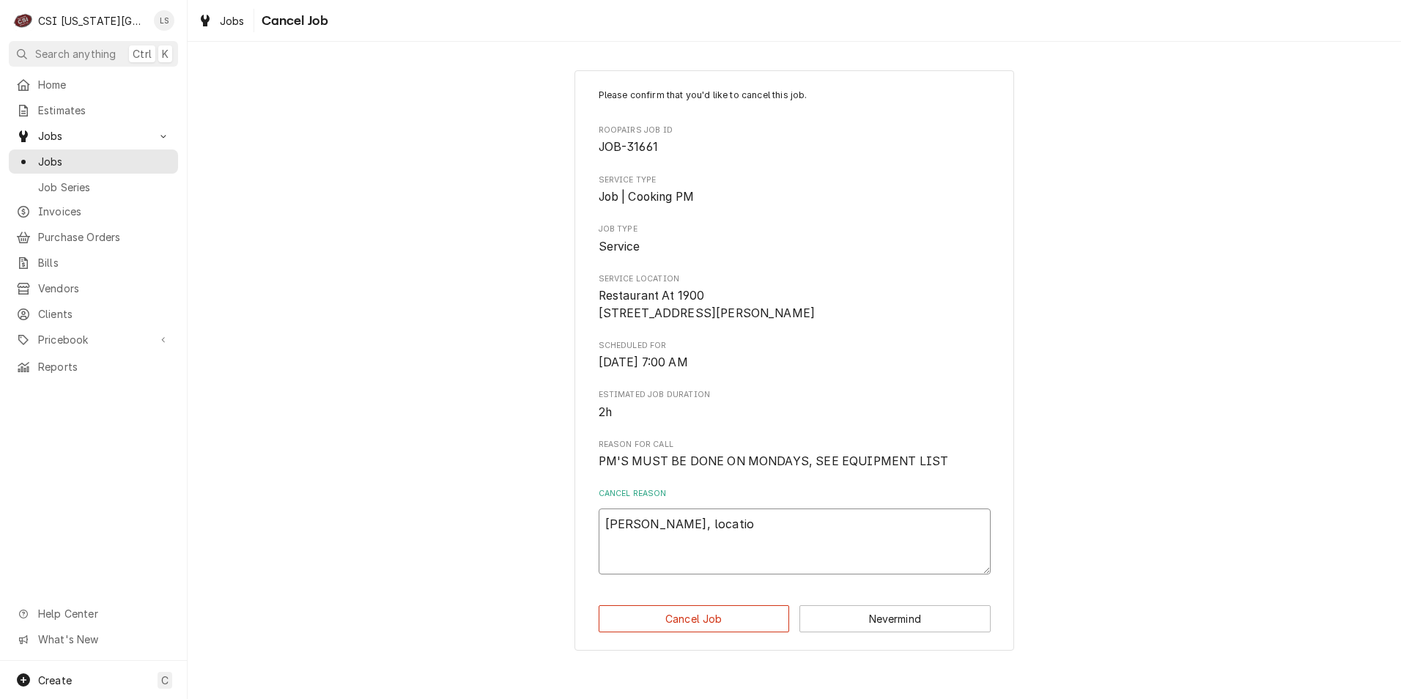
type textarea "x"
type textarea "Per Keith, location"
type textarea "x"
type textarea "Per Keith, location"
type textarea "x"
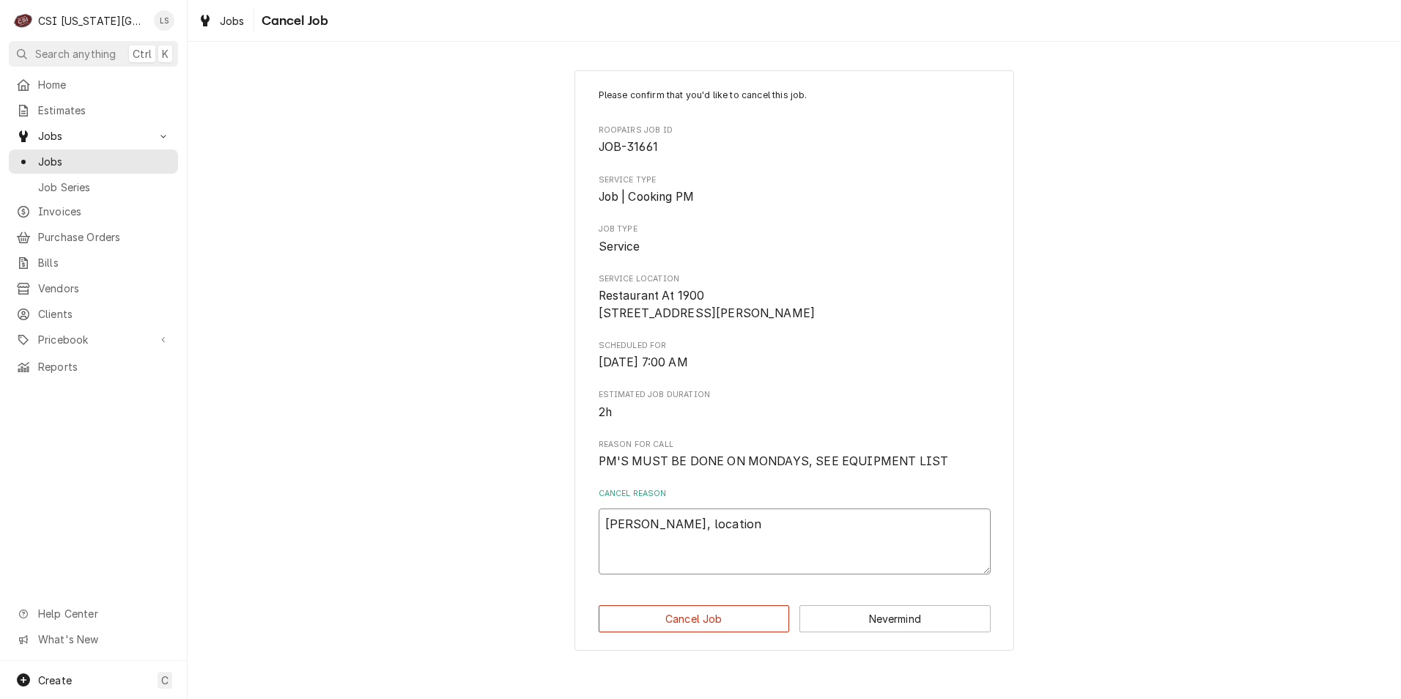
type textarea "Per Keith, location i"
type textarea "x"
type textarea "Per Keith, location is"
type textarea "x"
type textarea "Per Keith, location is"
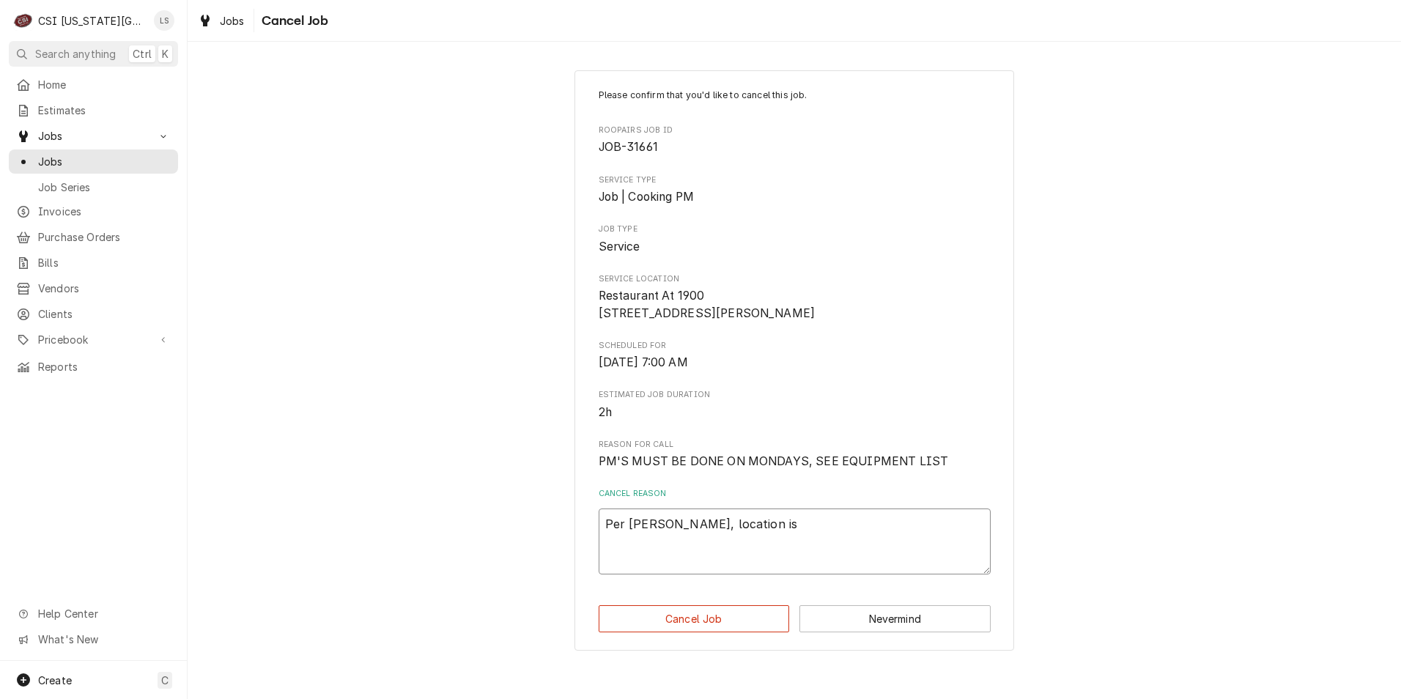
type textarea "x"
type textarea "Per Keith, location is c"
type textarea "x"
type textarea "Per Keith, location is ca"
type textarea "x"
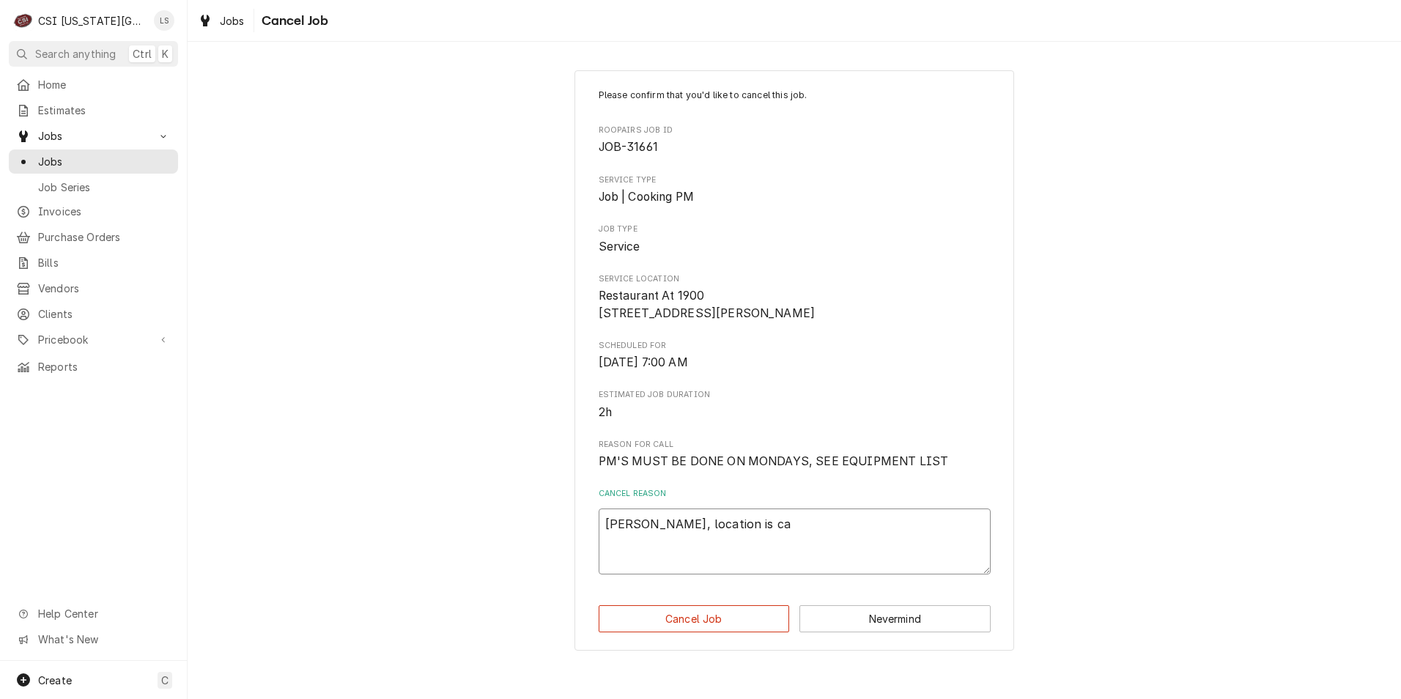
type textarea "Per Keith, location is can"
type textarea "x"
type textarea "Per Keith, location is cane"
type textarea "x"
type textarea "Per Keith, location is can"
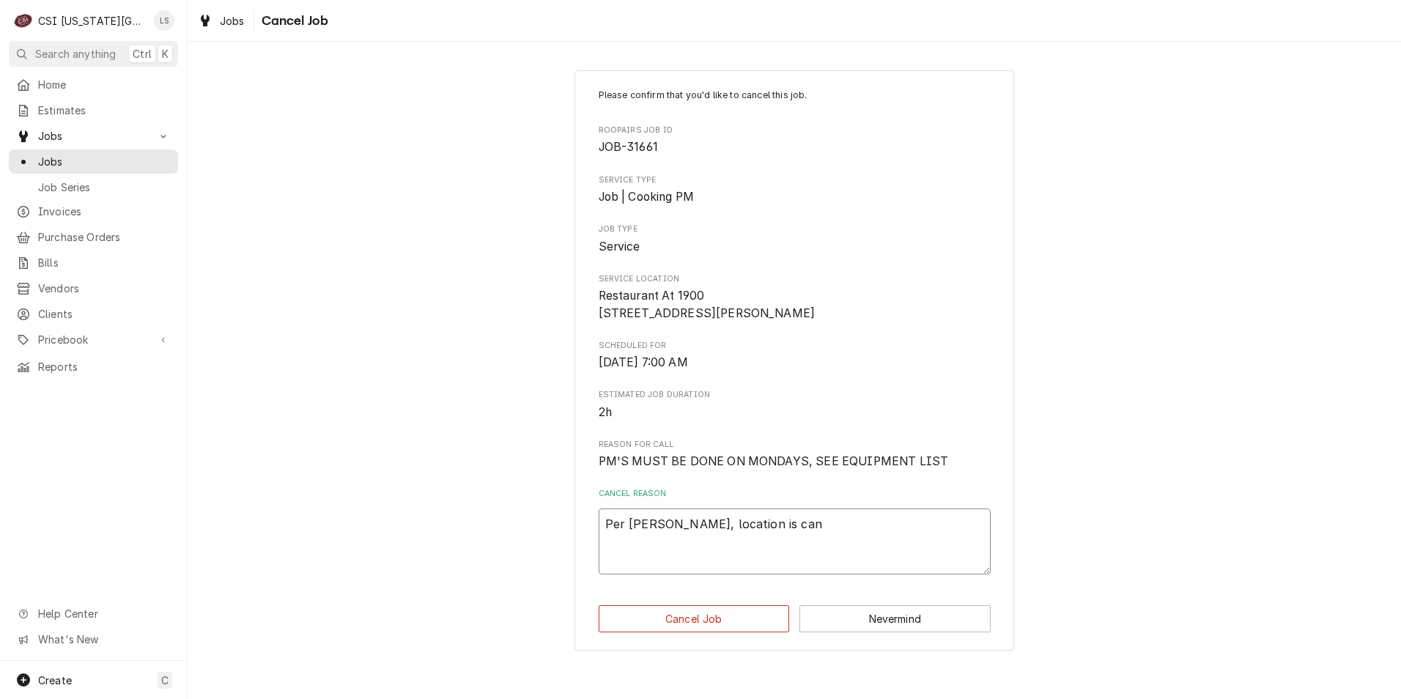
type textarea "x"
type textarea "Per Keith, location is canc"
type textarea "x"
type textarea "Per Keith, location is cance"
type textarea "x"
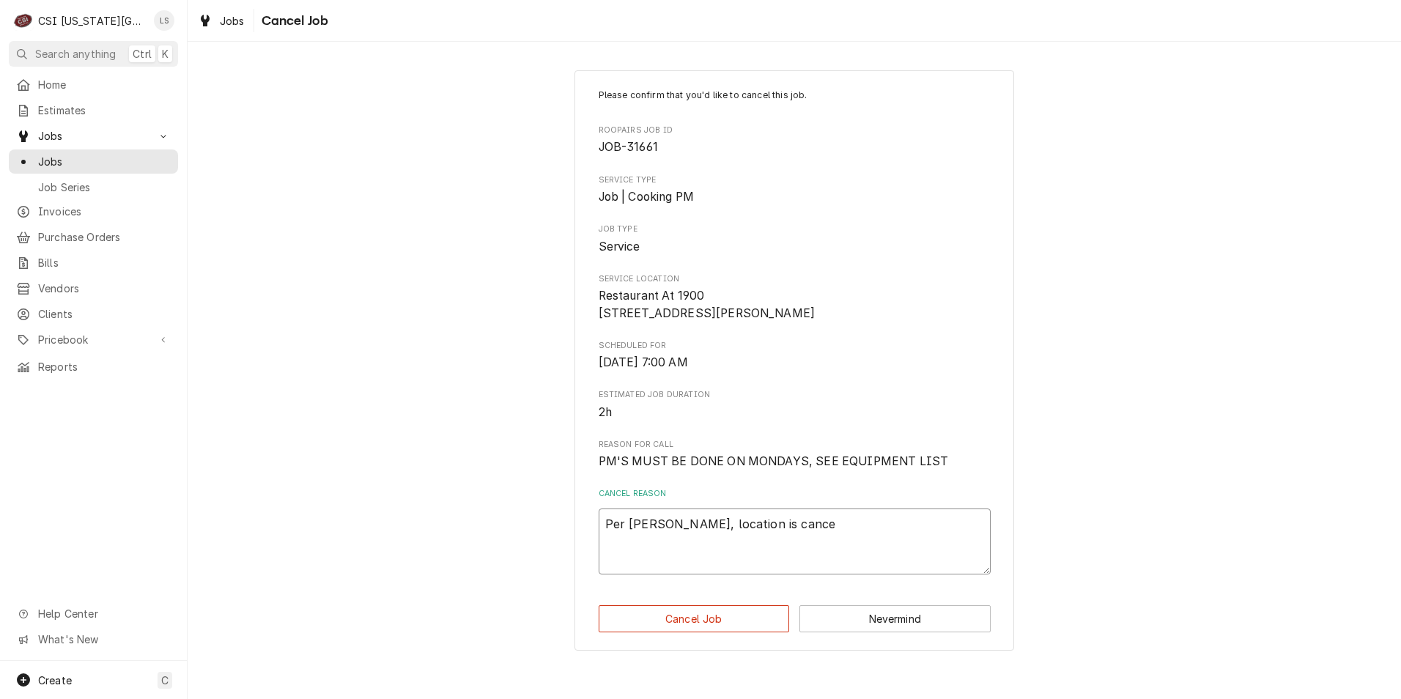
type textarea "Per Keith, location is cancel"
type textarea "x"
type textarea "Per Keith, location is canceli"
type textarea "x"
type textarea "Per Keith, location is cancelin"
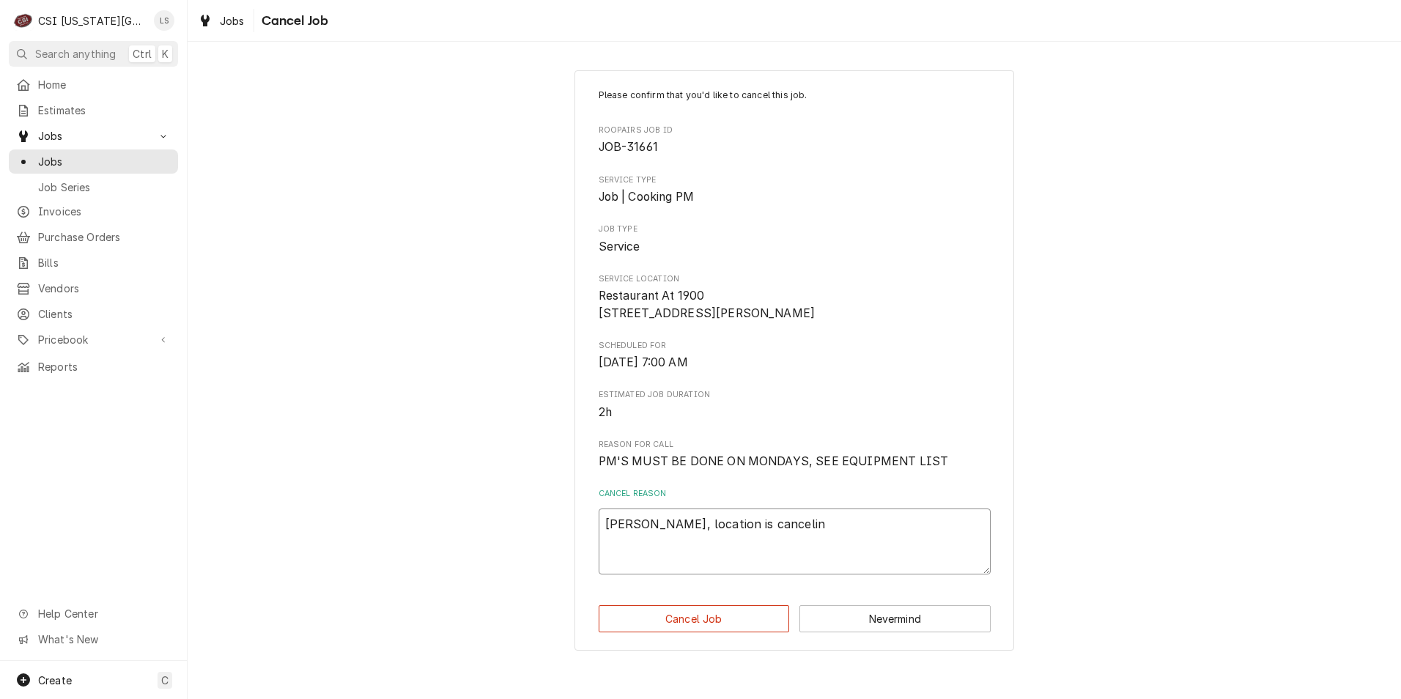
type textarea "x"
type textarea "Per Keith, location is canceling"
type textarea "x"
type textarea "Per Keith, location is canceling"
type textarea "x"
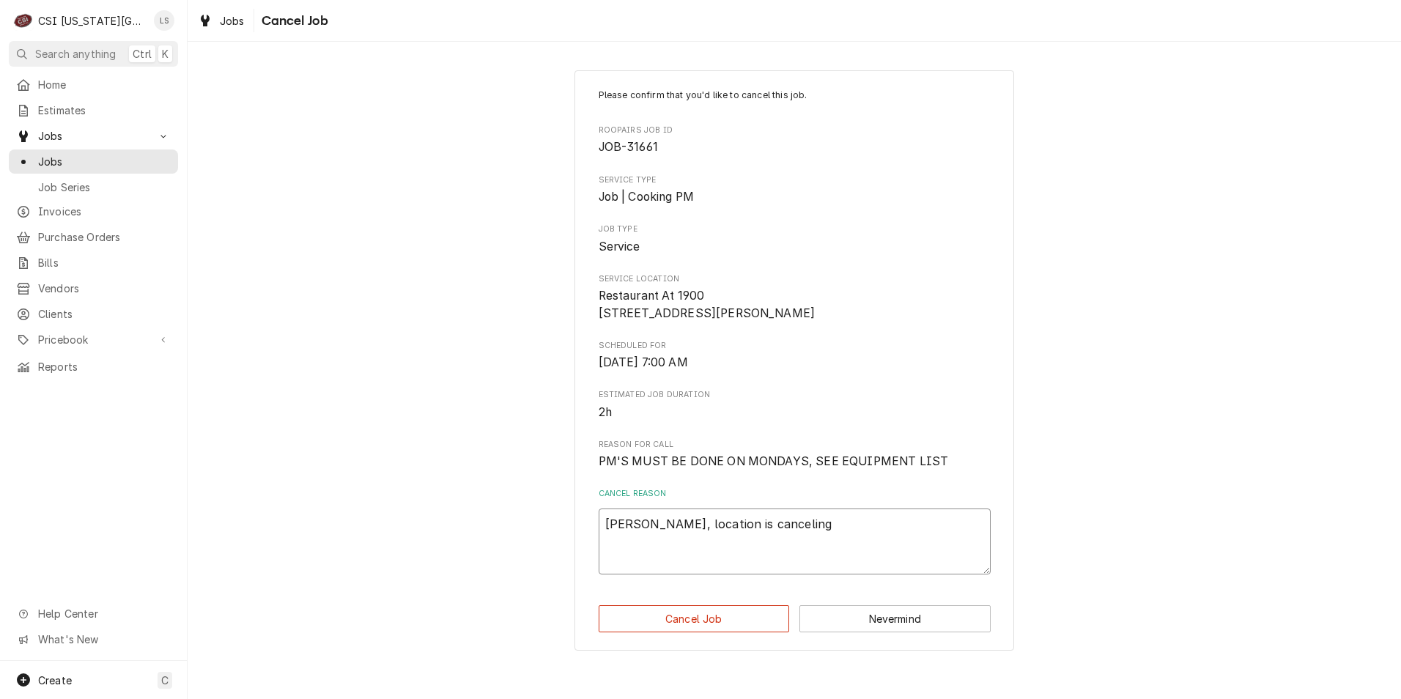
type textarea "Per Keith, location is canceling P"
type textarea "x"
type textarea "Per Keith, location is canceling PM"
type textarea "x"
type textarea "Per Keith, location is canceling PM"
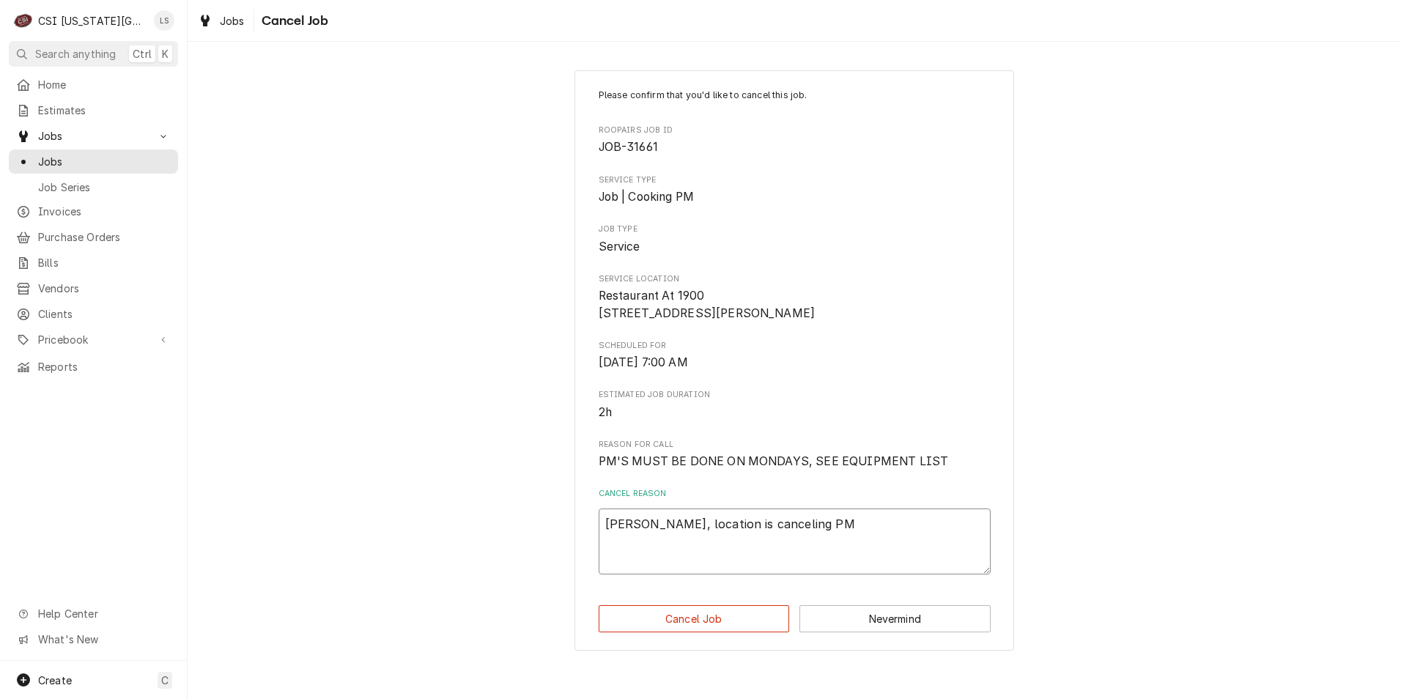
type textarea "x"
type textarea "Per Keith, location is canceling PM s"
type textarea "x"
type textarea "Per Keith, location is canceling PM se"
type textarea "x"
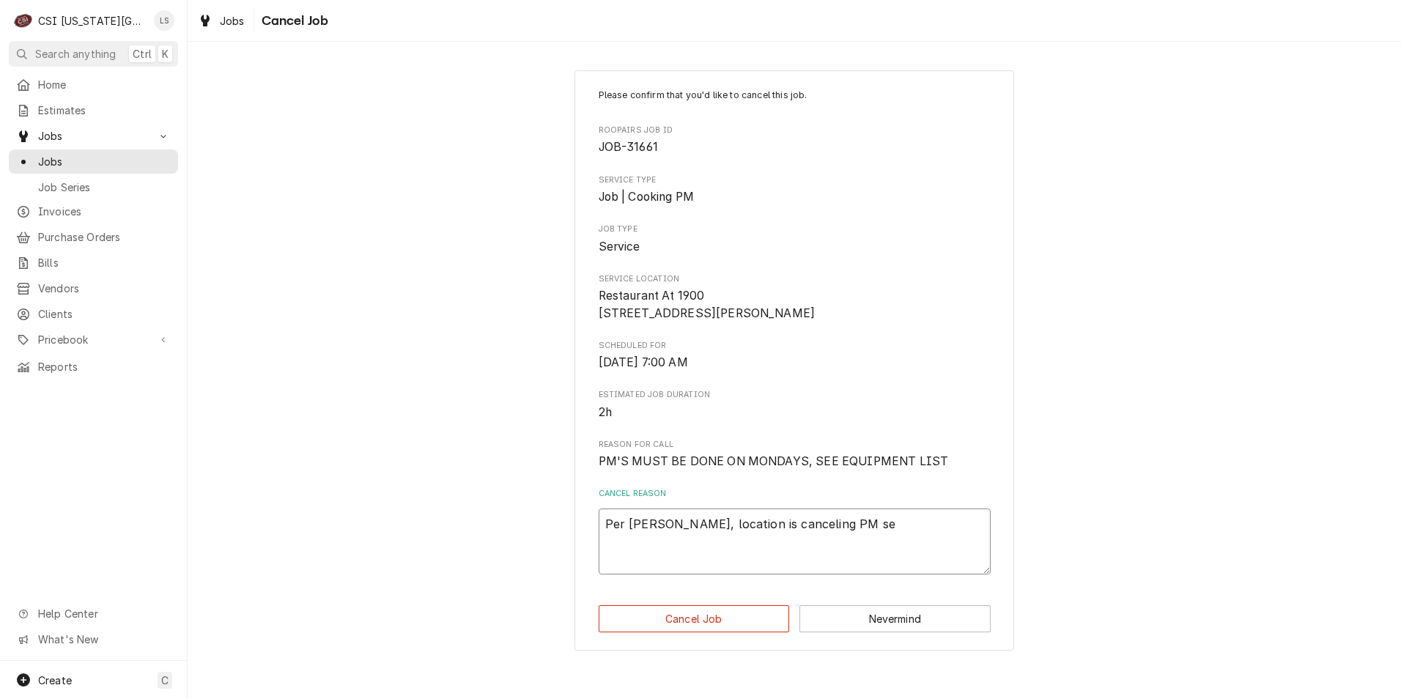
type textarea "Per Keith, location is canceling PM ser"
type textarea "x"
type textarea "Per Keith, location is canceling PM serv"
type textarea "x"
type textarea "Per Keith, location is canceling PM servi"
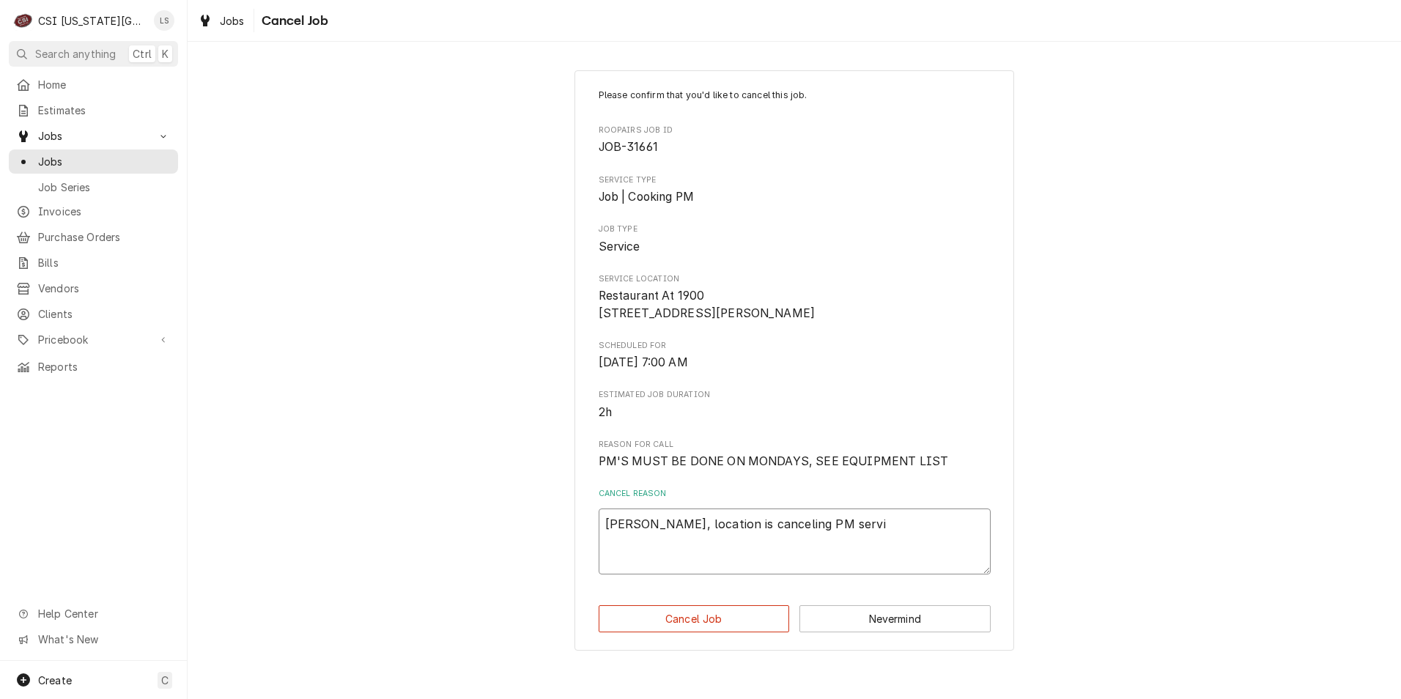
type textarea "x"
type textarea "Per Keith, location is canceling PM servic"
type textarea "x"
type textarea "Per Keith, location is canceling PM service"
type textarea "x"
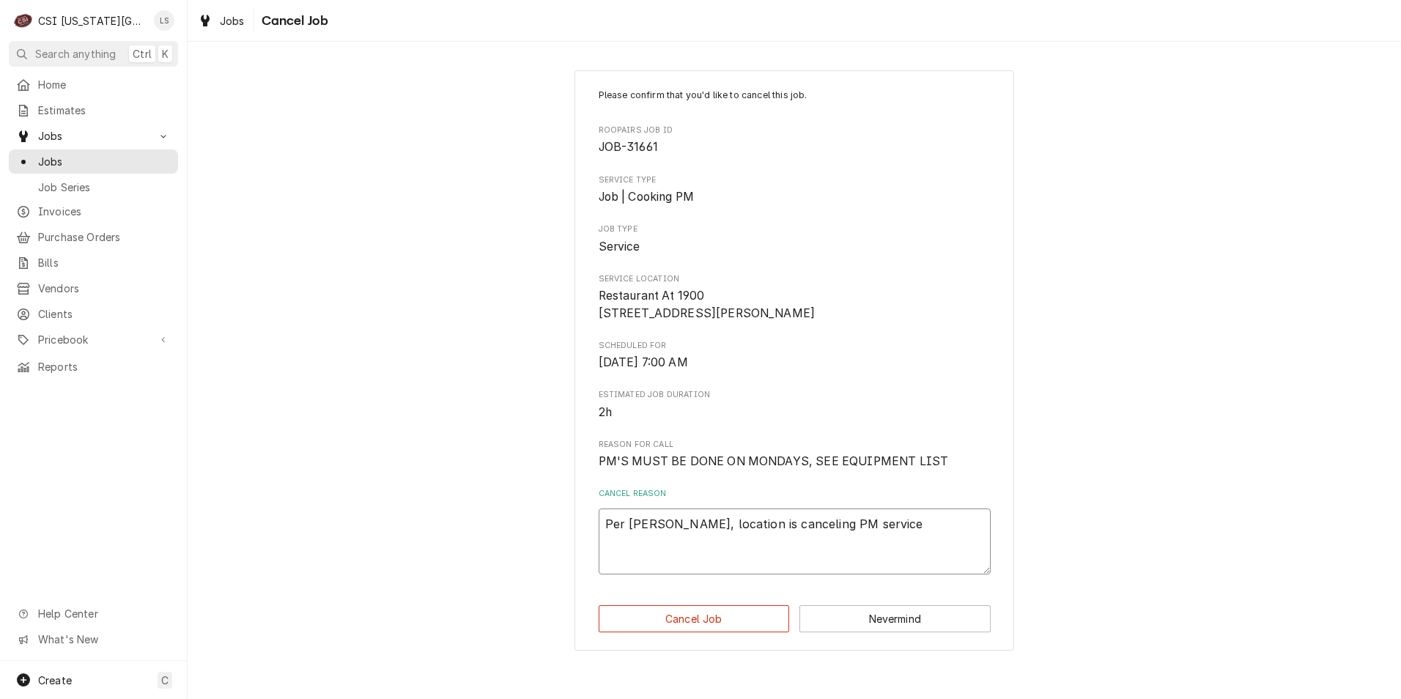
type textarea "Per Keith, location is canceling PM services"
type textarea "x"
type textarea "Per Keith, location is canceling PM services."
type textarea "x"
type textarea "Per Keith, location is canceling PM services."
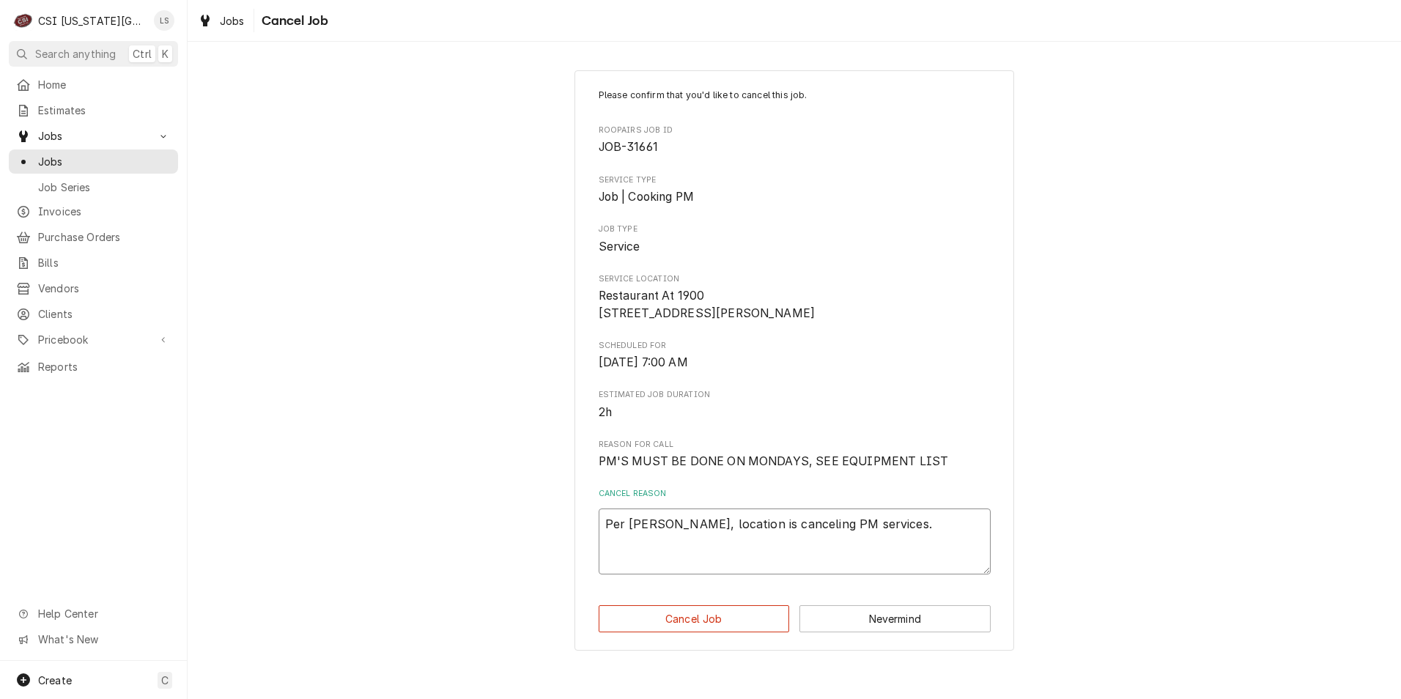
type textarea "x"
type textarea "Per Keith, location is canceling PM services. C"
type textarea "x"
type textarea "Per Keith, location is canceling PM services. Cl"
type textarea "x"
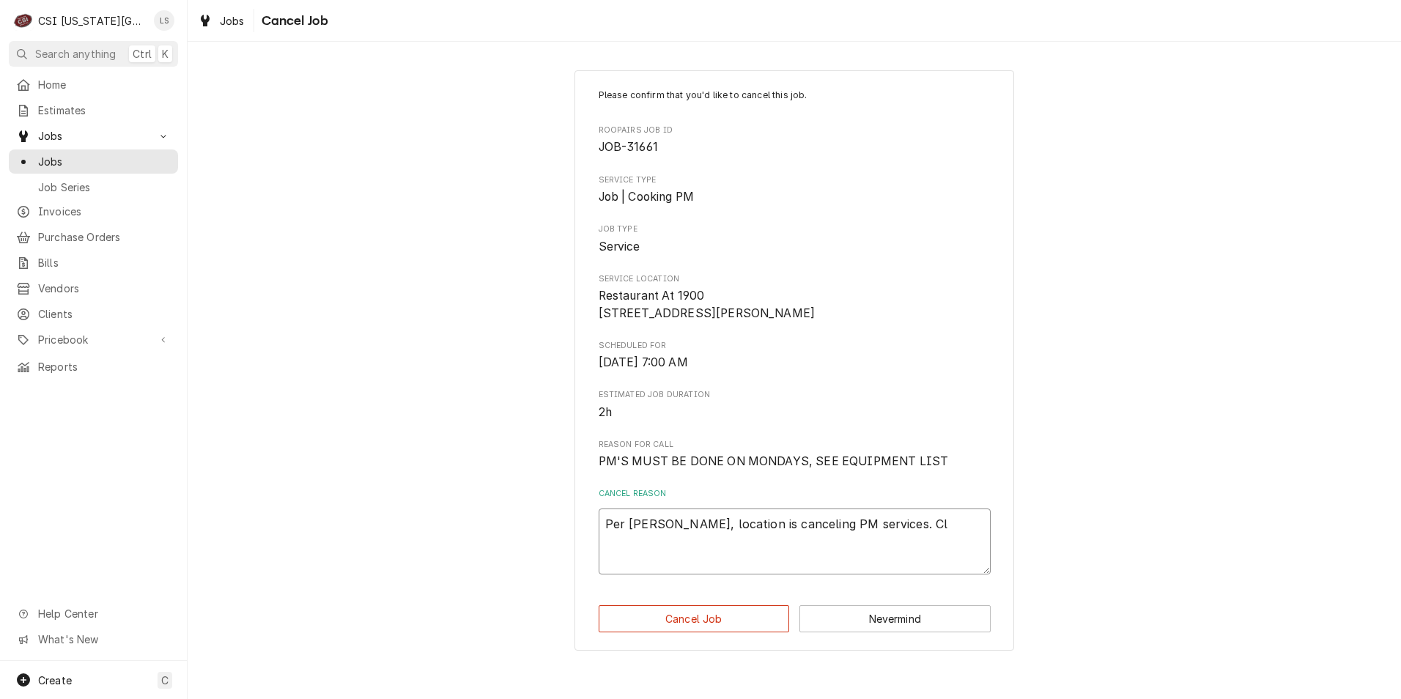
type textarea "Per Keith, location is canceling PM services. Clo"
type textarea "x"
type textarea "Per Keith, location is canceling PM services. Clos"
type textarea "x"
type textarea "Per Keith, location is canceling PM services. Closi"
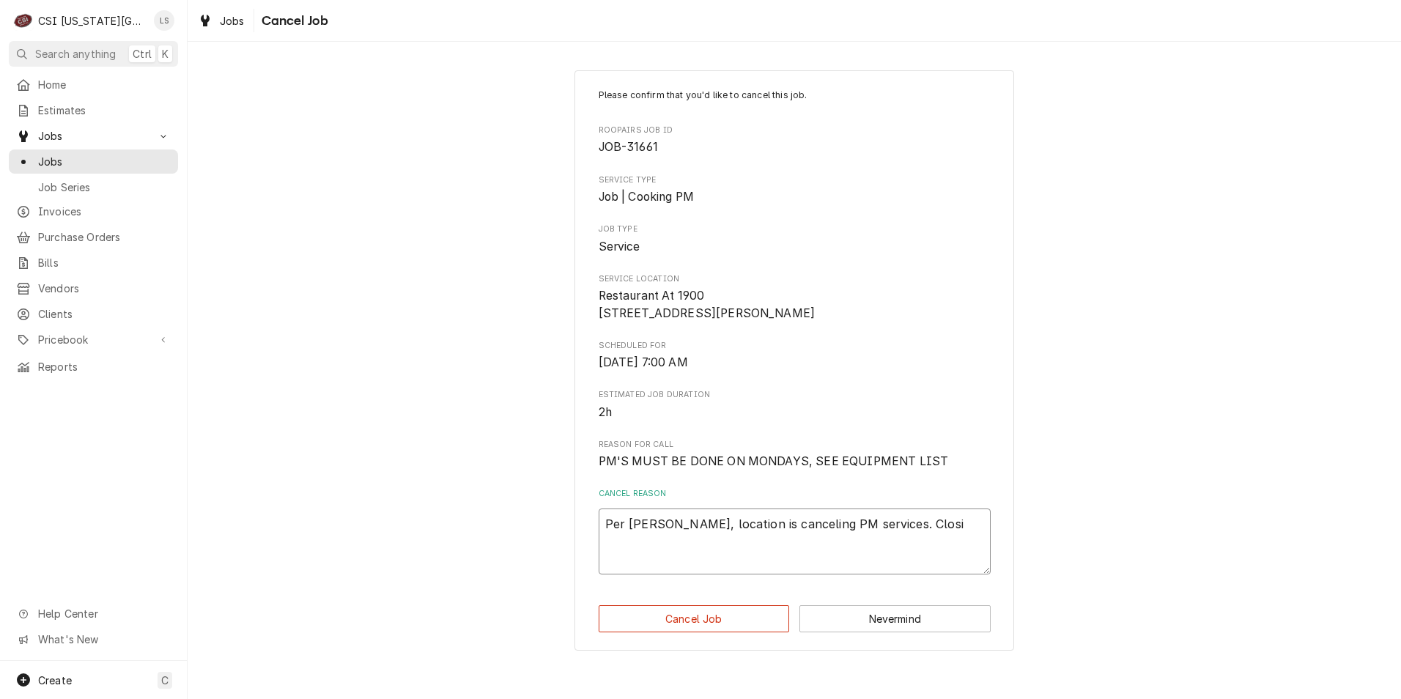
type textarea "x"
type textarea "Per Keith, location is canceling PM services. Closin"
type textarea "x"
type textarea "Per Keith, location is canceling PM services. Closing"
type textarea "x"
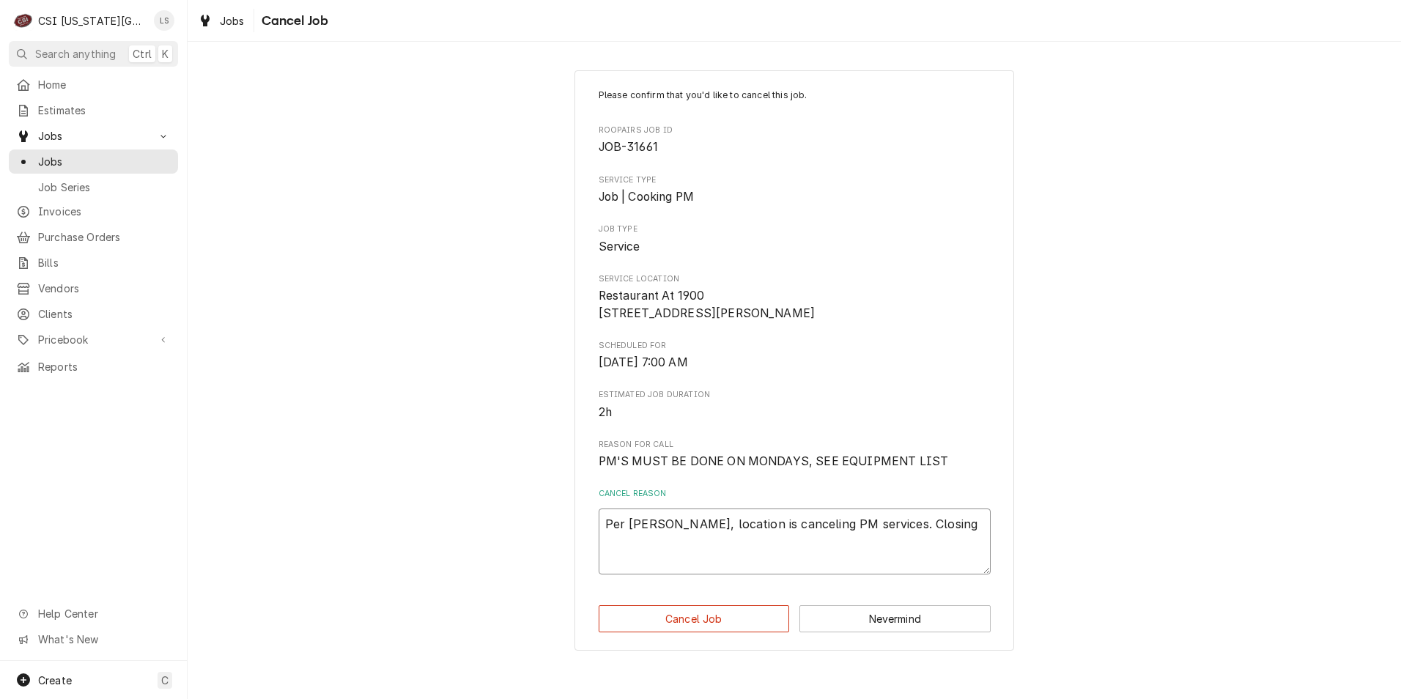
type textarea "Per Keith, location is canceling PM services. Closin"
type textarea "x"
type textarea "Per Keith, location is canceling PM services. Closi"
type textarea "x"
type textarea "Per Keith, location is canceling PM services. Clos"
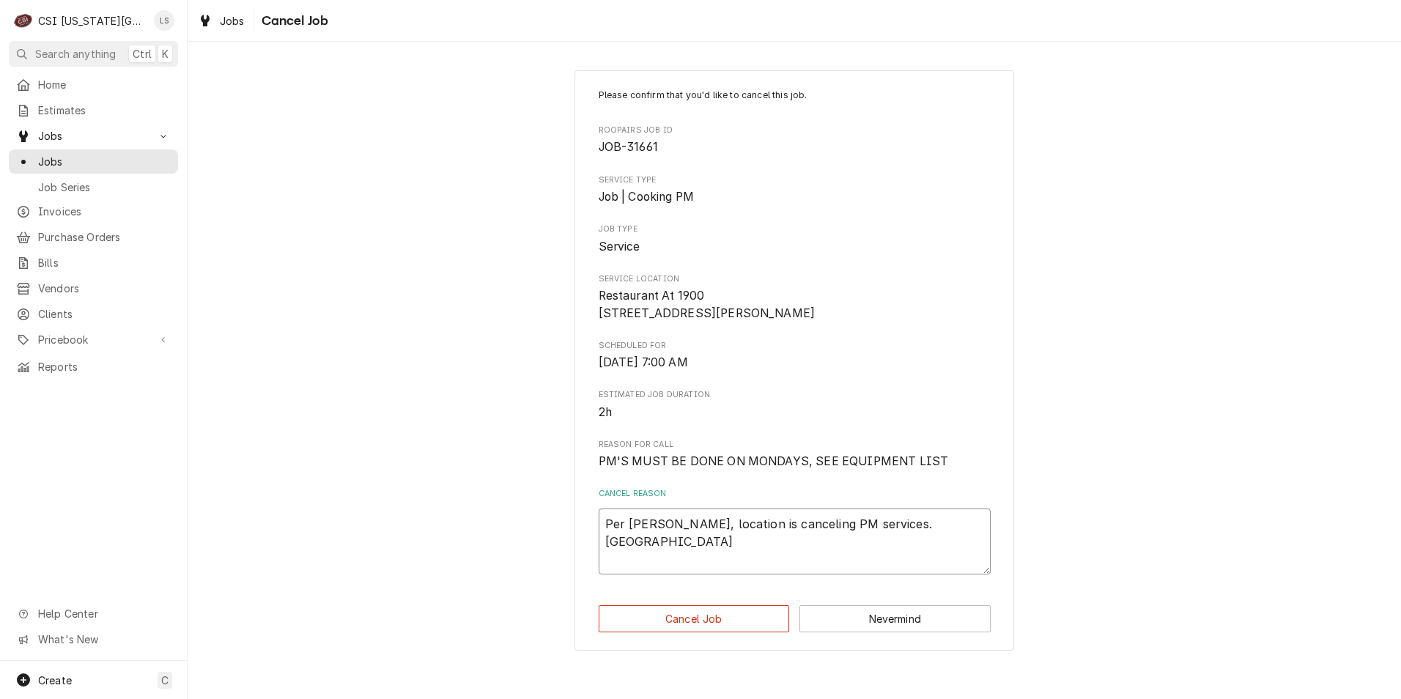
type textarea "x"
type textarea "Per Keith, location is canceling PM services. Clo"
type textarea "x"
type textarea "Per Keith, location is canceling PM services. Cl"
type textarea "x"
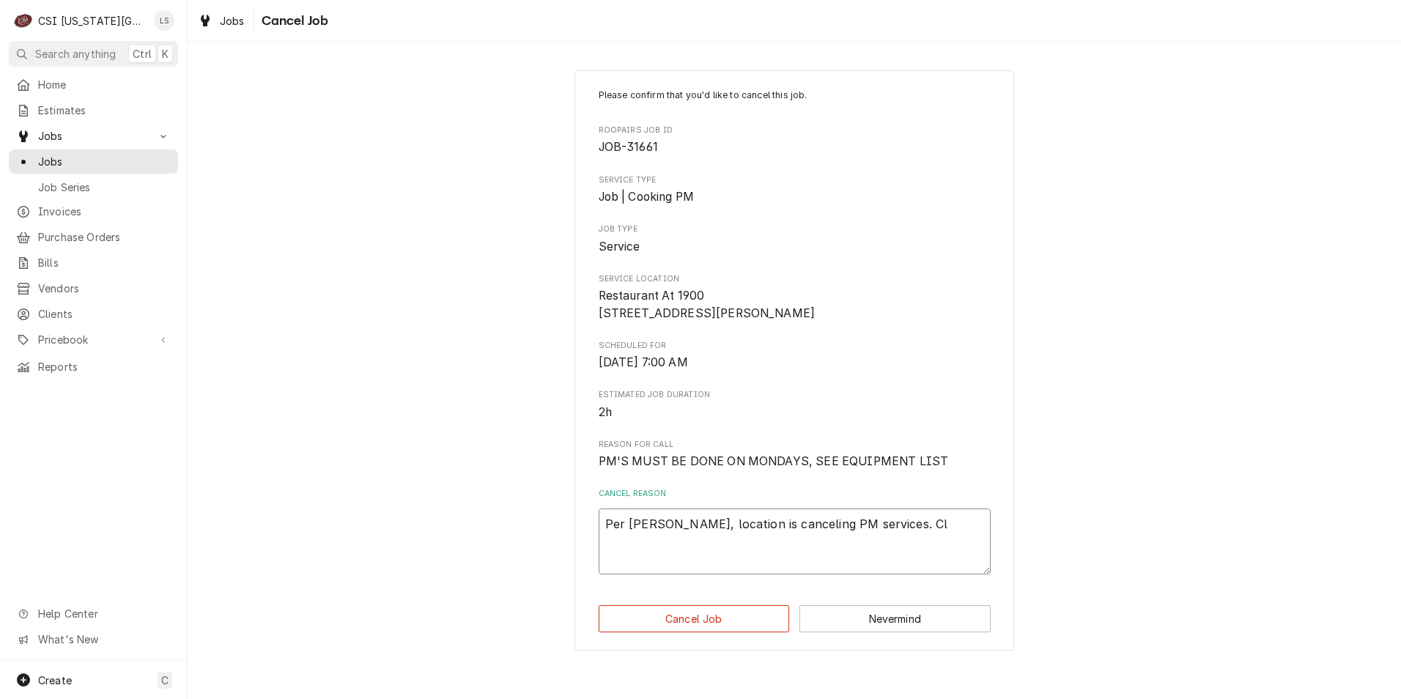
type textarea "Per Keith, location is canceling PM services. C"
type textarea "x"
type textarea "Per Keith, location is canceling PM services. Ca"
type textarea "x"
type textarea "Per Keith, location is canceling PM services. Can"
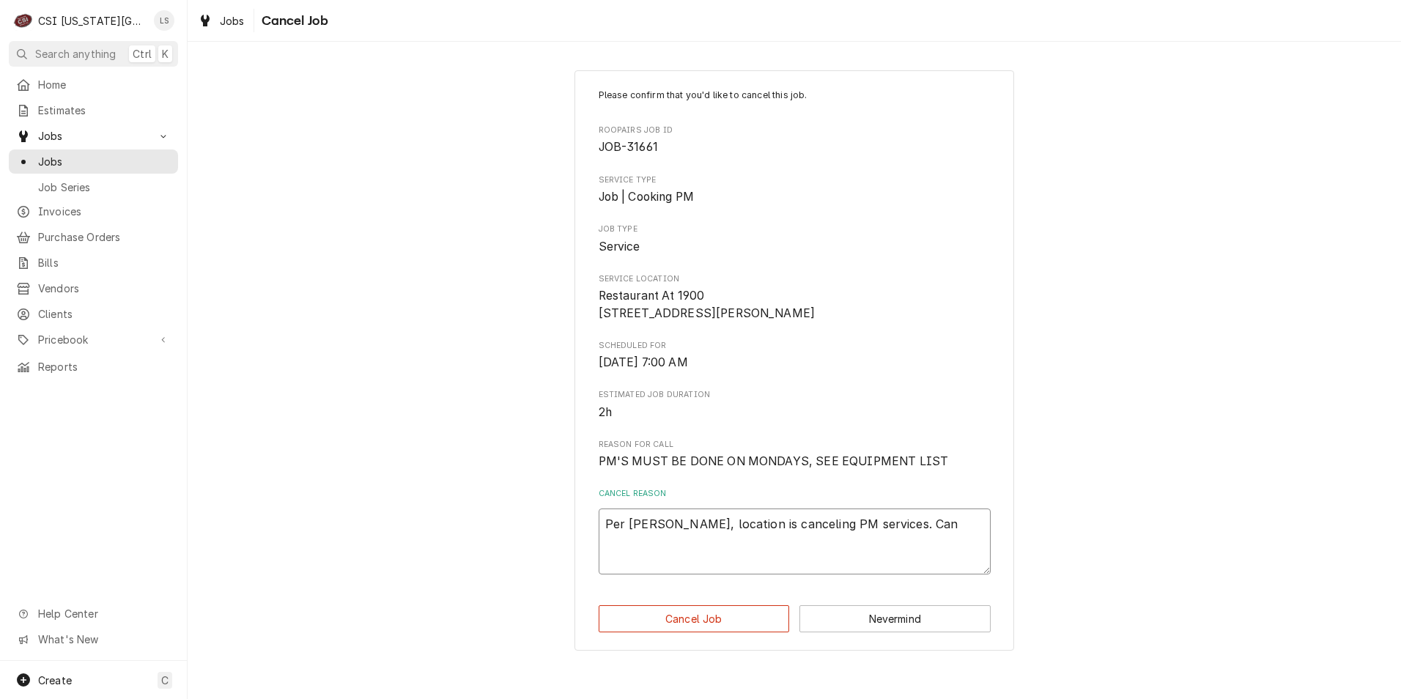
type textarea "x"
type textarea "Per Keith, location is canceling PM services. Canc"
type textarea "x"
type textarea "Per Keith, location is canceling PM services. Cance"
type textarea "x"
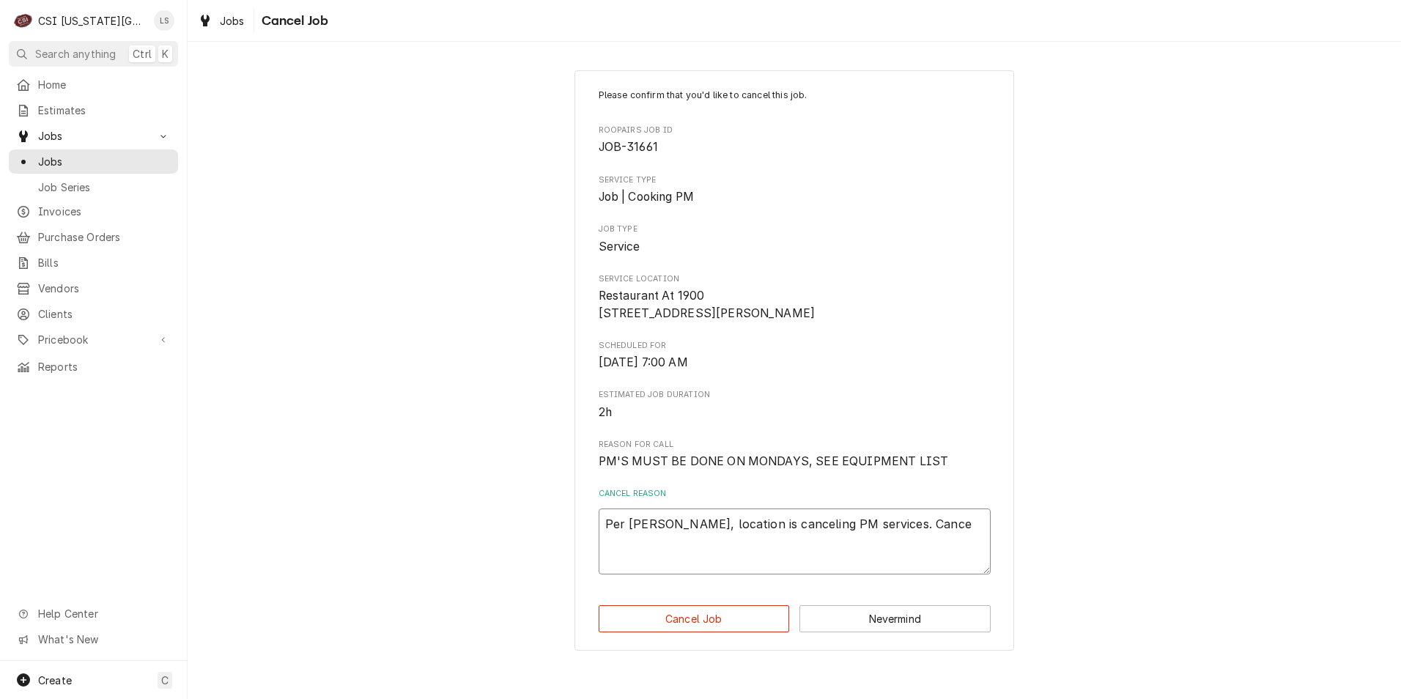
type textarea "Per Keith, location is canceling PM services. Cancei"
type textarea "x"
type textarea "Per Keith, location is canceling PM services. Cance"
type textarea "x"
type textarea "Per Keith, location is canceling PM services. Cancel"
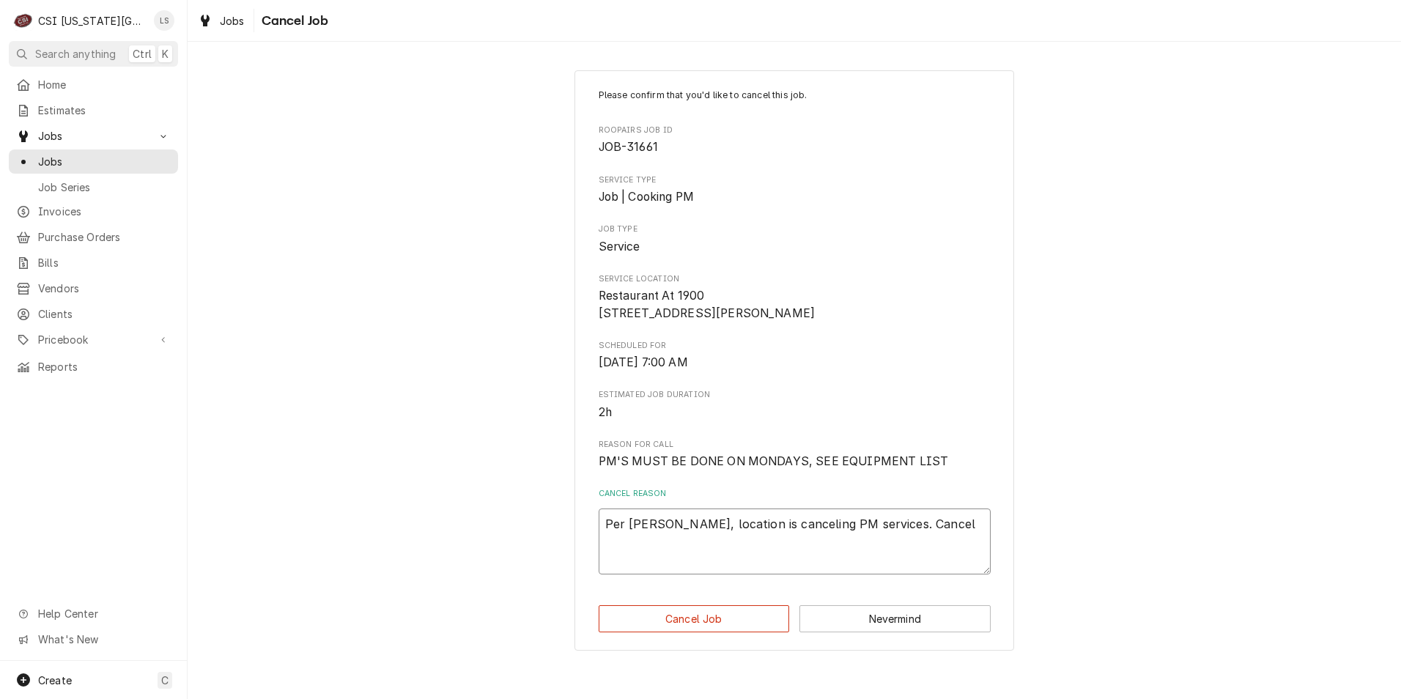
type textarea "x"
type textarea "Per Keith, location is canceling PM services. Canceli"
type textarea "x"
type textarea "Per Keith, location is canceling PM services. Cancelin"
type textarea "x"
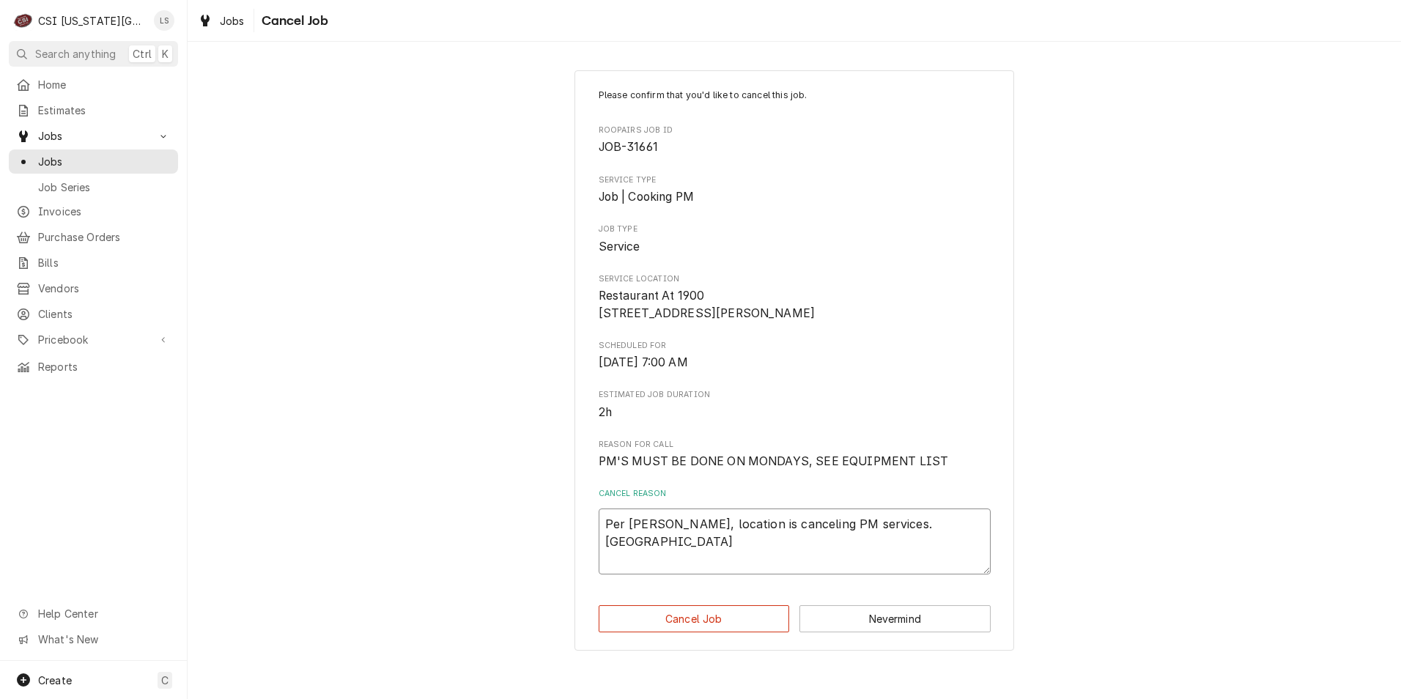
type textarea "Per Keith, location is canceling PM services. Canceling"
type textarea "x"
type textarea "Per Keith, location is canceling PM services. Canceling"
type textarea "x"
type textarea "Per Keith, location is canceling PM services. Canceling P"
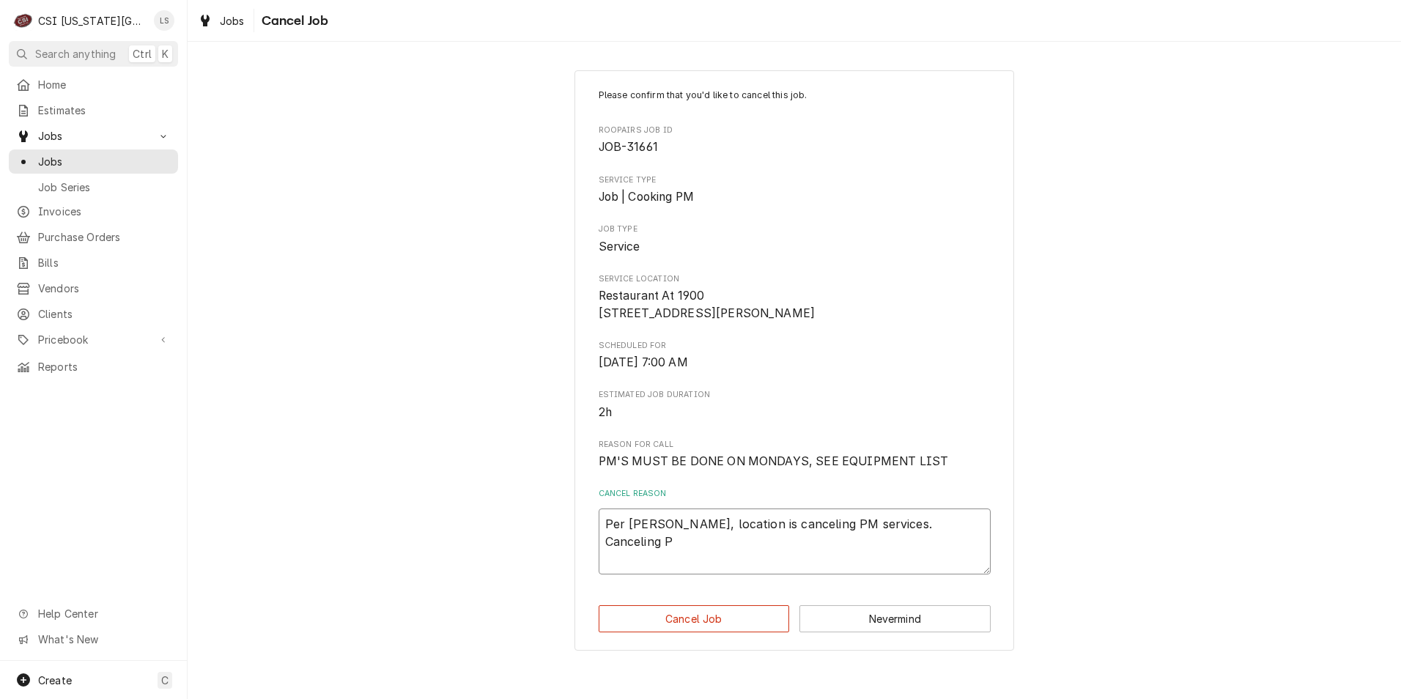
type textarea "x"
type textarea "Per Keith, location is canceling PM services. Canceling PM"
type textarea "x"
type textarea "Per Keith, location is canceling PM services. Canceling PM"
type textarea "x"
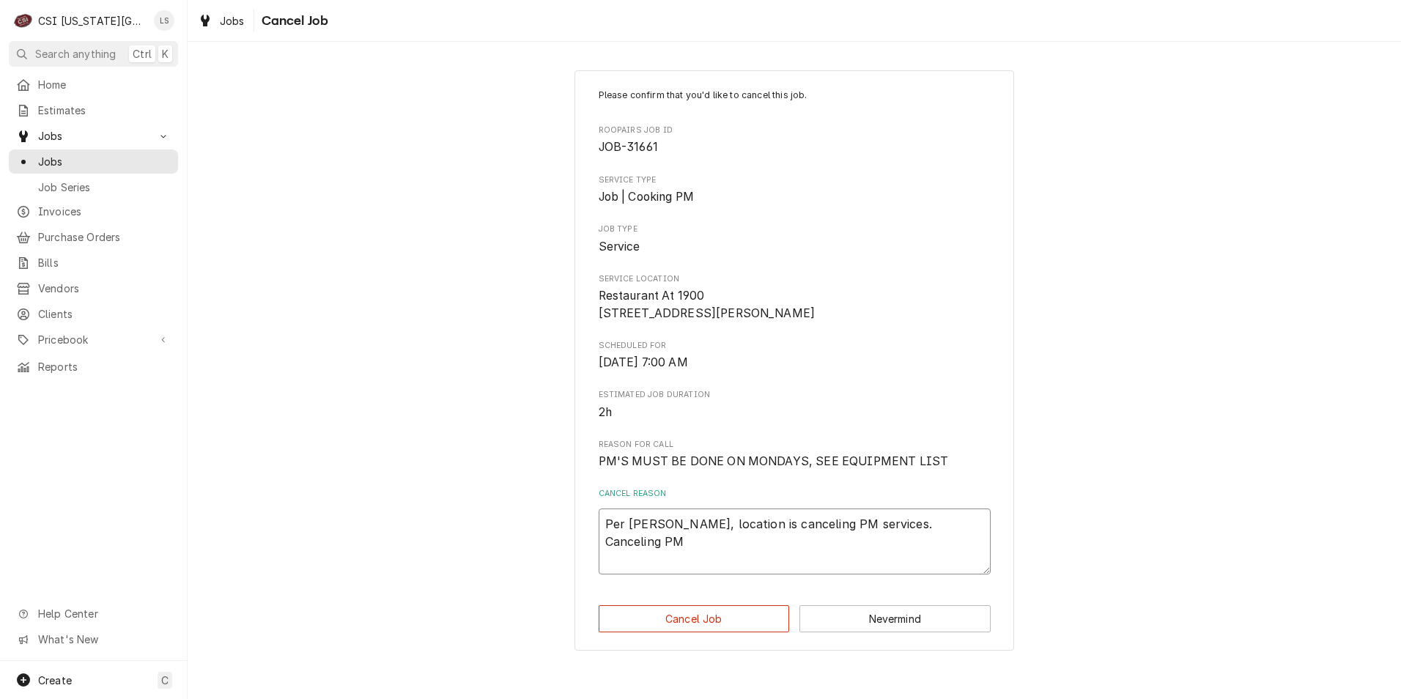
type textarea "Per Keith, location is canceling PM services. Canceling PM j"
type textarea "x"
type textarea "Per Keith, location is canceling PM services. Canceling PM jo"
type textarea "x"
type textarea "Per Keith, location is canceling PM services. Canceling PM job"
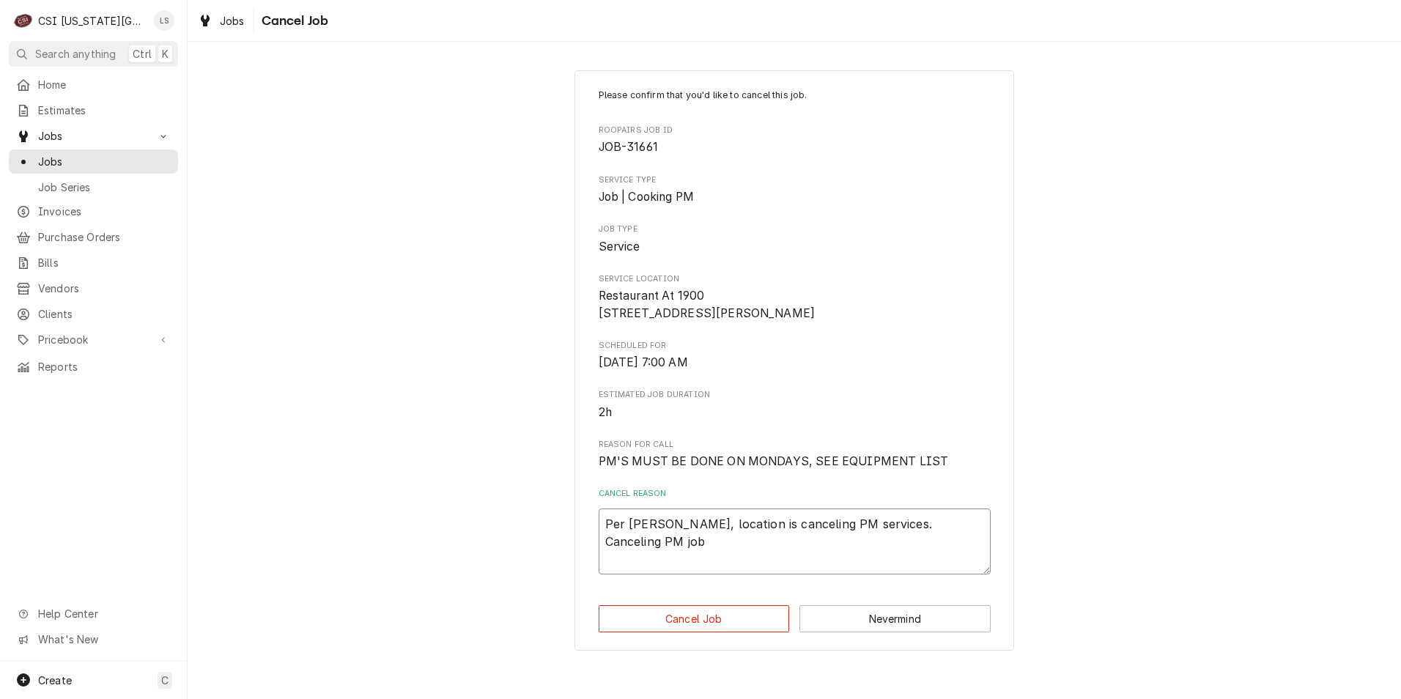
type textarea "x"
type textarea "Per Keith, location is canceling PM services. Canceling PM job."
click at [735, 631] on button "Cancel Job" at bounding box center [694, 618] width 191 height 27
type textarea "x"
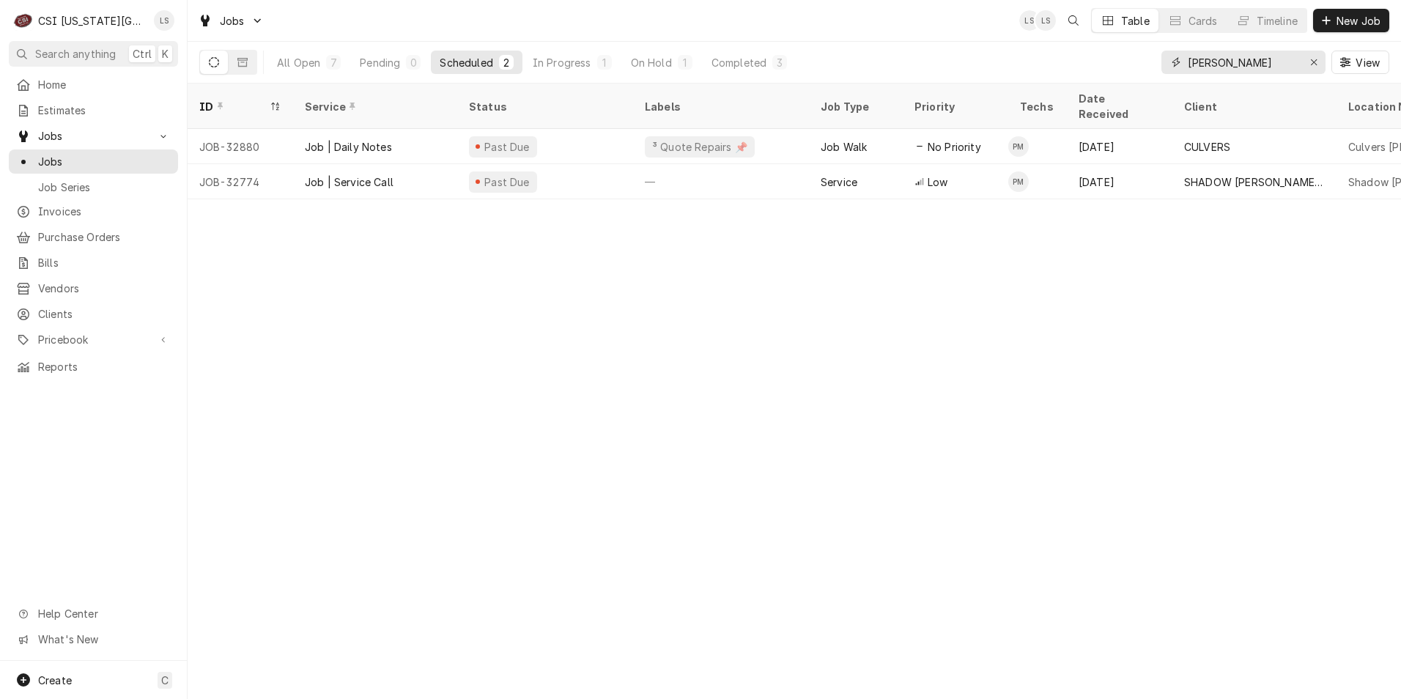
click at [1236, 62] on input "preston" at bounding box center [1243, 62] width 110 height 23
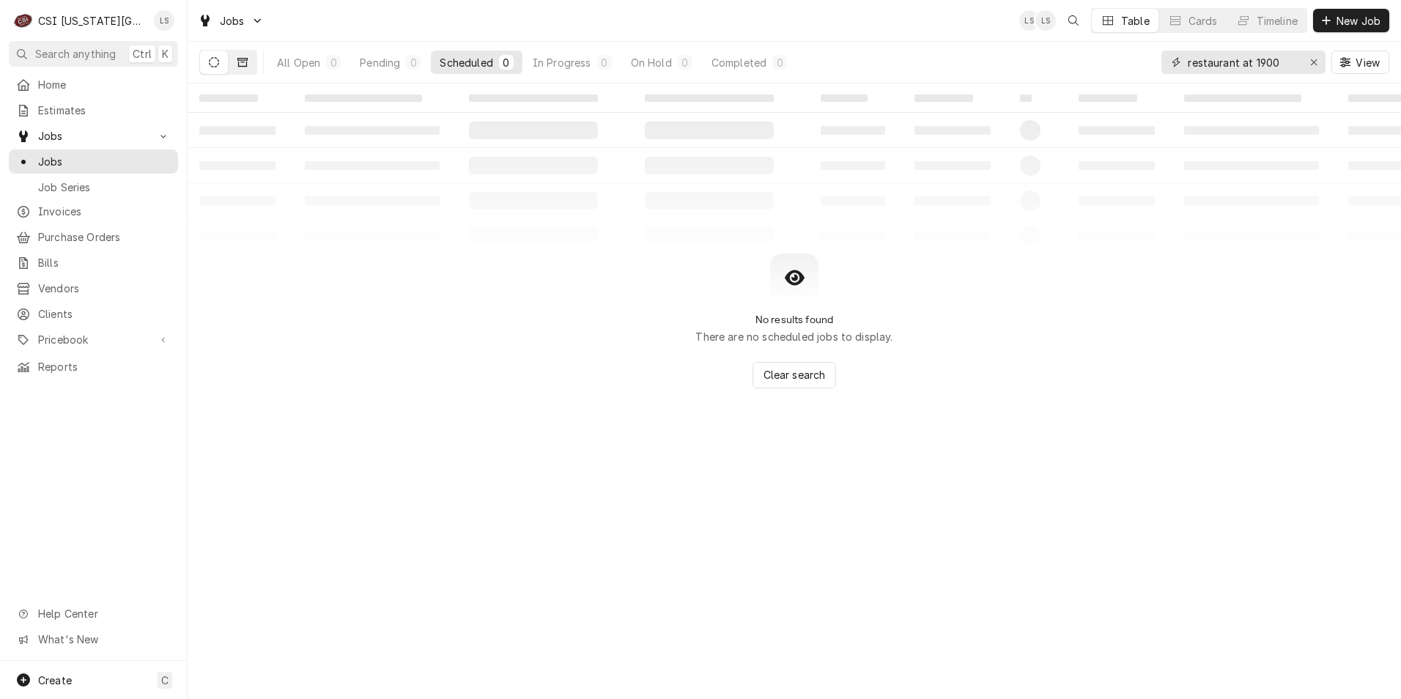
type input "restaurant at 1900"
click at [254, 59] on button "Dynamic Content Wrapper" at bounding box center [243, 62] width 28 height 23
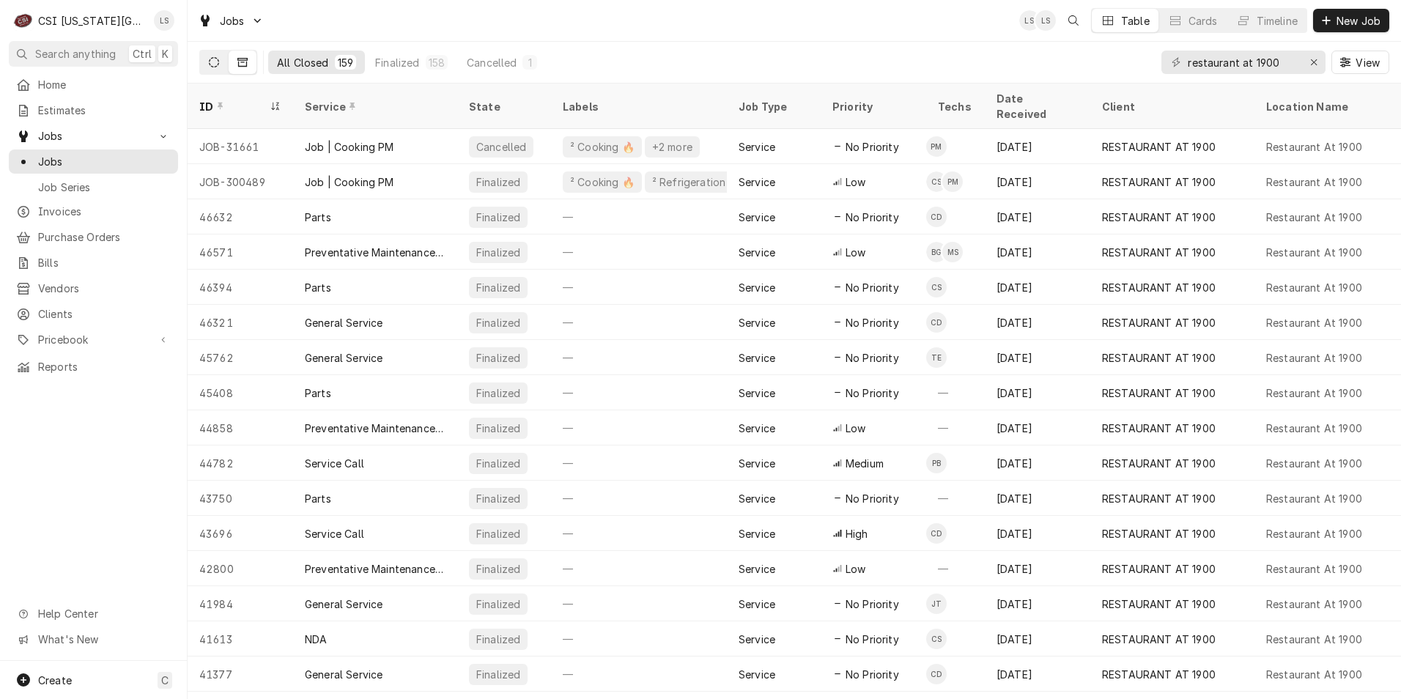
click at [222, 68] on button "Dynamic Content Wrapper" at bounding box center [214, 62] width 28 height 23
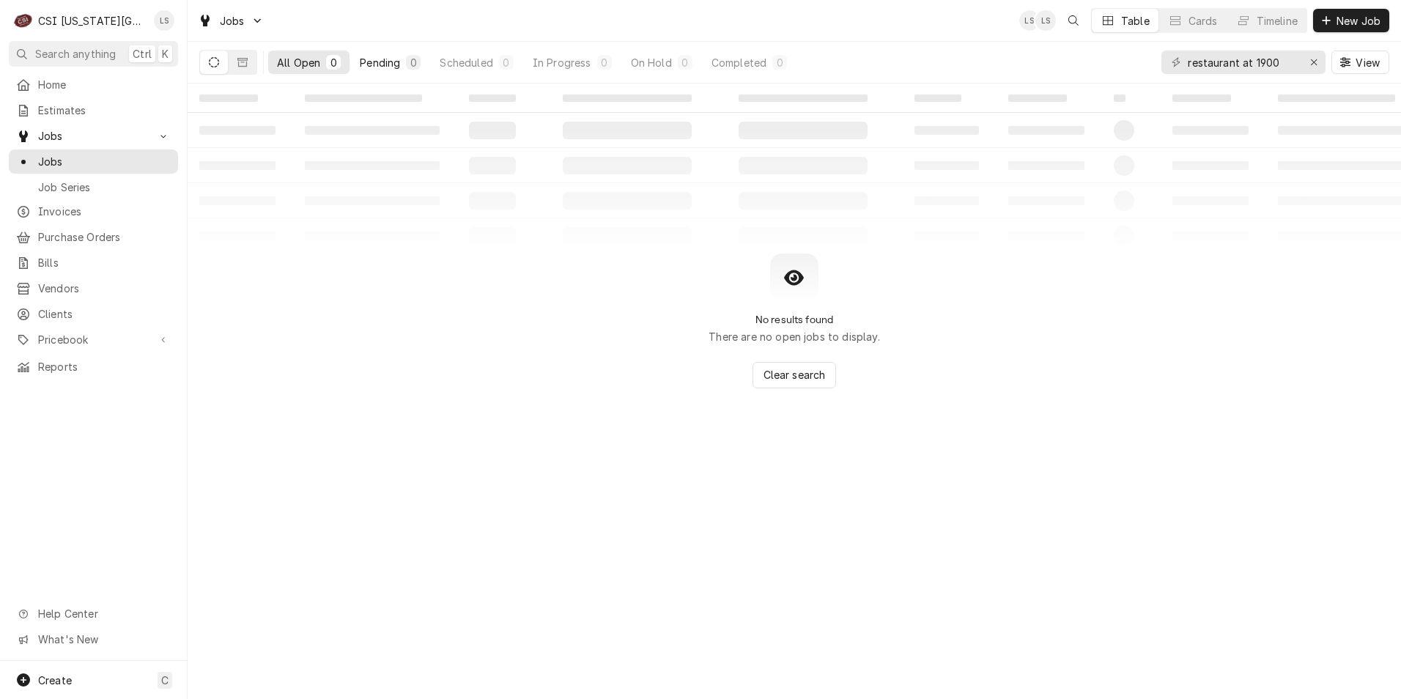
click at [402, 56] on button "Pending 0" at bounding box center [390, 62] width 78 height 23
click at [1313, 66] on icon "Erase input" at bounding box center [1314, 62] width 8 height 10
click at [1288, 65] on input "Dynamic Content Wrapper" at bounding box center [1257, 62] width 138 height 23
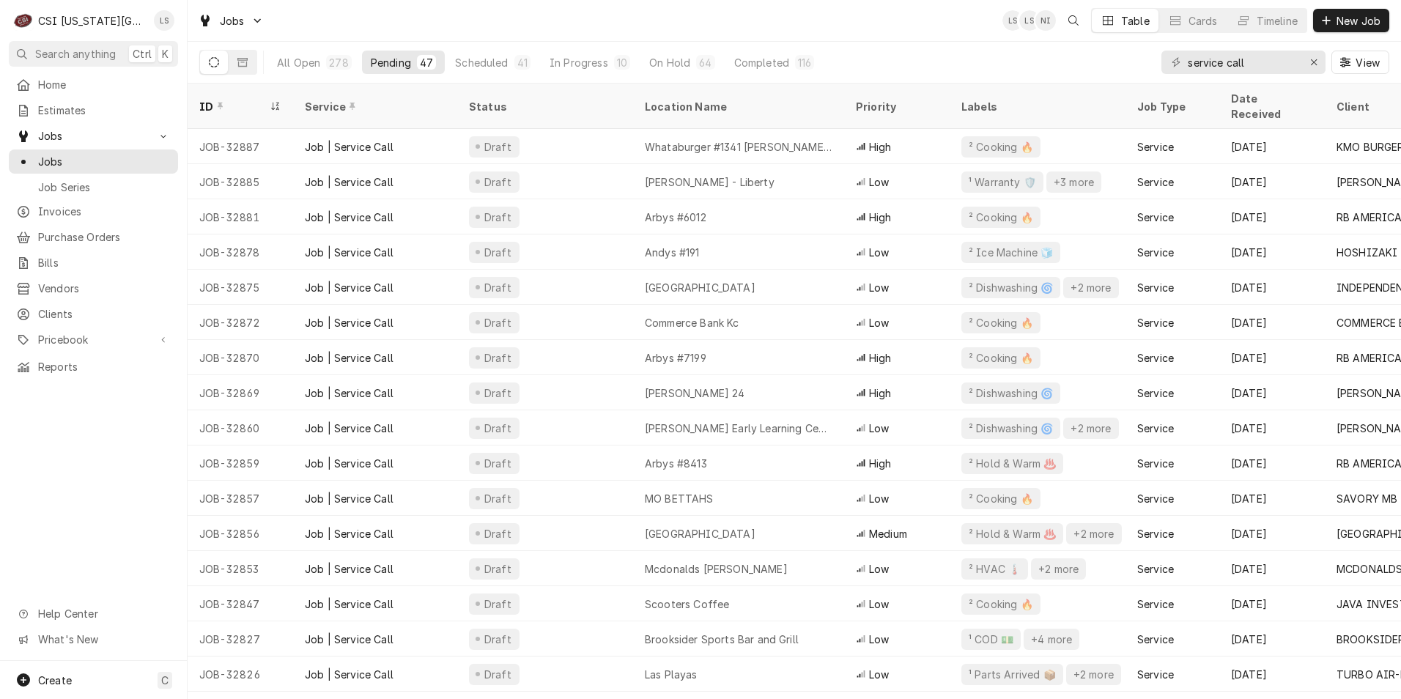
click at [471, 13] on div "Jobs LS LS NI Table Cards Timeline New Job" at bounding box center [795, 20] width 1214 height 41
click at [487, 21] on div "Jobs LS LS NI Table Cards Timeline New Job" at bounding box center [795, 20] width 1214 height 41
drag, startPoint x: 1254, startPoint y: 69, endPoint x: 1163, endPoint y: 66, distance: 90.9
click at [1163, 66] on div "service call" at bounding box center [1244, 62] width 164 height 23
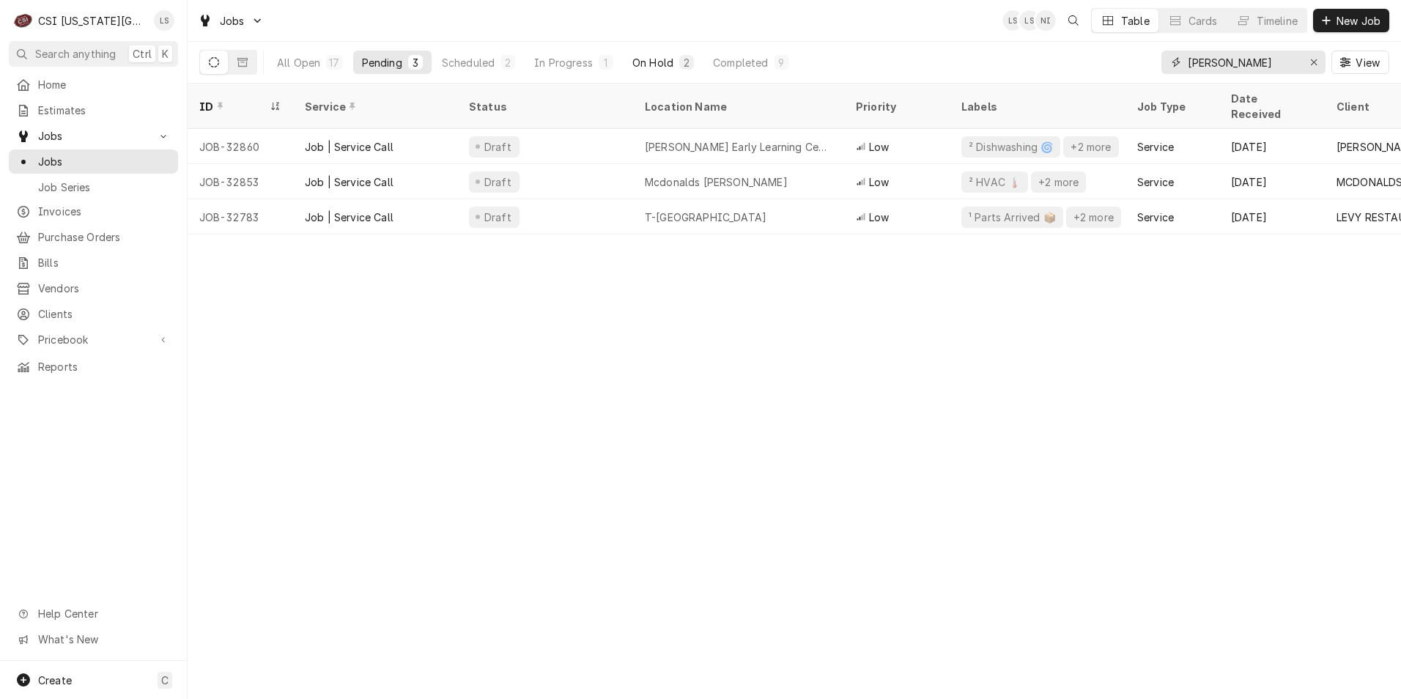
type input "[PERSON_NAME]"
click at [653, 54] on button "On Hold 2" at bounding box center [663, 62] width 79 height 23
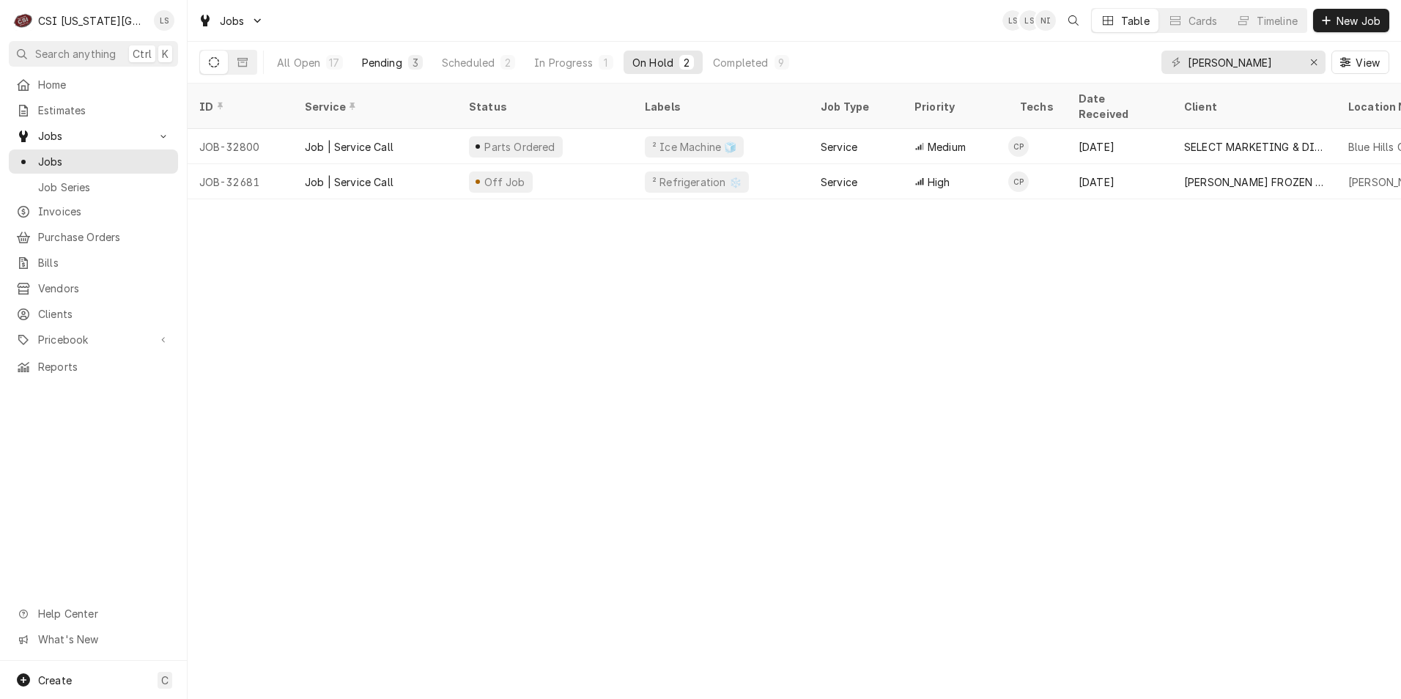
click at [375, 59] on div "Pending" at bounding box center [382, 62] width 40 height 15
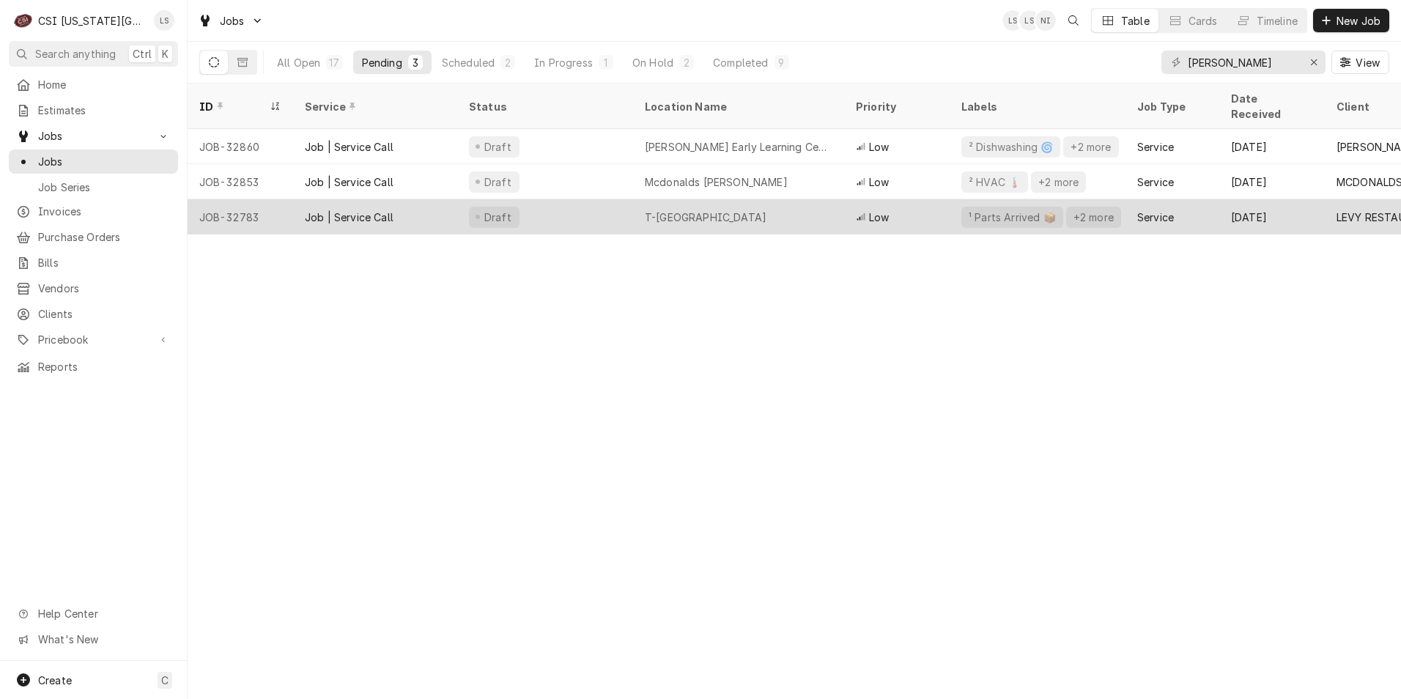
click at [824, 199] on div "T-Mobile Center" at bounding box center [738, 216] width 211 height 35
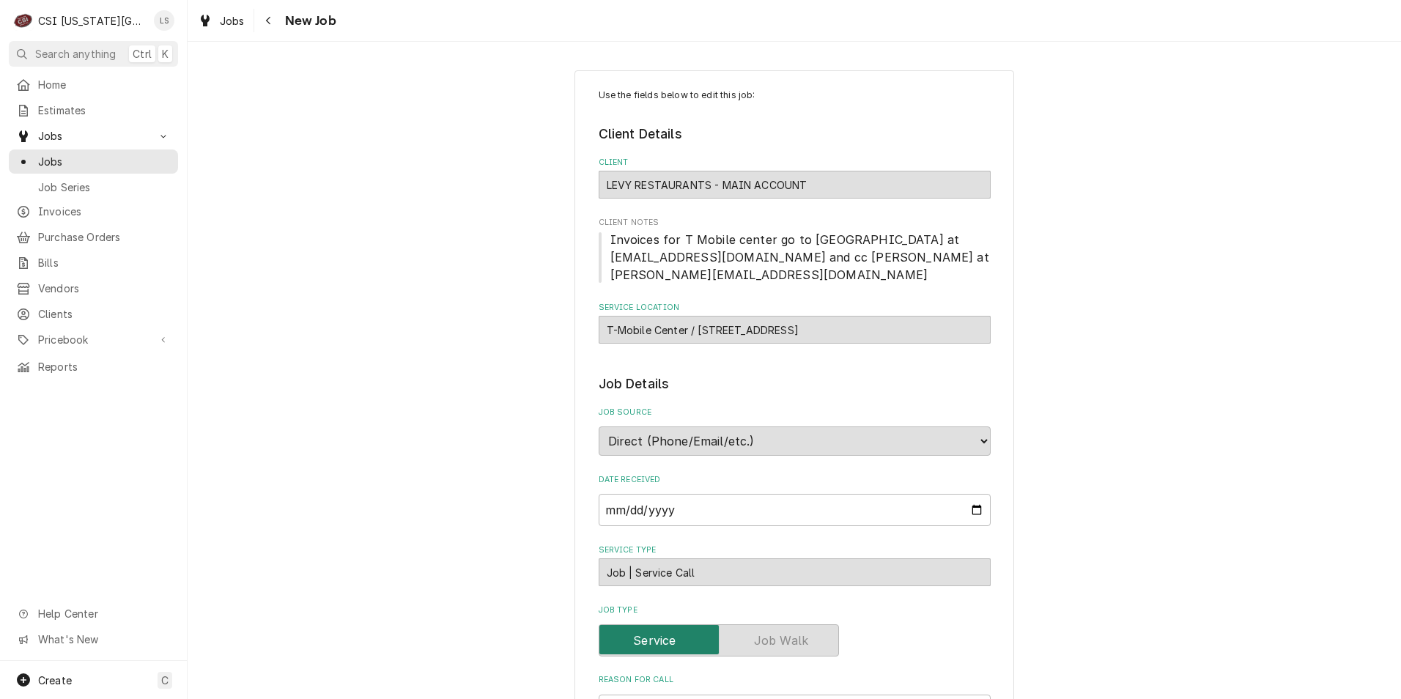
type textarea "x"
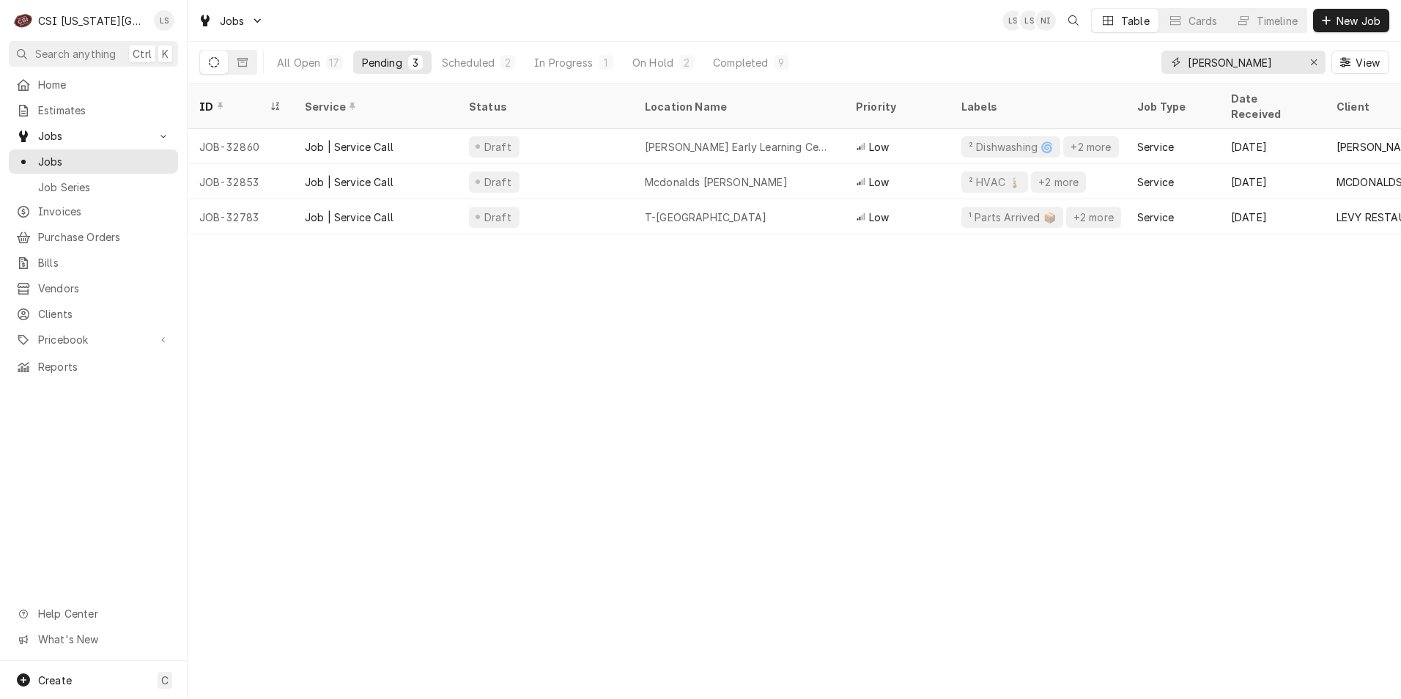
click at [1269, 56] on input "[PERSON_NAME]" at bounding box center [1243, 62] width 110 height 23
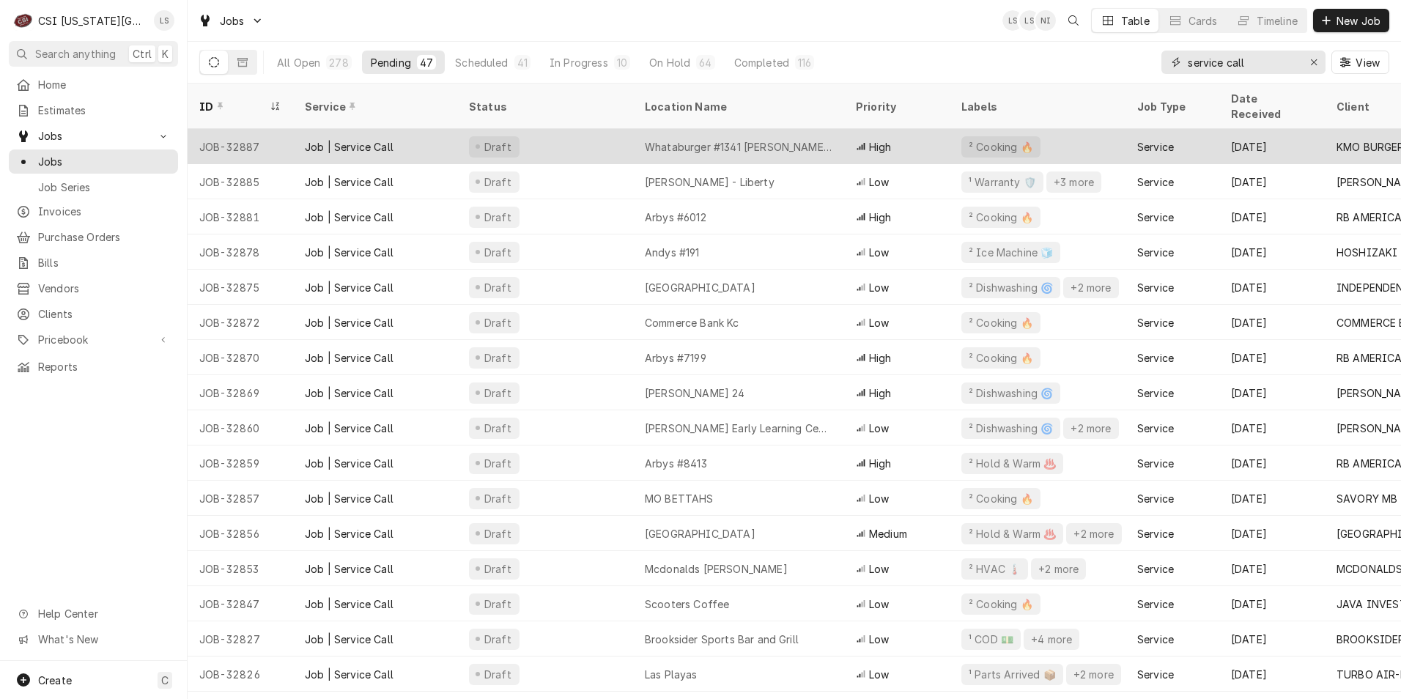
type input "service call"
click at [767, 141] on div "Whataburger #1341 [PERSON_NAME][GEOGRAPHIC_DATA]" at bounding box center [738, 146] width 211 height 35
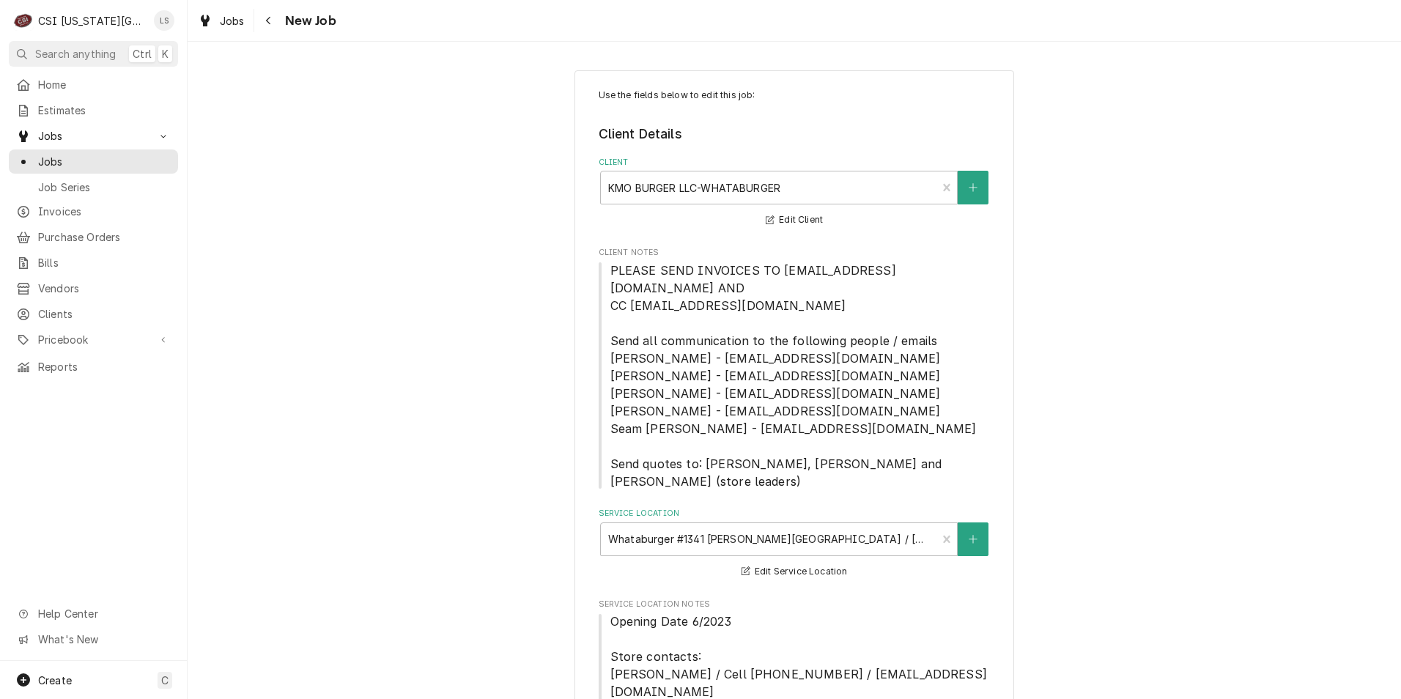
type textarea "x"
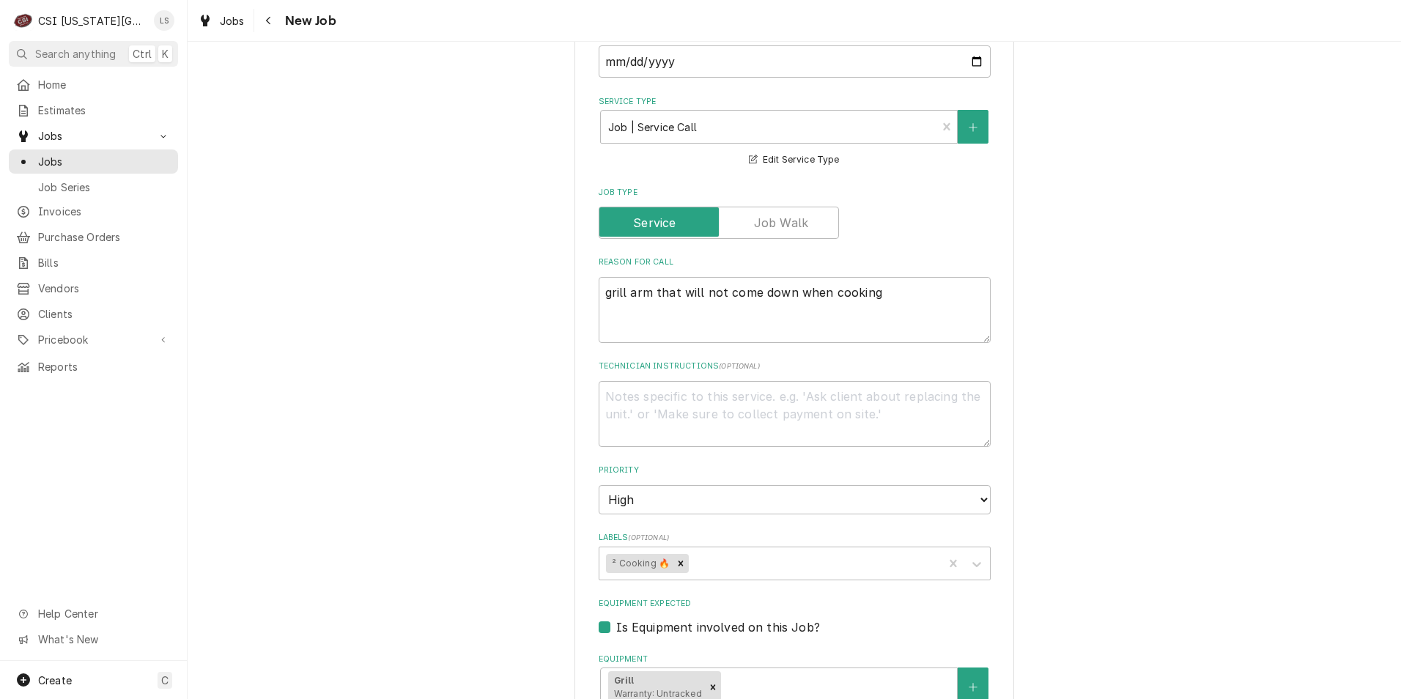
scroll to position [880, 0]
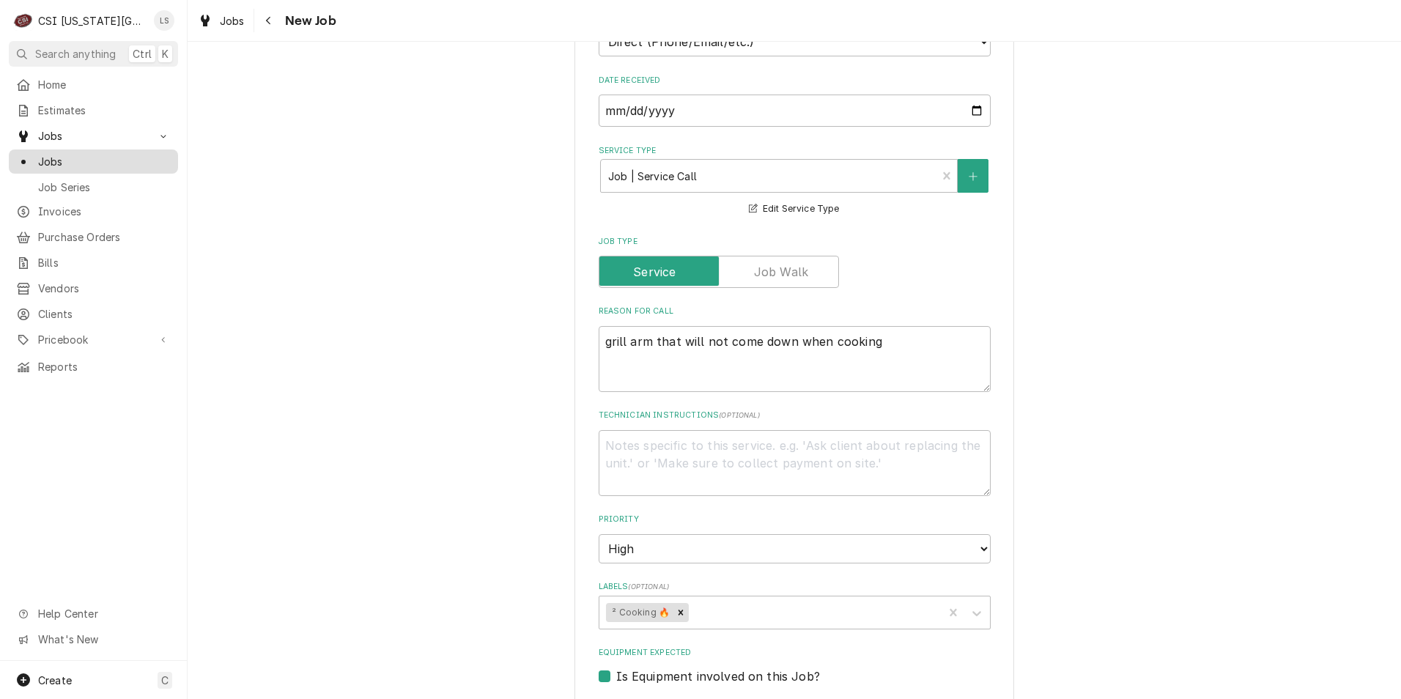
click at [105, 154] on span "Jobs" at bounding box center [104, 161] width 133 height 15
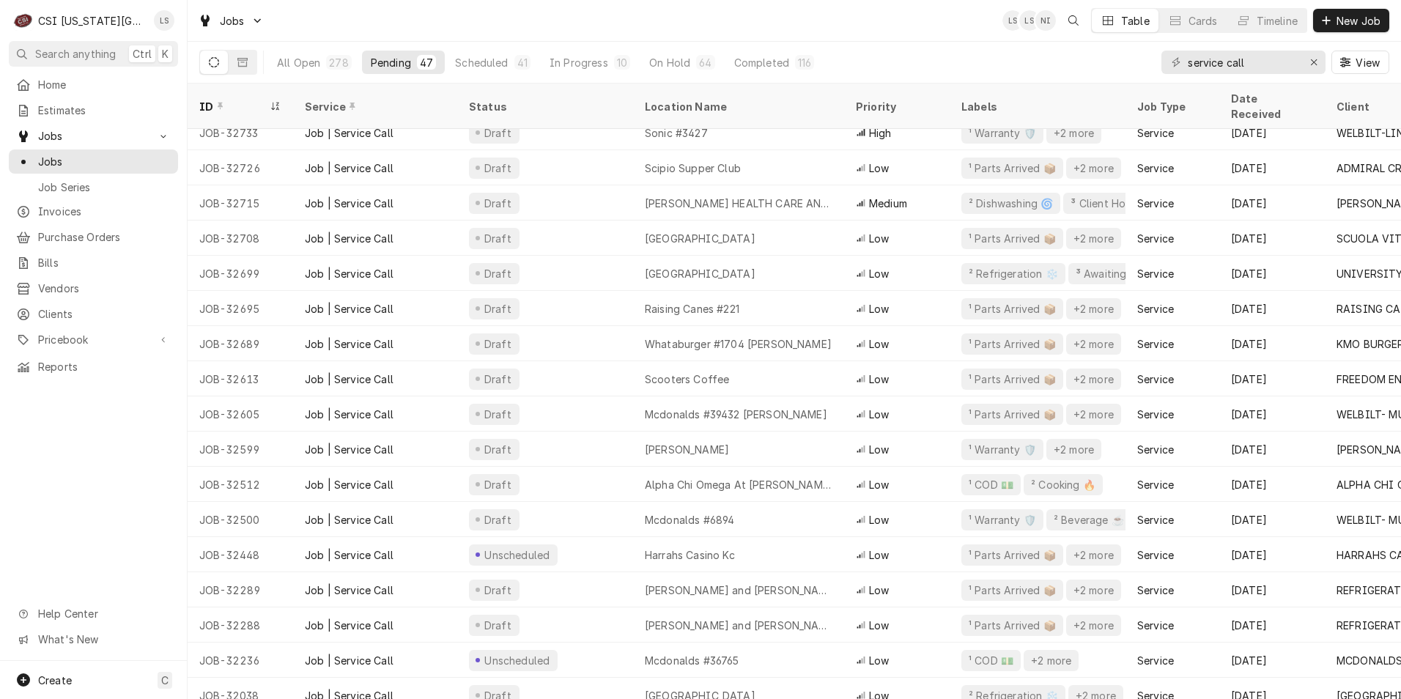
scroll to position [1077, 0]
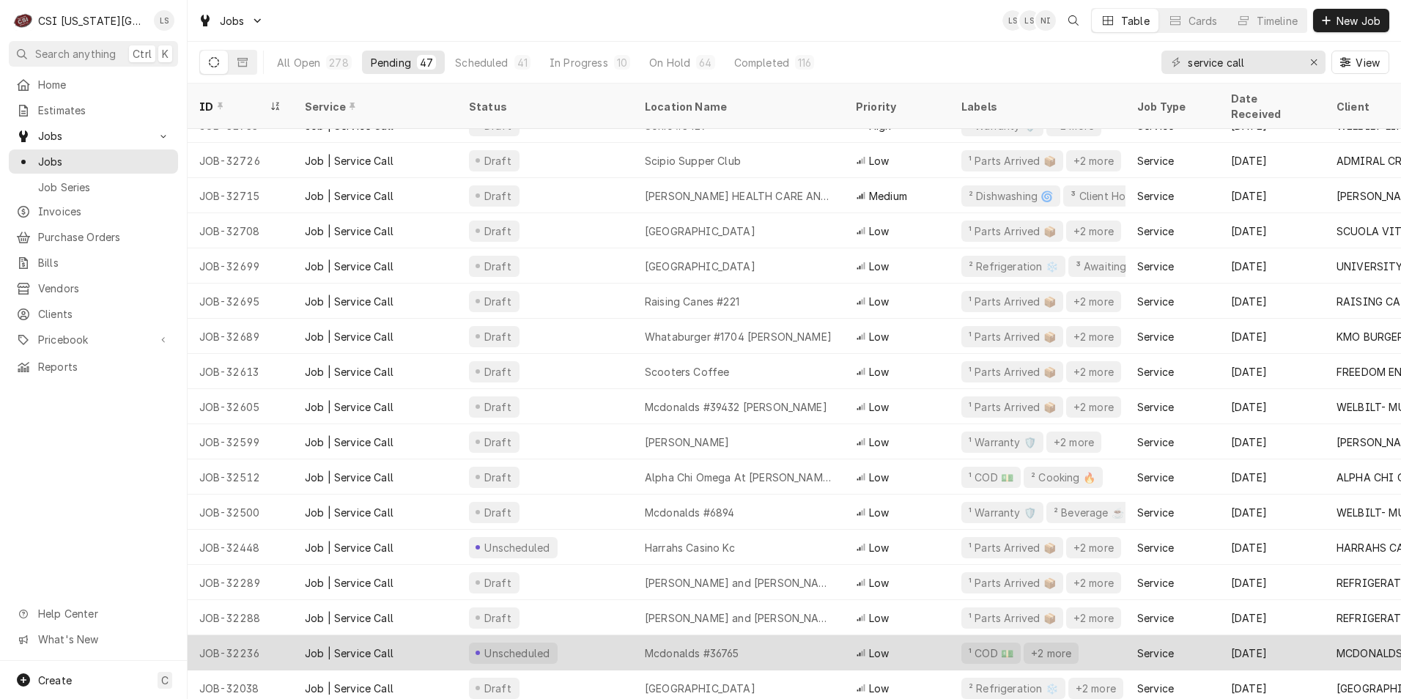
click at [569, 635] on div "Unscheduled" at bounding box center [545, 652] width 176 height 35
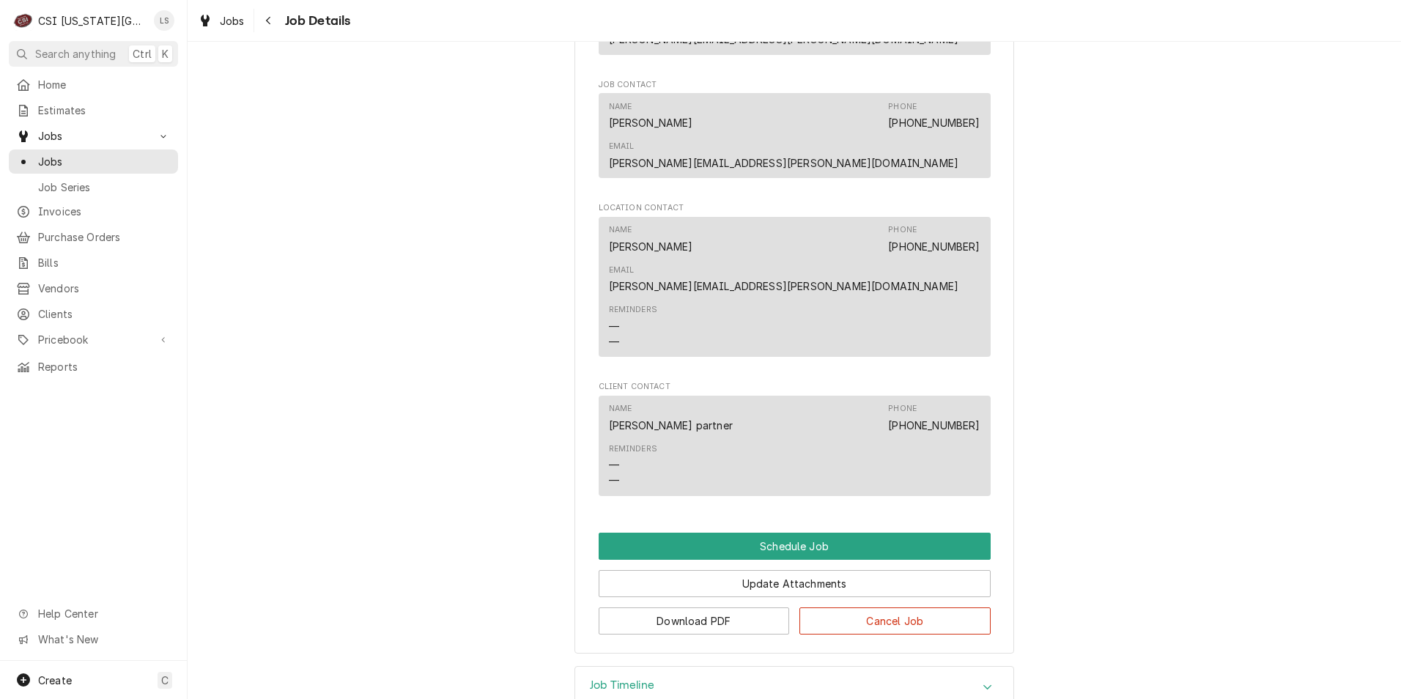
scroll to position [979, 0]
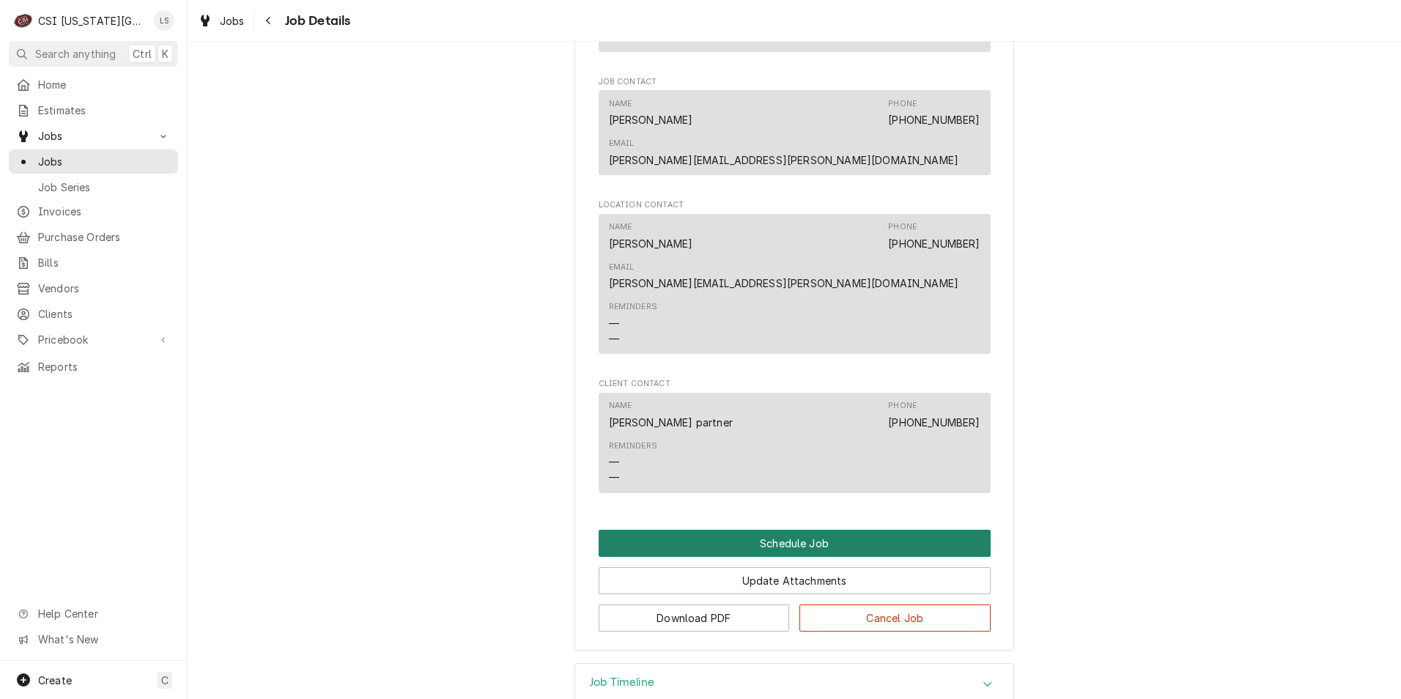
click at [744, 530] on button "Schedule Job" at bounding box center [795, 543] width 392 height 27
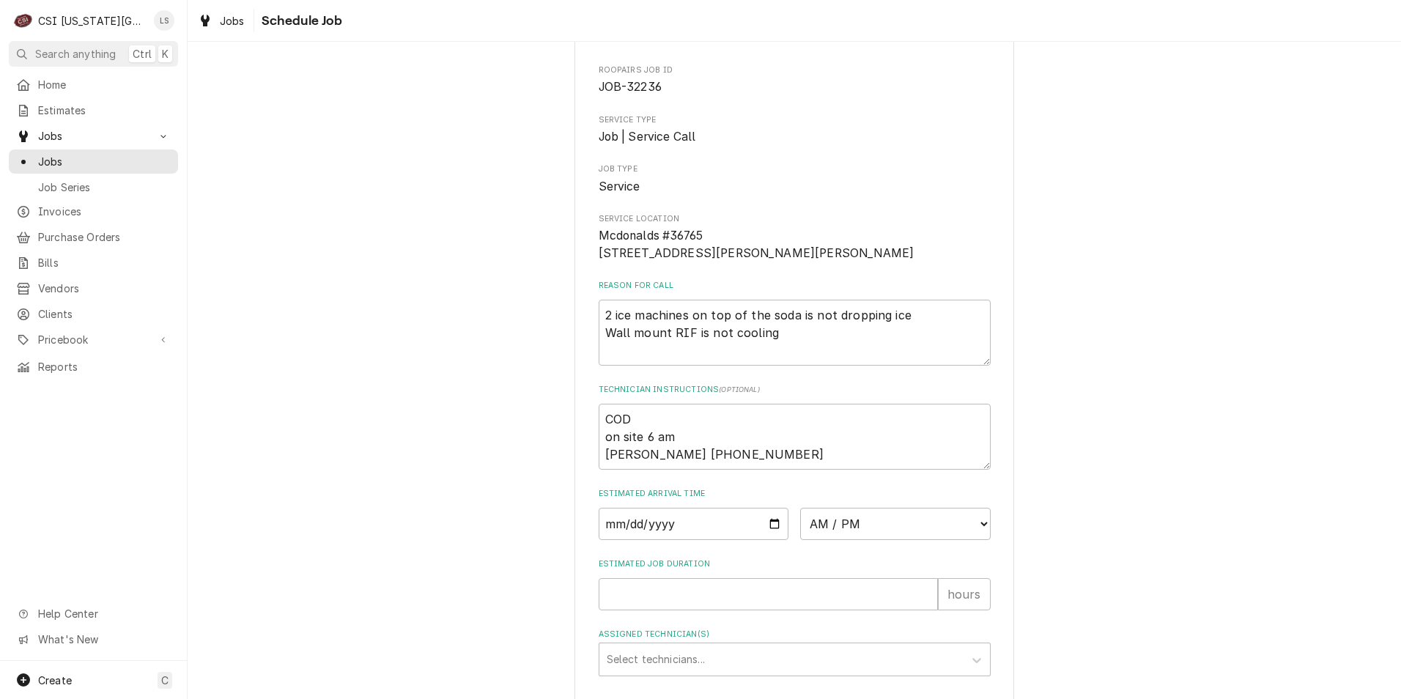
scroll to position [144, 0]
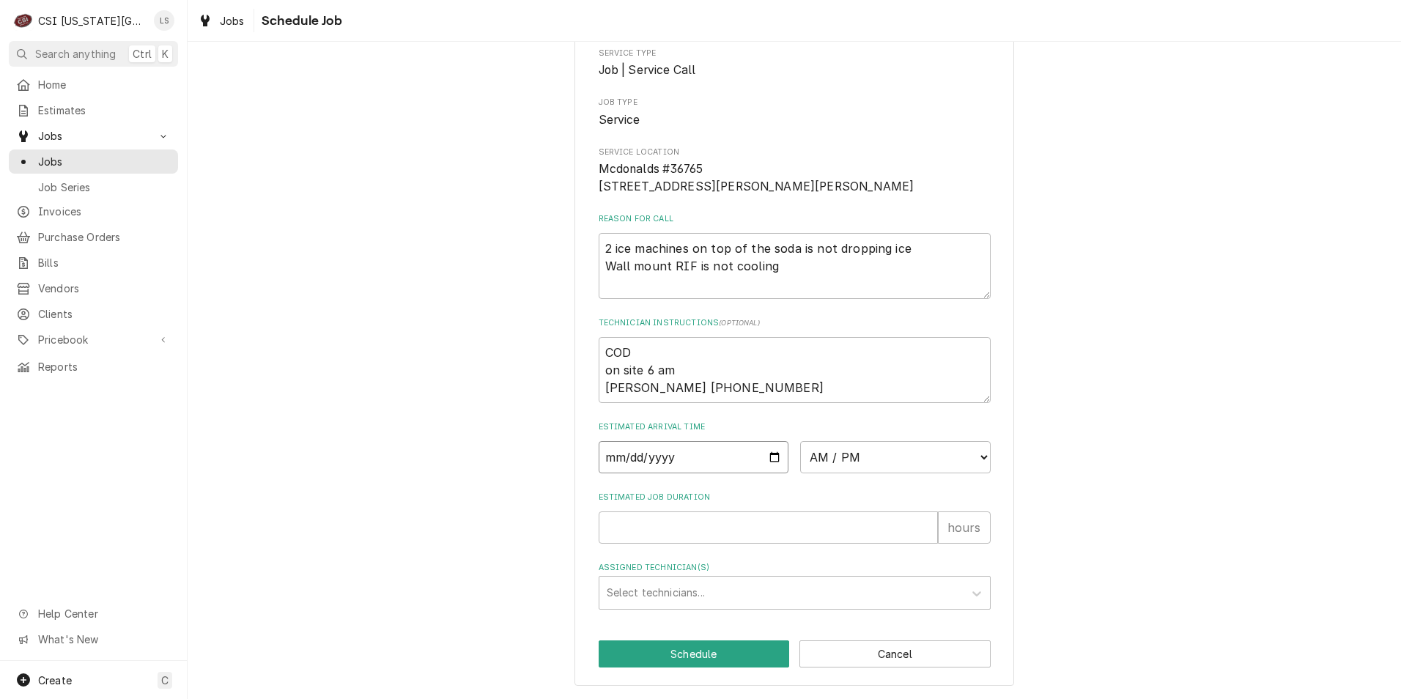
click at [767, 453] on input "Date" at bounding box center [694, 457] width 191 height 32
type textarea "x"
type input "[DATE]"
click at [839, 456] on select "AM / PM 6:00 AM 6:15 AM 6:30 AM 6:45 AM 7:00 AM 7:15 AM 7:30 AM 7:45 AM 8:00 AM…" at bounding box center [895, 457] width 191 height 32
select select "07:00:00"
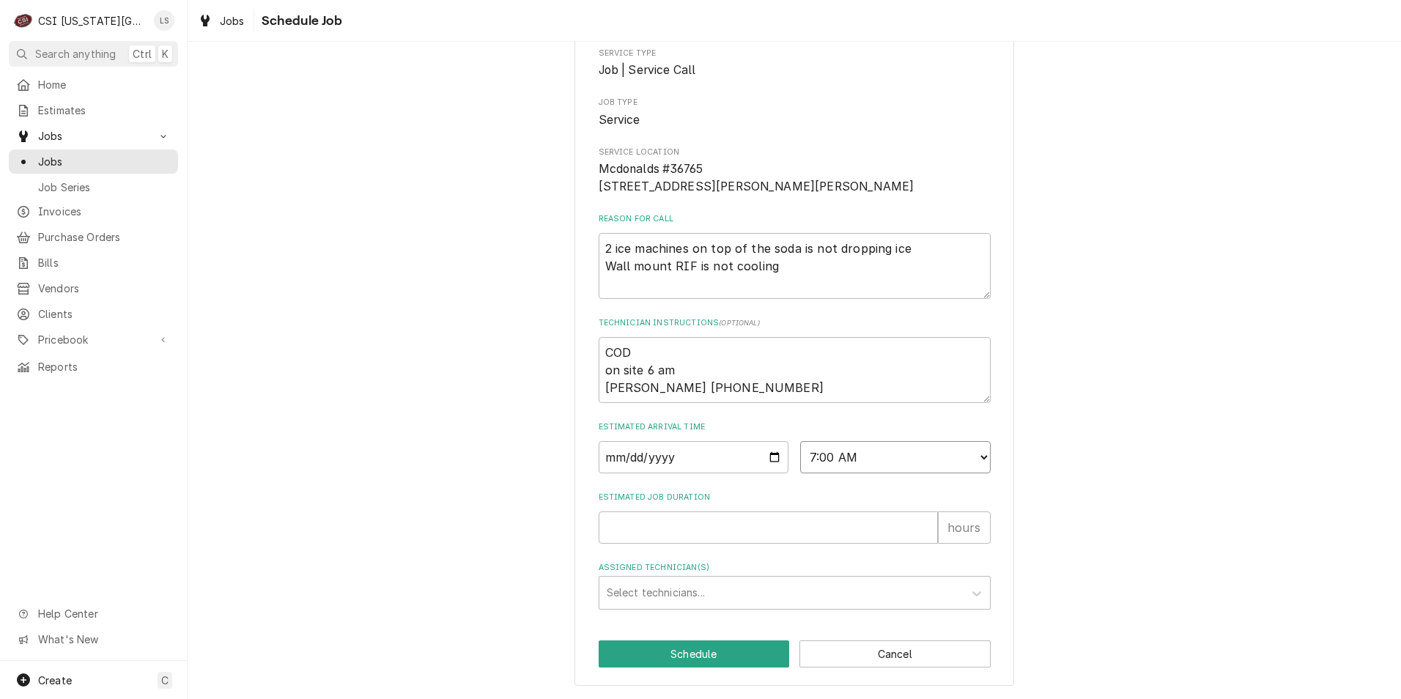
click at [800, 441] on select "AM / PM 6:00 AM 6:15 AM 6:30 AM 6:45 AM 7:00 AM 7:15 AM 7:30 AM 7:45 AM 8:00 AM…" at bounding box center [895, 457] width 191 height 32
click at [796, 534] on input "Estimated Job Duration" at bounding box center [768, 528] width 339 height 32
type textarea "x"
type input "2"
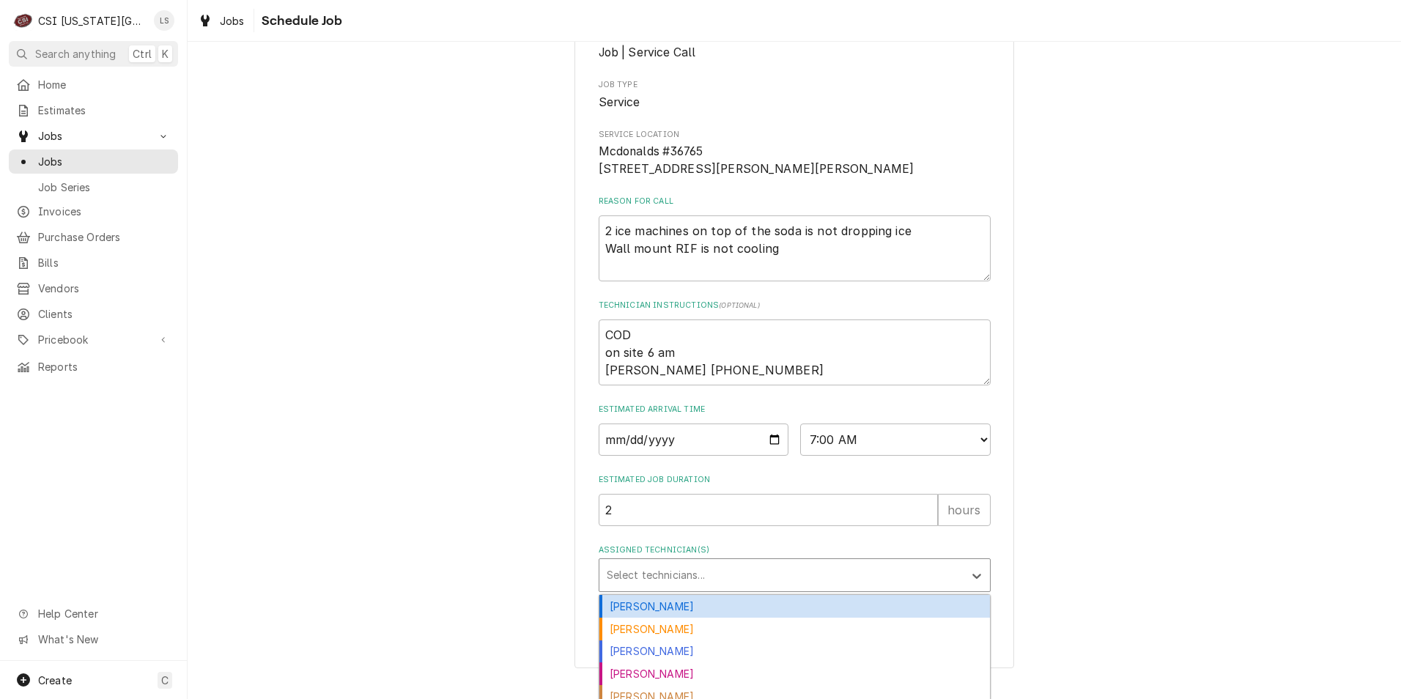
click at [781, 589] on div "Assigned Technician(s)" at bounding box center [782, 575] width 350 height 26
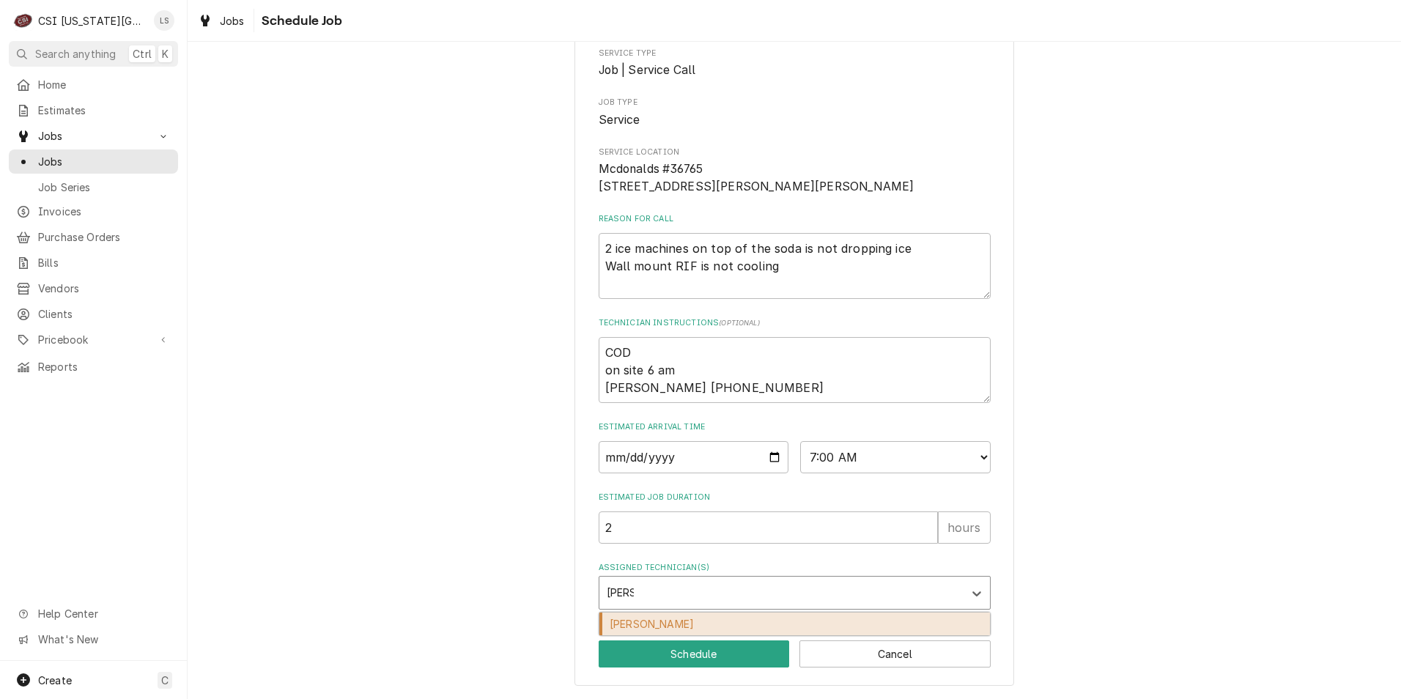
type input "[PERSON_NAME]"
click at [767, 618] on div "[PERSON_NAME]" at bounding box center [795, 624] width 391 height 23
type textarea "x"
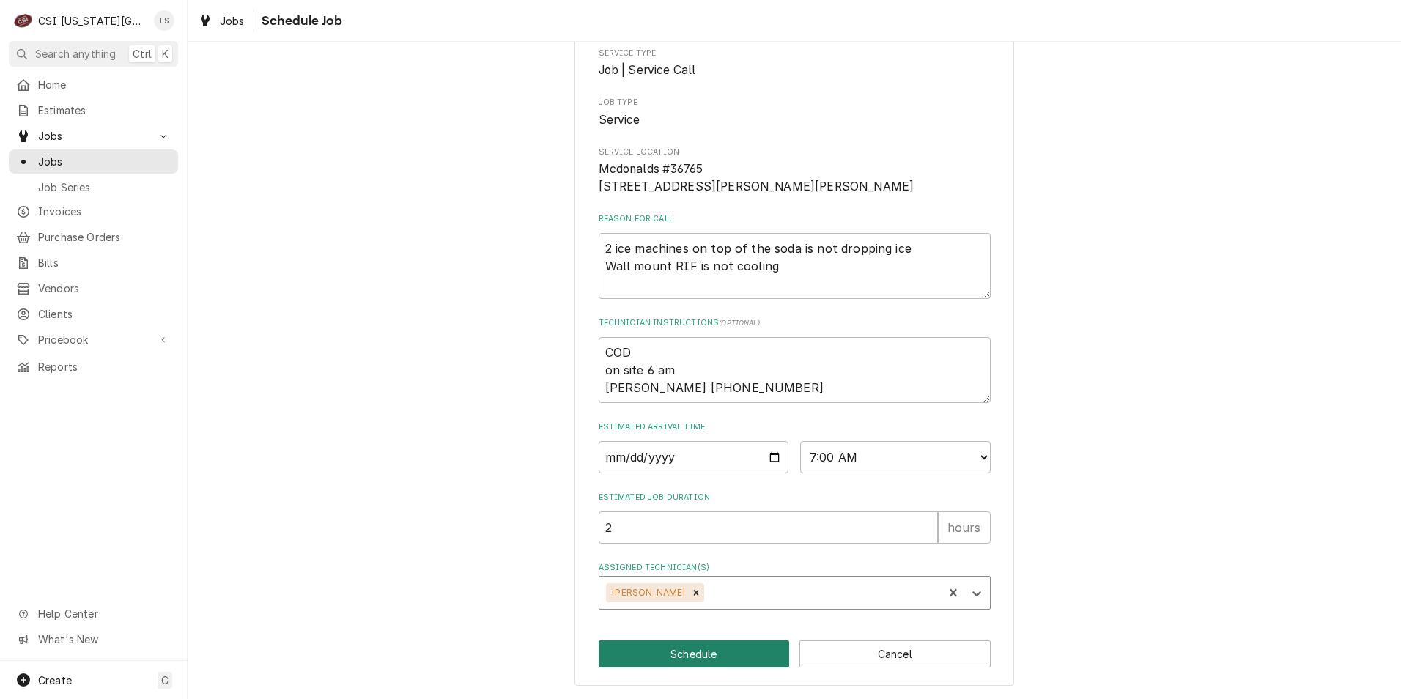
click at [722, 652] on button "Schedule" at bounding box center [694, 654] width 191 height 27
type textarea "x"
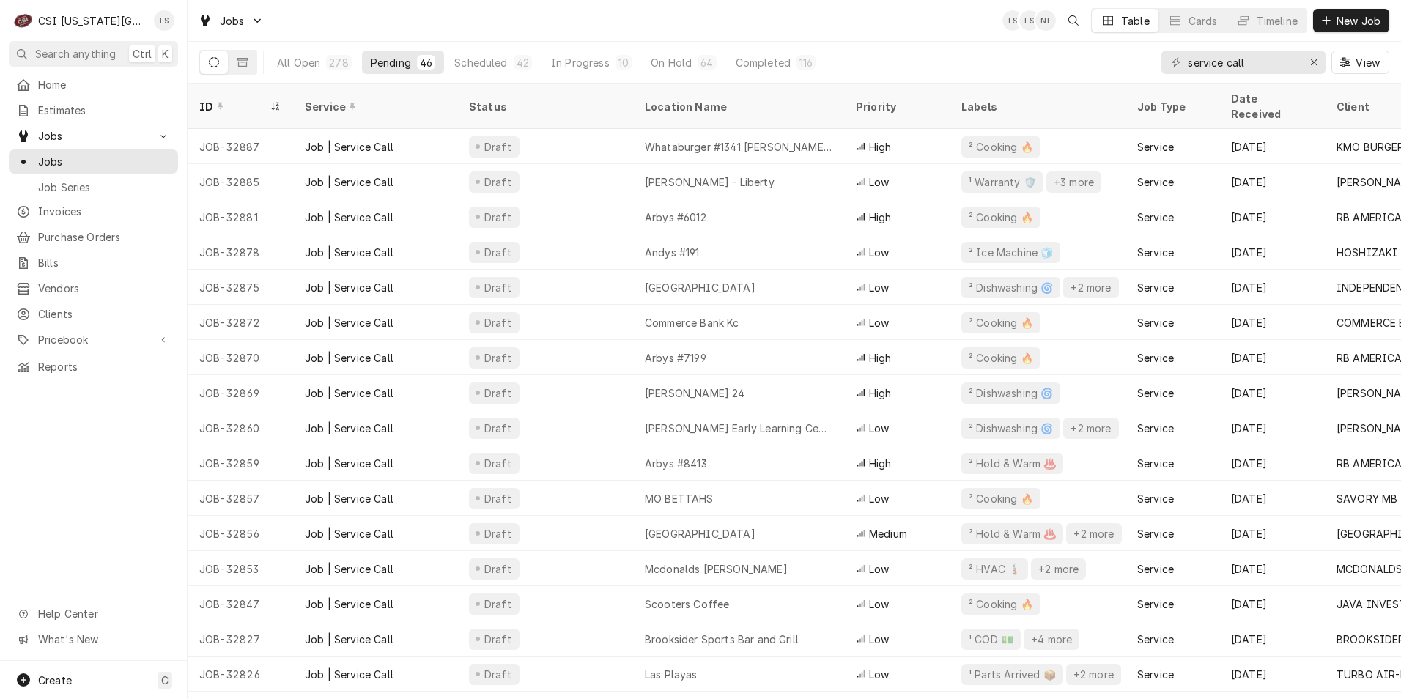
click at [756, 13] on div "Jobs LS LS NI Table Cards Timeline New Job" at bounding box center [795, 20] width 1214 height 41
click at [849, 35] on div "Jobs LS LS NI Table Cards Timeline New Job" at bounding box center [795, 20] width 1214 height 41
click at [907, 28] on div "Jobs LS LS NI Table Cards Timeline New Job" at bounding box center [795, 20] width 1214 height 41
click at [473, 25] on div "Jobs LS NI LS Table Cards Timeline New Job" at bounding box center [795, 20] width 1214 height 41
click at [888, 32] on div "Jobs LS LS + 2 Table Cards Timeline New Job" at bounding box center [795, 20] width 1214 height 41
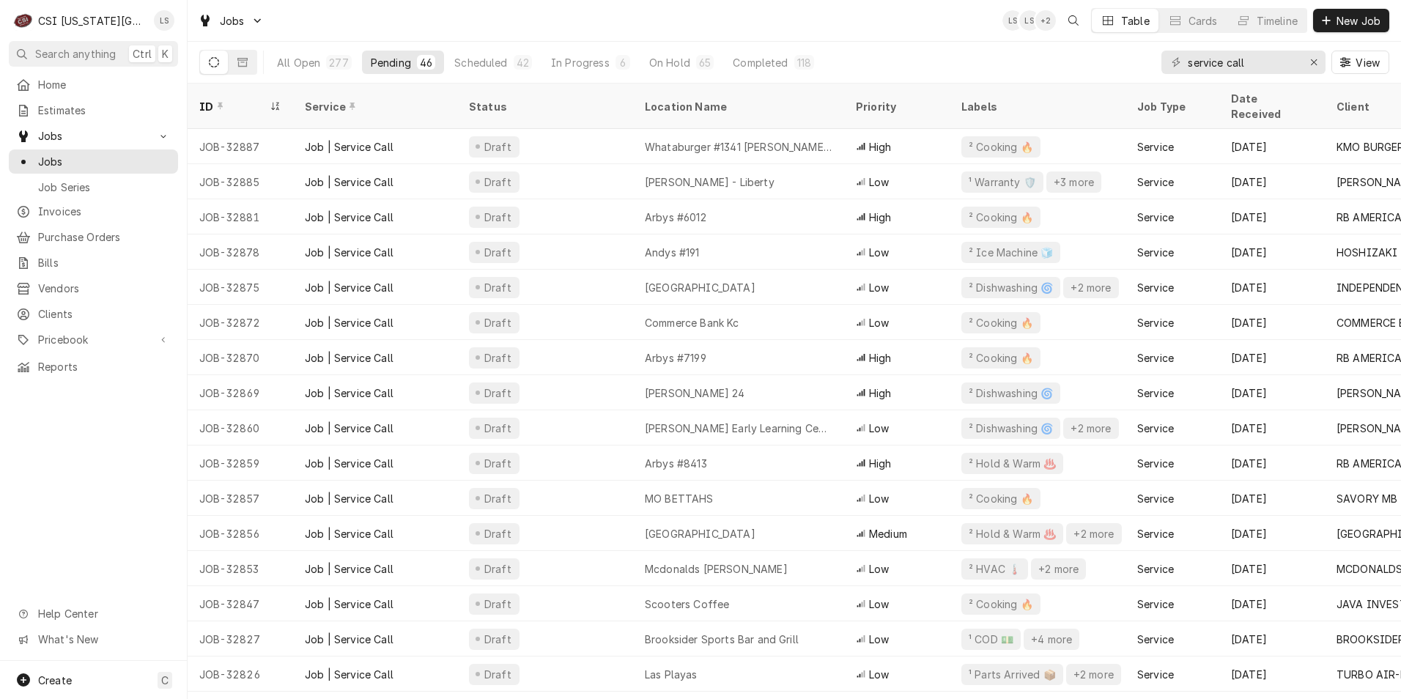
click at [884, 15] on div "Jobs LS LS + 2 Table Cards Timeline New Job" at bounding box center [795, 20] width 1214 height 41
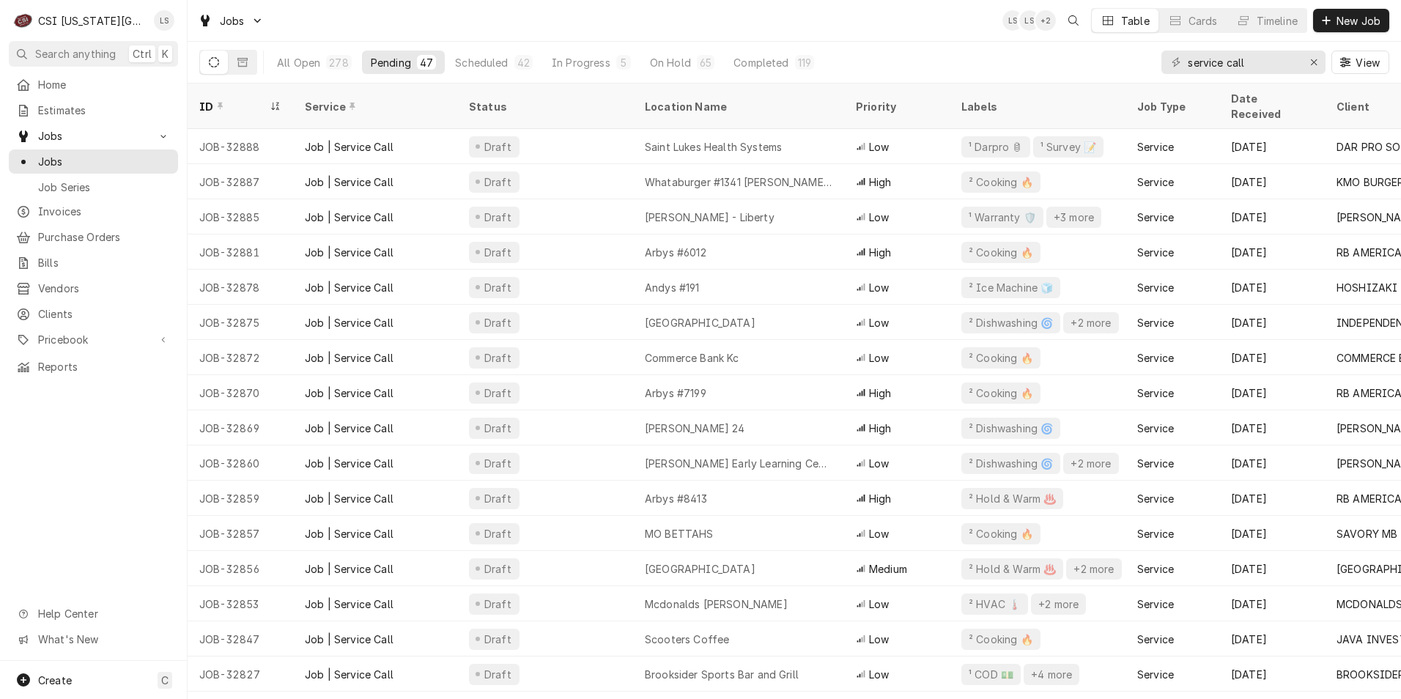
click div "Jobs LS LS + 2 Table Cards Timeline New Job"
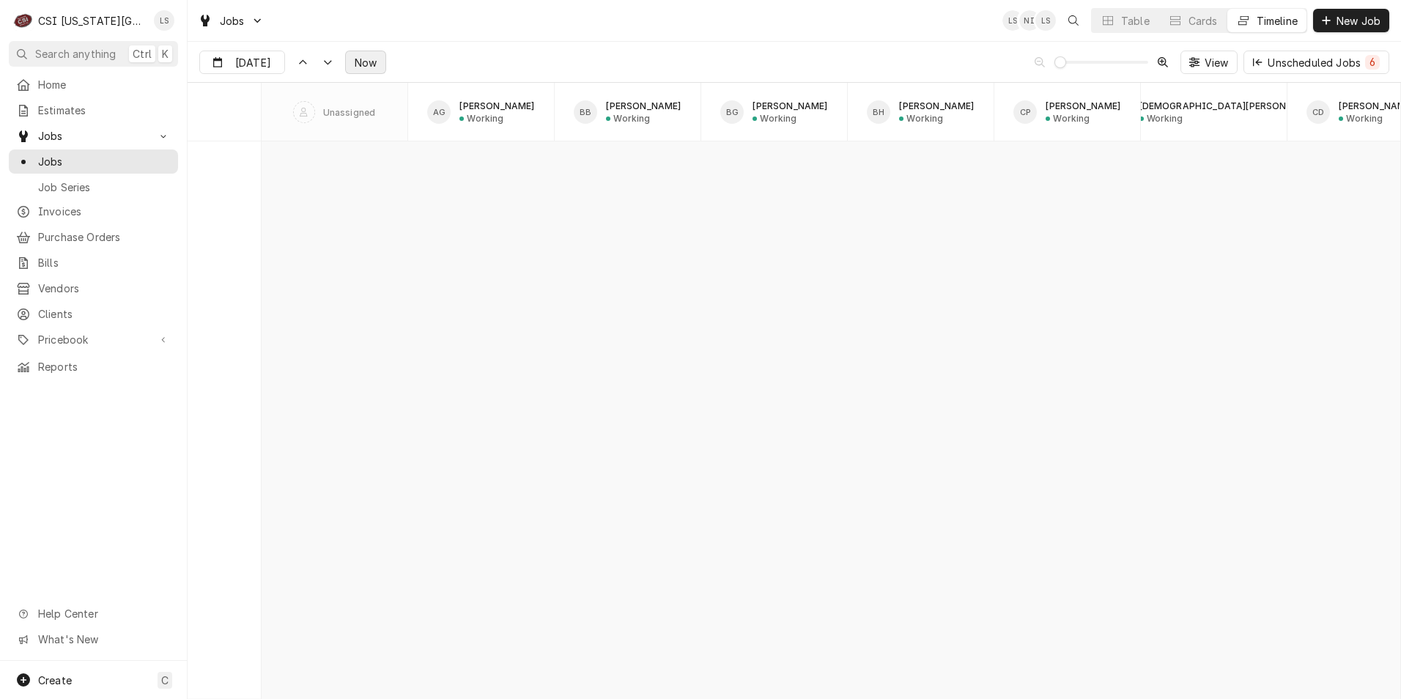
scroll to position [15553, 0]
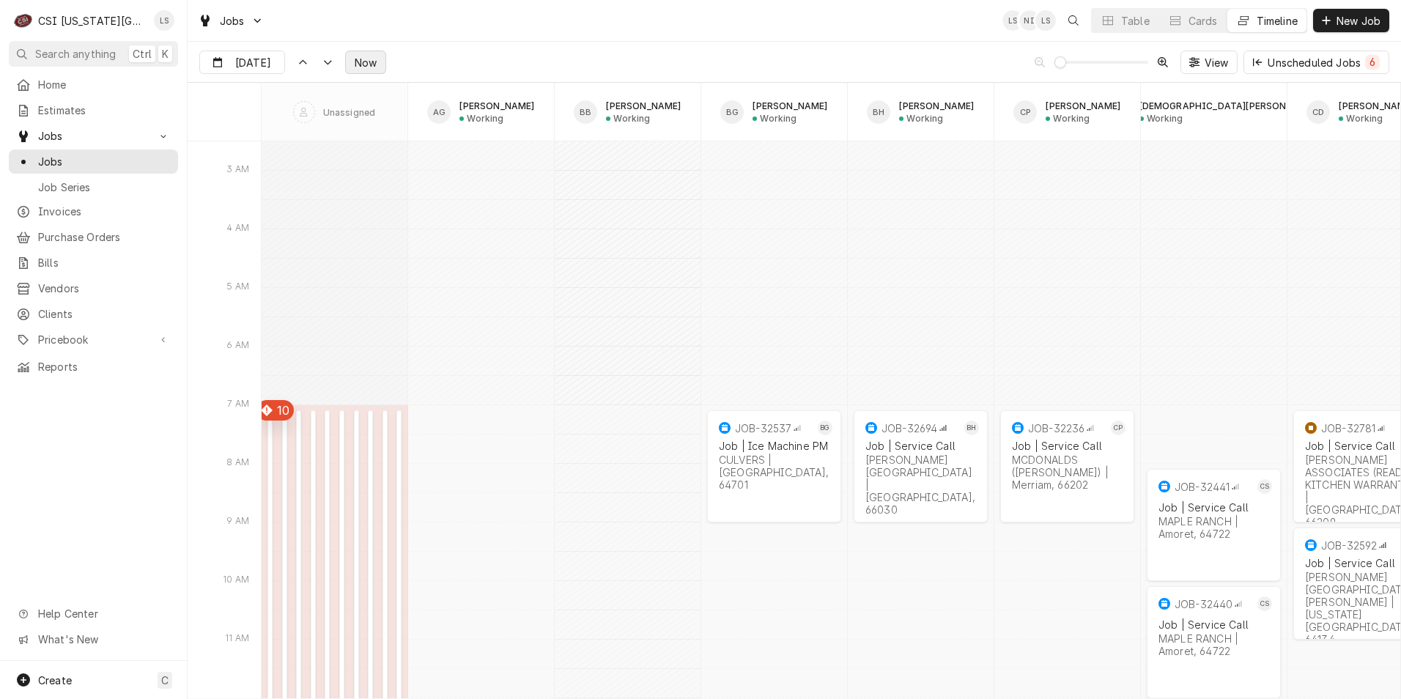
click at [368, 56] on span "Now" at bounding box center [366, 62] width 28 height 15
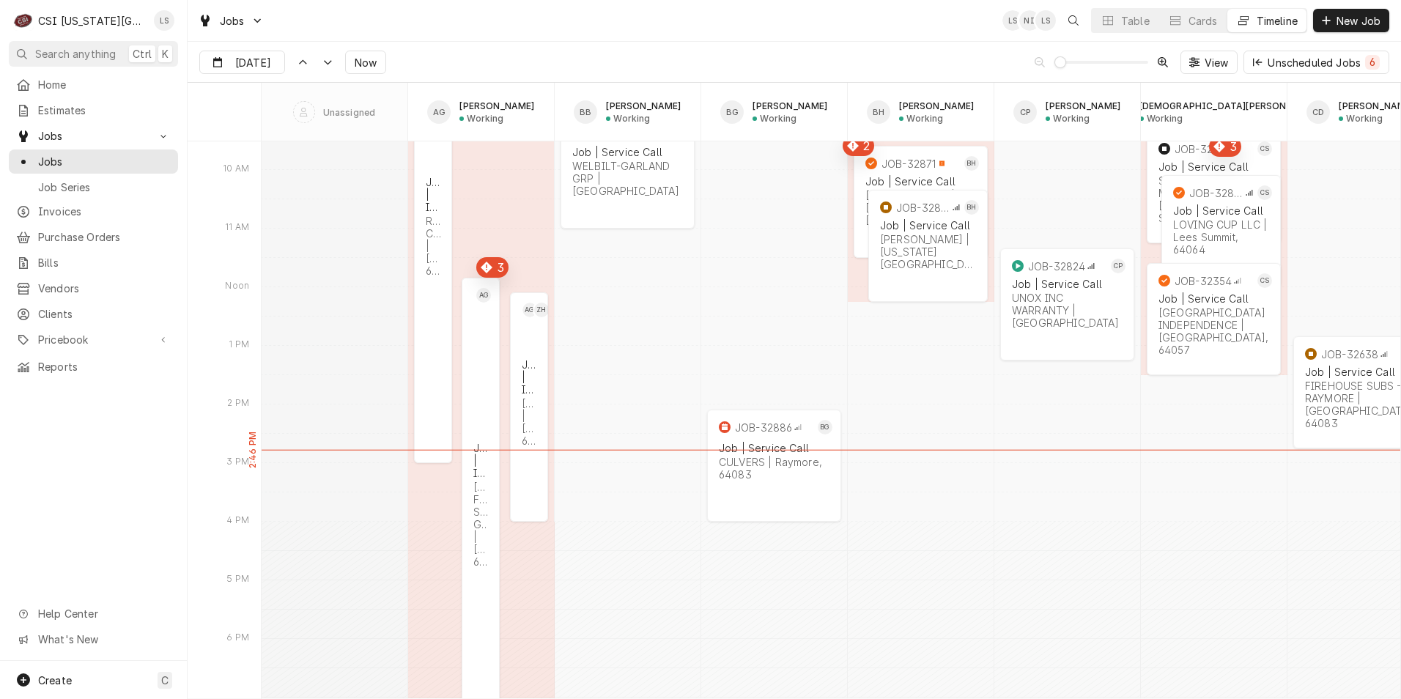
scroll to position [11596, 0]
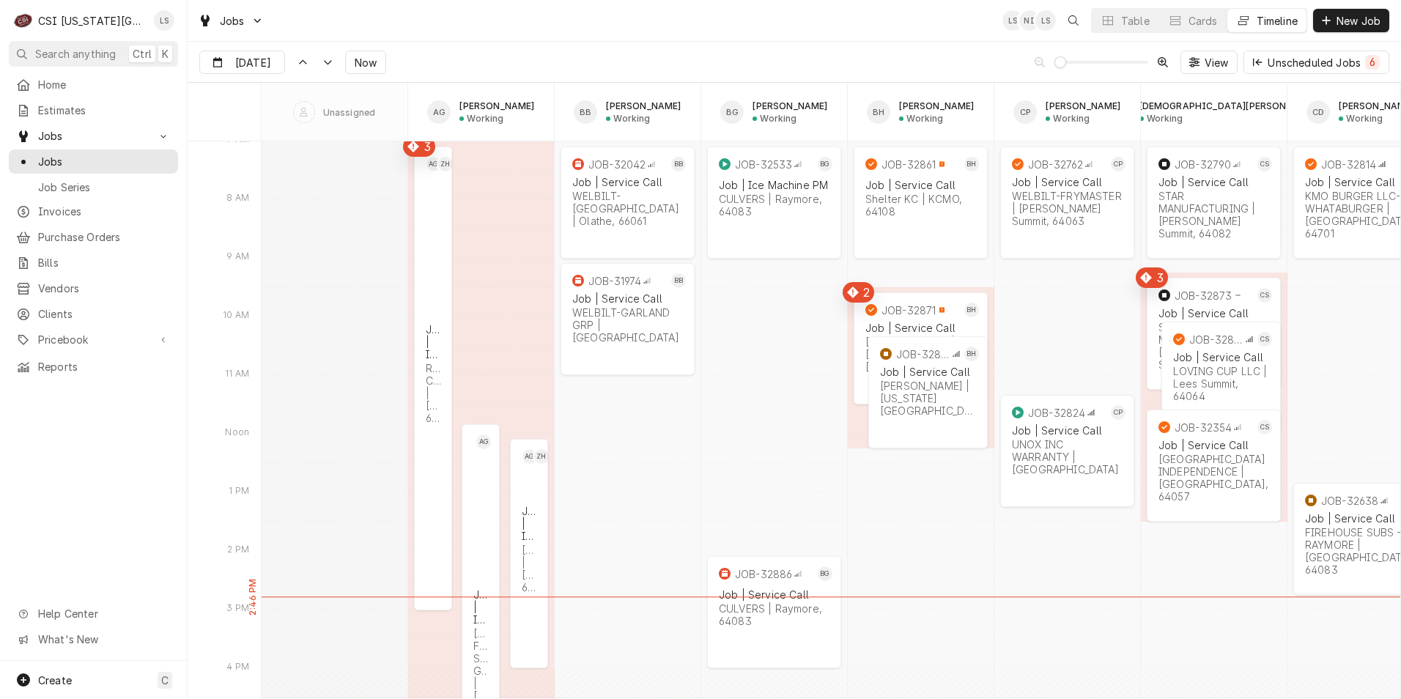
click at [827, 24] on div "Jobs LS NI LS Table Cards Timeline New Job" at bounding box center [795, 20] width 1214 height 41
click at [253, 62] on input "[DATE]" at bounding box center [232, 65] width 64 height 29
click at [238, 233] on div "22" at bounding box center [239, 236] width 21 height 21
type input "[DATE]"
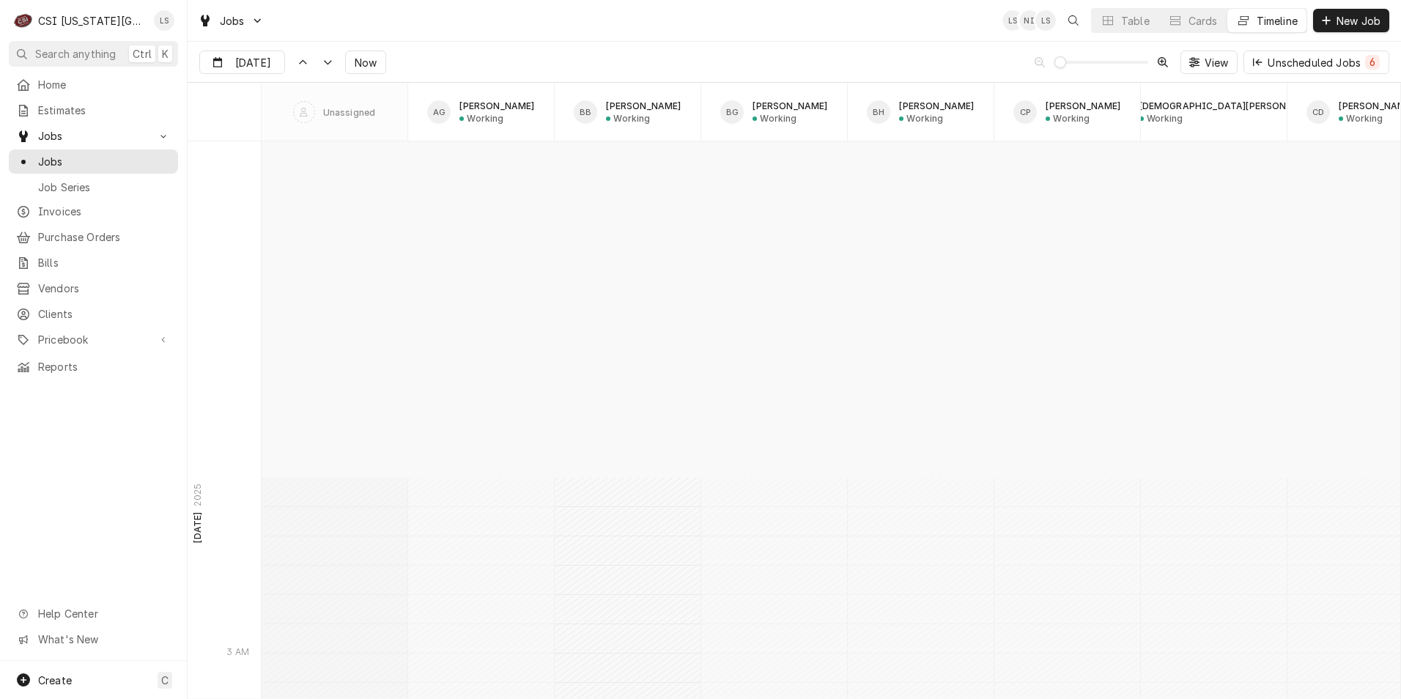
scroll to position [15553, 0]
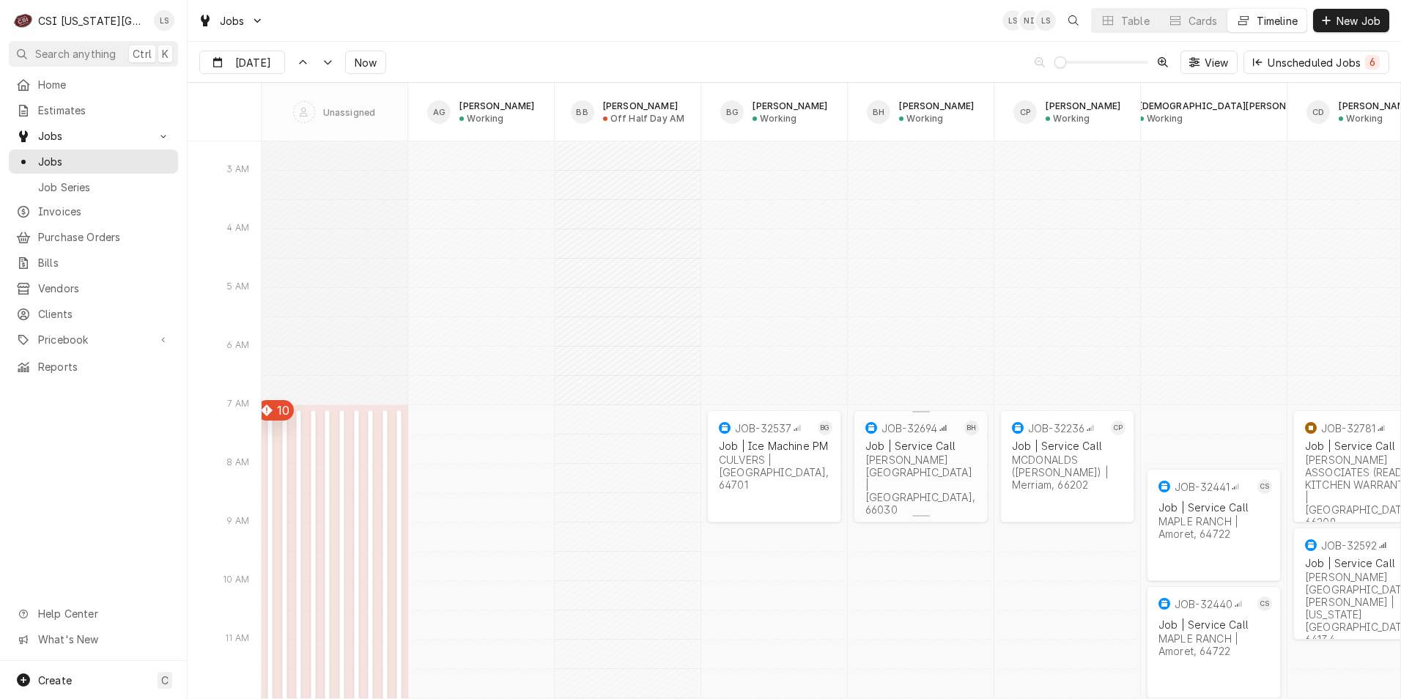
click at [915, 464] on div "[PERSON_NAME][GEOGRAPHIC_DATA] | [GEOGRAPHIC_DATA], 66030" at bounding box center [921, 485] width 111 height 62
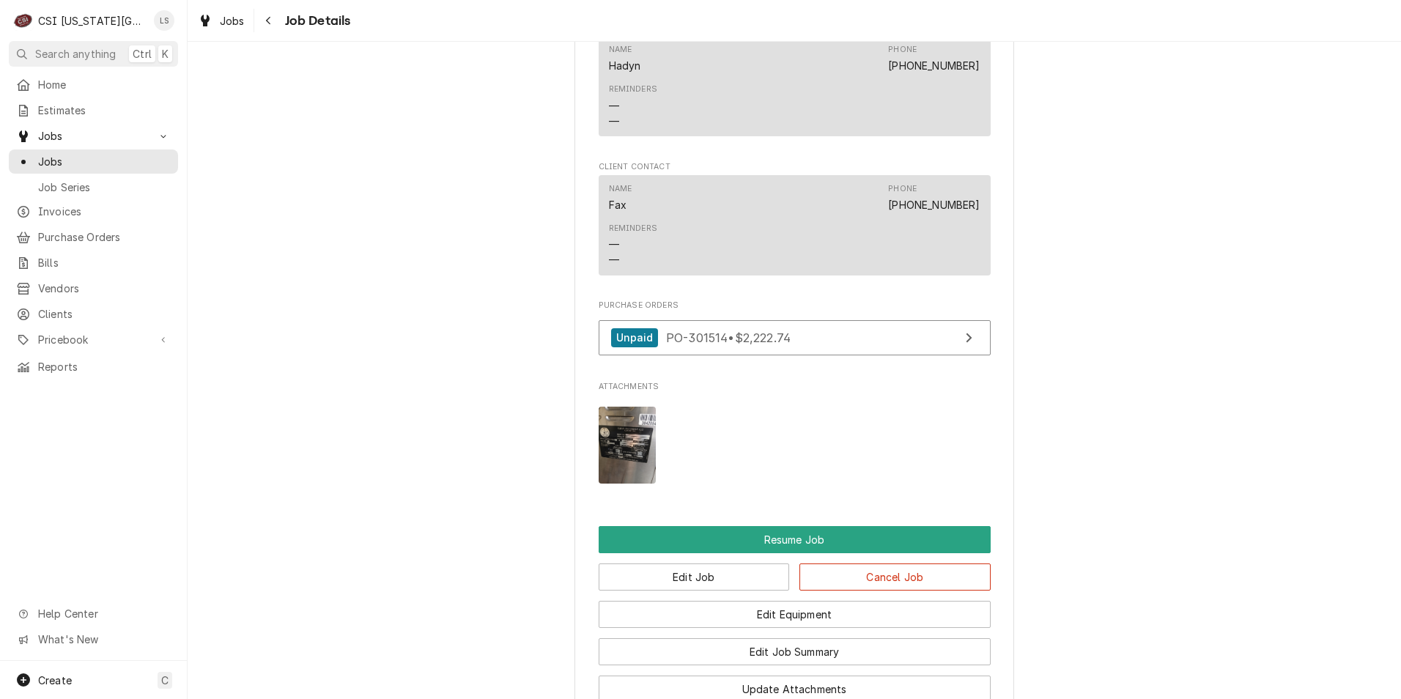
scroll to position [1979, 0]
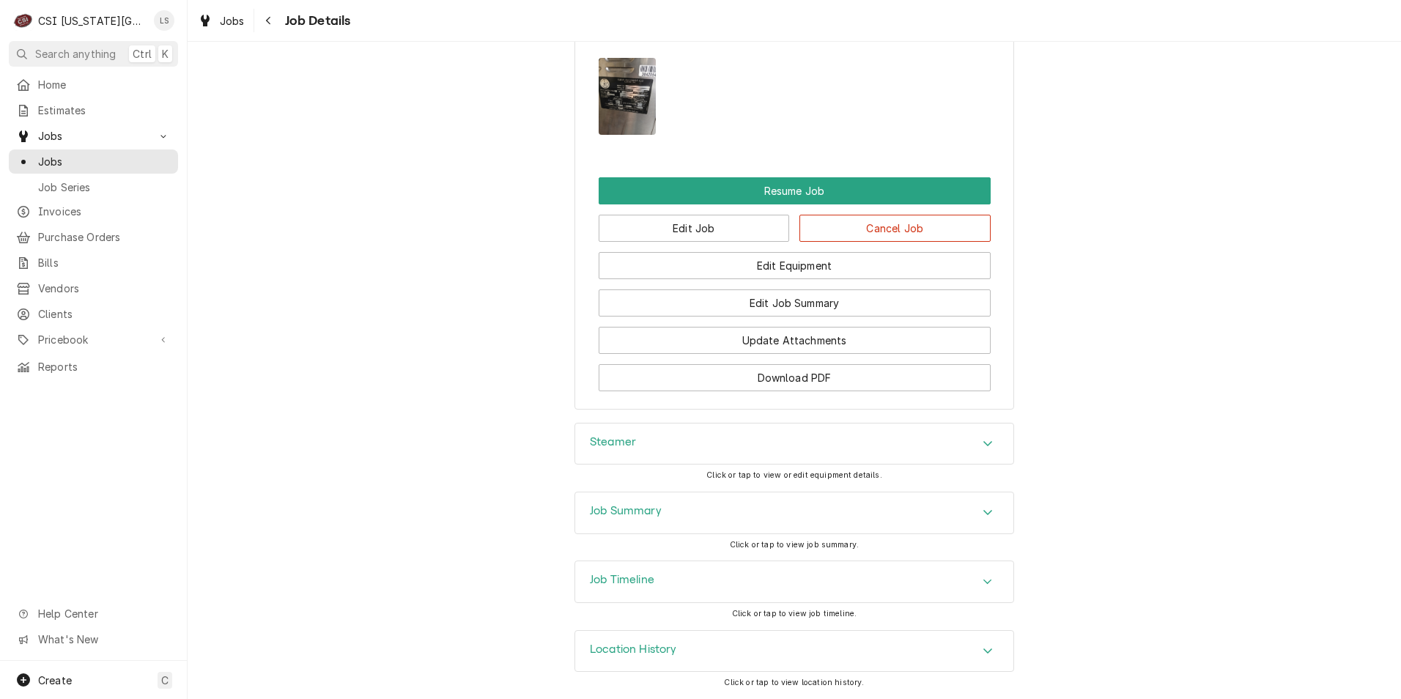
click at [865, 518] on div "Job Summary" at bounding box center [794, 513] width 438 height 41
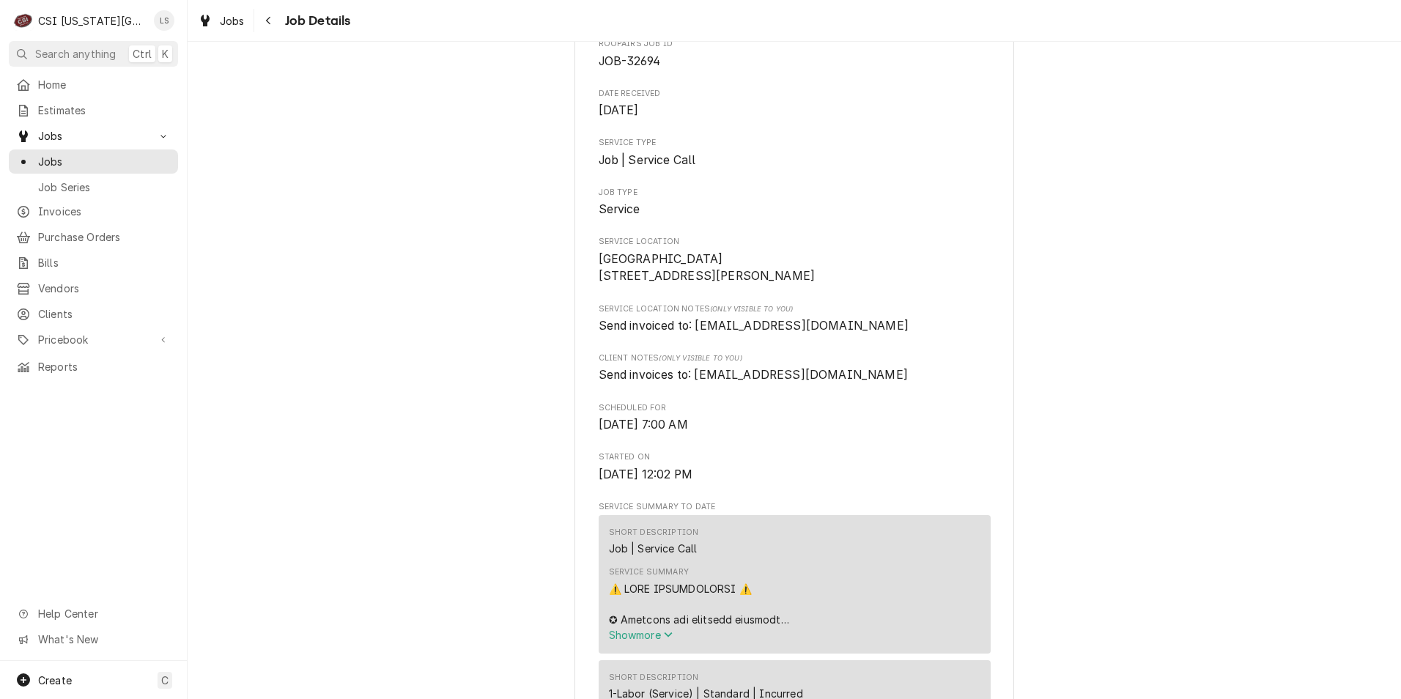
scroll to position [0, 0]
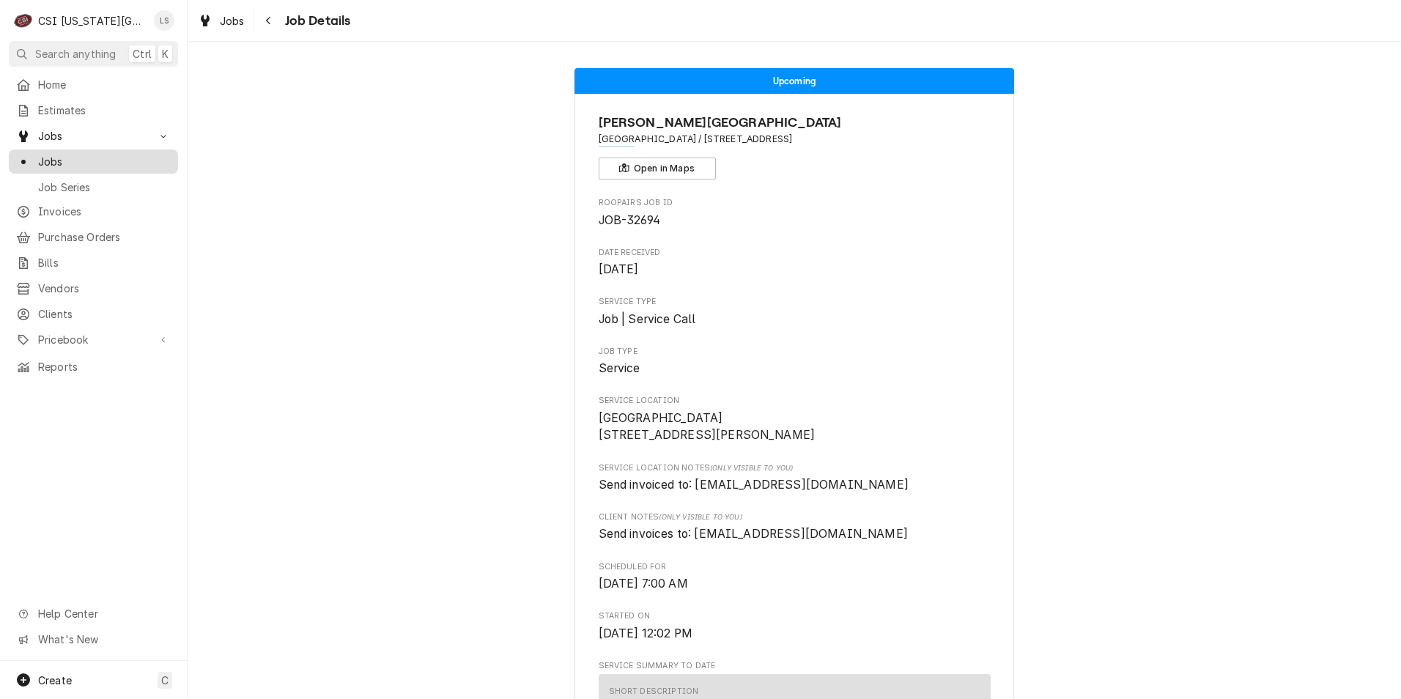
click at [148, 154] on span "Jobs" at bounding box center [104, 161] width 133 height 15
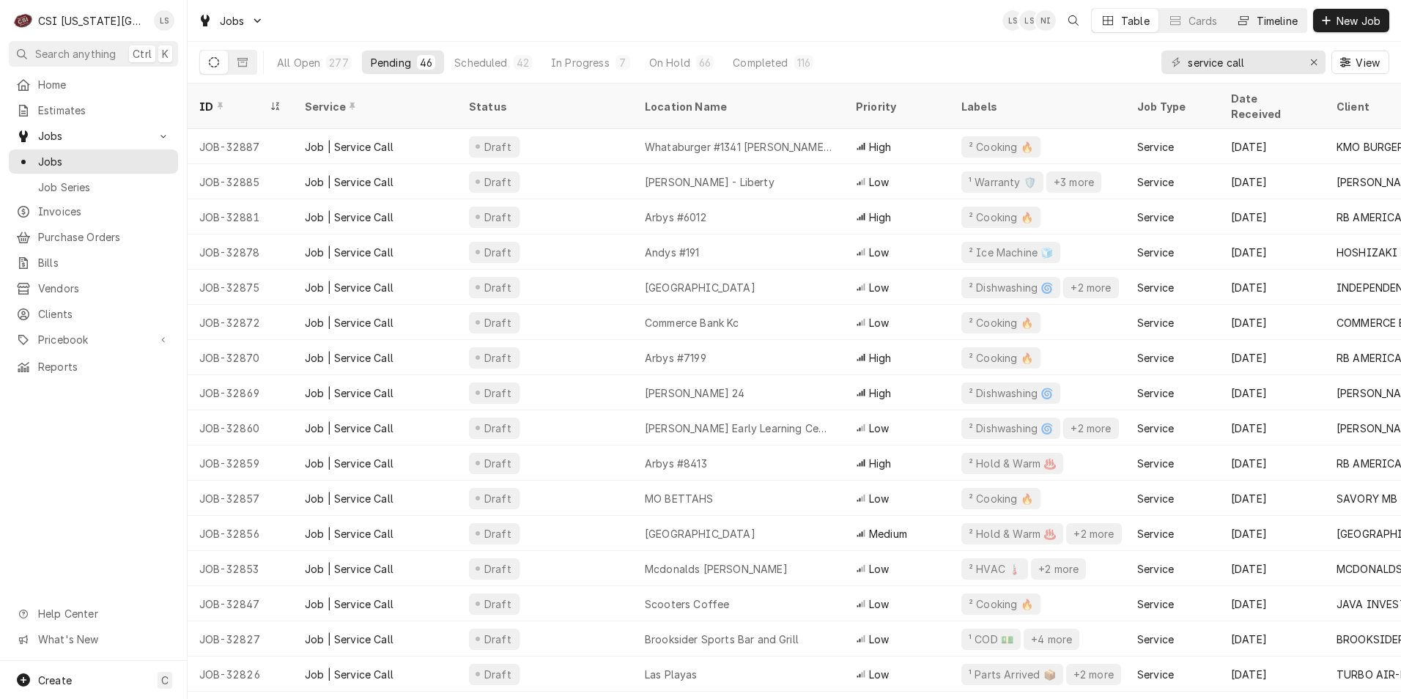
click at [1263, 26] on div "Timeline" at bounding box center [1277, 20] width 41 height 15
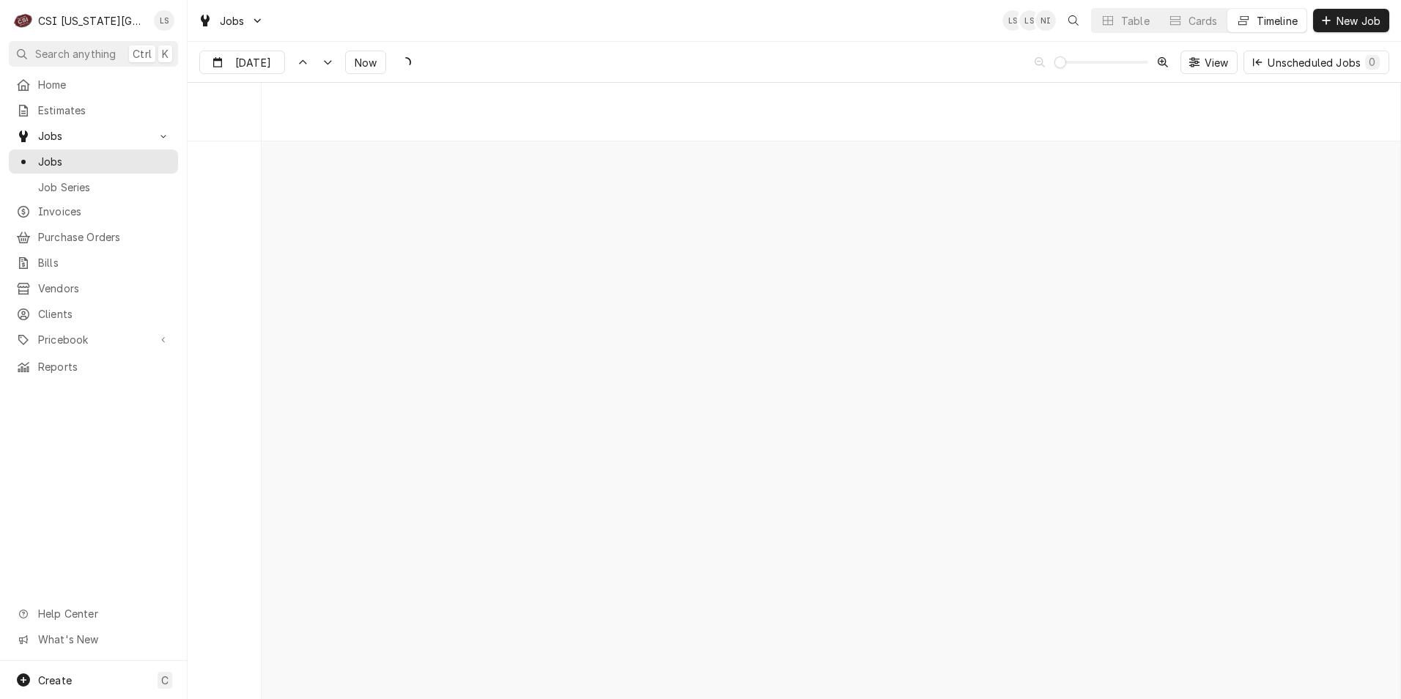
scroll to position [11609, 0]
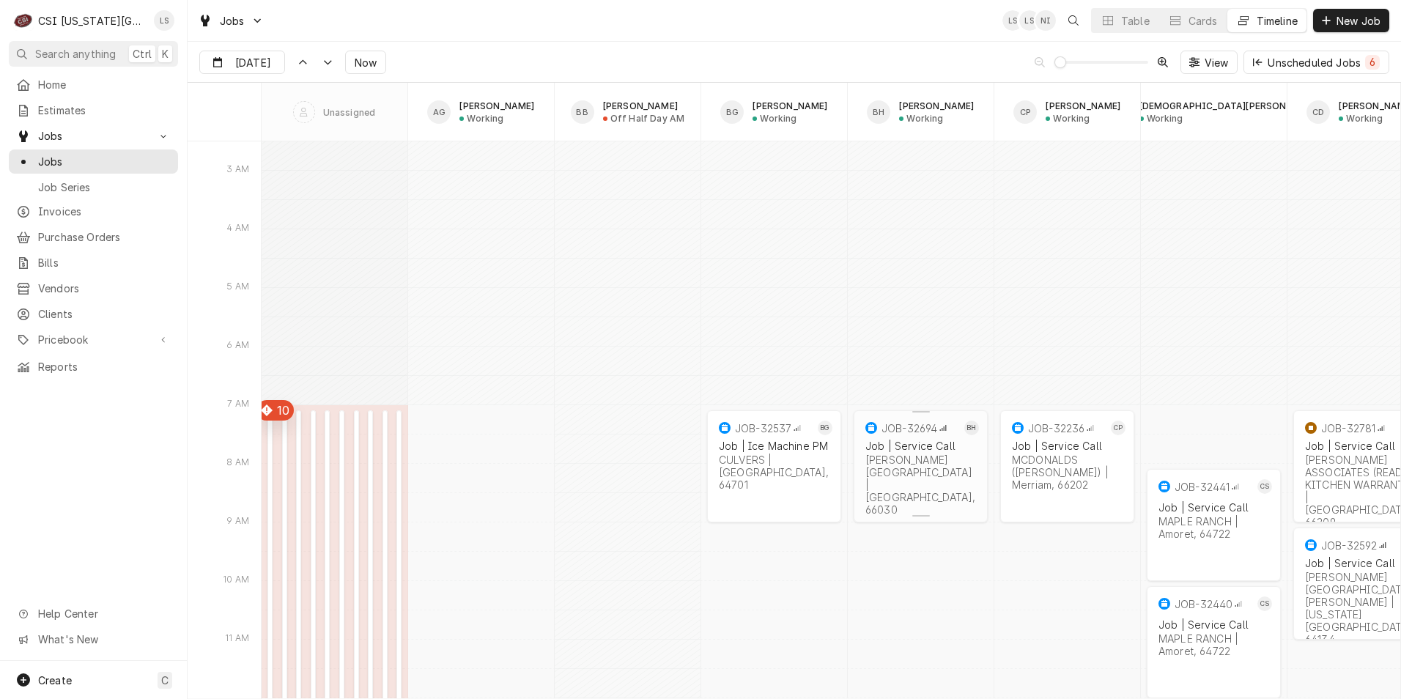
click at [922, 464] on div "GARDNER EDGERTON SCHOOL DISTRICT | Gardner, 66030" at bounding box center [921, 485] width 111 height 62
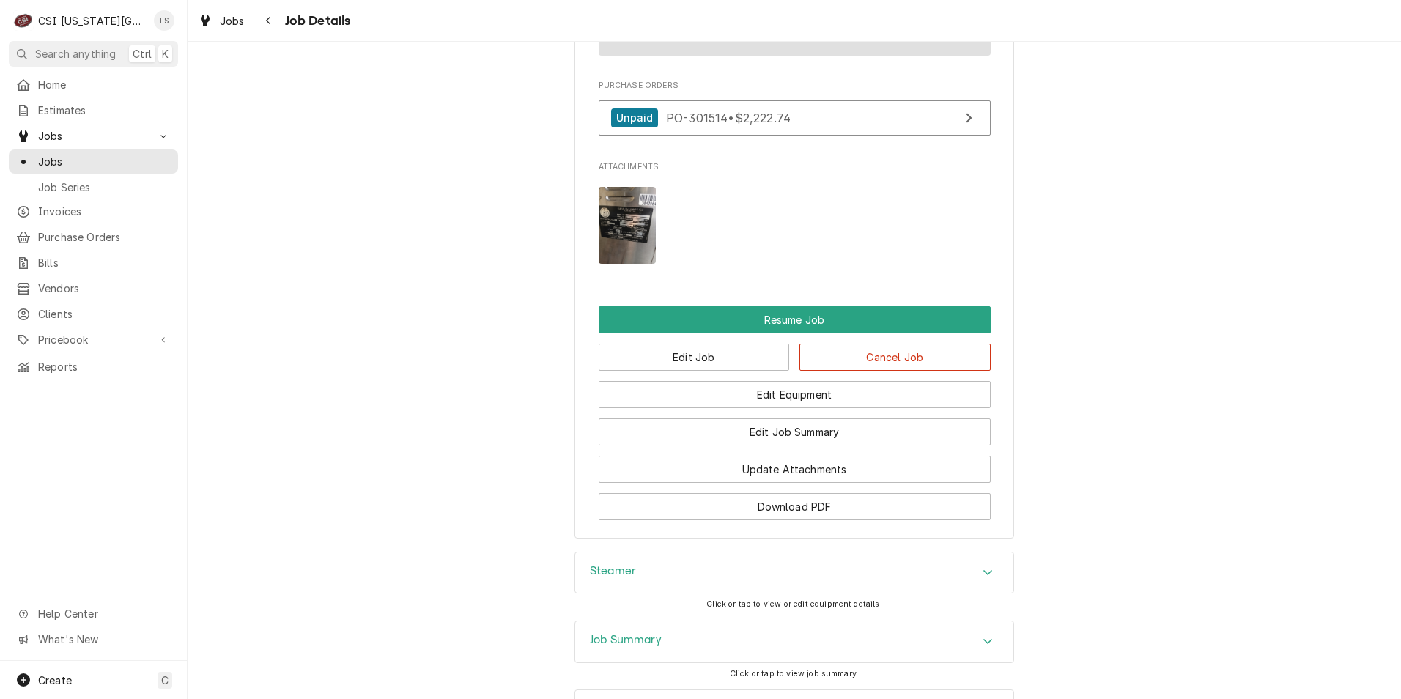
scroll to position [1979, 0]
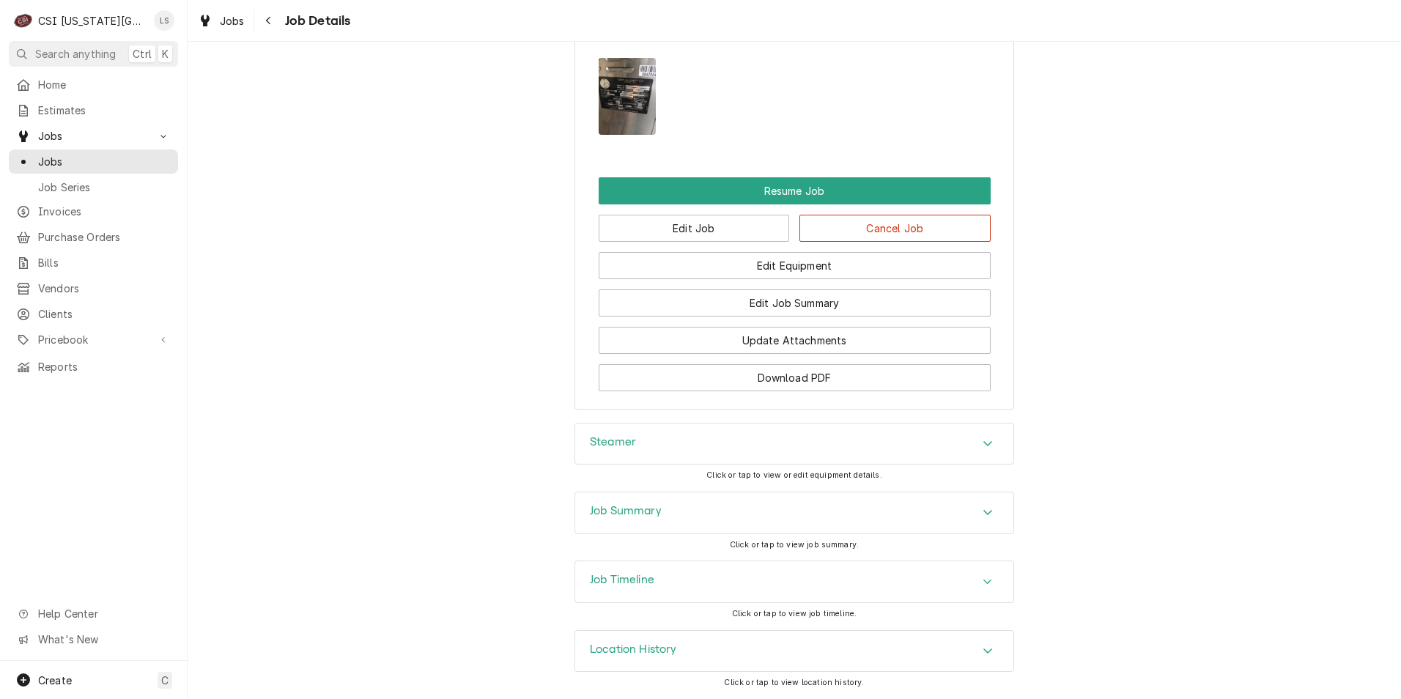
click at [801, 565] on div "Job Timeline" at bounding box center [794, 581] width 438 height 41
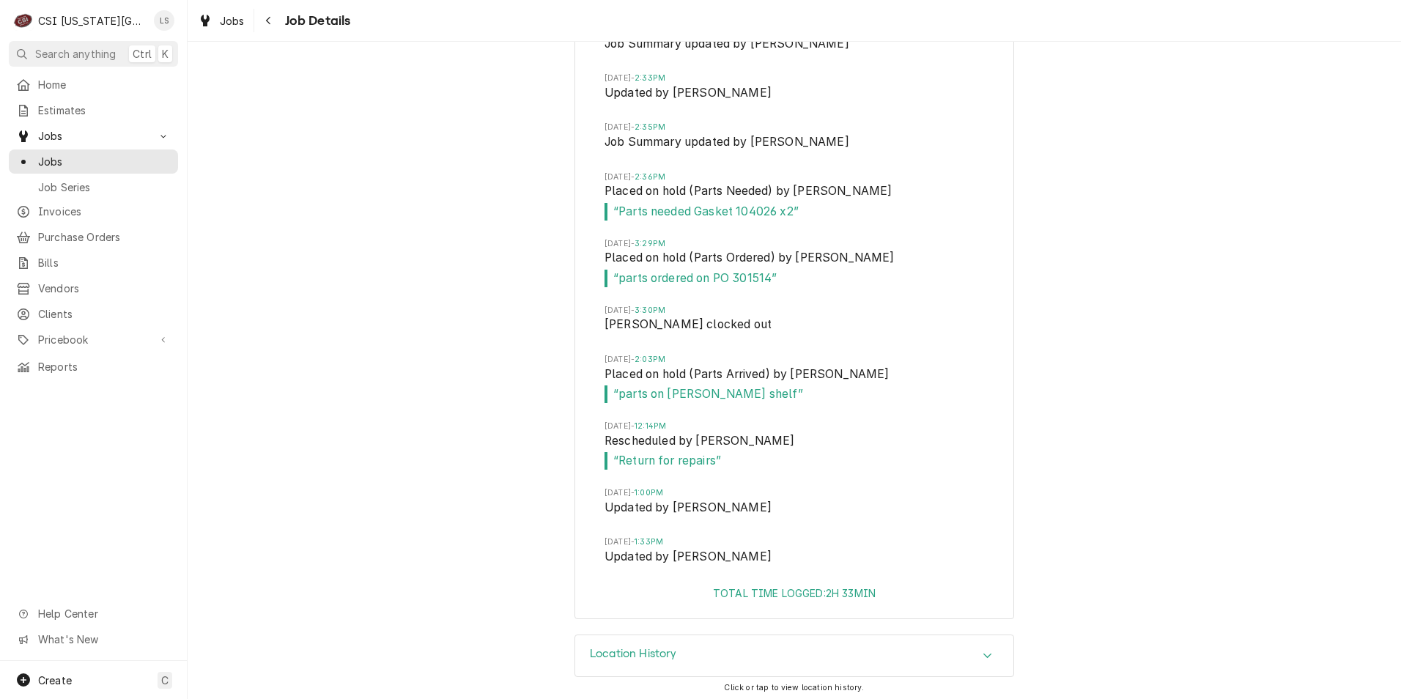
scroll to position [2858, 0]
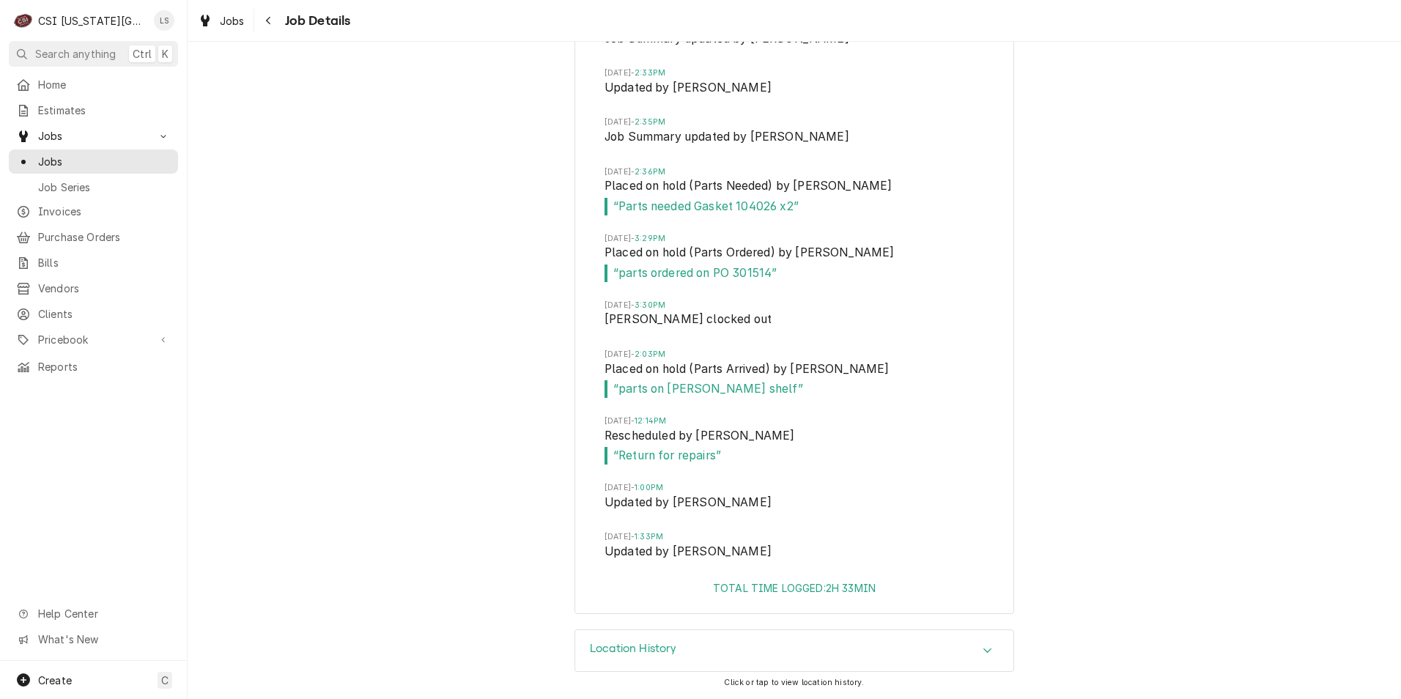
click at [753, 282] on span "“ parts ordered on PO 301514 ”" at bounding box center [795, 274] width 380 height 18
copy span "301514"
click at [81, 238] on span "Purchase Orders" at bounding box center [104, 236] width 133 height 15
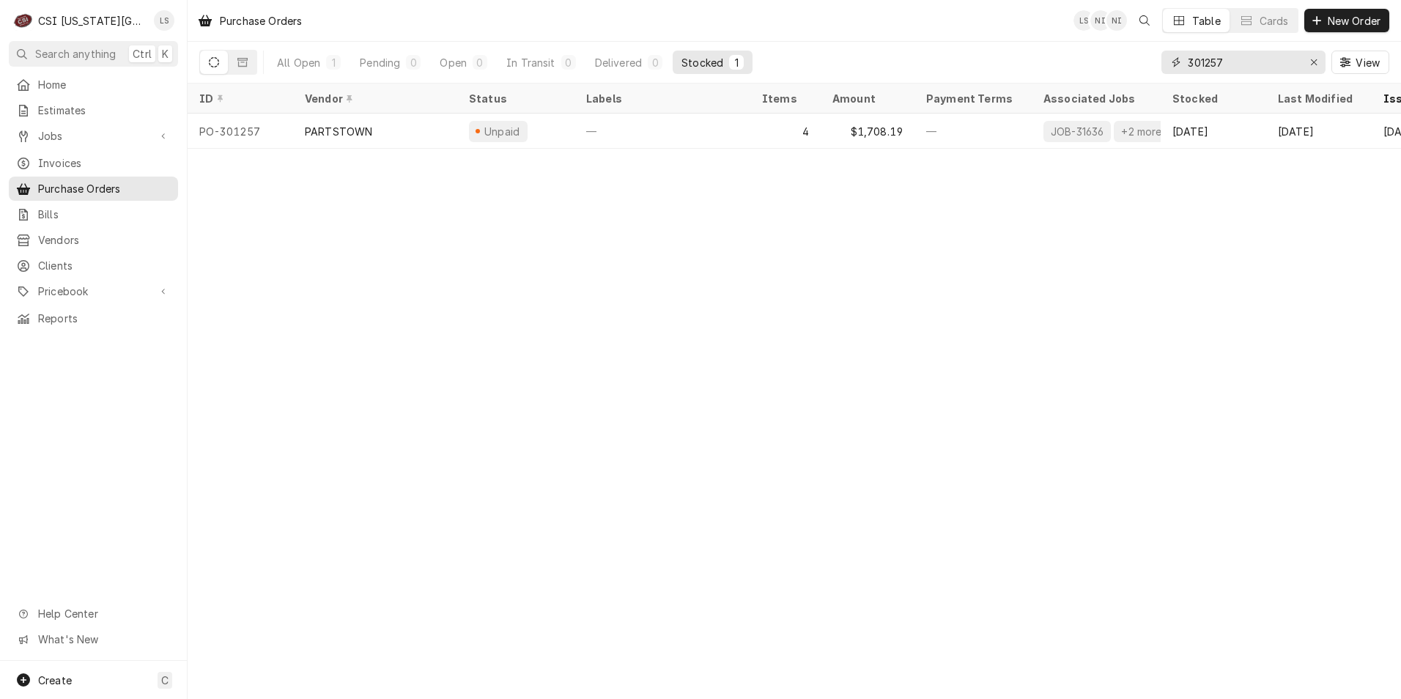
click at [1209, 53] on input "301257" at bounding box center [1243, 62] width 110 height 23
paste input "514"
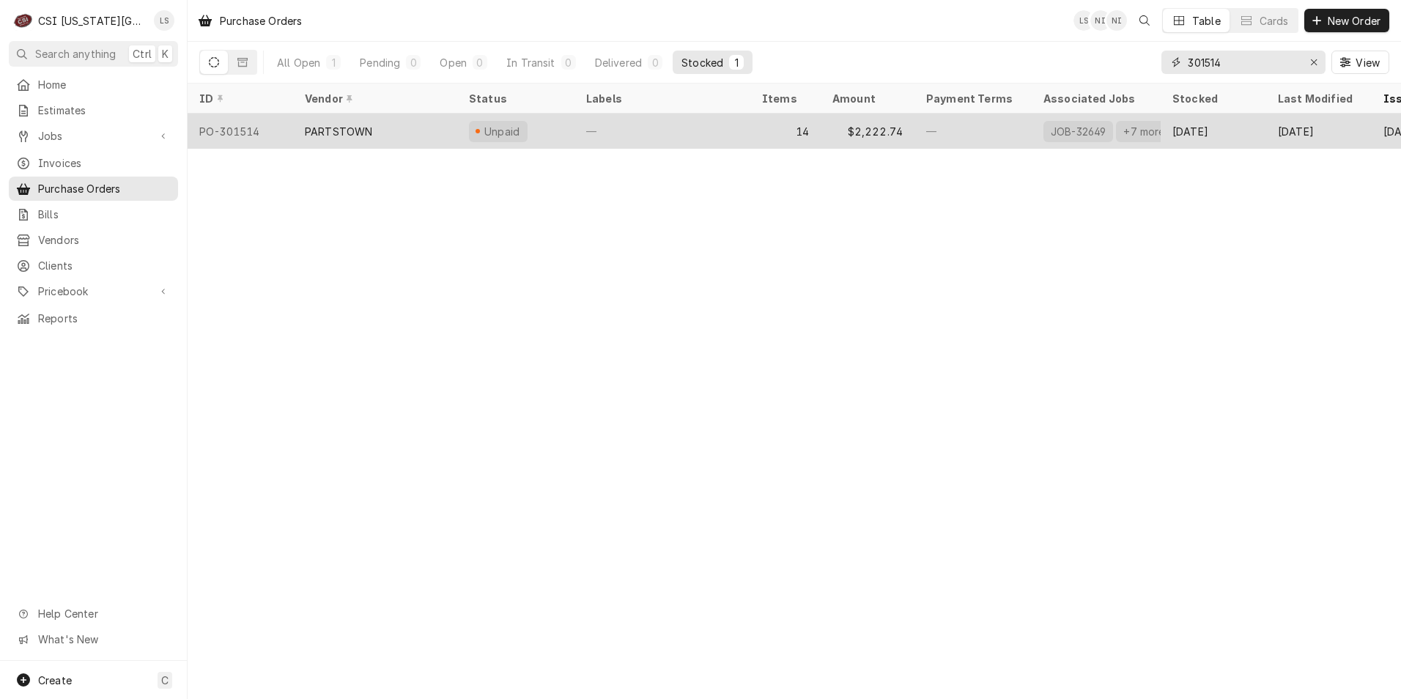
type input "301514"
click at [740, 141] on div "—" at bounding box center [663, 131] width 176 height 35
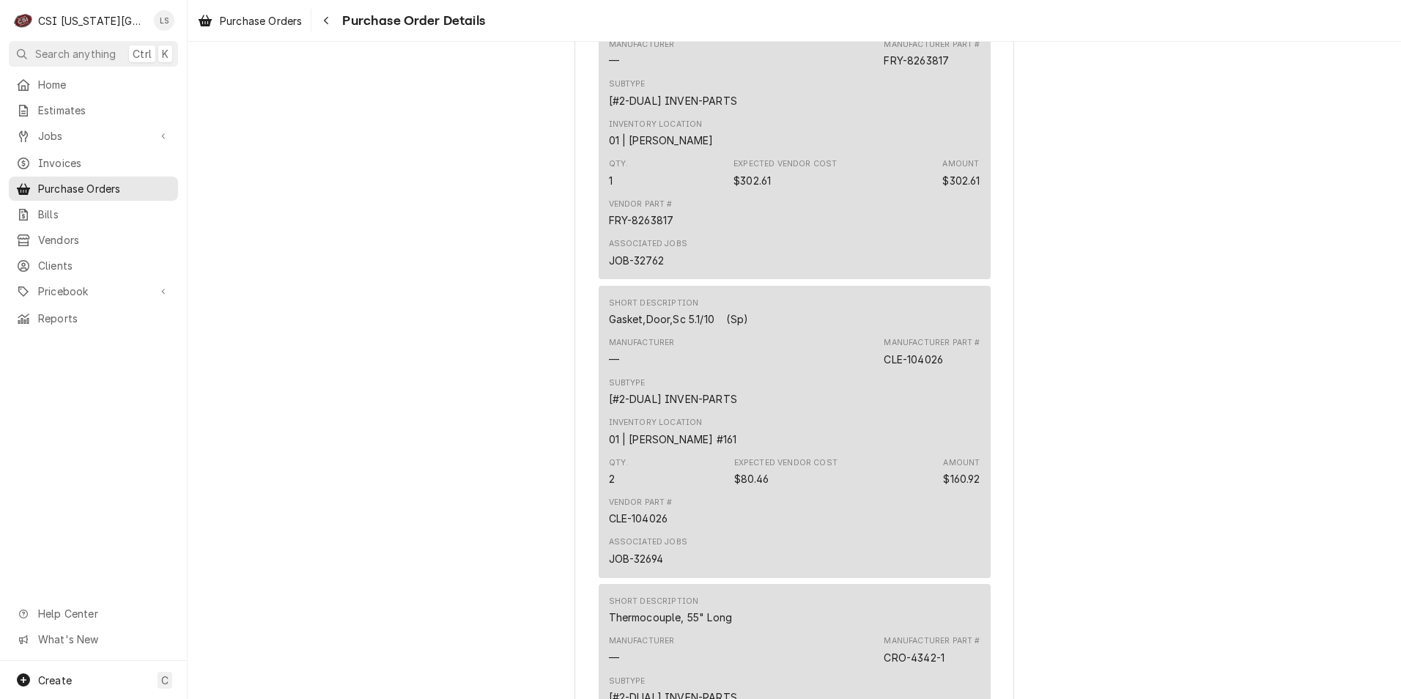
scroll to position [4104, 0]
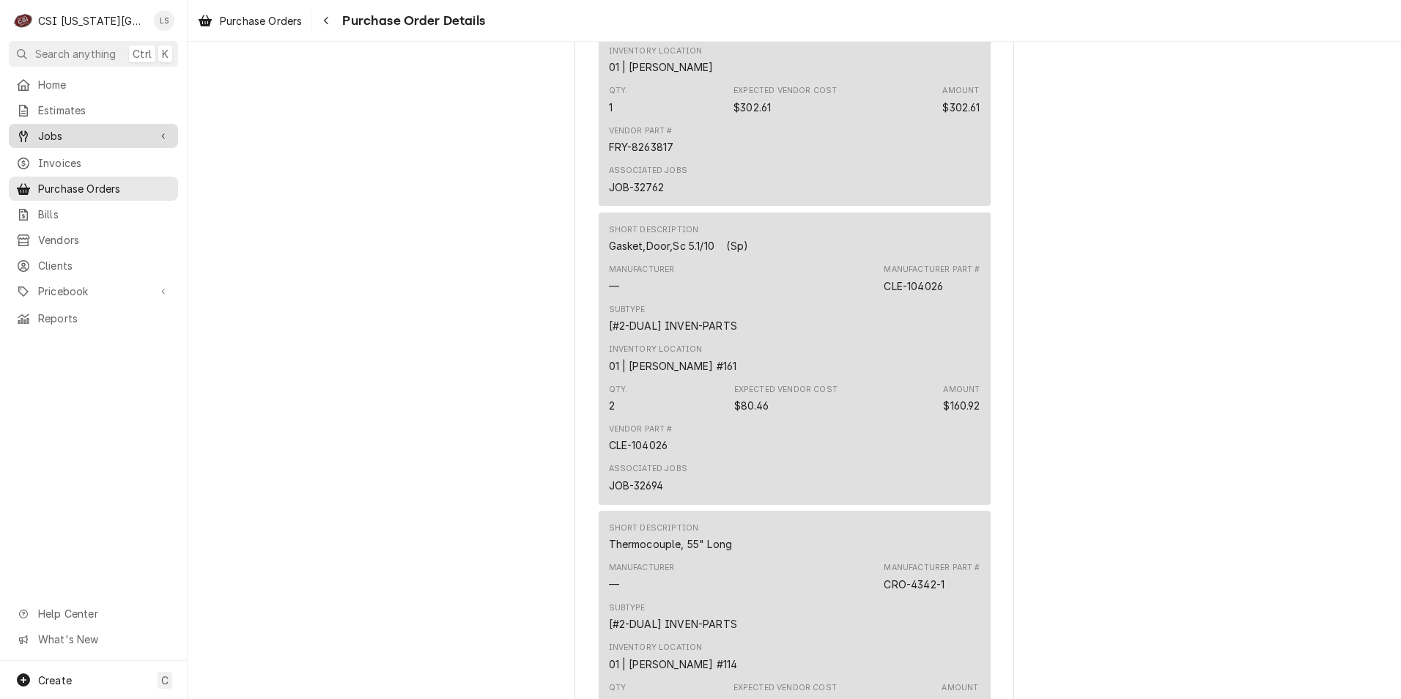
click at [76, 134] on span "Jobs" at bounding box center [93, 135] width 111 height 15
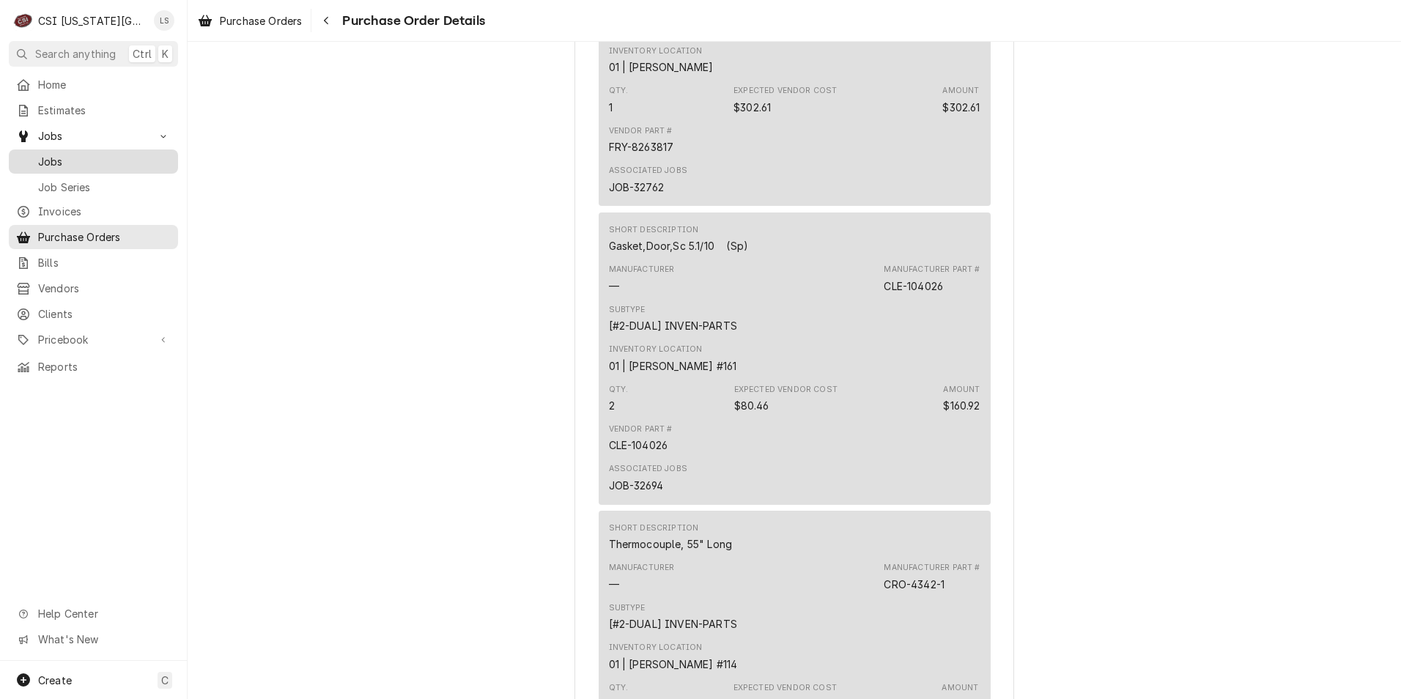
click at [67, 150] on link "Jobs" at bounding box center [93, 162] width 169 height 24
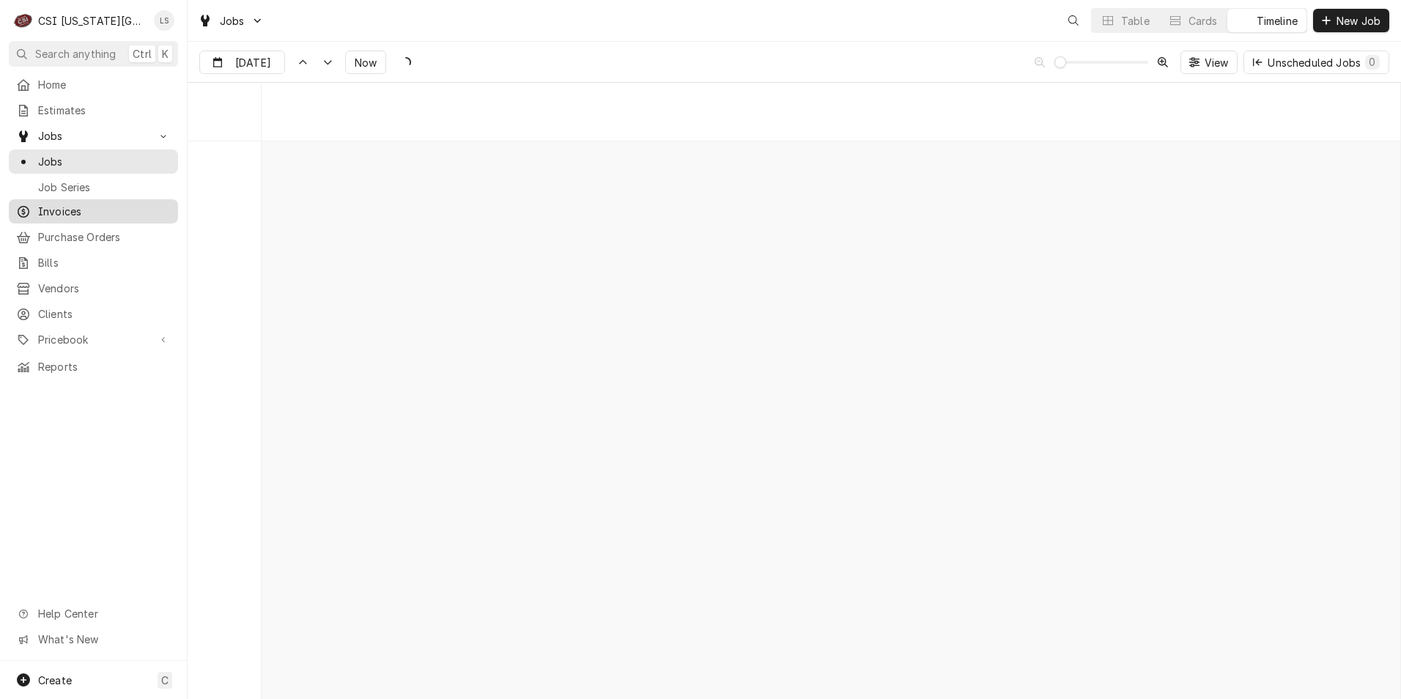
scroll to position [11609, 0]
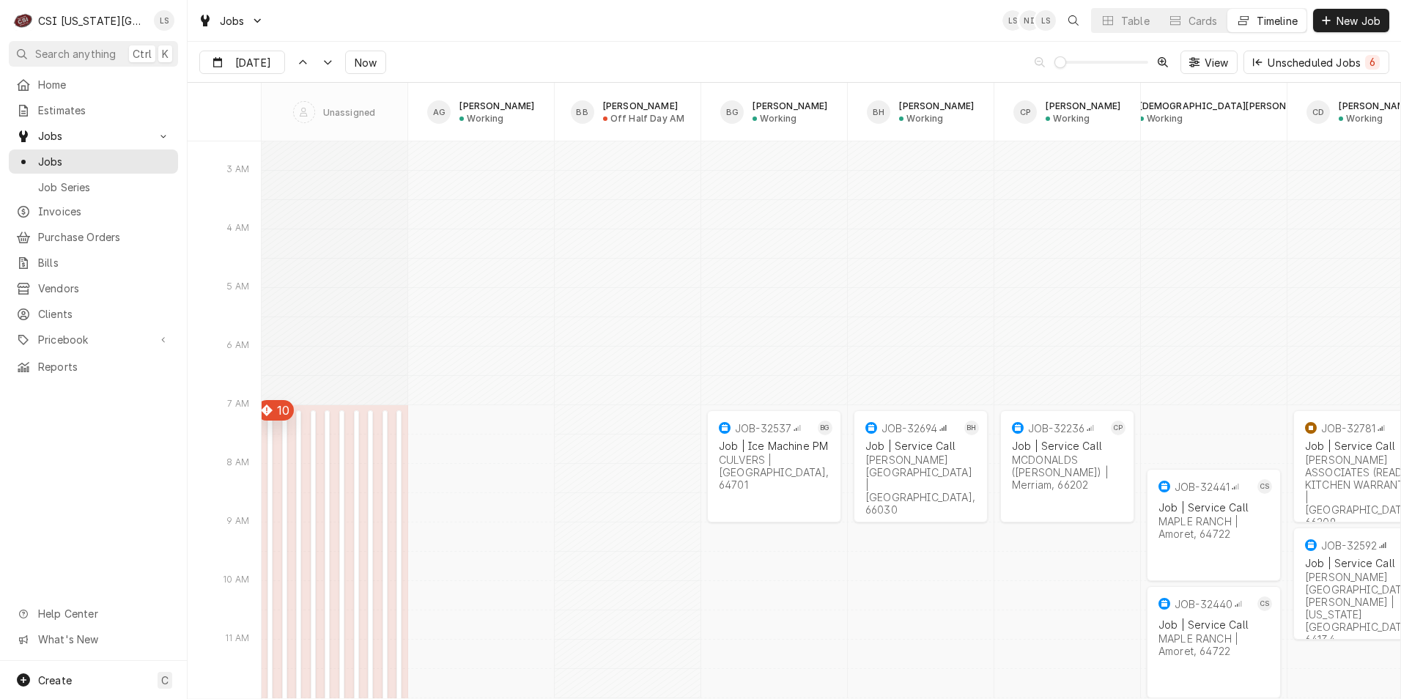
click at [745, 34] on div "Jobs LS NI LS Table Cards Timeline New Job" at bounding box center [795, 20] width 1214 height 41
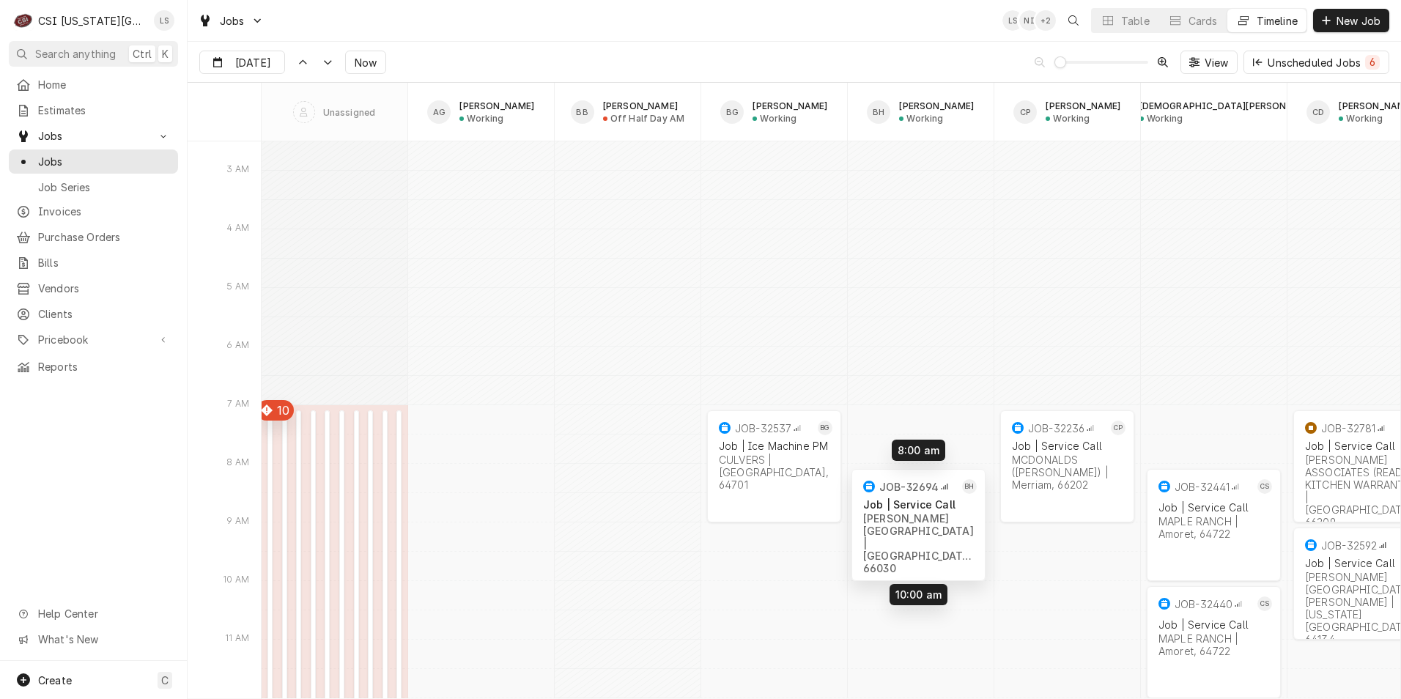
drag, startPoint x: 921, startPoint y: 490, endPoint x: 918, endPoint y: 546, distance: 55.7
click at [918, 546] on div "7:00 AM 3:00 PM JOB-32205 Job | Install/Setup [PERSON_NAME] FOOD SERVICE GROUP …" at bounding box center [831, 544] width 1139 height 24025
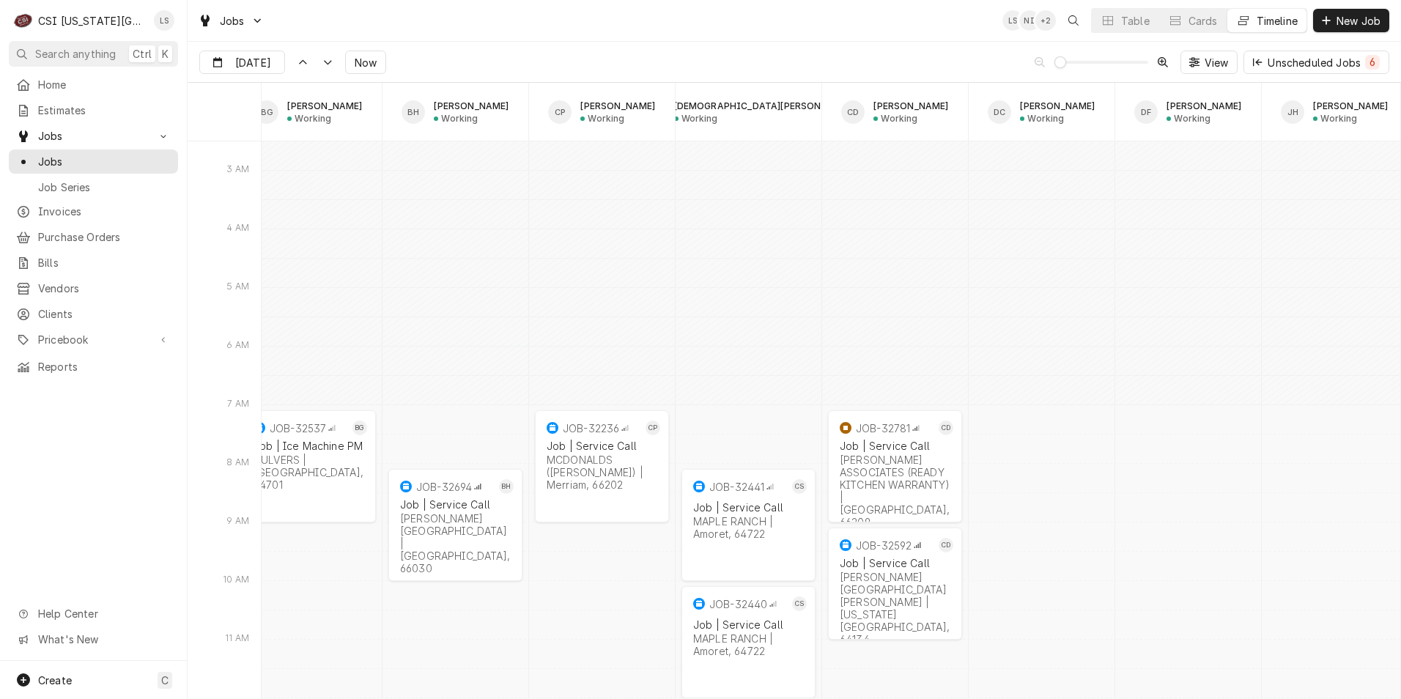
scroll to position [0, 468]
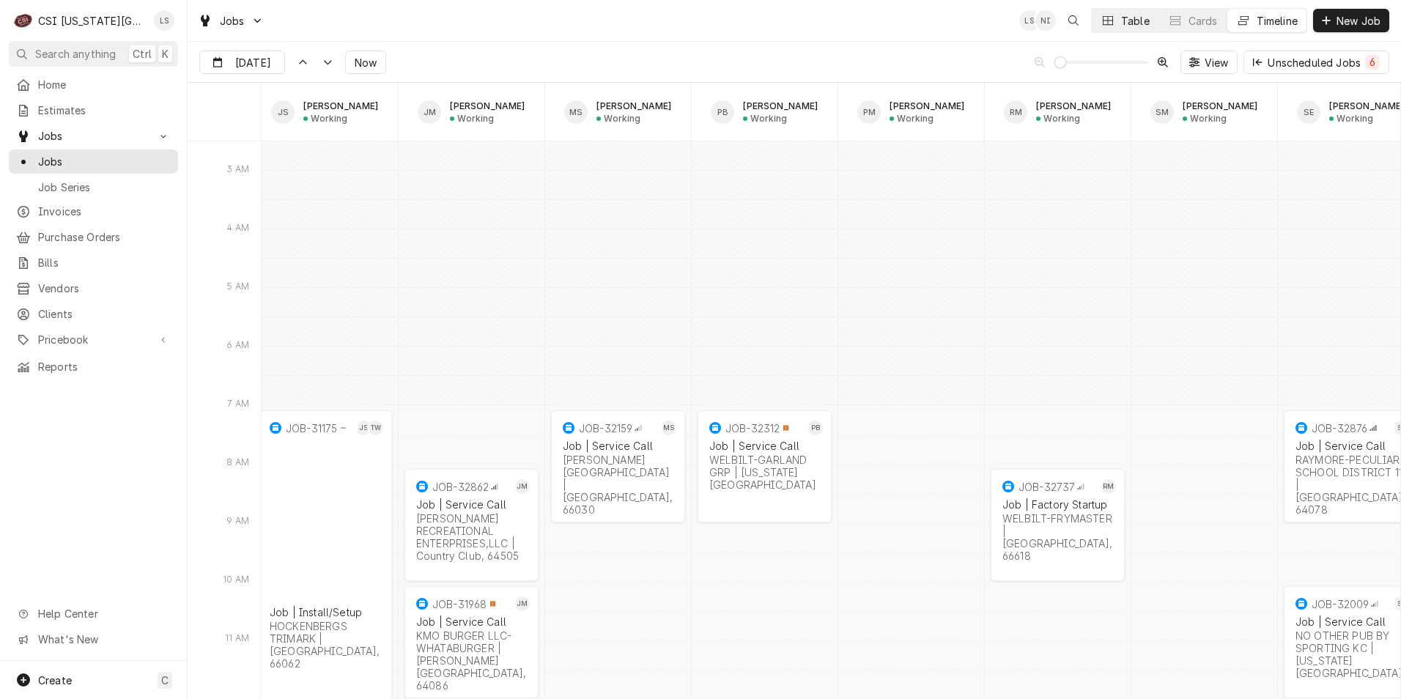
click at [1123, 23] on div "Table" at bounding box center [1135, 20] width 29 height 15
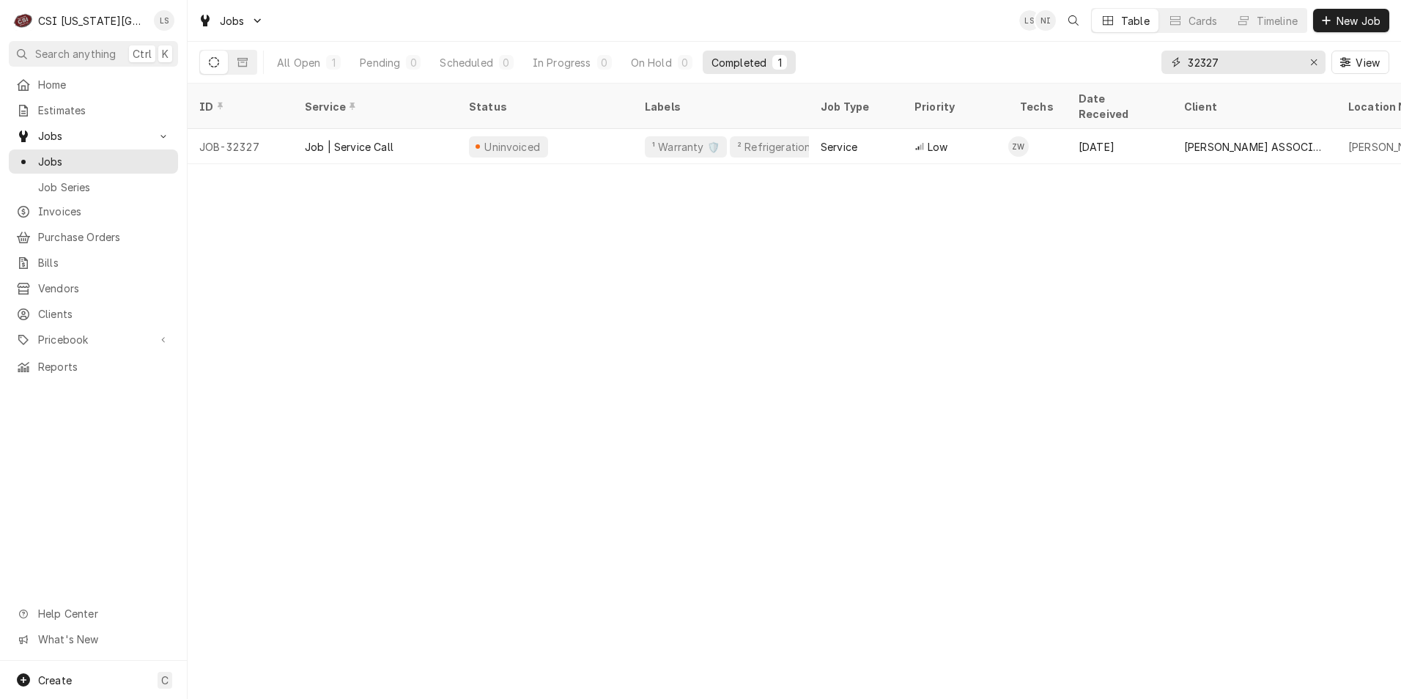
click at [1236, 63] on input "32327" at bounding box center [1243, 62] width 110 height 23
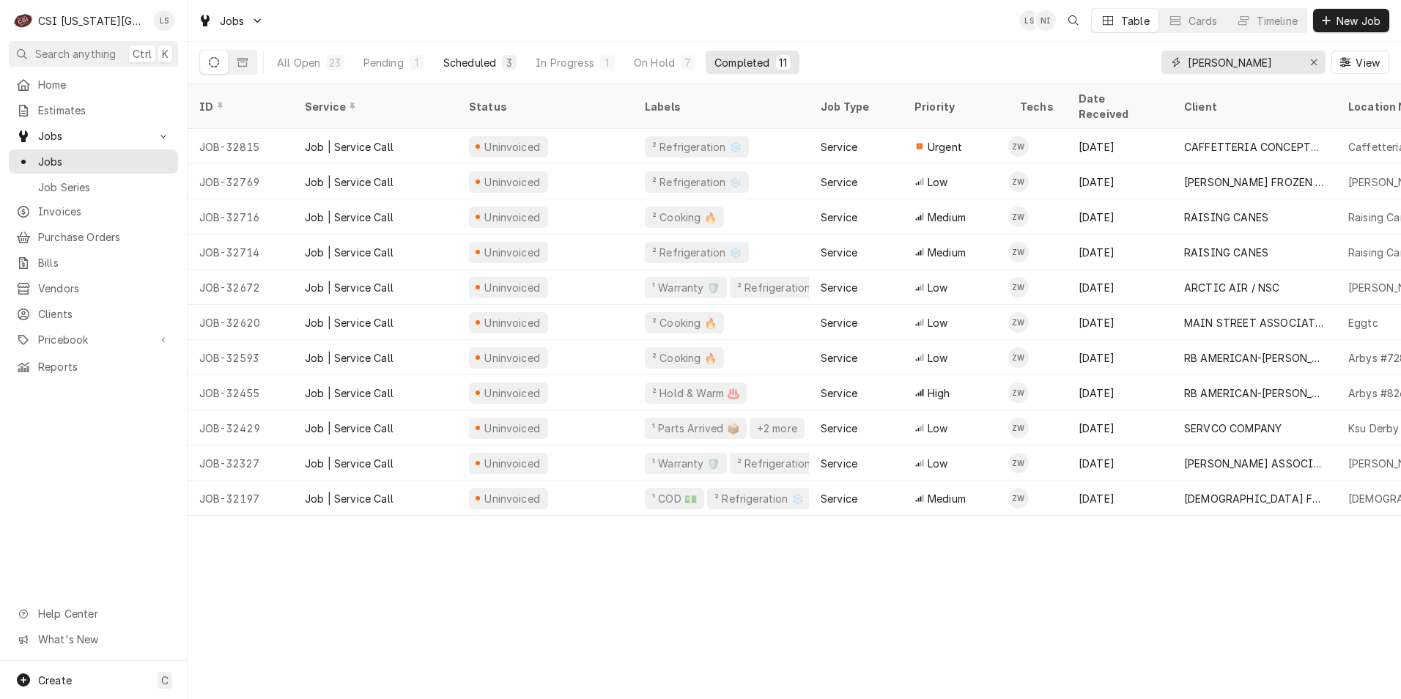
type input "[PERSON_NAME]"
click at [476, 55] on div "Scheduled" at bounding box center [469, 62] width 53 height 15
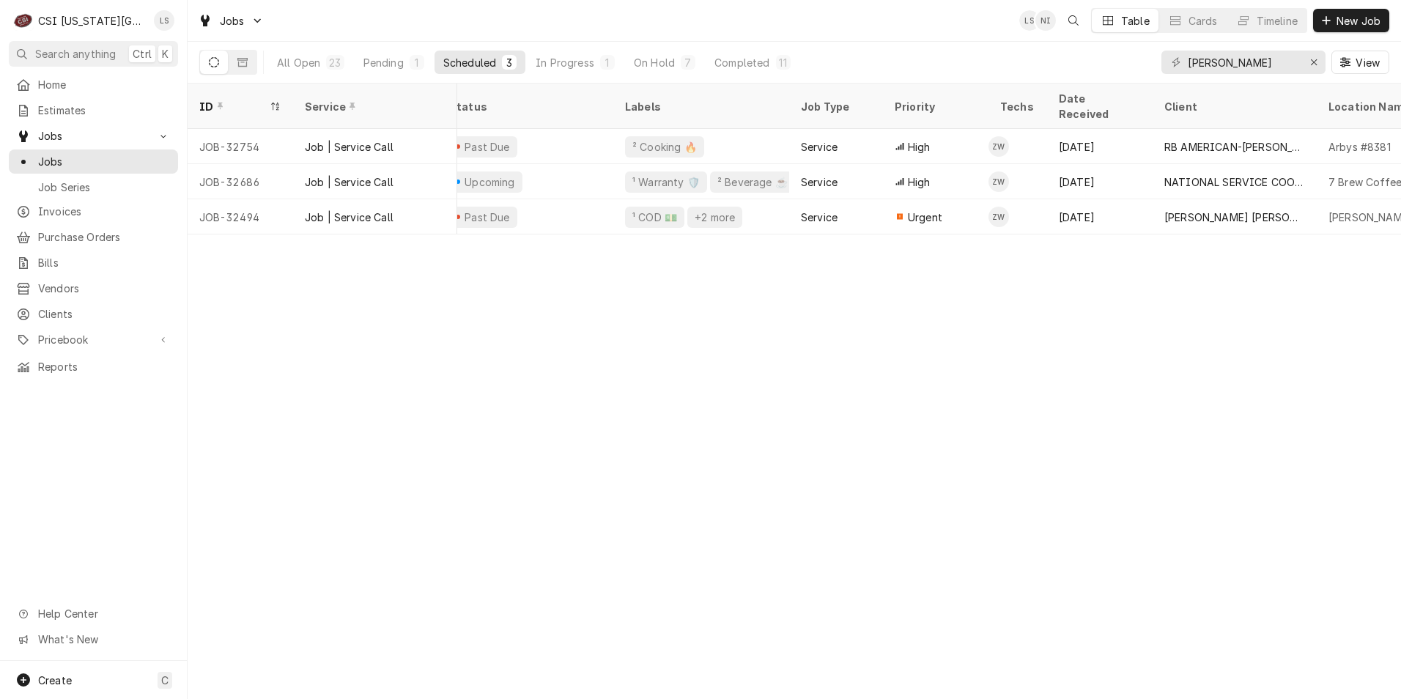
scroll to position [0, 0]
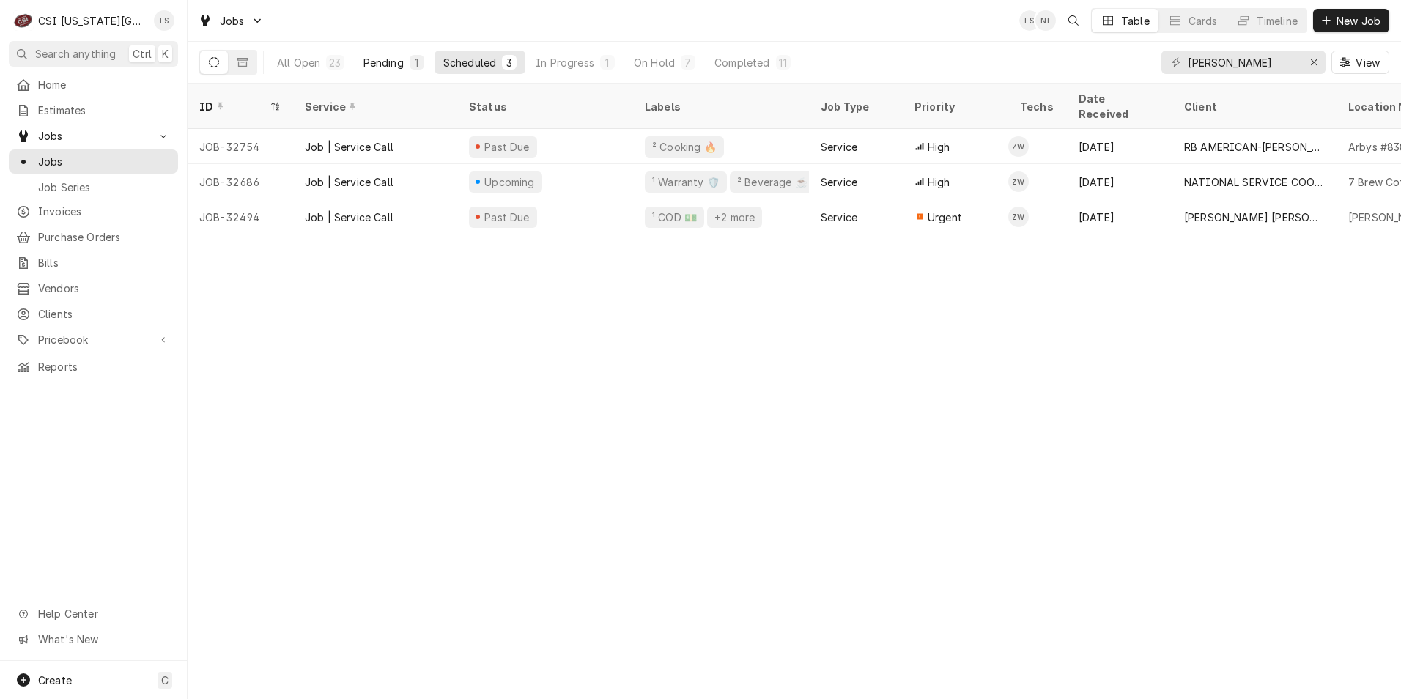
click at [400, 65] on div "Pending" at bounding box center [384, 62] width 40 height 15
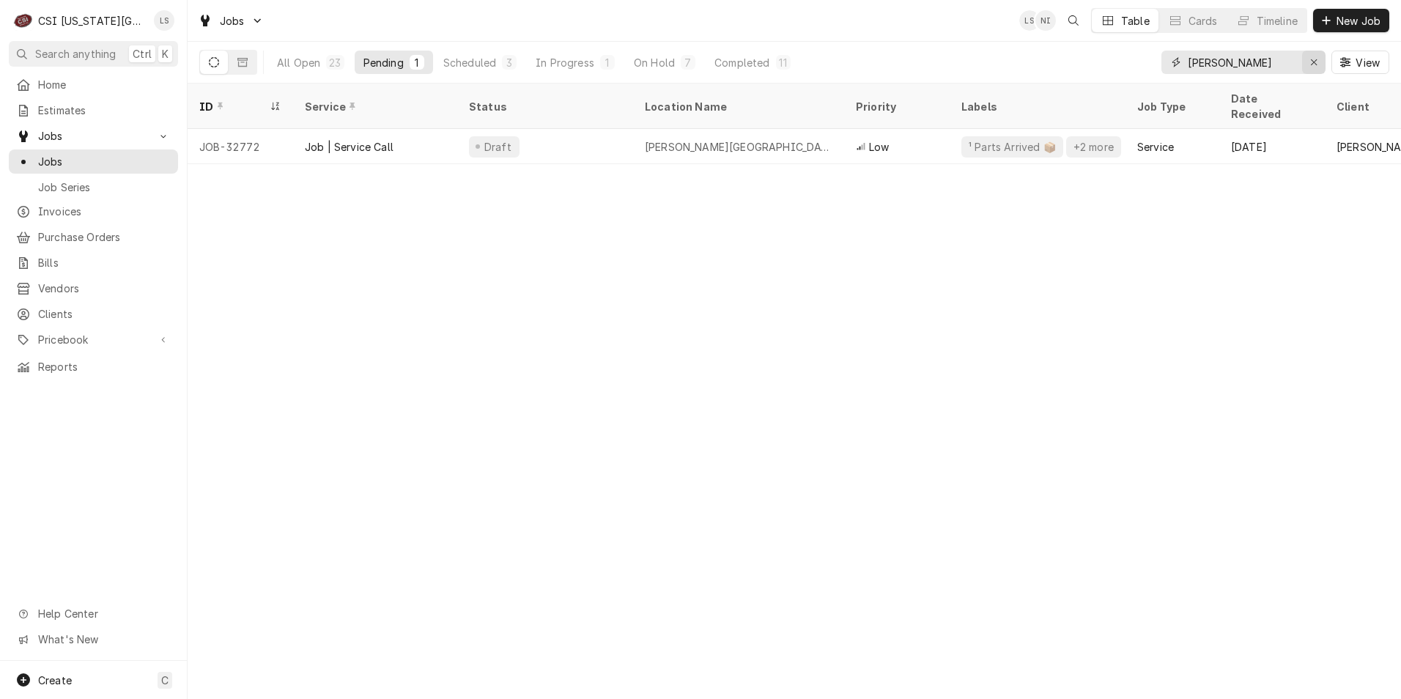
click at [1307, 61] on div "Erase input" at bounding box center [1314, 62] width 15 height 15
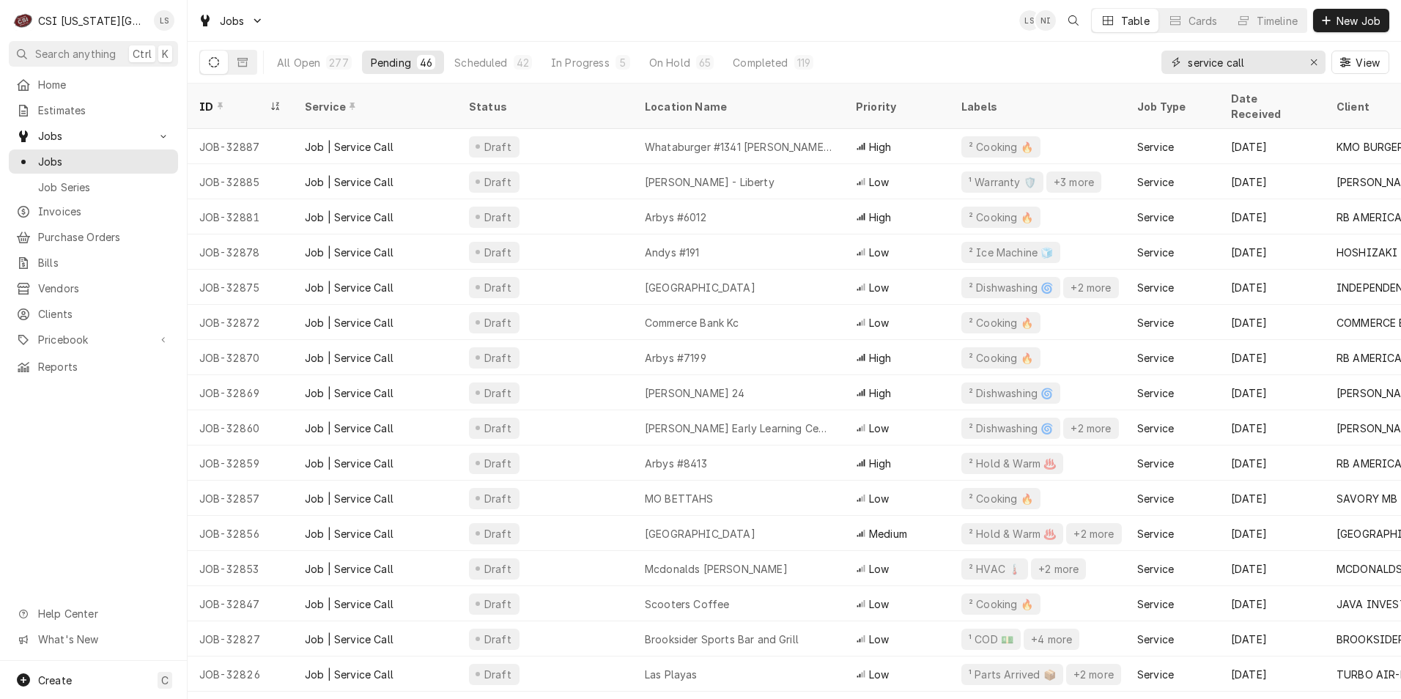
type input "service call"
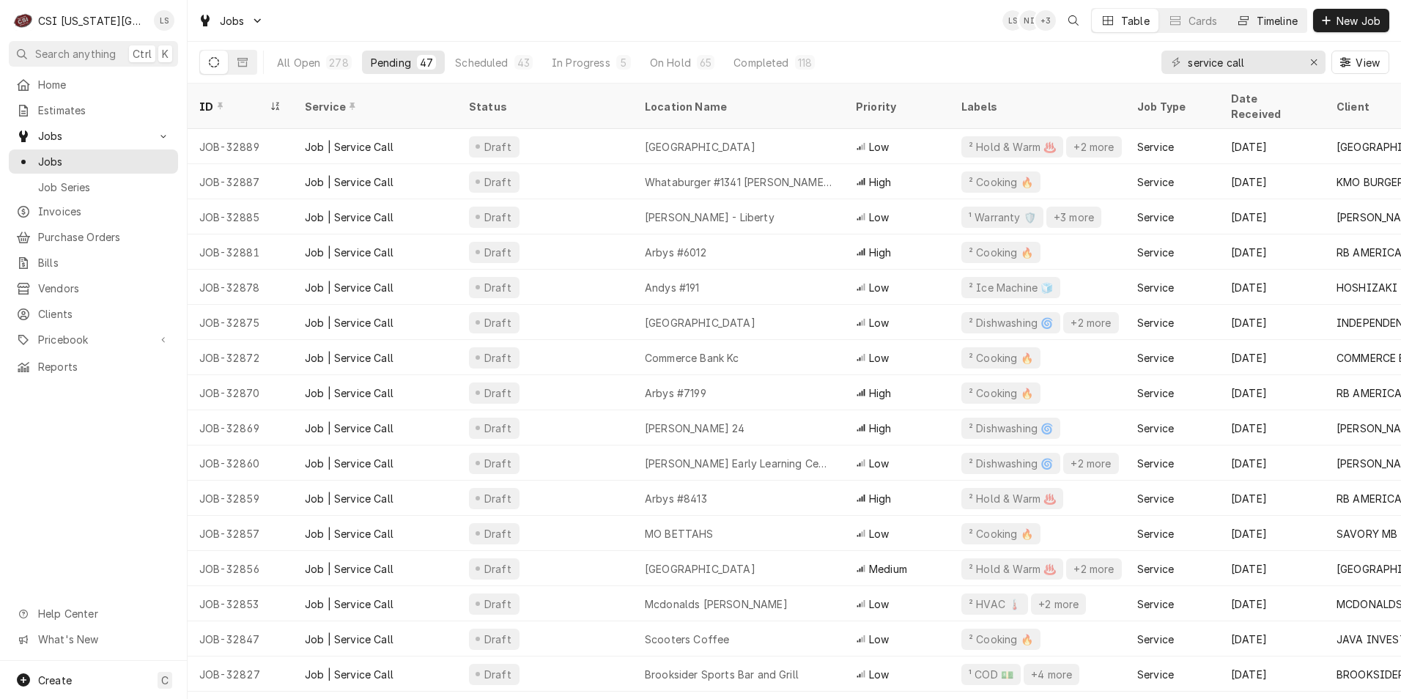
click at [1265, 29] on button "Timeline" at bounding box center [1267, 20] width 79 height 23
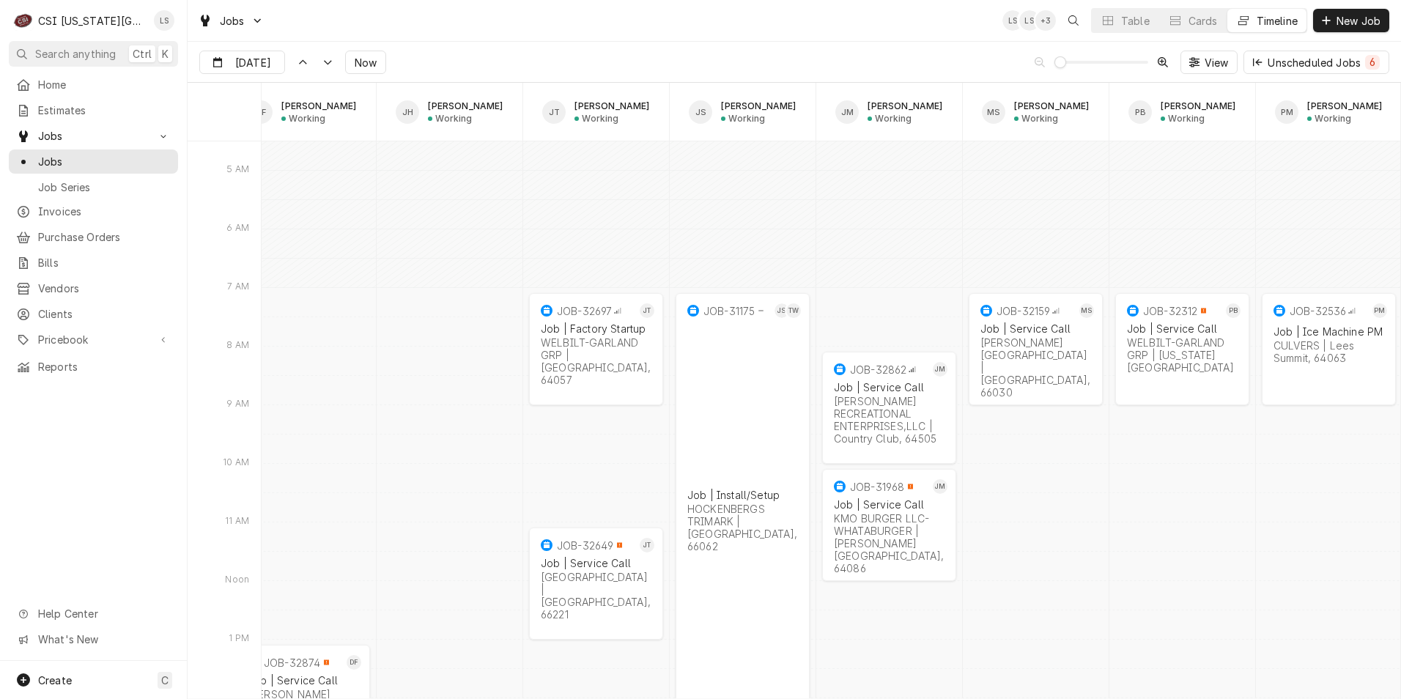
scroll to position [0, 1292]
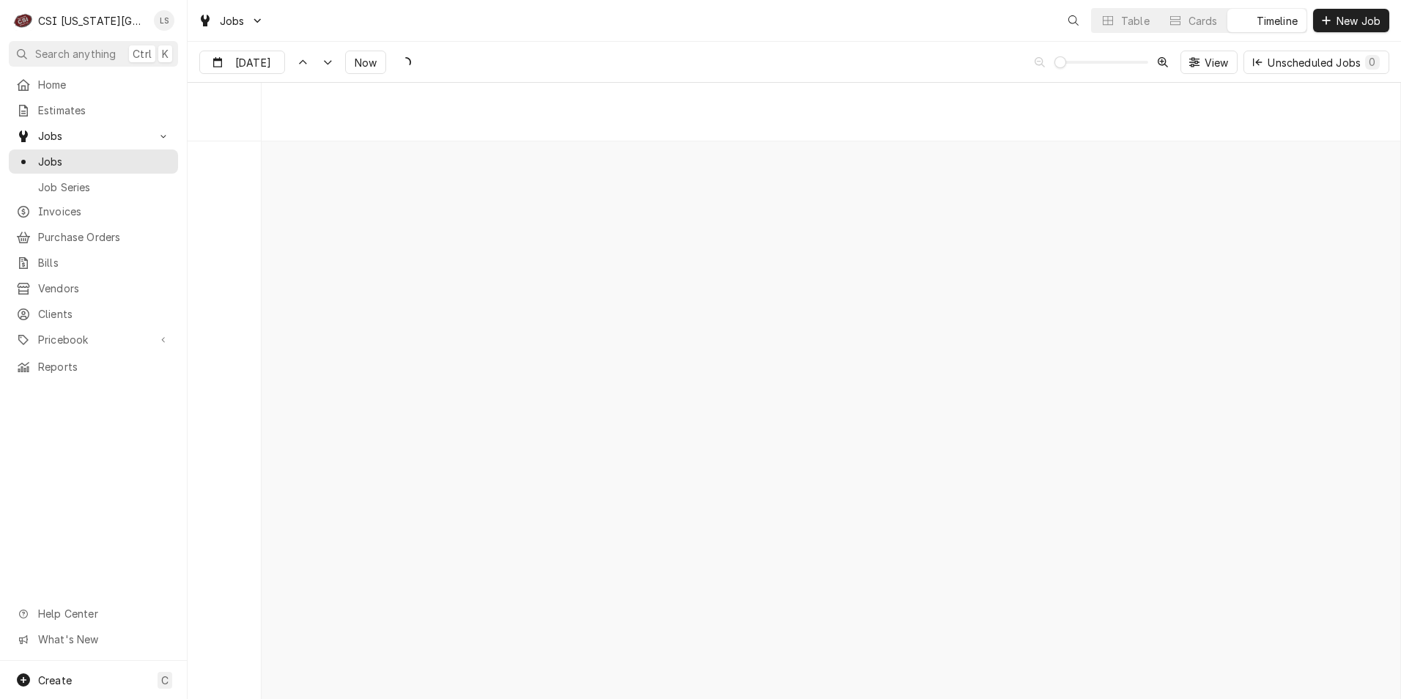
scroll to position [11609, 0]
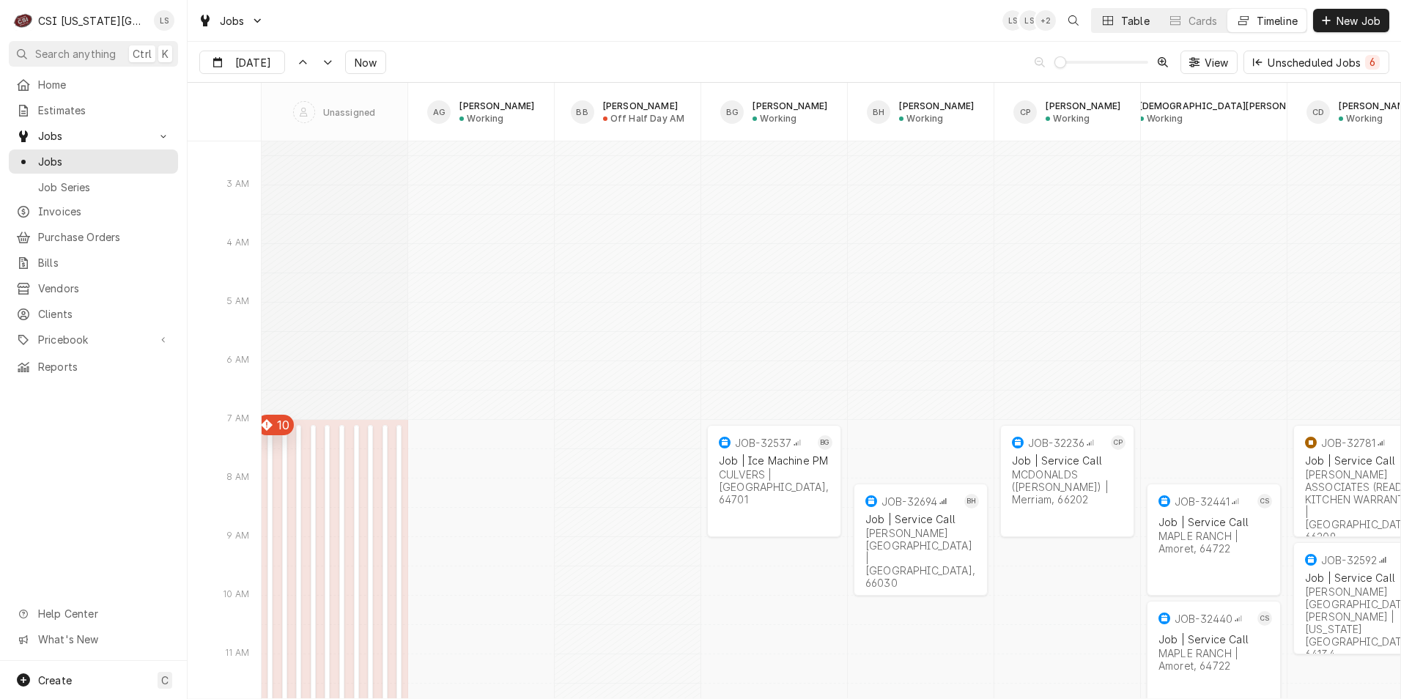
click at [1110, 23] on icon "Dynamic Content Wrapper" at bounding box center [1108, 20] width 10 height 10
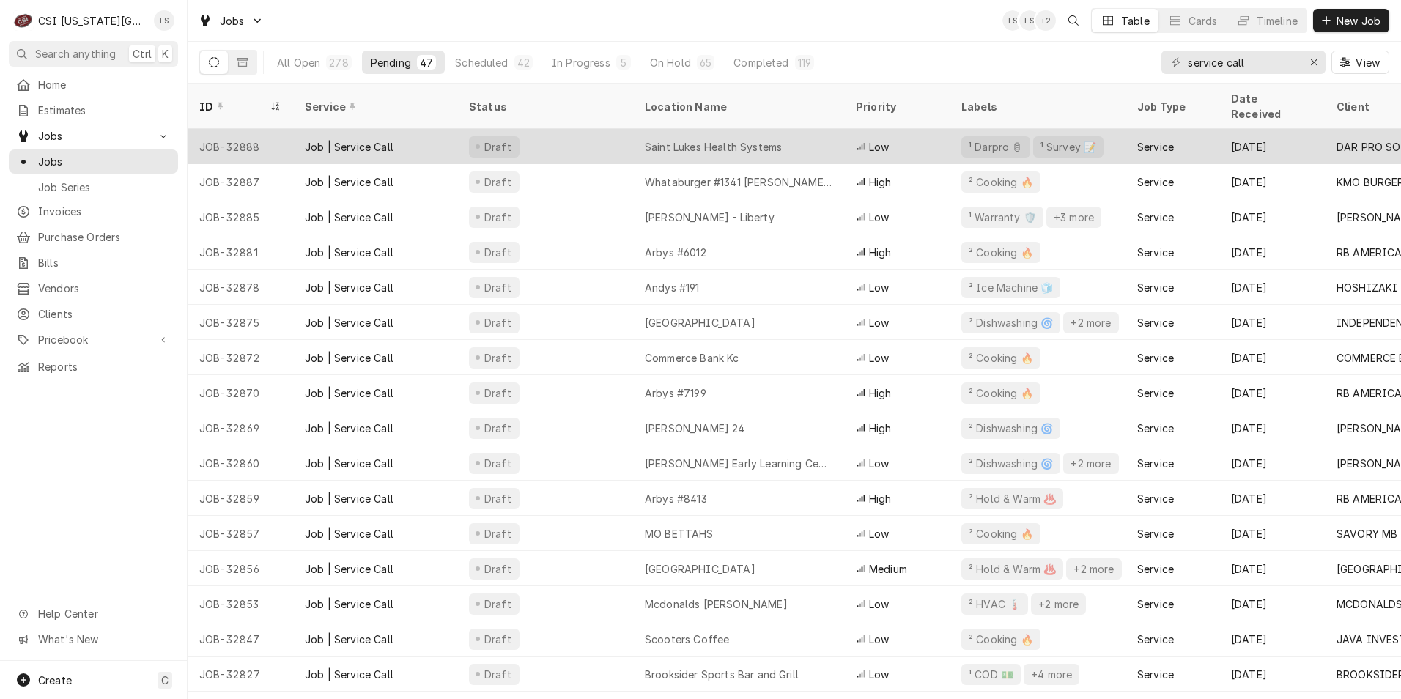
click at [801, 143] on div "Saint Lukes Health Systems" at bounding box center [738, 146] width 211 height 35
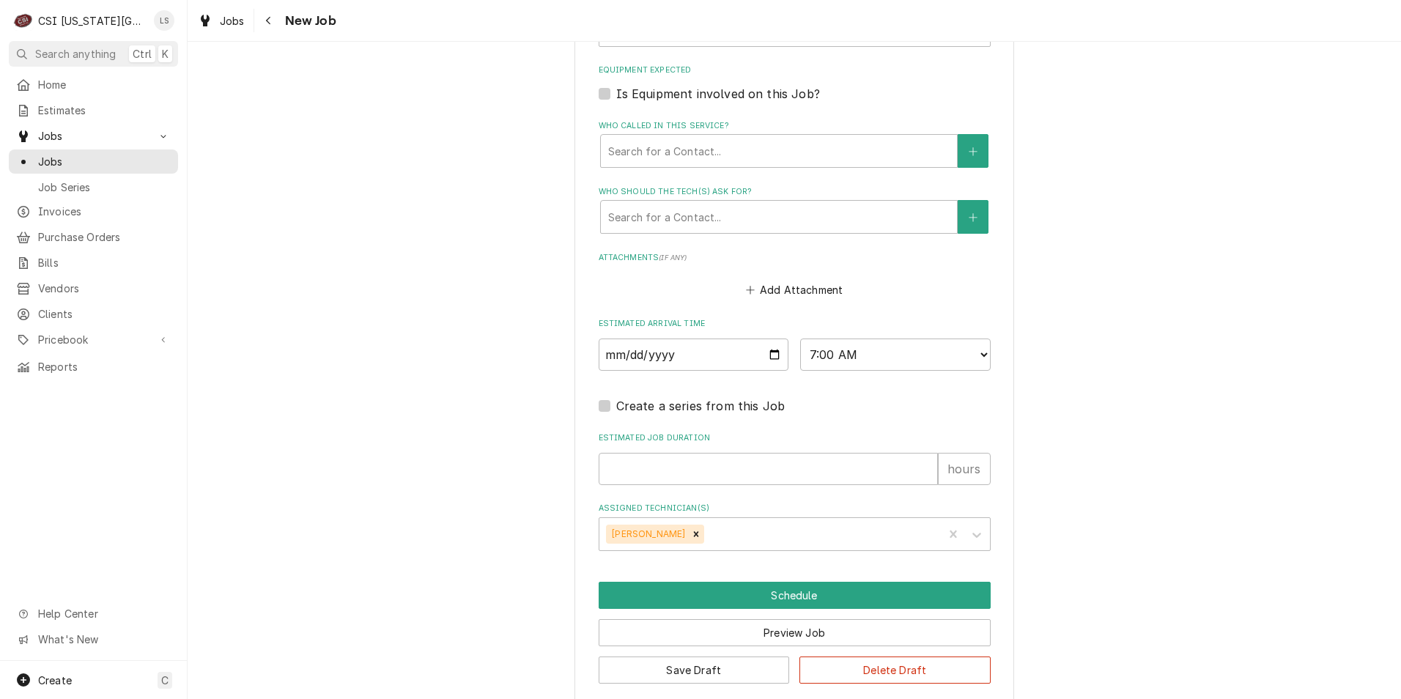
scroll to position [1150, 0]
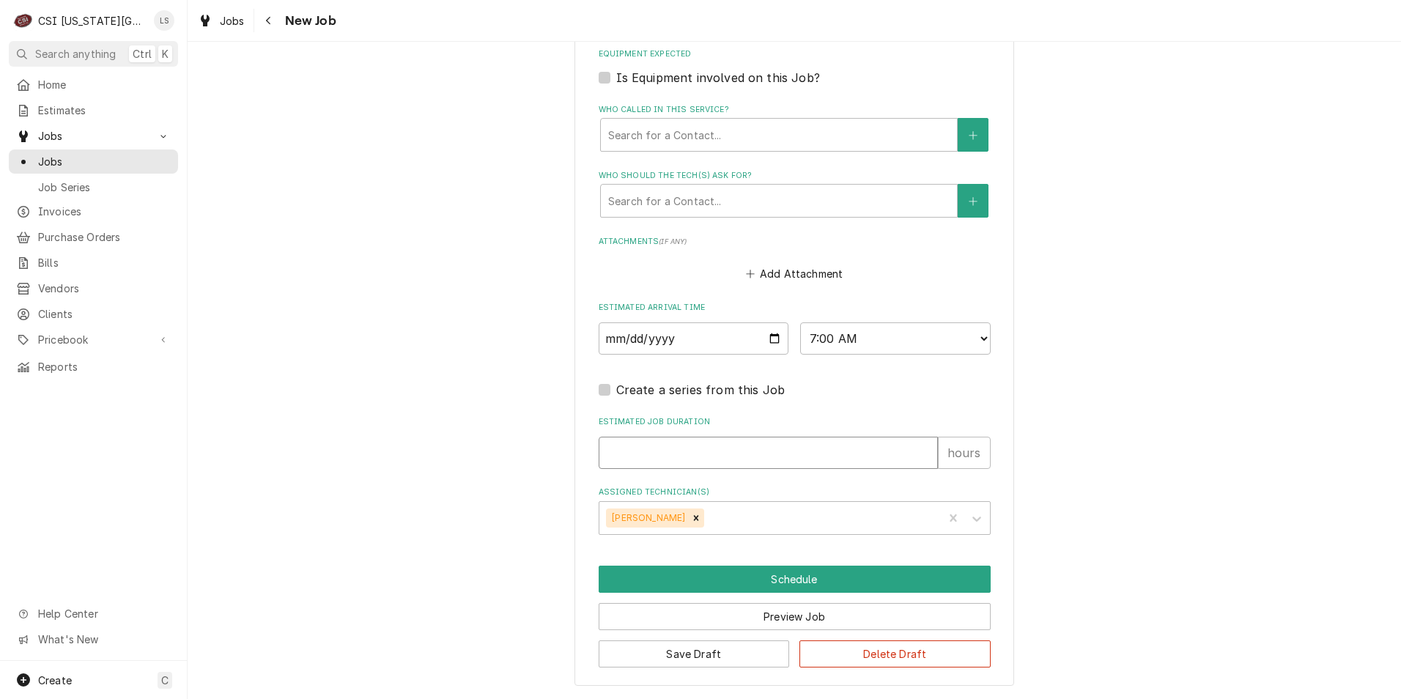
click at [764, 449] on input "Estimated Job Duration" at bounding box center [768, 453] width 339 height 32
type textarea "x"
type input "2"
type textarea "x"
type input "2"
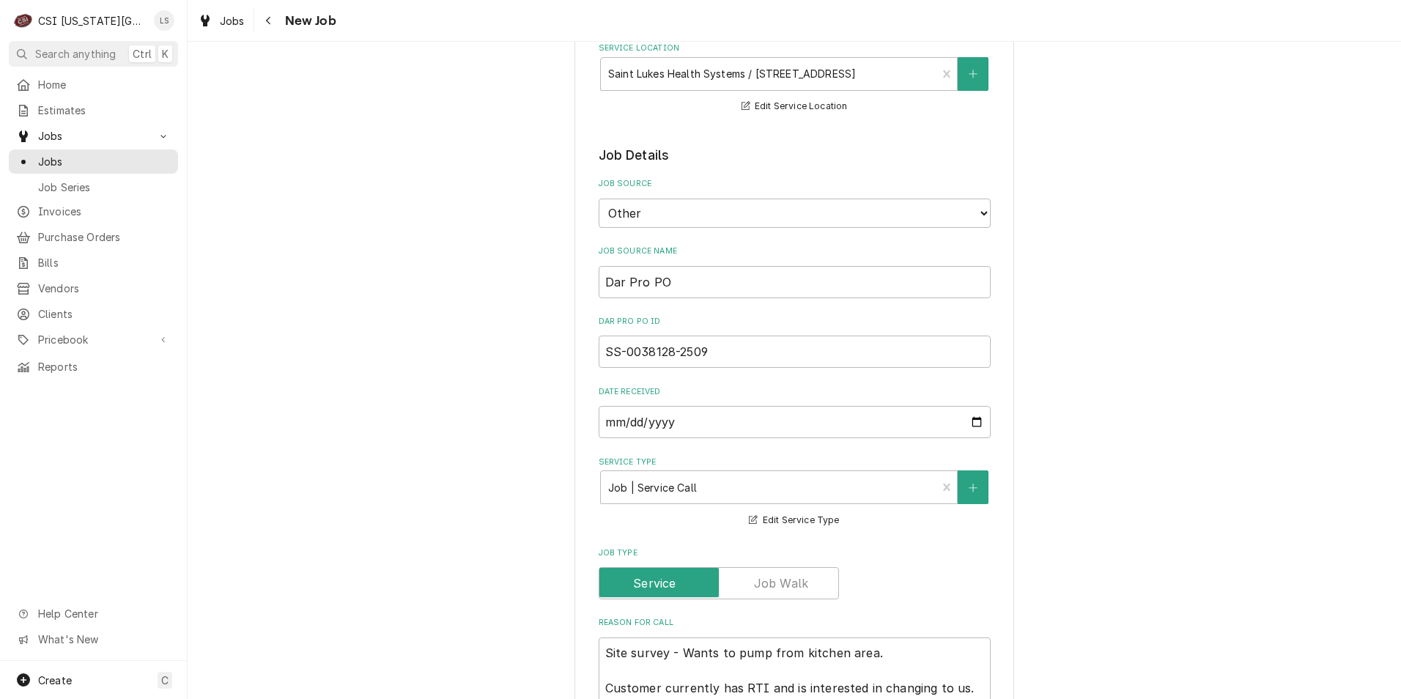
scroll to position [220, 0]
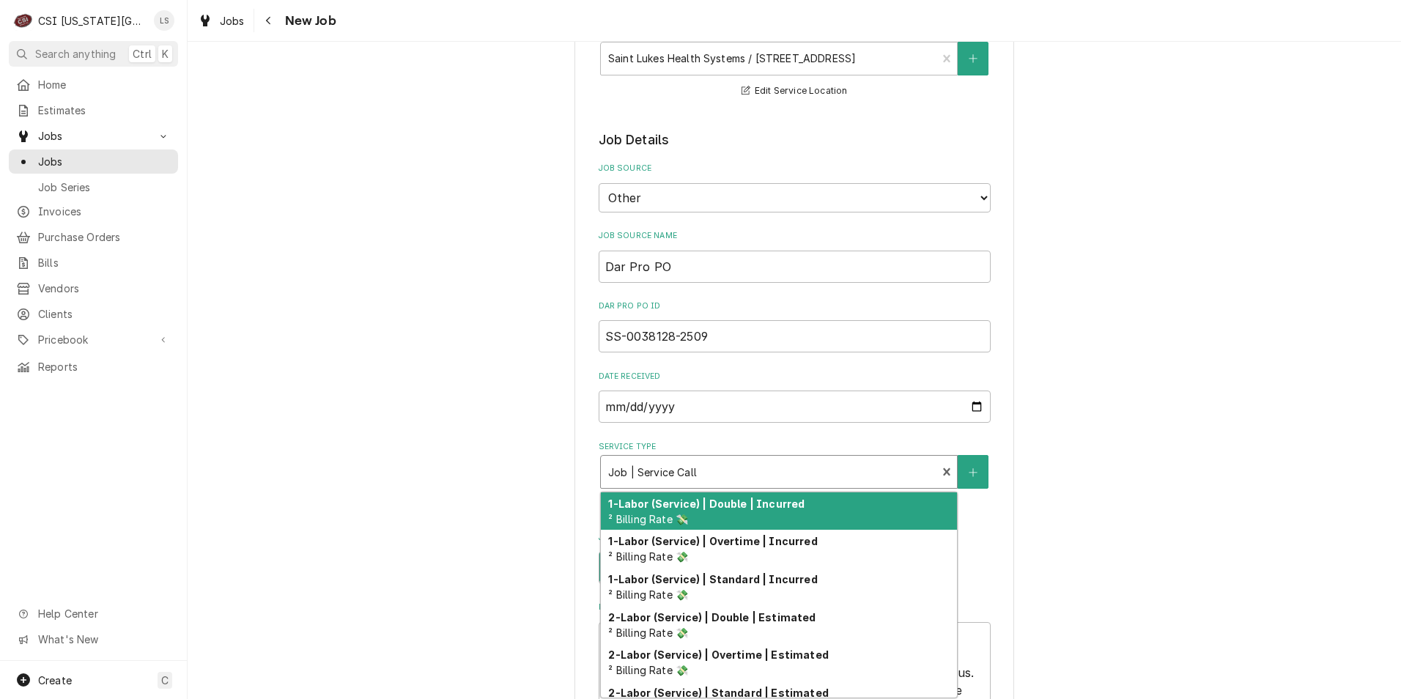
click at [836, 476] on div "Service Type" at bounding box center [769, 472] width 322 height 26
type textarea "x"
type input "s"
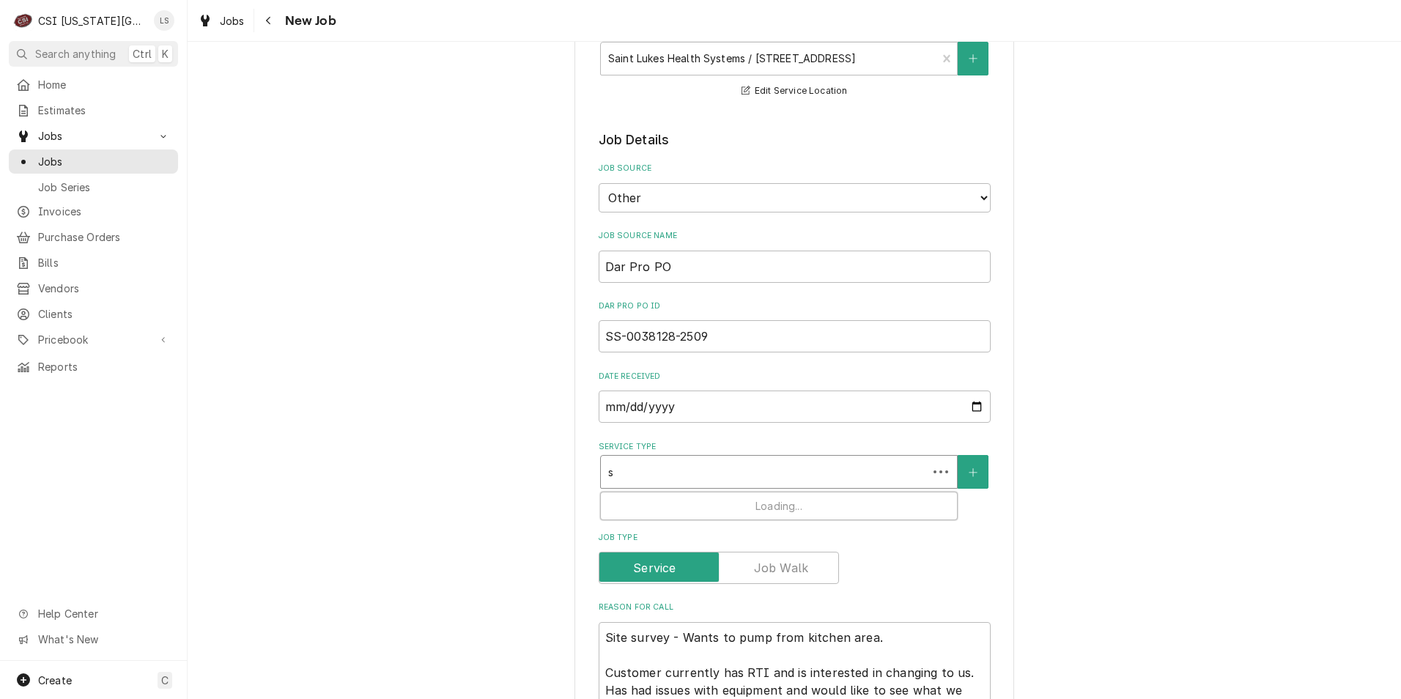
type textarea "x"
type input "su"
type textarea "x"
type input "sur"
type textarea "x"
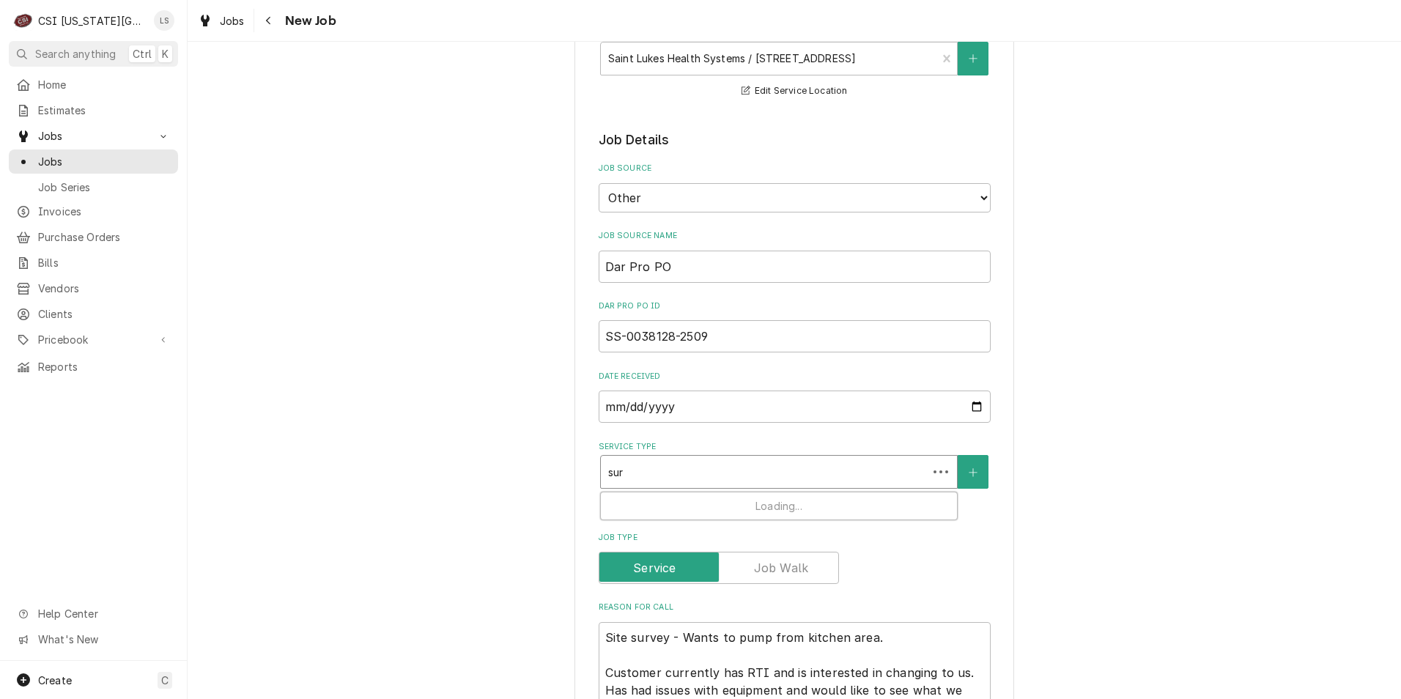
type input "surv"
type textarea "x"
type input "surve"
type textarea "x"
type input "survey"
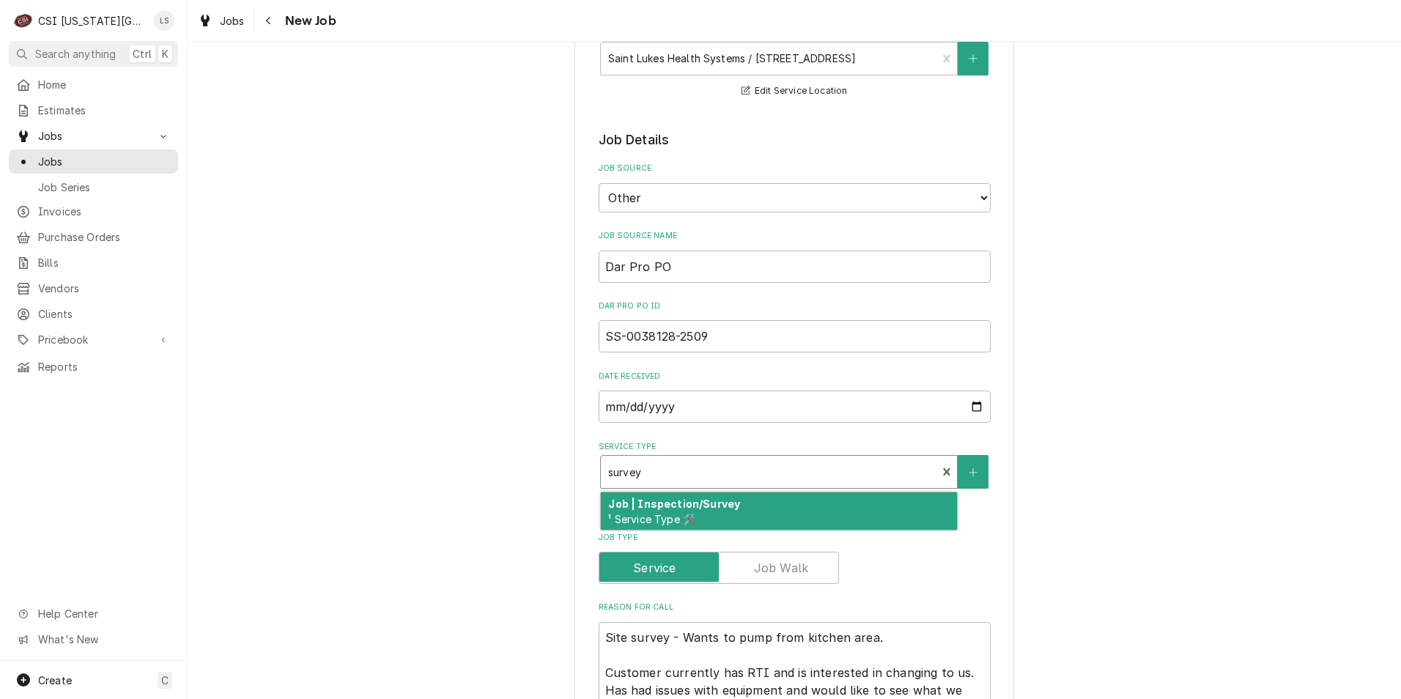
click at [825, 498] on div "Job | Inspection/Survey ¹ Service Type 🛠️" at bounding box center [779, 512] width 356 height 38
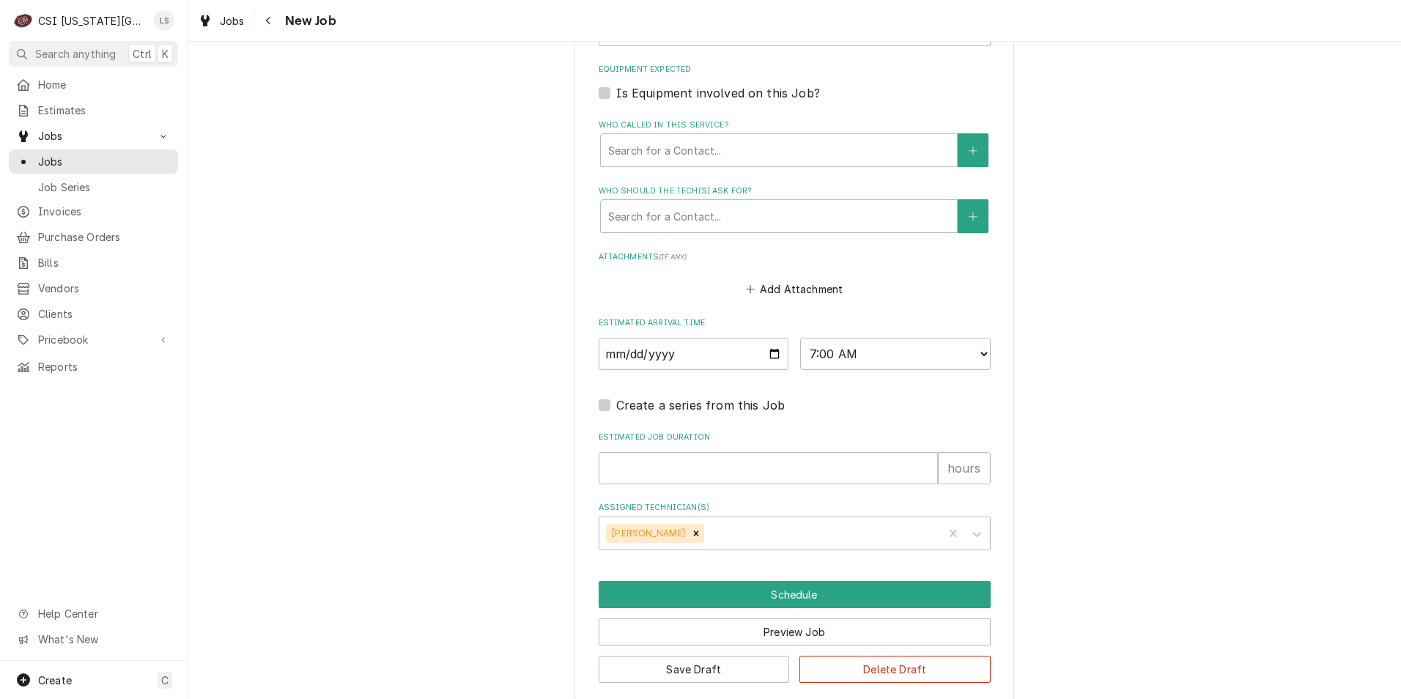
scroll to position [1150, 0]
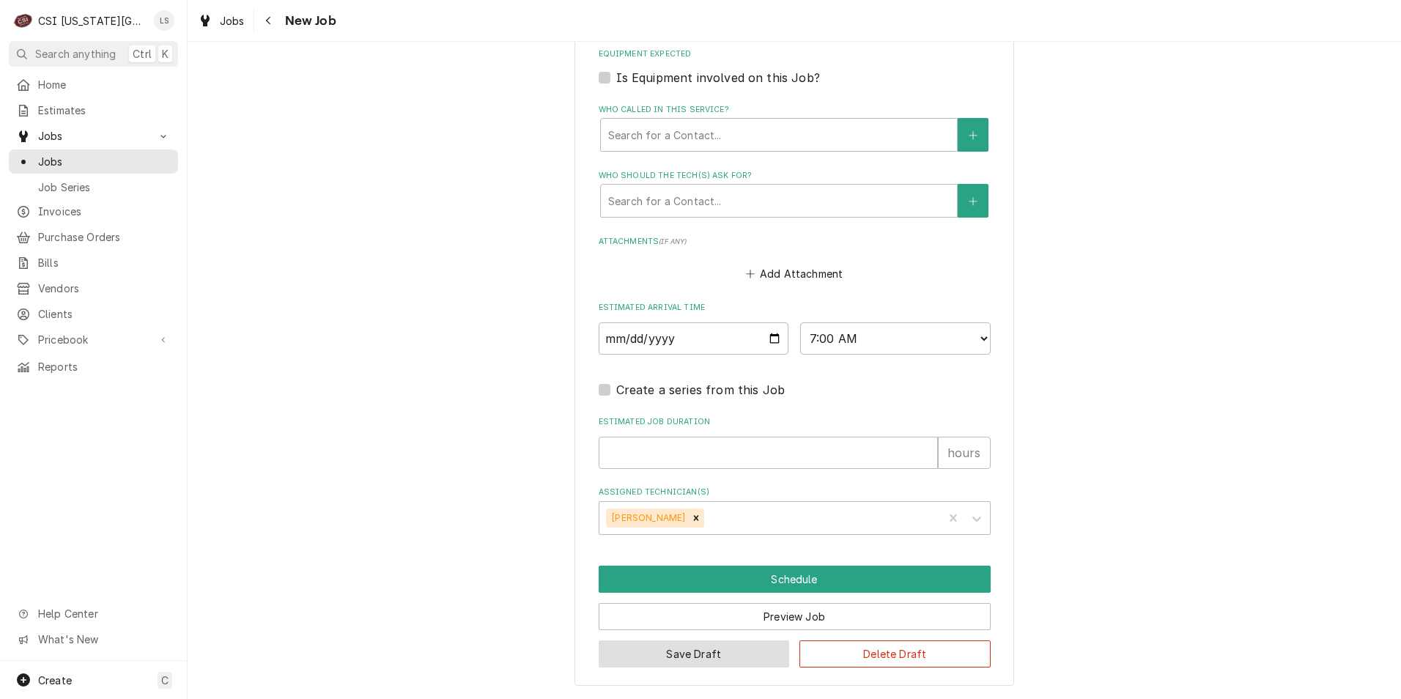
click at [687, 652] on button "Save Draft" at bounding box center [694, 654] width 191 height 27
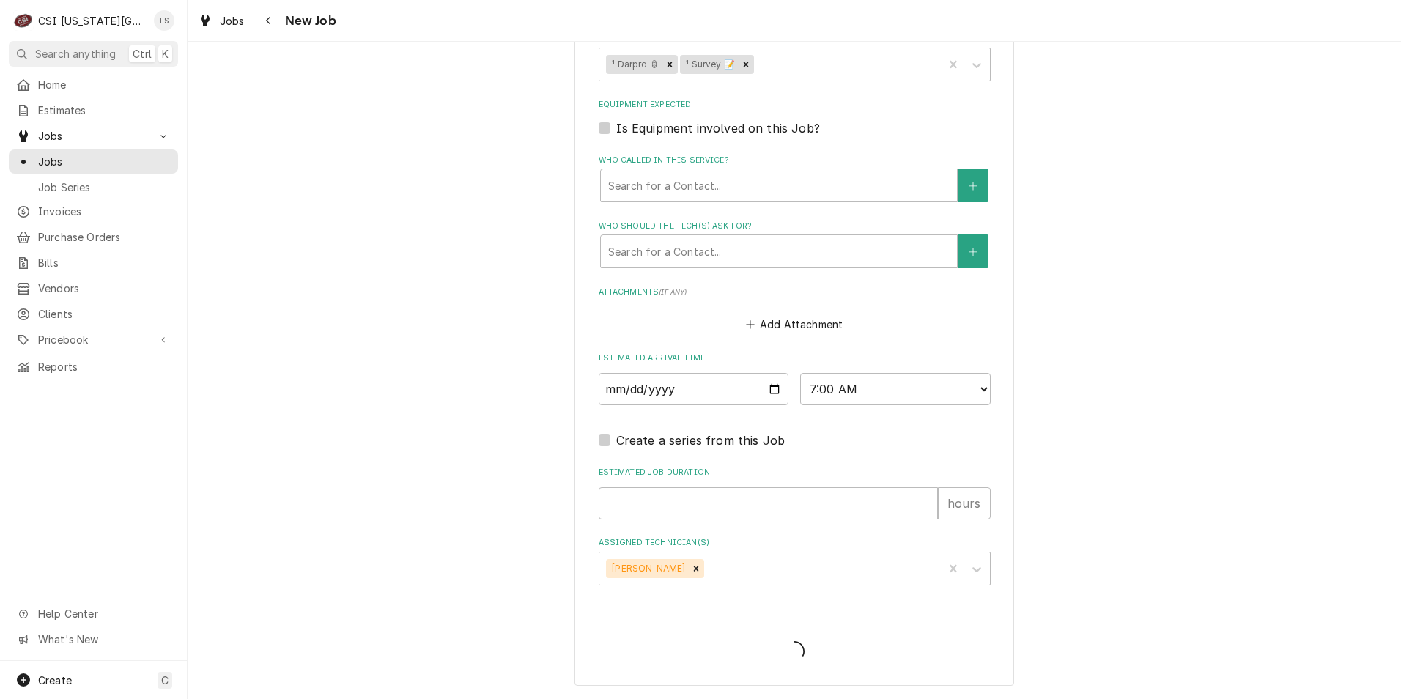
scroll to position [1099, 0]
type textarea "x"
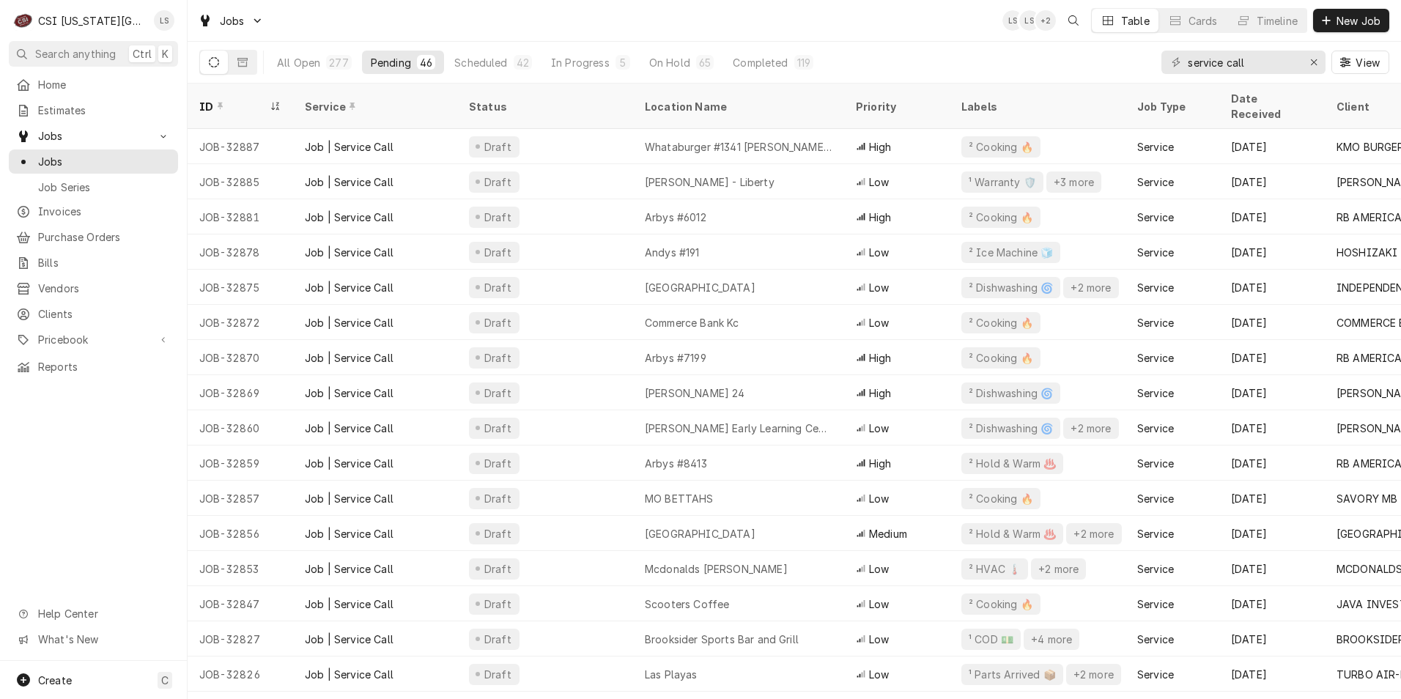
click at [848, 19] on div "Jobs LS LS + 2 Table Cards Timeline New Job" at bounding box center [795, 20] width 1214 height 41
drag, startPoint x: 1275, startPoint y: 62, endPoint x: 1137, endPoint y: 54, distance: 138.8
click at [1137, 54] on div "All Open 277 Pending 46 Scheduled 42 In Progress 5 On Hold 65 Completed 119 ser…" at bounding box center [794, 62] width 1190 height 41
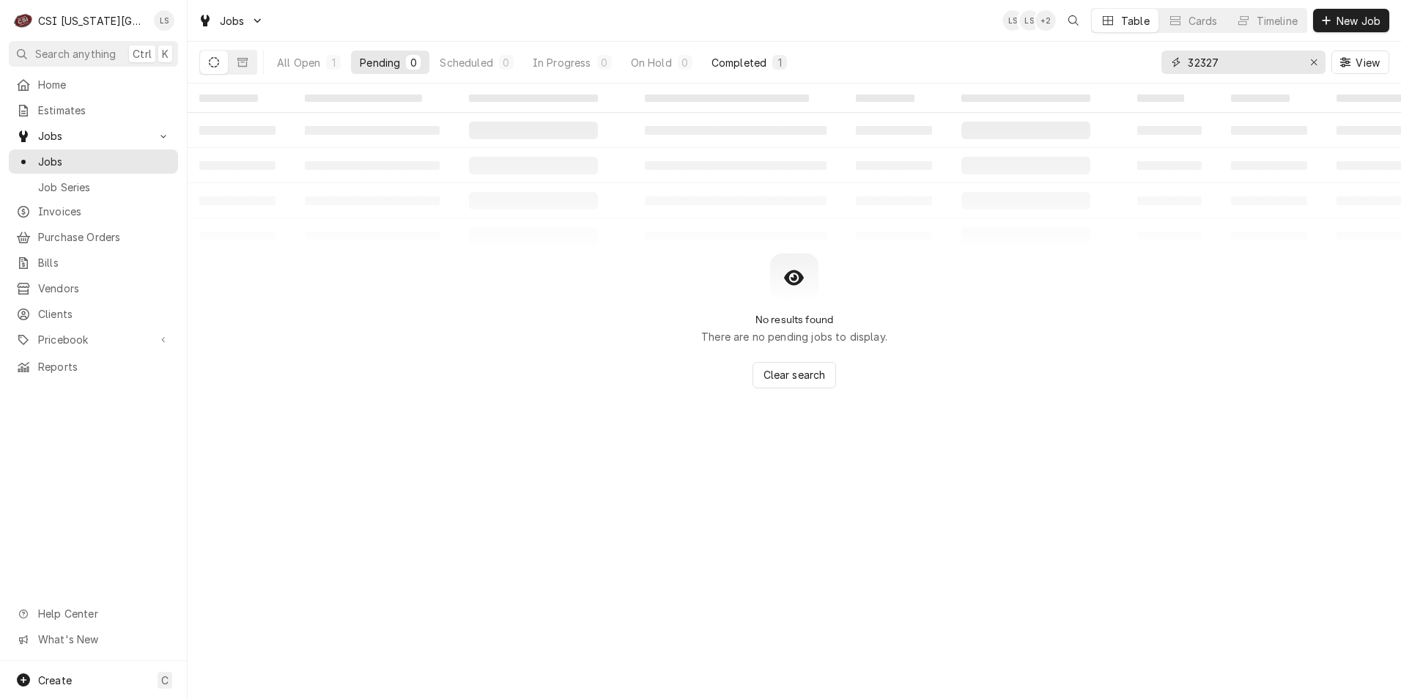
type input "32327"
click at [731, 59] on div "Completed" at bounding box center [739, 62] width 55 height 15
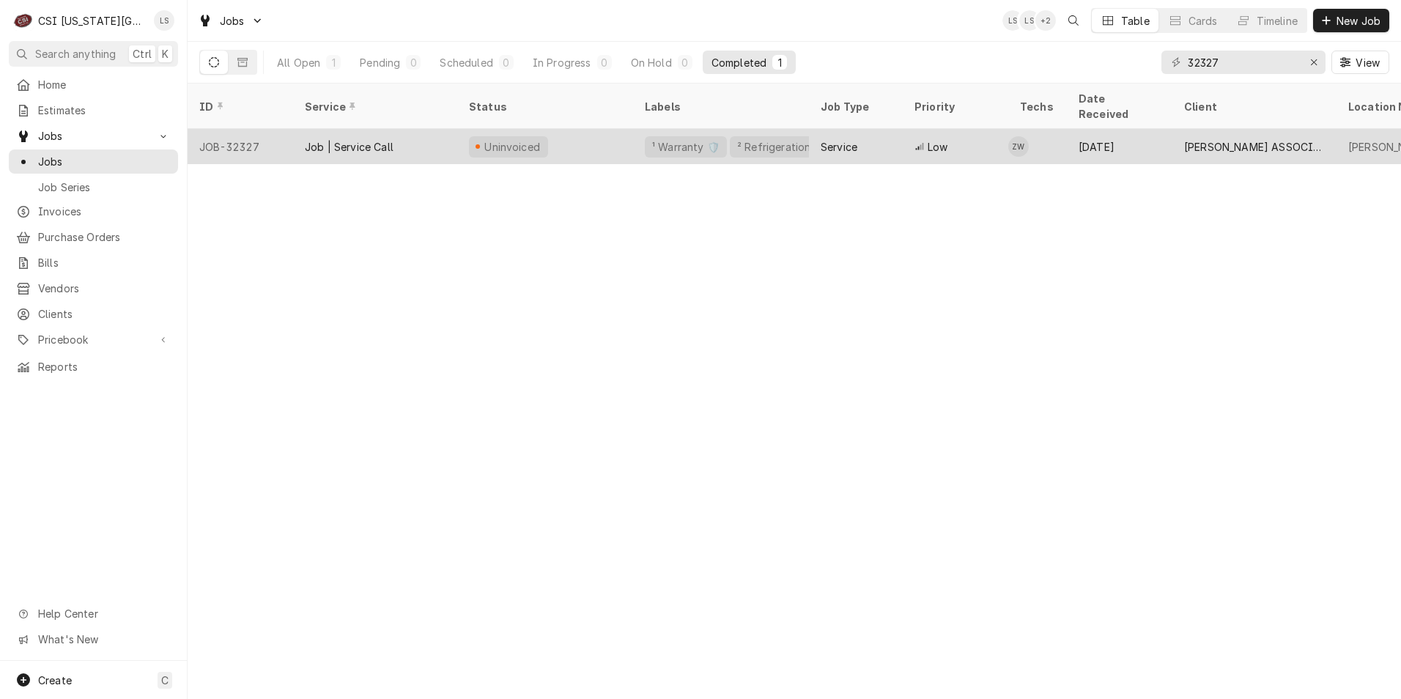
click at [879, 129] on div "Service" at bounding box center [856, 146] width 94 height 35
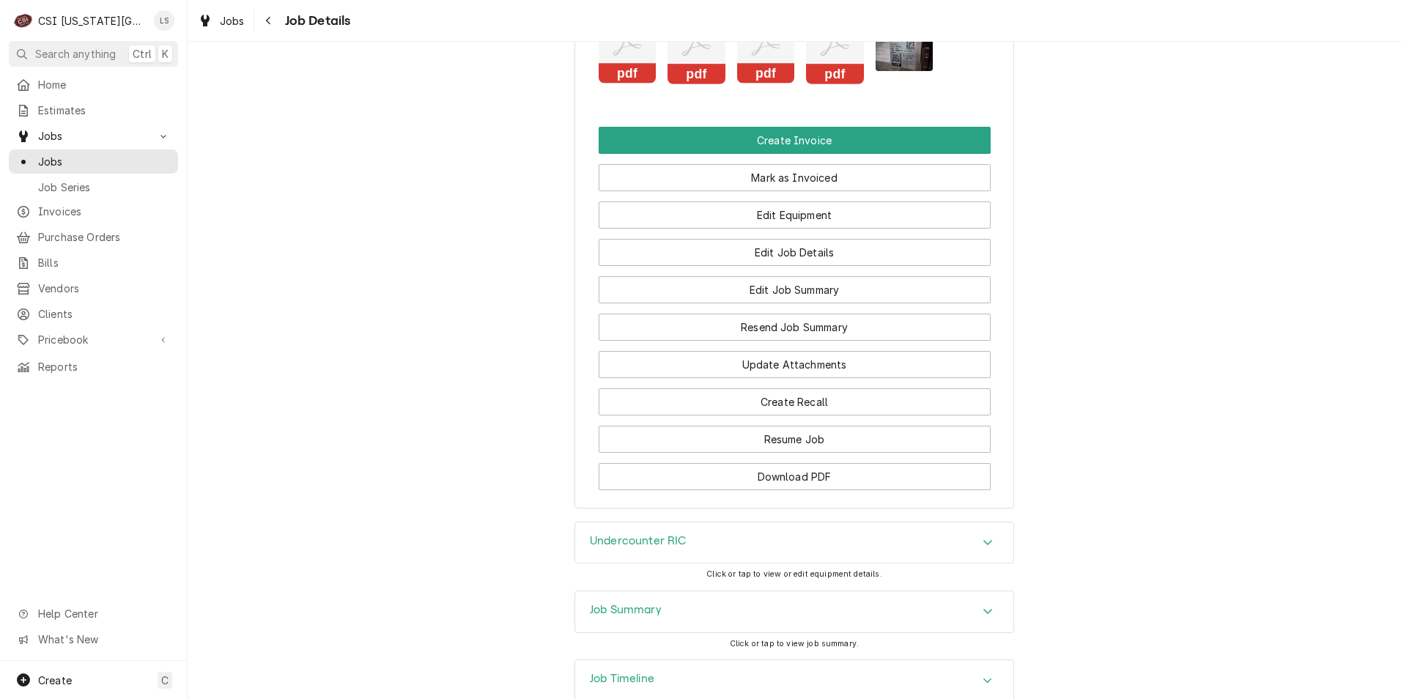
scroll to position [2187, 0]
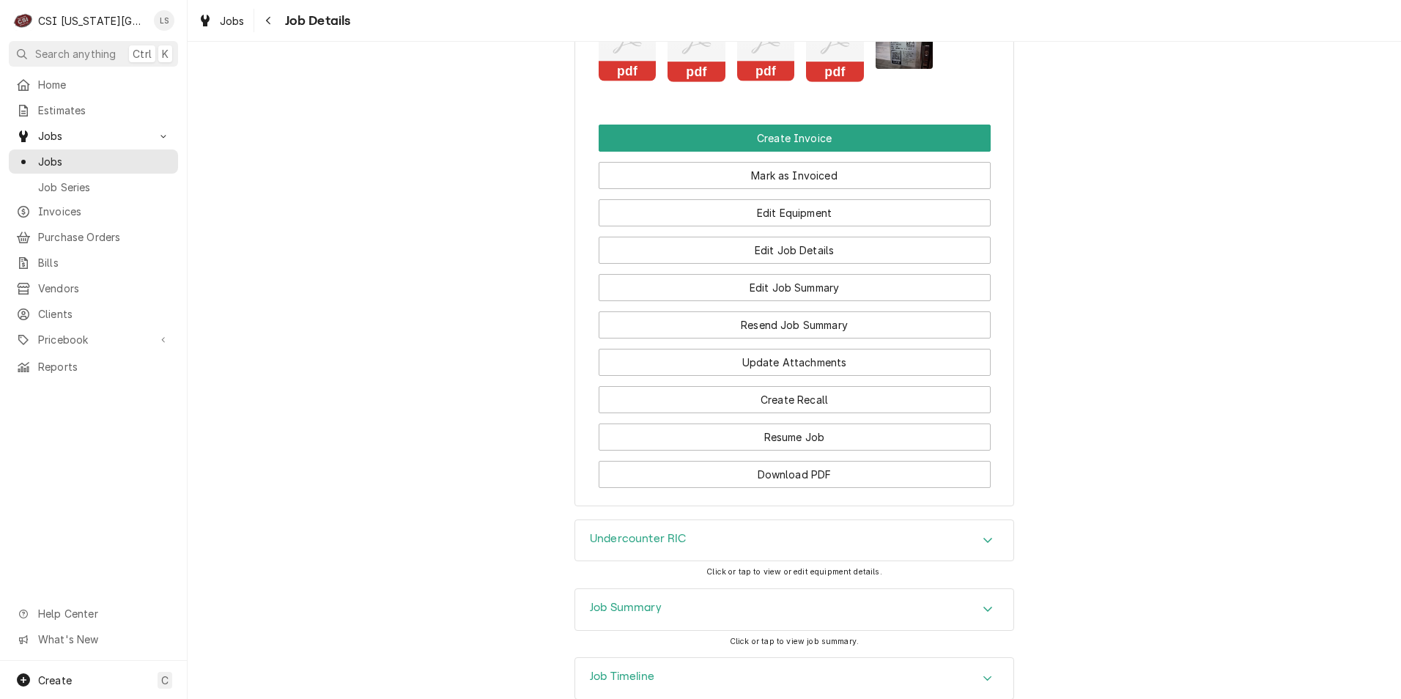
click at [807, 589] on div "Job Summary" at bounding box center [794, 609] width 438 height 41
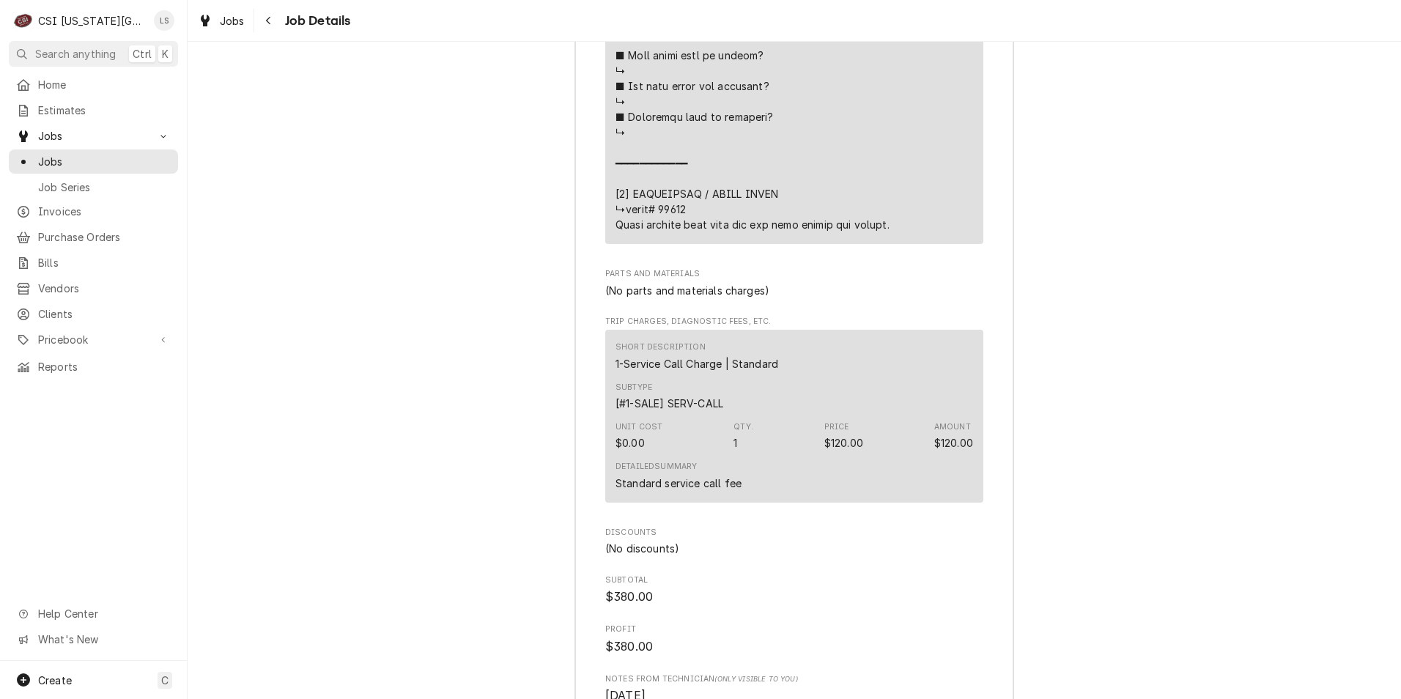
scroll to position [4617, 0]
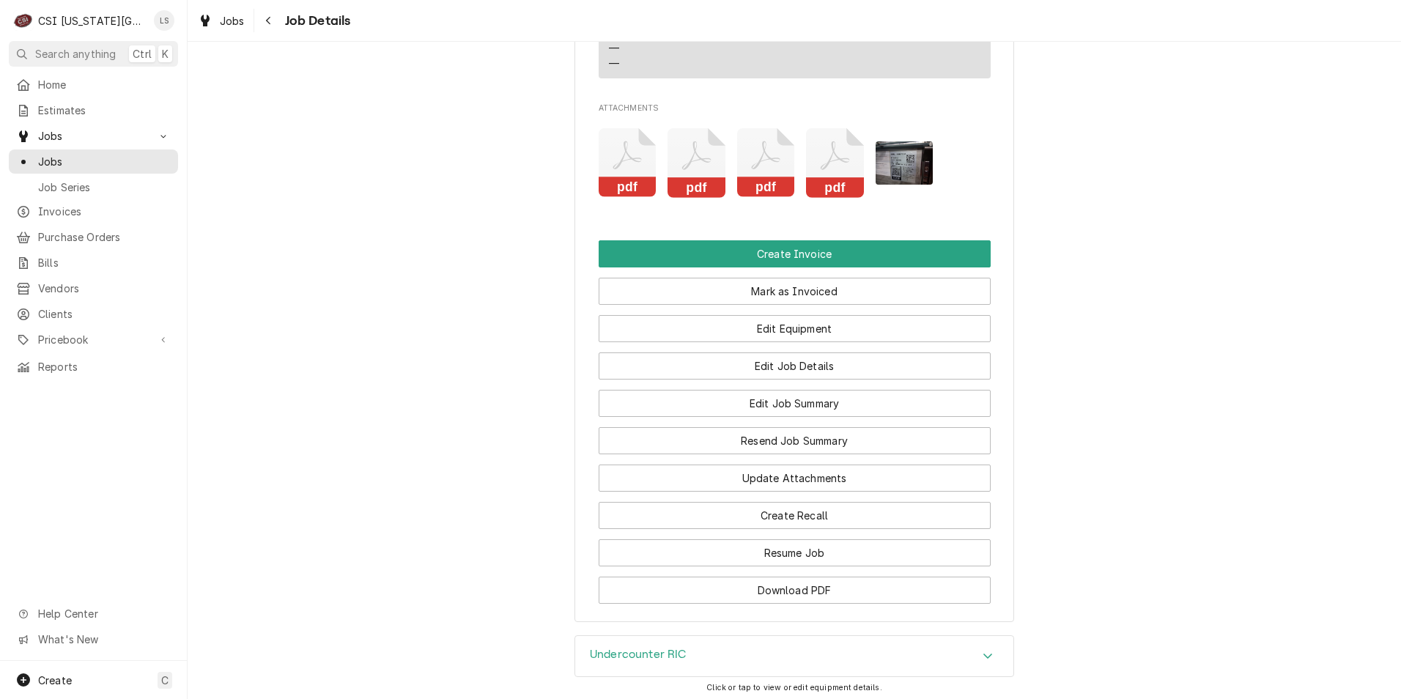
scroll to position [2037, 0]
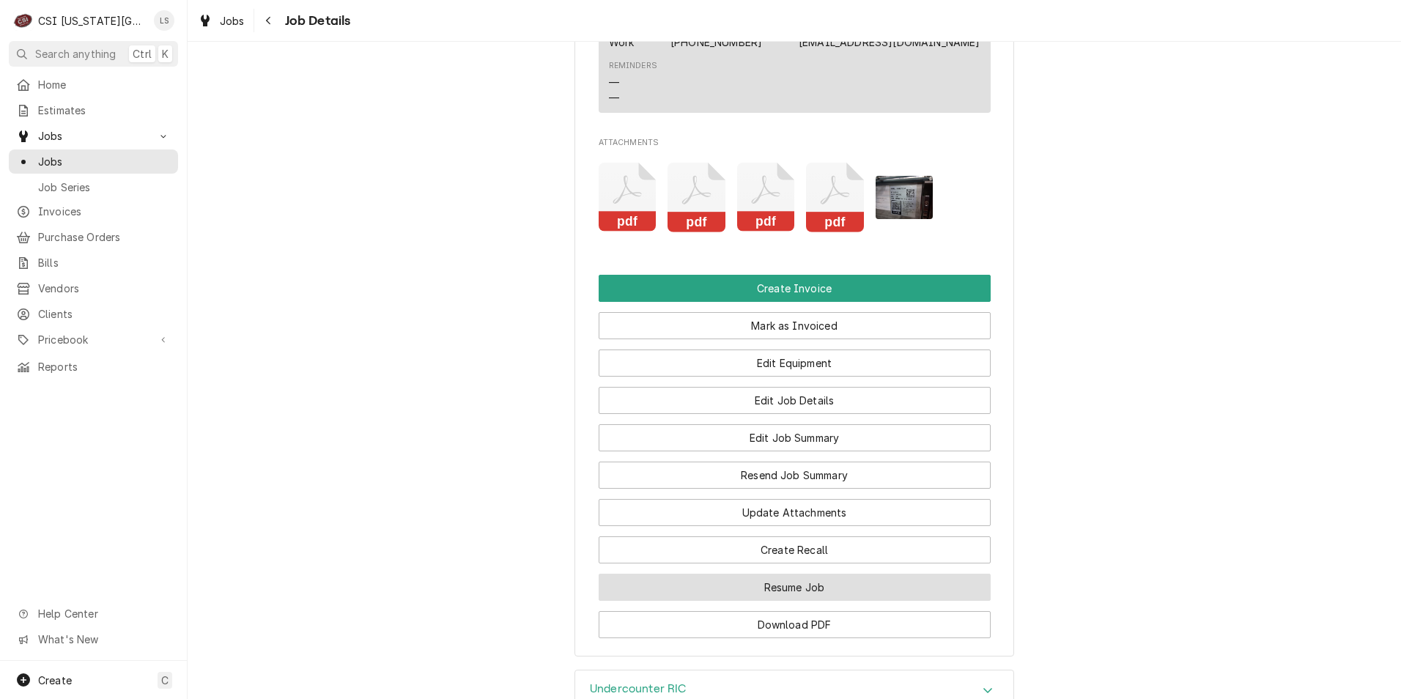
click at [786, 574] on button "Resume Job" at bounding box center [795, 587] width 392 height 27
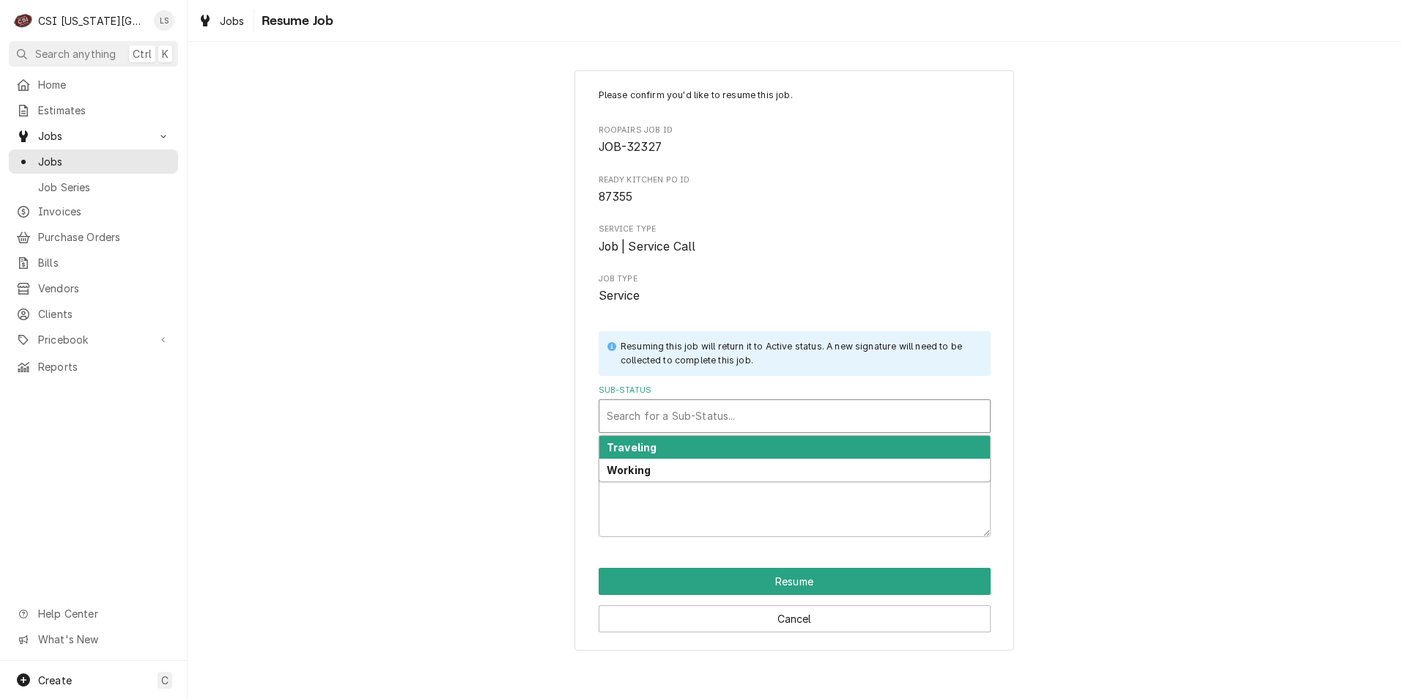
click at [715, 424] on div "Sub-Status" at bounding box center [795, 416] width 376 height 26
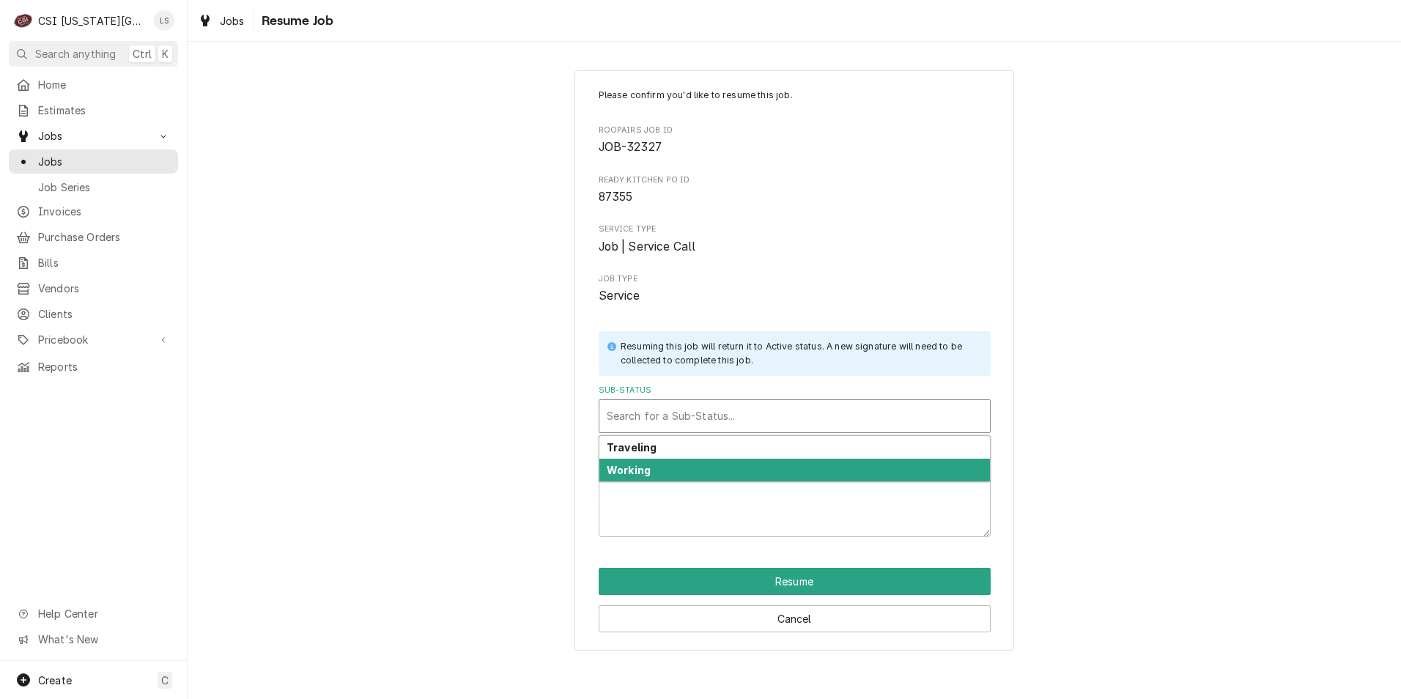
click at [698, 469] on div "Working" at bounding box center [795, 470] width 391 height 23
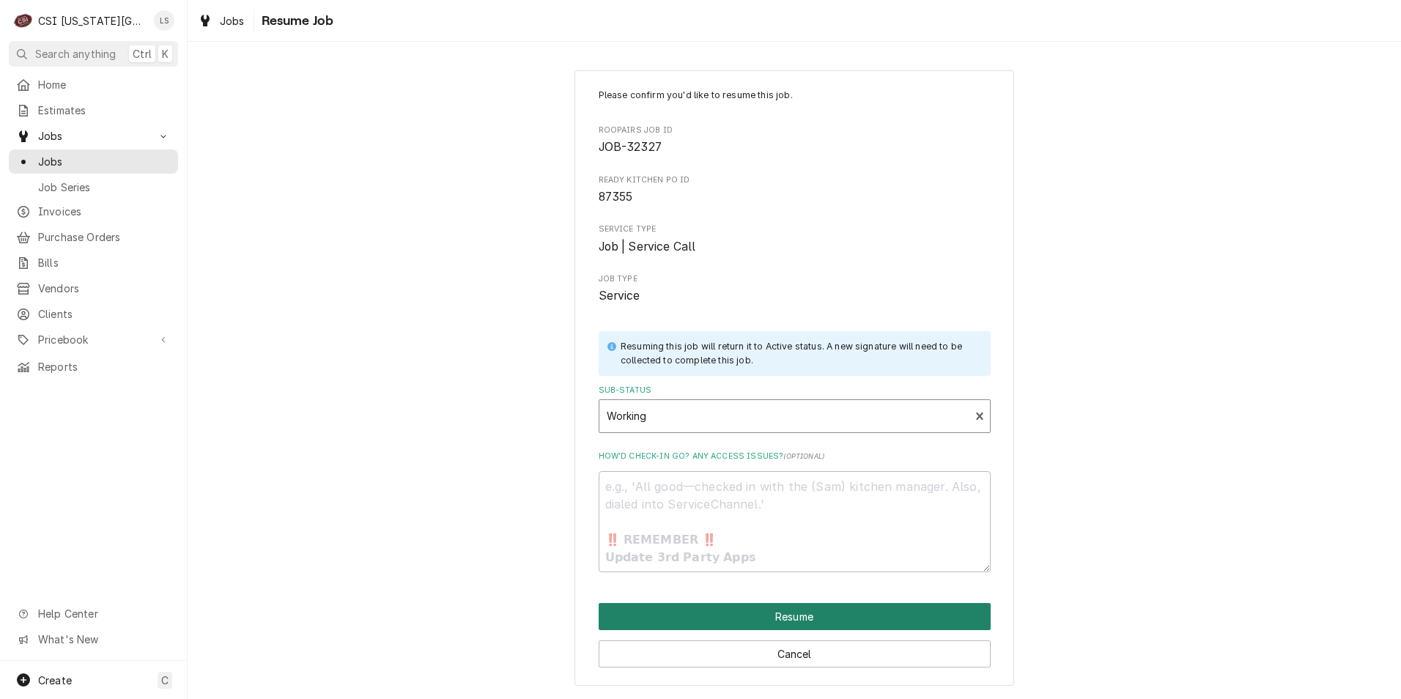
click at [753, 612] on button "Resume" at bounding box center [795, 616] width 392 height 27
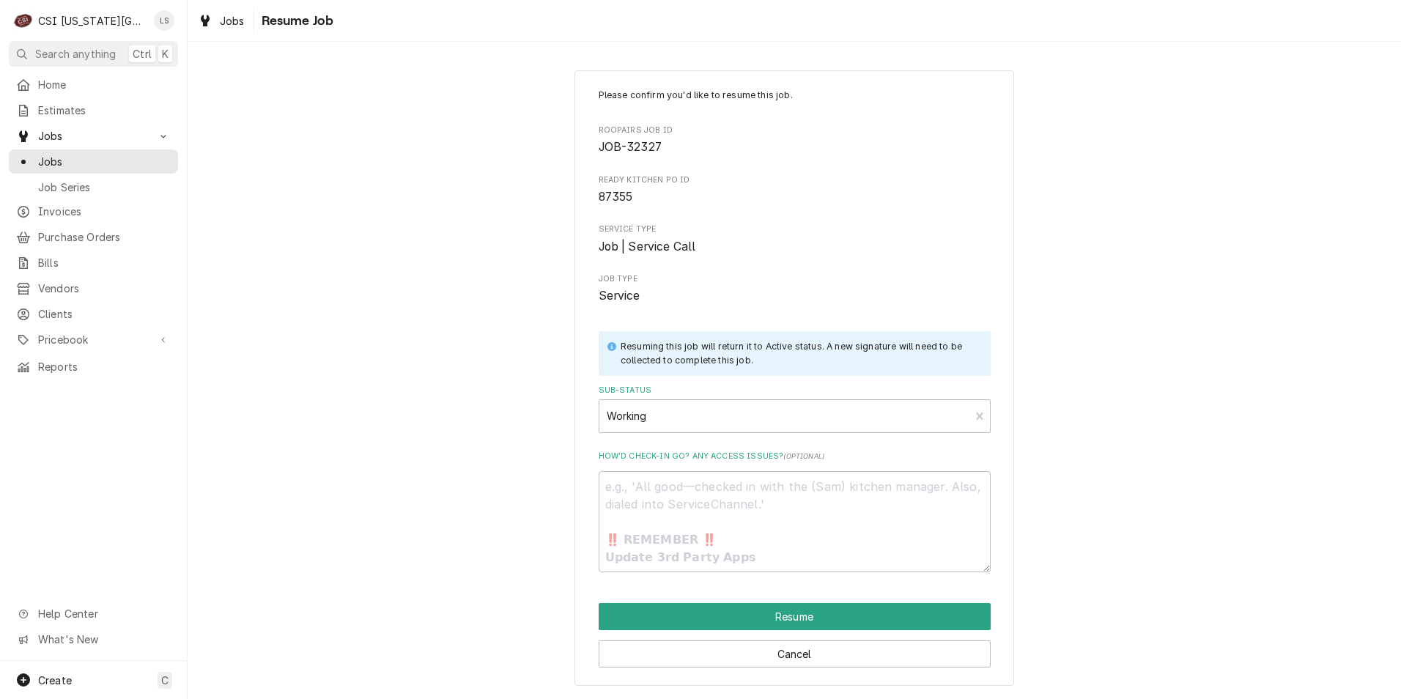
type textarea "x"
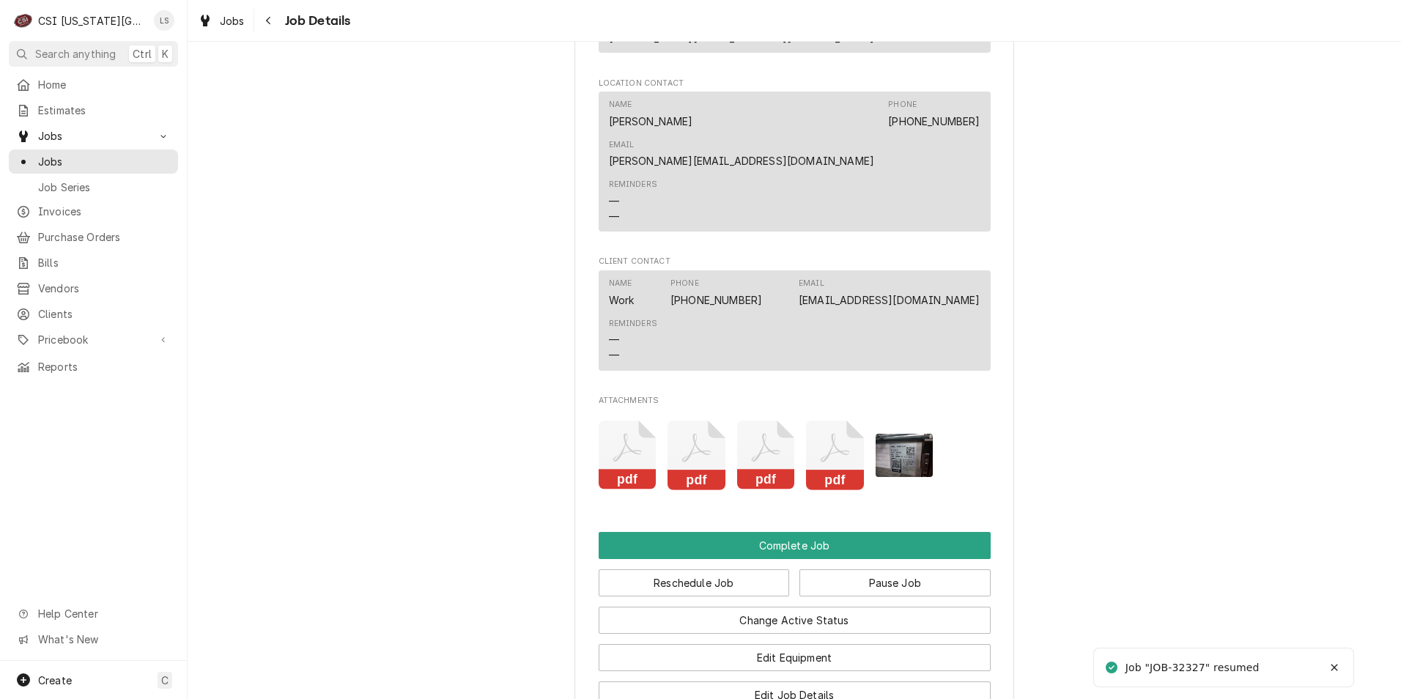
scroll to position [2345, 0]
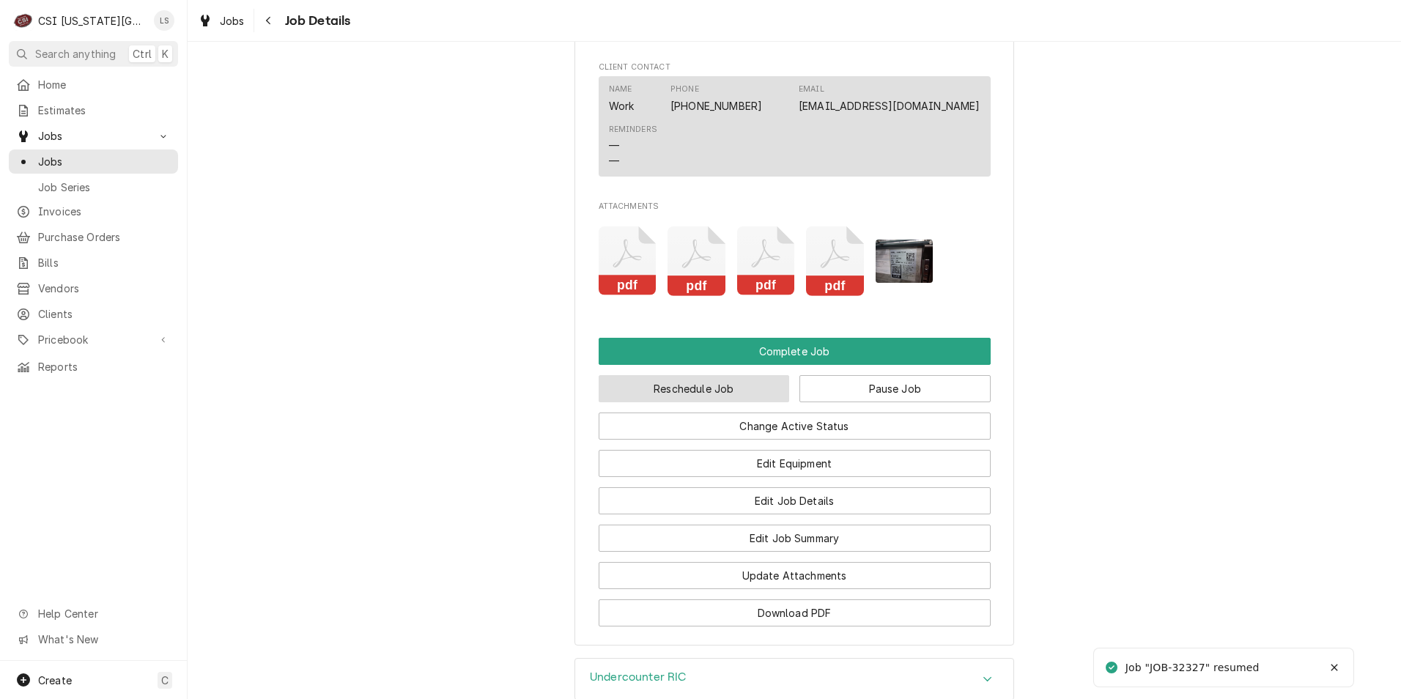
click at [705, 375] on button "Reschedule Job" at bounding box center [694, 388] width 191 height 27
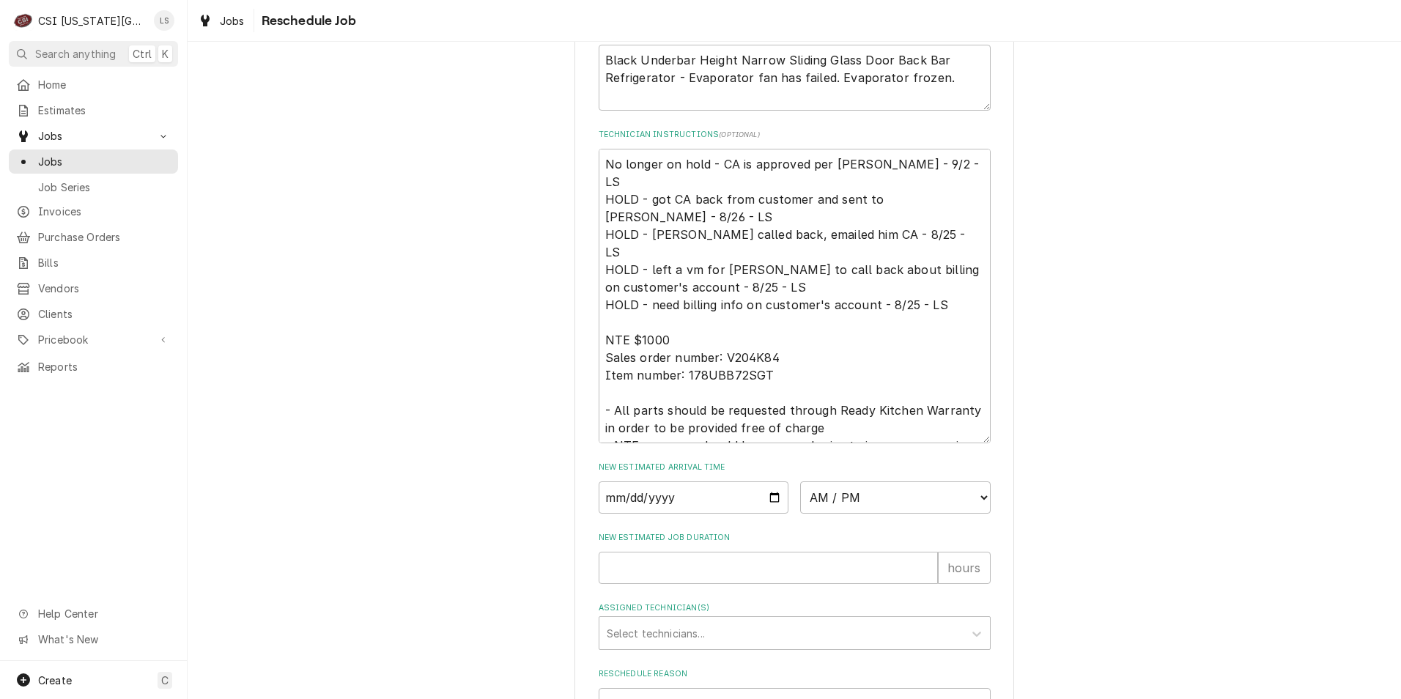
scroll to position [675, 0]
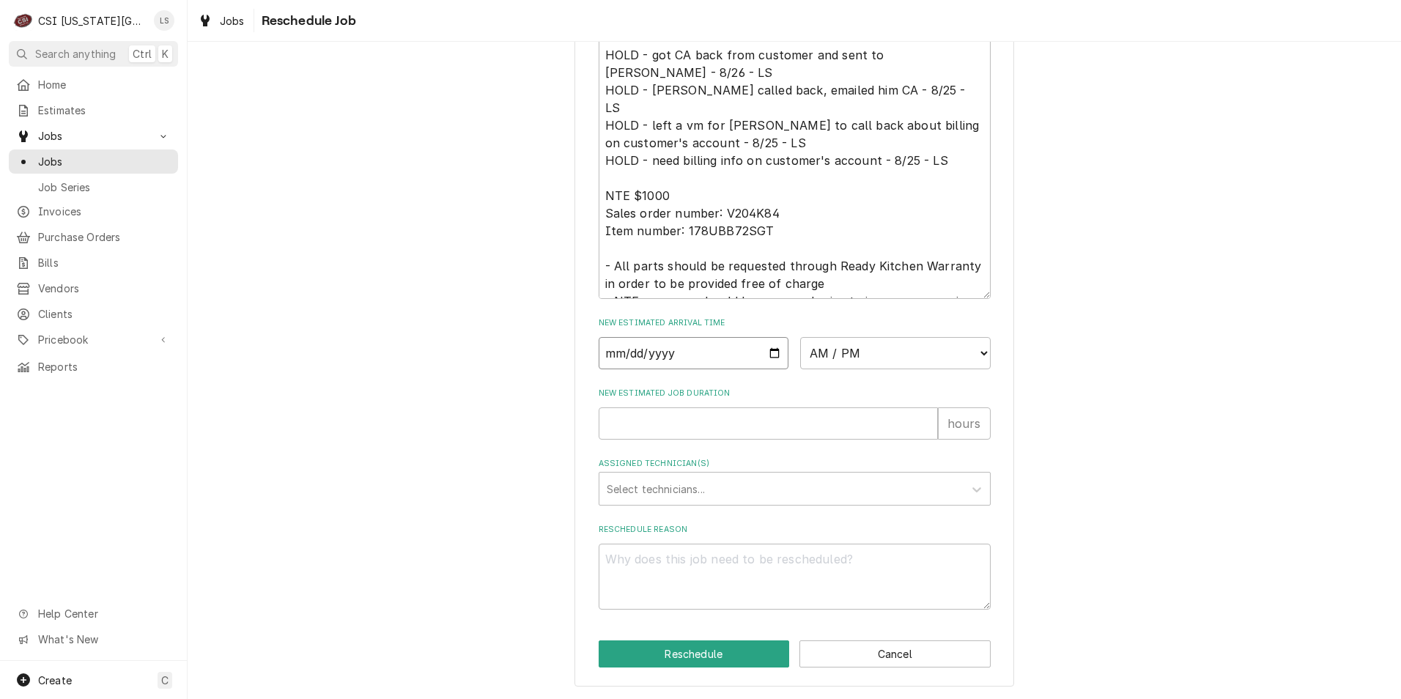
click at [766, 353] on input "Date" at bounding box center [694, 353] width 191 height 32
type input "[DATE]"
type textarea "x"
click at [834, 357] on select "AM / PM 6:00 AM 6:15 AM 6:30 AM 6:45 AM 7:00 AM 7:15 AM 7:30 AM 7:45 AM 8:00 AM…" at bounding box center [895, 353] width 191 height 32
select select "07:00:00"
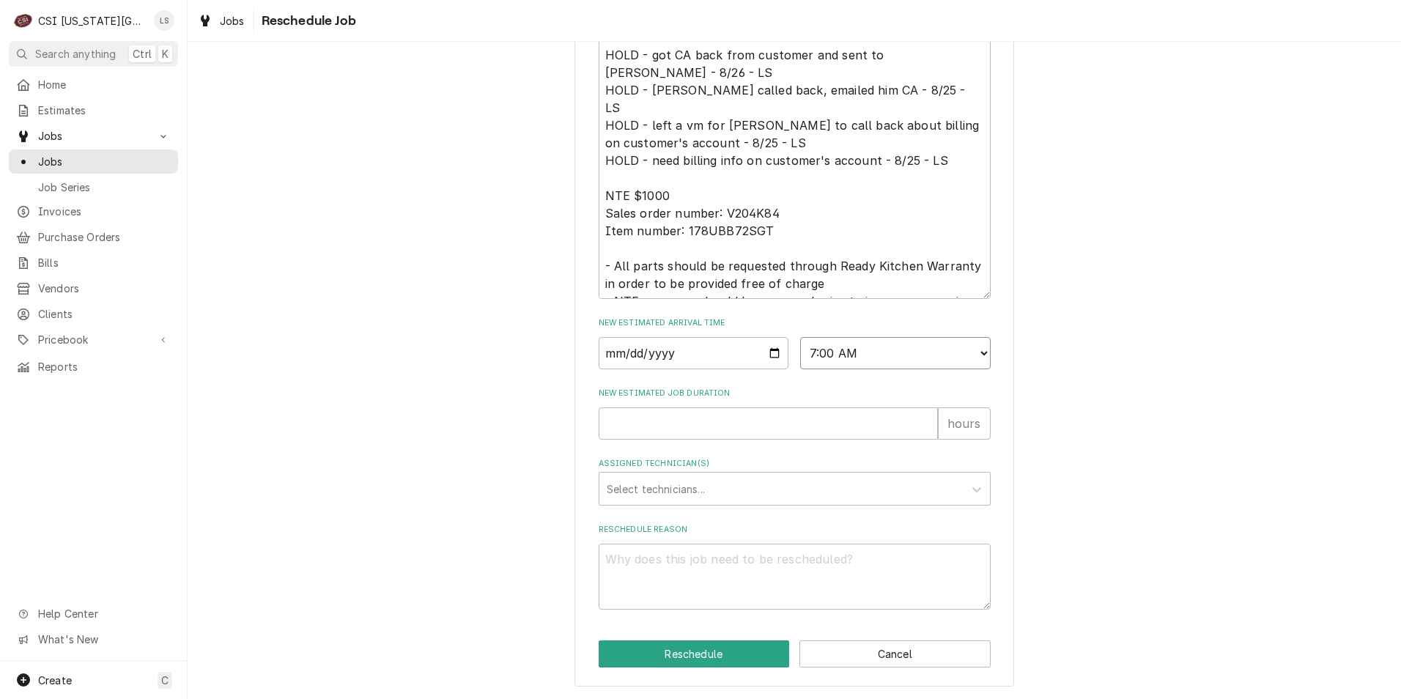
click at [800, 337] on select "AM / PM 6:00 AM 6:15 AM 6:30 AM 6:45 AM 7:00 AM 7:15 AM 7:30 AM 7:45 AM 8:00 AM…" at bounding box center [895, 353] width 191 height 32
type textarea "x"
click at [870, 355] on select "AM / PM 6:00 AM 6:15 AM 6:30 AM 6:45 AM 7:00 AM 7:15 AM 7:30 AM 7:45 AM 8:00 AM…" at bounding box center [895, 353] width 191 height 32
select select "08:00:00"
click at [800, 337] on select "AM / PM 6:00 AM 6:15 AM 6:30 AM 6:45 AM 7:00 AM 7:15 AM 7:30 AM 7:45 AM 8:00 AM…" at bounding box center [895, 353] width 191 height 32
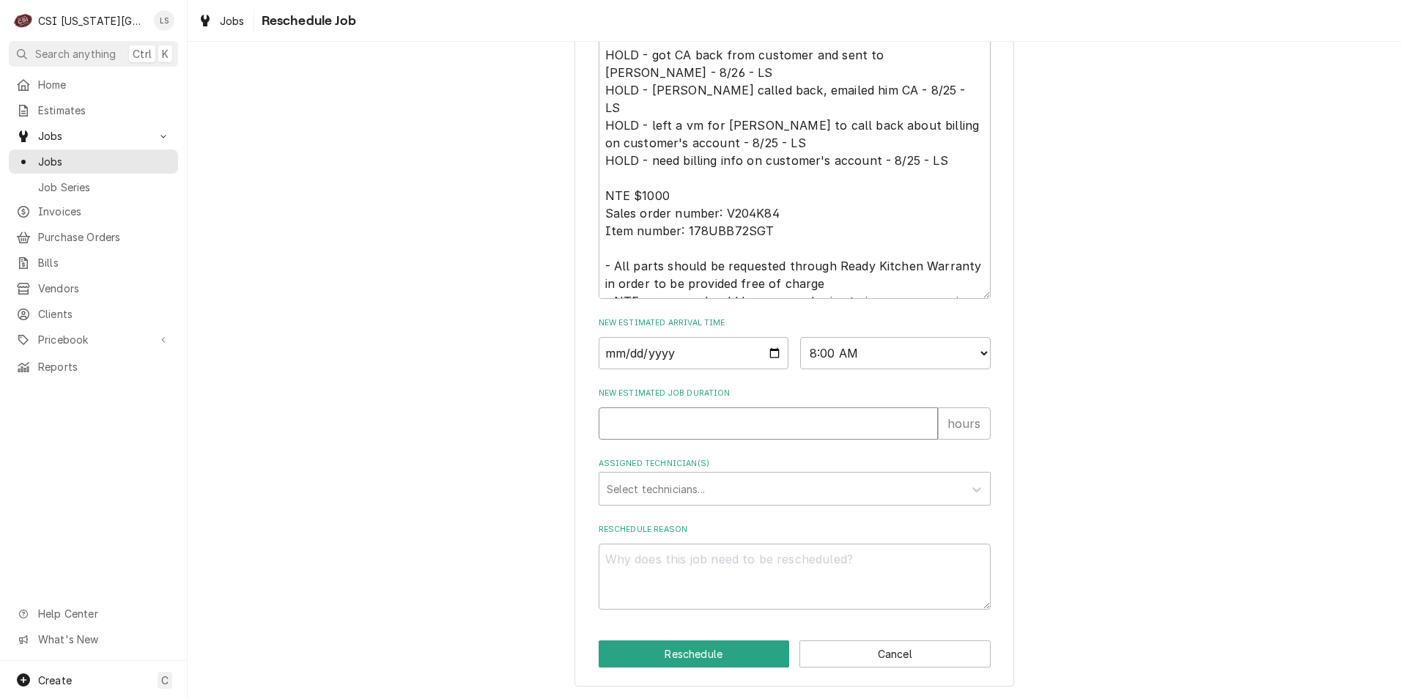
click at [842, 435] on input "New Estimated Job Duration" at bounding box center [768, 424] width 339 height 32
type textarea "x"
type input "2"
click at [826, 492] on div "Assigned Technician(s)" at bounding box center [782, 489] width 350 height 26
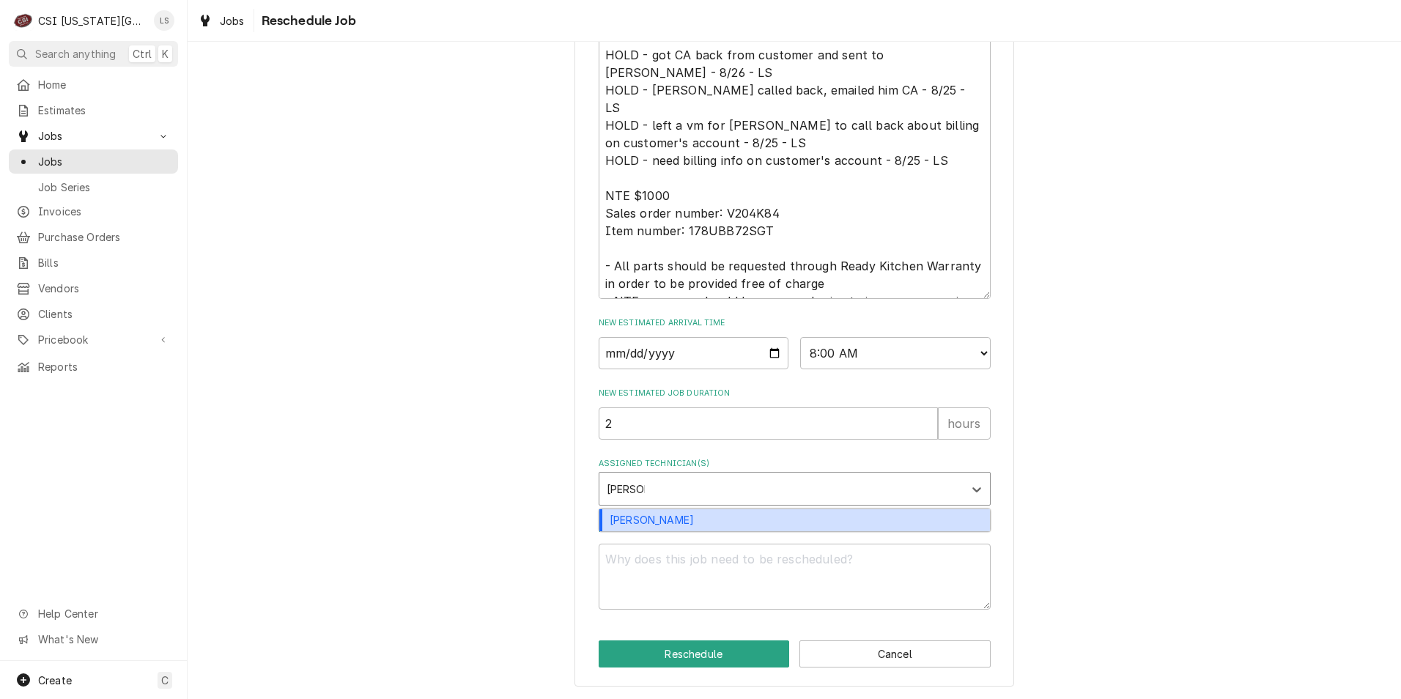
type input "[PERSON_NAME]"
click at [825, 518] on div "[PERSON_NAME]" at bounding box center [795, 520] width 391 height 23
type textarea "x"
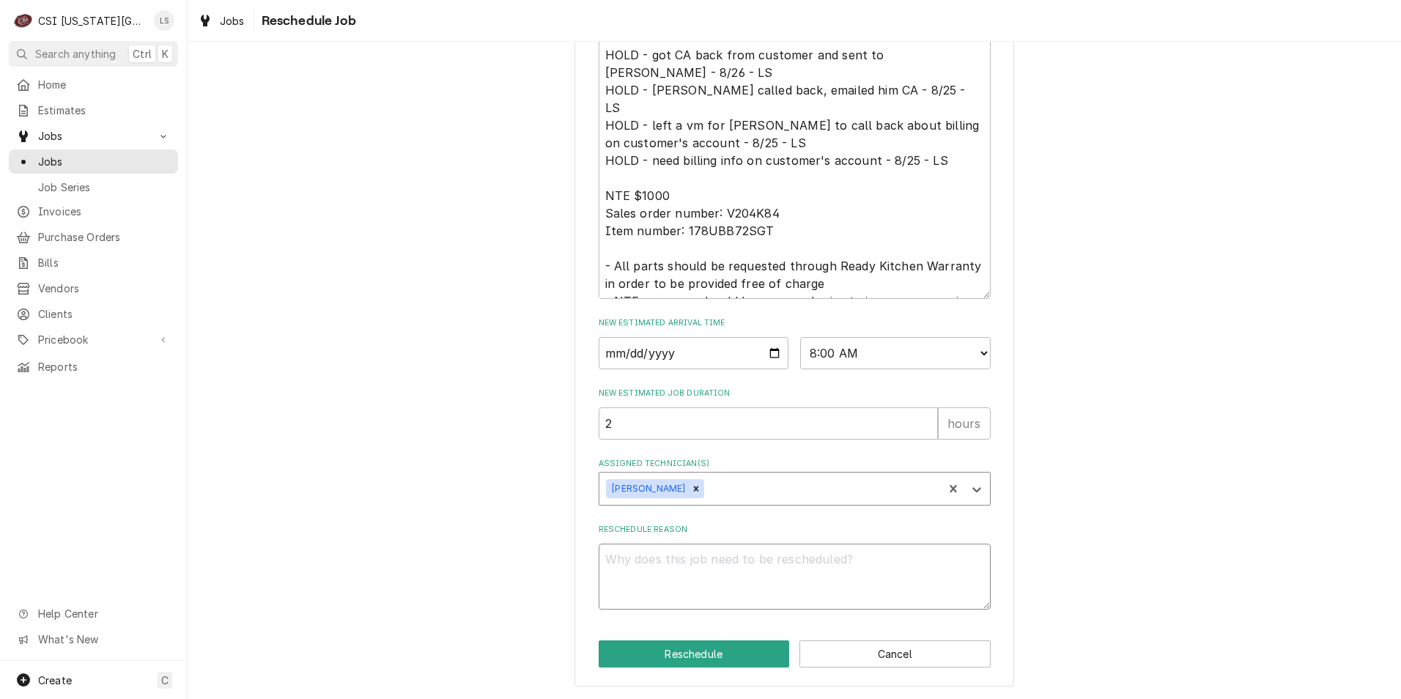
click at [827, 582] on textarea "Reschedule Reason" at bounding box center [795, 577] width 392 height 66
type textarea "E"
type textarea "x"
type textarea "Re"
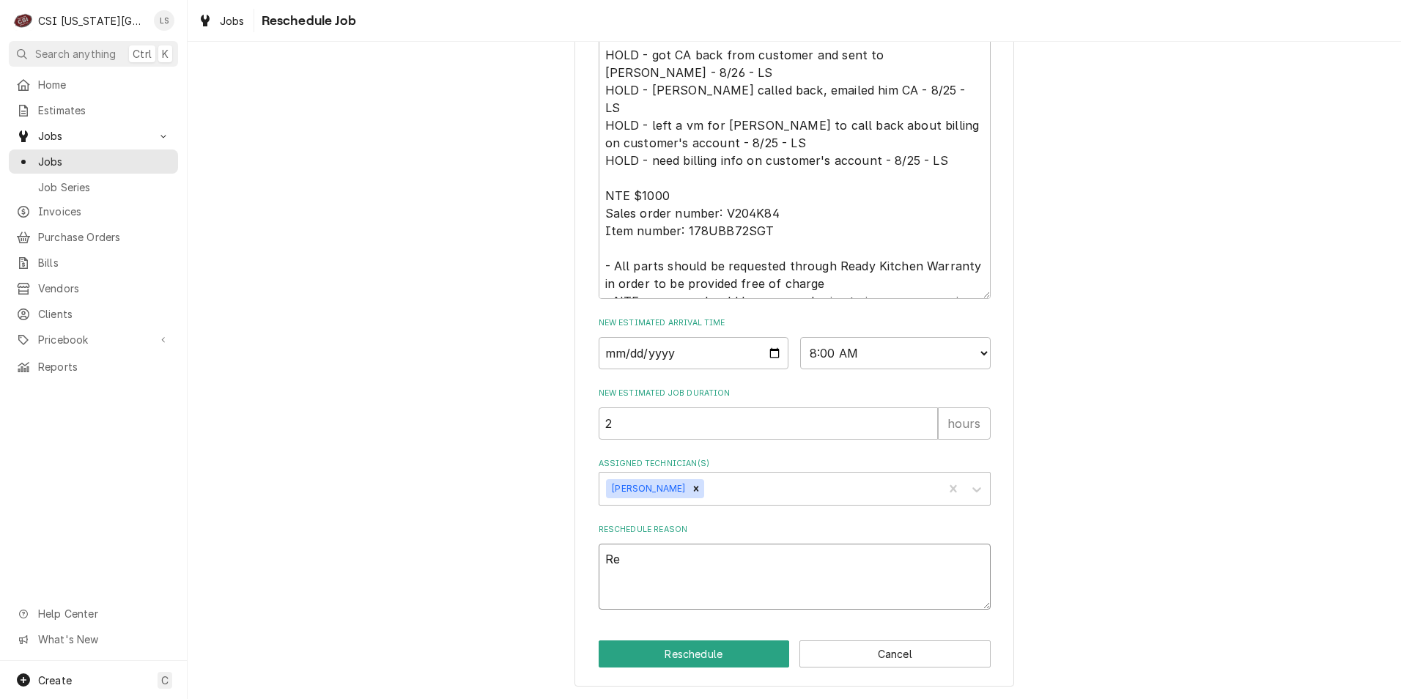
type textarea "x"
type textarea "Ret"
type textarea "x"
type textarea "Retu"
type textarea "x"
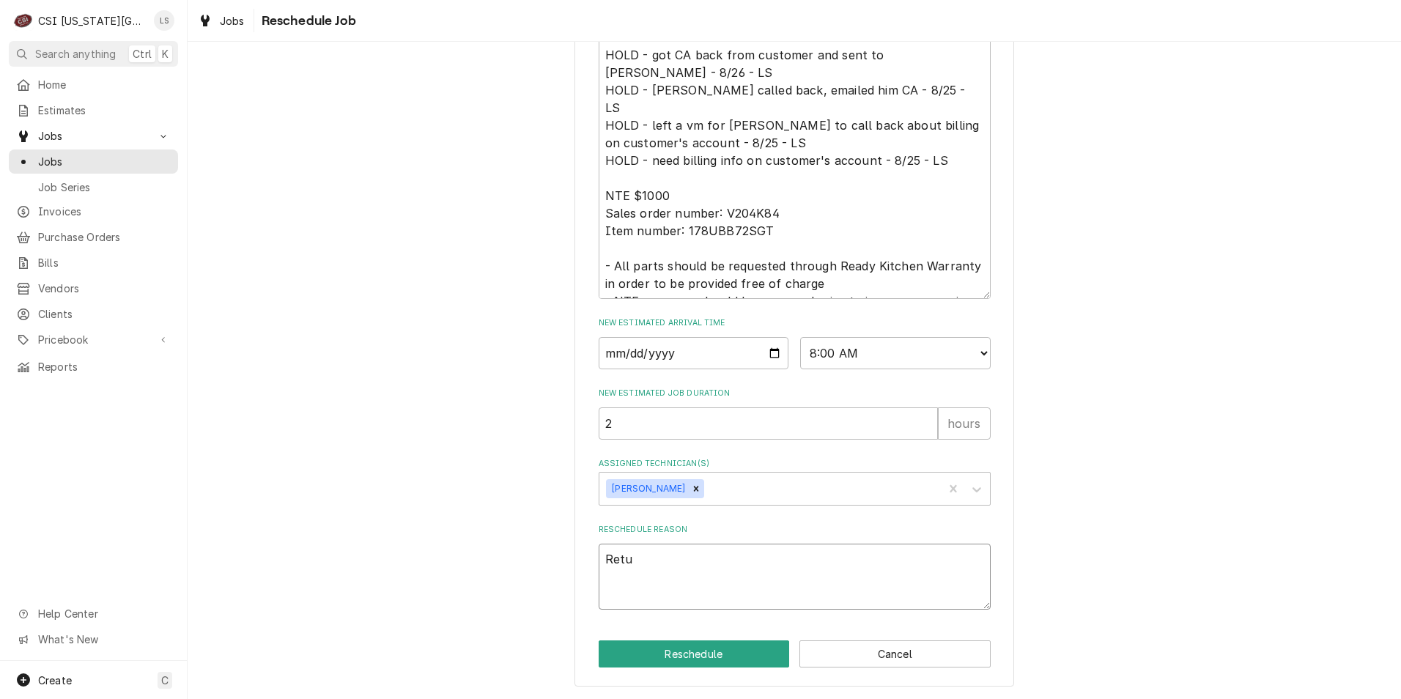
type textarea "Retur"
type textarea "x"
type textarea "Return"
type textarea "x"
type textarea "Return"
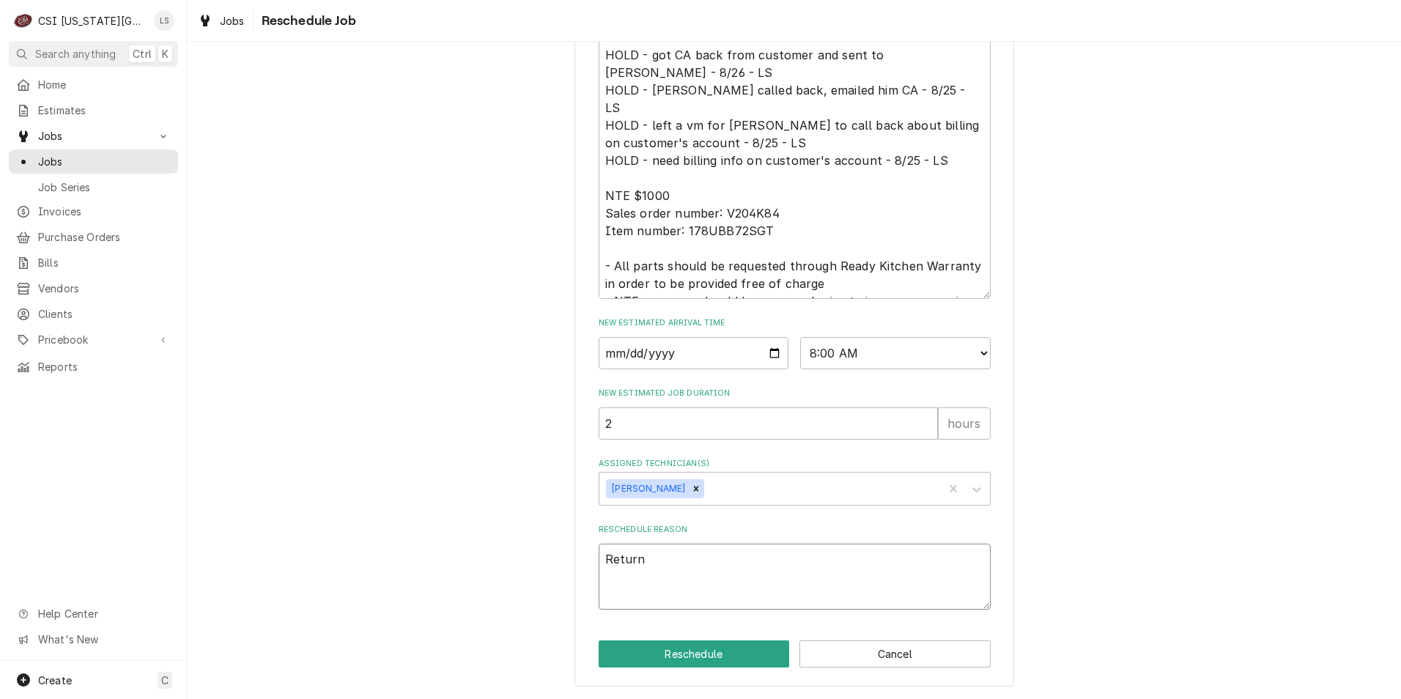
type textarea "x"
type textarea "Return f"
type textarea "x"
type textarea "Return fo"
type textarea "x"
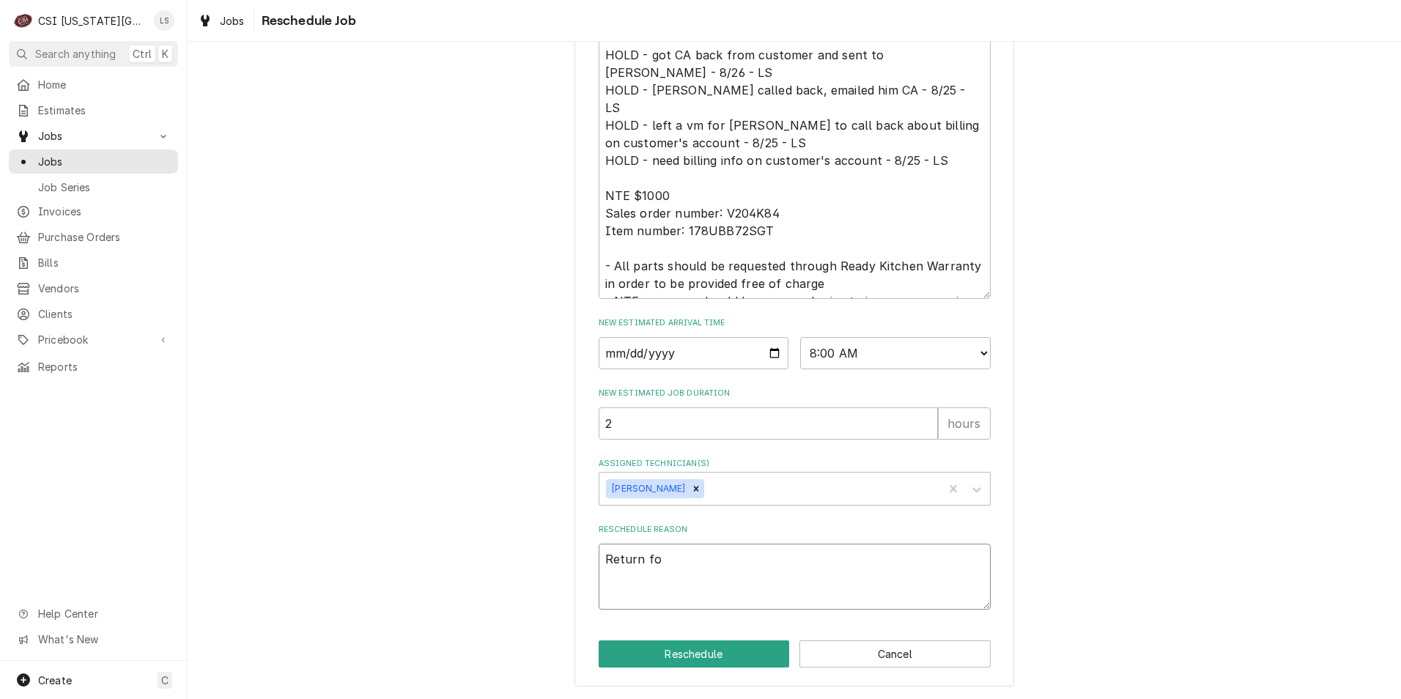
type textarea "Return for"
type textarea "x"
type textarea "Return for"
type textarea "x"
type textarea "Return for r"
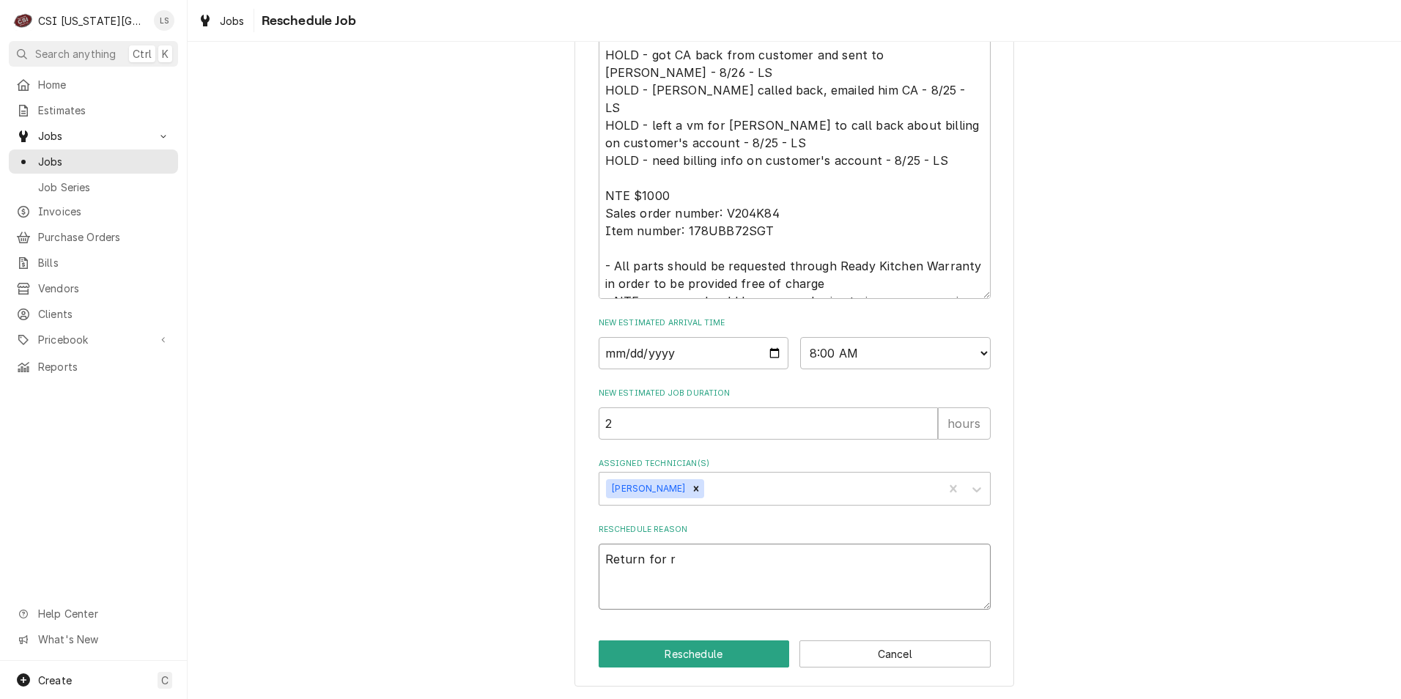
type textarea "x"
type textarea "Return for re"
type textarea "x"
type textarea "Return for rep"
type textarea "x"
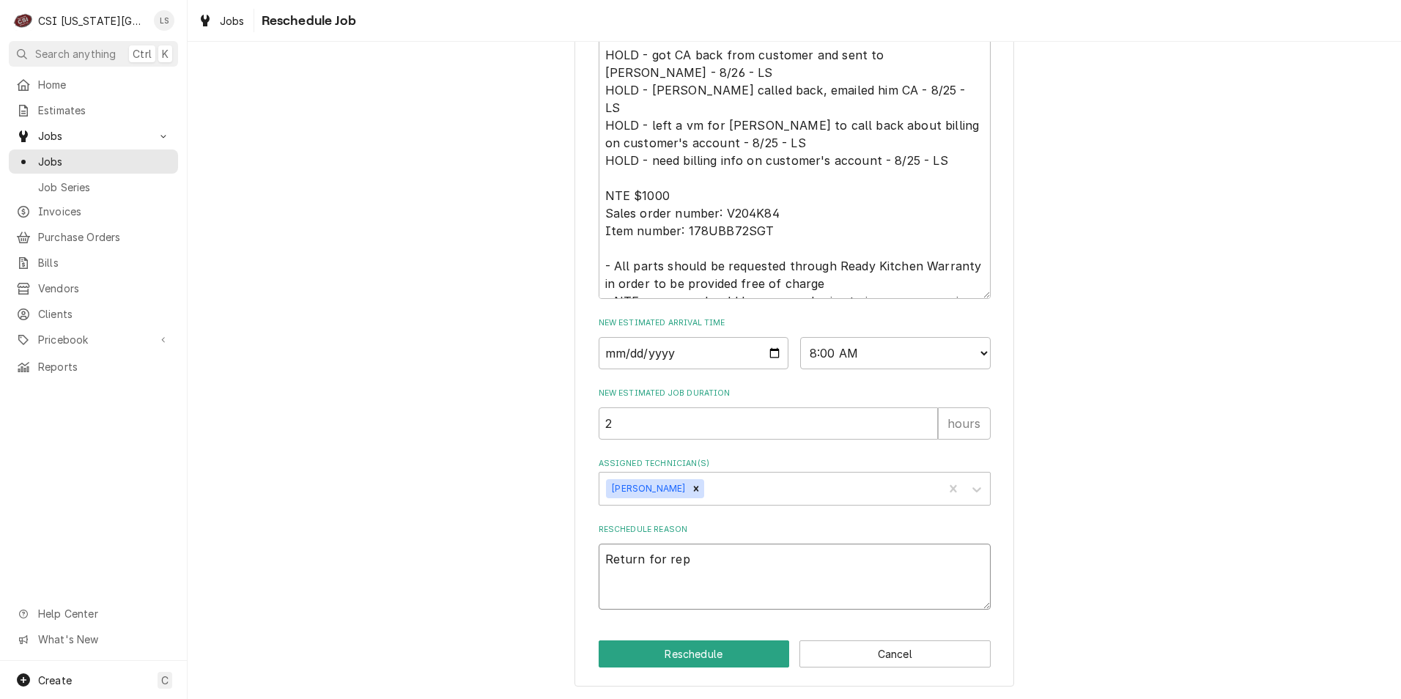
type textarea "Return for repa"
type textarea "x"
type textarea "Return for repair"
type textarea "x"
type textarea "Return for repairs"
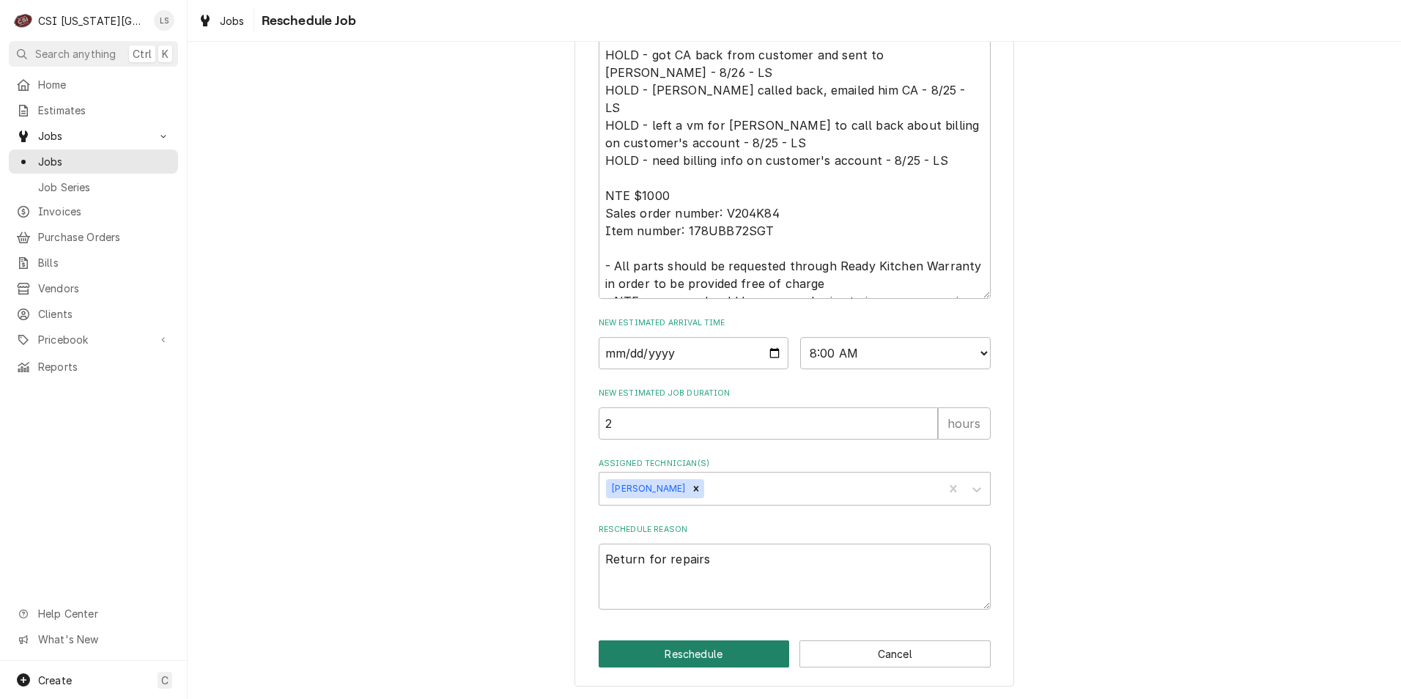
click at [709, 646] on button "Reschedule" at bounding box center [694, 654] width 191 height 27
type textarea "x"
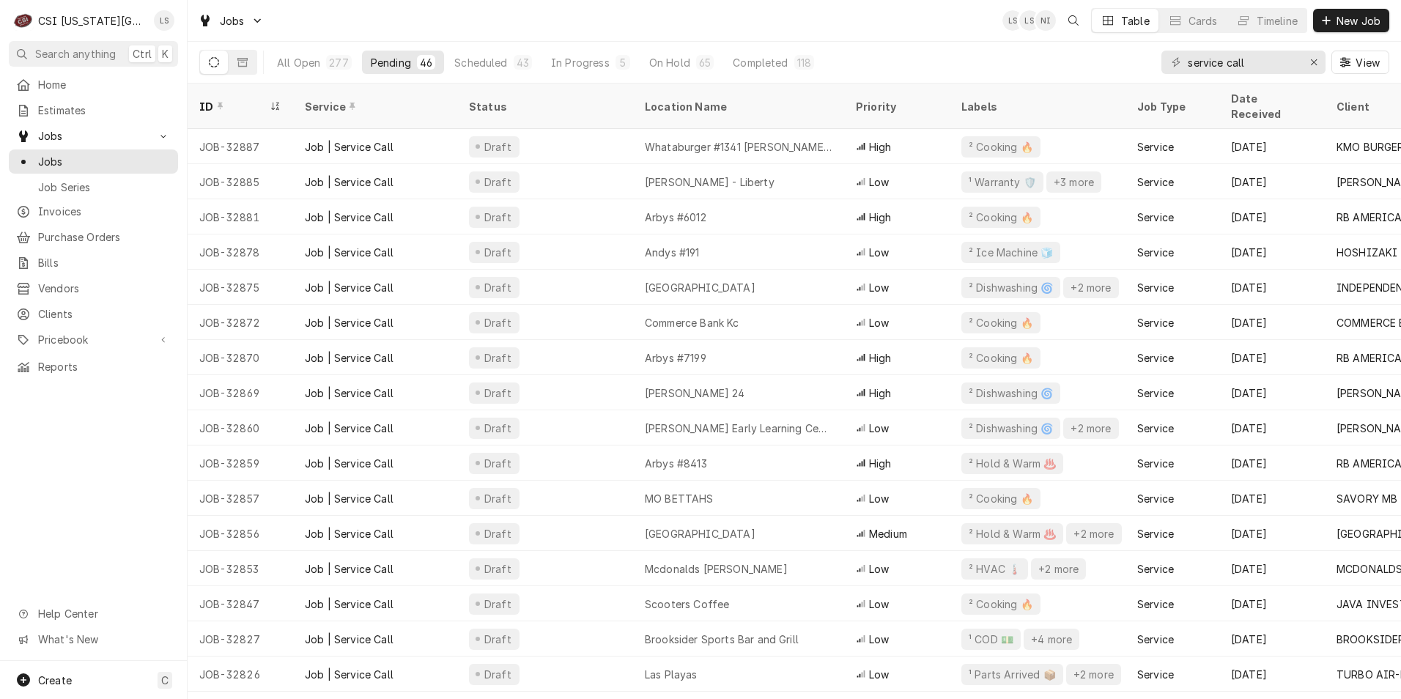
click at [809, 18] on div "Jobs LS LS NI Table Cards Timeline New Job" at bounding box center [795, 20] width 1214 height 41
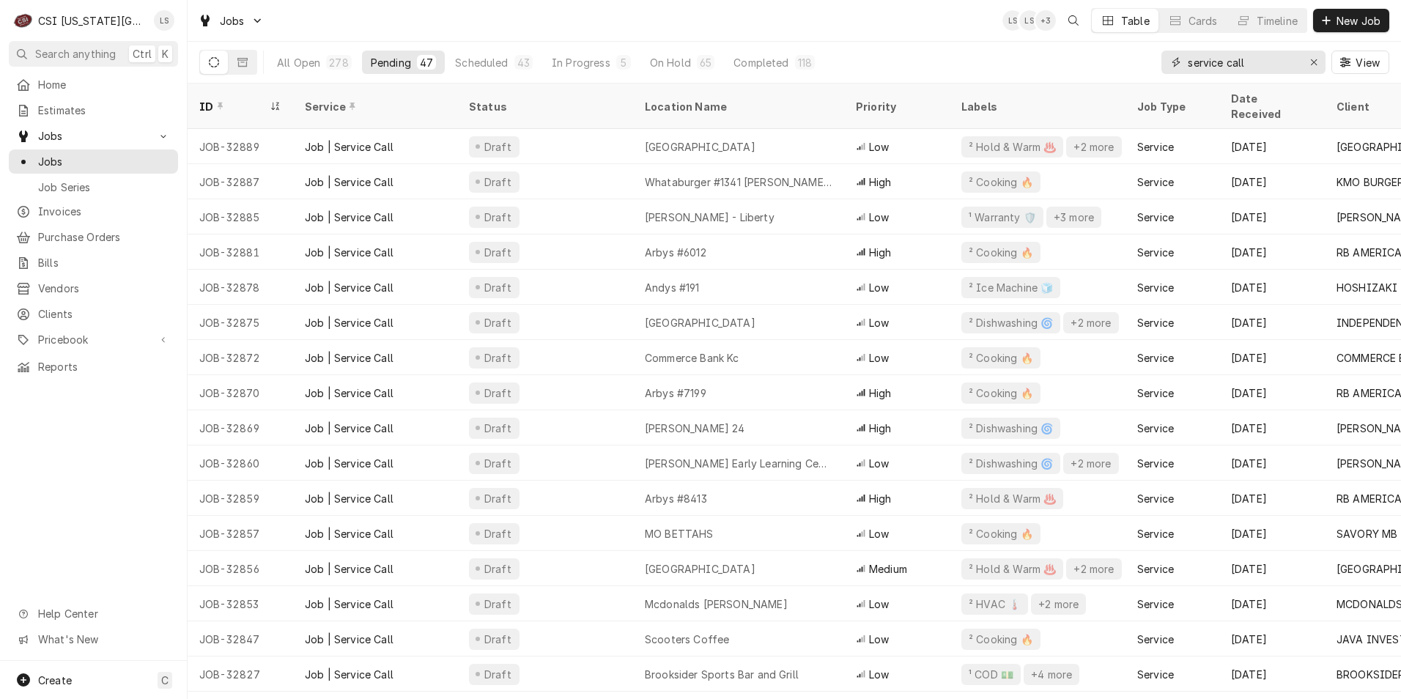
drag, startPoint x: 1272, startPoint y: 65, endPoint x: 1152, endPoint y: 58, distance: 120.4
click at [1152, 58] on div "All Open 278 Pending 47 Scheduled 43 In Progress 5 On Hold 65 Completed 118 ser…" at bounding box center [794, 62] width 1190 height 41
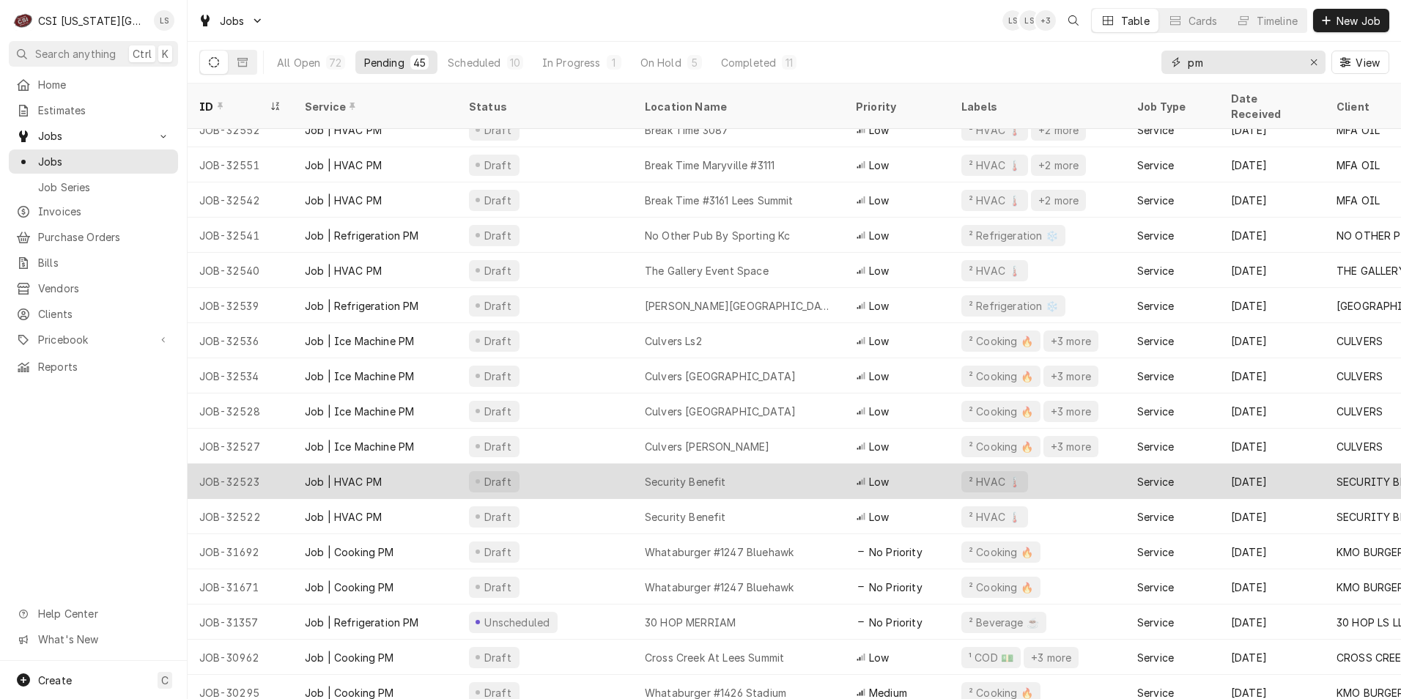
scroll to position [1006, 0]
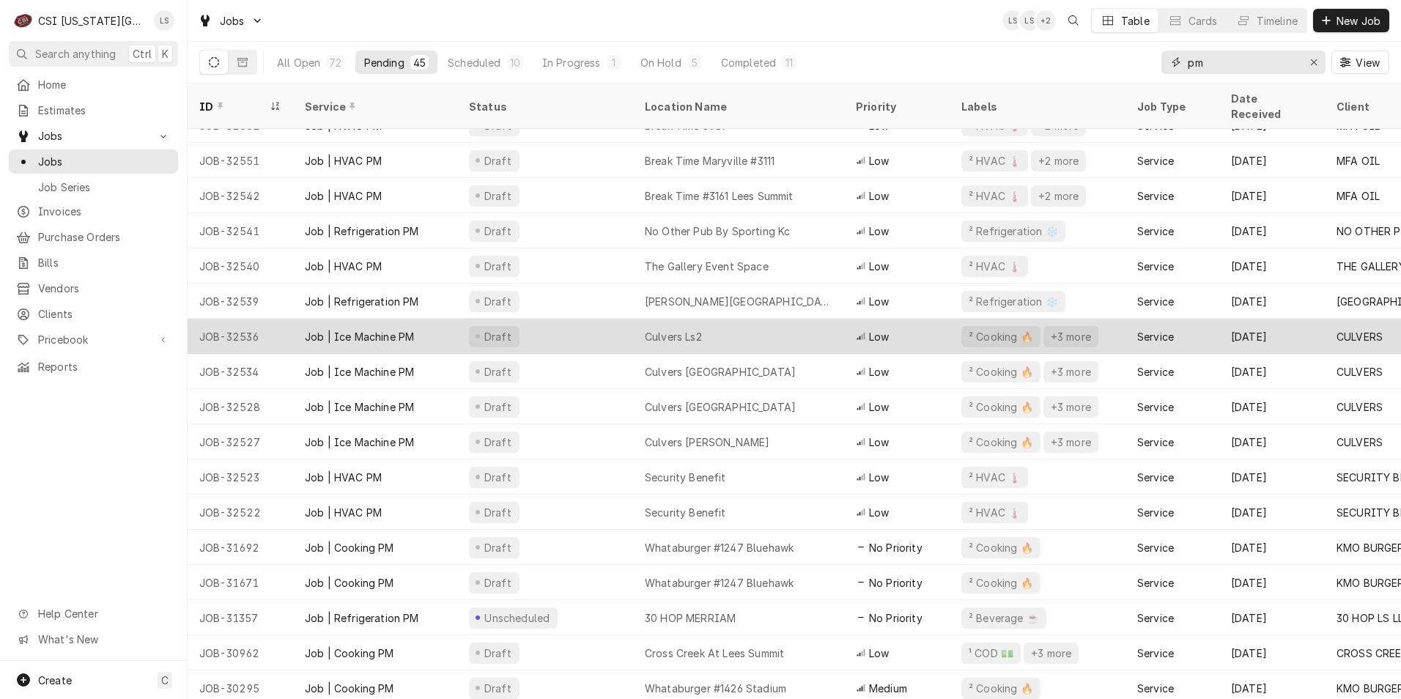
type input "pm"
click at [616, 331] on div "Draft" at bounding box center [545, 336] width 176 height 35
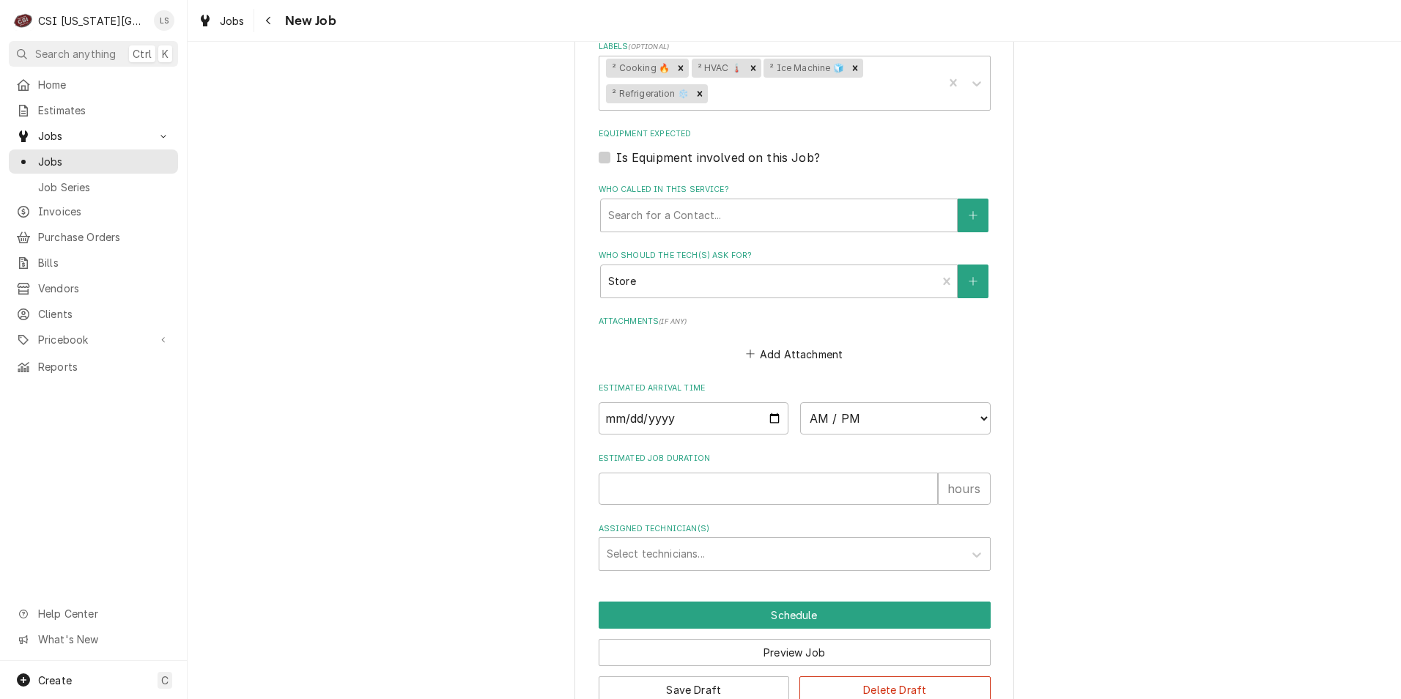
scroll to position [1227, 0]
click at [764, 402] on input "Date" at bounding box center [694, 418] width 191 height 32
type textarea "x"
type input "[DATE]"
click at [873, 402] on select "AM / PM 6:00 AM 6:15 AM 6:30 AM 6:45 AM 7:00 AM 7:15 AM 7:30 AM 7:45 AM 8:00 AM…" at bounding box center [895, 418] width 191 height 32
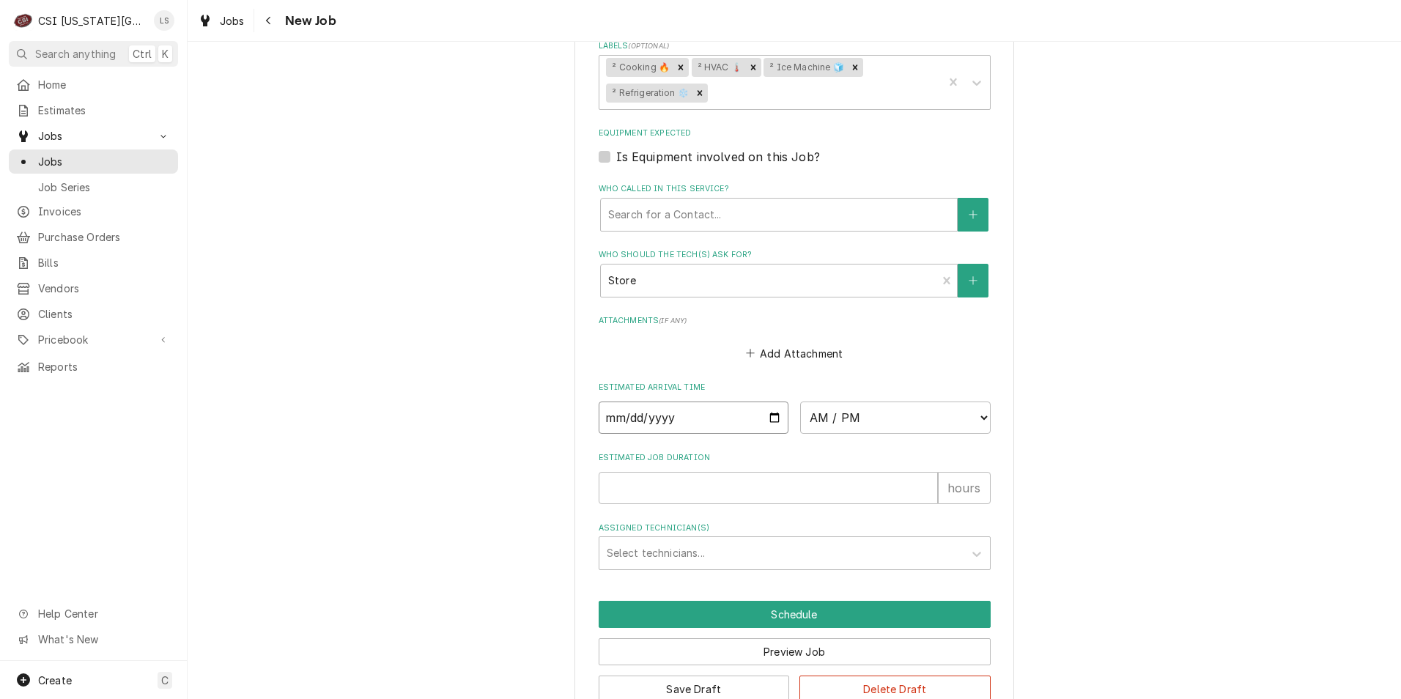
click at [770, 402] on input "[DATE]" at bounding box center [694, 418] width 191 height 32
type textarea "x"
type input "[DATE]"
type textarea "x"
click at [831, 402] on select "AM / PM 6:00 AM 6:15 AM 6:30 AM 6:45 AM 7:00 AM 7:15 AM 7:30 AM 7:45 AM 8:00 AM…" at bounding box center [895, 418] width 191 height 32
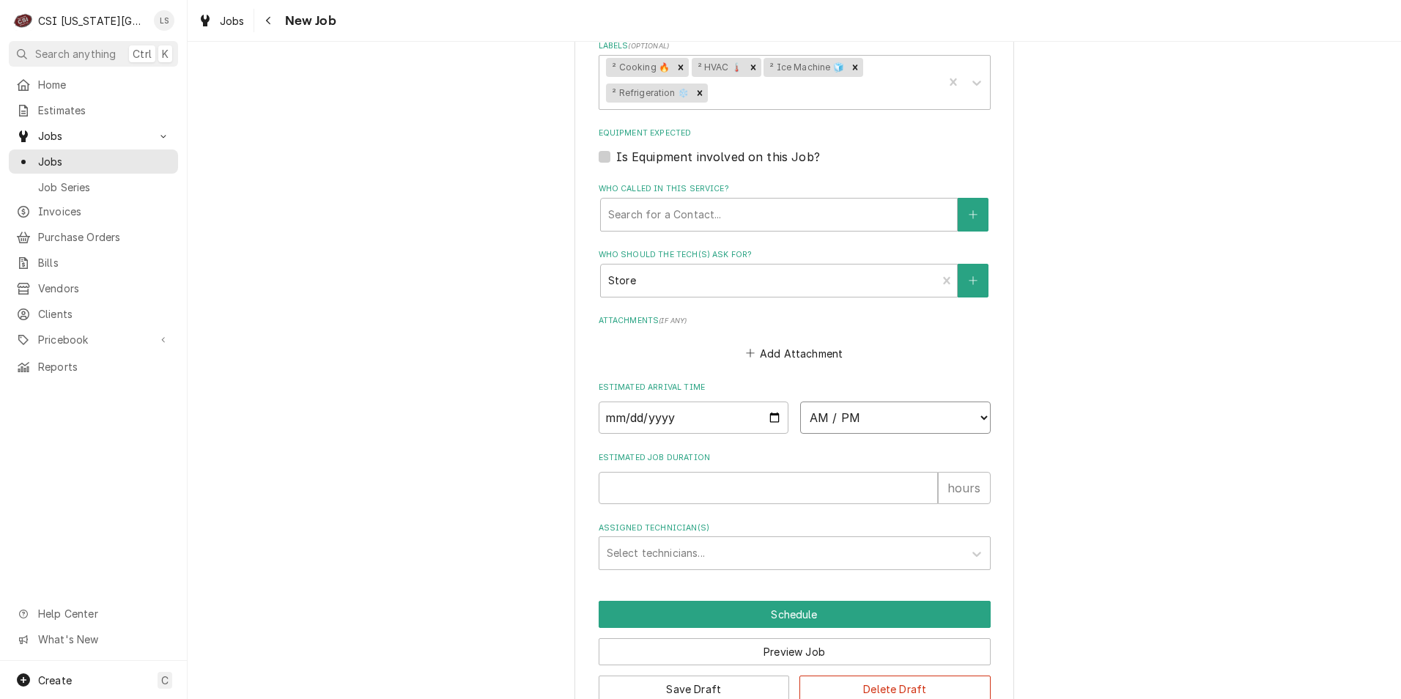
select select "07:00:00"
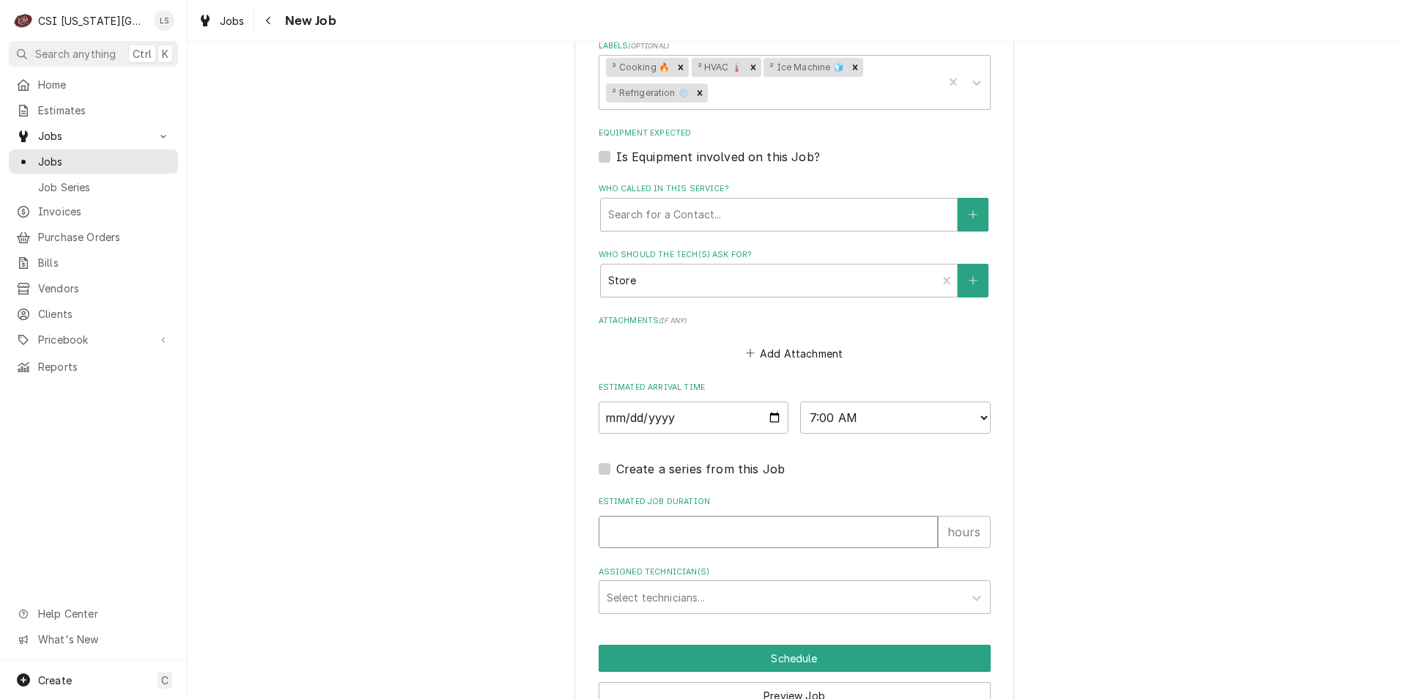
click at [797, 516] on input "Estimated Job Duration" at bounding box center [768, 532] width 339 height 32
type textarea "x"
type input "2"
type textarea "x"
type input "2"
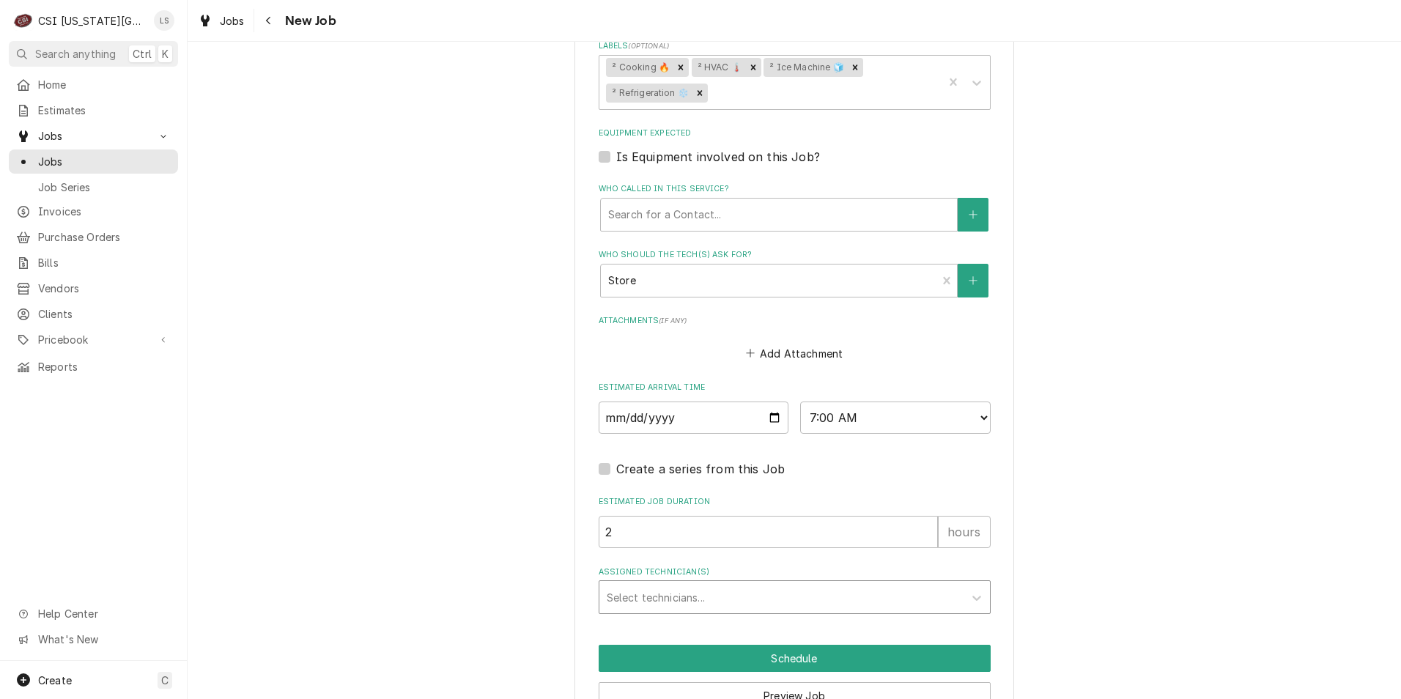
click at [798, 584] on div "Assigned Technician(s)" at bounding box center [782, 597] width 350 height 26
type input "[PERSON_NAME]"
click at [790, 618] on div "[PERSON_NAME]" at bounding box center [795, 629] width 391 height 23
type textarea "x"
click at [841, 645] on button "Schedule" at bounding box center [795, 658] width 392 height 27
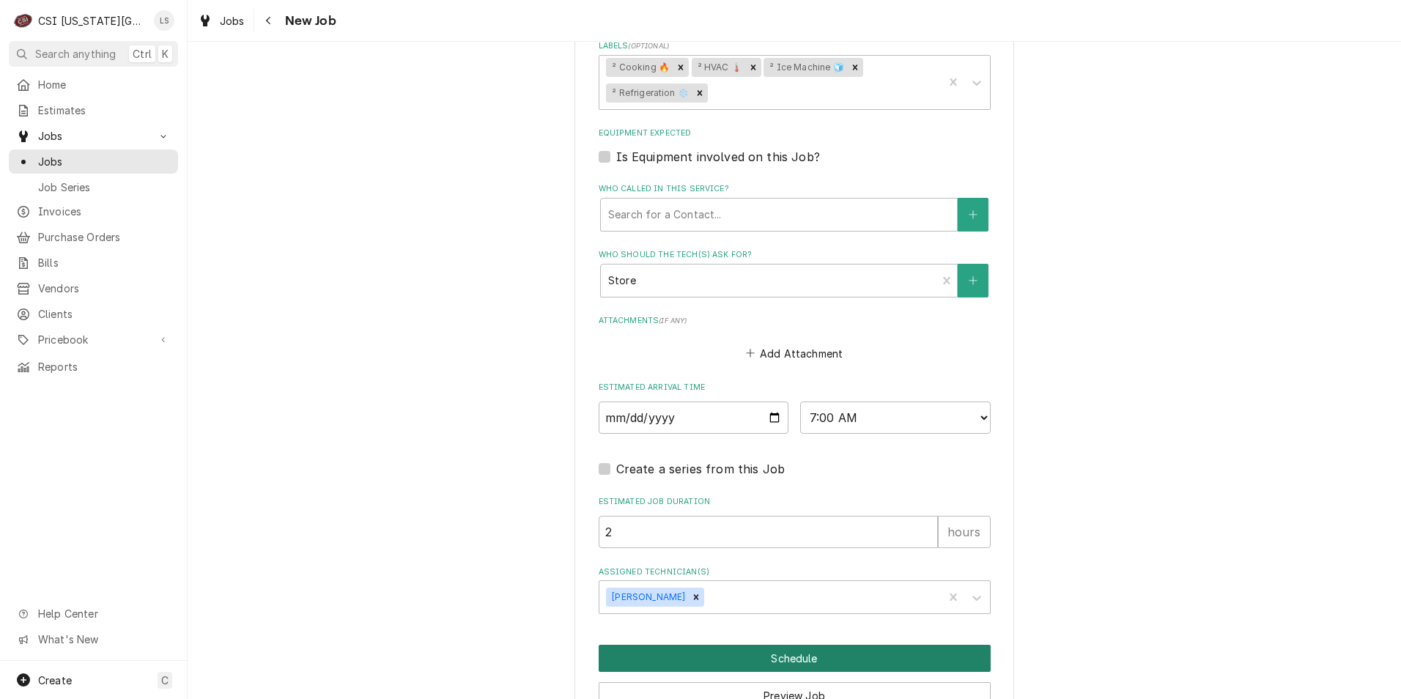
scroll to position [1220, 0]
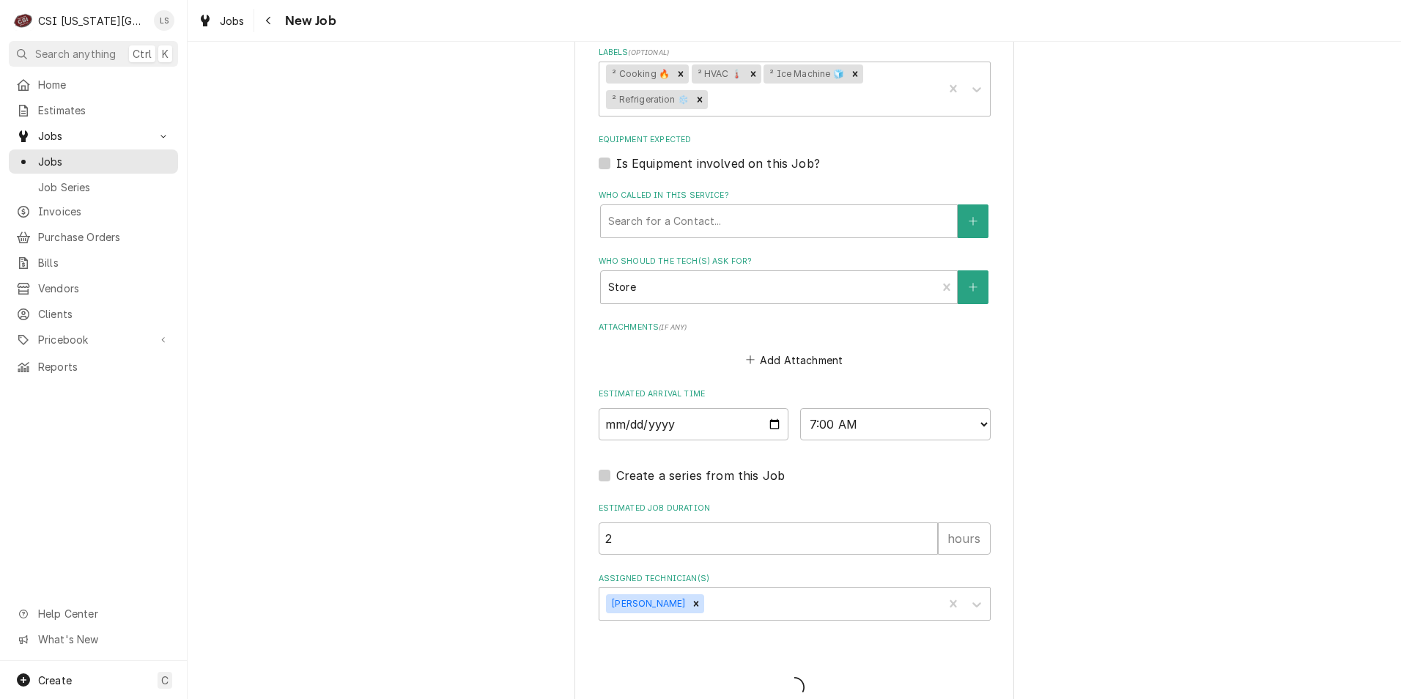
type textarea "x"
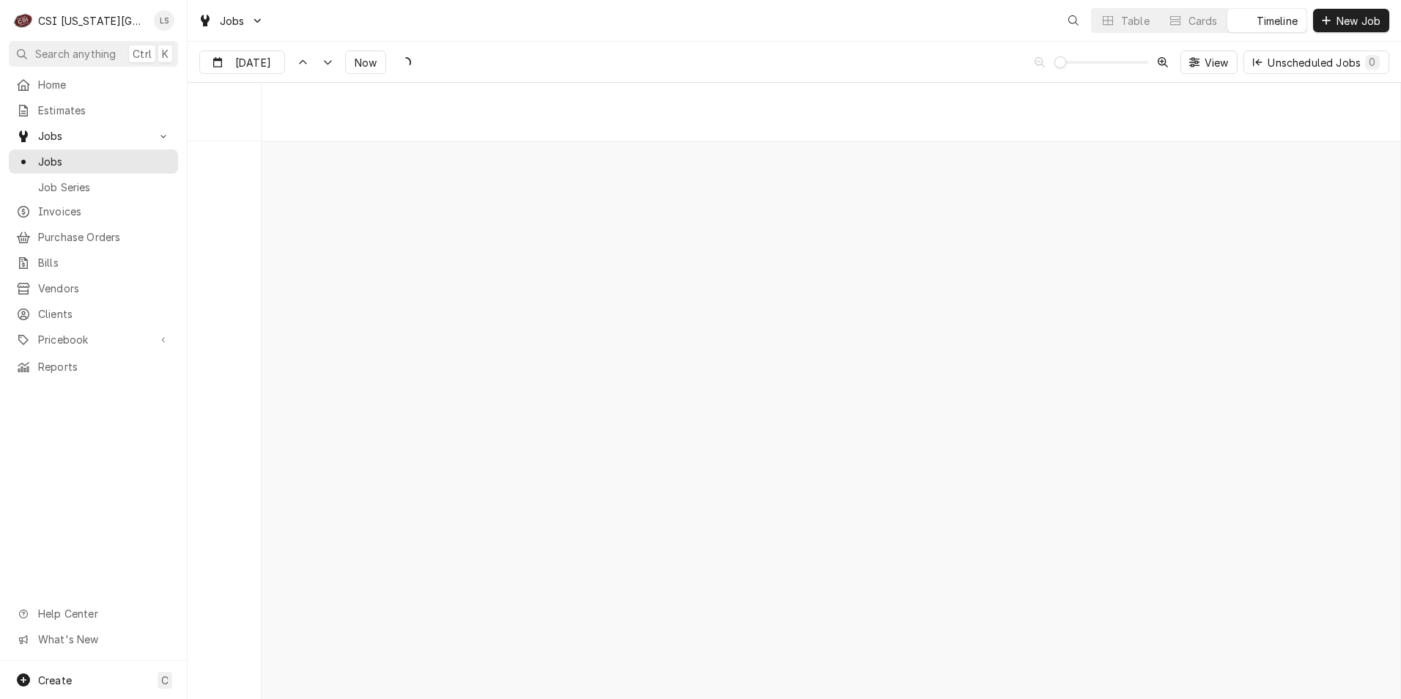
scroll to position [11609, 0]
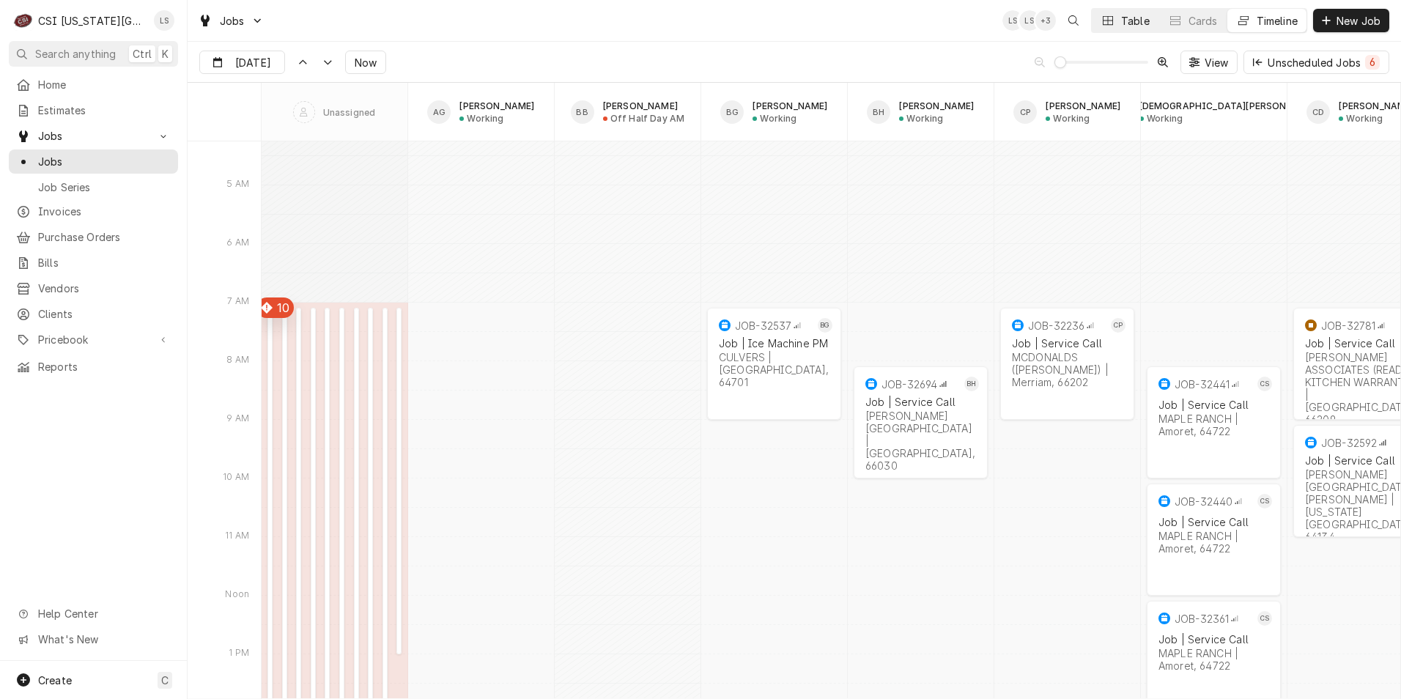
click at [1129, 24] on div "Table" at bounding box center [1135, 20] width 29 height 15
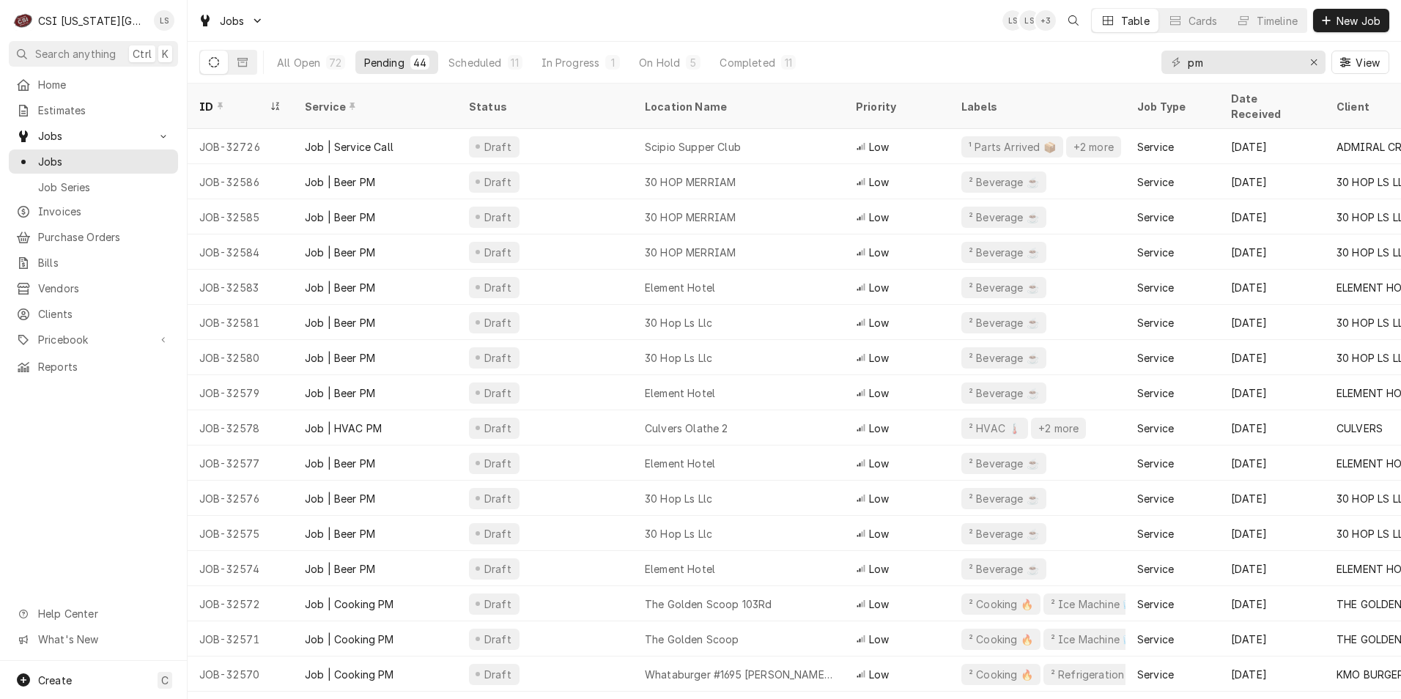
click at [438, 24] on div "Jobs LS LS + 3 Table Cards Timeline New Job" at bounding box center [795, 20] width 1214 height 41
drag, startPoint x: 1209, startPoint y: 64, endPoint x: 1178, endPoint y: 64, distance: 30.8
click at [1178, 64] on div "pm" at bounding box center [1244, 62] width 164 height 23
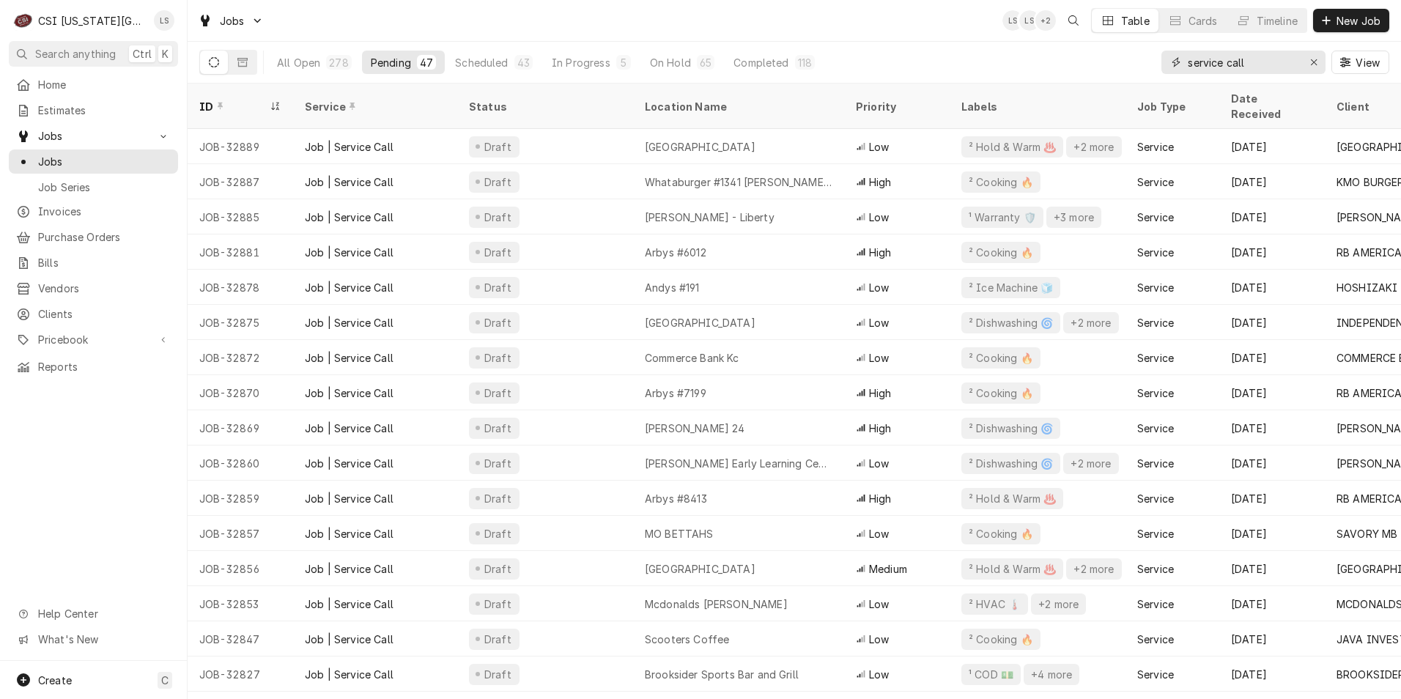
type input "service call"
click at [905, 50] on div "All Open 278 Pending 47 Scheduled 43 In Progress 5 On Hold 65 Completed 118 ser…" at bounding box center [794, 62] width 1190 height 41
click at [794, 5] on div "Jobs LS LS + 2 Table Cards Timeline New Job" at bounding box center [795, 20] width 1214 height 41
click at [602, 18] on div "Jobs LS LS + 2 Table Cards Timeline New Job" at bounding box center [795, 20] width 1214 height 41
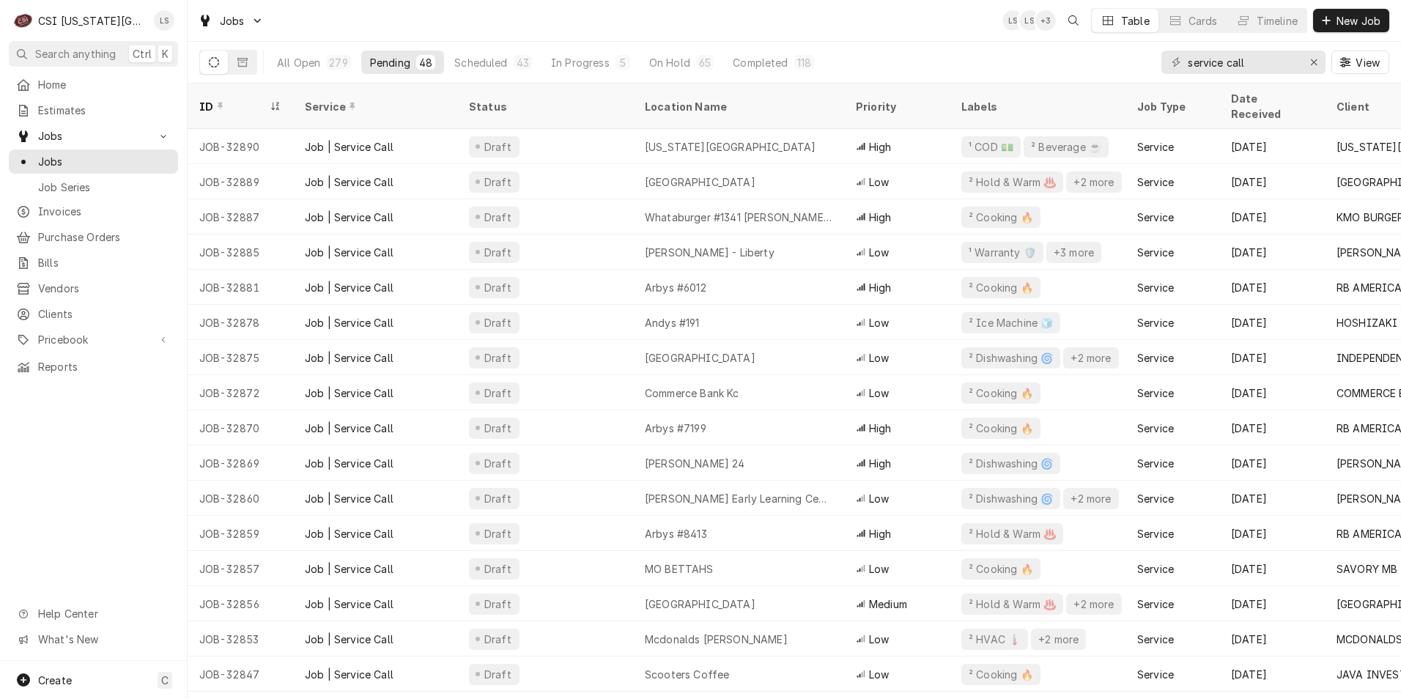
click at [904, 38] on div "Jobs LS LS + 3 Table Cards Timeline New Job" at bounding box center [795, 20] width 1214 height 41
click at [704, 24] on div "Jobs LS LS + 2 Table Cards Timeline New Job" at bounding box center [795, 20] width 1214 height 41
click at [890, 27] on div "Jobs LS Table Cards Timeline New Job" at bounding box center [795, 20] width 1214 height 41
click at [698, 17] on div "Jobs LS NI LS Table Cards Timeline New Job" at bounding box center [795, 20] width 1214 height 41
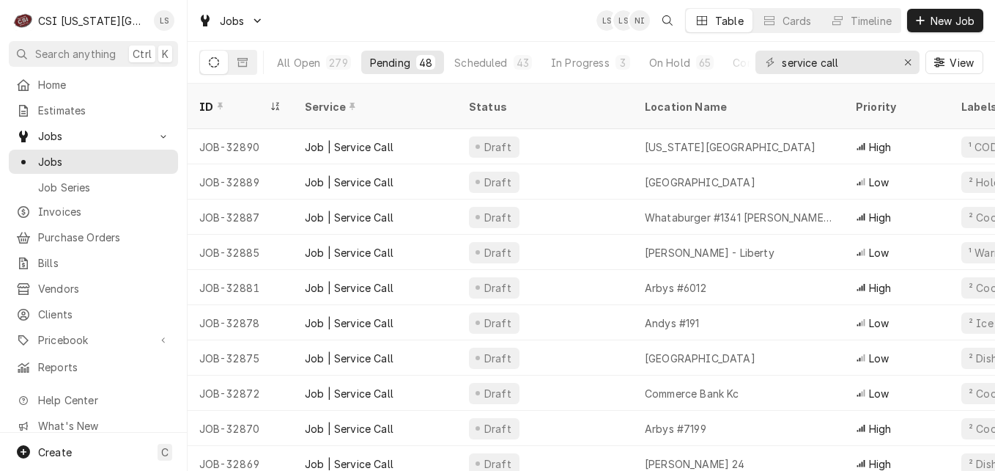
click at [346, 31] on div "Jobs LS LS NI Table Cards Timeline New Job" at bounding box center [592, 20] width 808 height 41
click at [292, 12] on div "Jobs LS LS NI Table Cards Timeline New Job" at bounding box center [592, 20] width 808 height 41
click at [491, 24] on div "Jobs LS LS NI Table Cards Timeline New Job" at bounding box center [592, 20] width 808 height 41
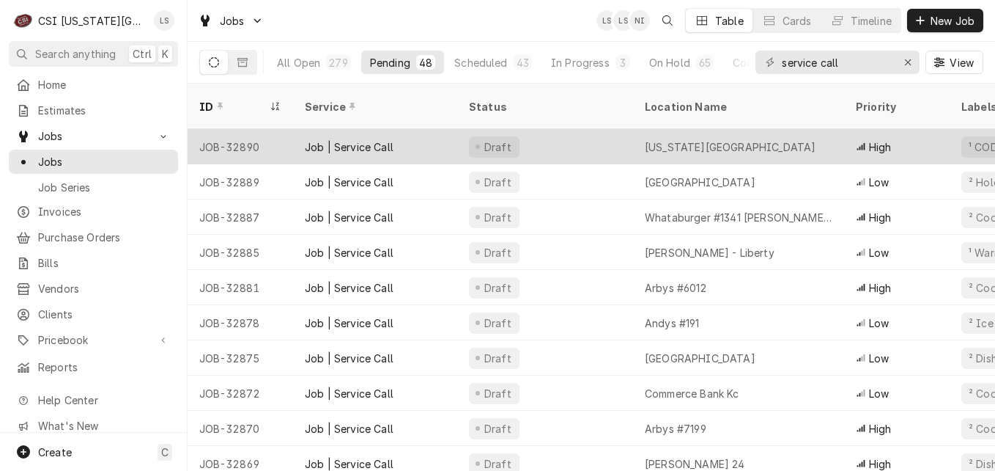
click at [573, 129] on div "Draft" at bounding box center [545, 146] width 176 height 35
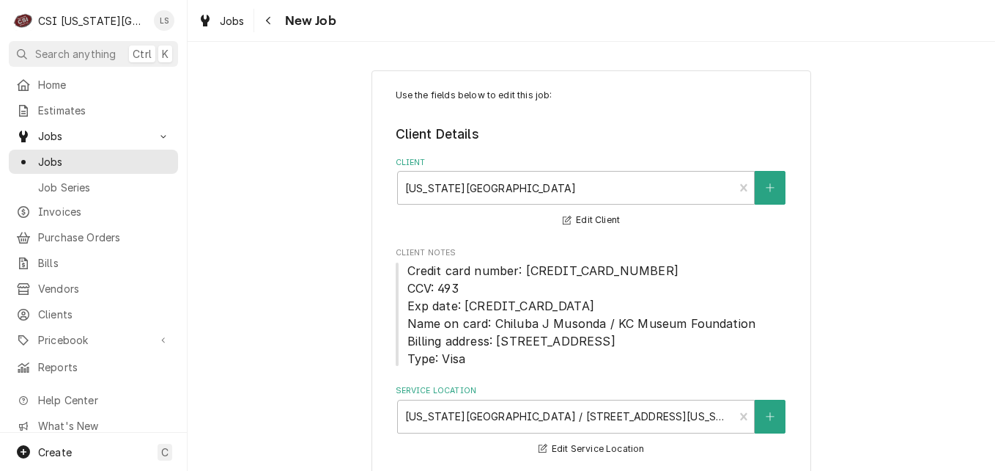
type textarea "x"
click at [139, 154] on span "Jobs" at bounding box center [104, 161] width 133 height 15
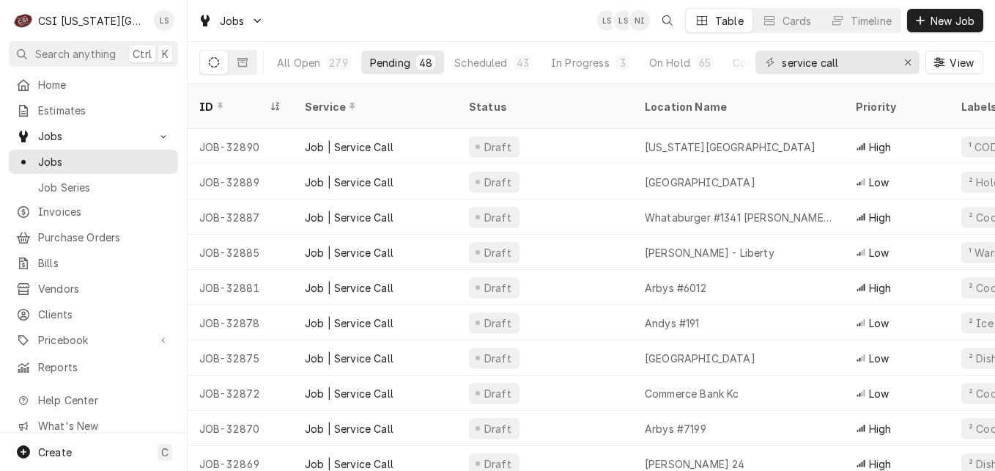
click at [395, 28] on div "Jobs LS LS NI Table Cards Timeline New Job" at bounding box center [592, 20] width 808 height 41
